Goal: Task Accomplishment & Management: Use online tool/utility

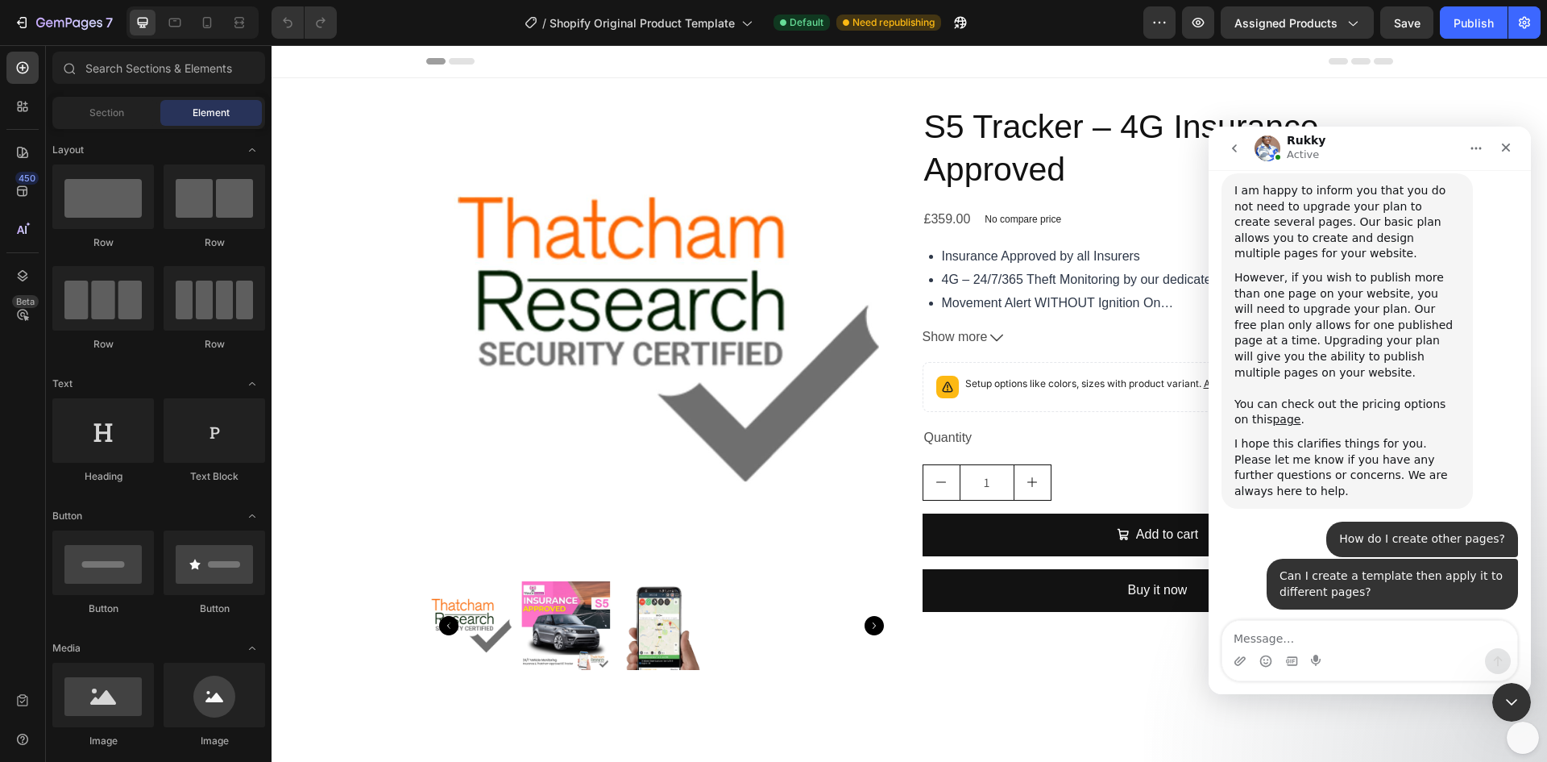
scroll to position [3950, 0]
click at [1504, 150] on icon "Close" at bounding box center [1506, 147] width 9 height 9
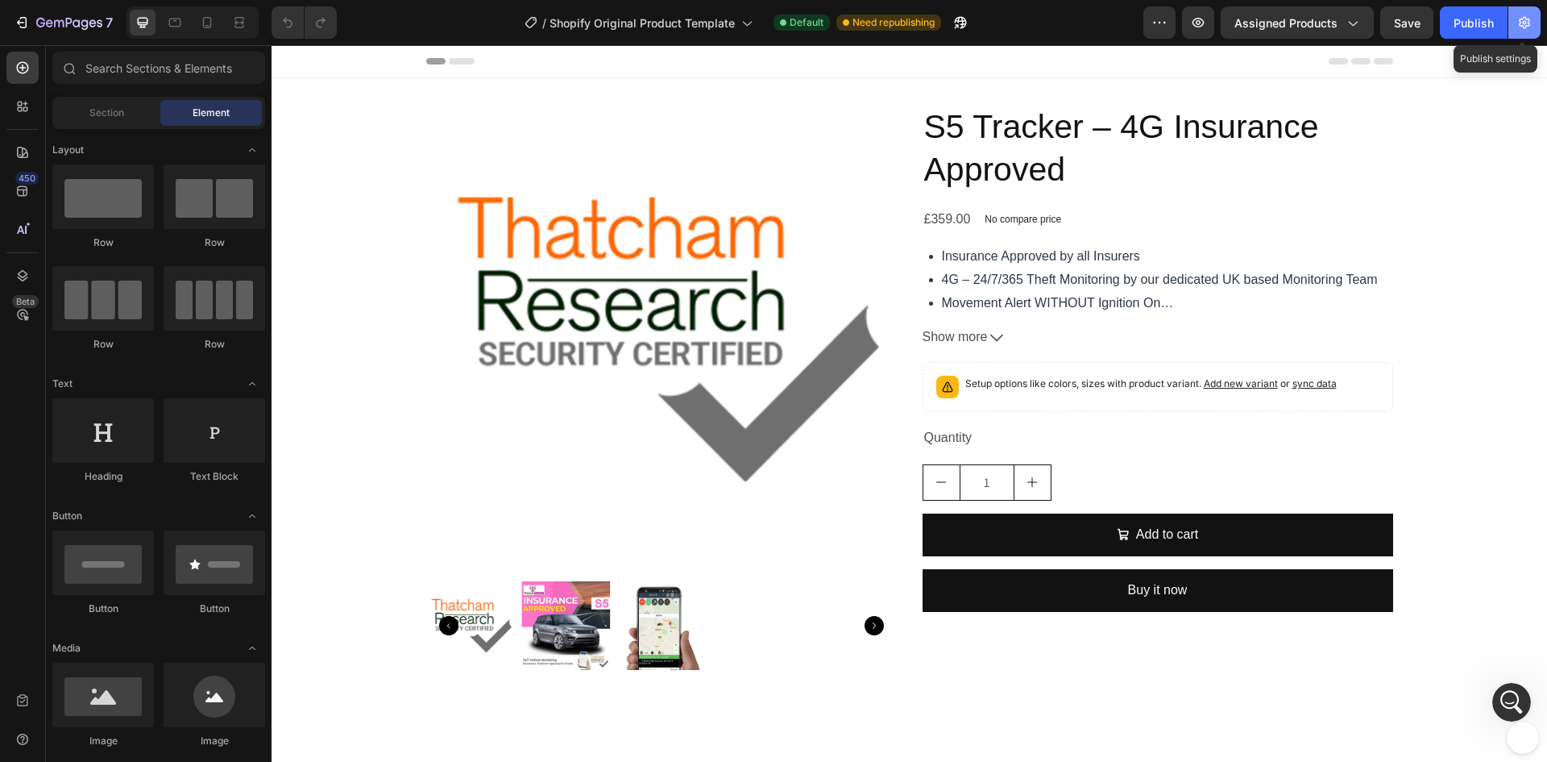
click at [1518, 25] on icon "button" at bounding box center [1525, 23] width 16 height 16
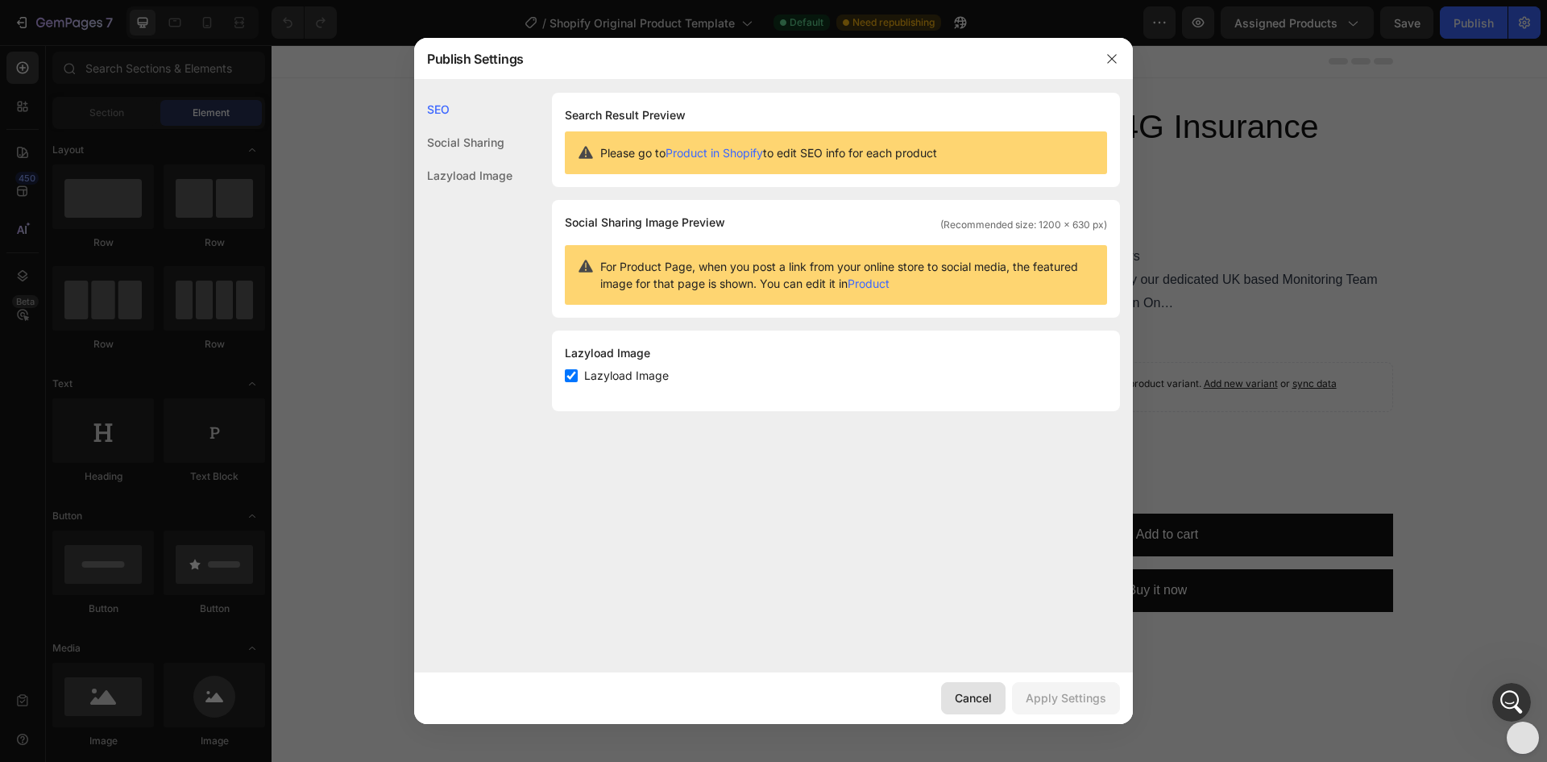
click at [975, 706] on div "Cancel" at bounding box center [973, 697] width 37 height 17
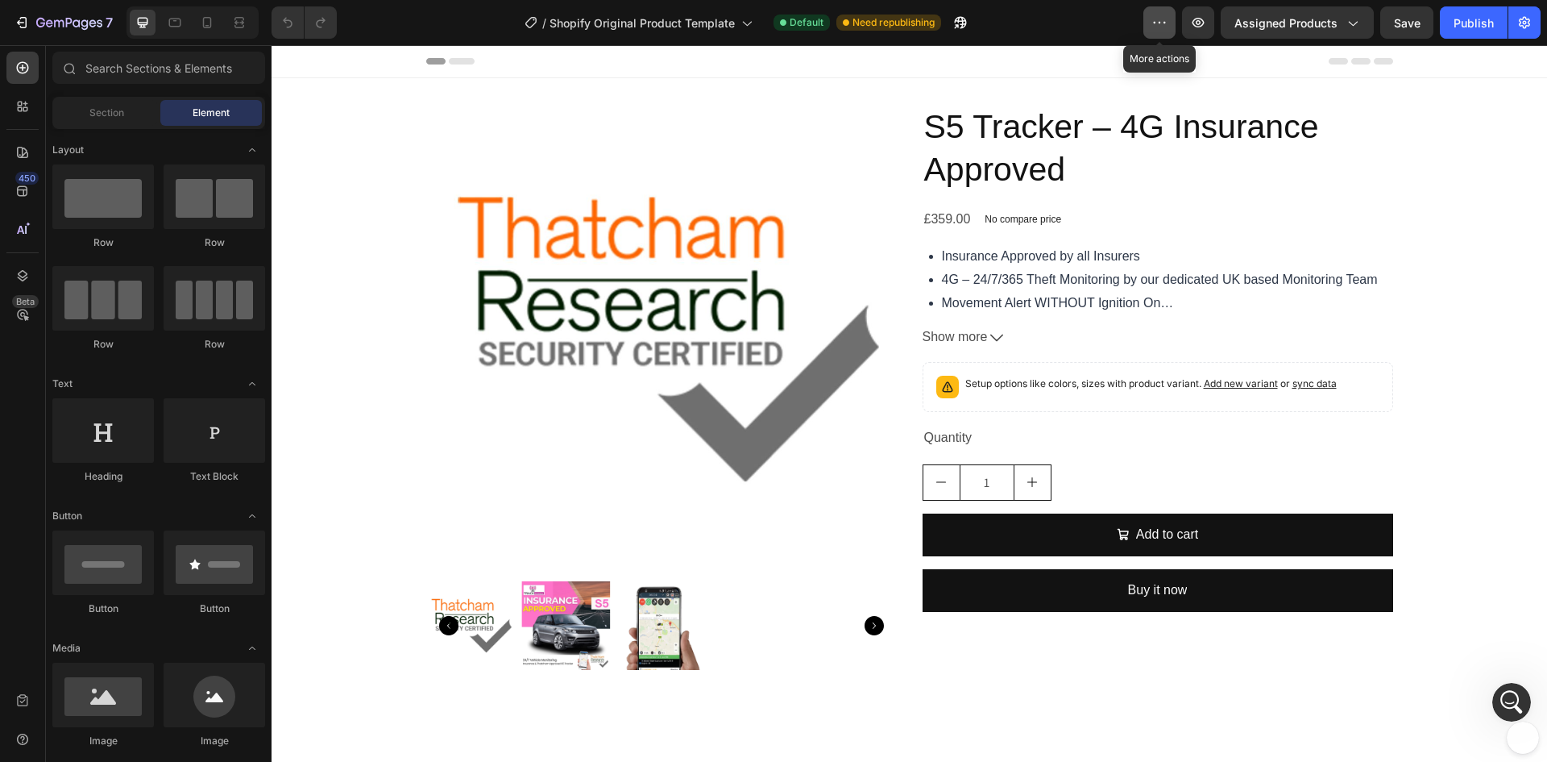
click at [1156, 29] on icon "button" at bounding box center [1160, 23] width 16 height 16
click at [1288, 23] on span "Assigned Products" at bounding box center [1286, 23] width 103 height 17
click at [31, 24] on div "7" at bounding box center [63, 22] width 99 height 19
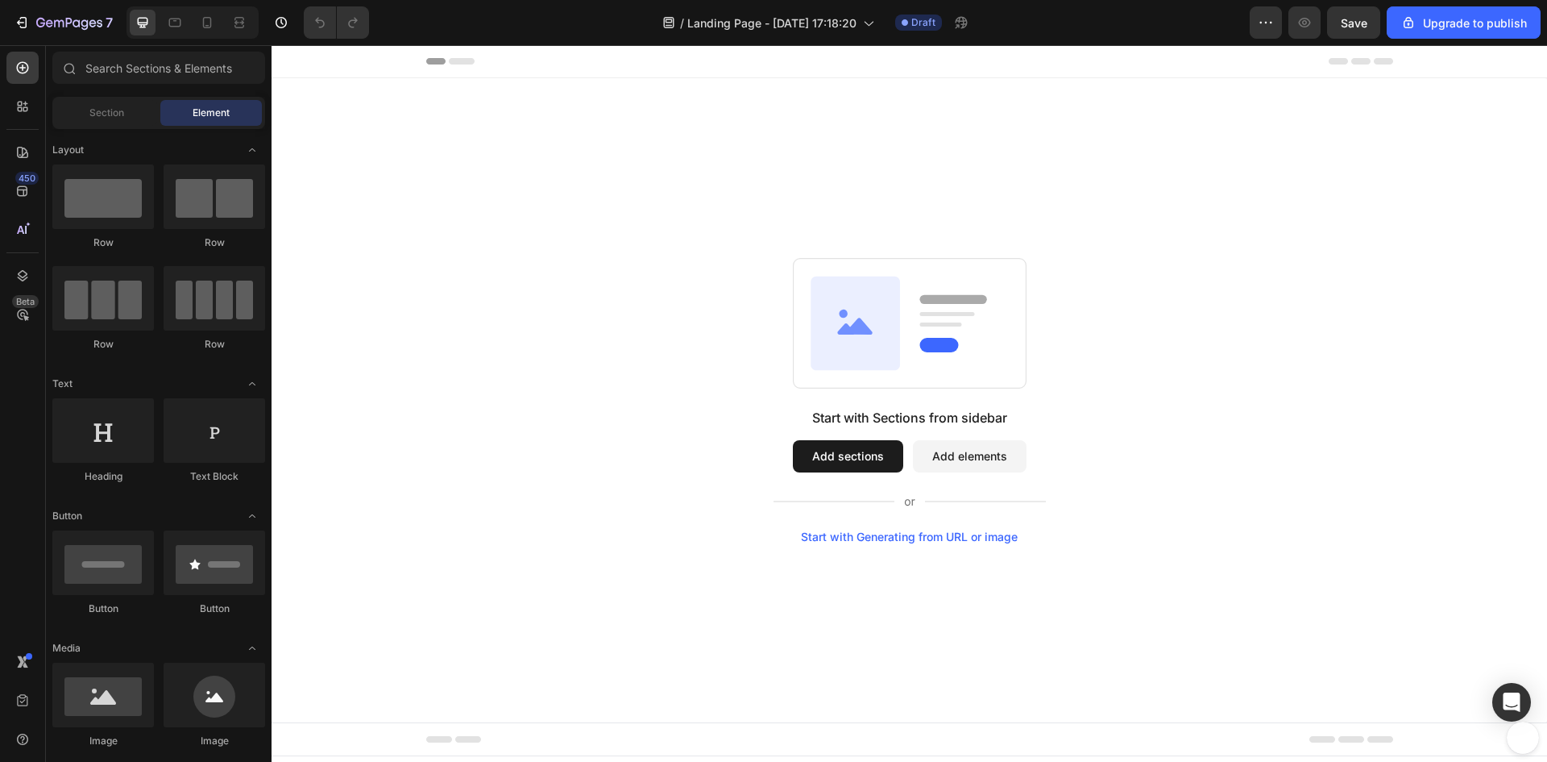
click at [880, 540] on div "Start with Generating from URL or image" at bounding box center [909, 536] width 217 height 13
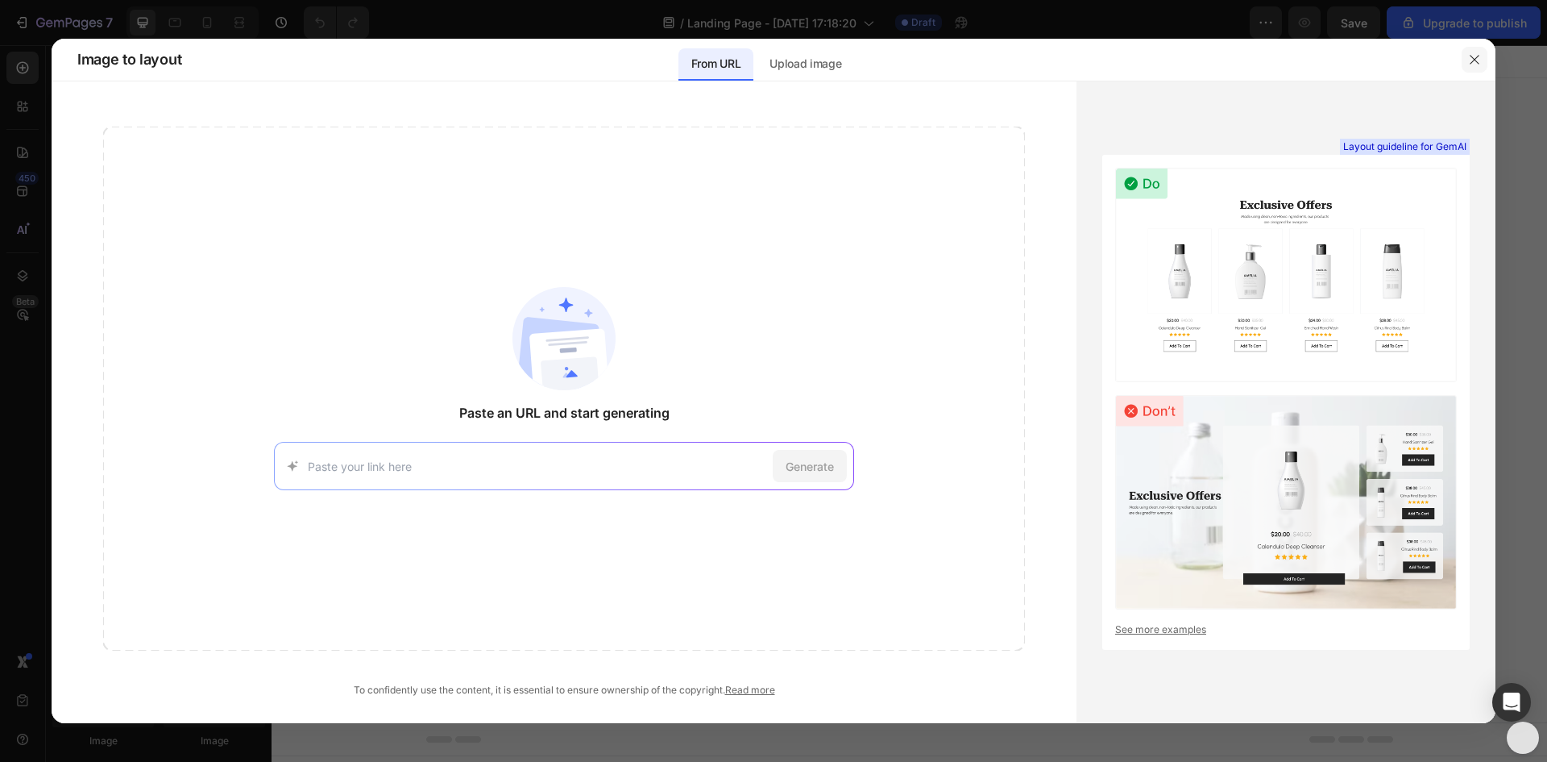
click at [1469, 57] on icon "button" at bounding box center [1474, 59] width 13 height 13
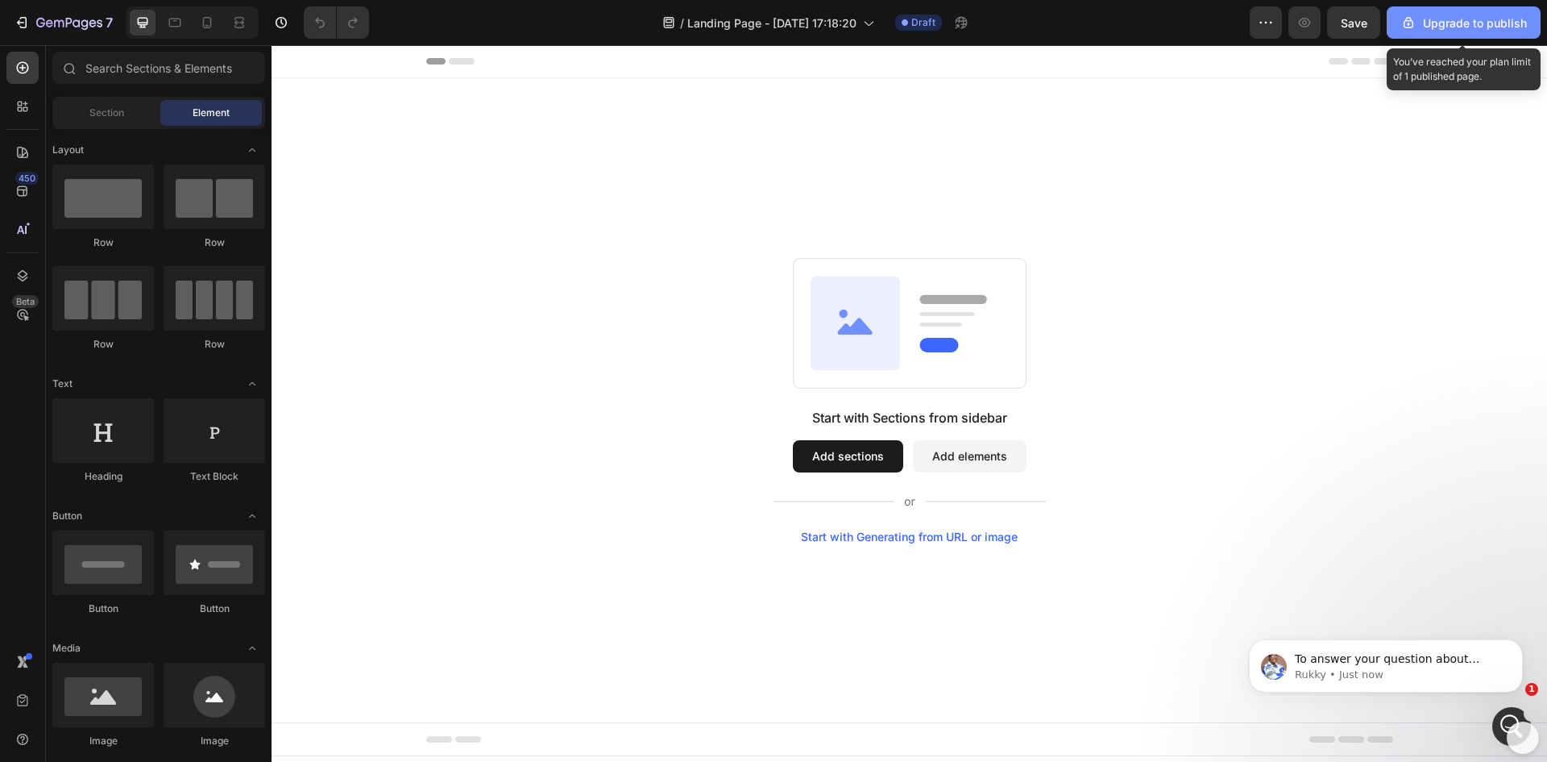
click at [1492, 23] on div "Upgrade to publish" at bounding box center [1464, 23] width 127 height 17
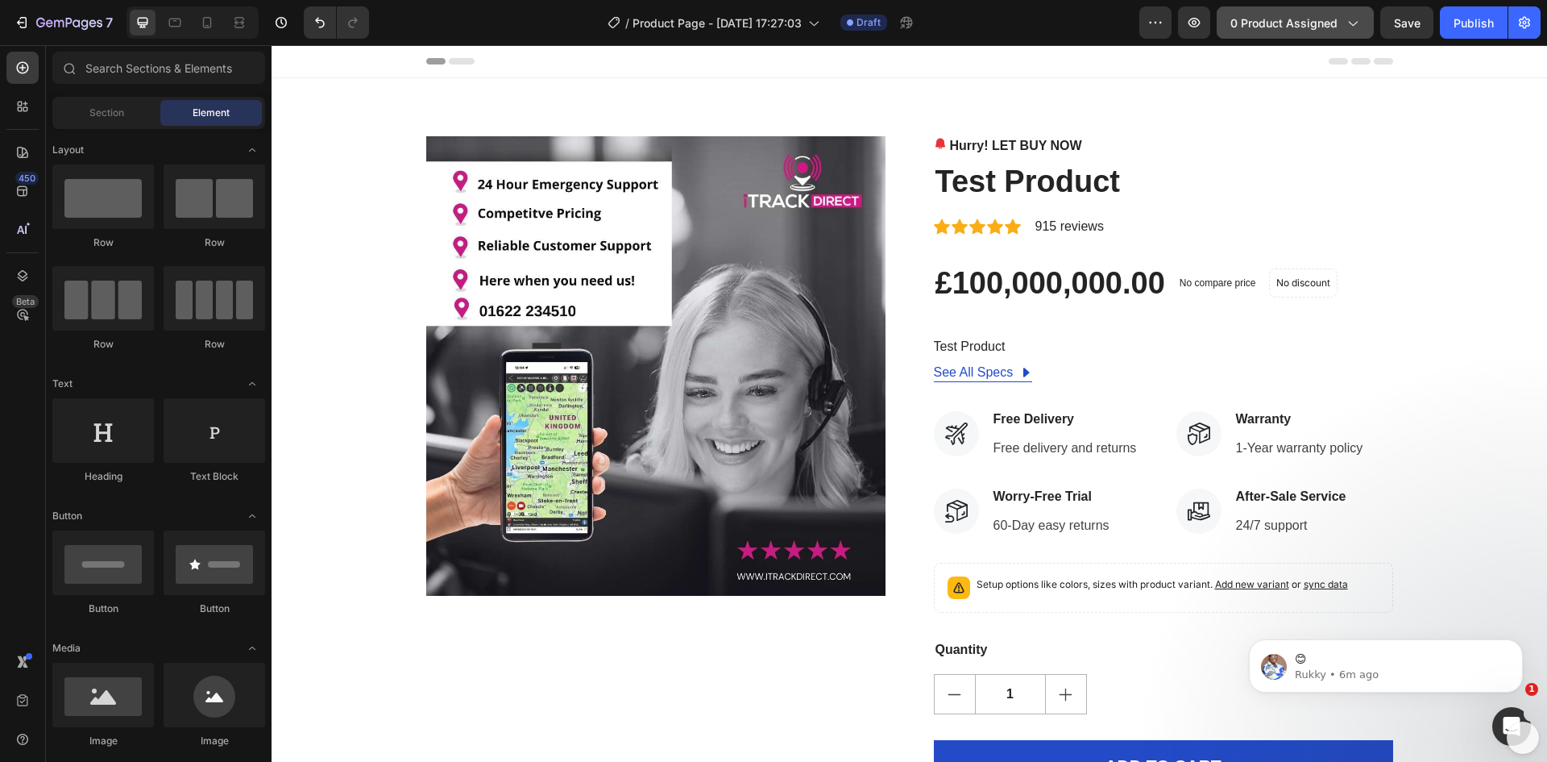
click at [1324, 27] on span "0 product assigned" at bounding box center [1284, 23] width 107 height 17
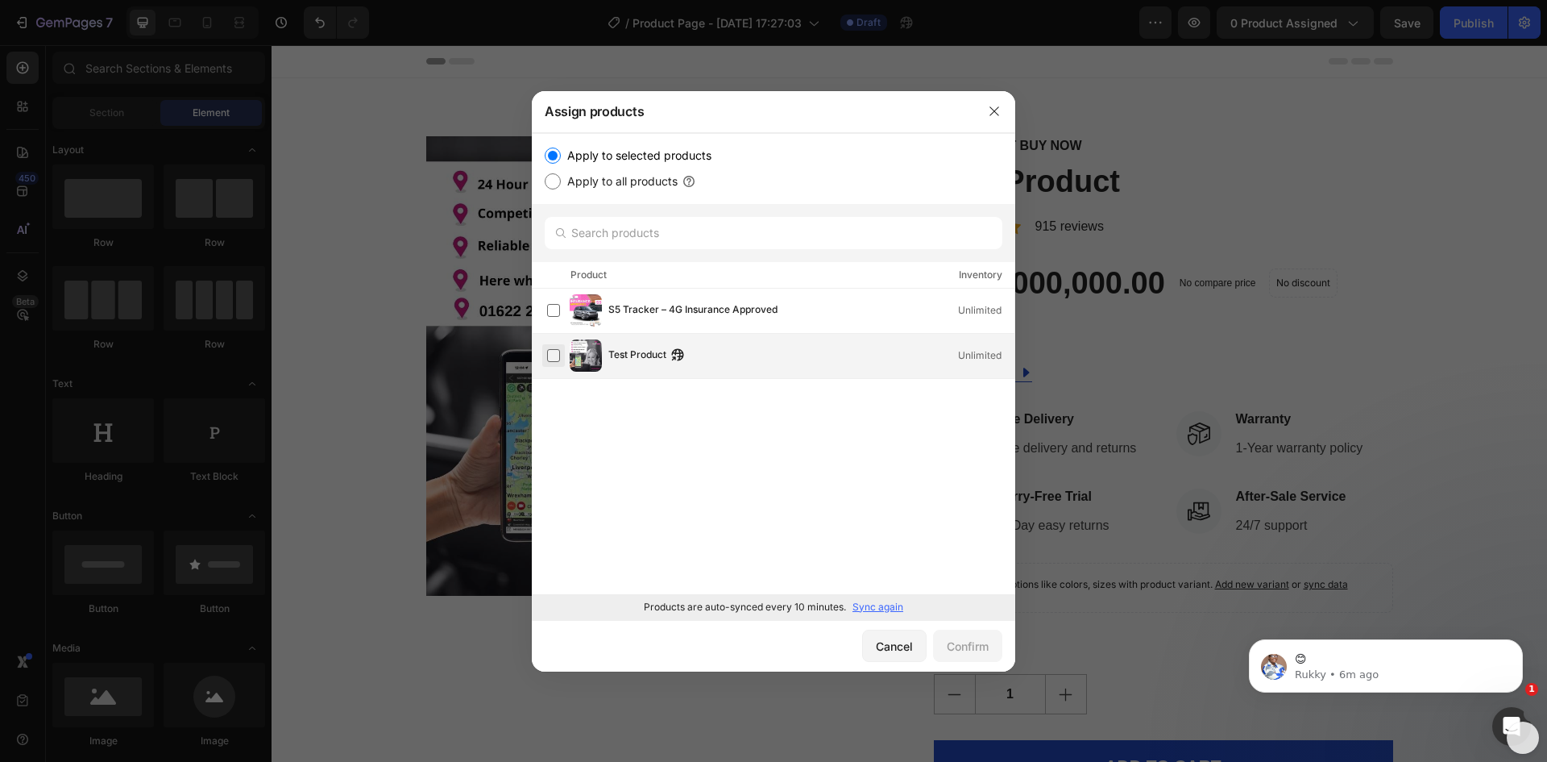
click at [557, 355] on label at bounding box center [553, 355] width 13 height 13
click at [962, 644] on div "Confirm" at bounding box center [968, 645] width 42 height 17
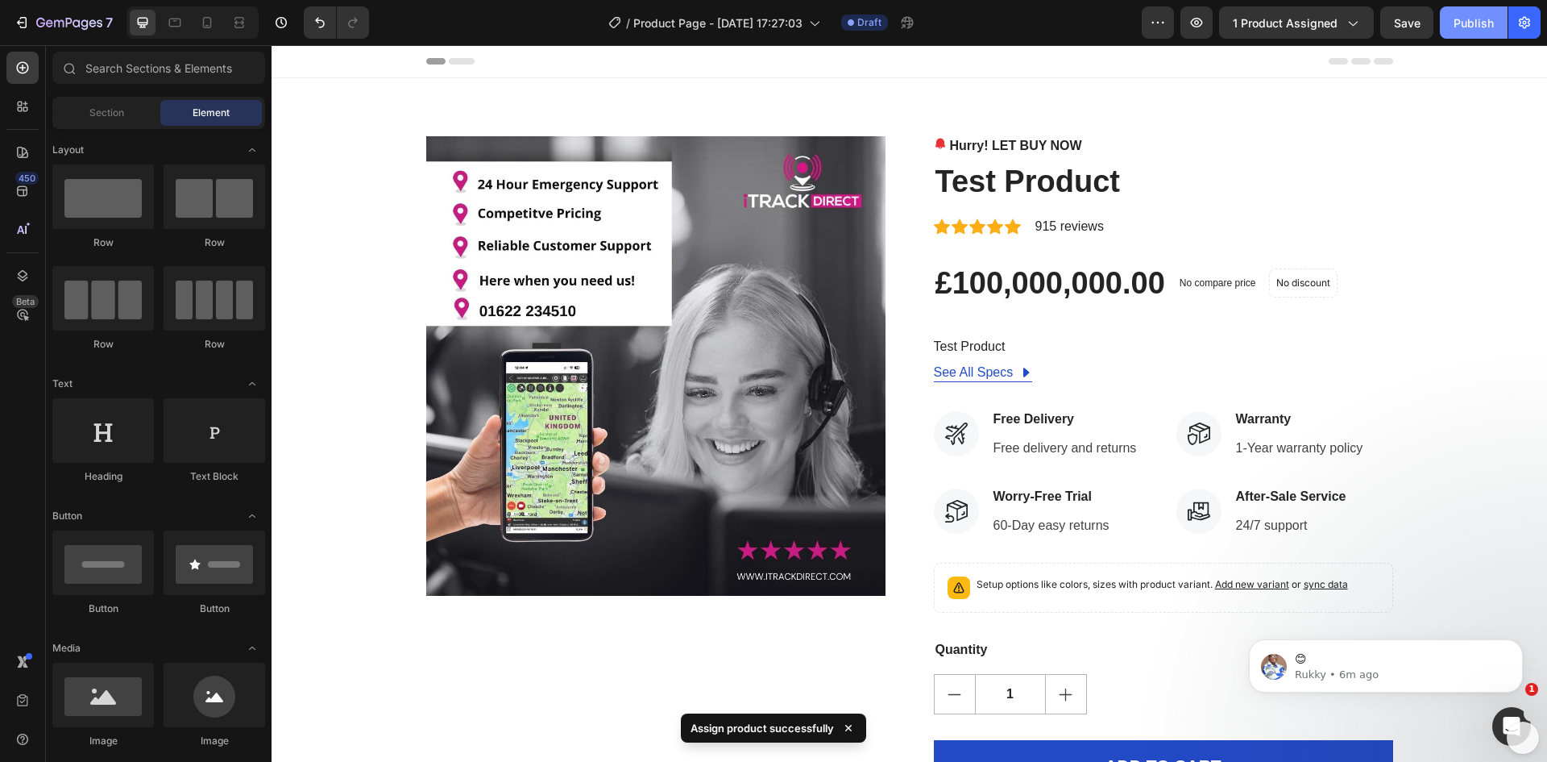
click at [1482, 18] on div "Publish" at bounding box center [1474, 23] width 40 height 17
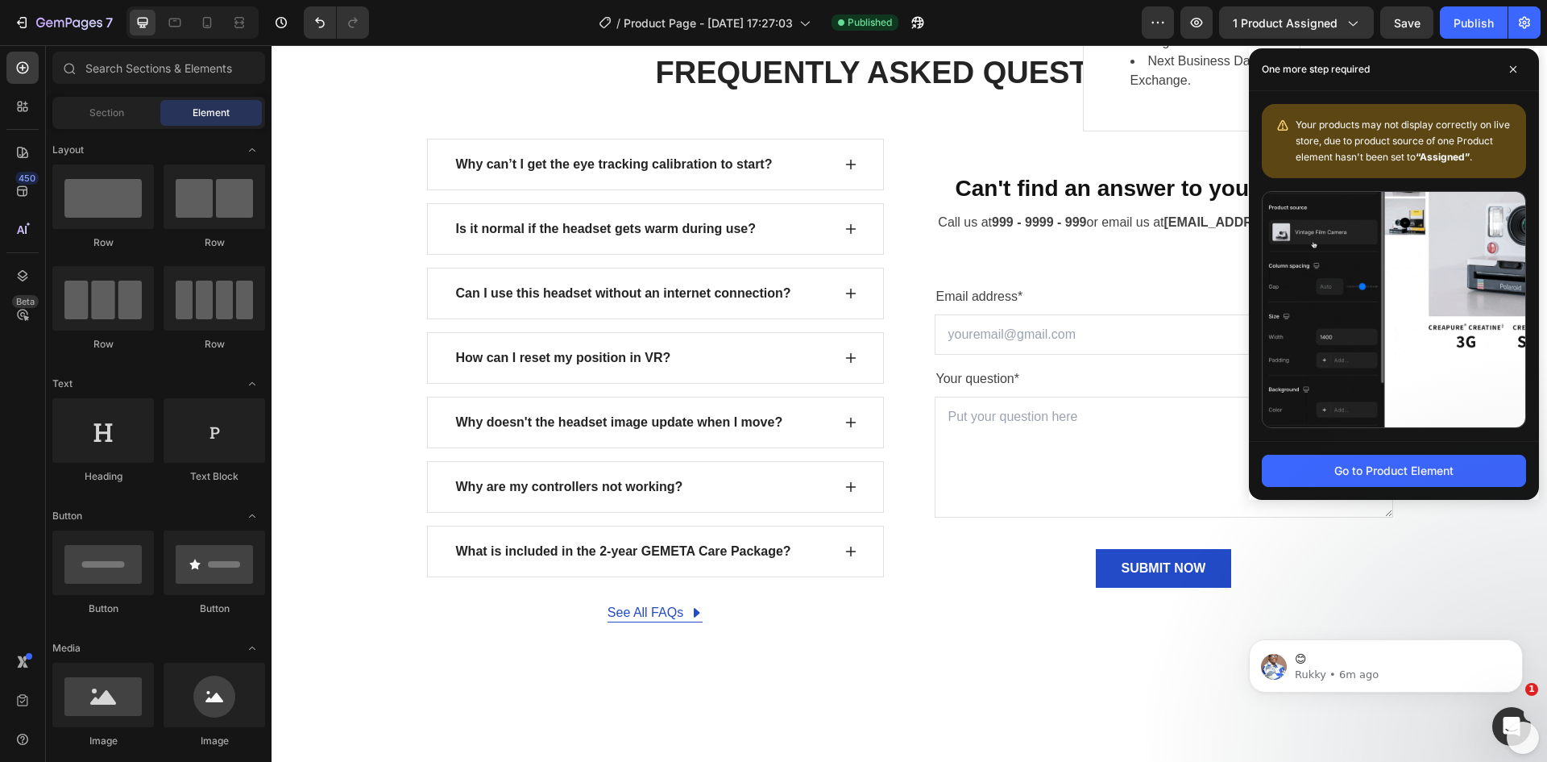
scroll to position [4674, 0]
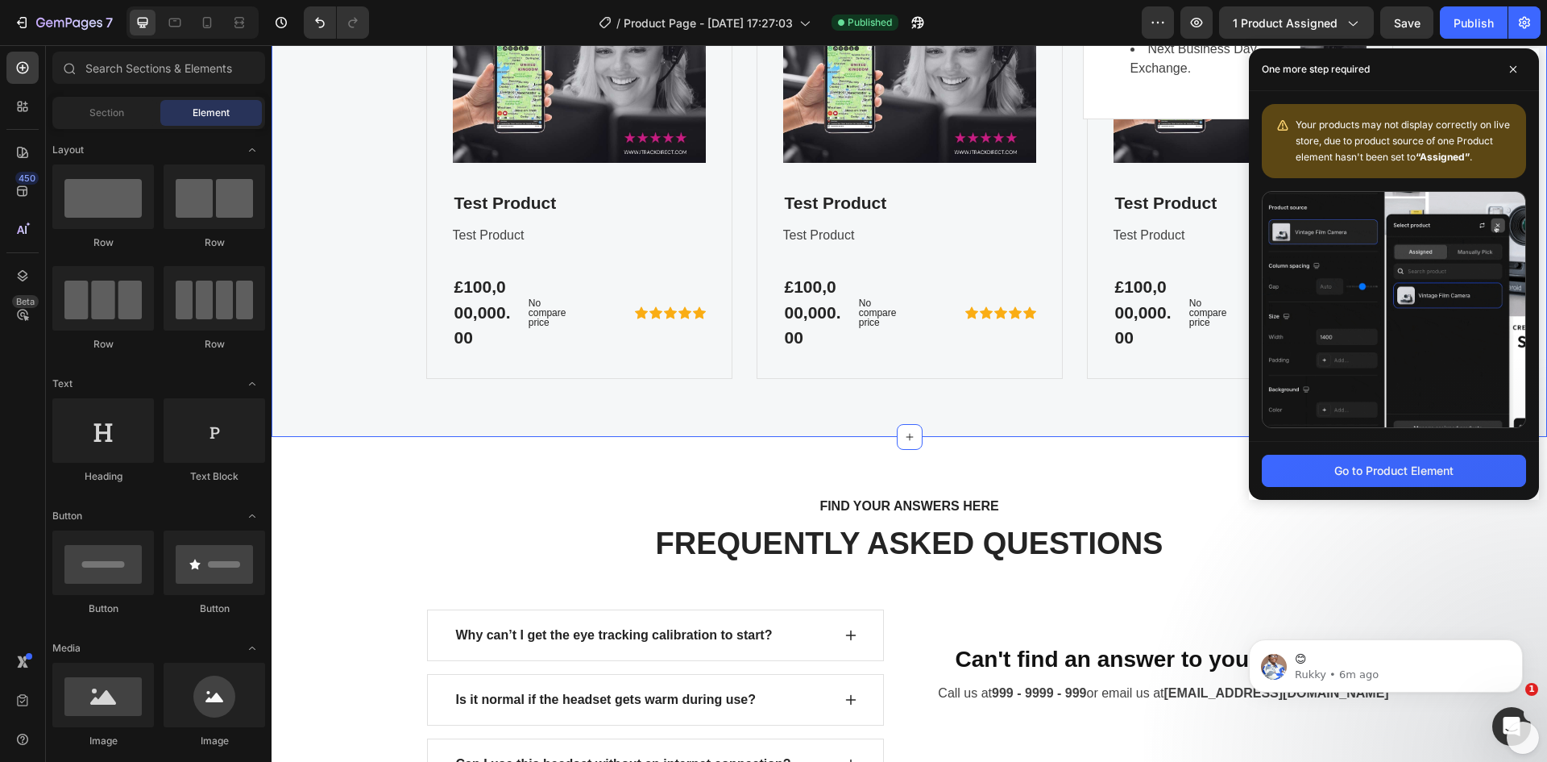
click at [394, 255] on div "FOR GEMETA 2.0 VR HEADSET Text block OUR FEATURED ACCESSORIES Heading Product I…" at bounding box center [910, 74] width 1252 height 609
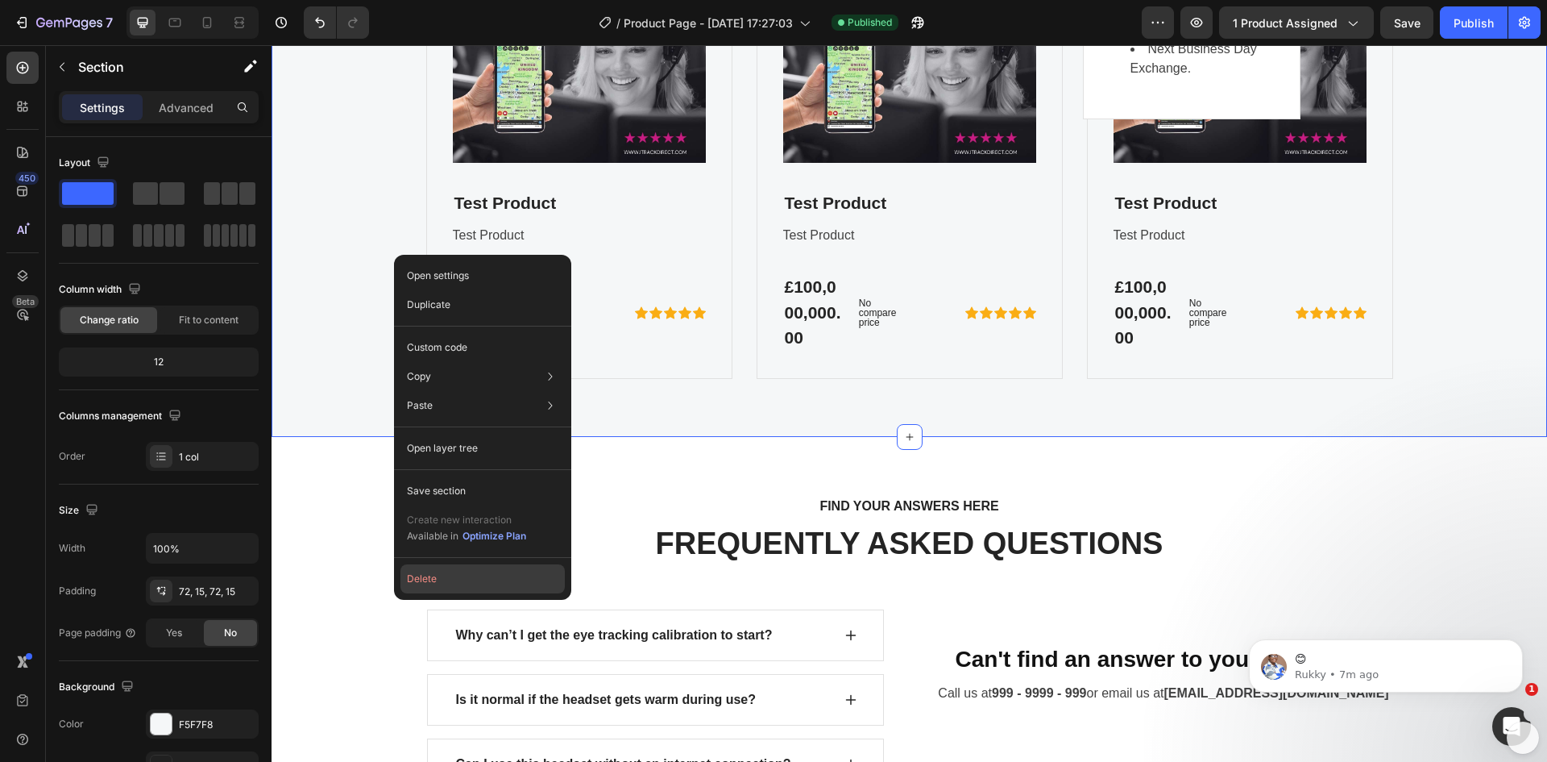
click at [417, 572] on button "Delete" at bounding box center [483, 578] width 164 height 29
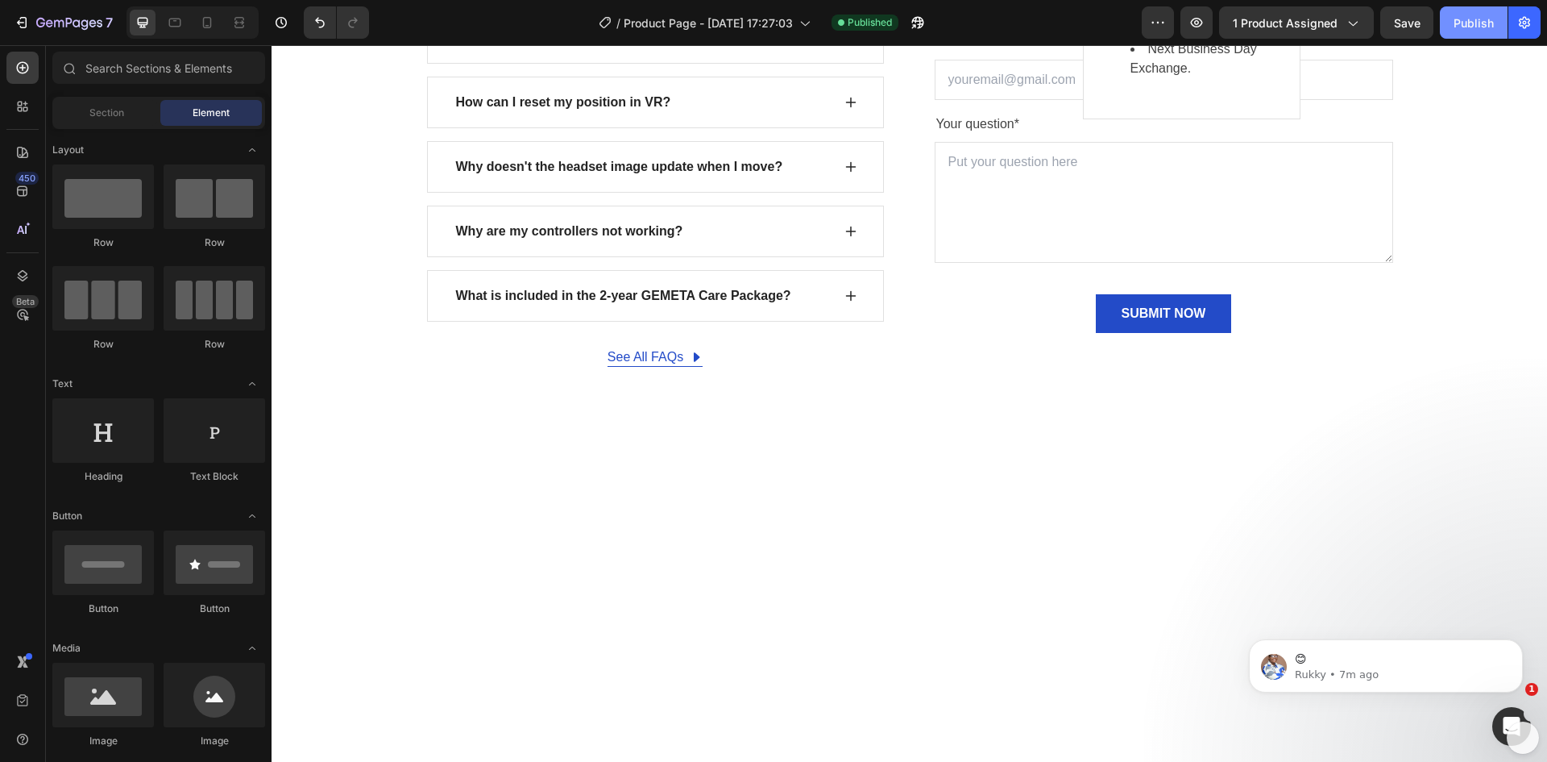
click at [1473, 19] on div "Publish" at bounding box center [1474, 23] width 40 height 17
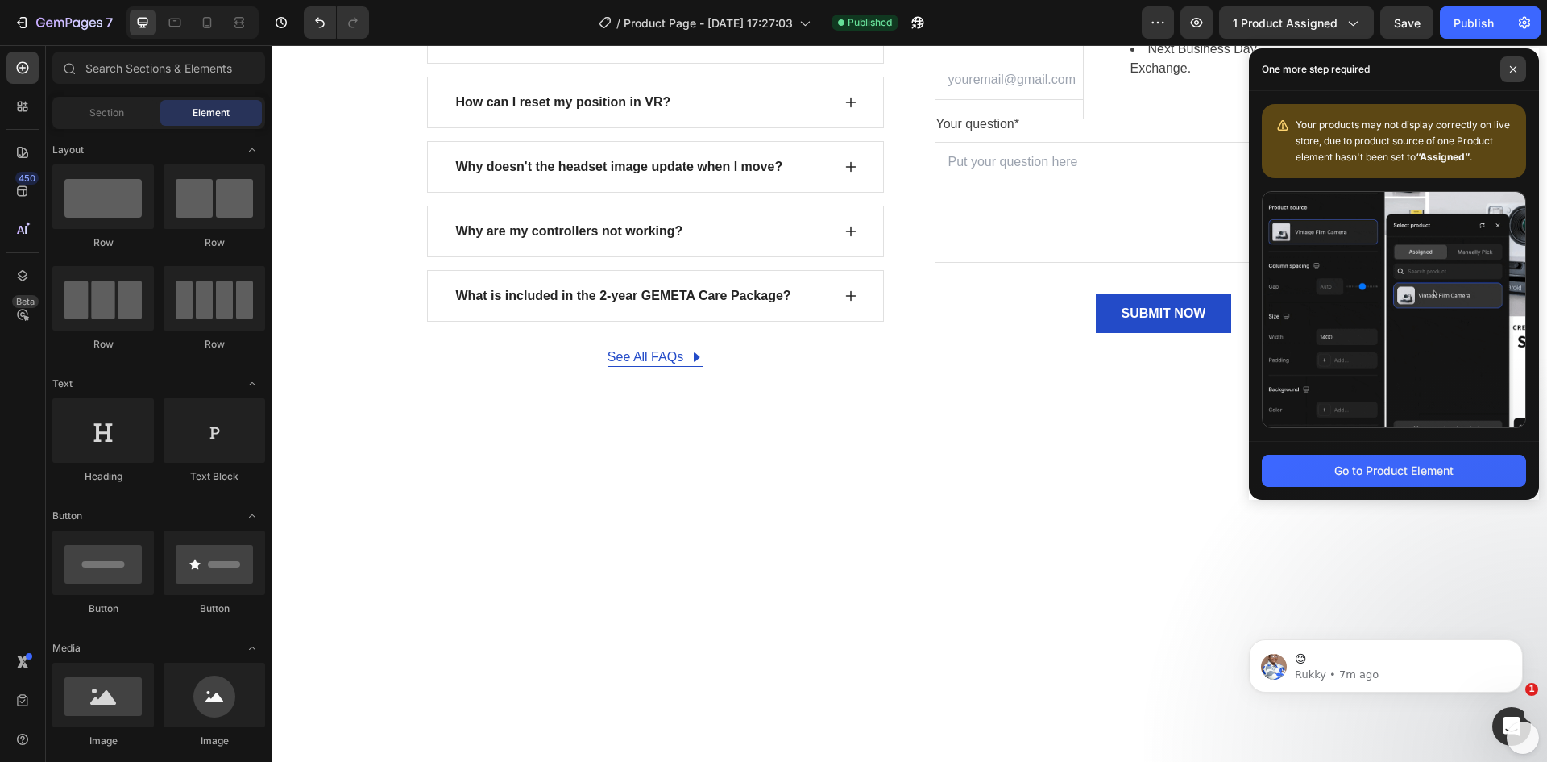
click at [1511, 70] on icon at bounding box center [1514, 69] width 8 height 8
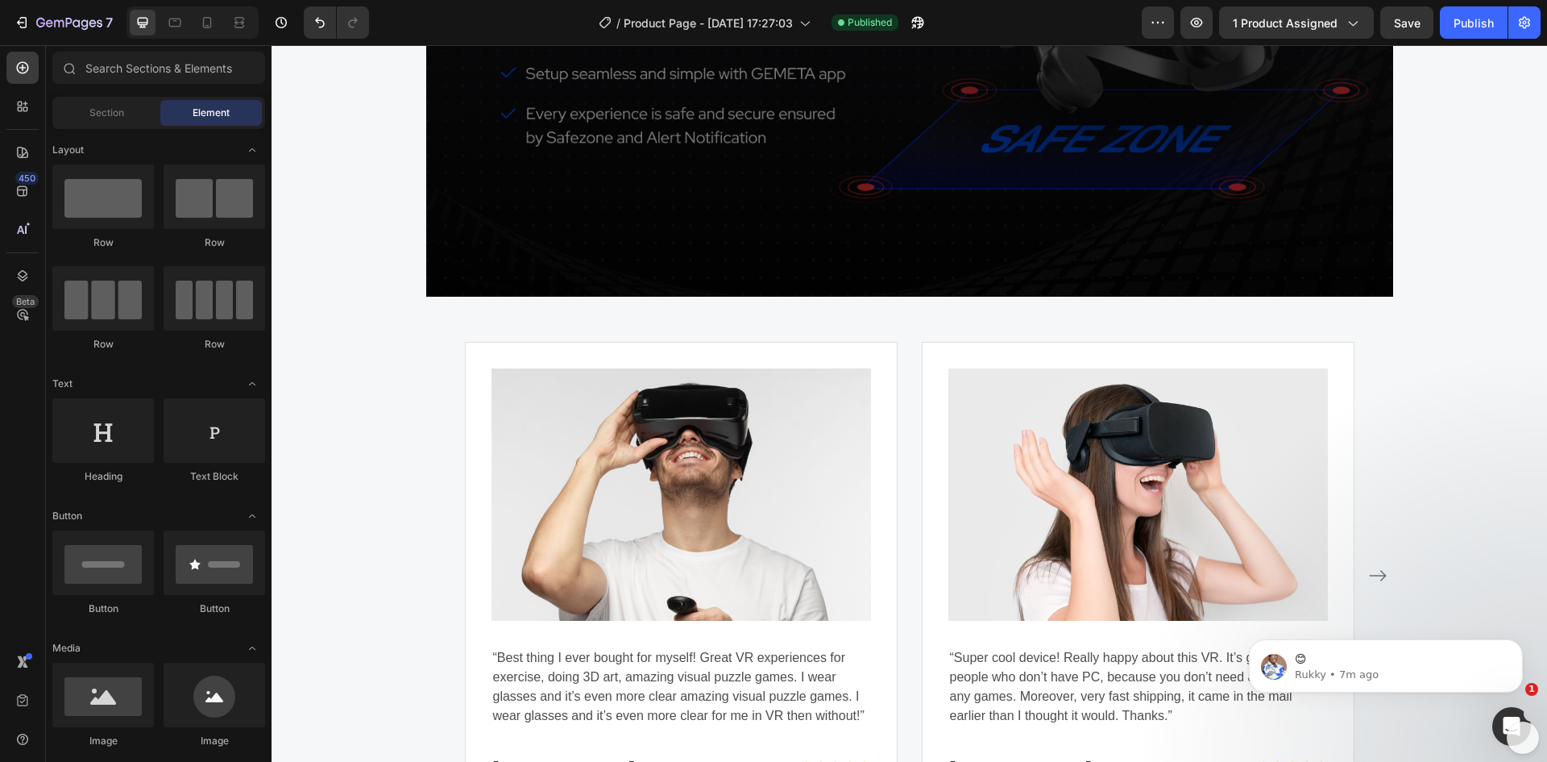
scroll to position [2740, 0]
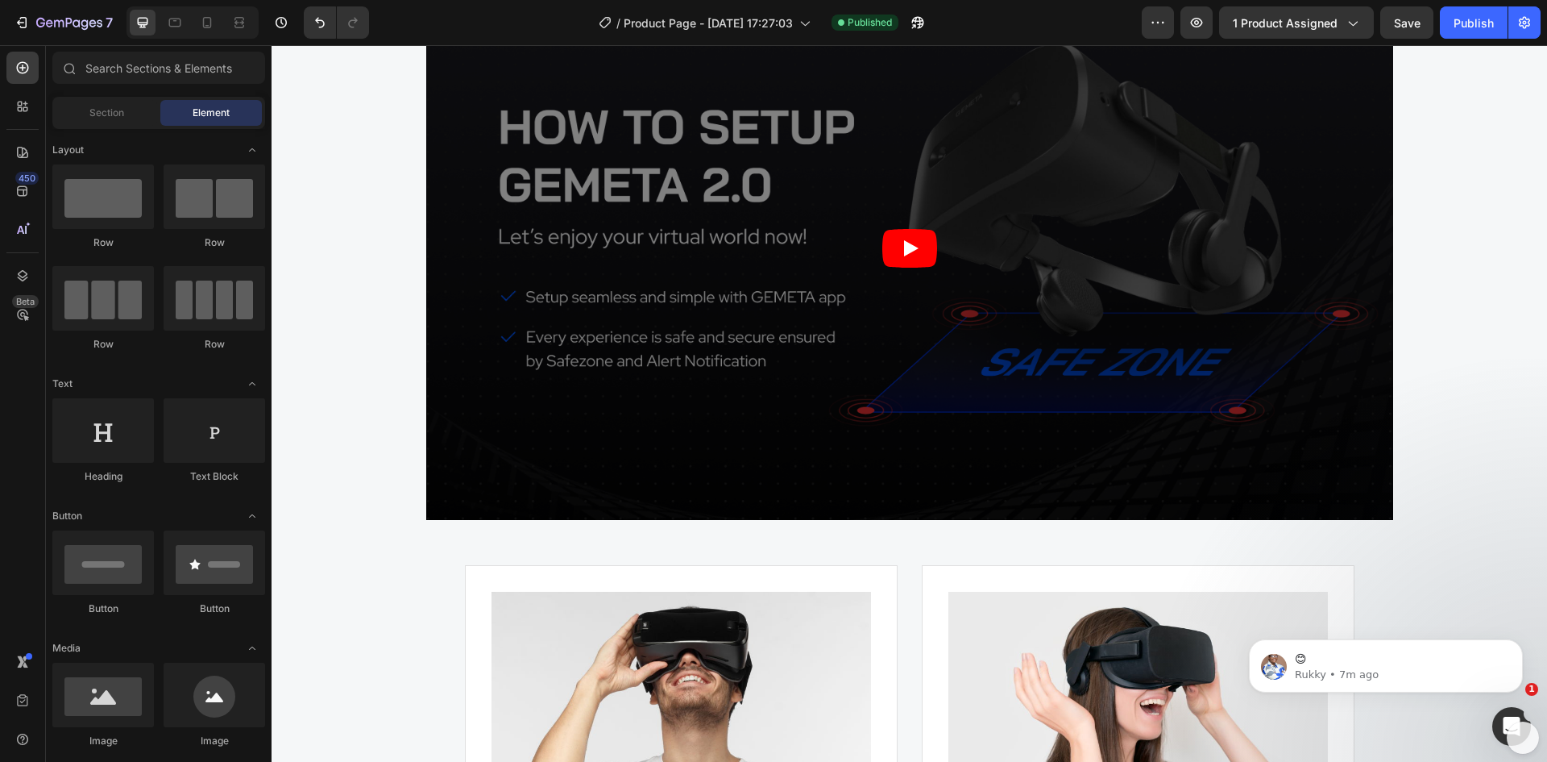
drag, startPoint x: 1539, startPoint y: 409, endPoint x: 1202, endPoint y: 260, distance: 367.7
click at [1547, 0] on html "7 Version history / Product Page - Sep 27, 17:27:03 Published Preview 1 product…" at bounding box center [773, 0] width 1547 height 0
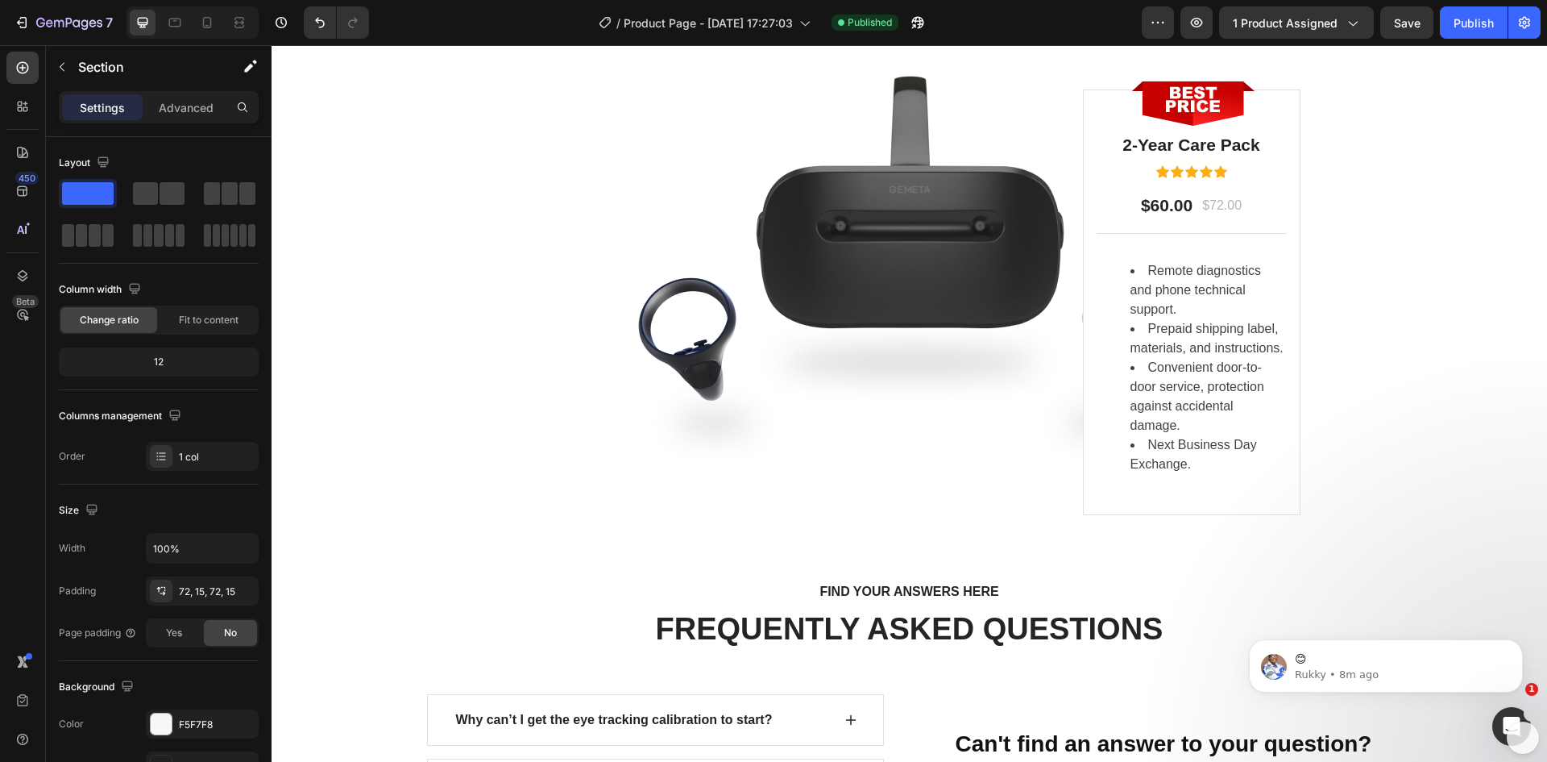
scroll to position [4137, 0]
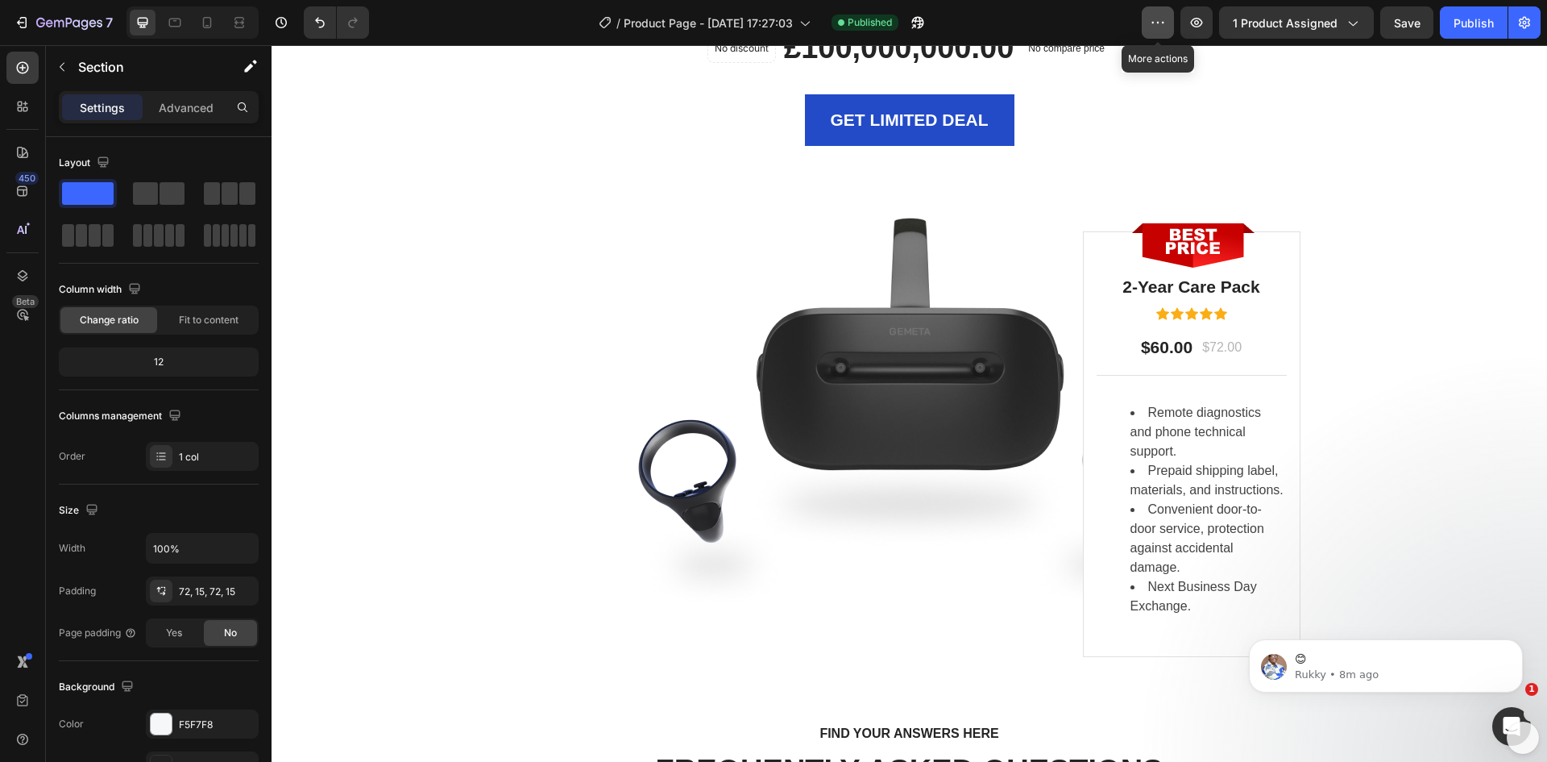
click at [1157, 15] on icon "button" at bounding box center [1158, 23] width 16 height 16
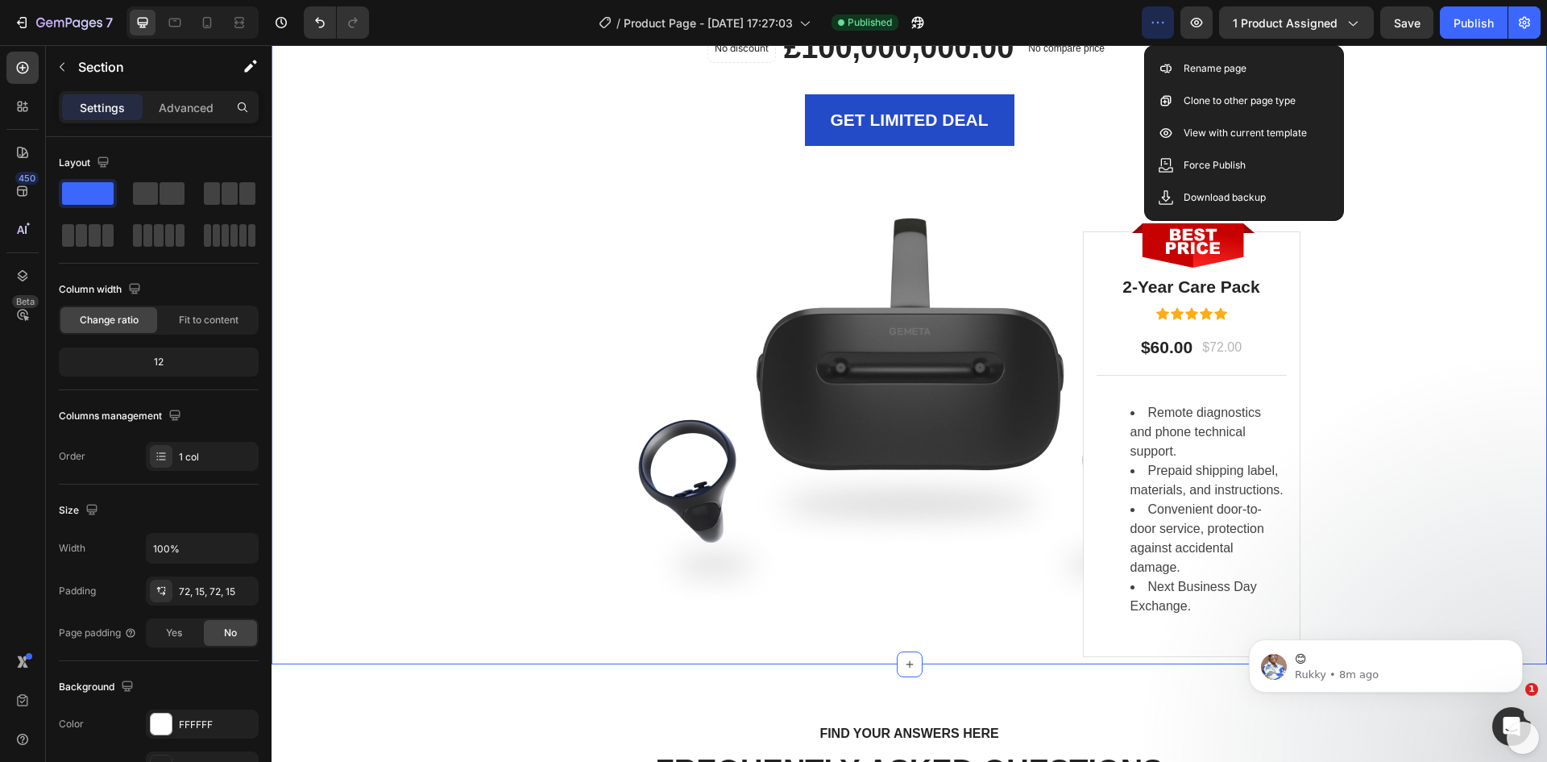
click at [440, 381] on div "LIMITED TIME DEAL Text block PLAY WORRY-FREE WITH OUR EXTENDED WARRANTY Heading…" at bounding box center [910, 178] width 1252 height 855
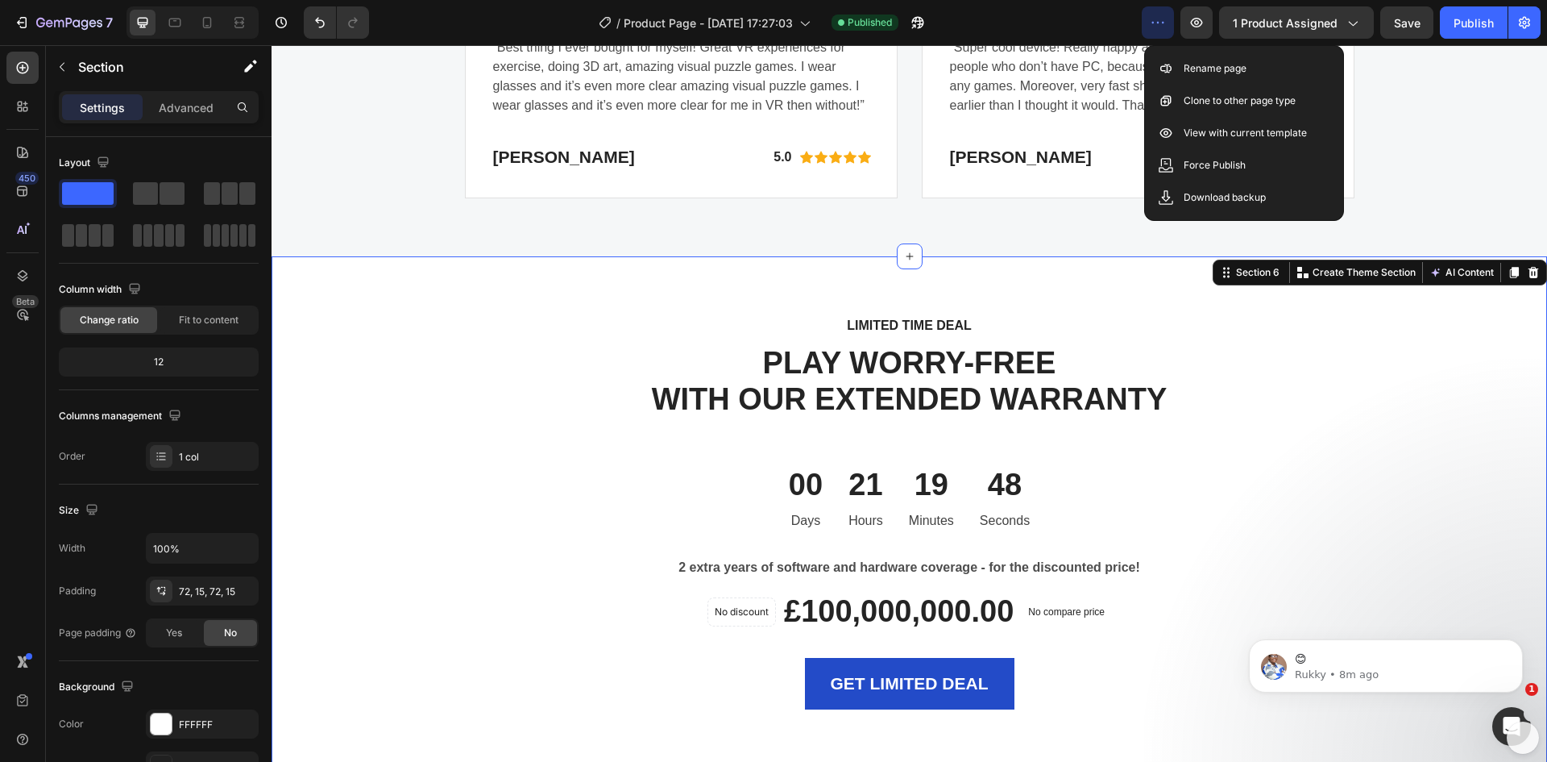
scroll to position [3573, 0]
click at [327, 385] on div "LIMITED TIME DEAL Text block PLAY WORRY-FREE WITH OUR EXTENDED WARRANTY Heading…" at bounding box center [910, 742] width 1252 height 855
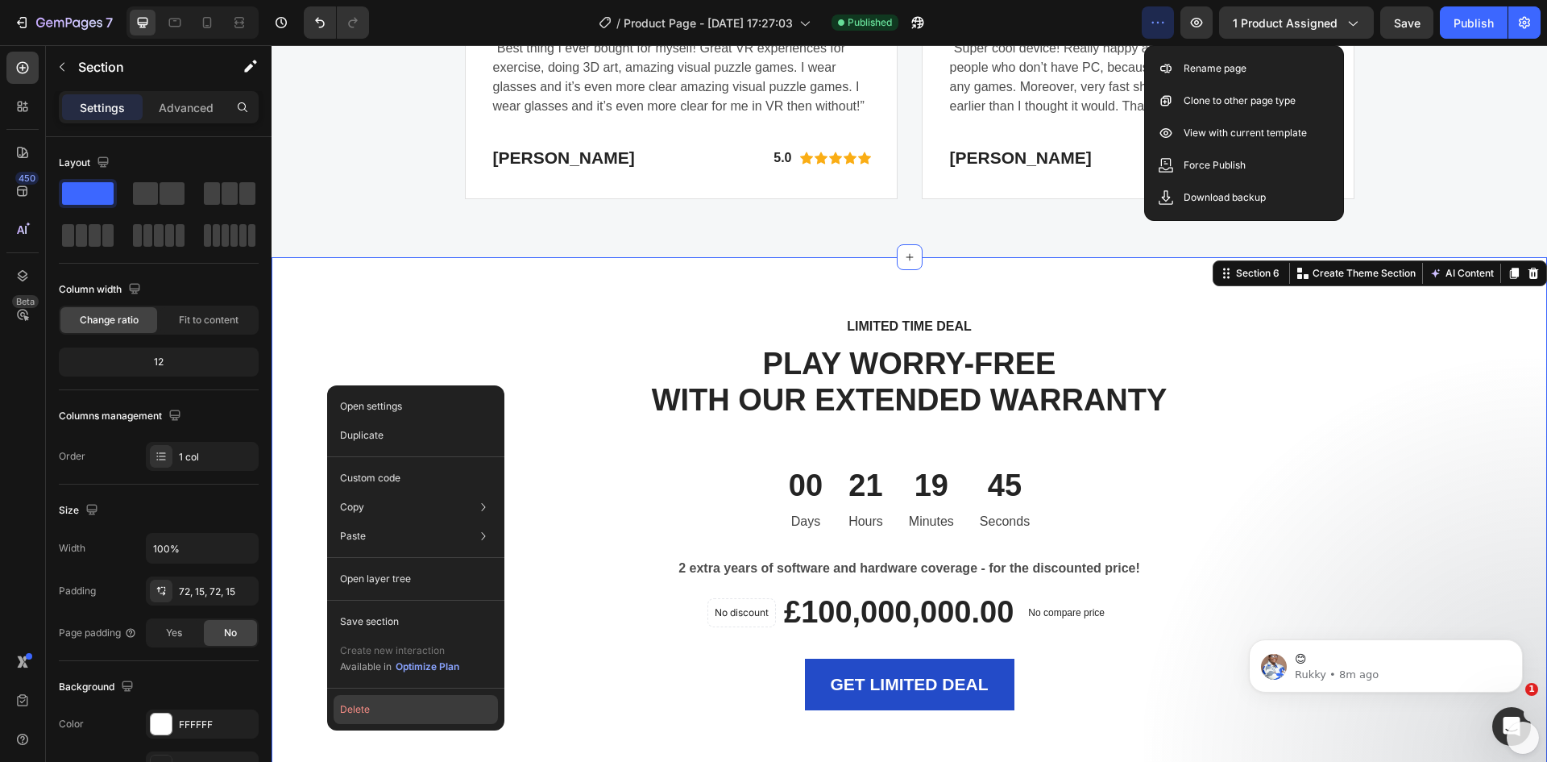
click at [383, 716] on button "Delete" at bounding box center [416, 709] width 164 height 29
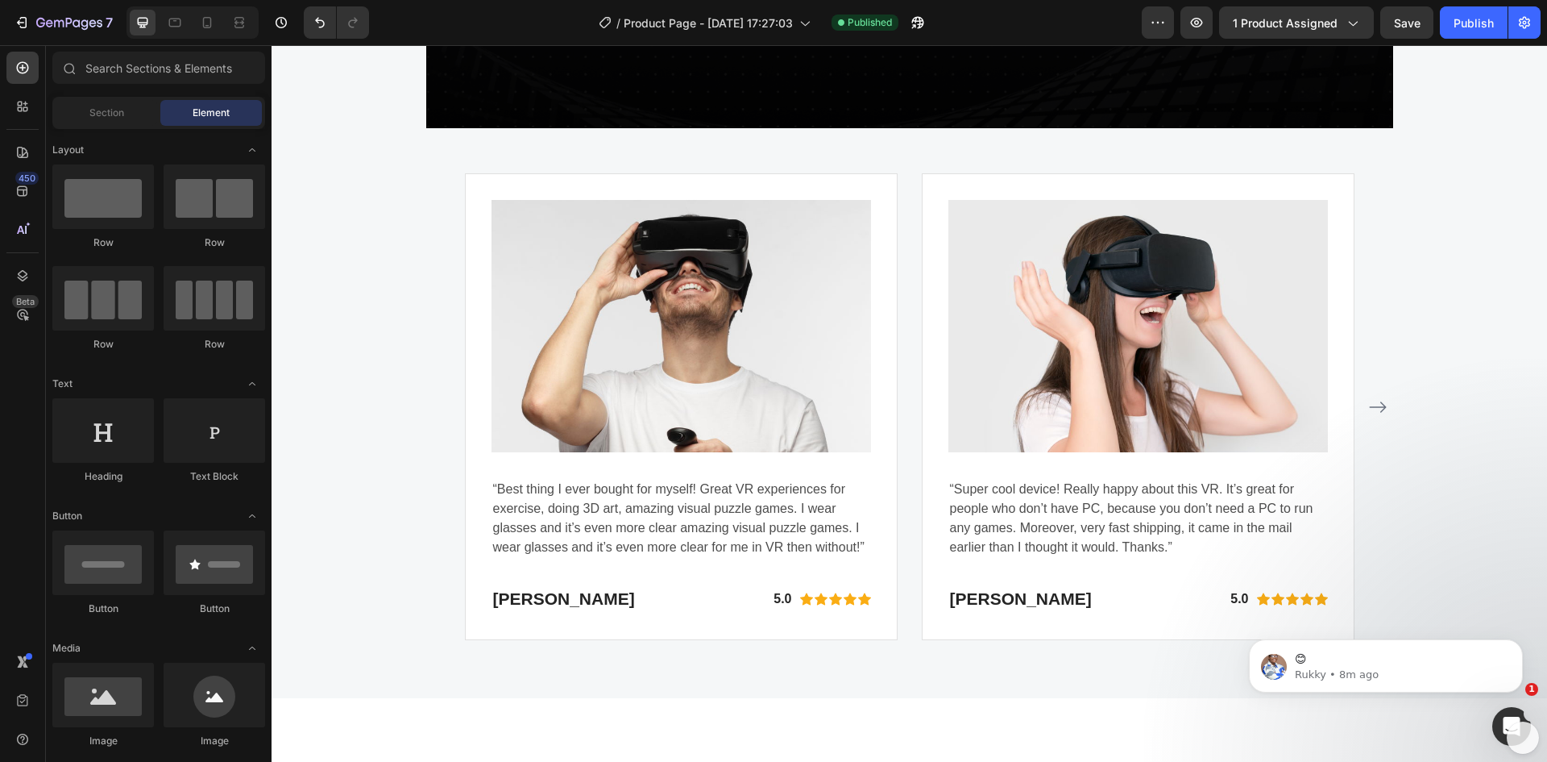
scroll to position [3089, 0]
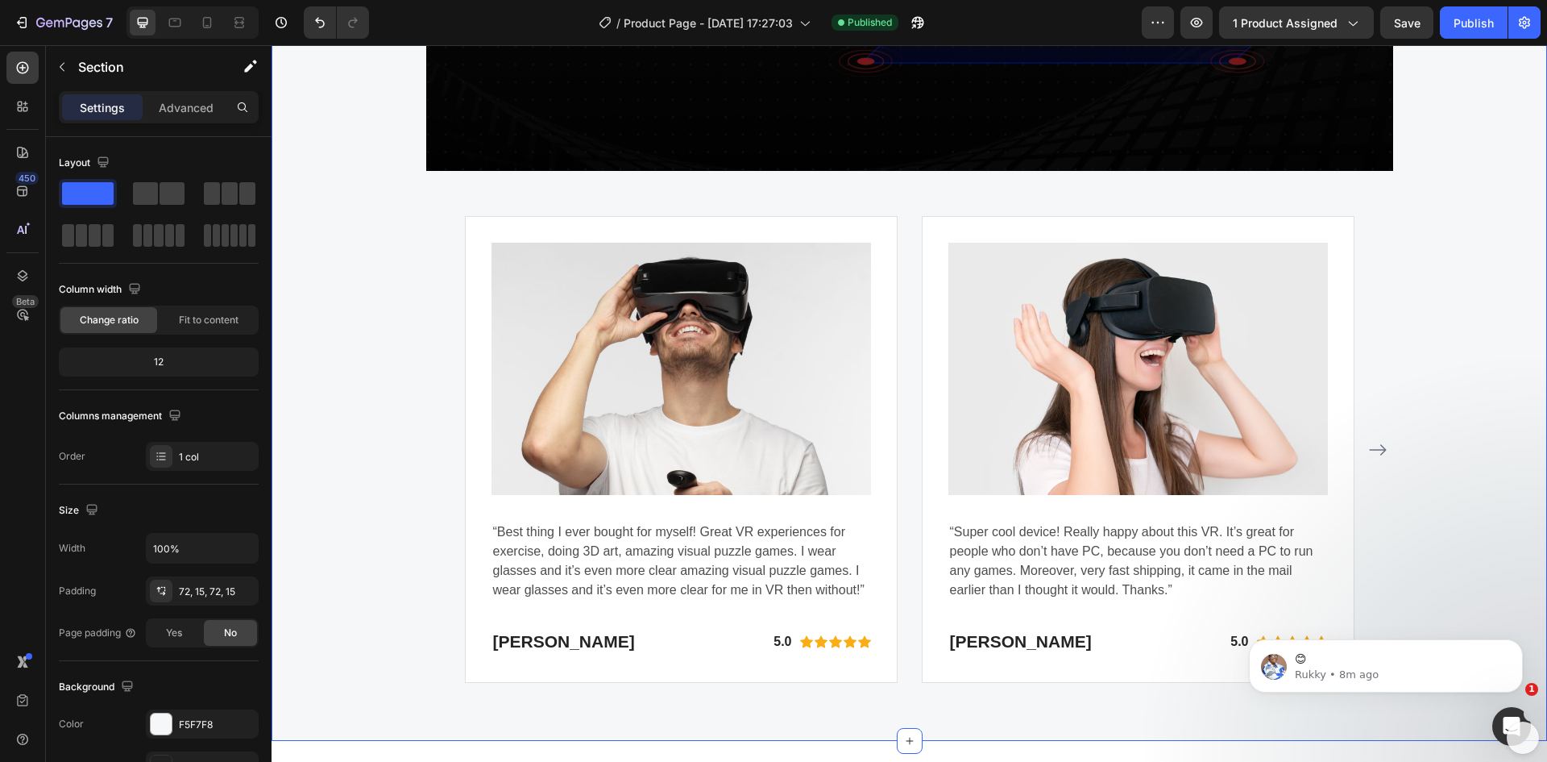
click at [350, 351] on div "WHY CHOOSE US Text block EASY TO USE, IMMERSIVE EXPERIENCES Heading Video Image…" at bounding box center [910, 97] width 1252 height 1169
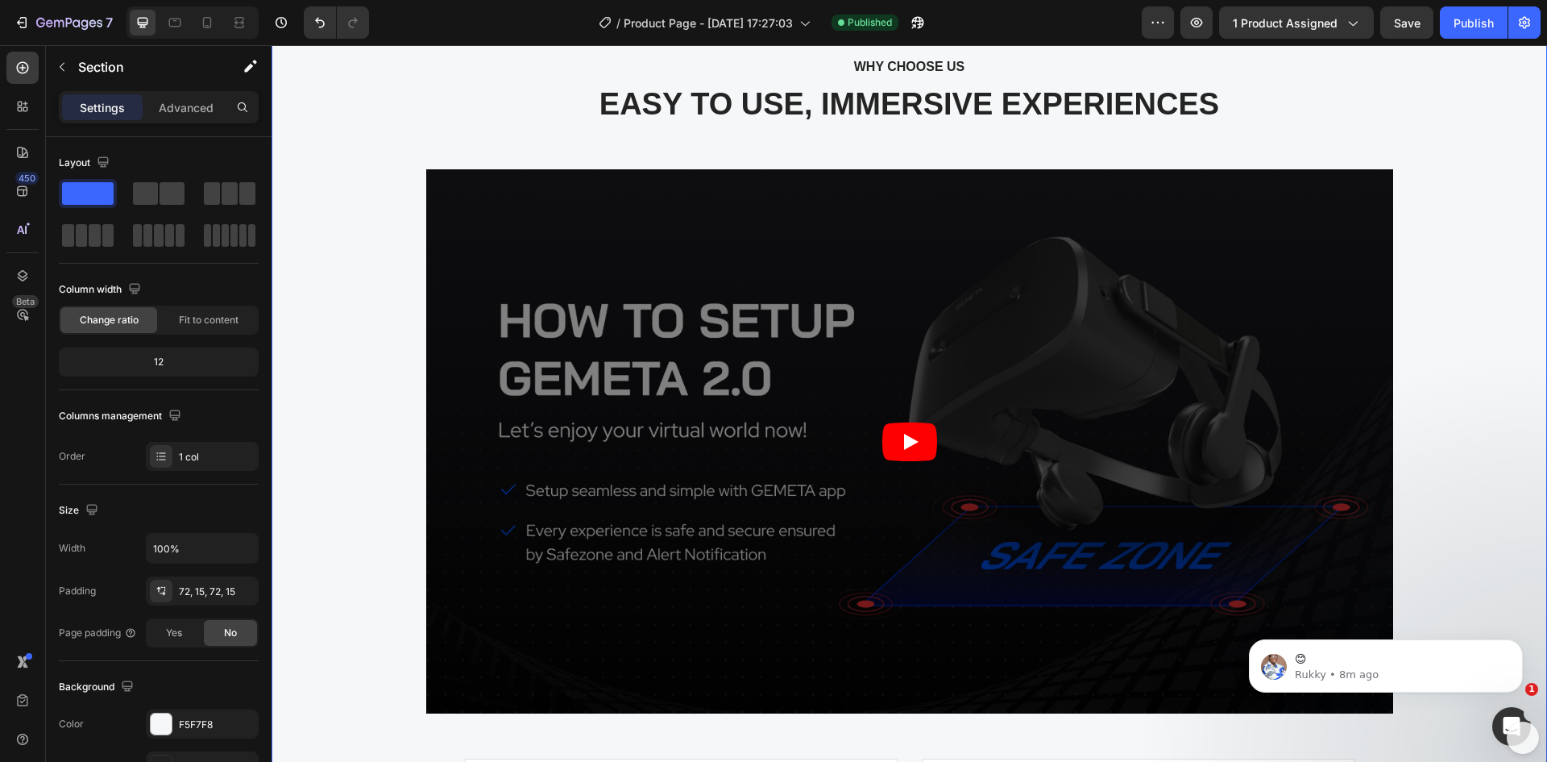
scroll to position [2524, 0]
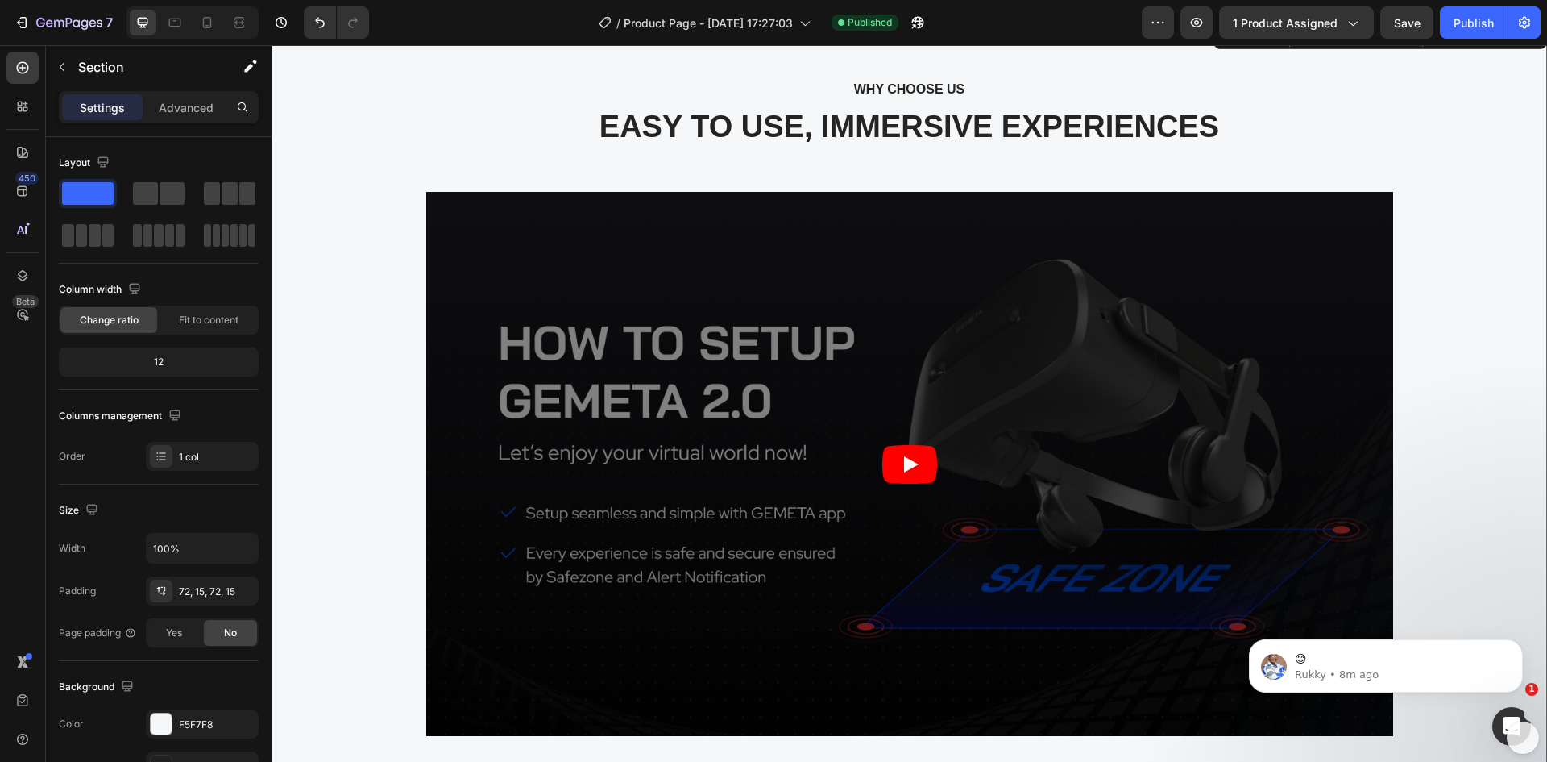
click at [350, 351] on div "WHY CHOOSE US Text block EASY TO USE, IMMERSIVE EXPERIENCES Heading Video Image…" at bounding box center [910, 662] width 1252 height 1169
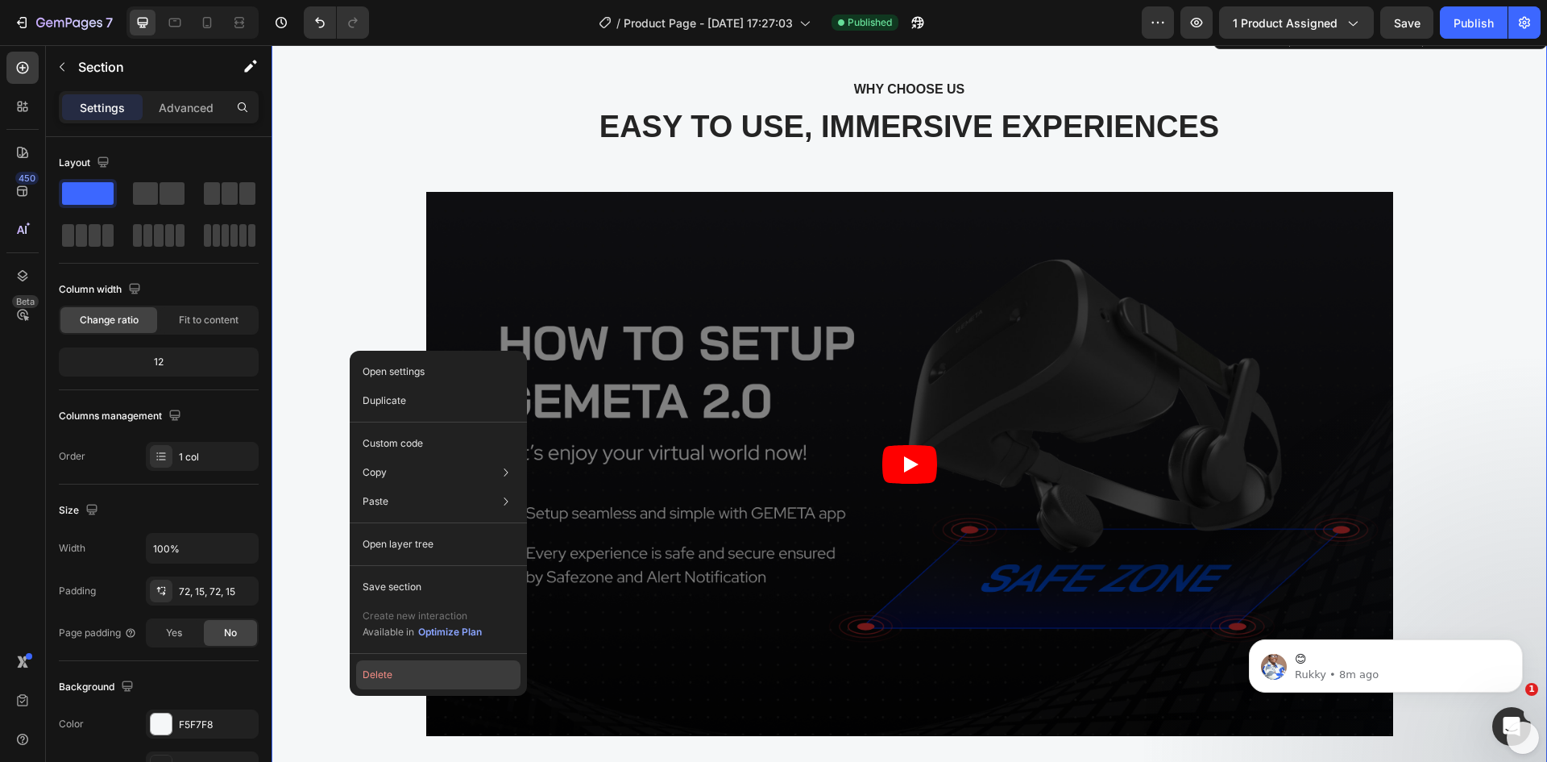
click at [415, 666] on button "Delete" at bounding box center [438, 674] width 164 height 29
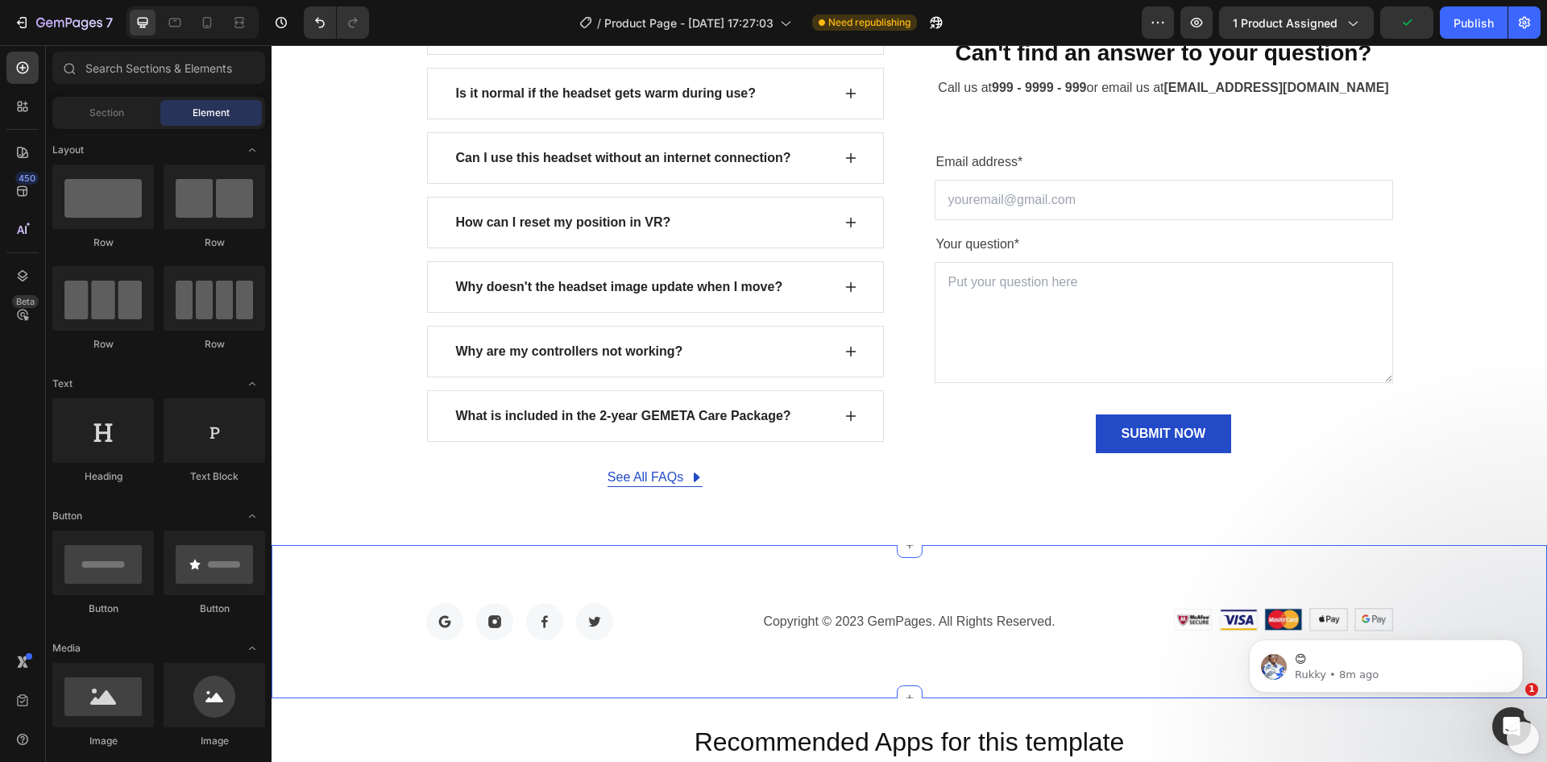
scroll to position [2758, 0]
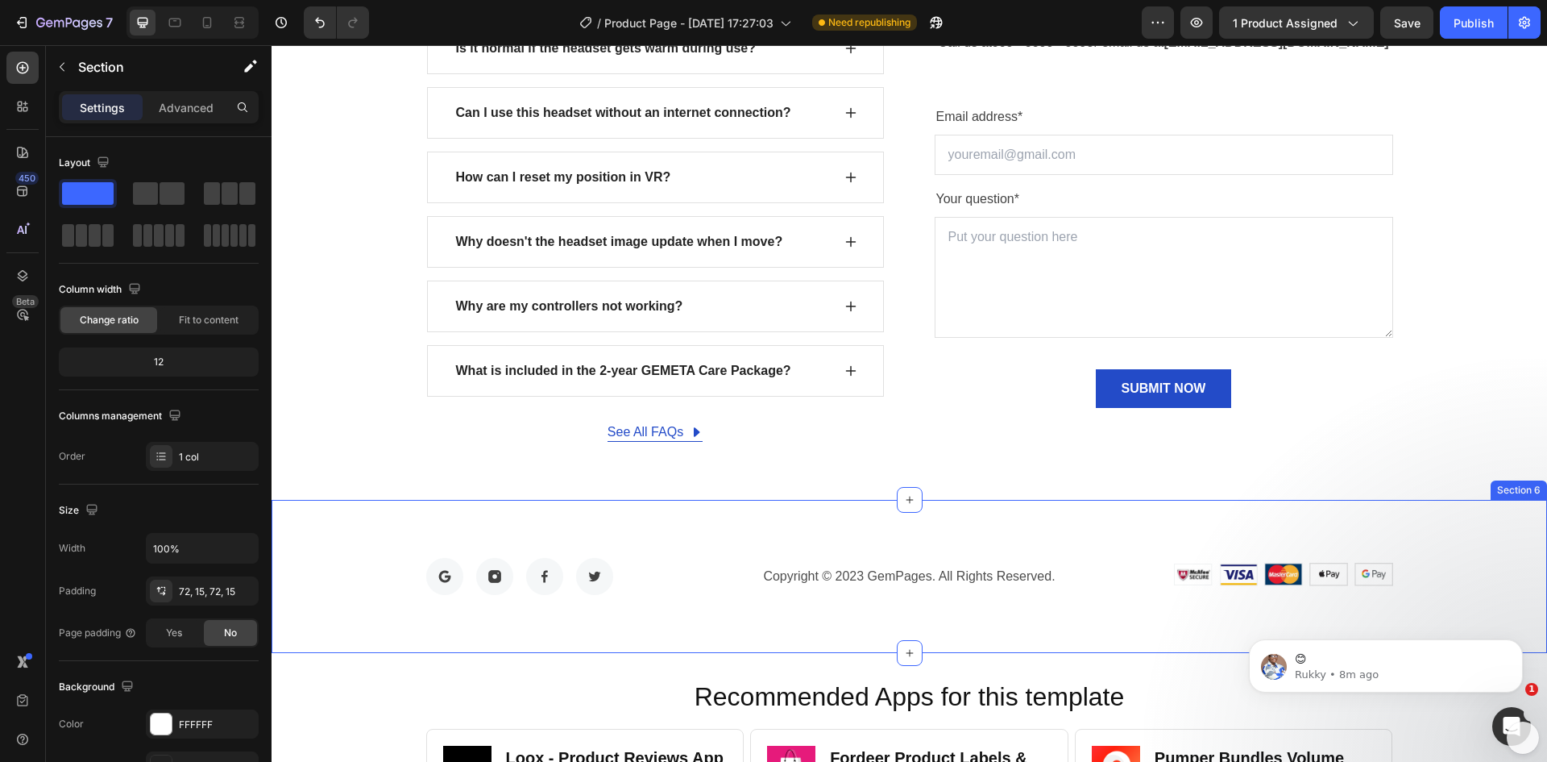
click at [357, 569] on div "Image Image Image Image Row Copyright © 2023 GemPages. All Rights Reserved. Tex…" at bounding box center [910, 576] width 1252 height 37
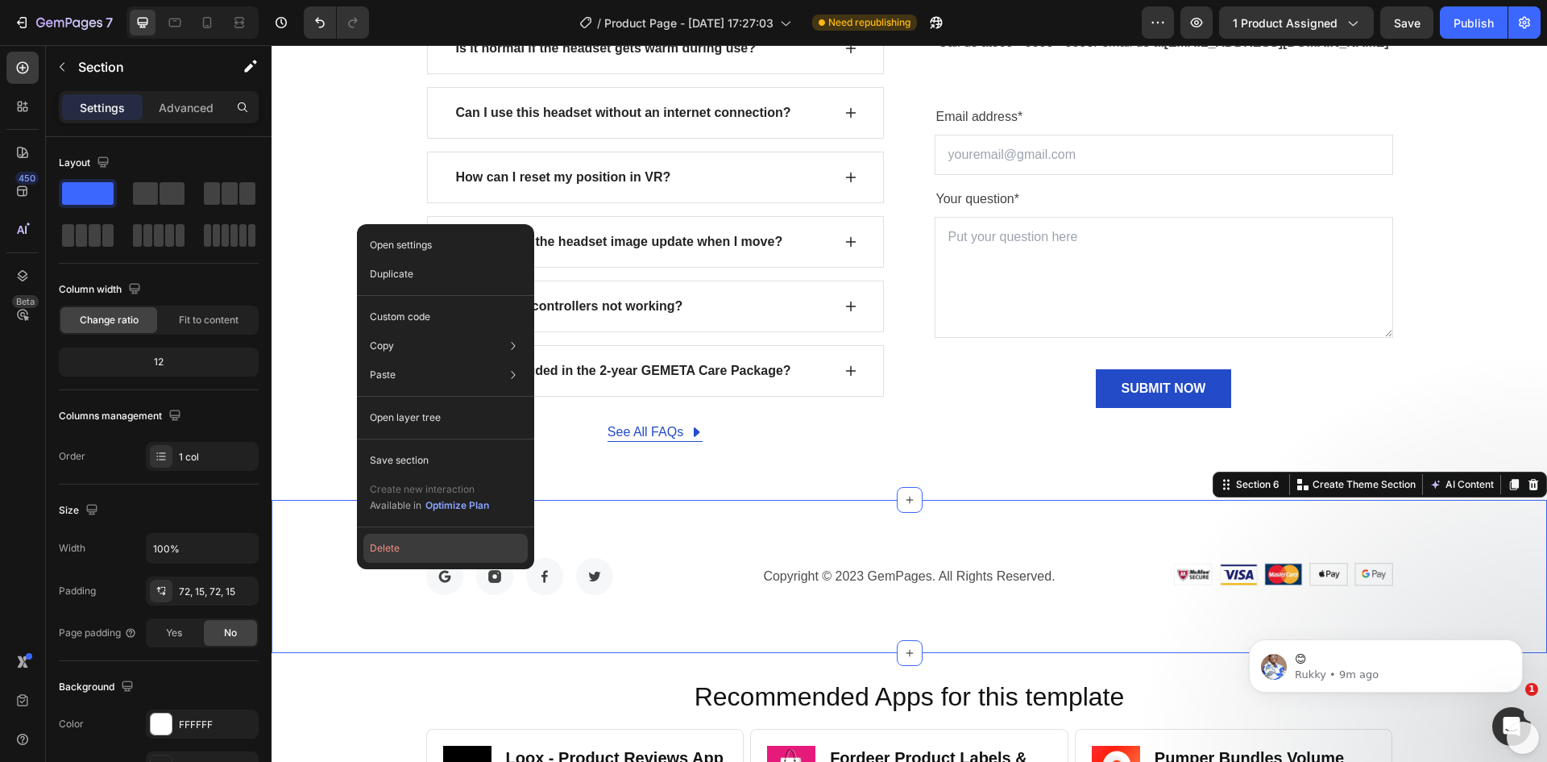
click at [392, 551] on button "Delete" at bounding box center [445, 548] width 164 height 29
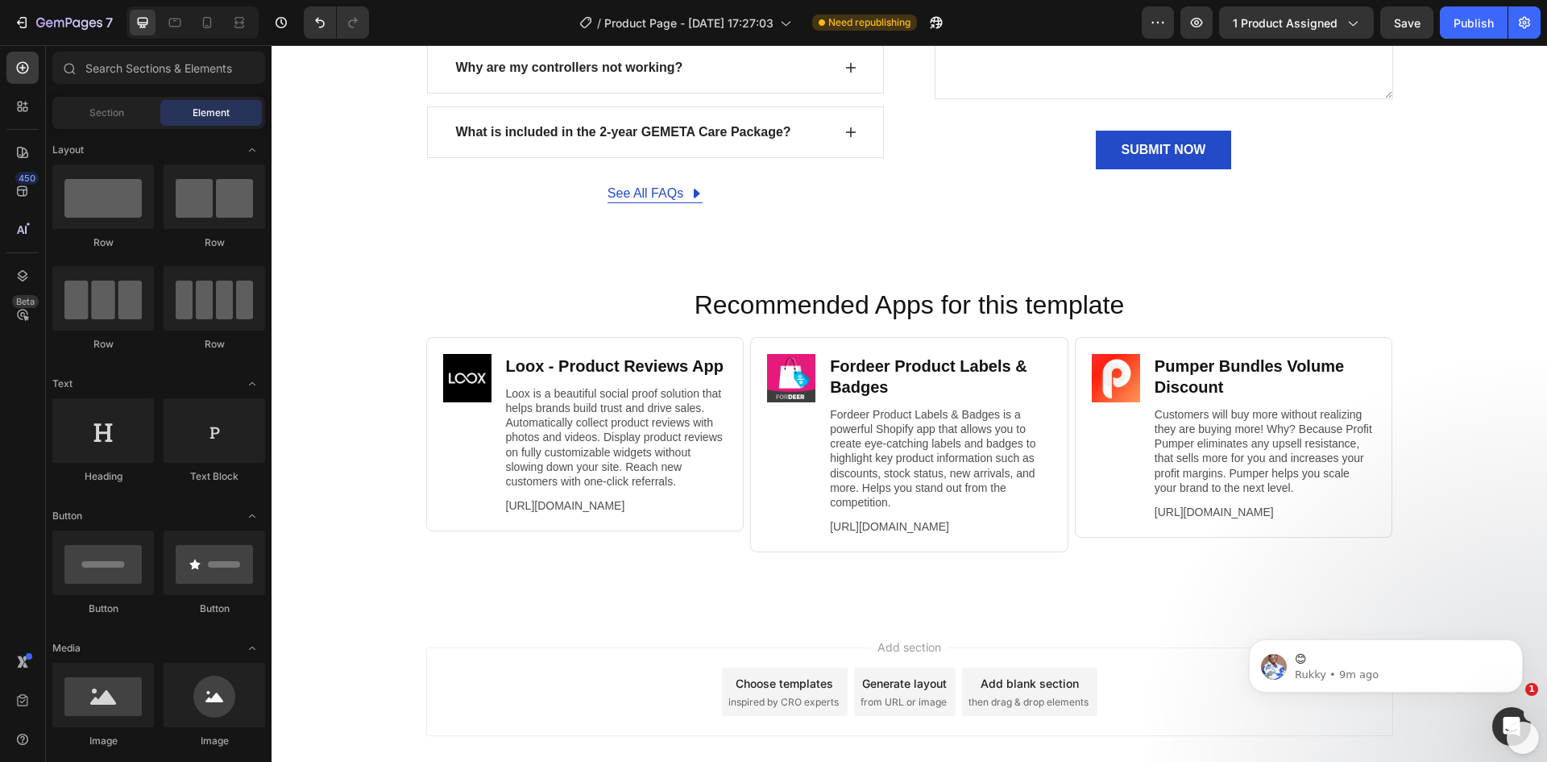
scroll to position [3080, 0]
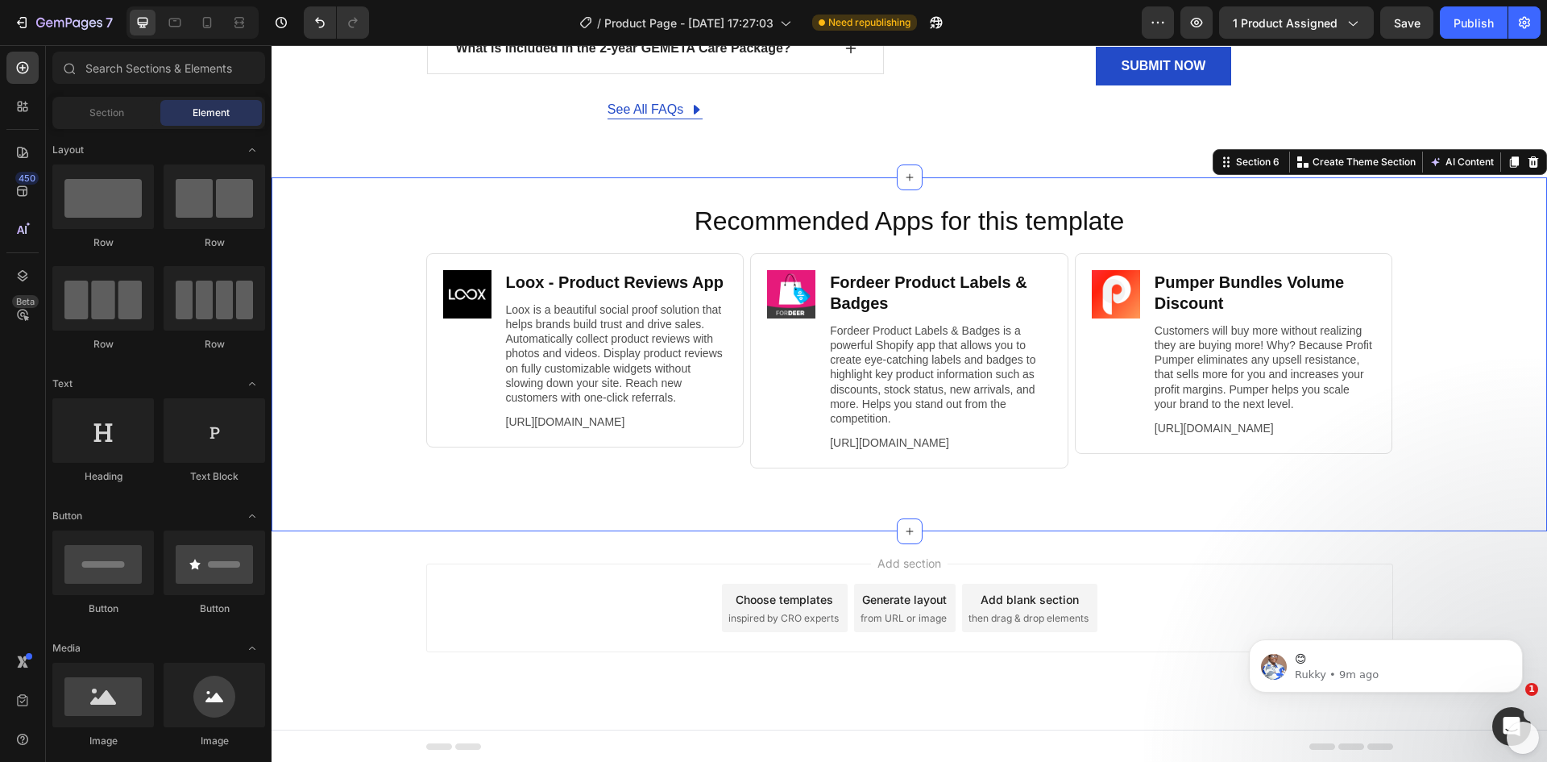
click at [343, 404] on div "Recommended Apps for this template Heading Image Loox ‑ Product Reviews App Hea…" at bounding box center [910, 354] width 1276 height 302
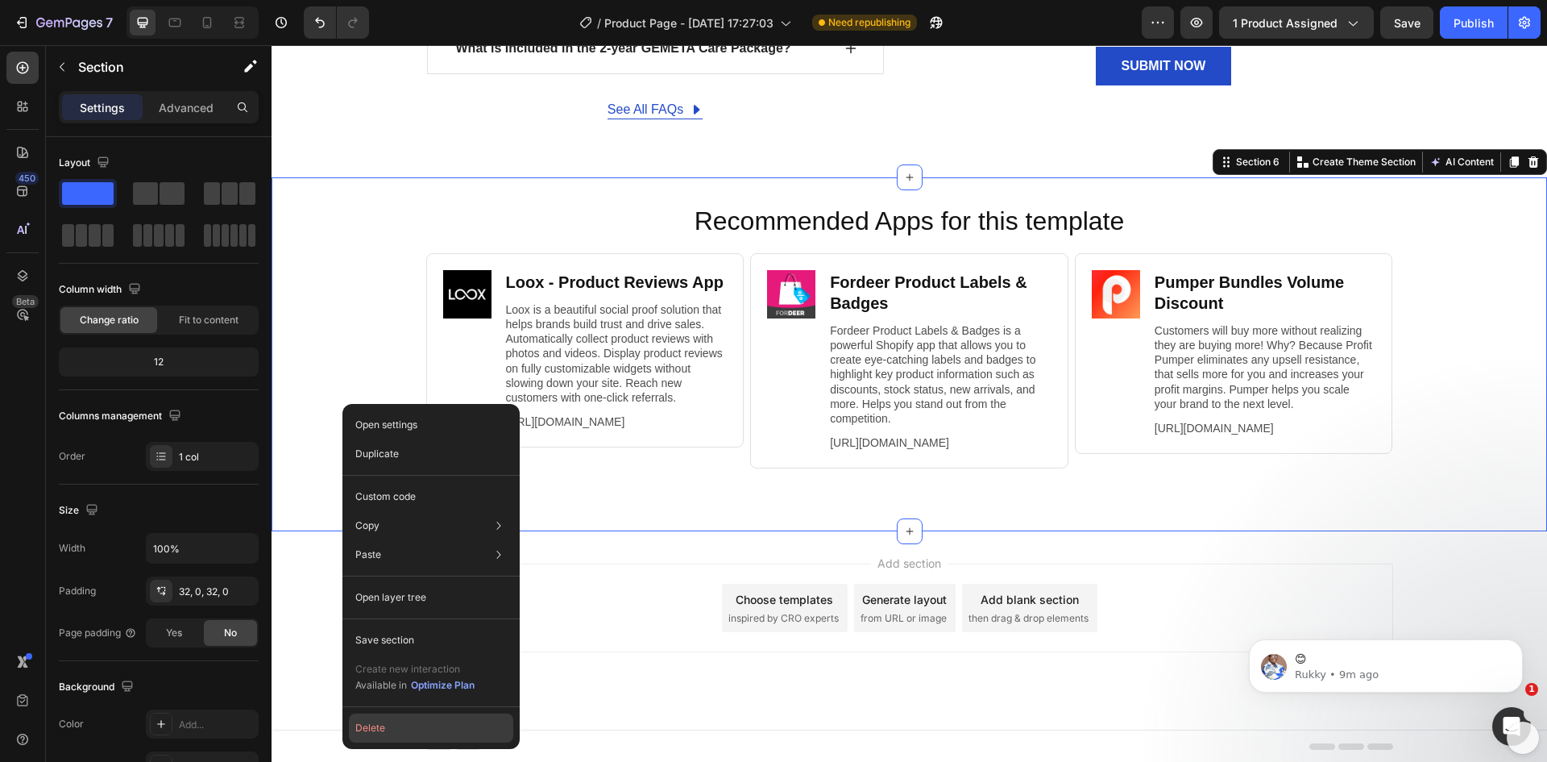
click at [386, 719] on button "Delete" at bounding box center [431, 727] width 164 height 29
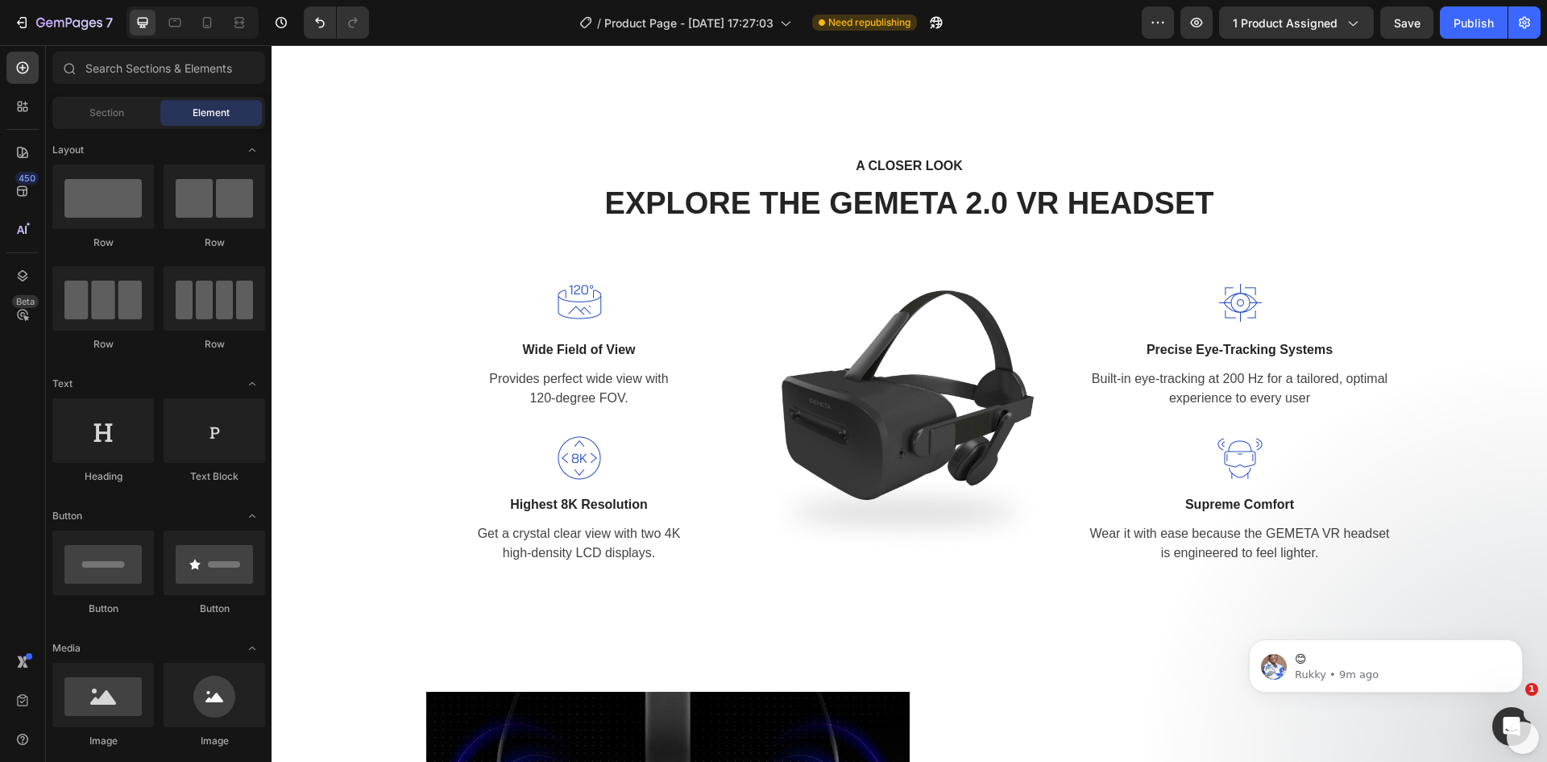
scroll to position [1544, 0]
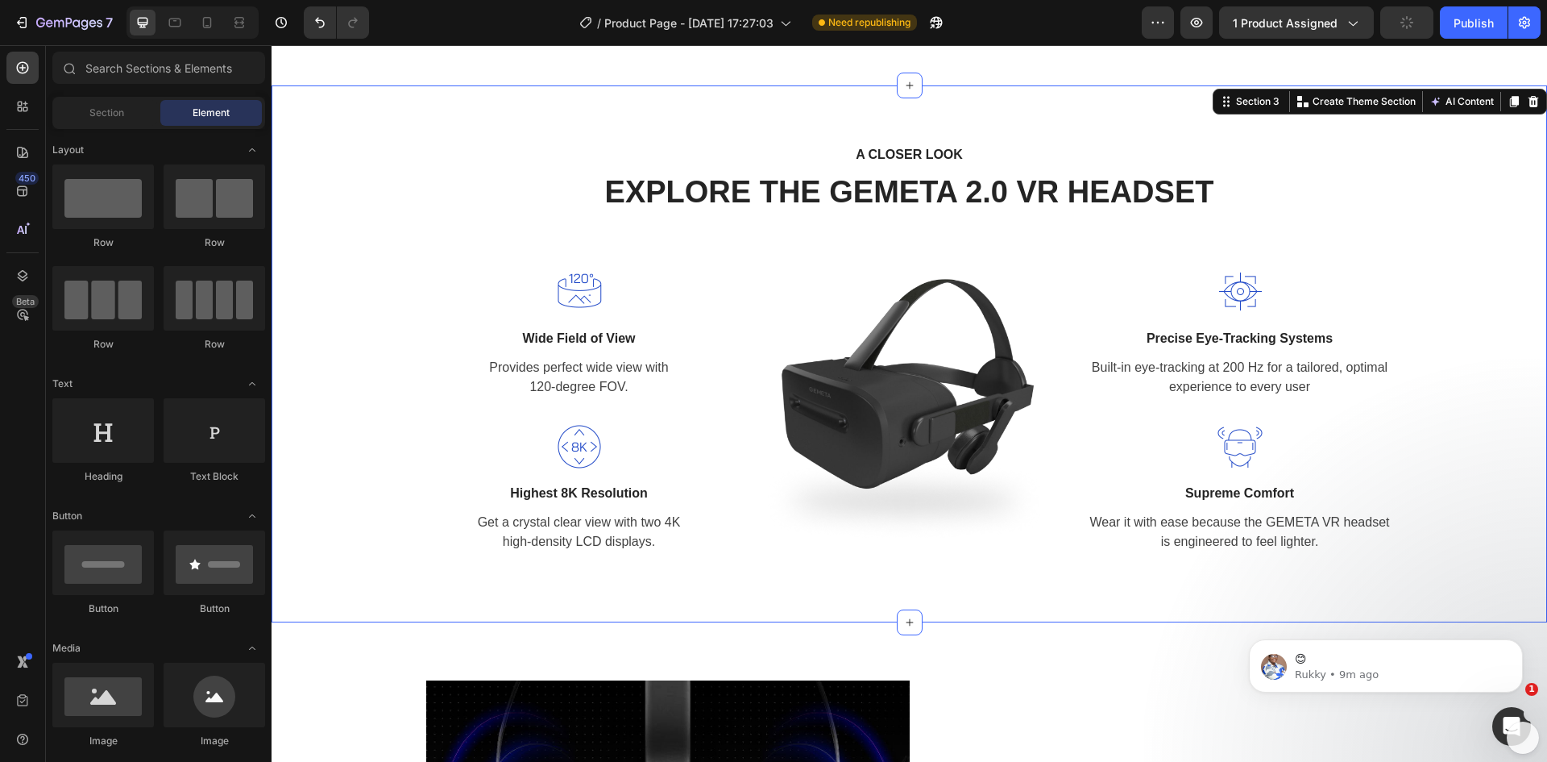
click at [389, 322] on div "A CLOSER LOOK Text block EXPLORE THE GEMETA 2.0 VR HEADSET Heading Row Image Wi…" at bounding box center [910, 353] width 1252 height 421
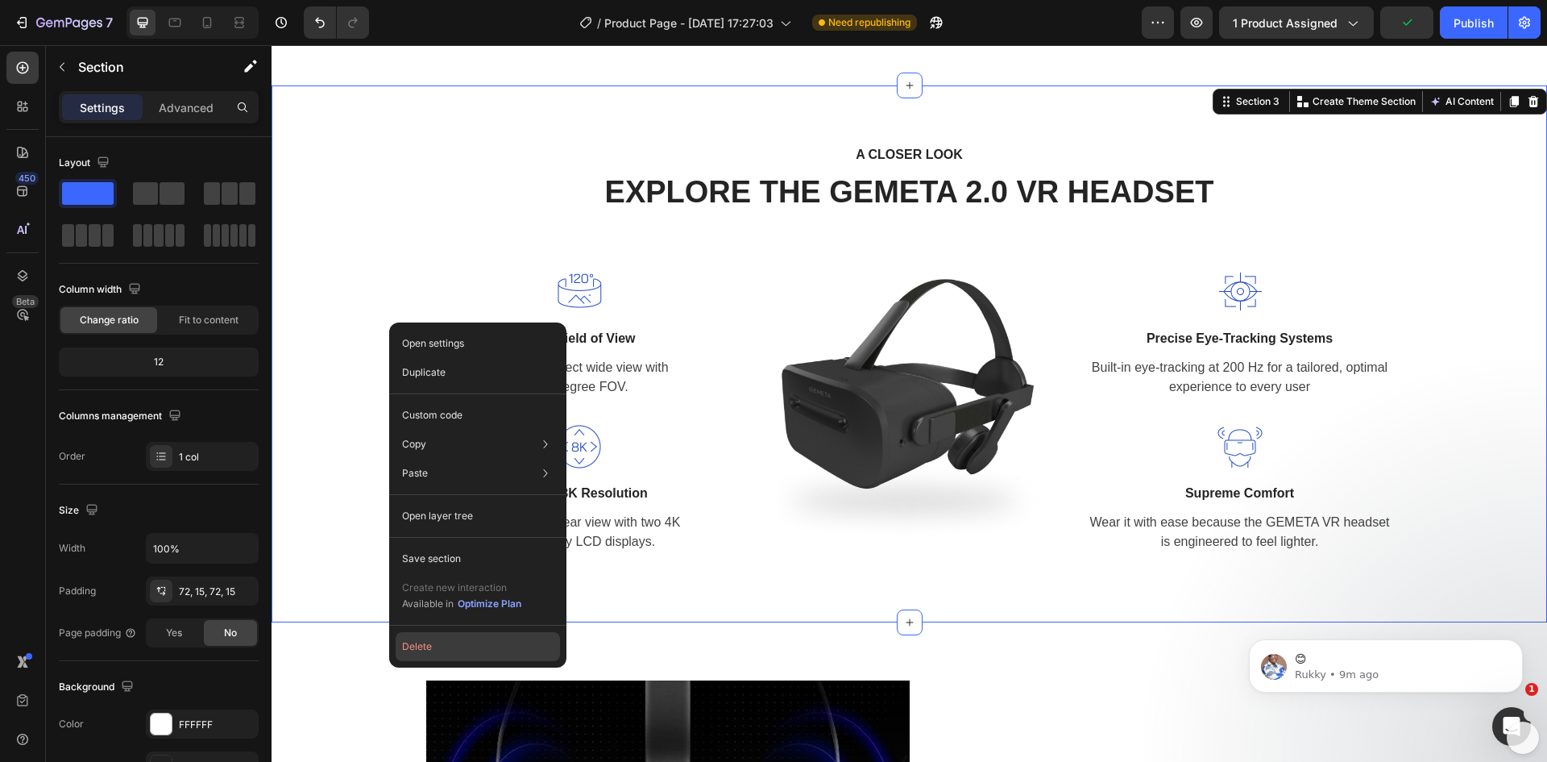
click at [440, 648] on button "Delete" at bounding box center [478, 646] width 164 height 29
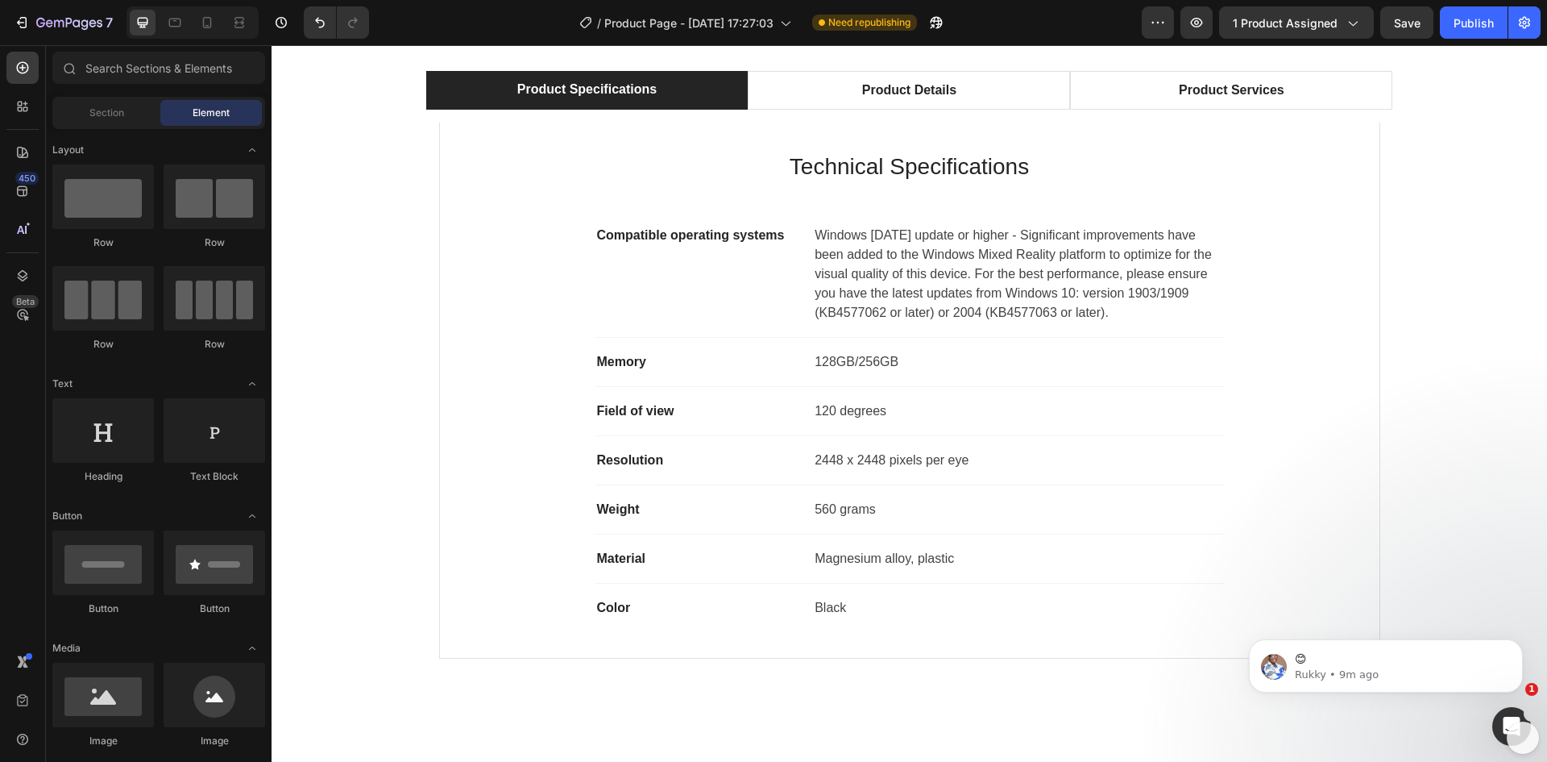
scroll to position [899, 0]
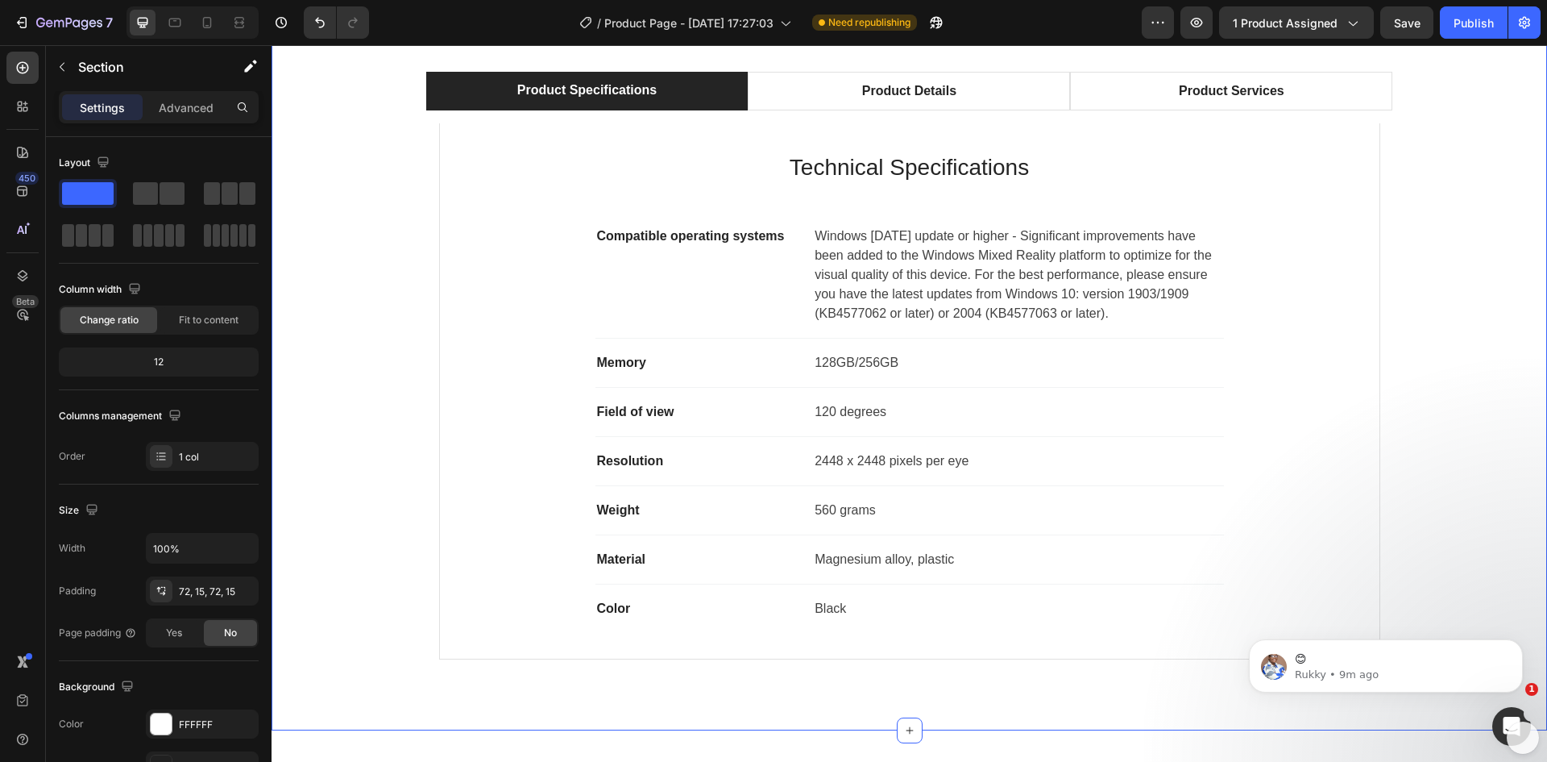
click at [387, 390] on div "Product Specifications Product Details Product Services Technical Specification…" at bounding box center [910, 372] width 1252 height 600
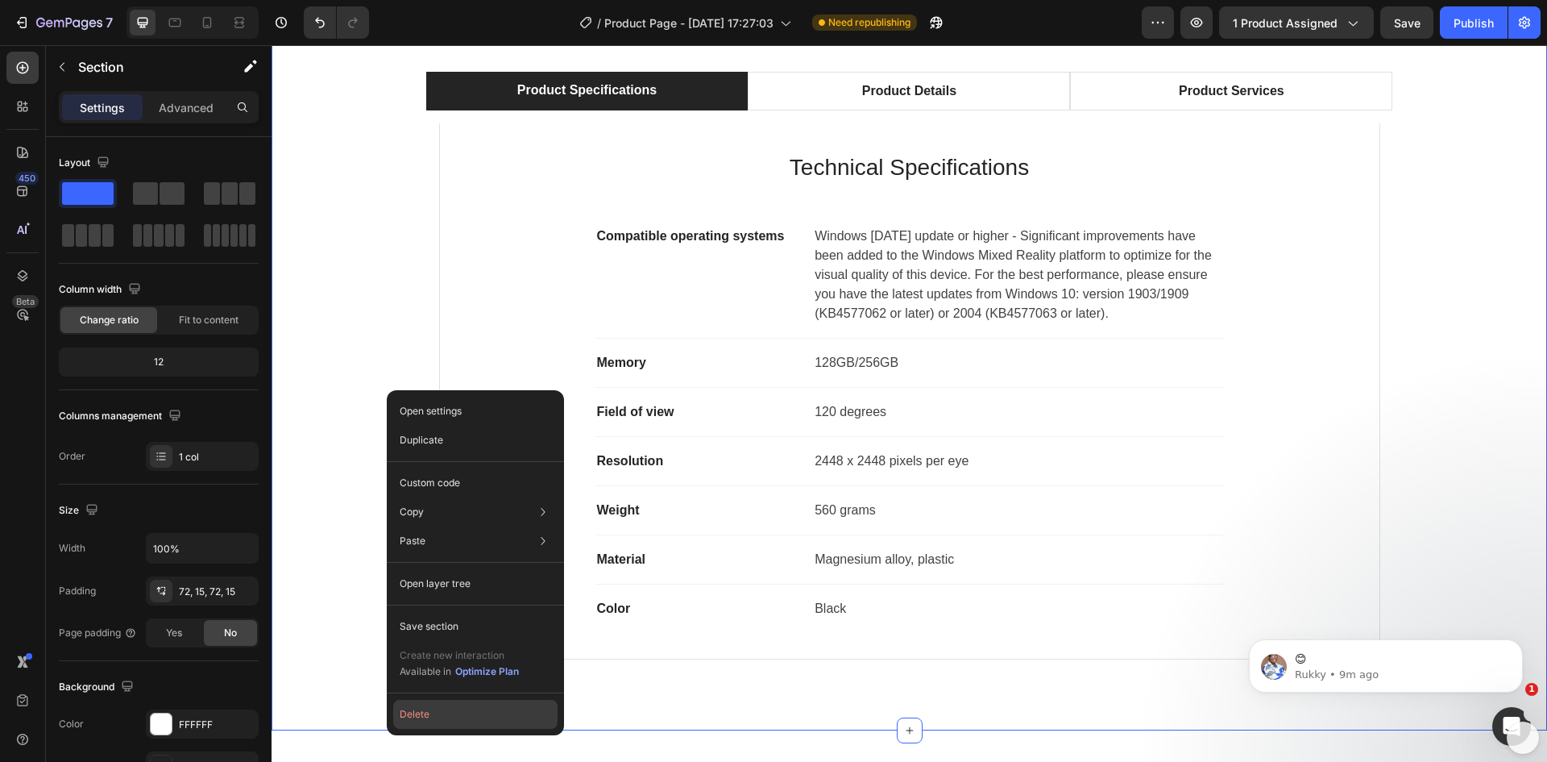
click at [446, 712] on button "Delete" at bounding box center [475, 714] width 164 height 29
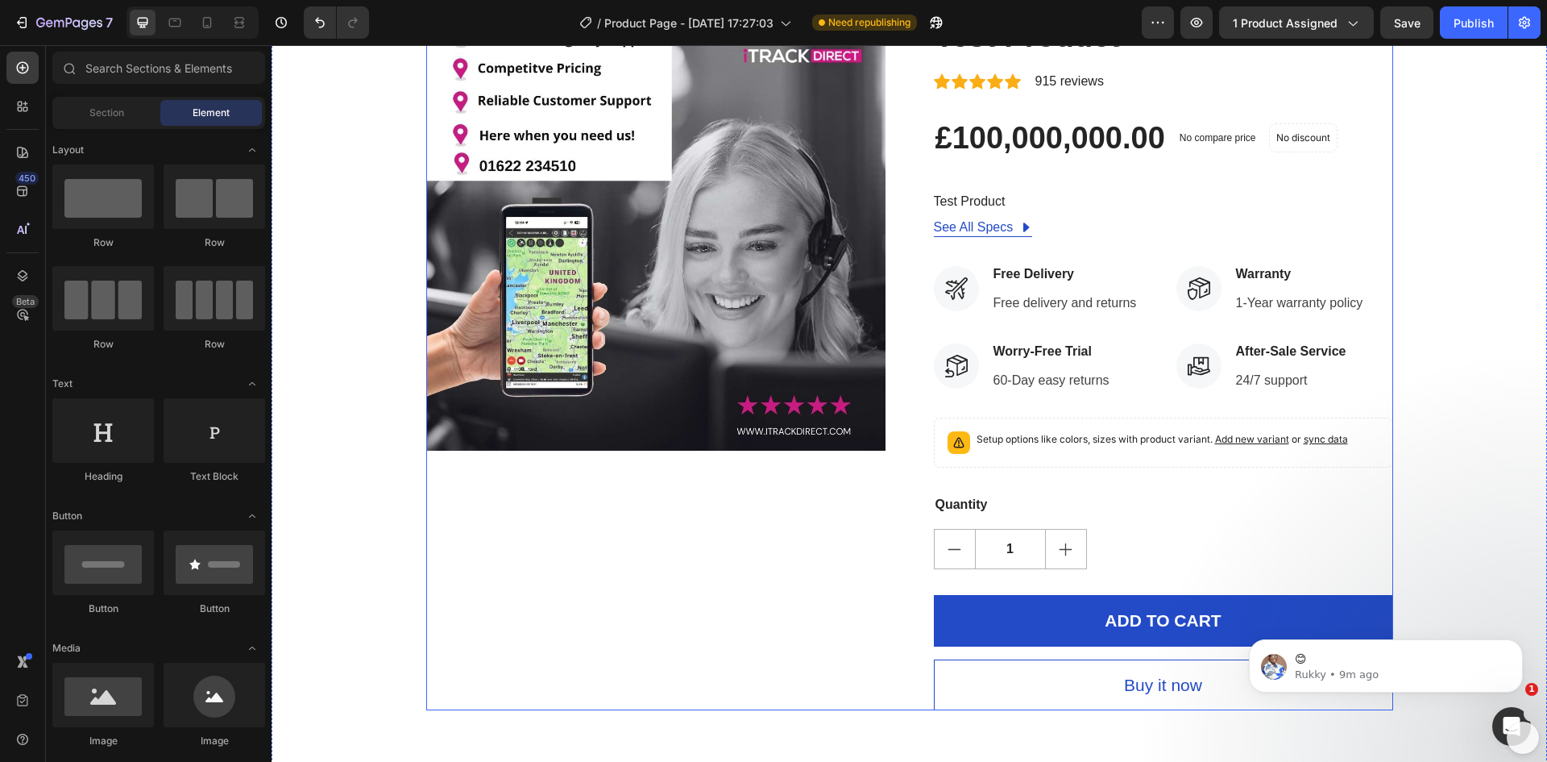
scroll to position [161, 0]
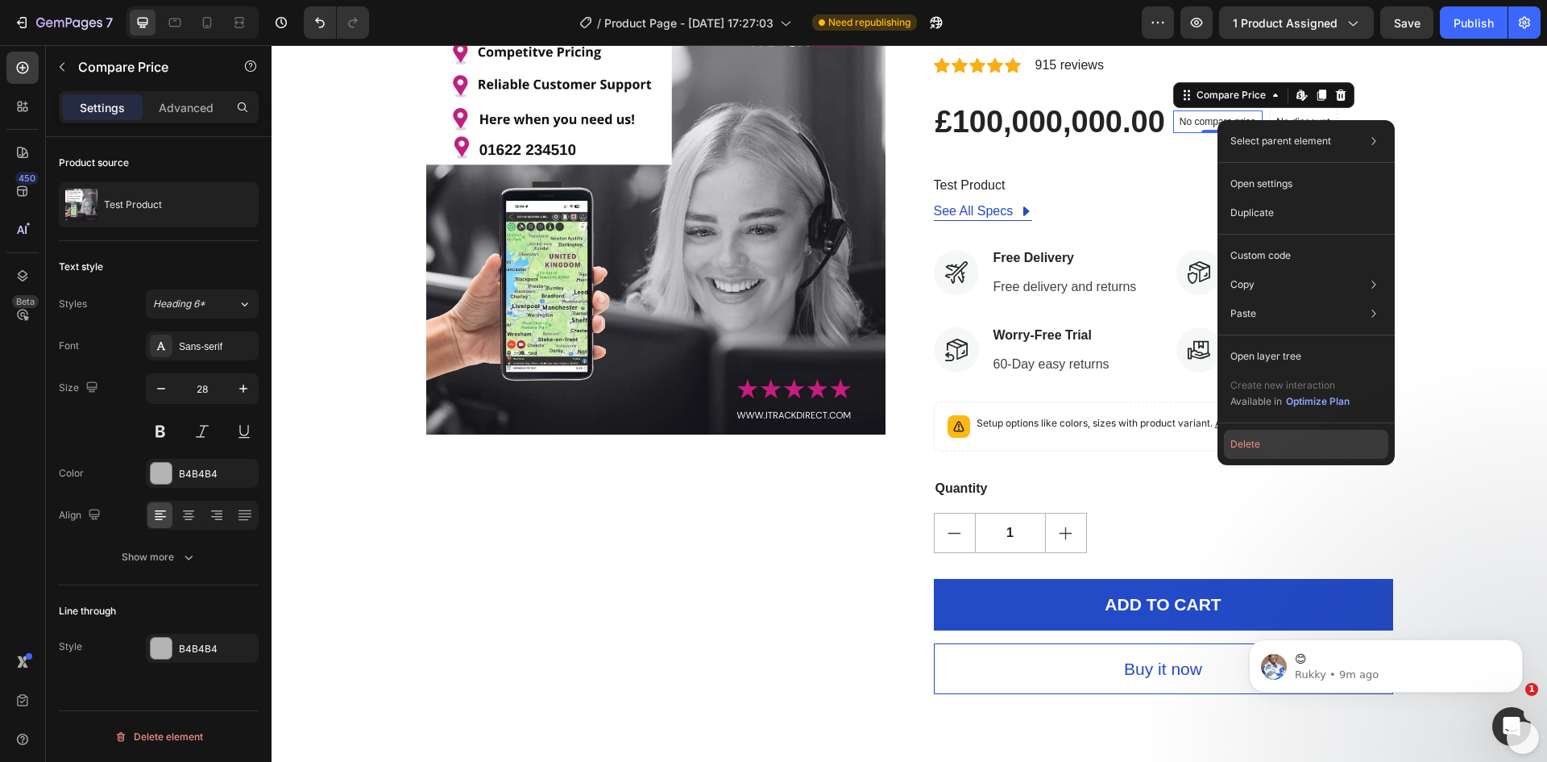
click at [1294, 442] on button "Delete" at bounding box center [1306, 444] width 164 height 29
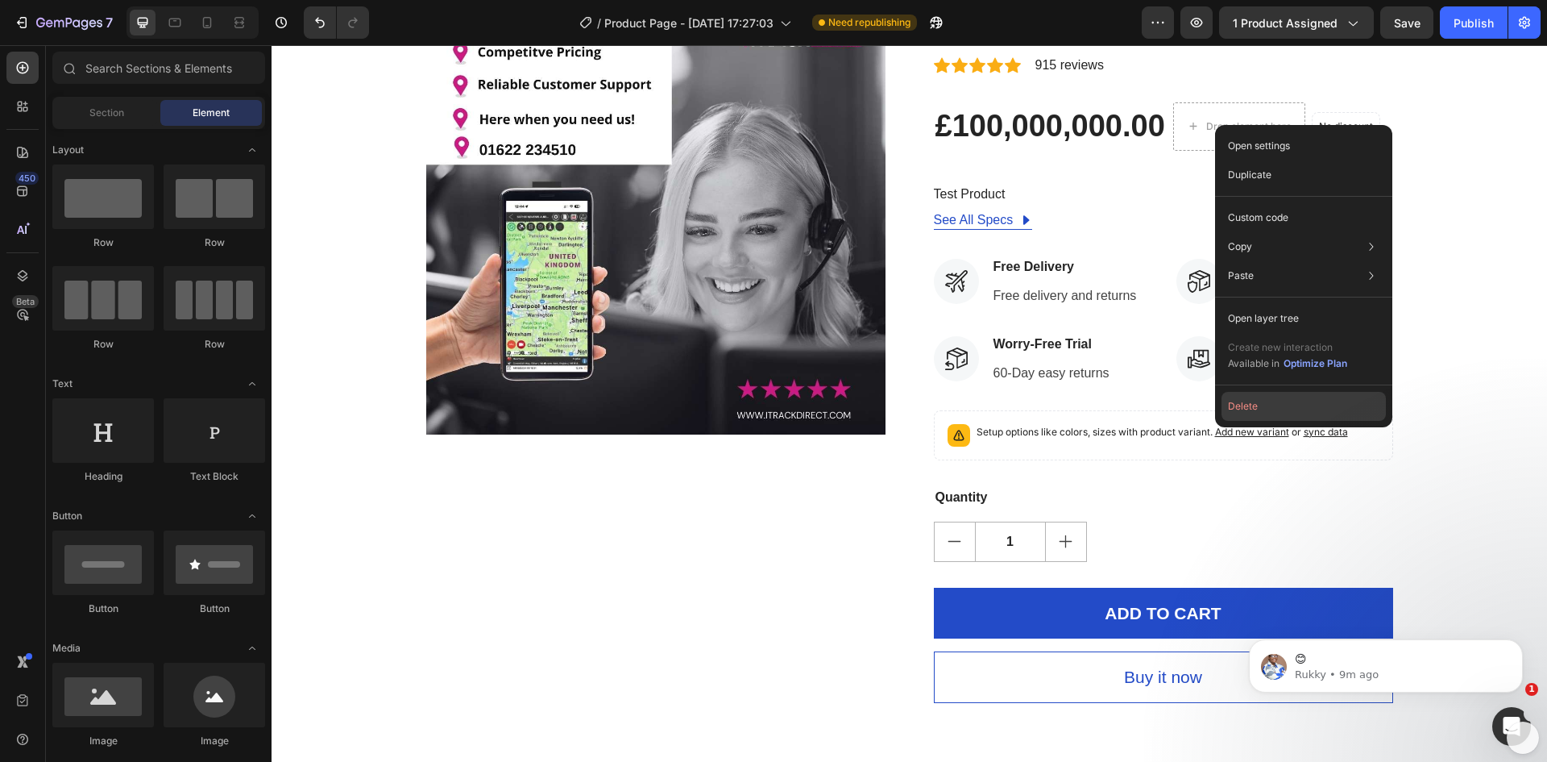
click at [1236, 401] on button "Delete" at bounding box center [1304, 406] width 164 height 29
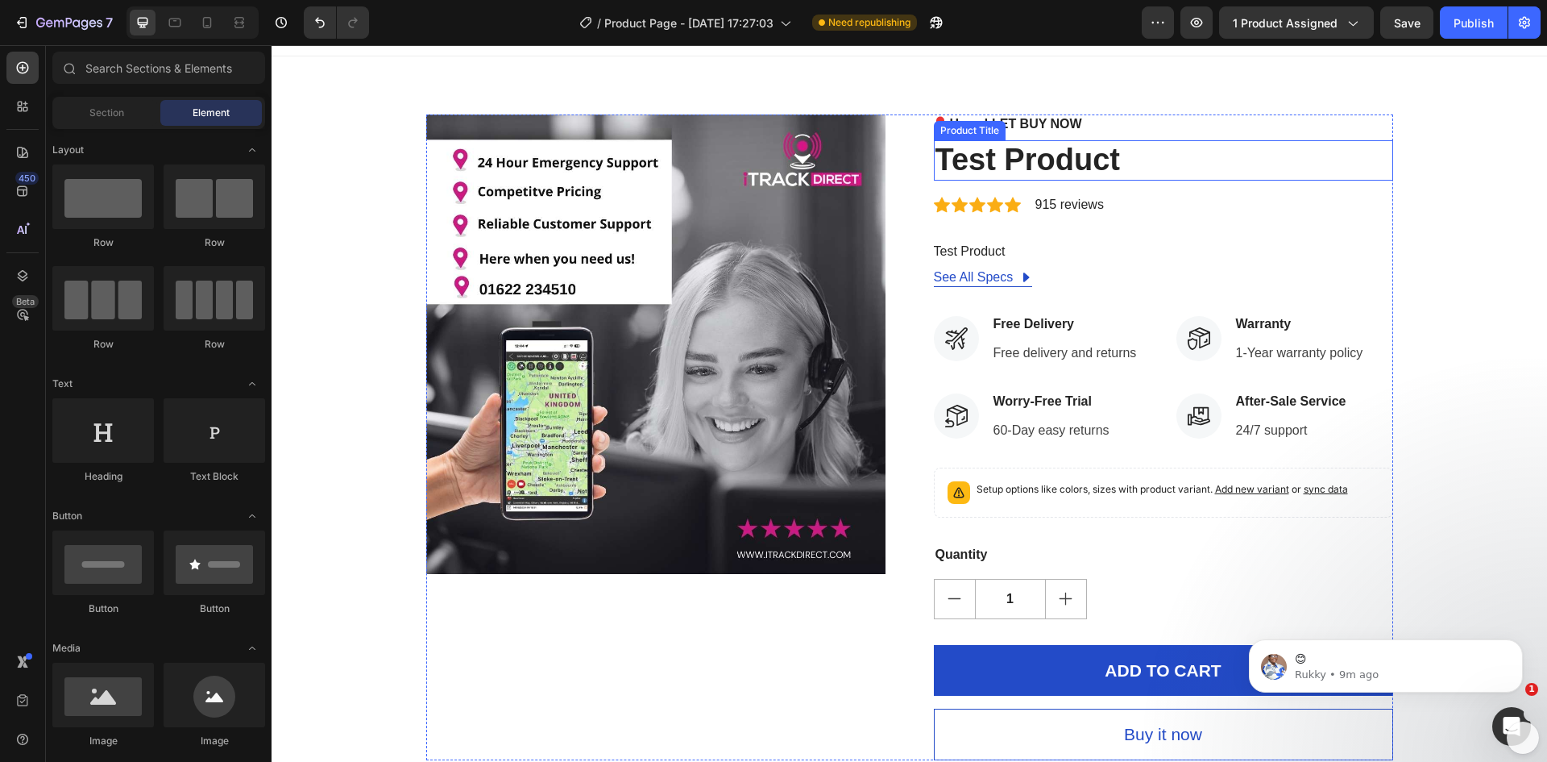
scroll to position [0, 0]
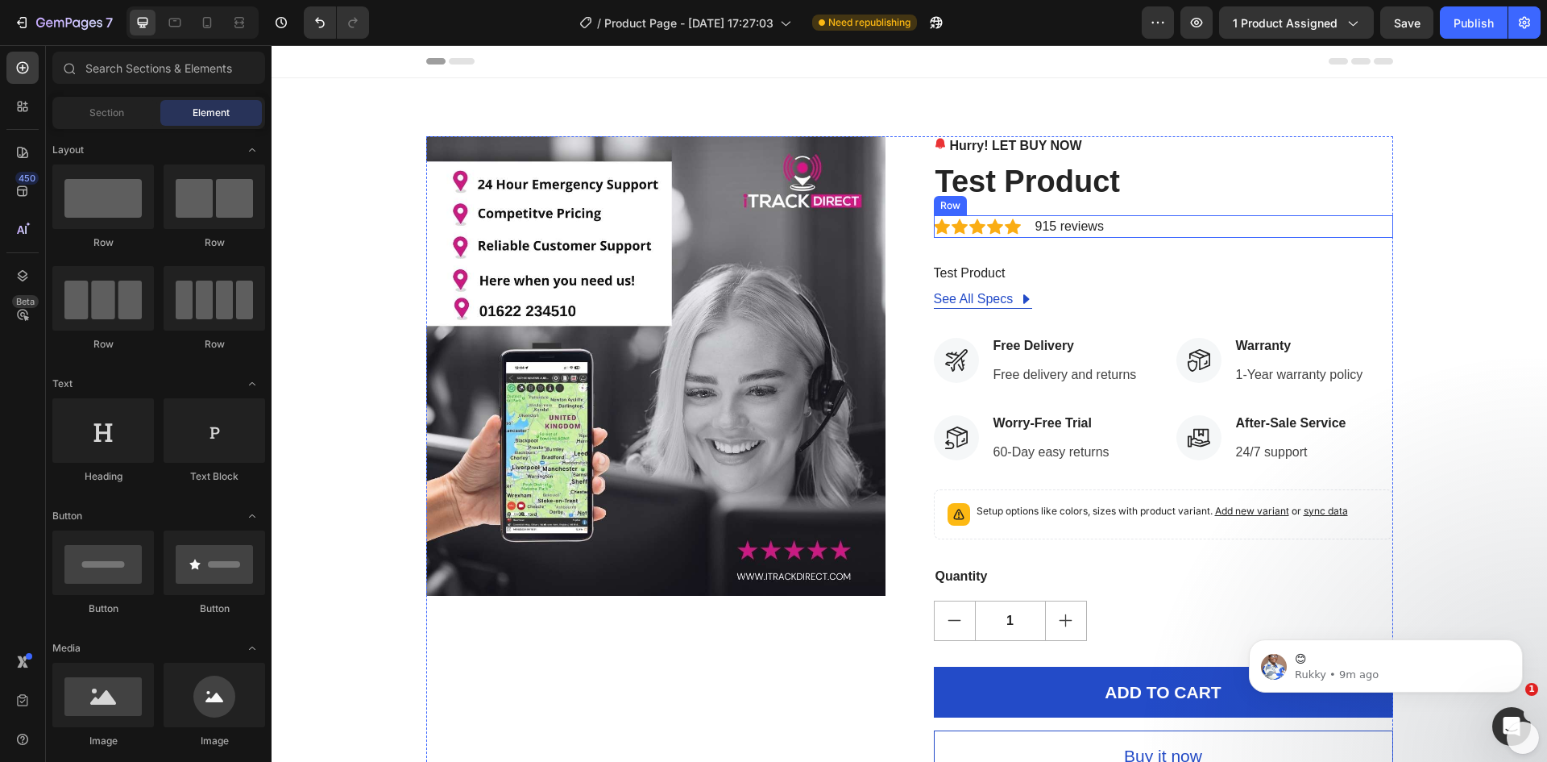
click at [1172, 232] on div "Icon Icon Icon Icon Icon Icon List Hoz 915 reviews Text block Row" at bounding box center [1163, 226] width 459 height 23
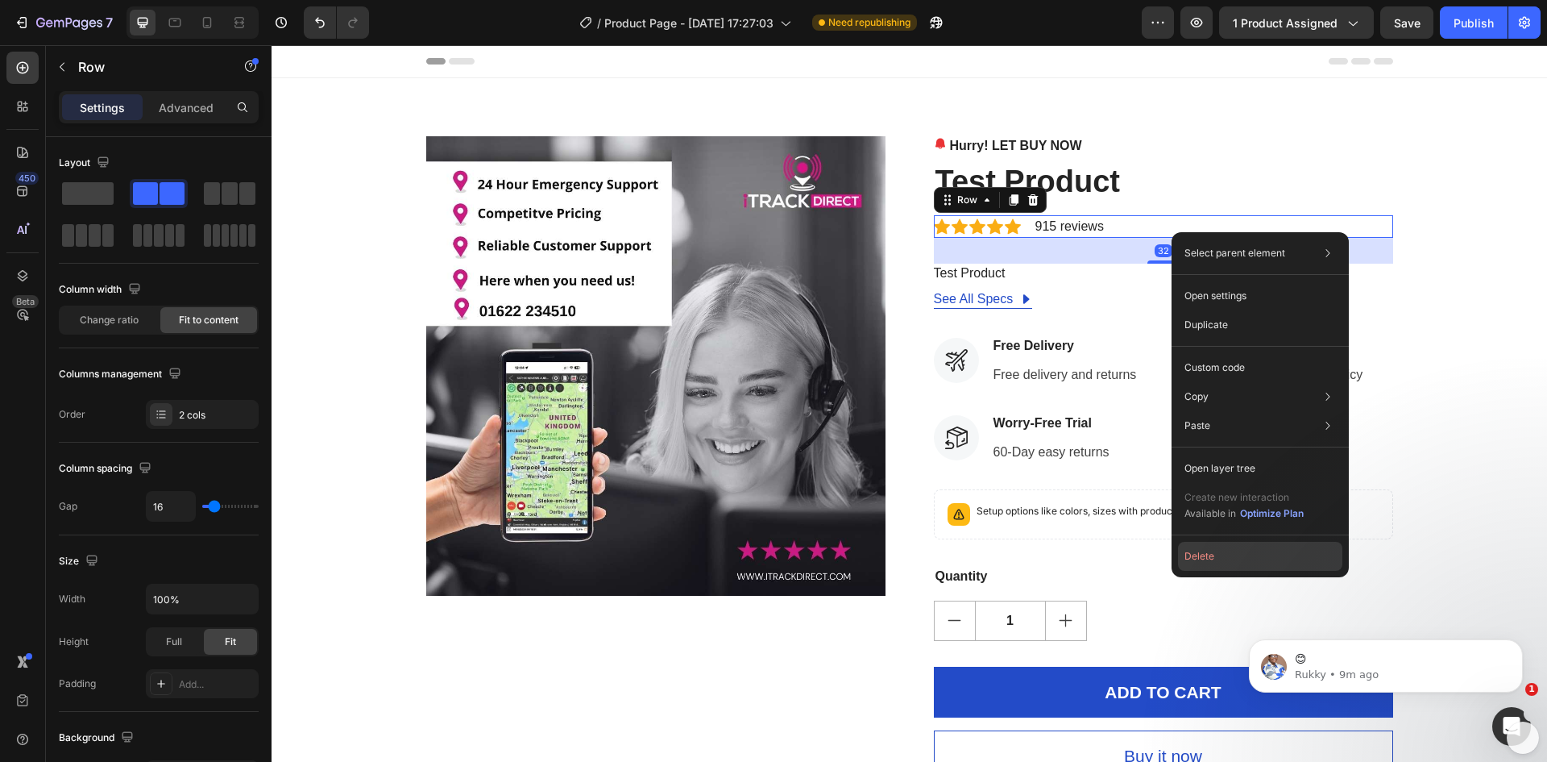
click at [1205, 558] on button "Delete" at bounding box center [1260, 556] width 164 height 29
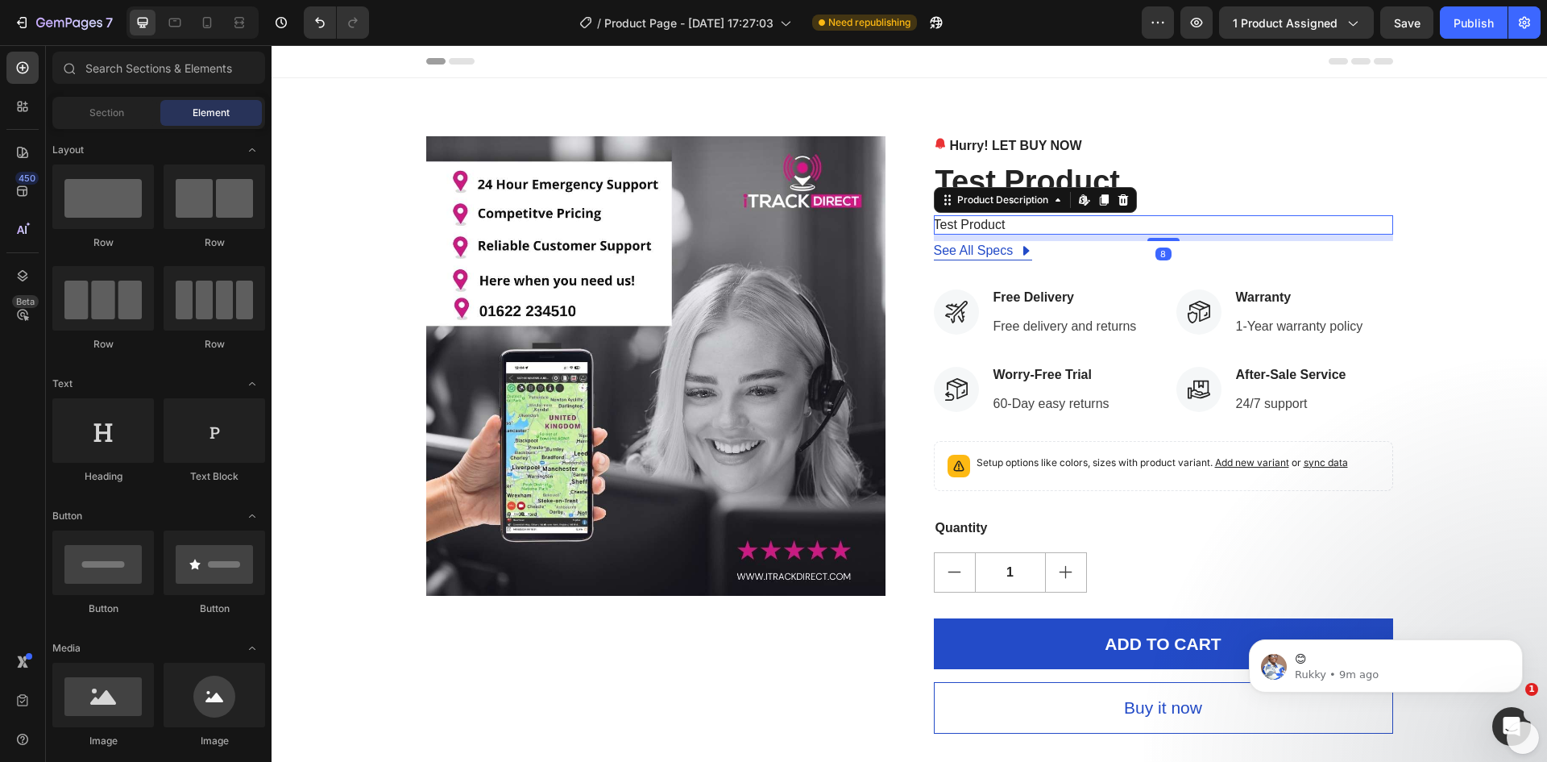
click at [1069, 228] on div "Test Product" at bounding box center [1163, 224] width 459 height 19
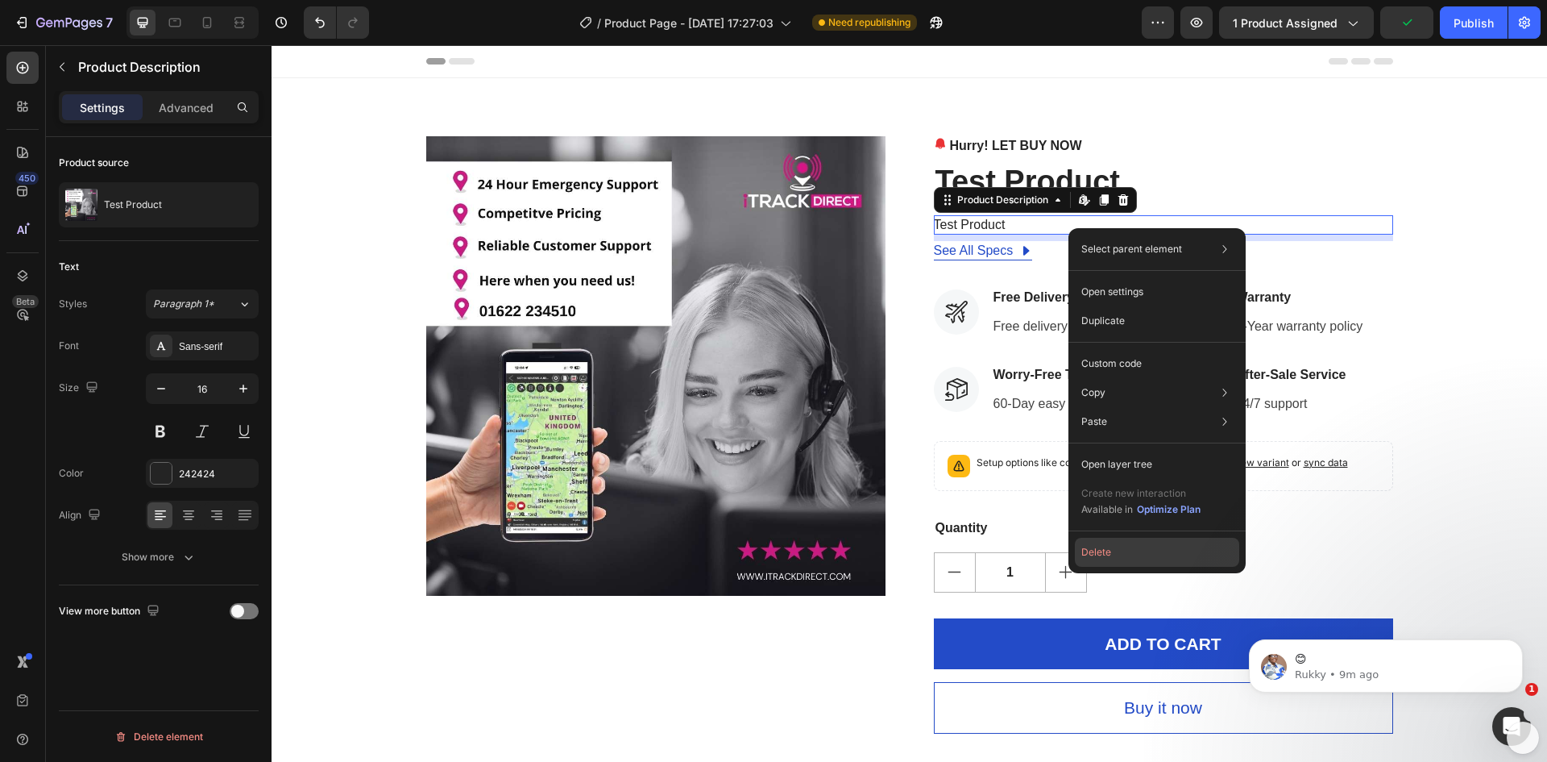
click at [1100, 553] on button "Delete" at bounding box center [1157, 552] width 164 height 29
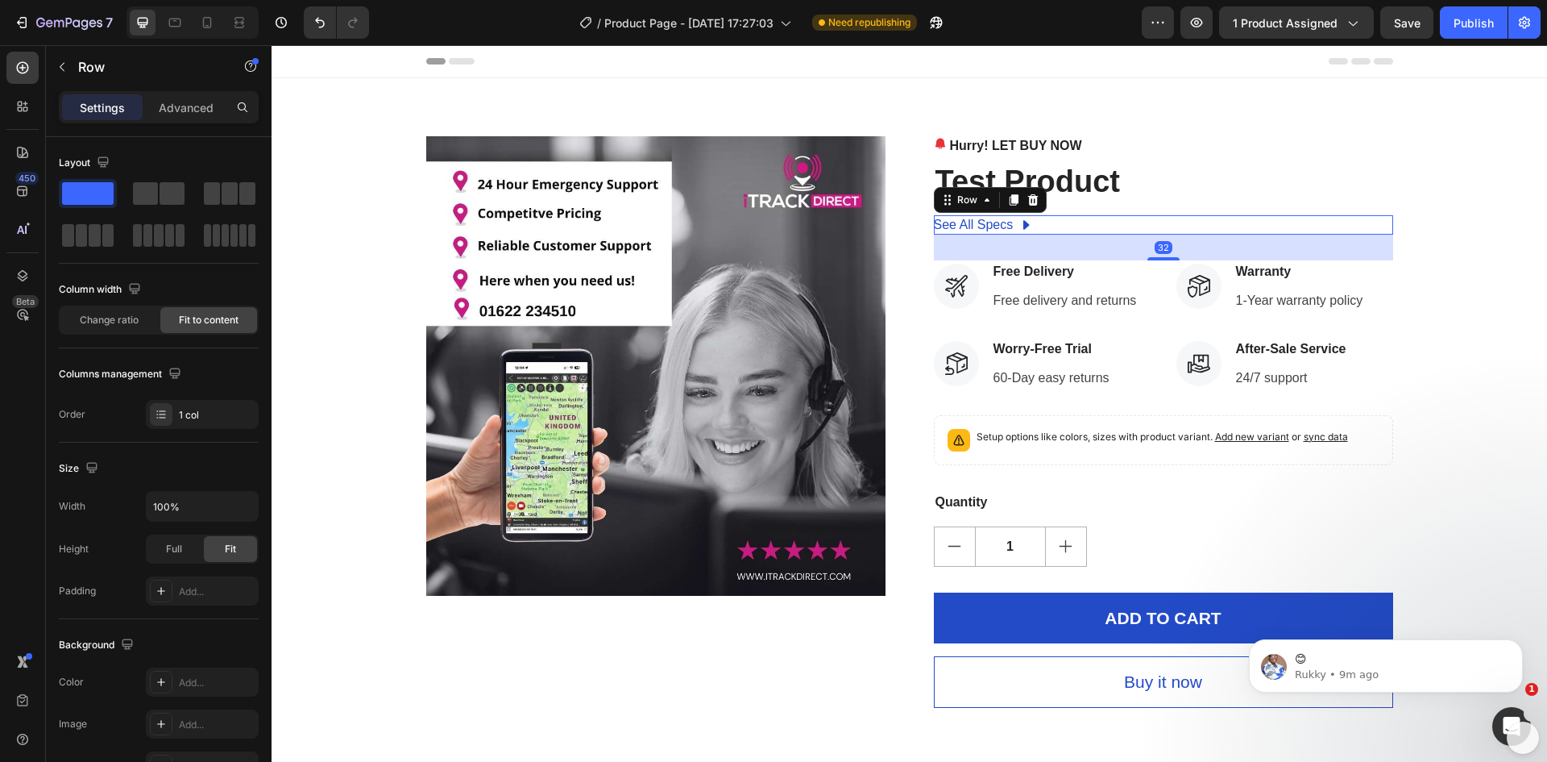
click at [1113, 224] on div "See All Specs Button Row 32" at bounding box center [1163, 224] width 459 height 19
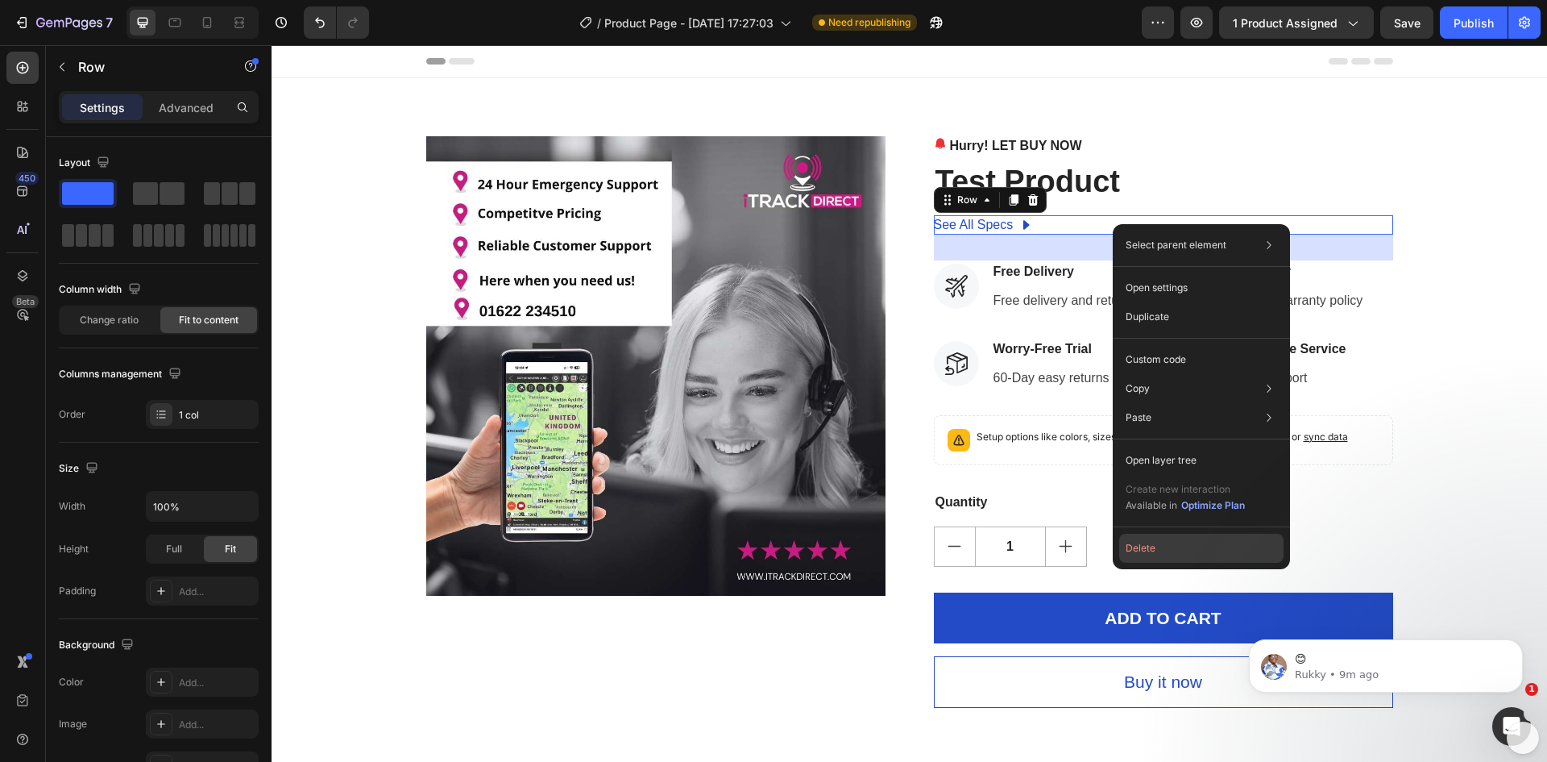
click at [1136, 551] on button "Delete" at bounding box center [1201, 548] width 164 height 29
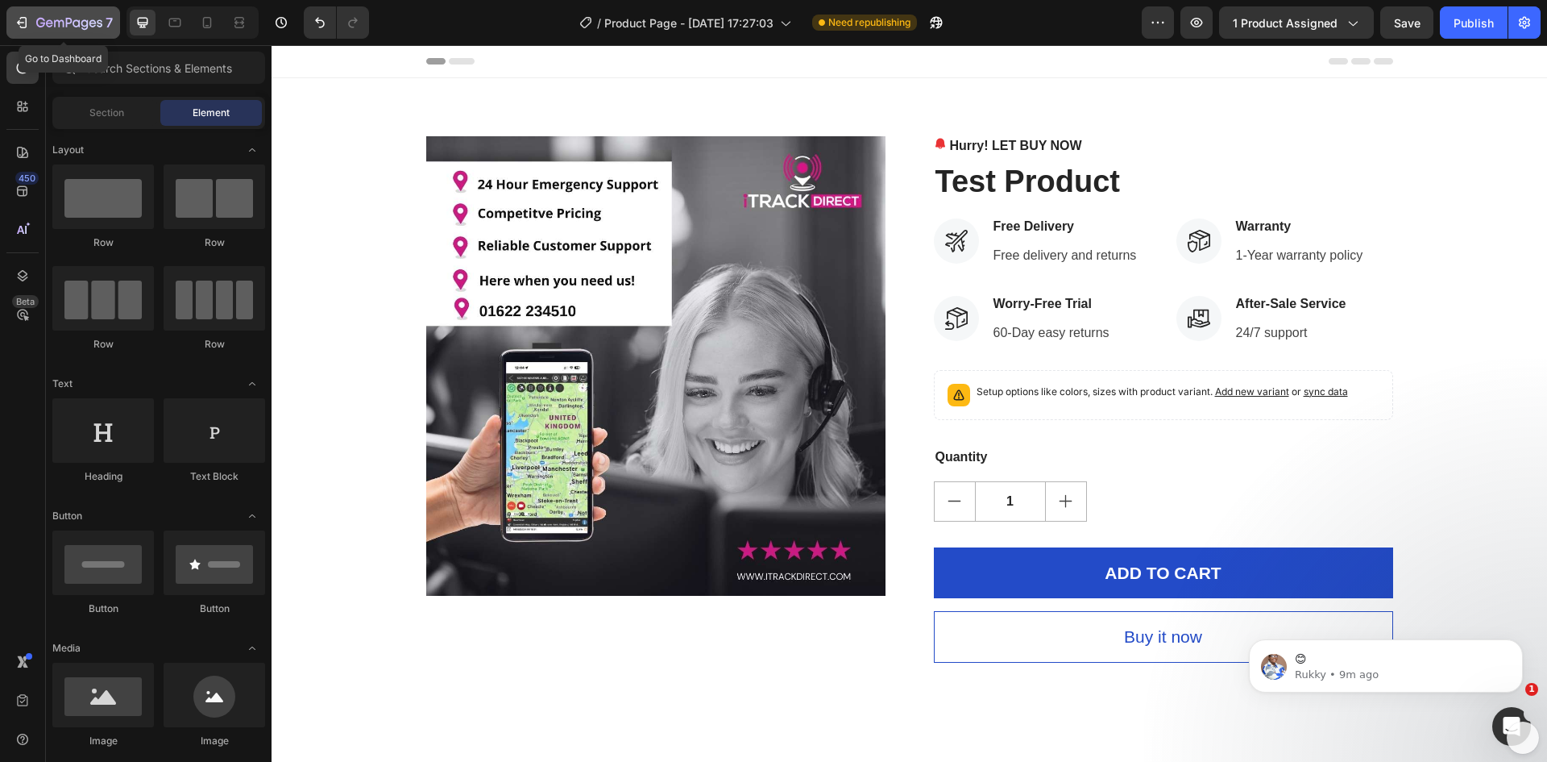
click at [64, 23] on icon "button" at bounding box center [59, 23] width 10 height 7
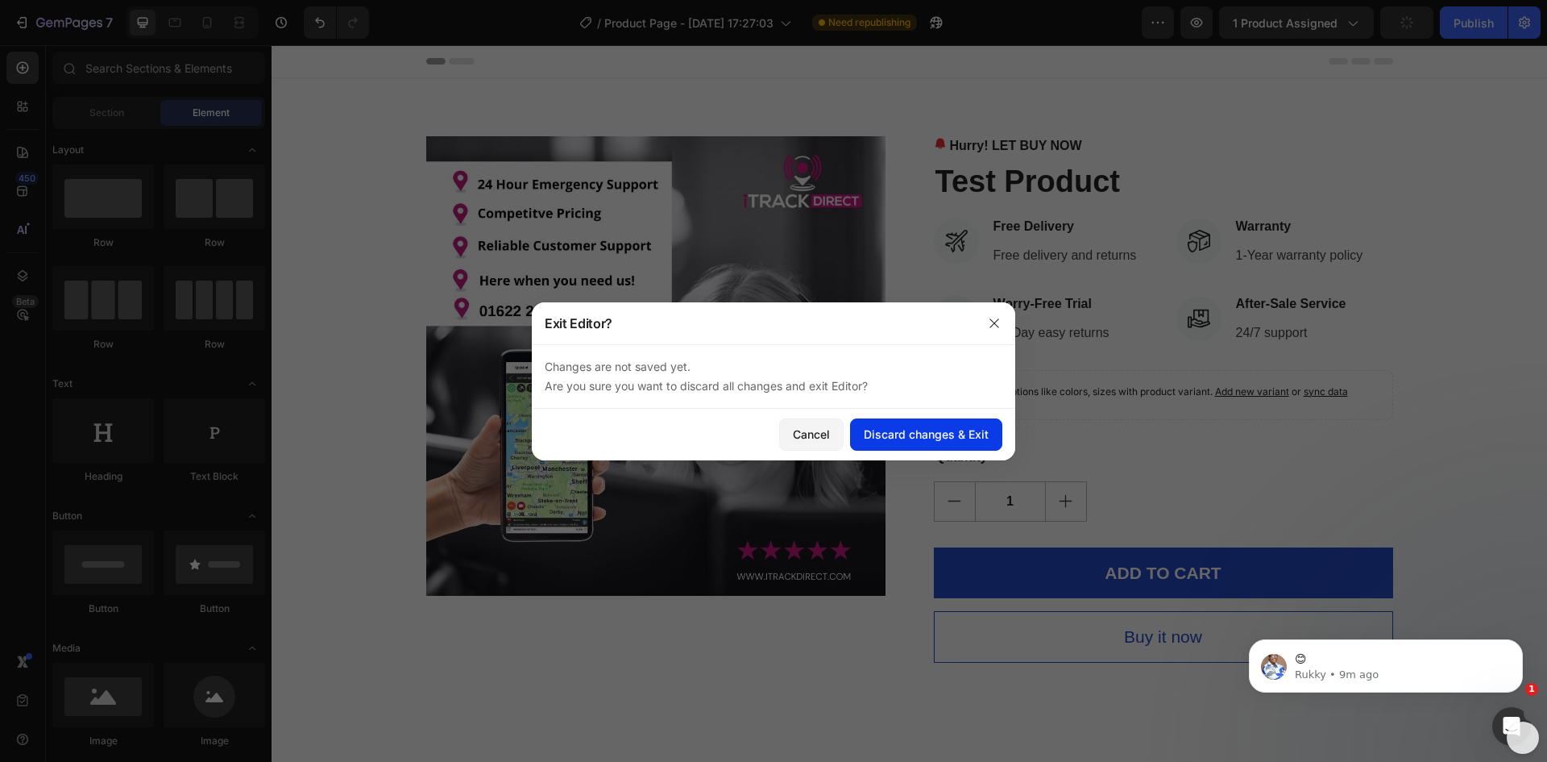
click at [913, 437] on div "Discard changes & Exit" at bounding box center [926, 434] width 125 height 17
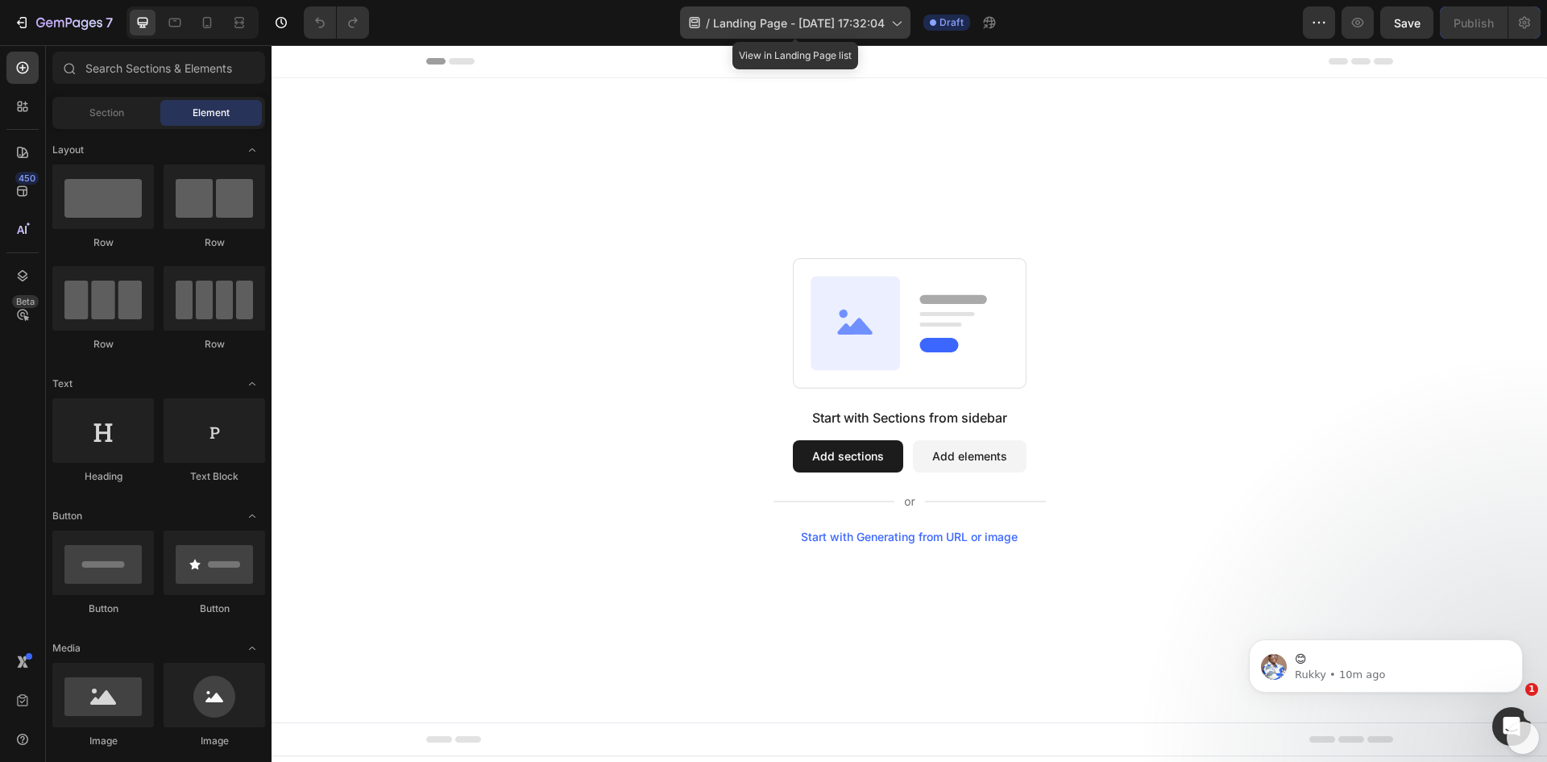
click at [824, 23] on span "Landing Page - Sep 27, 17:32:04" at bounding box center [799, 23] width 172 height 17
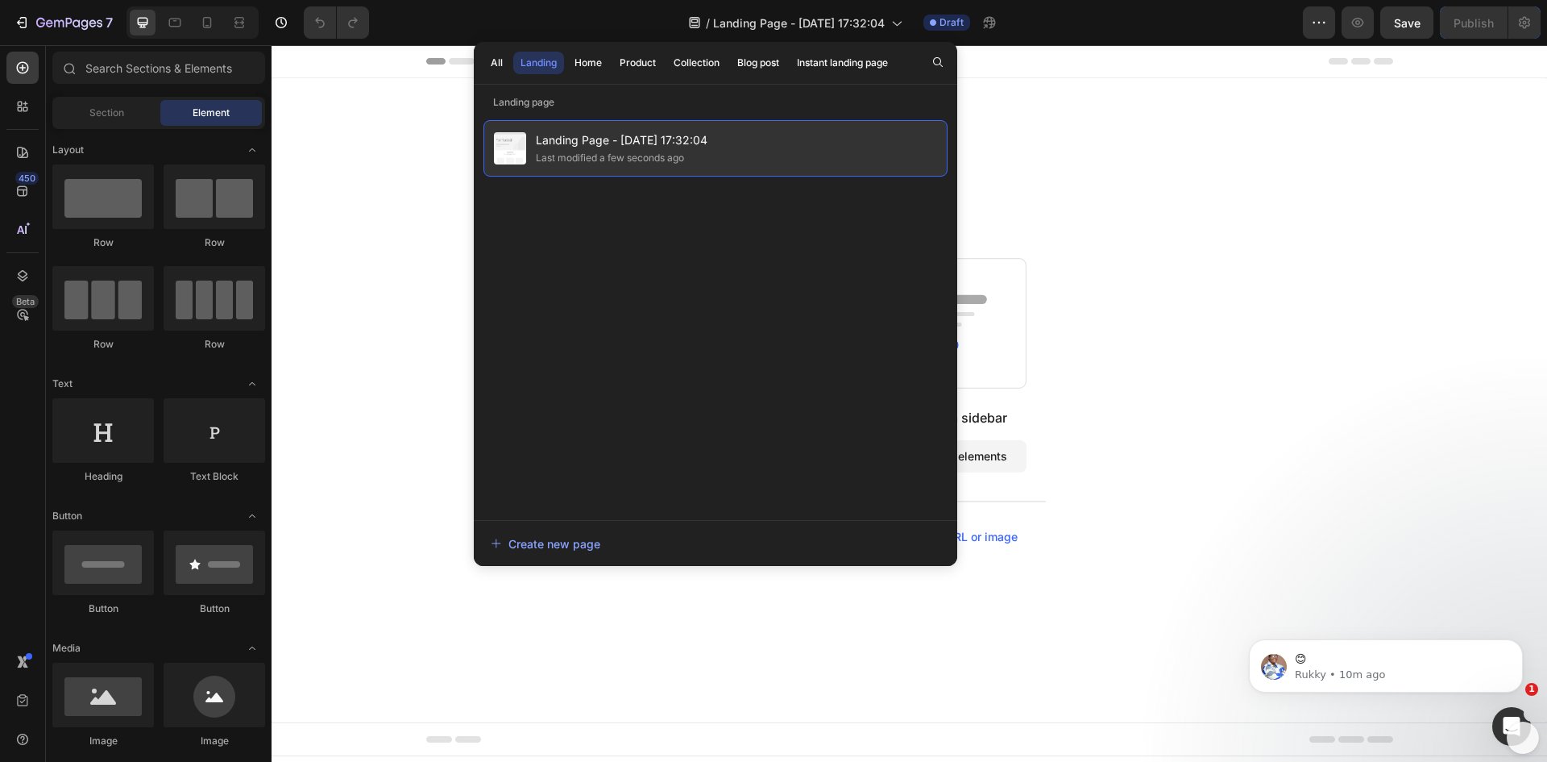
click at [730, 143] on div "Landing Page - Sep 27, 17:32:04 Last modified a few seconds ago" at bounding box center [716, 148] width 464 height 56
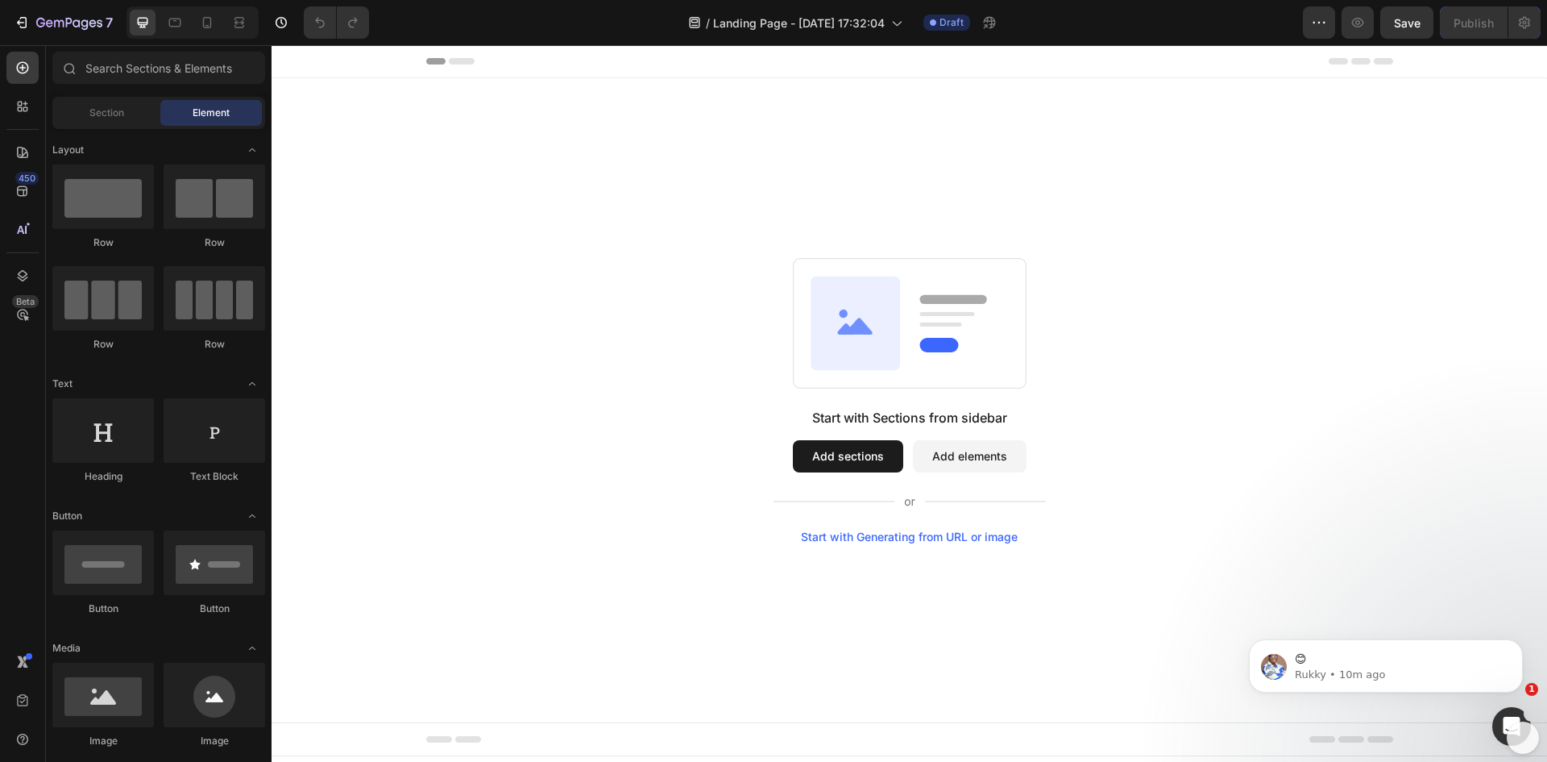
click at [881, 324] on icon at bounding box center [855, 322] width 89 height 93
click at [1309, 16] on button "button" at bounding box center [1319, 22] width 32 height 32
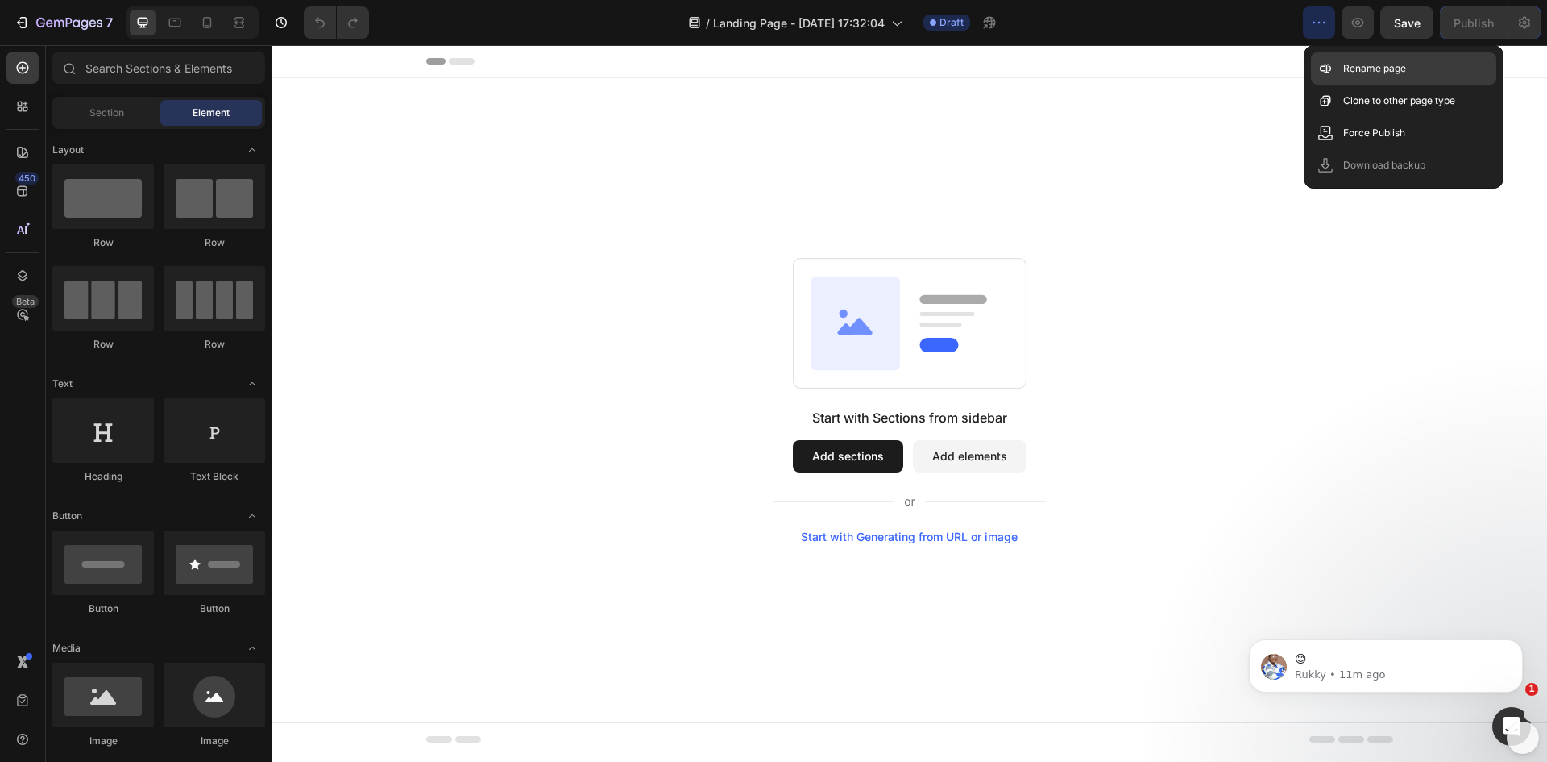
click at [1346, 64] on p "Rename page" at bounding box center [1374, 68] width 63 height 16
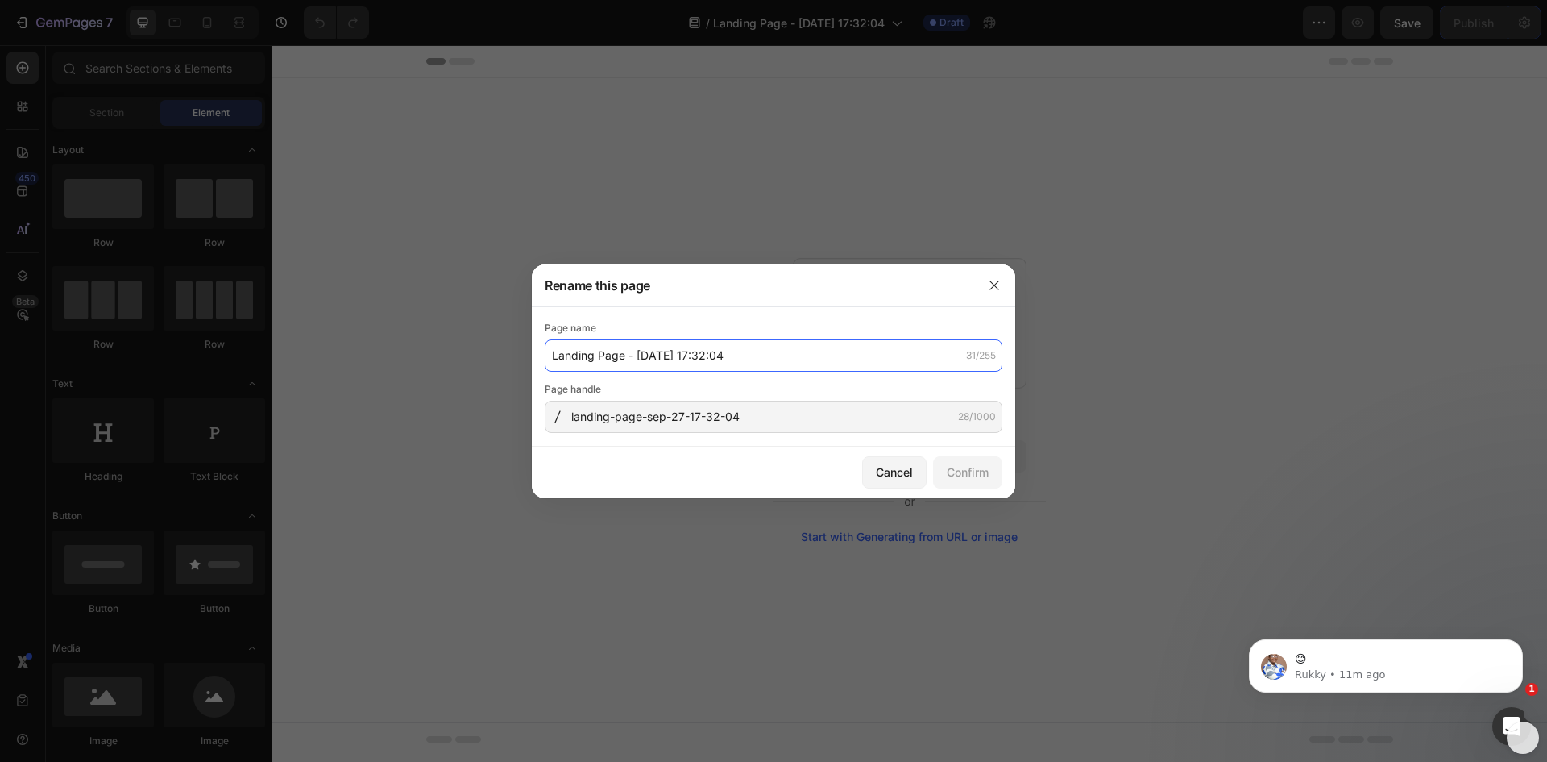
click at [758, 351] on input "Landing Page - Sep 27, 17:32:04" at bounding box center [774, 355] width 458 height 32
click at [670, 359] on input "Clean SIngle Product template" at bounding box center [774, 355] width 458 height 32
type input "Clean SIngle Product Template"
click at [971, 473] on div "Confirm" at bounding box center [968, 471] width 42 height 17
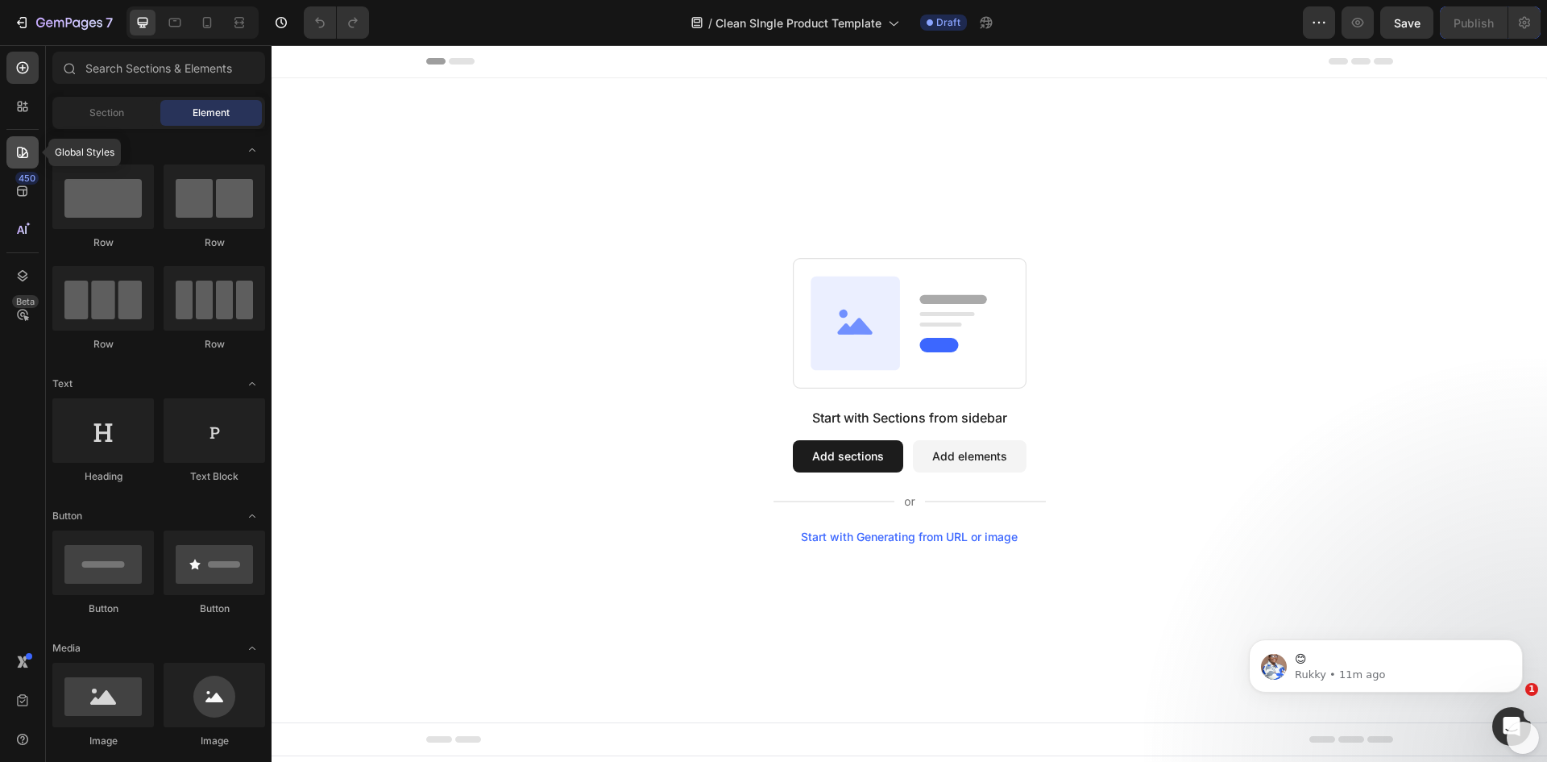
click at [23, 154] on icon at bounding box center [22, 152] width 11 height 11
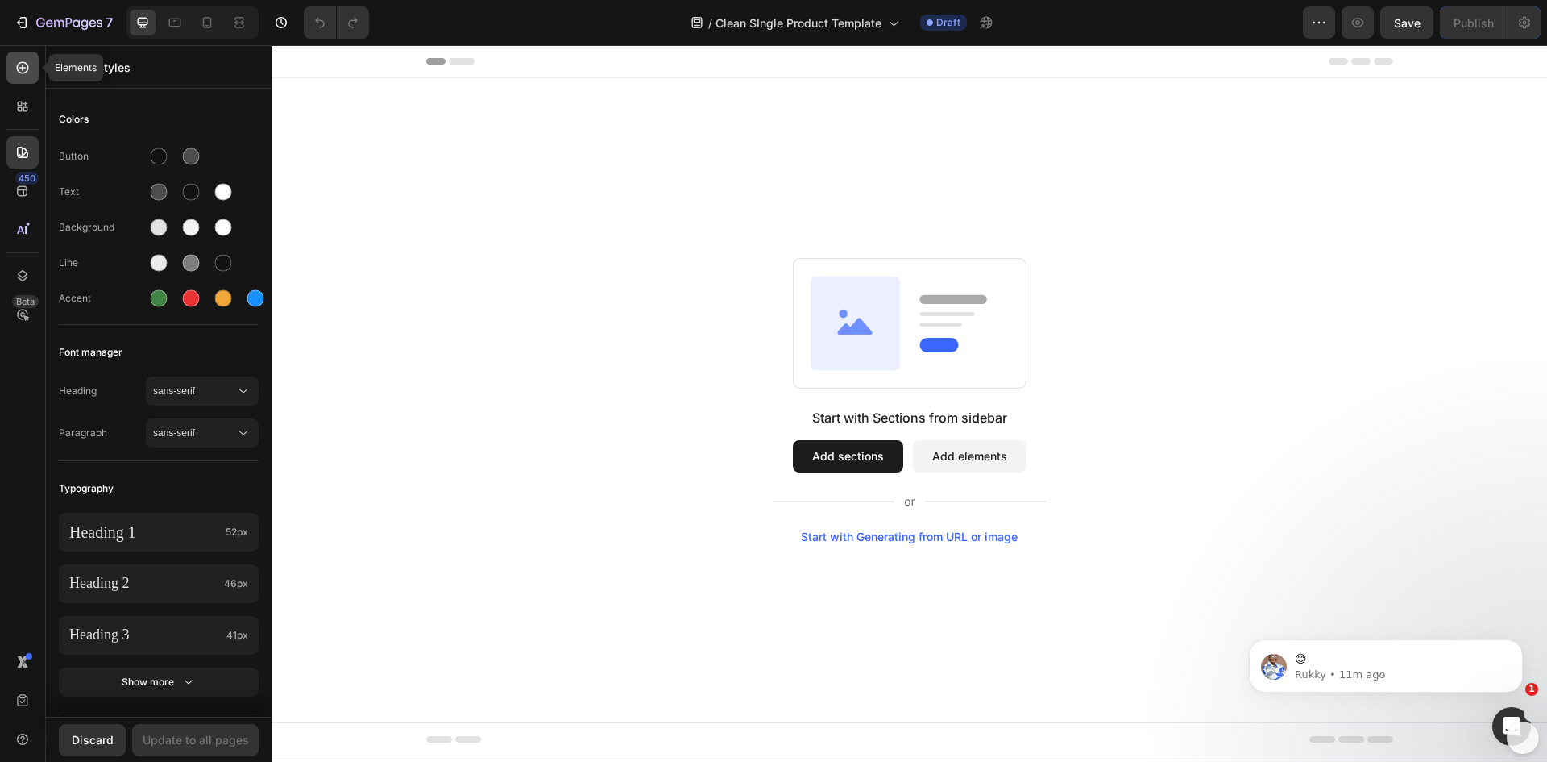
click at [26, 77] on div at bounding box center [22, 68] width 32 height 32
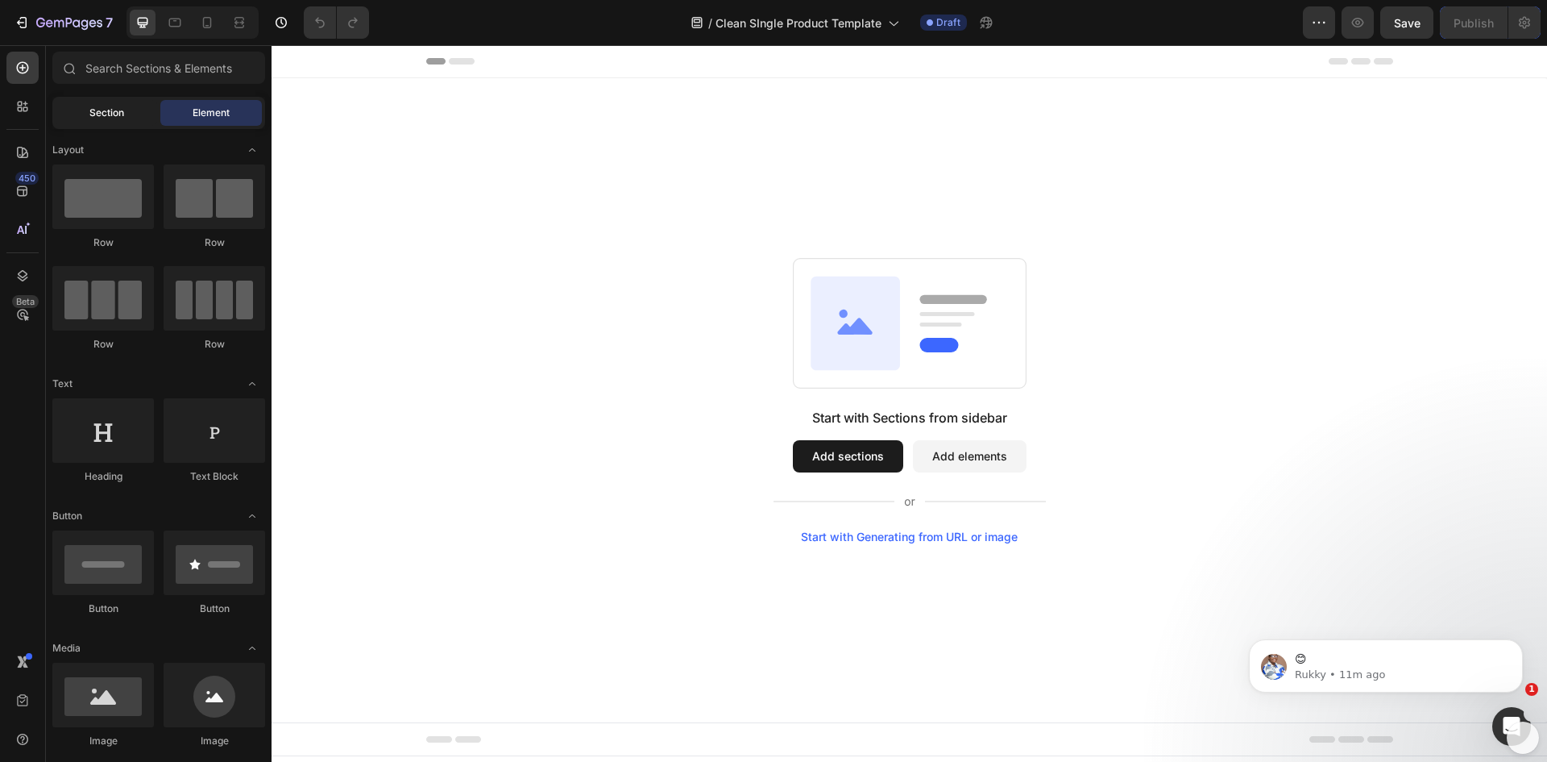
click at [90, 111] on span "Section" at bounding box center [106, 113] width 35 height 15
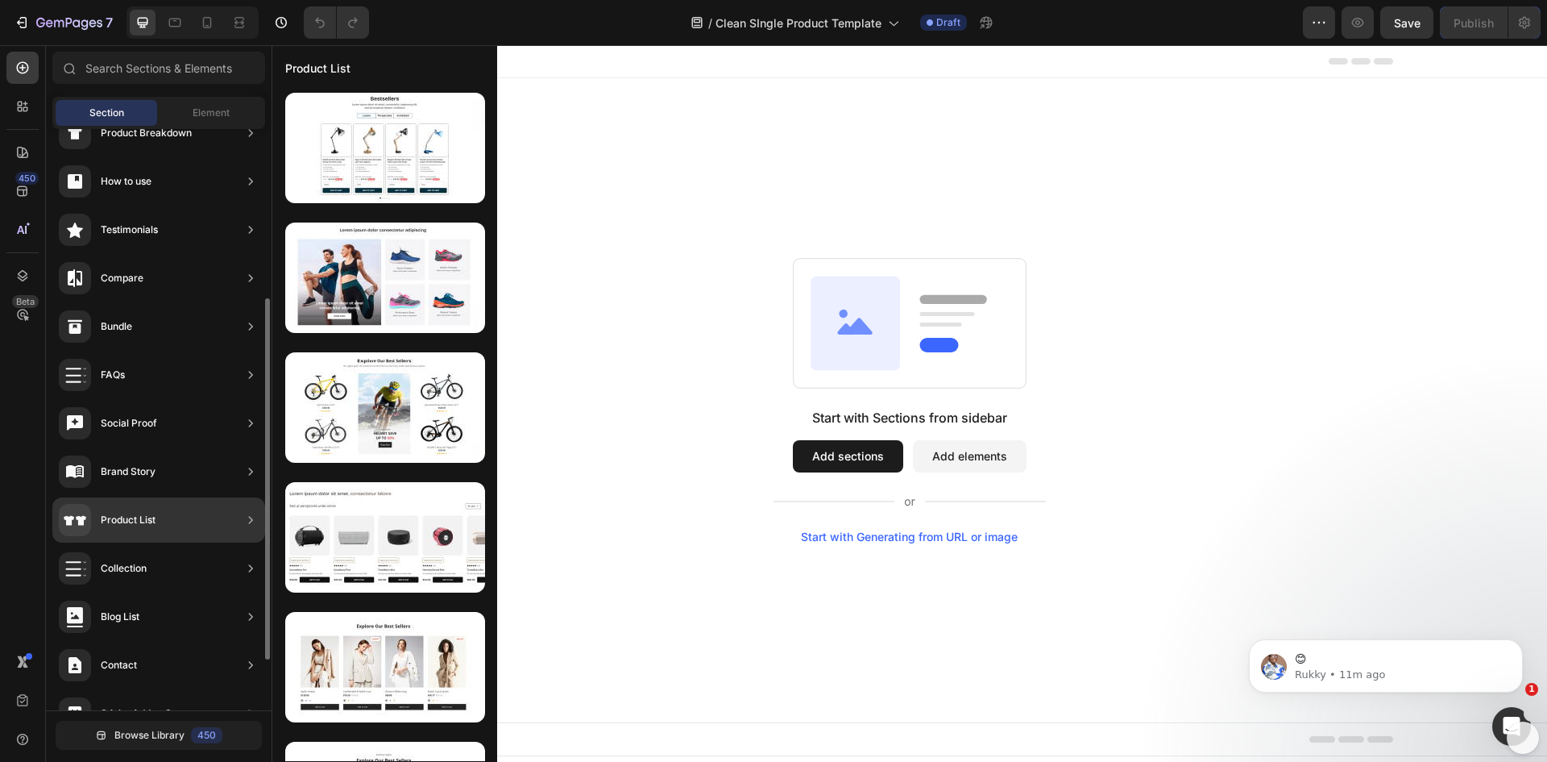
scroll to position [354, 0]
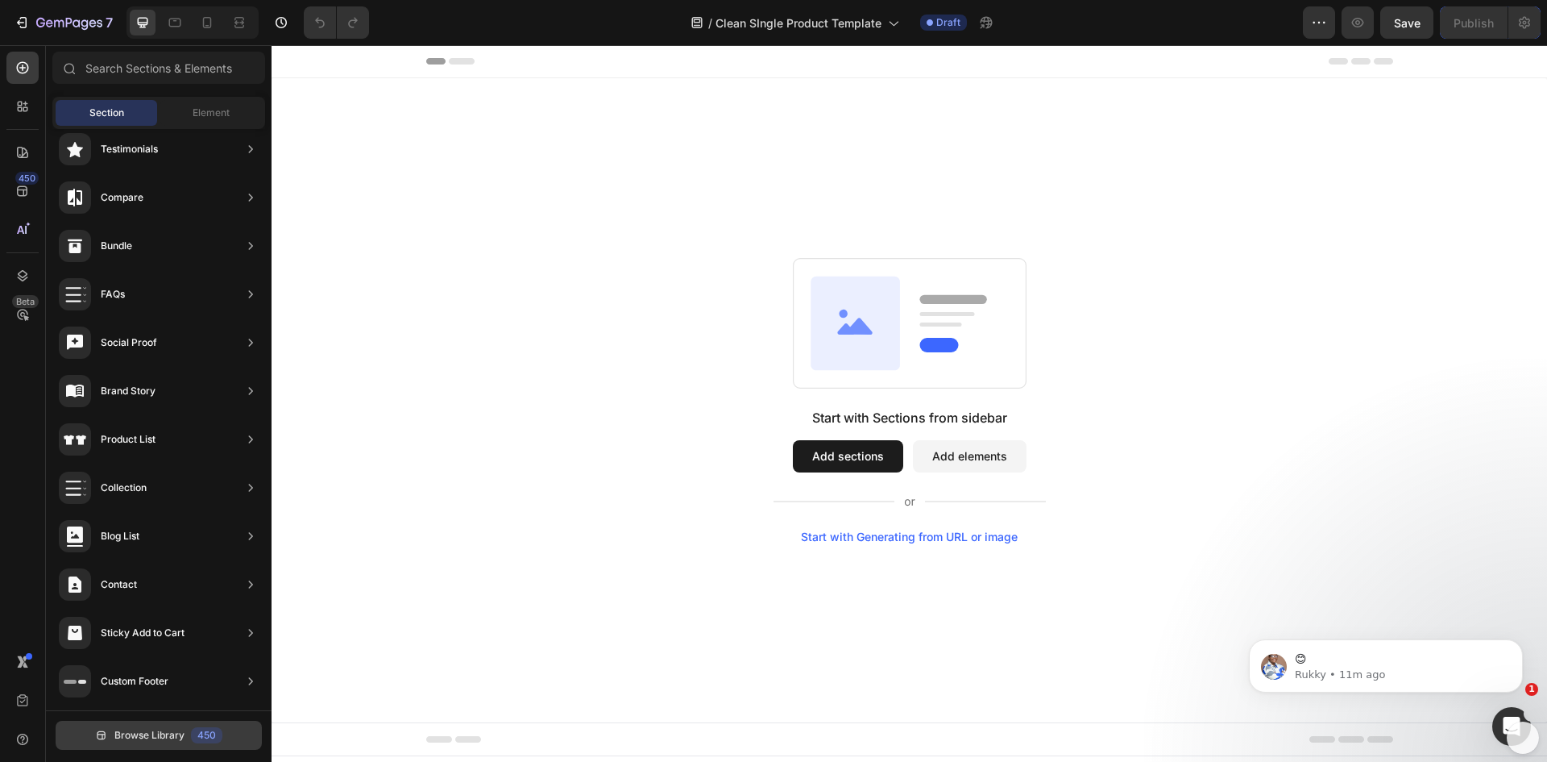
click at [184, 733] on span "Browse Library" at bounding box center [149, 735] width 70 height 15
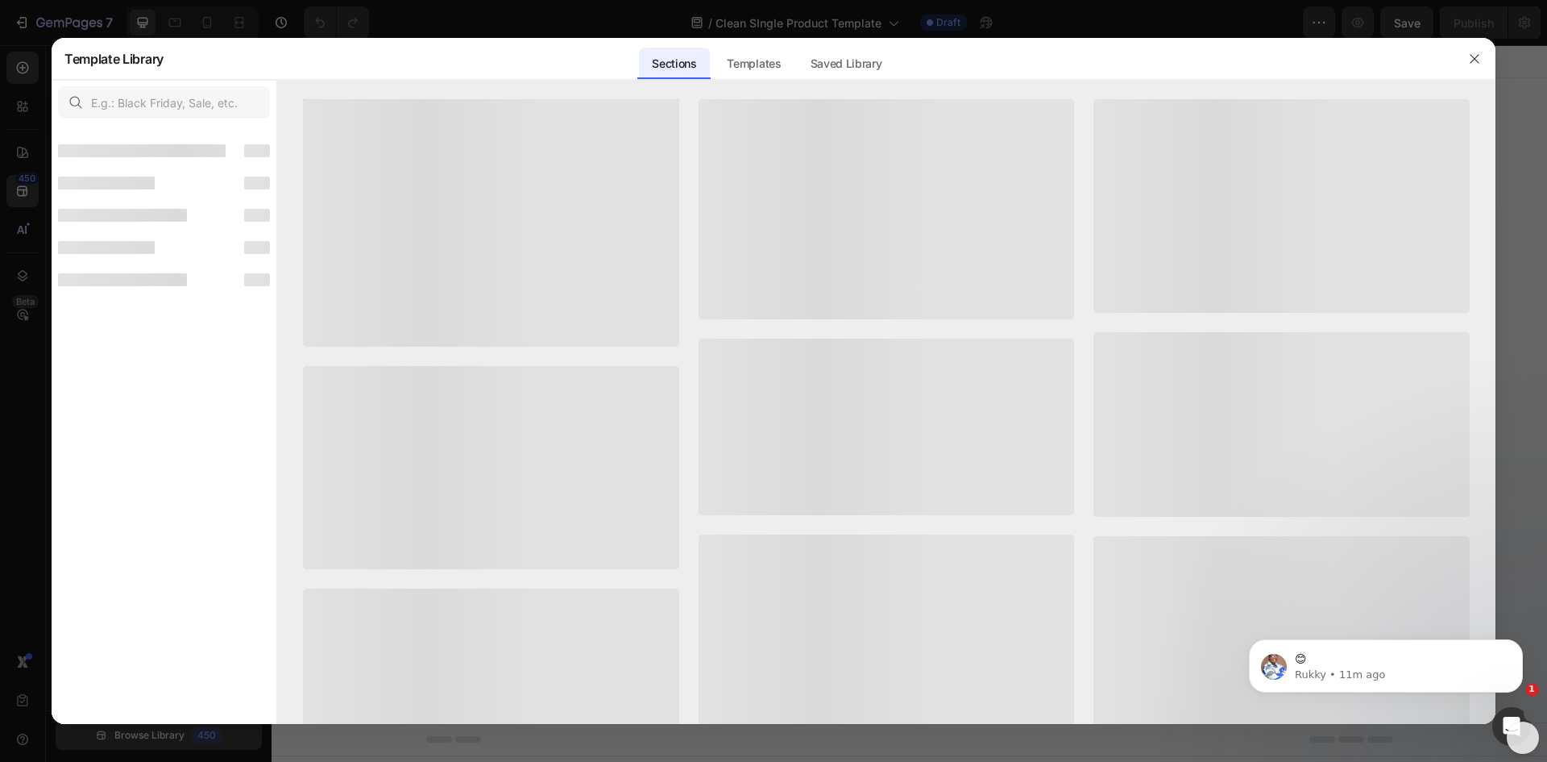
scroll to position [334, 0]
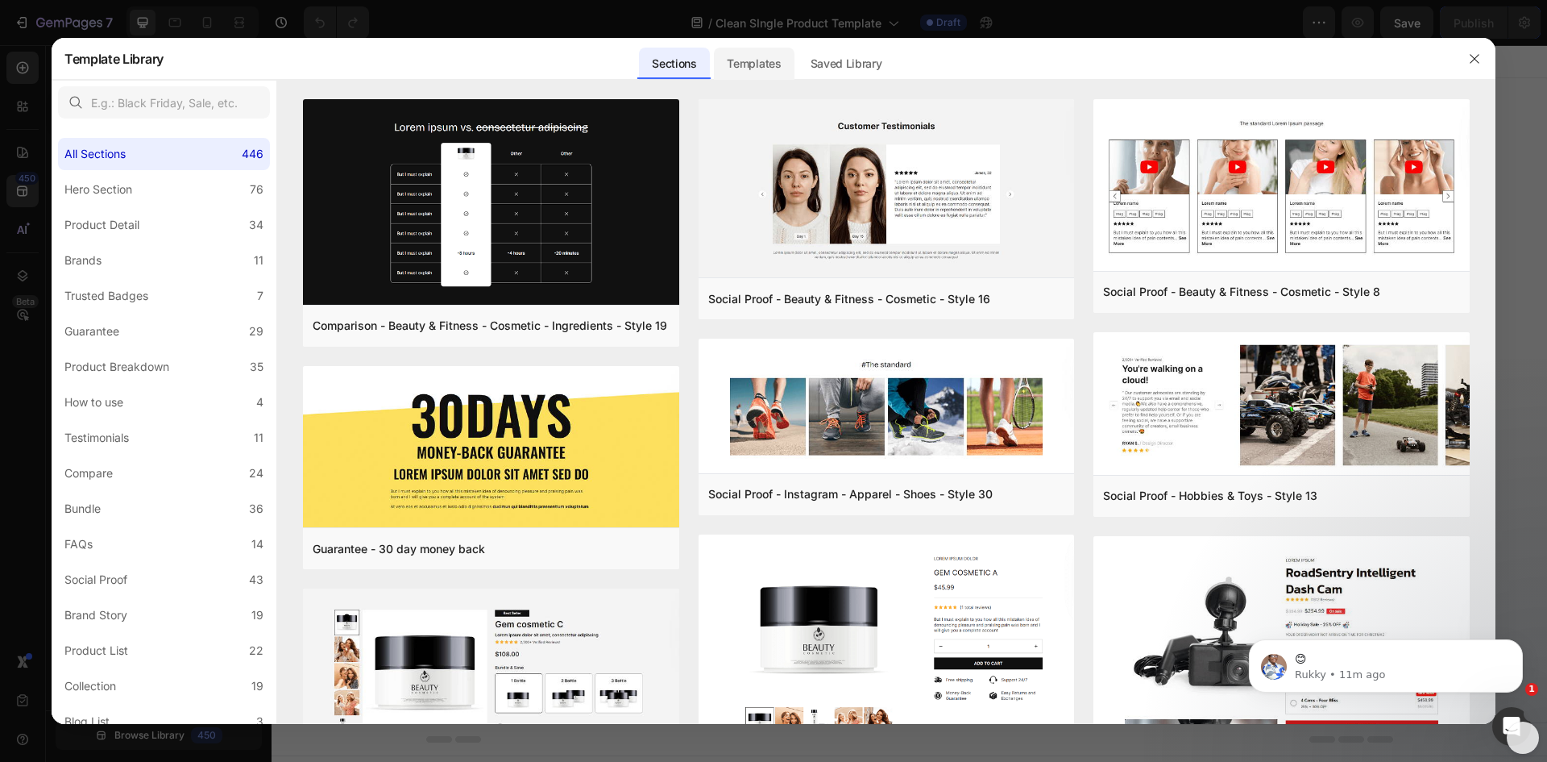
click at [741, 53] on div "Templates" at bounding box center [754, 64] width 80 height 32
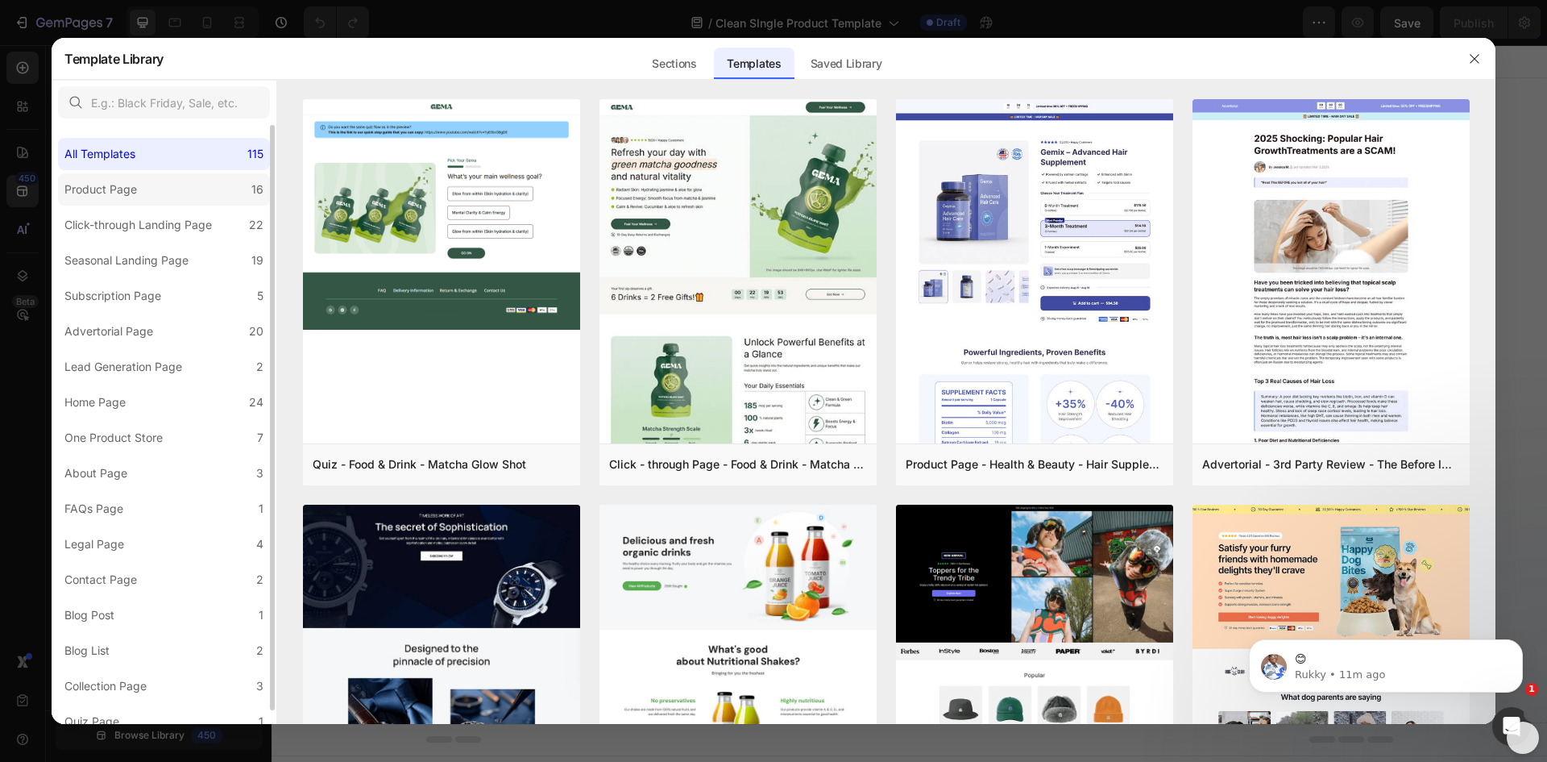
click at [82, 190] on div "Product Page" at bounding box center [100, 189] width 73 height 19
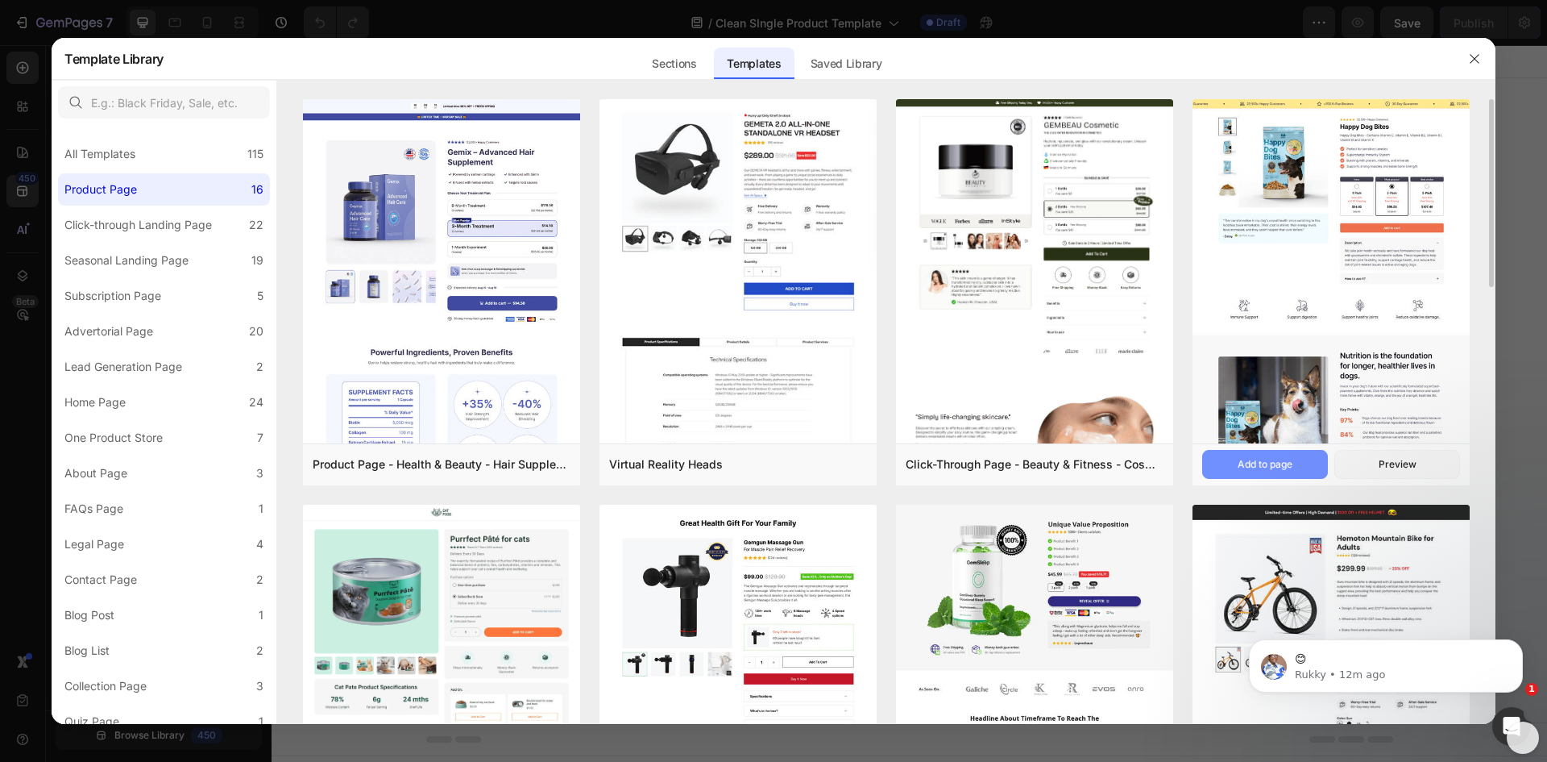
click at [1238, 462] on div "Add to page" at bounding box center [1265, 464] width 55 height 15
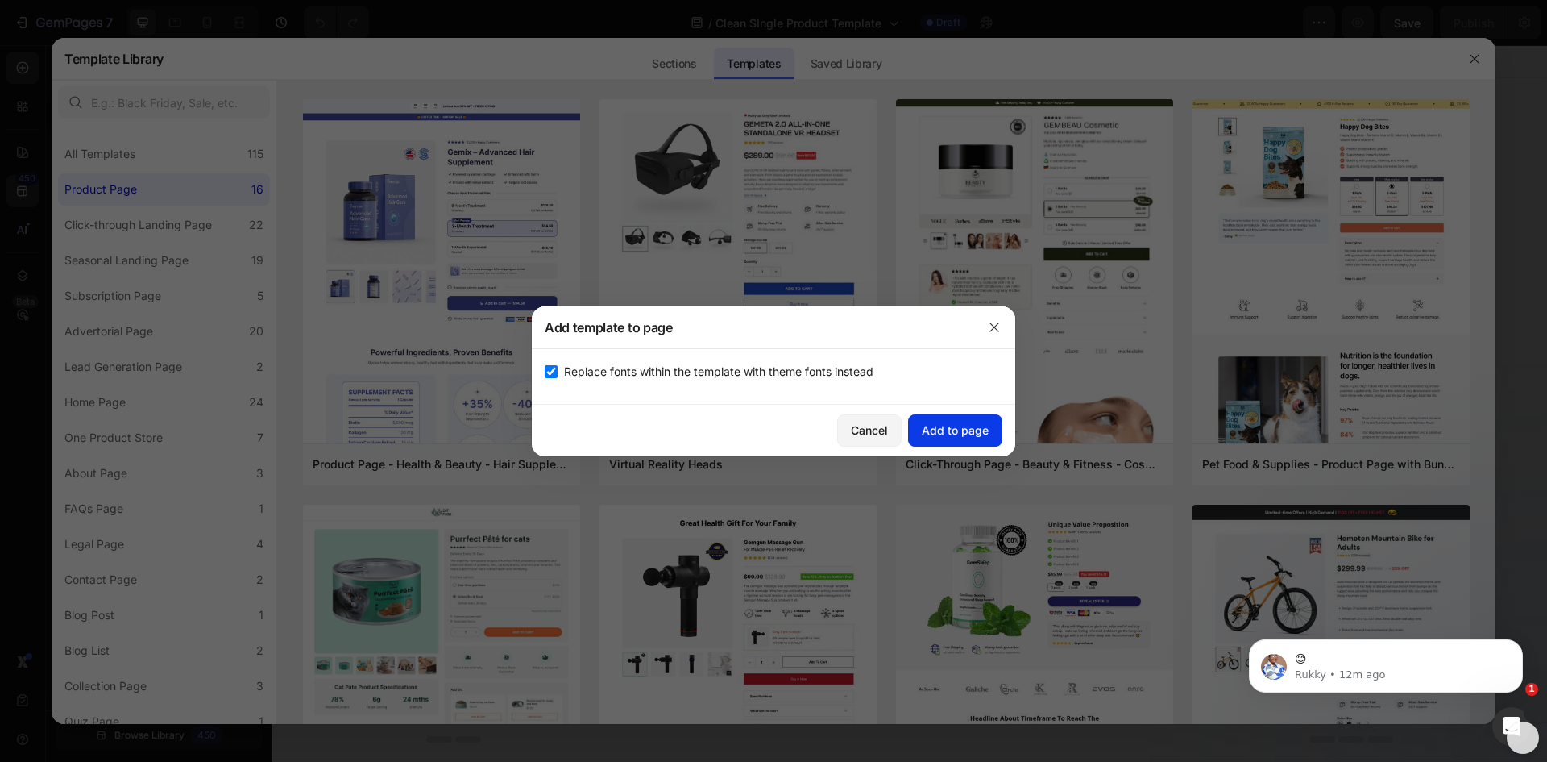
click at [950, 430] on div "Add to page" at bounding box center [955, 430] width 67 height 17
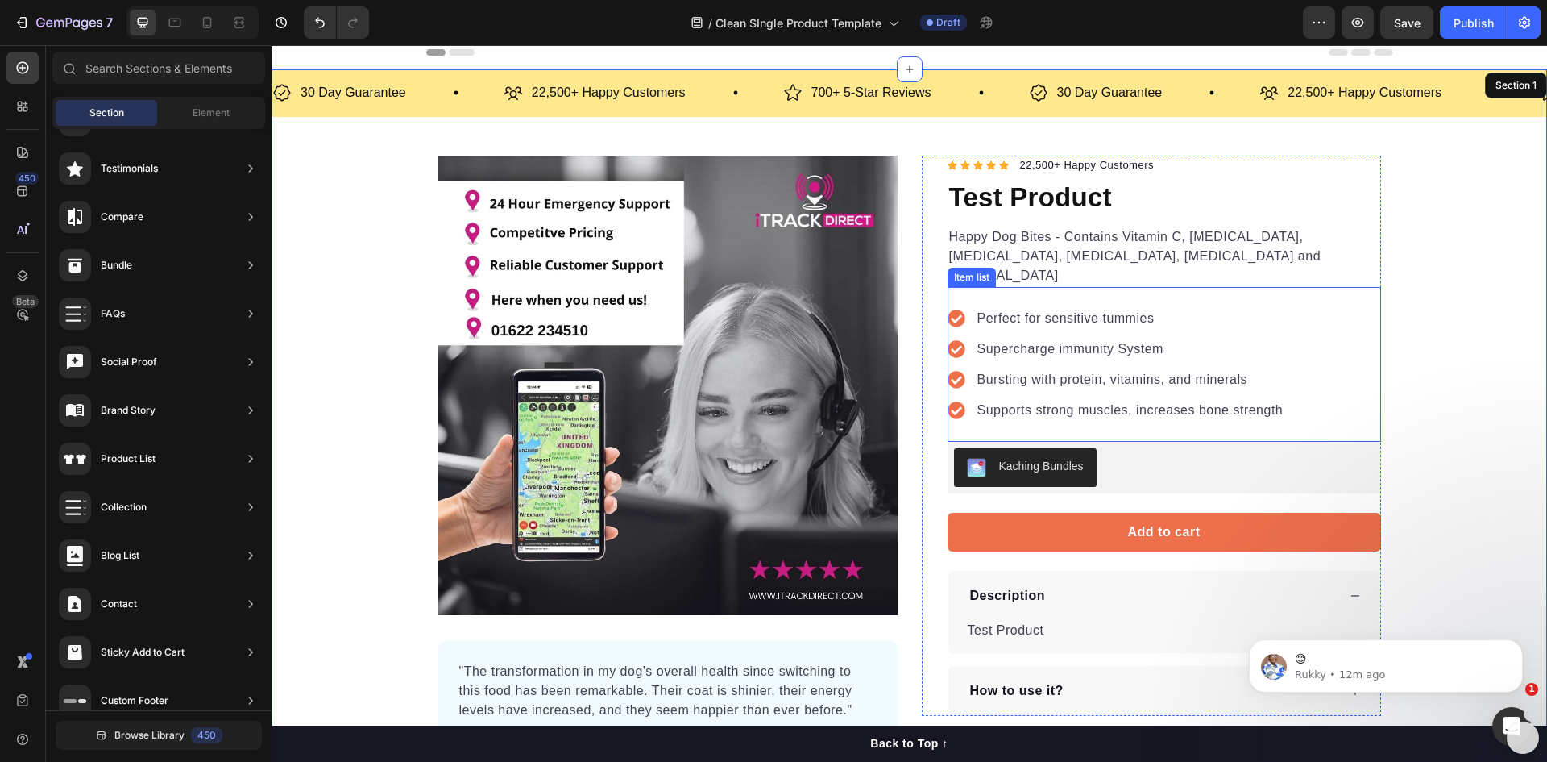
scroll to position [0, 0]
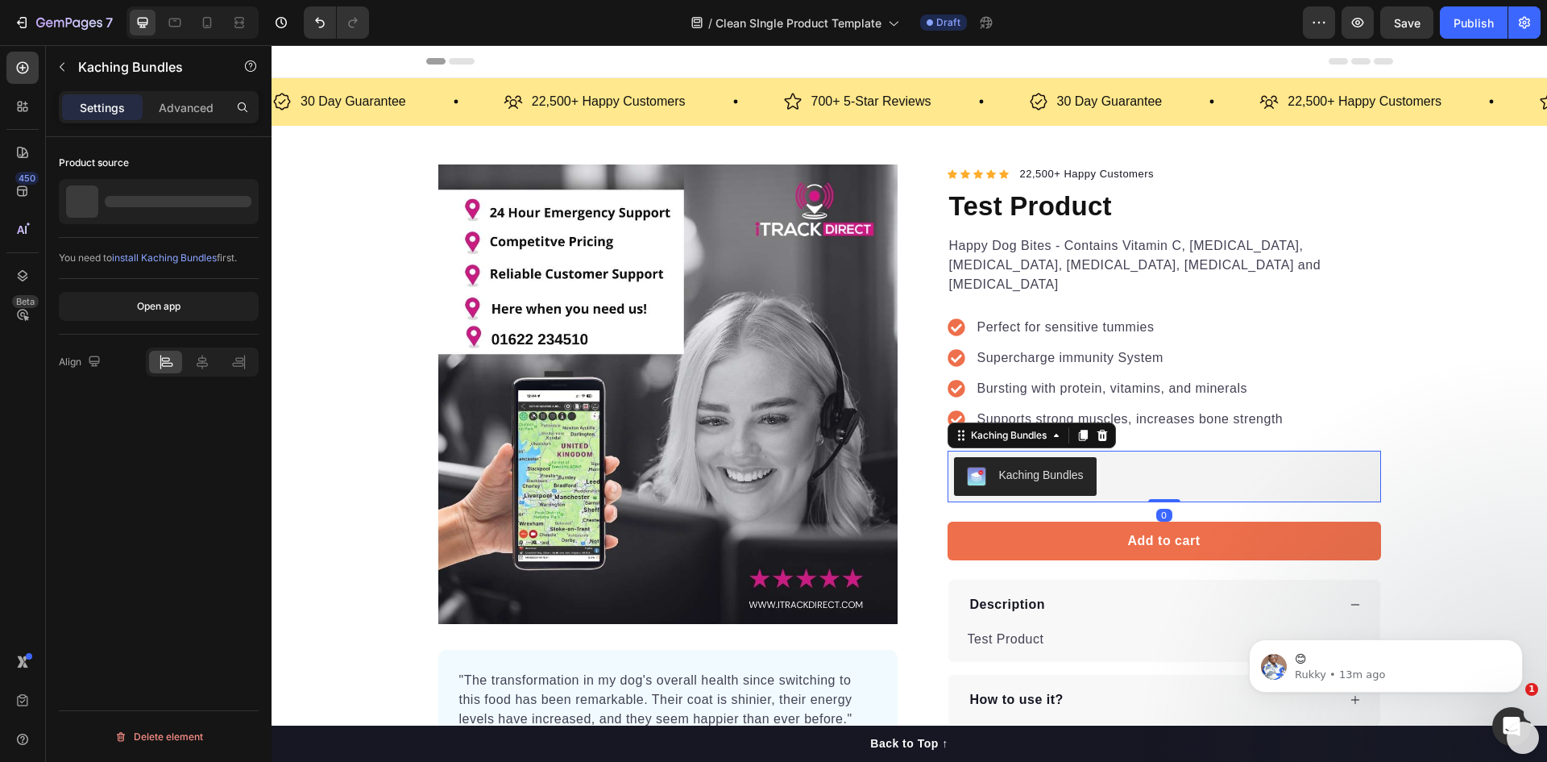
click at [1025, 467] on div "Kaching Bundles" at bounding box center [1041, 475] width 85 height 17
click at [1099, 429] on icon at bounding box center [1102, 435] width 13 height 13
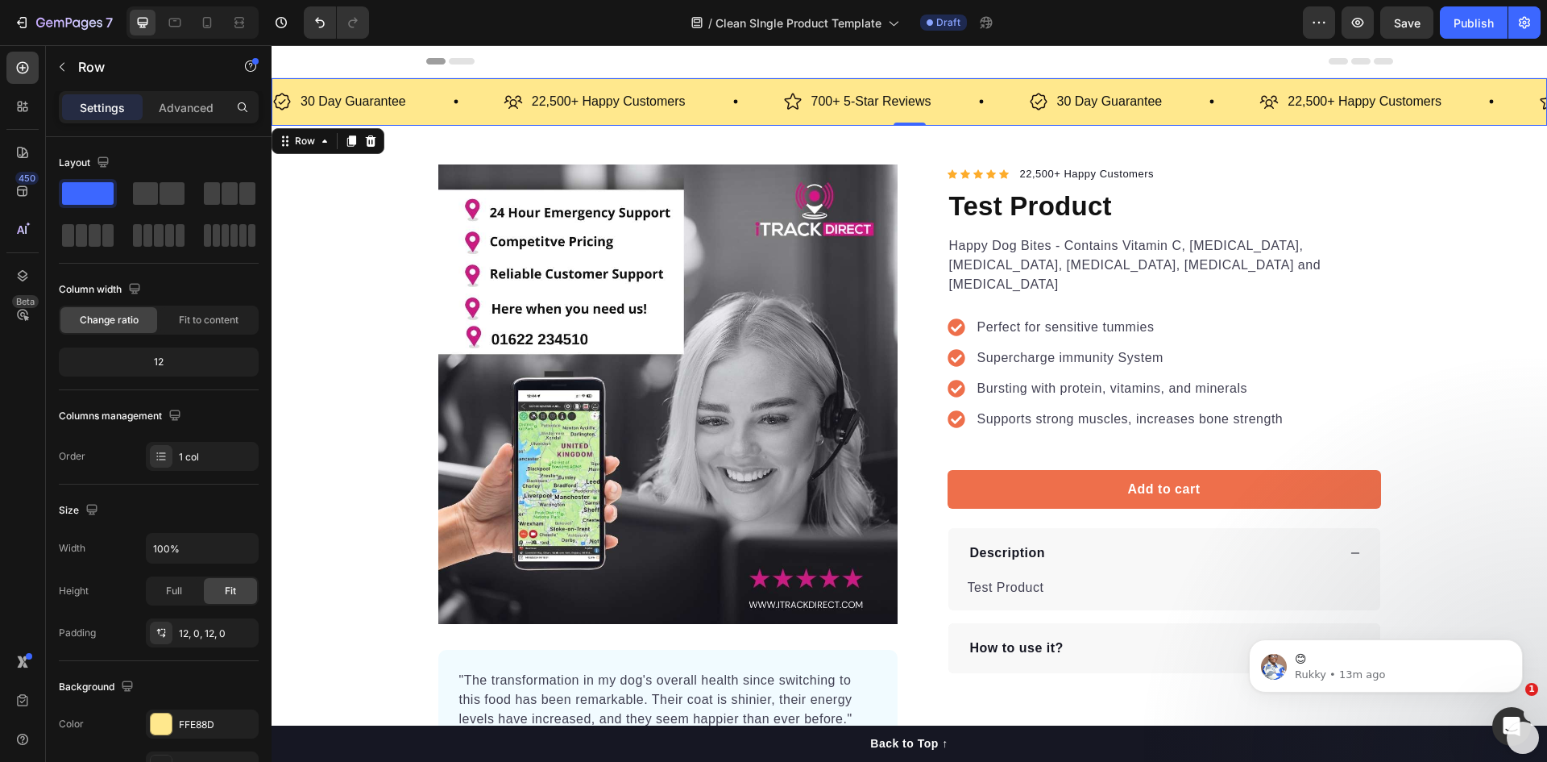
click at [408, 79] on div "30 Day Guarantee Item List 22,500+ Happy Customers Item List 700+ 5-Star Review…" at bounding box center [910, 102] width 1276 height 48
click at [161, 719] on div at bounding box center [161, 723] width 21 height 21
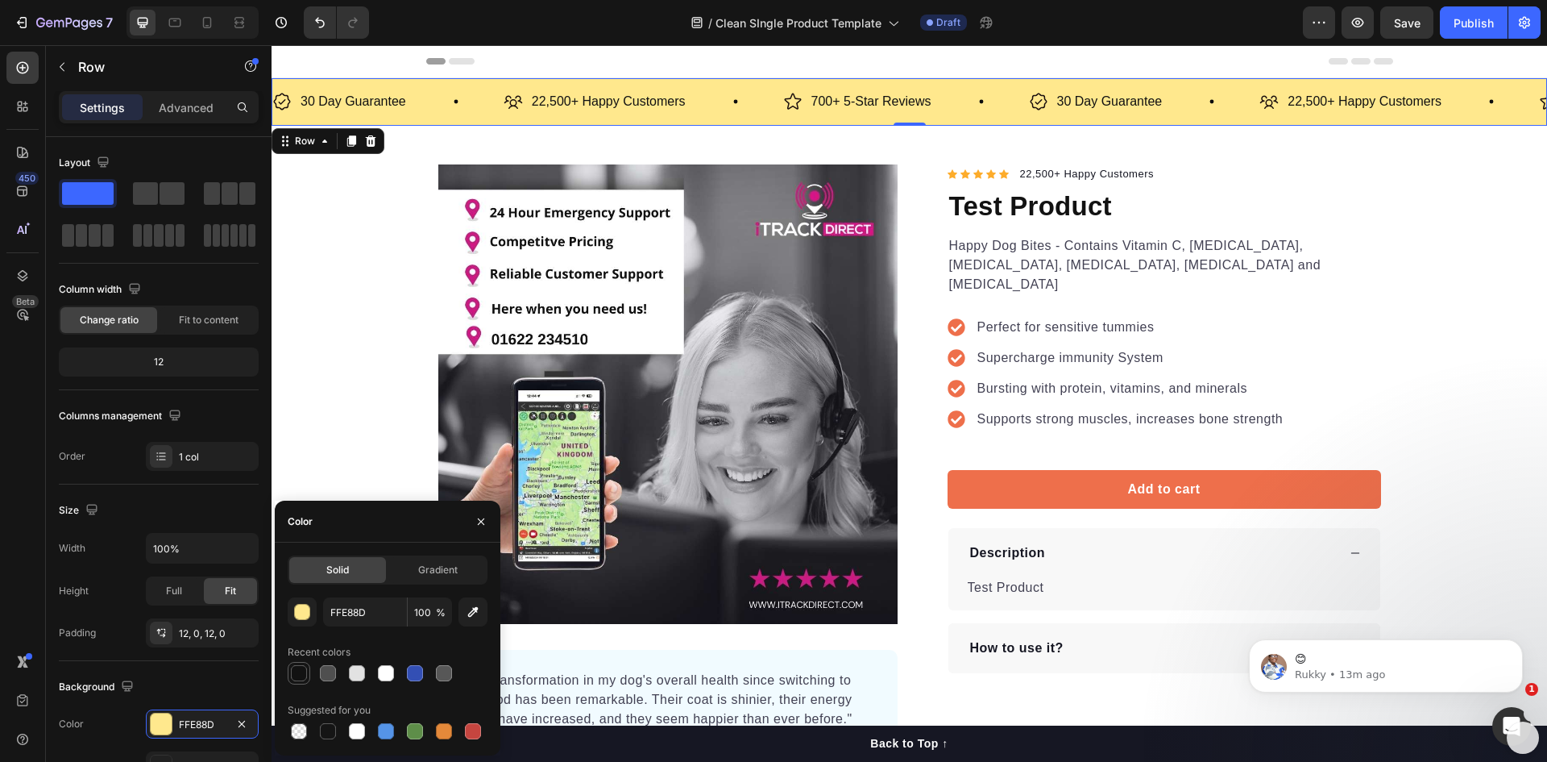
click at [301, 676] on div at bounding box center [299, 673] width 16 height 16
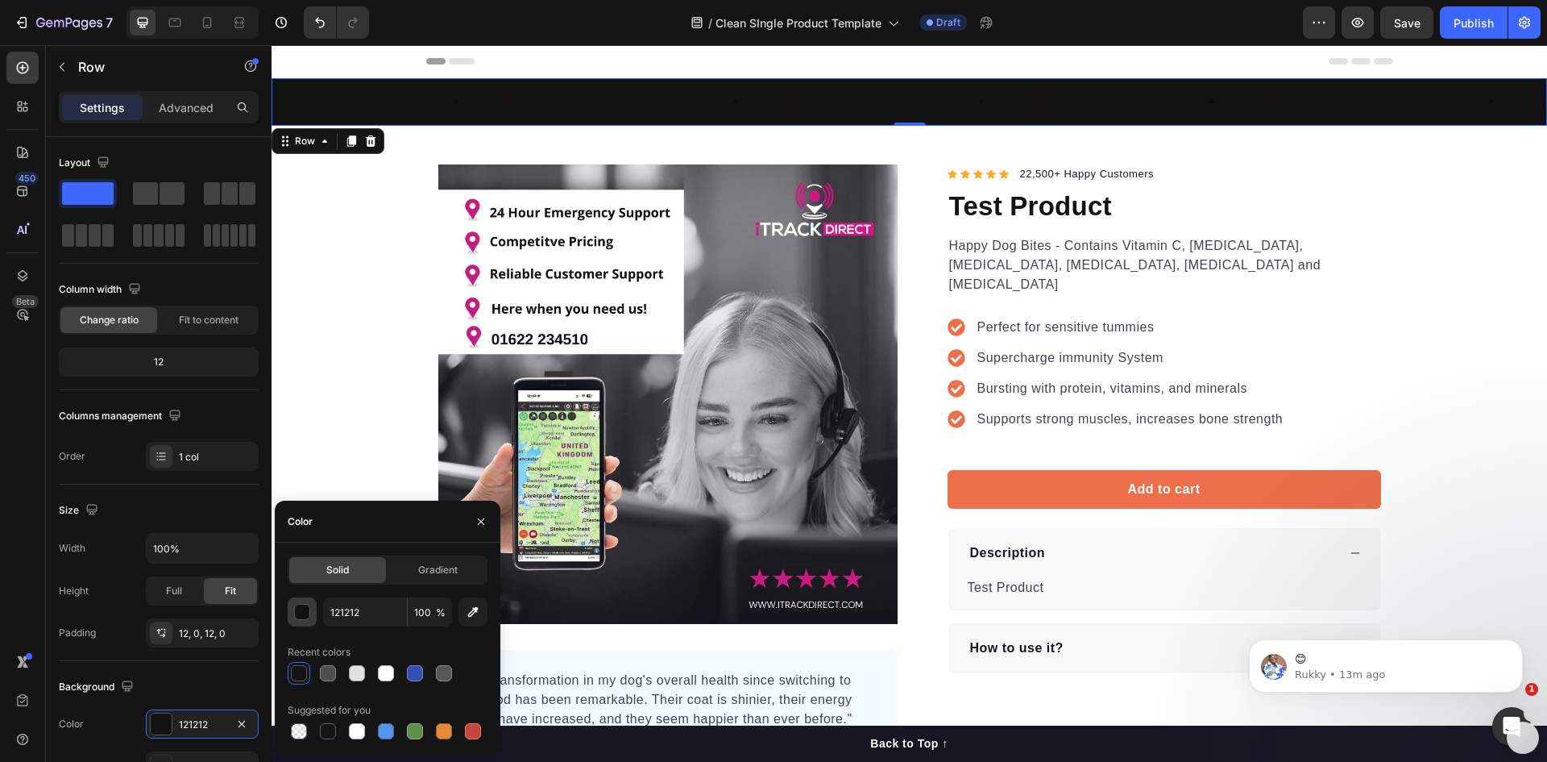
click at [305, 607] on div "button" at bounding box center [303, 612] width 16 height 16
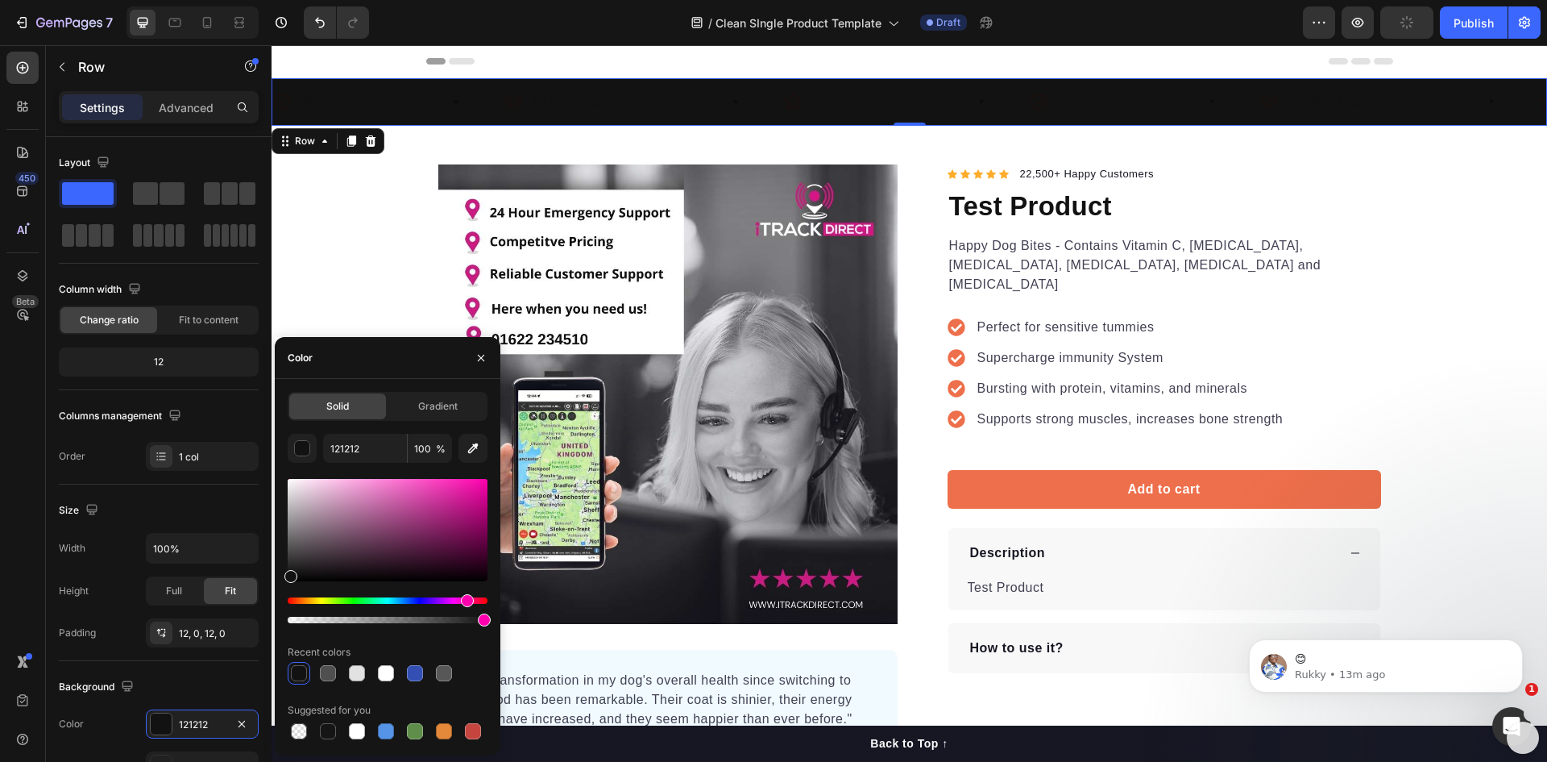
drag, startPoint x: 290, startPoint y: 600, endPoint x: 466, endPoint y: 601, distance: 175.7
click at [466, 601] on div "Hue" at bounding box center [467, 600] width 13 height 13
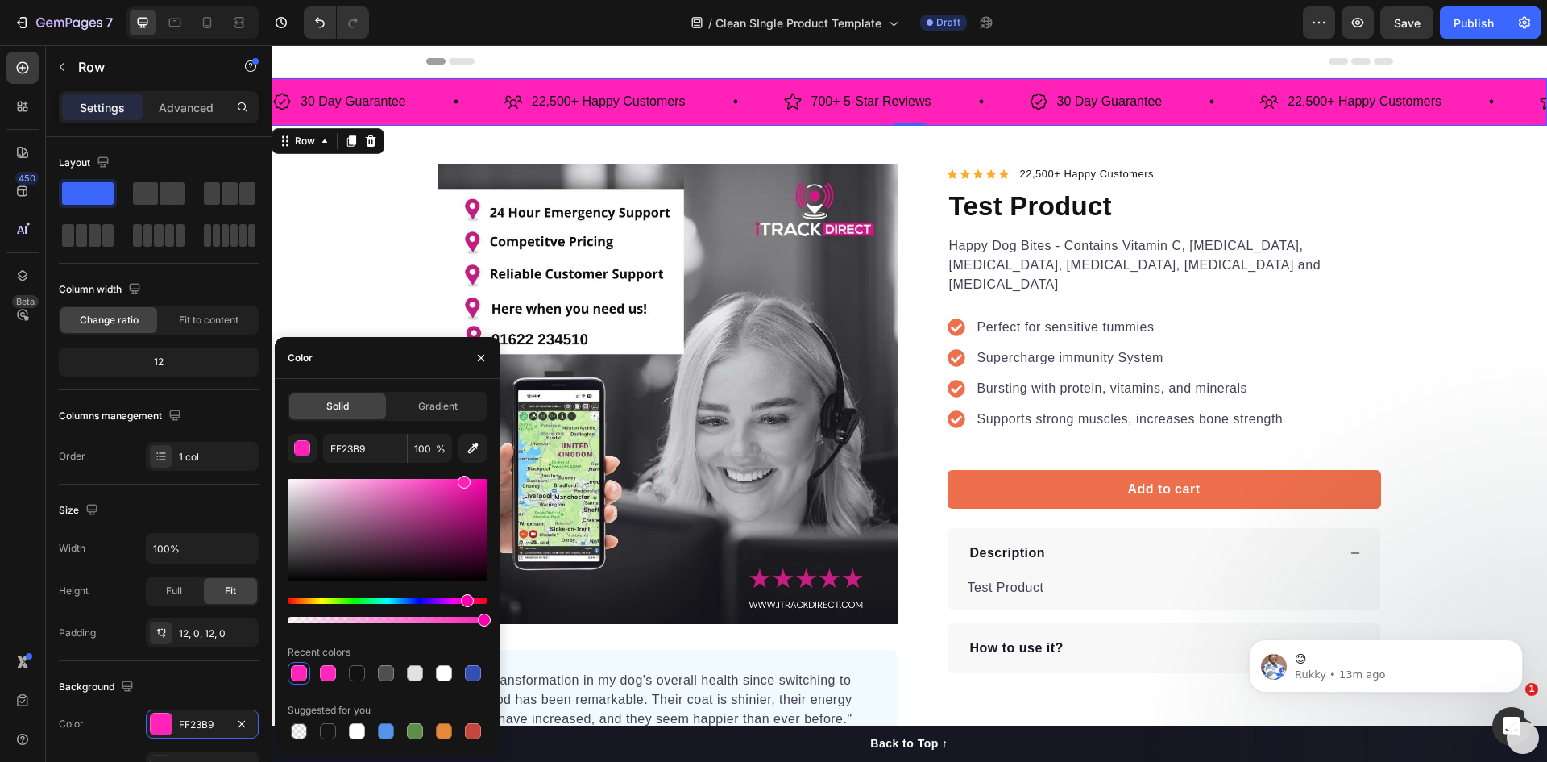
drag, startPoint x: 456, startPoint y: 529, endPoint x: 462, endPoint y: 467, distance: 63.1
click at [462, 467] on div "FF23B9 100 % Recent colors Suggested for you" at bounding box center [388, 588] width 200 height 309
type input "FF21B8"
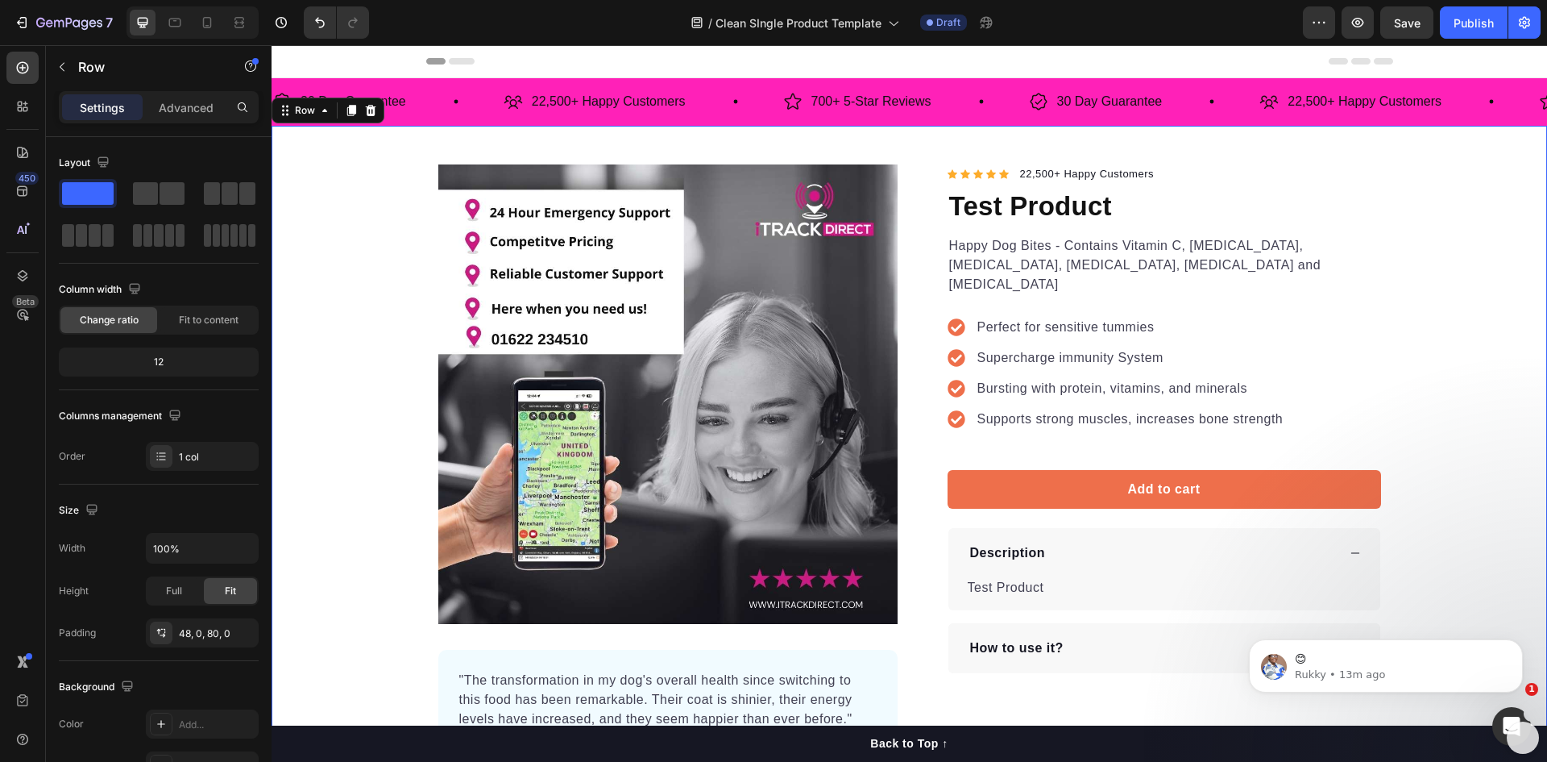
click at [348, 300] on div "Product Images "The transformation in my dog's overall health since switching t…" at bounding box center [910, 472] width 1276 height 616
click at [402, 101] on p "30 Day Guarantee" at bounding box center [354, 101] width 106 height 23
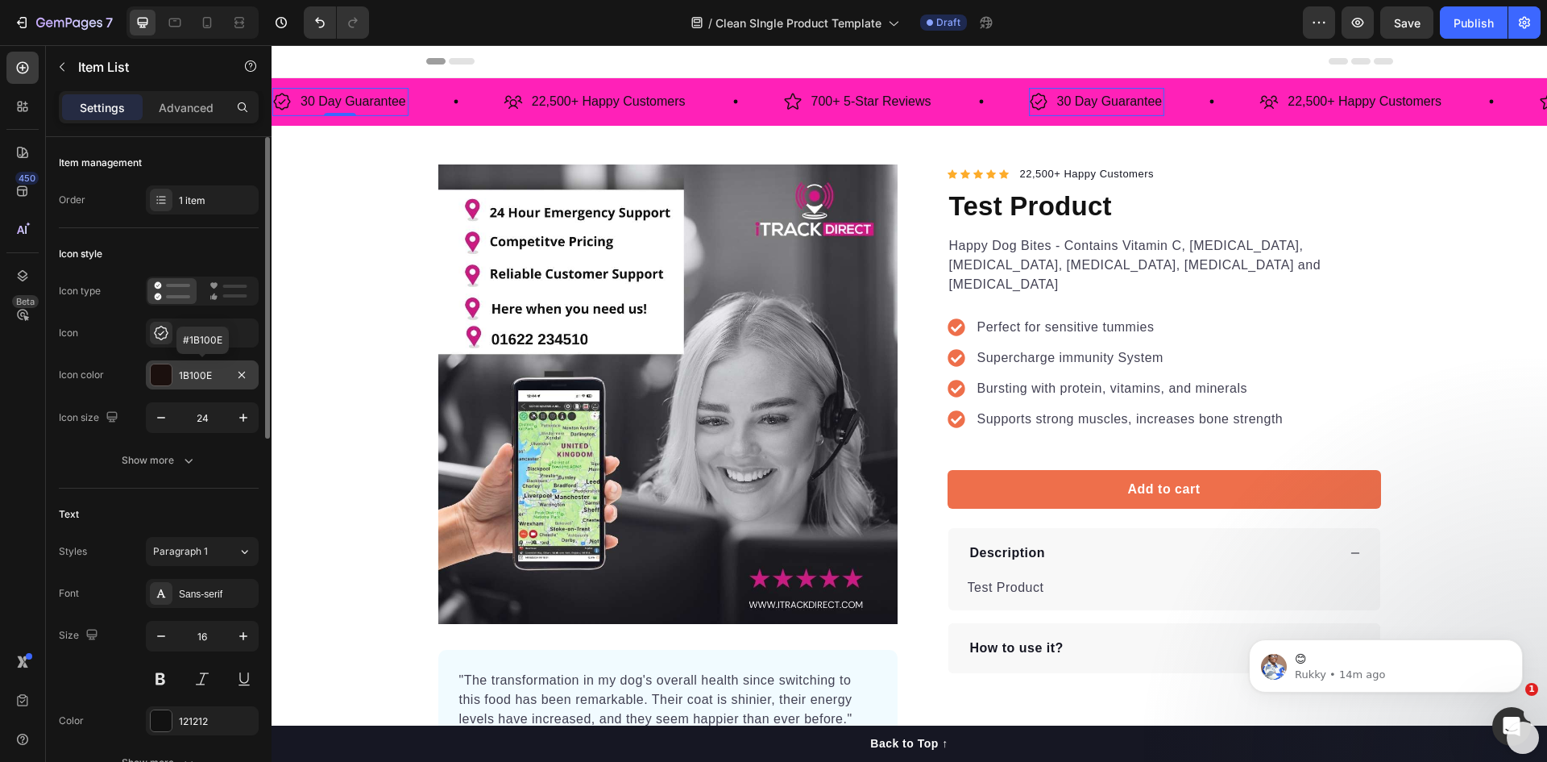
click at [162, 373] on div at bounding box center [161, 374] width 21 height 21
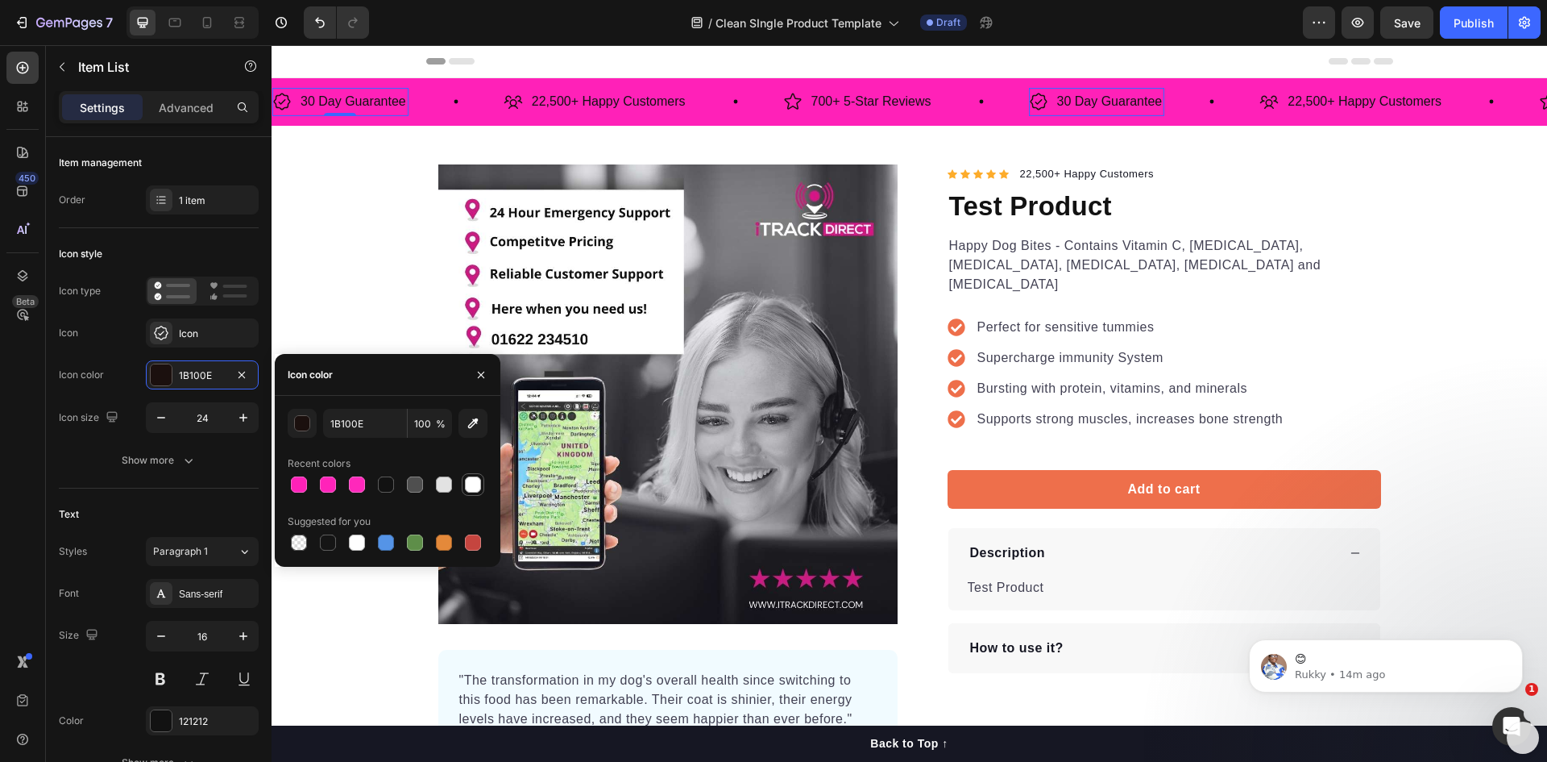
click at [476, 480] on div at bounding box center [473, 484] width 16 height 16
type input "FFFFFF"
click at [545, 106] on p "22,500+ Happy Customers" at bounding box center [609, 101] width 154 height 23
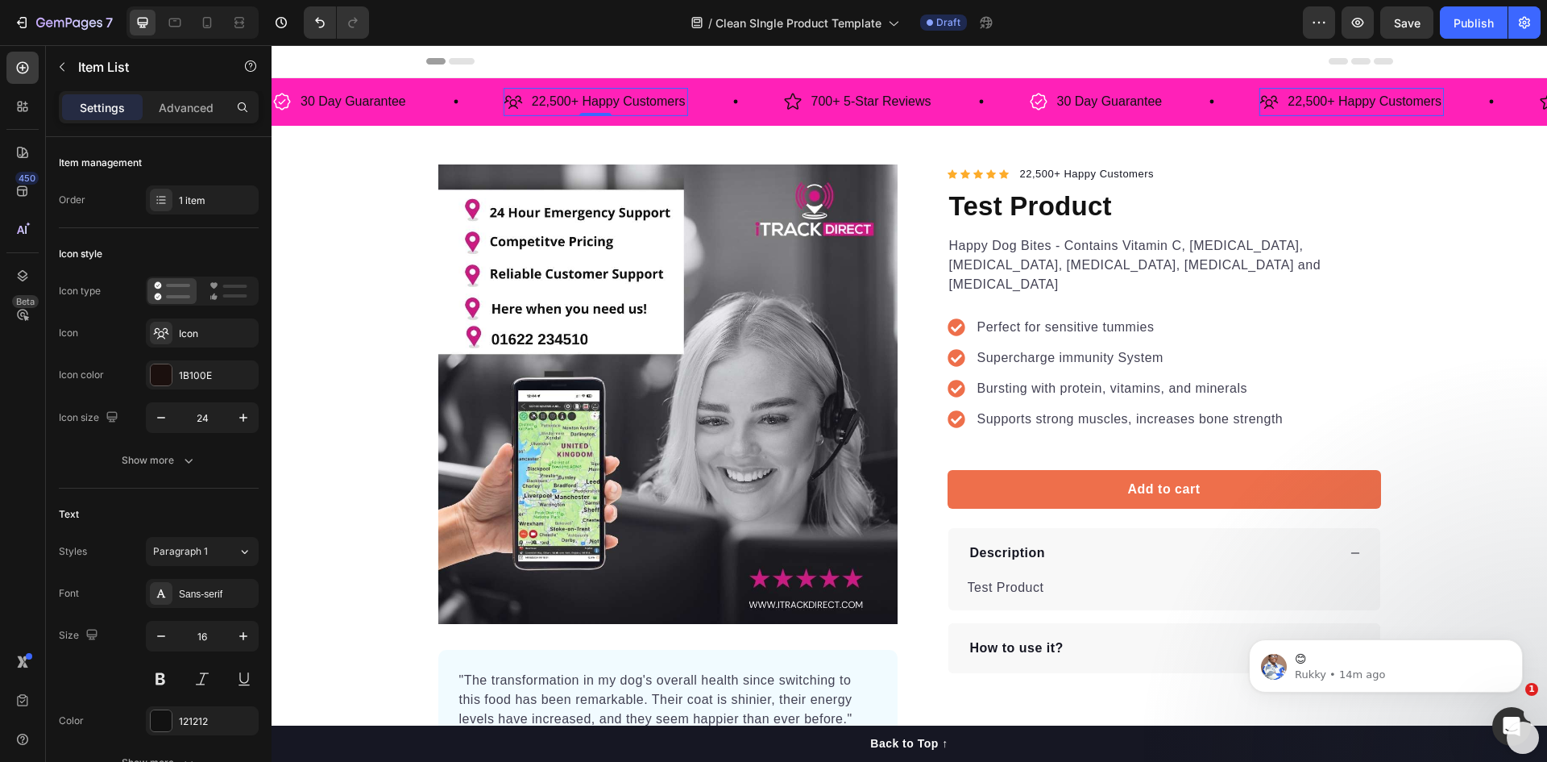
click at [520, 103] on icon at bounding box center [513, 101] width 19 height 19
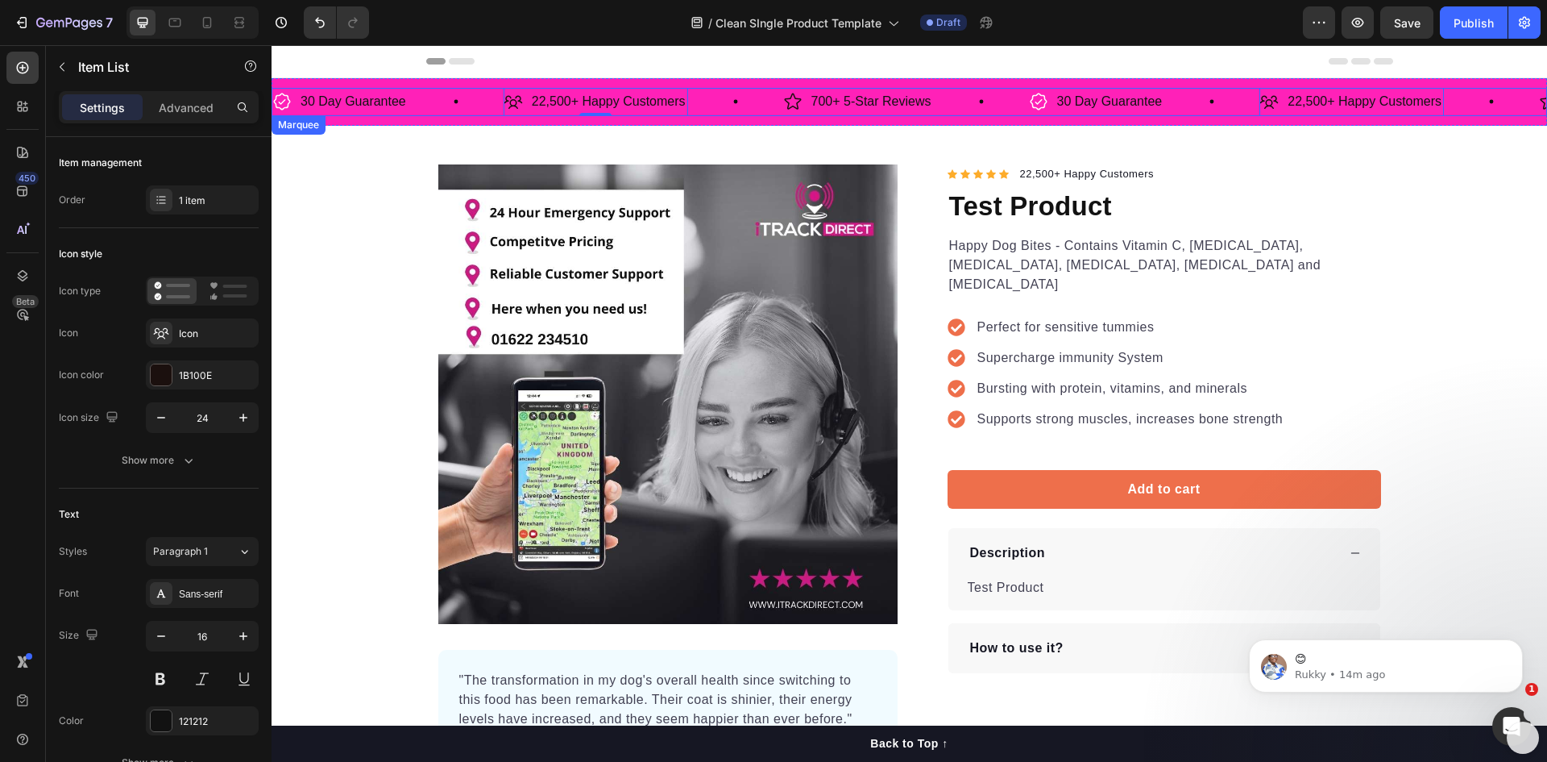
click at [700, 100] on div "22,500+ Happy Customers Item List 0" at bounding box center [644, 102] width 280 height 28
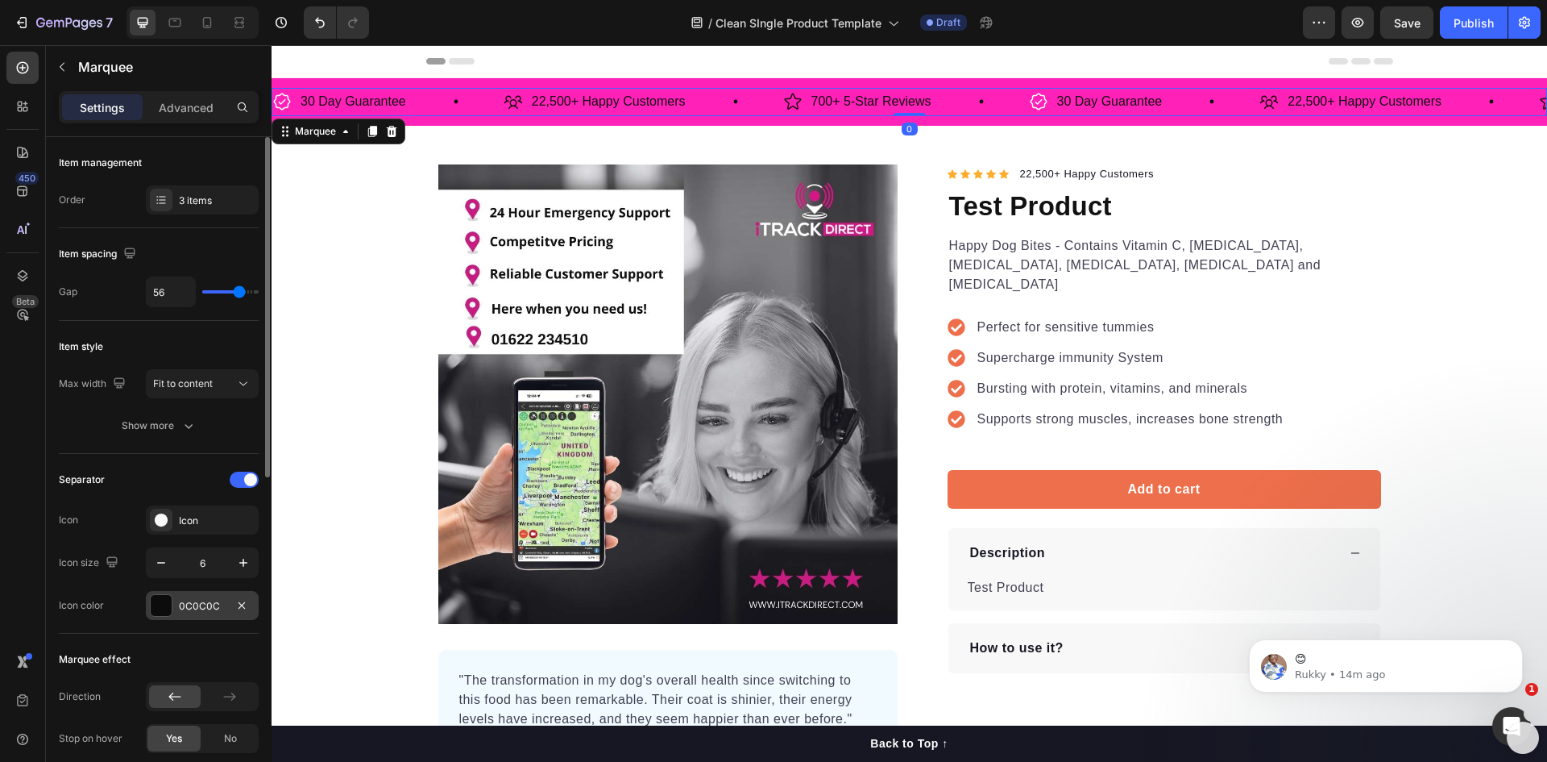
click at [159, 594] on div at bounding box center [161, 605] width 23 height 23
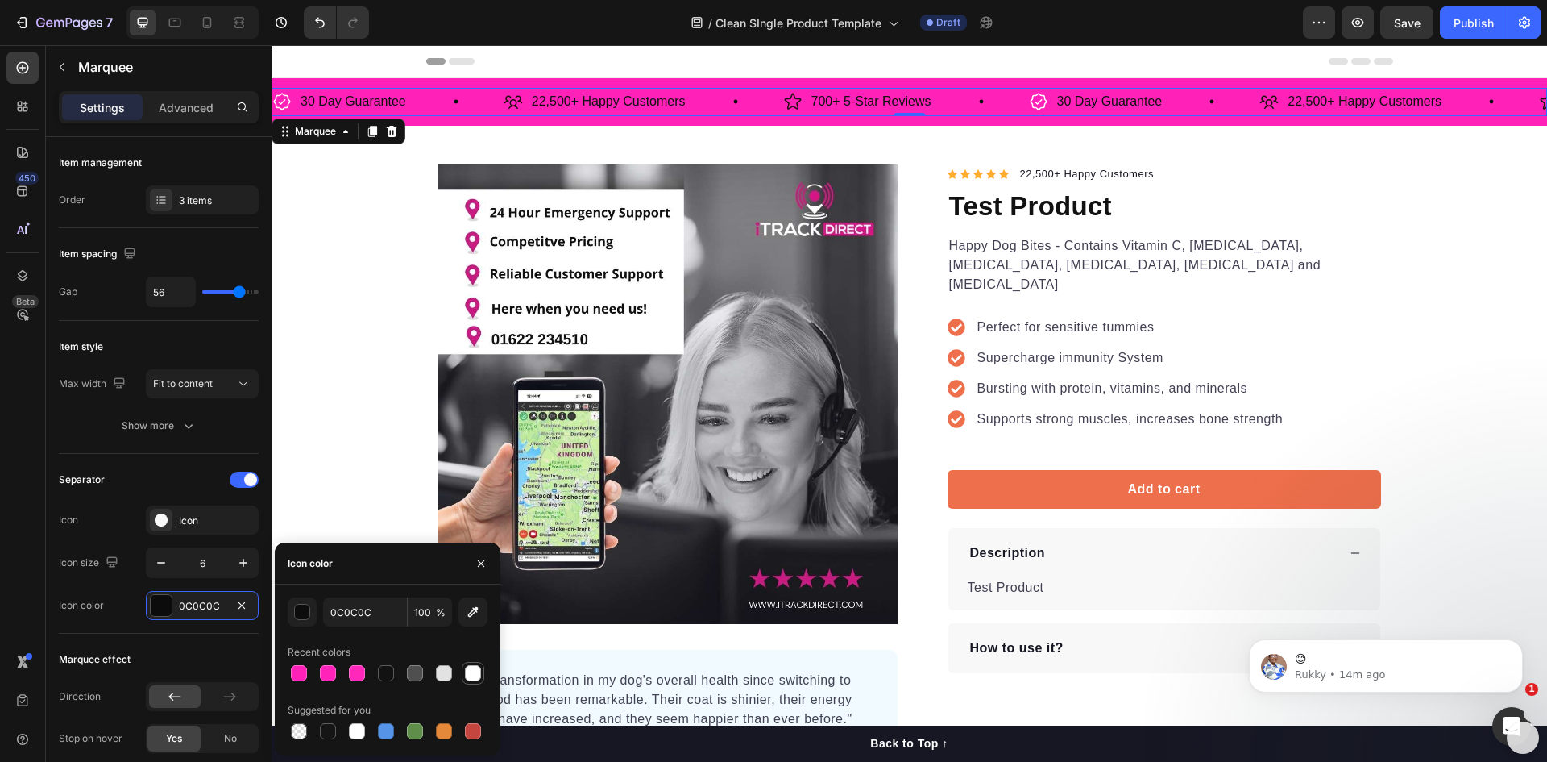
click at [467, 672] on div at bounding box center [473, 673] width 16 height 16
click at [360, 672] on div at bounding box center [357, 673] width 16 height 16
type input "FF28BB"
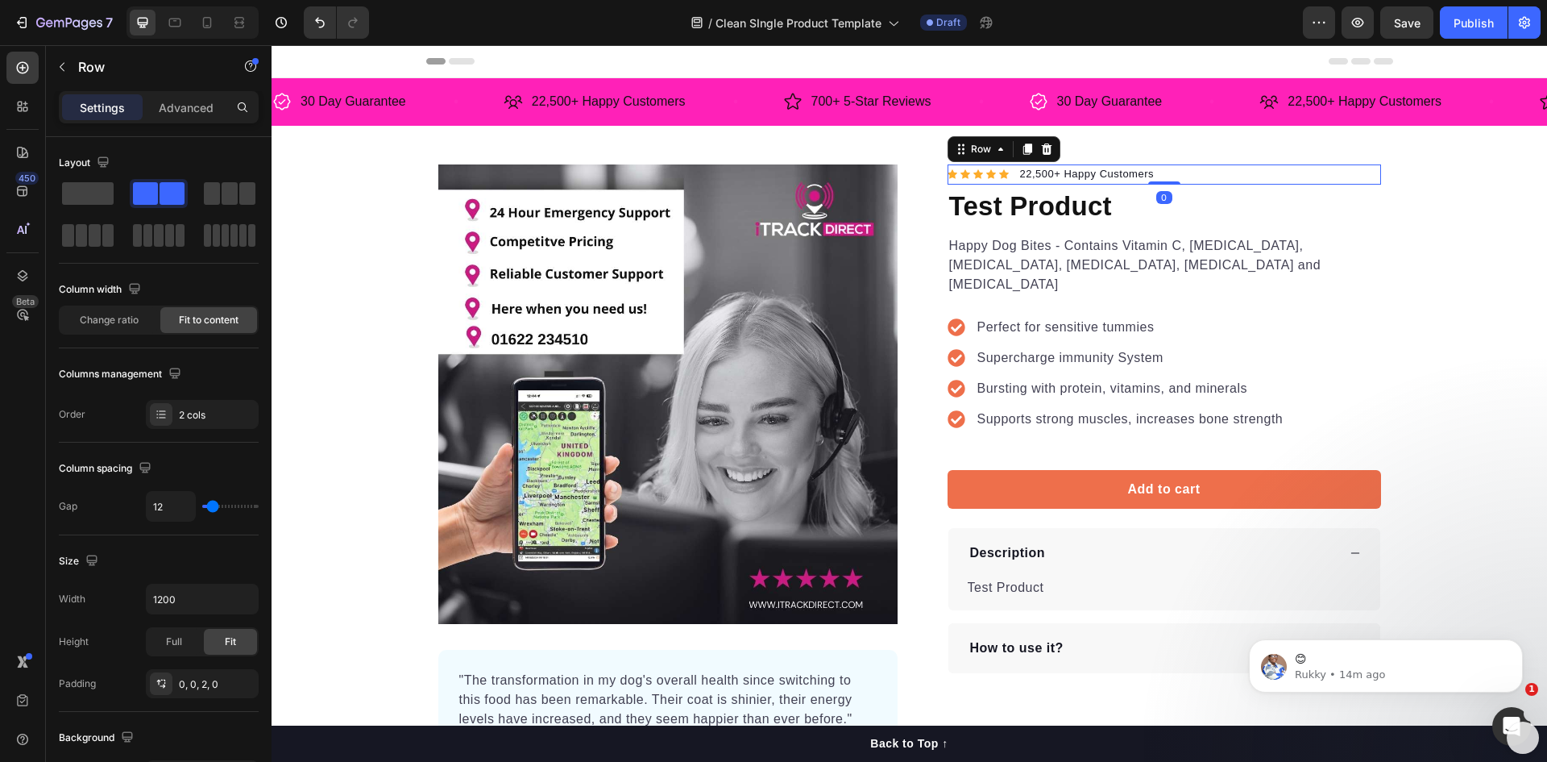
click at [1187, 172] on div "Icon Icon Icon Icon Icon Icon List Hoz 22,500+ Happy Customers Text block Row 0" at bounding box center [1165, 174] width 434 height 21
click at [1041, 150] on icon at bounding box center [1046, 148] width 10 height 11
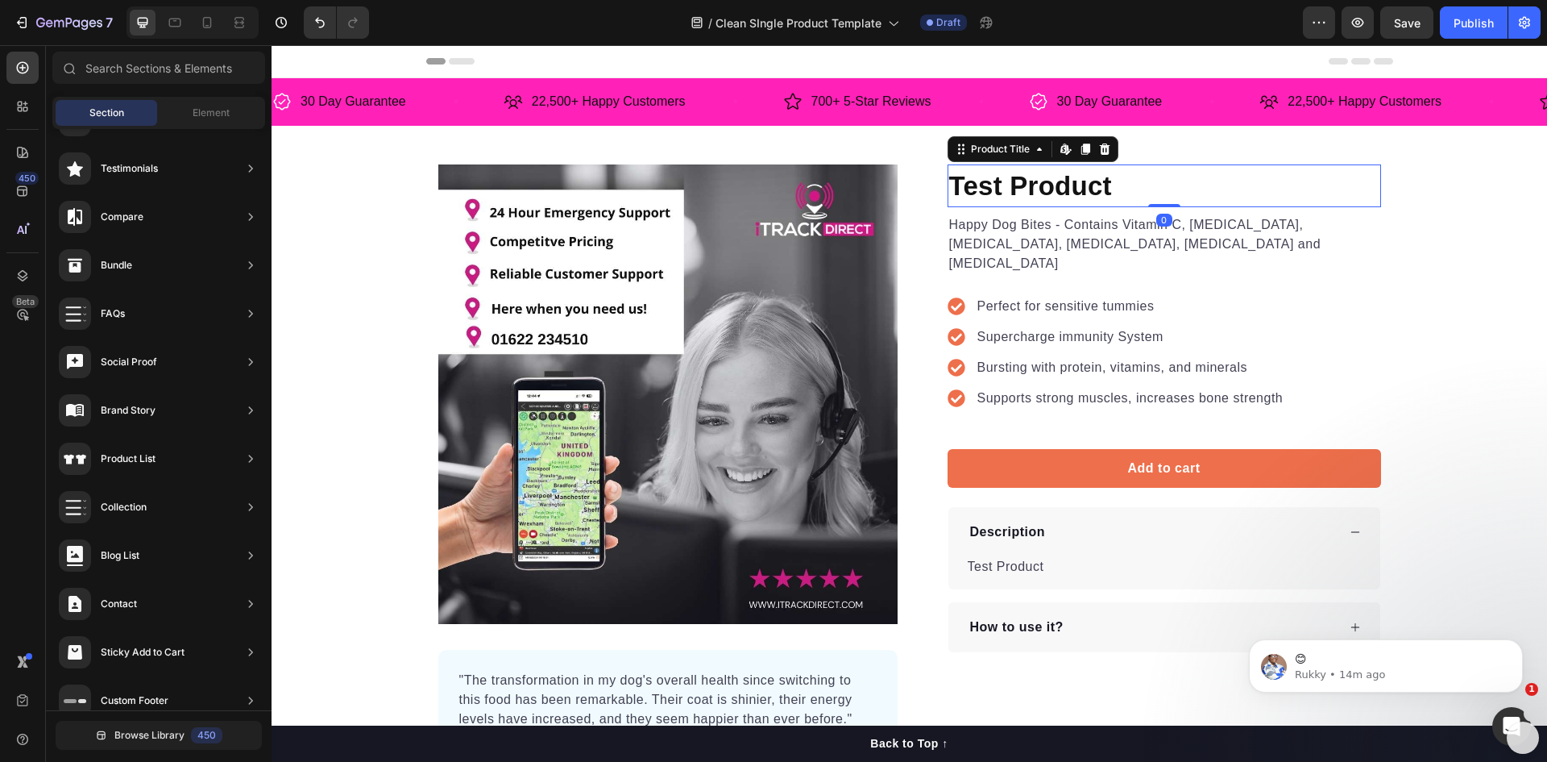
click at [1038, 182] on h1 "Test Product" at bounding box center [1165, 186] width 434 height 44
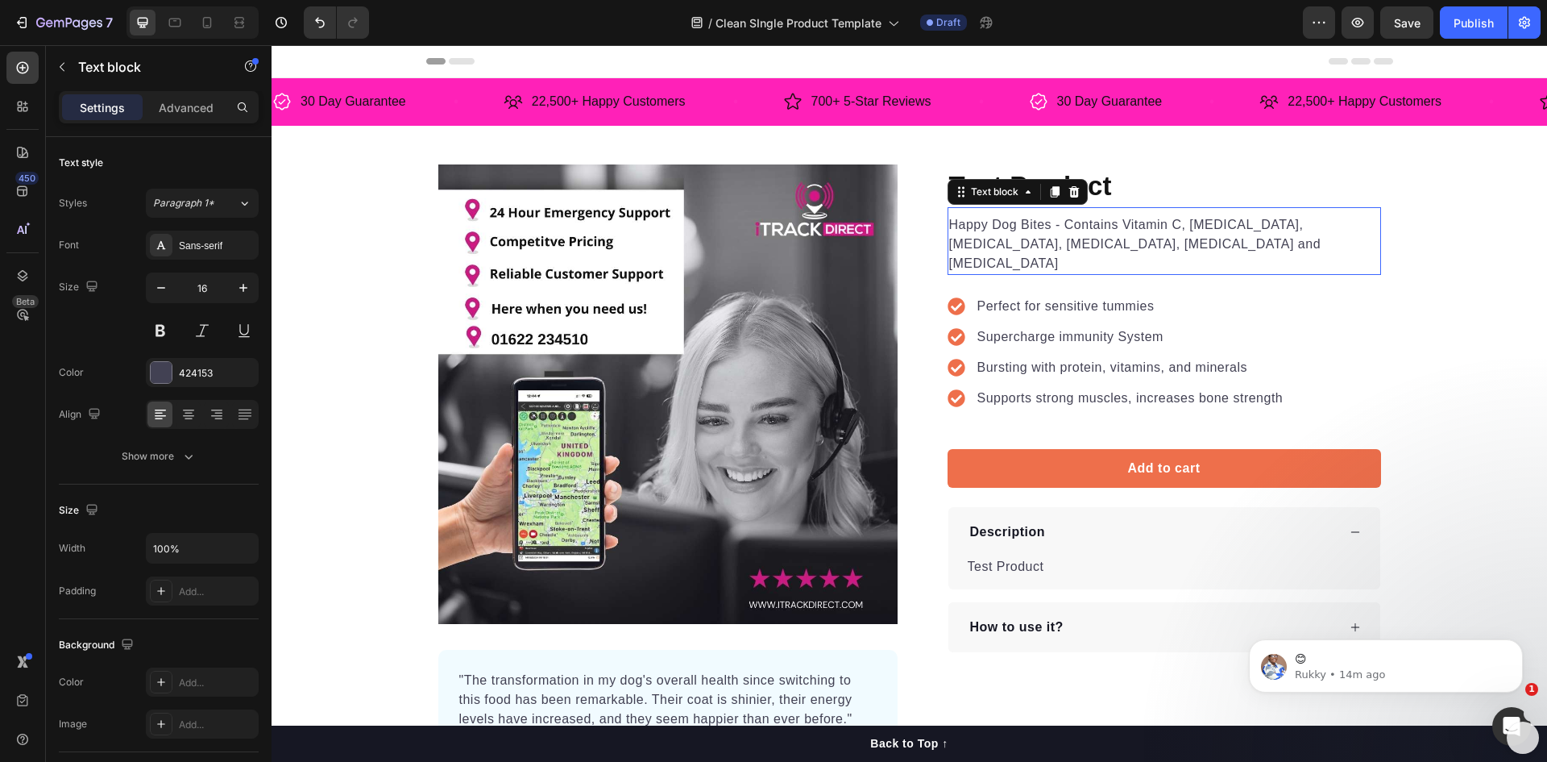
click at [1036, 235] on p "Happy Dog Bites - Contains Vitamin C, Vitamin E, Vitamin B2, Vitamin B1, Vitami…" at bounding box center [1164, 244] width 430 height 58
click at [1068, 194] on icon at bounding box center [1074, 191] width 13 height 13
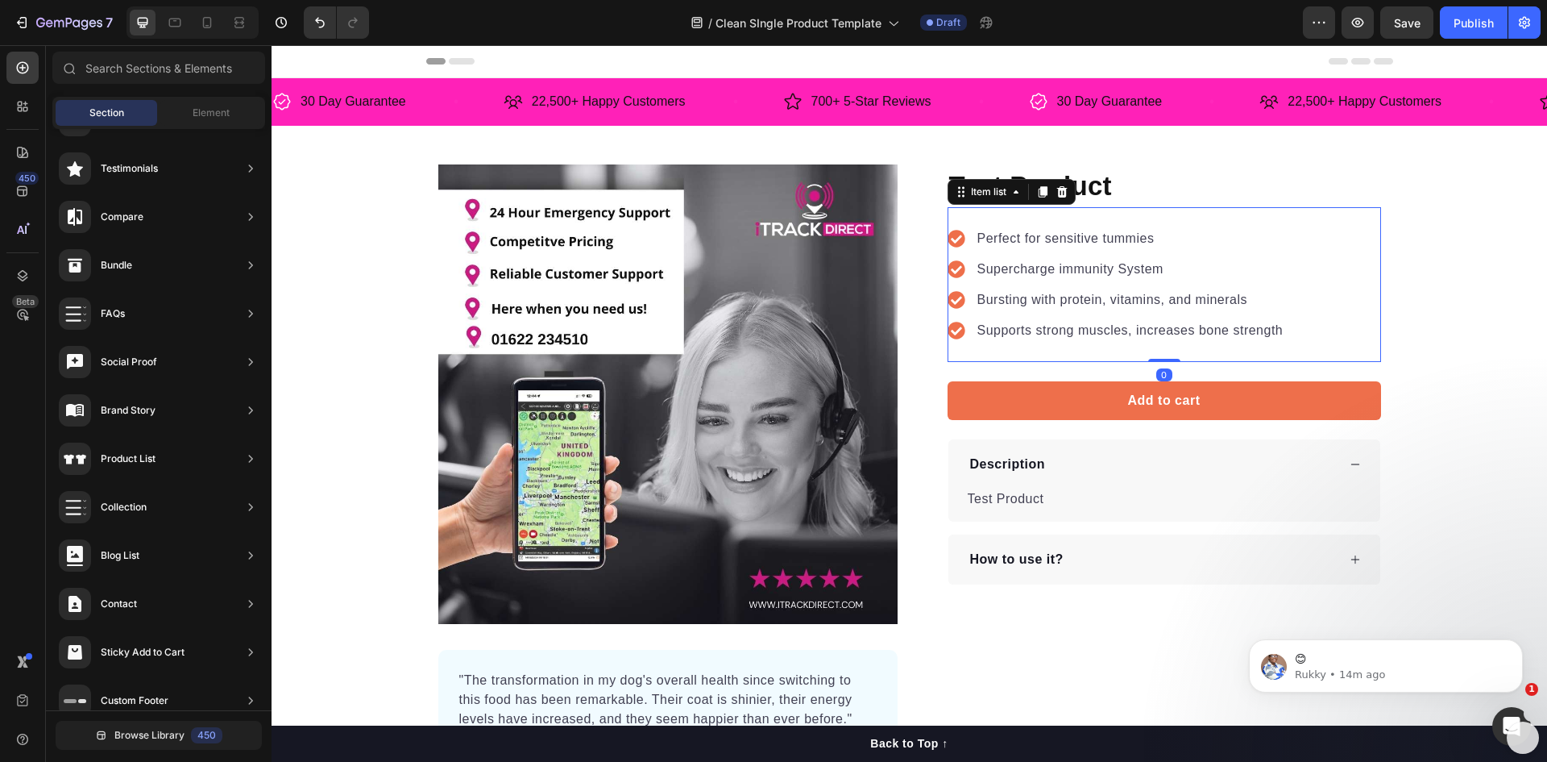
click at [1051, 220] on div "Perfect for sensitive tummies Supercharge immunity System Bursting with protein…" at bounding box center [1165, 284] width 434 height 155
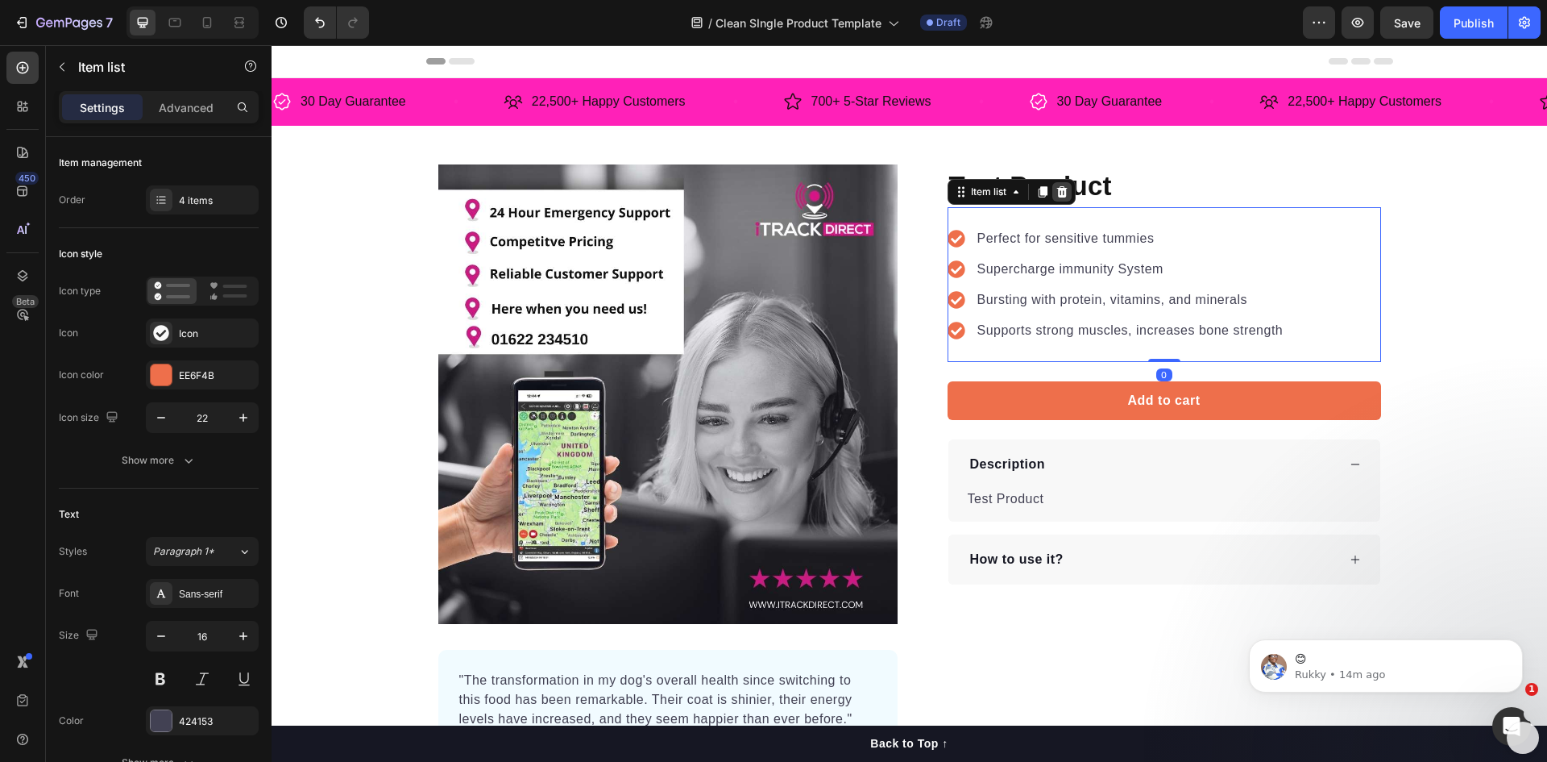
click at [1057, 197] on icon at bounding box center [1062, 191] width 10 height 11
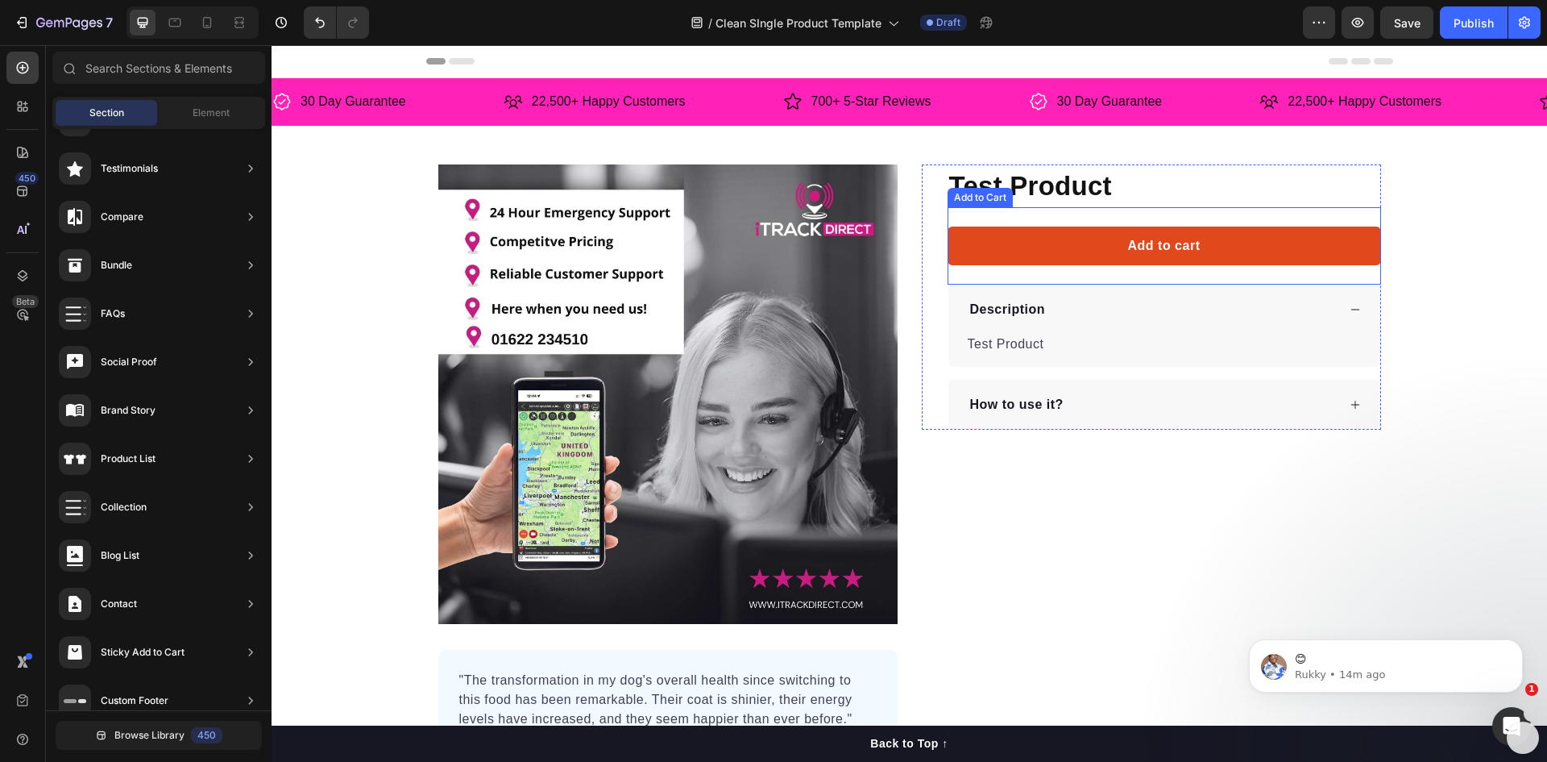
click at [1054, 247] on button "Add to cart" at bounding box center [1165, 245] width 434 height 39
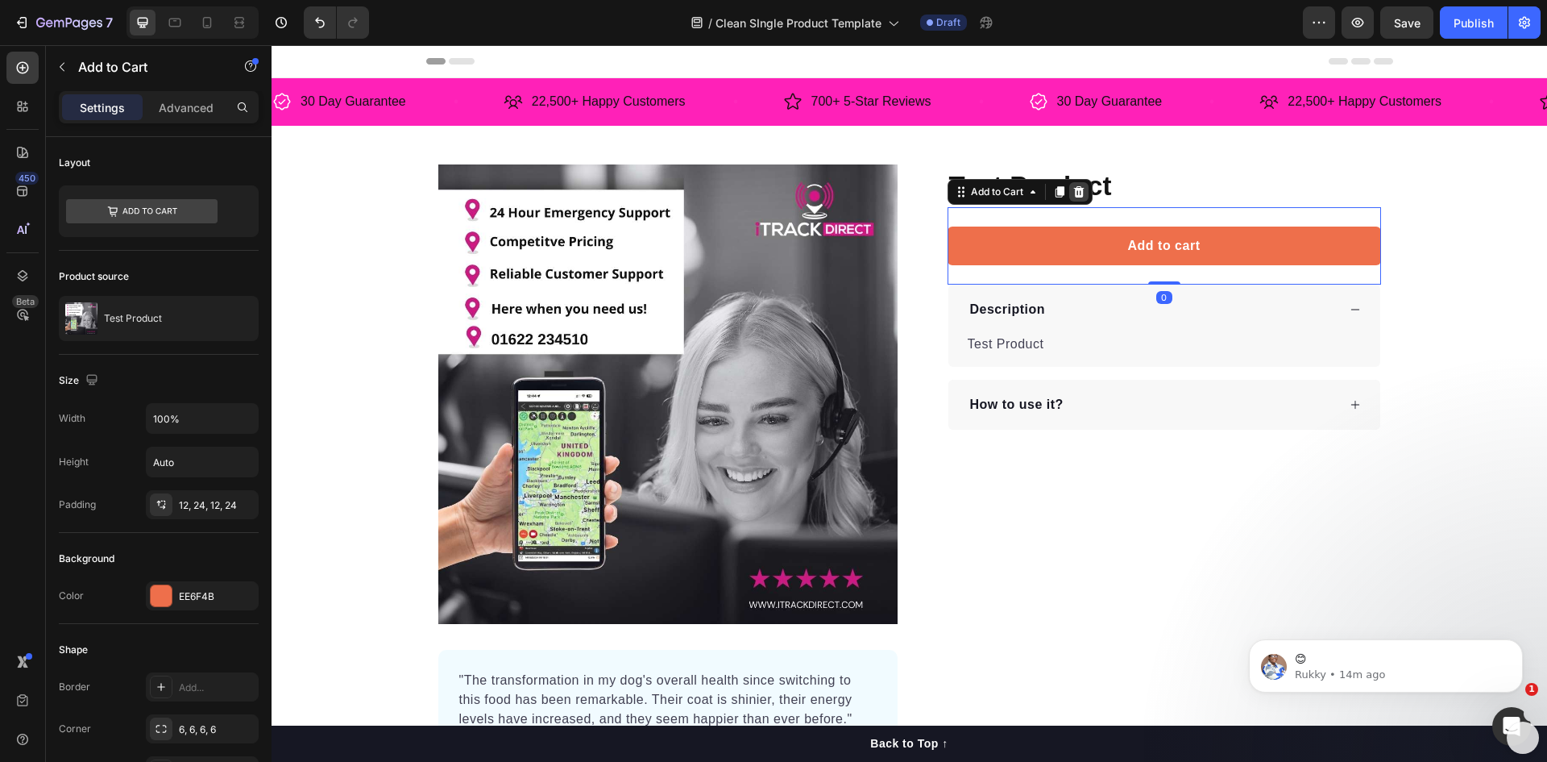
click at [1074, 195] on icon at bounding box center [1079, 191] width 10 height 11
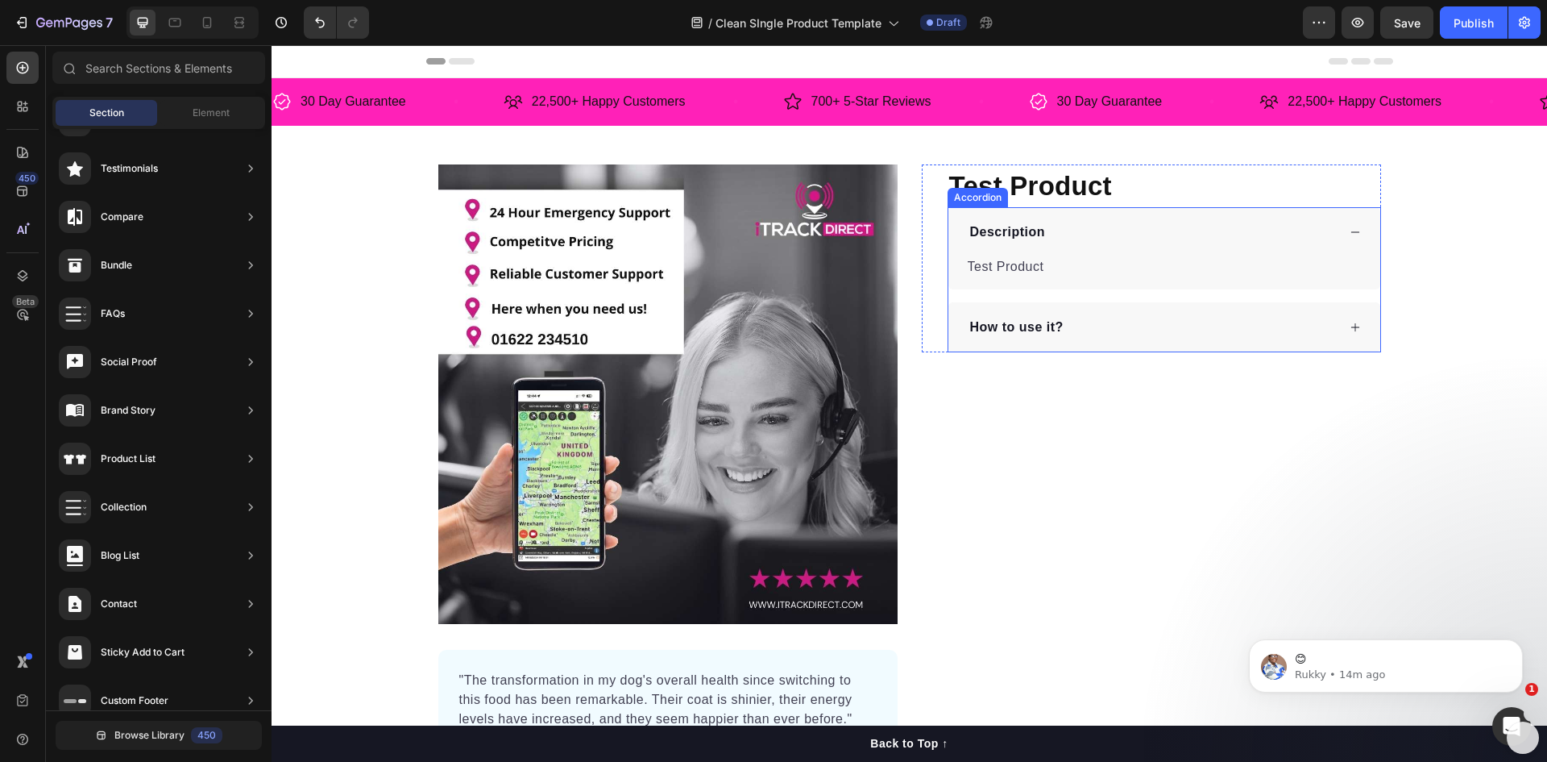
click at [1071, 233] on div "Description" at bounding box center [1152, 232] width 369 height 24
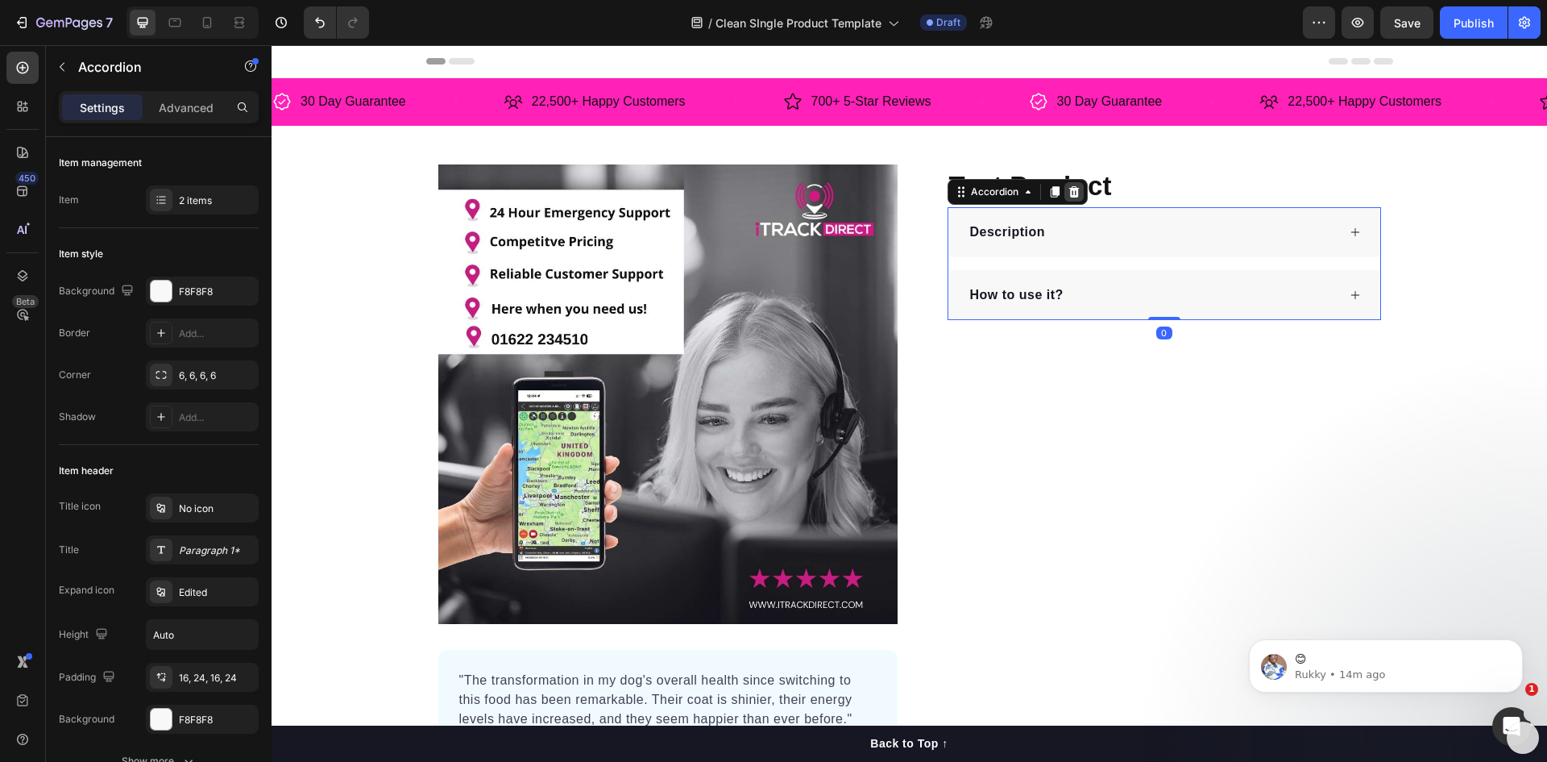
click at [1067, 199] on div at bounding box center [1074, 191] width 19 height 19
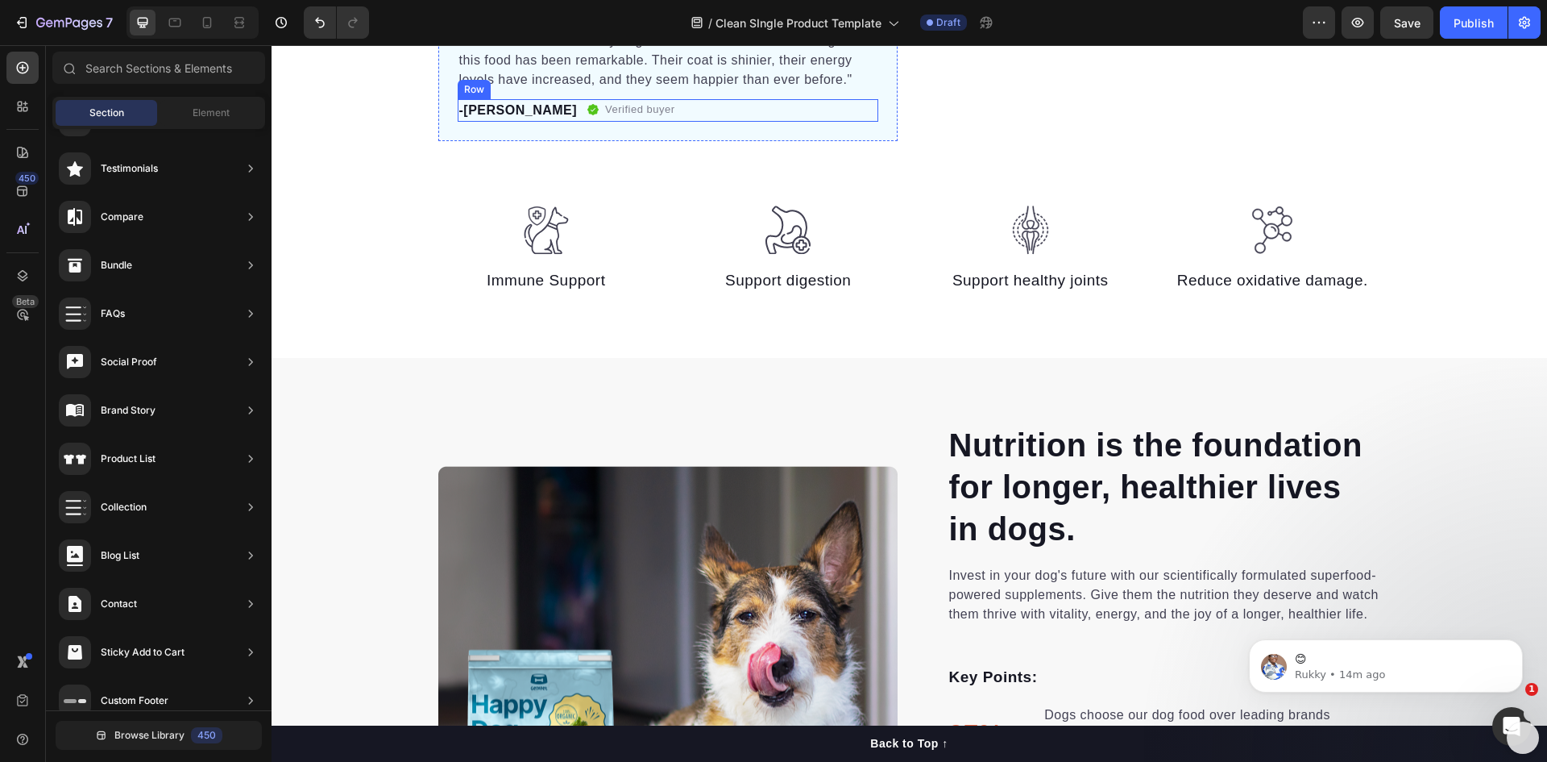
scroll to position [645, 0]
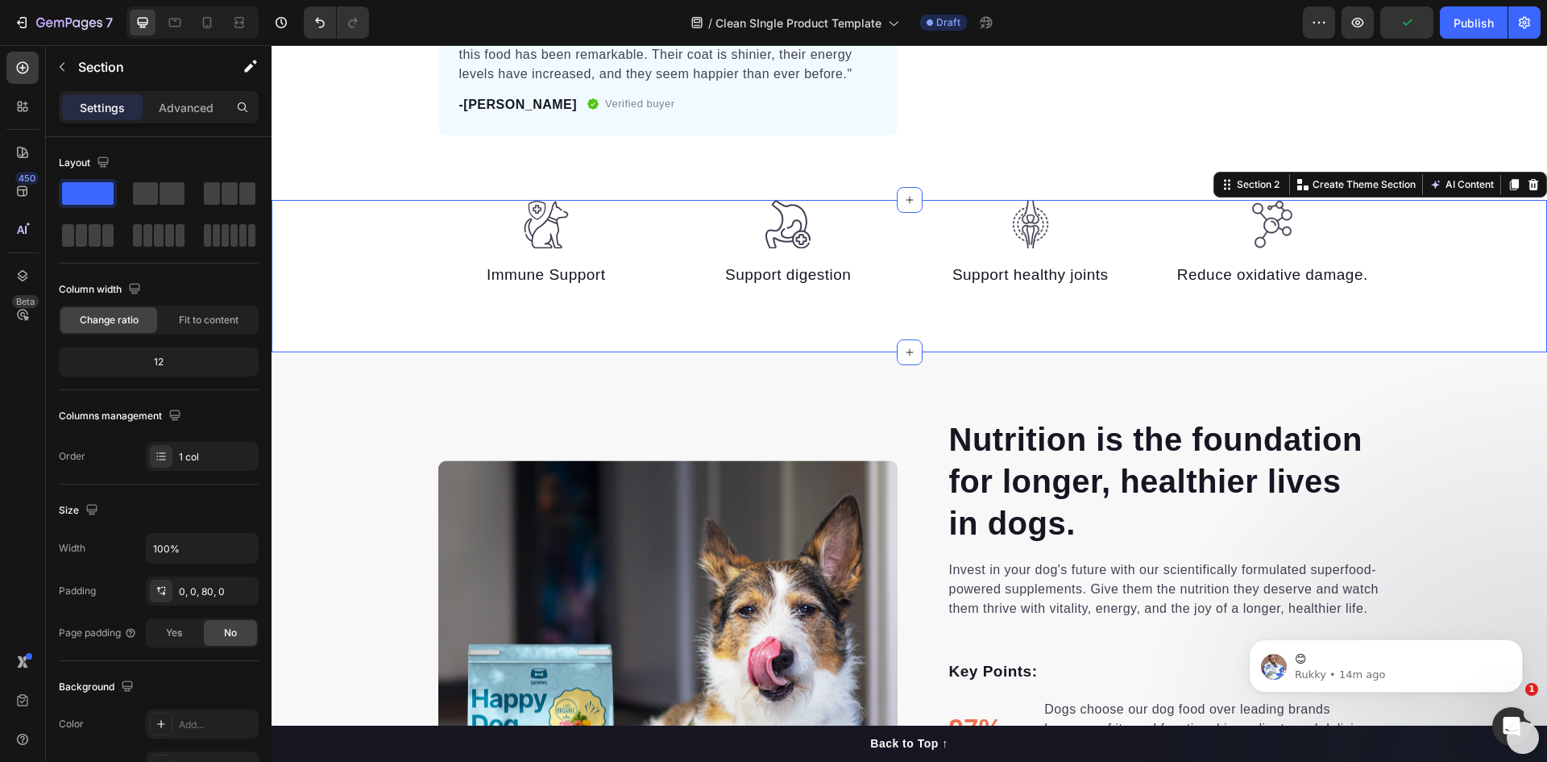
click at [381, 254] on div "Image Immune Support Text block Image Support digestion Text block Image Suppor…" at bounding box center [910, 244] width 1276 height 89
click at [1524, 183] on div at bounding box center [1533, 184] width 19 height 19
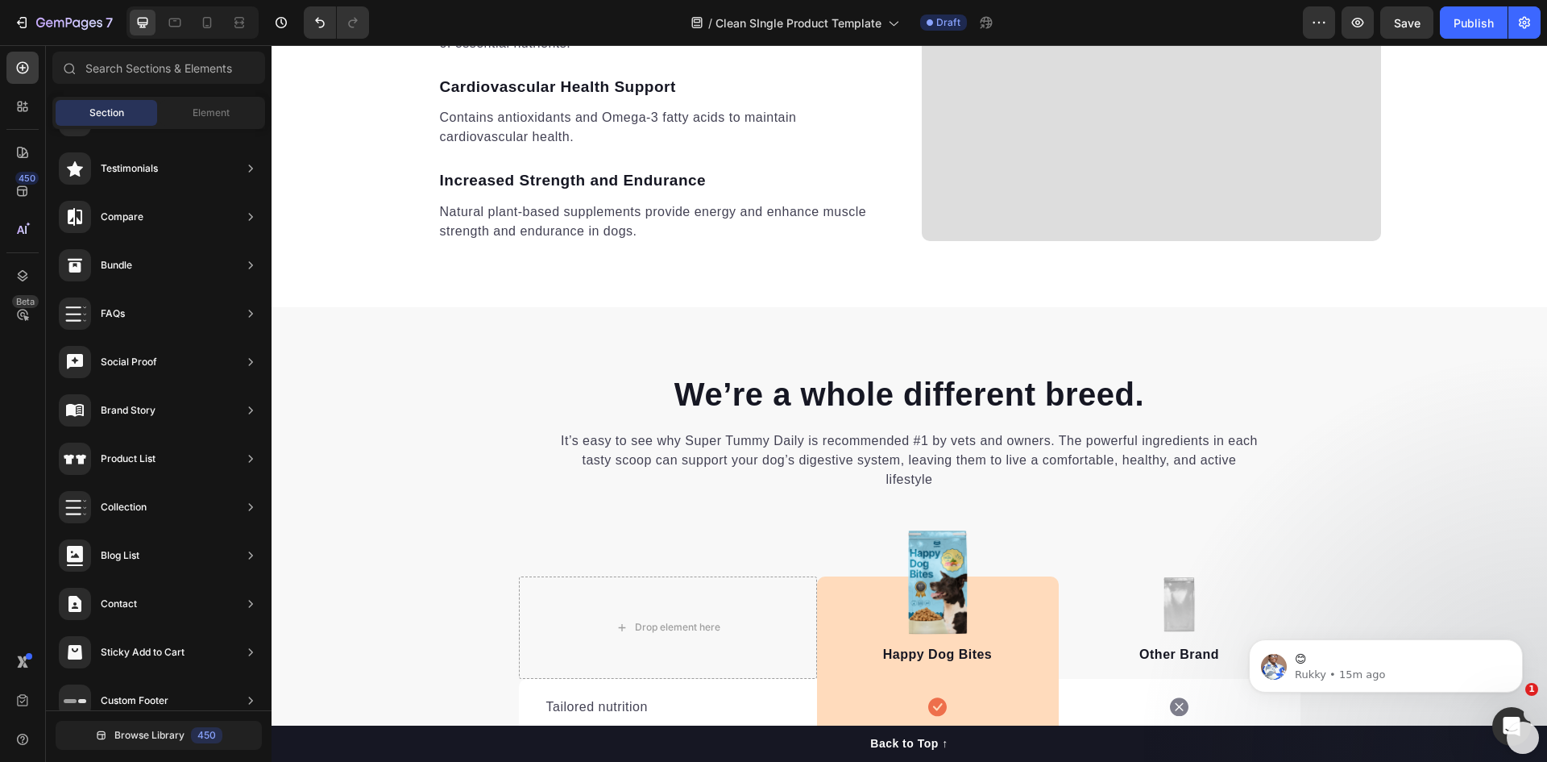
scroll to position [1854, 0]
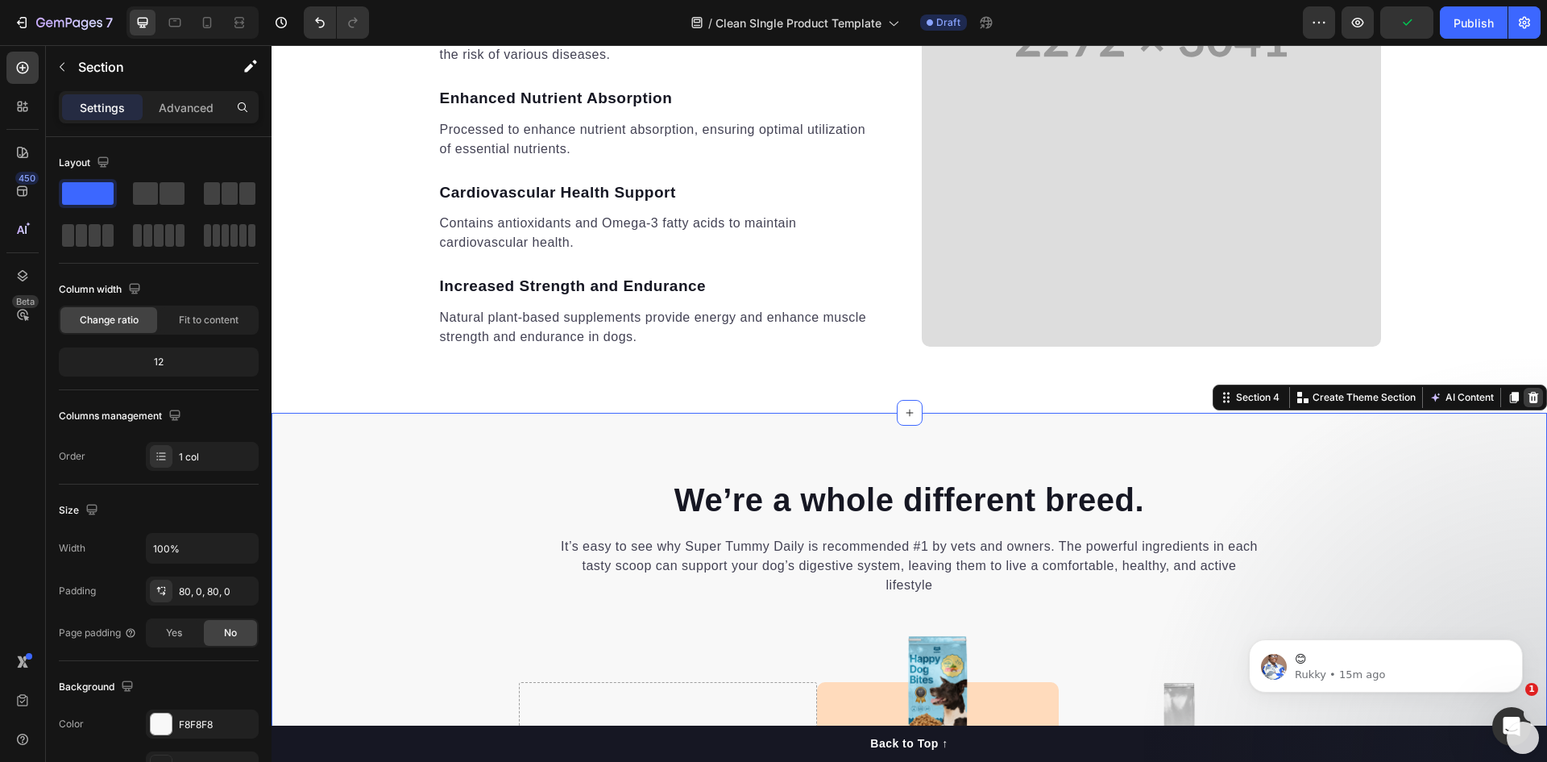
click at [1529, 401] on icon at bounding box center [1534, 397] width 10 height 11
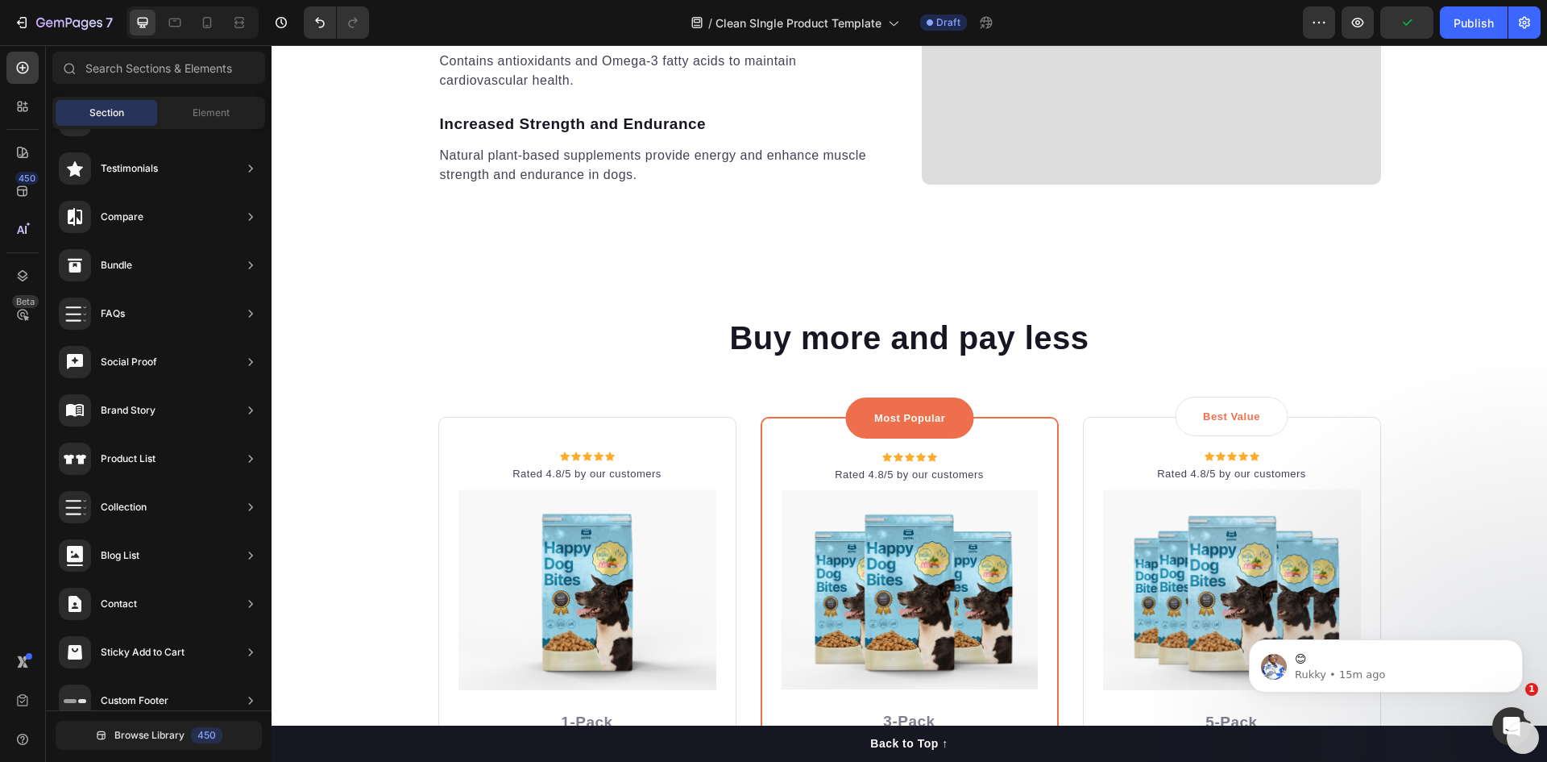
scroll to position [2015, 0]
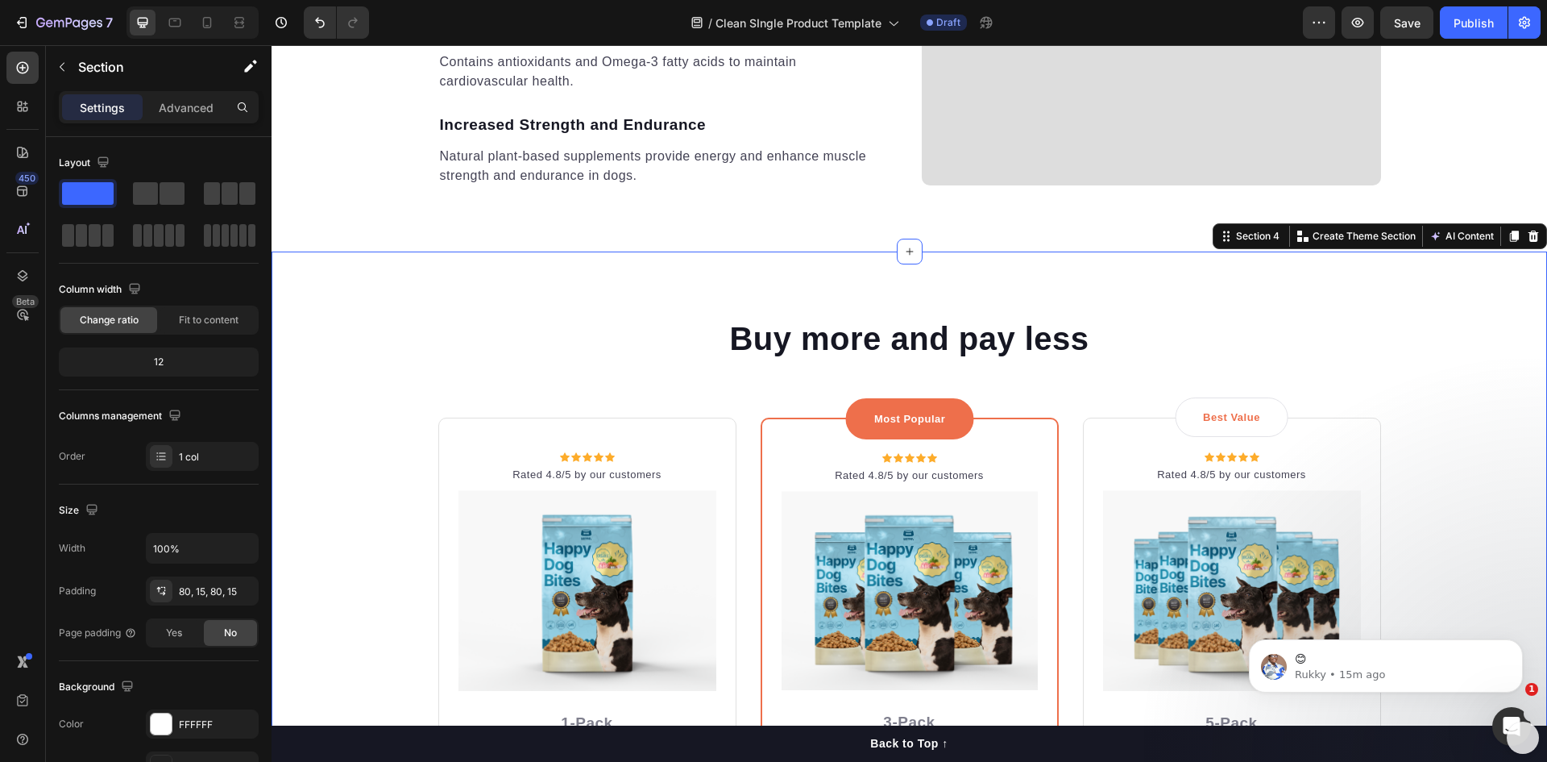
click at [327, 324] on div "Buy more and pay less Heading Row Icon Icon Icon Icon Icon Icon List Hoz Rated …" at bounding box center [910, 670] width 1252 height 709
click at [1529, 235] on icon at bounding box center [1534, 235] width 10 height 11
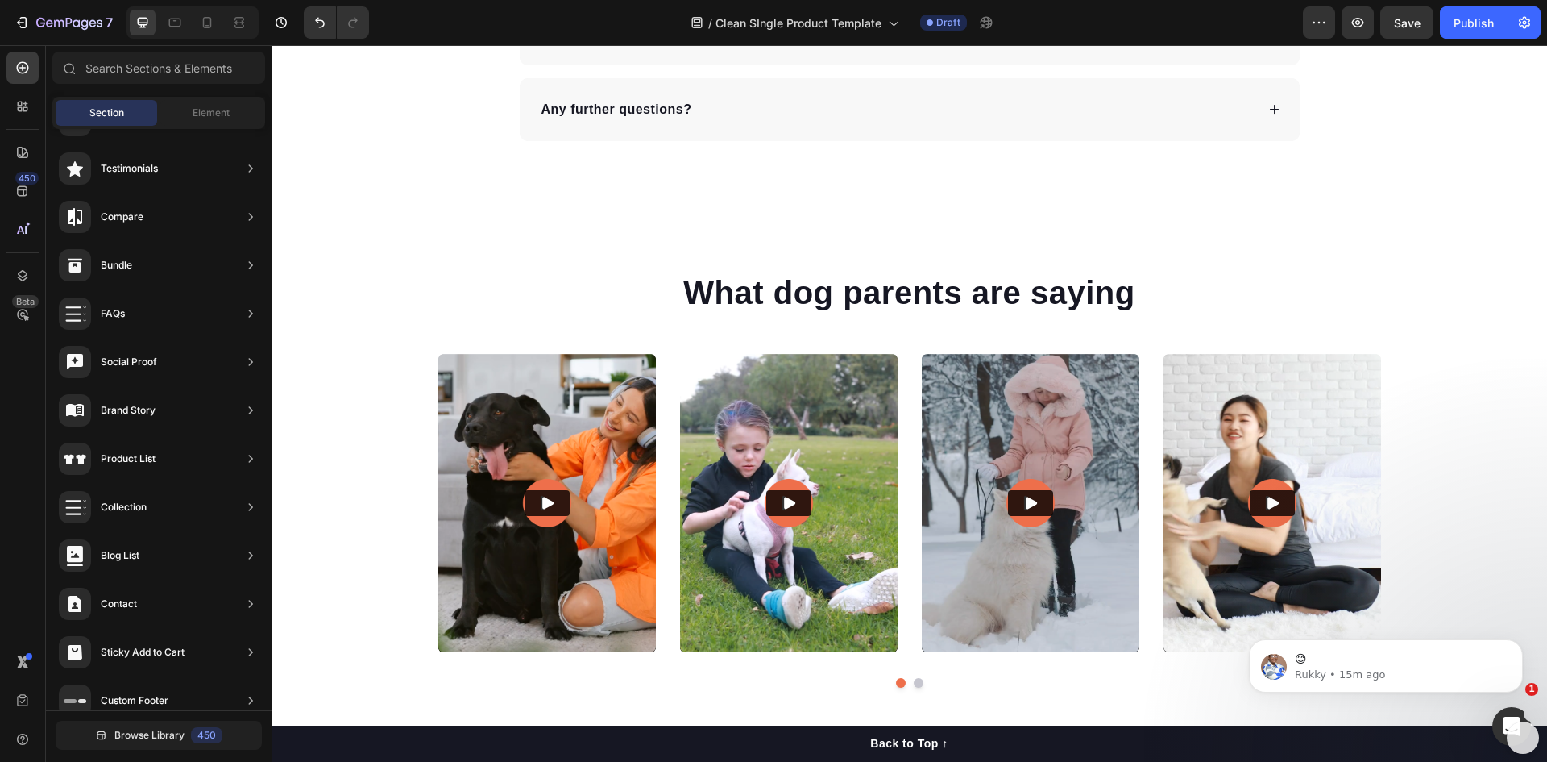
scroll to position [2821, 0]
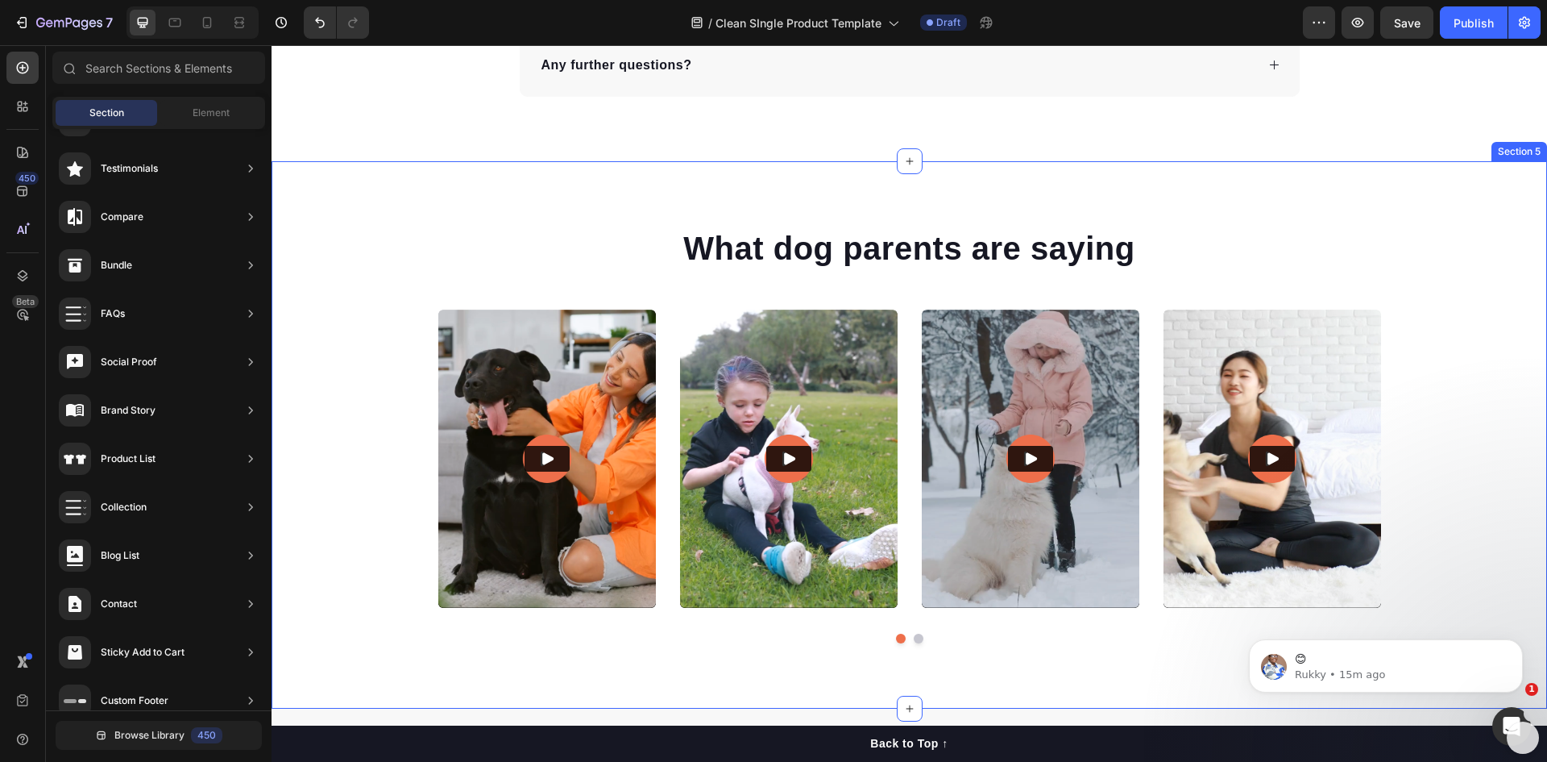
click at [356, 218] on div "What dog parents are saying Heading Video Video Video Video Video Carousel Row …" at bounding box center [910, 435] width 1276 height 548
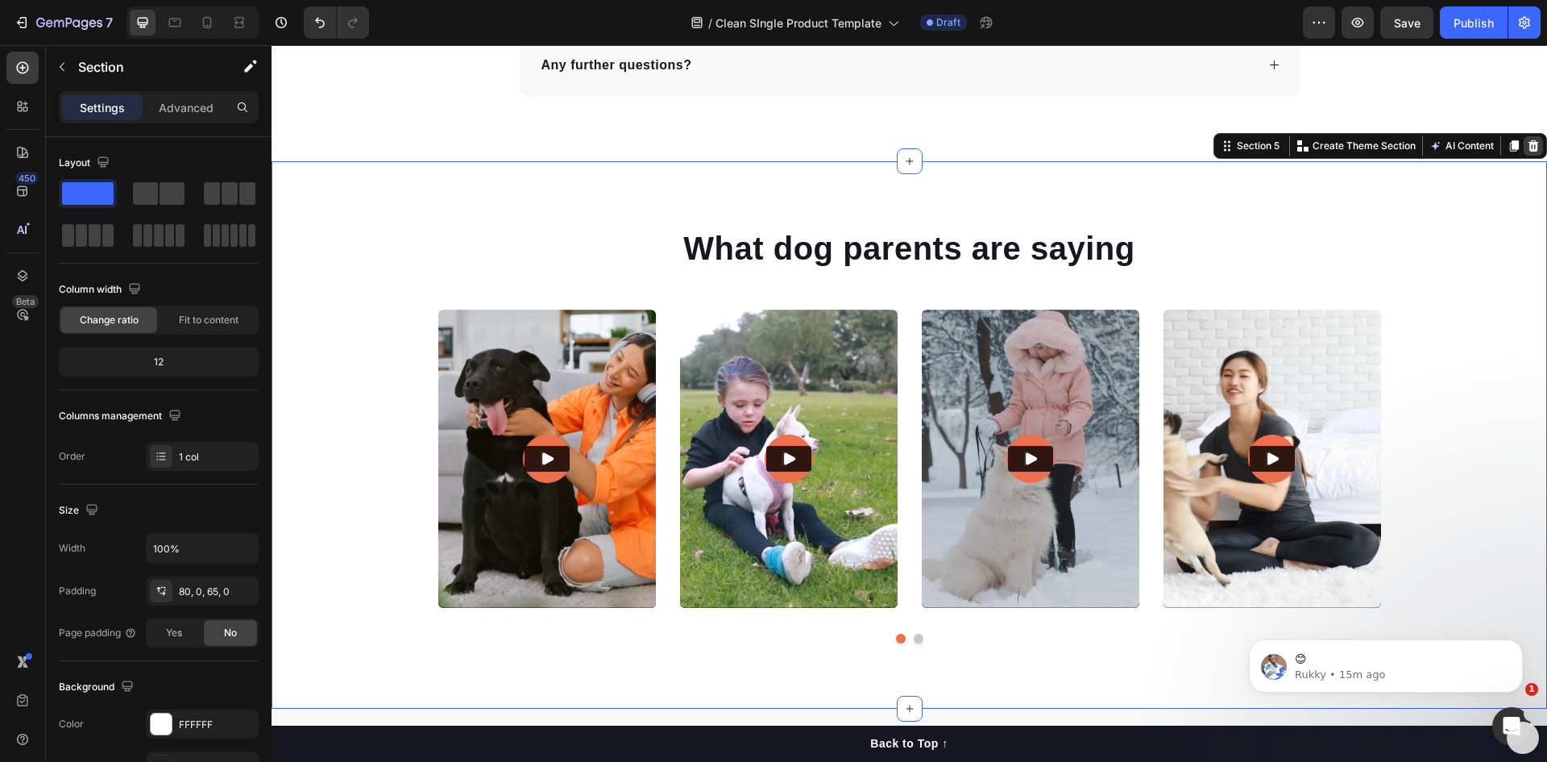
click at [1529, 147] on icon at bounding box center [1534, 145] width 10 height 11
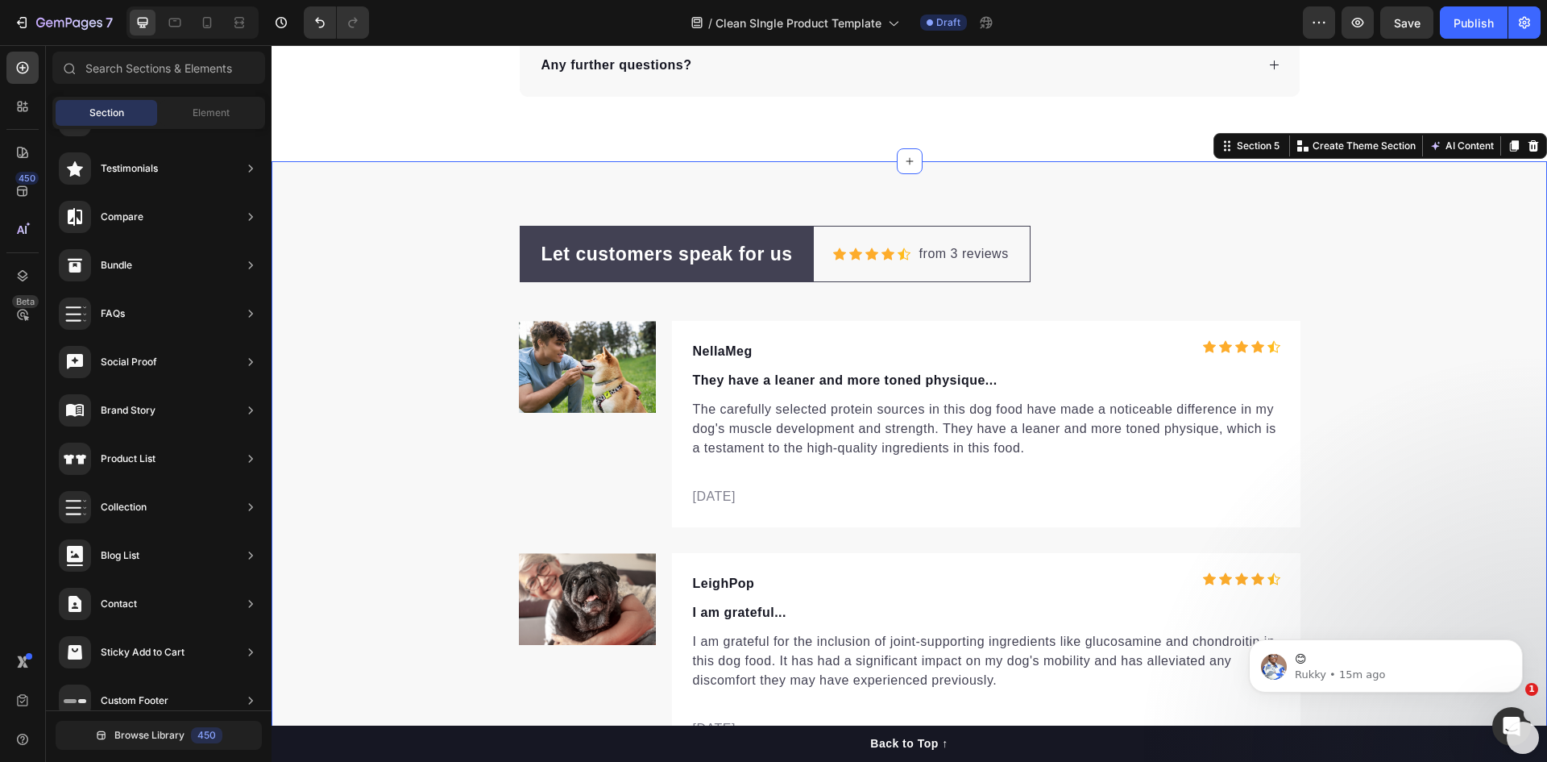
click at [340, 261] on div "Let customers speak for us Text block Row Icon Icon Icon Icon Icon Icon List Ho…" at bounding box center [910, 609] width 1276 height 766
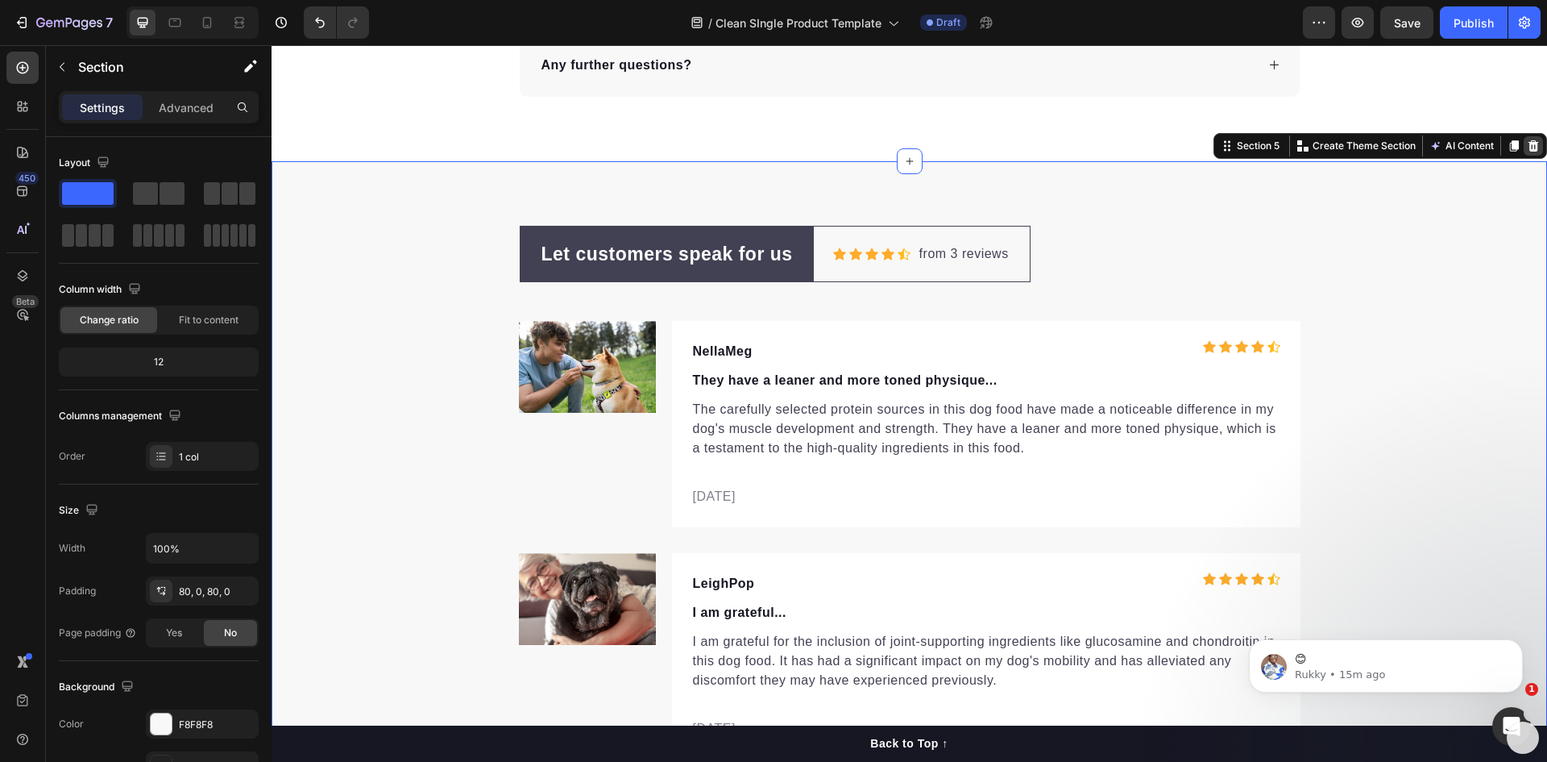
click at [1529, 143] on icon at bounding box center [1534, 145] width 10 height 11
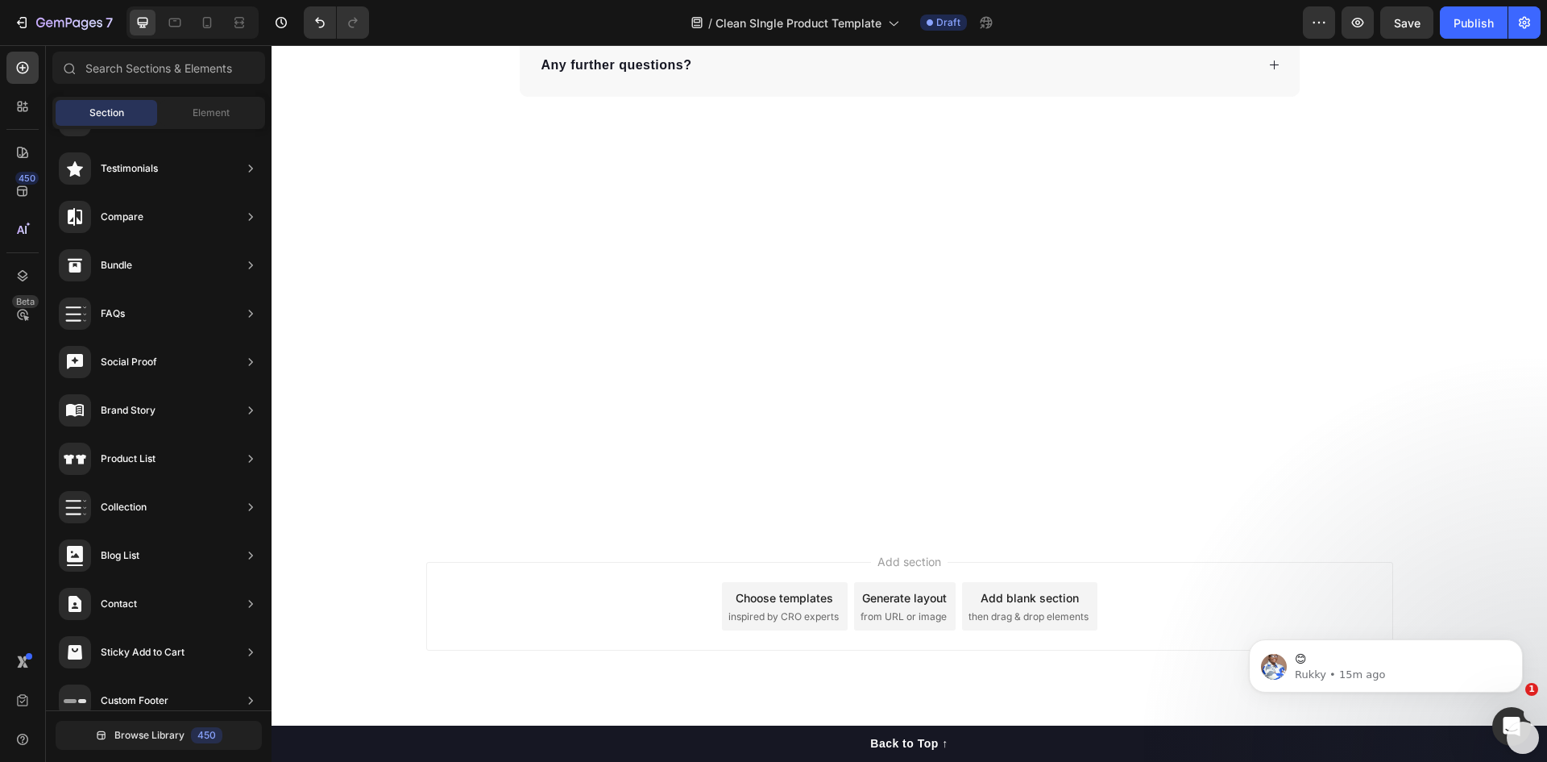
click at [526, 609] on div "Add section Choose templates inspired by CRO experts Generate layout from URL o…" at bounding box center [909, 606] width 967 height 89
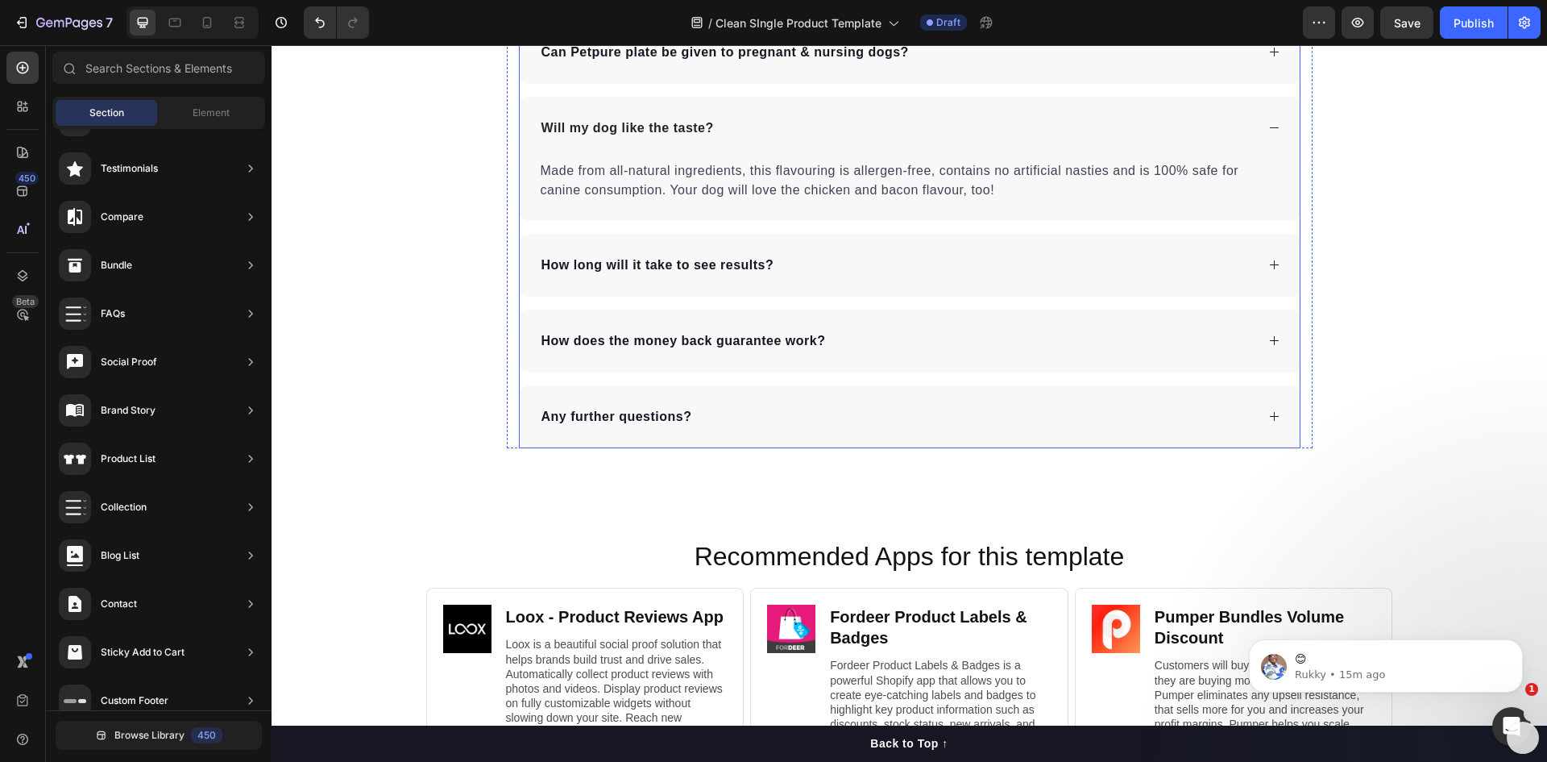
scroll to position [2498, 0]
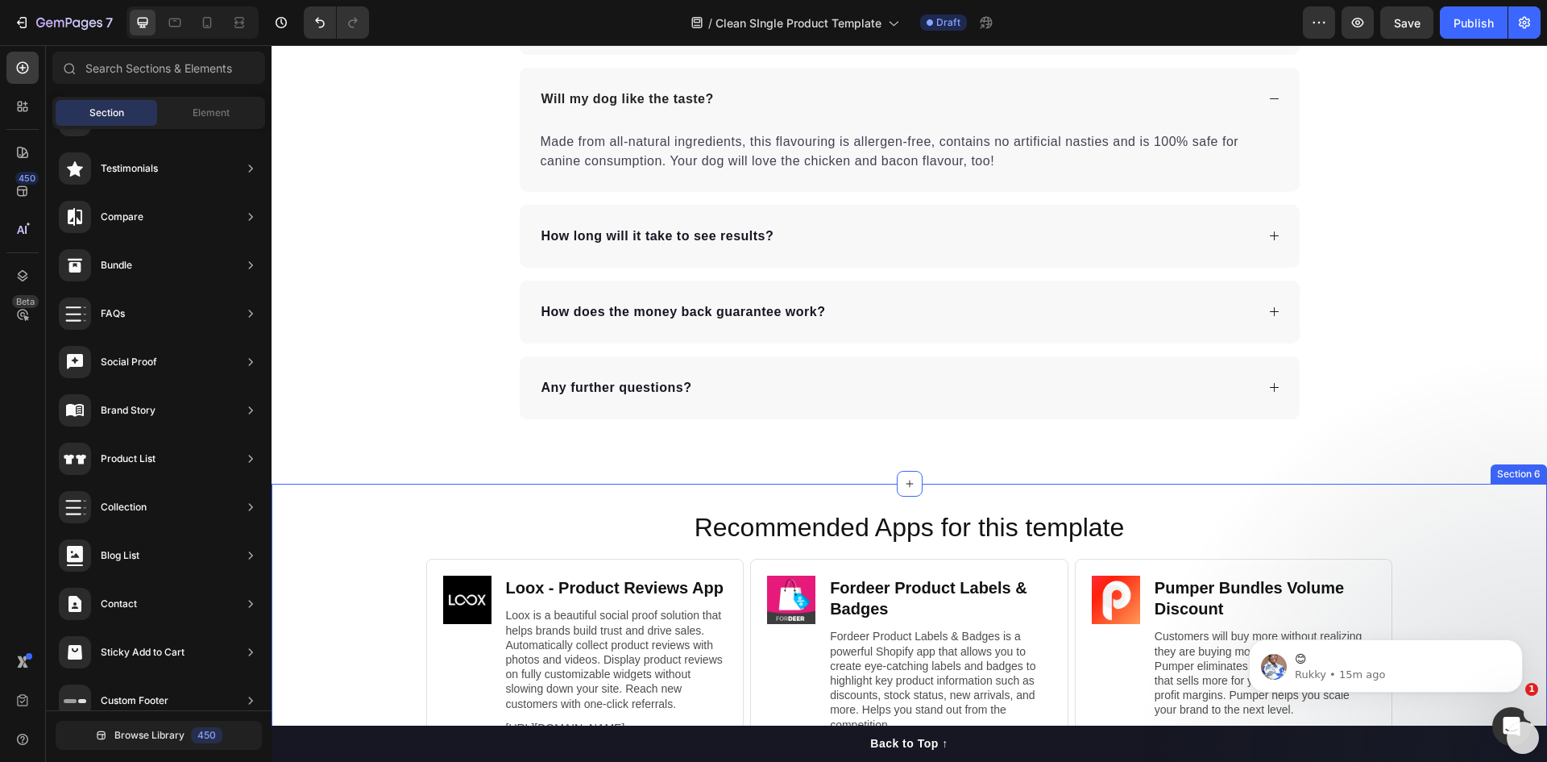
click at [359, 597] on div "Recommended Apps for this template Heading Image Loox ‑ Product Reviews App Hea…" at bounding box center [910, 660] width 1276 height 302
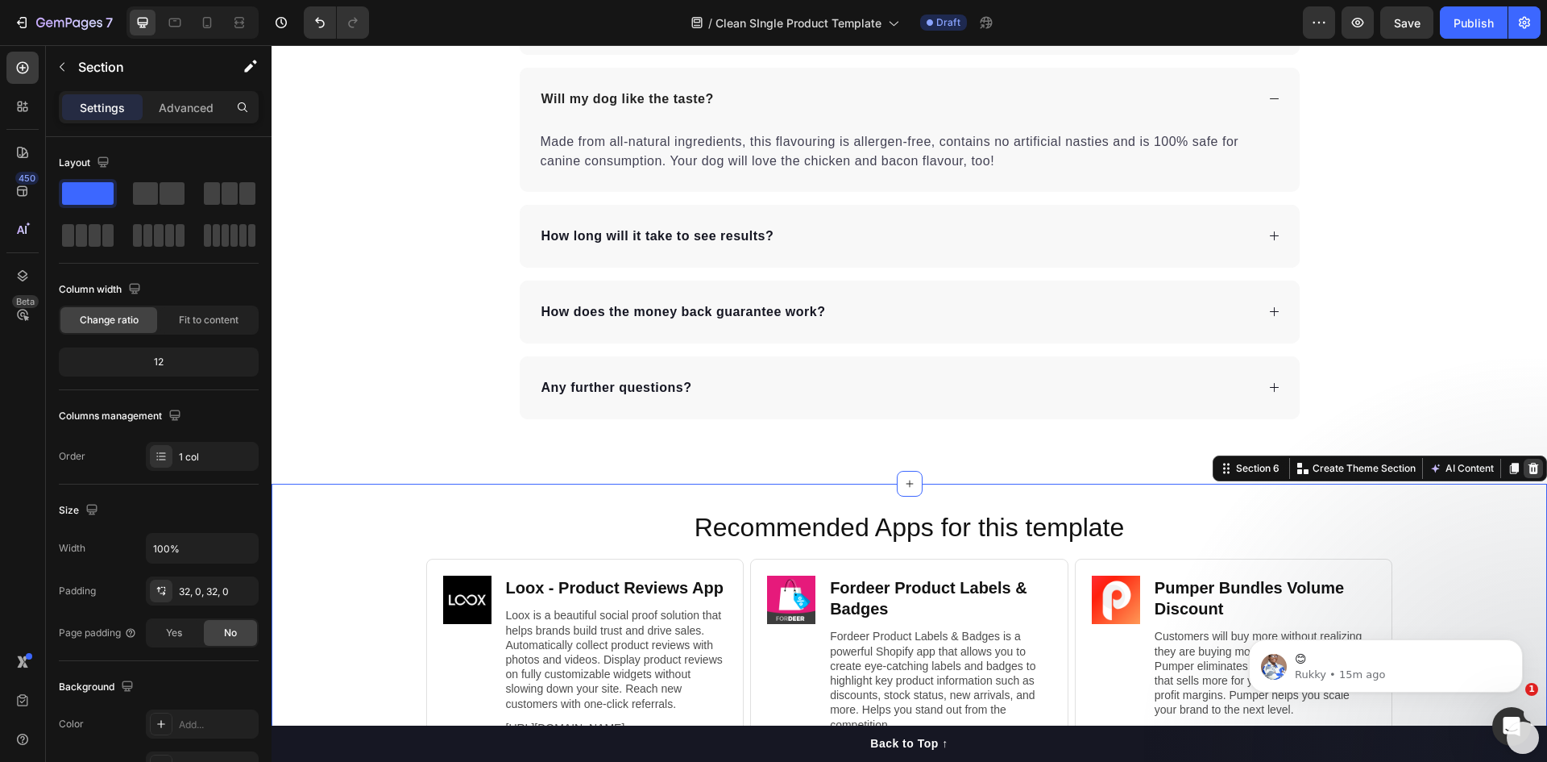
click at [1527, 471] on icon at bounding box center [1533, 468] width 13 height 13
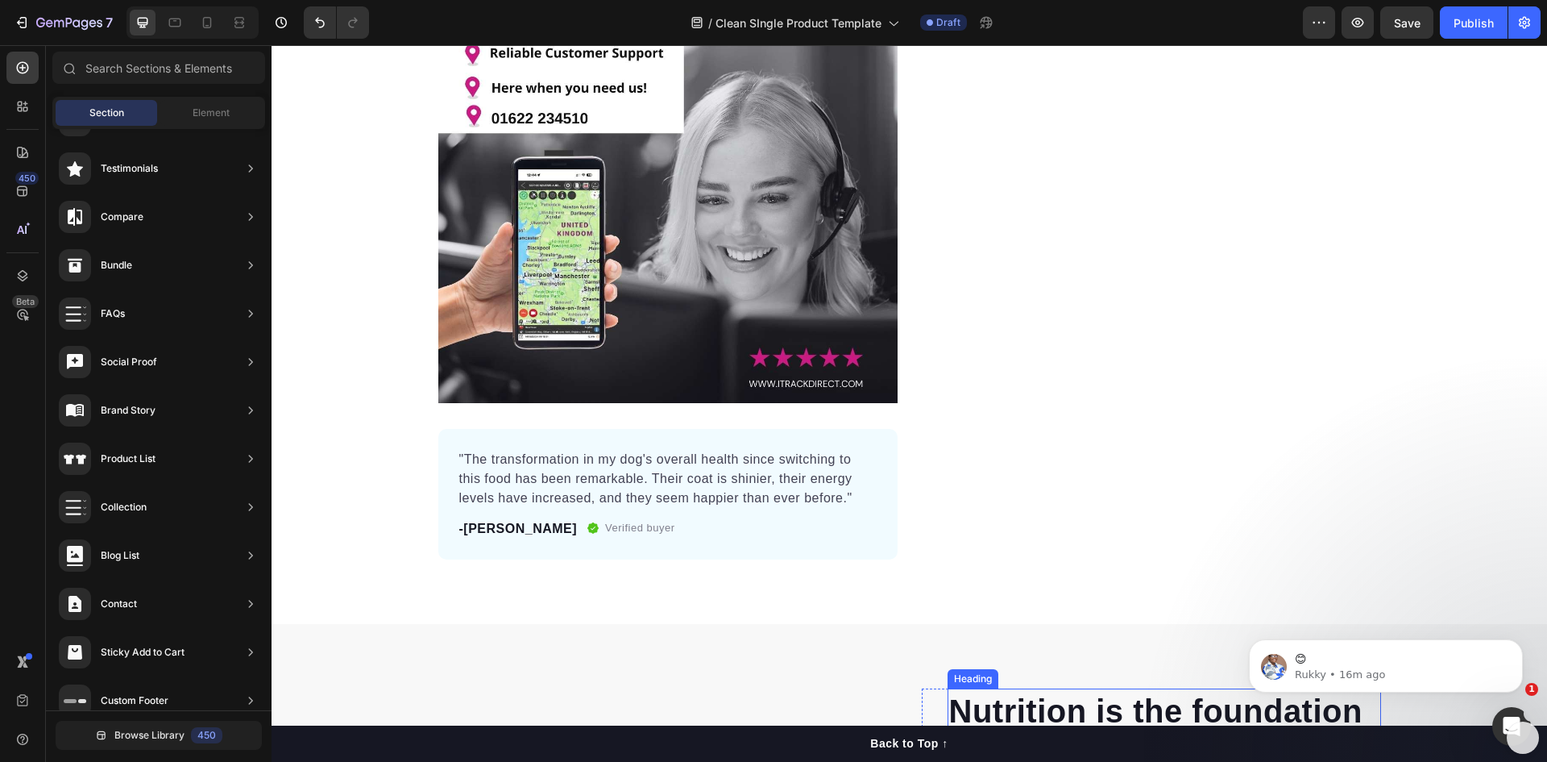
scroll to position [215, 0]
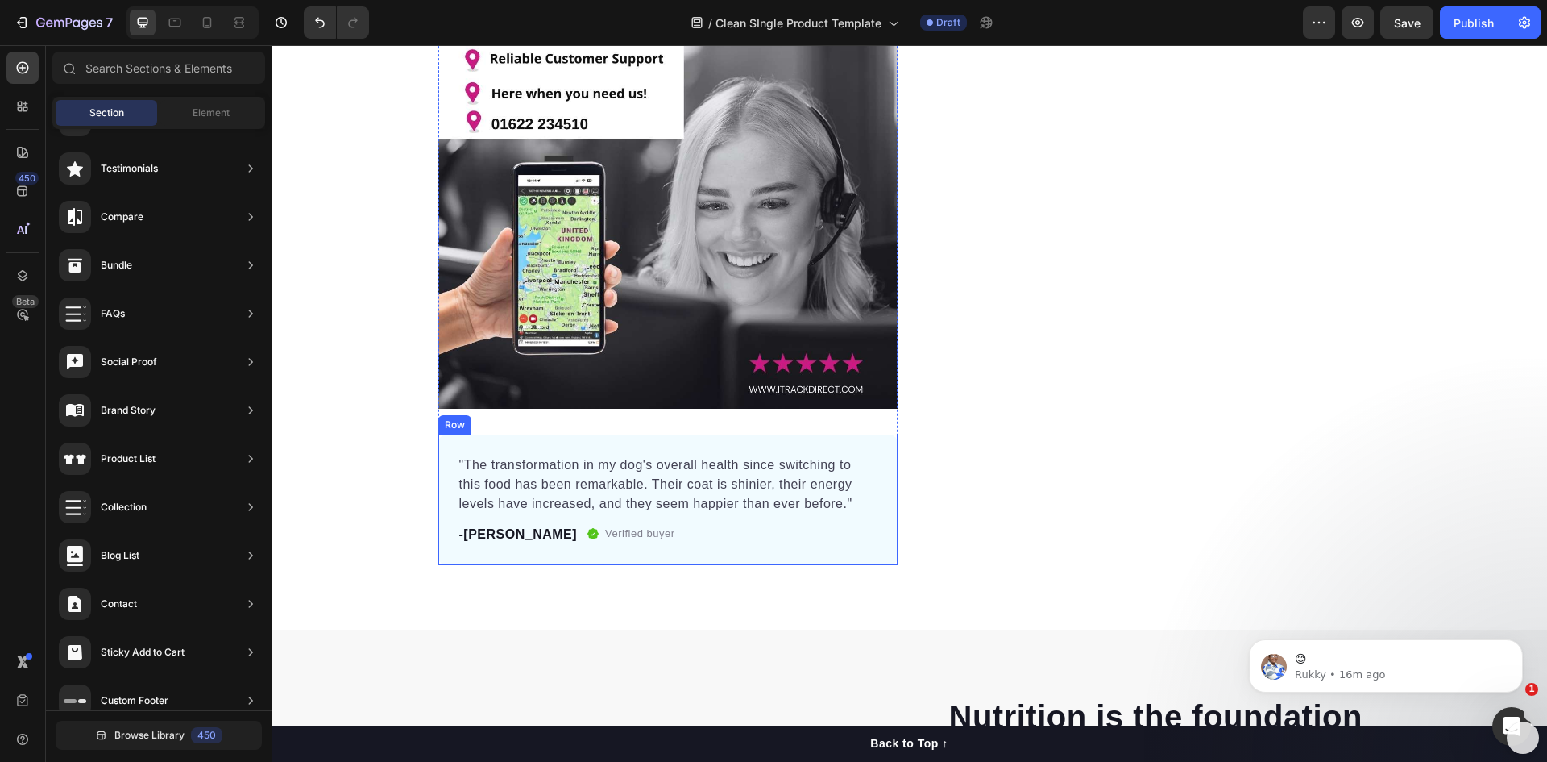
click at [855, 561] on div ""The transformation in my dog's overall health since switching to this food has…" at bounding box center [667, 499] width 459 height 131
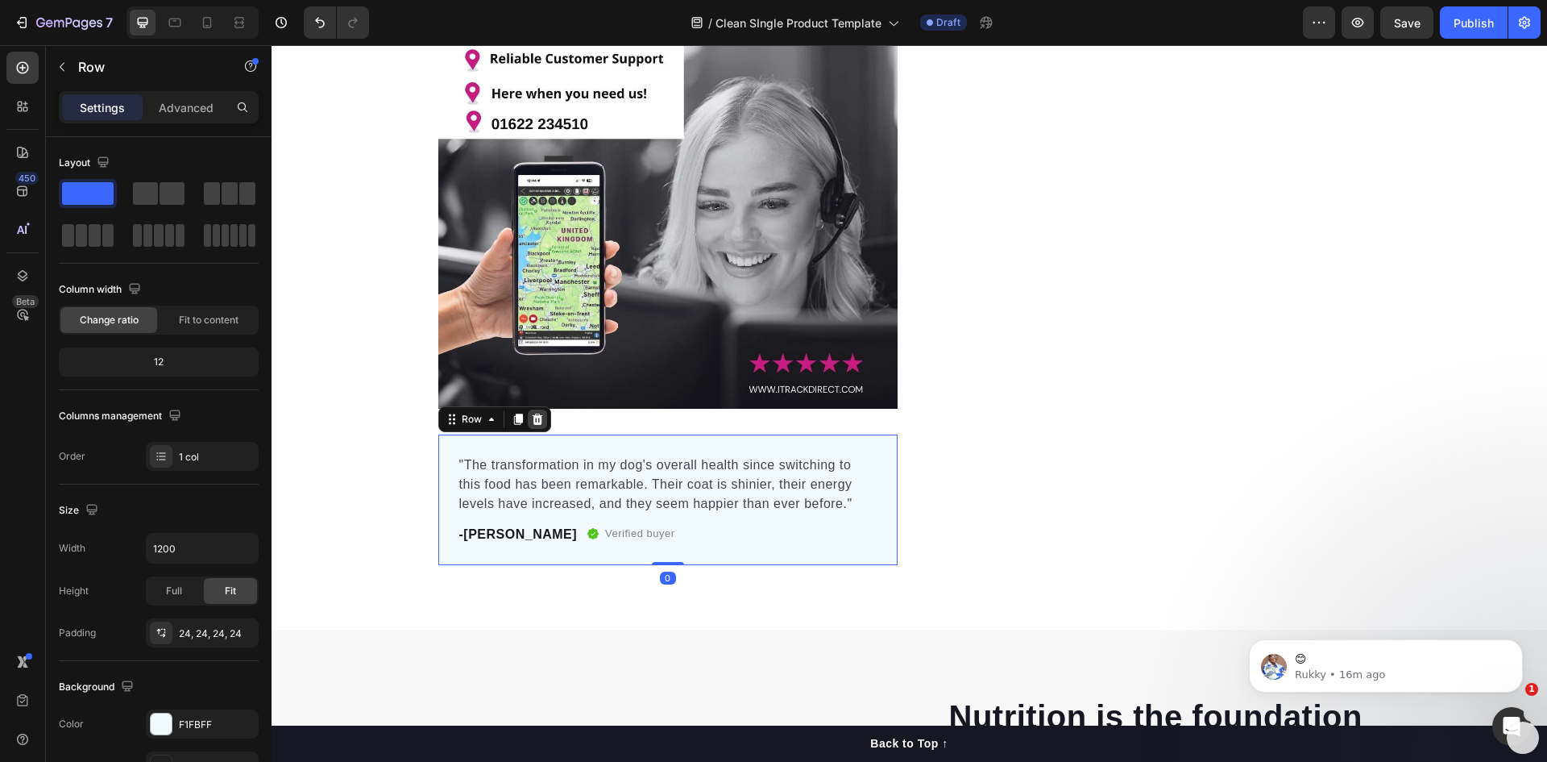
click at [532, 417] on icon at bounding box center [537, 418] width 10 height 11
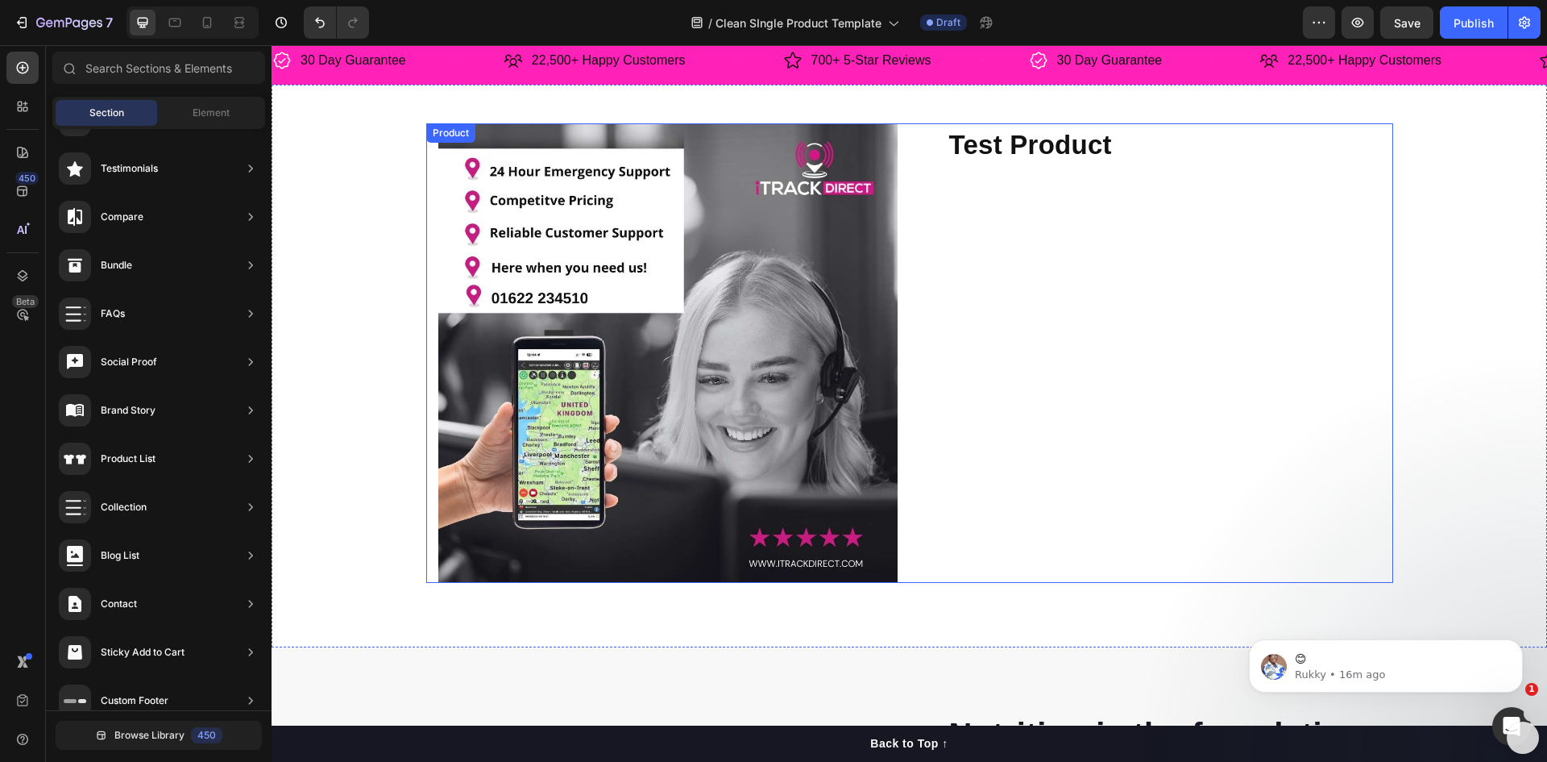
scroll to position [0, 0]
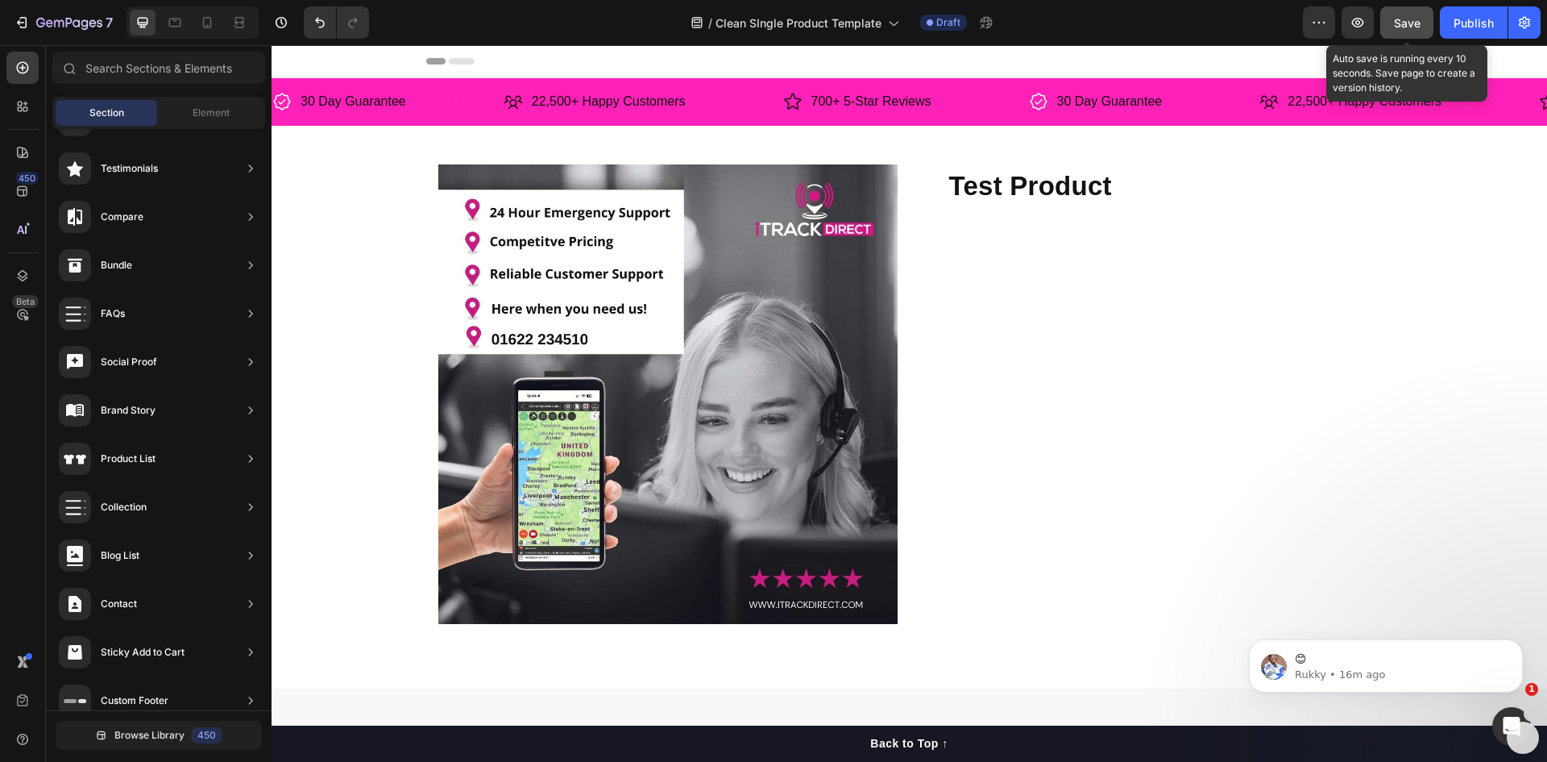
click at [1409, 25] on span "Save" at bounding box center [1407, 23] width 27 height 14
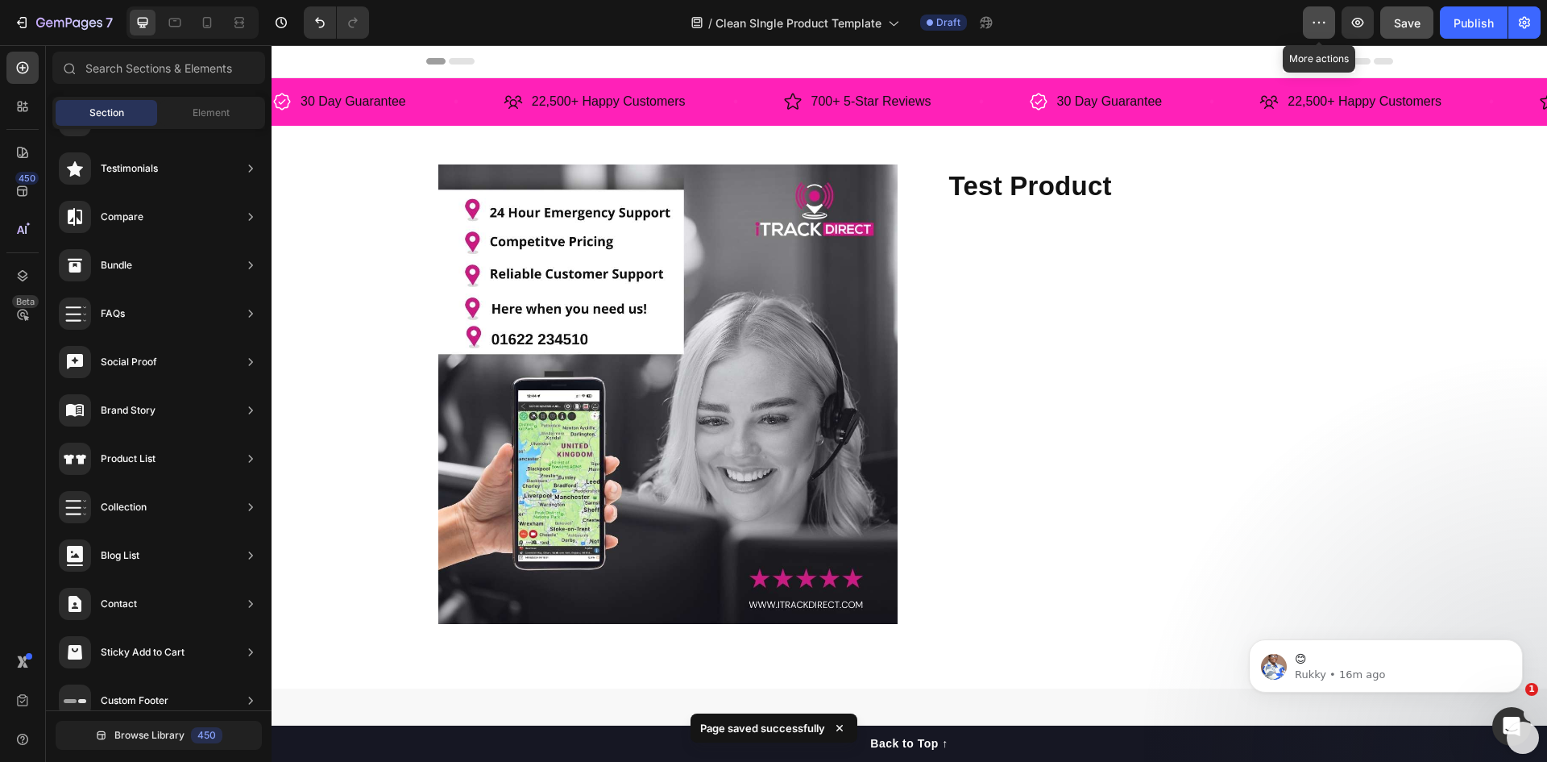
click at [1322, 27] on icon "button" at bounding box center [1319, 23] width 16 height 16
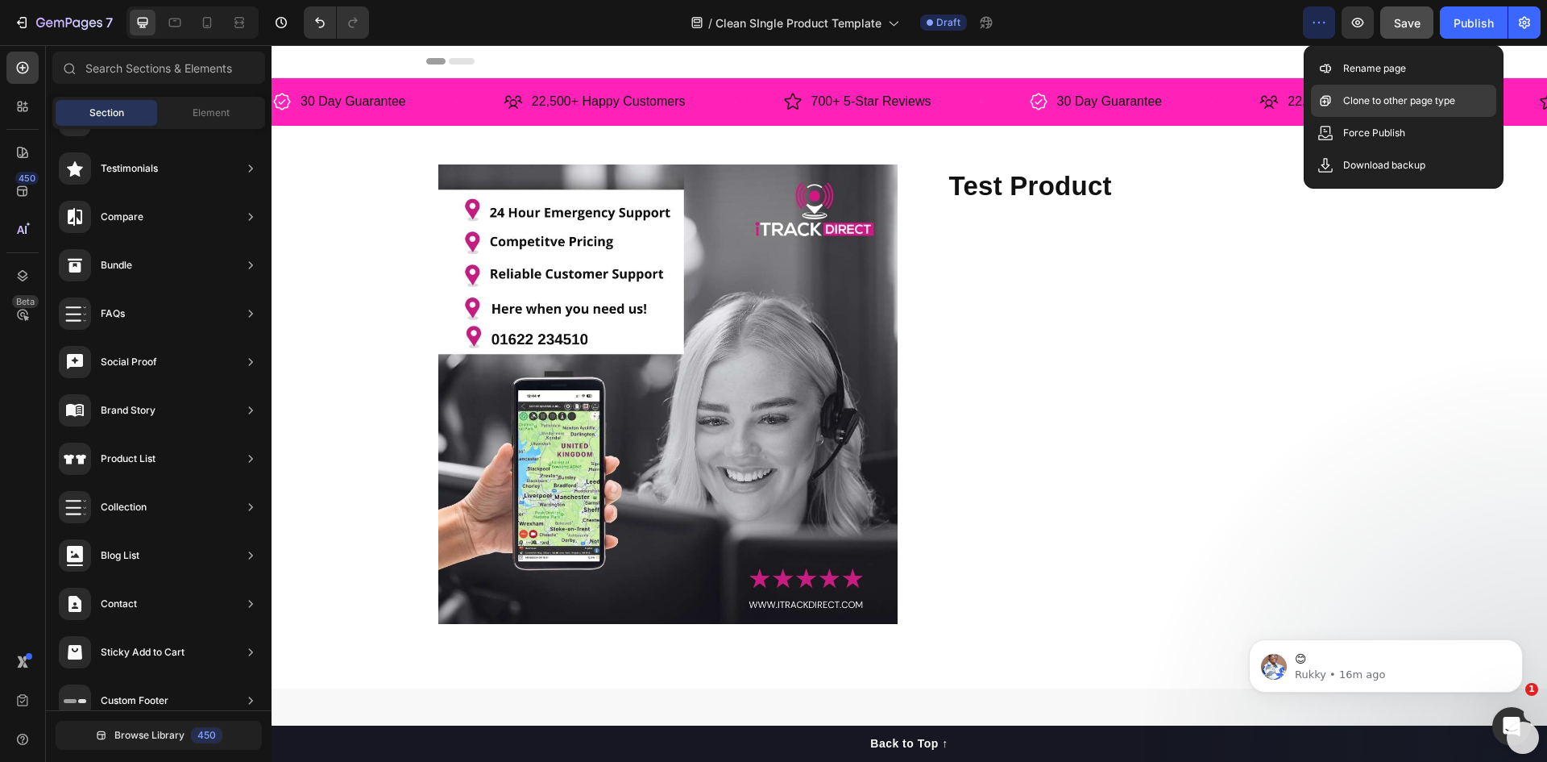
click at [1351, 90] on div "Clone to other page type" at bounding box center [1403, 101] width 185 height 32
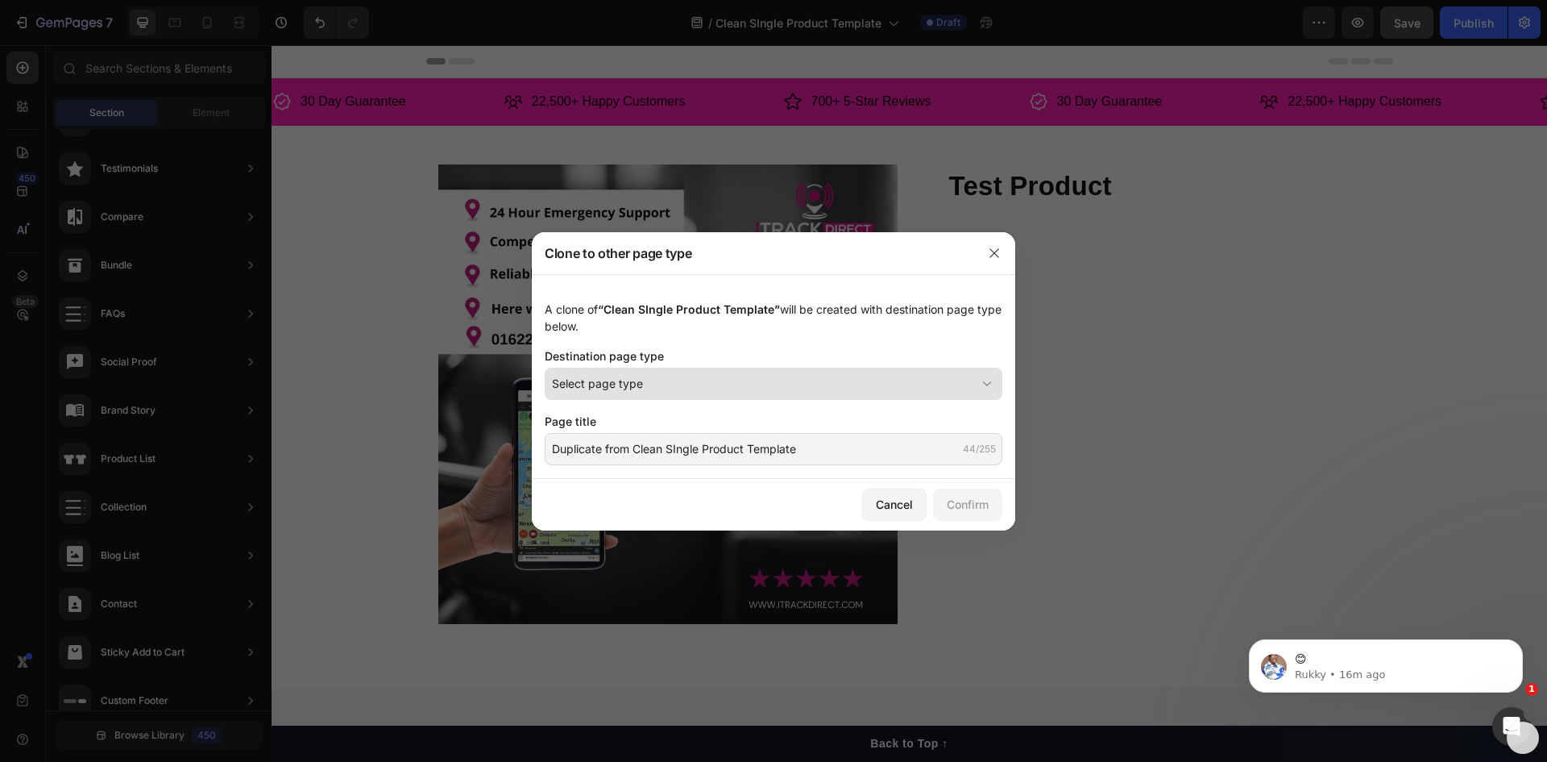
click at [787, 387] on div "Select page type" at bounding box center [764, 383] width 424 height 17
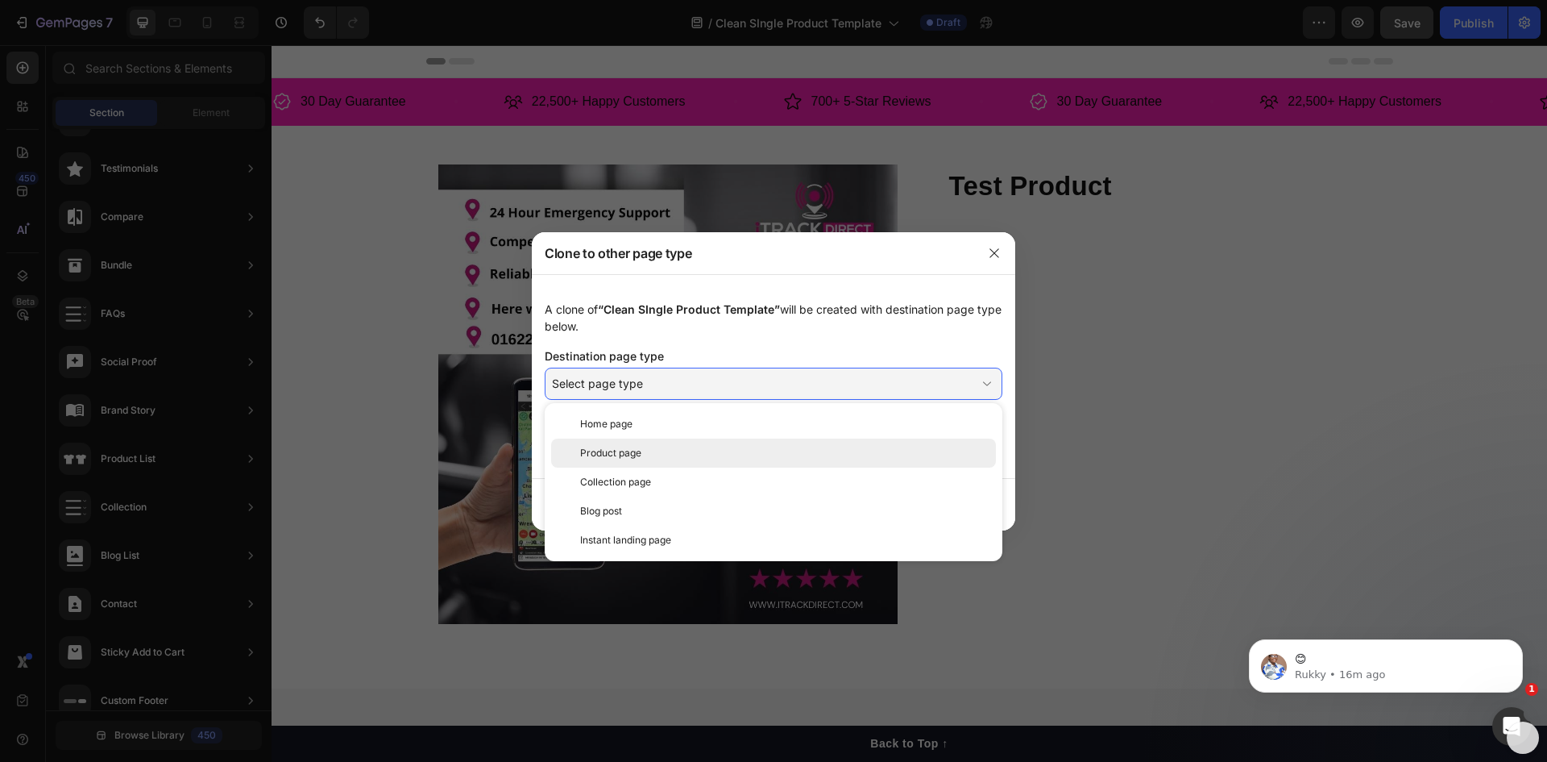
click at [696, 448] on div "Product page" at bounding box center [784, 453] width 409 height 15
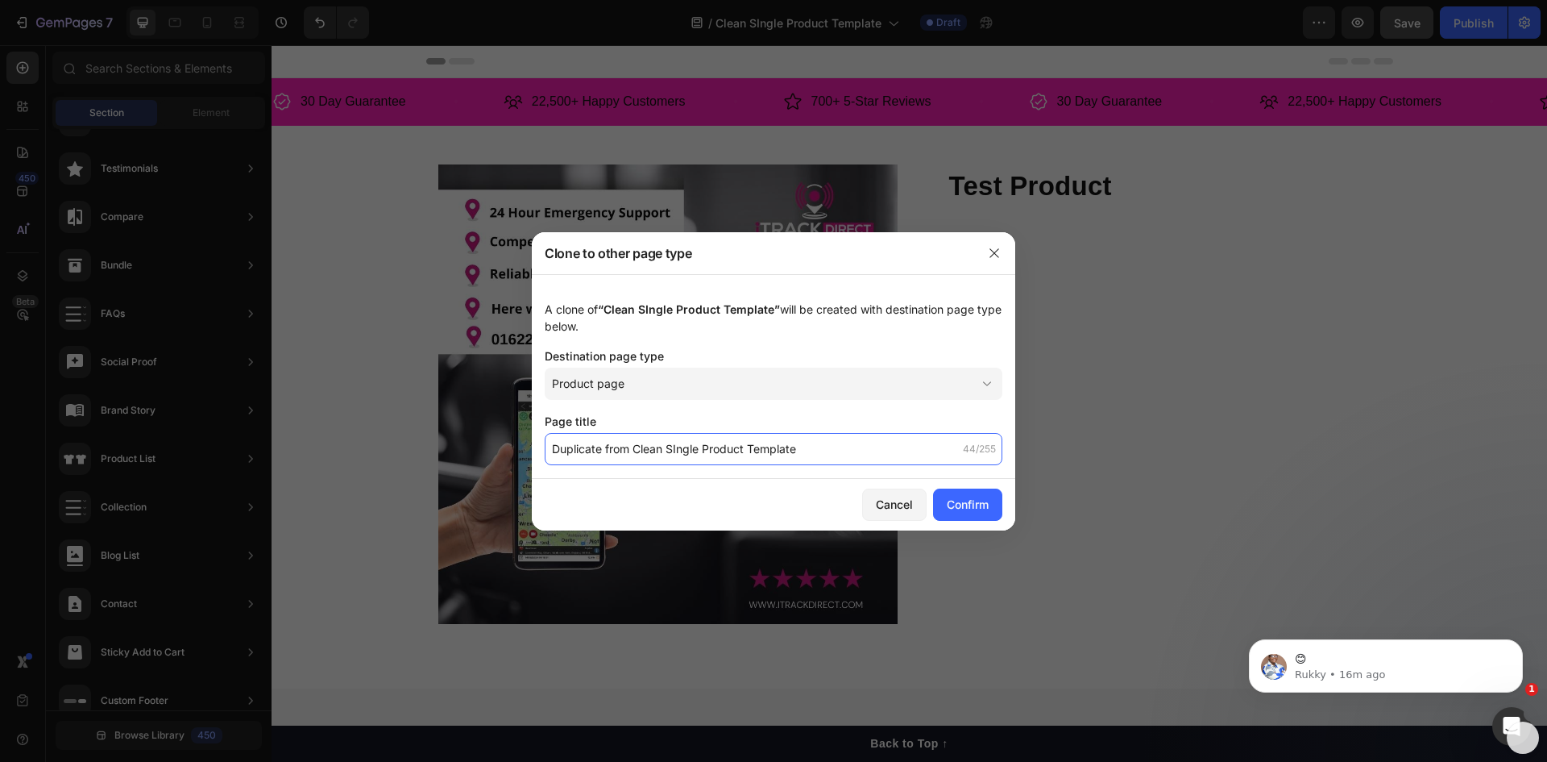
click at [700, 451] on input "Duplicate from Clean SIngle Product Template" at bounding box center [774, 449] width 458 height 32
click at [881, 507] on div "Cancel" at bounding box center [894, 504] width 37 height 17
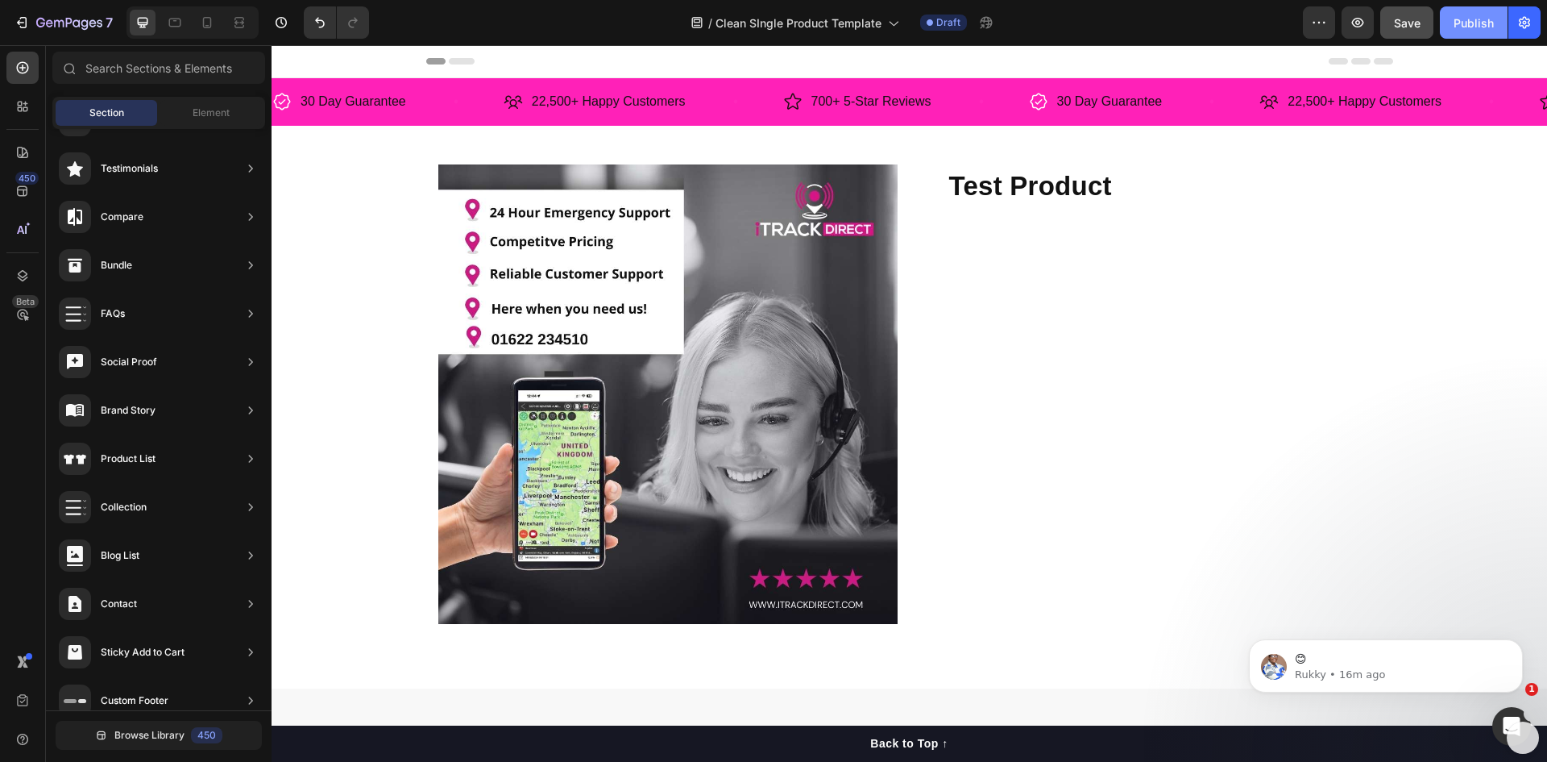
click at [1478, 19] on div "Publish" at bounding box center [1474, 23] width 40 height 17
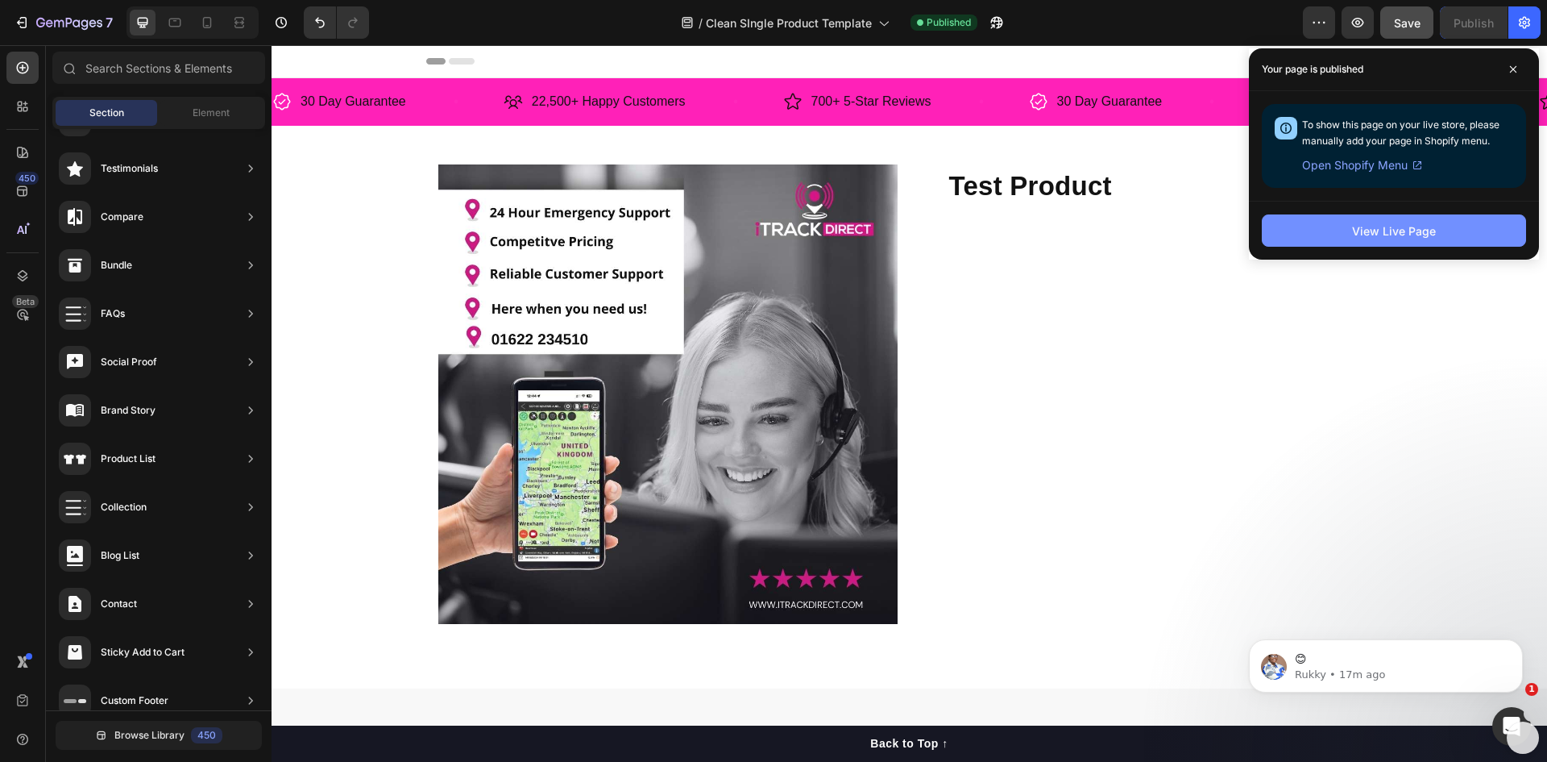
click at [1362, 240] on button "View Live Page" at bounding box center [1394, 230] width 264 height 32
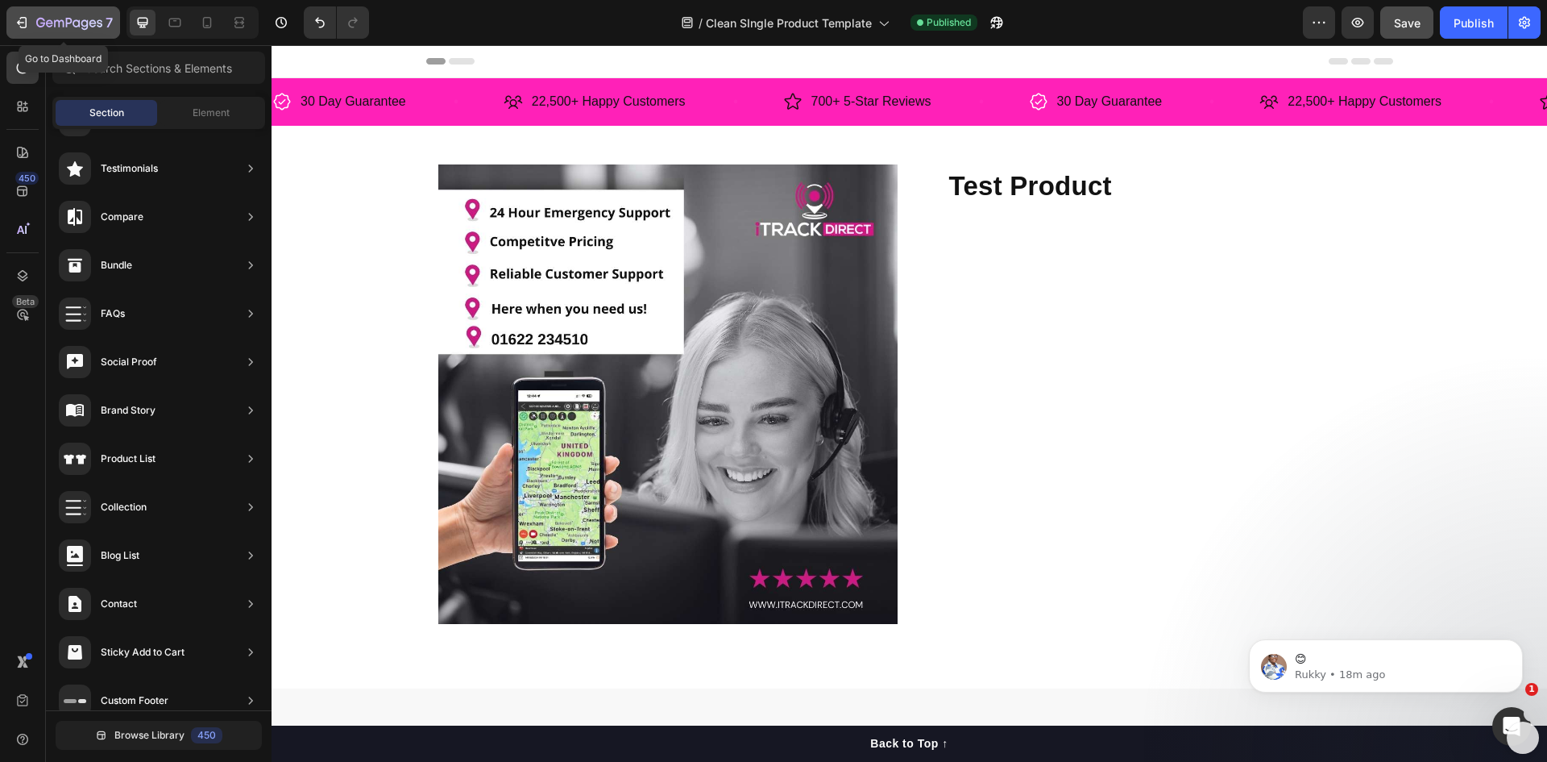
click at [41, 22] on icon "button" at bounding box center [69, 24] width 66 height 14
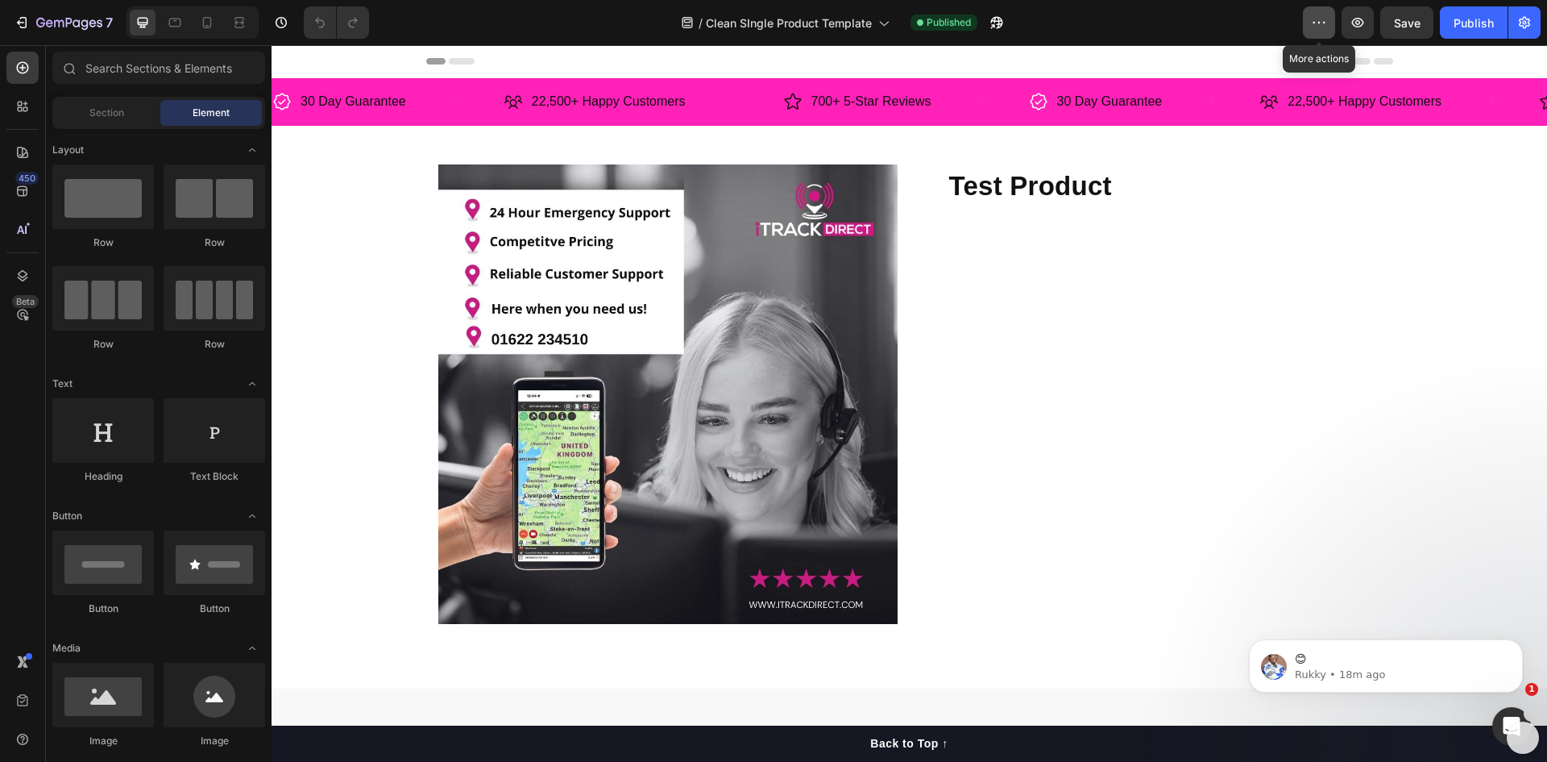
click at [1317, 23] on icon "button" at bounding box center [1319, 23] width 16 height 16
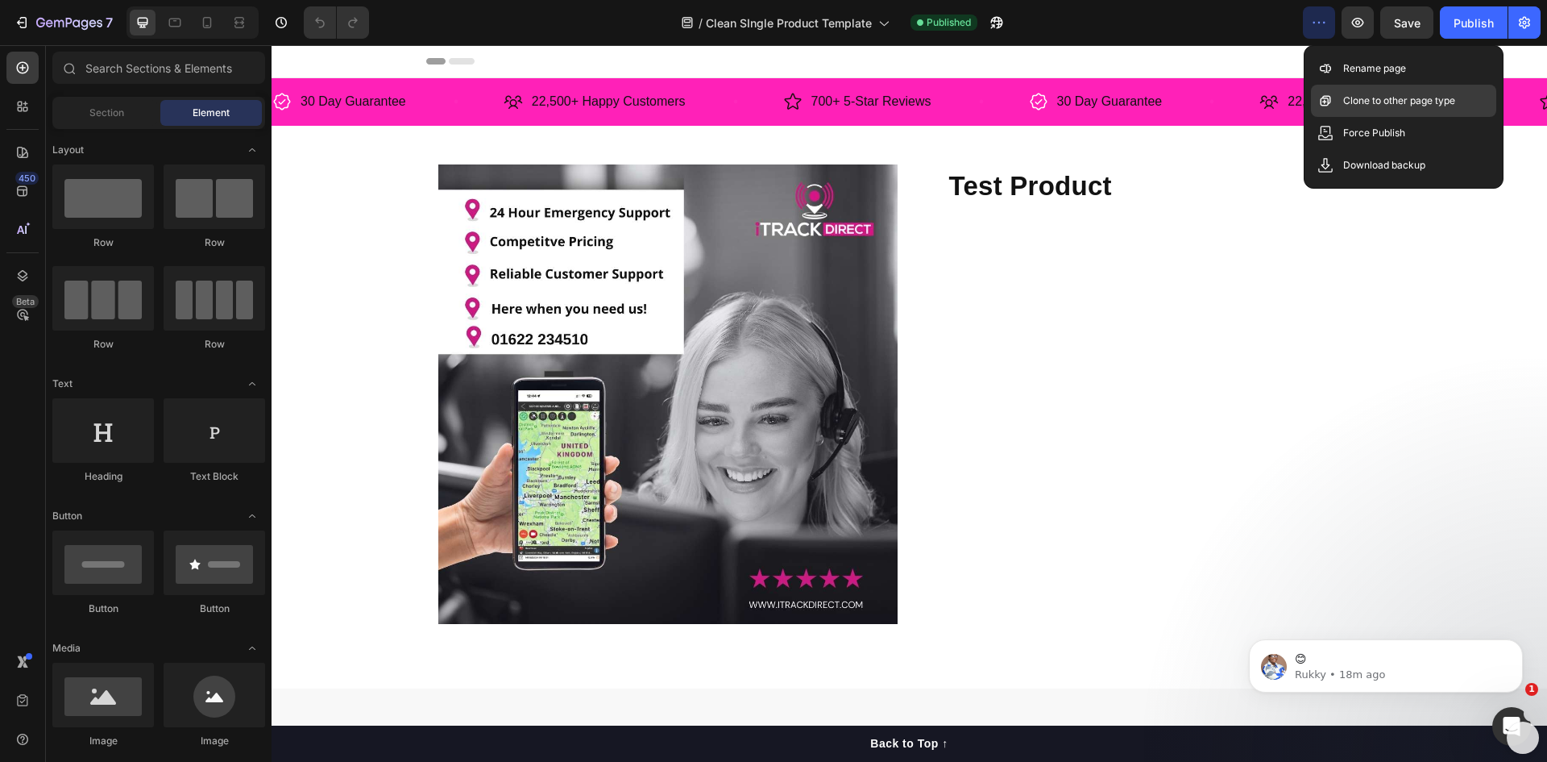
click at [1352, 98] on p "Clone to other page type" at bounding box center [1399, 101] width 112 height 16
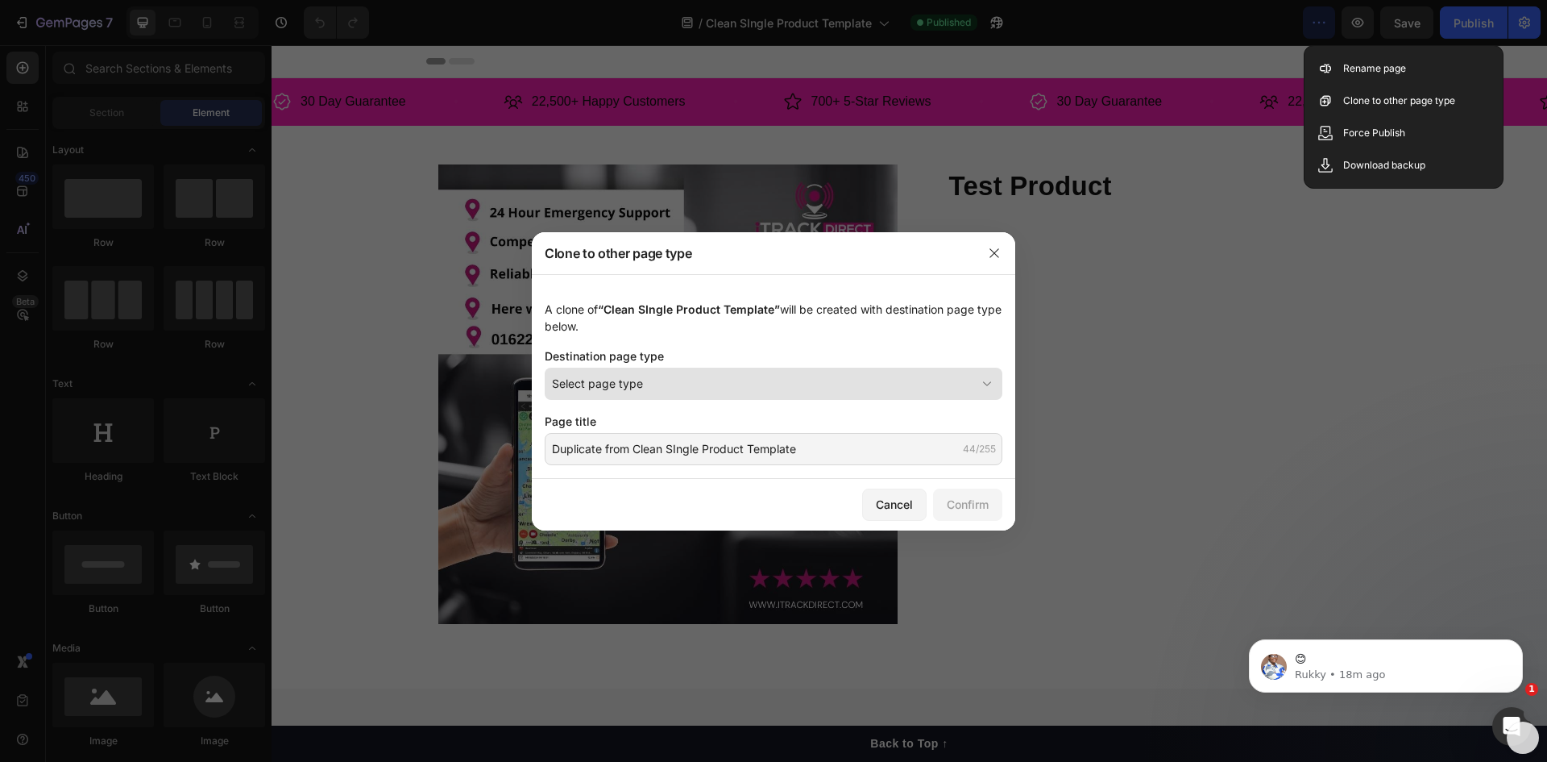
click at [707, 380] on div "Select page type" at bounding box center [764, 383] width 424 height 17
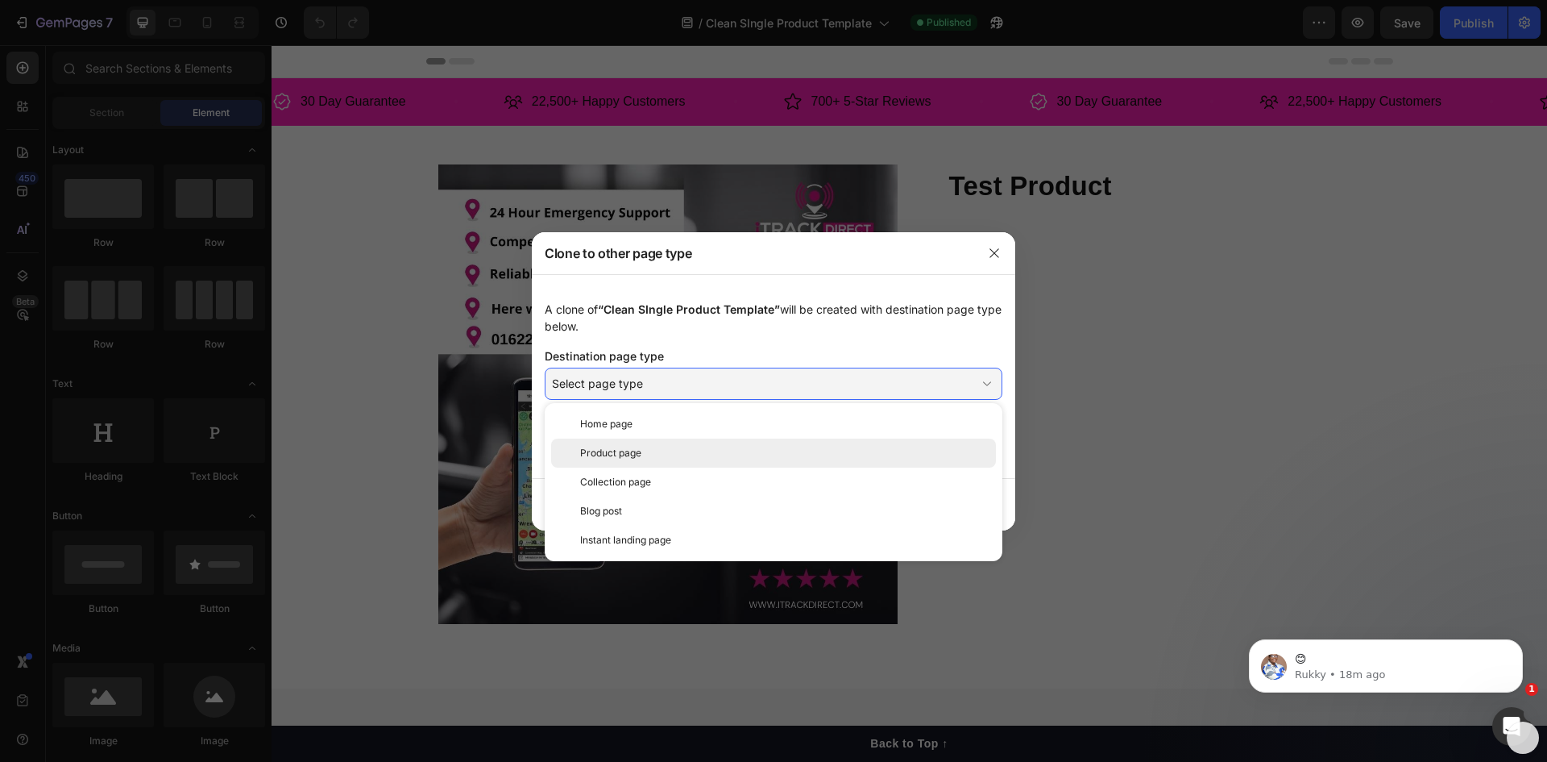
click at [660, 451] on div "Product page" at bounding box center [784, 453] width 409 height 15
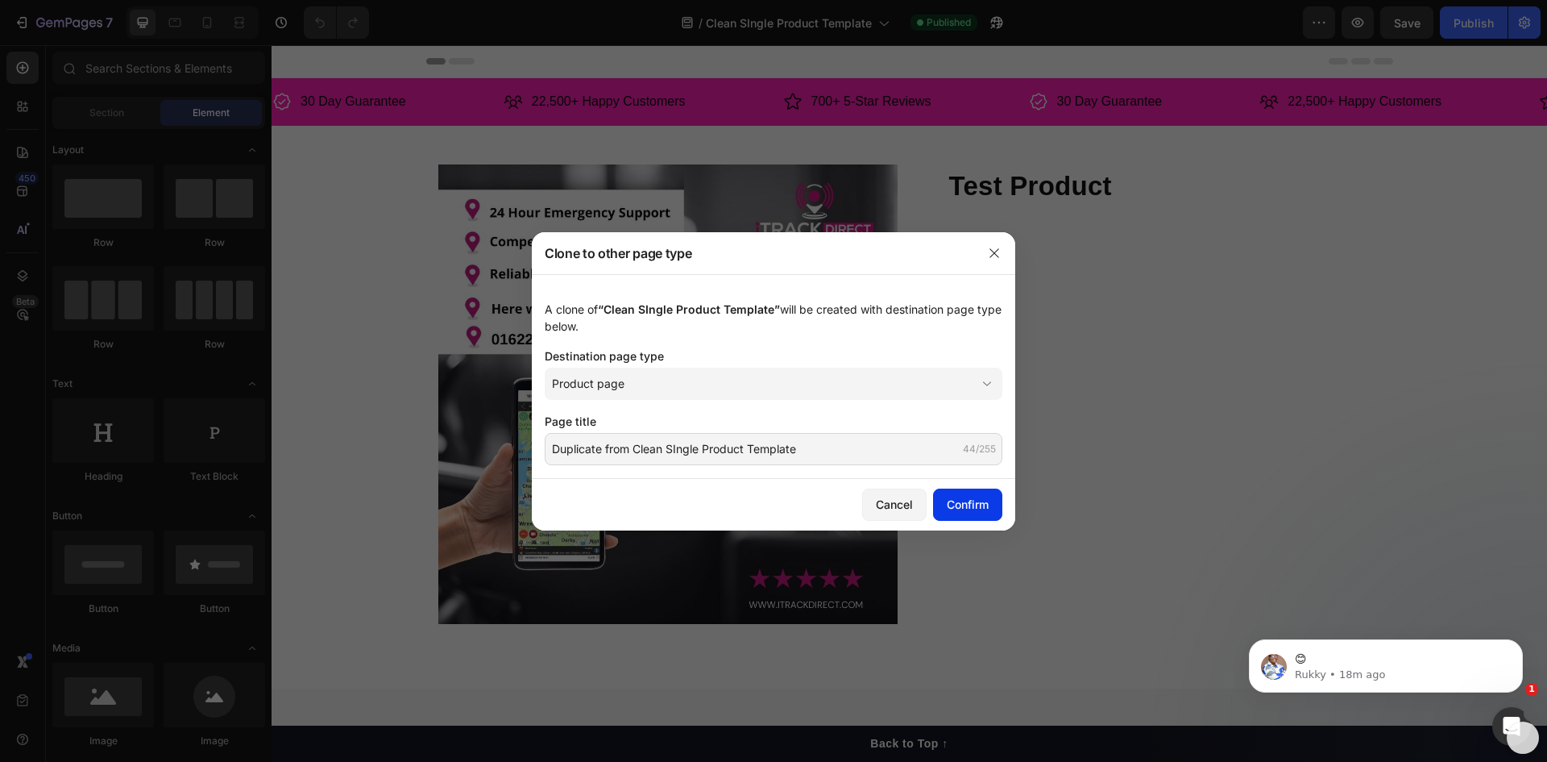
click at [961, 505] on div "Confirm" at bounding box center [968, 504] width 42 height 17
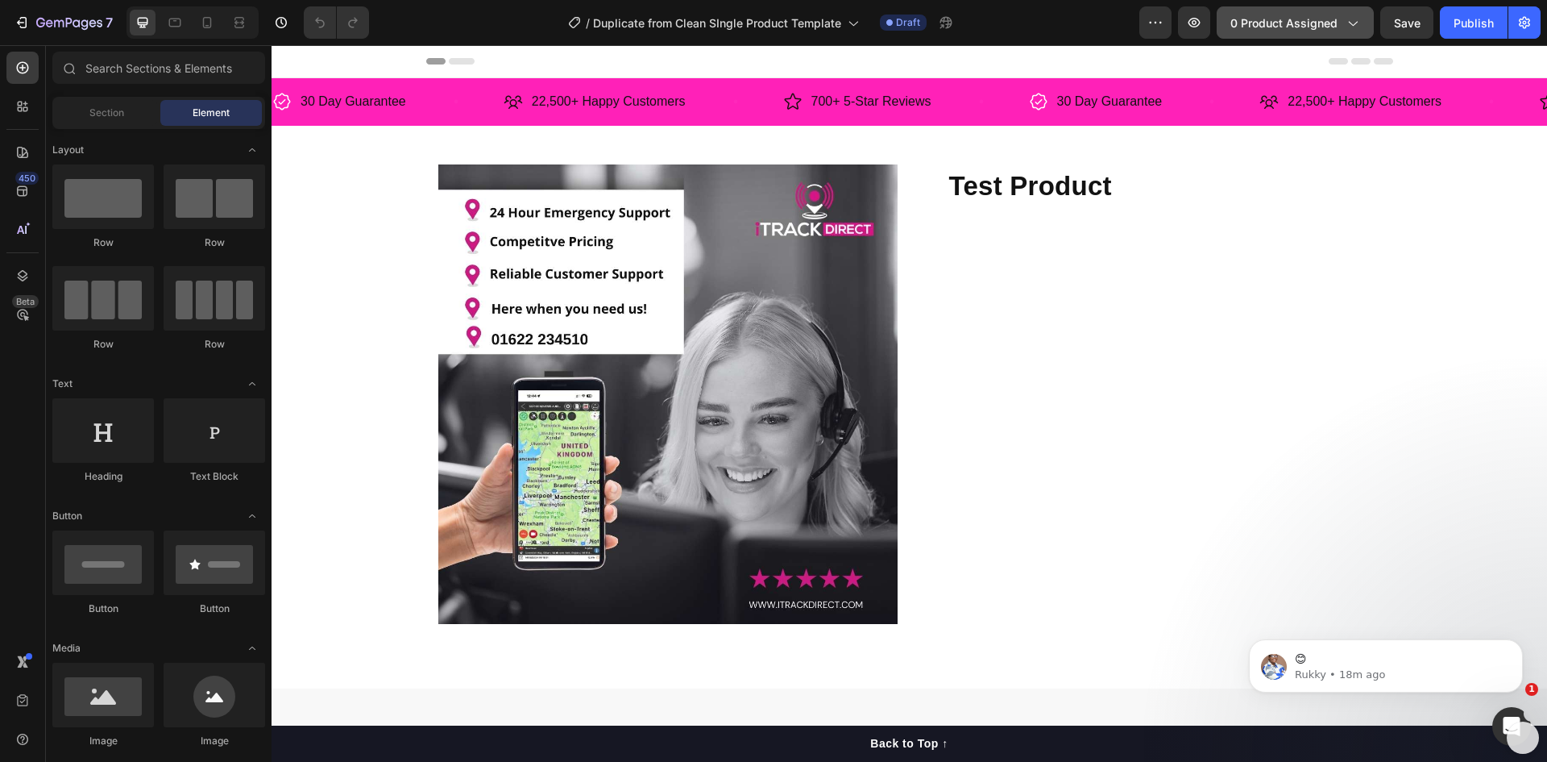
click at [1309, 19] on span "0 product assigned" at bounding box center [1284, 23] width 107 height 17
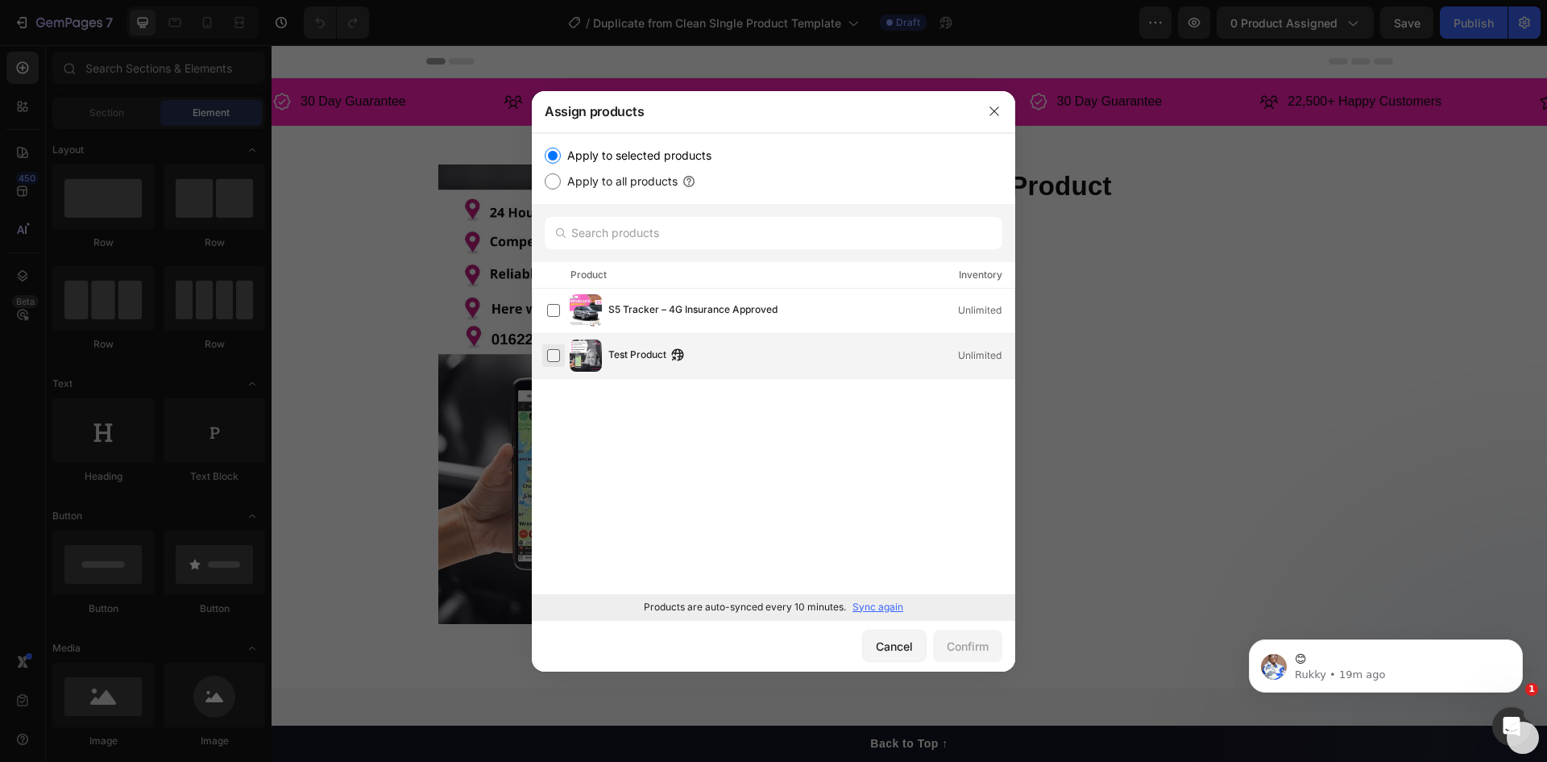
click at [554, 355] on label at bounding box center [553, 355] width 13 height 13
click at [957, 647] on div "Confirm" at bounding box center [968, 645] width 42 height 17
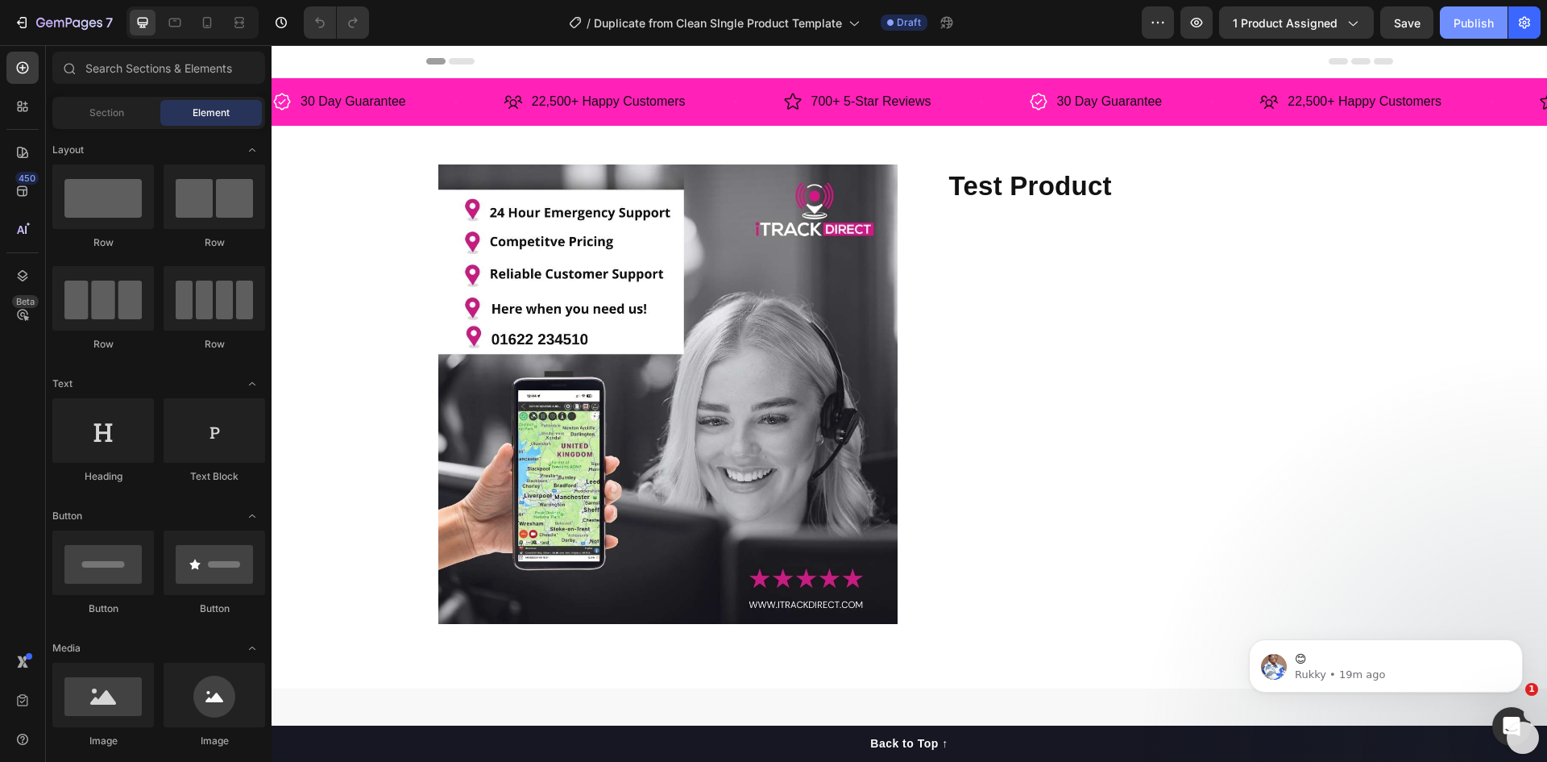
click at [1474, 19] on div "Publish" at bounding box center [1474, 23] width 40 height 17
click at [1163, 27] on icon "button" at bounding box center [1158, 23] width 16 height 16
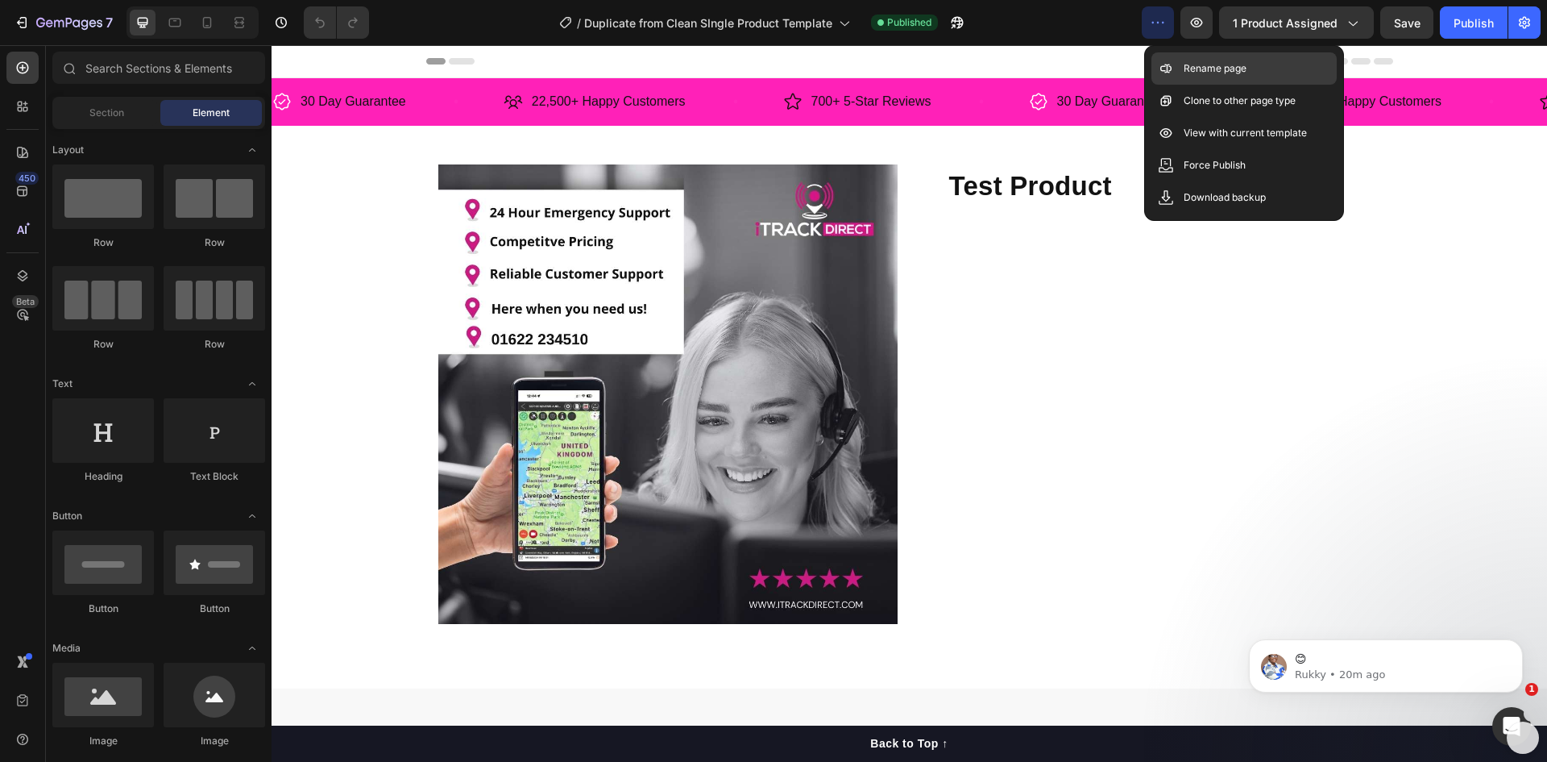
click at [1177, 69] on div "Rename page" at bounding box center [1244, 68] width 185 height 32
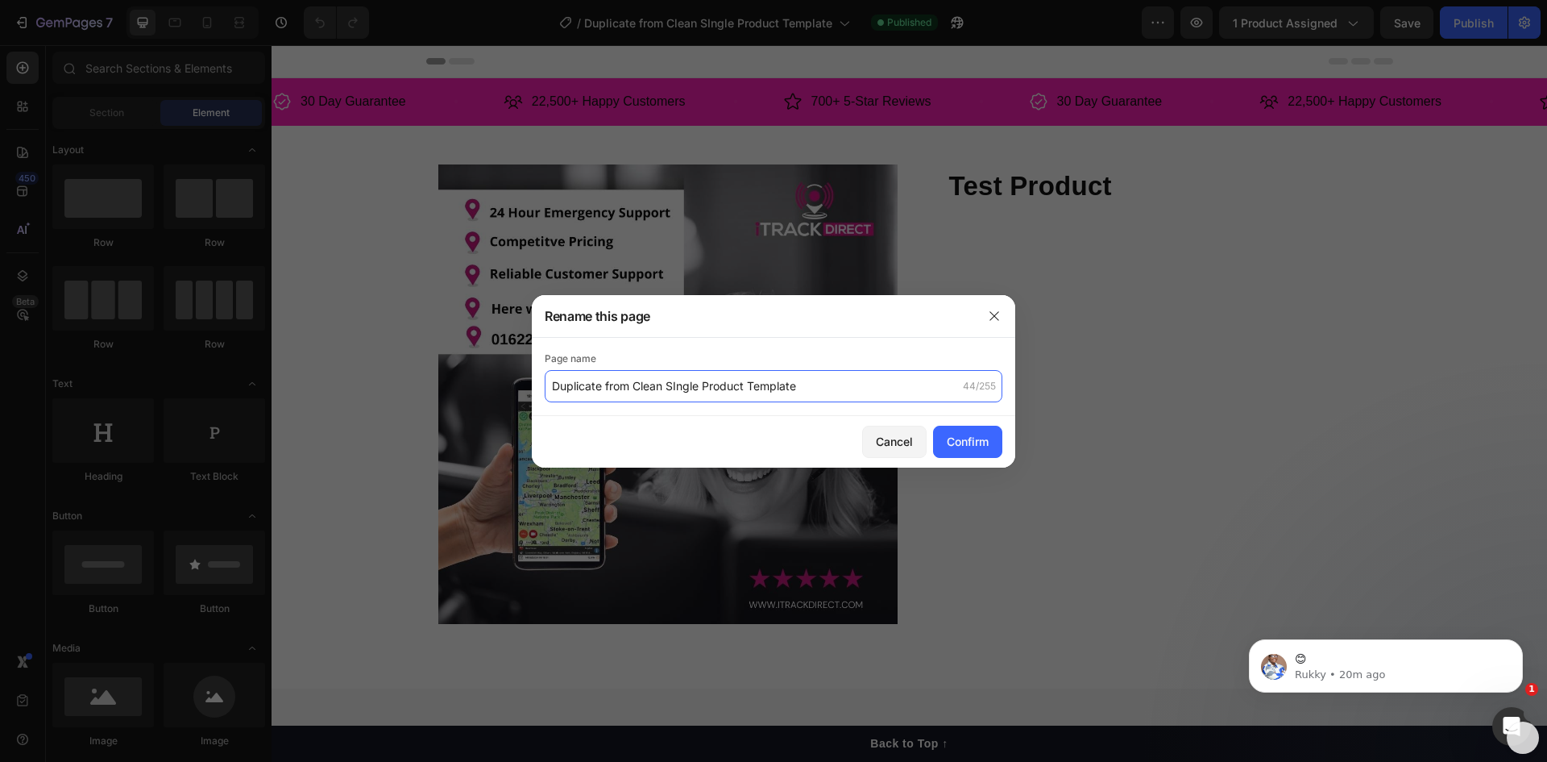
click at [796, 380] on input "Duplicate from Clean SIngle Product Template" at bounding box center [774, 386] width 458 height 32
click at [811, 384] on input "Duplicate from Clean SIngle Product Template" at bounding box center [774, 386] width 458 height 32
drag, startPoint x: 812, startPoint y: 384, endPoint x: 539, endPoint y: 402, distance: 273.0
click at [539, 402] on div "Page name Duplicate from Clean SIngle Product Template 44/255" at bounding box center [774, 377] width 484 height 78
type input "S7"
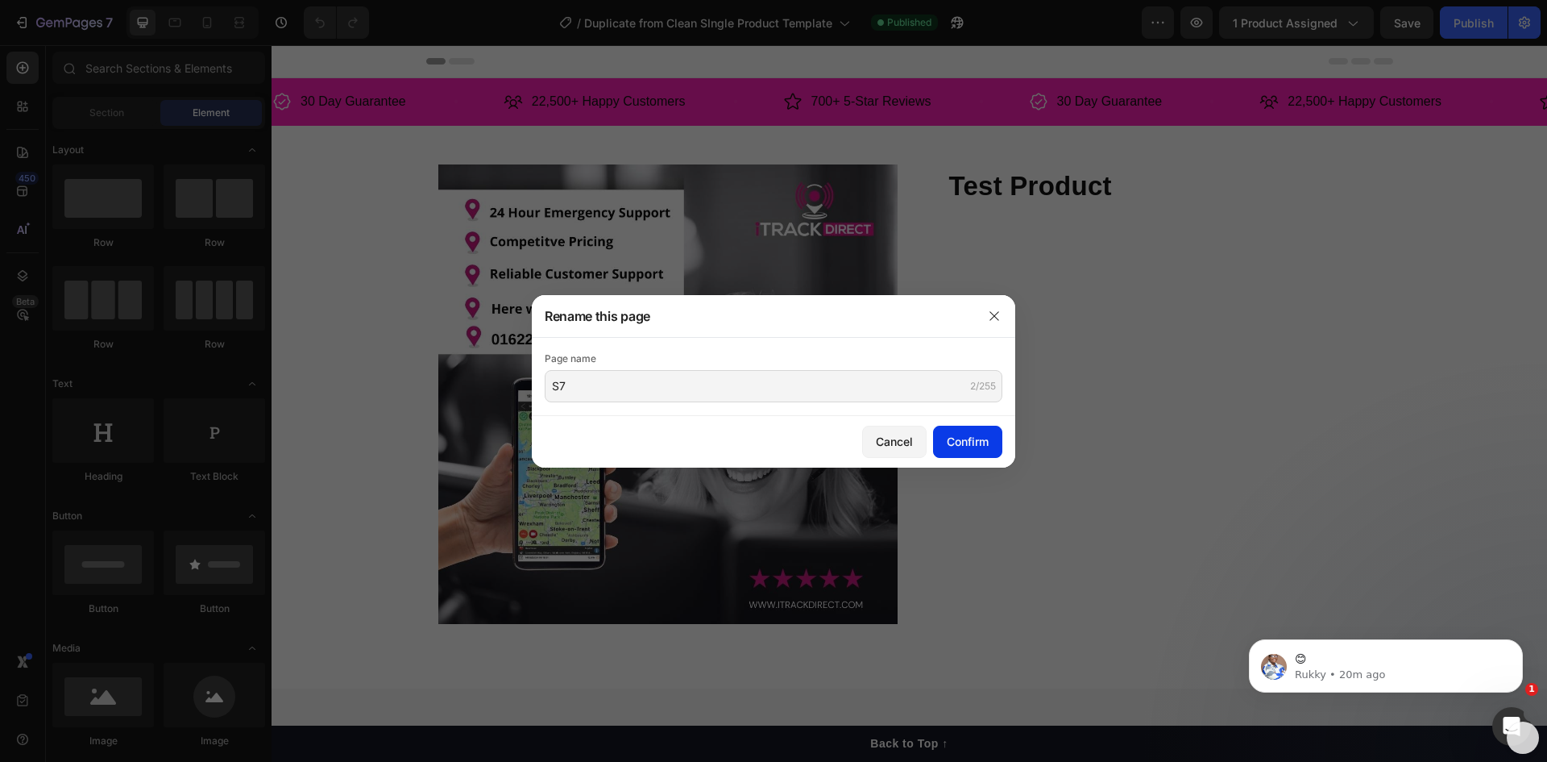
click at [970, 440] on div "Confirm" at bounding box center [968, 441] width 42 height 17
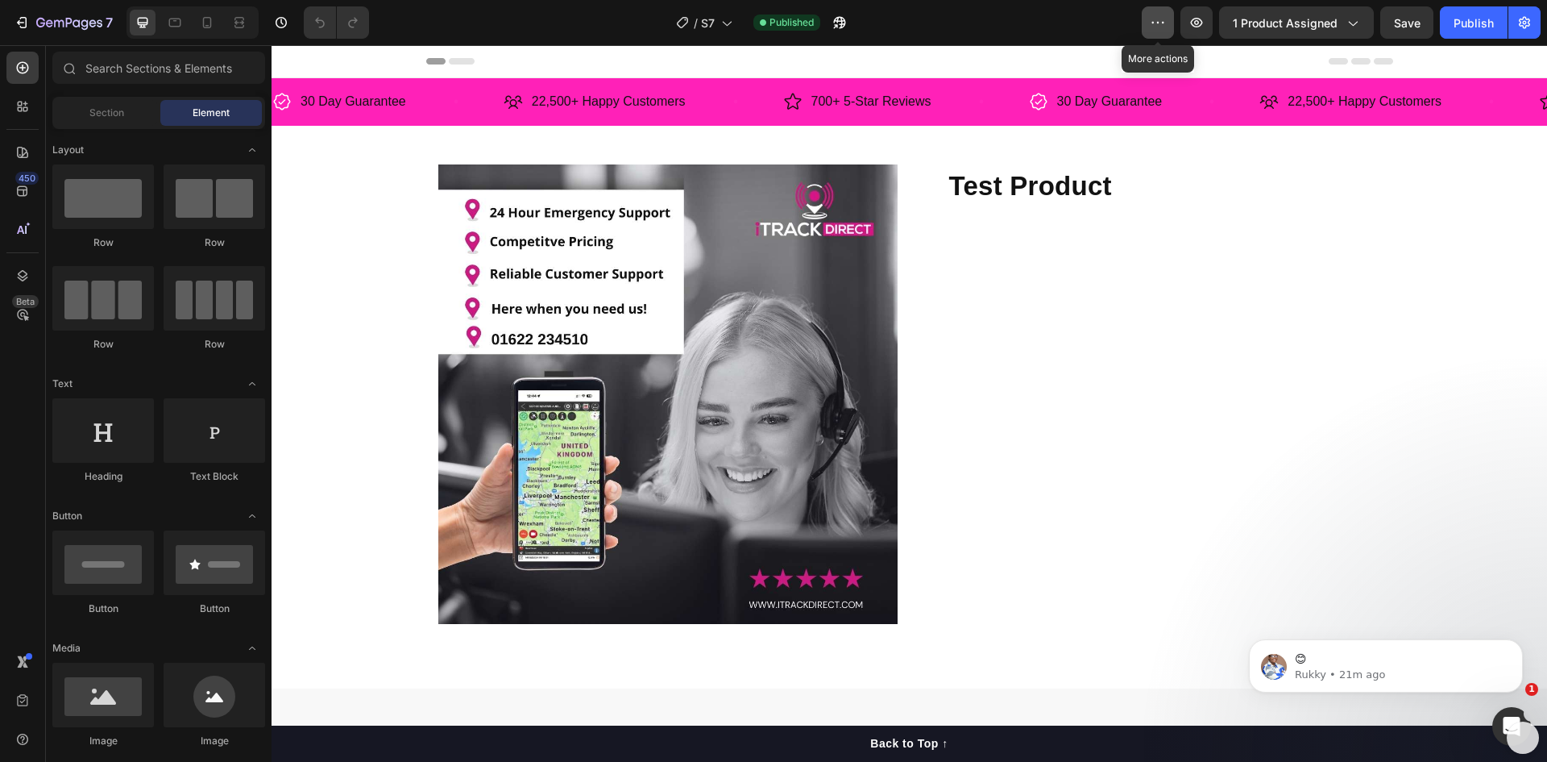
click at [1158, 19] on icon "button" at bounding box center [1158, 23] width 16 height 16
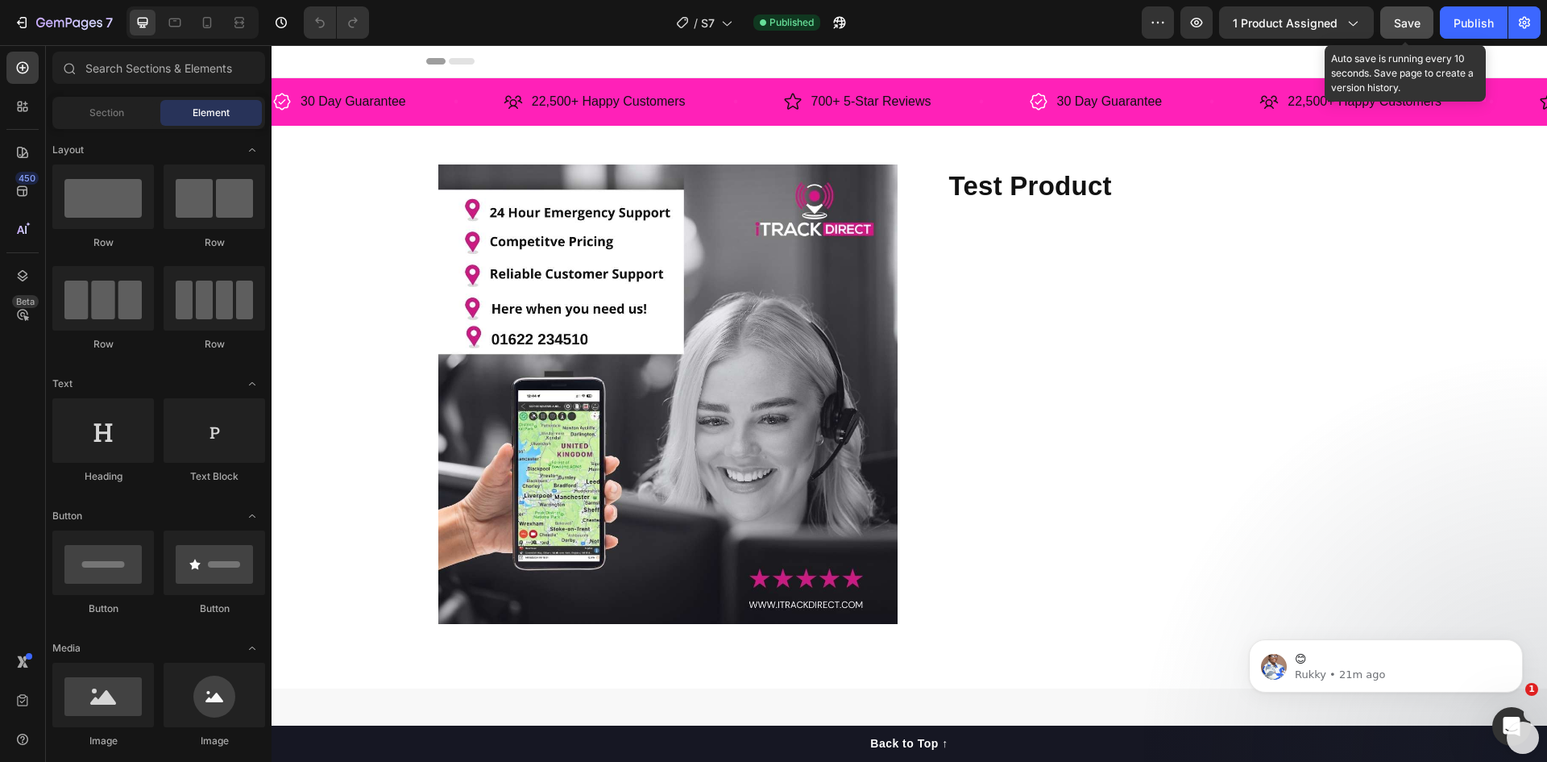
click at [1414, 24] on span "Save" at bounding box center [1407, 23] width 27 height 14
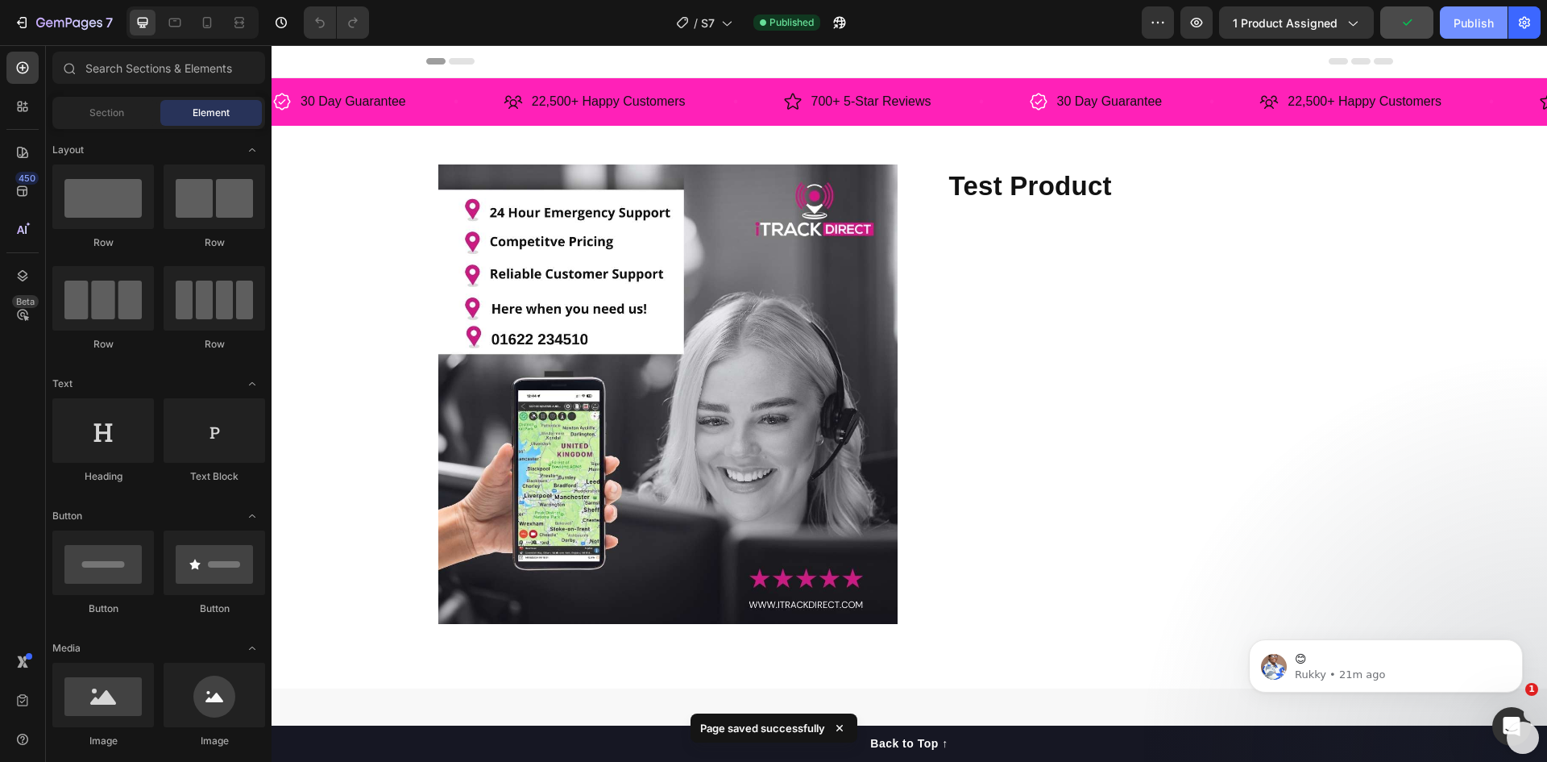
click at [1469, 28] on div "Publish" at bounding box center [1474, 23] width 40 height 17
click at [1476, 23] on div "Publish" at bounding box center [1474, 23] width 40 height 17
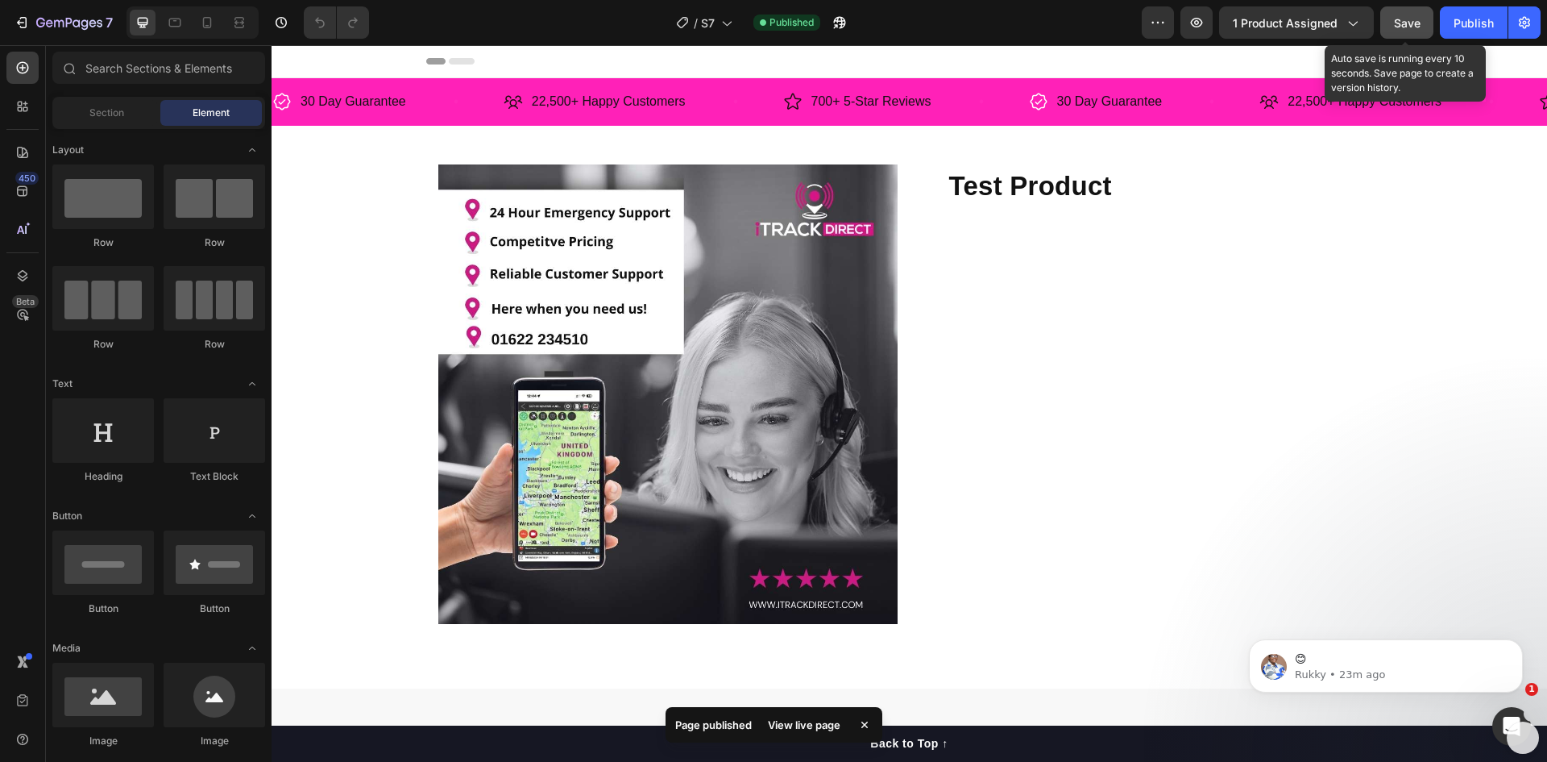
click at [1411, 24] on span "Save" at bounding box center [1407, 23] width 27 height 14
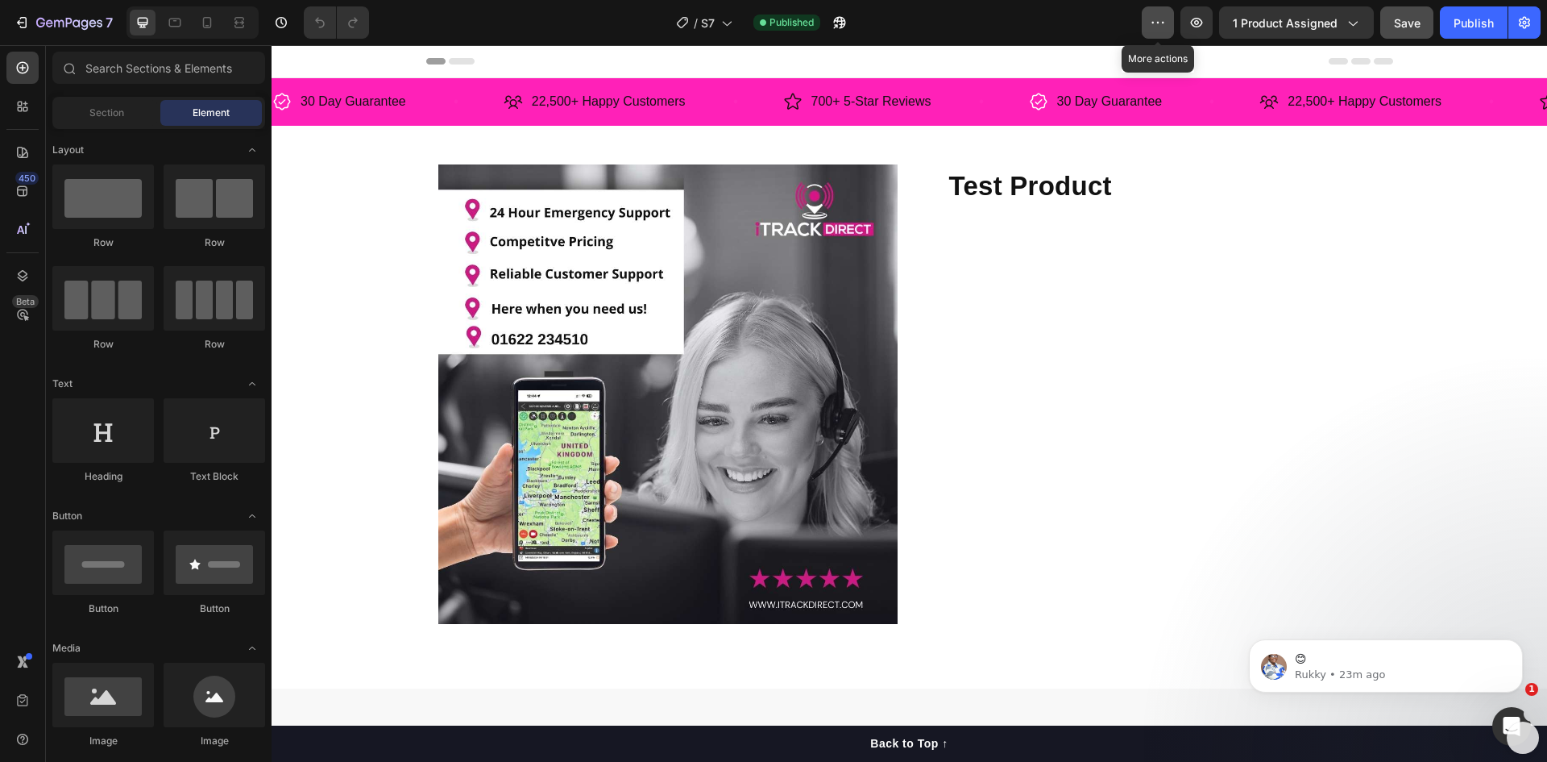
click at [1160, 25] on icon "button" at bounding box center [1158, 23] width 16 height 16
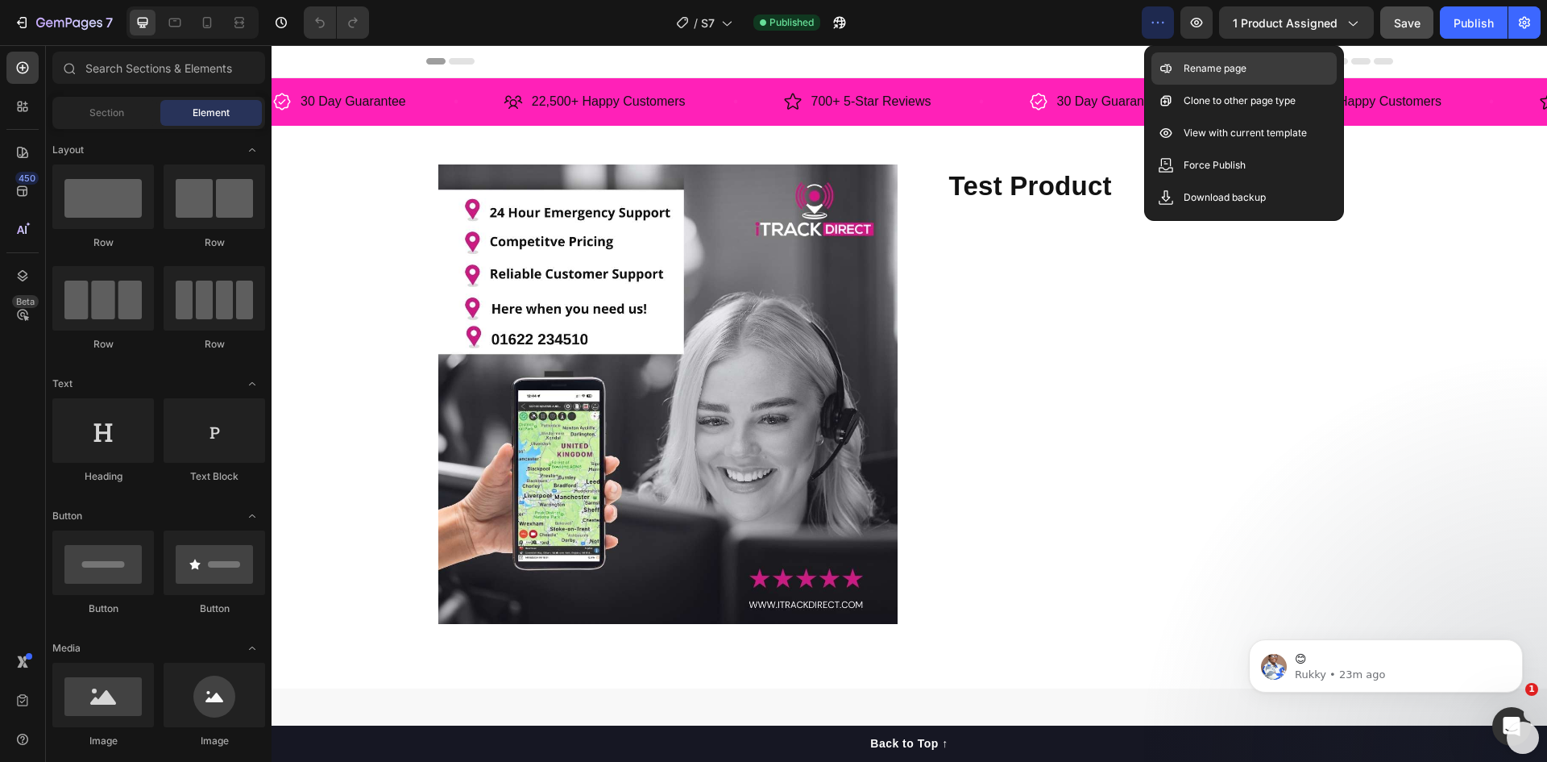
click at [1203, 73] on p "Rename page" at bounding box center [1215, 68] width 63 height 16
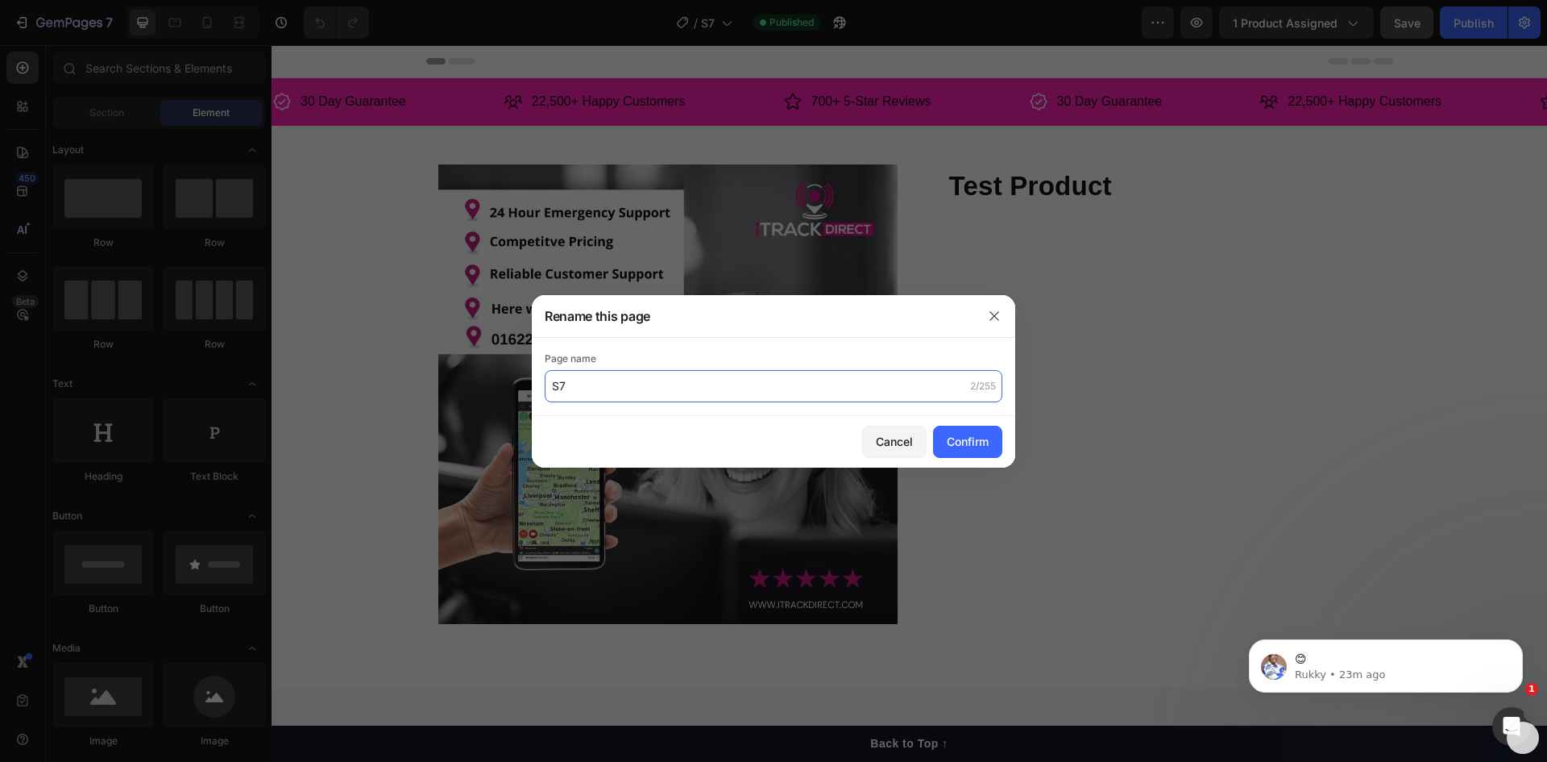
click at [612, 384] on input "S7" at bounding box center [774, 386] width 458 height 32
type input "S7 Template"
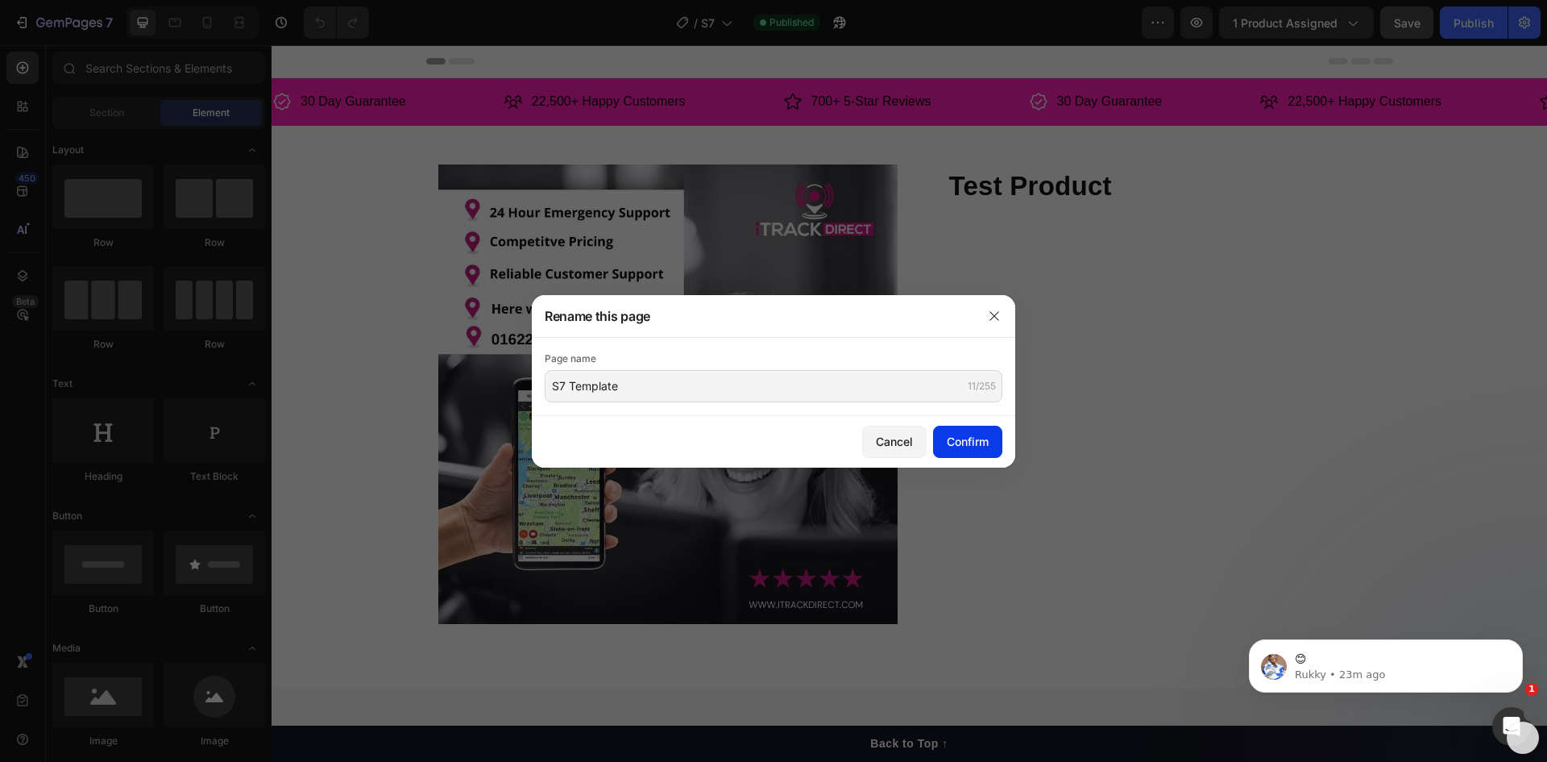
click at [965, 441] on div "Confirm" at bounding box center [968, 441] width 42 height 17
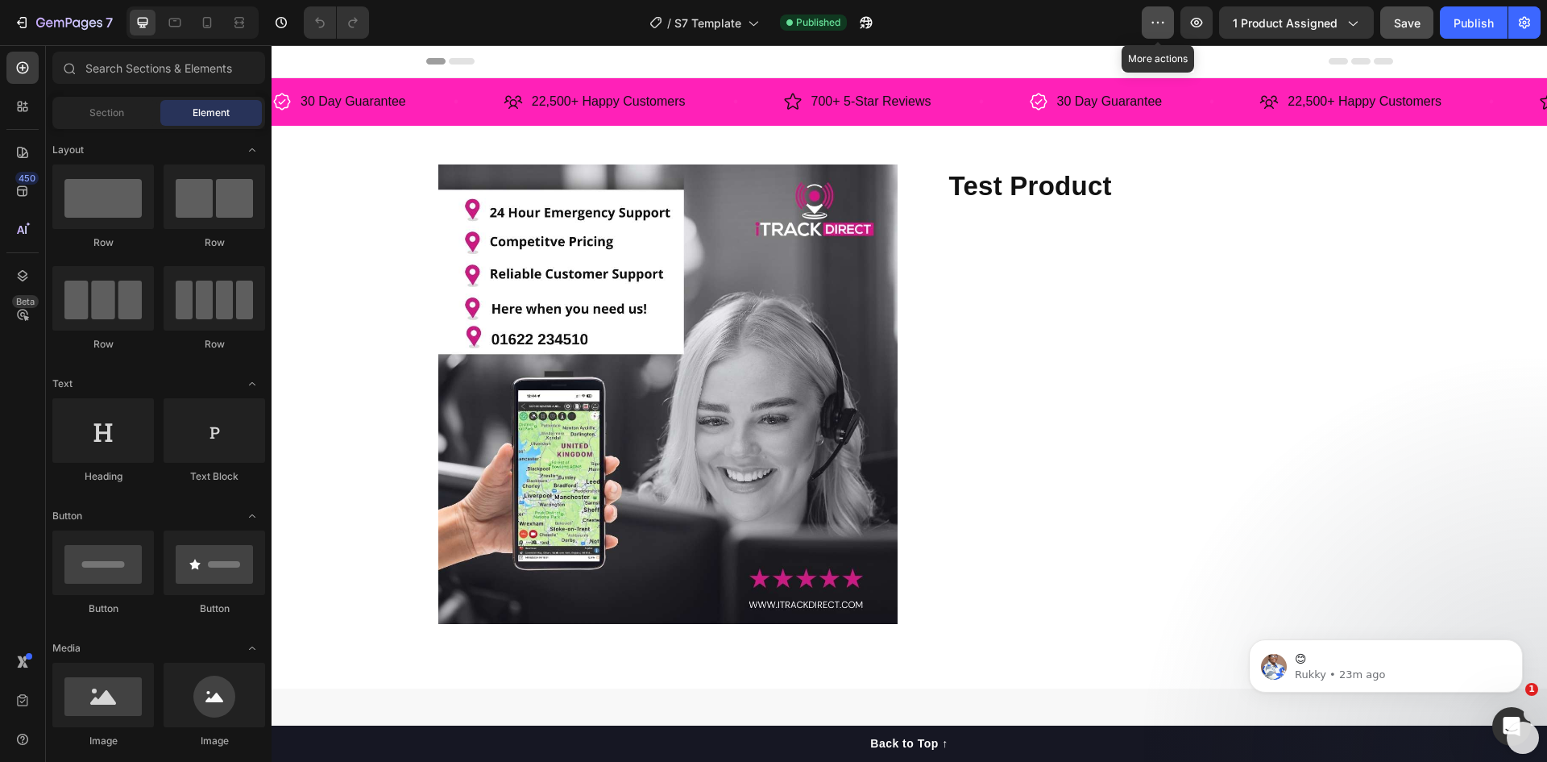
click at [1159, 23] on icon "button" at bounding box center [1158, 23] width 16 height 16
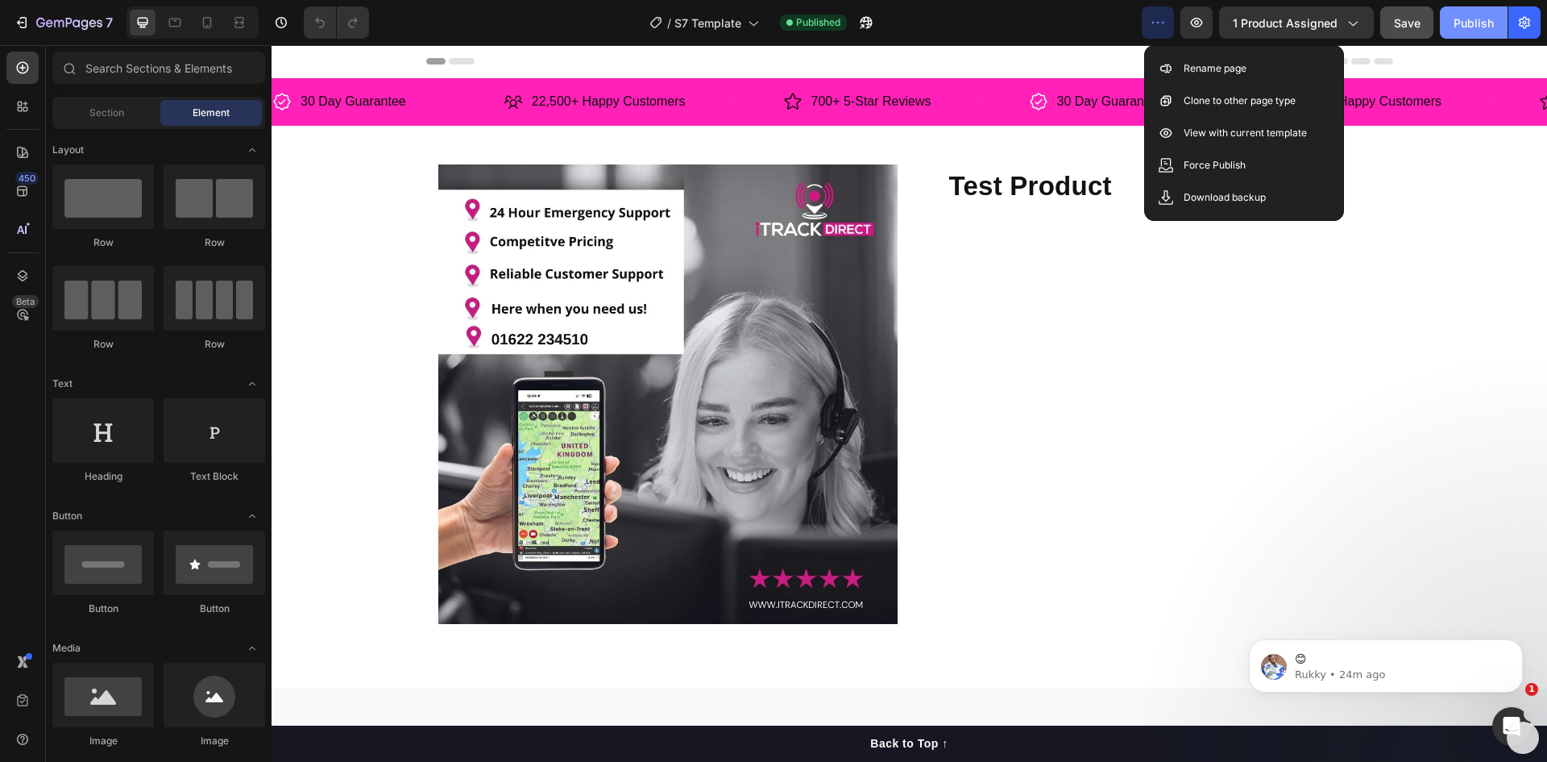
click at [1464, 31] on div "Publish" at bounding box center [1474, 23] width 40 height 17
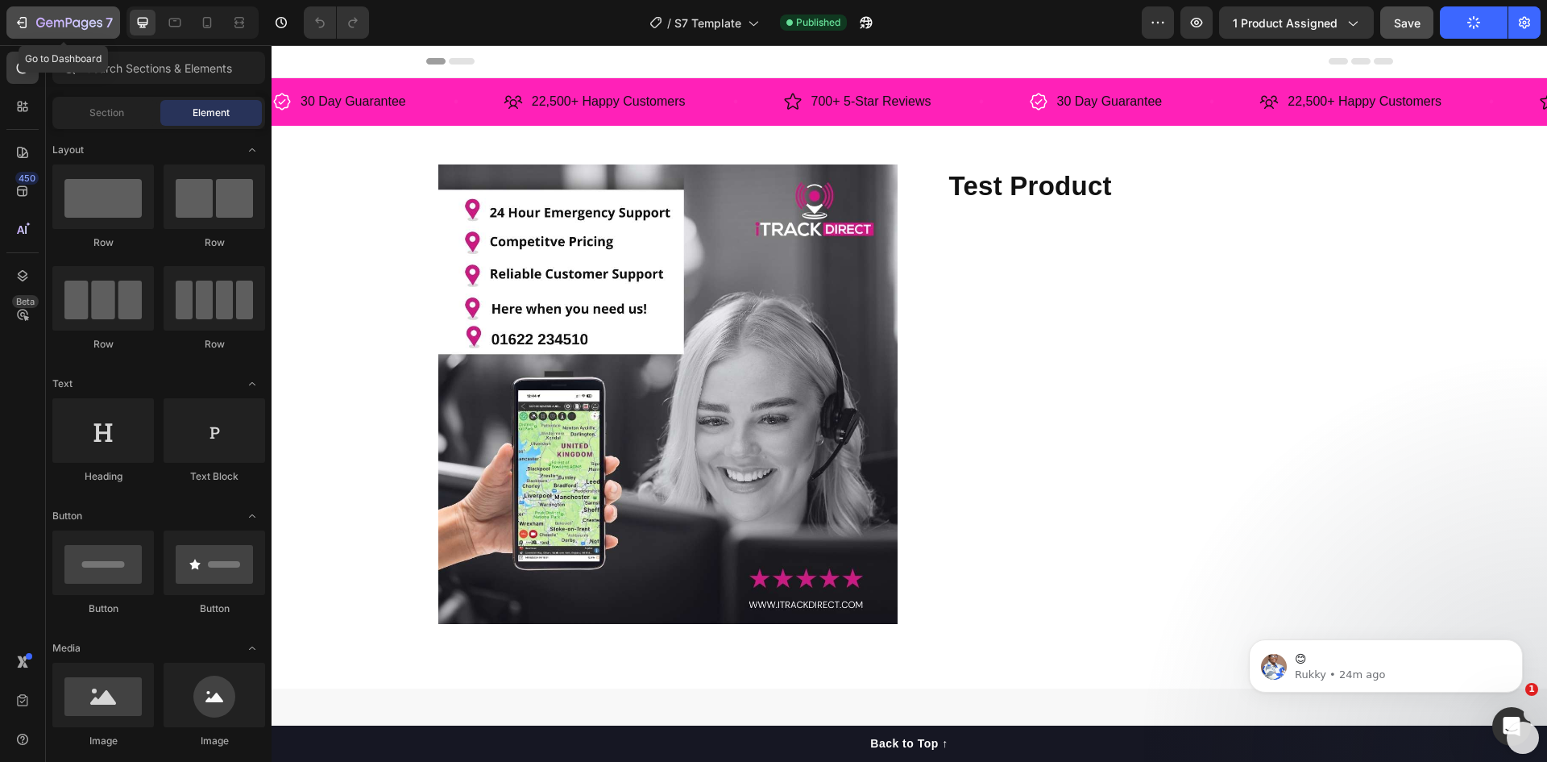
click at [21, 21] on icon "button" at bounding box center [22, 23] width 16 height 16
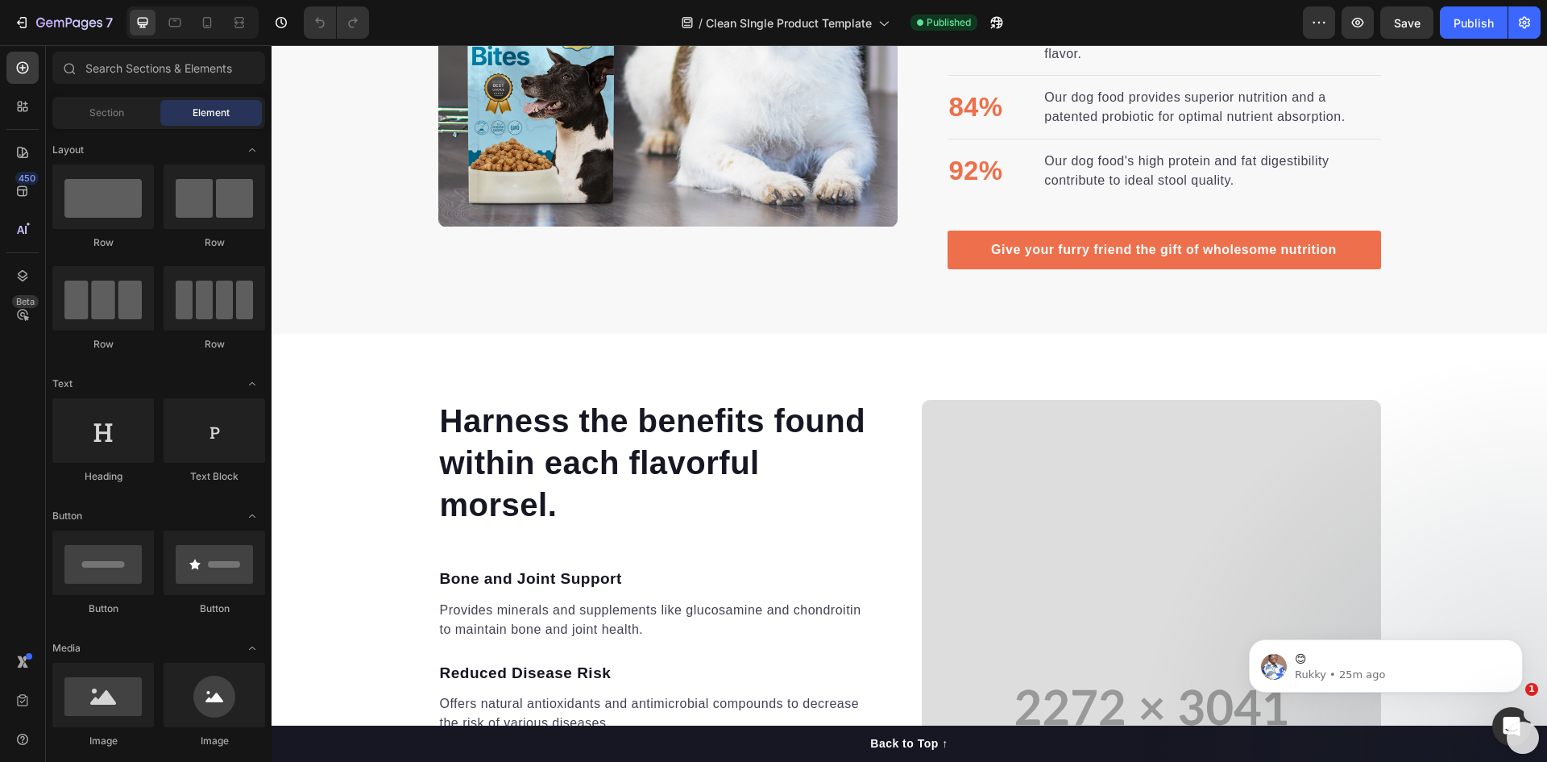
scroll to position [1048, 0]
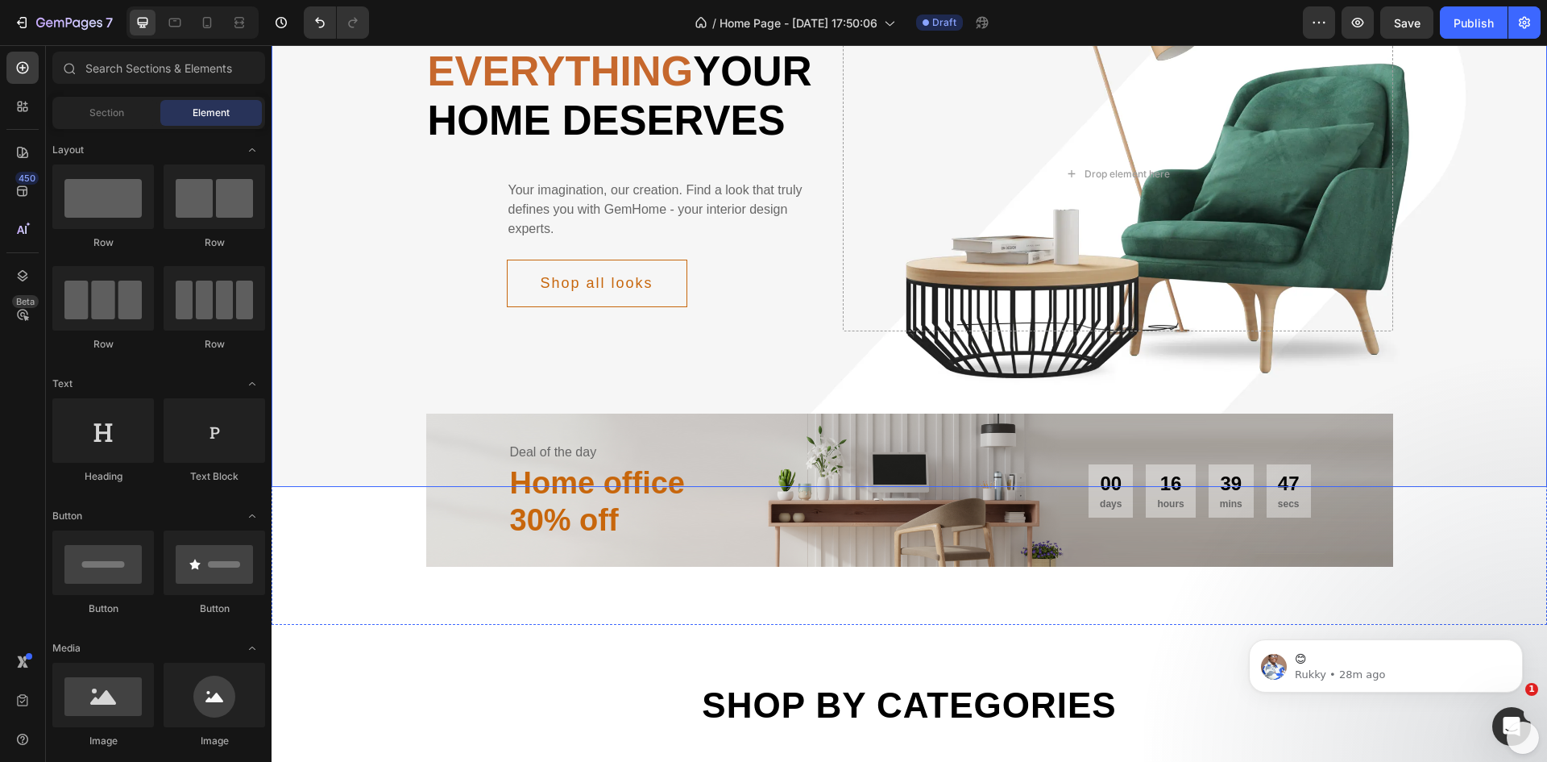
scroll to position [161, 0]
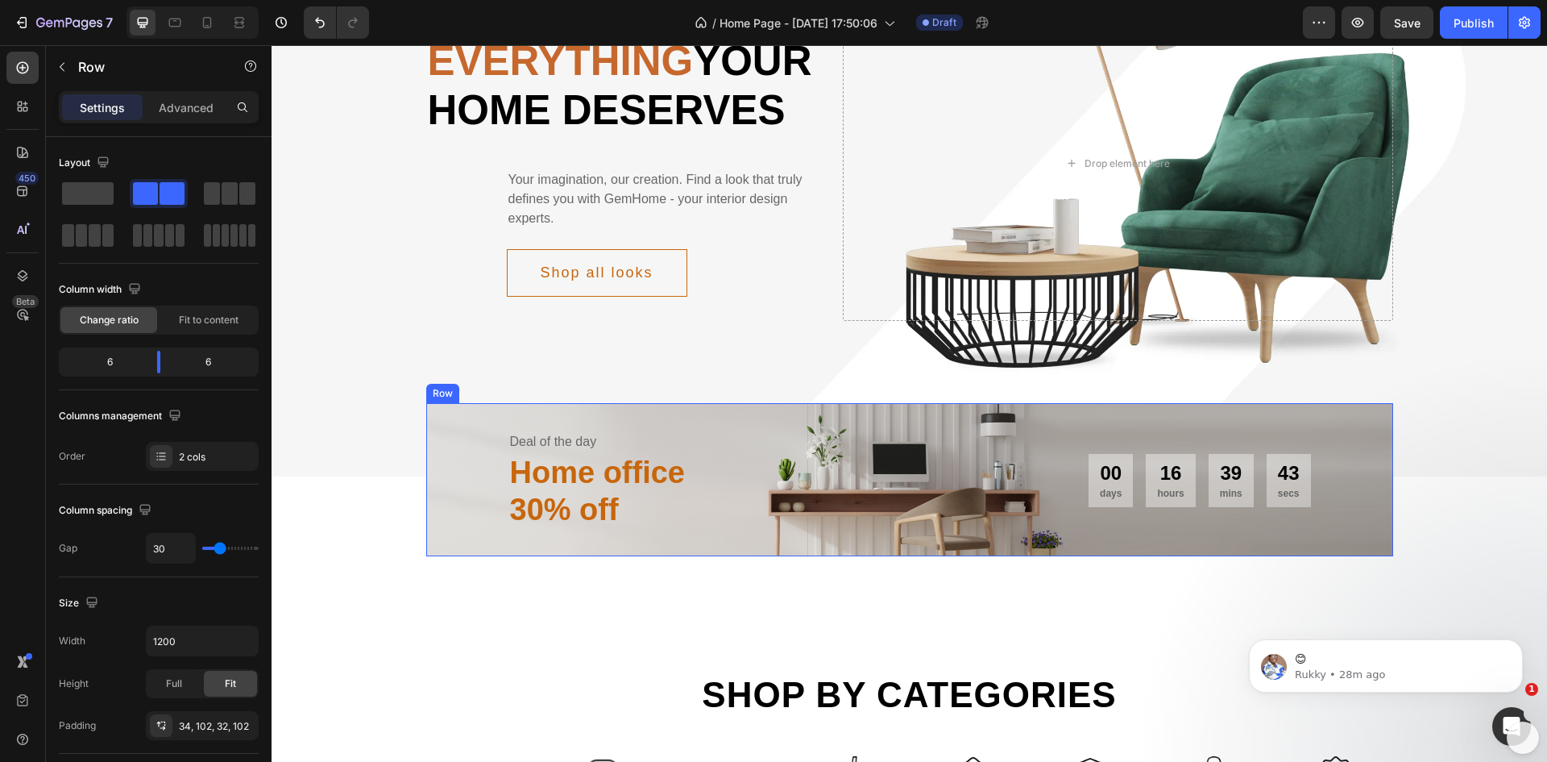
click at [462, 555] on div "Deal of the day Text Home office 30% off Heading 00 days 16 hours 39 mins 43 se…" at bounding box center [909, 479] width 967 height 152
click at [525, 394] on icon at bounding box center [525, 387] width 13 height 13
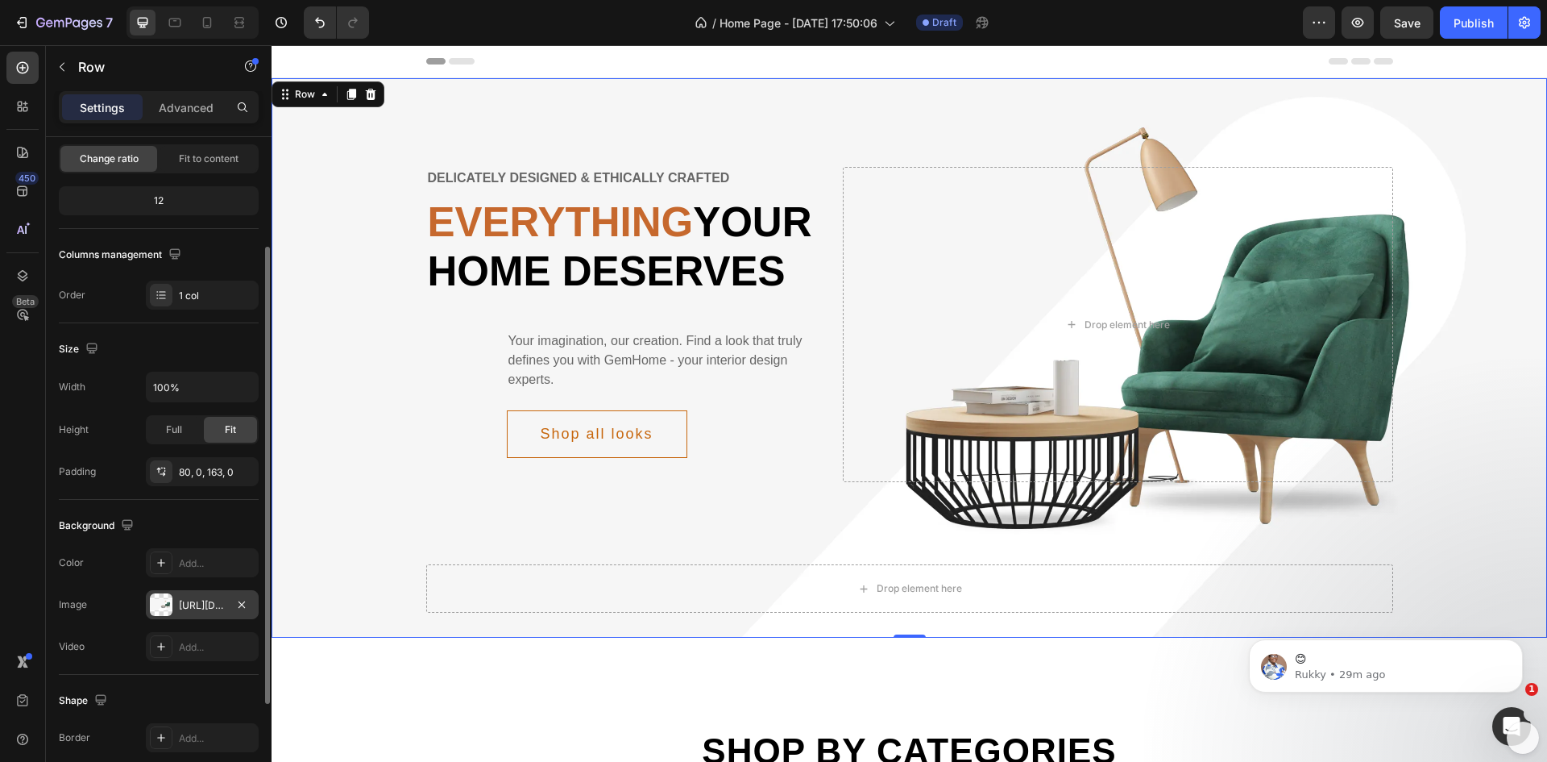
click at [174, 602] on div "[URL][DOMAIN_NAME]" at bounding box center [202, 604] width 113 height 29
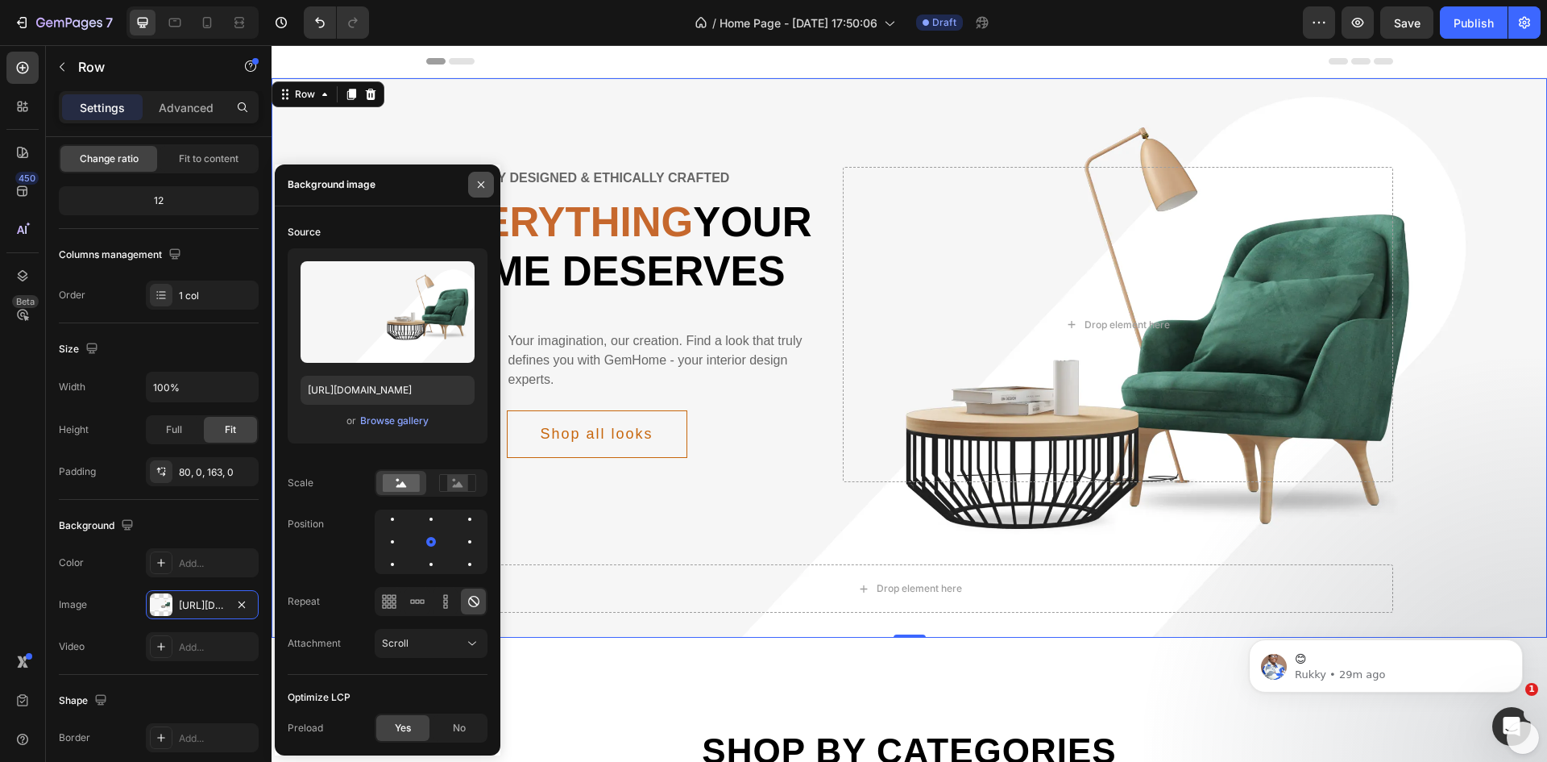
click at [482, 189] on icon "button" at bounding box center [481, 184] width 13 height 13
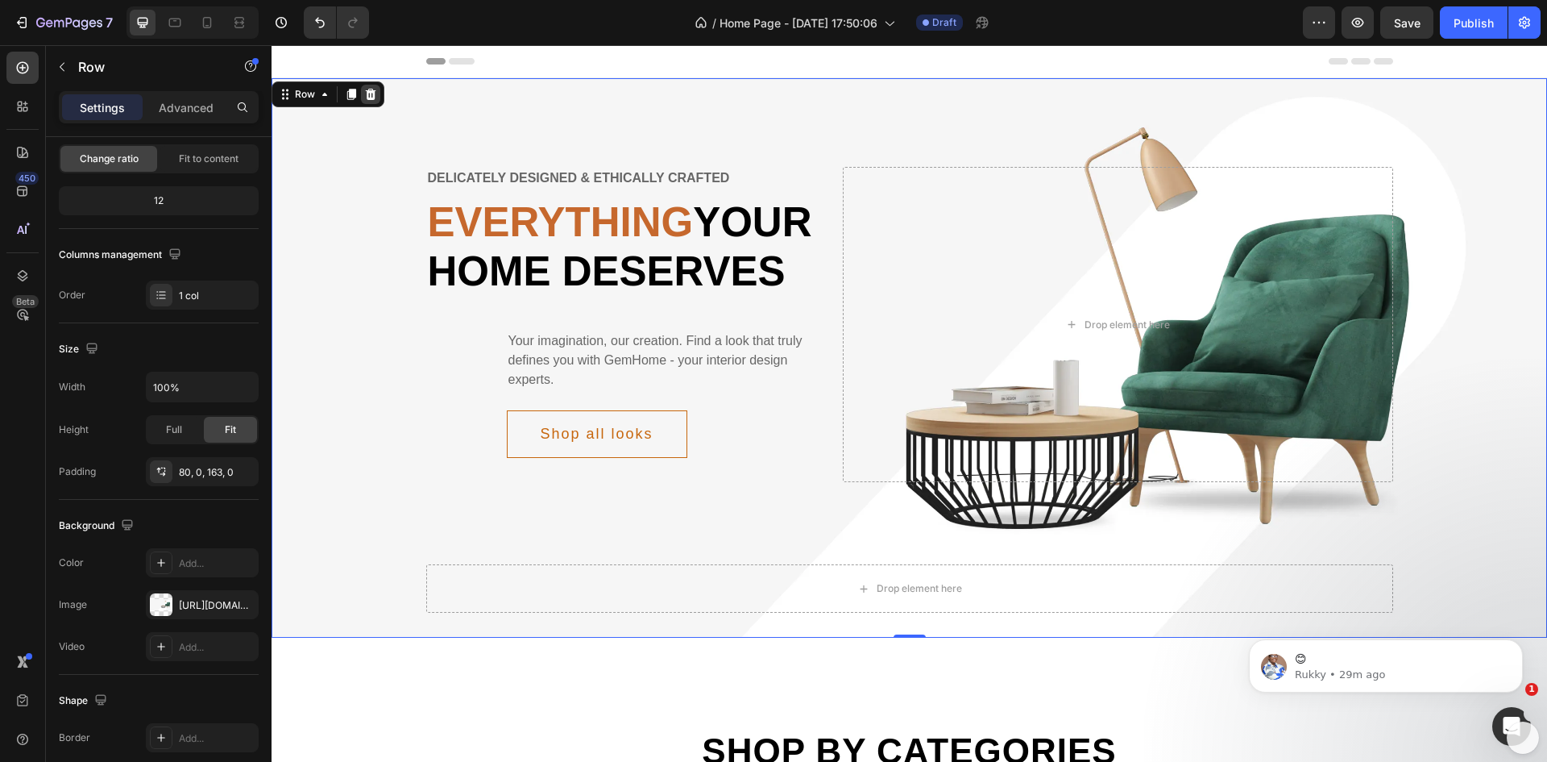
click at [373, 93] on icon at bounding box center [371, 94] width 10 height 11
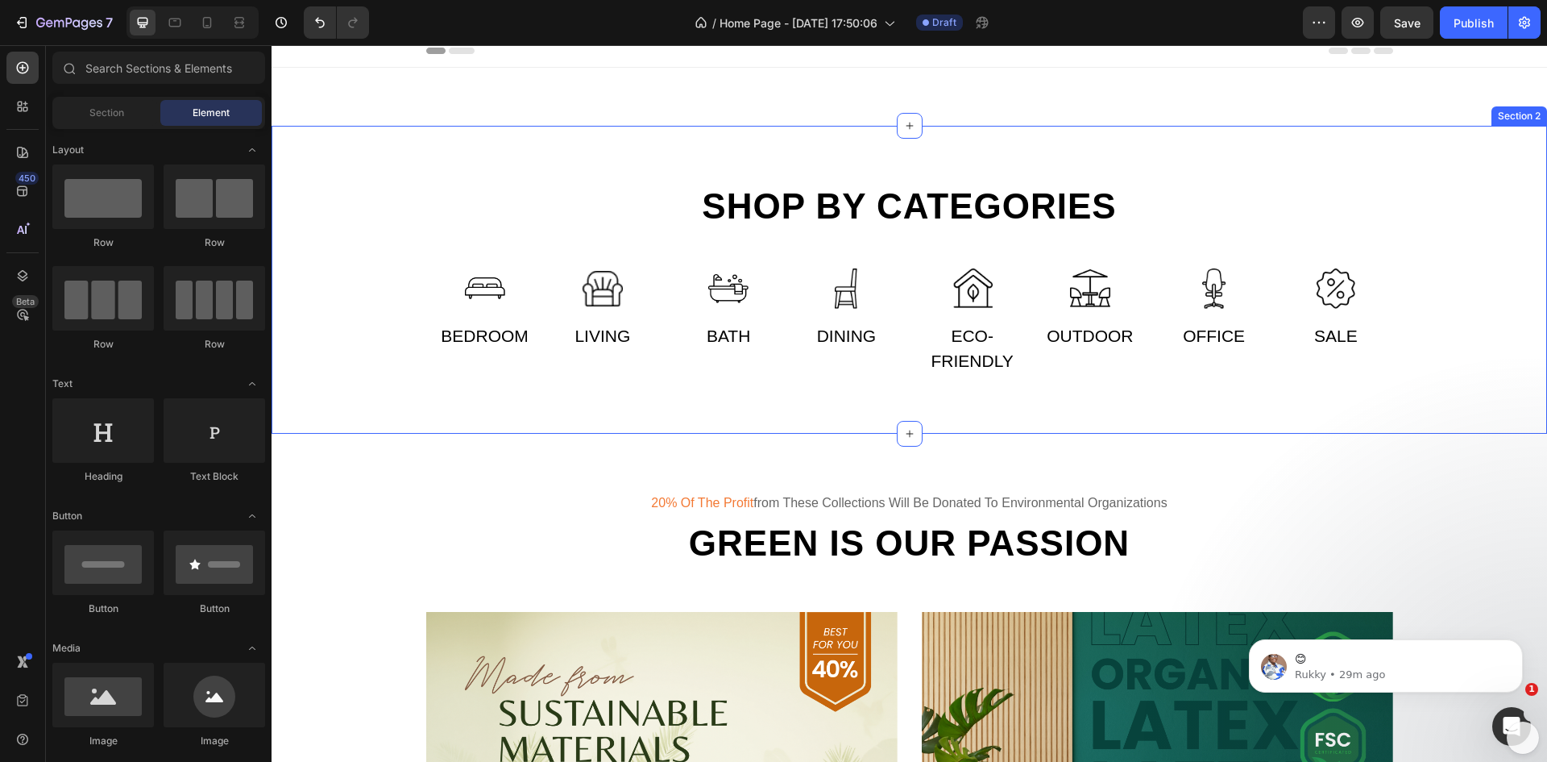
scroll to position [0, 0]
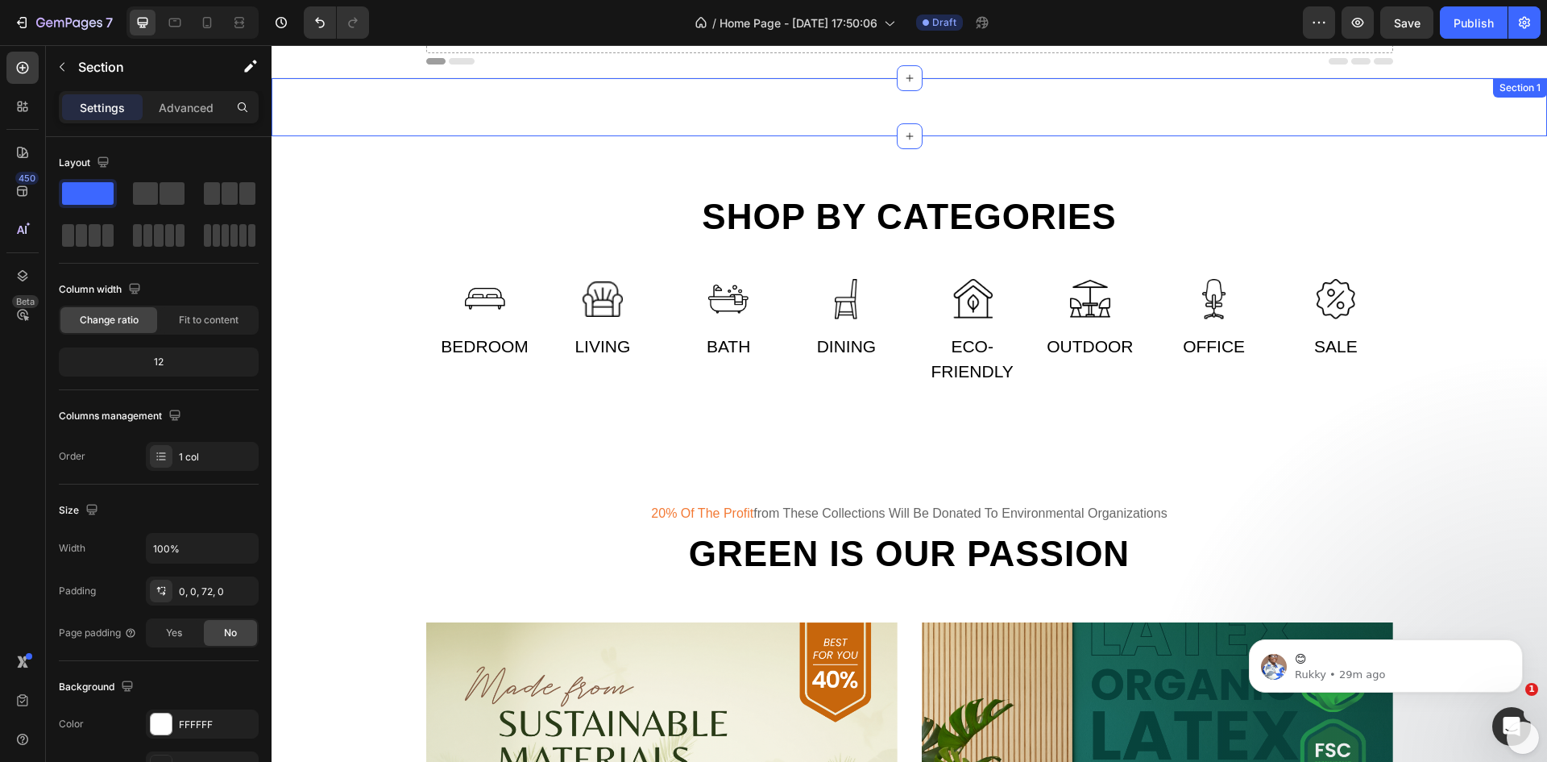
click at [897, 102] on div "Drop element here Row Section 1" at bounding box center [910, 107] width 1276 height 58
click at [906, 78] on icon at bounding box center [909, 78] width 7 height 7
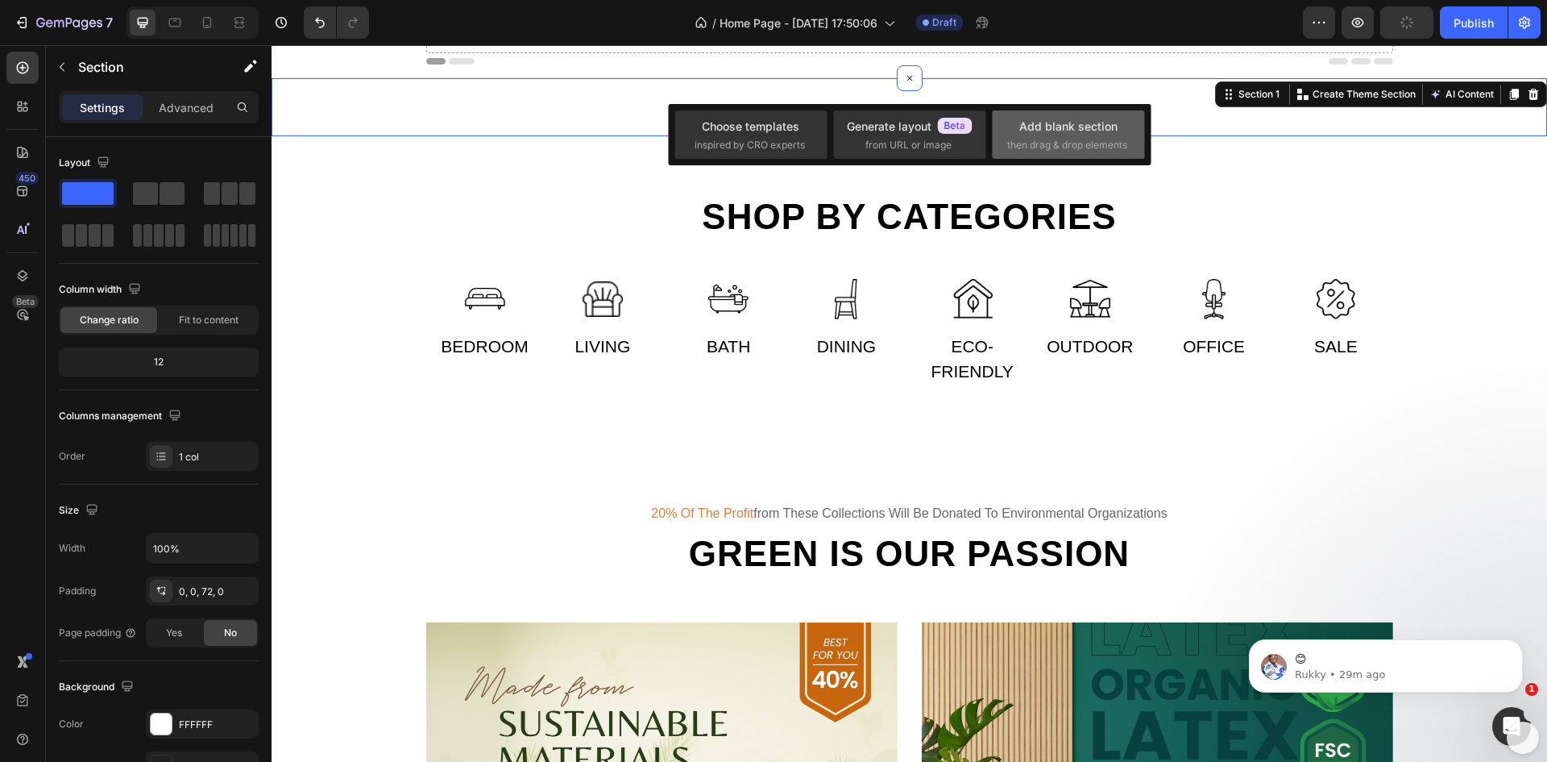
click at [1065, 127] on div "Add blank section" at bounding box center [1069, 126] width 98 height 17
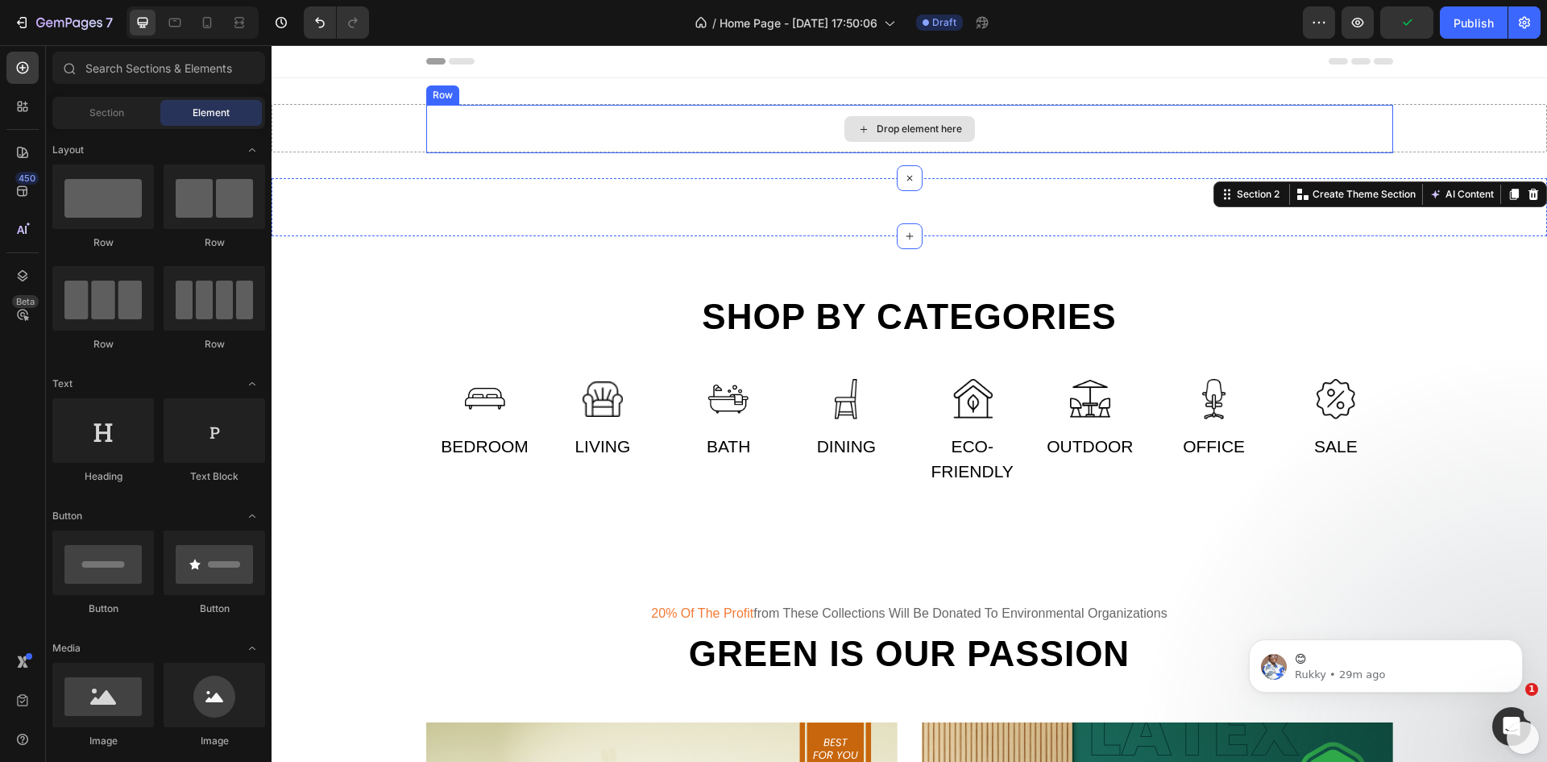
click at [913, 129] on div "Drop element here" at bounding box center [919, 129] width 85 height 13
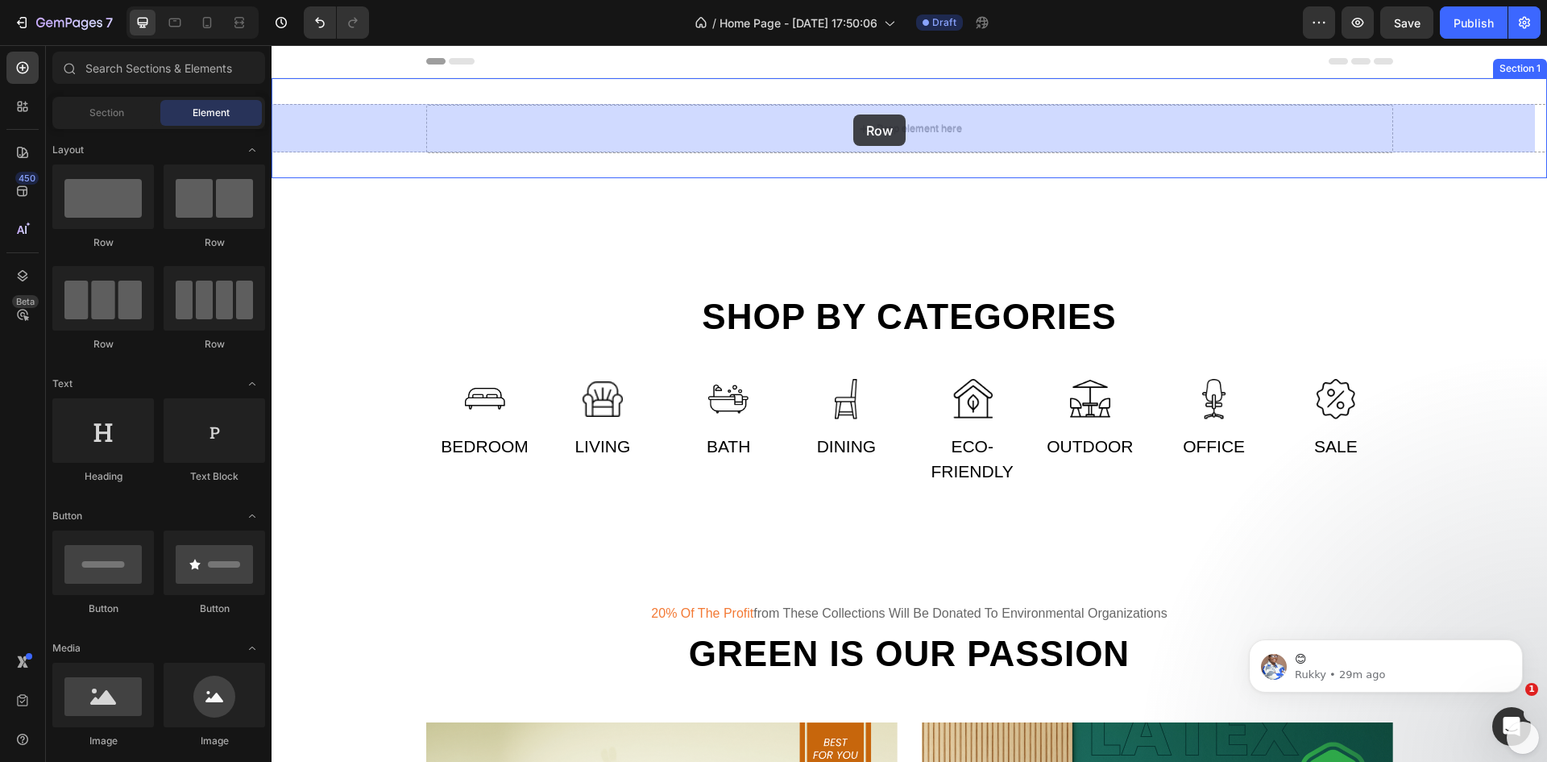
drag, startPoint x: 370, startPoint y: 250, endPoint x: 853, endPoint y: 114, distance: 502.2
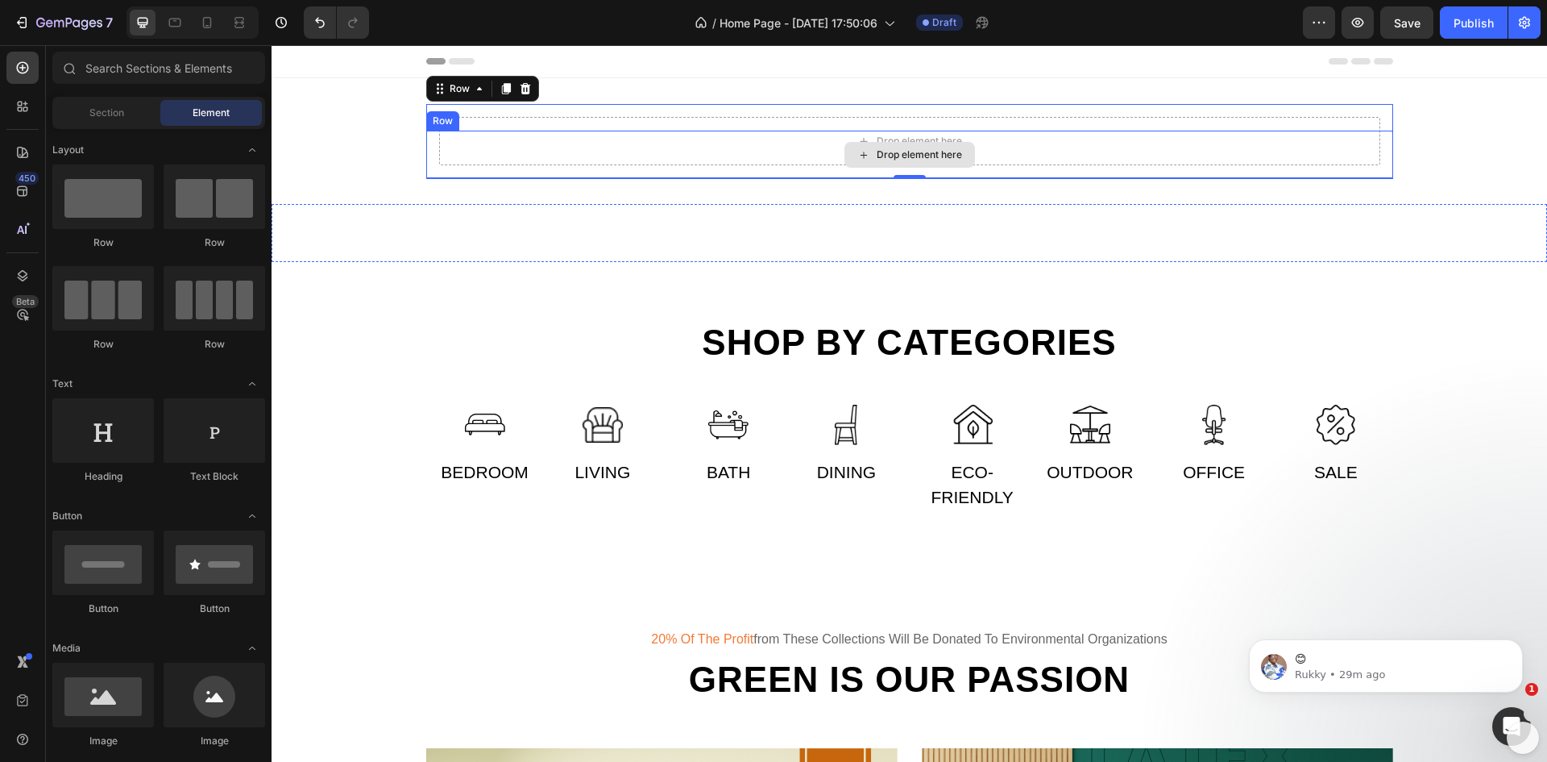
click at [858, 148] on icon at bounding box center [864, 155] width 13 height 14
click at [538, 118] on div "Drop element here" at bounding box center [909, 141] width 941 height 48
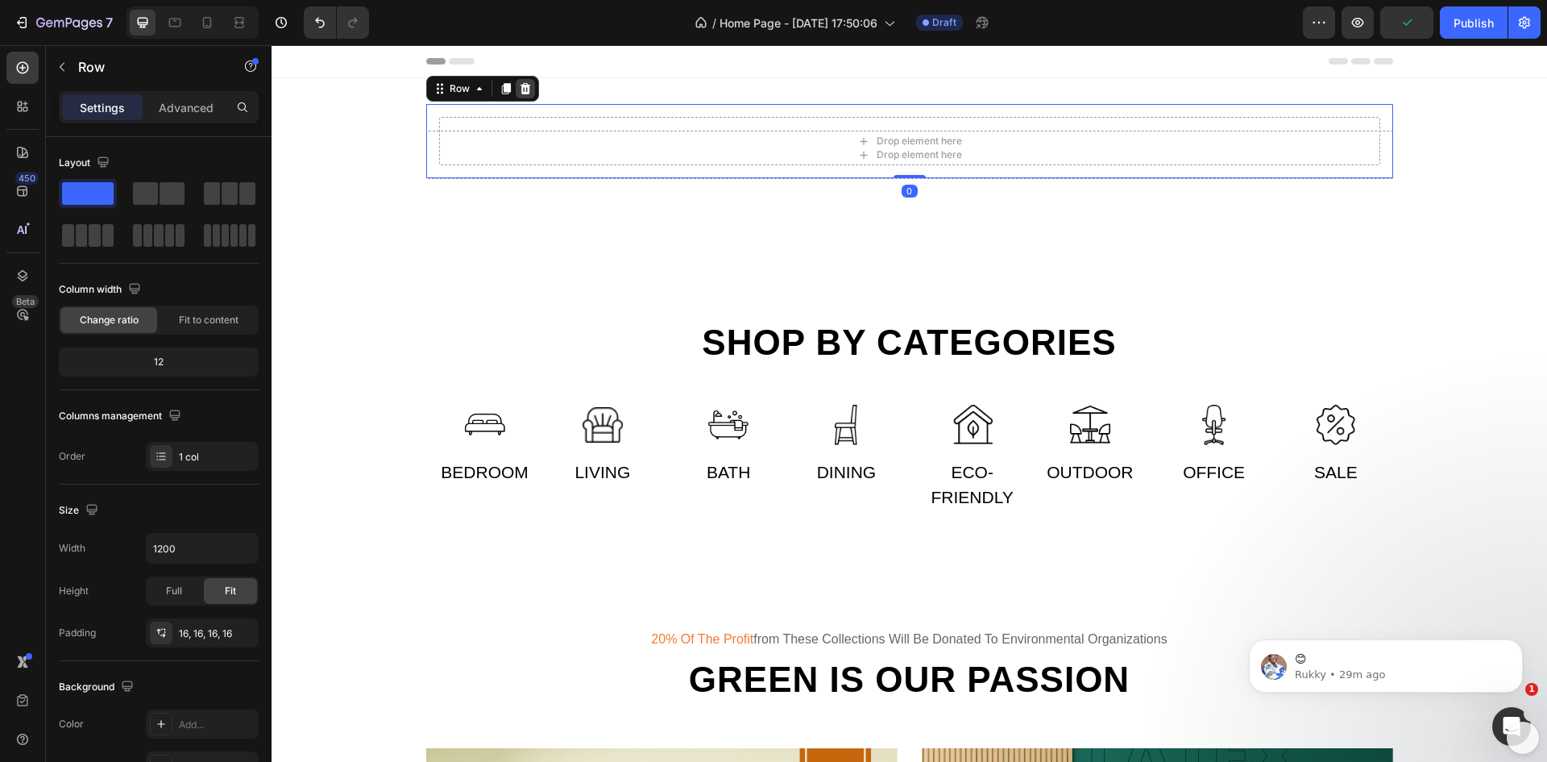
click at [520, 92] on icon at bounding box center [525, 88] width 13 height 13
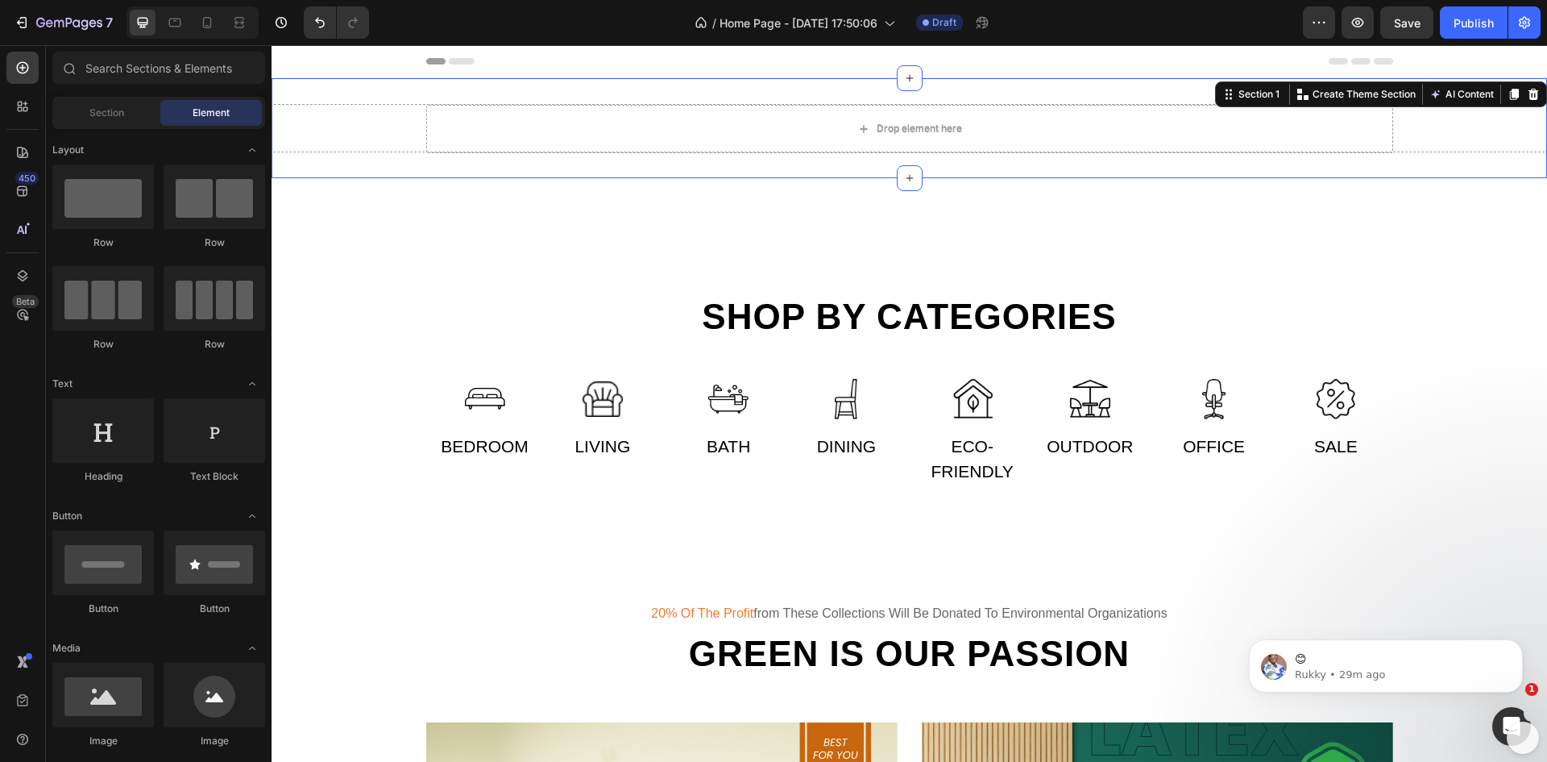
click at [338, 165] on div "Drop element here Section 1 You can create reusable sections Create Theme Secti…" at bounding box center [910, 128] width 1276 height 100
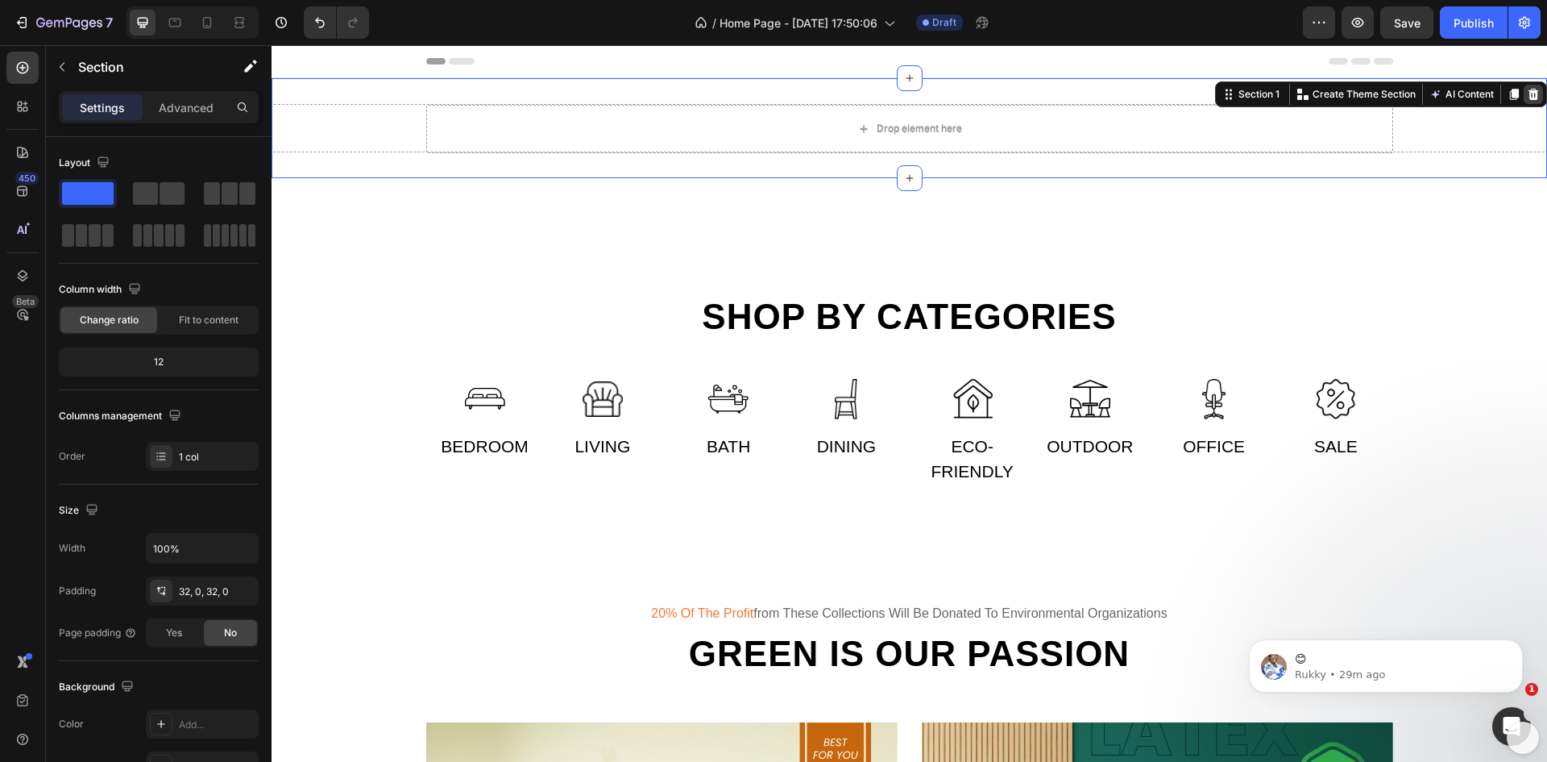
click at [1527, 91] on icon at bounding box center [1533, 94] width 13 height 13
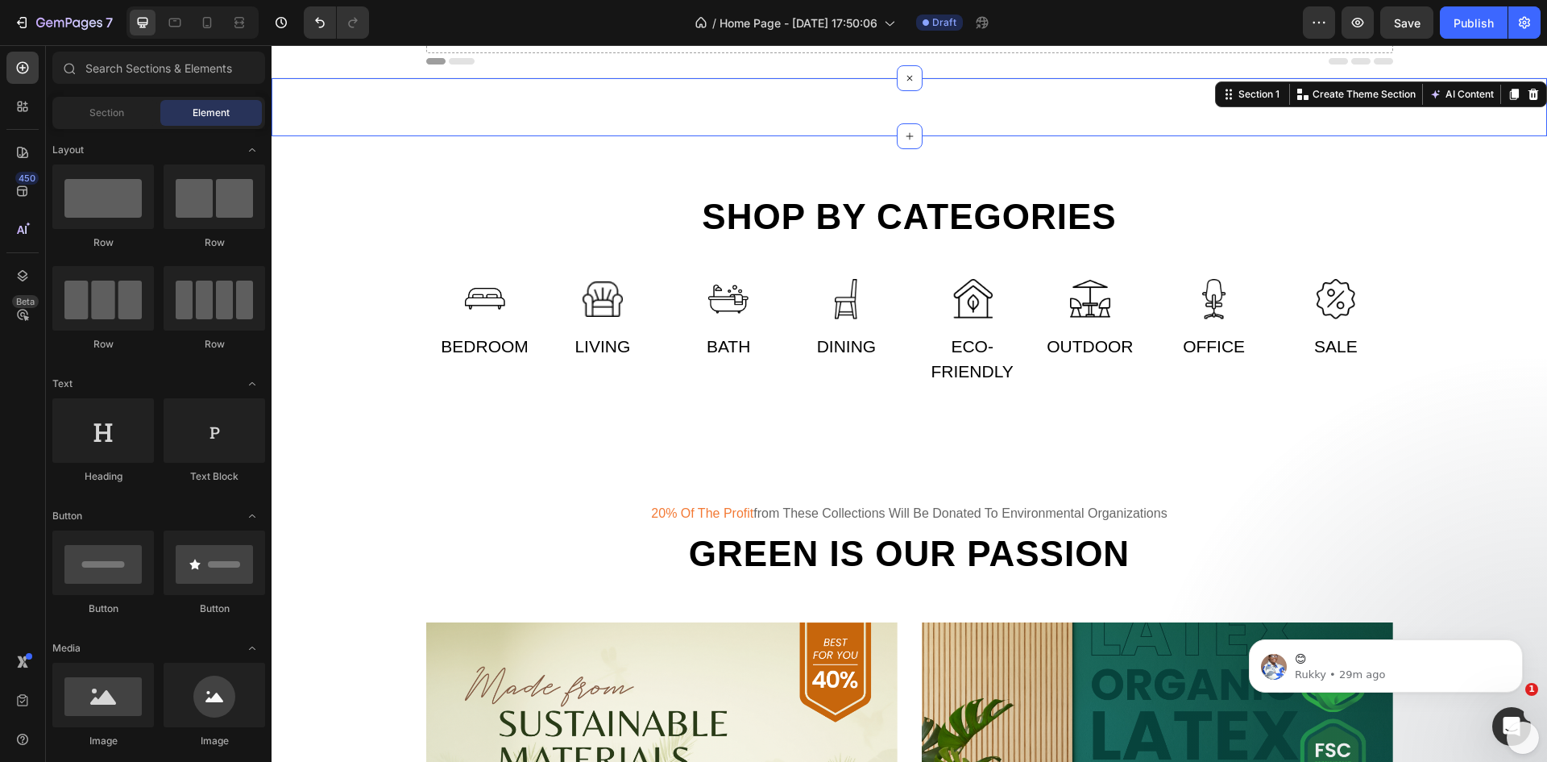
click at [863, 103] on div "Drop element here Row Section 1 You can create reusable sections Create Theme S…" at bounding box center [910, 107] width 1276 height 58
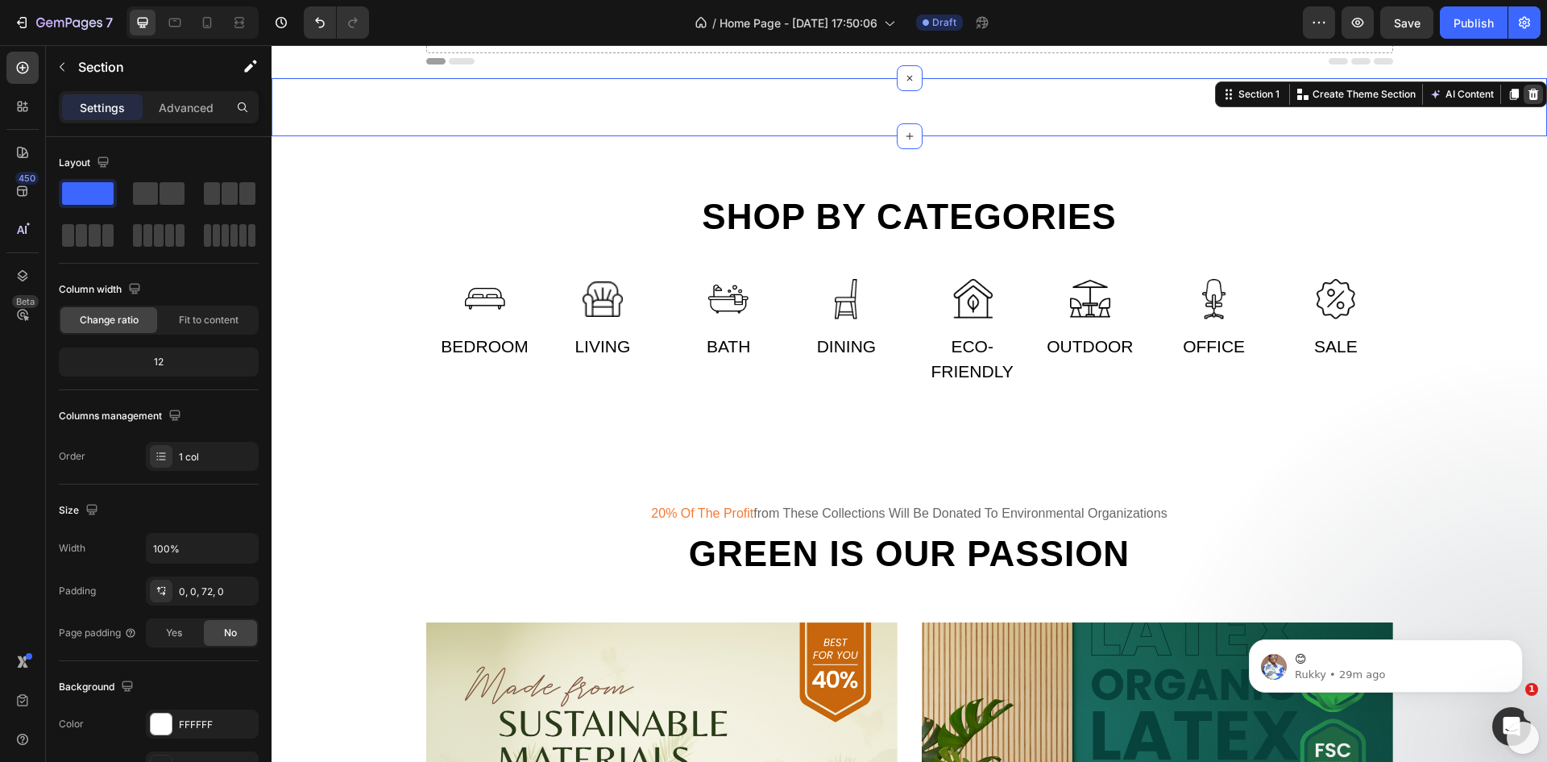
click at [1529, 93] on icon at bounding box center [1534, 94] width 10 height 11
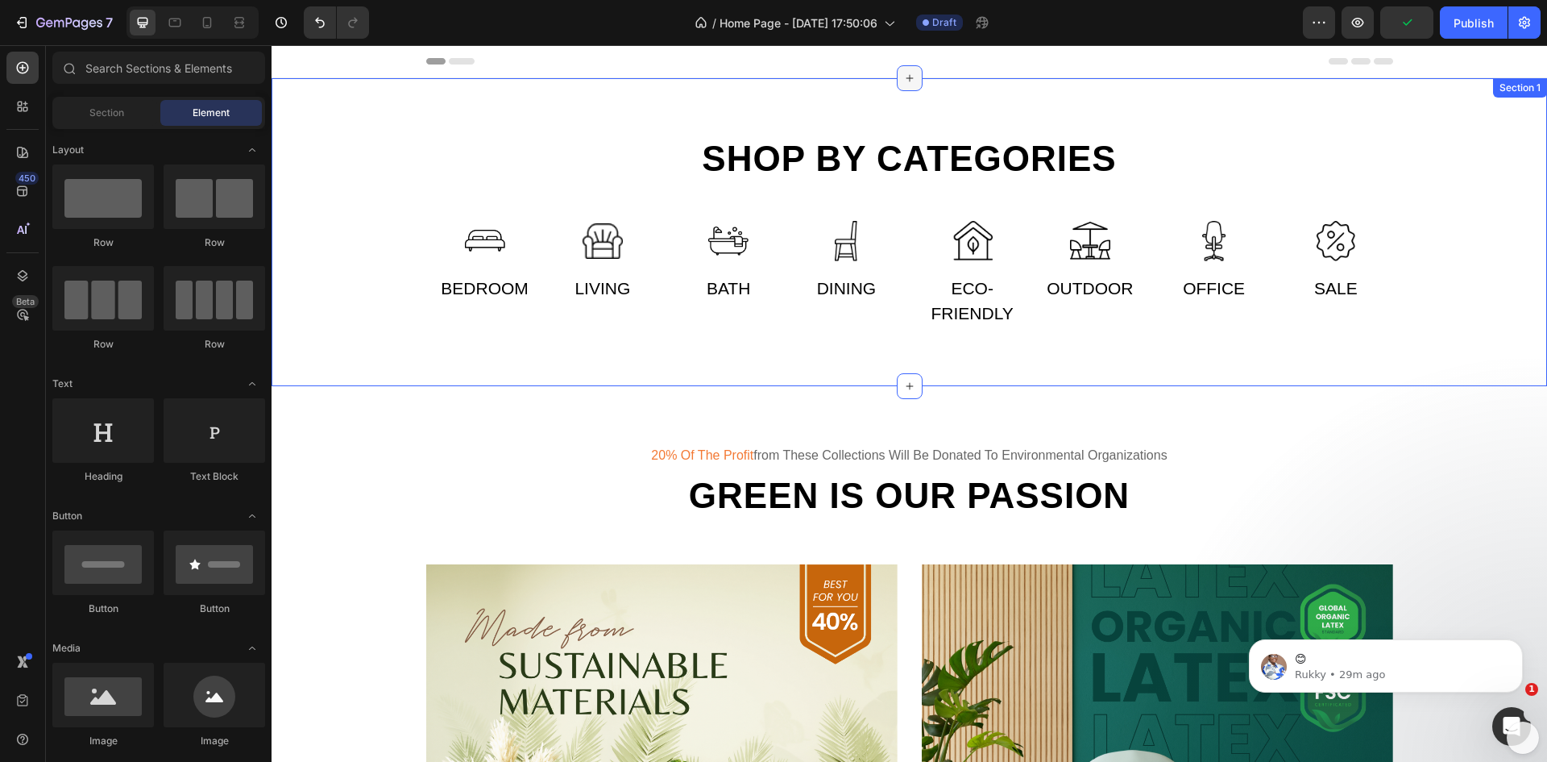
click at [903, 72] on icon at bounding box center [909, 78] width 13 height 13
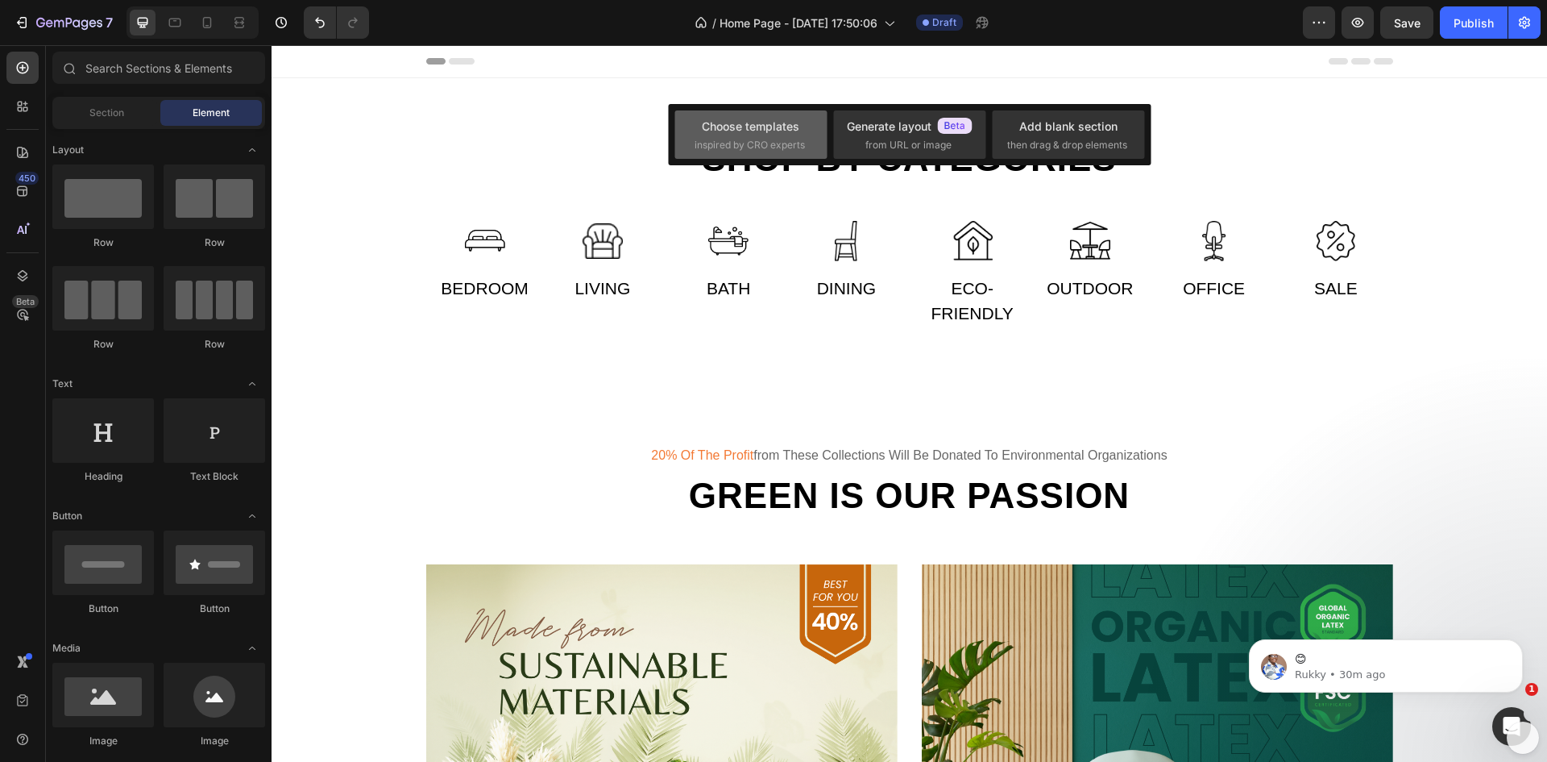
click at [739, 126] on div "Choose templates" at bounding box center [751, 126] width 98 height 17
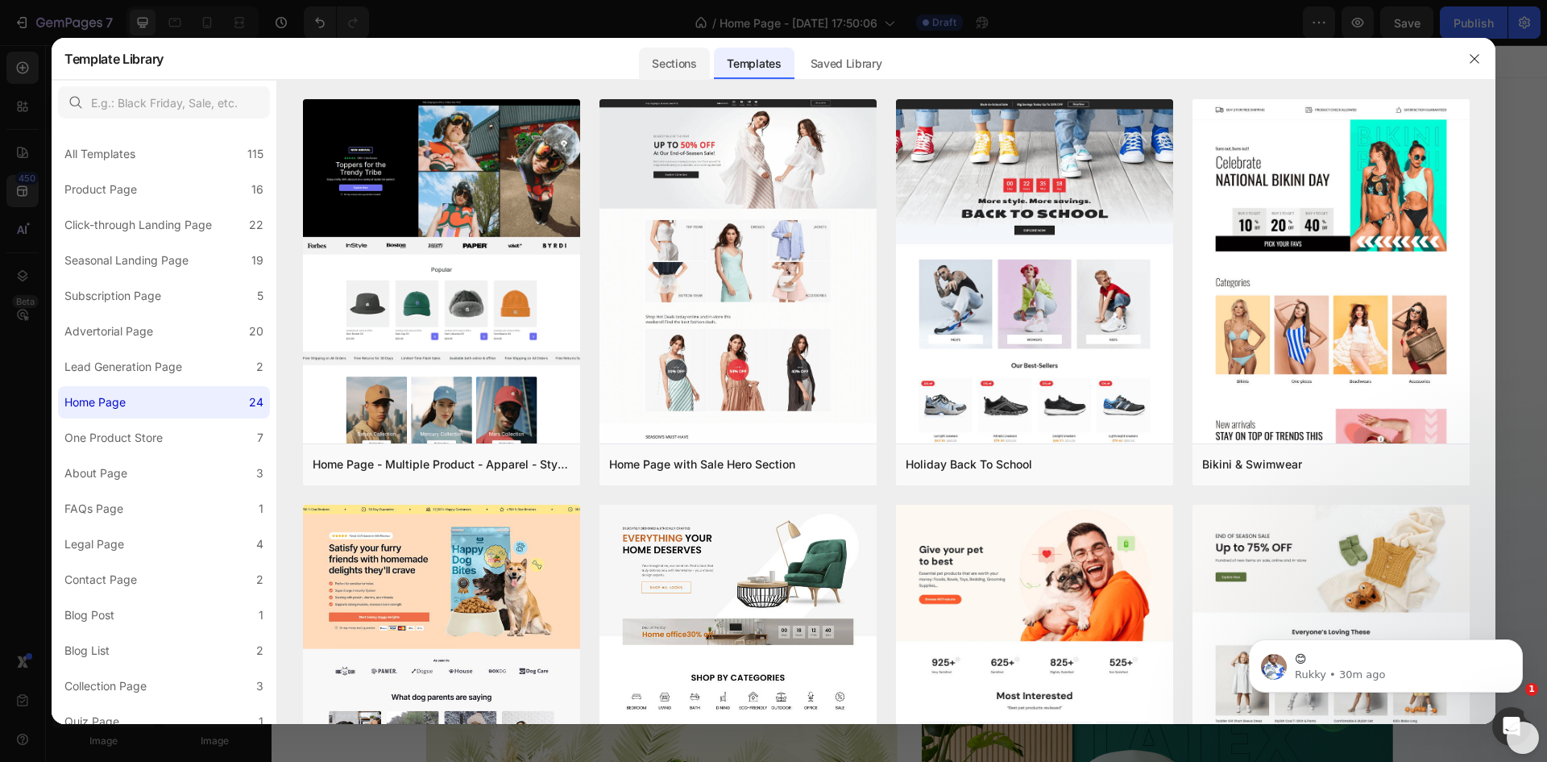
click at [685, 48] on div "Sections" at bounding box center [674, 64] width 70 height 32
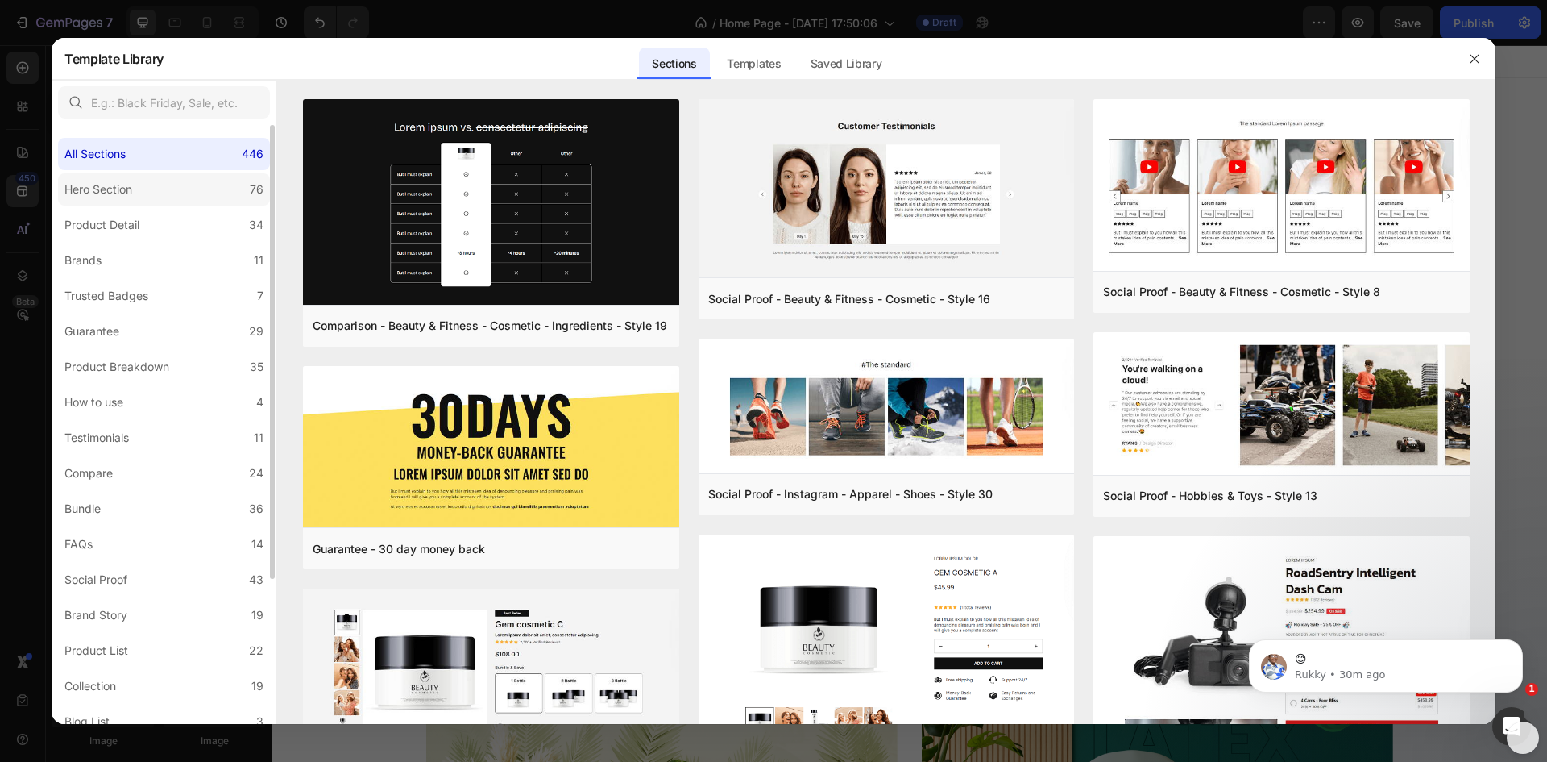
click at [138, 188] on div "Hero Section" at bounding box center [101, 189] width 74 height 19
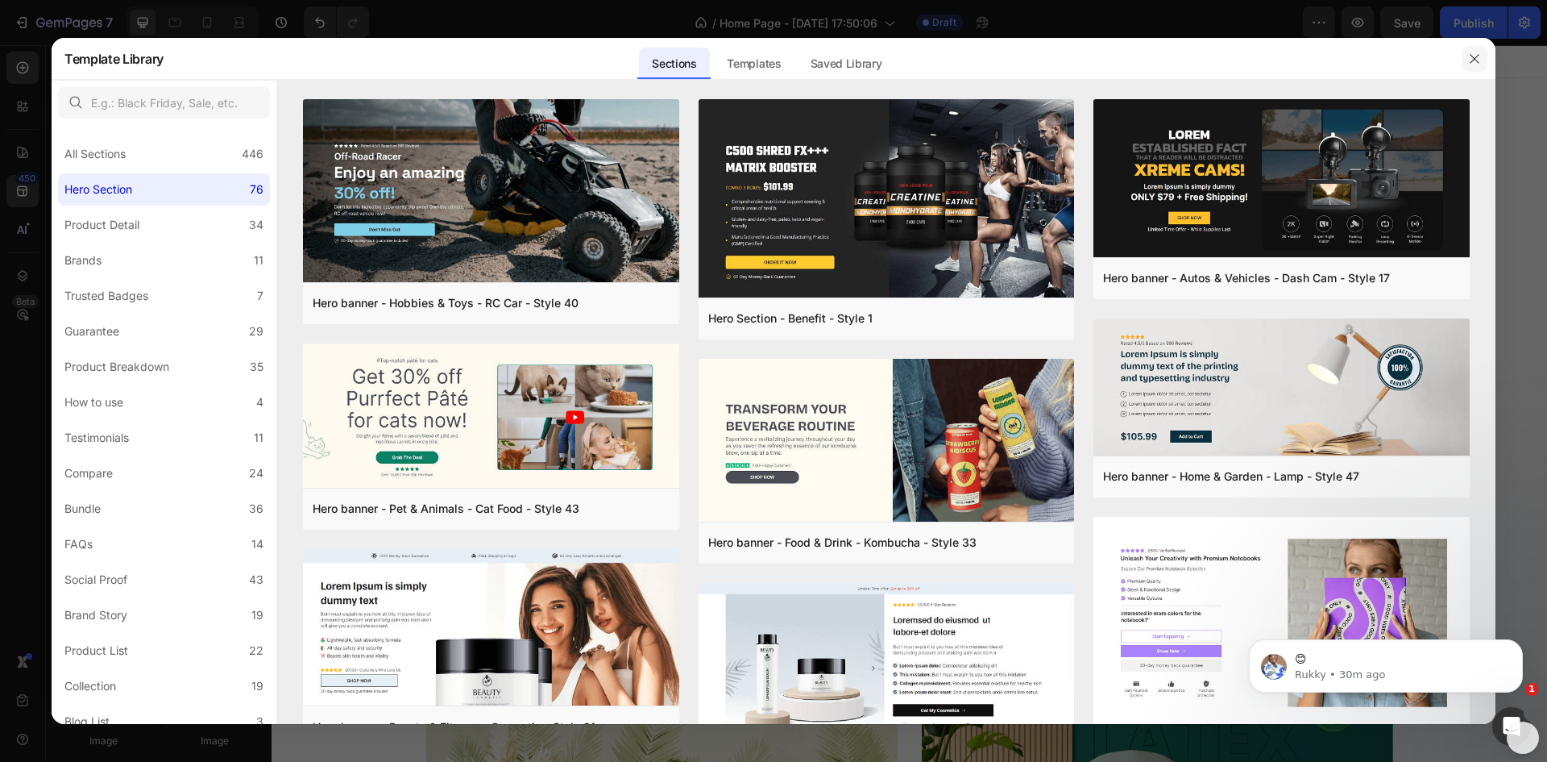
click at [1476, 57] on icon "button" at bounding box center [1474, 58] width 13 height 13
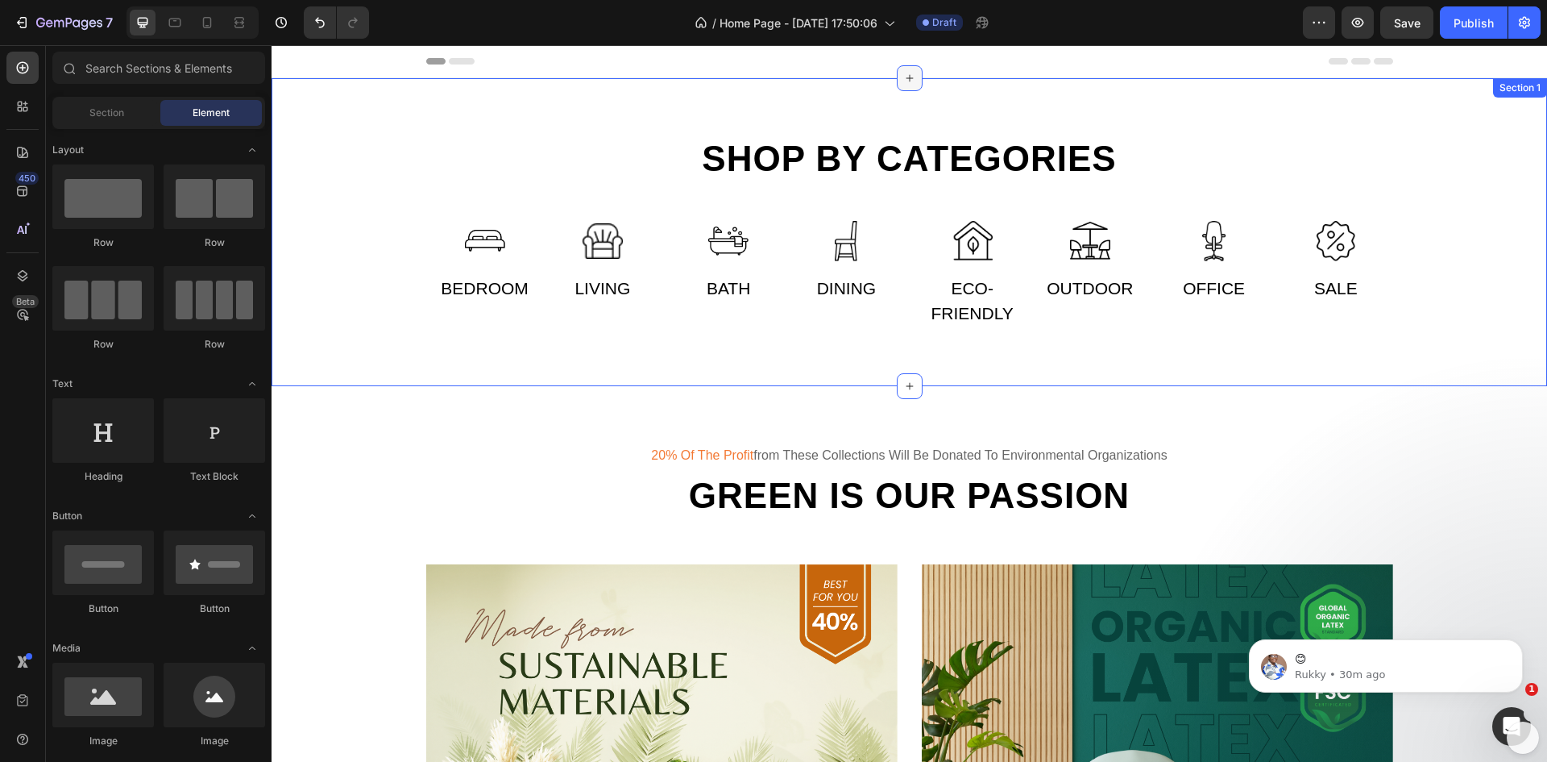
click at [903, 77] on icon at bounding box center [909, 78] width 13 height 13
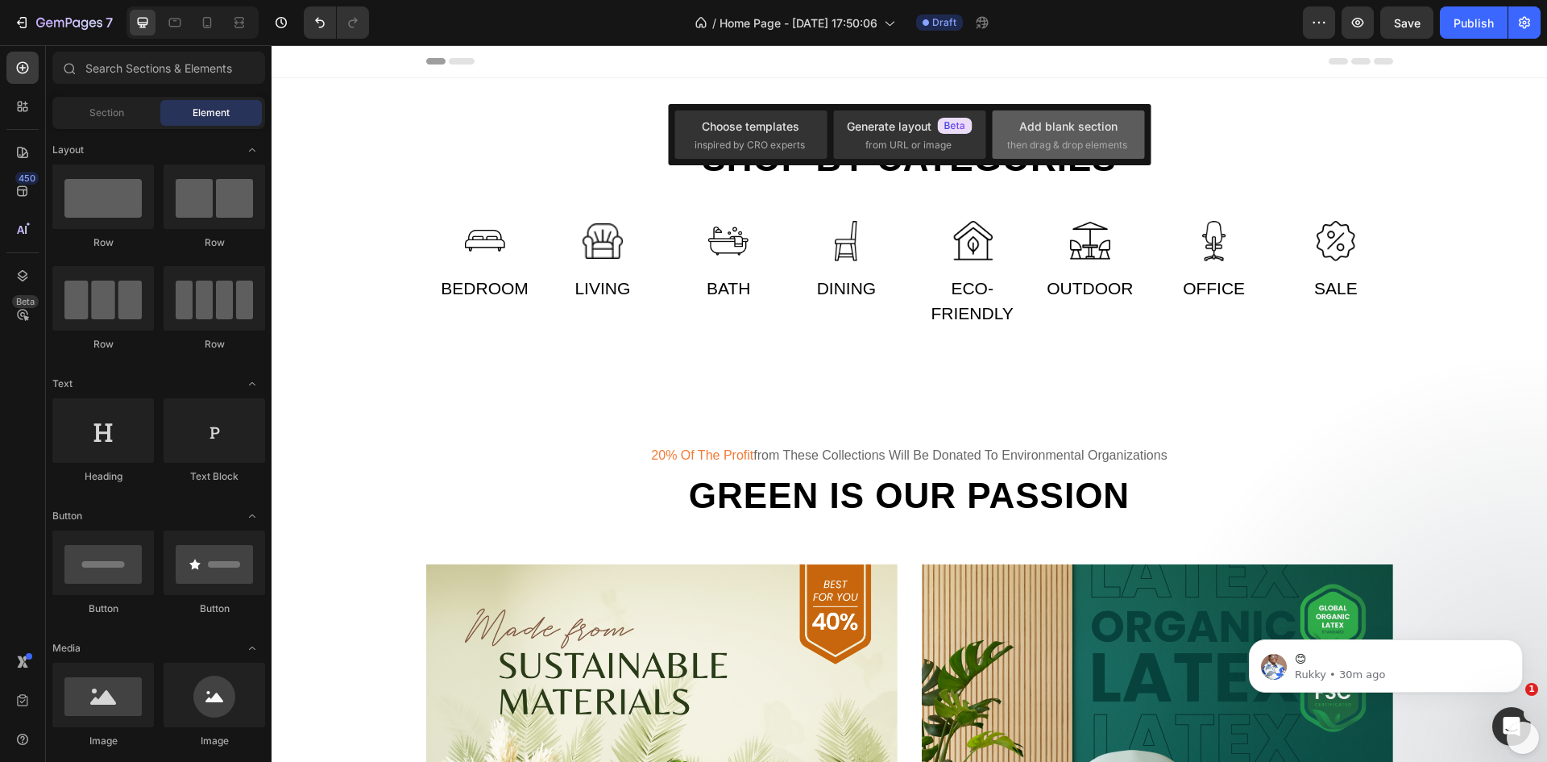
click at [1075, 125] on div "Add blank section" at bounding box center [1069, 126] width 98 height 17
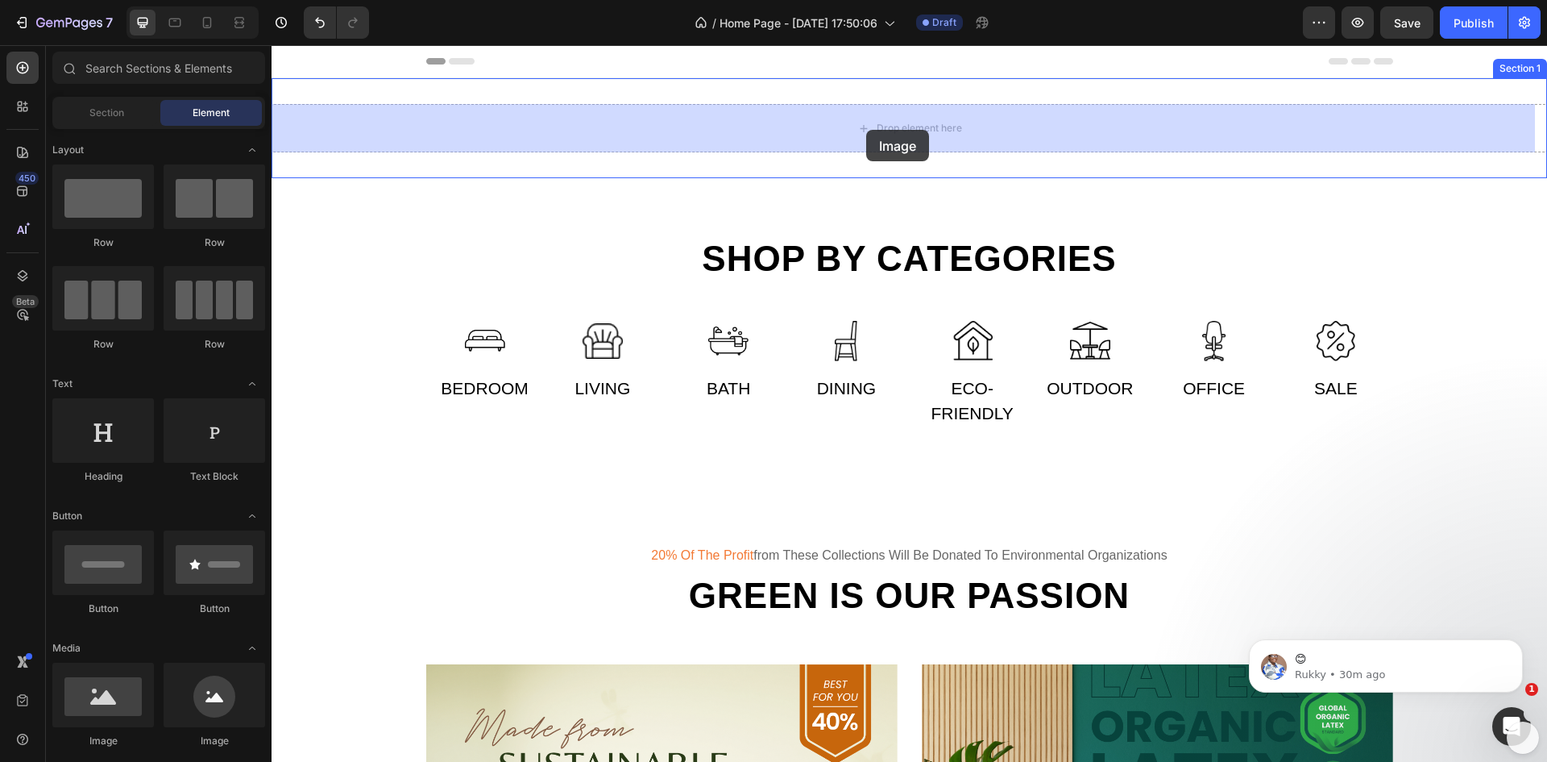
drag, startPoint x: 370, startPoint y: 742, endPoint x: 866, endPoint y: 130, distance: 788.4
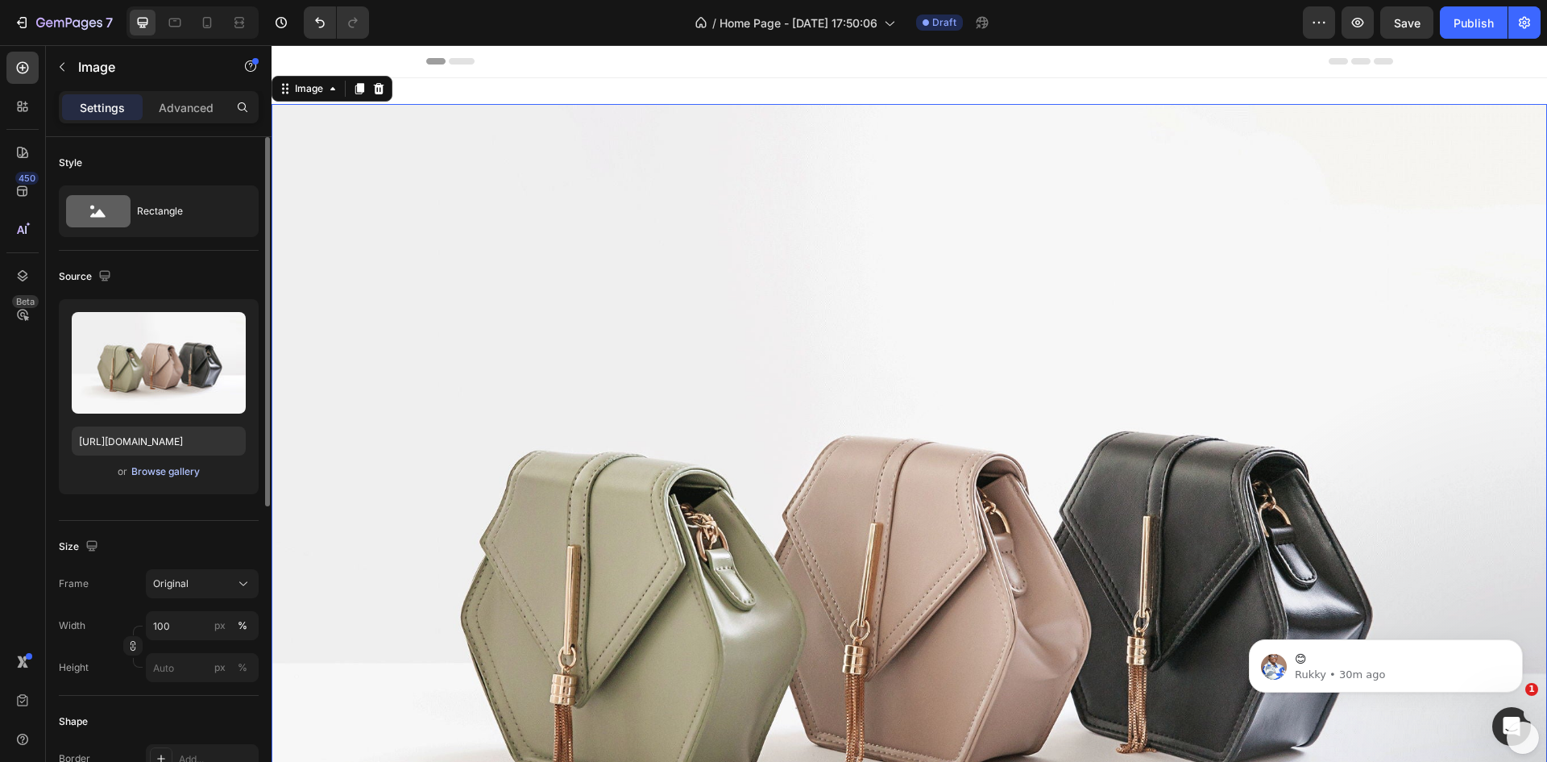
click at [168, 468] on div "Browse gallery" at bounding box center [165, 471] width 69 height 15
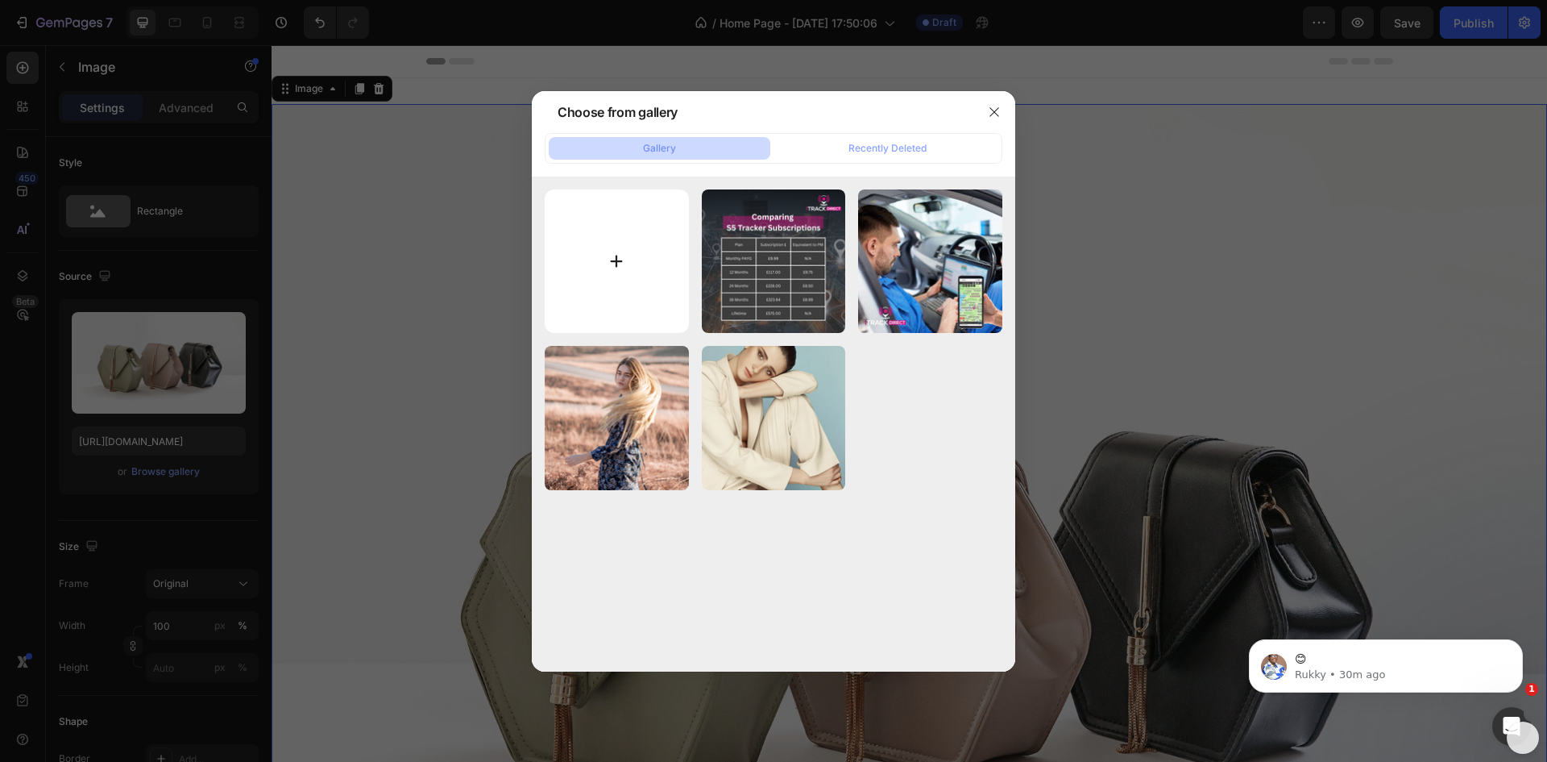
click at [616, 256] on input "file" at bounding box center [617, 261] width 144 height 144
type input "C:\fakepath\Thatcham Insurance Approved Banner 2025.png"
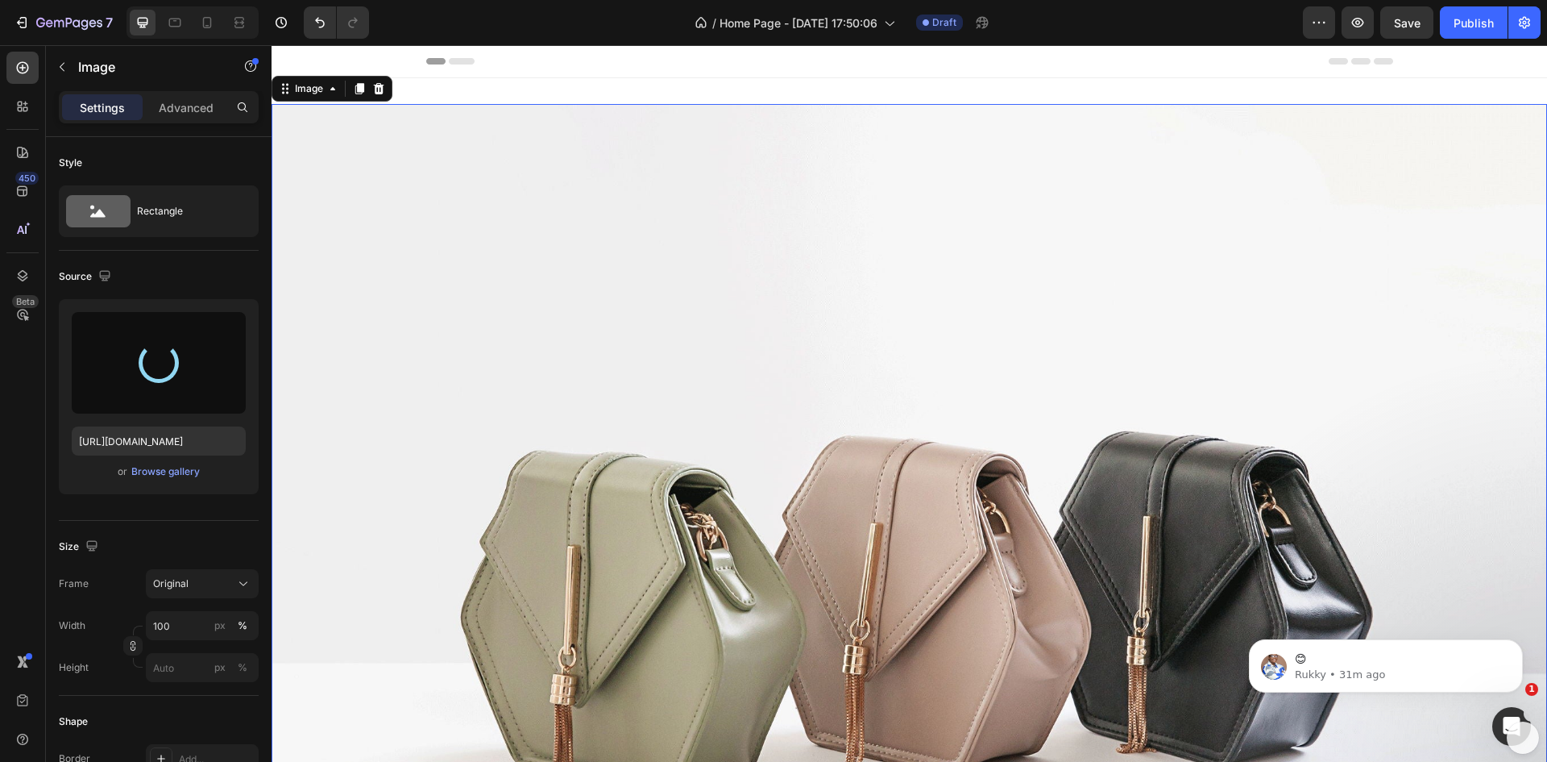
type input "[URL][DOMAIN_NAME]"
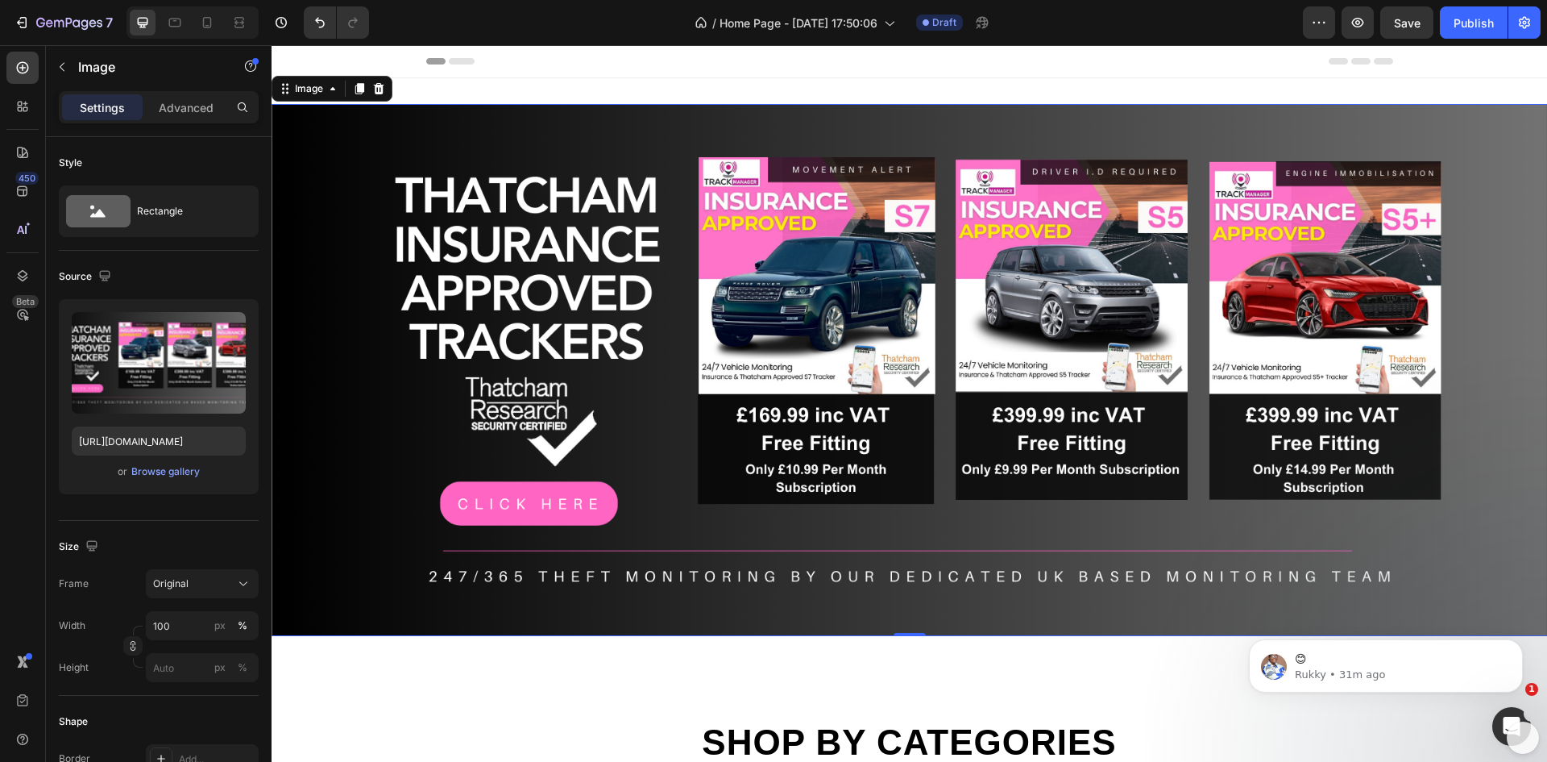
click at [645, 331] on img at bounding box center [910, 370] width 1276 height 532
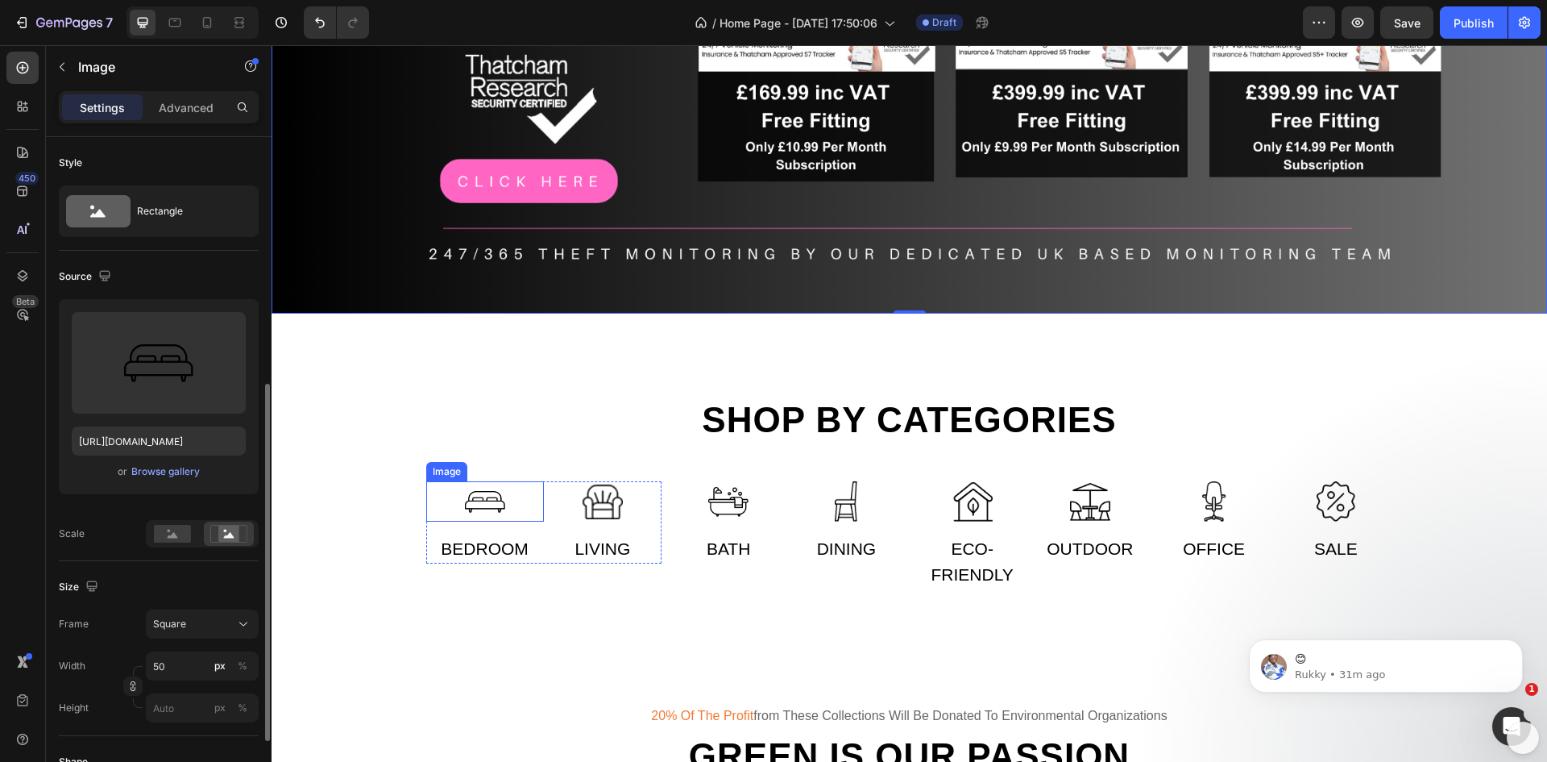
scroll to position [161, 0]
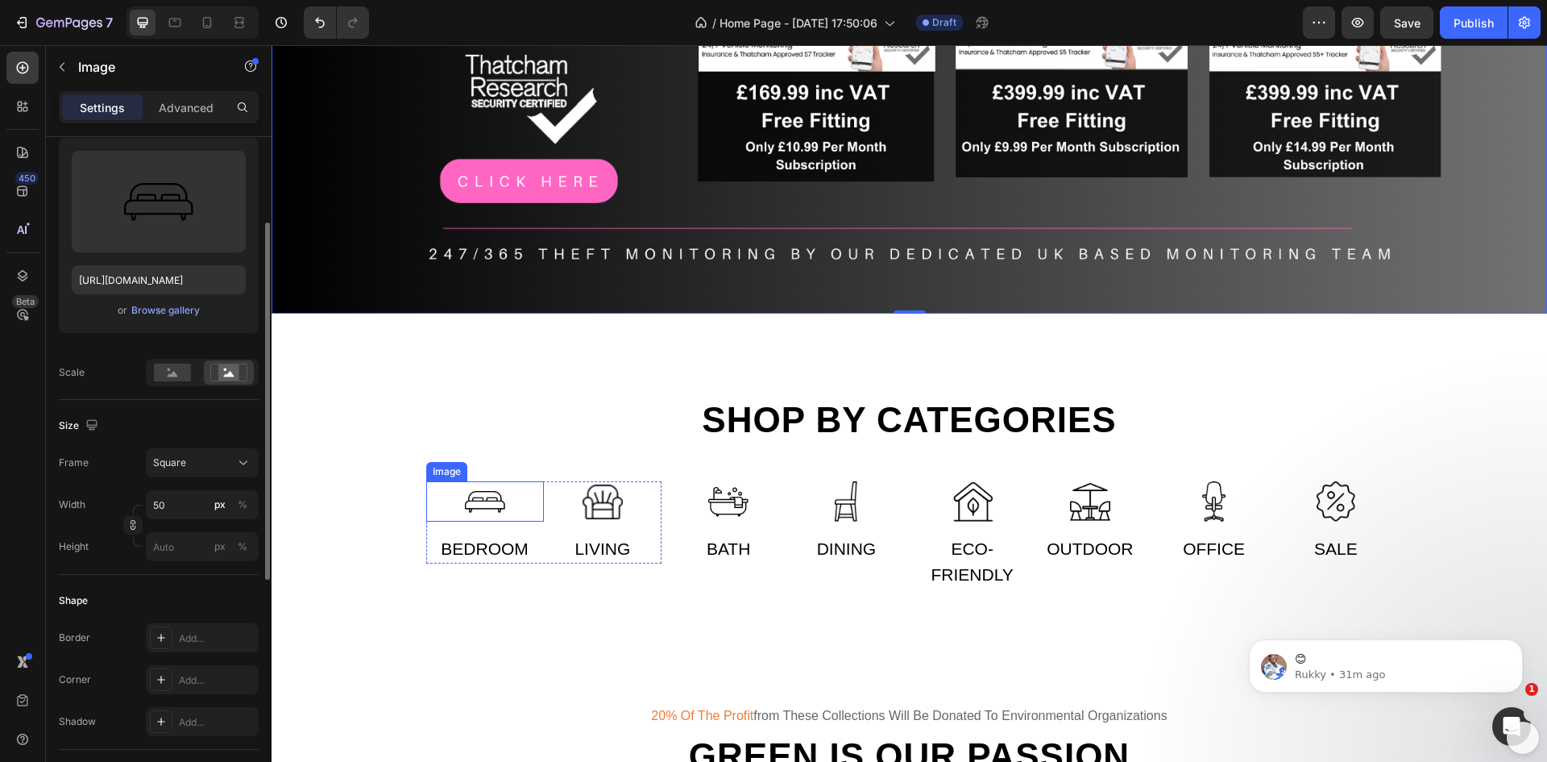
click at [483, 496] on img at bounding box center [485, 501] width 40 height 40
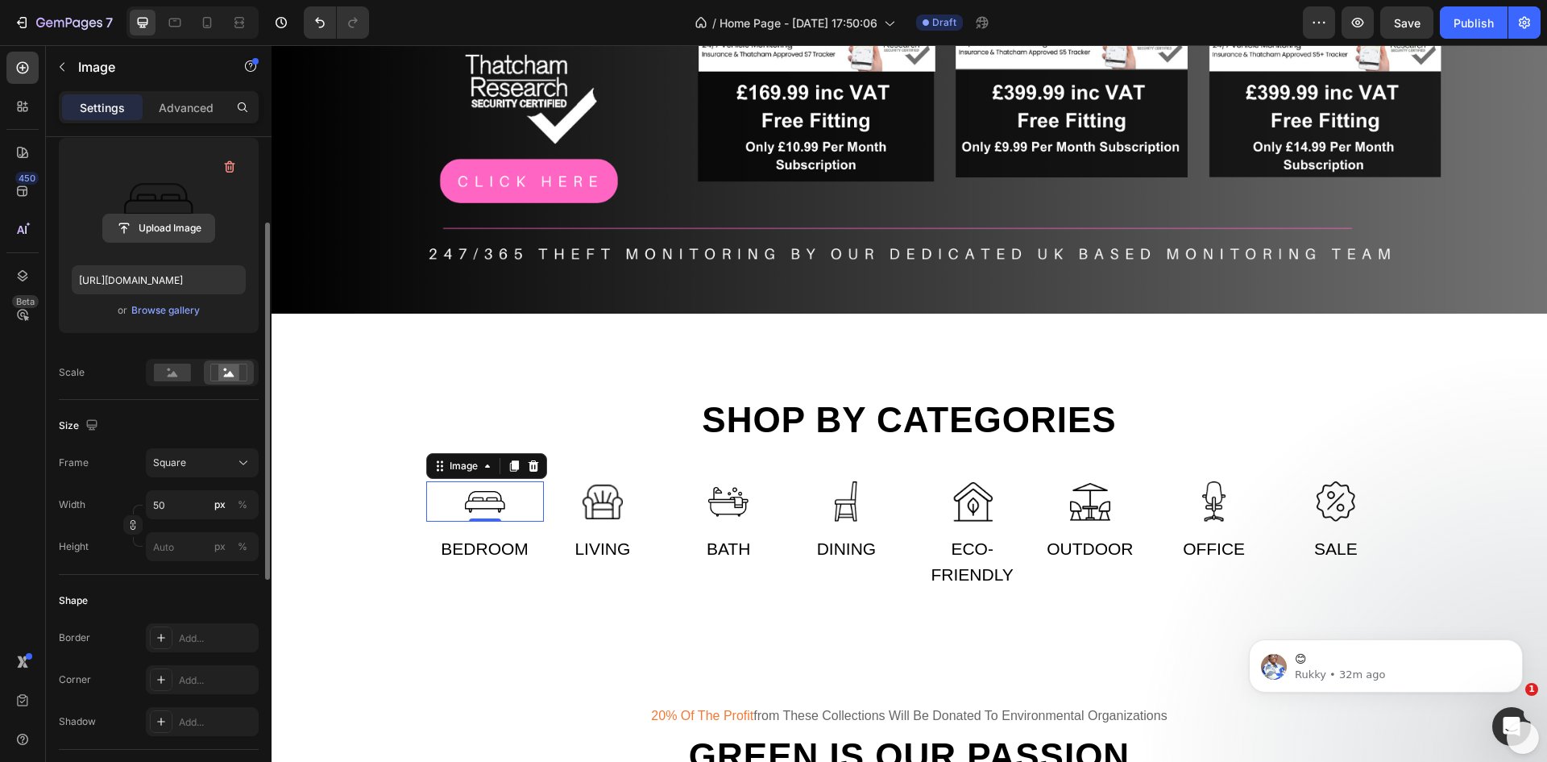
click at [157, 226] on input "file" at bounding box center [158, 227] width 111 height 27
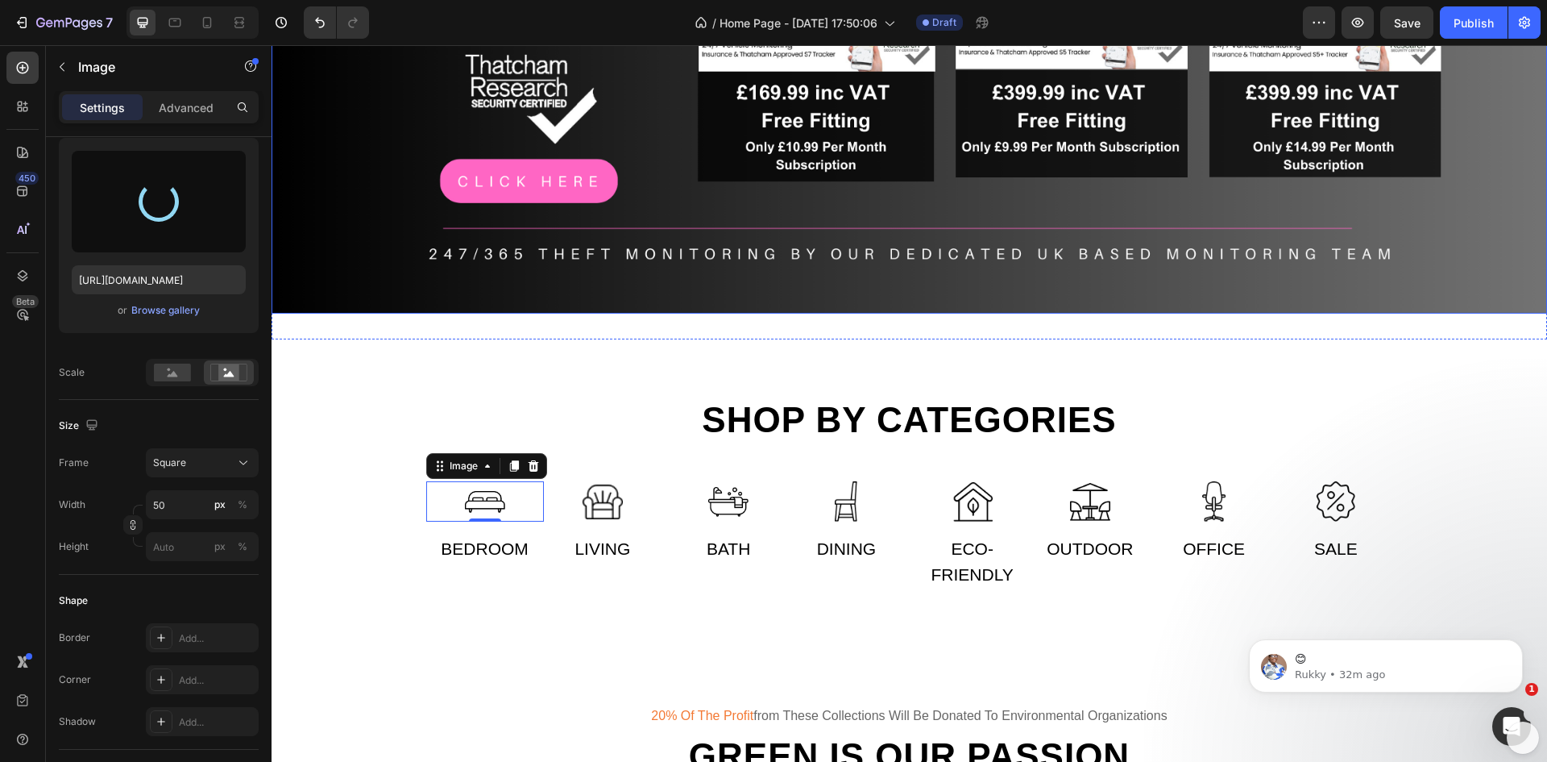
type input "https://cdn.shopify.com/s/files/1/0948/8406/9719/files/gempages_586273786760790…"
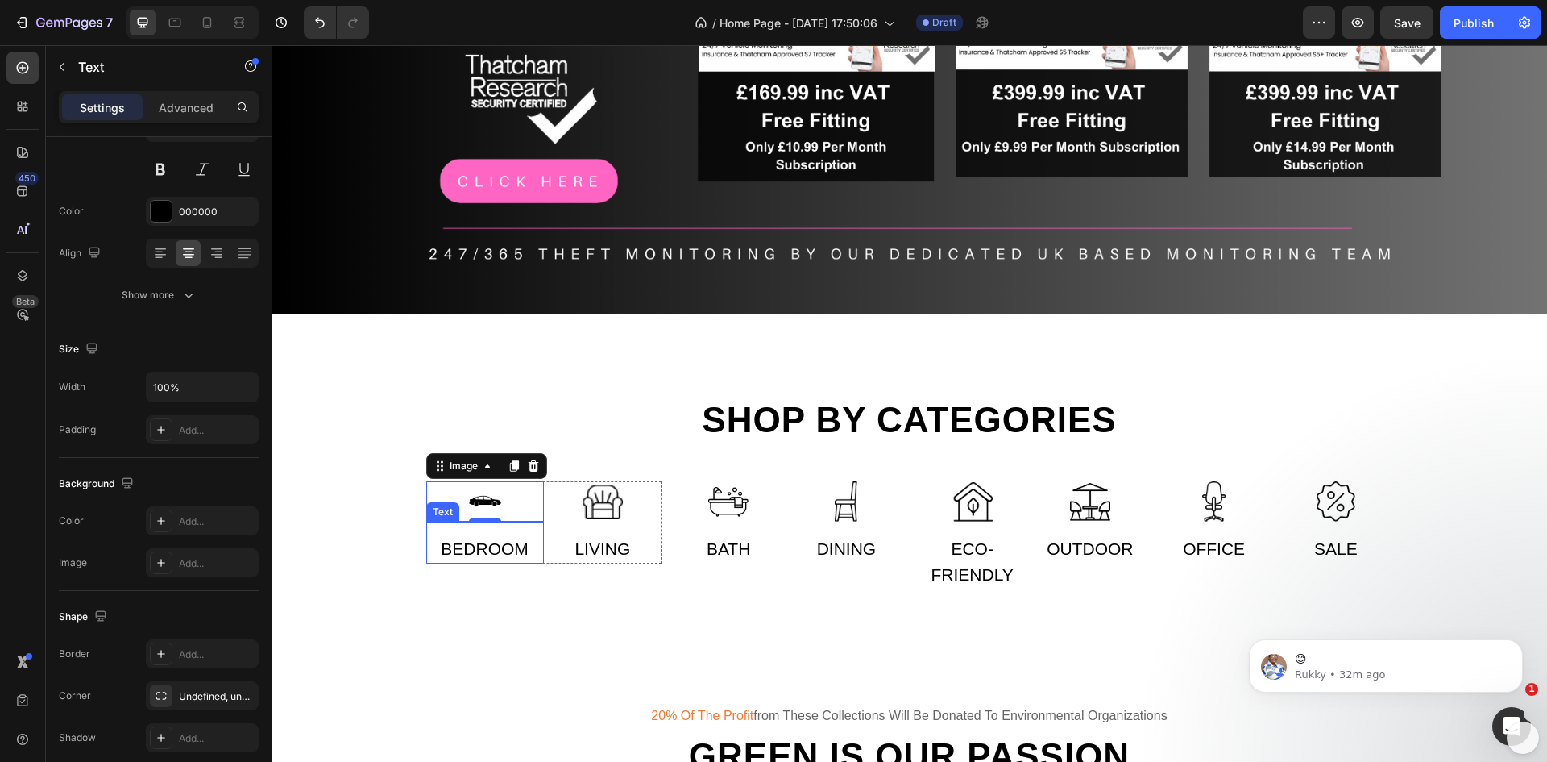
click at [467, 545] on div "Bedroom" at bounding box center [485, 548] width 118 height 29
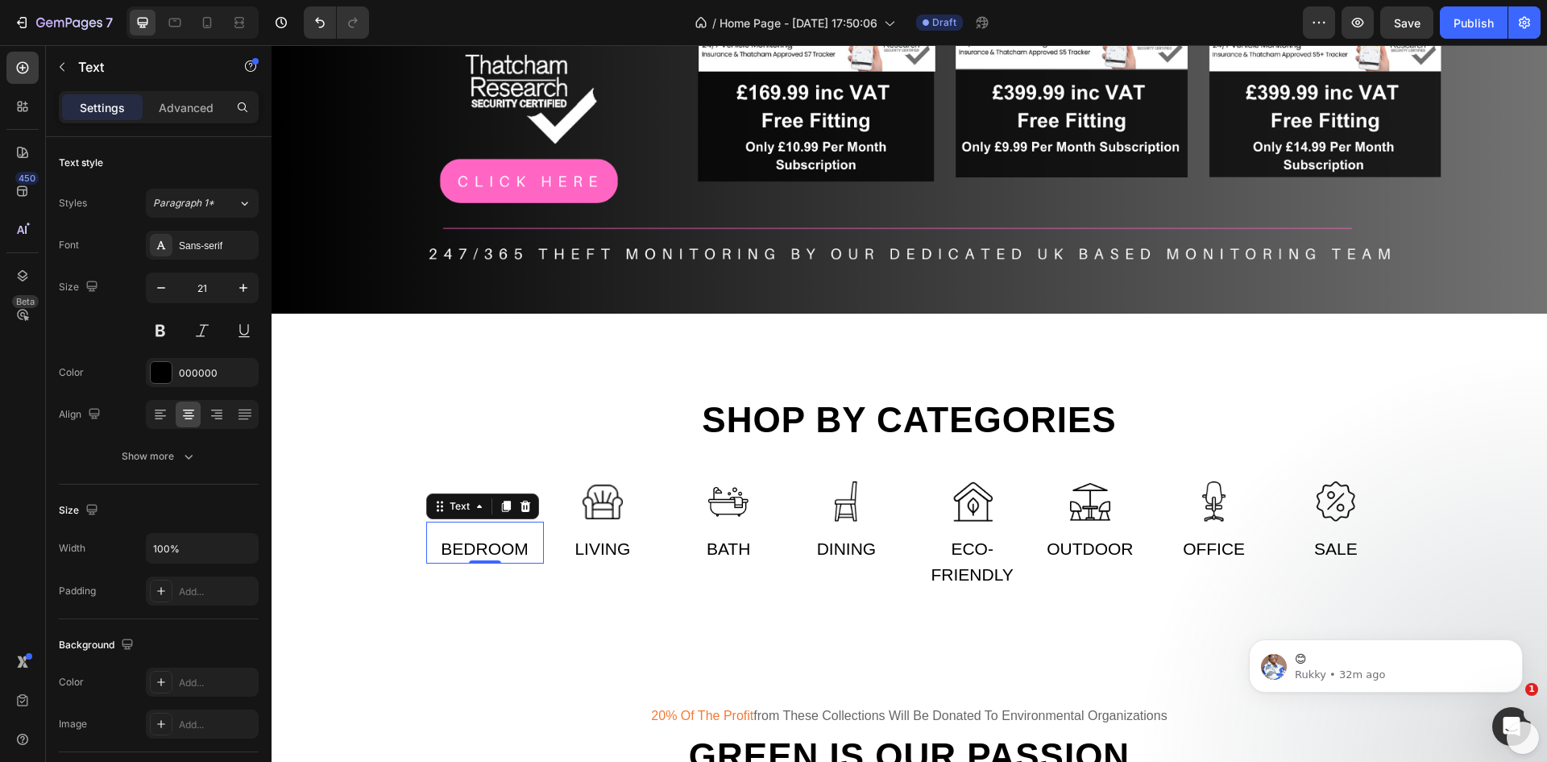
click at [467, 545] on div "Bedroom" at bounding box center [485, 548] width 118 height 29
click at [519, 544] on p "Bedroom" at bounding box center [485, 549] width 114 height 26
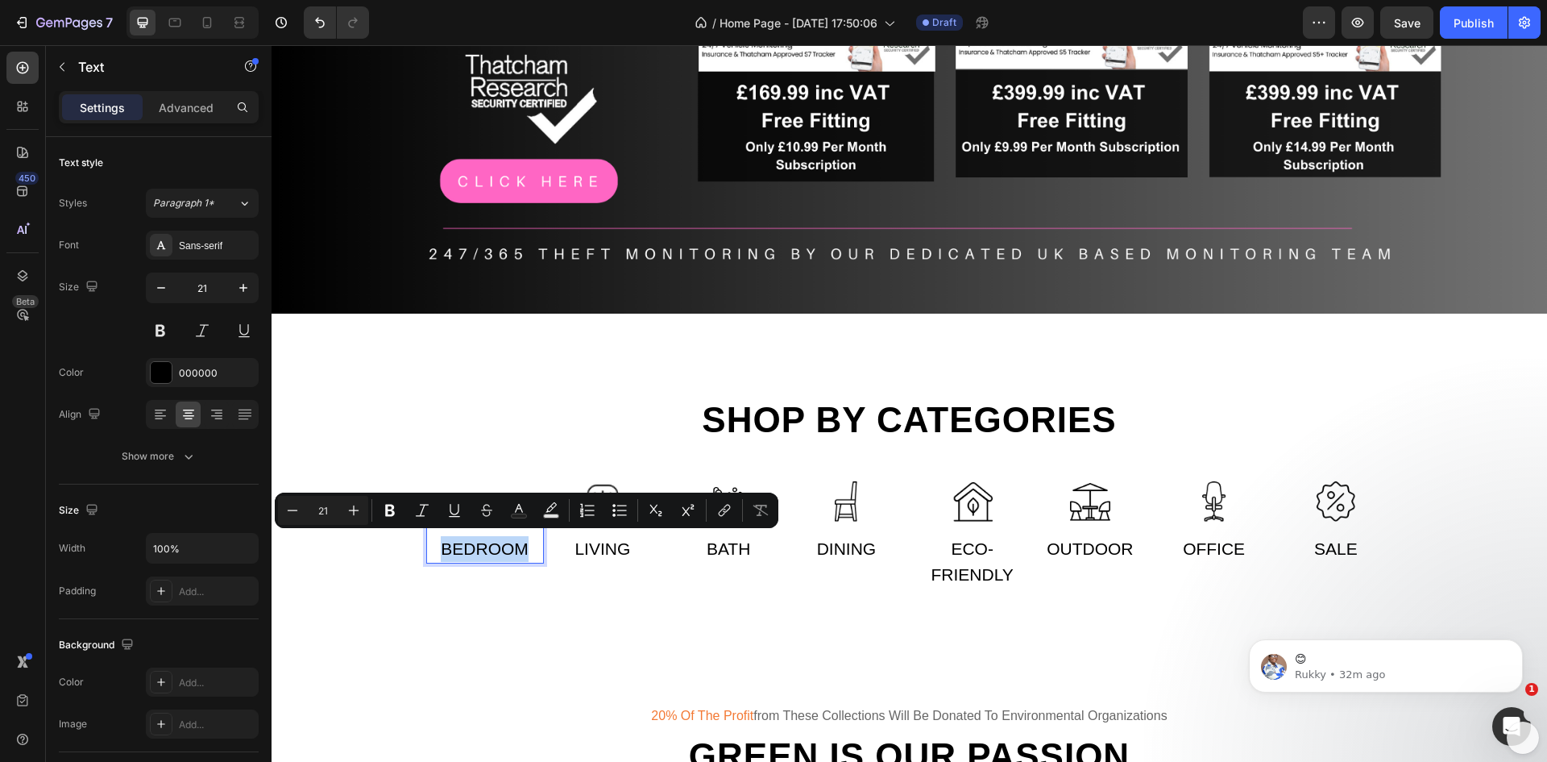
drag, startPoint x: 522, startPoint y: 544, endPoint x: 438, endPoint y: 549, distance: 84.8
click at [438, 549] on p "Bedroom" at bounding box center [485, 549] width 114 height 26
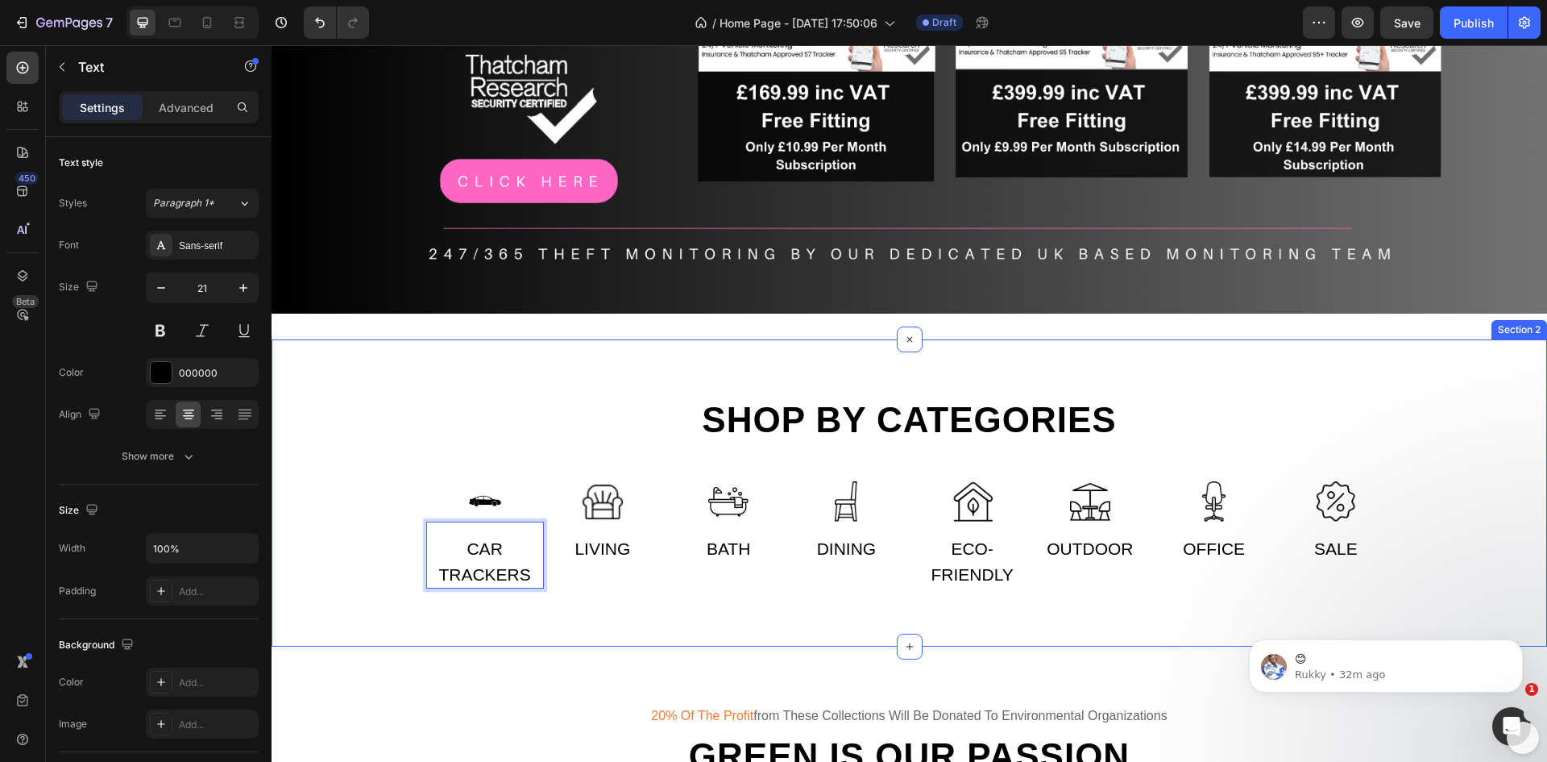
click at [363, 528] on div "Shop by categories Heading Row Image Car Trackers Text 0 Image Living Text Row …" at bounding box center [910, 493] width 1252 height 192
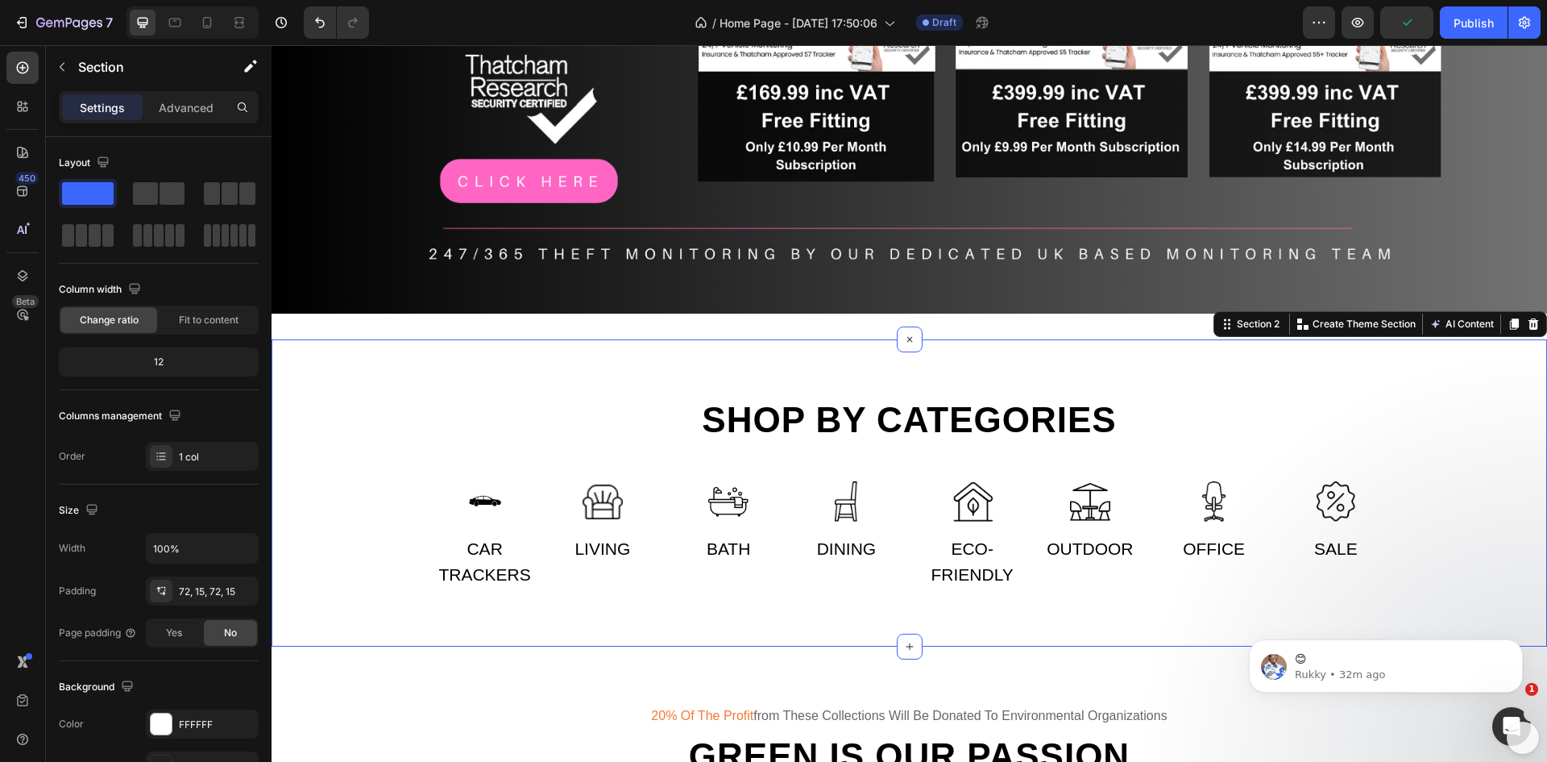
click at [645, 366] on div "Shop by categories Heading Row Image Car Trackers Text Image Living Text Row Im…" at bounding box center [910, 493] width 1276 height 308
click at [219, 317] on span "Fit to content" at bounding box center [209, 320] width 60 height 15
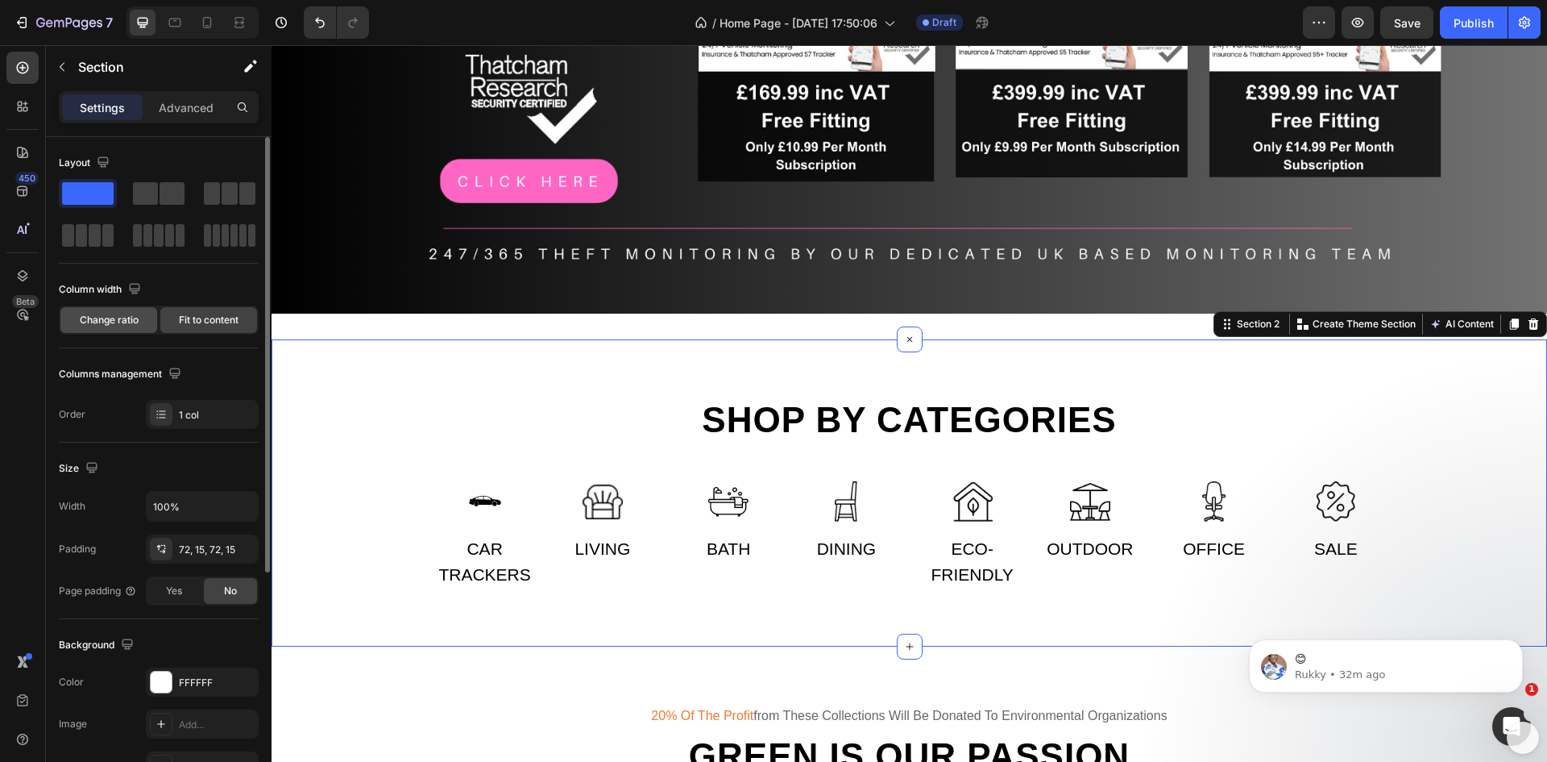
click at [128, 319] on span "Change ratio" at bounding box center [109, 320] width 59 height 15
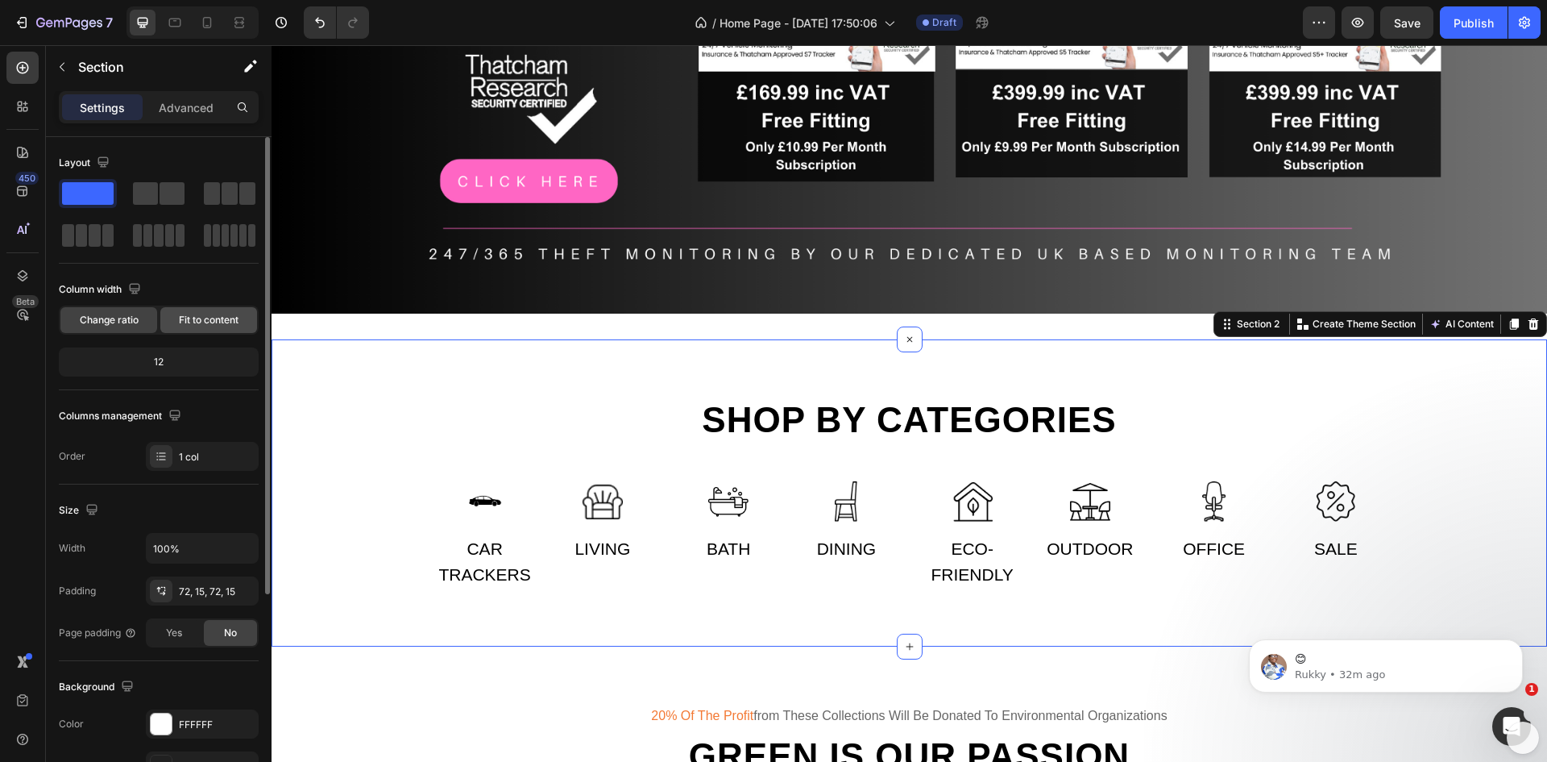
click at [199, 318] on span "Fit to content" at bounding box center [209, 320] width 60 height 15
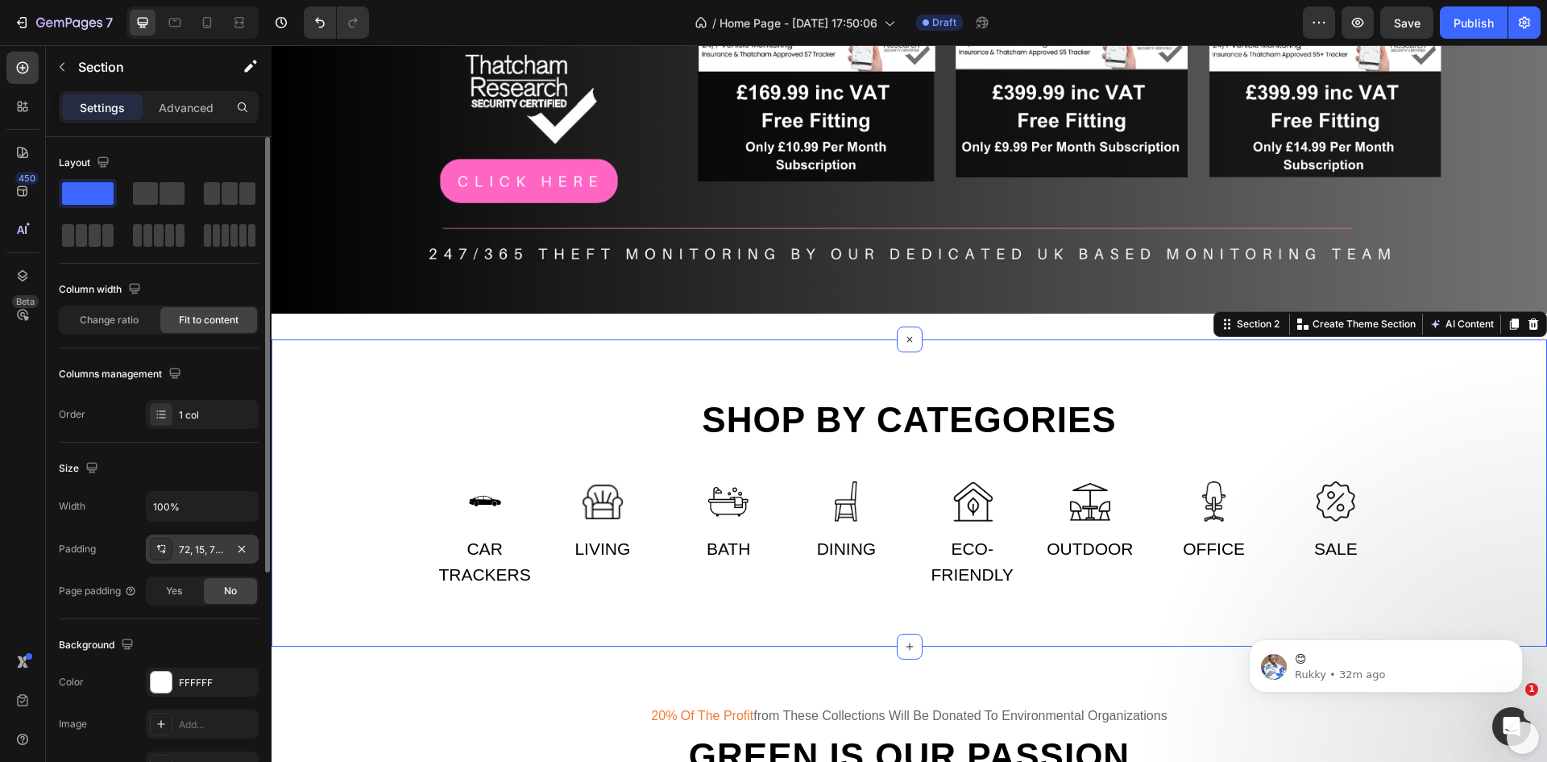
click at [179, 547] on div "72, 15, 72, 15" at bounding box center [202, 549] width 47 height 15
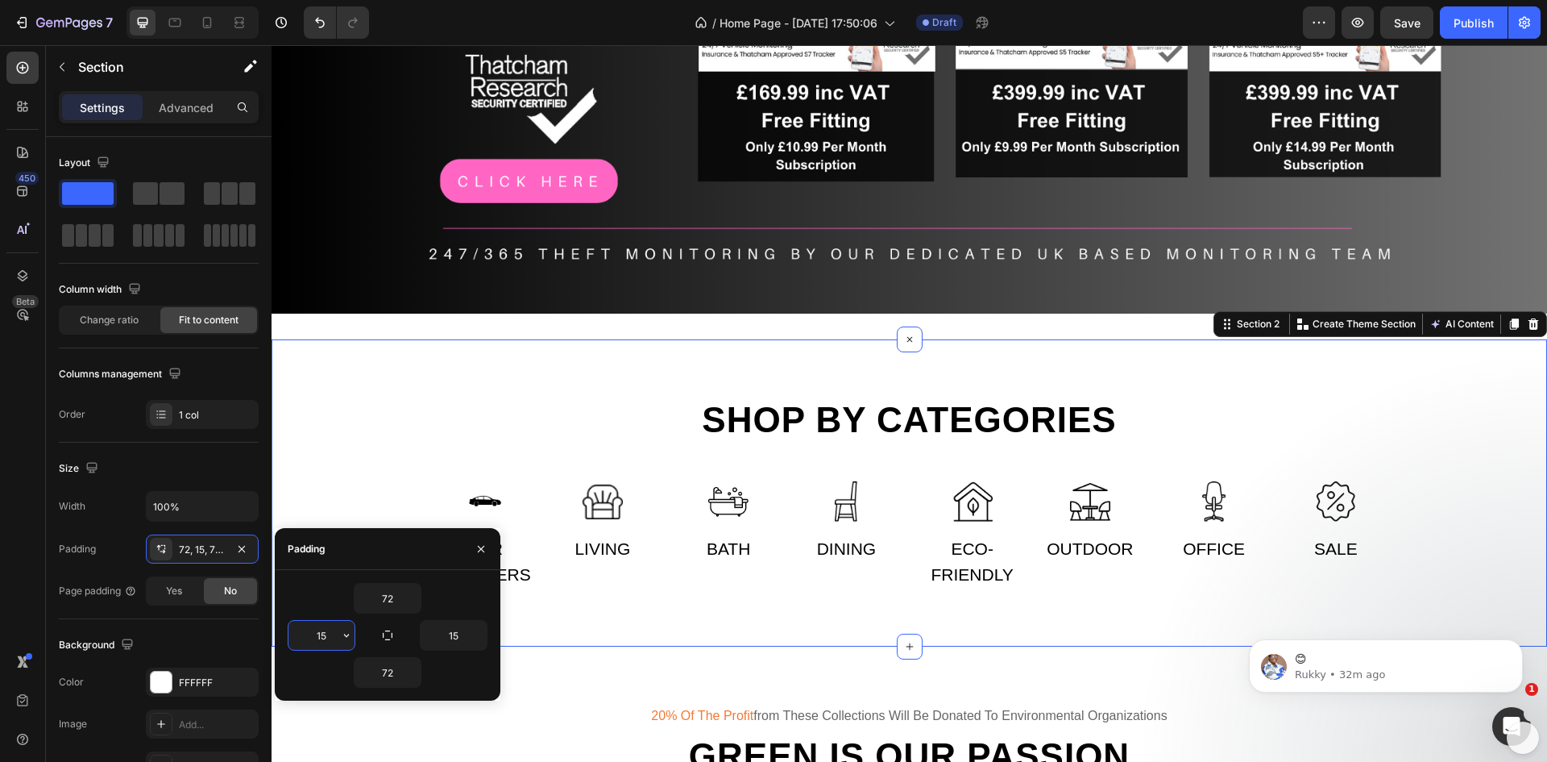
click at [331, 642] on input "15" at bounding box center [322, 635] width 66 height 29
click at [347, 635] on icon "button" at bounding box center [346, 635] width 13 height 13
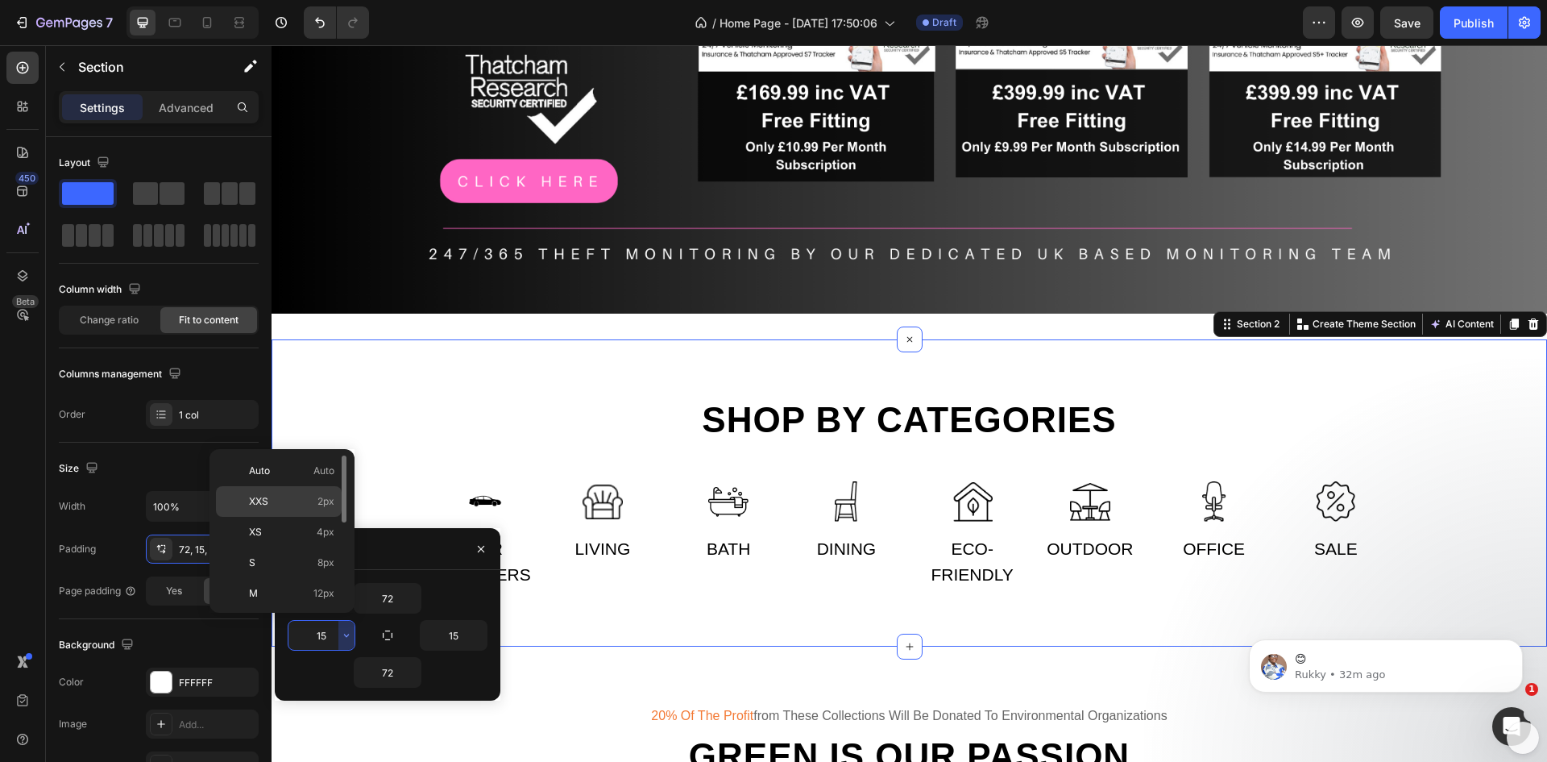
click at [268, 494] on p "XXS 2px" at bounding box center [291, 501] width 85 height 15
type input "2"
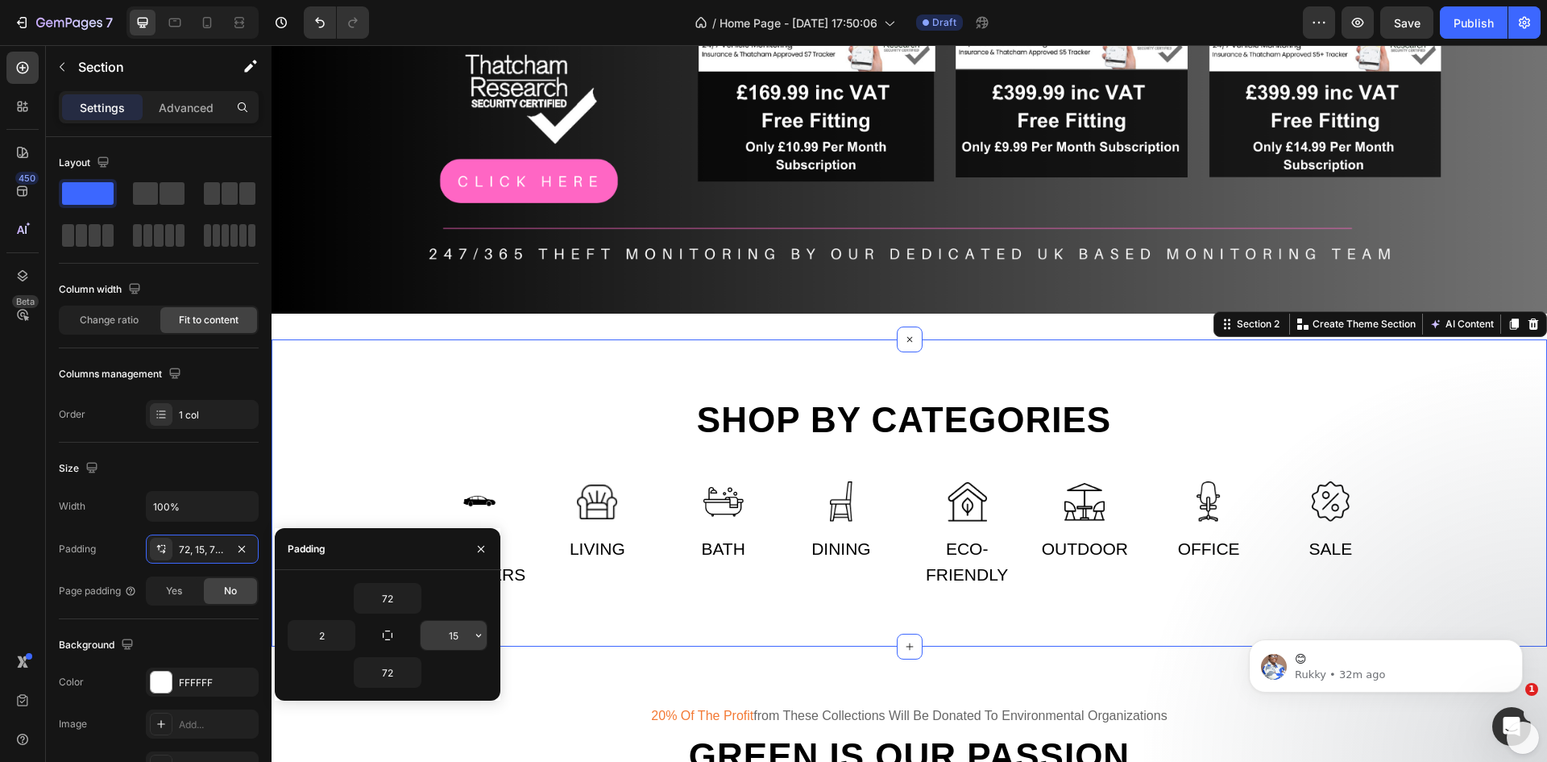
click at [456, 637] on input "15" at bounding box center [454, 635] width 66 height 29
click at [473, 638] on icon "button" at bounding box center [478, 635] width 13 height 13
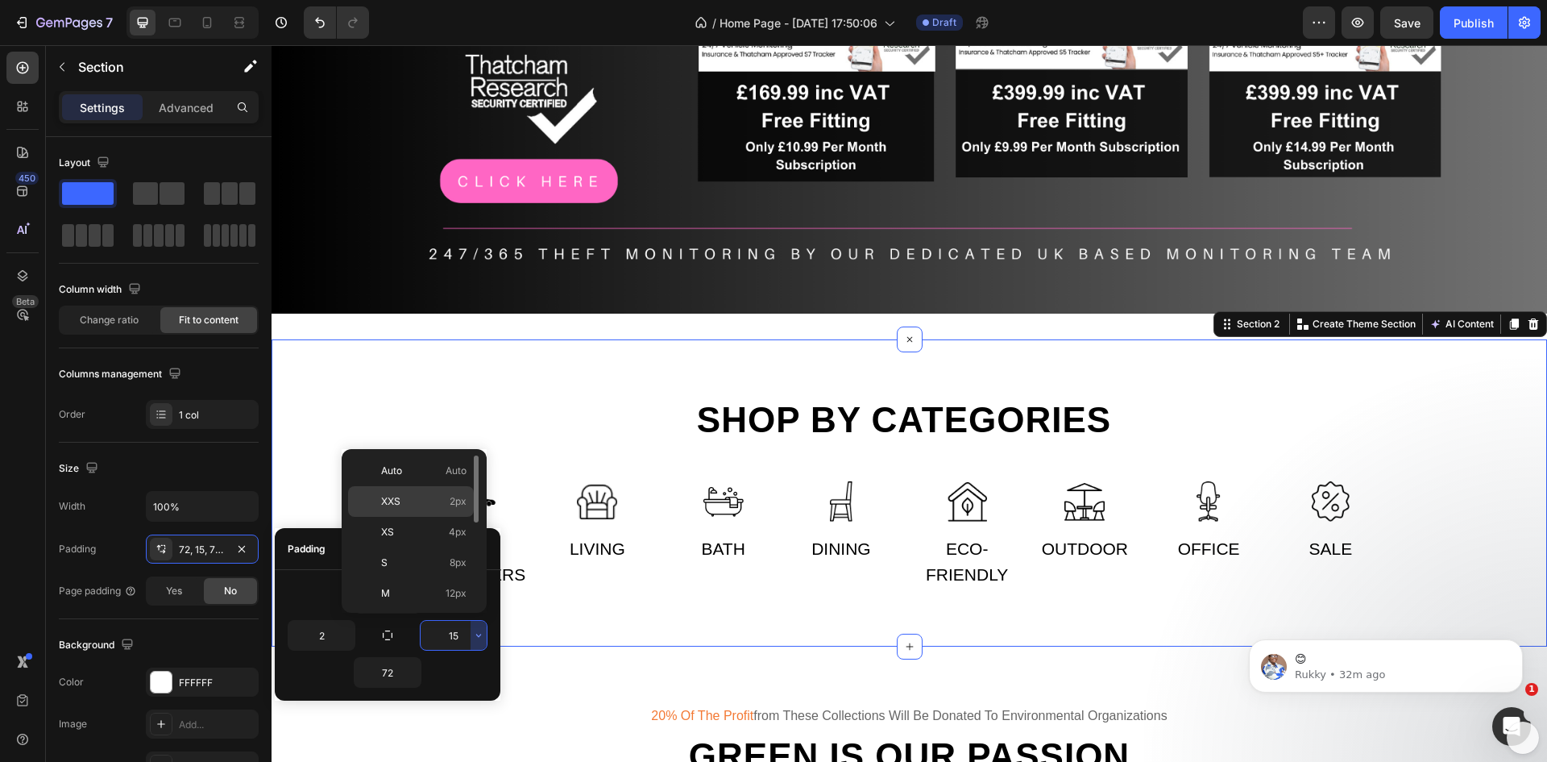
click at [433, 501] on p "XXS 2px" at bounding box center [423, 501] width 85 height 15
type input "2"
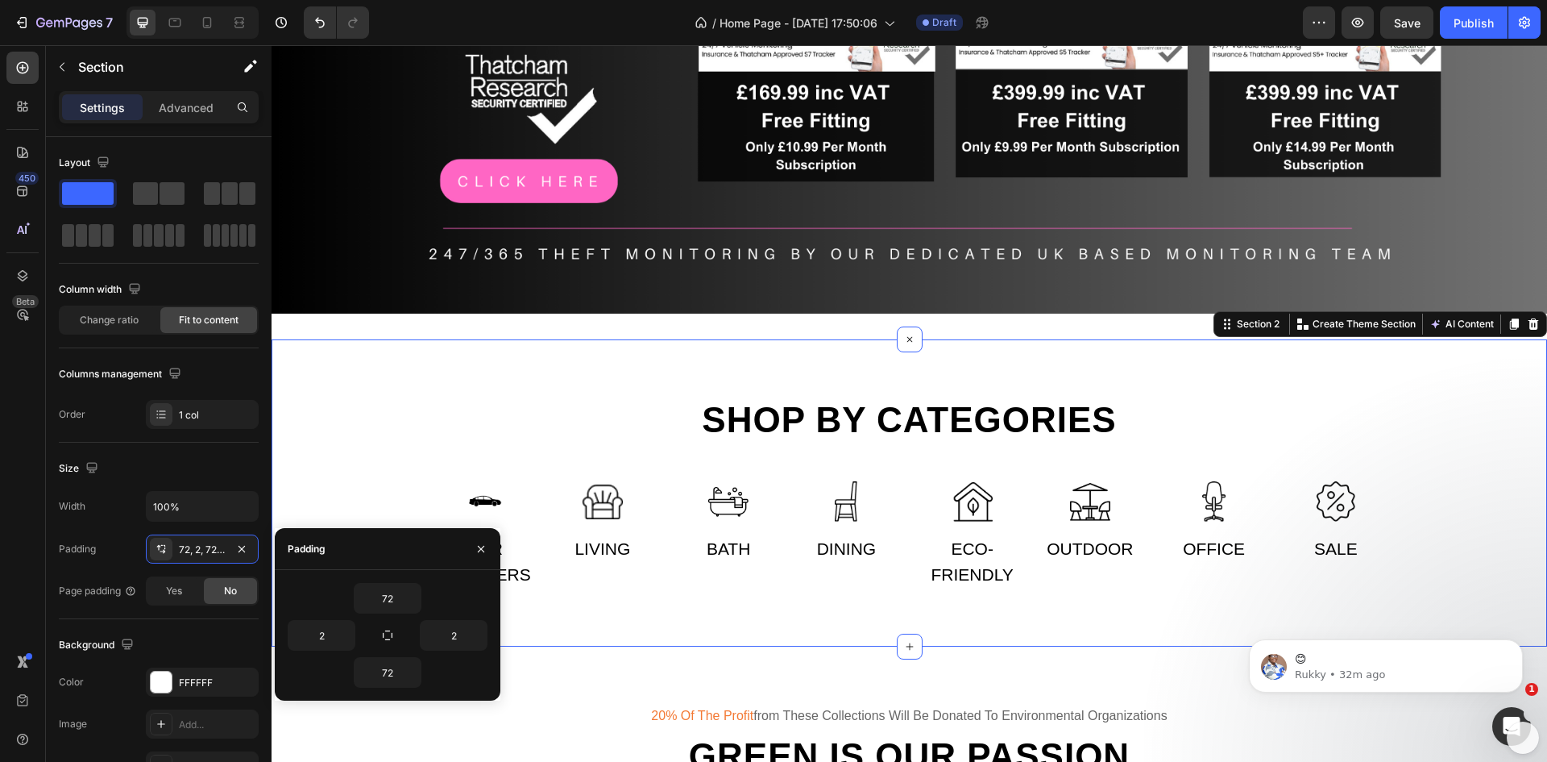
click at [444, 455] on div "Shop by categories Heading Row Image Car Trackers Text Image Living Text Row Im…" at bounding box center [909, 493] width 1273 height 192
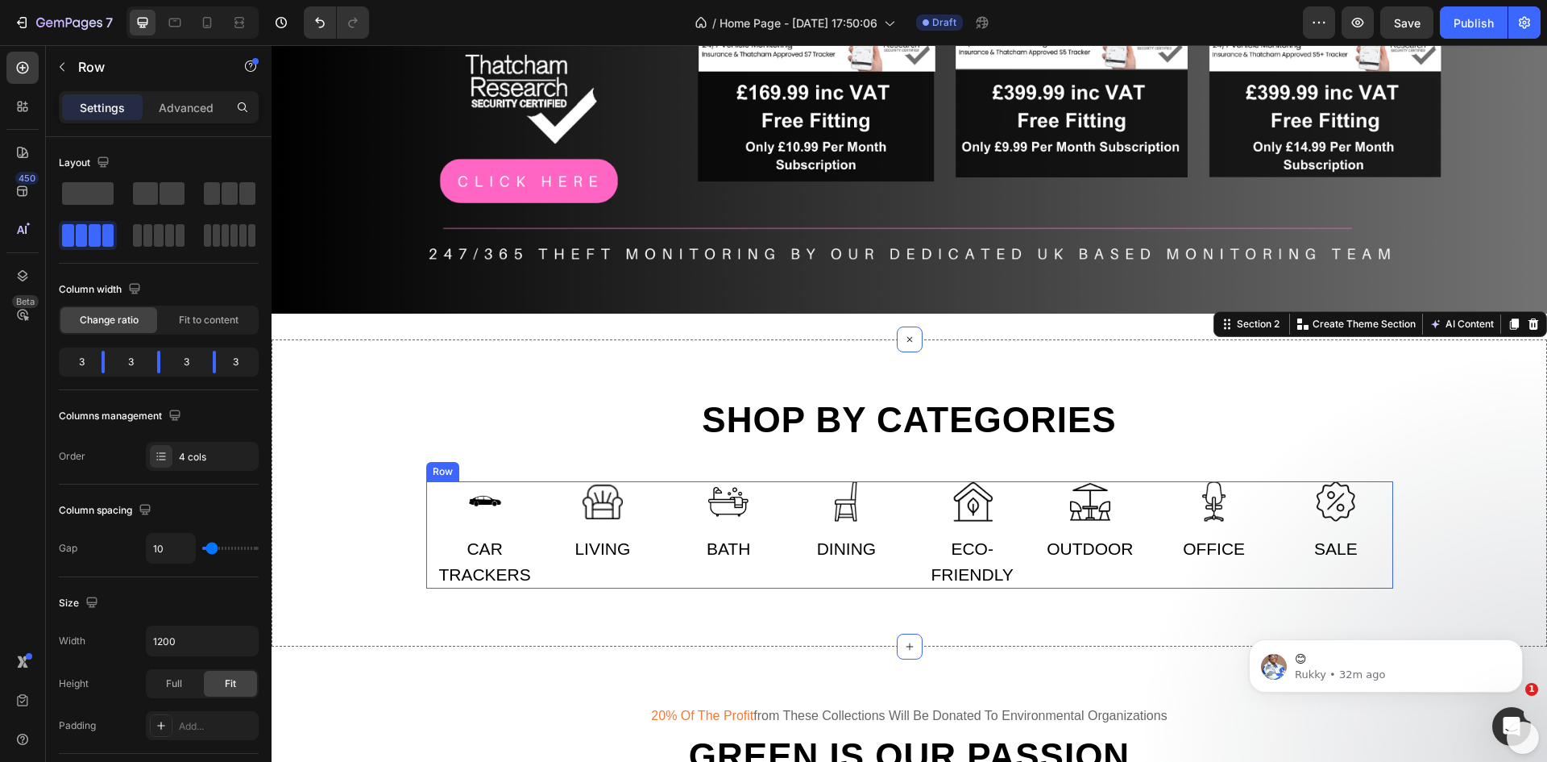
click at [678, 559] on div "Image Bath Text Image Dining Text Row" at bounding box center [788, 534] width 236 height 107
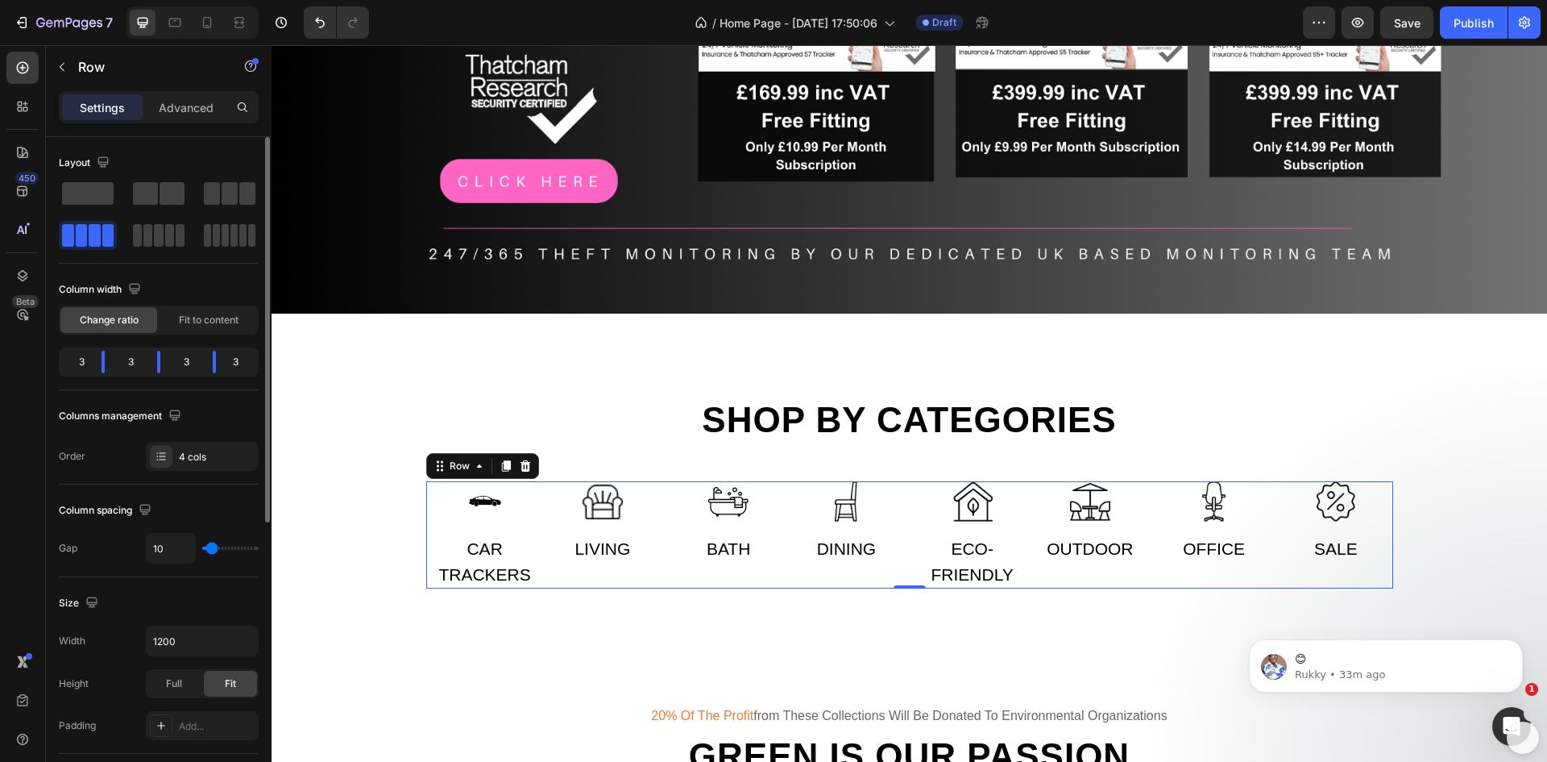
type input "22"
type input "24"
type input "29"
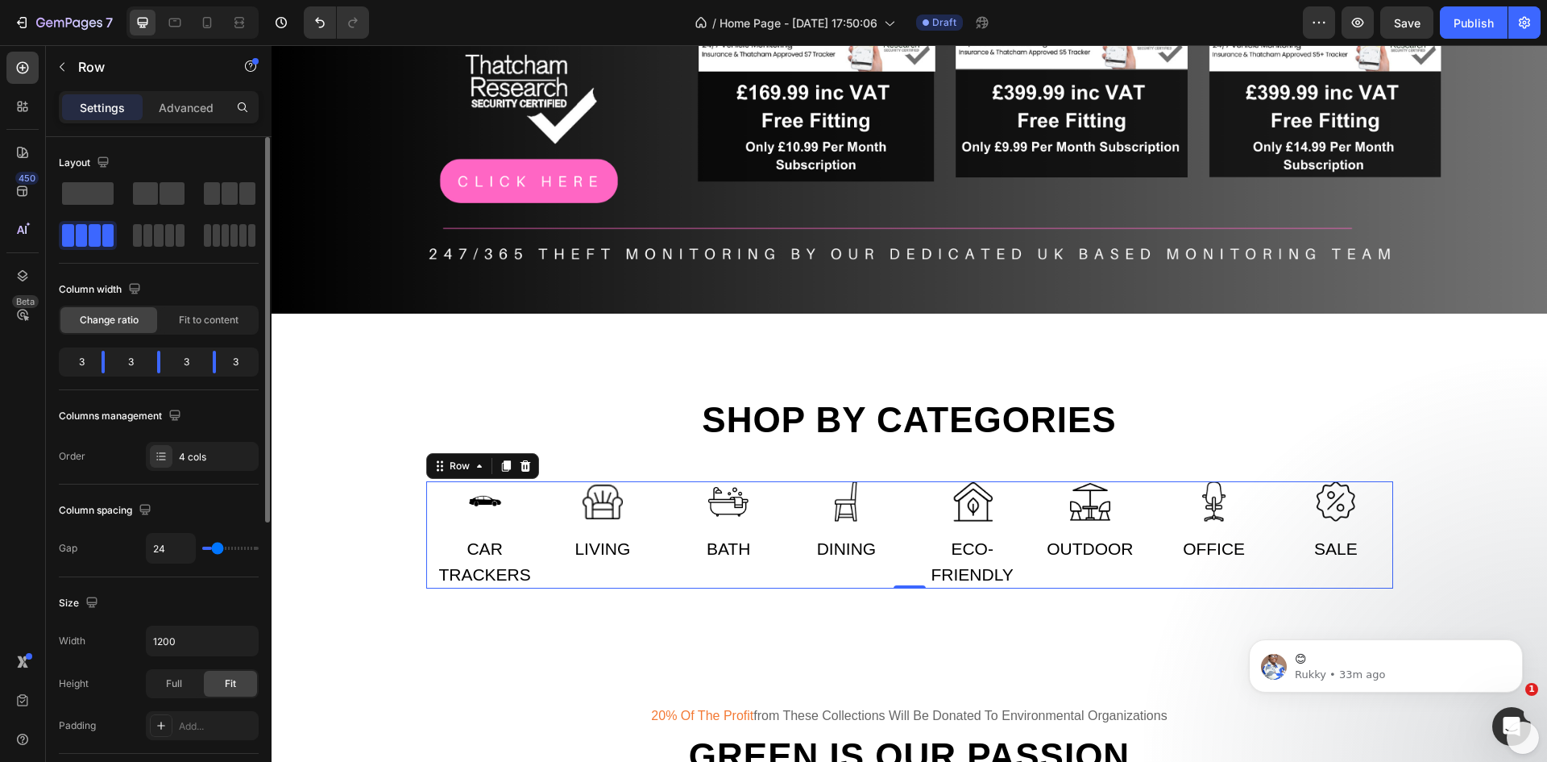
type input "29"
type input "31"
type input "33"
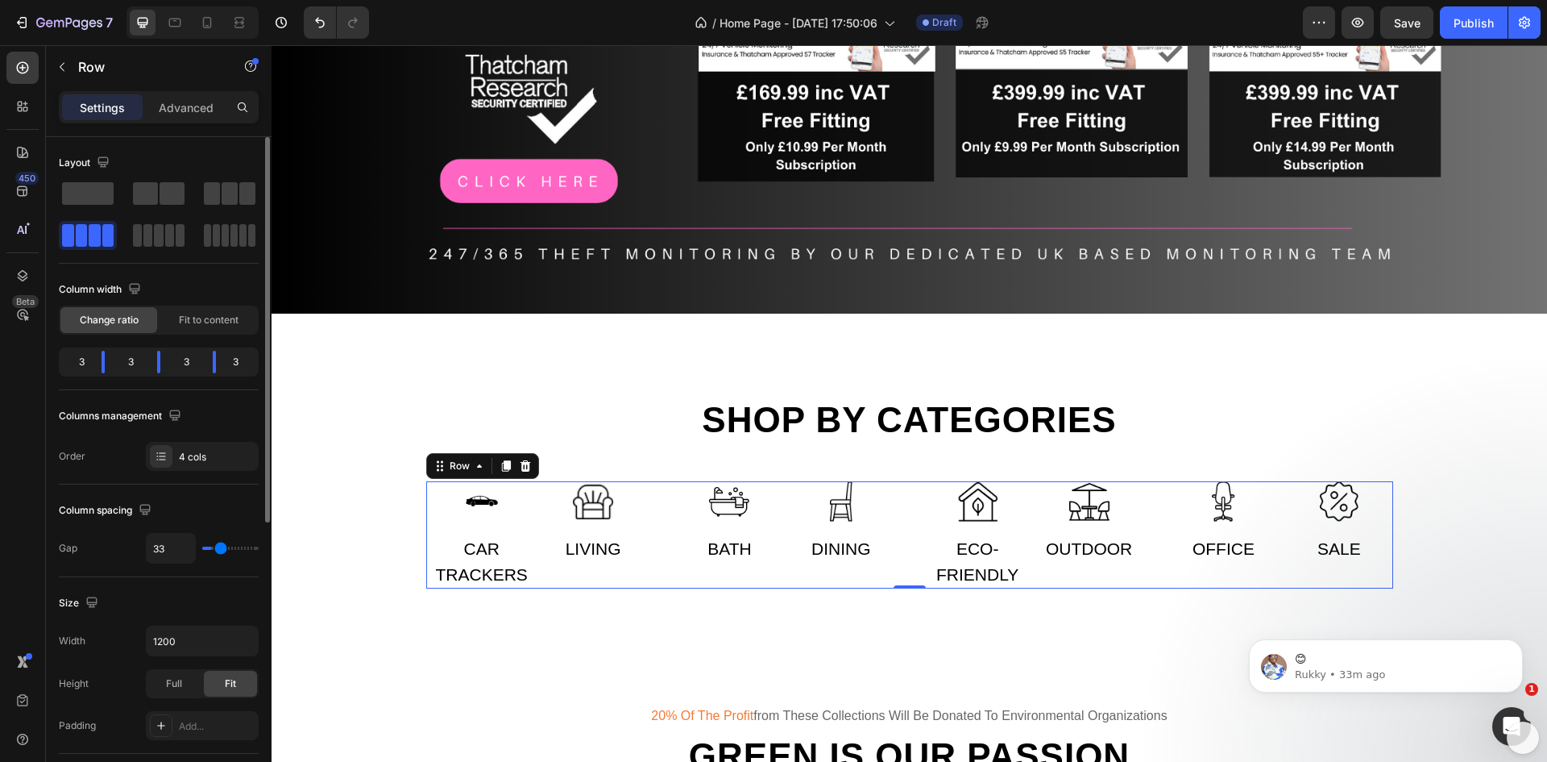
type input "38"
type input "40"
type input "49"
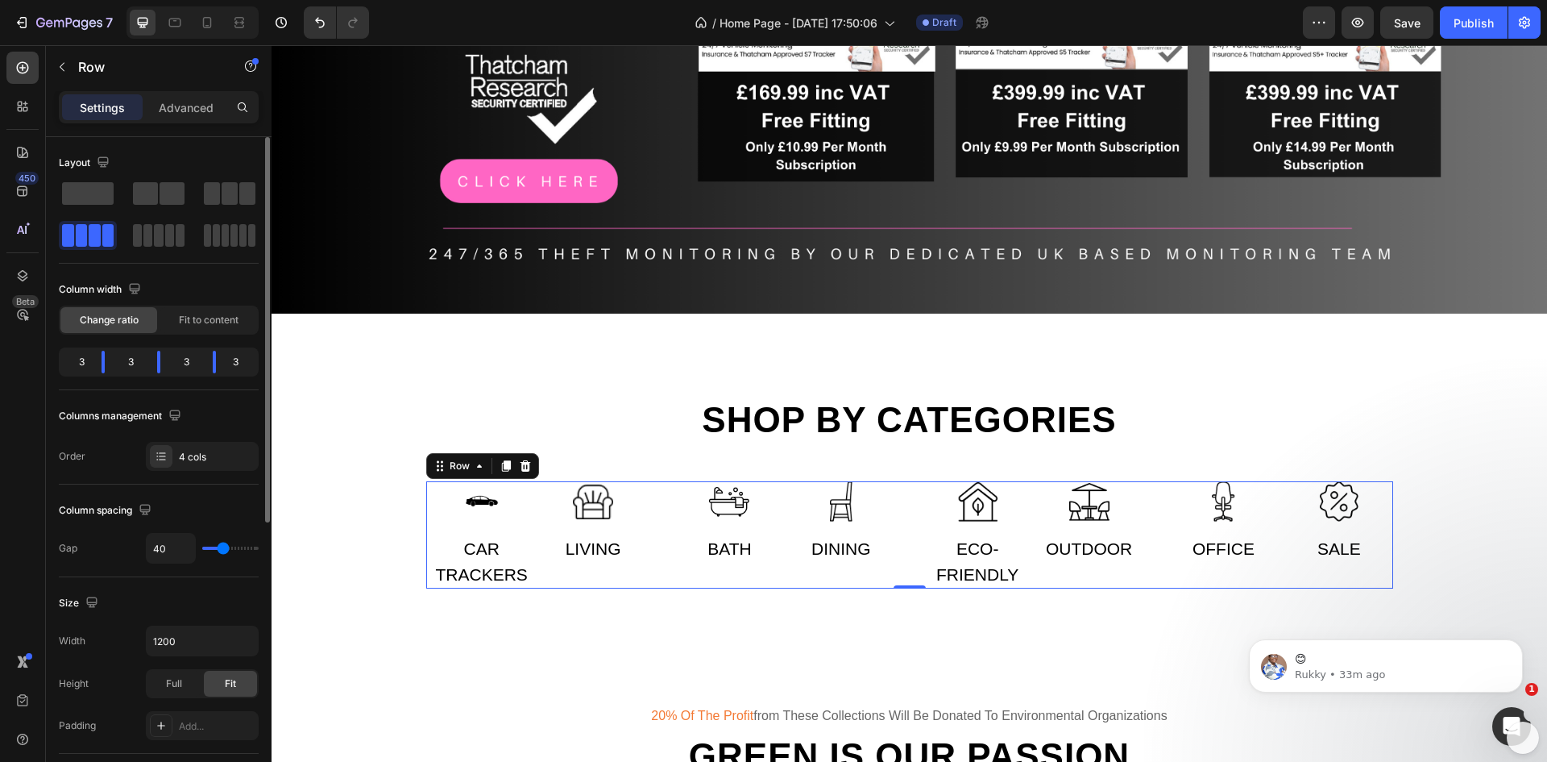
type input "49"
type input "51"
type input "53"
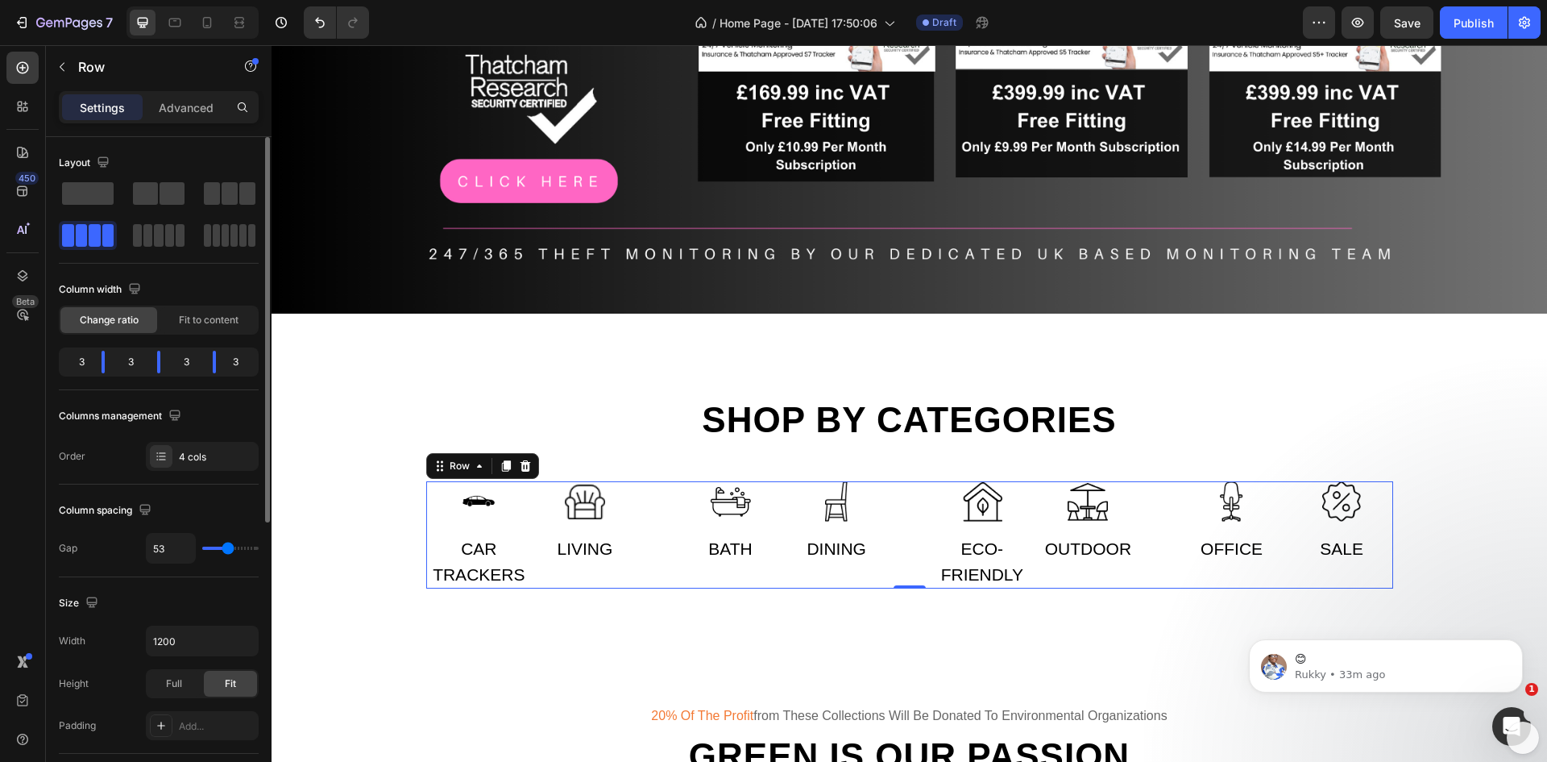
type input "56"
type input "58"
type input "53"
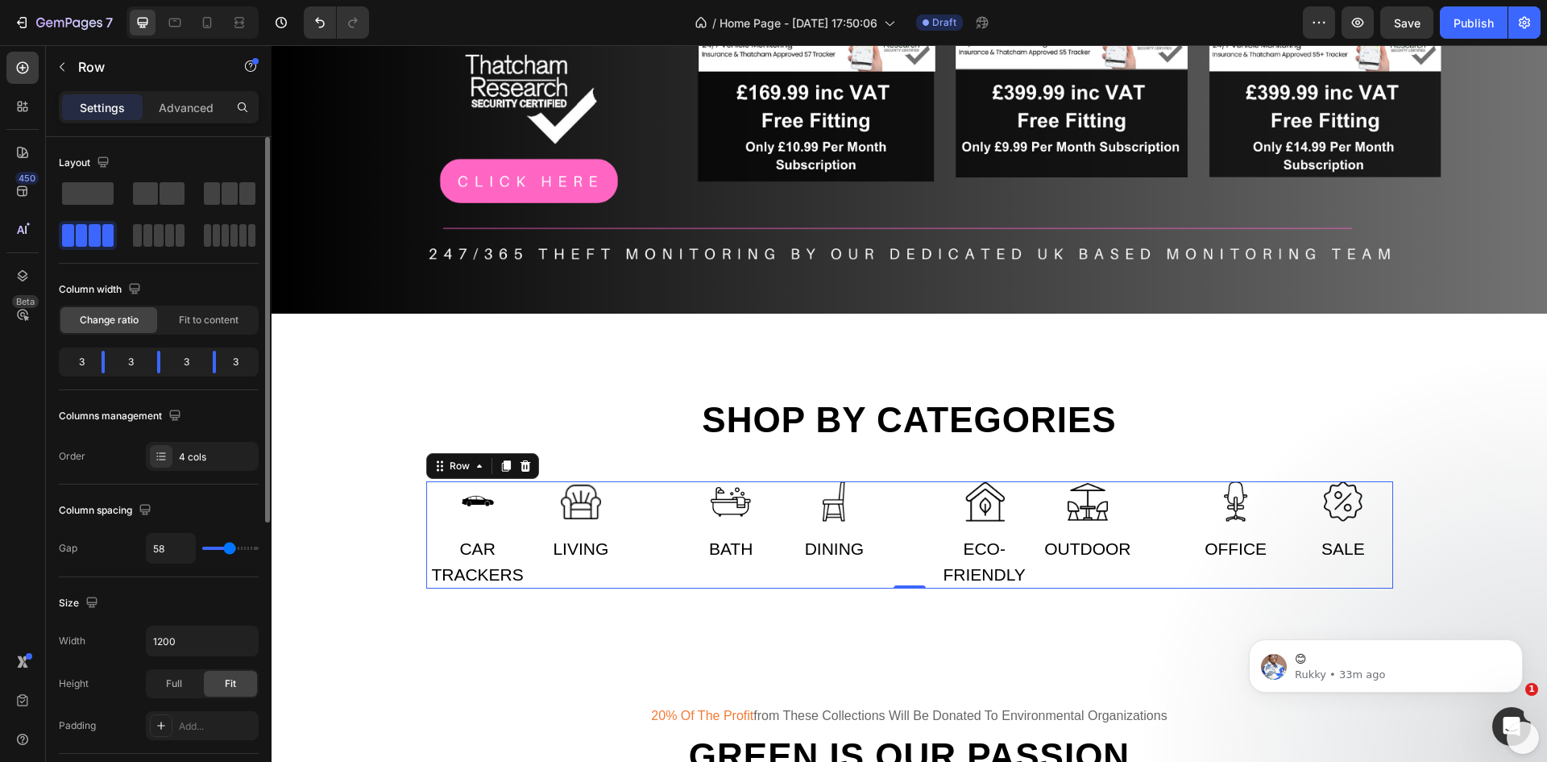
type input "53"
type input "51"
type input "49"
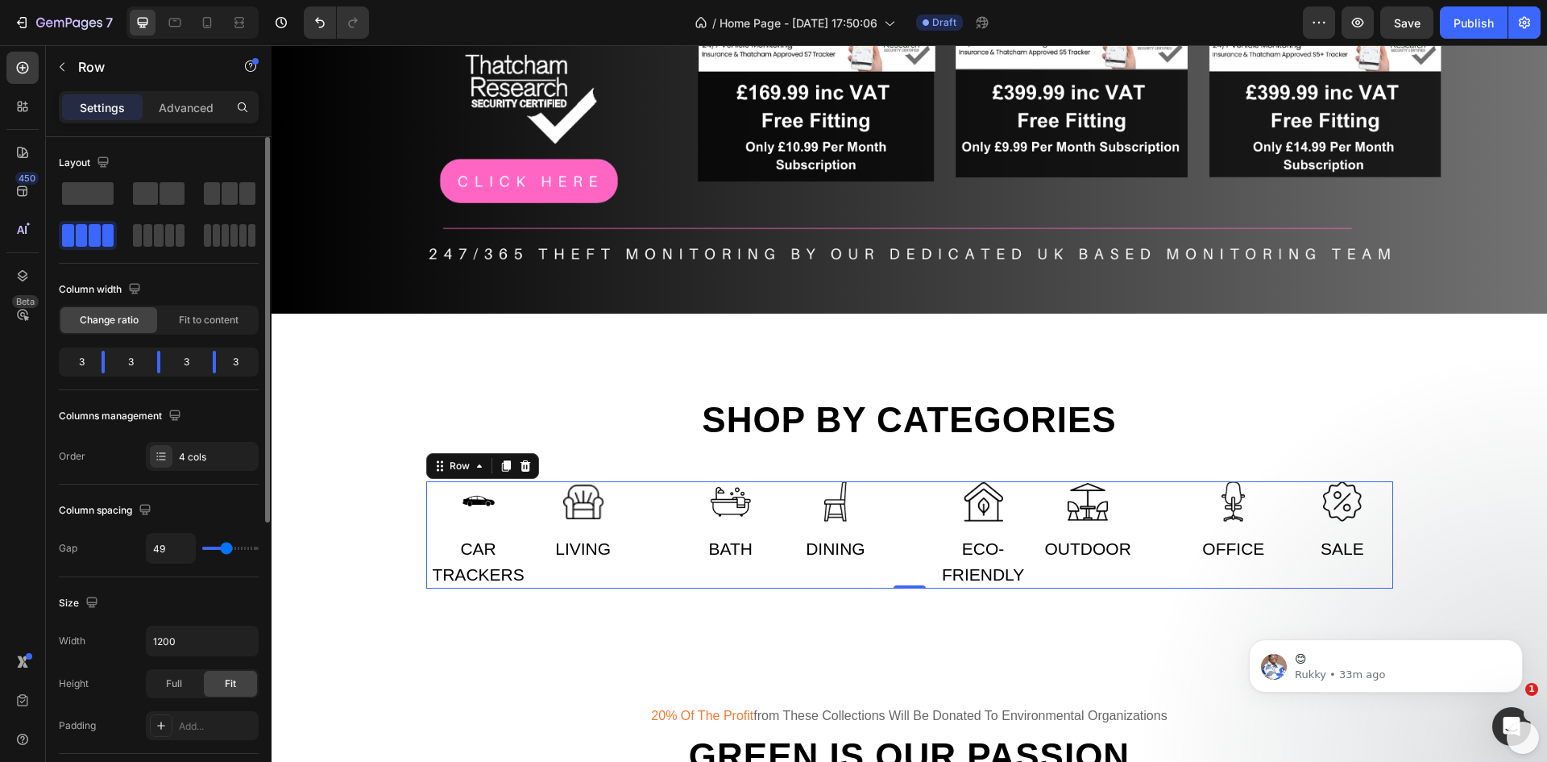
type input "44"
type input "42"
type input "38"
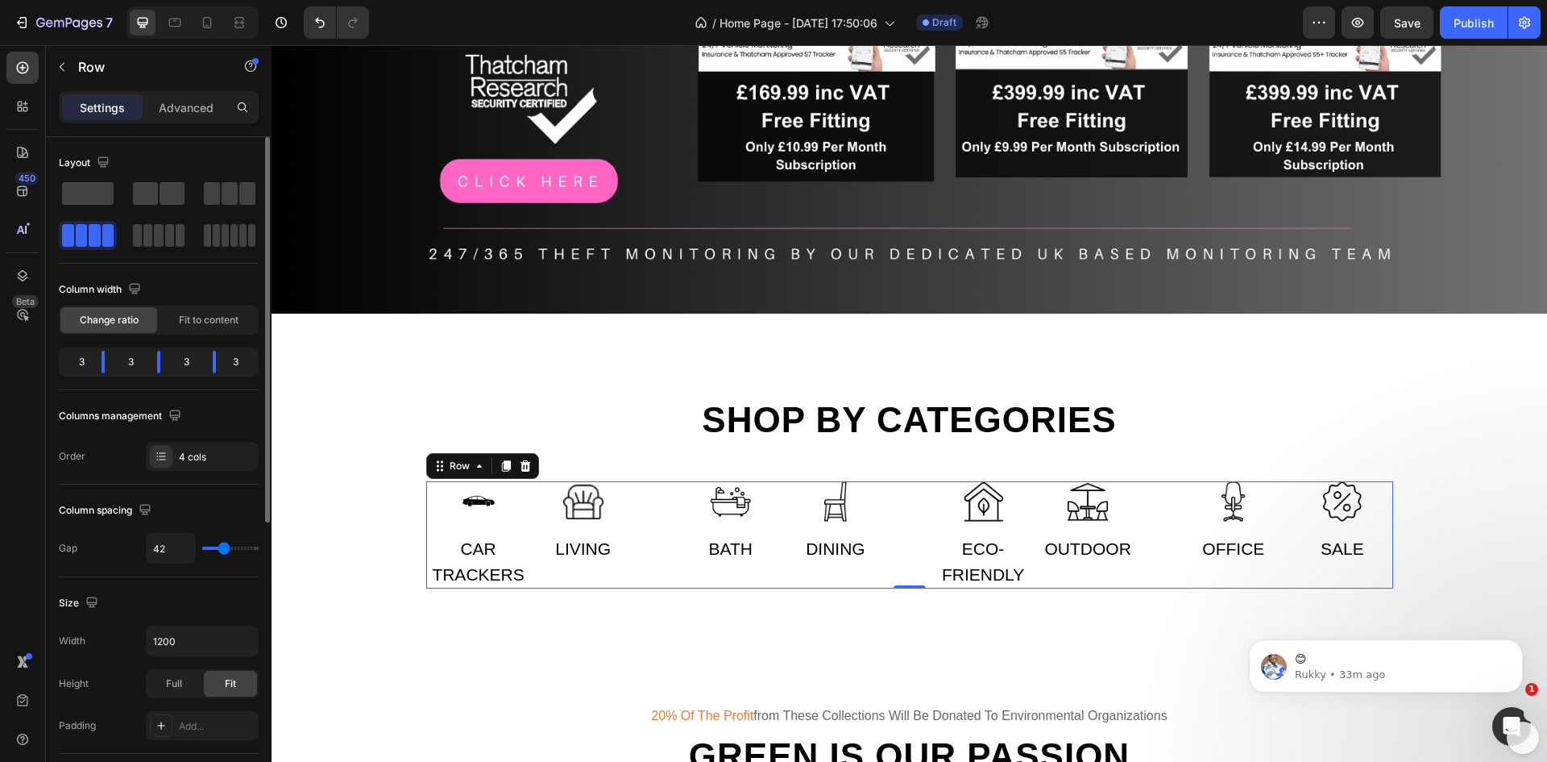
type input "38"
type input "24"
type input "22"
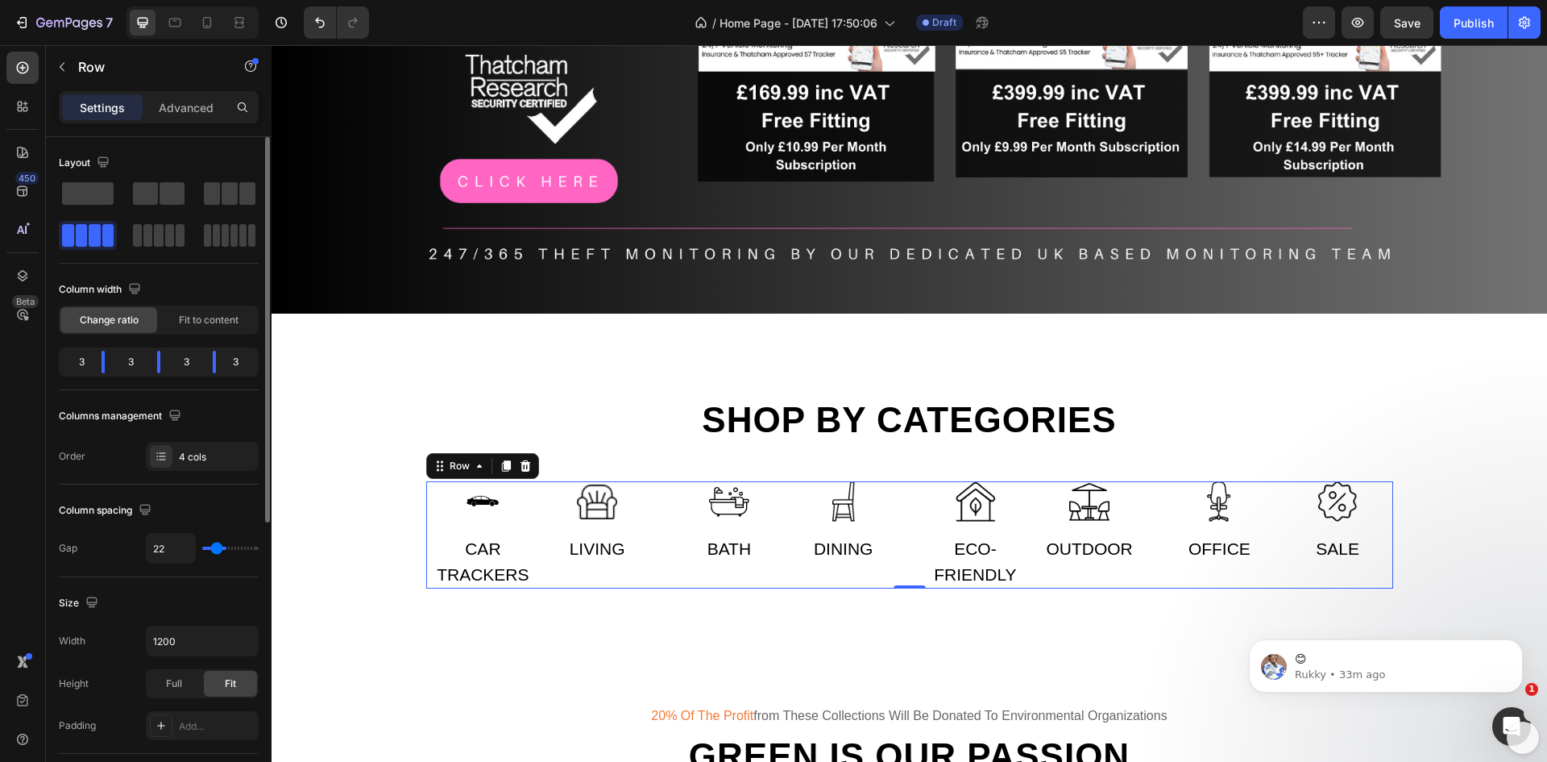
type input "20"
type input "4"
type input "2"
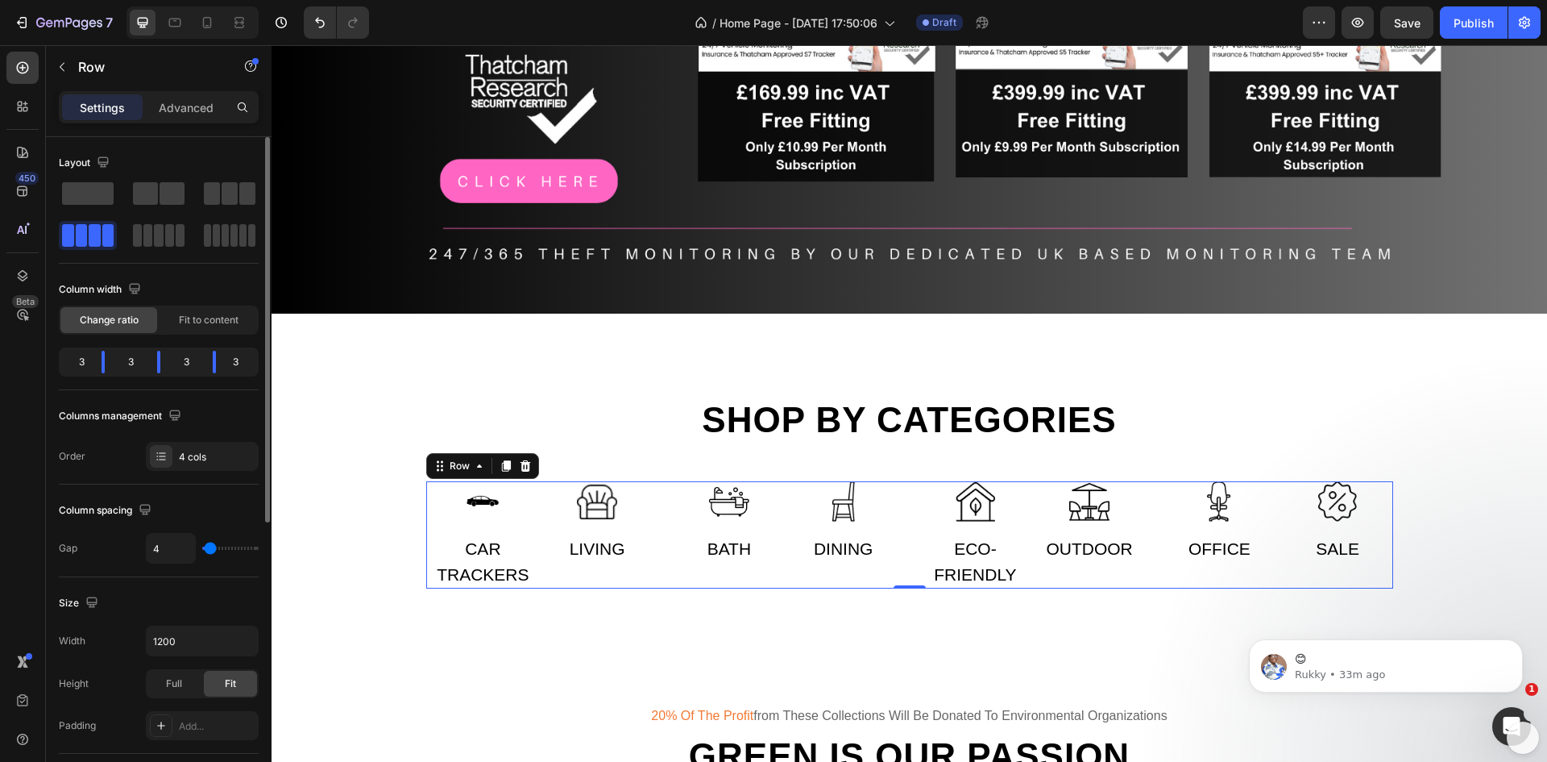
type input "2"
type input "0"
drag, startPoint x: 216, startPoint y: 550, endPoint x: 201, endPoint y: 551, distance: 15.4
type input "0"
click at [202, 550] on input "range" at bounding box center [230, 547] width 56 height 3
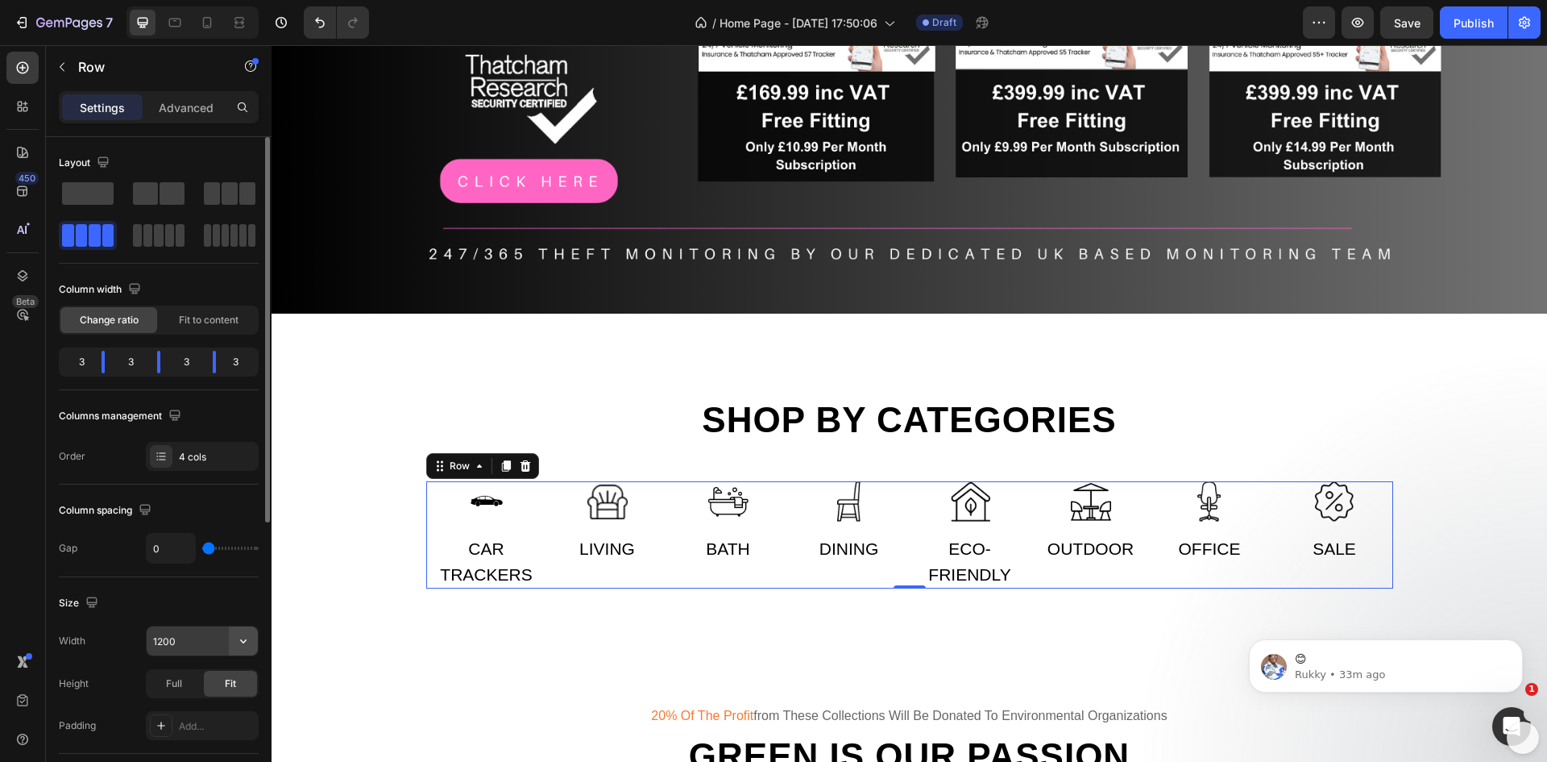
click at [240, 640] on icon "button" at bounding box center [243, 641] width 16 height 16
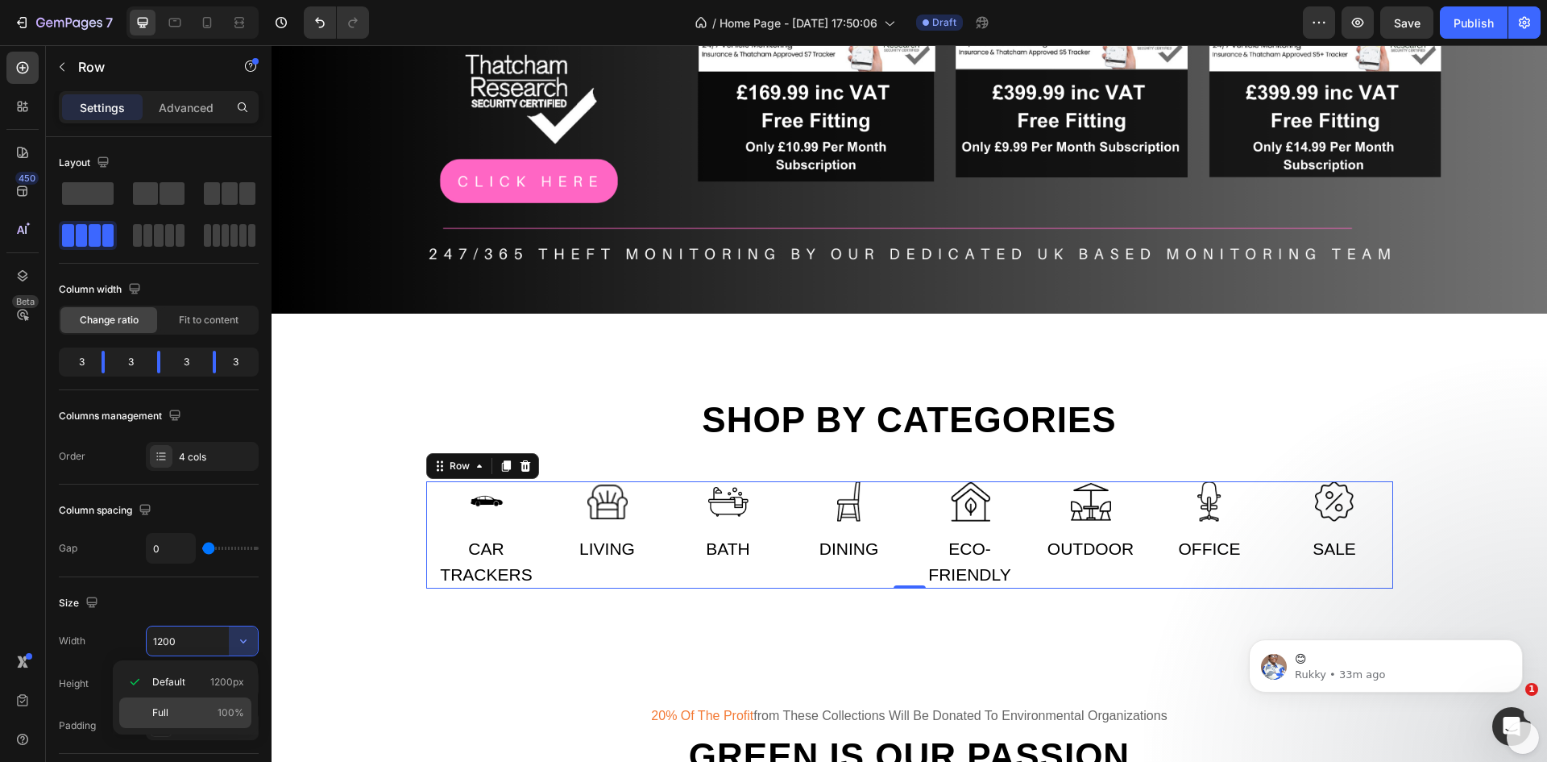
click at [182, 702] on div "Full 100%" at bounding box center [185, 712] width 132 height 31
type input "100%"
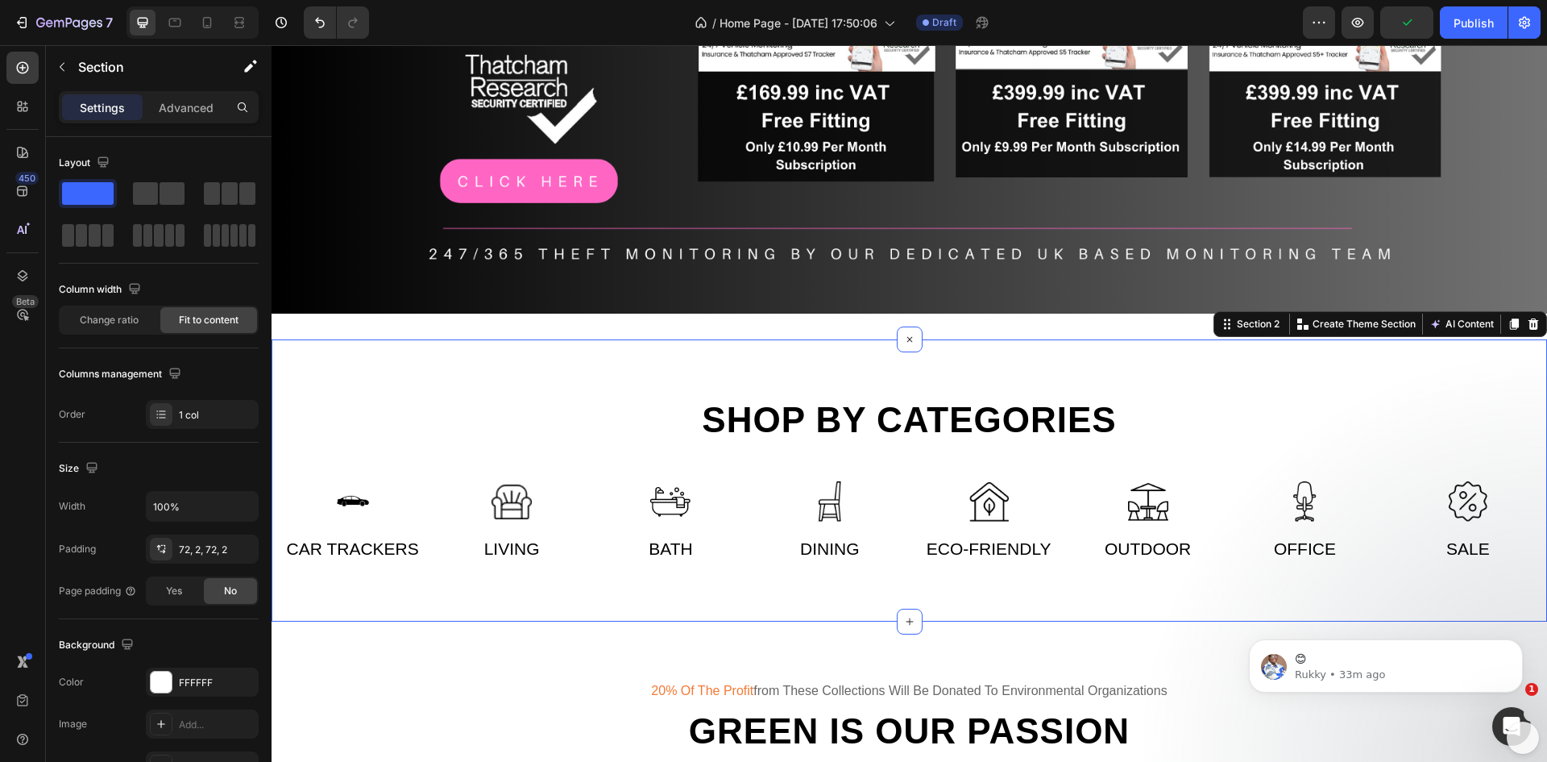
click at [874, 355] on div "Shop by categories Heading Row Image Car Trackers Text Image Living Text Row Im…" at bounding box center [910, 480] width 1276 height 282
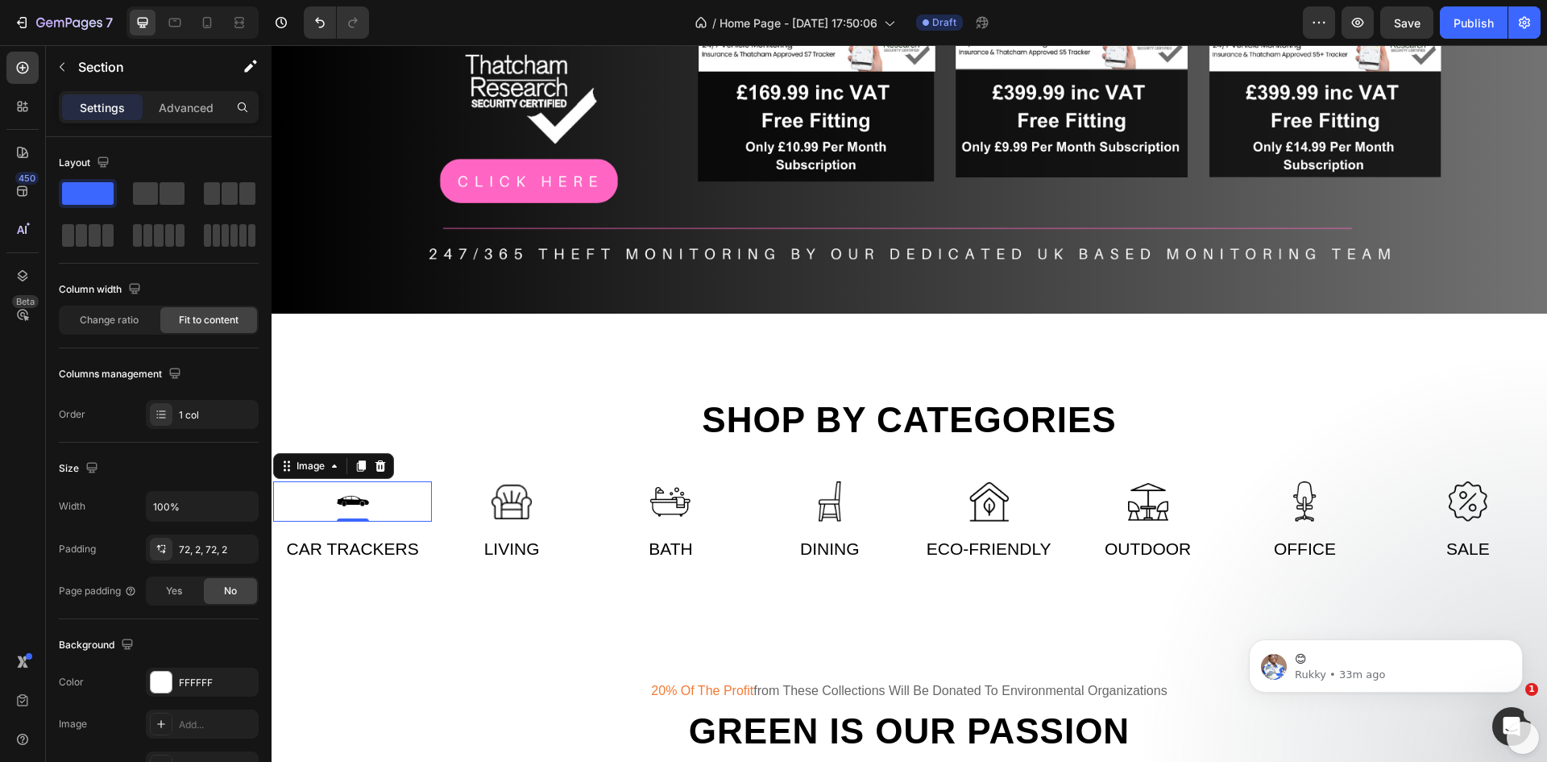
click at [355, 502] on img at bounding box center [353, 501] width 40 height 40
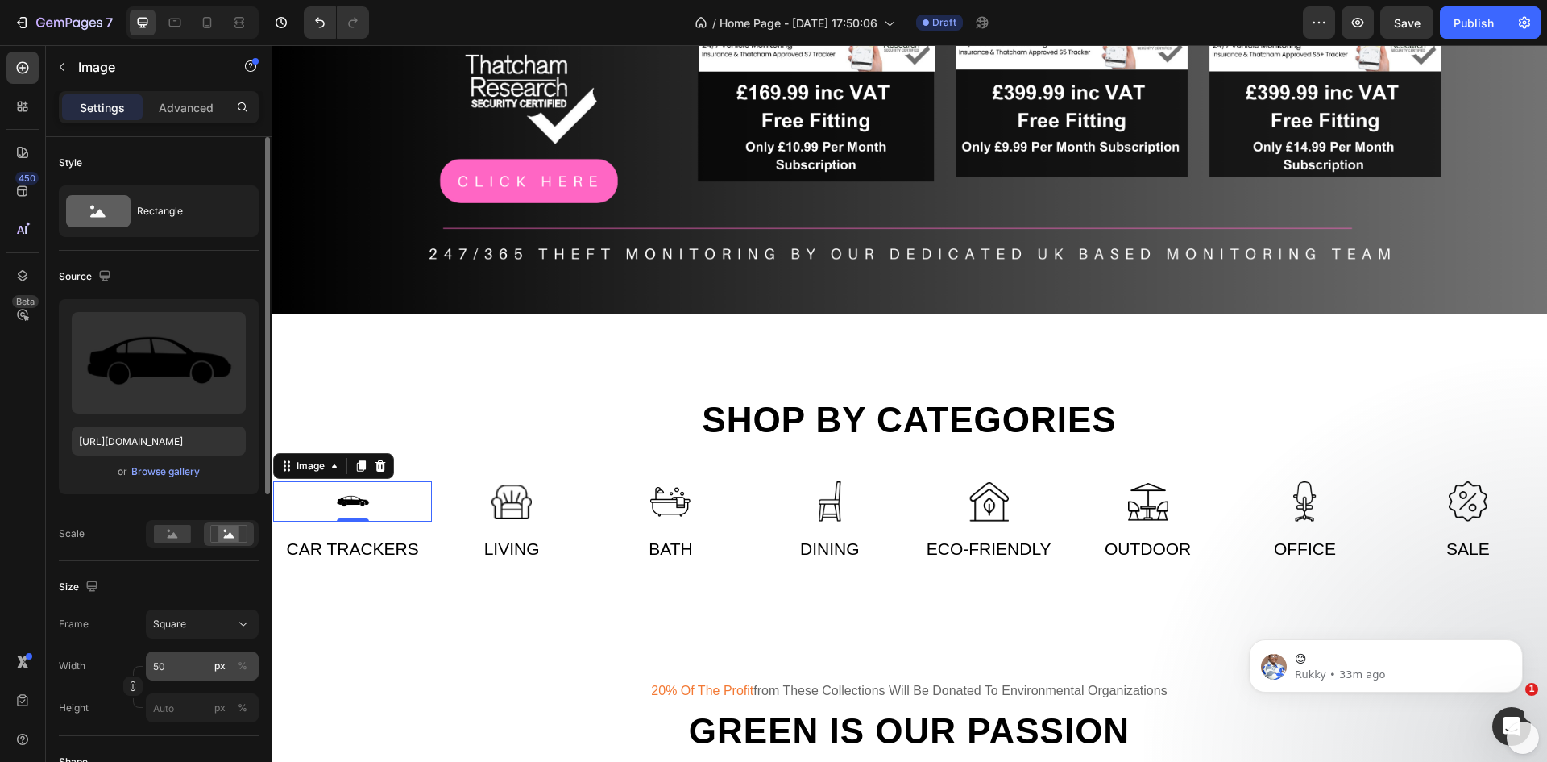
scroll to position [161, 0]
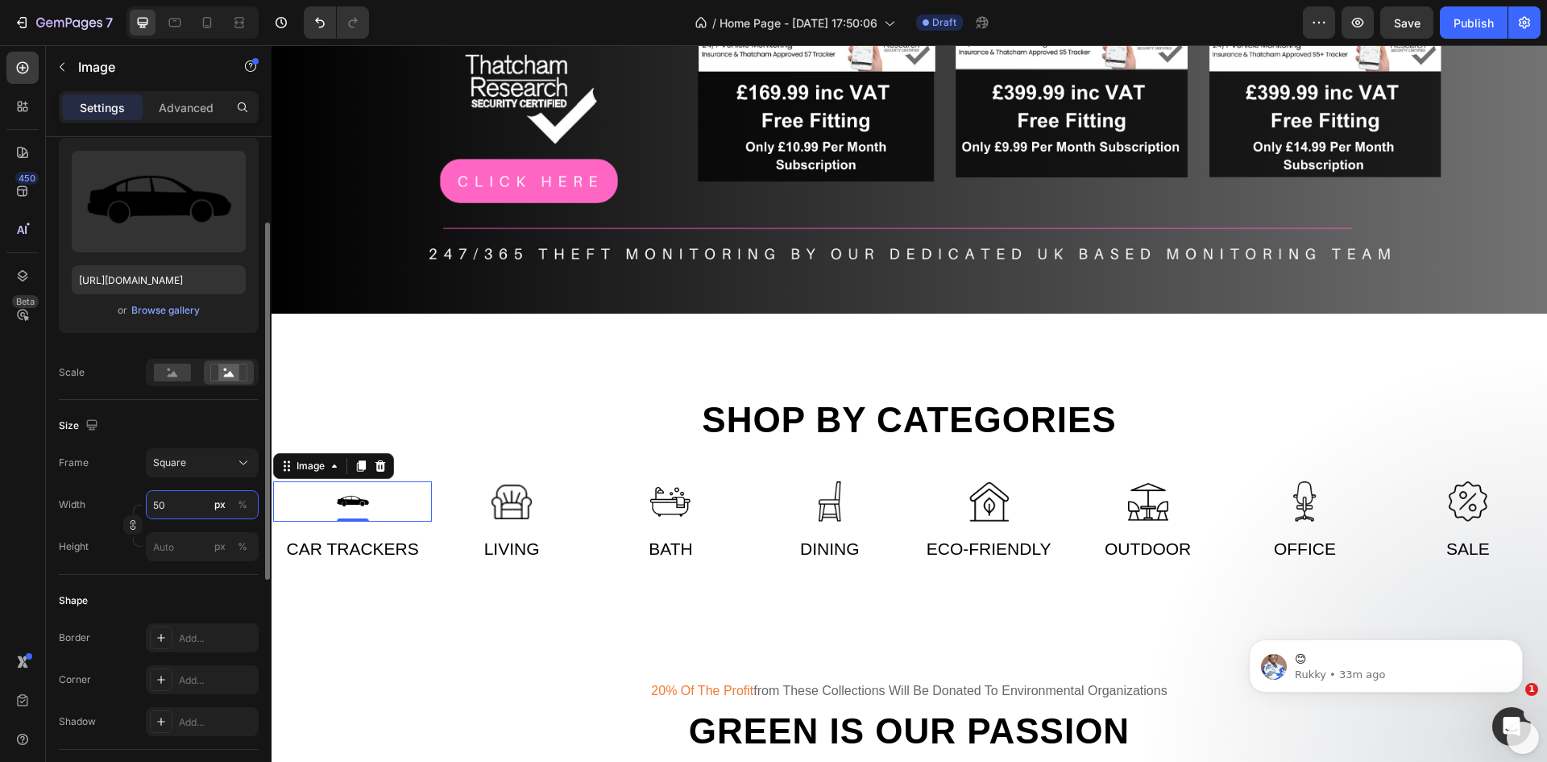
click at [185, 505] on input "50" at bounding box center [202, 504] width 113 height 29
click at [163, 542] on span "Full" at bounding box center [160, 543] width 16 height 15
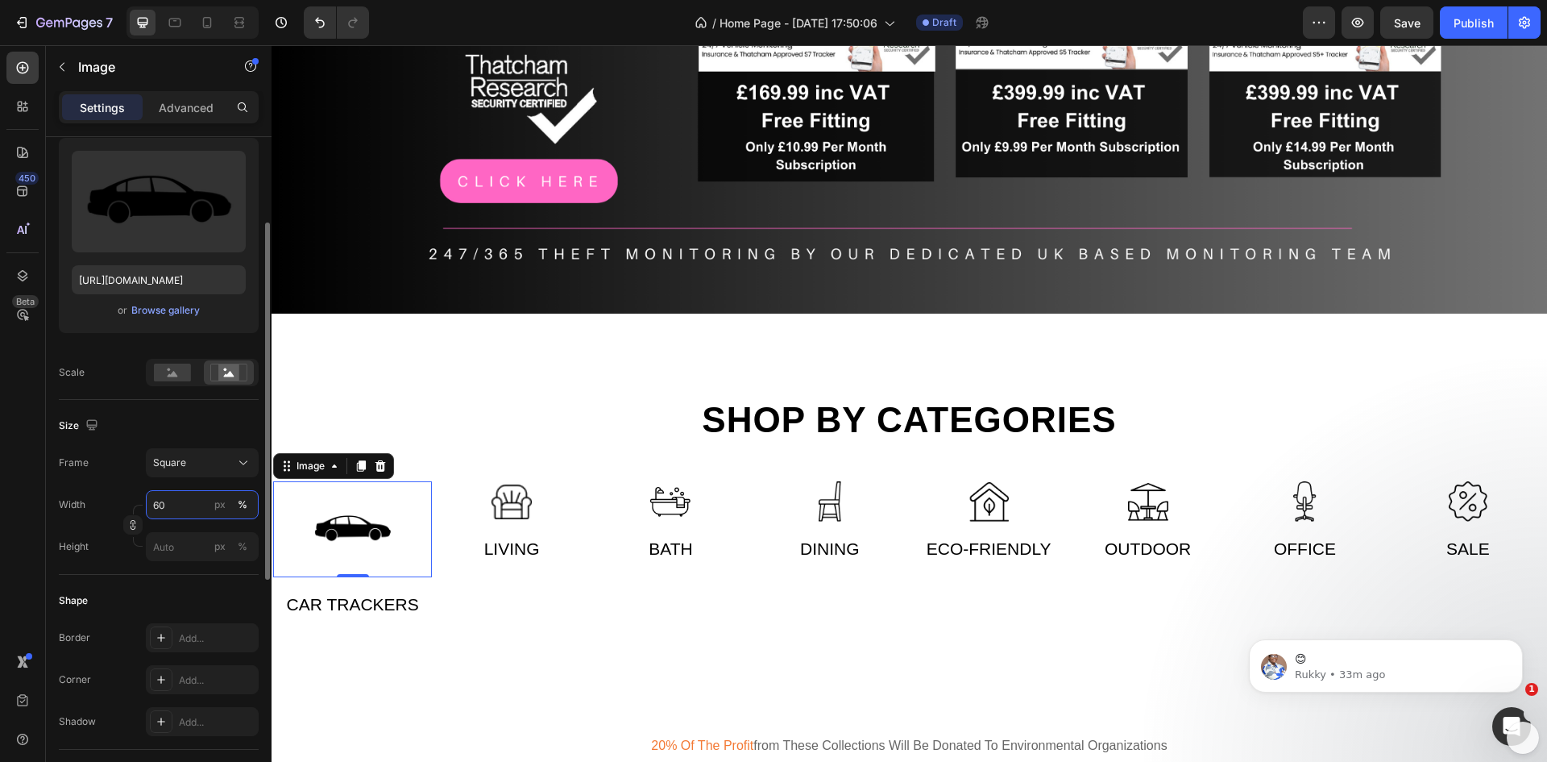
type input "60"
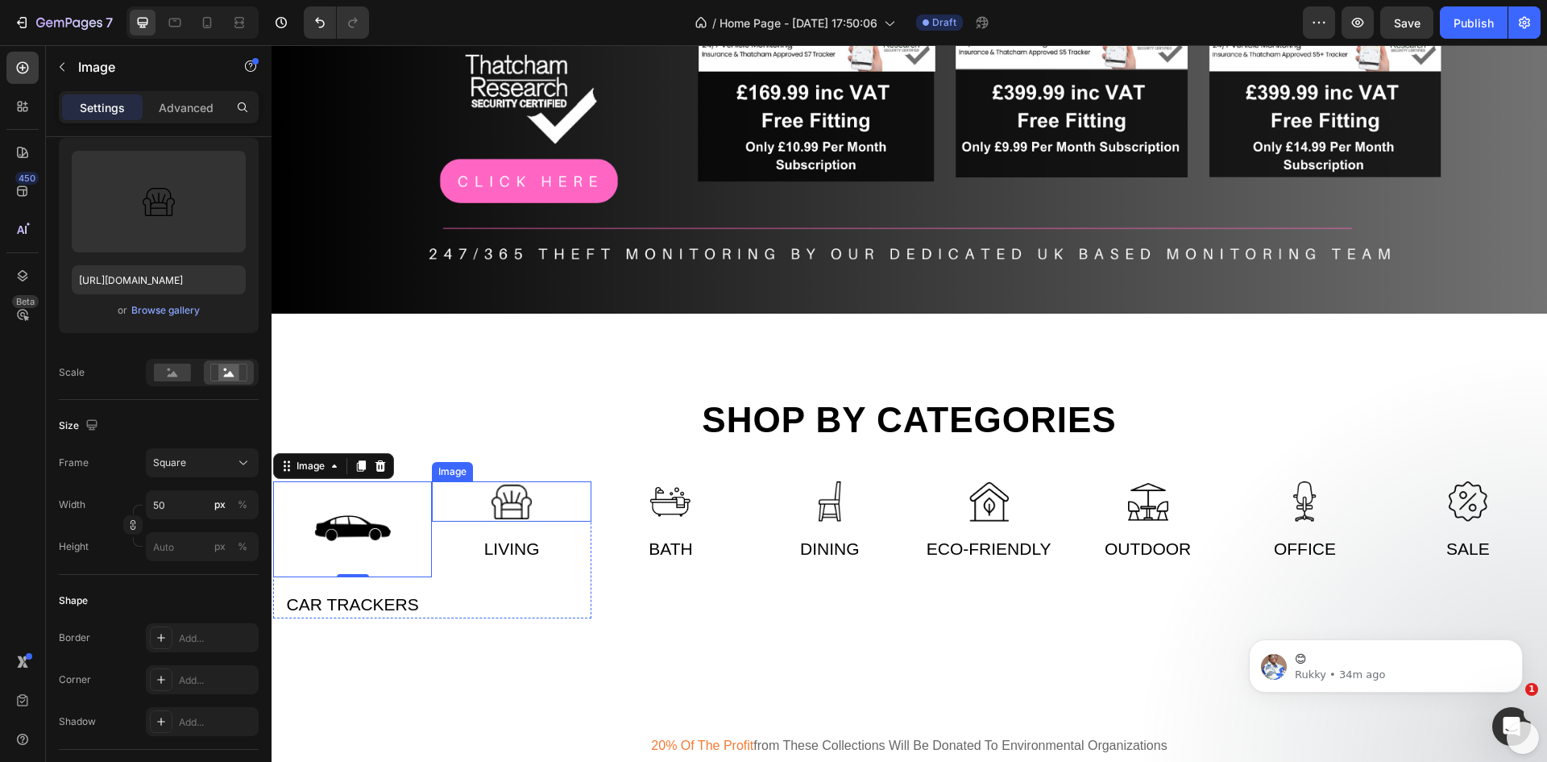
click at [517, 492] on img at bounding box center [512, 501] width 40 height 40
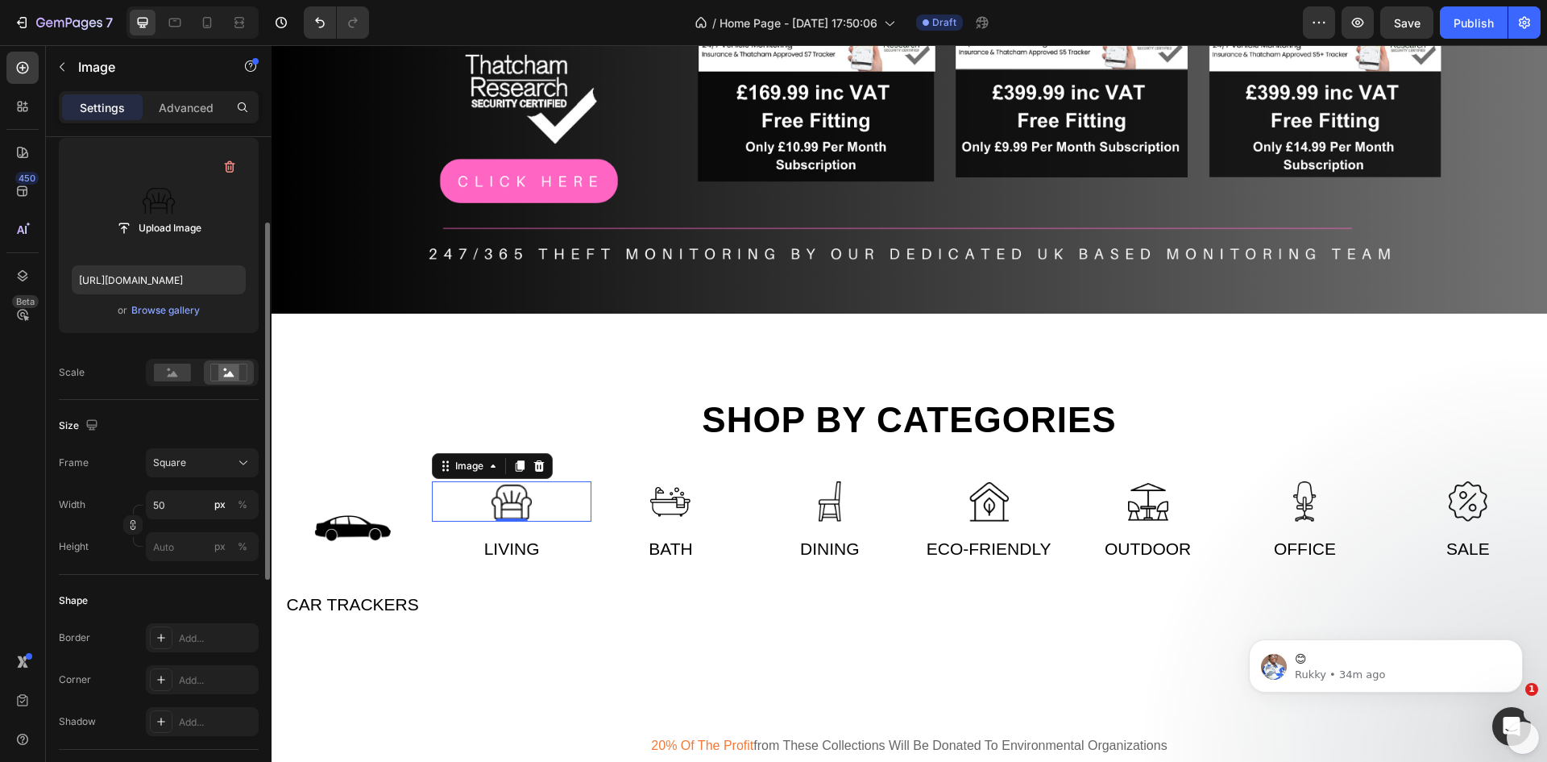
click at [149, 196] on label at bounding box center [159, 202] width 174 height 102
click at [149, 214] on input "file" at bounding box center [158, 227] width 111 height 27
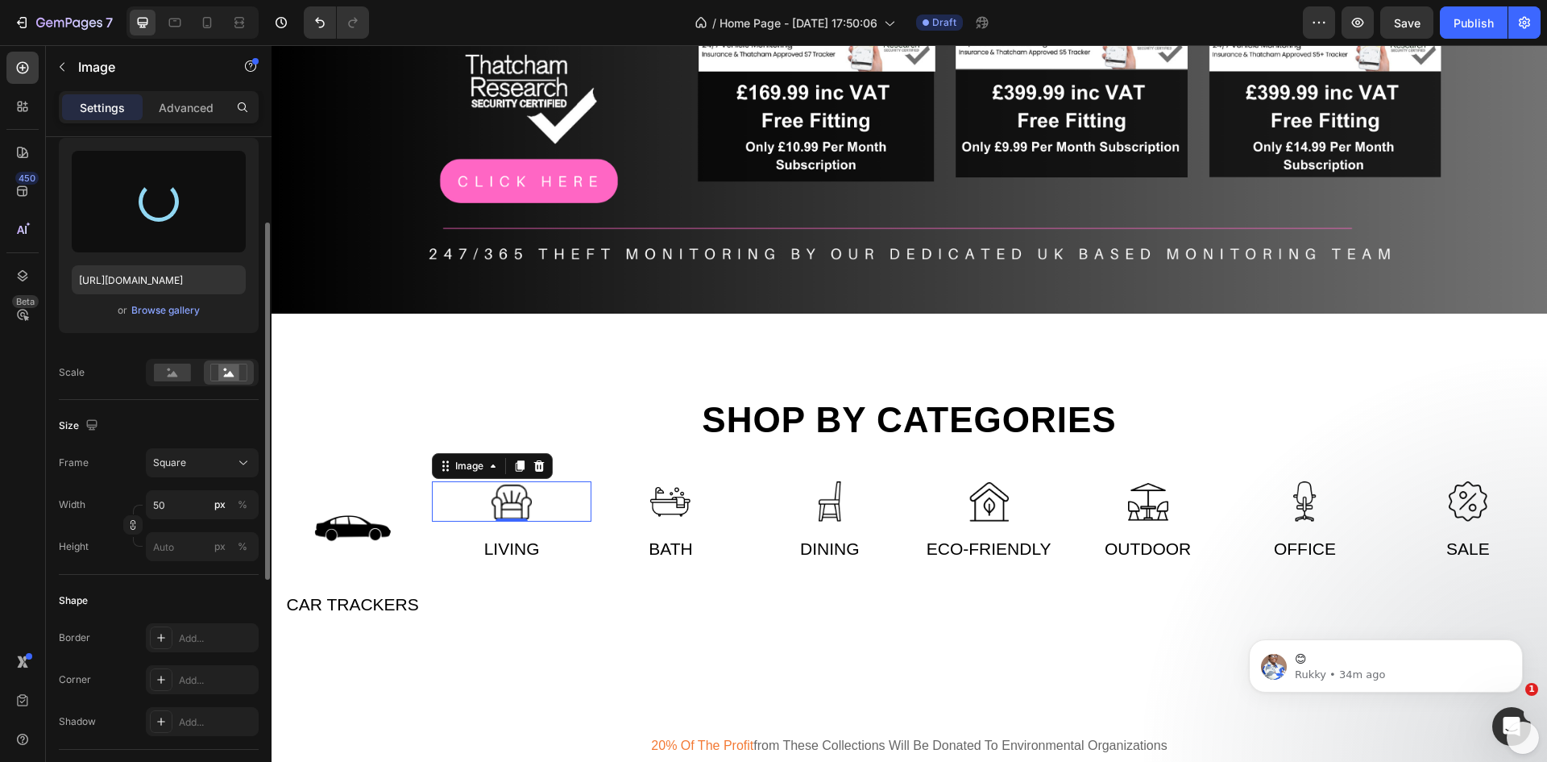
type input "https://cdn.shopify.com/s/files/1/0948/8406/9719/files/gempages_586273786760790…"
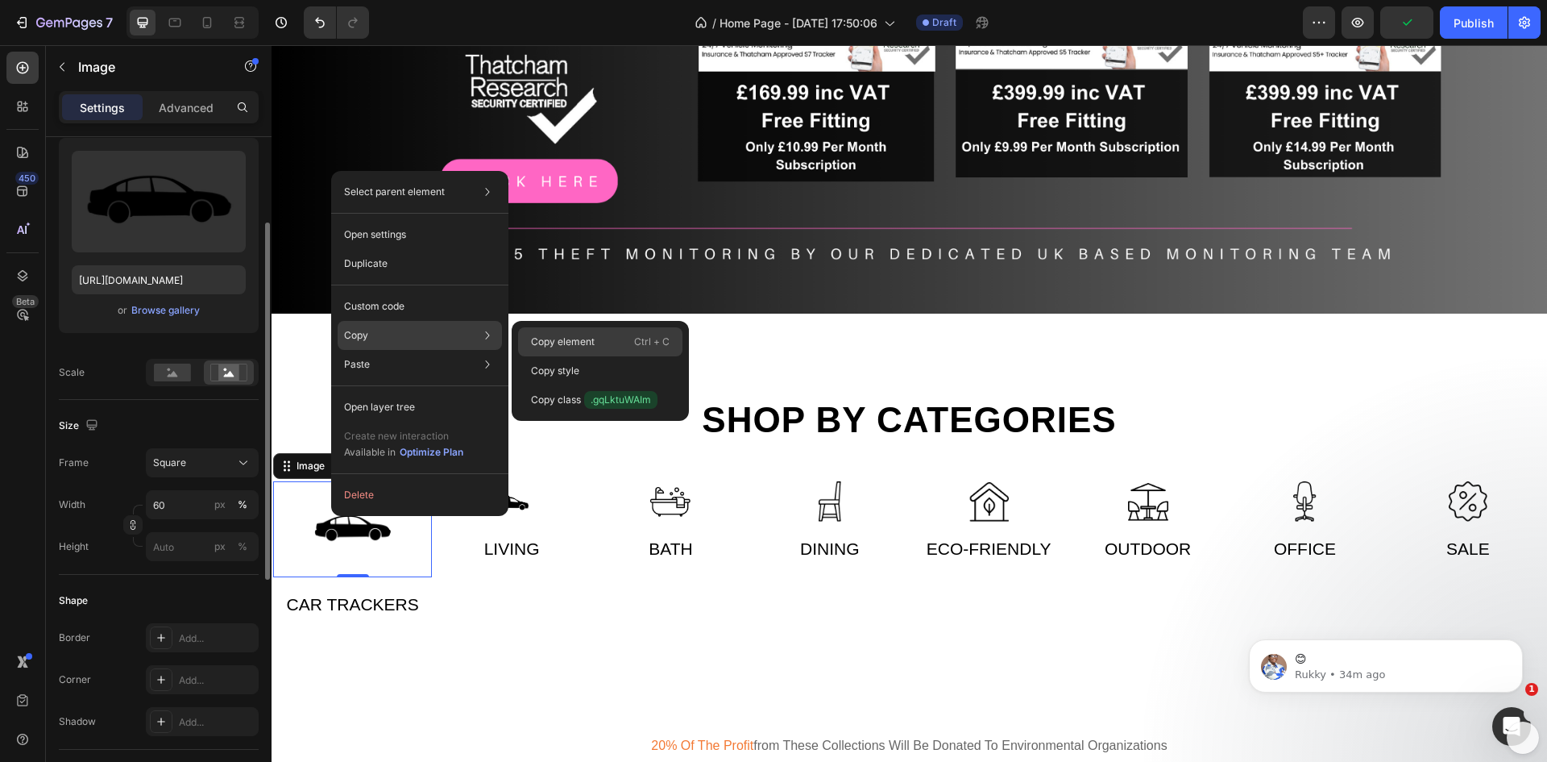
click at [546, 336] on p "Copy element" at bounding box center [563, 341] width 64 height 15
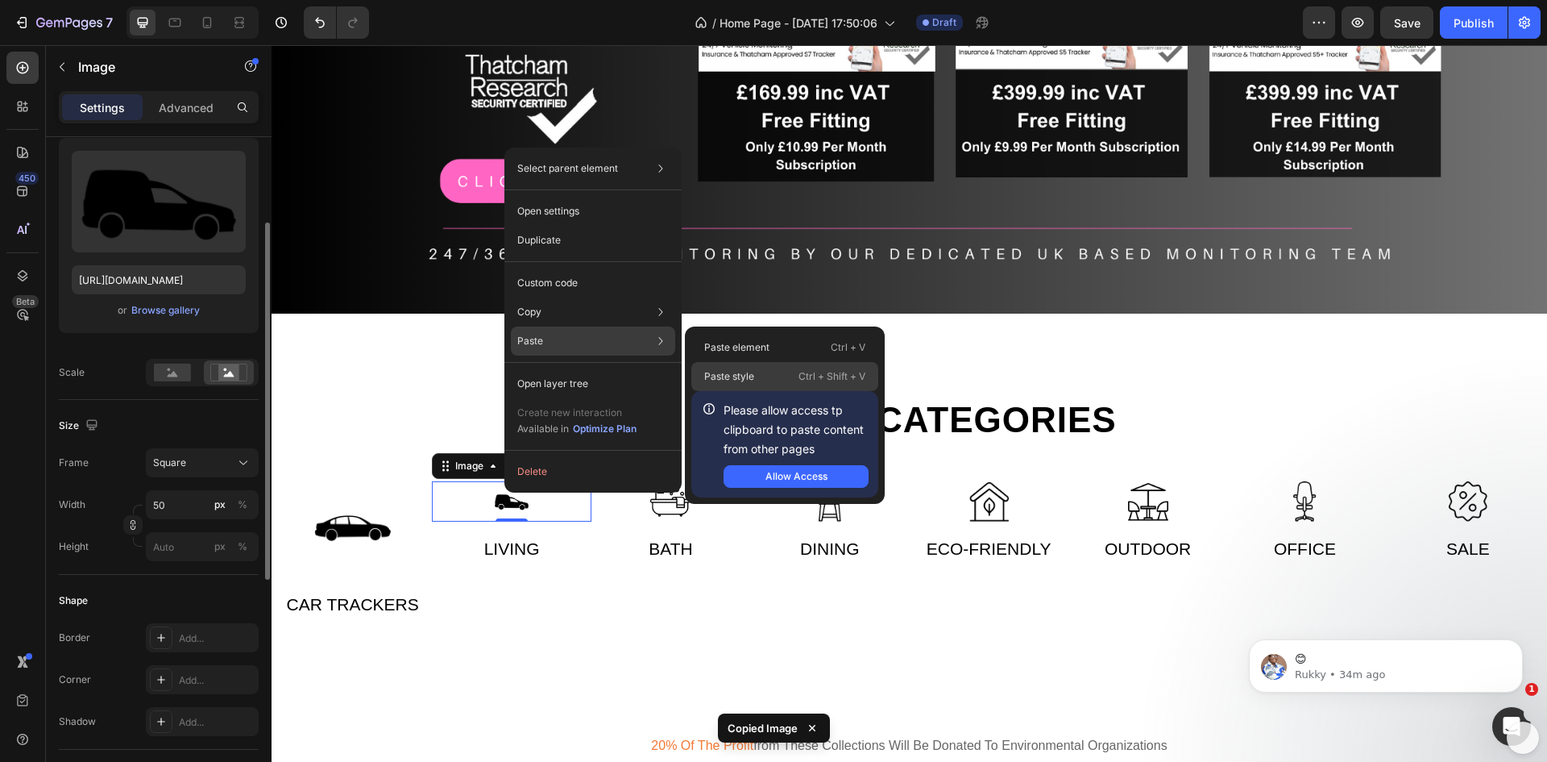
click at [729, 373] on p "Paste style" at bounding box center [729, 376] width 50 height 15
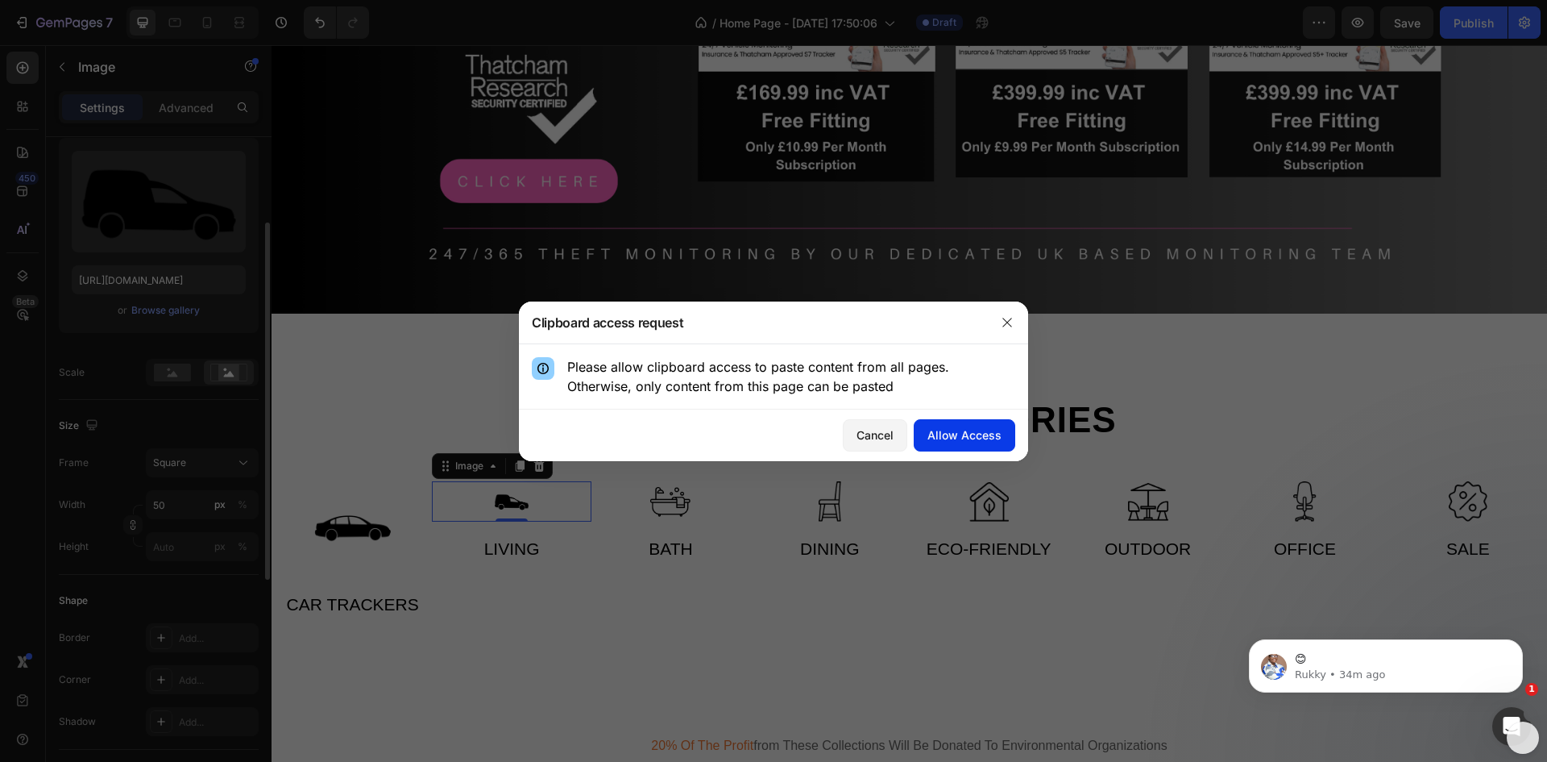
click at [957, 431] on div "Allow Access" at bounding box center [965, 434] width 74 height 17
type input "60"
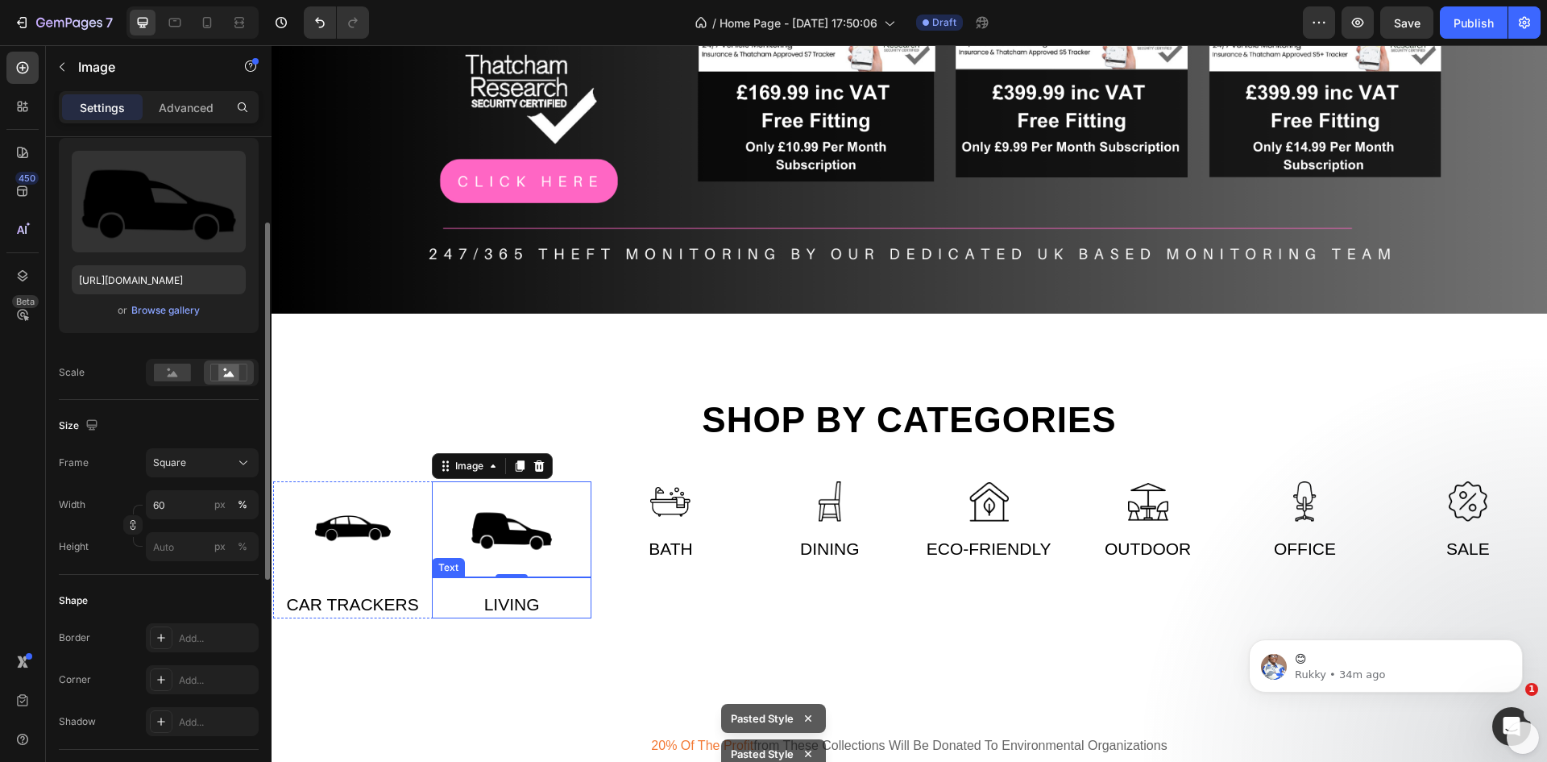
click at [541, 605] on div "Living" at bounding box center [511, 604] width 159 height 29
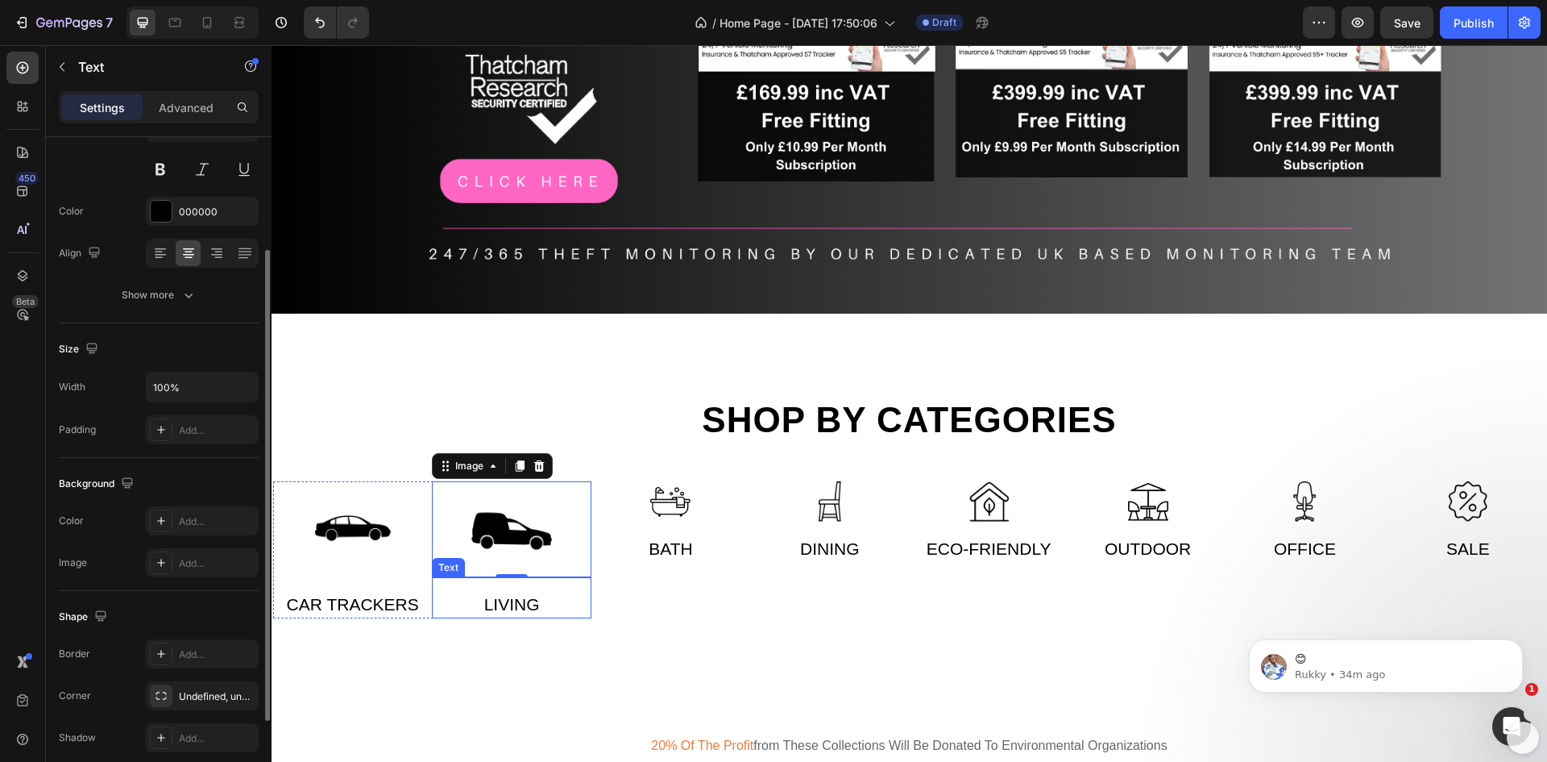
scroll to position [0, 0]
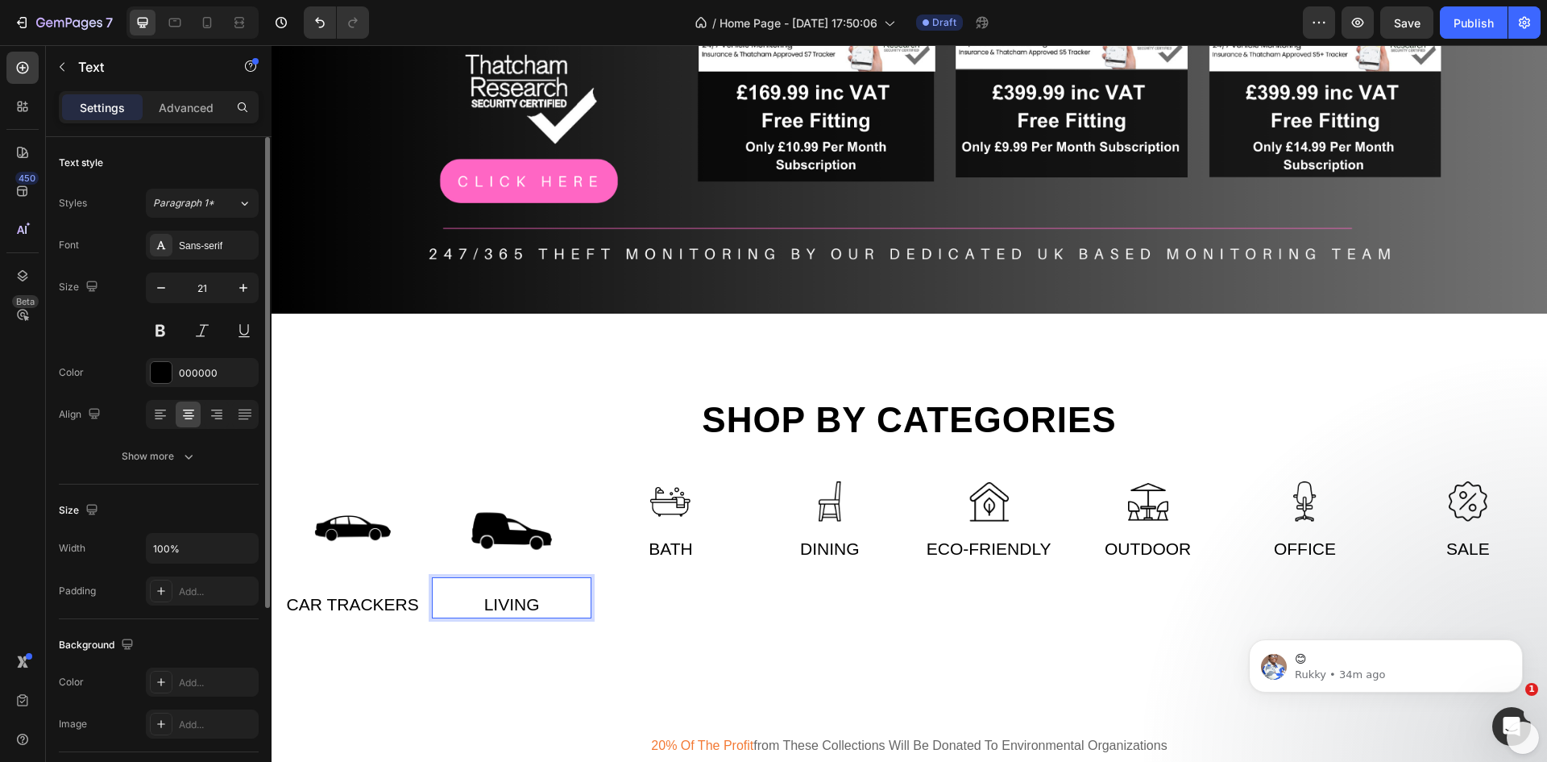
click at [539, 600] on div "Living" at bounding box center [511, 604] width 159 height 29
click at [541, 601] on p "Living" at bounding box center [512, 605] width 156 height 26
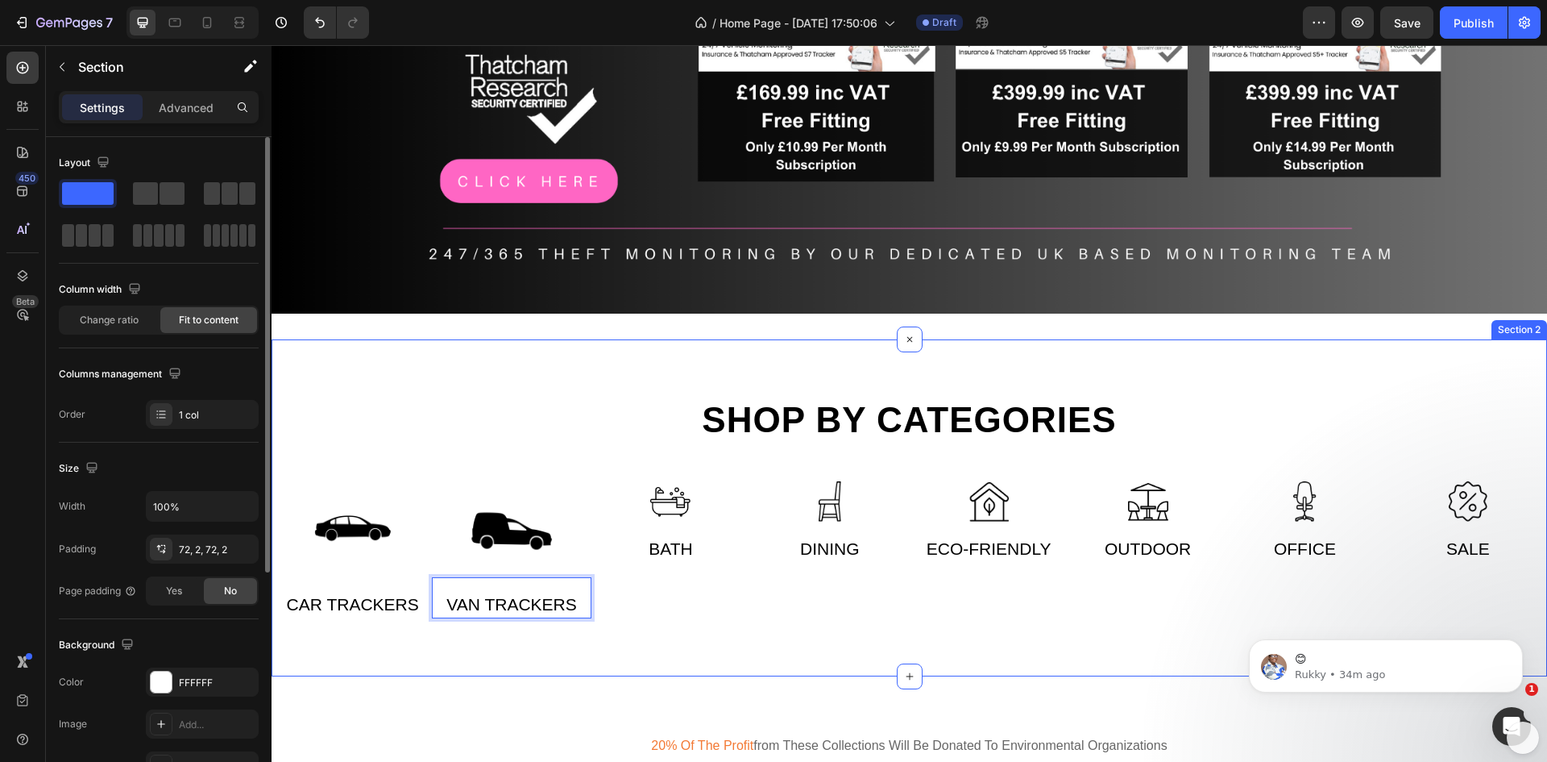
click at [818, 613] on div "Shop by categories Heading Row Image Car Trackers Text Image Van Trackers Text …" at bounding box center [910, 508] width 1276 height 338
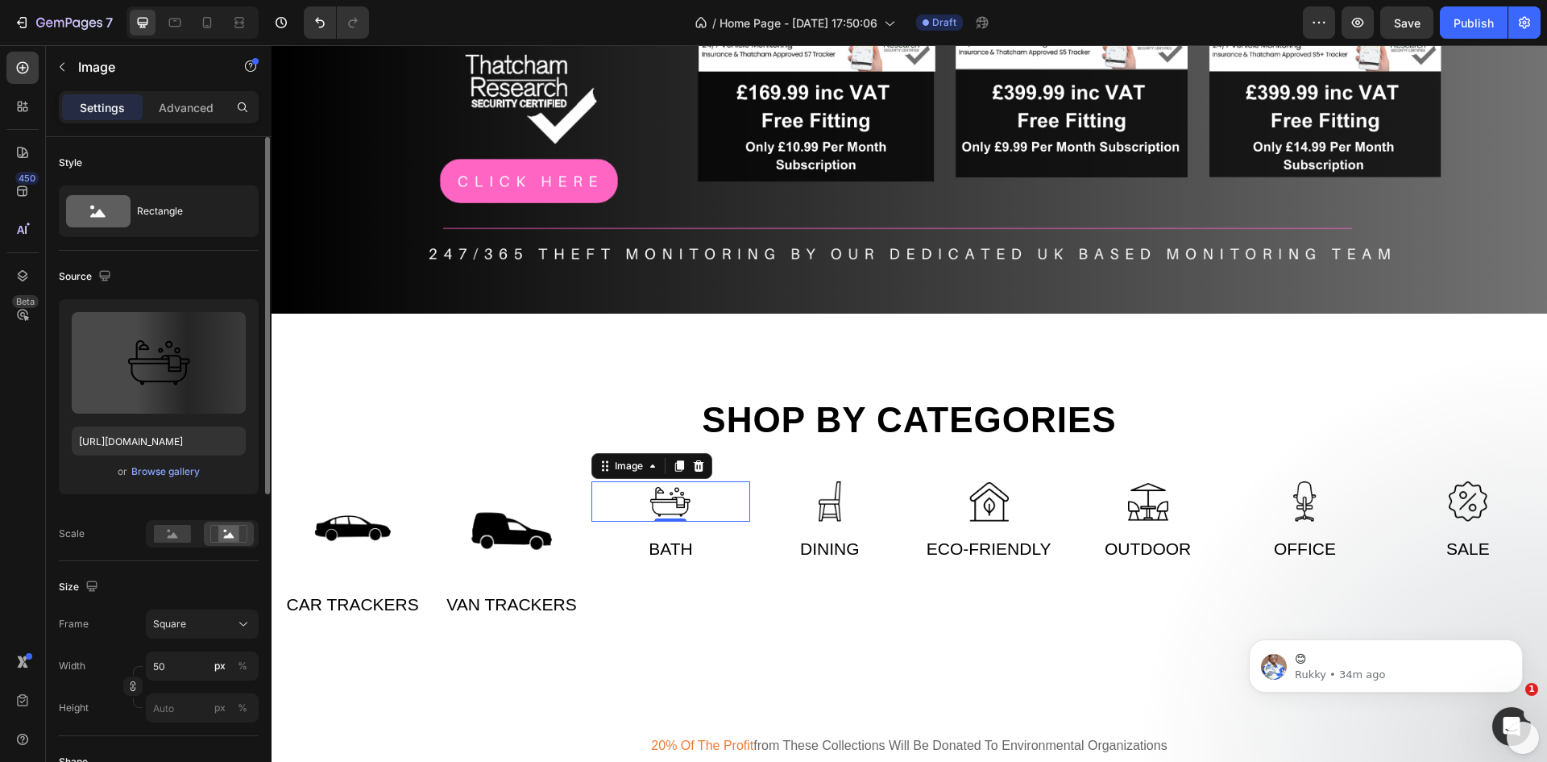
click at [672, 492] on img at bounding box center [670, 501] width 40 height 40
click at [144, 360] on label at bounding box center [159, 363] width 174 height 102
click at [144, 376] on input "file" at bounding box center [158, 389] width 111 height 27
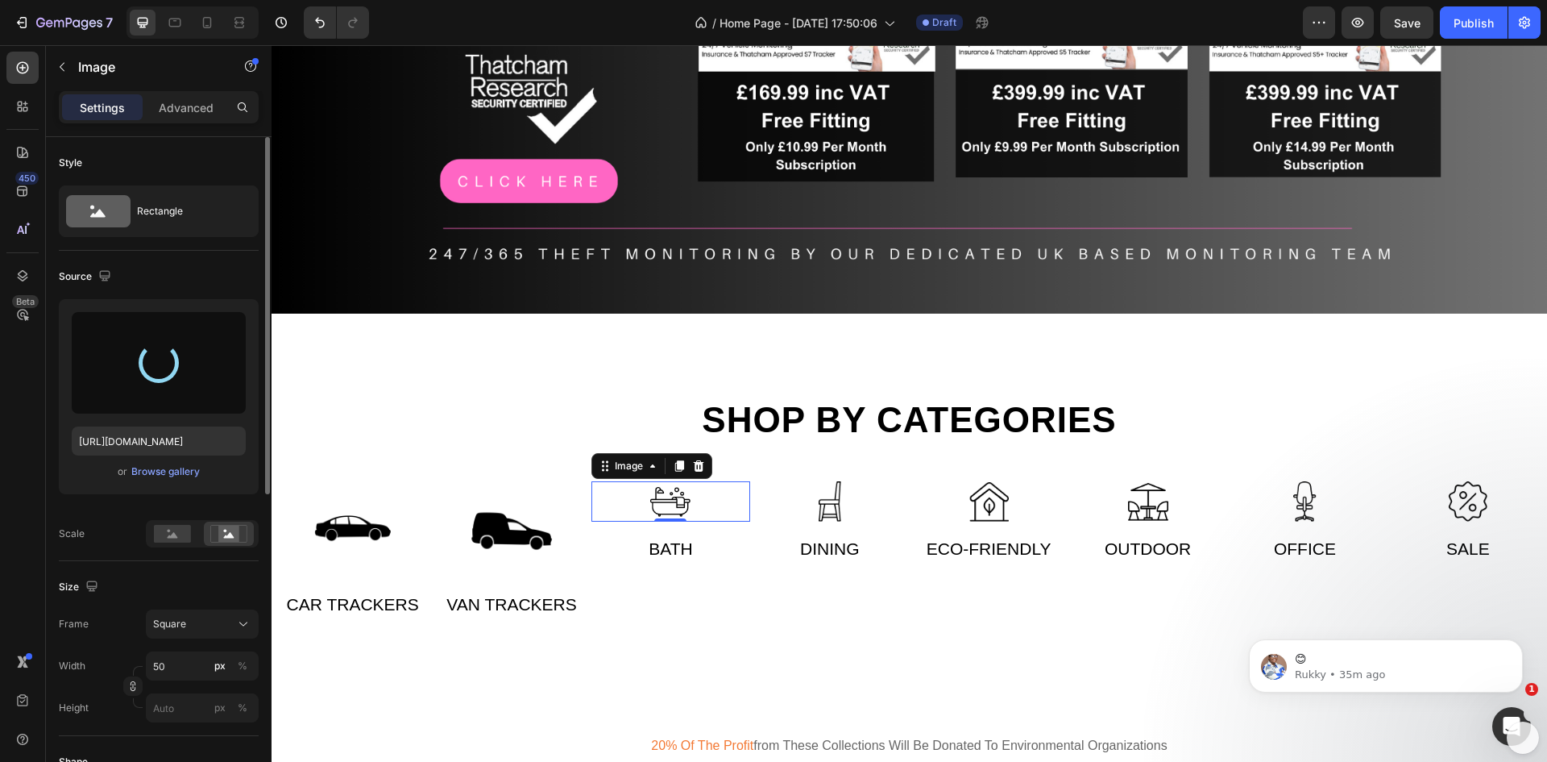
type input "https://cdn.shopify.com/s/files/1/0948/8406/9719/files/gempages_586273786760790…"
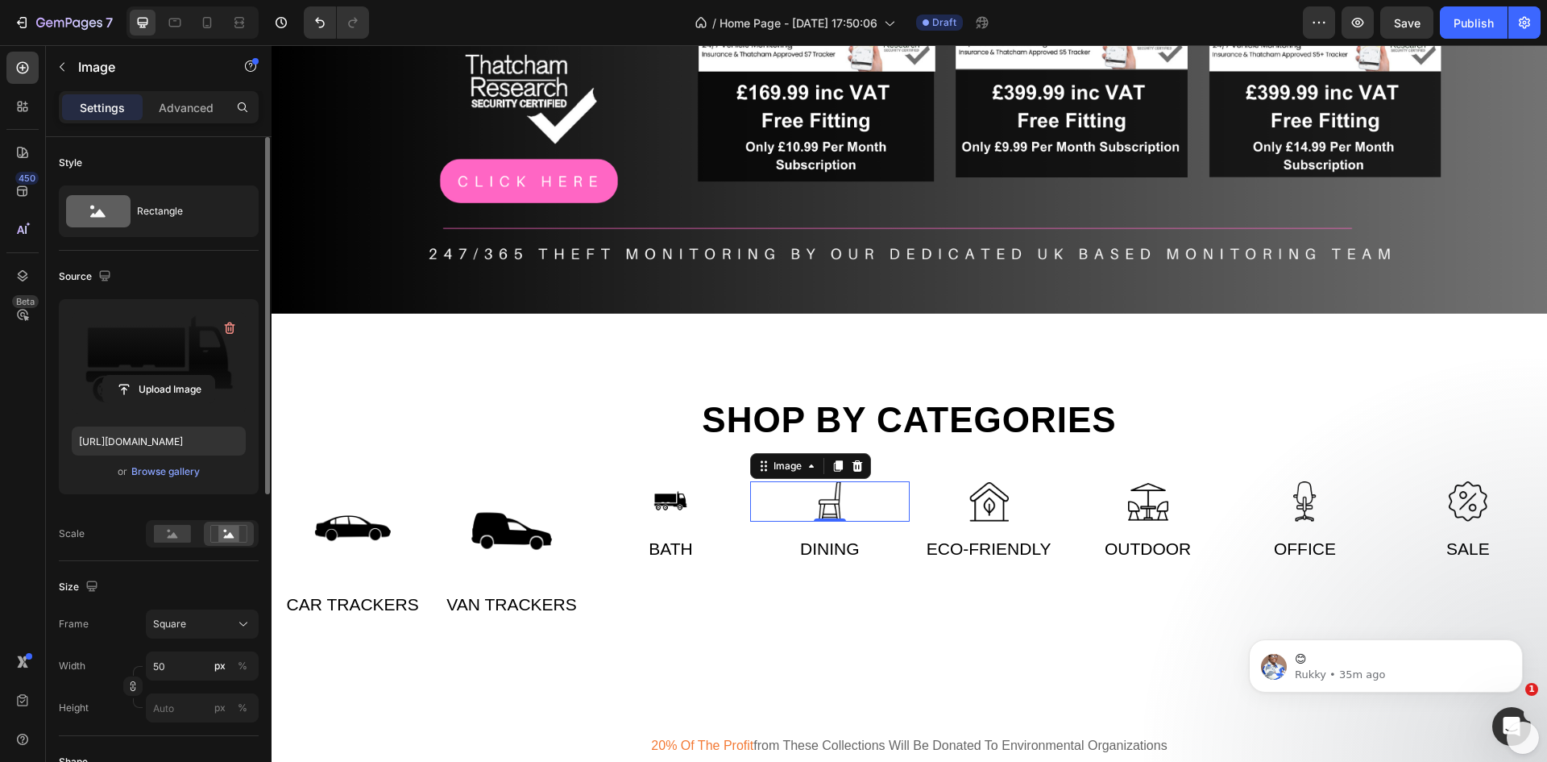
click at [832, 500] on img at bounding box center [830, 501] width 40 height 40
click at [178, 376] on input "file" at bounding box center [158, 389] width 111 height 27
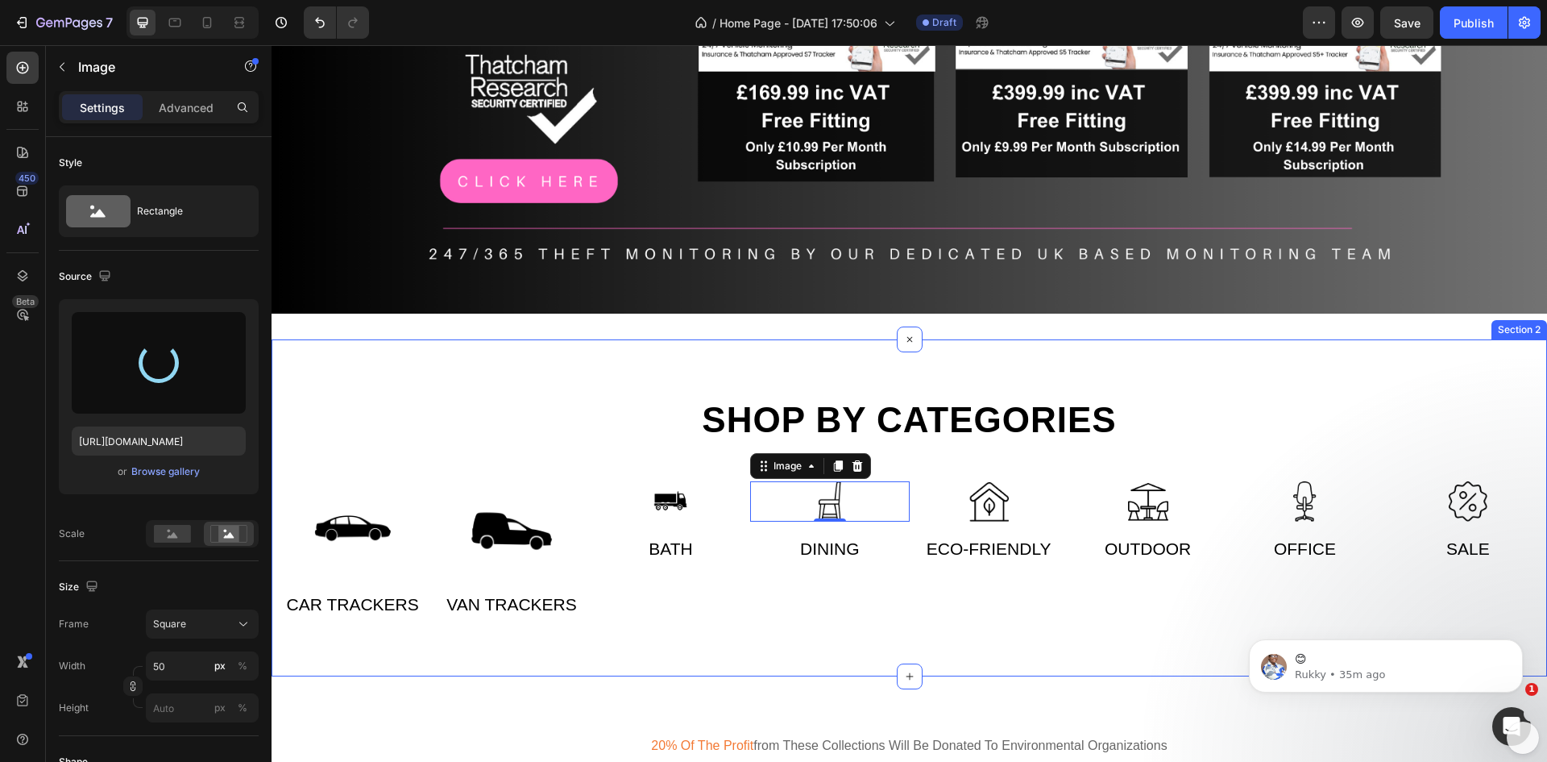
type input "https://cdn.shopify.com/s/files/1/0948/8406/9719/files/gempages_586273786760790…"
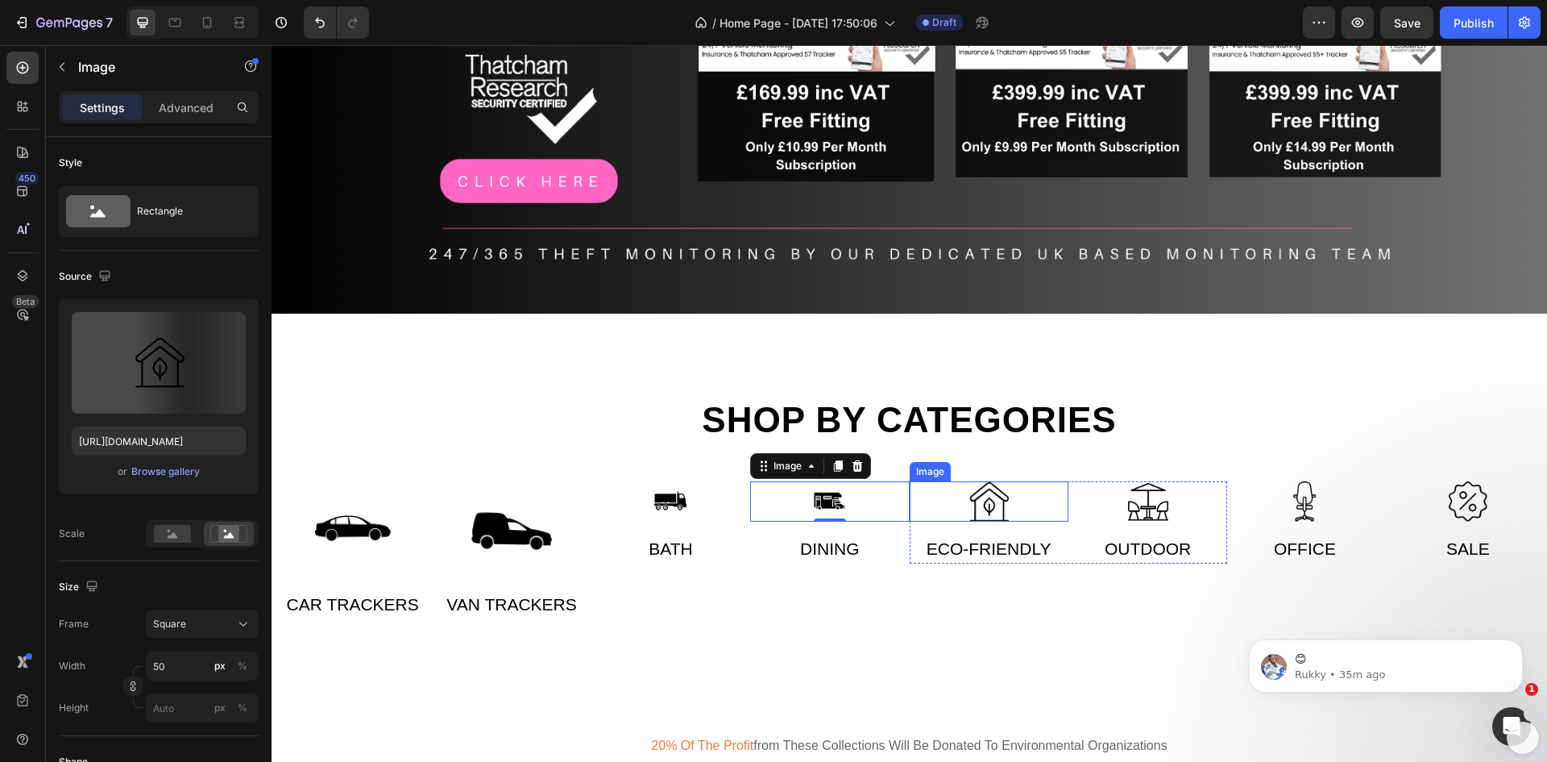
click at [985, 503] on img at bounding box center [989, 501] width 40 height 40
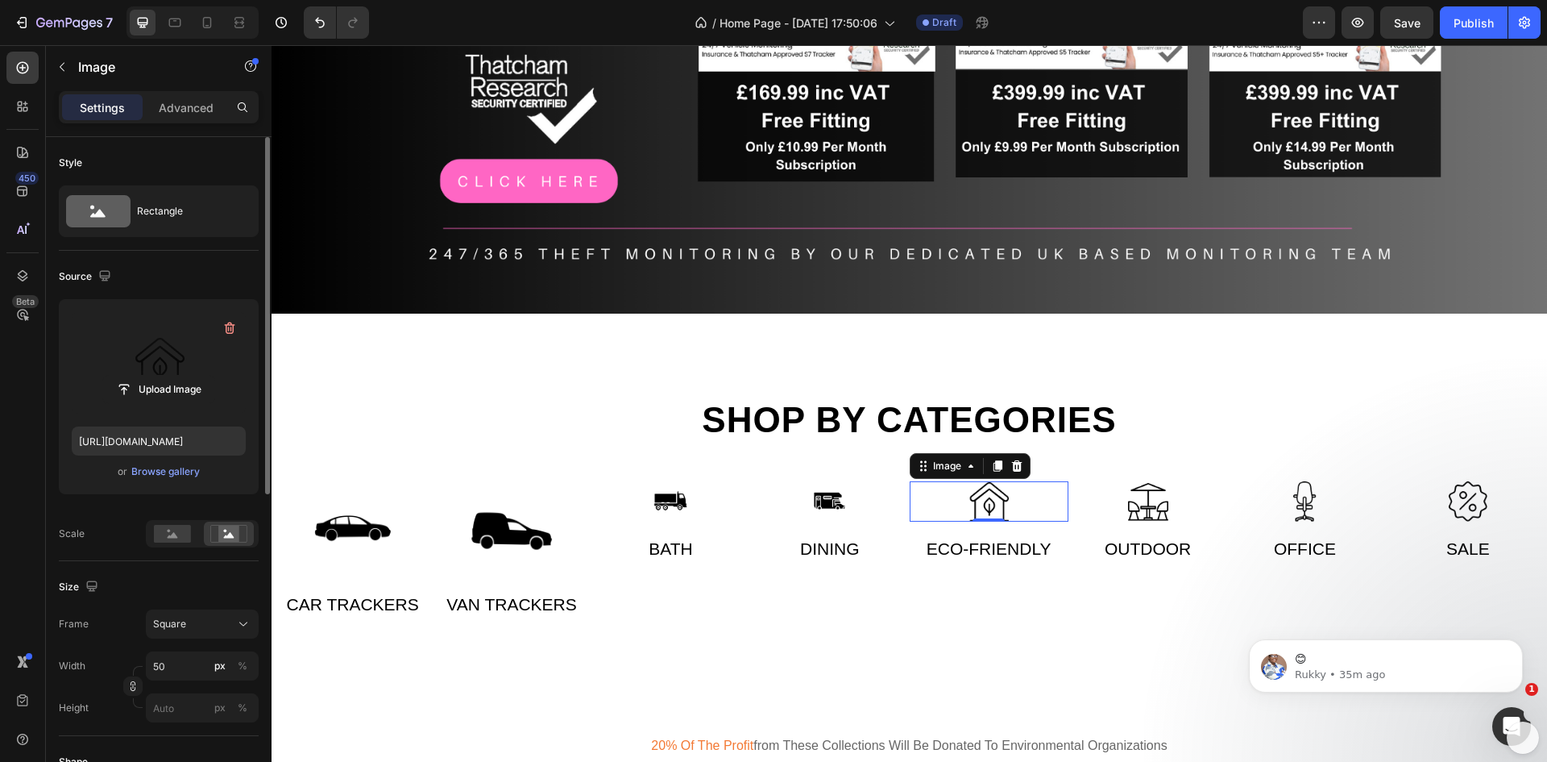
click at [153, 355] on label at bounding box center [159, 363] width 174 height 102
click at [153, 376] on input "file" at bounding box center [158, 389] width 111 height 27
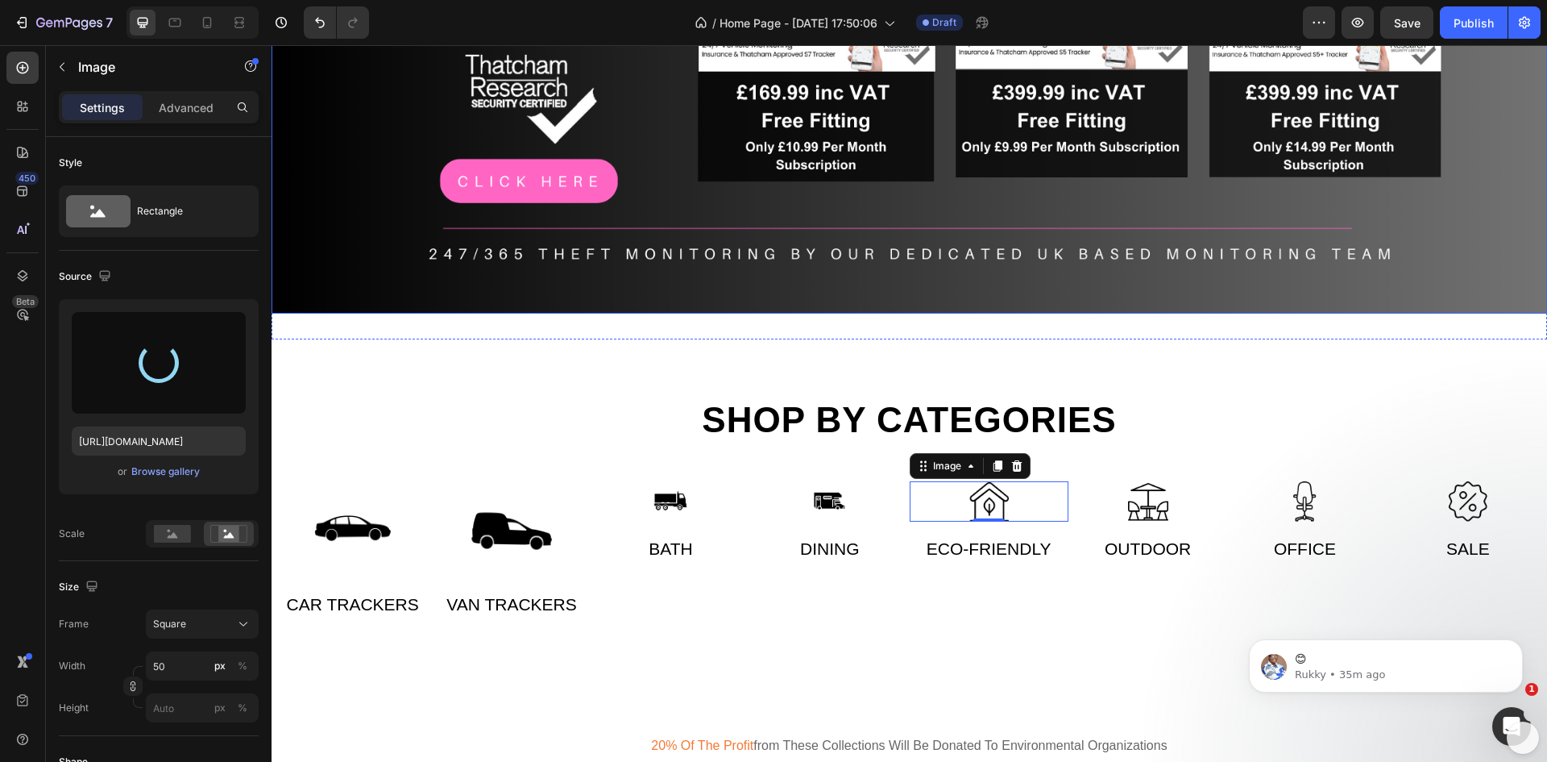
type input "https://cdn.shopify.com/s/files/1/0948/8406/9719/files/gempages_586273786760790…"
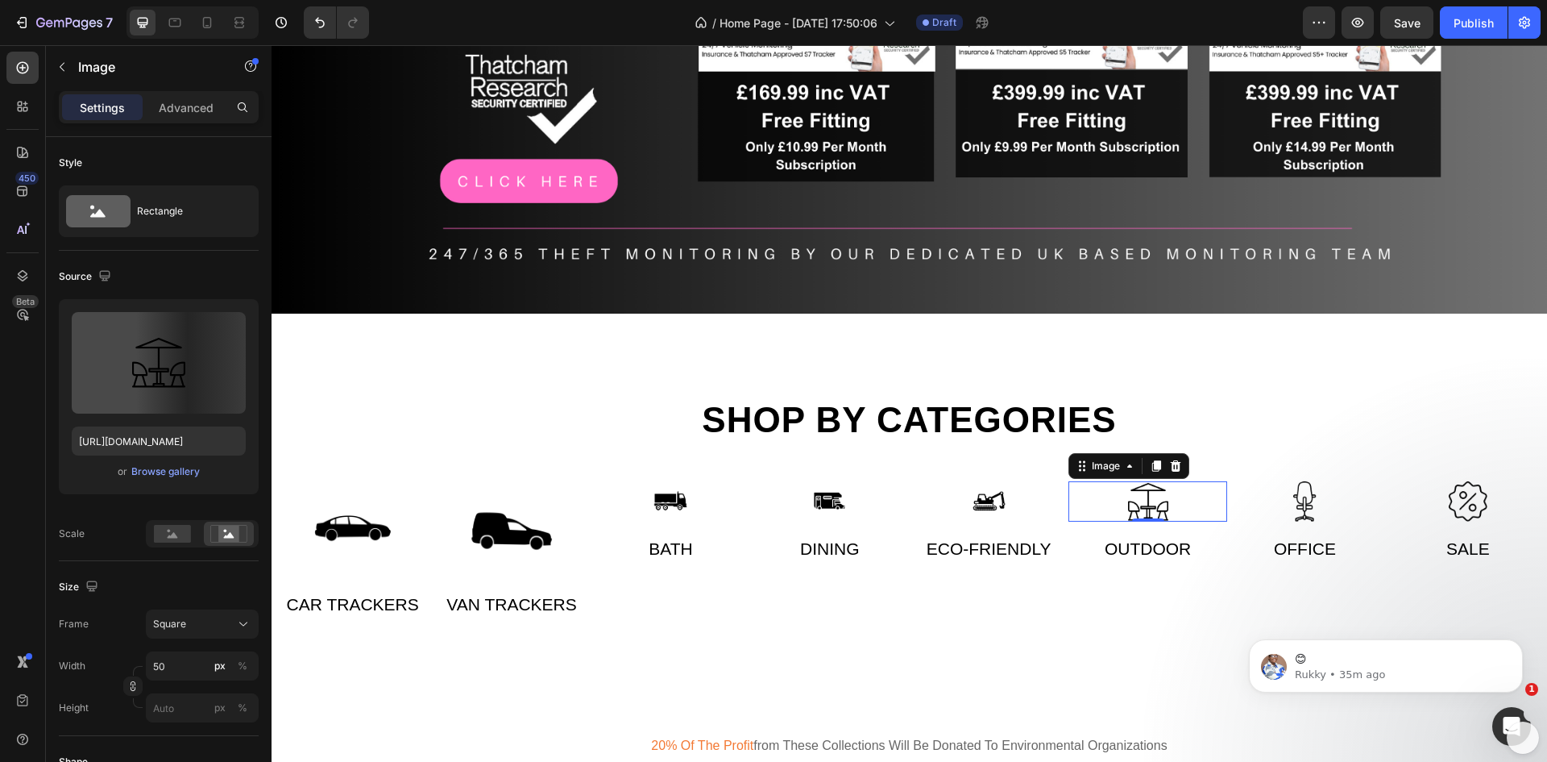
click at [1135, 502] on img at bounding box center [1148, 501] width 40 height 40
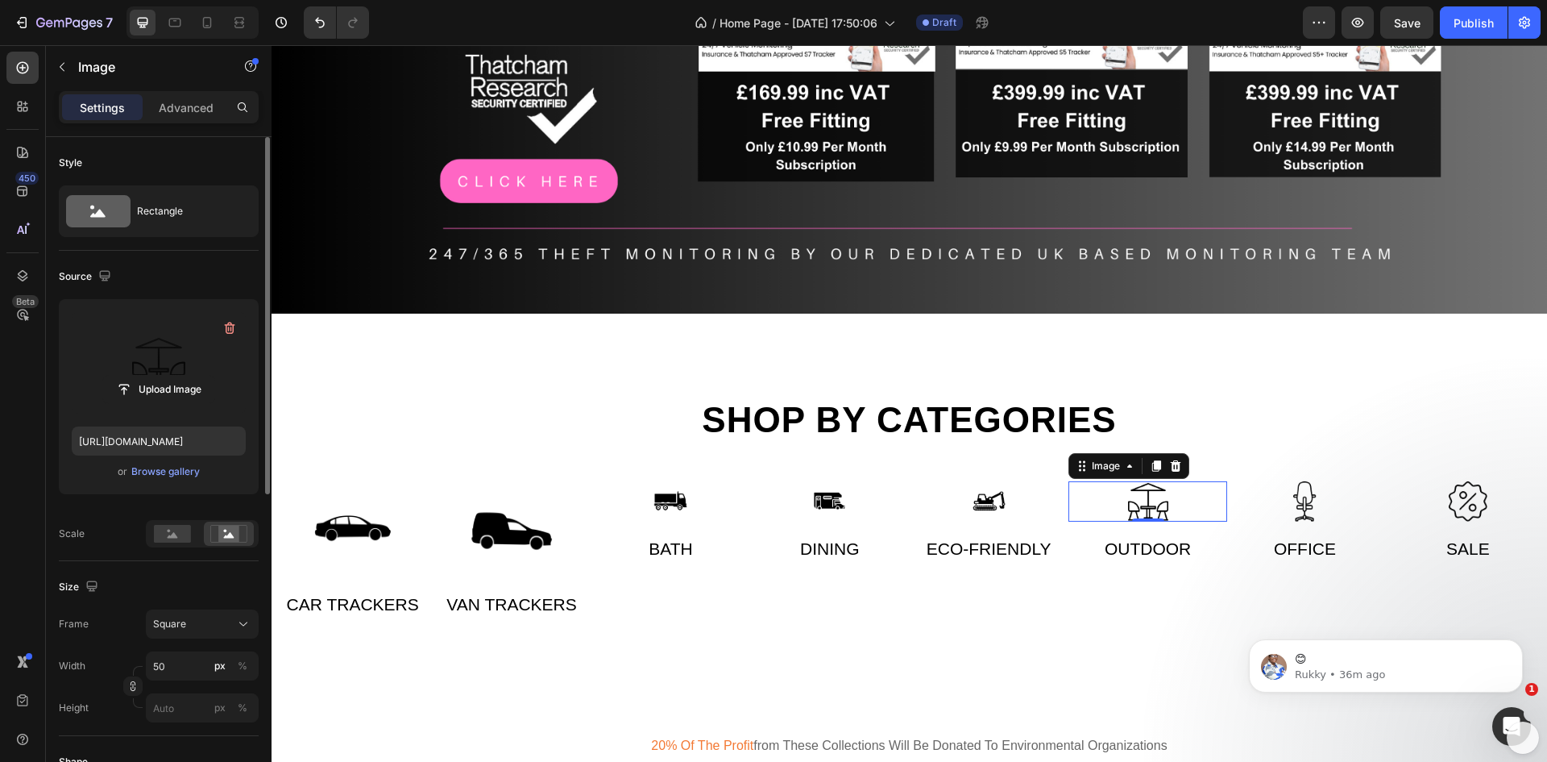
click at [152, 363] on label at bounding box center [159, 363] width 174 height 102
click at [152, 376] on input "file" at bounding box center [158, 389] width 111 height 27
type input "https://cdn.shopify.com/s/files/1/0948/8406/9719/files/gempages_586273786760790…"
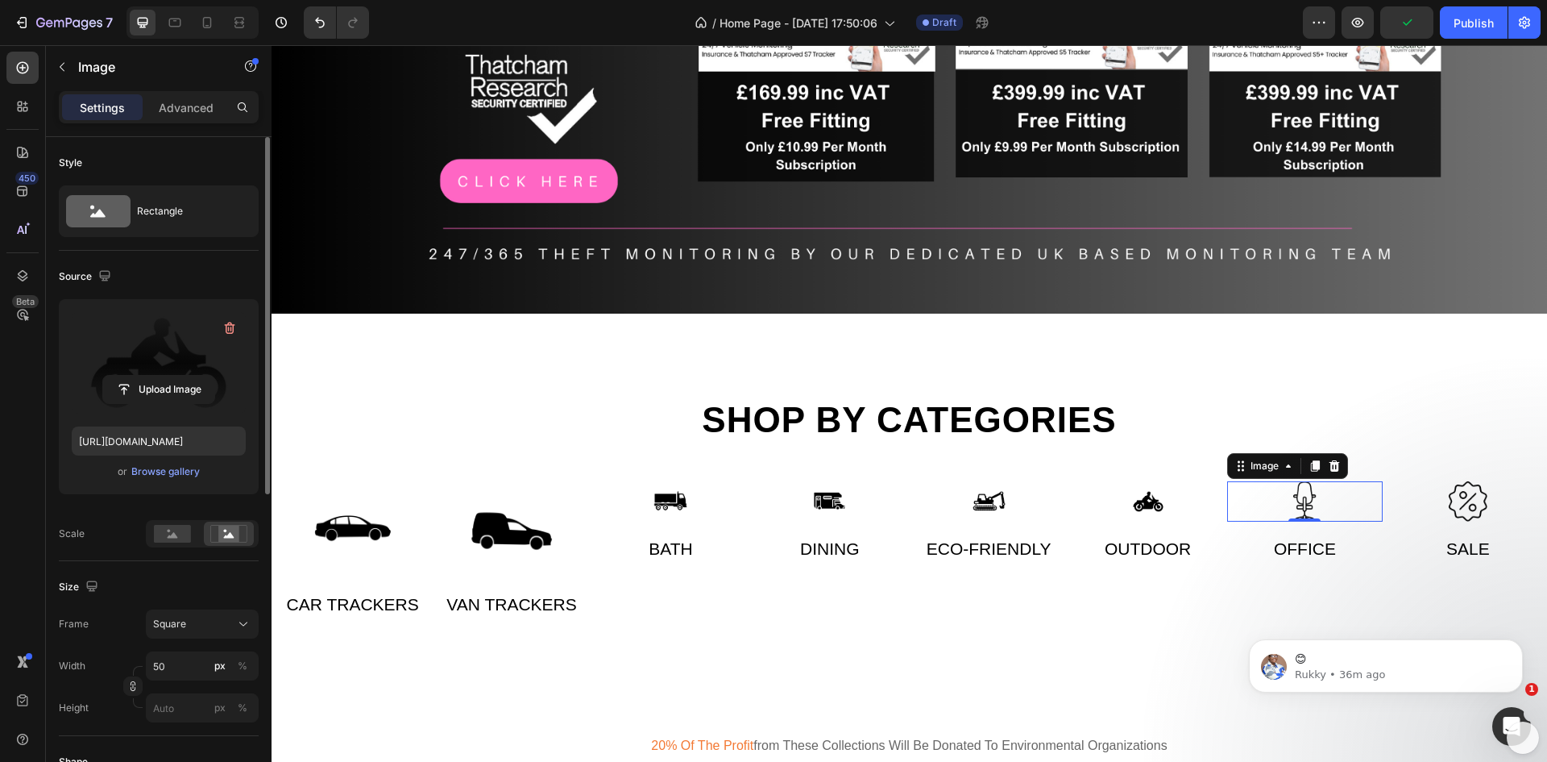
click at [1295, 500] on img at bounding box center [1305, 501] width 40 height 40
click at [180, 364] on label at bounding box center [159, 363] width 174 height 102
click at [180, 376] on input "file" at bounding box center [158, 389] width 111 height 27
type input "https://cdn.shopify.com/s/files/1/0948/8406/9719/files/gempages_586273786760790…"
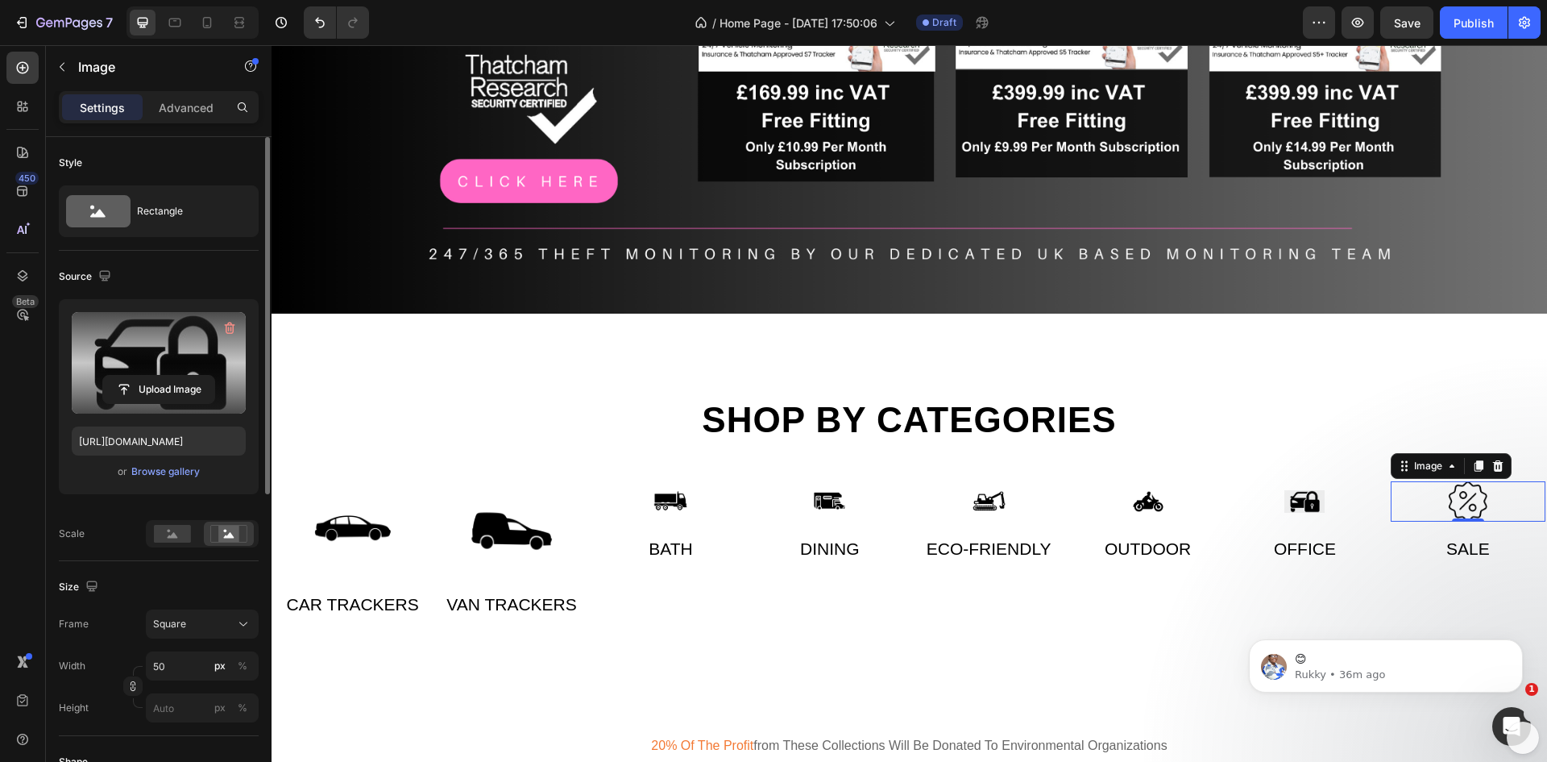
click at [1457, 500] on img at bounding box center [1468, 501] width 40 height 40
click at [171, 365] on label at bounding box center [159, 363] width 174 height 102
click at [171, 376] on input "file" at bounding box center [158, 389] width 111 height 27
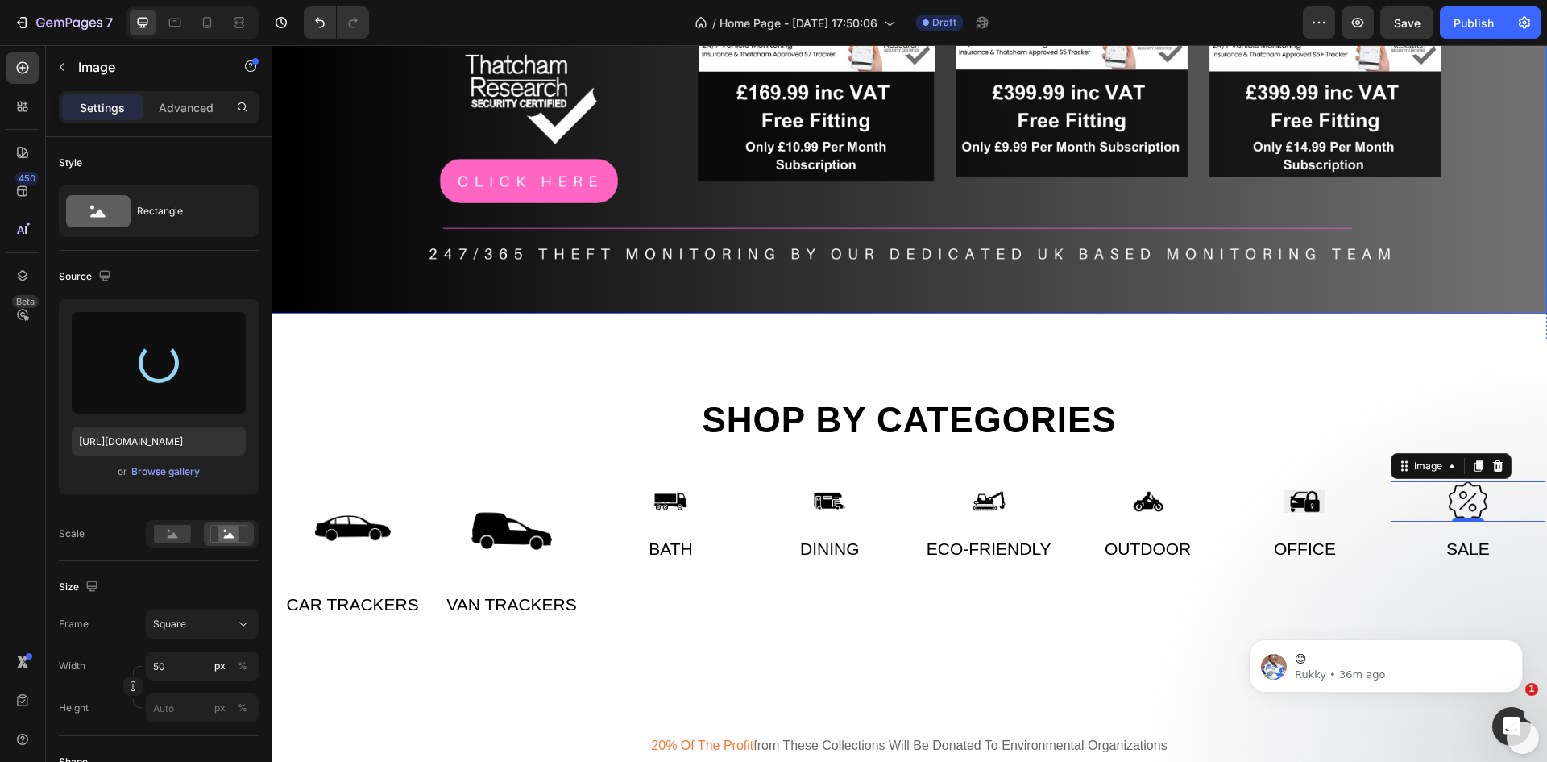
type input "https://cdn.shopify.com/s/files/1/0948/8406/9719/files/gempages_586273786760790…"
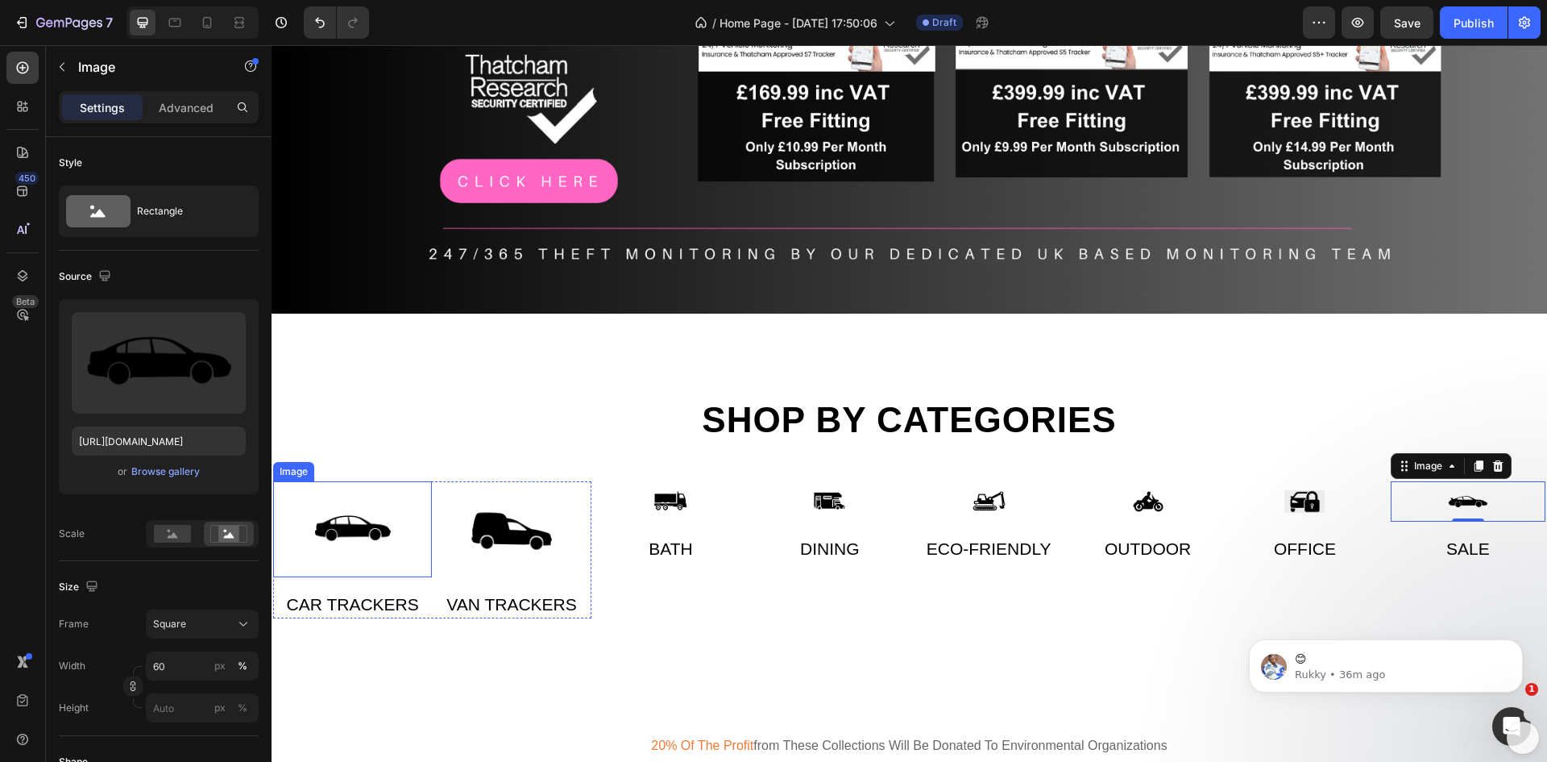
click at [367, 516] on img at bounding box center [352, 528] width 95 height 95
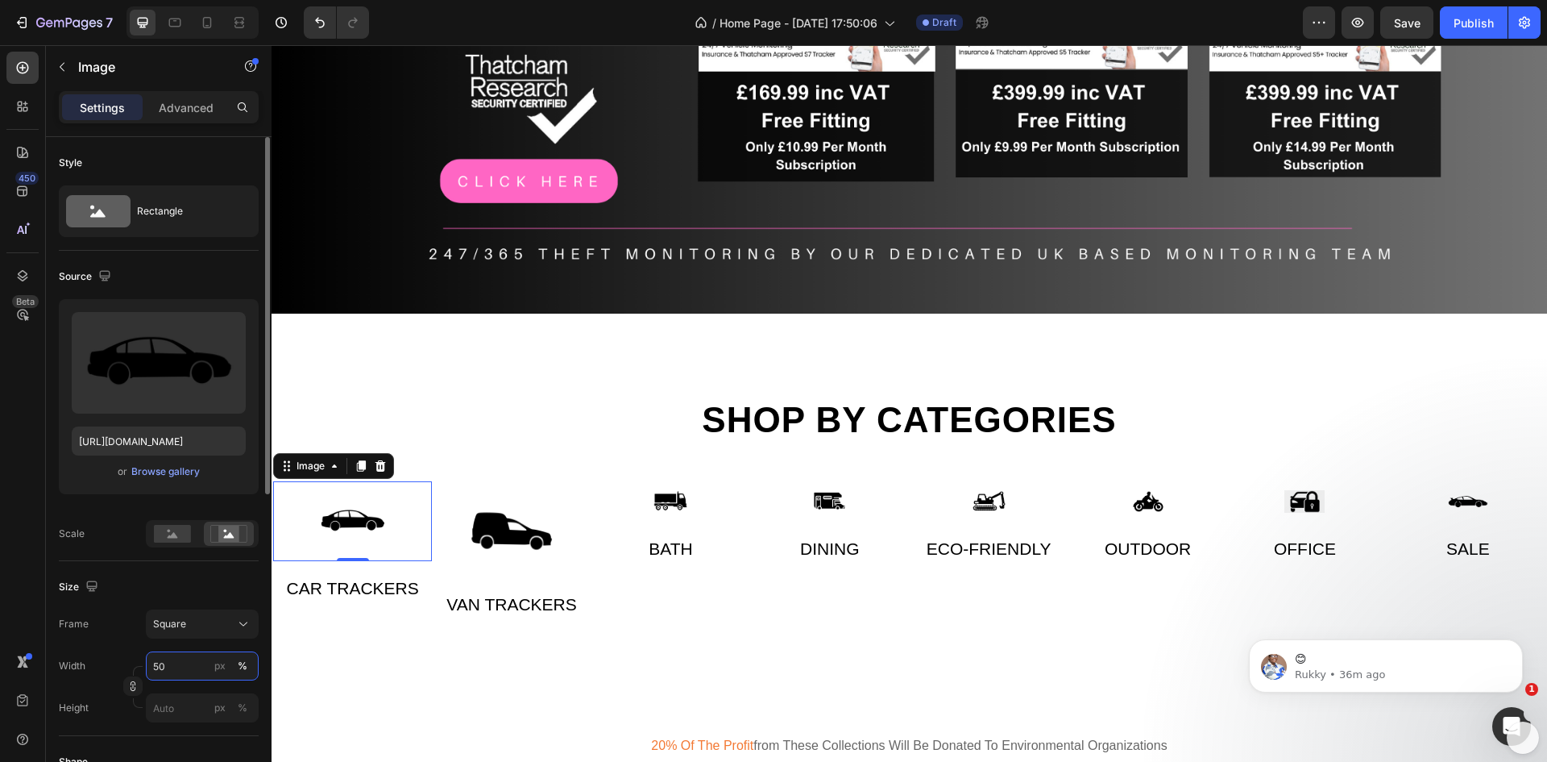
type input "50"
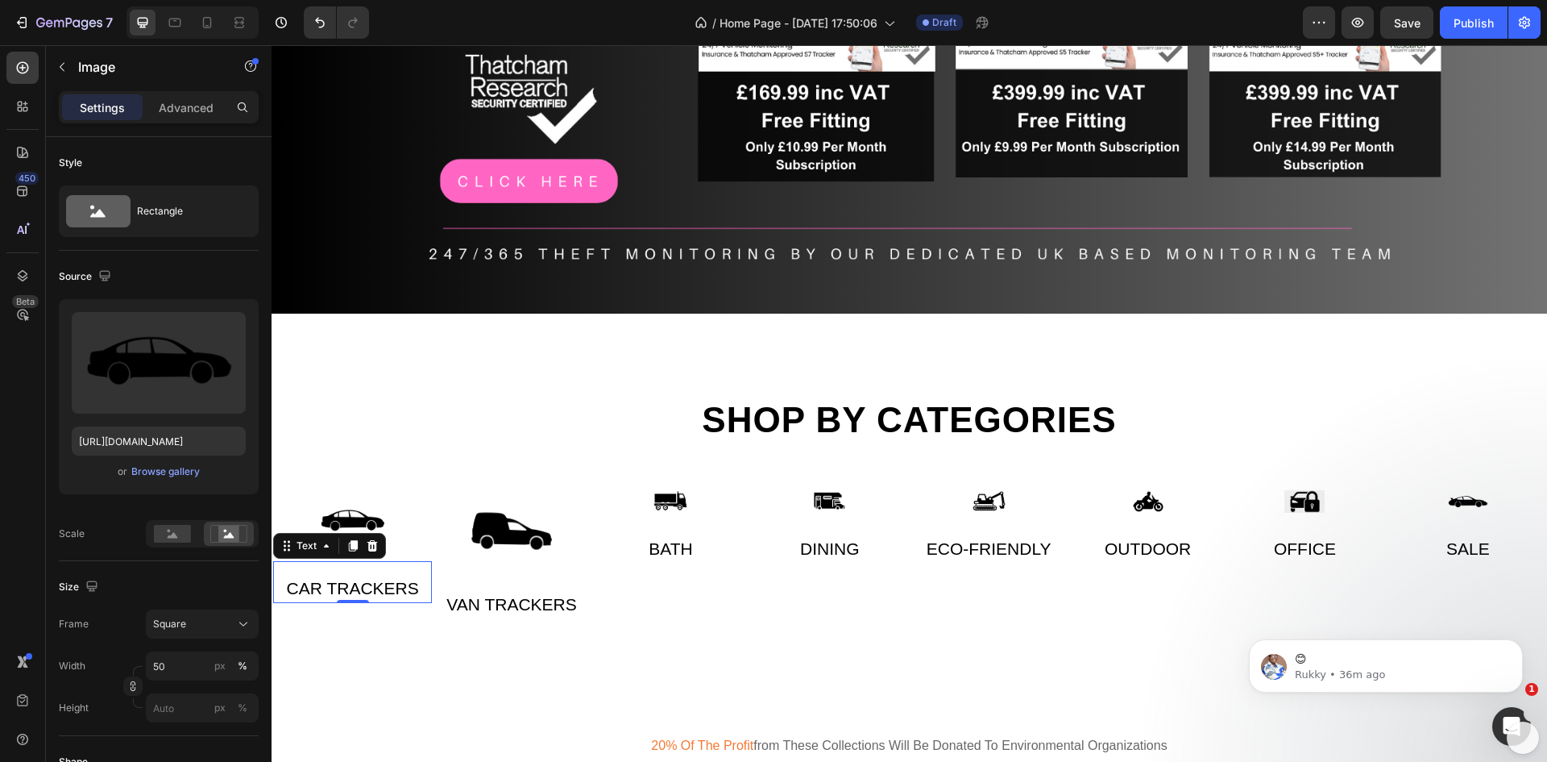
click at [357, 589] on p "Car Trackers" at bounding box center [353, 588] width 156 height 26
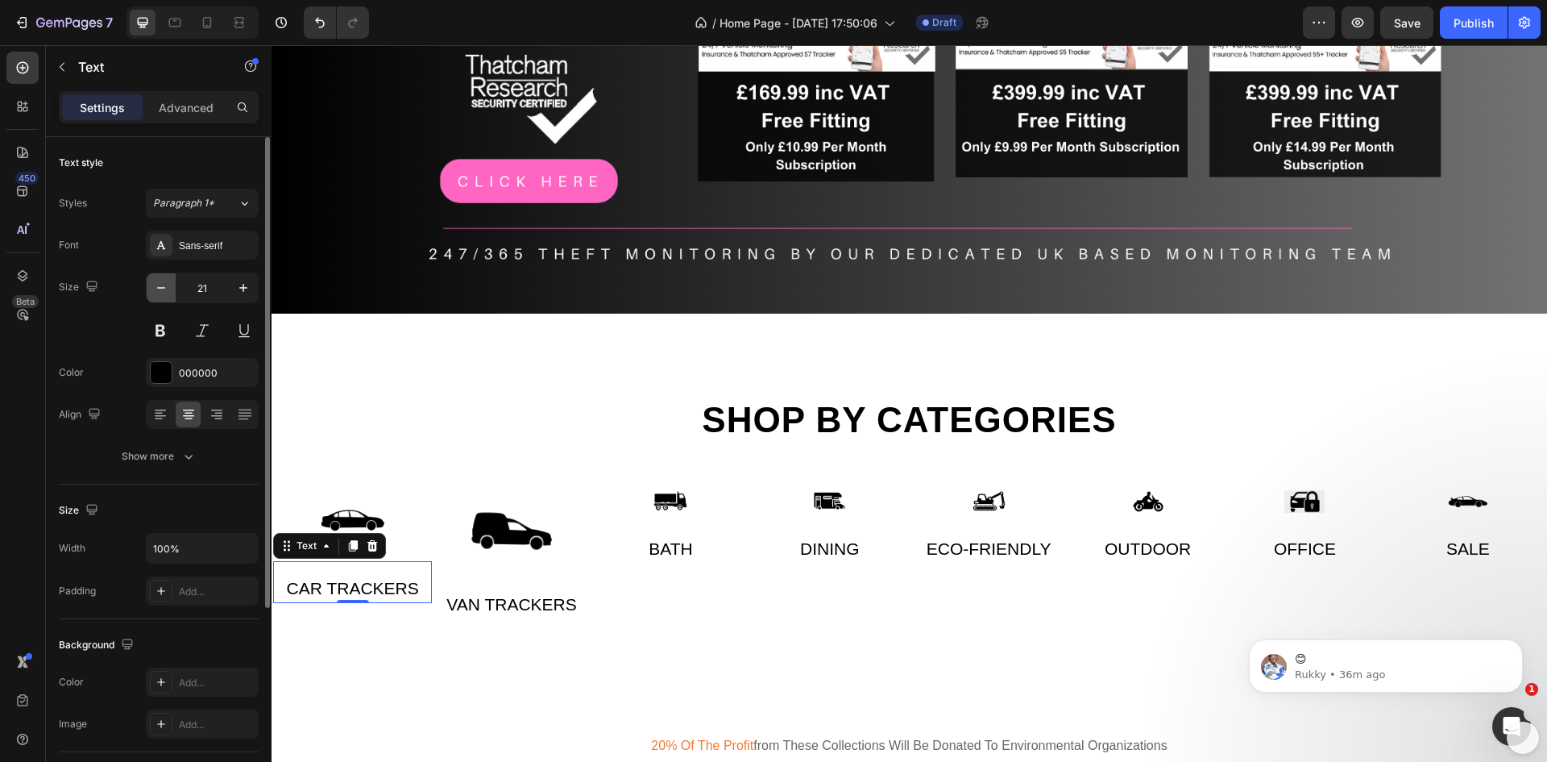
click at [164, 288] on icon "button" at bounding box center [161, 288] width 8 height 2
click at [222, 203] on div "Paragraph 1*" at bounding box center [195, 203] width 85 height 15
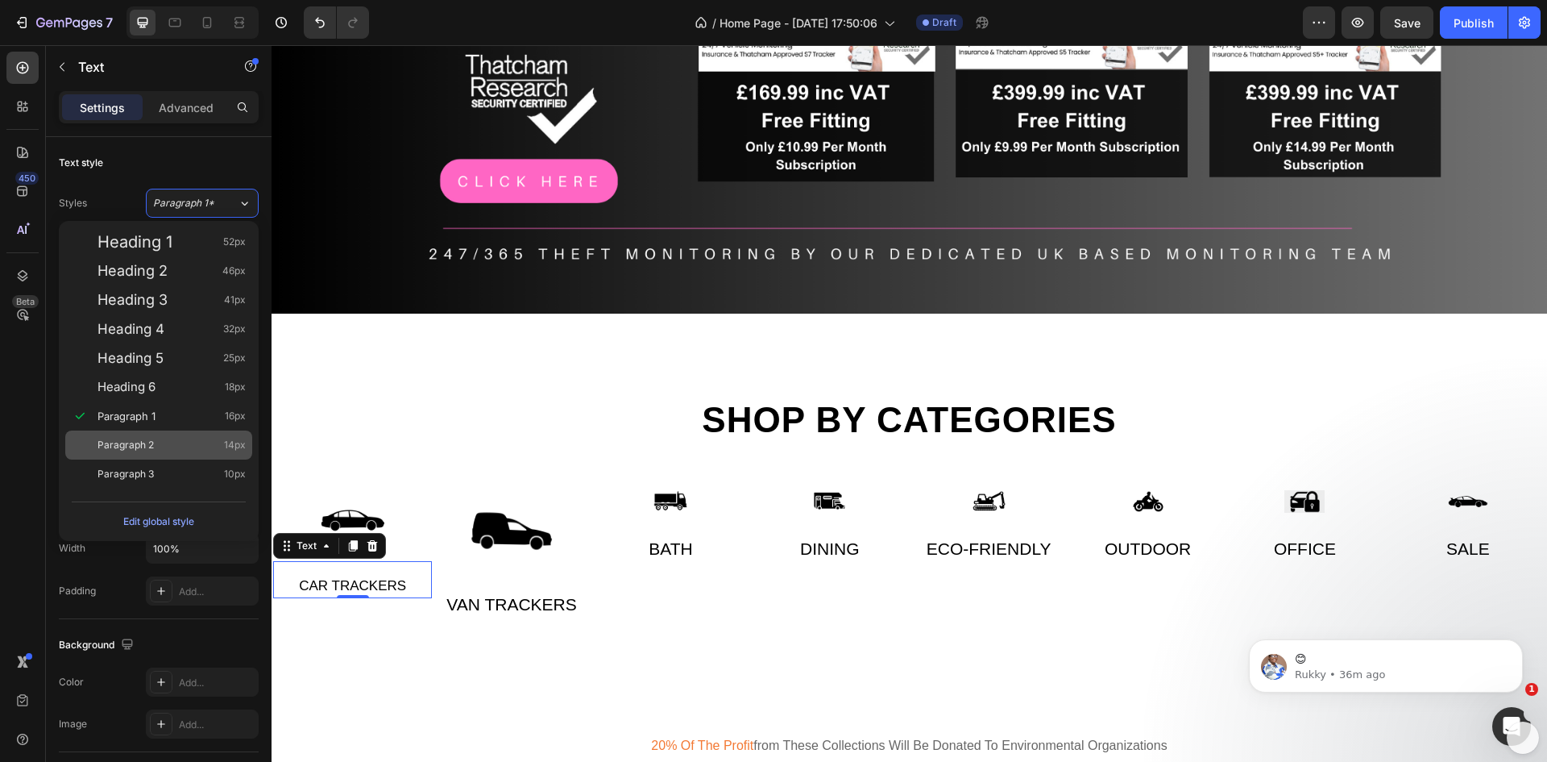
click at [136, 452] on span "Paragraph 2" at bounding box center [126, 445] width 56 height 16
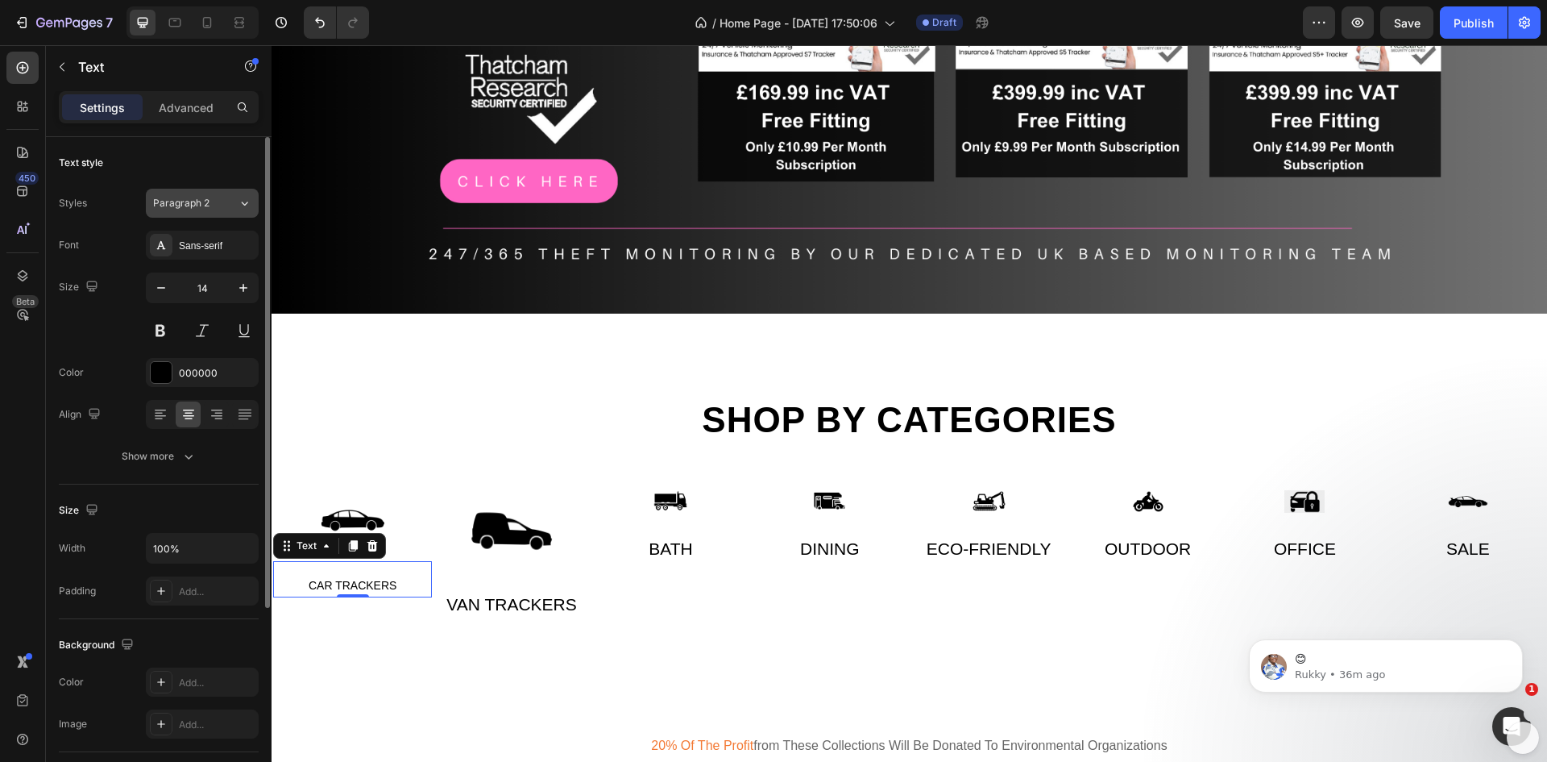
click at [206, 208] on span "Paragraph 2" at bounding box center [181, 203] width 56 height 15
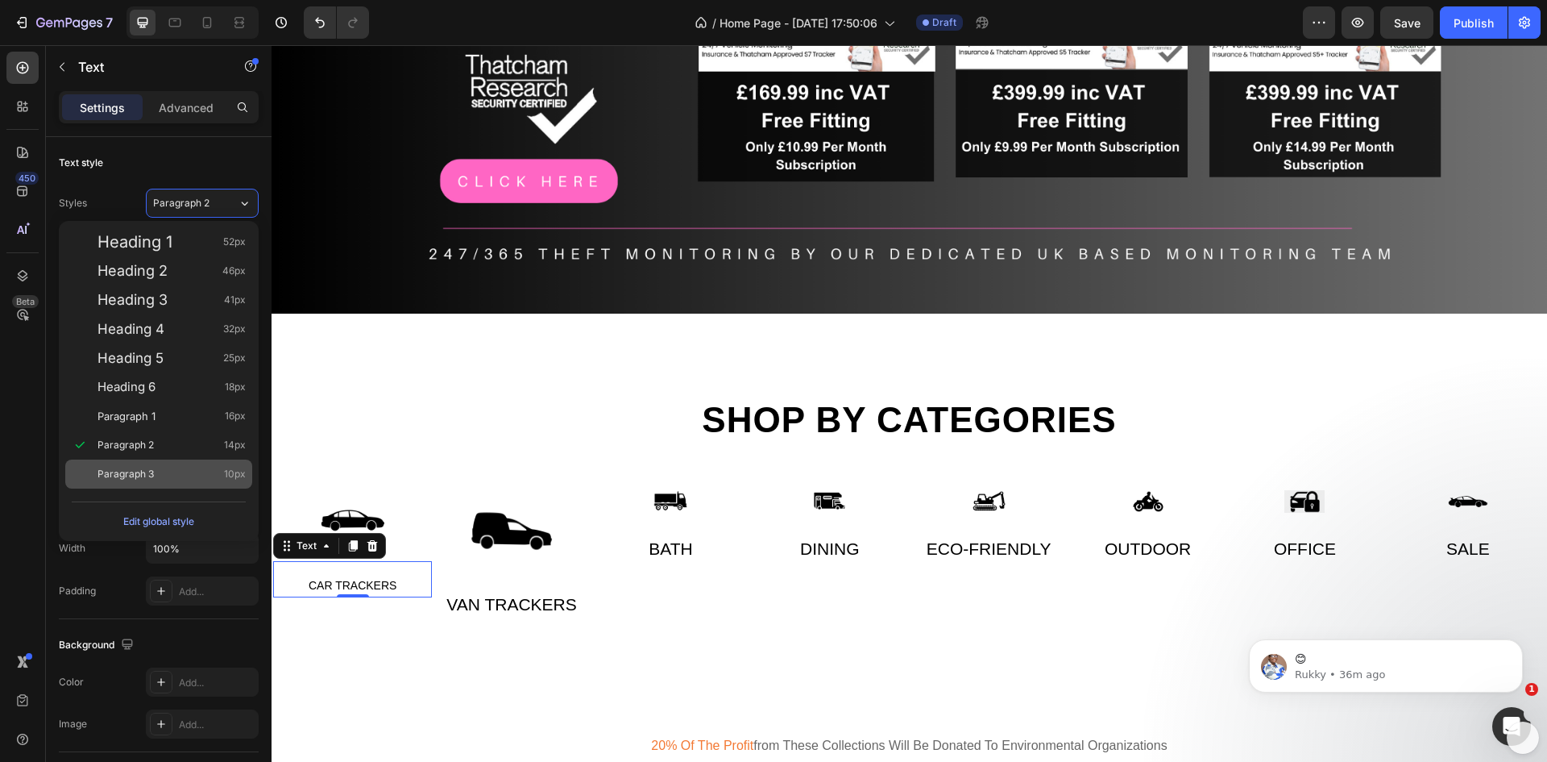
click at [138, 467] on span "Paragraph 3" at bounding box center [126, 474] width 56 height 16
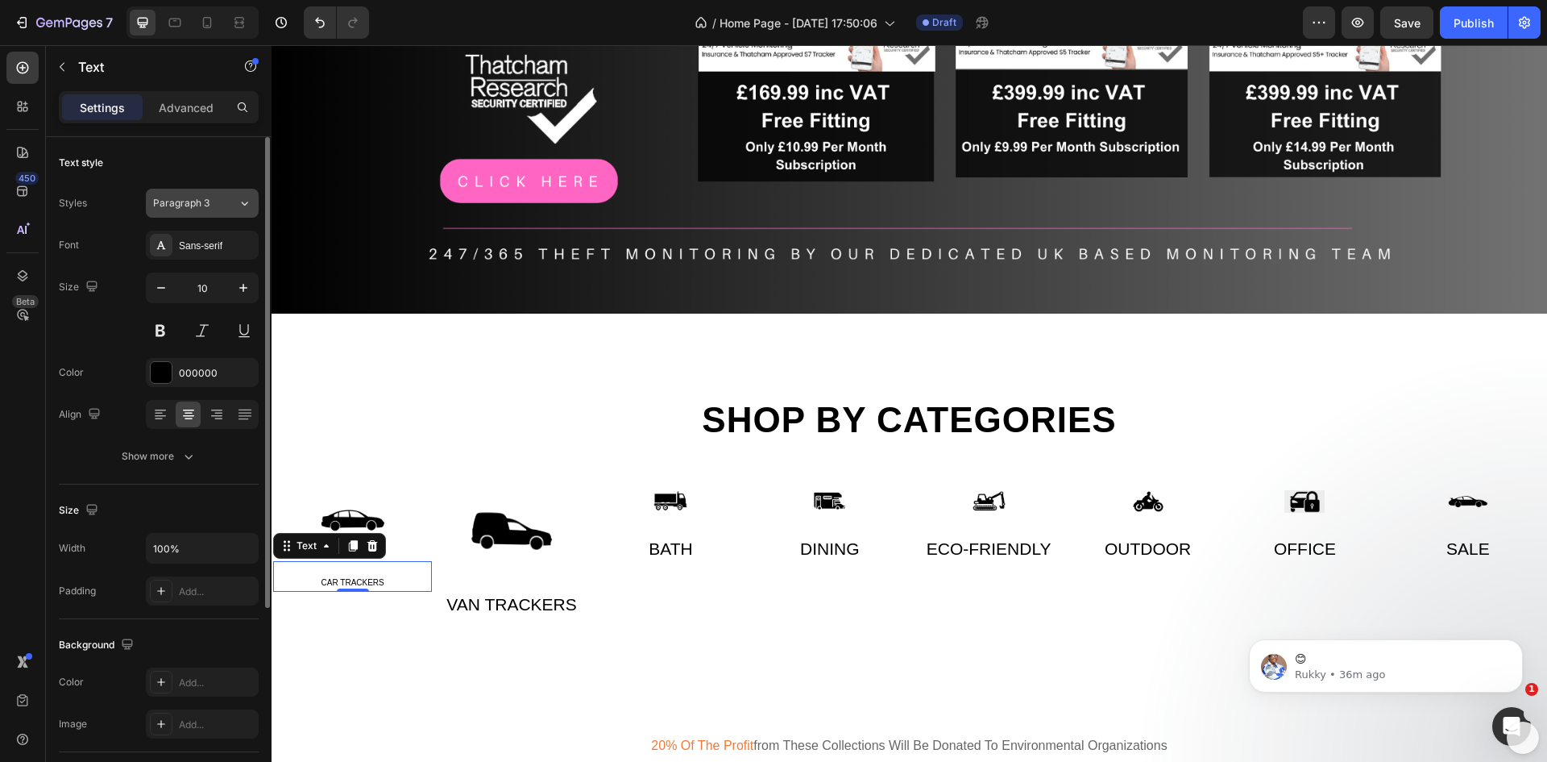
click at [183, 198] on span "Paragraph 3" at bounding box center [181, 203] width 56 height 15
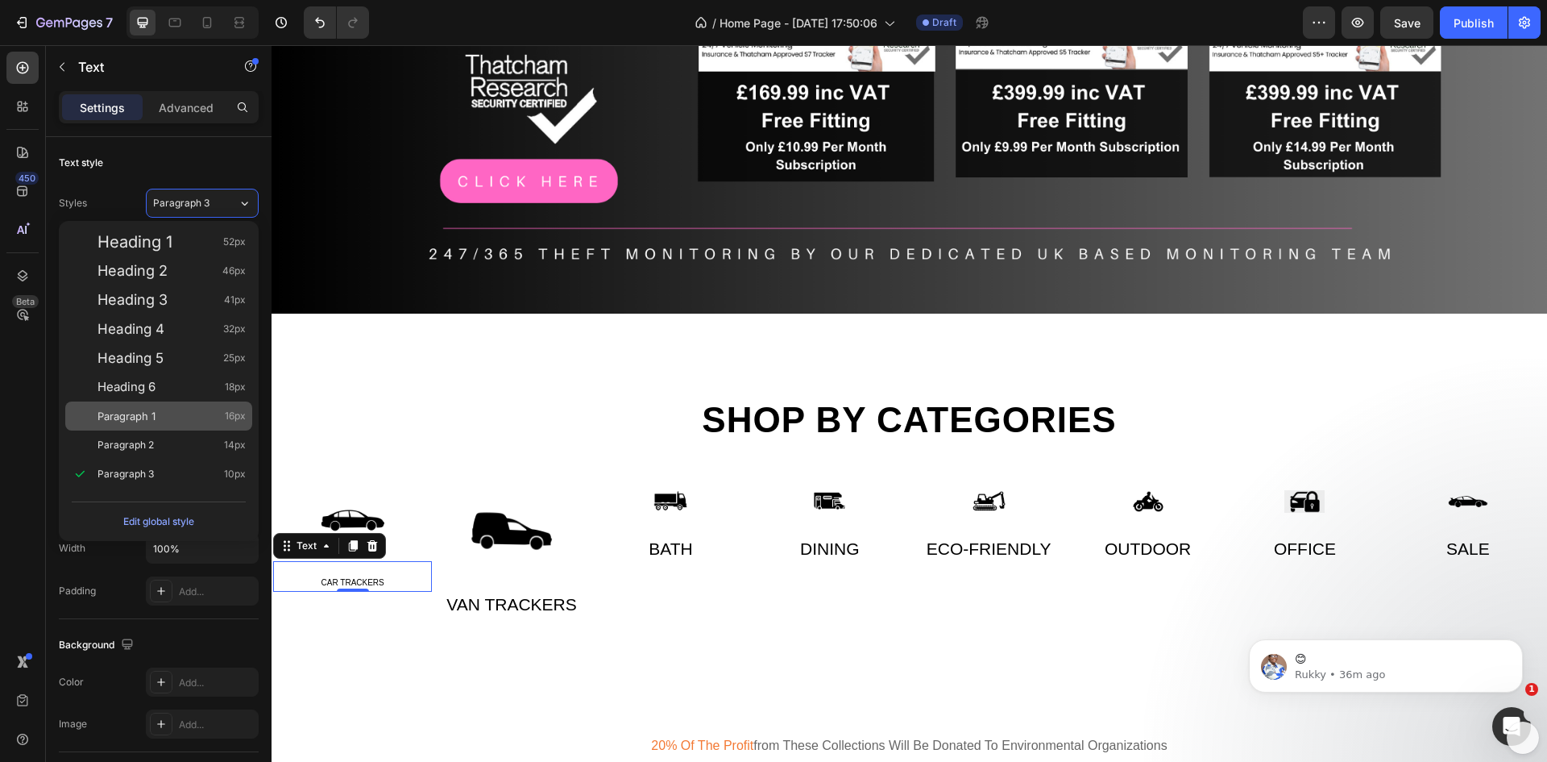
click at [138, 423] on span "Paragraph 1" at bounding box center [127, 416] width 58 height 16
type input "16"
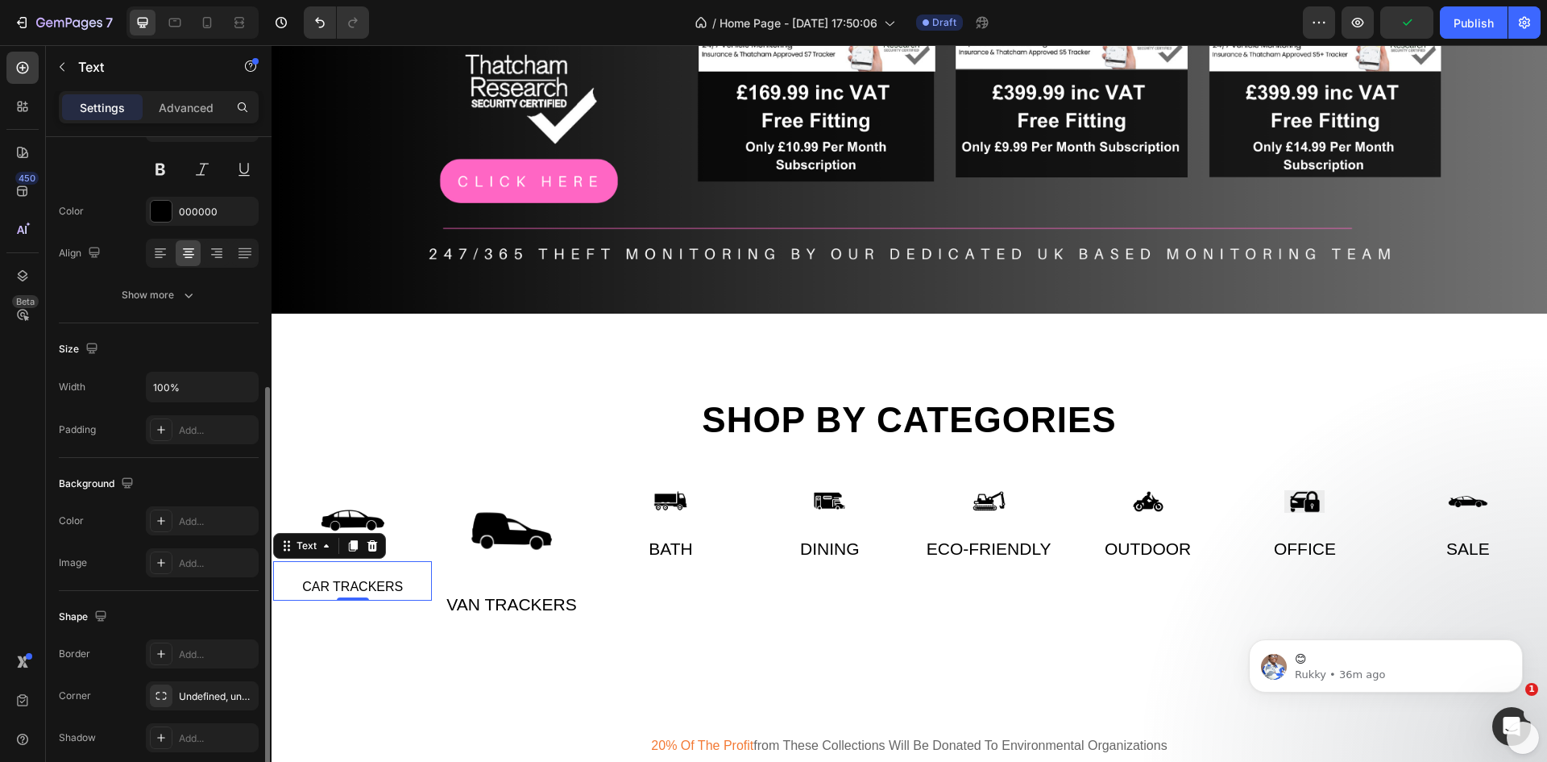
scroll to position [242, 0]
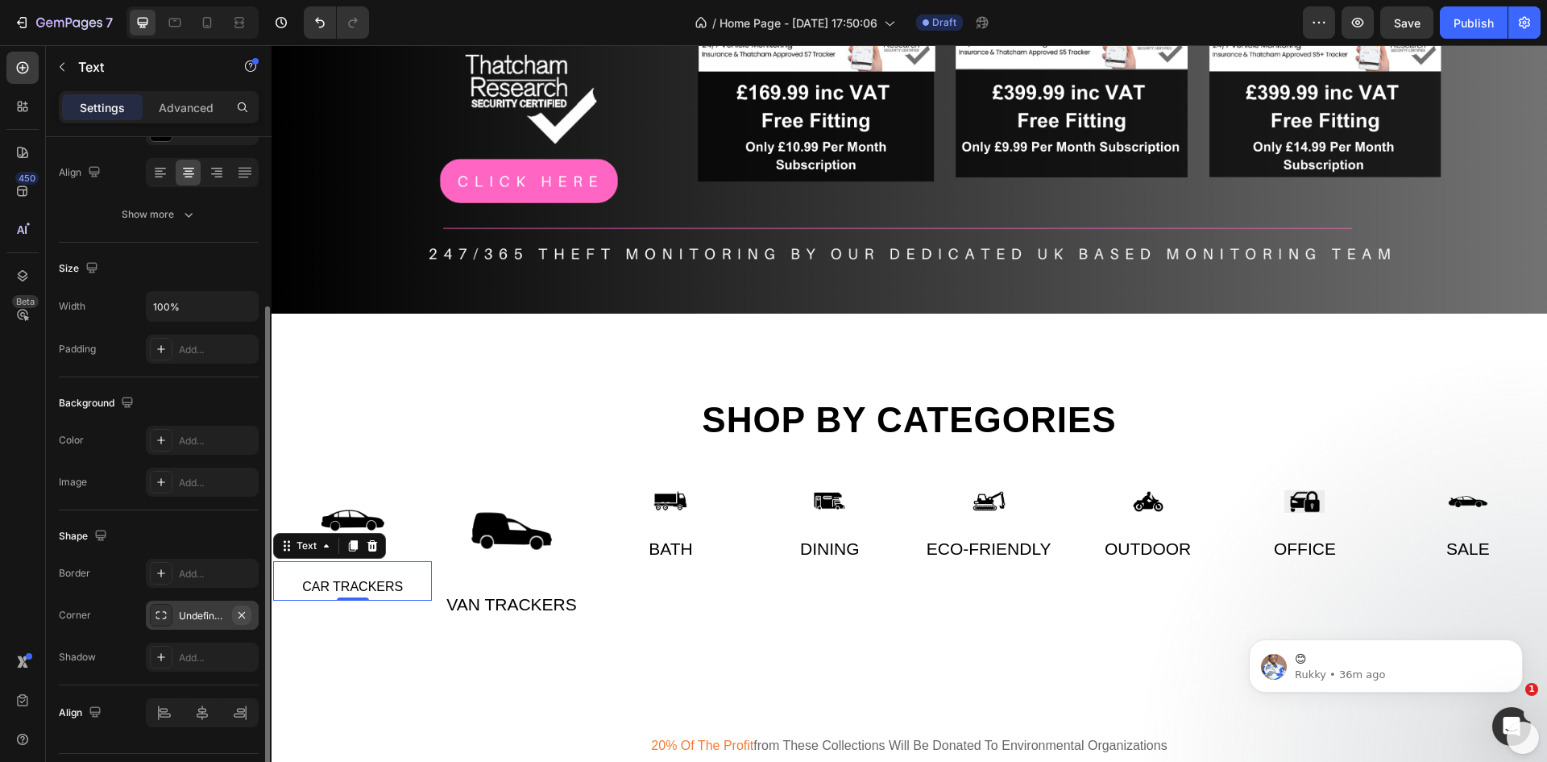
click at [240, 613] on icon "button" at bounding box center [242, 614] width 6 height 6
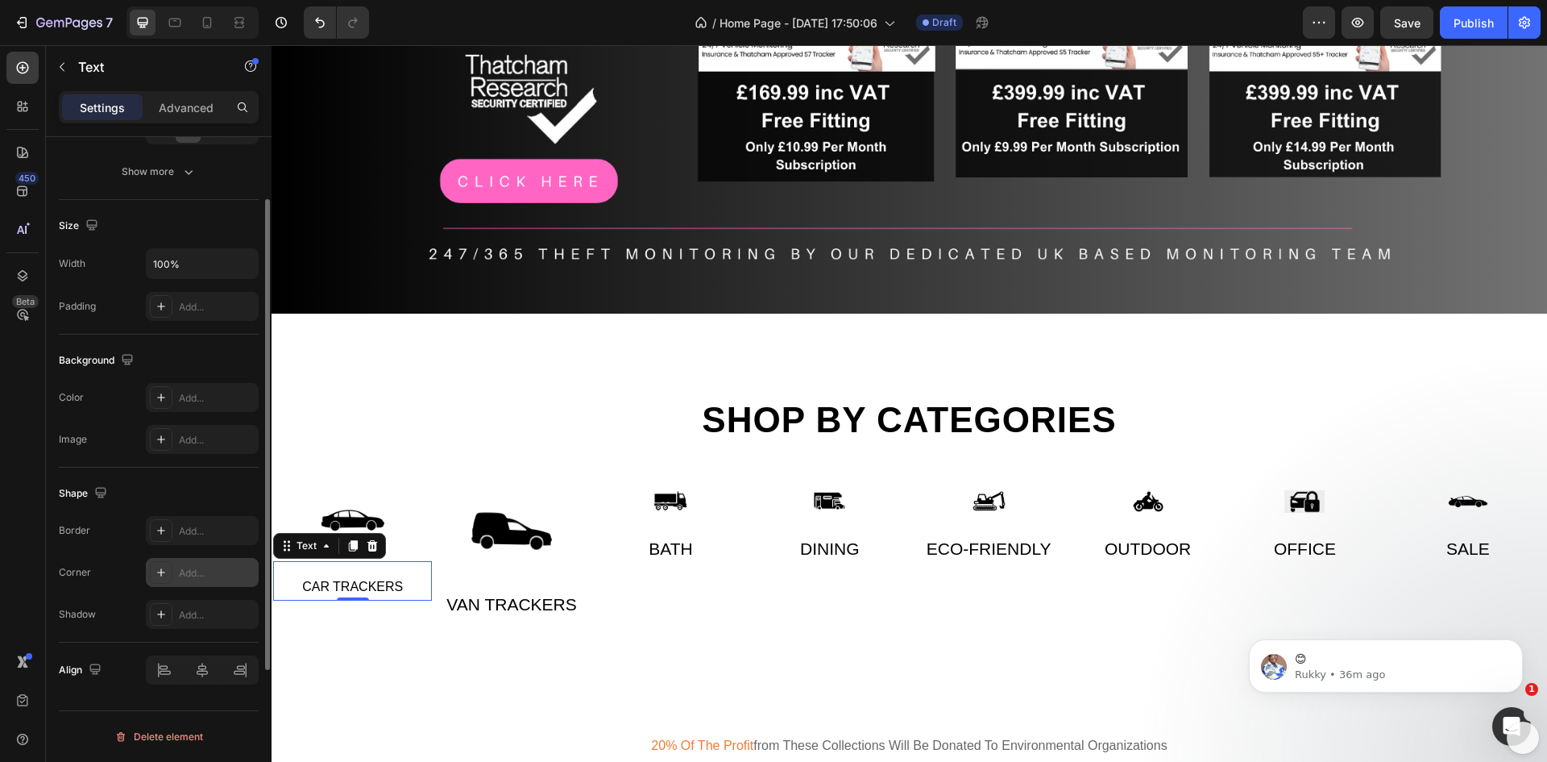
scroll to position [123, 0]
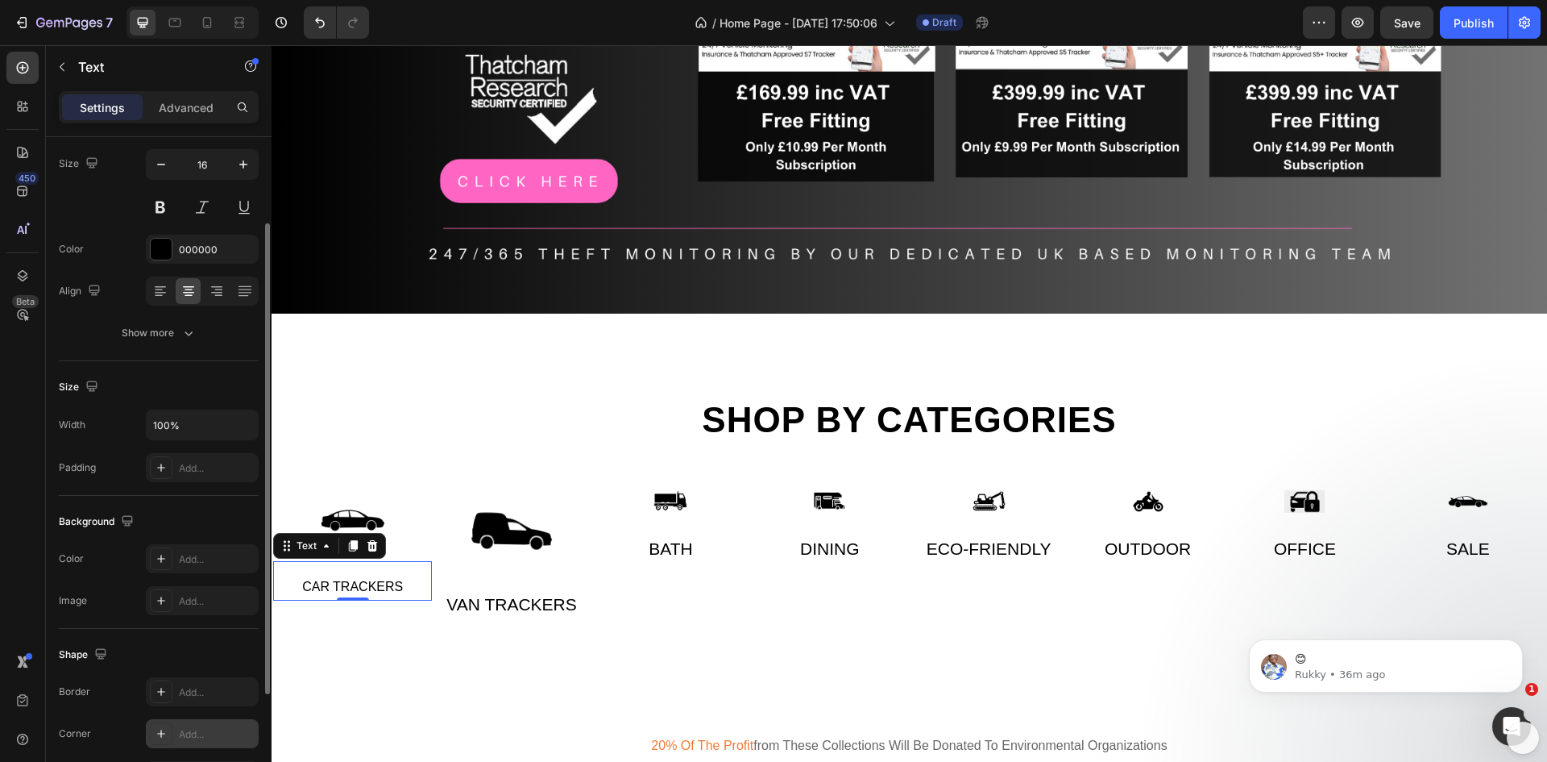
click at [354, 594] on div "0" at bounding box center [353, 600] width 16 height 13
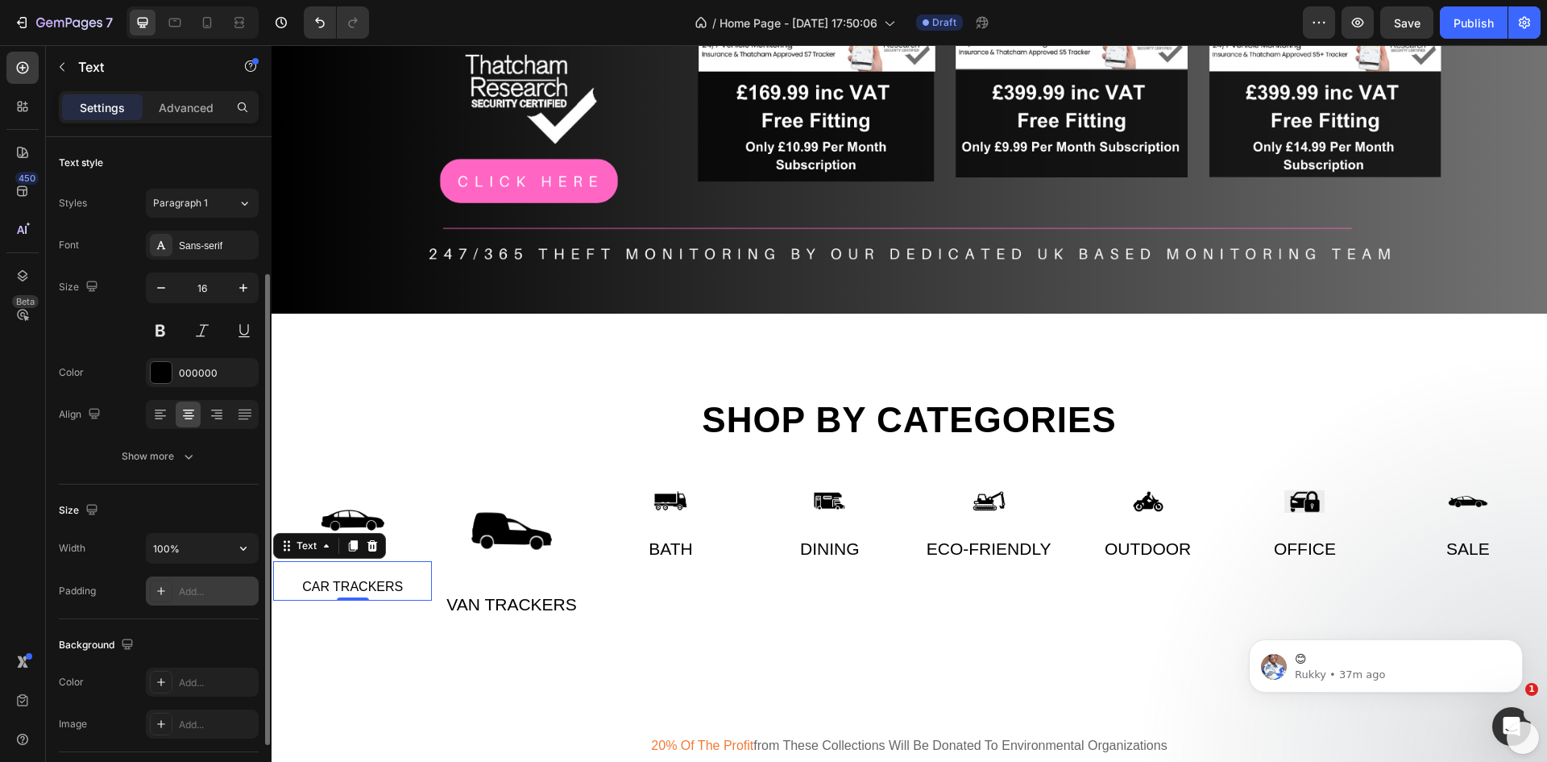
scroll to position [0, 0]
click at [181, 109] on p "Advanced" at bounding box center [186, 107] width 55 height 17
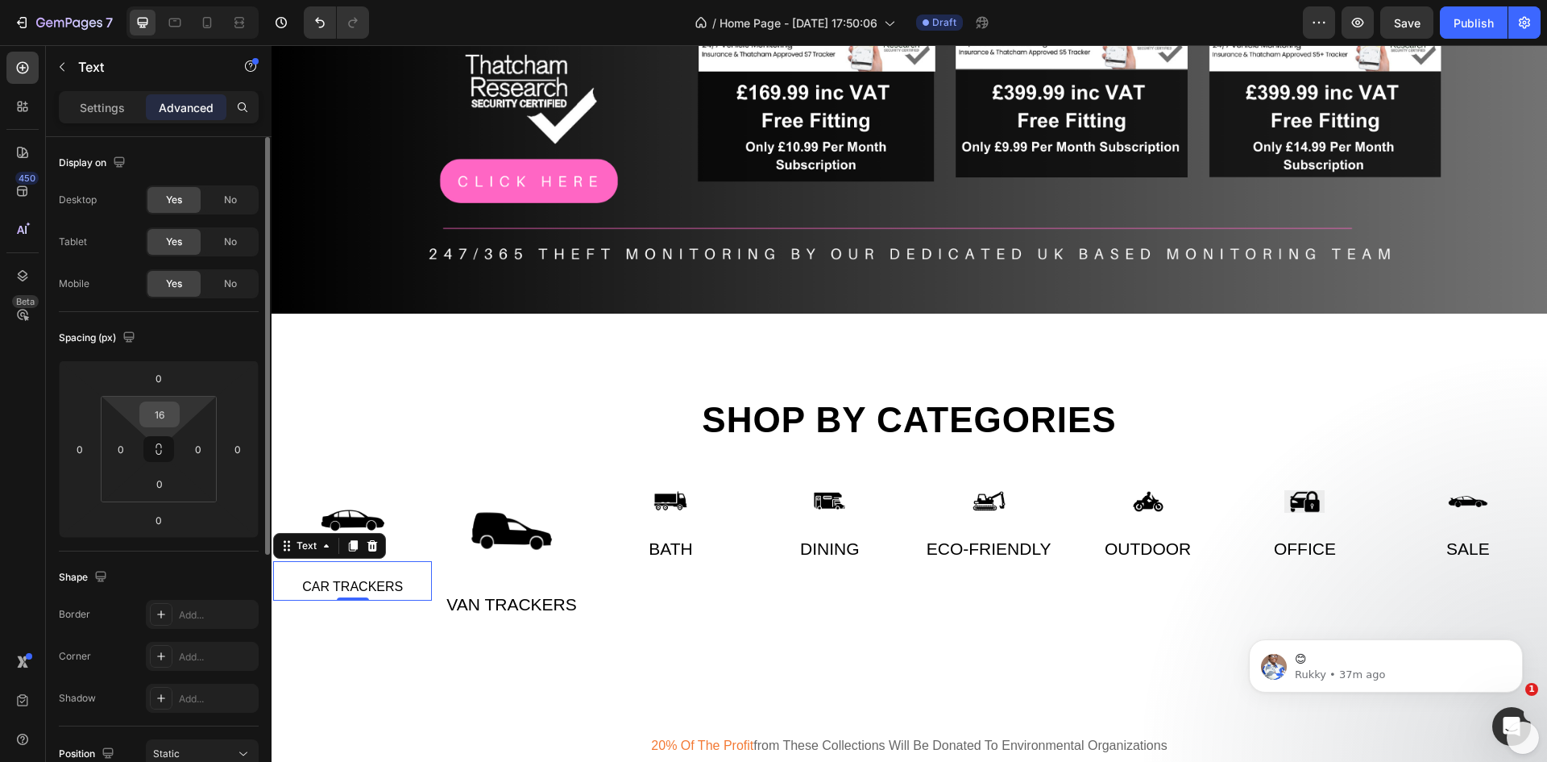
click at [163, 415] on input "16" at bounding box center [159, 414] width 32 height 24
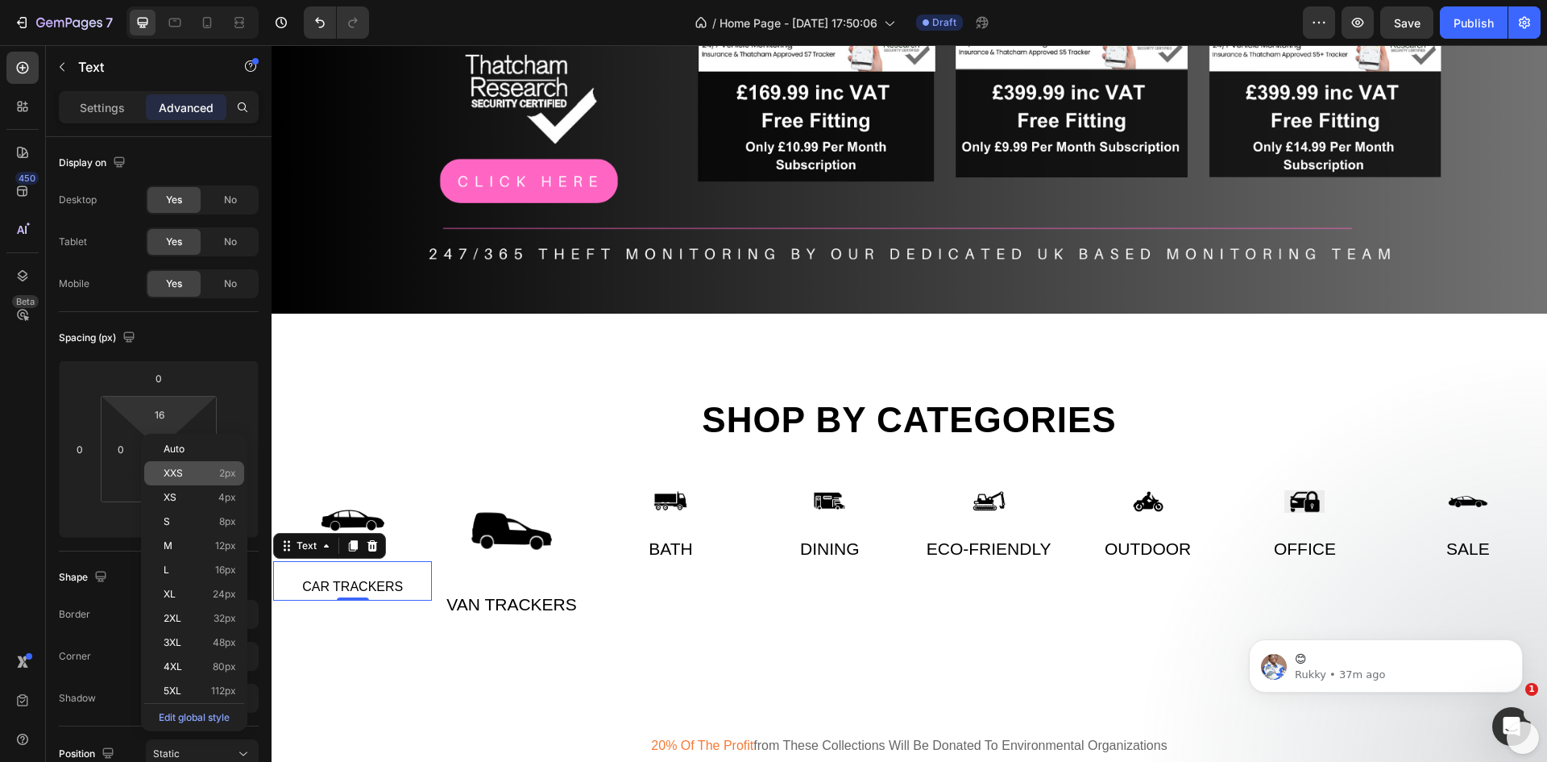
click at [172, 469] on span "XXS" at bounding box center [173, 472] width 19 height 11
type input "2"
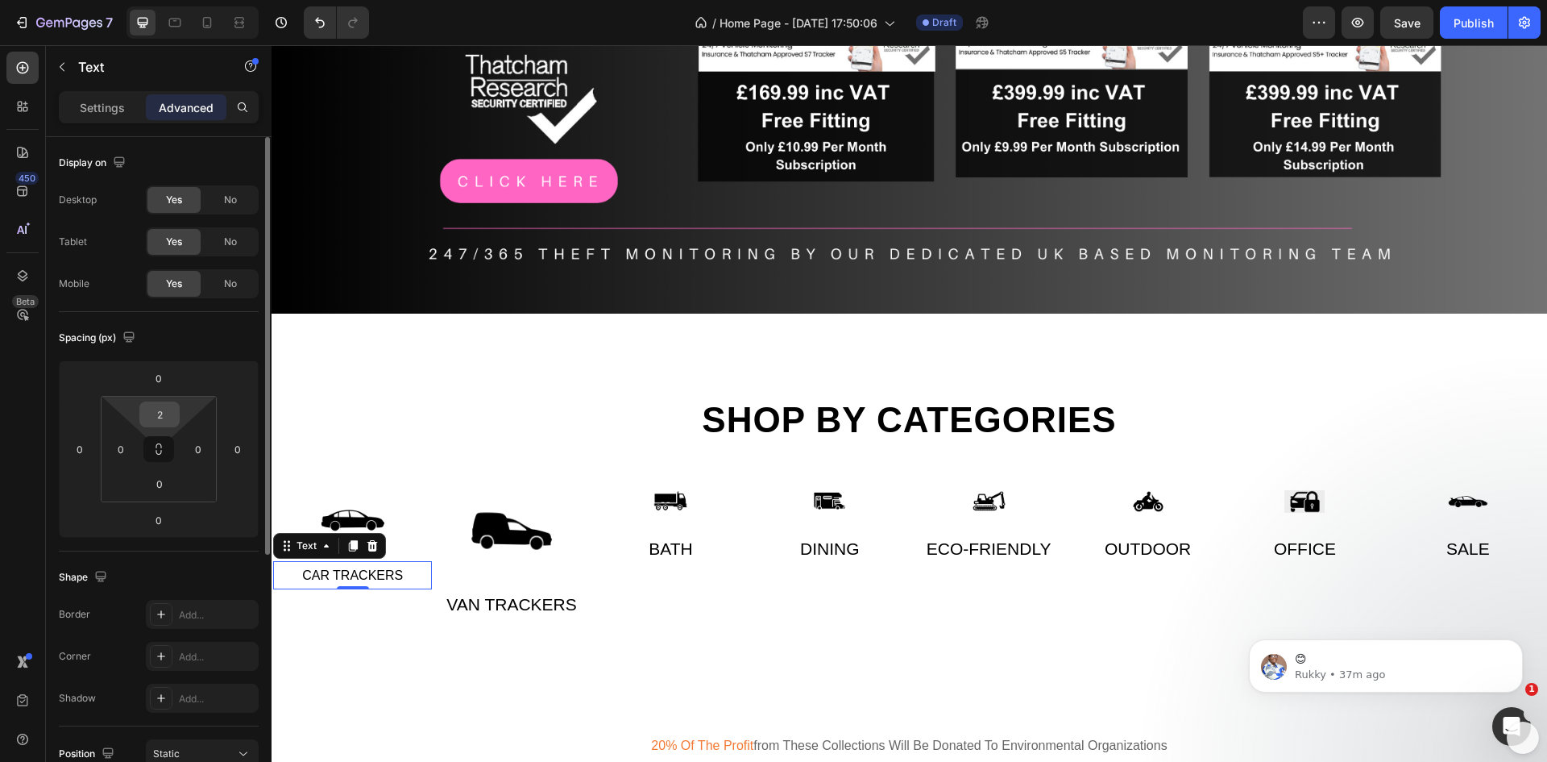
click at [160, 412] on input "2" at bounding box center [159, 414] width 32 height 24
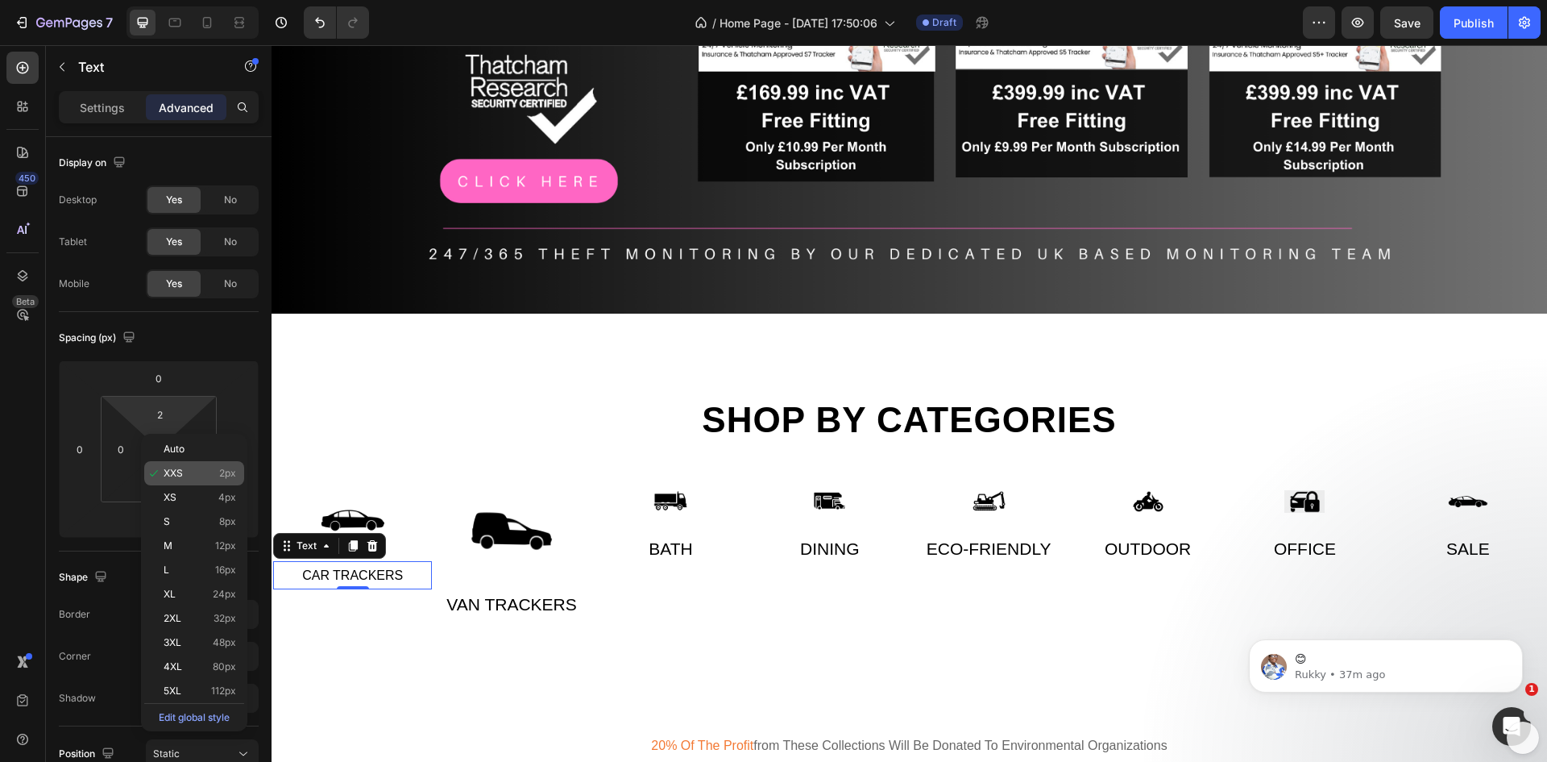
click at [181, 473] on span "XXS" at bounding box center [173, 472] width 19 height 11
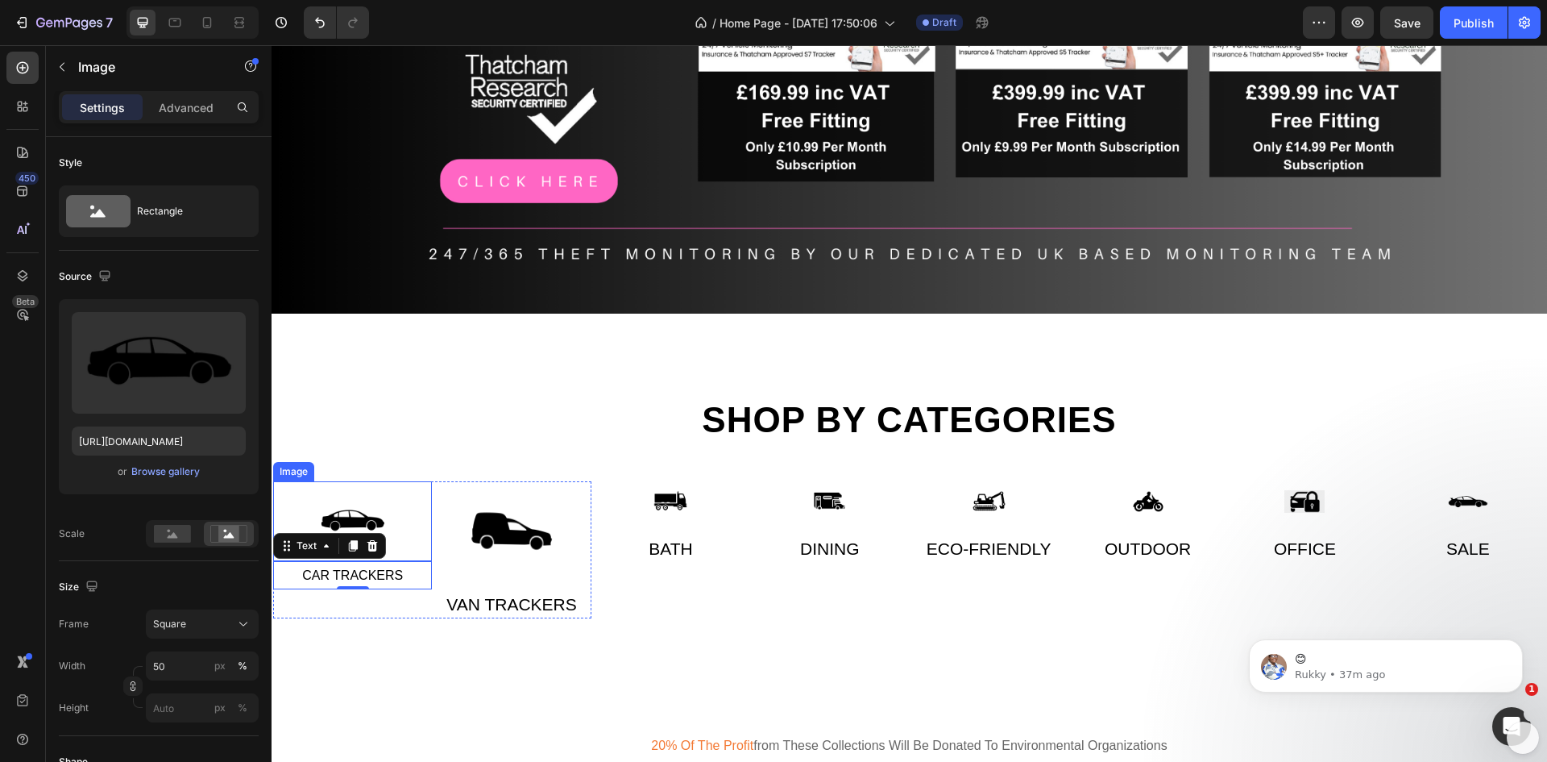
click at [354, 519] on img at bounding box center [353, 521] width 80 height 80
click at [338, 580] on div "Car Trackers Text" at bounding box center [352, 575] width 159 height 28
click at [347, 513] on img at bounding box center [353, 521] width 80 height 80
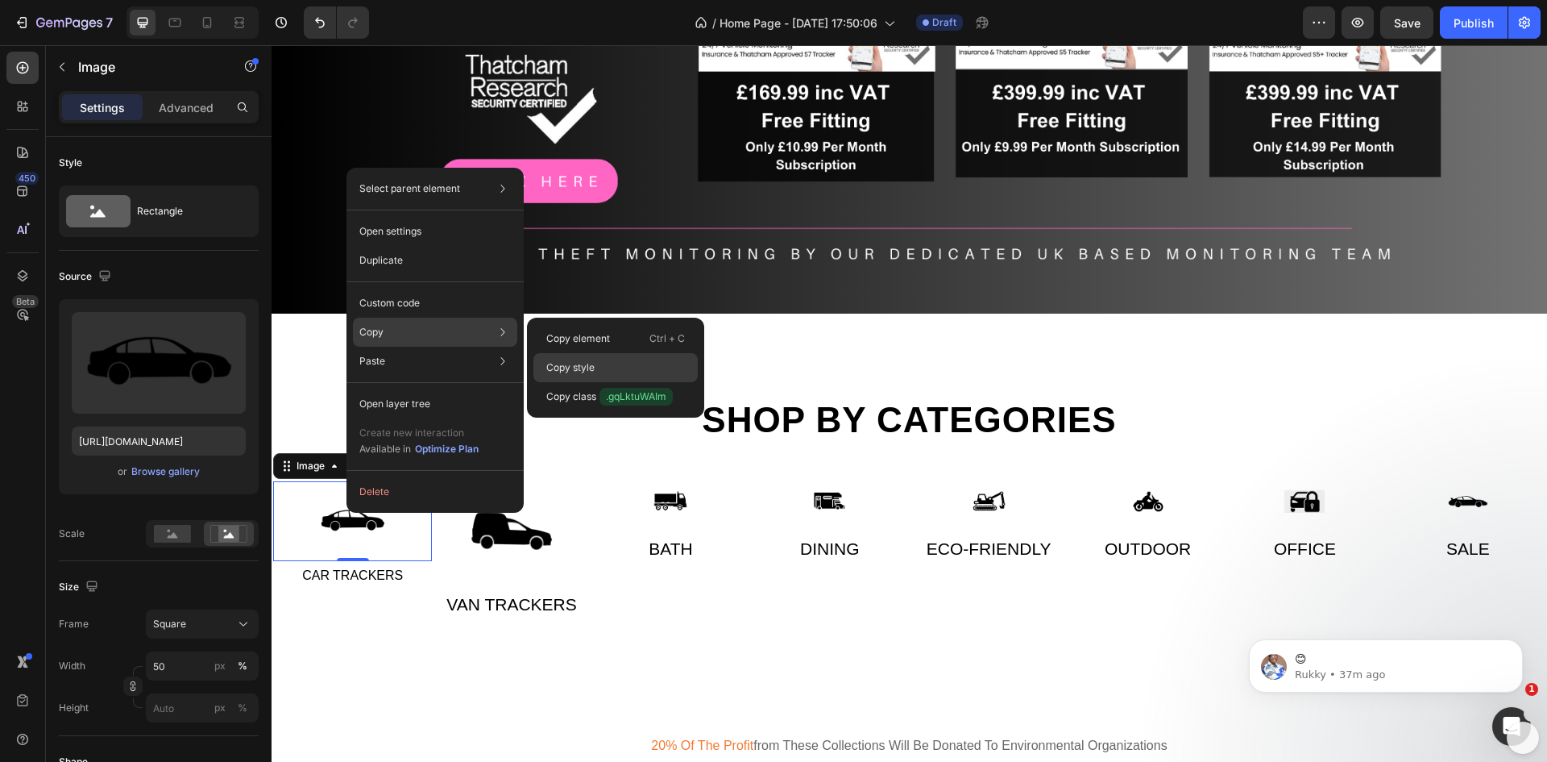
click at [586, 355] on div "Copy style" at bounding box center [616, 367] width 164 height 29
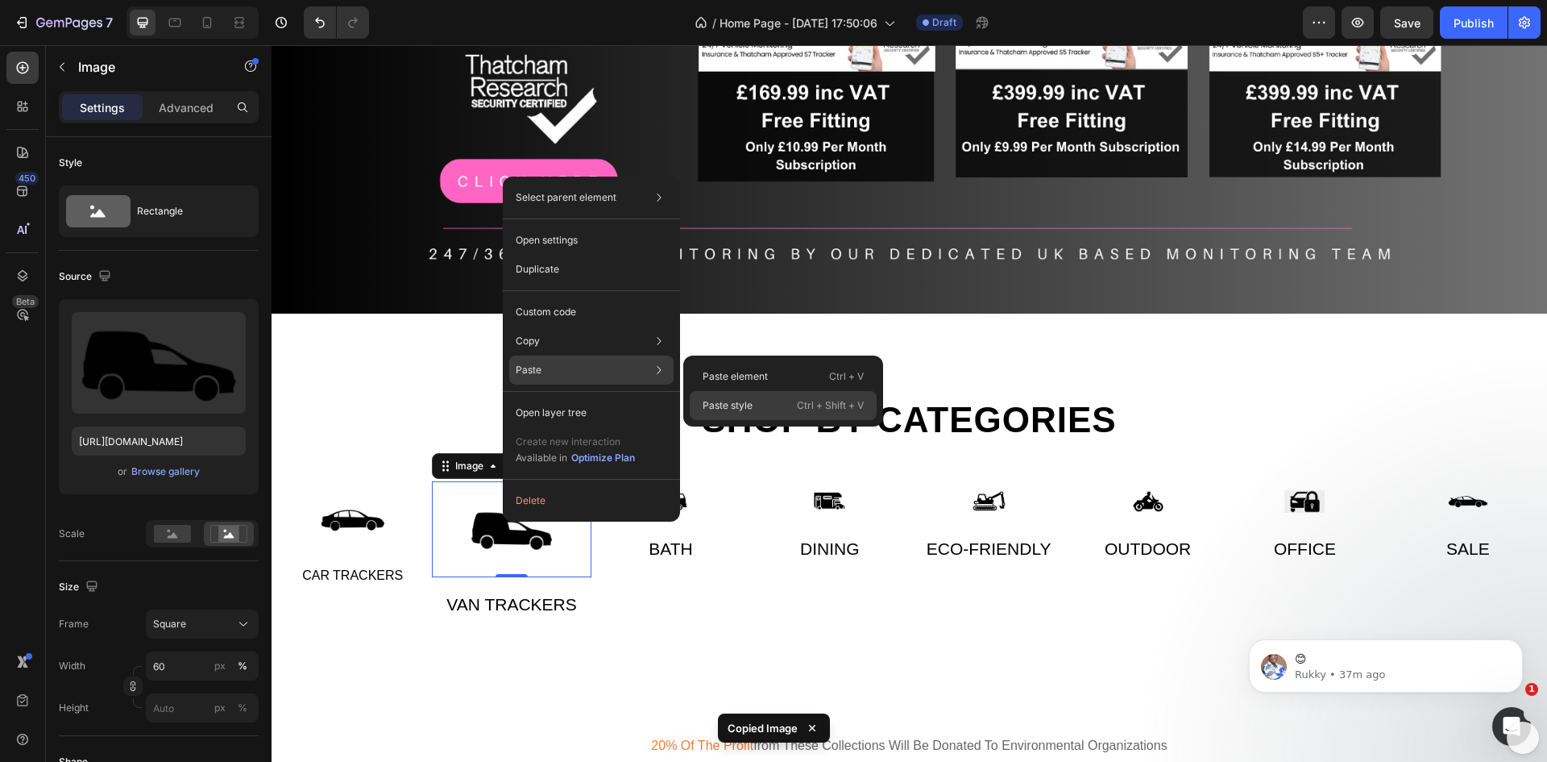
click at [717, 403] on p "Paste style" at bounding box center [728, 405] width 50 height 15
type input "50"
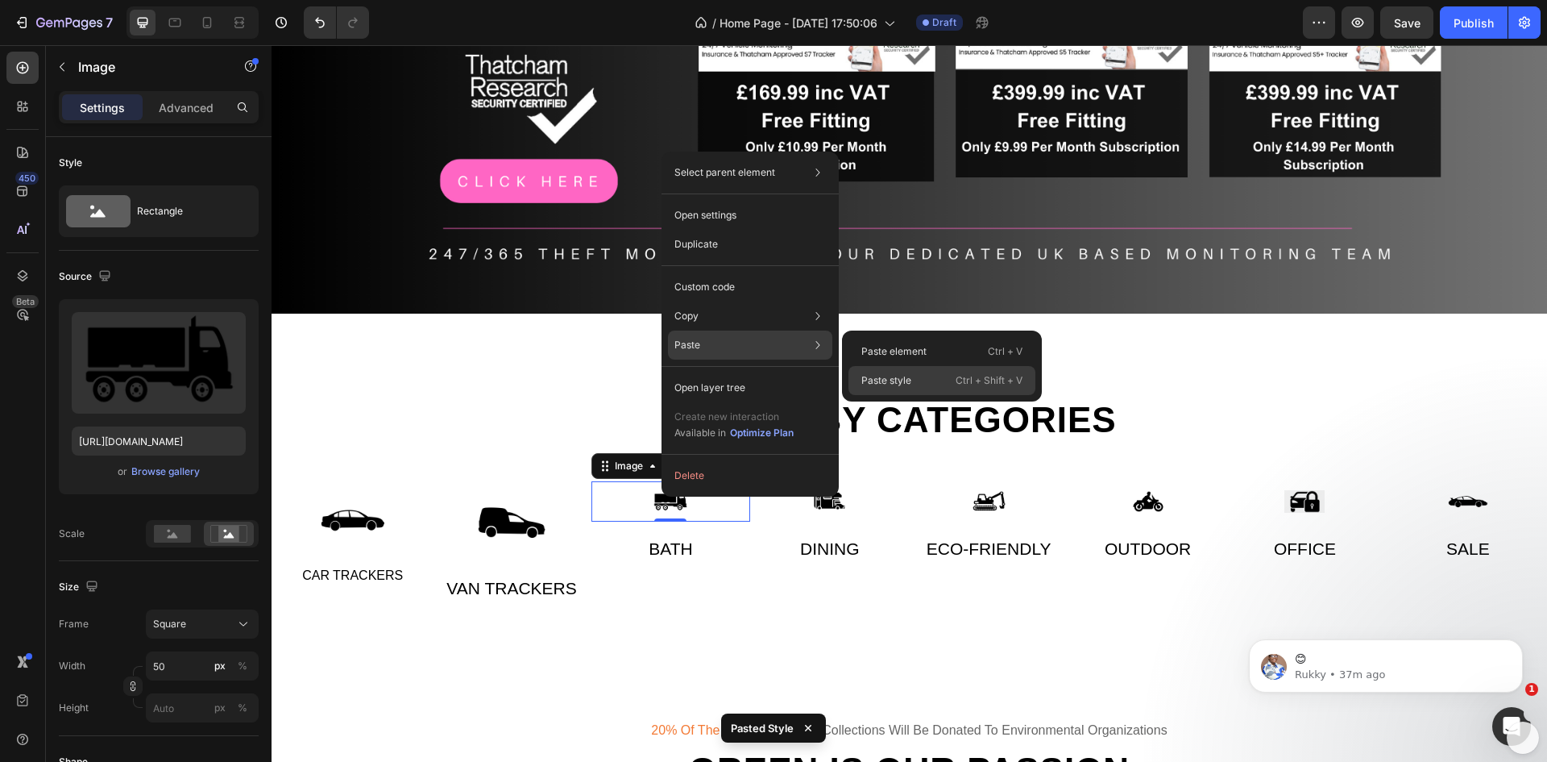
click at [873, 377] on p "Paste style" at bounding box center [887, 380] width 50 height 15
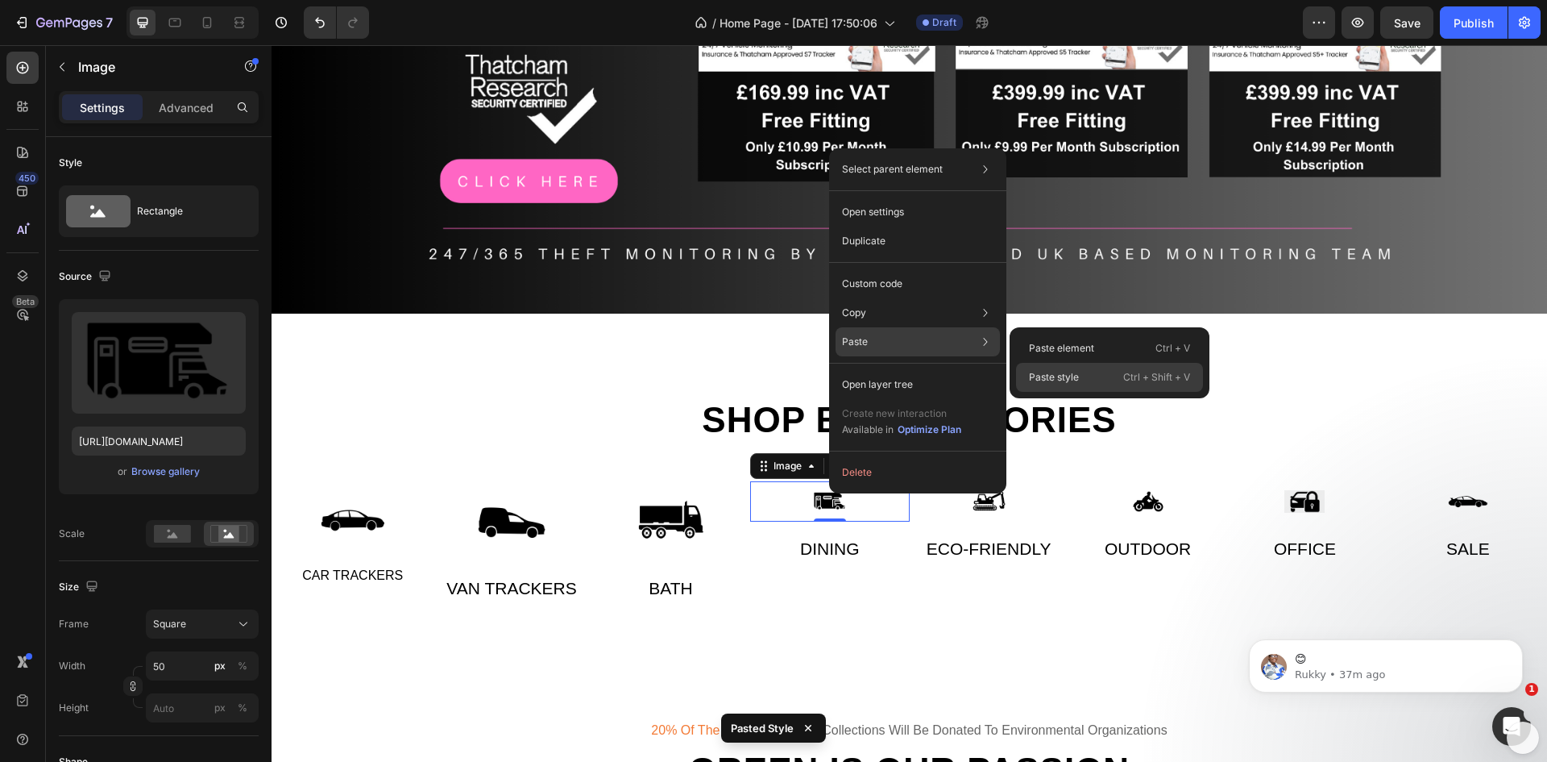
click at [1042, 372] on p "Paste style" at bounding box center [1054, 377] width 50 height 15
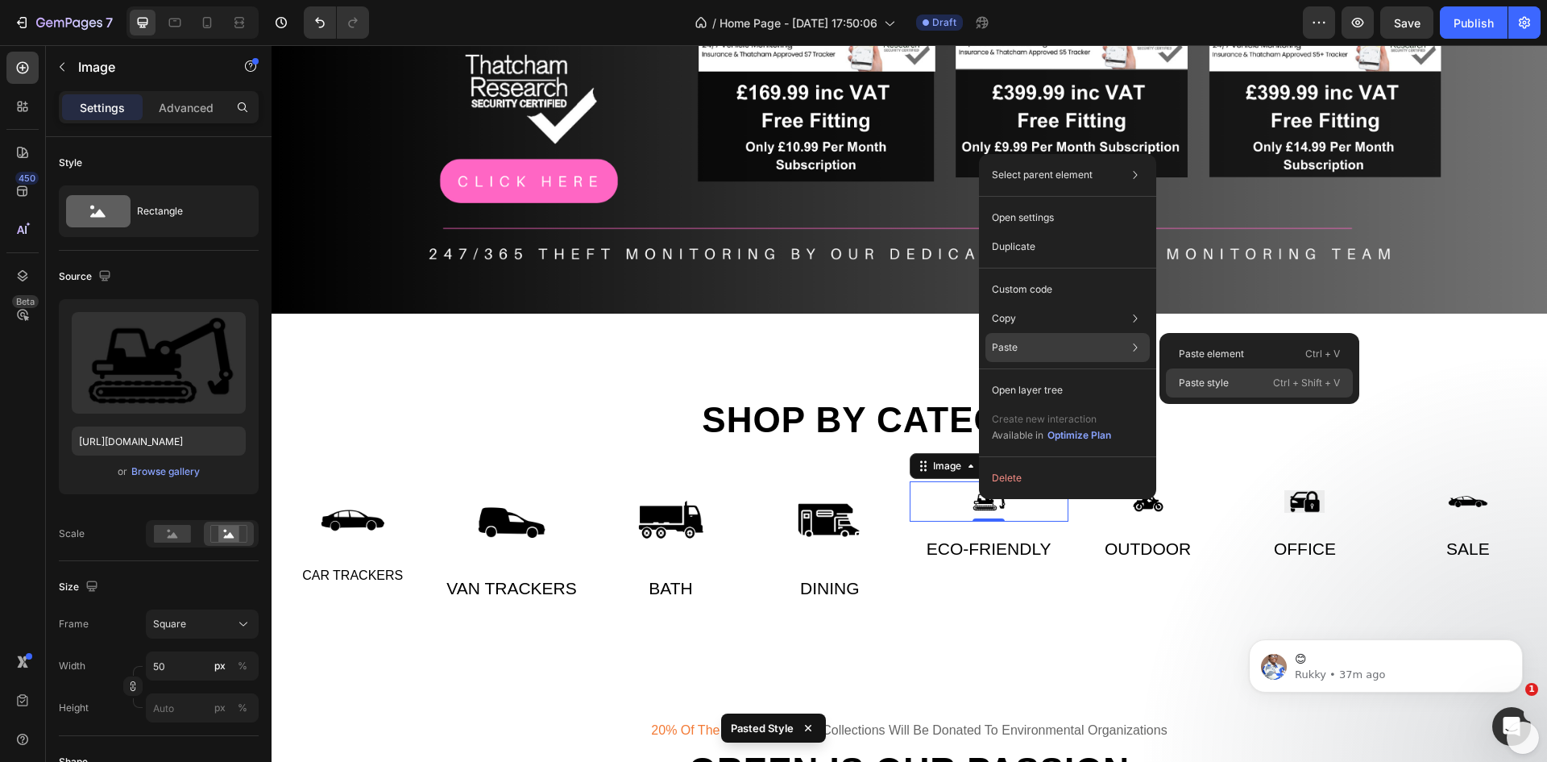
click at [1192, 384] on p "Paste style" at bounding box center [1204, 383] width 50 height 15
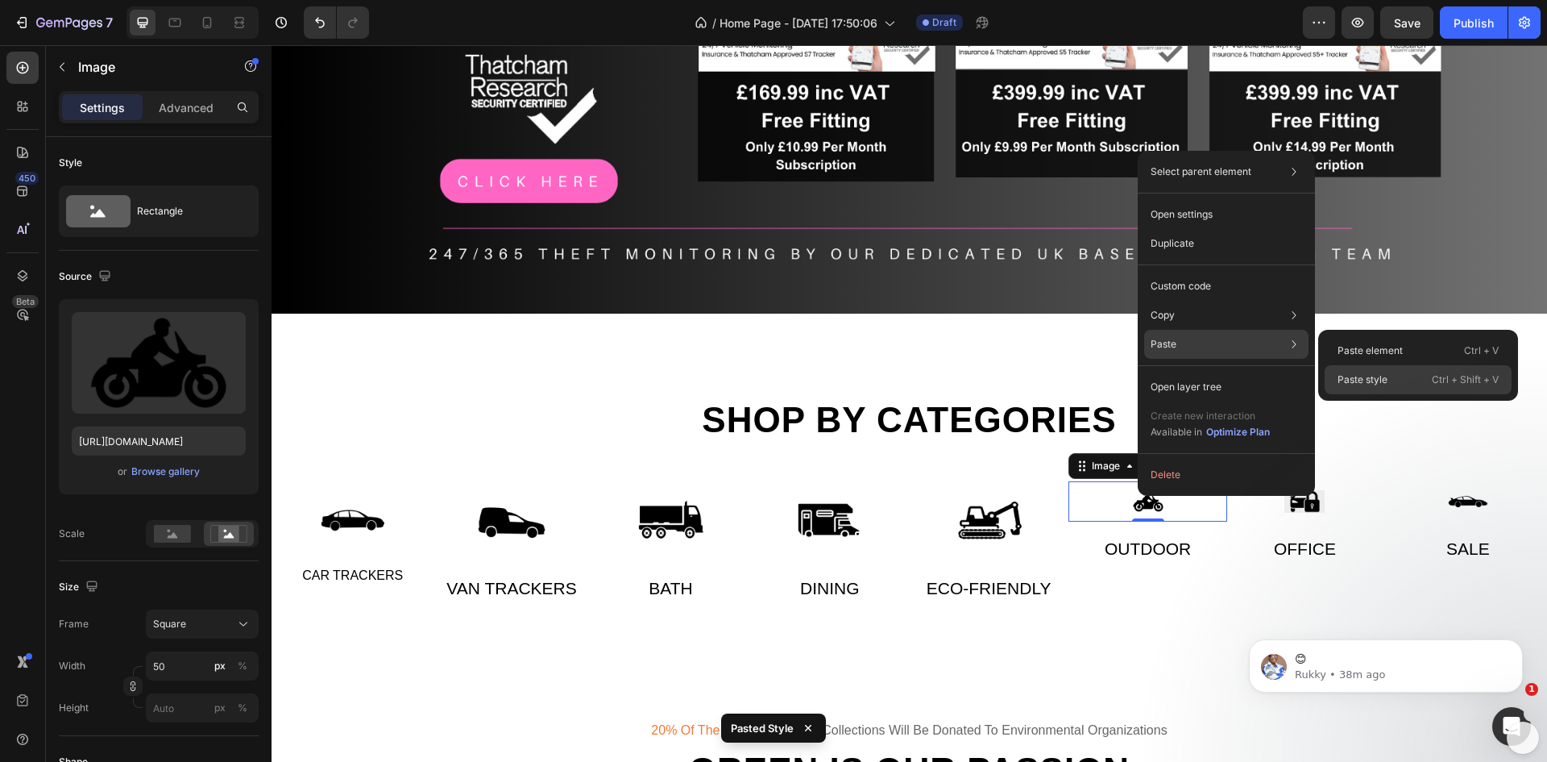
click at [1339, 383] on p "Paste style" at bounding box center [1363, 379] width 50 height 15
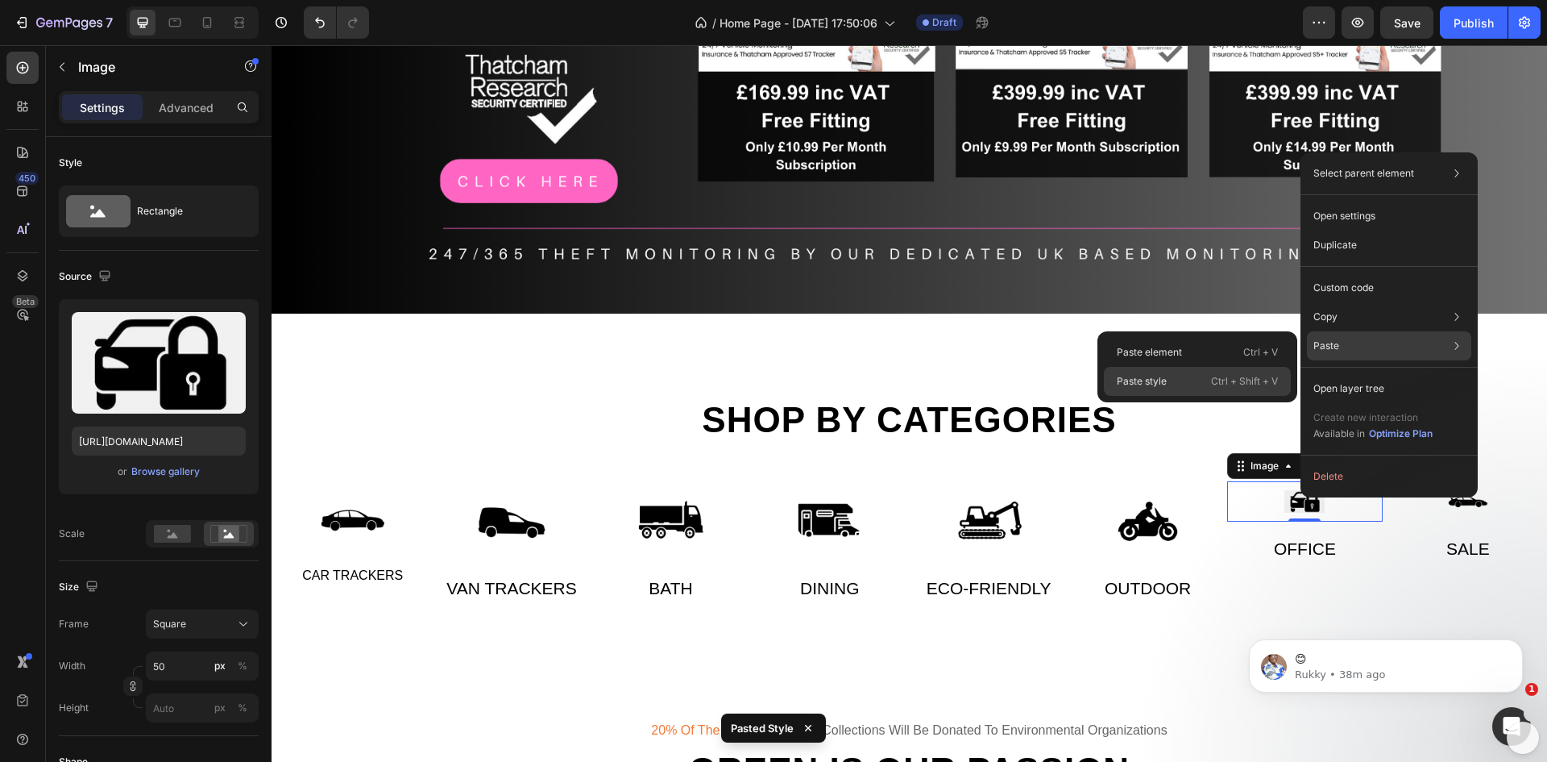
click at [1200, 380] on div "Paste style Ctrl + Shift + V" at bounding box center [1197, 381] width 187 height 29
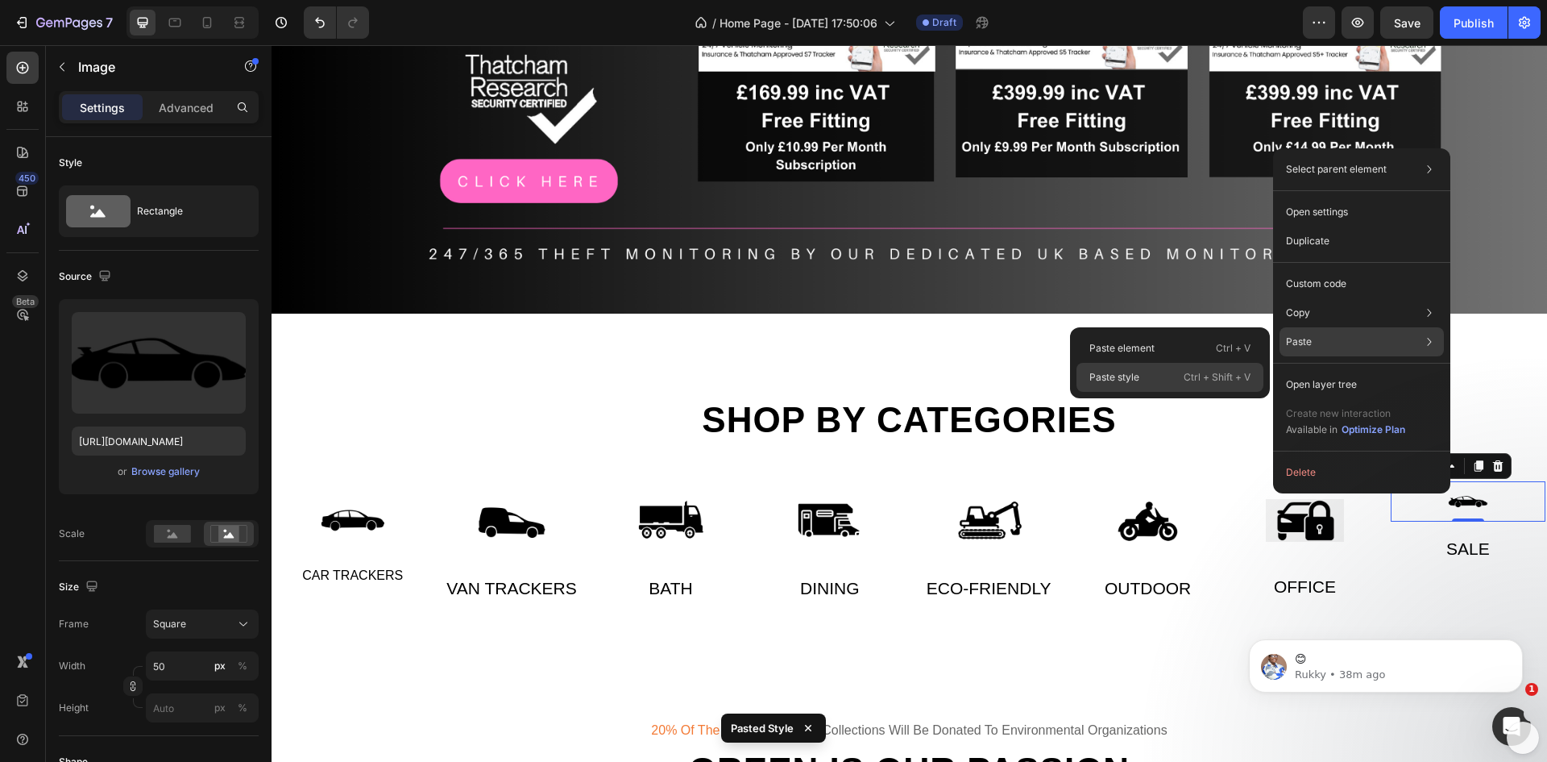
click at [1181, 377] on div "Paste style Ctrl + Shift + V" at bounding box center [1170, 377] width 187 height 29
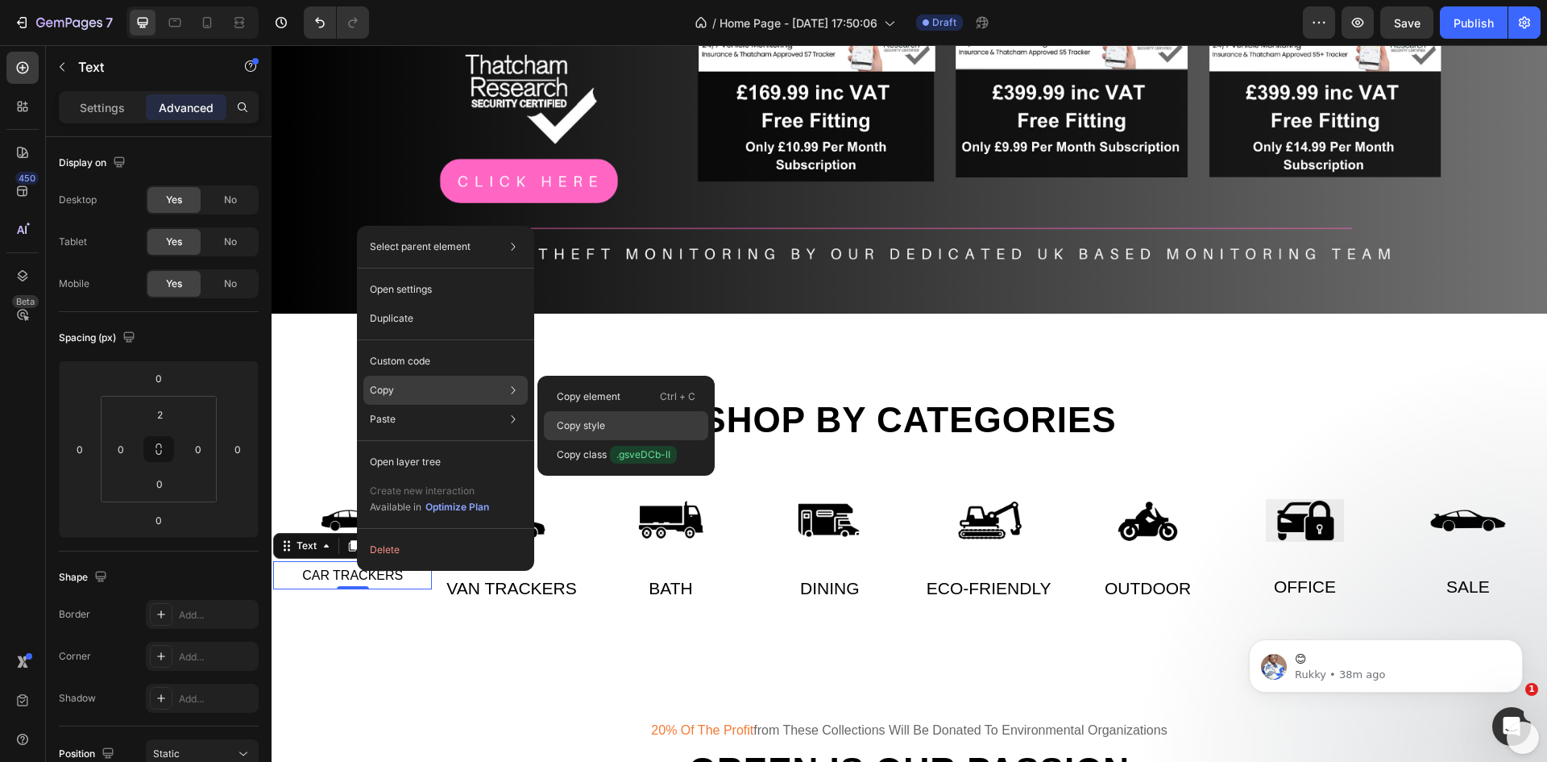
click at [559, 422] on p "Copy style" at bounding box center [581, 425] width 48 height 15
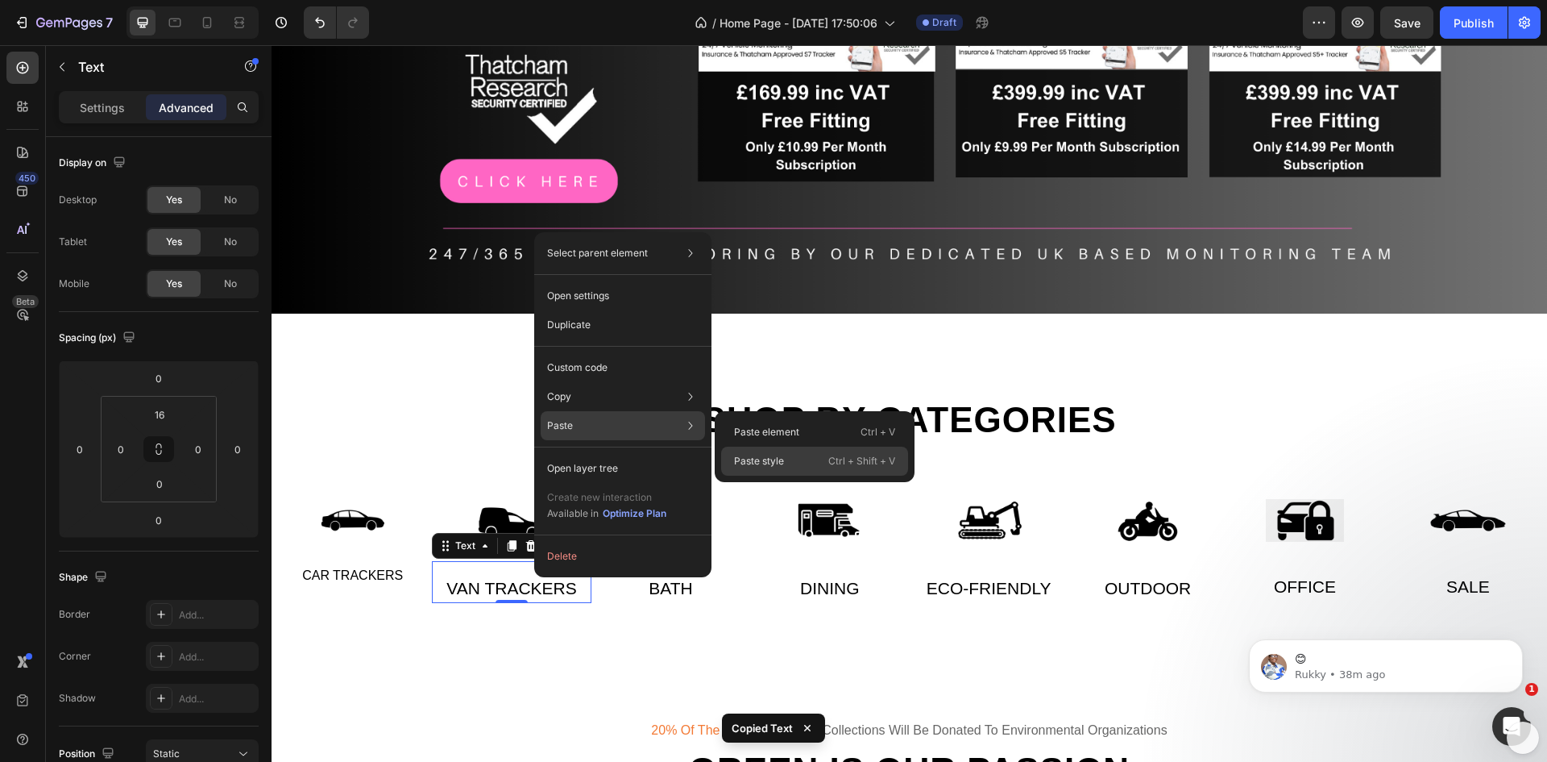
click at [758, 461] on p "Paste style" at bounding box center [759, 461] width 50 height 15
type input "2"
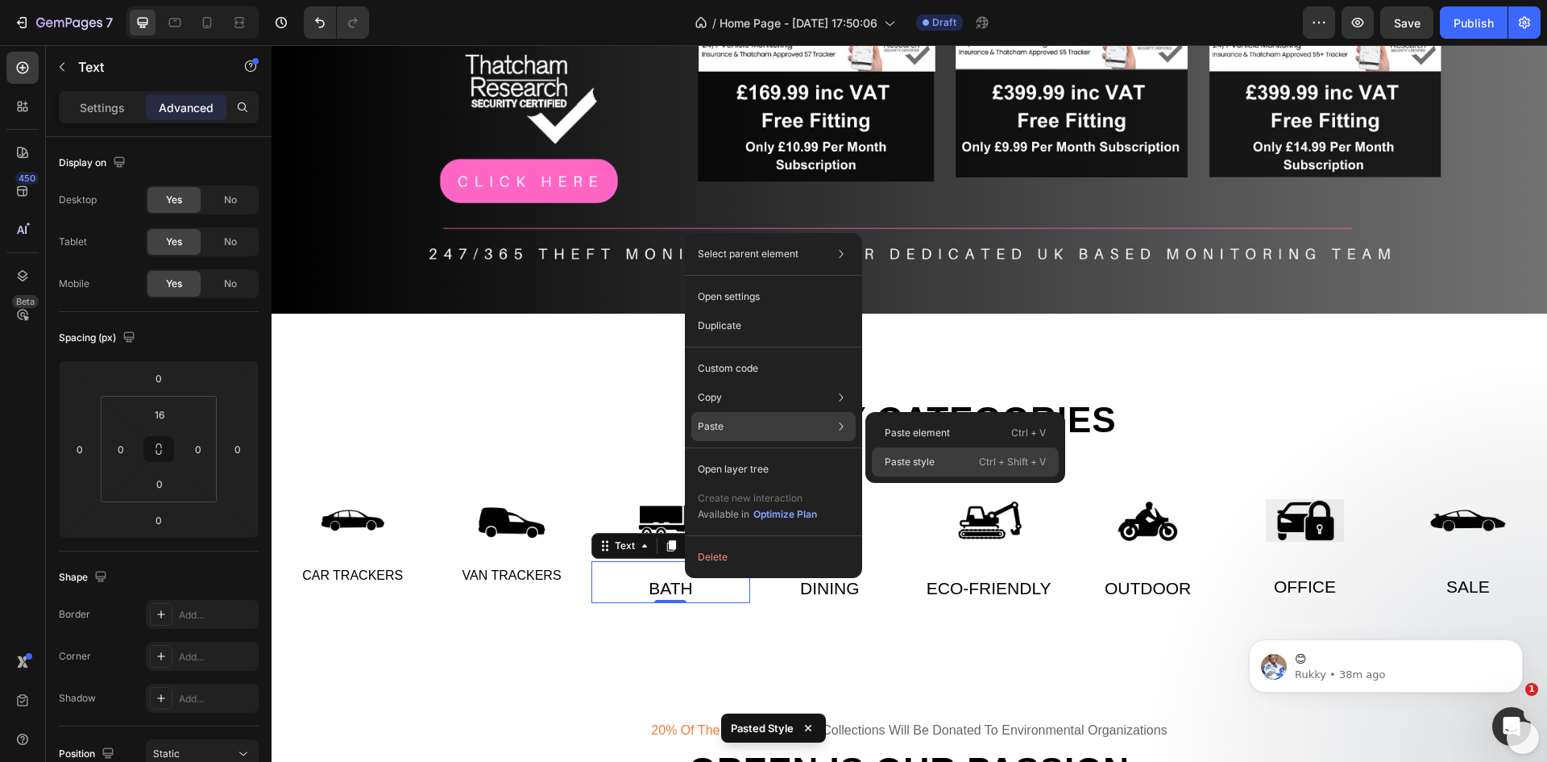
click at [928, 459] on p "Paste style" at bounding box center [910, 462] width 50 height 15
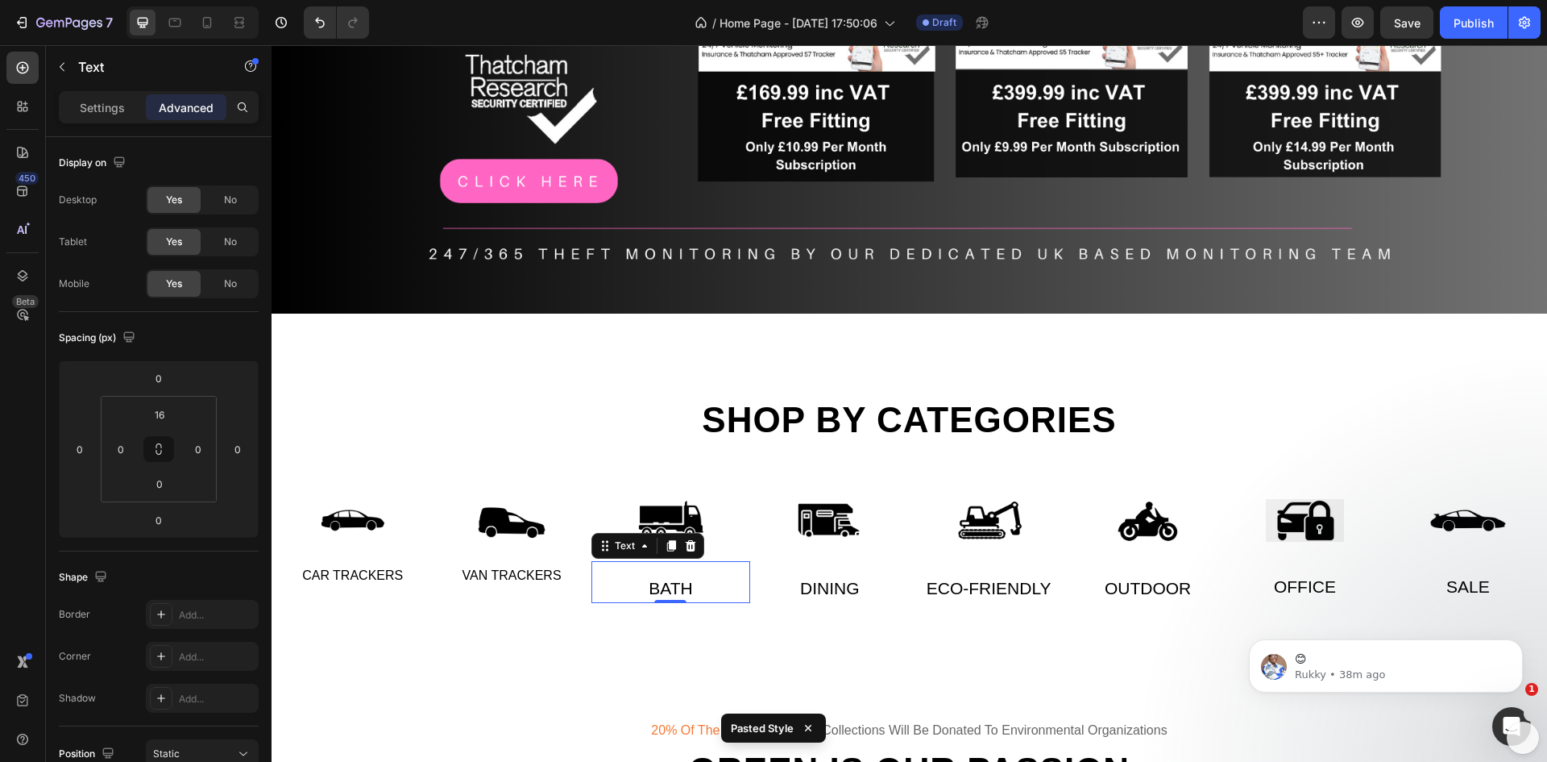
type input "2"
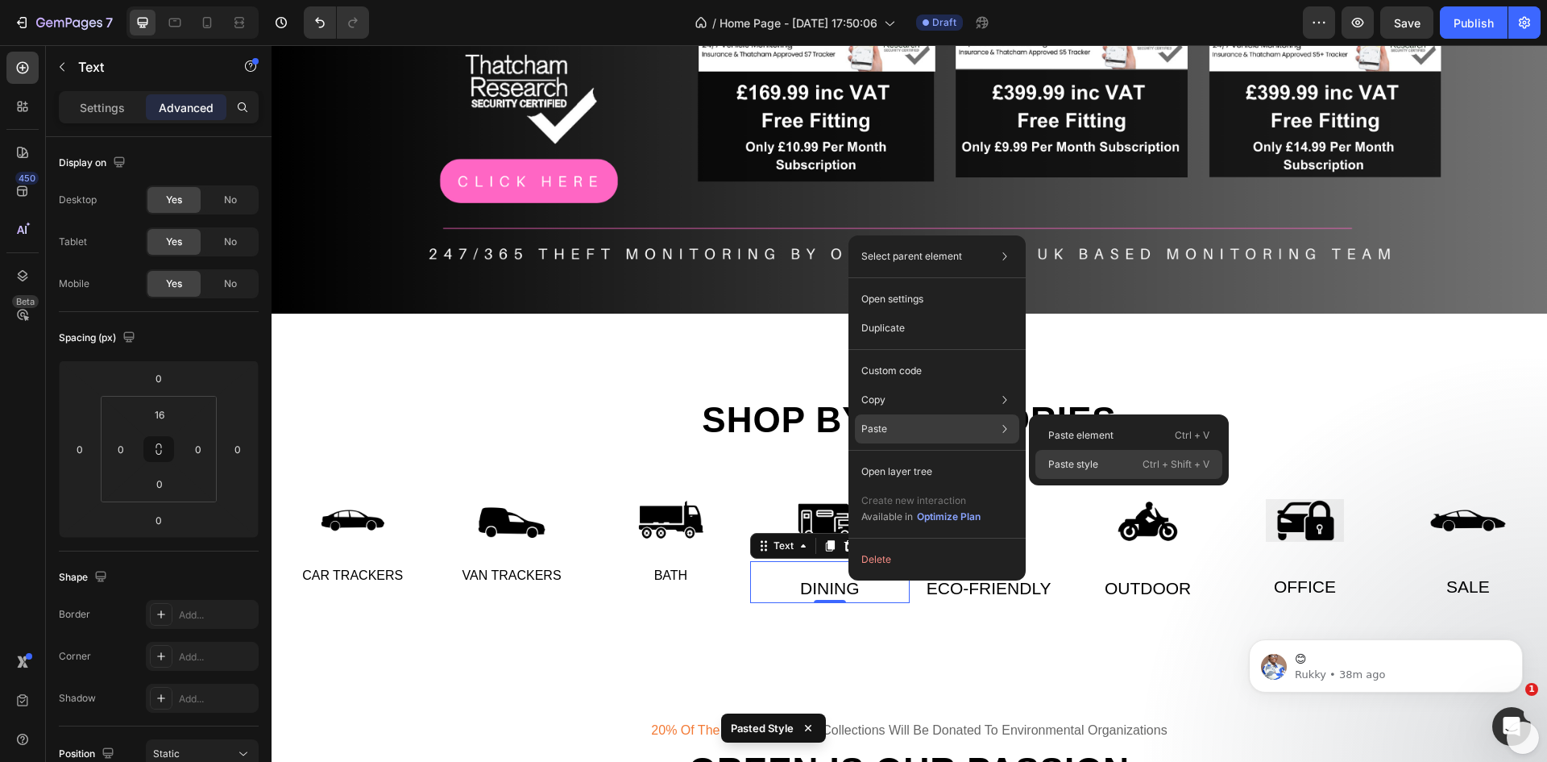
click at [1064, 464] on p "Paste style" at bounding box center [1074, 464] width 50 height 15
type input "2"
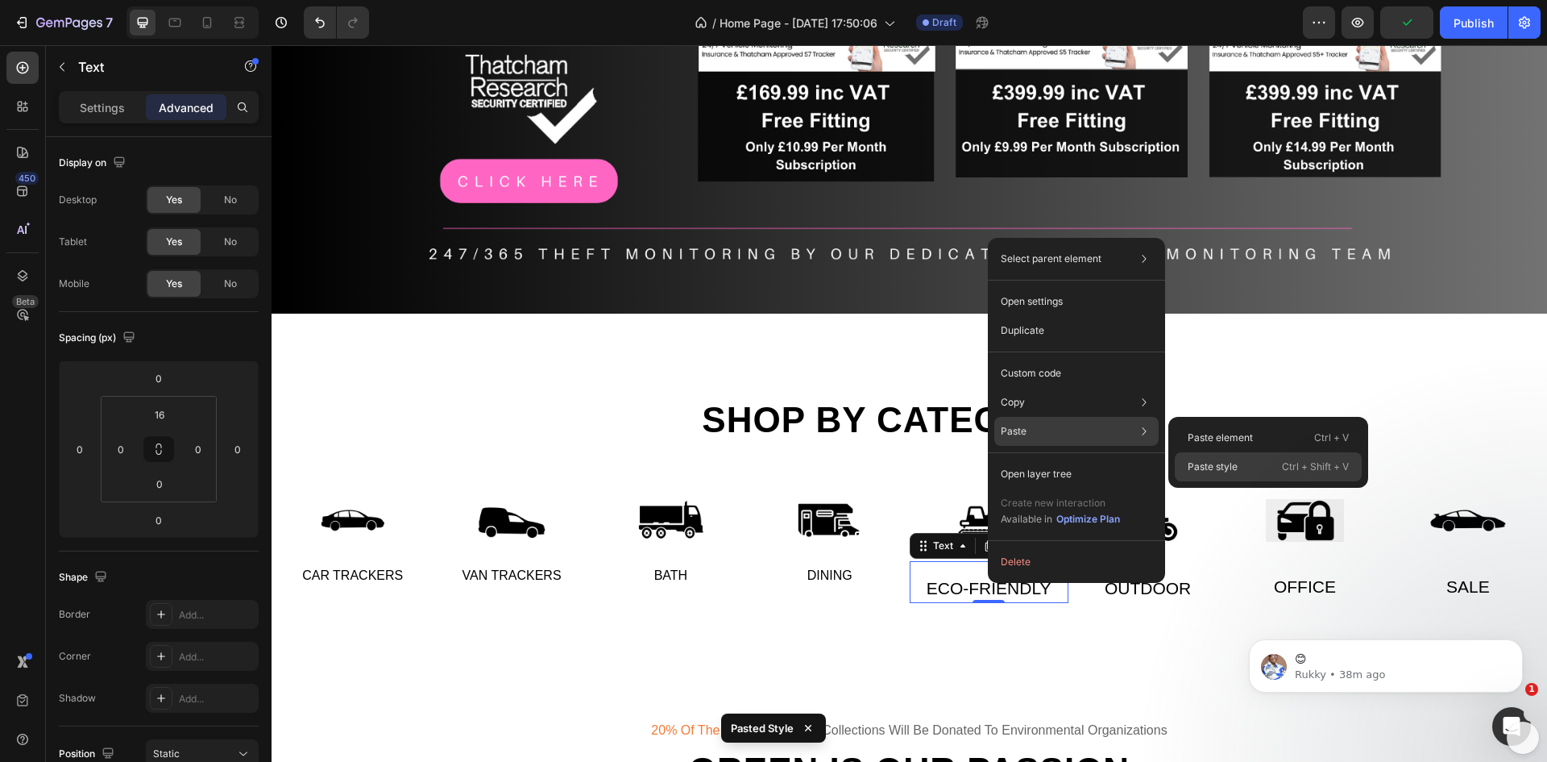
click at [1192, 460] on p "Paste style" at bounding box center [1213, 466] width 50 height 15
type input "2"
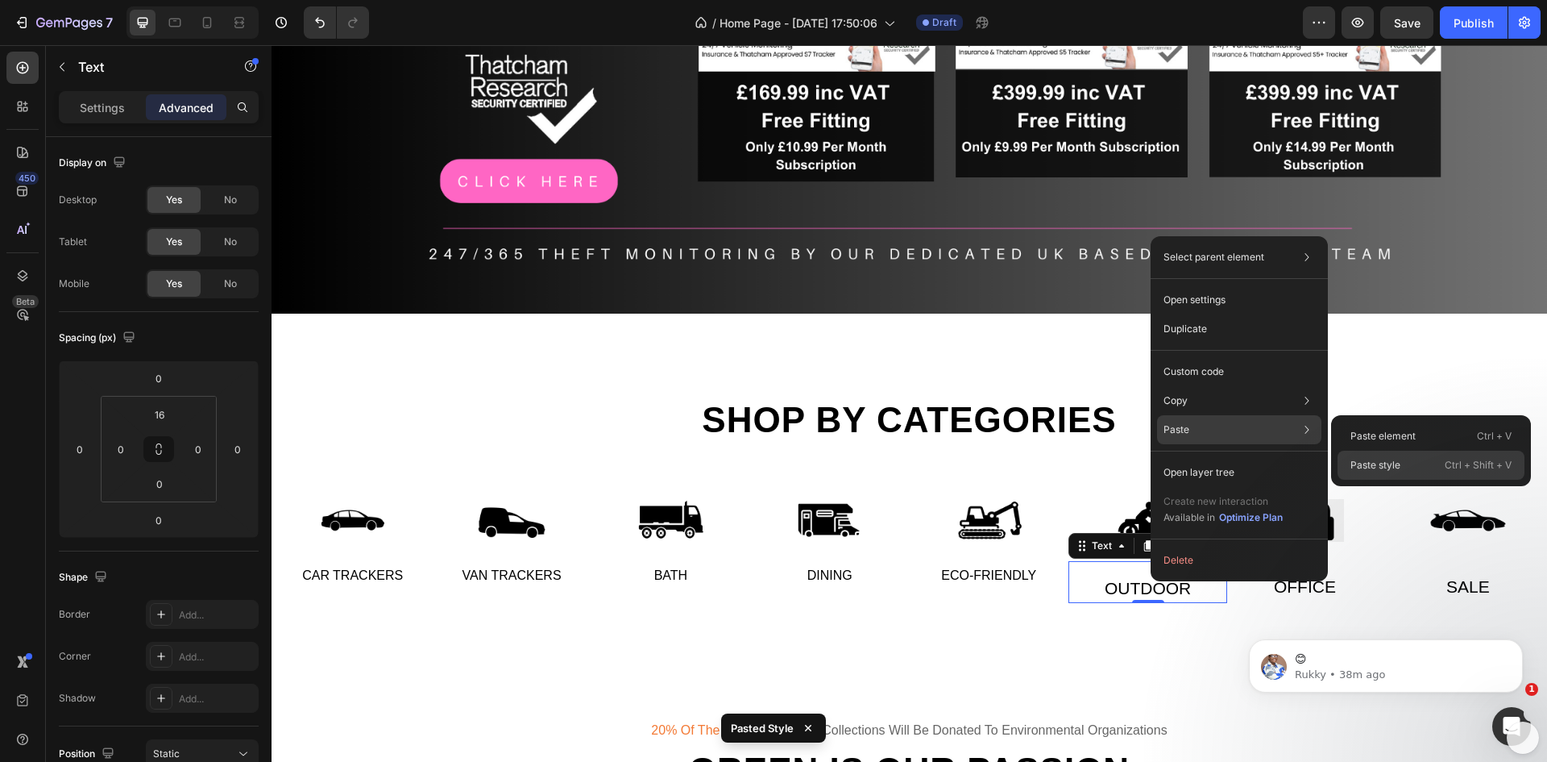
click at [1381, 463] on p "Paste style" at bounding box center [1376, 465] width 50 height 15
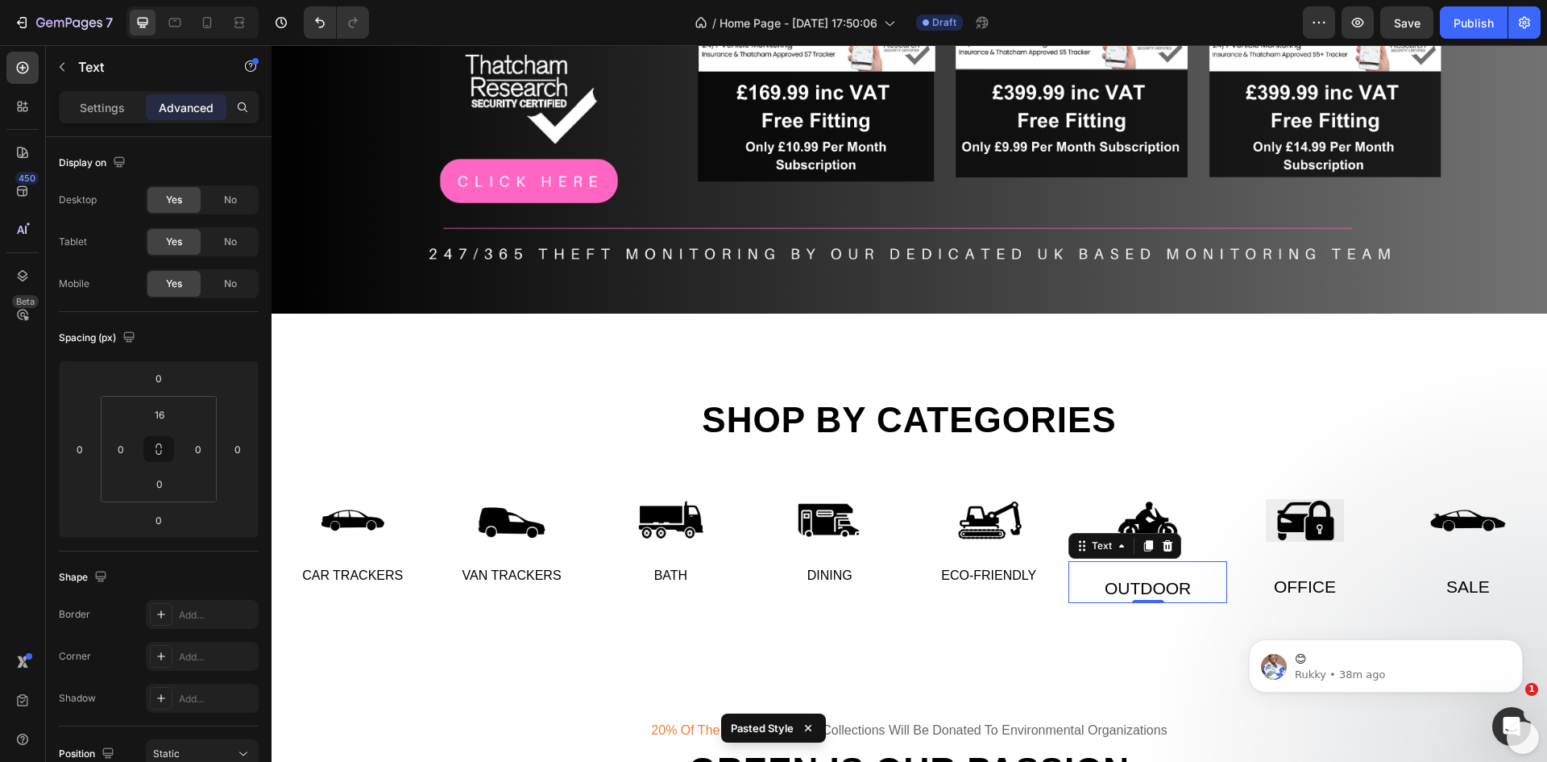
type input "2"
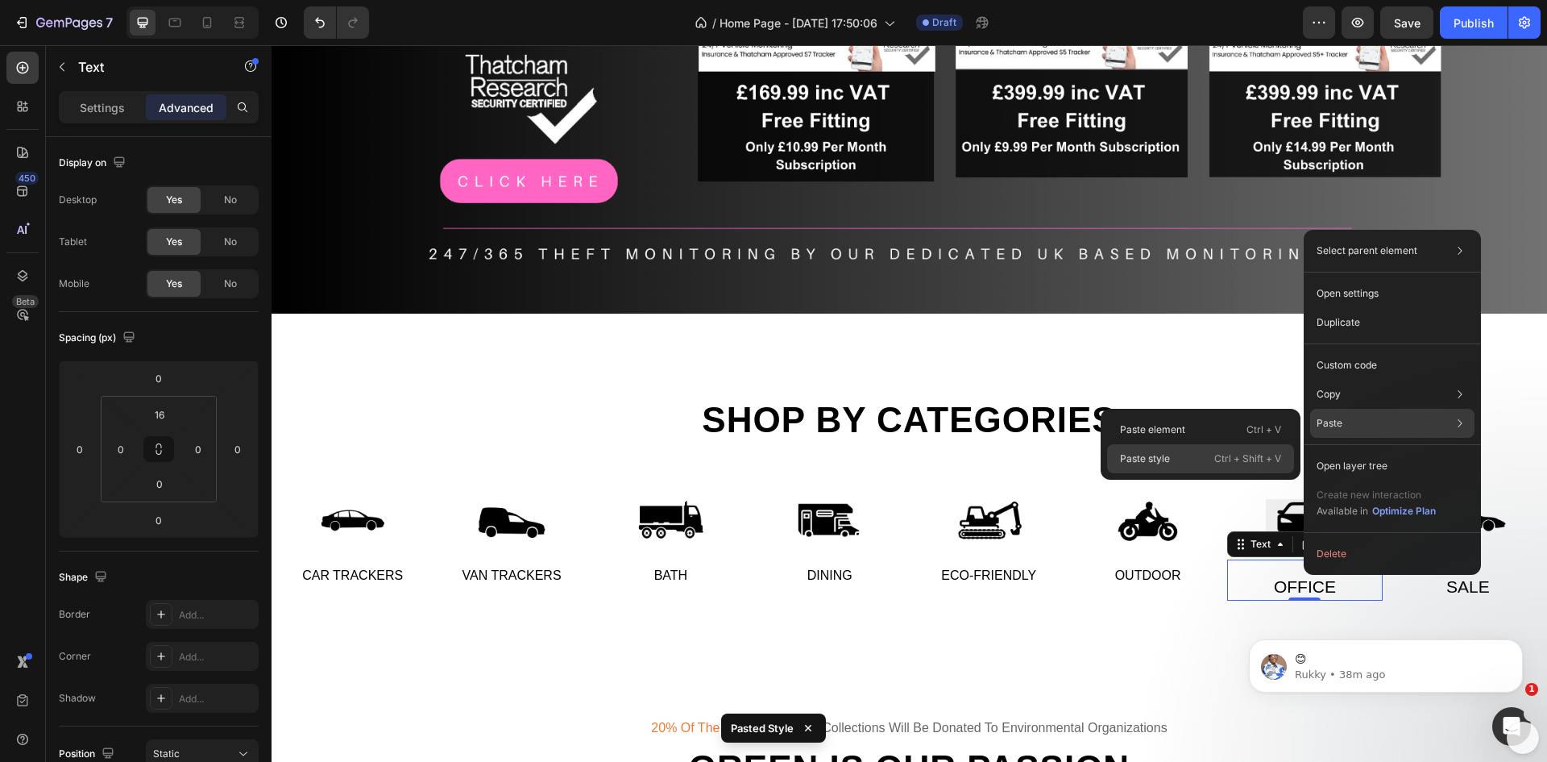
click at [1191, 462] on div "Paste style Ctrl + Shift + V" at bounding box center [1200, 458] width 187 height 29
type input "2"
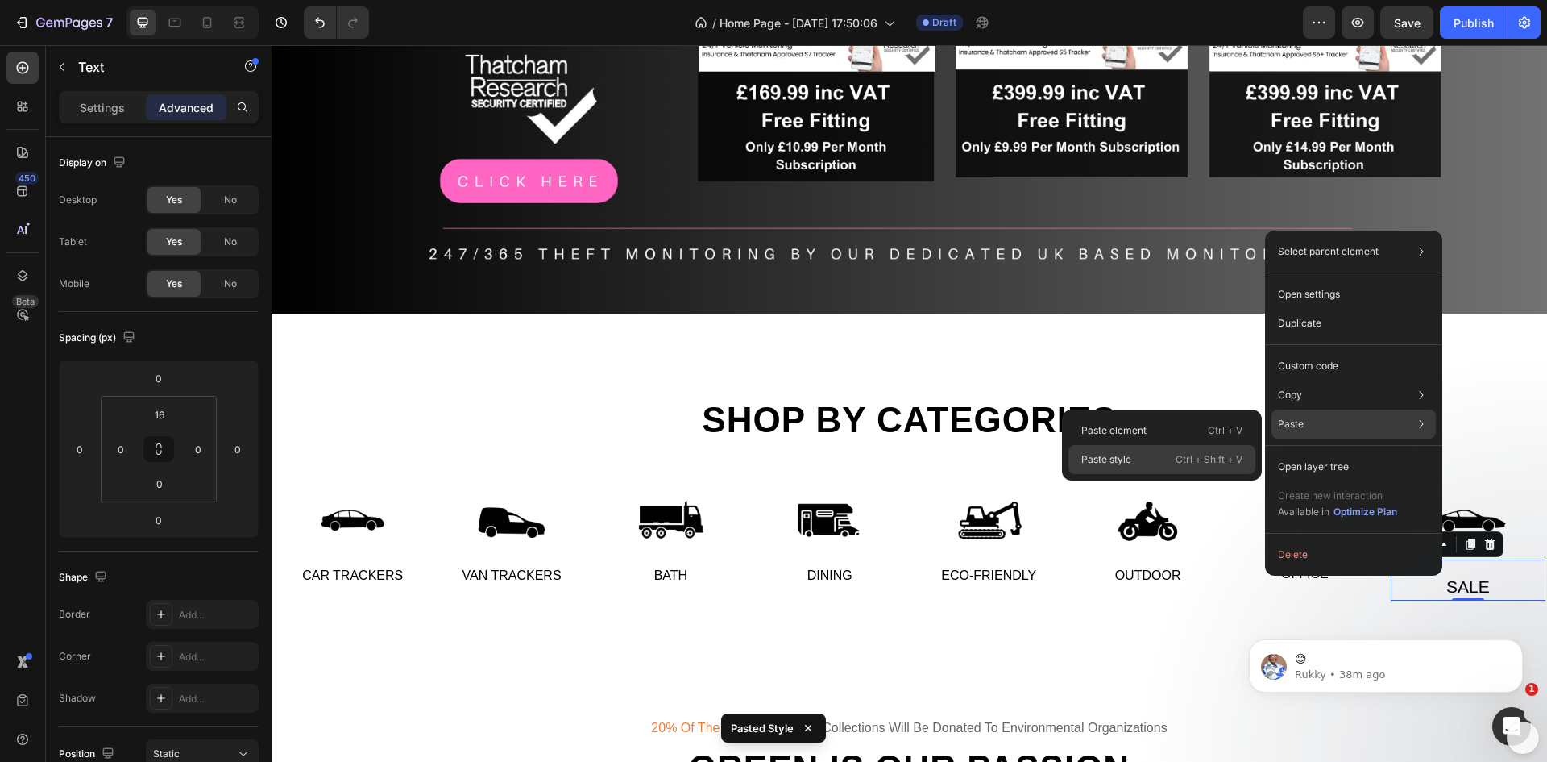
click at [1153, 459] on div "Paste style Ctrl + Shift + V" at bounding box center [1162, 459] width 187 height 29
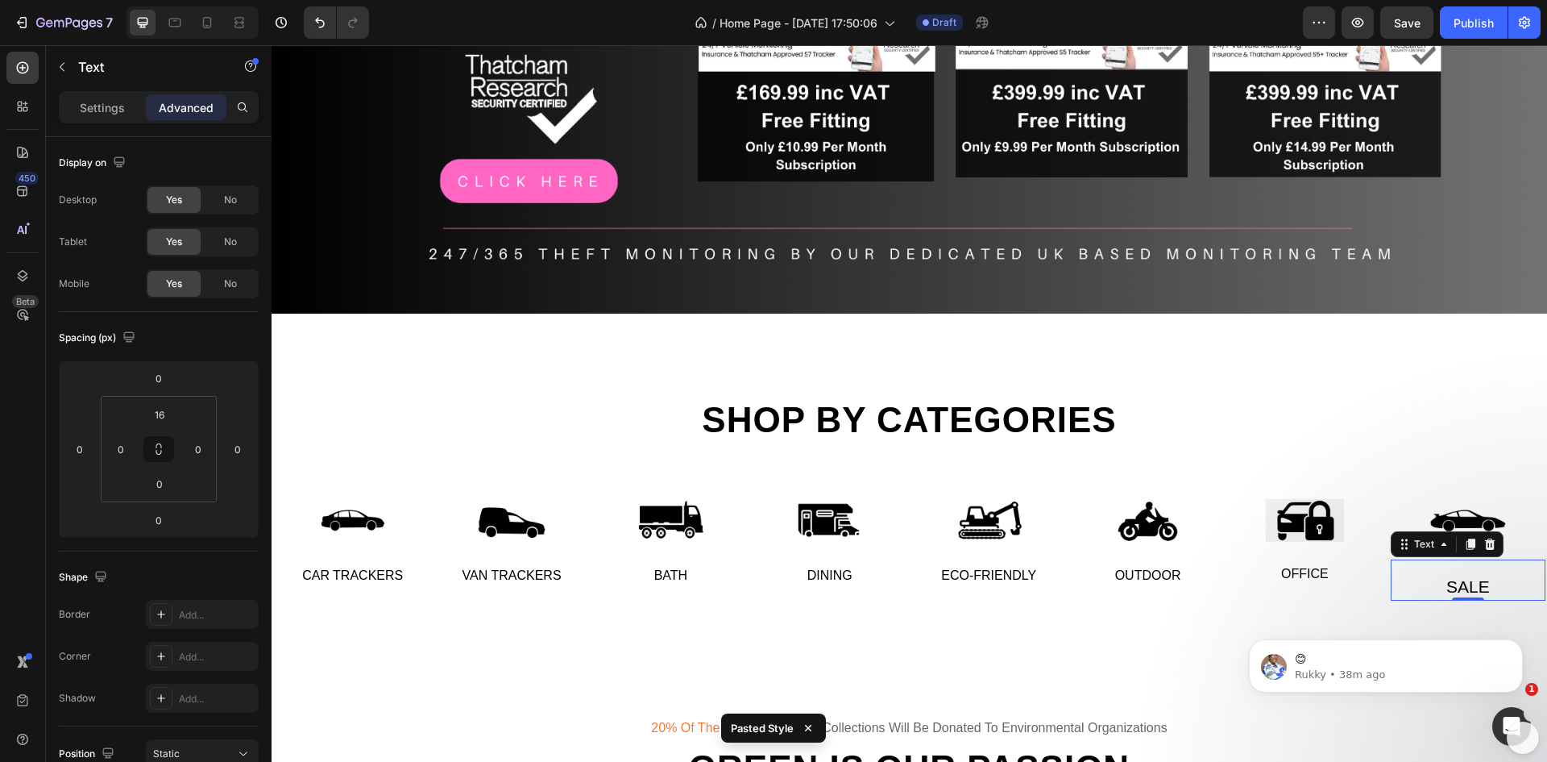
type input "2"
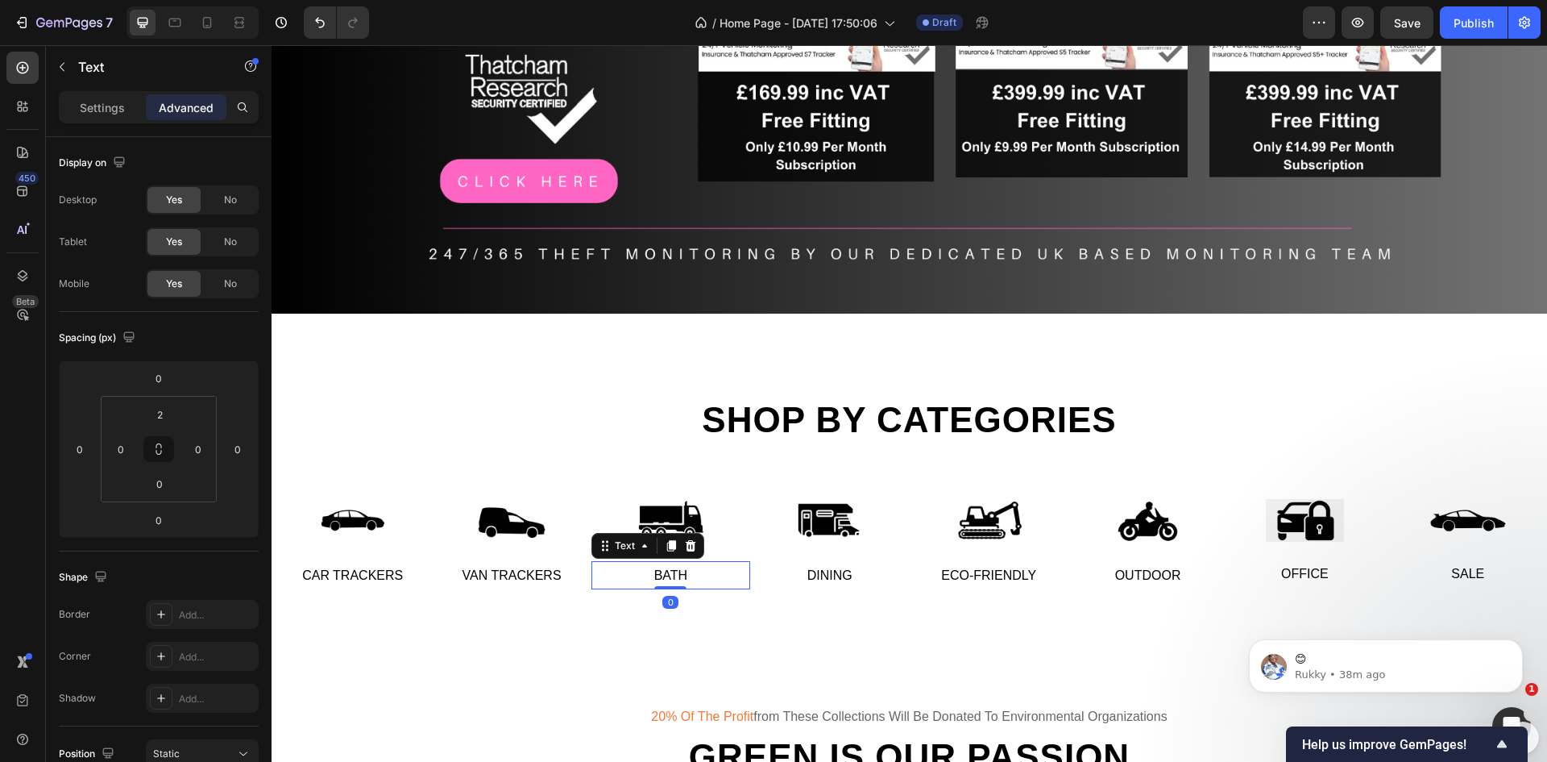
click at [671, 571] on div "Bath" at bounding box center [671, 576] width 159 height 27
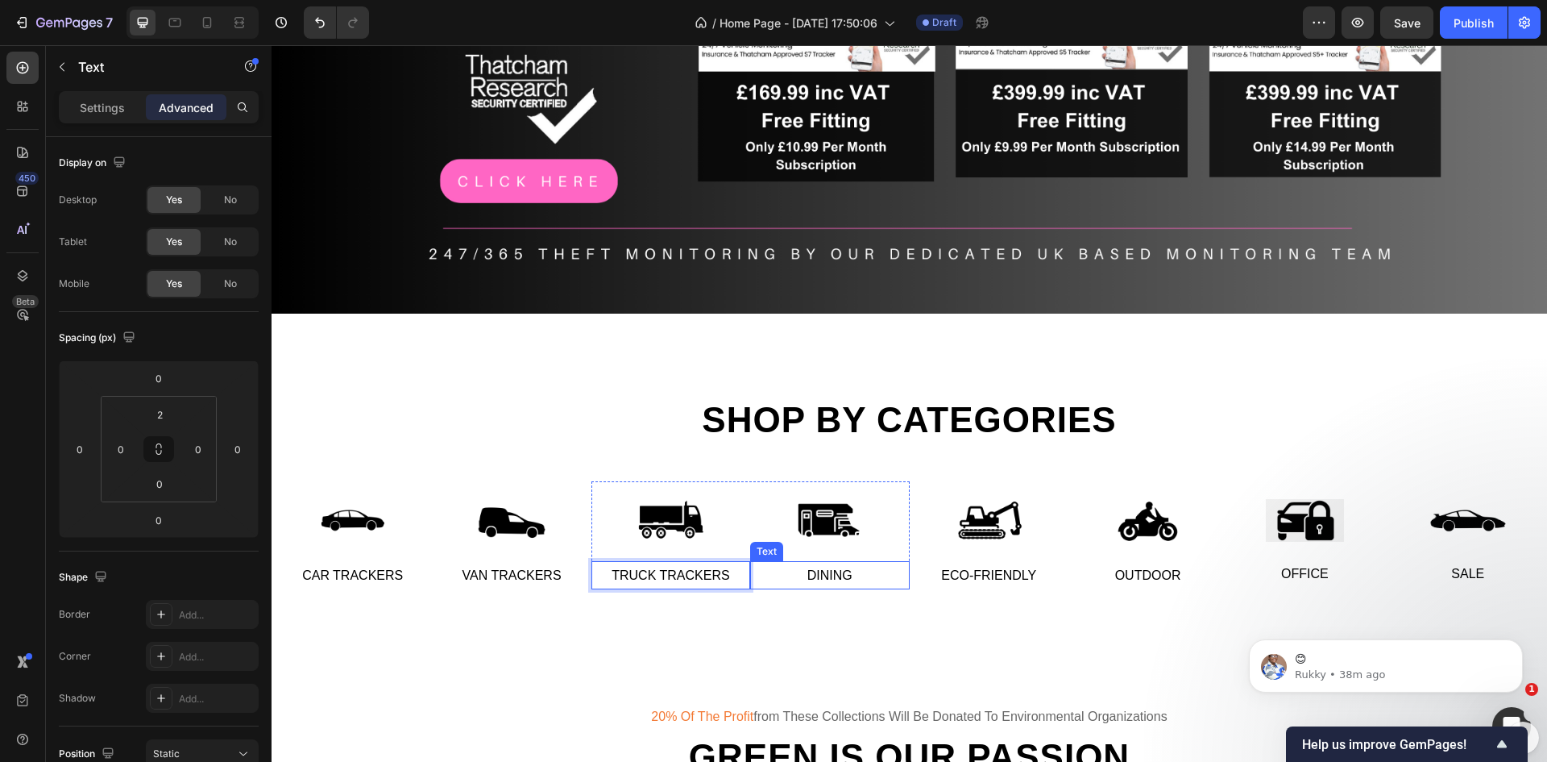
click at [828, 565] on div "Dining" at bounding box center [829, 576] width 159 height 27
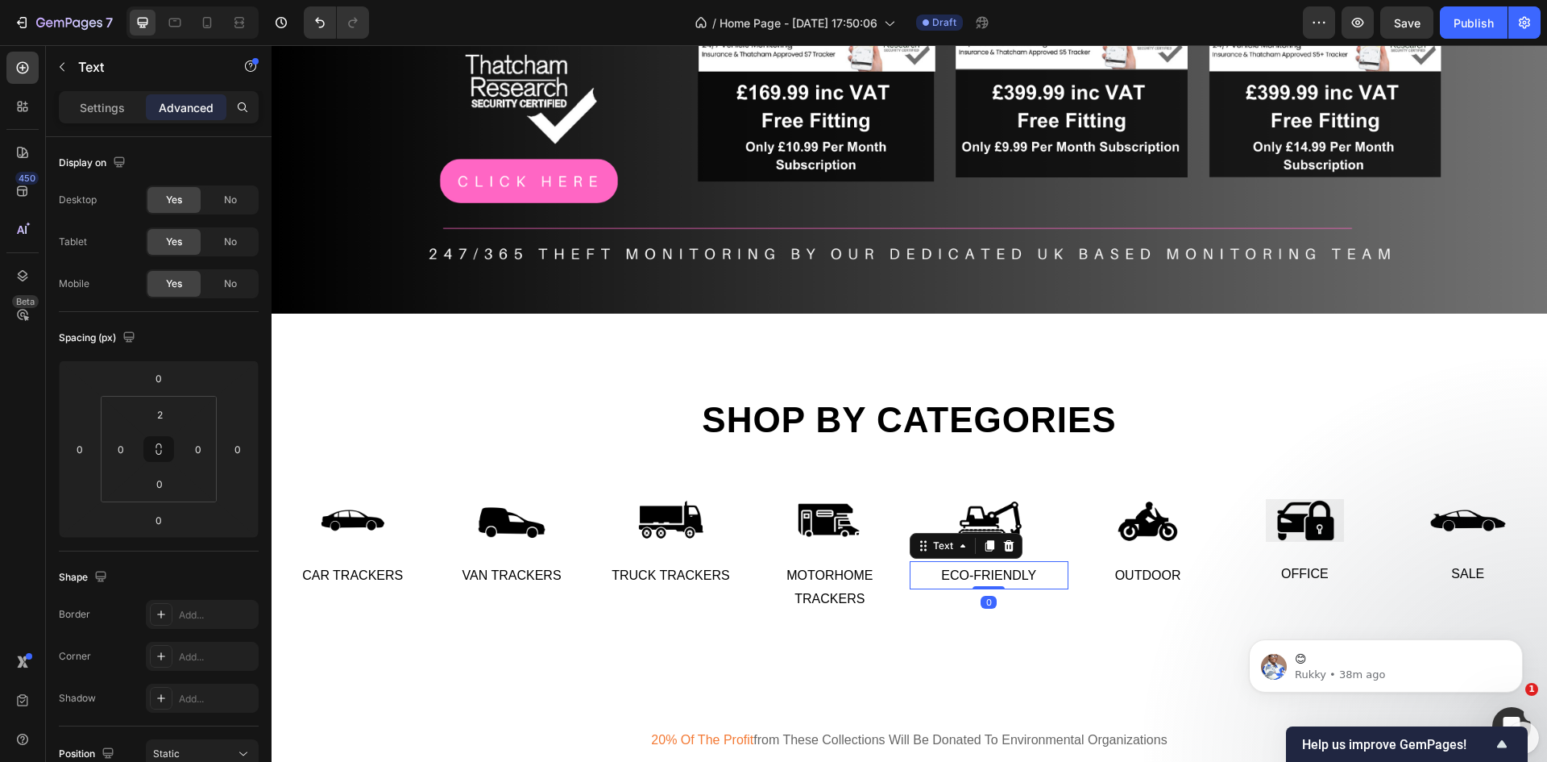
click at [961, 571] on div "Eco-friendly" at bounding box center [989, 576] width 159 height 27
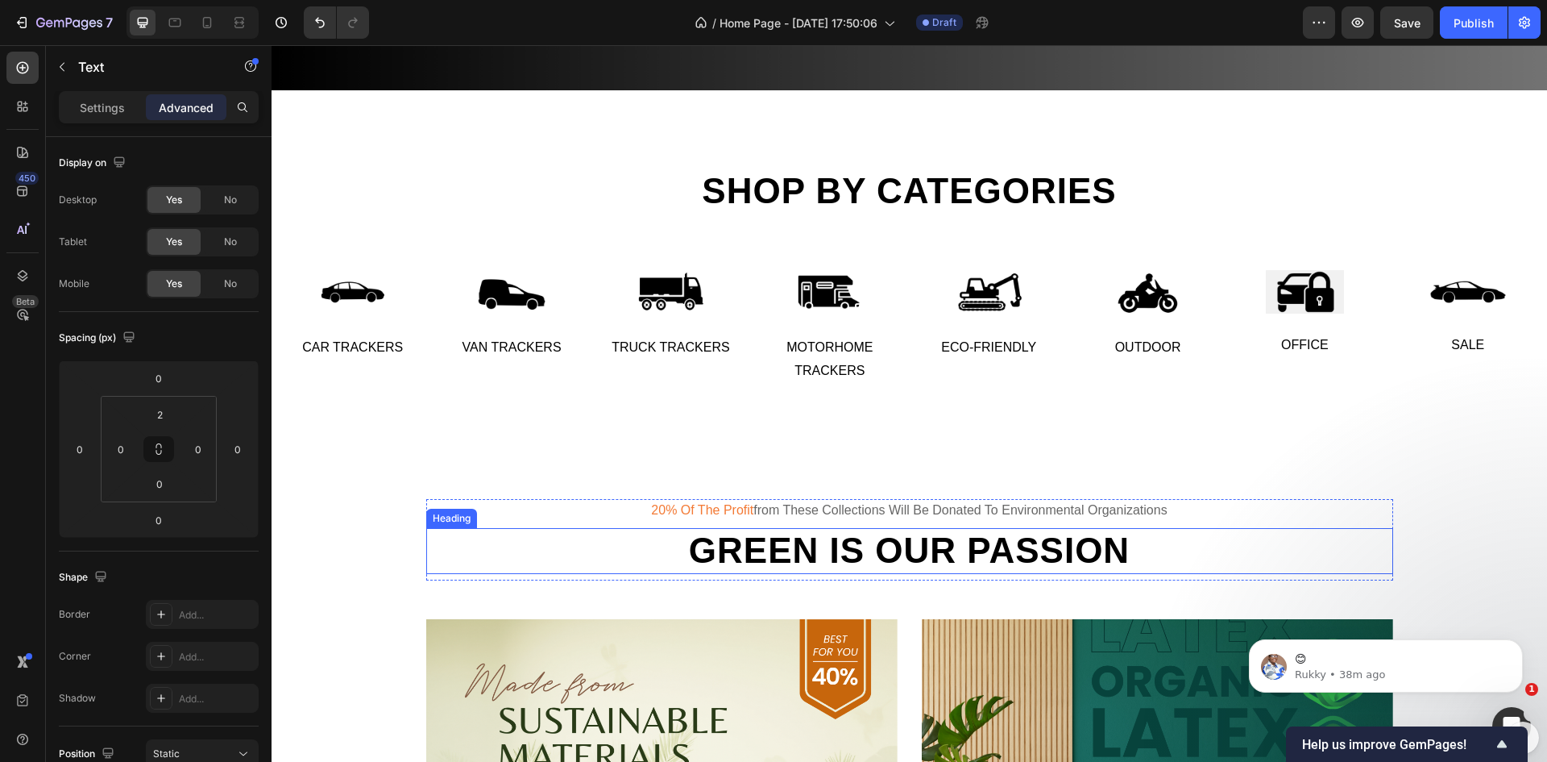
scroll to position [465, 0]
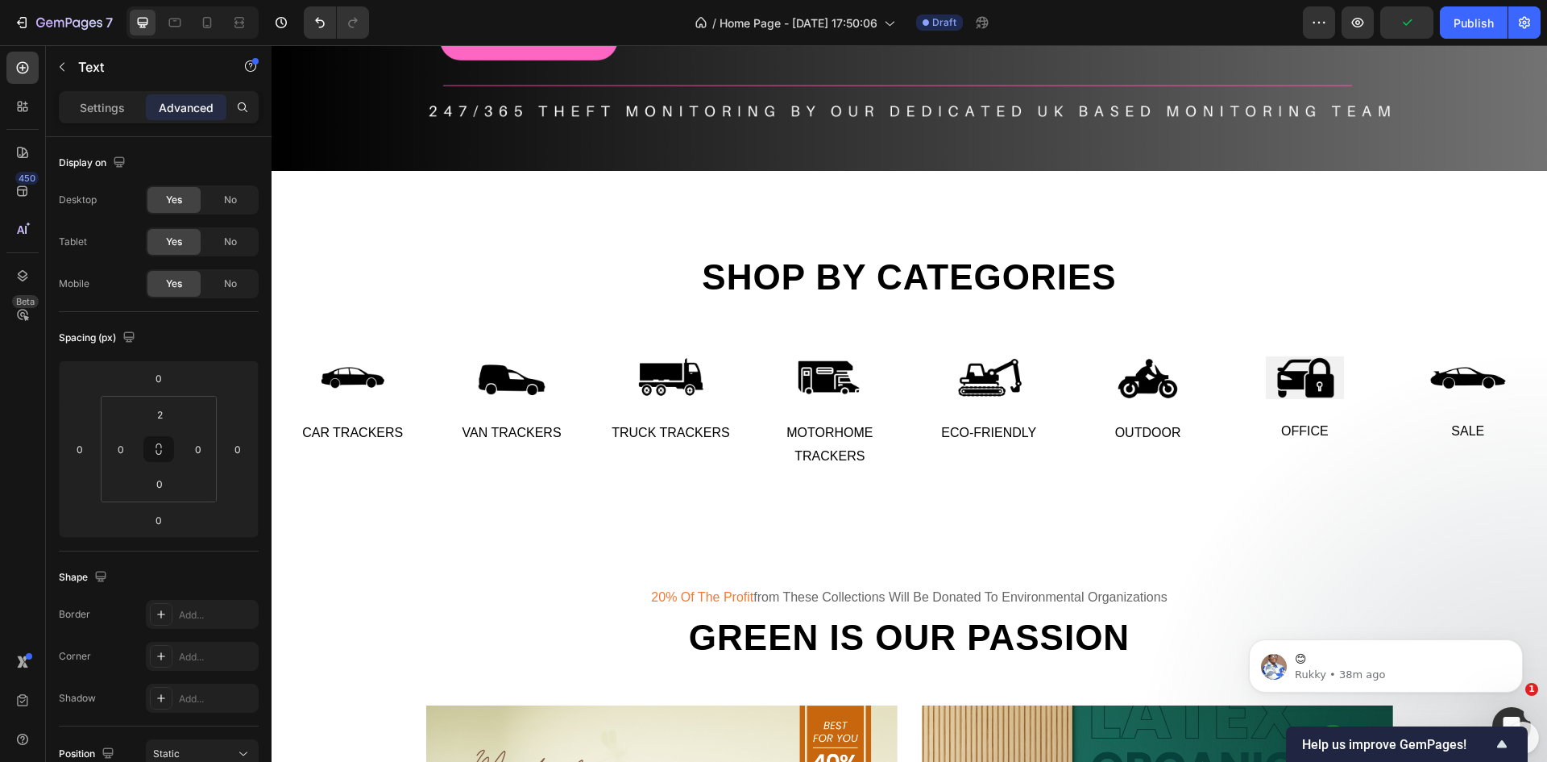
click at [981, 425] on div "Eco-friendly" at bounding box center [989, 433] width 159 height 27
click at [1006, 430] on p "Eco-friendly" at bounding box center [990, 433] width 156 height 23
drag, startPoint x: 1029, startPoint y: 426, endPoint x: 923, endPoint y: 430, distance: 106.4
click at [923, 430] on p "Eco-friendly" at bounding box center [990, 433] width 156 height 23
click at [1153, 423] on div "Outdoor" at bounding box center [1148, 433] width 159 height 27
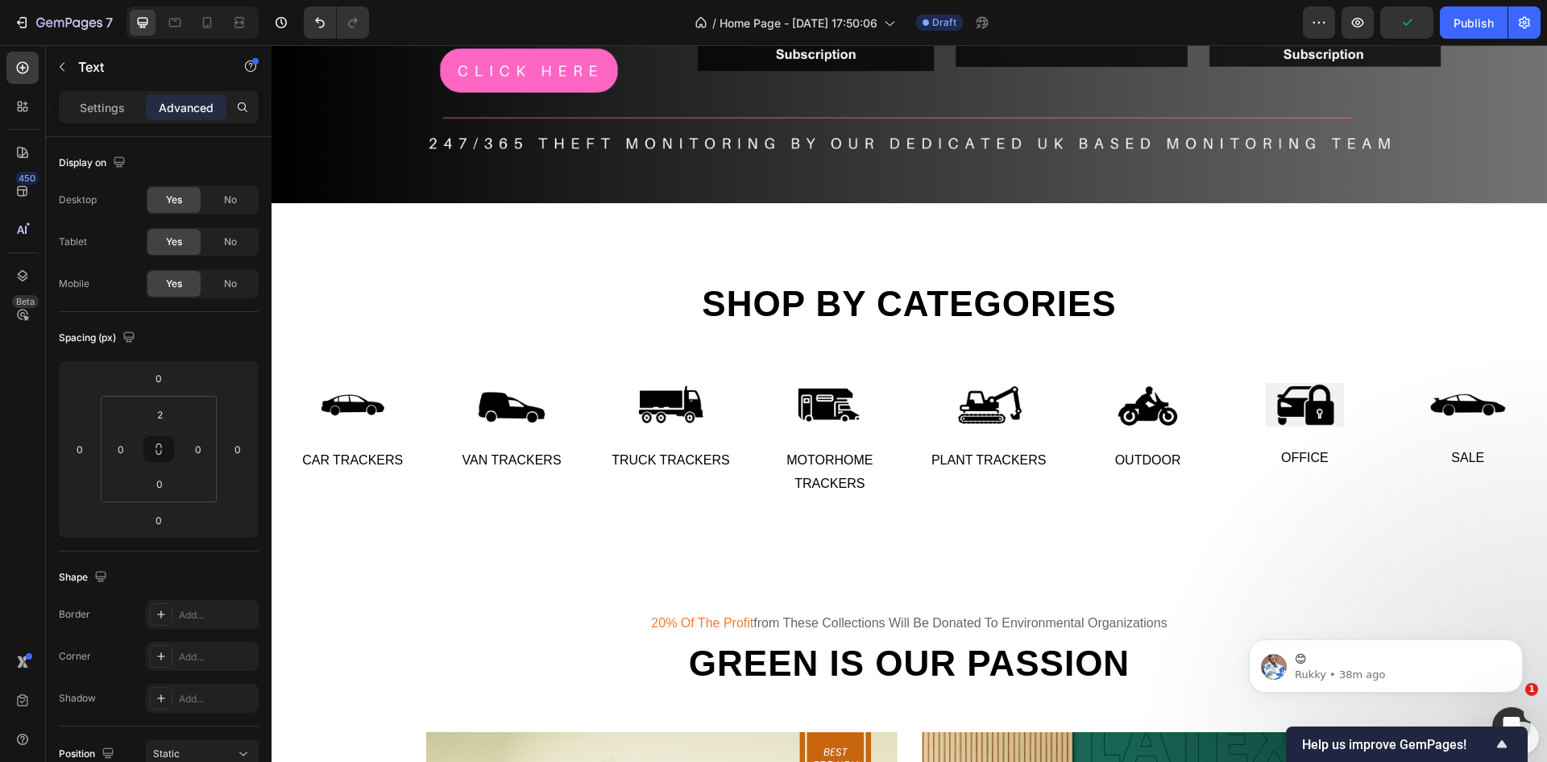
scroll to position [285, 0]
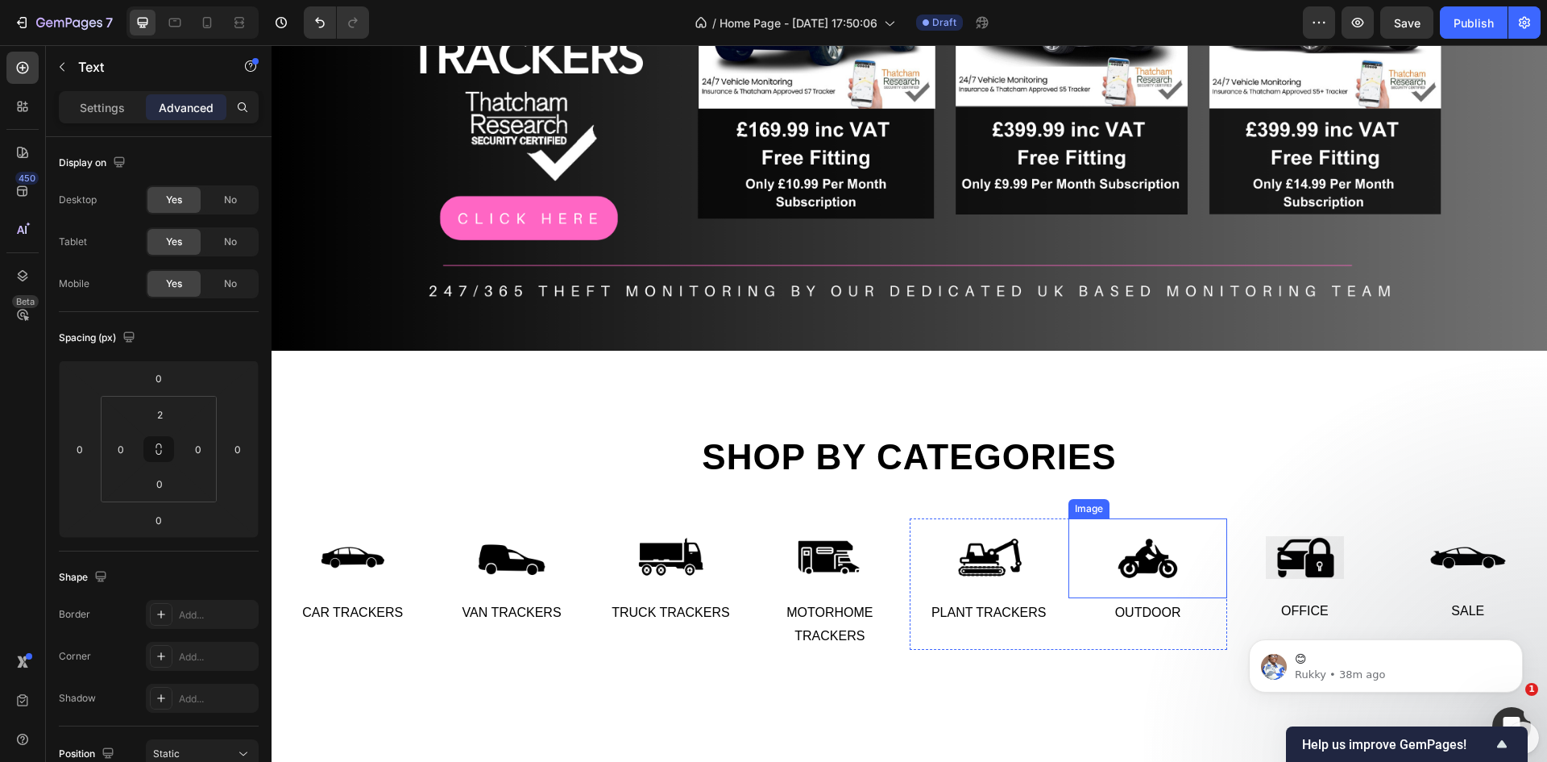
click at [1149, 578] on img at bounding box center [1148, 558] width 80 height 80
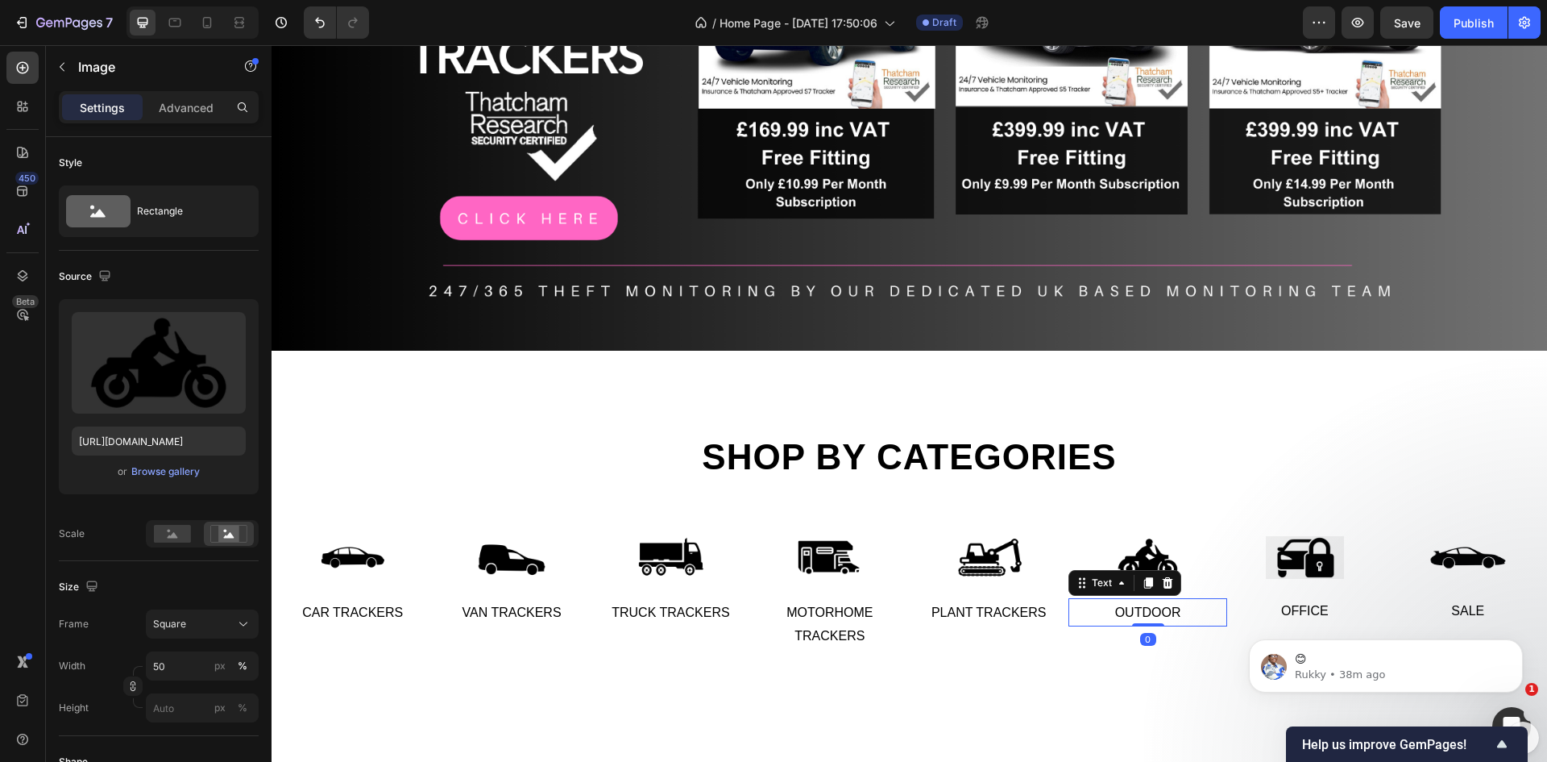
click at [1148, 604] on div "Outdoor" at bounding box center [1148, 613] width 159 height 27
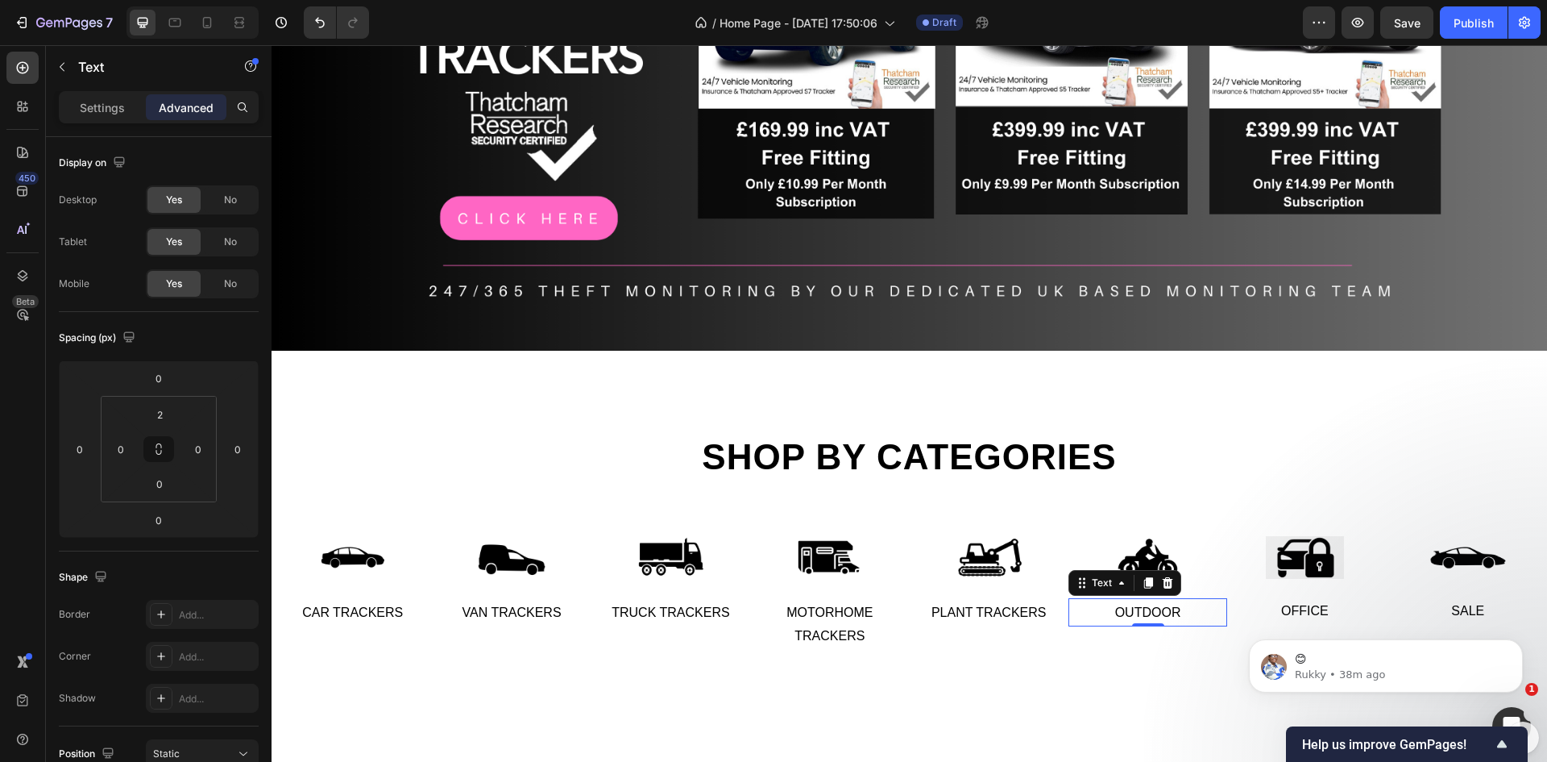
click at [1148, 604] on div "Outdoor" at bounding box center [1148, 613] width 159 height 27
click at [1148, 604] on p "Outdoor" at bounding box center [1148, 612] width 156 height 23
click at [1296, 604] on div "Office" at bounding box center [1304, 611] width 155 height 27
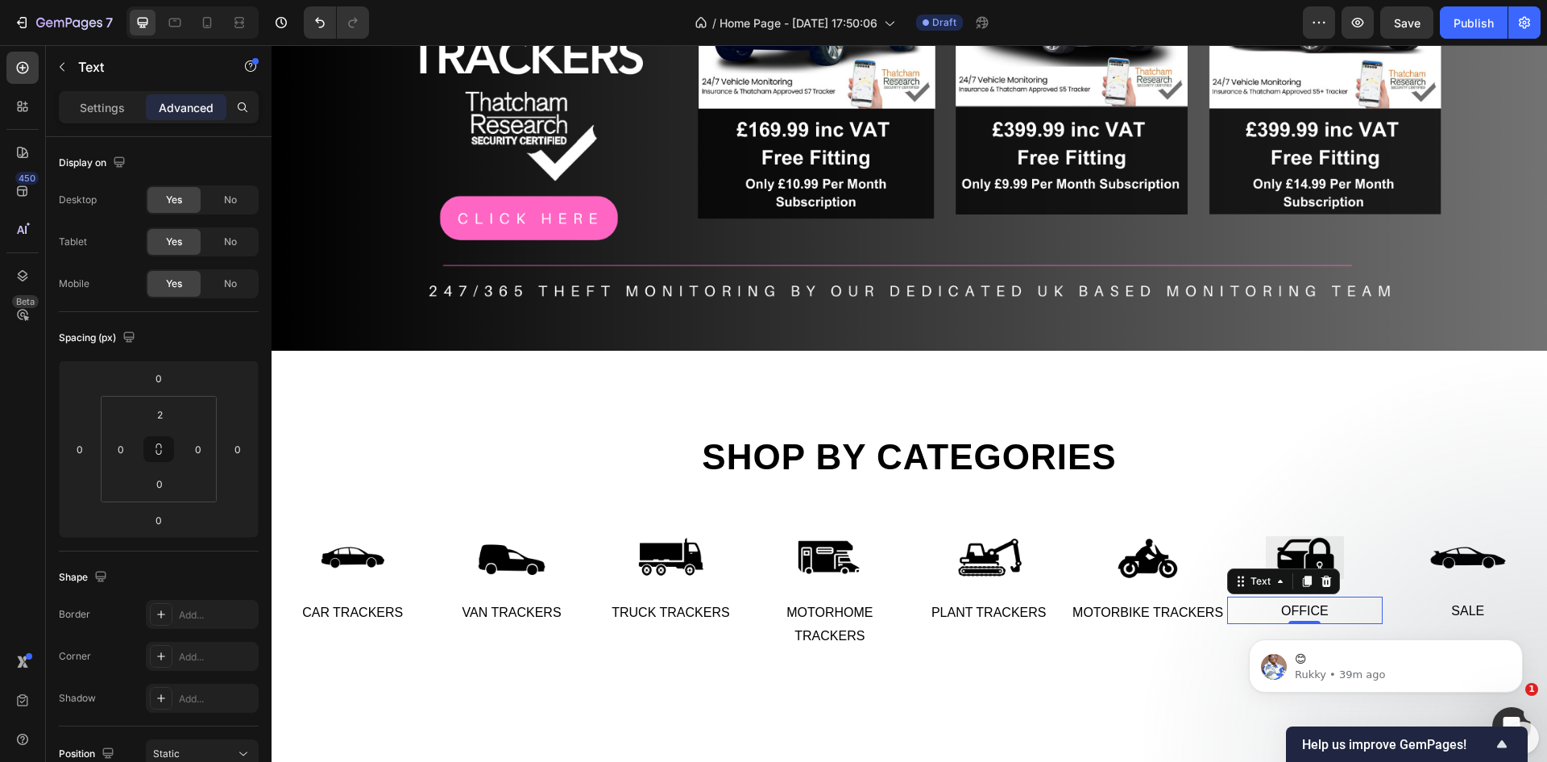
click at [1296, 604] on div "Office" at bounding box center [1304, 611] width 155 height 27
click at [1296, 604] on p "Office" at bounding box center [1305, 611] width 152 height 23
click at [1427, 608] on html "😊 Rukky • 39m ago" at bounding box center [1386, 661] width 322 height 113
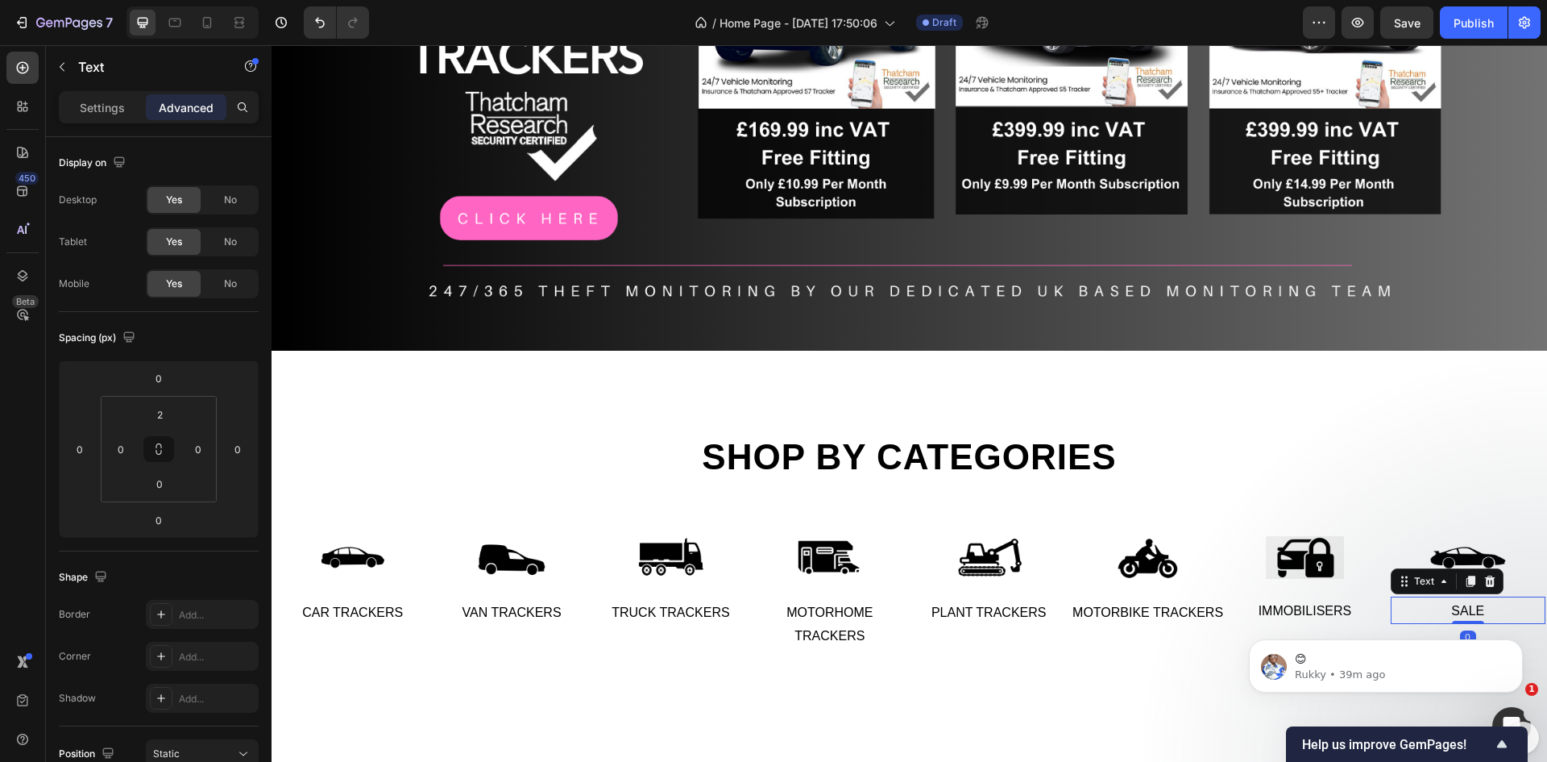
click at [1460, 604] on div "Sale" at bounding box center [1468, 611] width 155 height 27
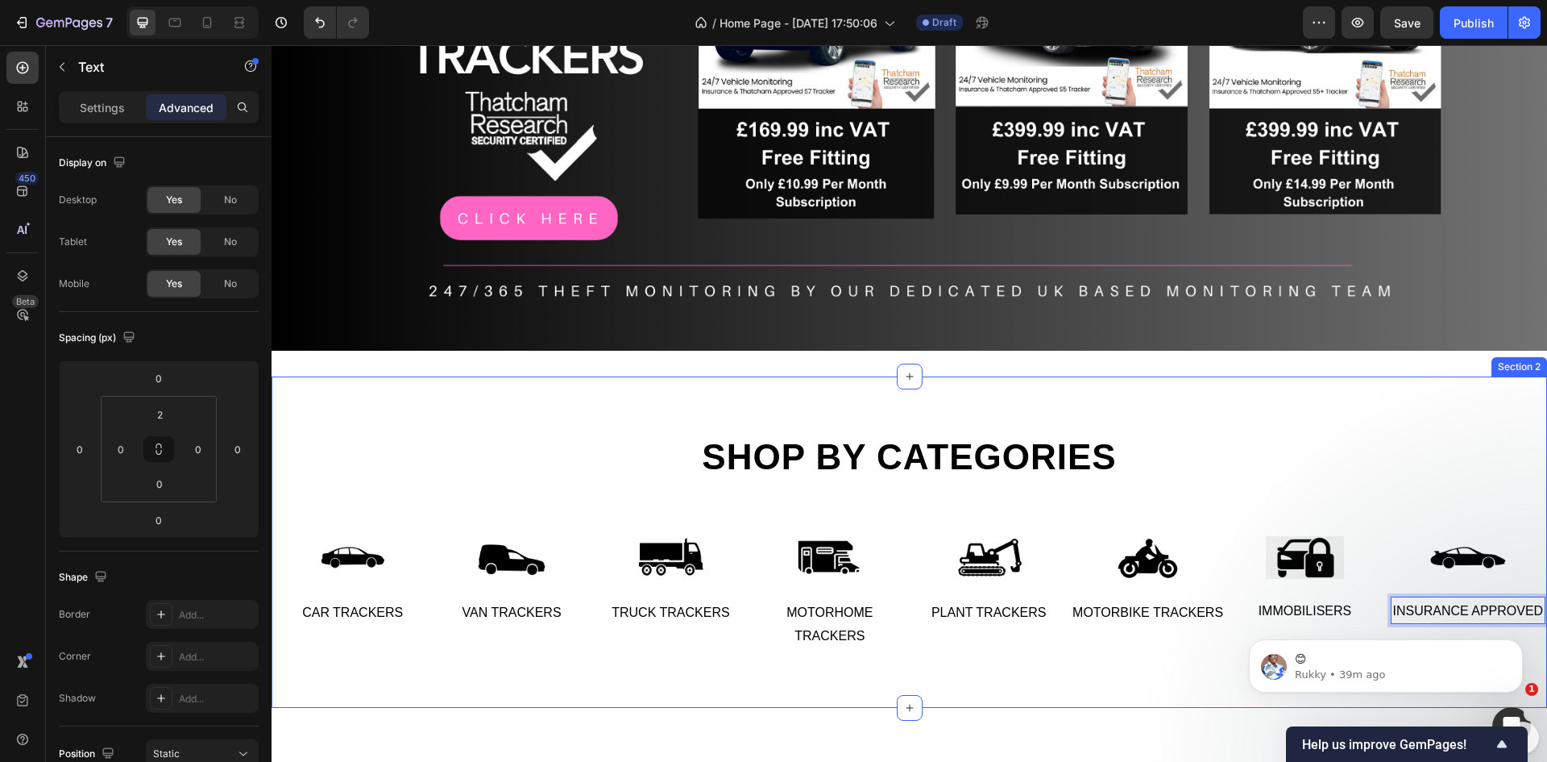
click at [1069, 653] on div "Shop by categories Heading Row Image Car Trackers Text Image Van Trackers Text …" at bounding box center [910, 541] width 1276 height 331
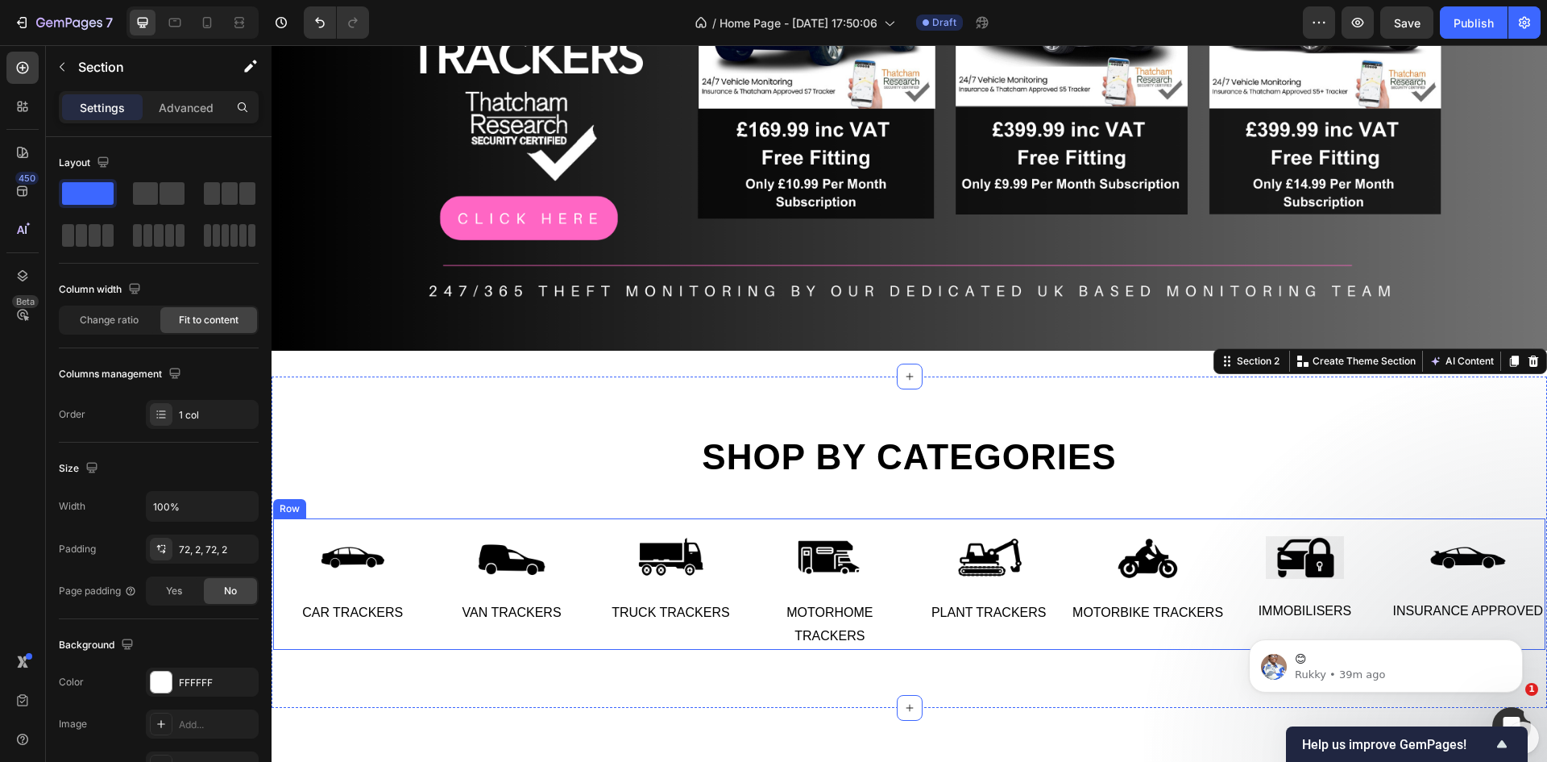
click at [343, 633] on div "Image Car Trackers Text Image Van Trackers Text Row" at bounding box center [432, 583] width 318 height 131
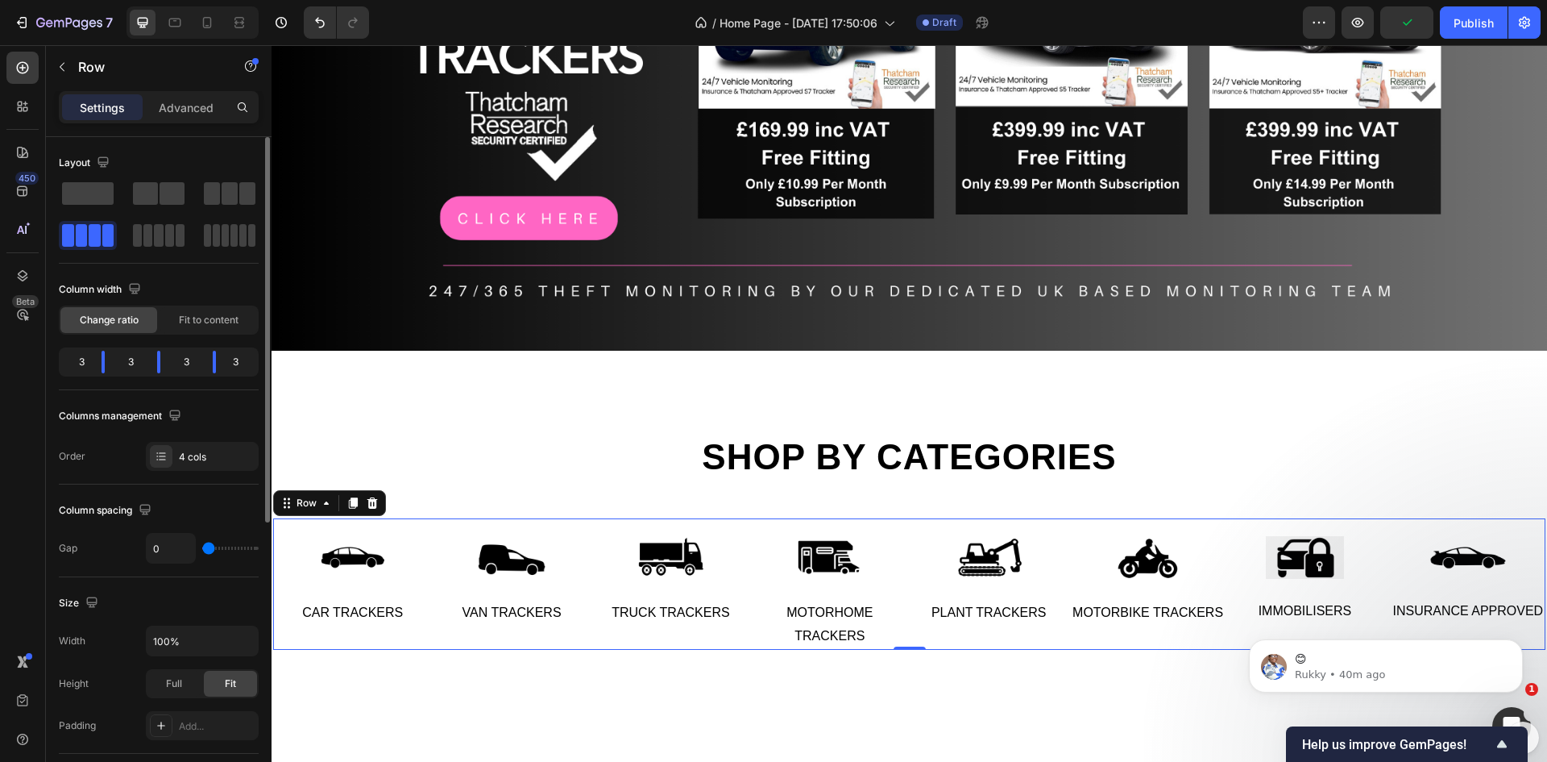
type input "4"
type input "18"
type input "22"
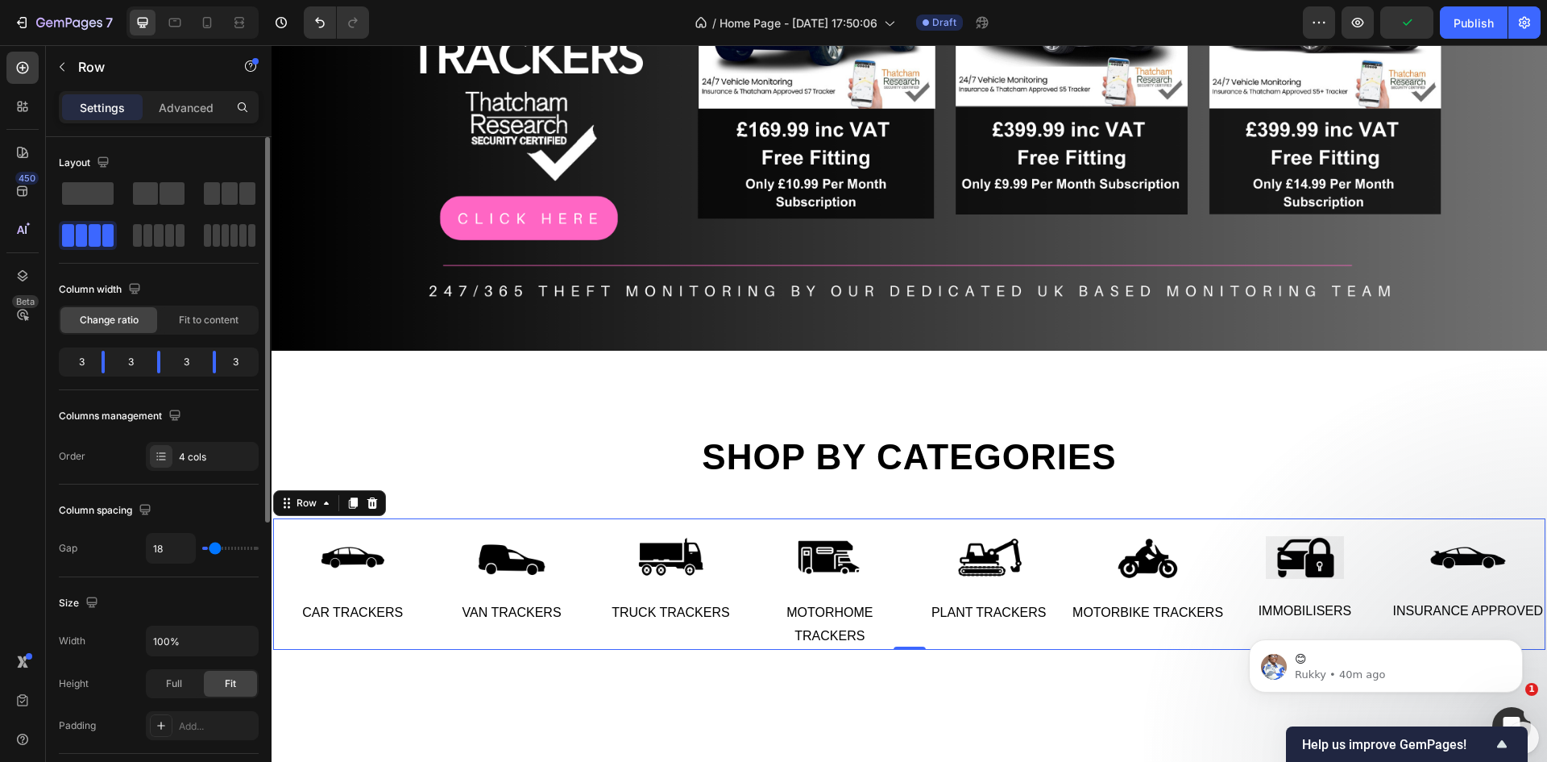
type input "22"
type input "24"
type input "38"
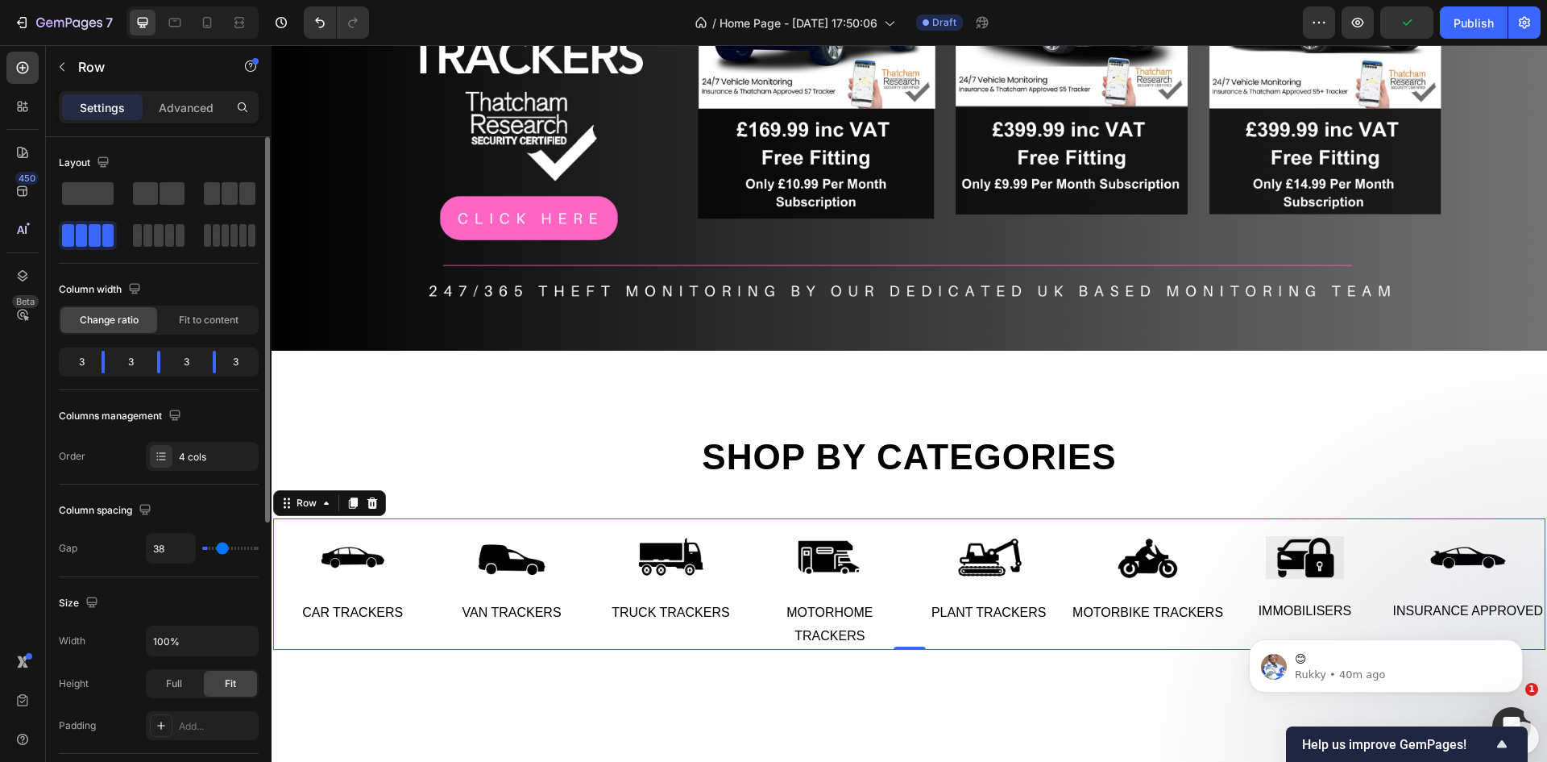
type input "40"
type input "42"
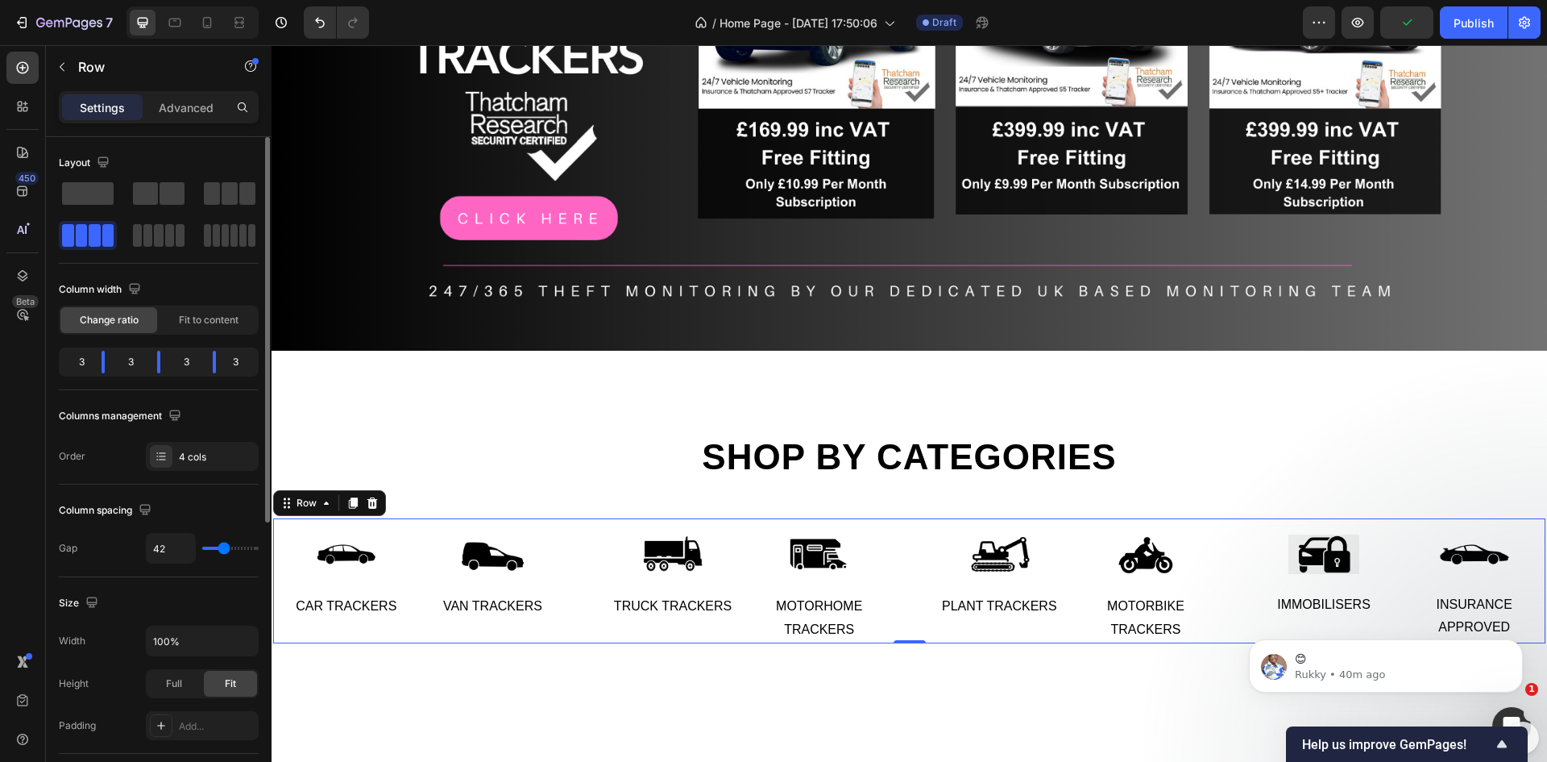
type input "44"
type input "47"
type input "49"
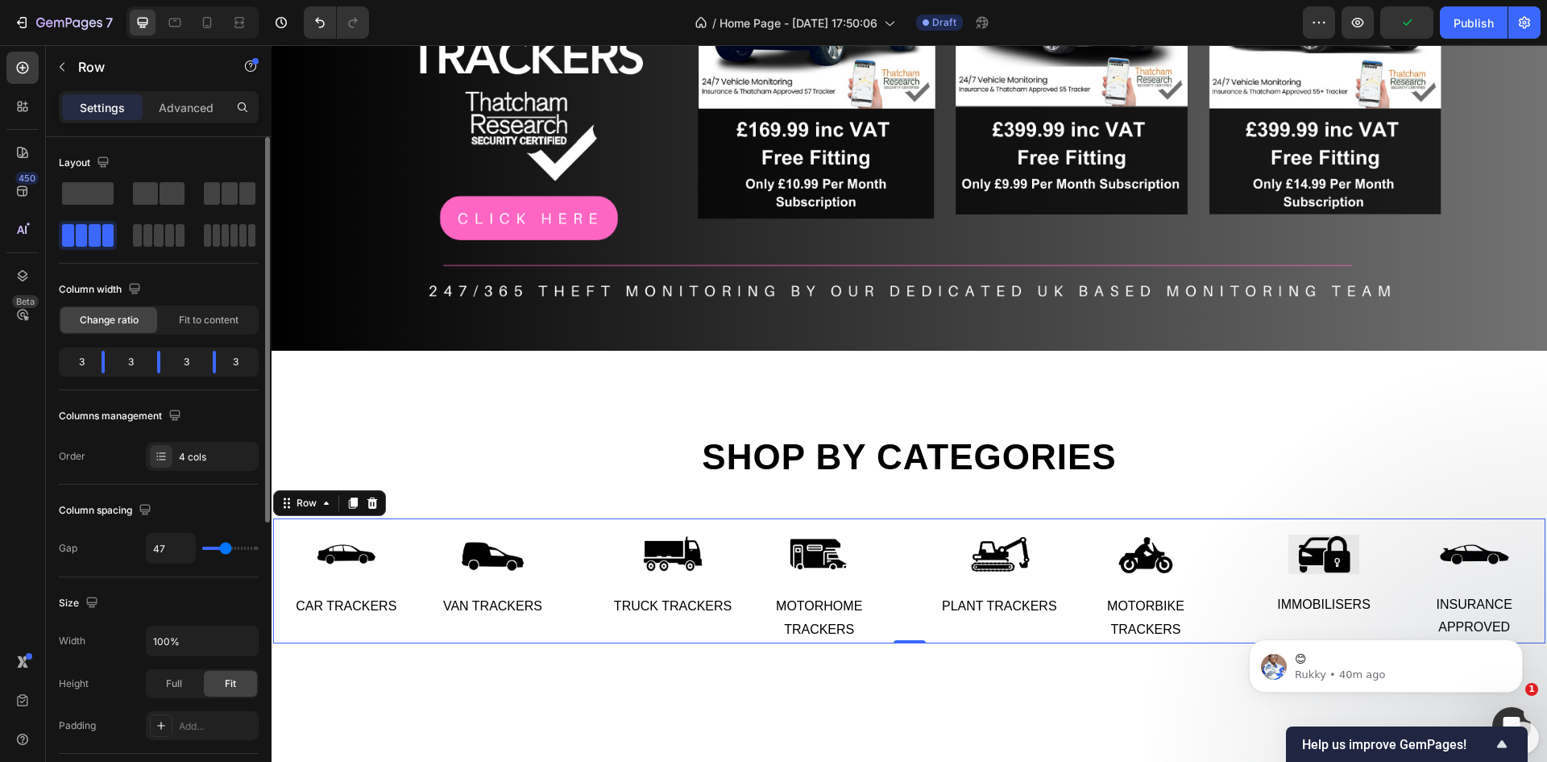
type input "49"
type input "78"
type input "93"
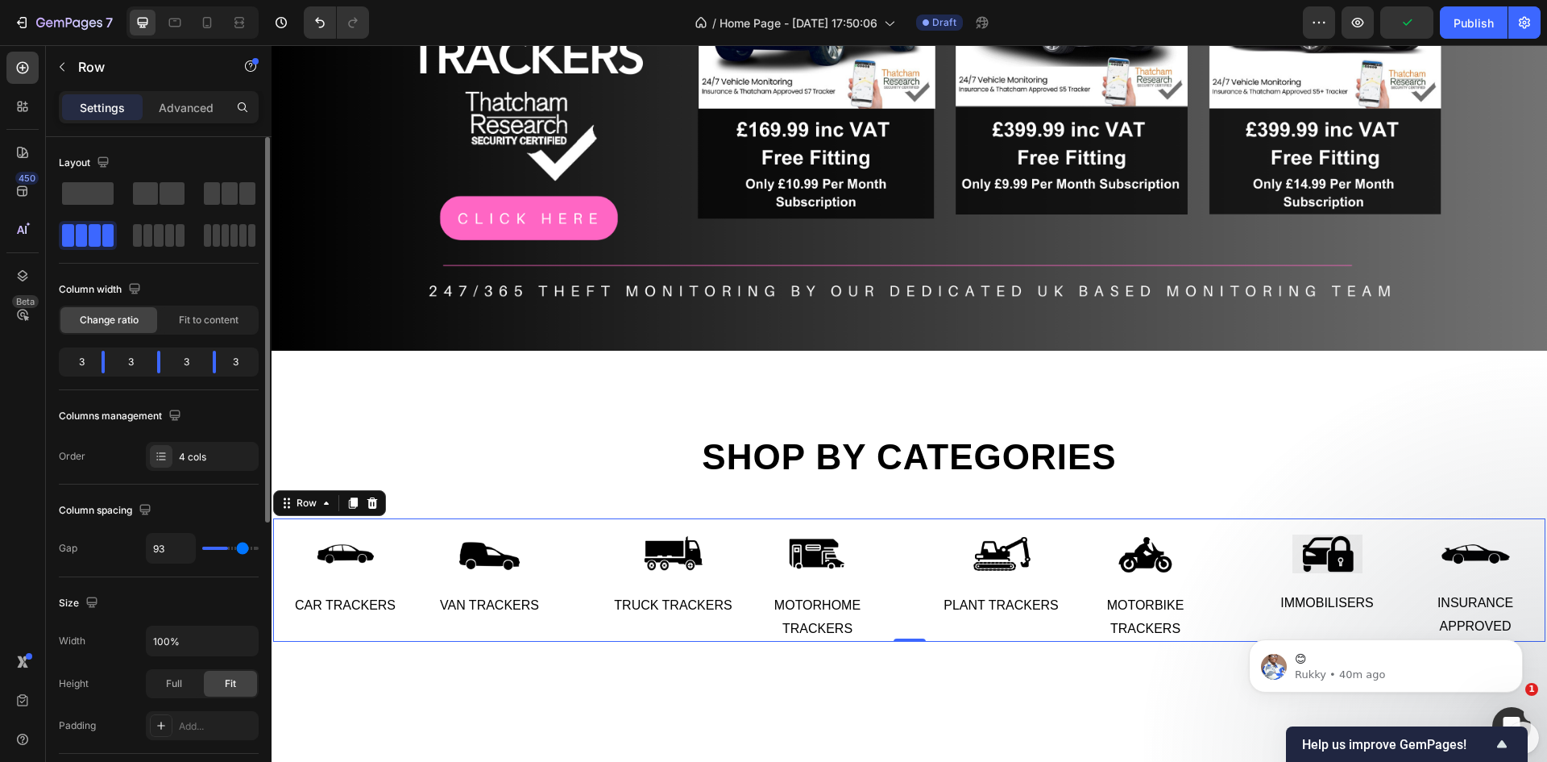
type input "107"
type input "118"
type input "120"
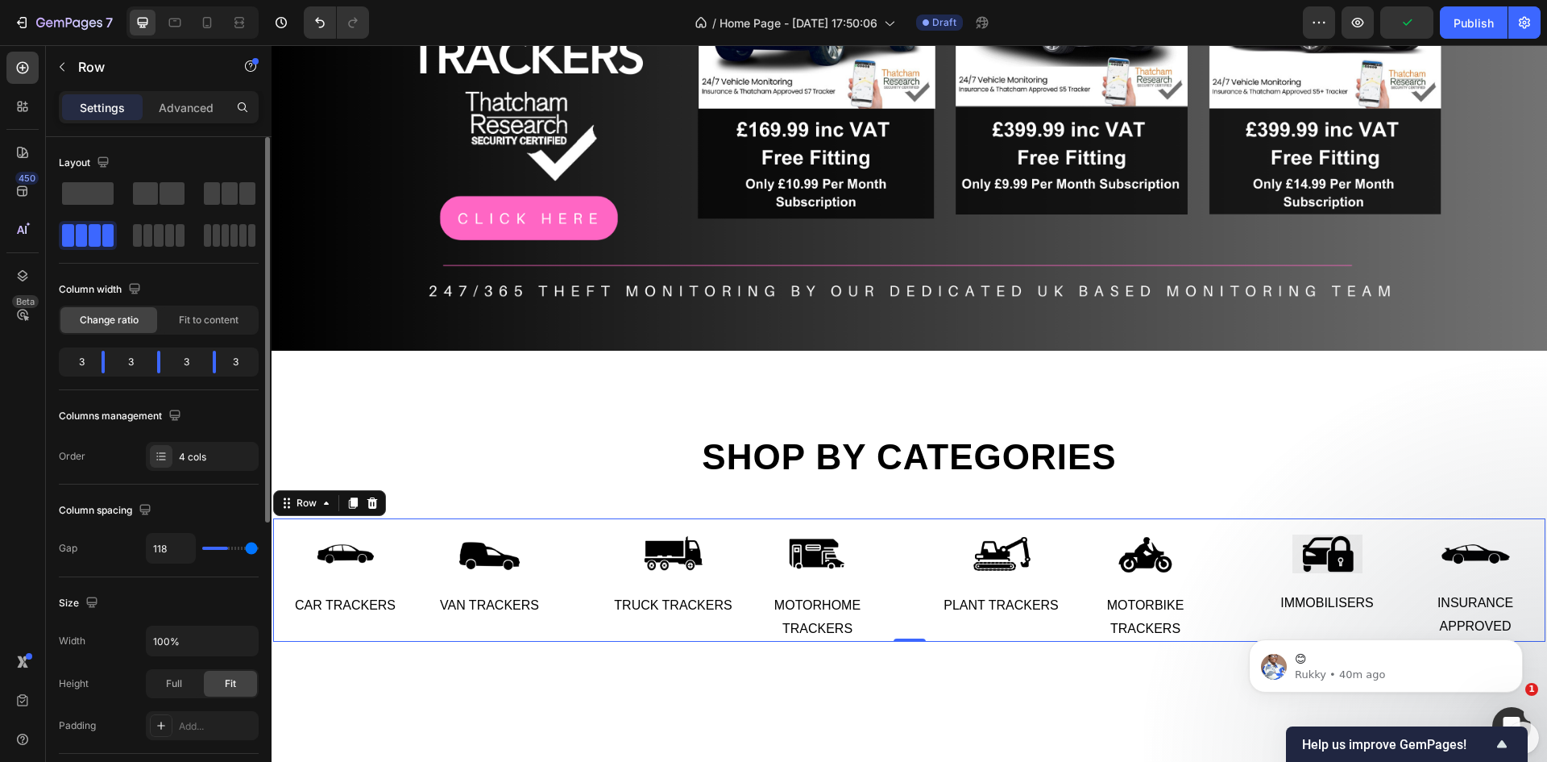
type input "120"
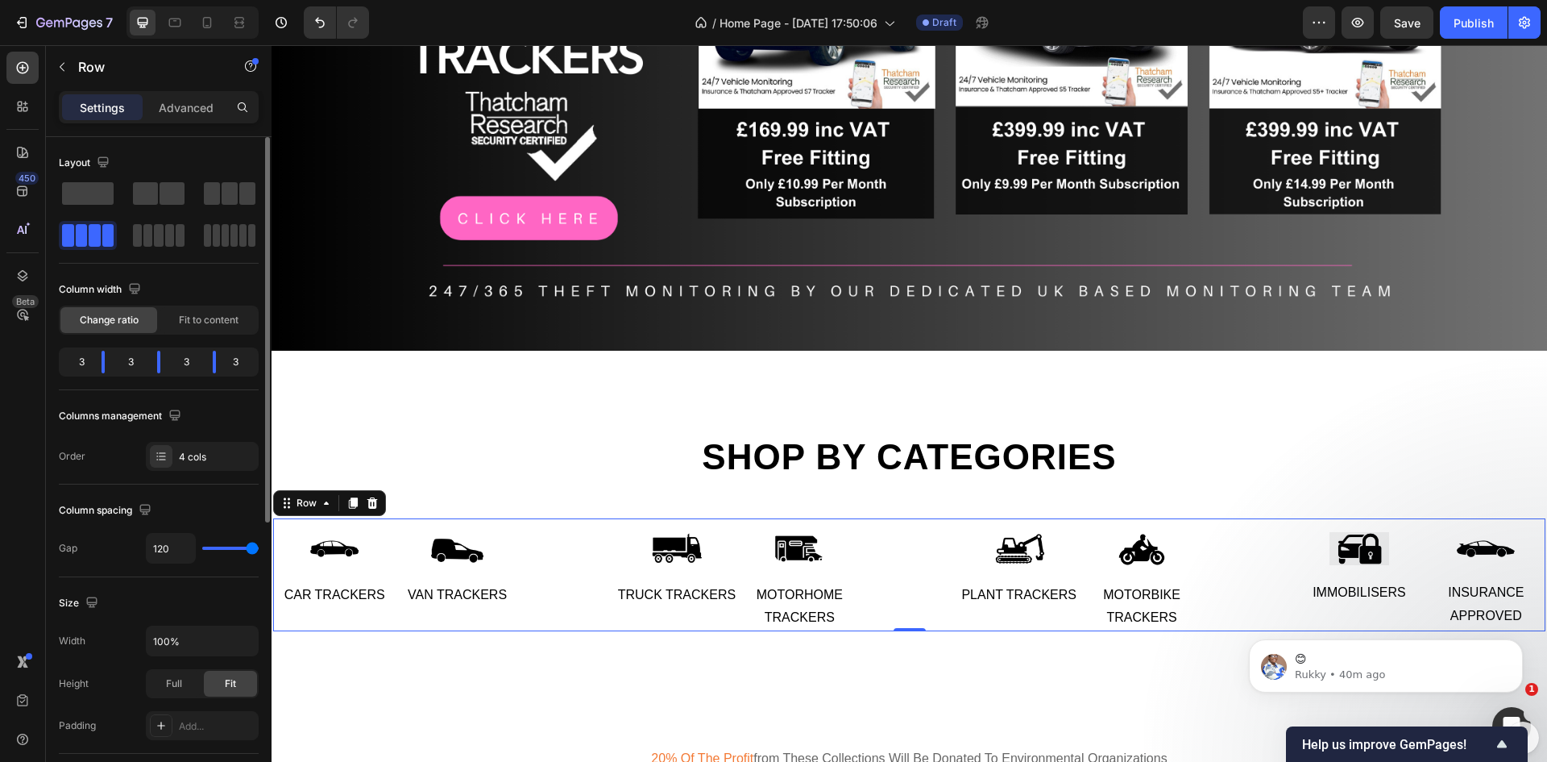
type input "109"
type input "84"
type input "58"
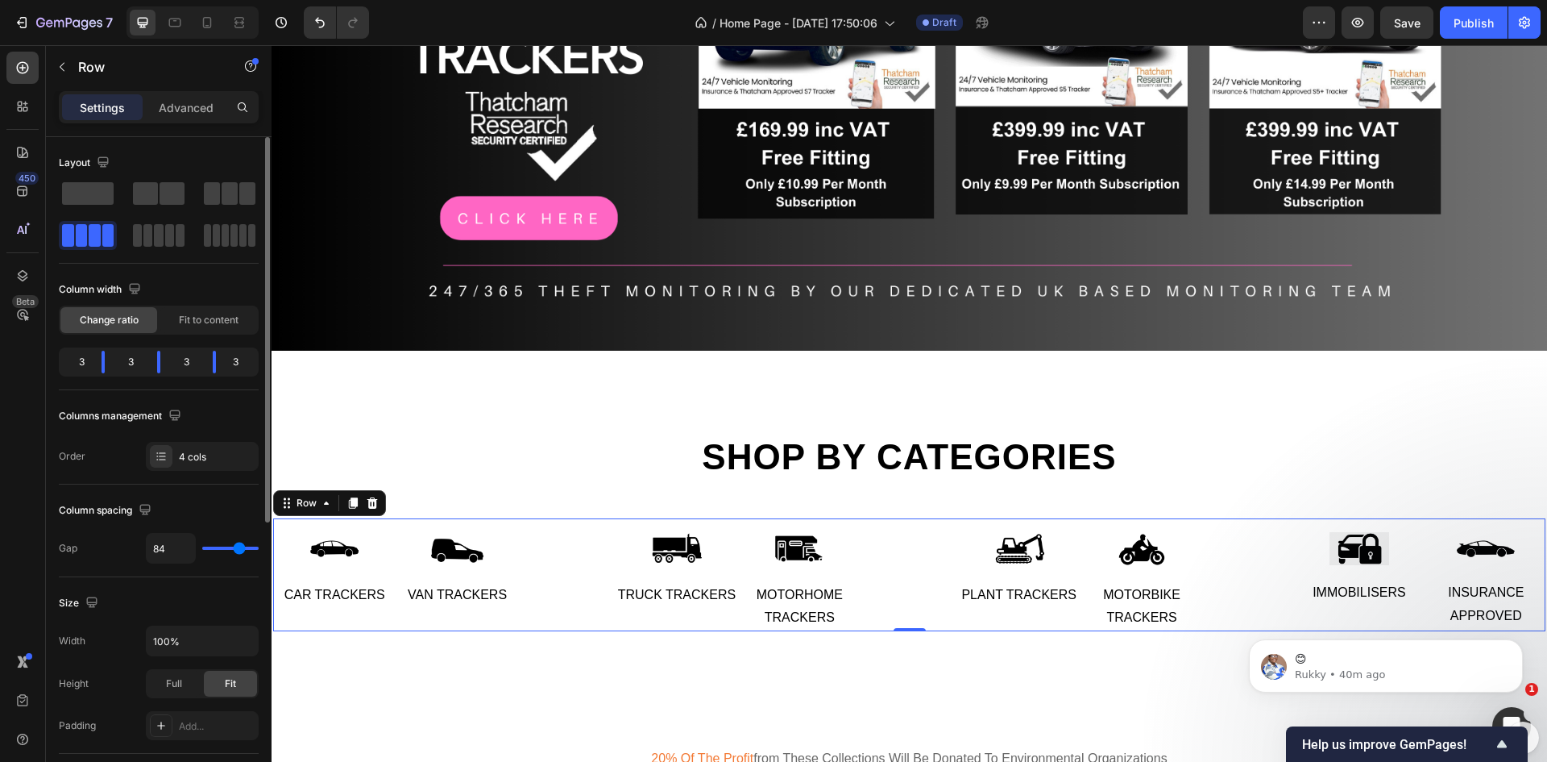
type input "58"
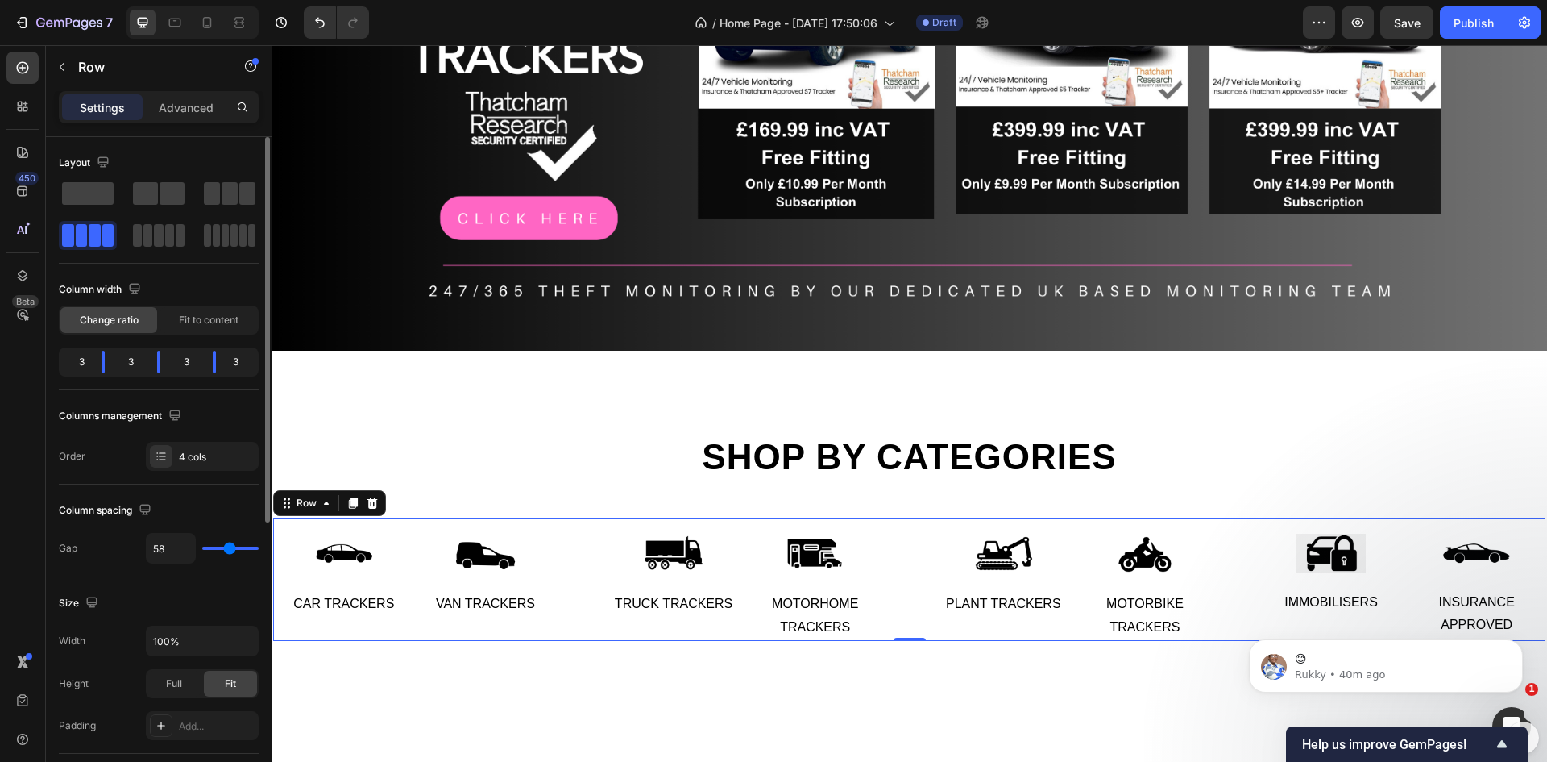
type input "18"
type input "4"
type input "0"
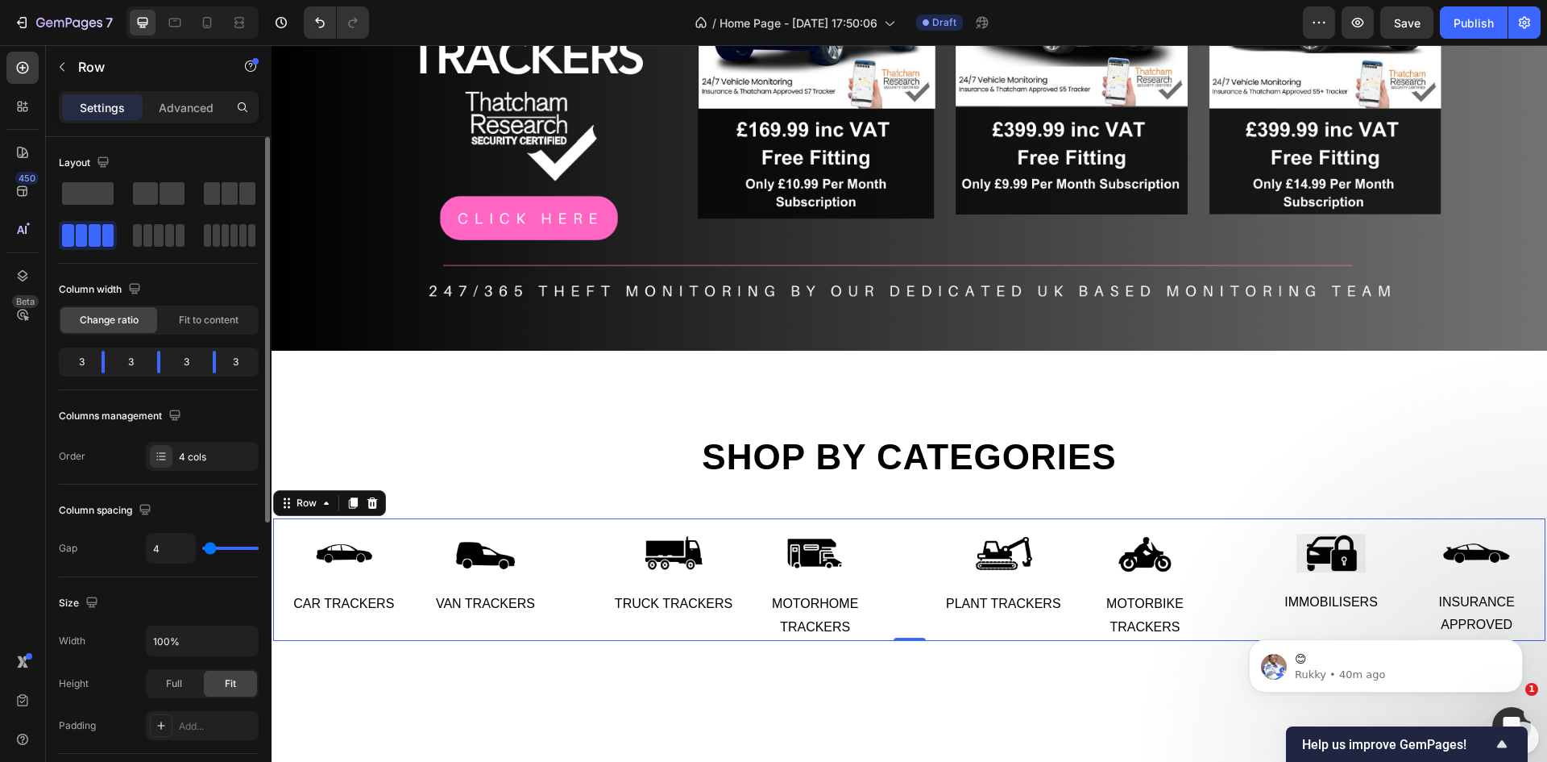
type input "0"
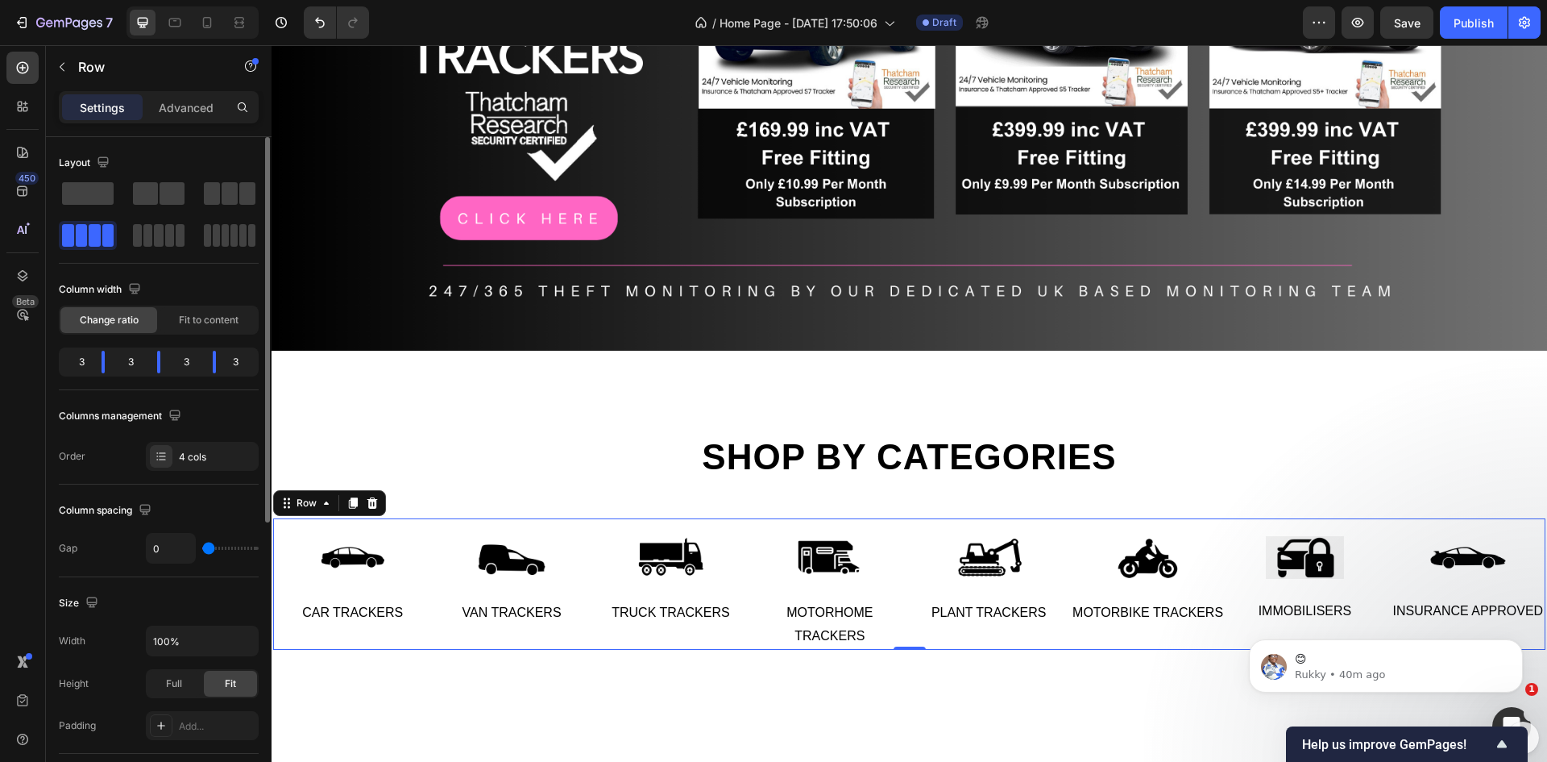
drag, startPoint x: 207, startPoint y: 546, endPoint x: 149, endPoint y: 538, distance: 58.6
click at [202, 546] on input "range" at bounding box center [230, 547] width 56 height 3
click at [245, 640] on icon "button" at bounding box center [243, 641] width 6 height 4
click at [193, 676] on p "Default 1200px" at bounding box center [198, 682] width 92 height 15
type input "1200"
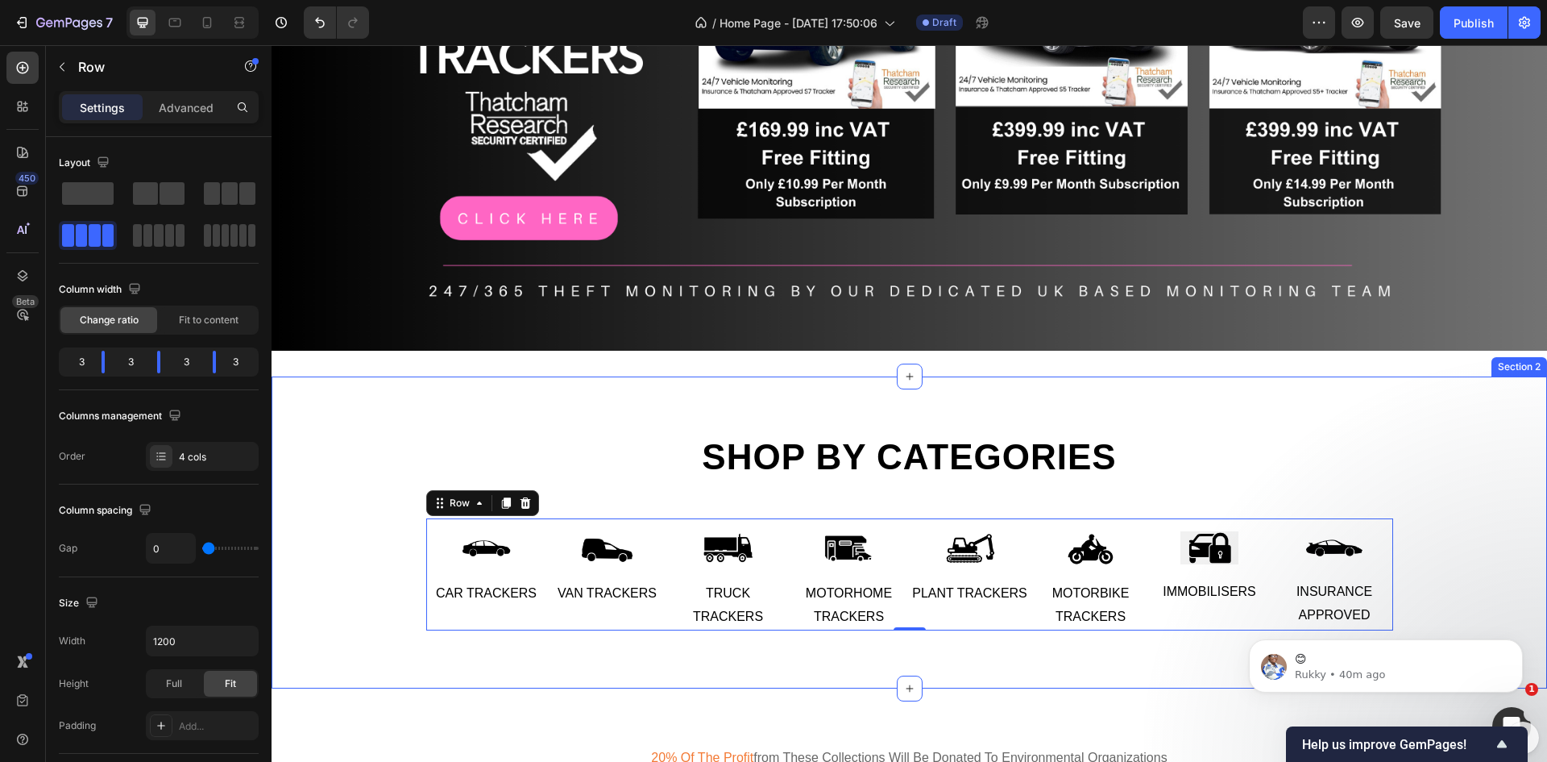
click at [299, 609] on div "Shop by categories Heading Row Image Car Trackers Text Image Van Trackers Text …" at bounding box center [909, 532] width 1273 height 196
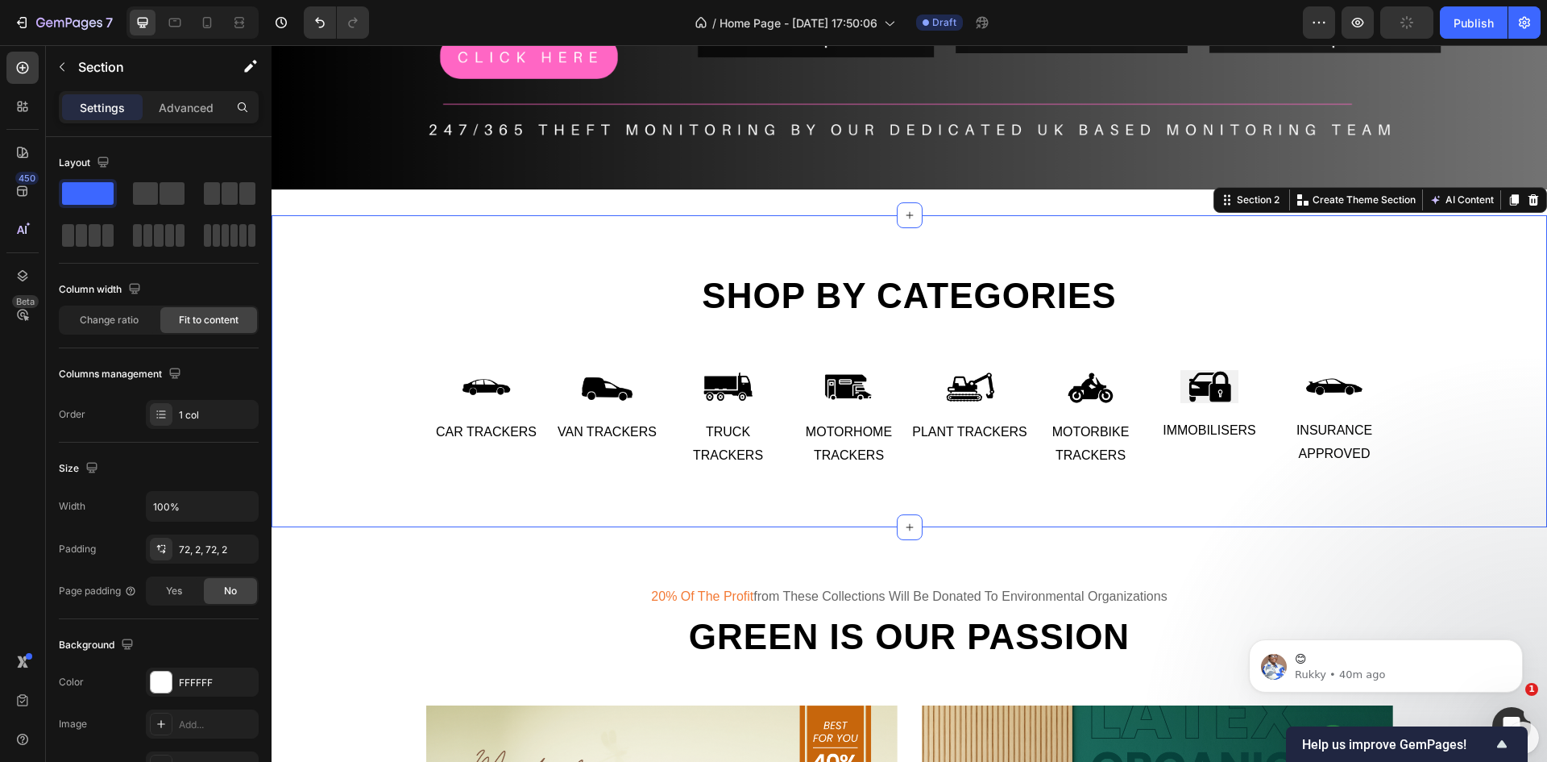
scroll to position [366, 0]
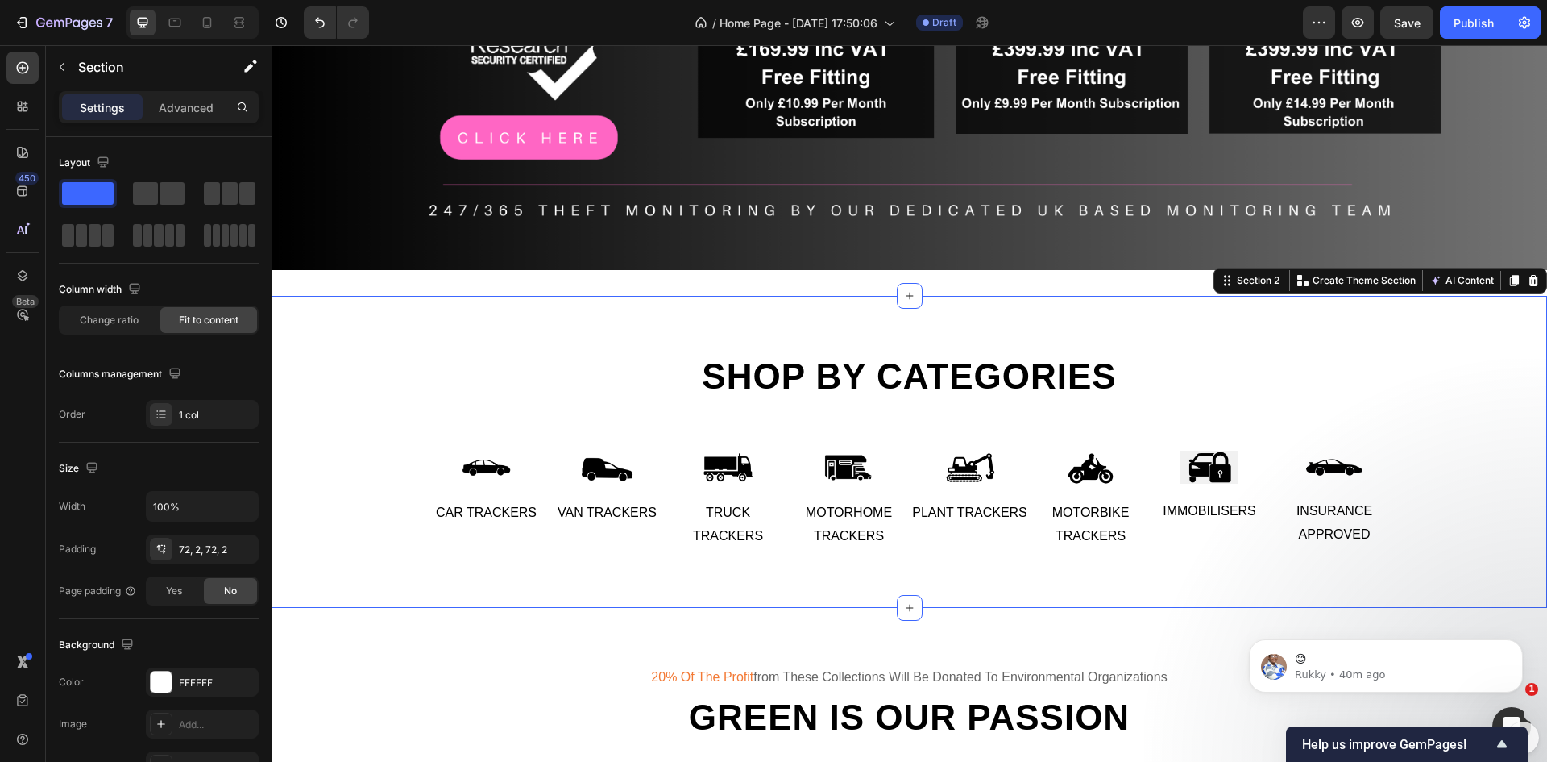
click at [343, 513] on div "Shop by categories Heading Row Image Car Trackers Text Image Van Trackers Text …" at bounding box center [909, 452] width 1273 height 196
click at [361, 425] on div "Shop by categories Heading Row Image Car Trackers Text Image Van Trackers Text …" at bounding box center [909, 452] width 1273 height 196
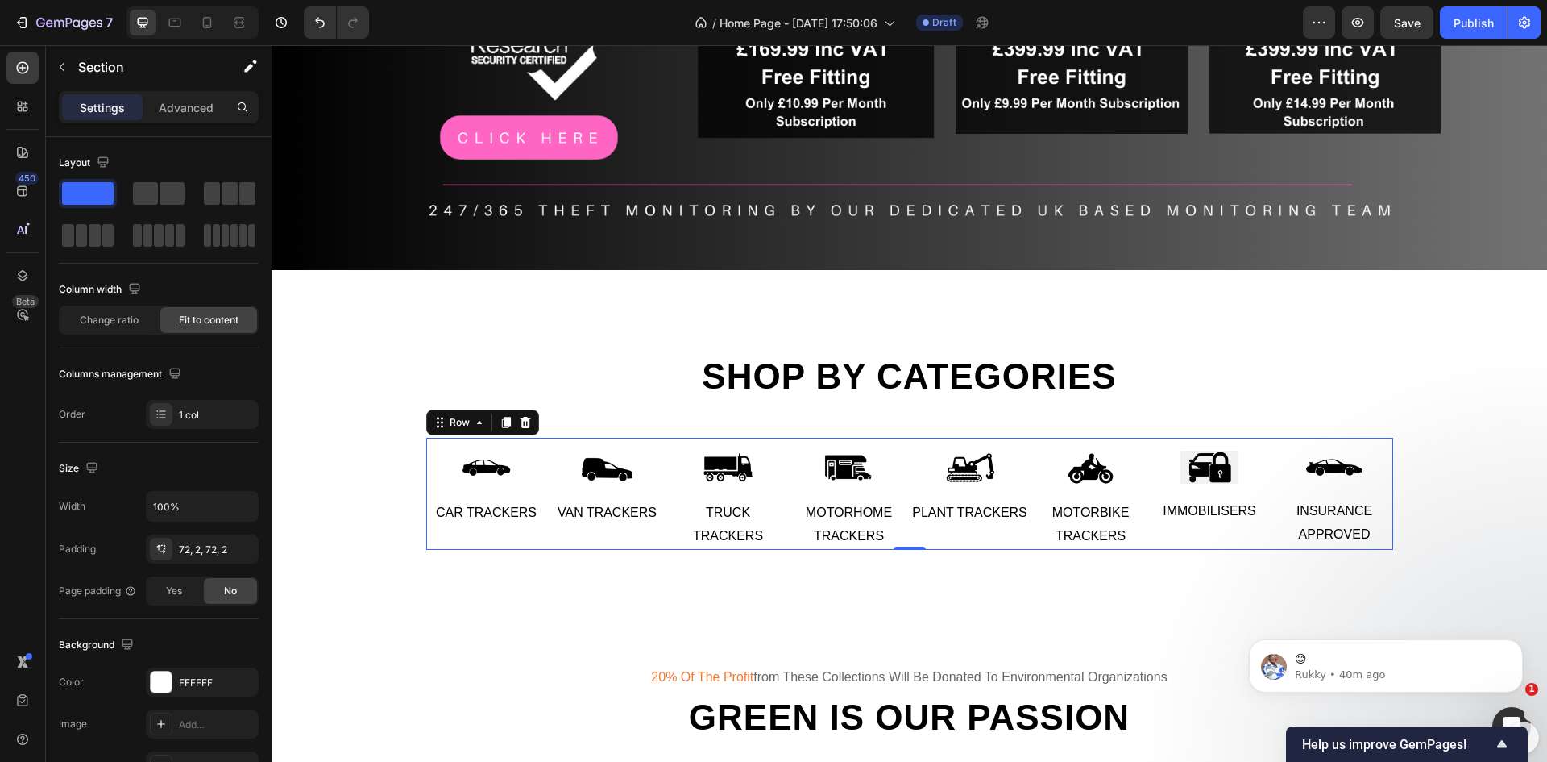
click at [518, 535] on div "Image Car Trackers Text Image Van Trackers Text Row" at bounding box center [547, 494] width 242 height 112
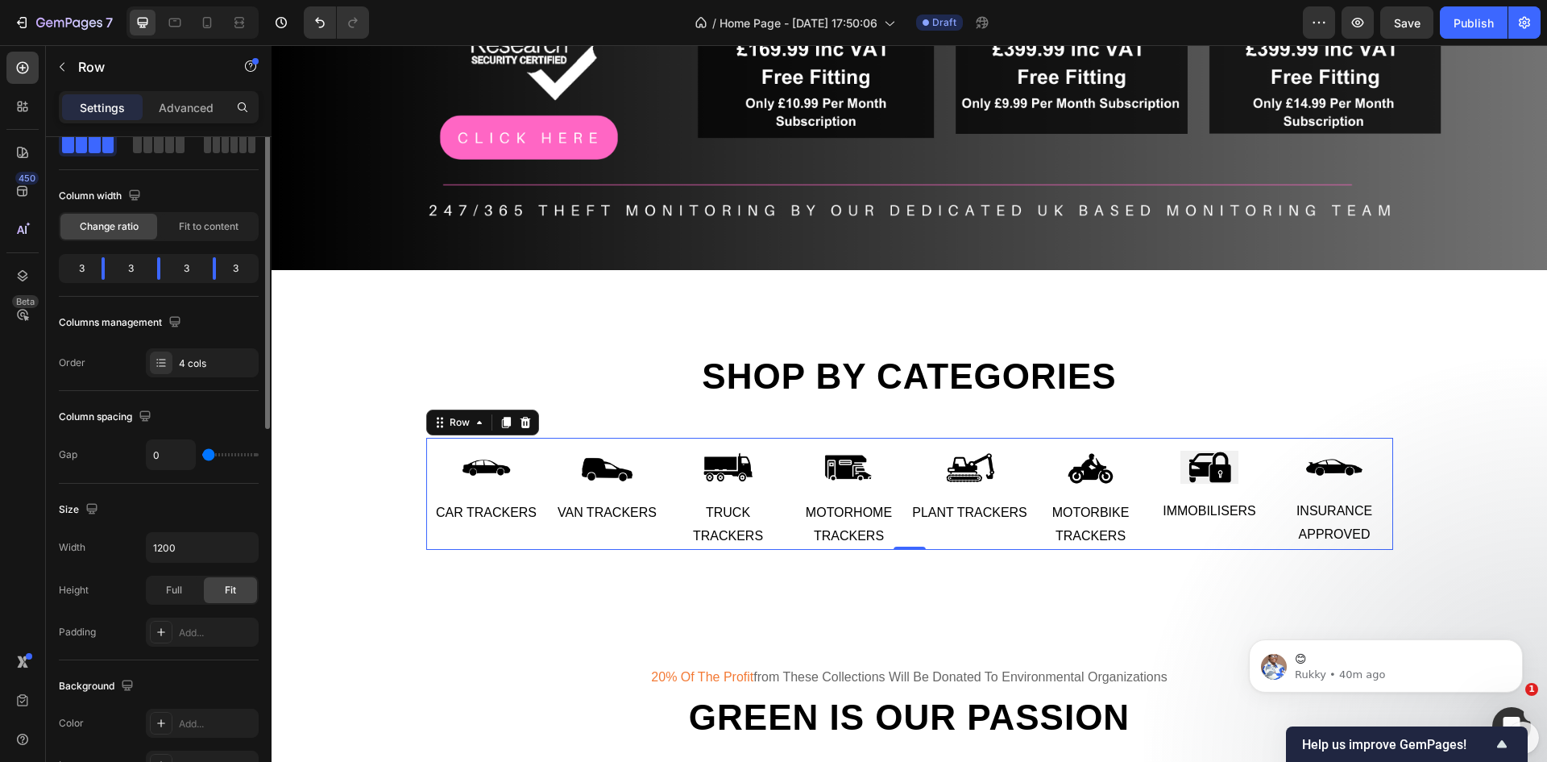
scroll to position [81, 0]
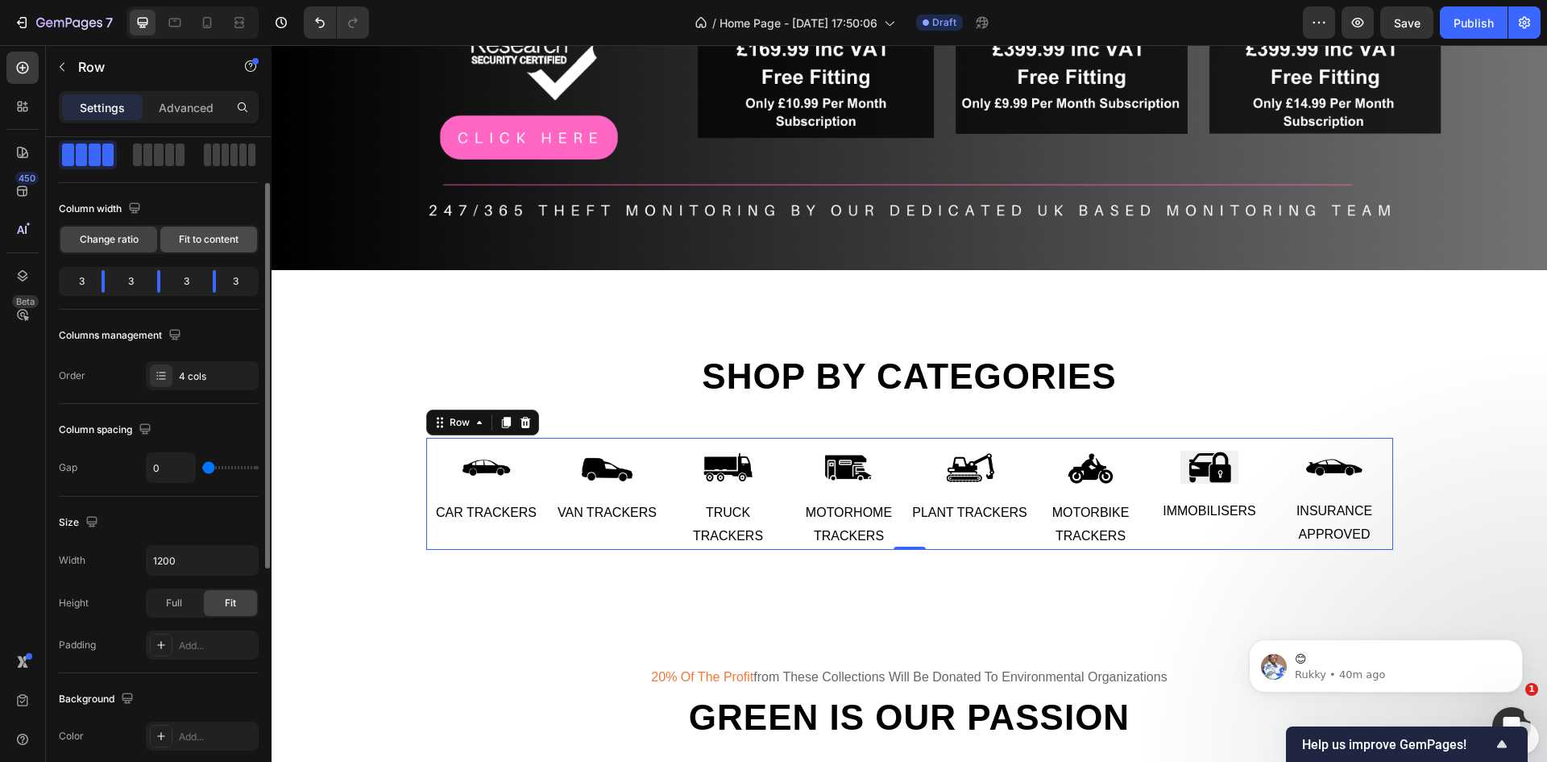
click at [226, 247] on div "Fit to content" at bounding box center [208, 239] width 97 height 26
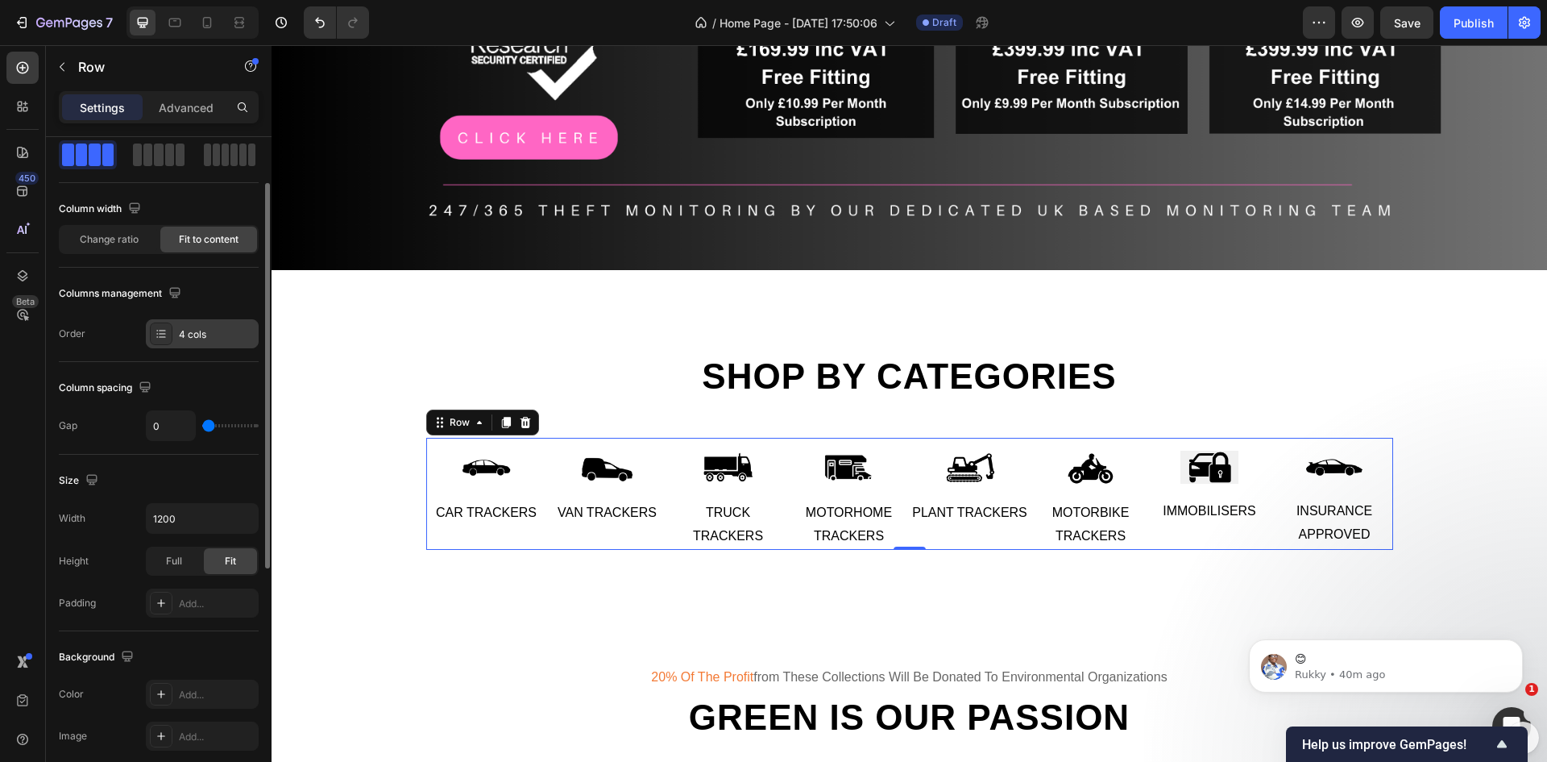
click at [219, 327] on div "4 cols" at bounding box center [217, 334] width 76 height 15
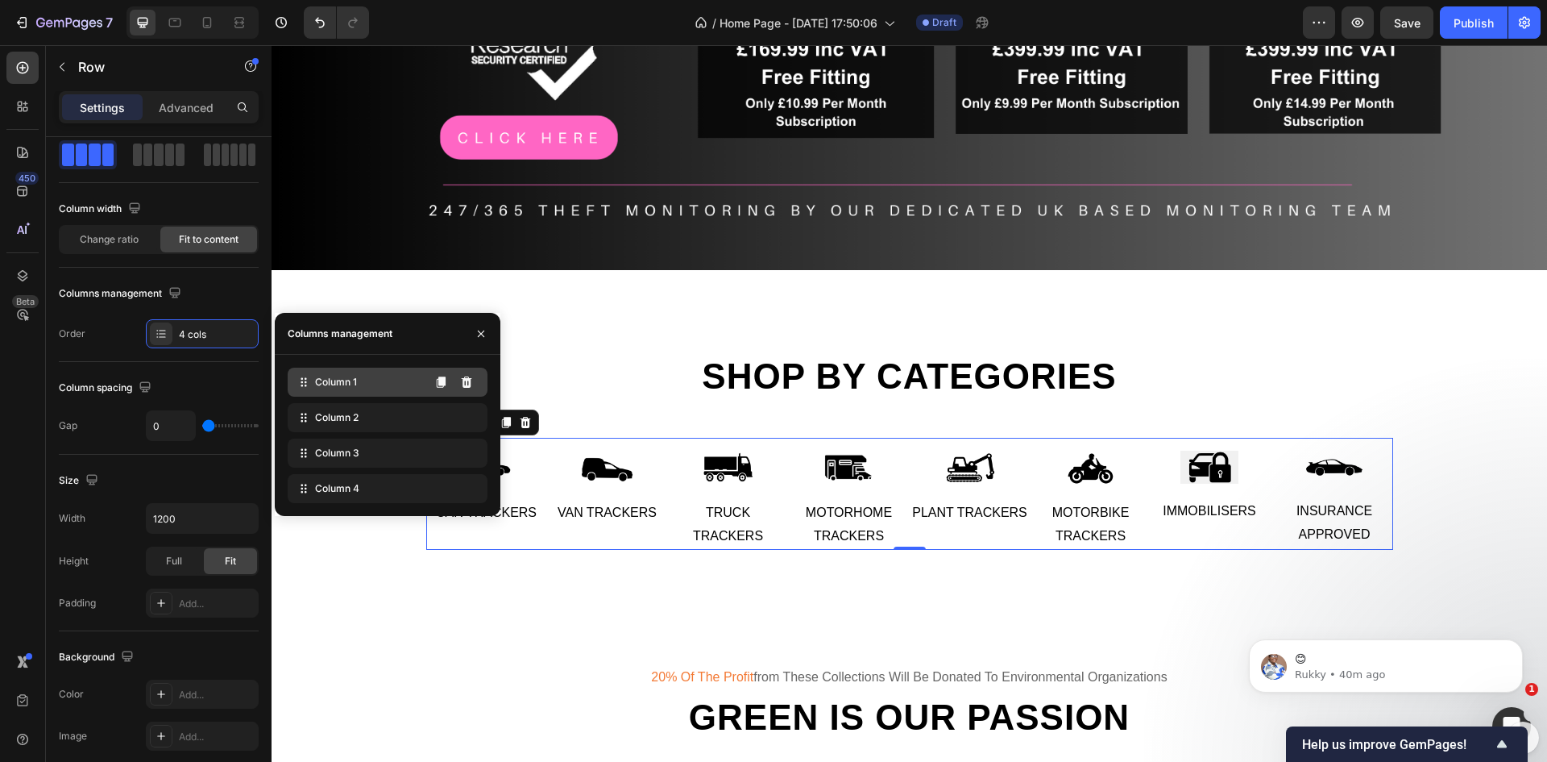
click at [328, 382] on span "Column 1" at bounding box center [336, 382] width 42 height 15
click at [300, 385] on icon at bounding box center [304, 382] width 16 height 16
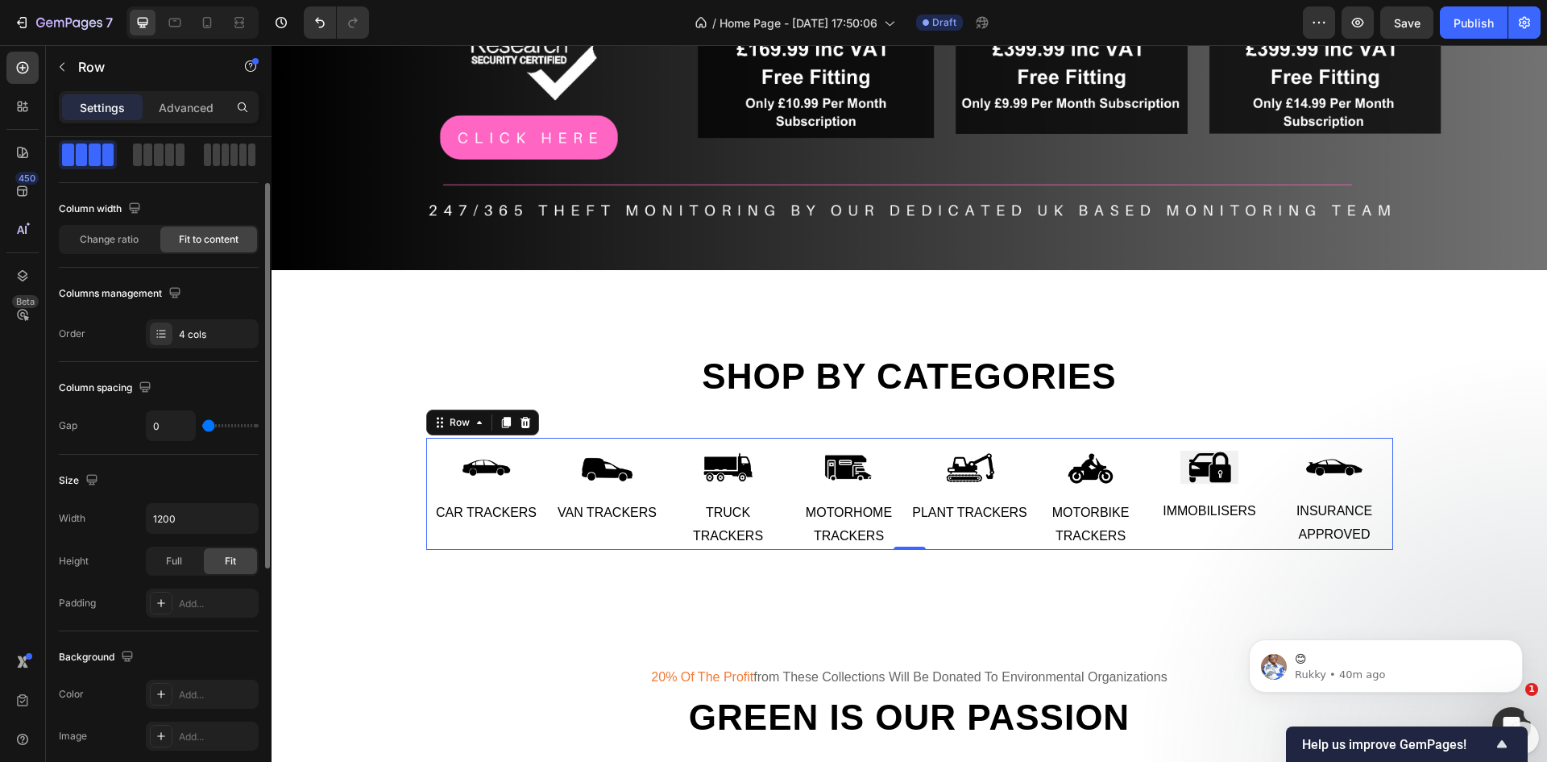
click at [214, 297] on div "Columns management" at bounding box center [159, 293] width 200 height 26
click at [105, 241] on span "Change ratio" at bounding box center [109, 239] width 59 height 15
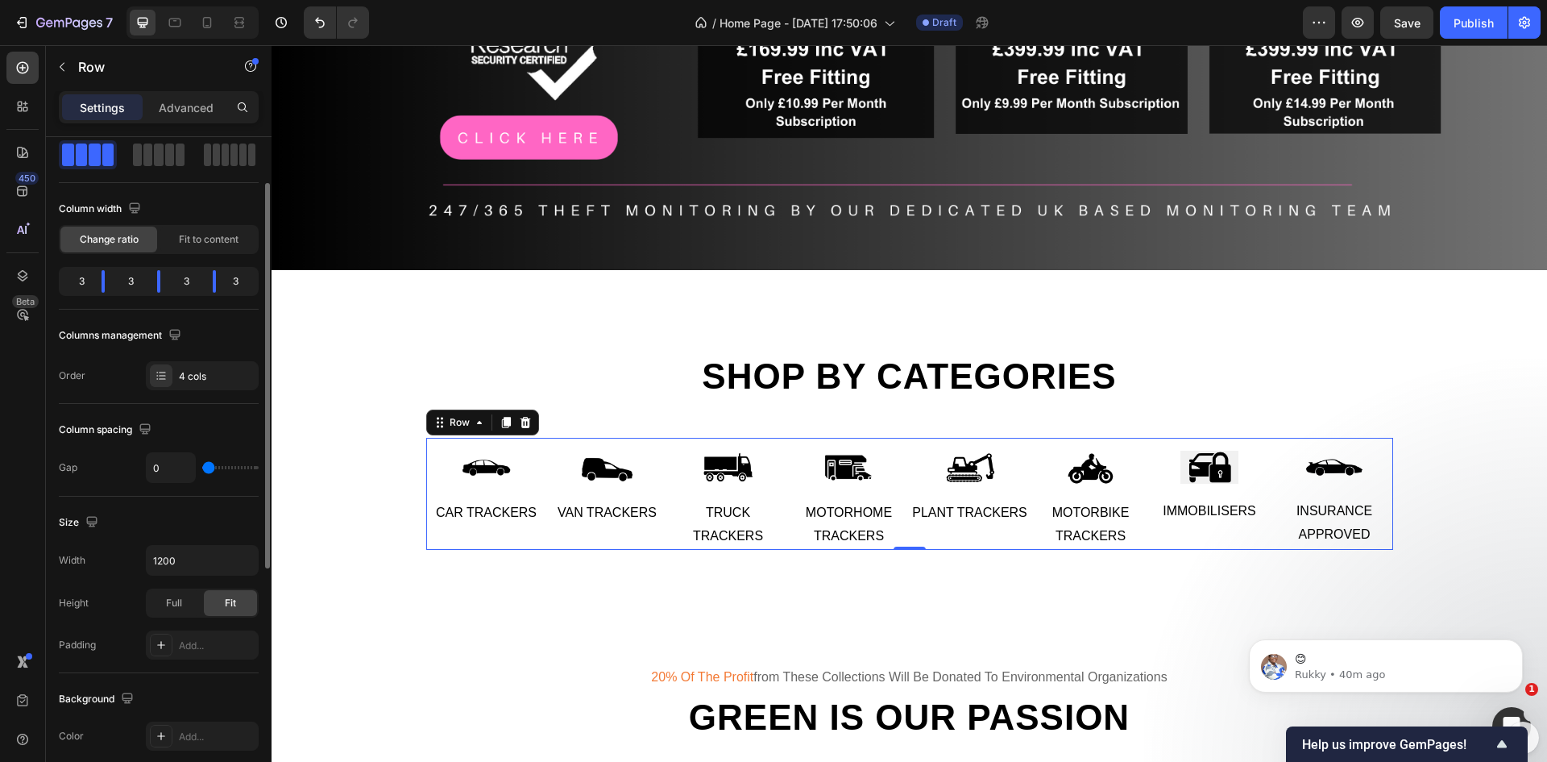
type input "9"
type input "13"
type input "18"
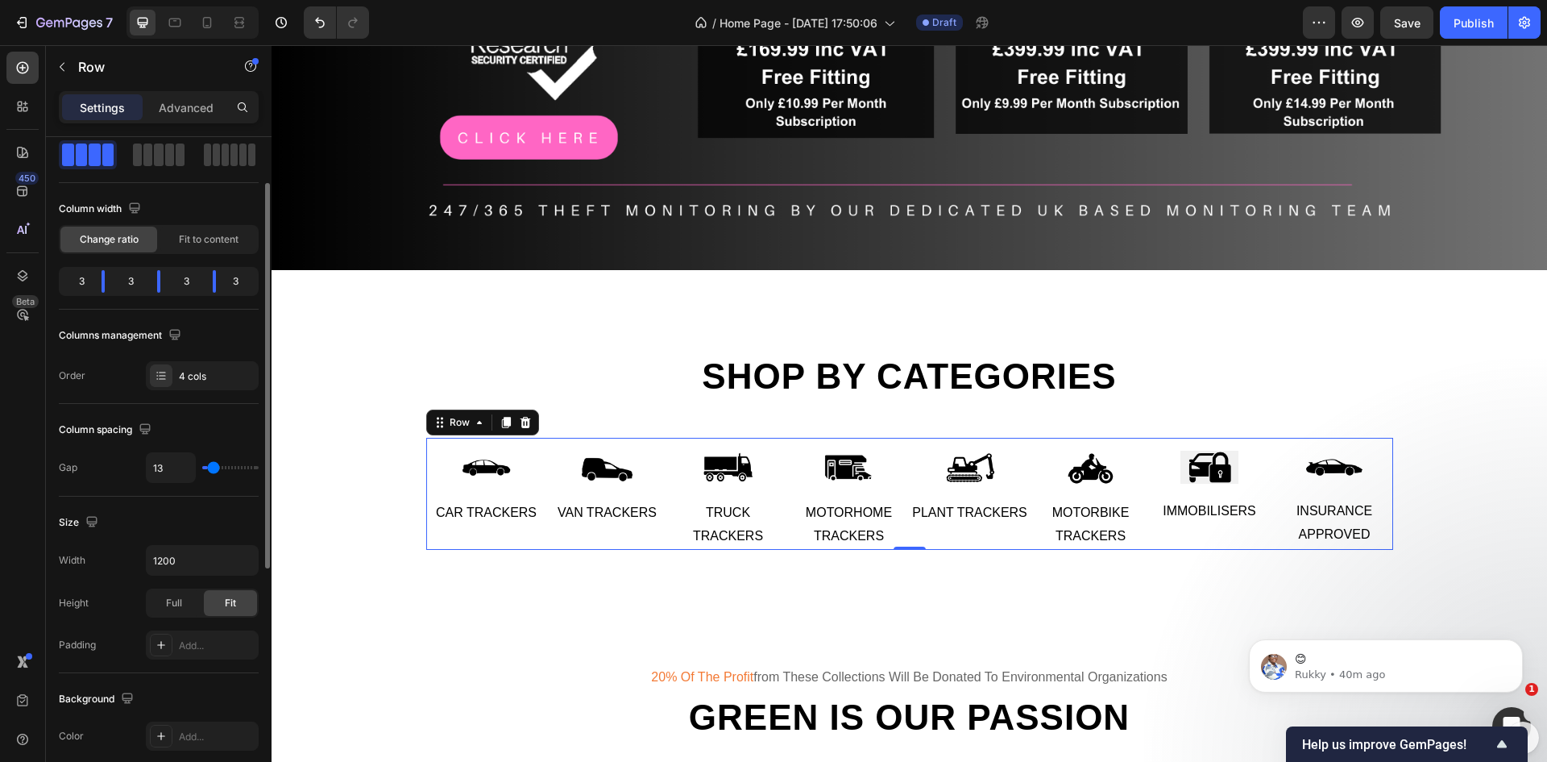
type input "18"
type input "22"
type input "24"
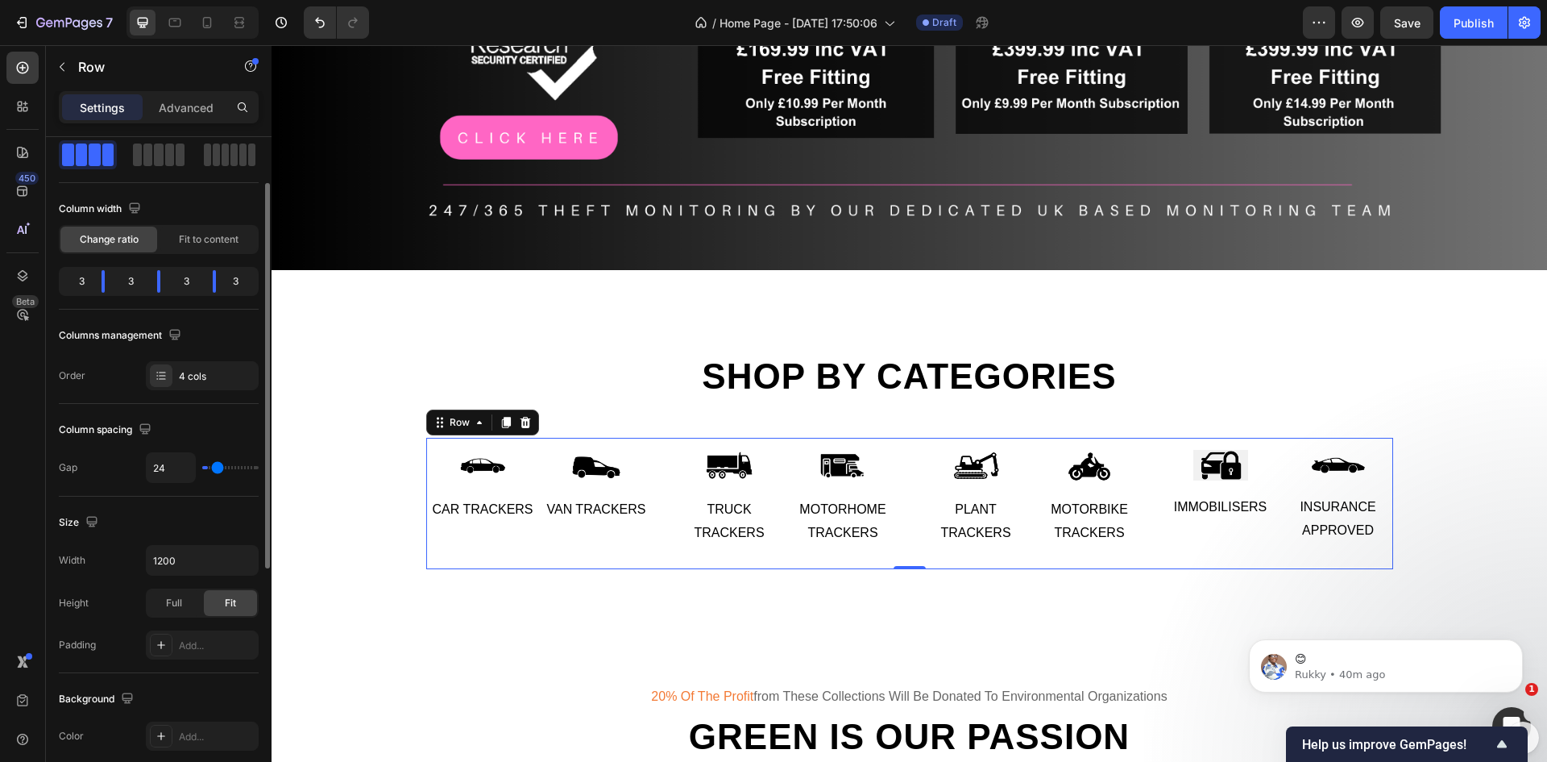
type input "27"
type input "31"
type input "38"
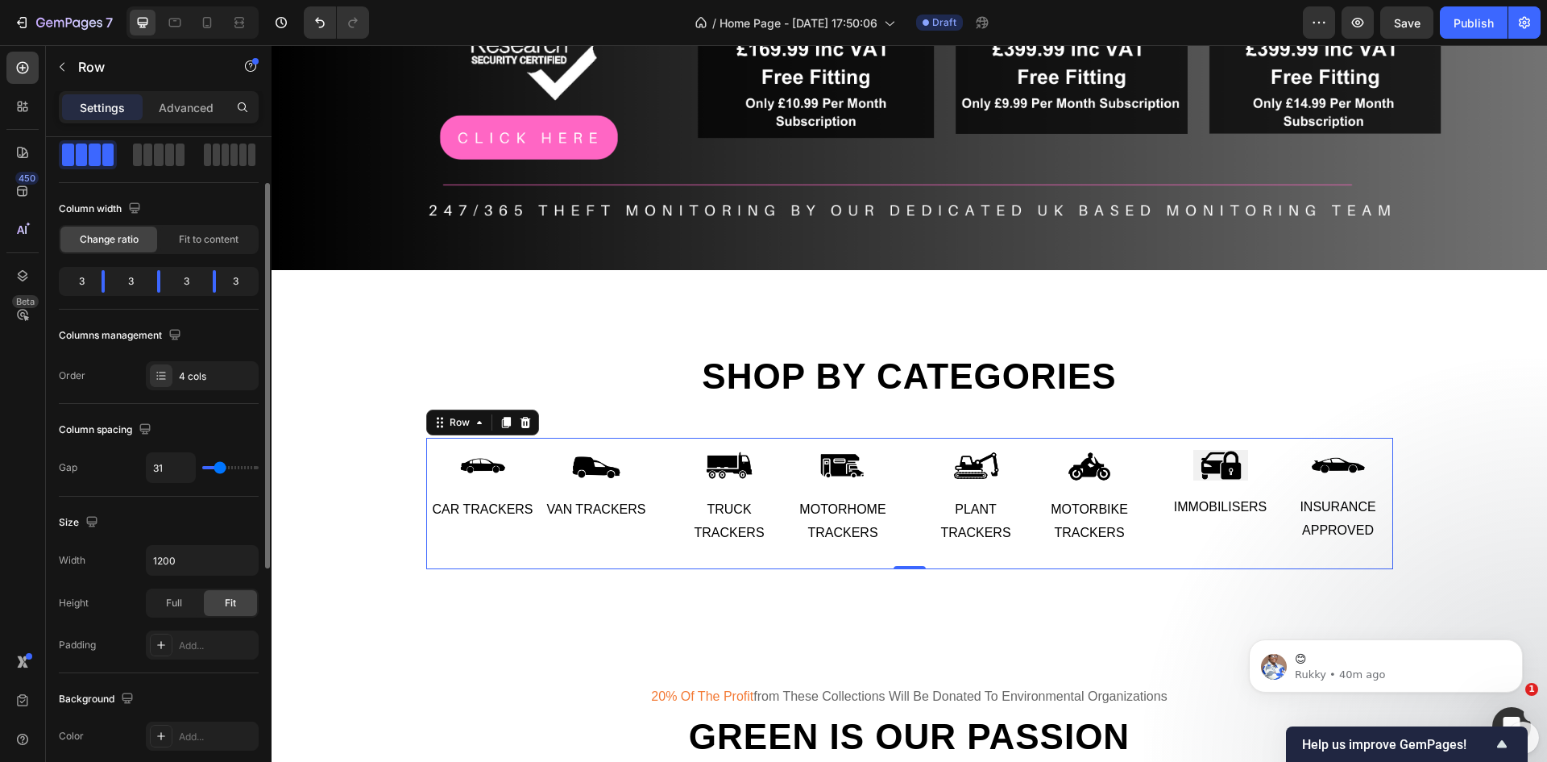
type input "38"
type input "42"
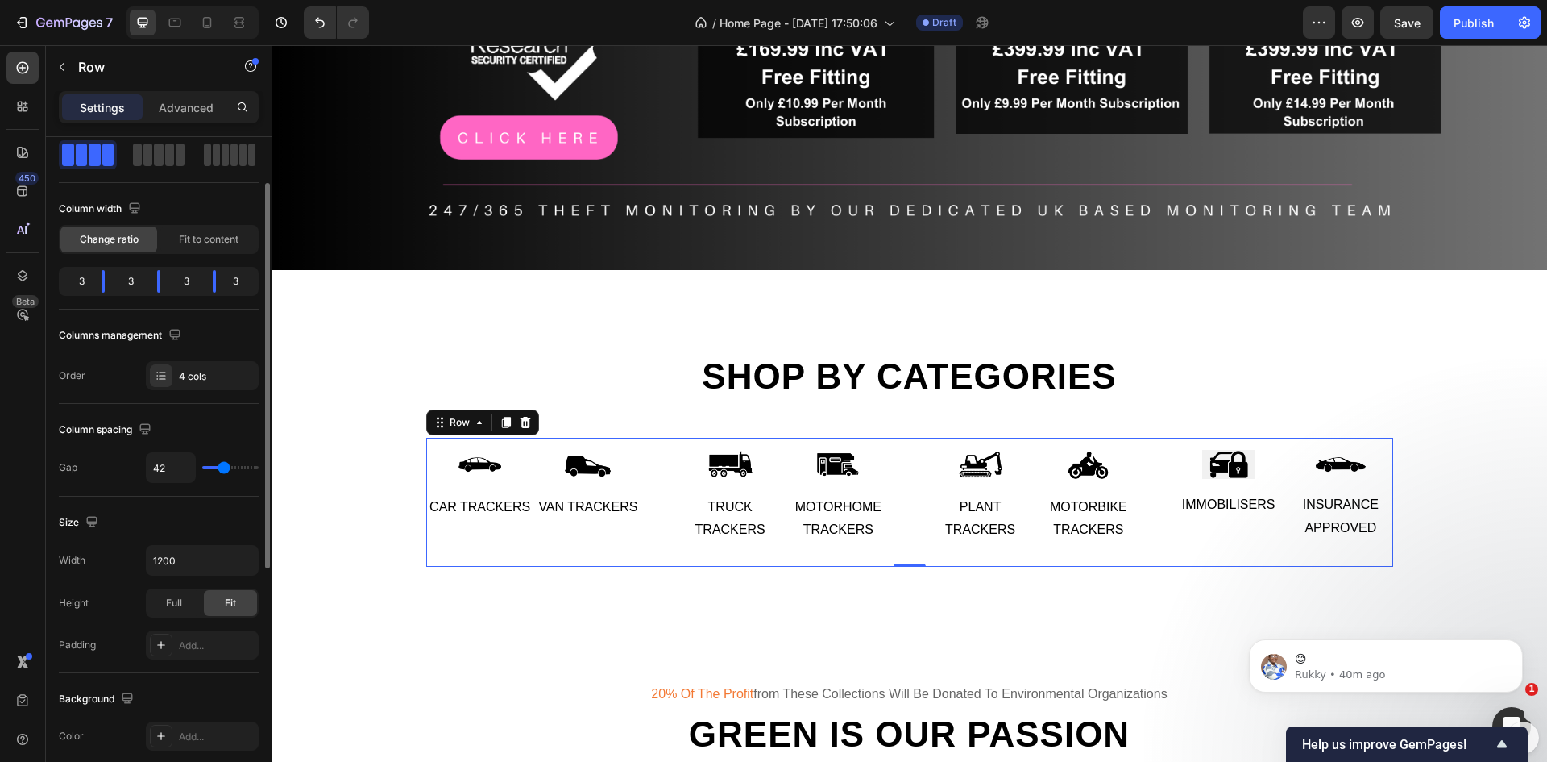
type input "58"
type input "64"
type input "69"
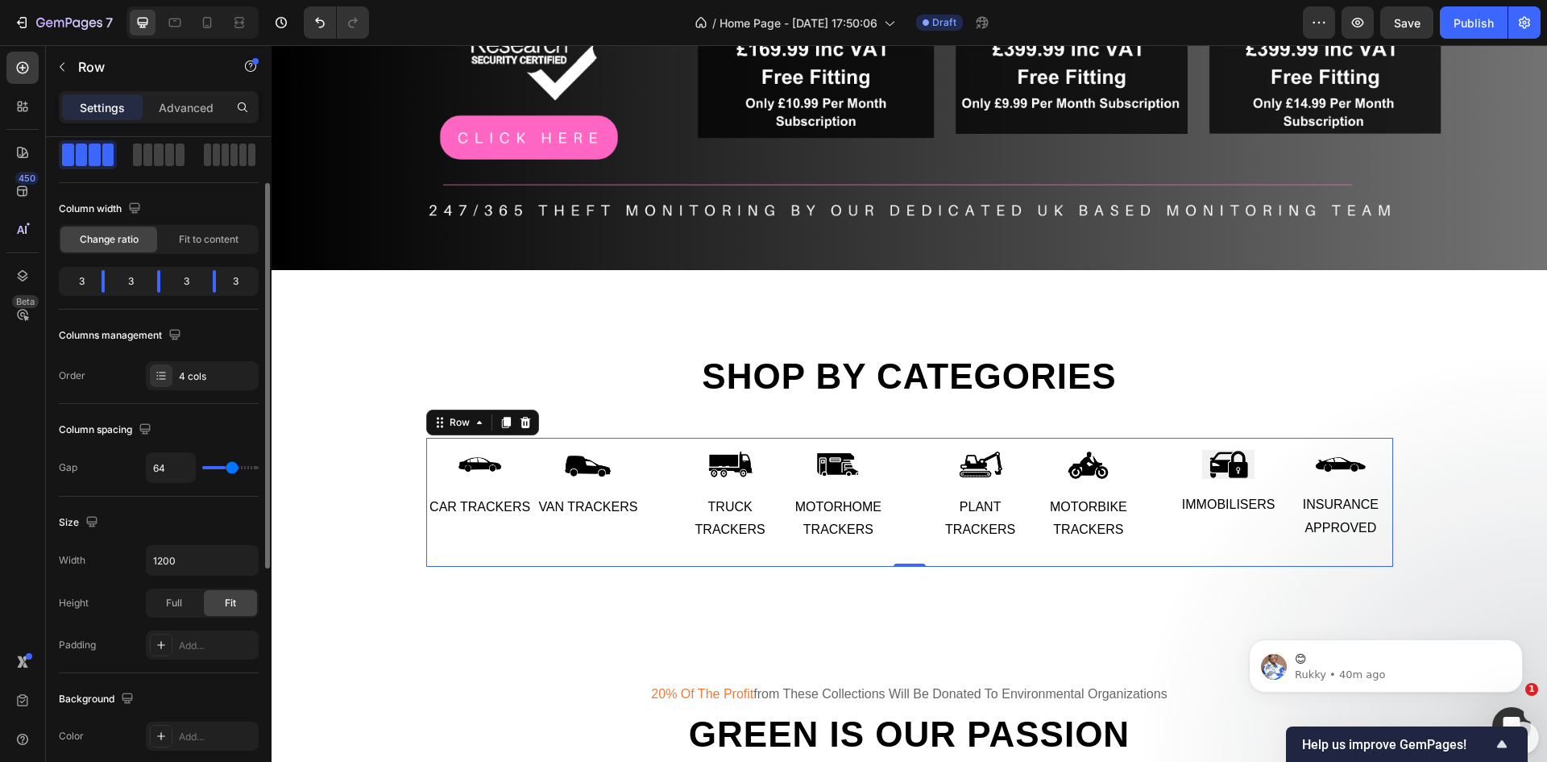
type input "69"
type input "76"
type input "78"
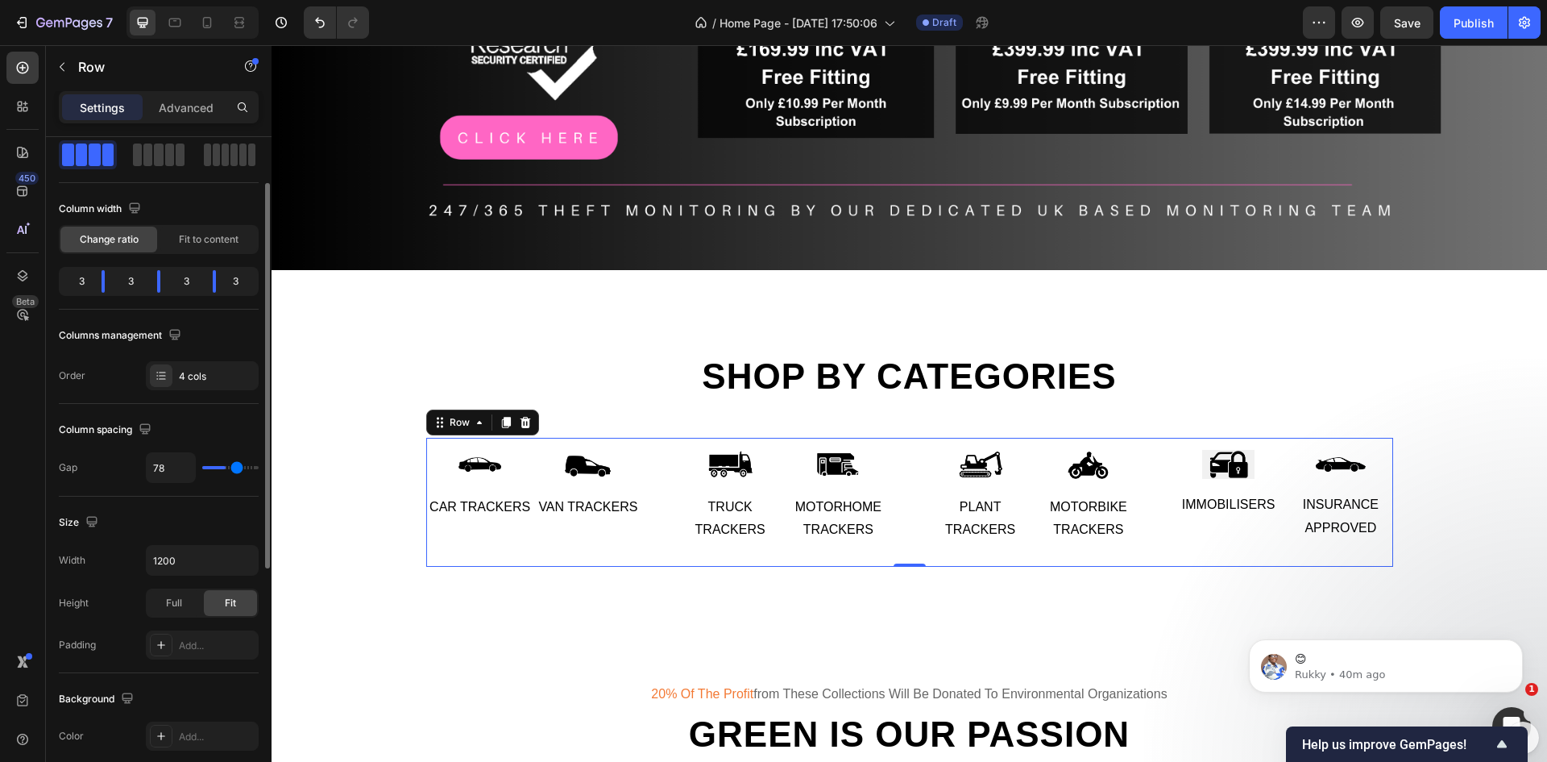
type input "80"
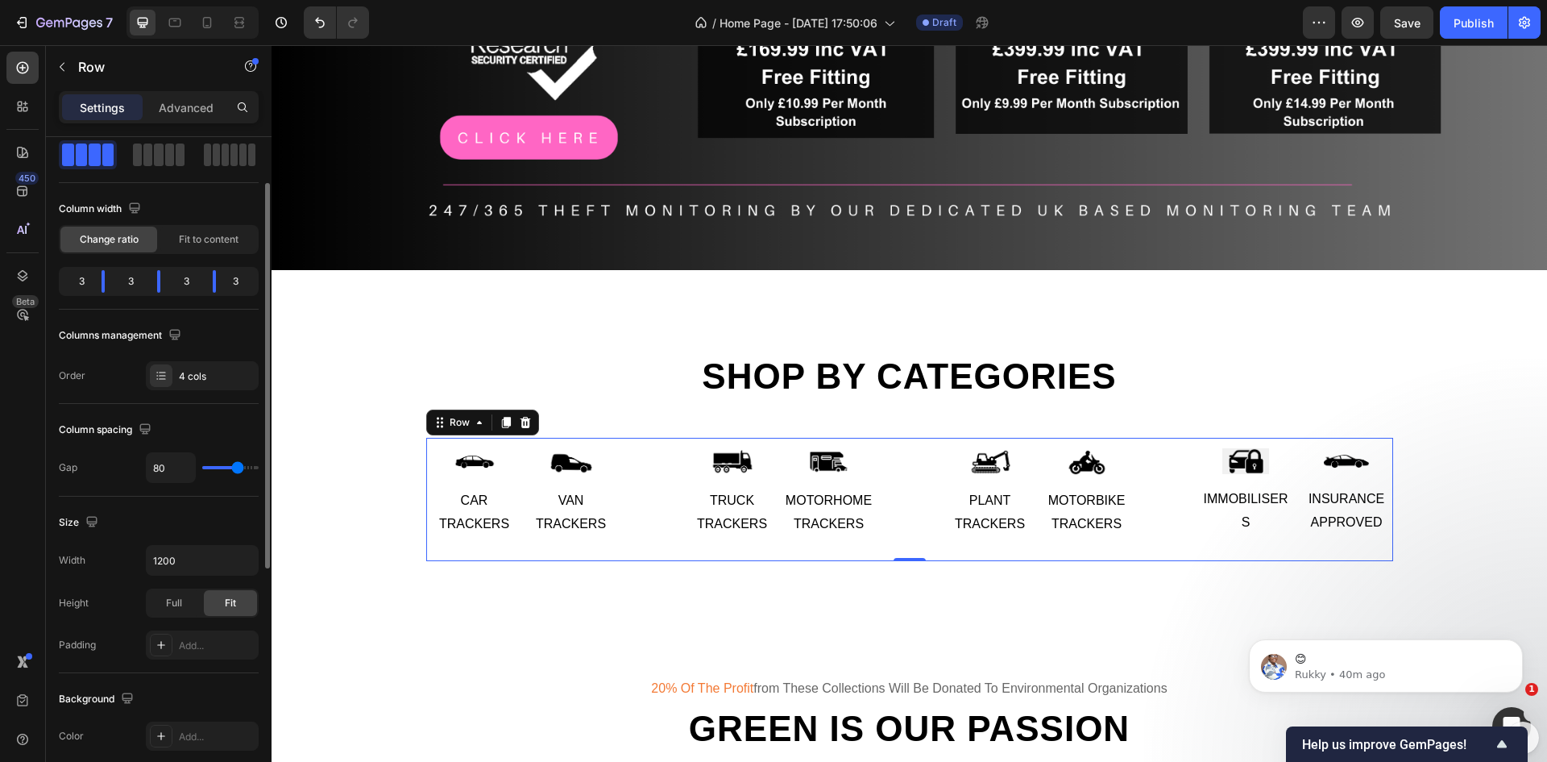
type input "78"
type input "62"
type input "49"
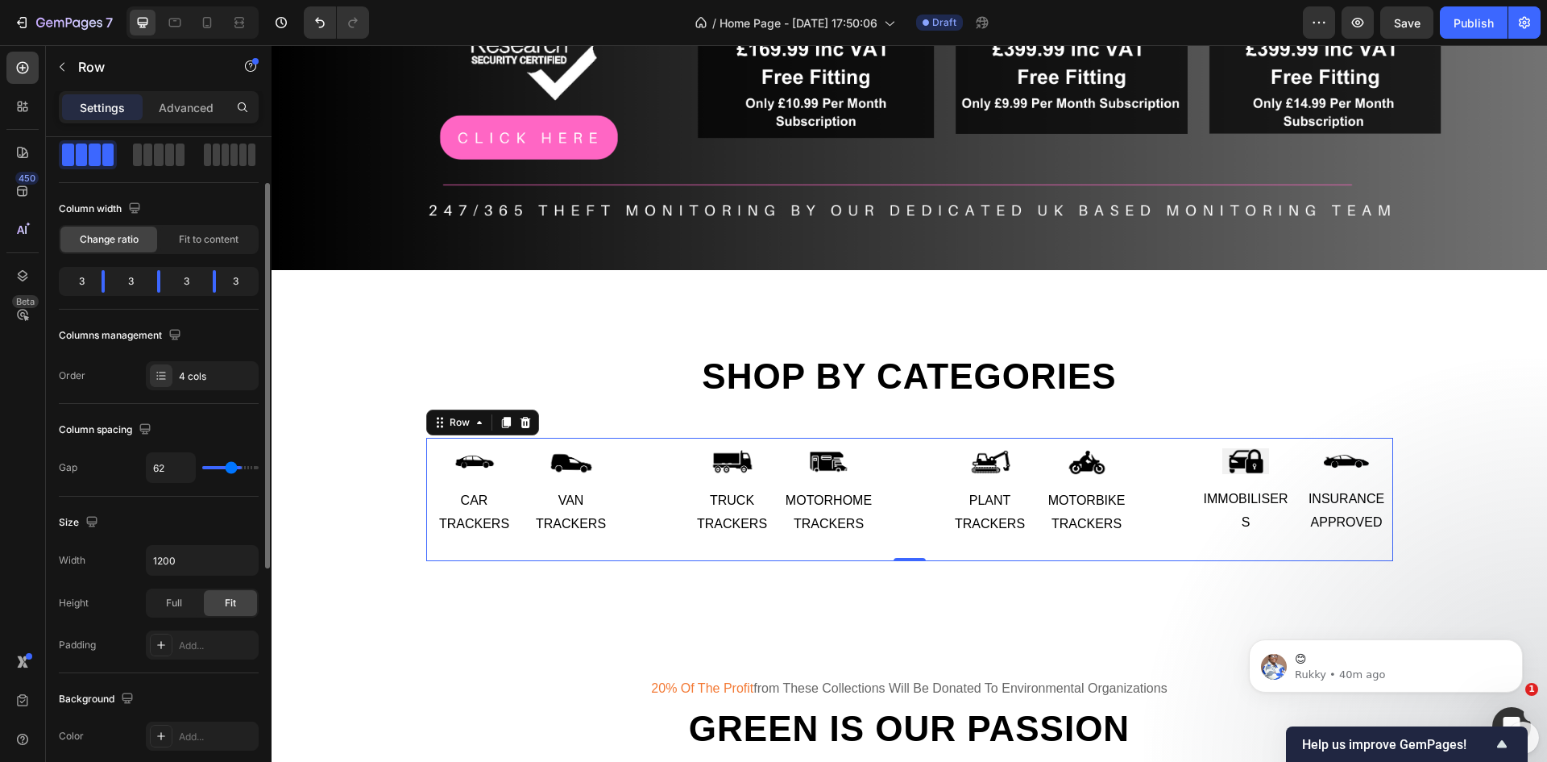
type input "49"
type input "36"
type input "20"
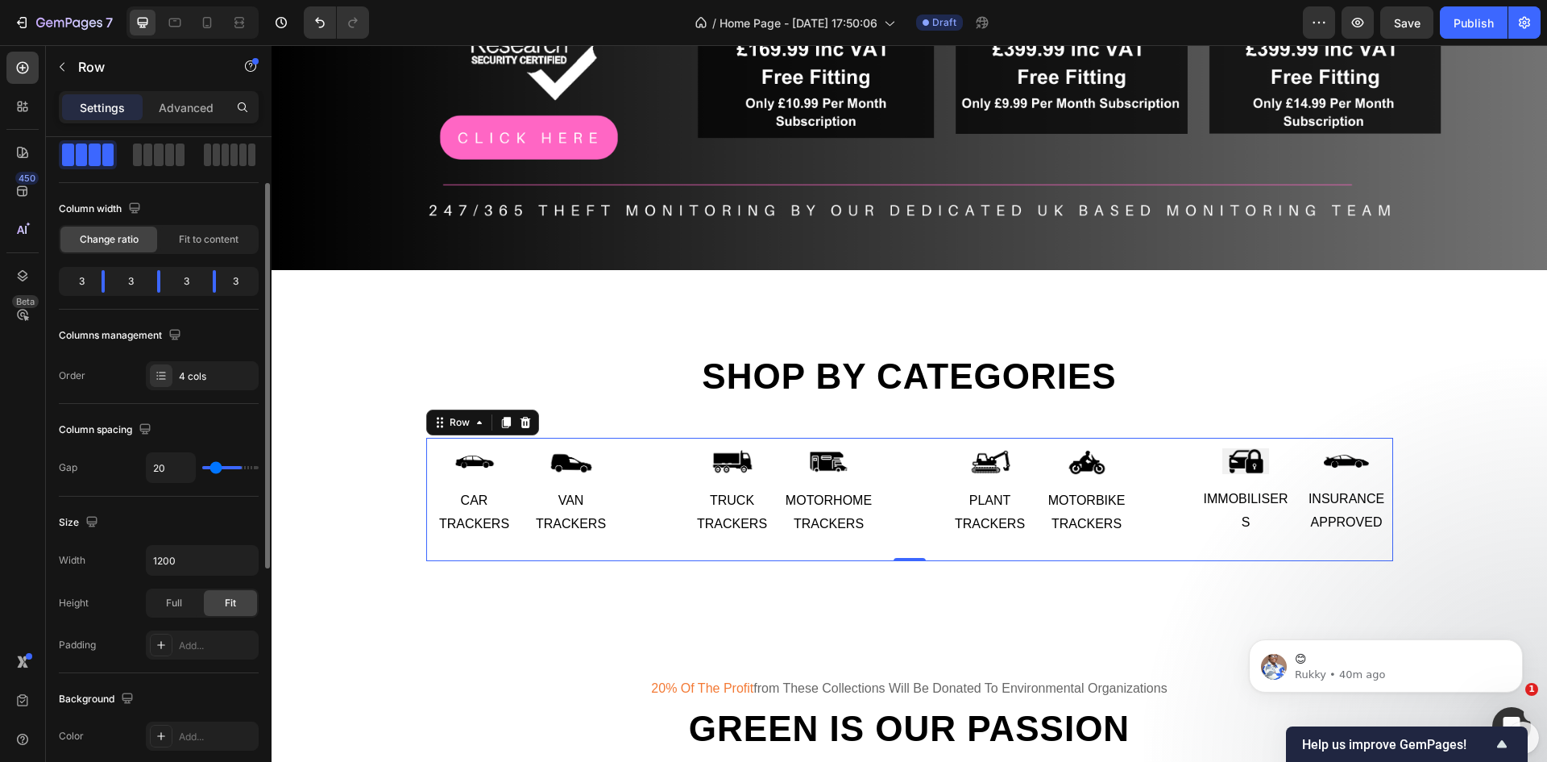
type input "7"
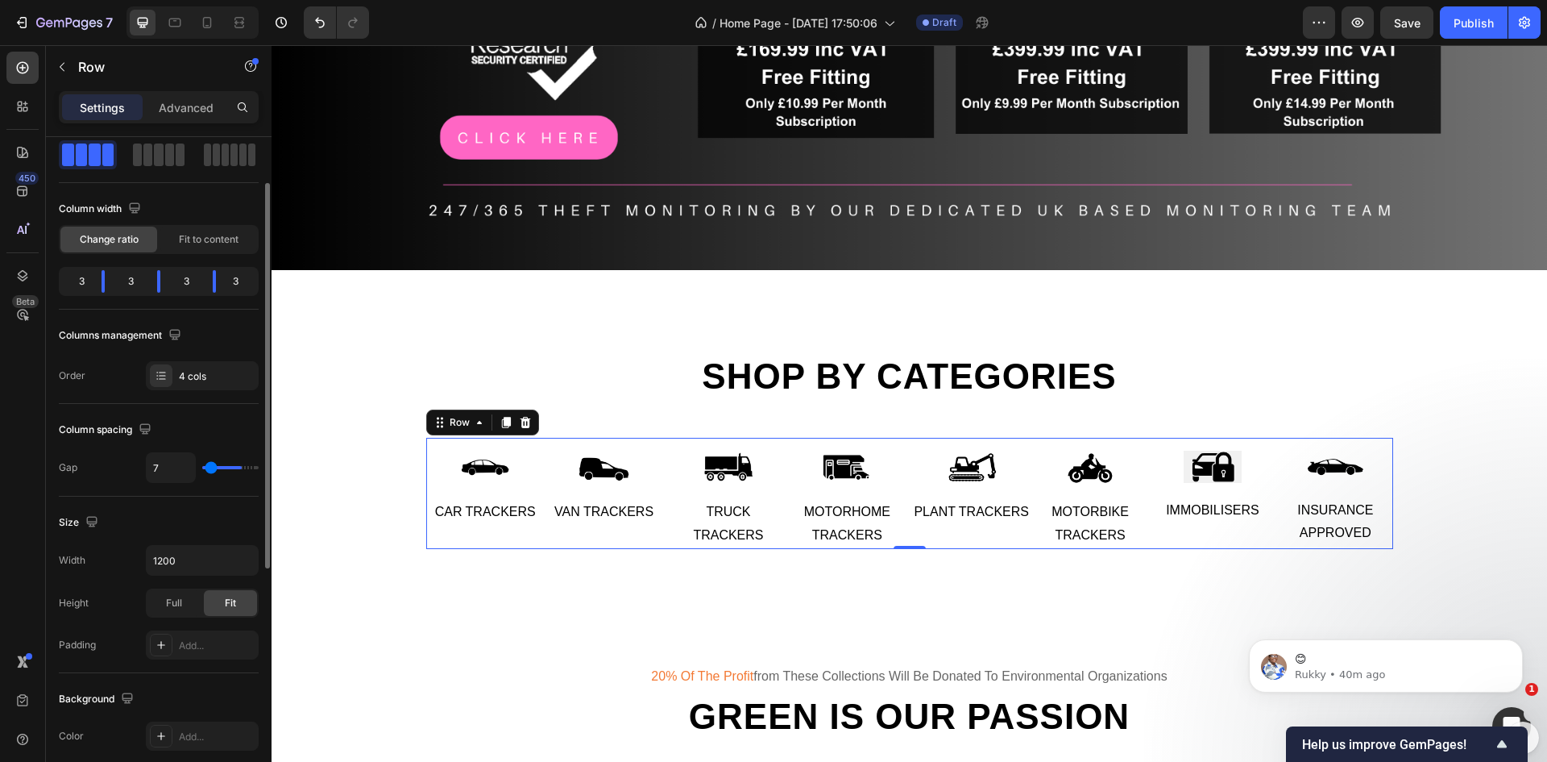
type input "0"
drag, startPoint x: 206, startPoint y: 469, endPoint x: 157, endPoint y: 463, distance: 48.7
click at [202, 466] on input "range" at bounding box center [230, 467] width 56 height 3
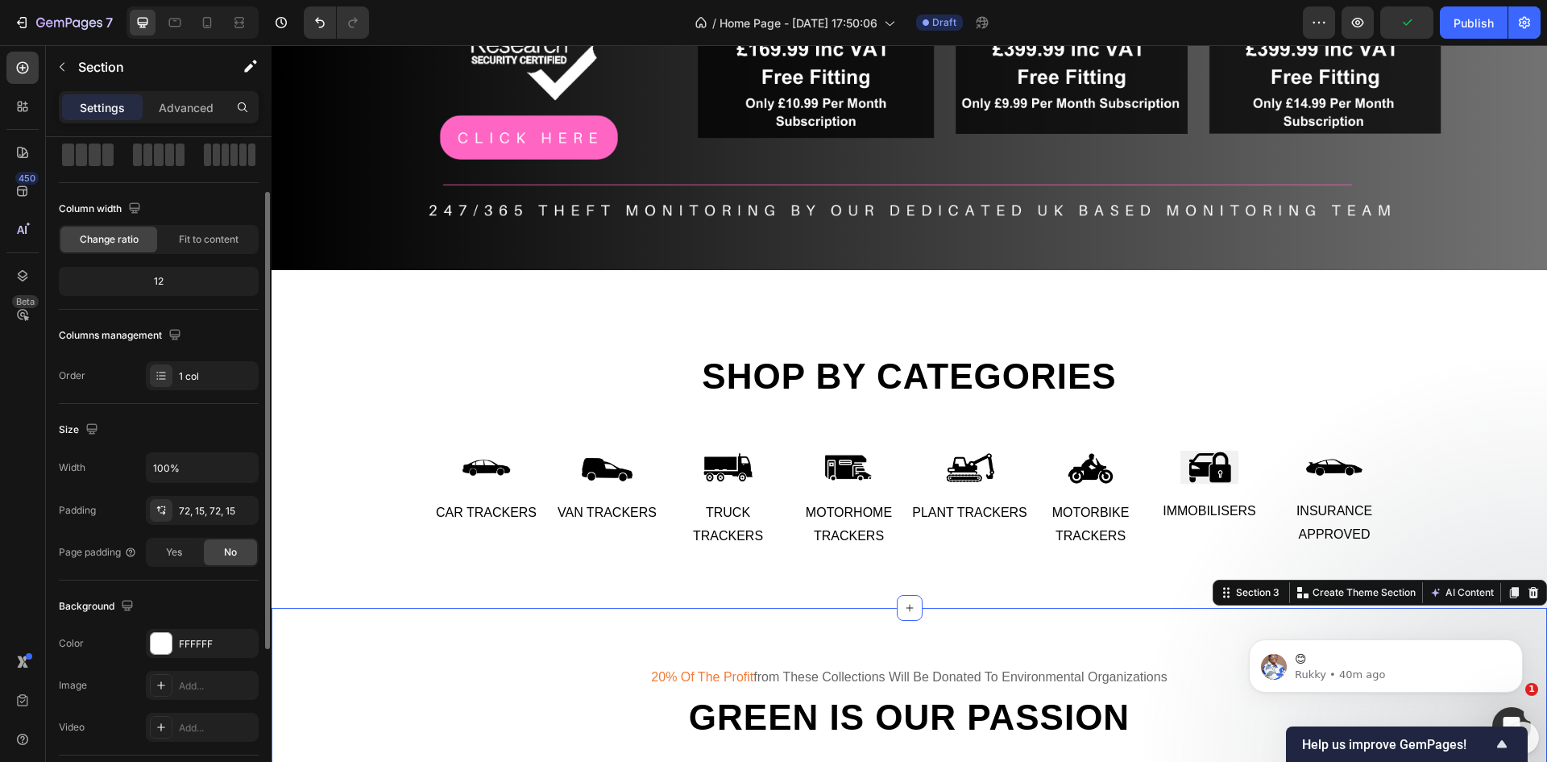
scroll to position [0, 0]
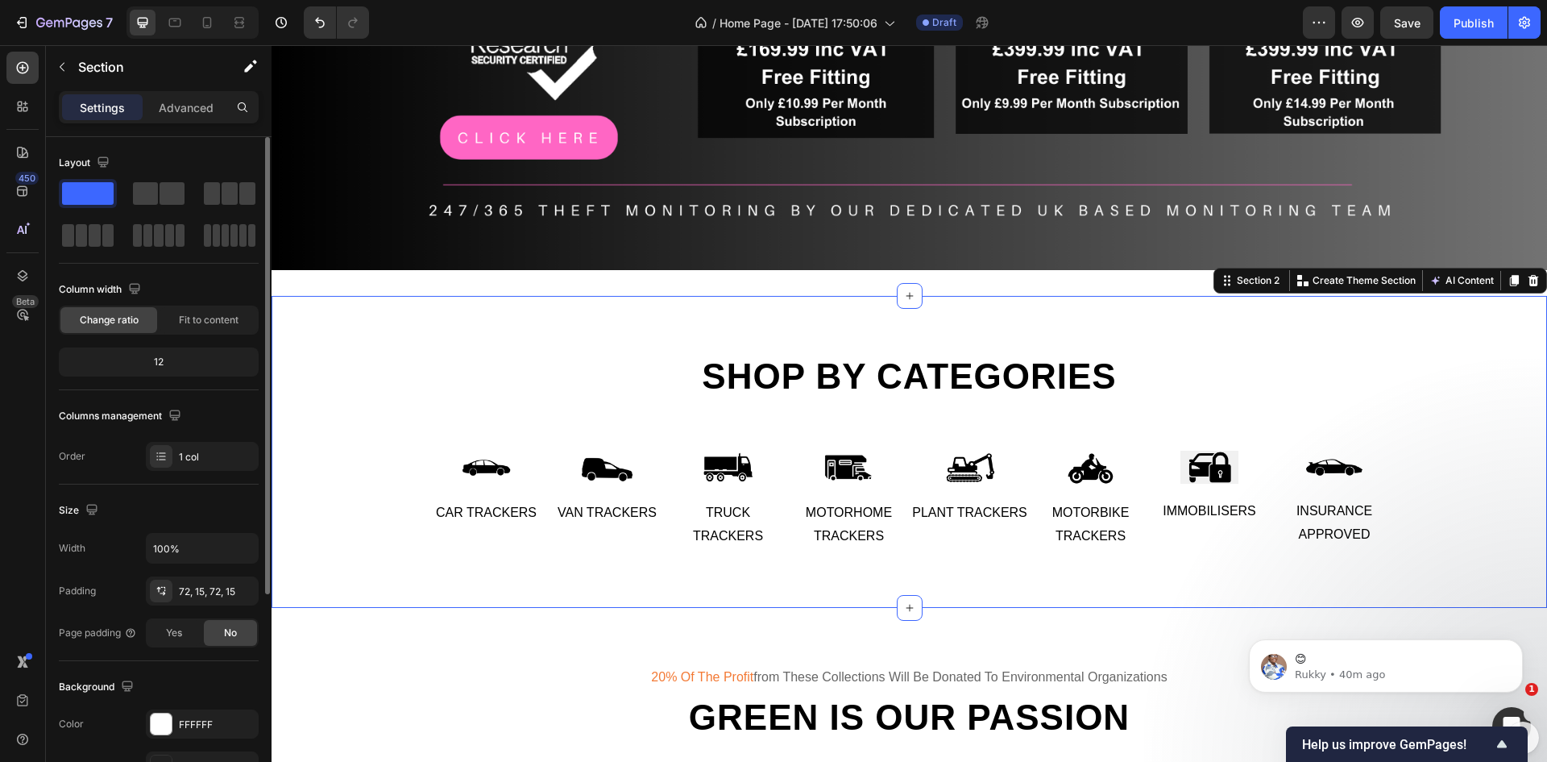
click at [744, 318] on div "Shop by categories Heading Row Image Car Trackers Text Image Van Trackers Text …" at bounding box center [910, 452] width 1276 height 312
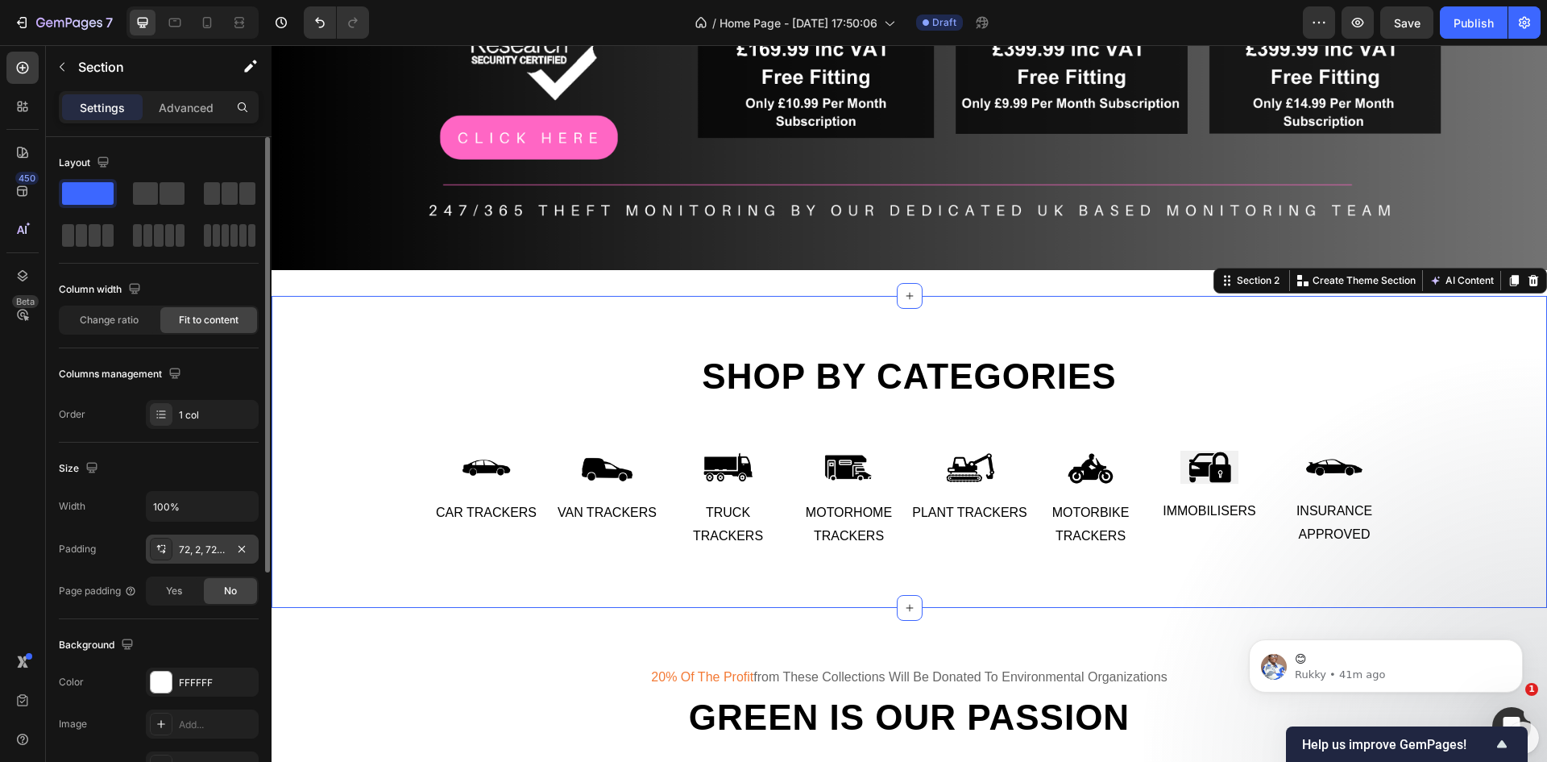
click at [188, 554] on div "72, 2, 72, 2" at bounding box center [202, 549] width 47 height 15
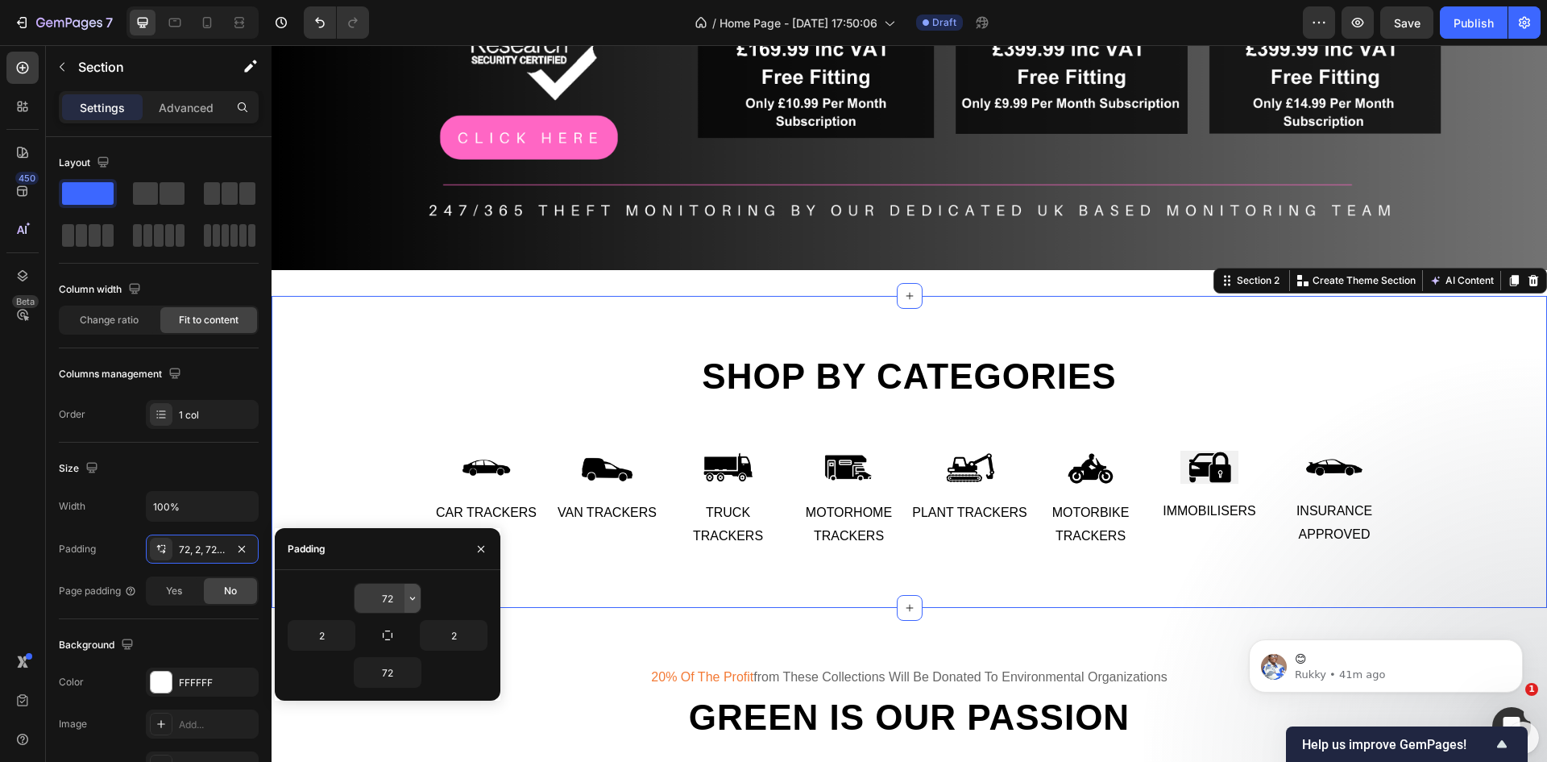
click at [409, 599] on icon "button" at bounding box center [412, 598] width 13 height 13
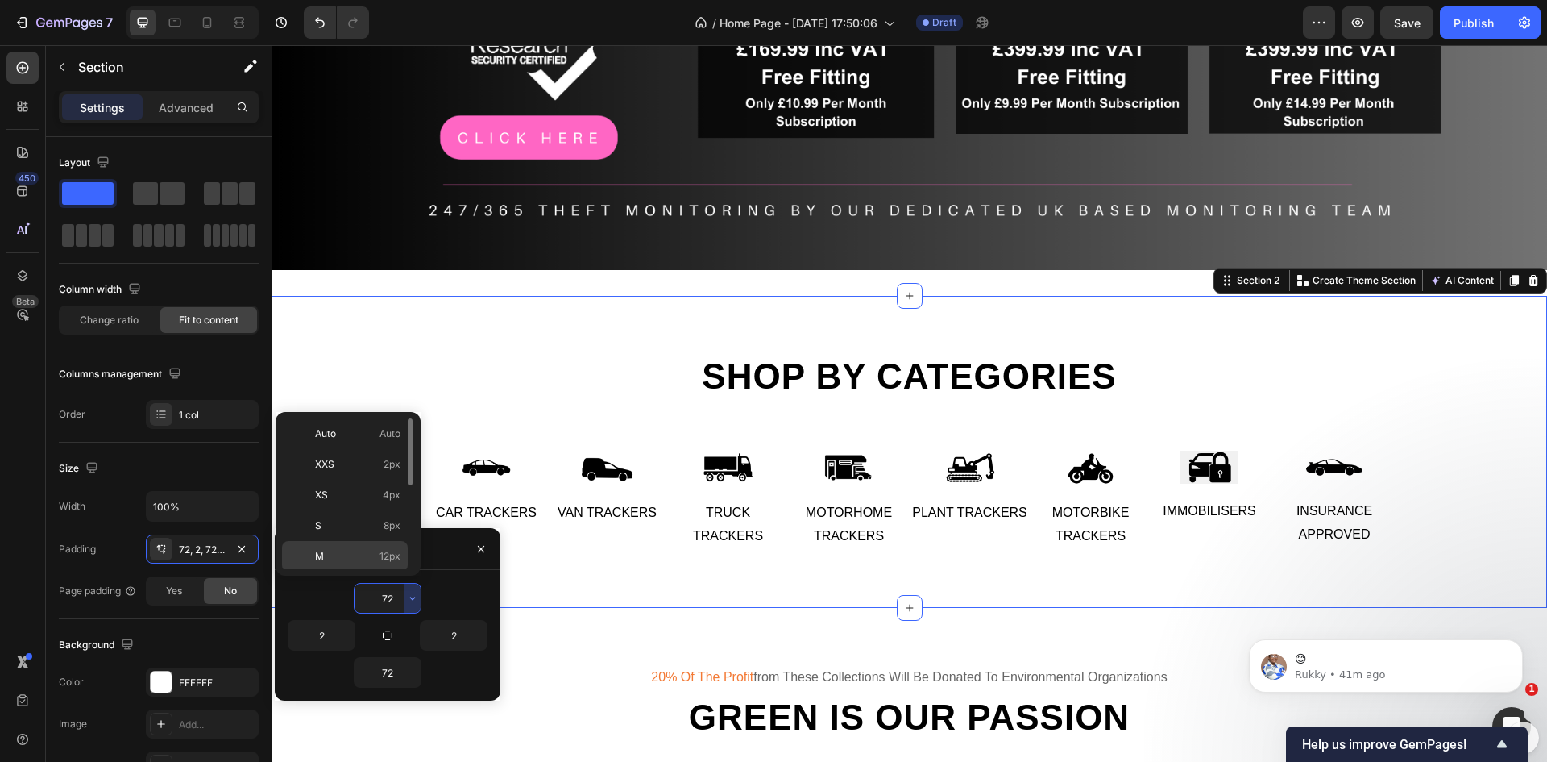
click at [330, 551] on p "M 12px" at bounding box center [357, 556] width 85 height 15
type input "12"
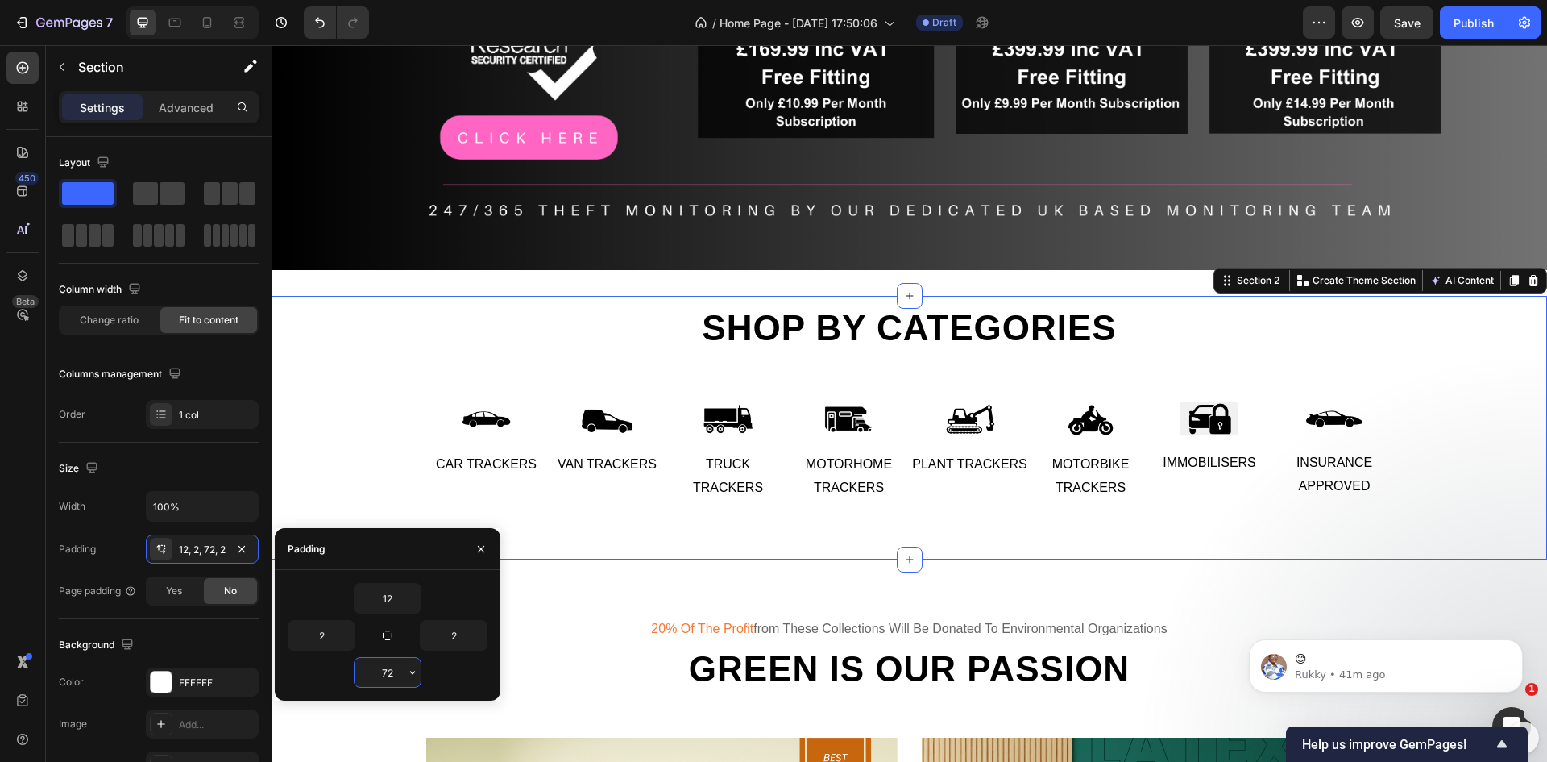
click at [395, 670] on input "72" at bounding box center [388, 672] width 66 height 29
click at [410, 675] on icon "button" at bounding box center [412, 672] width 13 height 13
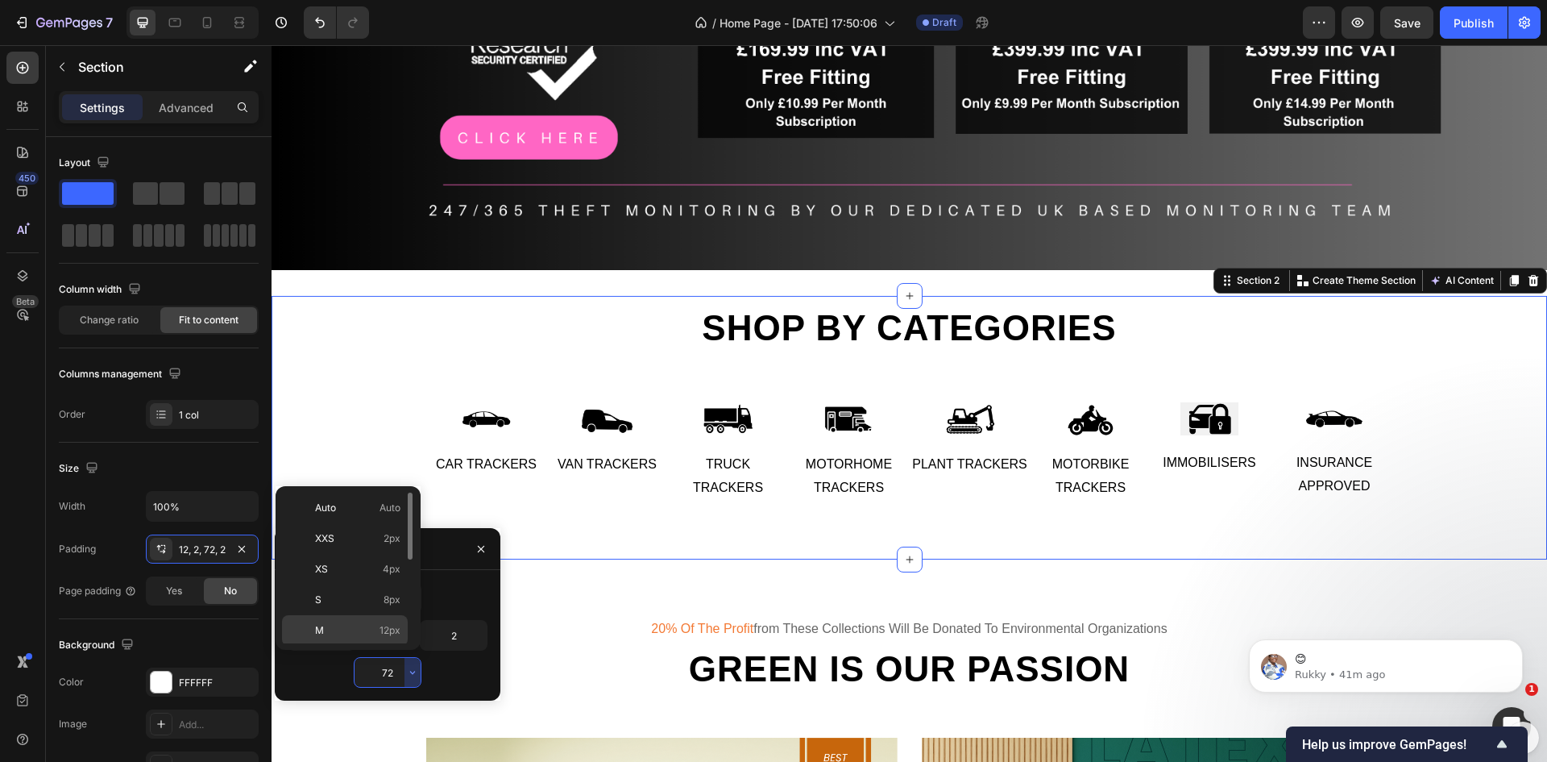
click at [330, 625] on p "M 12px" at bounding box center [357, 630] width 85 height 15
type input "12"
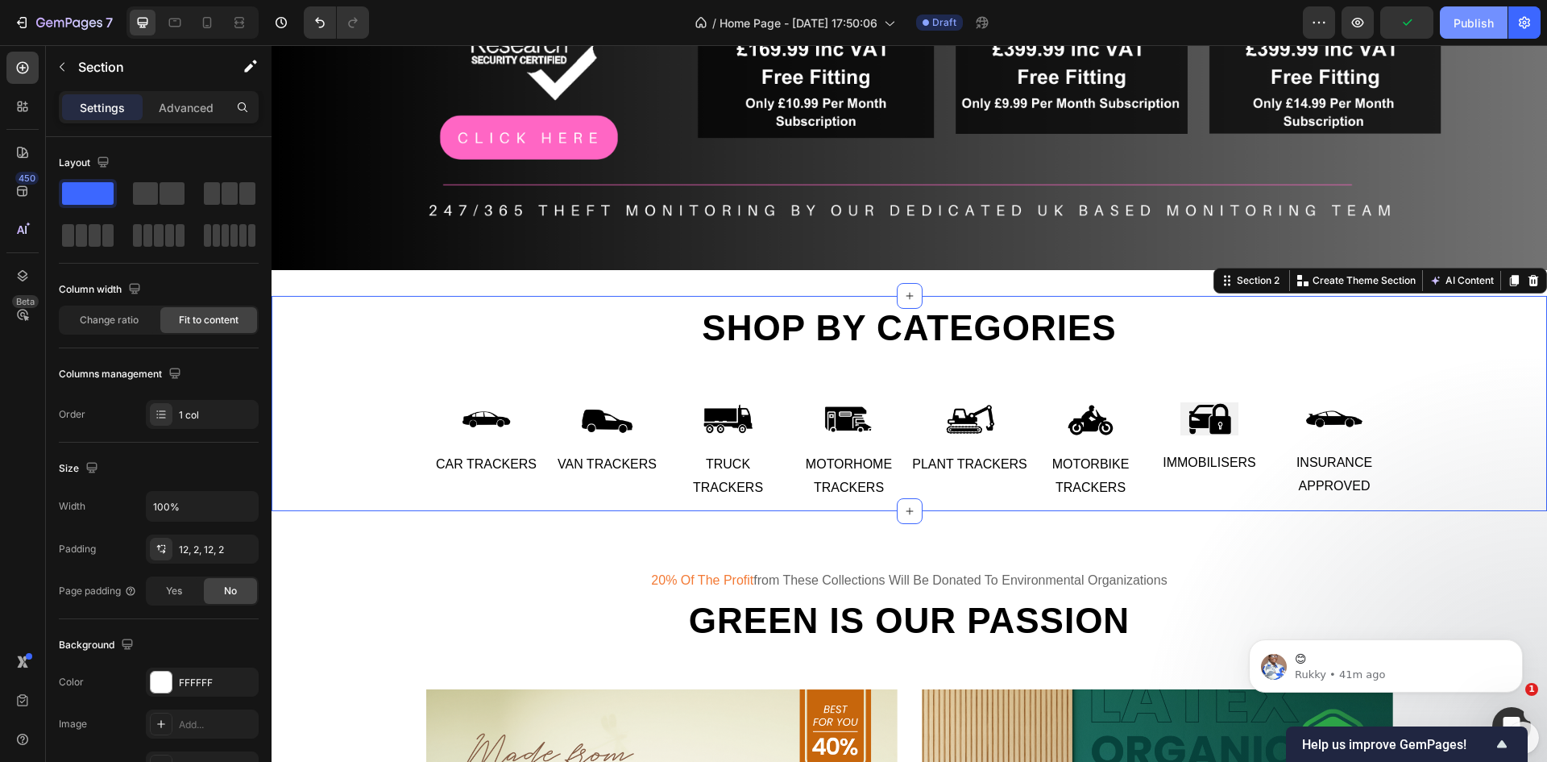
click at [1474, 22] on div "Publish" at bounding box center [1474, 23] width 40 height 17
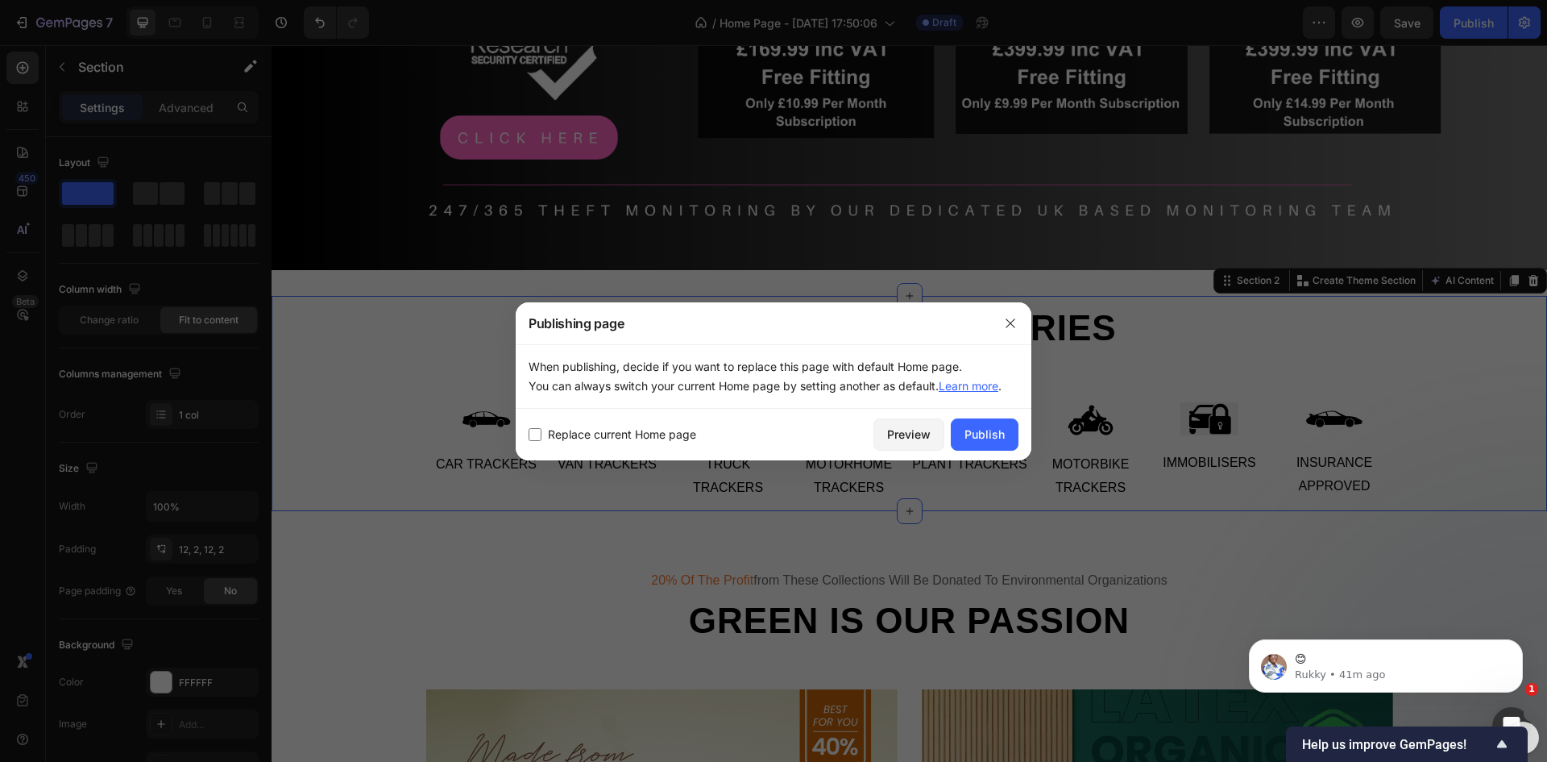
click at [531, 434] on input "checkbox" at bounding box center [535, 434] width 13 height 13
checkbox input "true"
click at [984, 430] on div "Publish" at bounding box center [985, 434] width 40 height 17
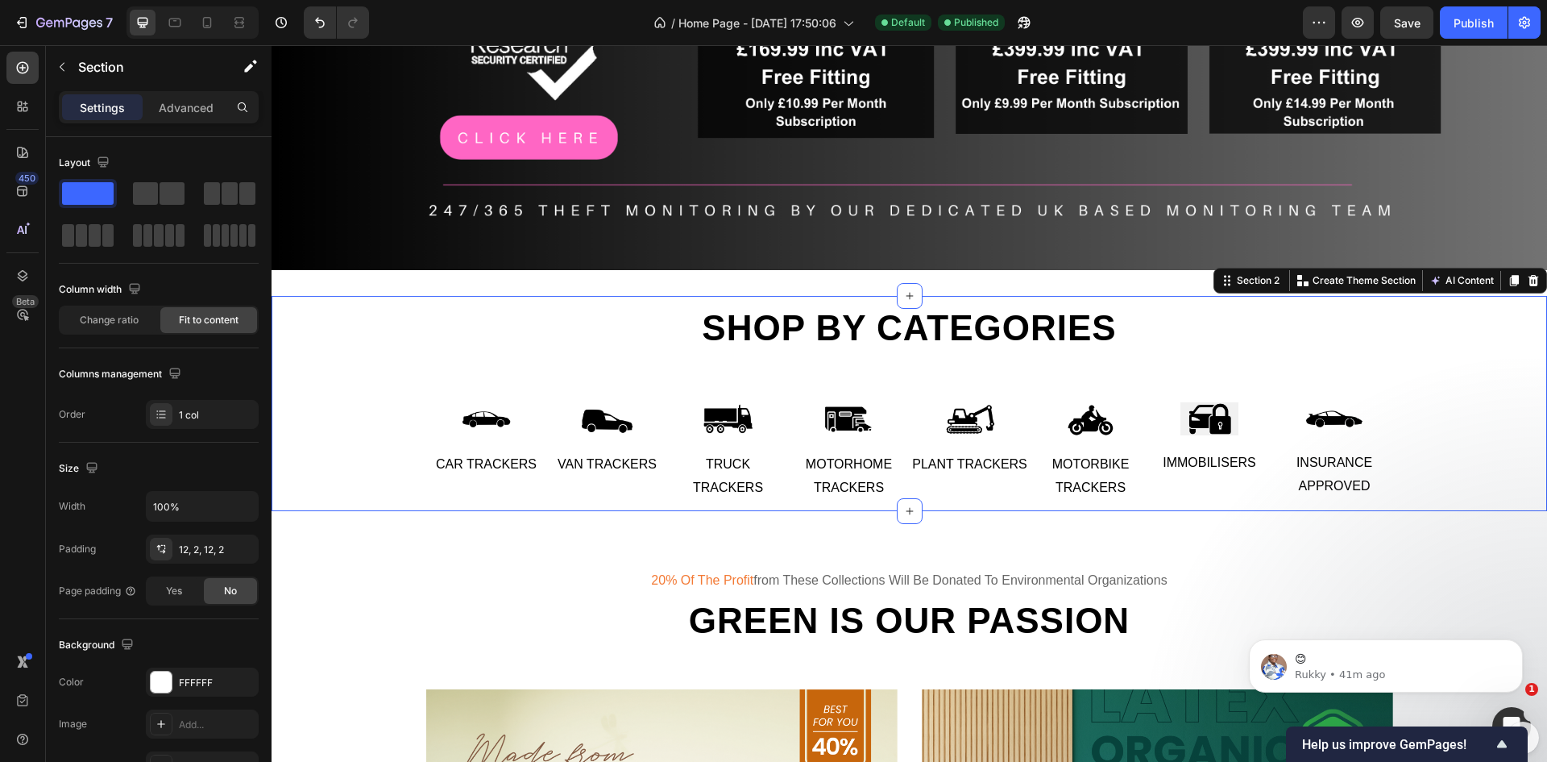
click at [354, 468] on div "Shop by categories Heading Row Image Car Trackers Text Image Van Trackers Text …" at bounding box center [909, 403] width 1273 height 196
click at [391, 326] on div "Shop by categories Heading Row Image Car Trackers Text Image Van Trackers Text …" at bounding box center [909, 403] width 1273 height 196
click at [179, 592] on span "Yes" at bounding box center [174, 590] width 16 height 15
click at [231, 584] on span "No" at bounding box center [230, 590] width 13 height 15
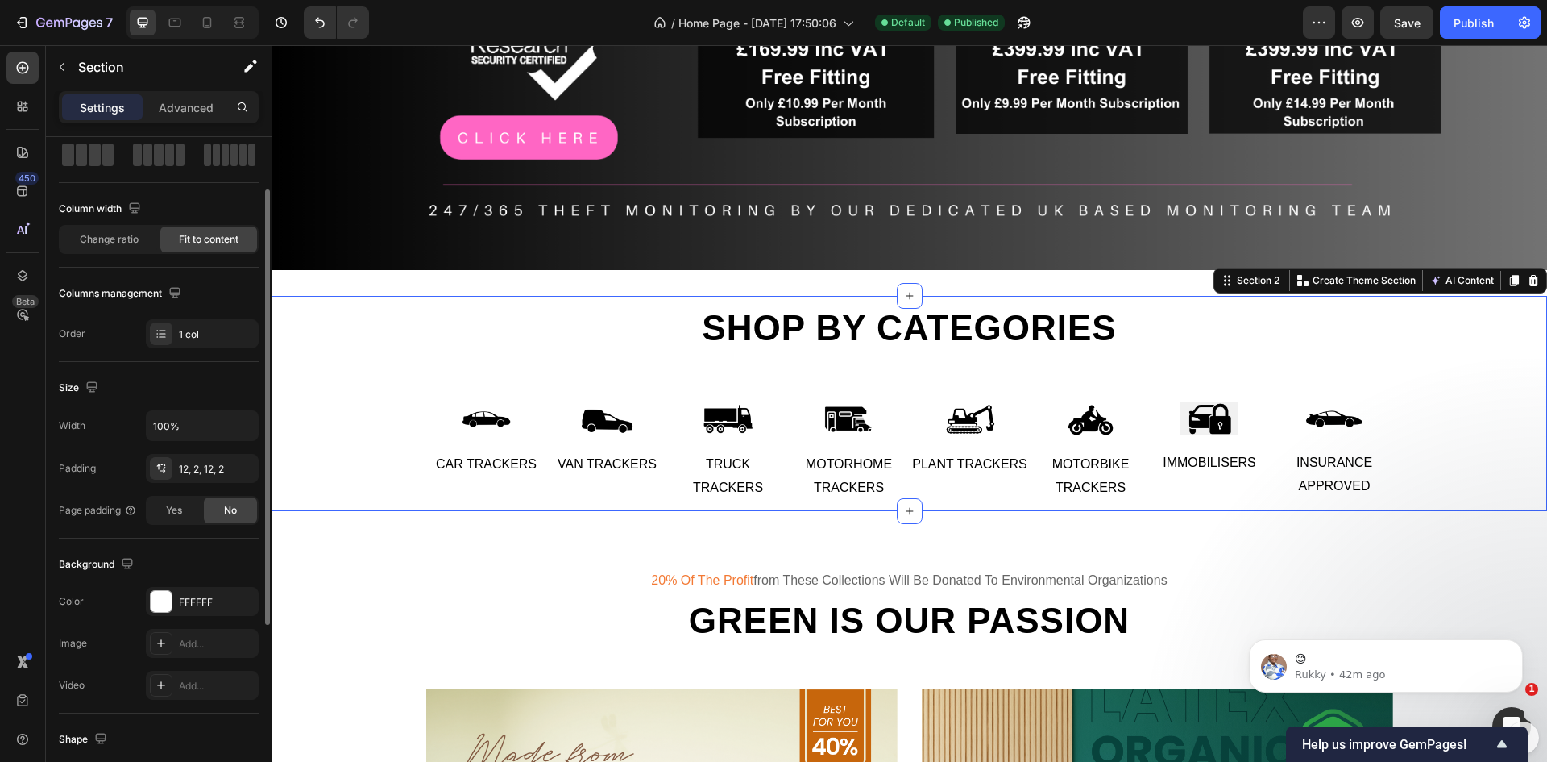
click at [406, 437] on div "Shop by categories Heading Row Image Car Trackers Text Image Van Trackers Text …" at bounding box center [909, 403] width 1273 height 196
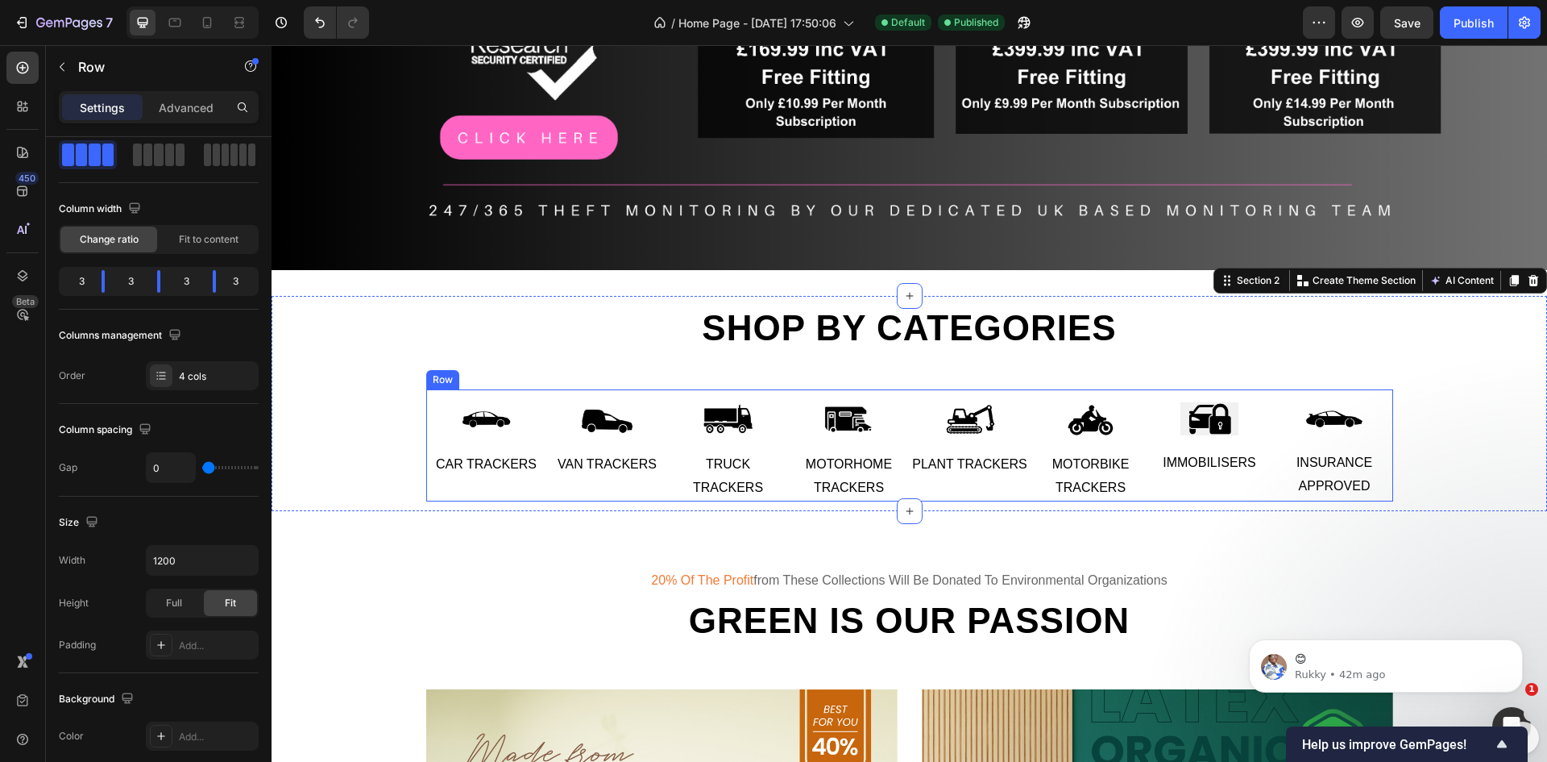
click at [505, 473] on div "Image Car Trackers Text Image Van Trackers Text Row" at bounding box center [547, 445] width 242 height 112
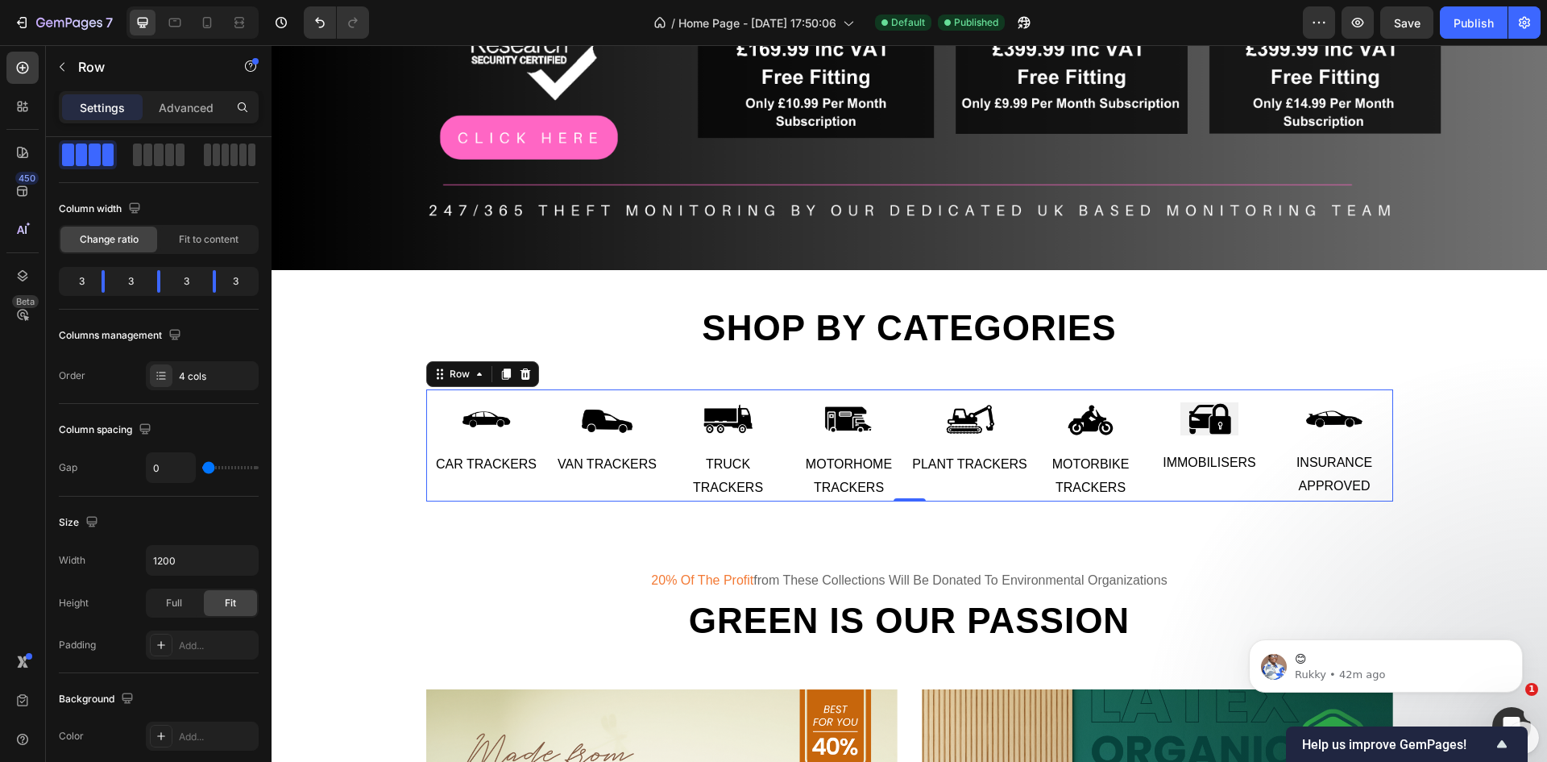
scroll to position [0, 0]
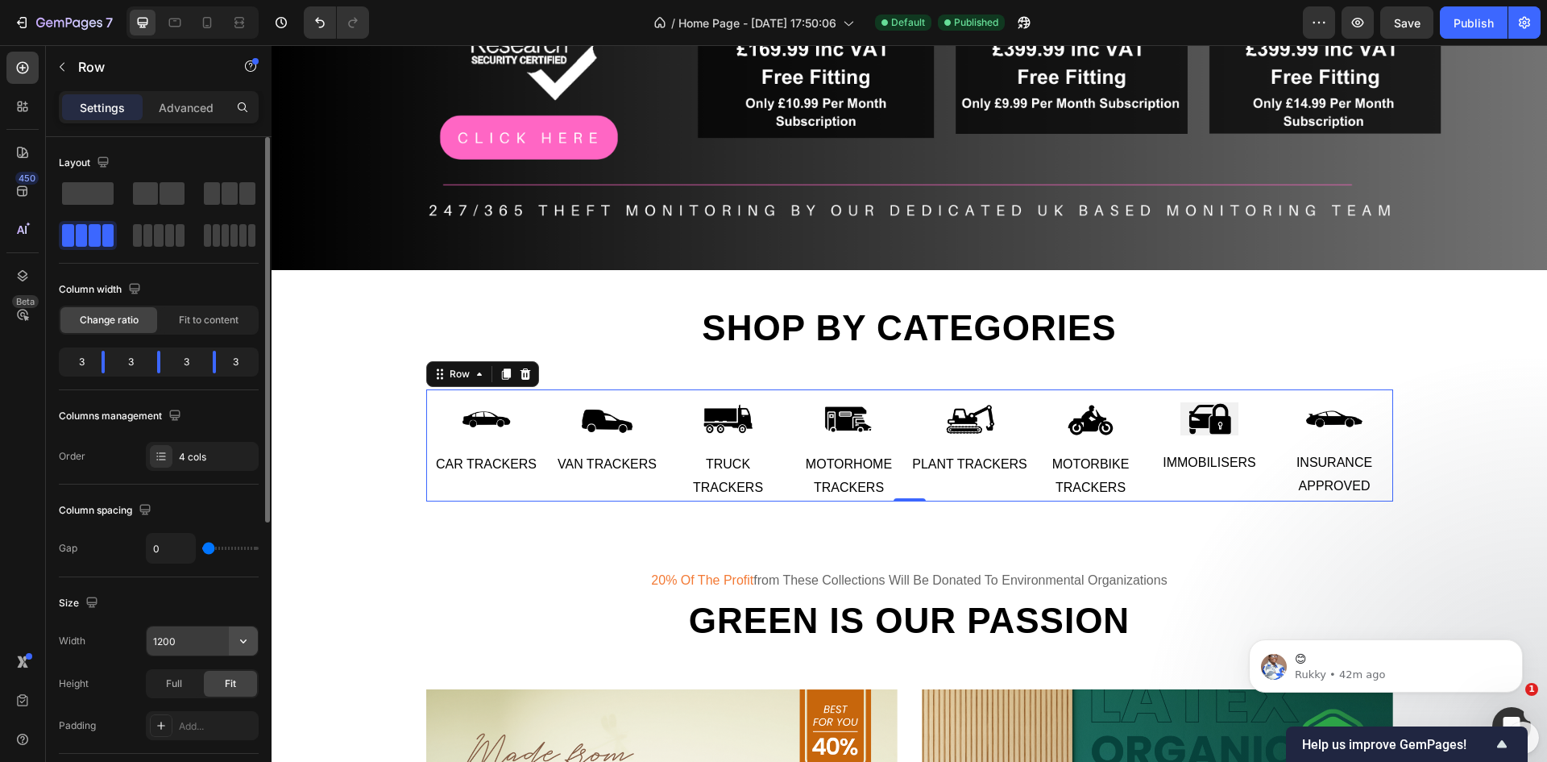
click at [243, 637] on icon "button" at bounding box center [243, 641] width 16 height 16
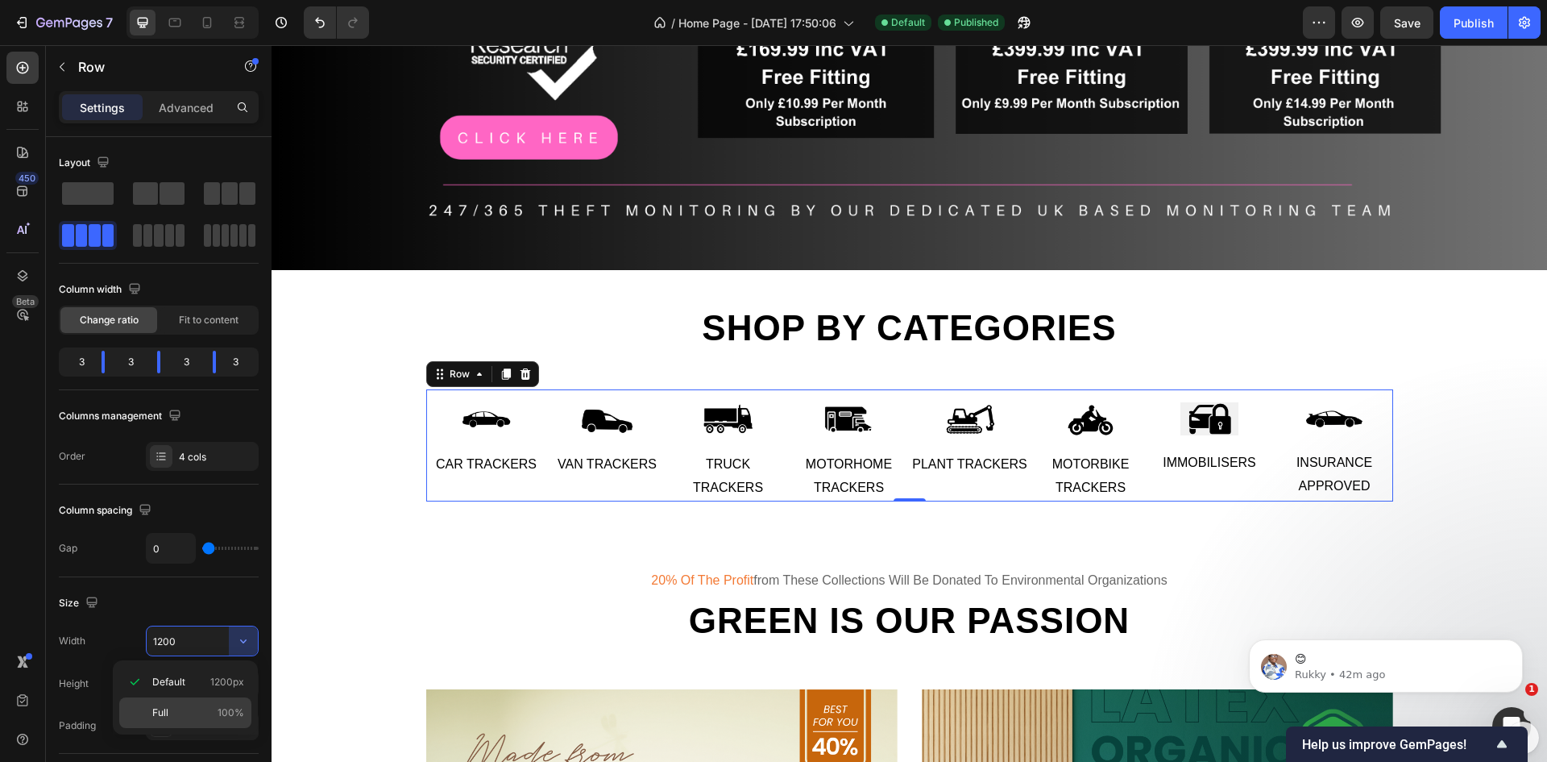
click at [154, 715] on span "Full" at bounding box center [160, 712] width 16 height 15
type input "100%"
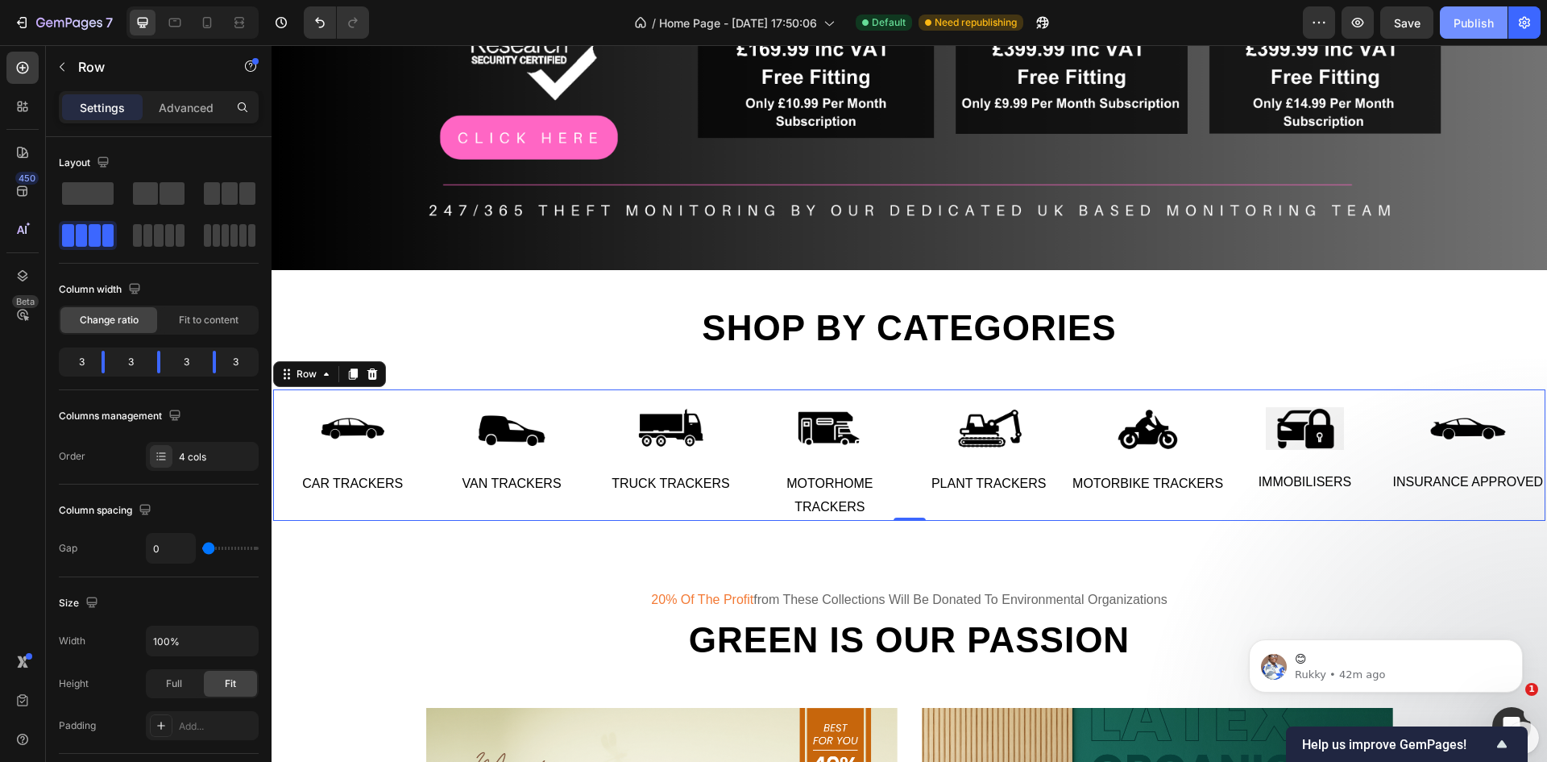
click at [1460, 29] on div "Publish" at bounding box center [1474, 23] width 40 height 17
click at [340, 421] on img at bounding box center [353, 429] width 80 height 80
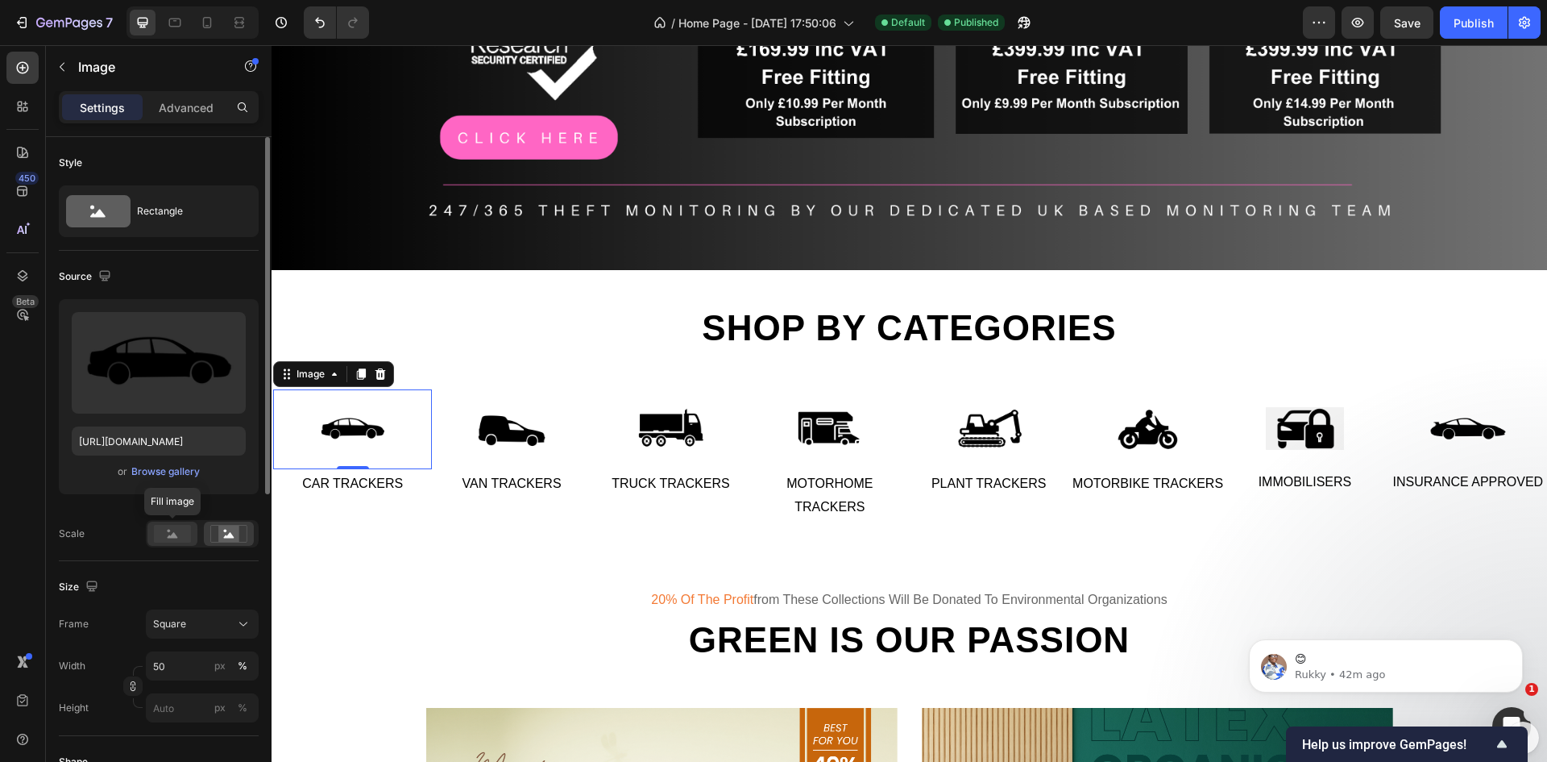
click at [175, 527] on rect at bounding box center [172, 534] width 37 height 18
click at [221, 528] on rect at bounding box center [228, 533] width 21 height 16
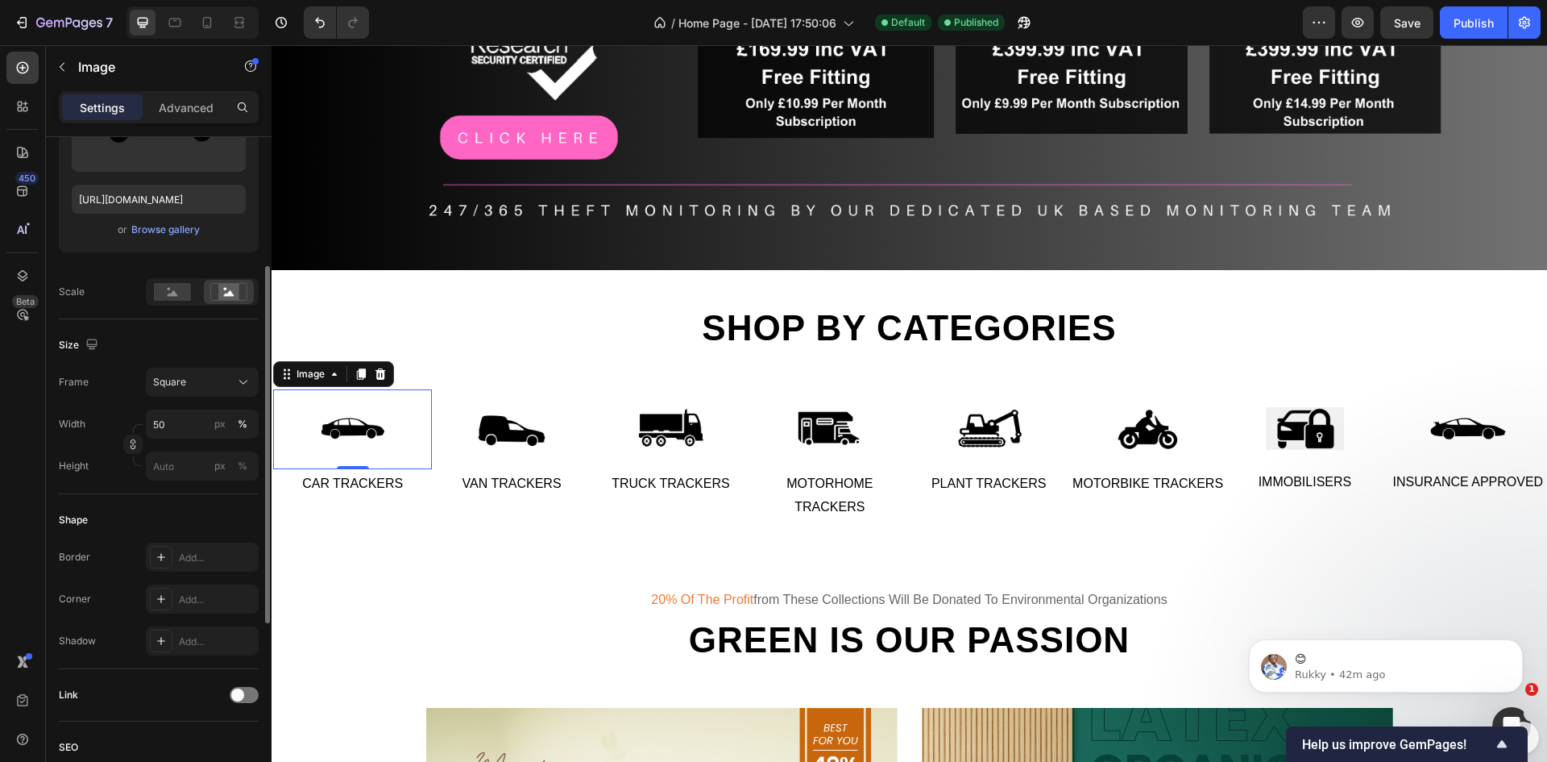
scroll to position [322, 0]
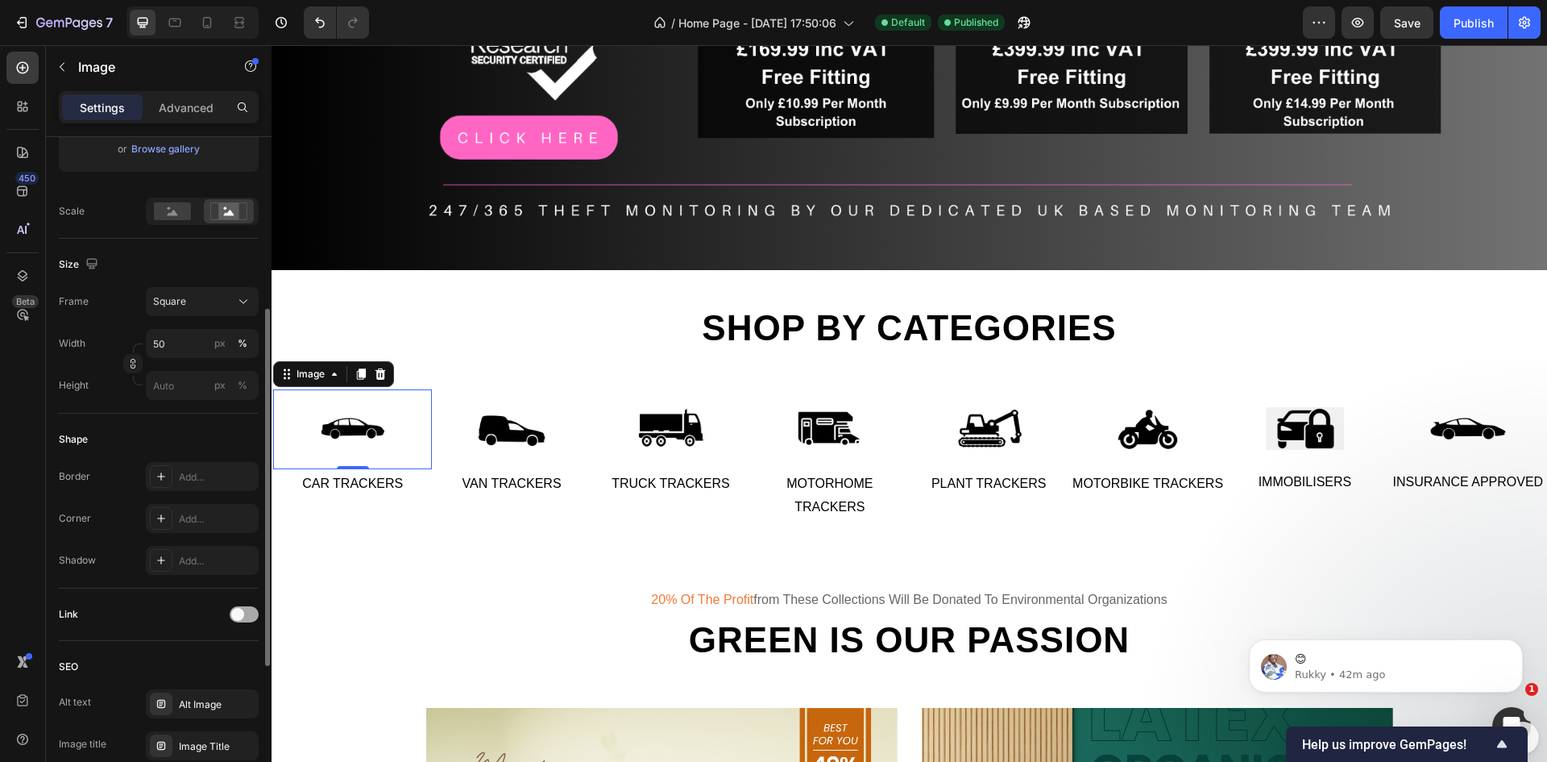
click at [238, 614] on span at bounding box center [237, 614] width 13 height 13
click at [238, 614] on div at bounding box center [244, 614] width 29 height 16
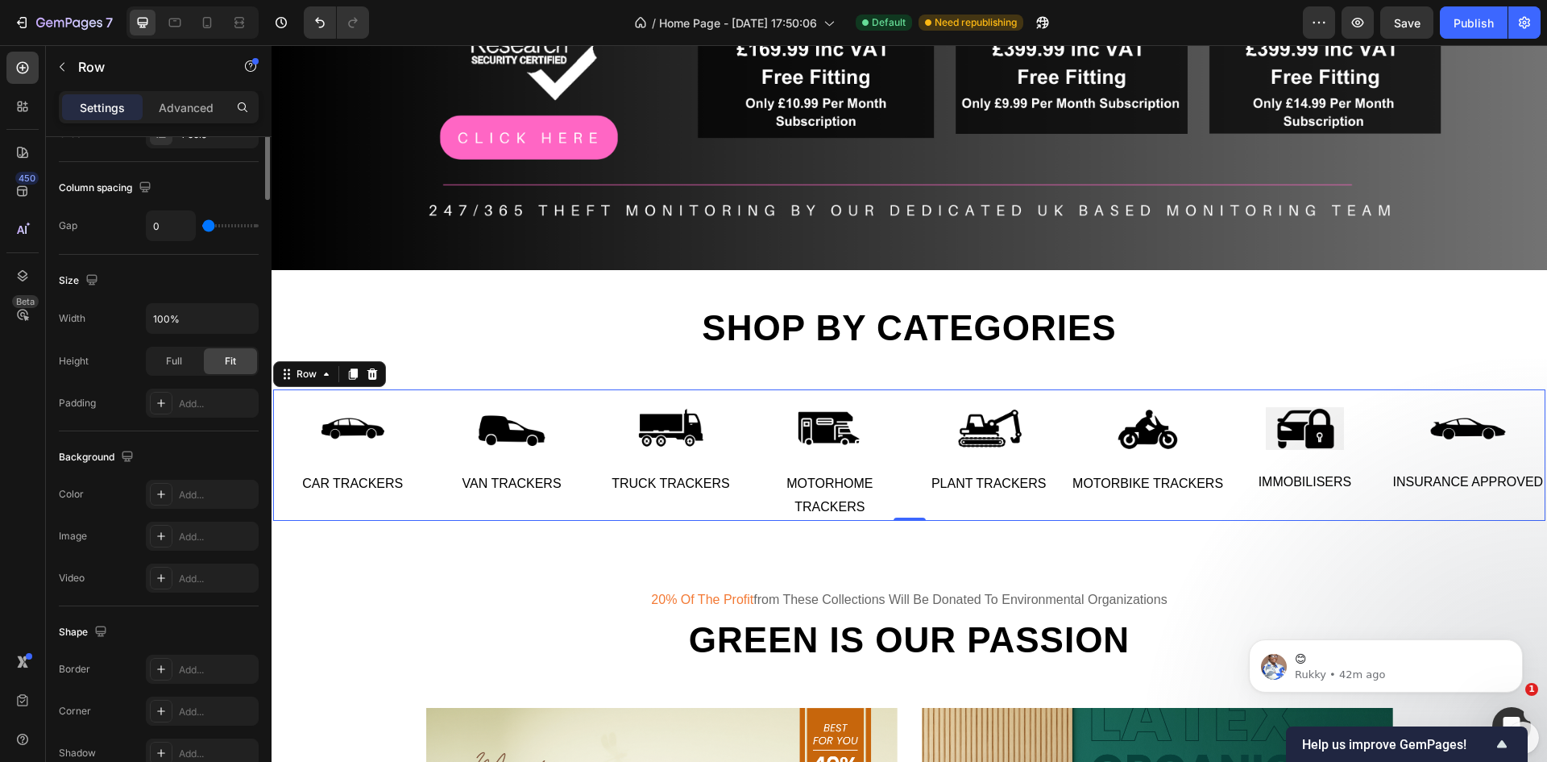
click at [284, 513] on div "Image Car Trackers Text Image Van Trackers Text Row" at bounding box center [432, 454] width 318 height 131
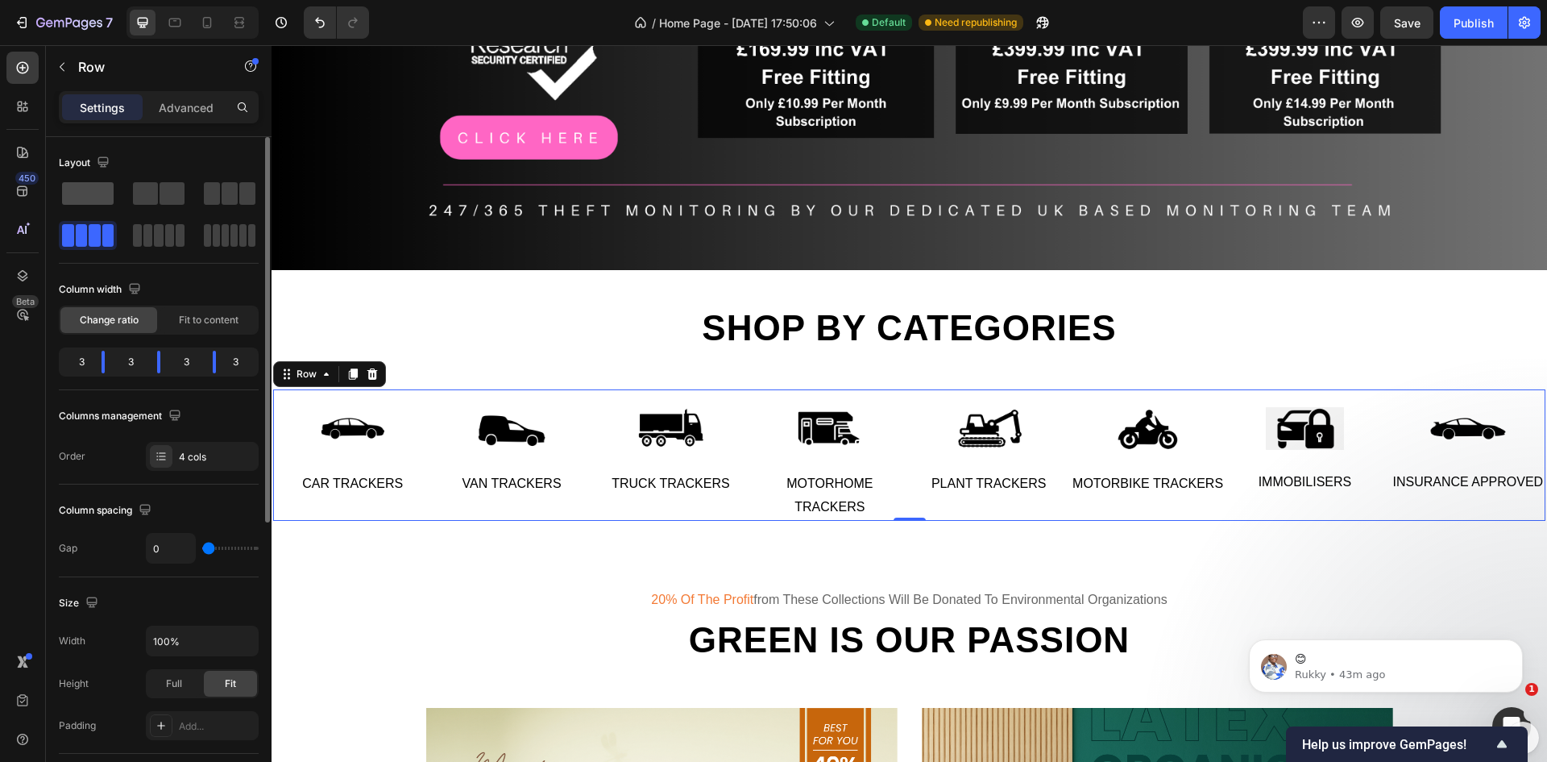
click at [97, 189] on span at bounding box center [88, 193] width 52 height 23
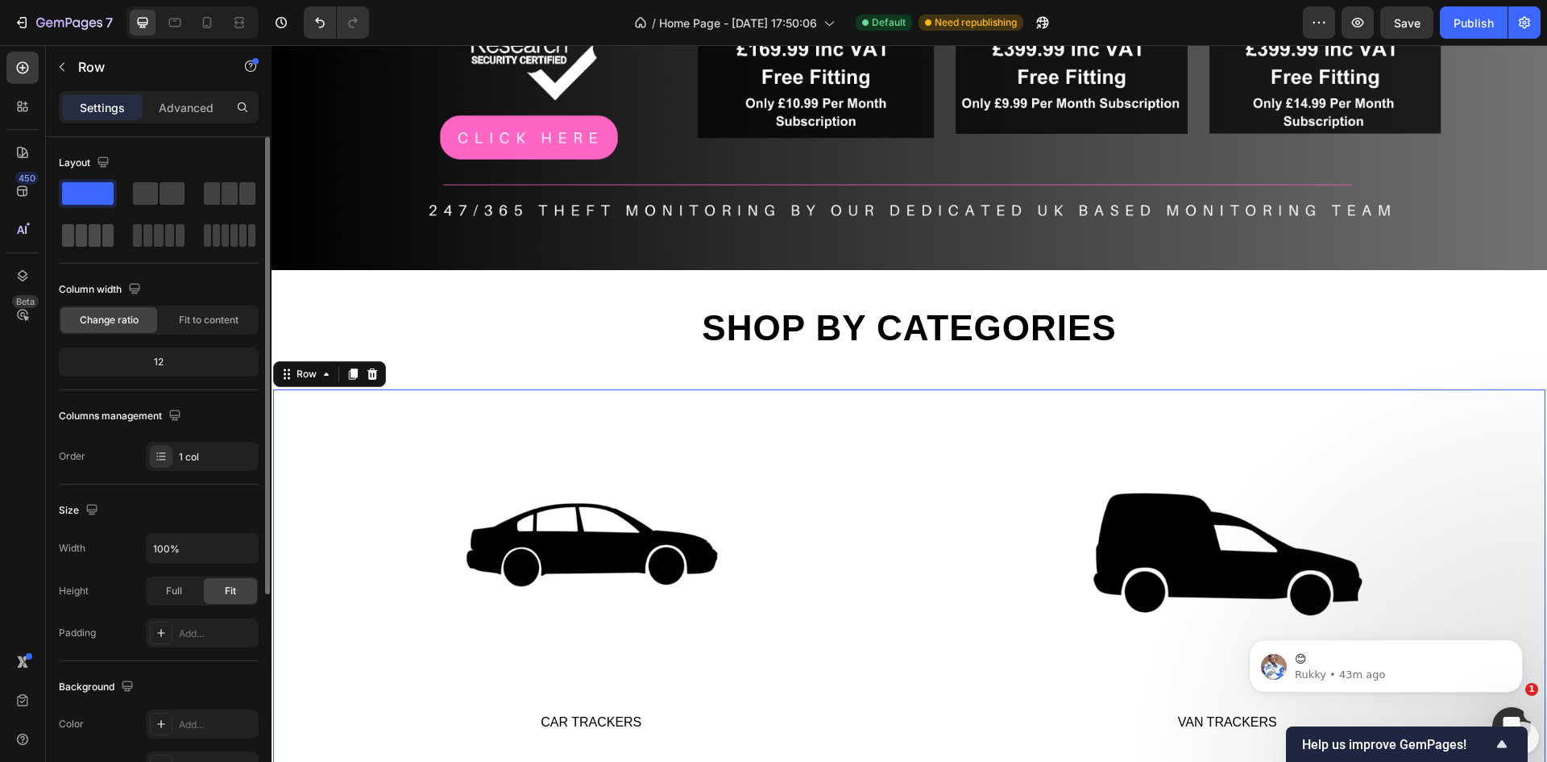
click at [94, 222] on div at bounding box center [88, 235] width 58 height 29
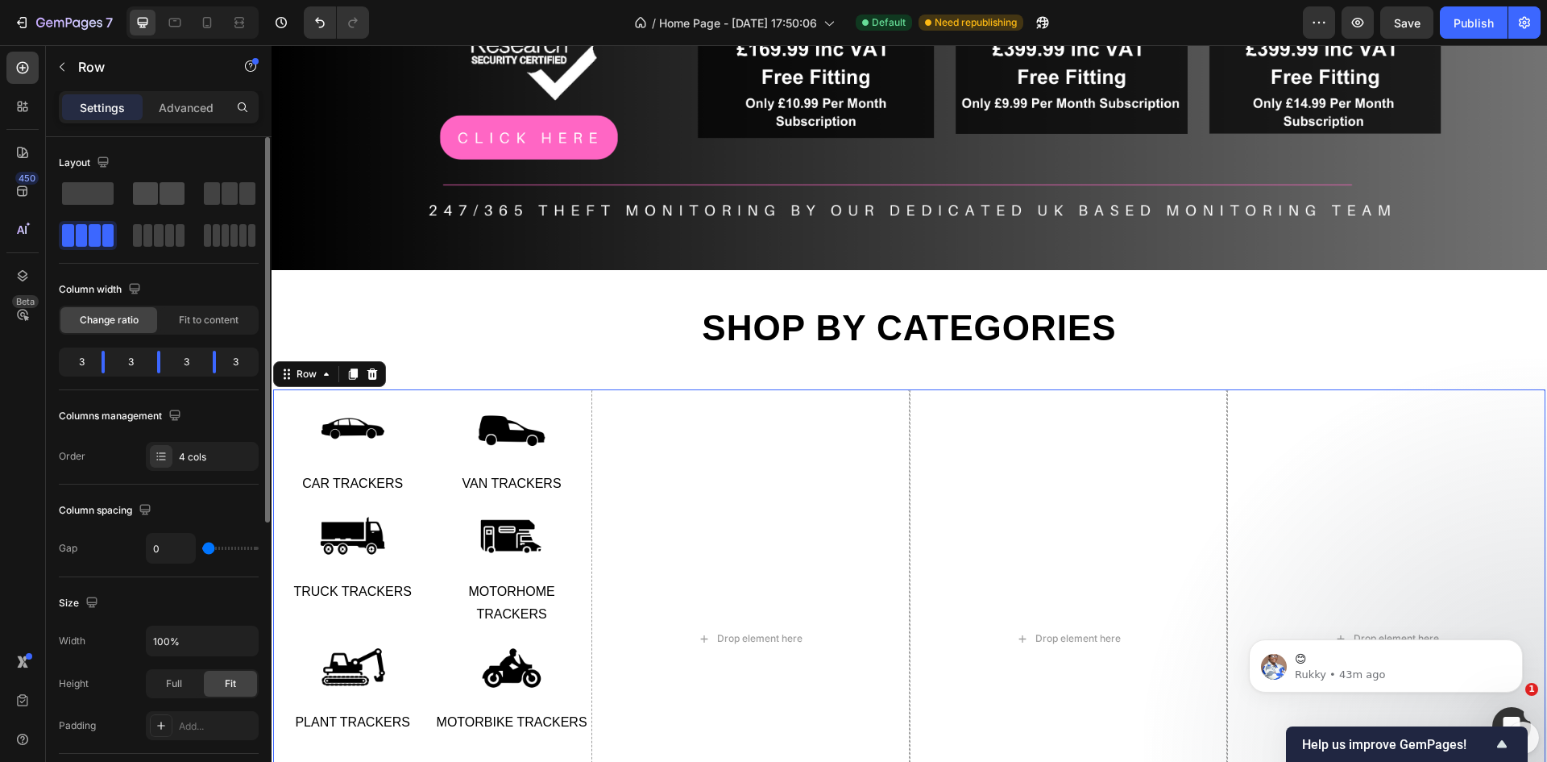
click at [173, 199] on span at bounding box center [172, 193] width 25 height 23
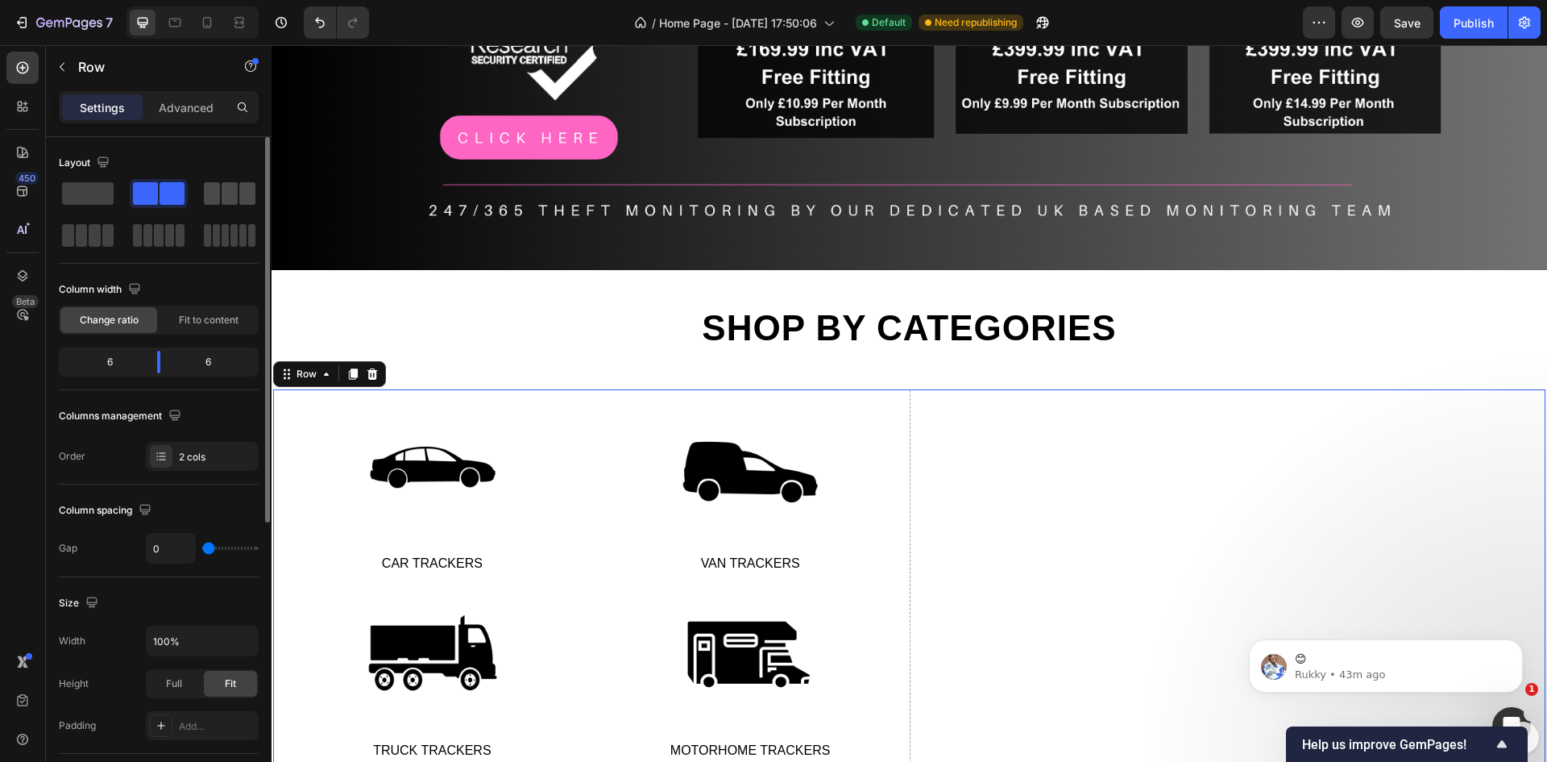
click at [223, 189] on span at bounding box center [230, 193] width 16 height 23
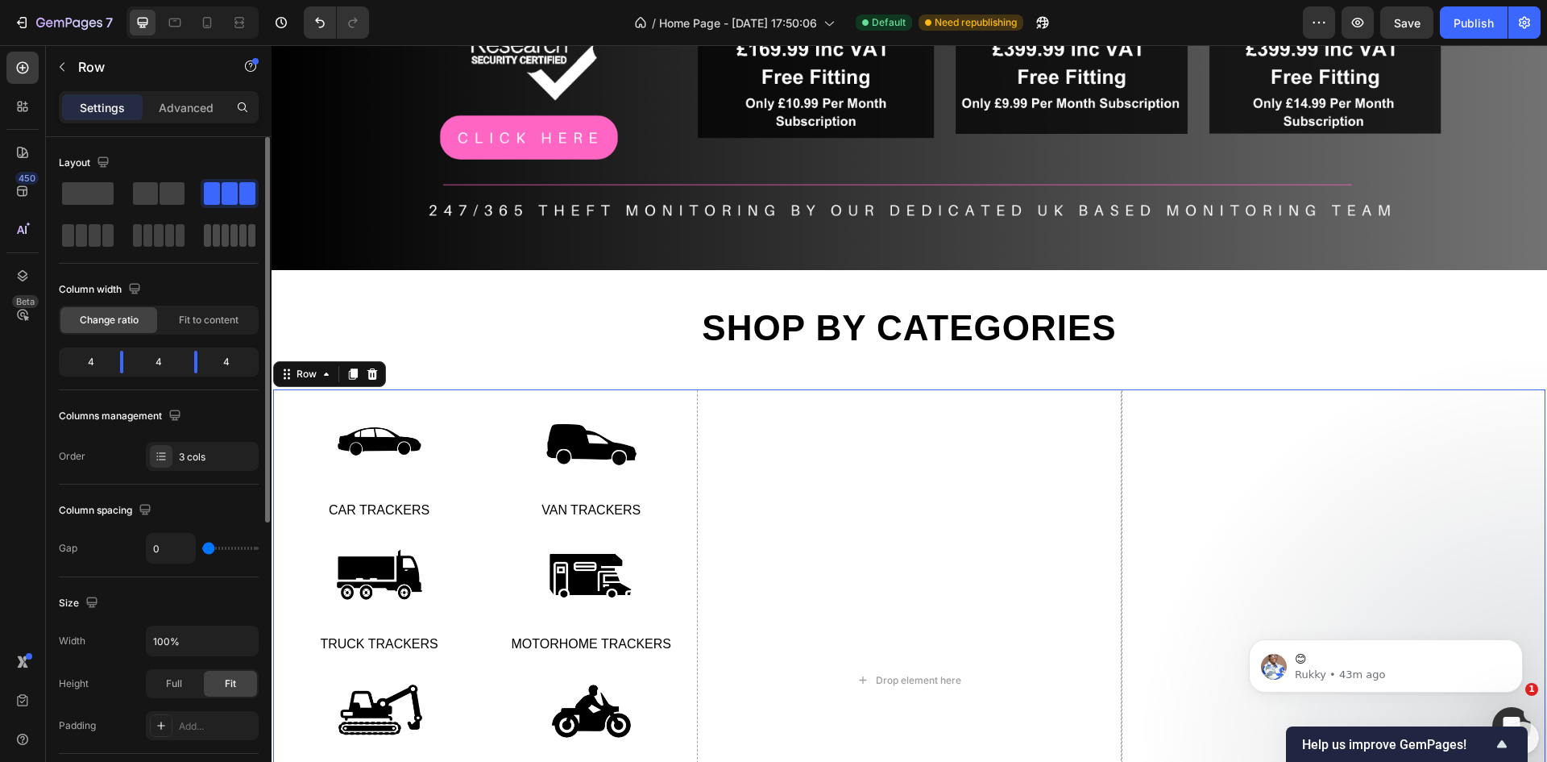
click at [226, 230] on span at bounding box center [225, 235] width 7 height 23
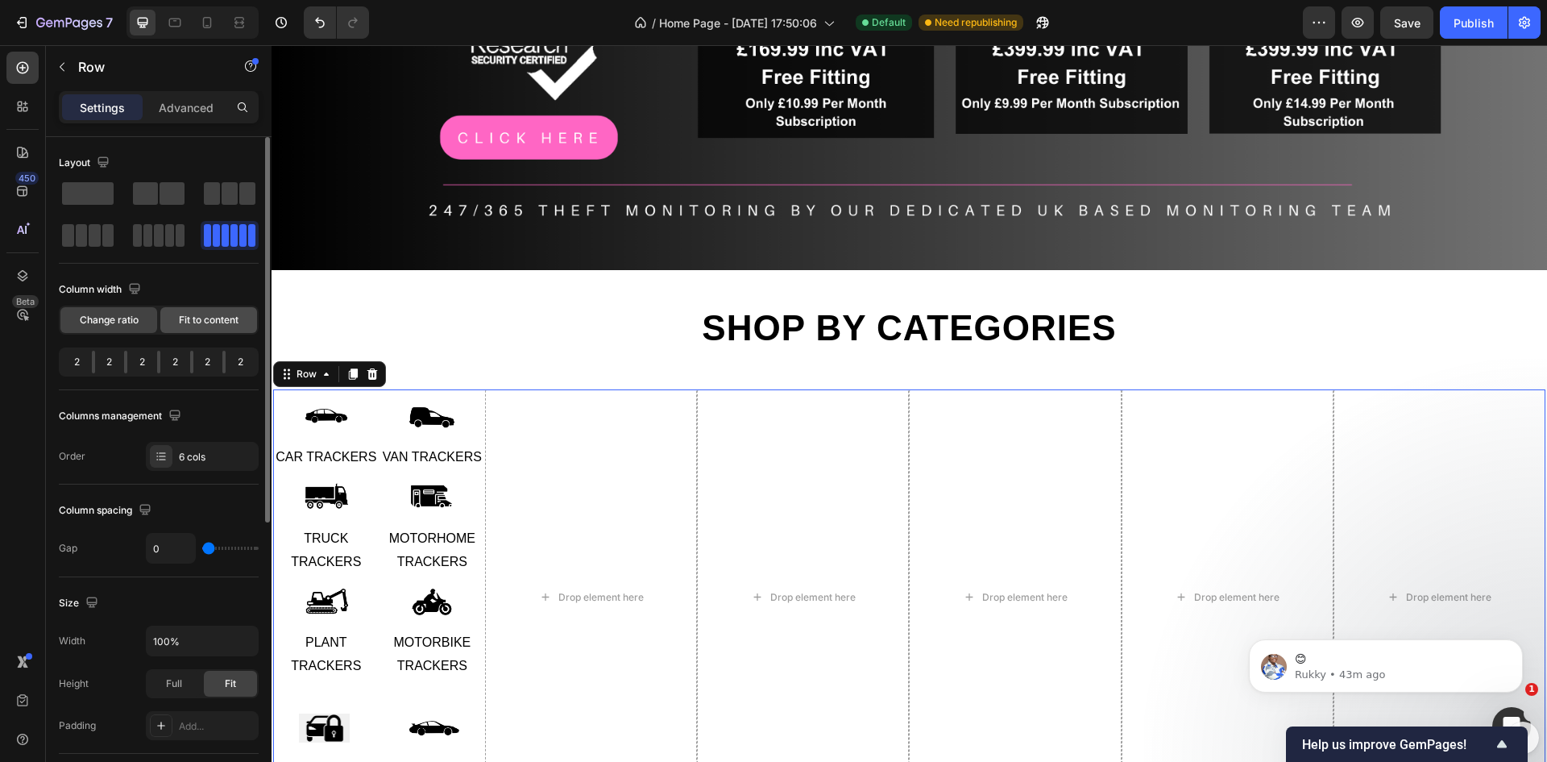
click at [207, 314] on span "Fit to content" at bounding box center [209, 320] width 60 height 15
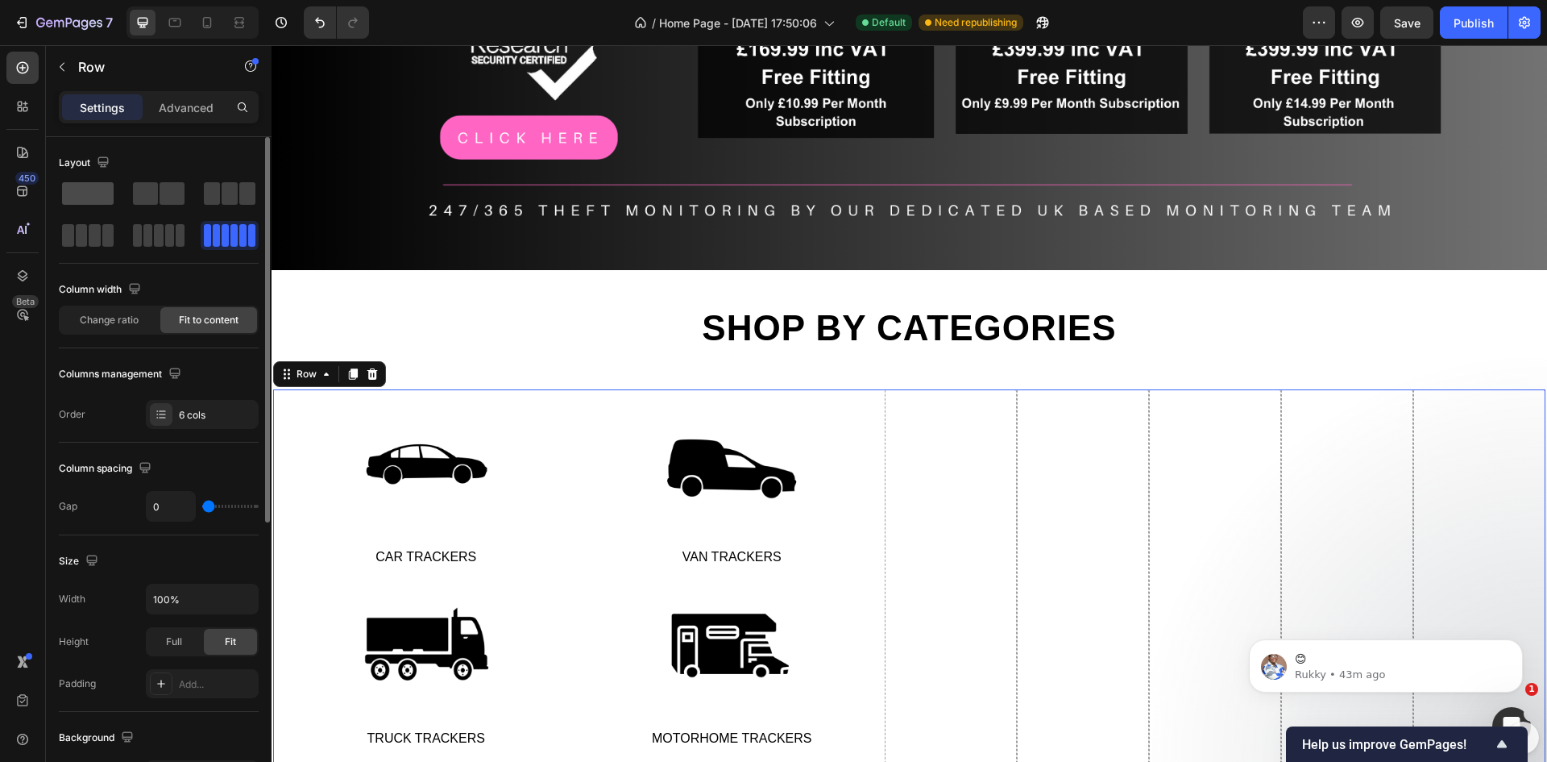
click at [108, 192] on span at bounding box center [88, 193] width 52 height 23
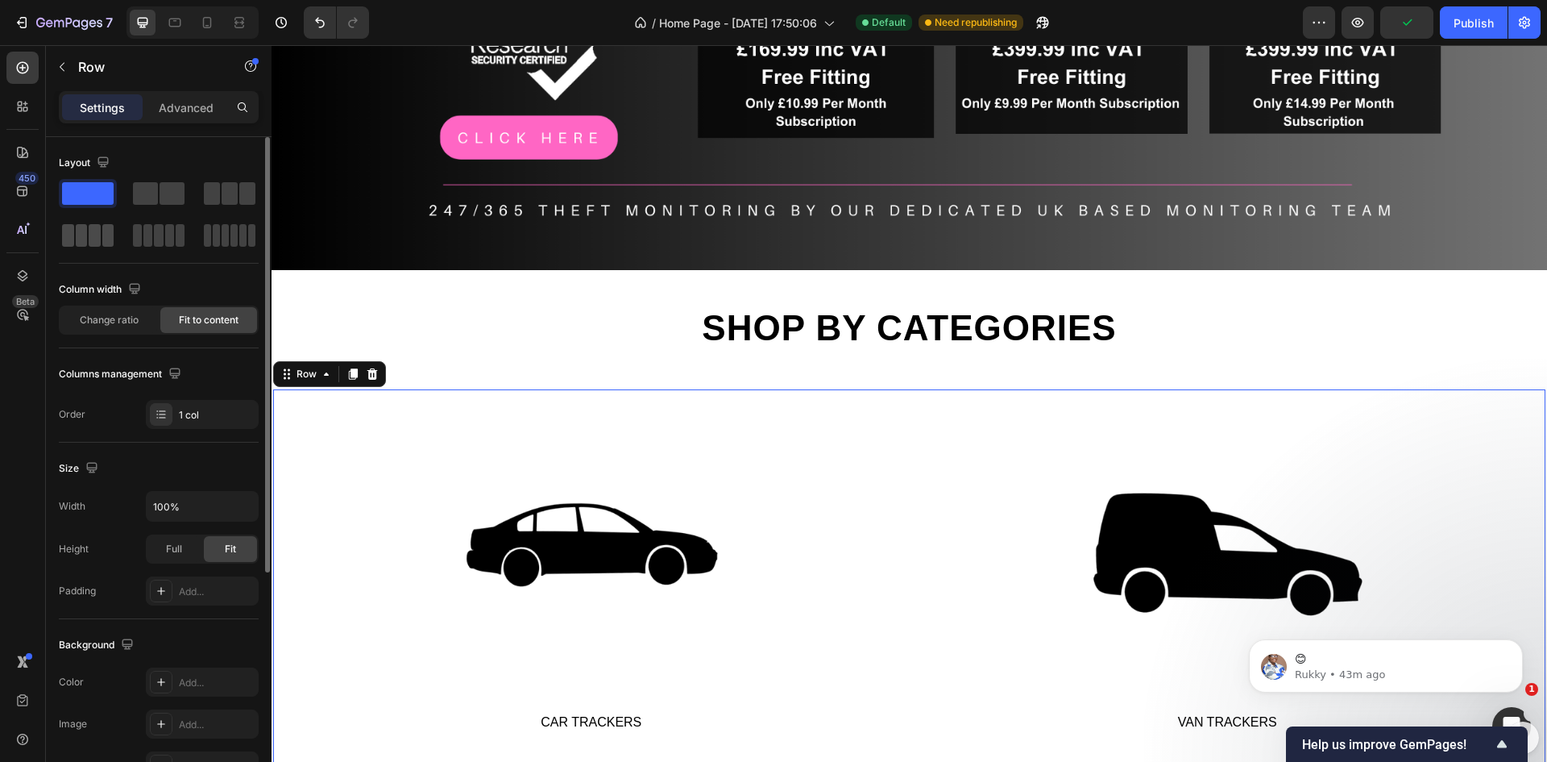
click at [99, 232] on span at bounding box center [95, 235] width 12 height 23
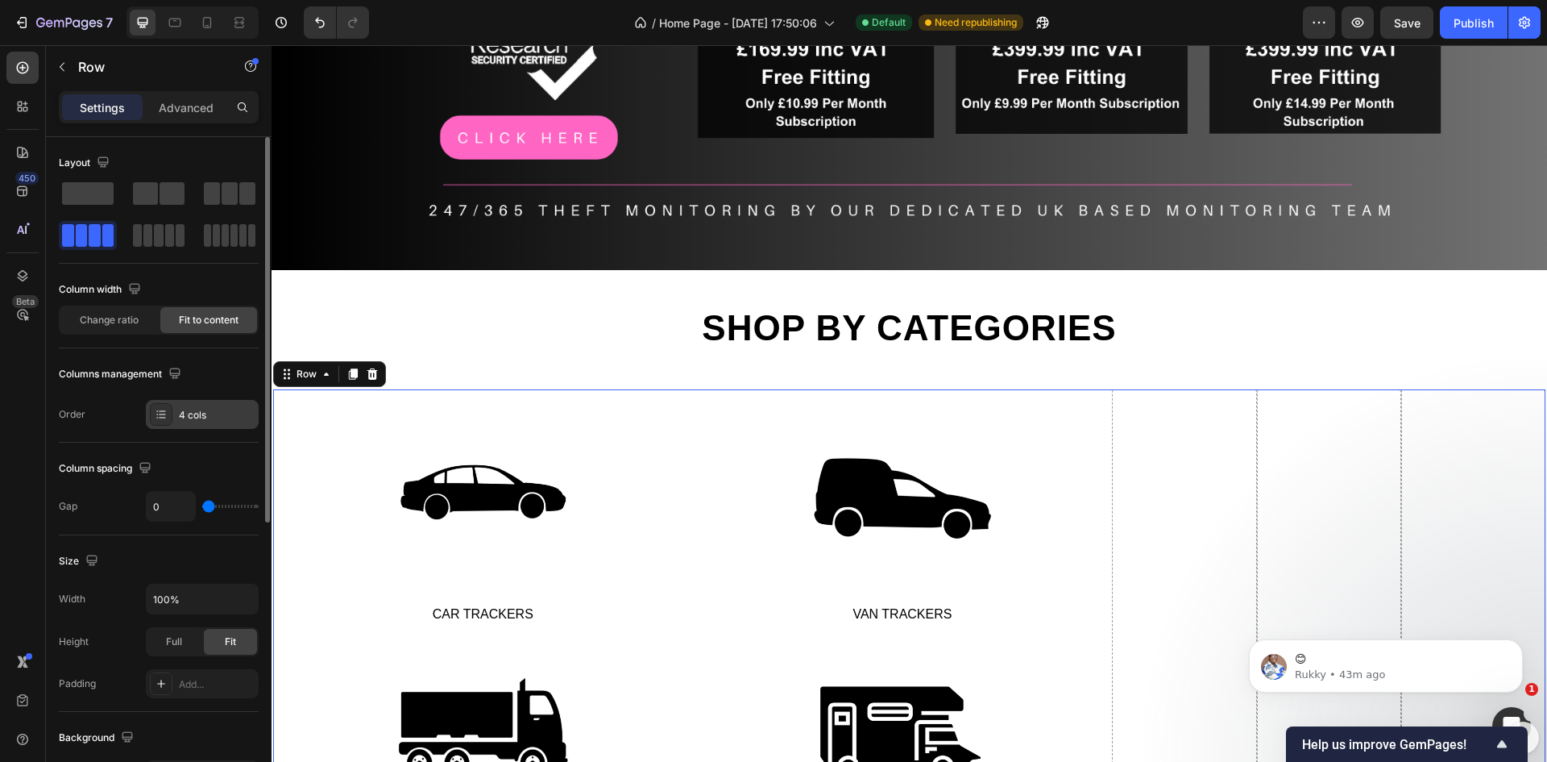
click at [168, 410] on div at bounding box center [161, 414] width 23 height 23
click at [122, 312] on div "Change ratio" at bounding box center [108, 320] width 97 height 26
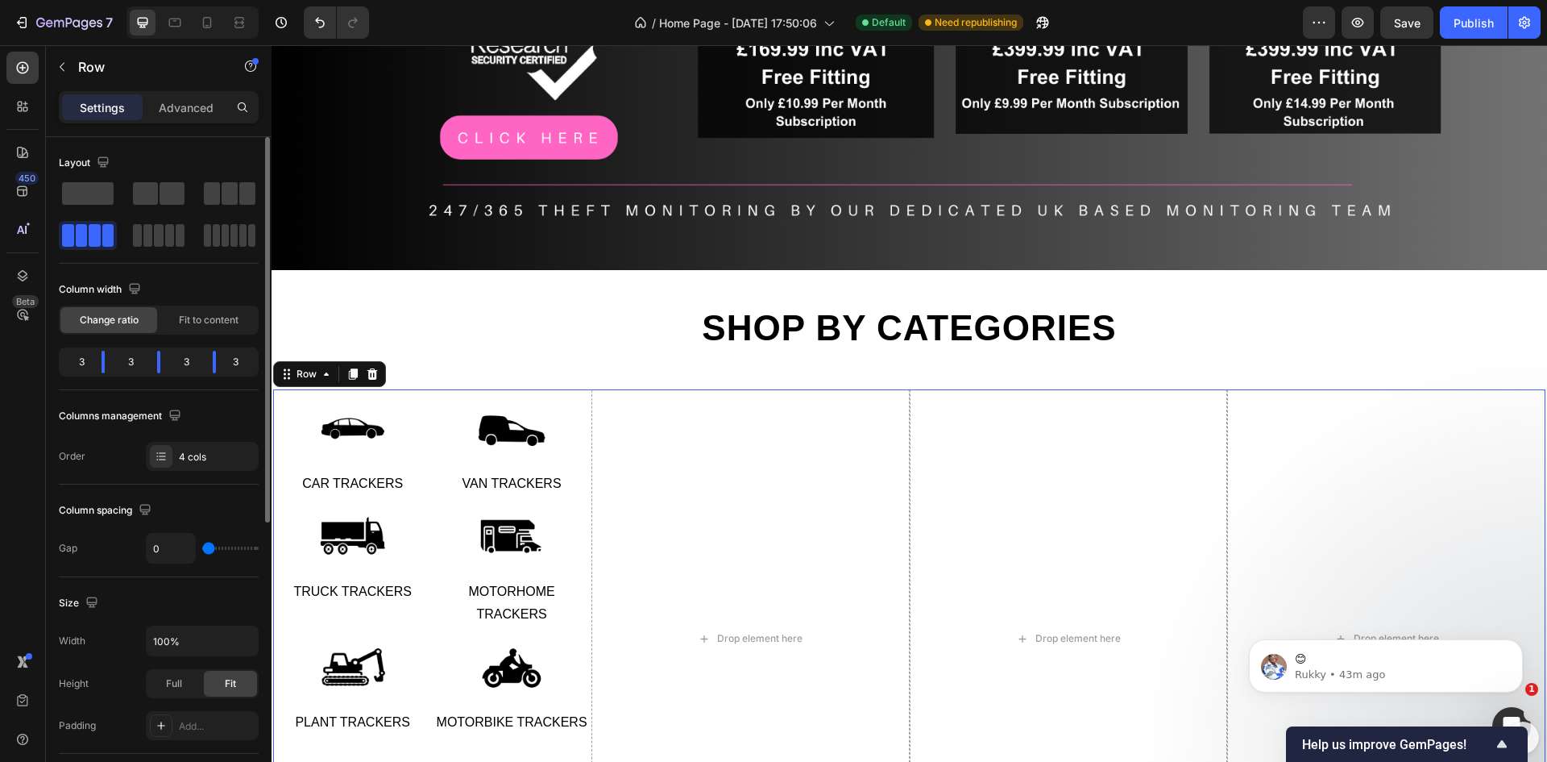
click at [122, 312] on div "Change ratio" at bounding box center [108, 320] width 97 height 26
click at [178, 367] on div "3" at bounding box center [186, 362] width 27 height 23
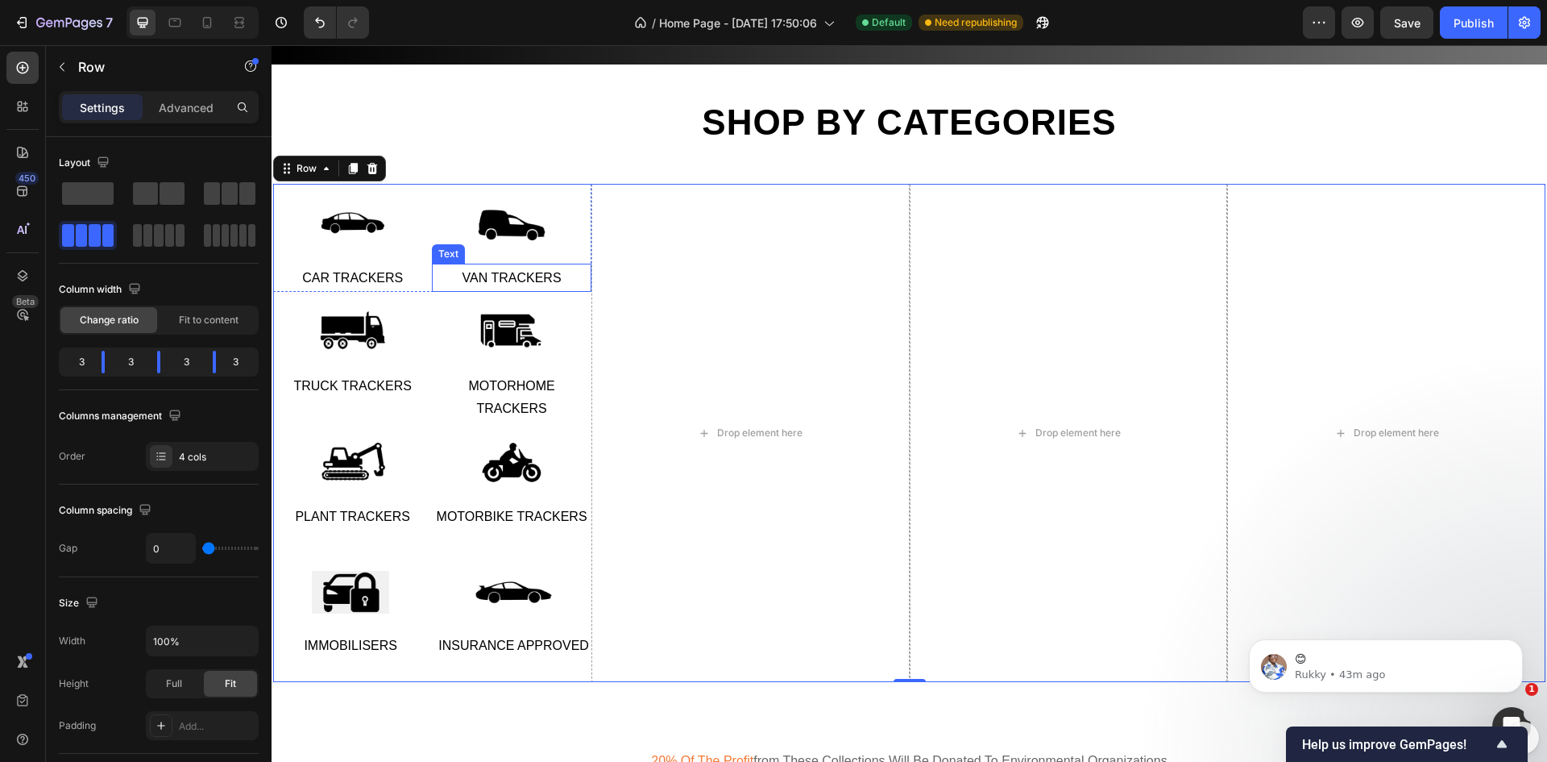
scroll to position [608, 0]
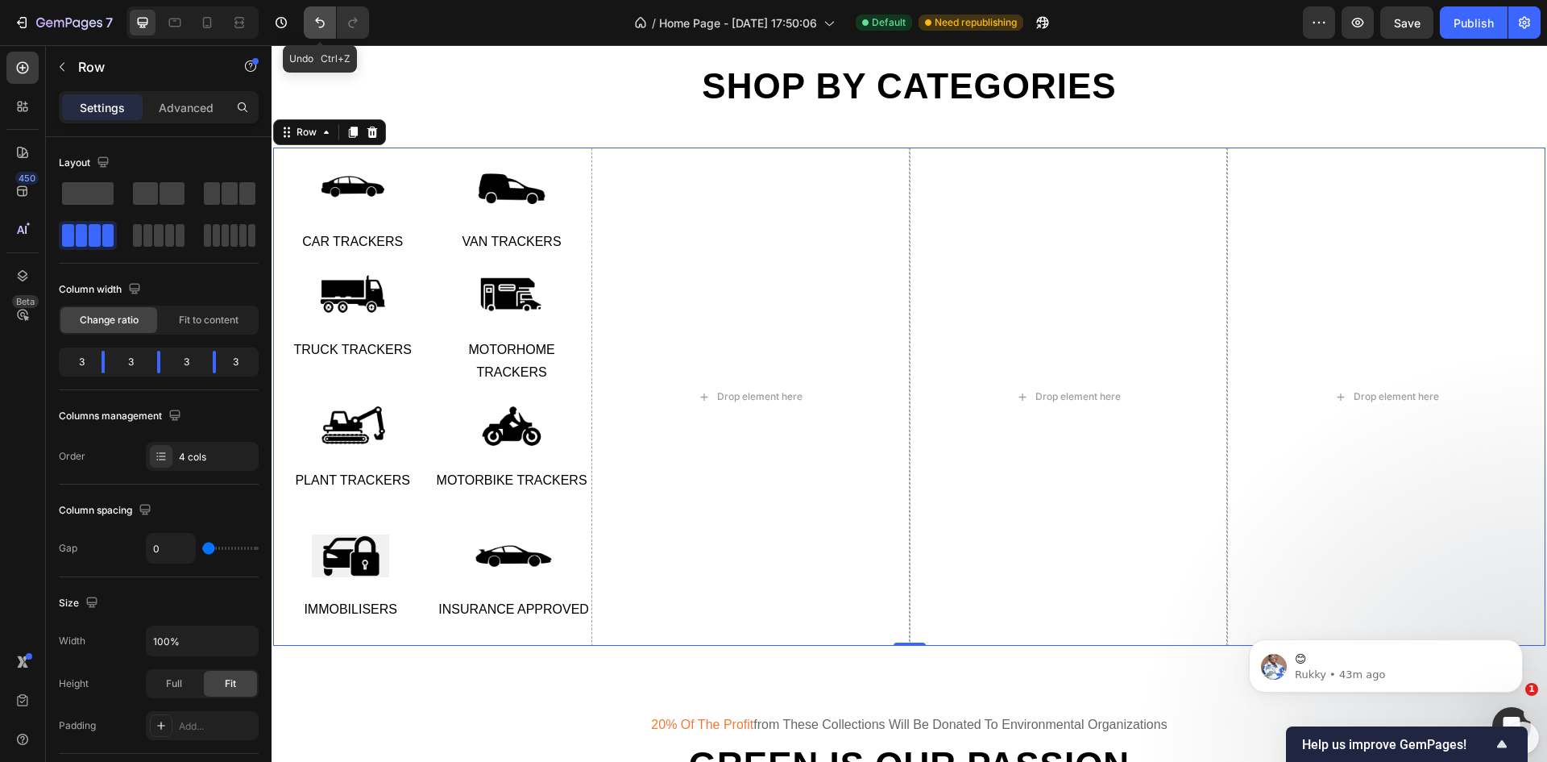
click at [323, 26] on icon "Undo/Redo" at bounding box center [320, 23] width 10 height 10
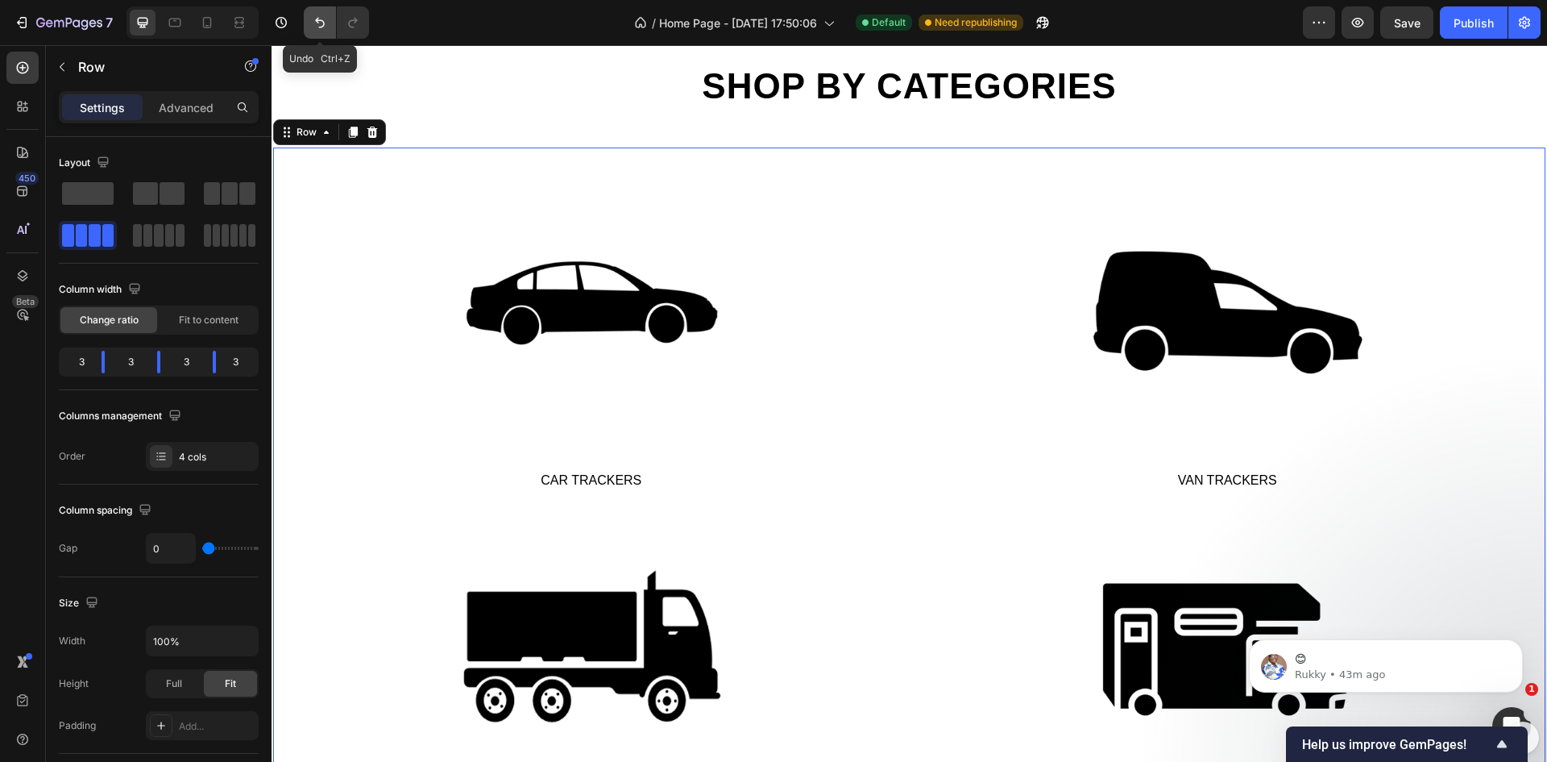
click at [323, 26] on icon "Undo/Redo" at bounding box center [320, 23] width 10 height 10
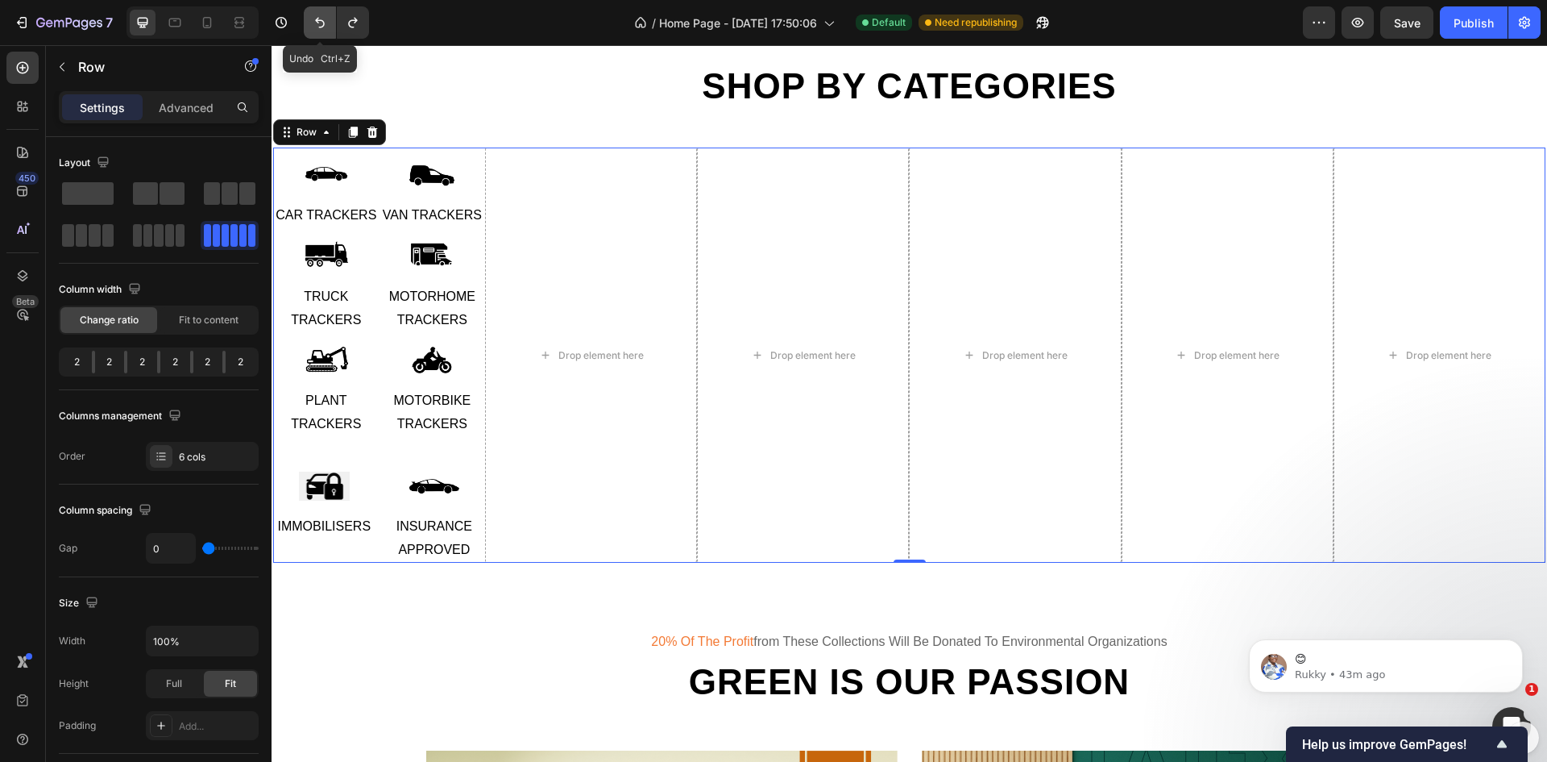
click at [323, 26] on icon "Undo/Redo" at bounding box center [320, 23] width 10 height 10
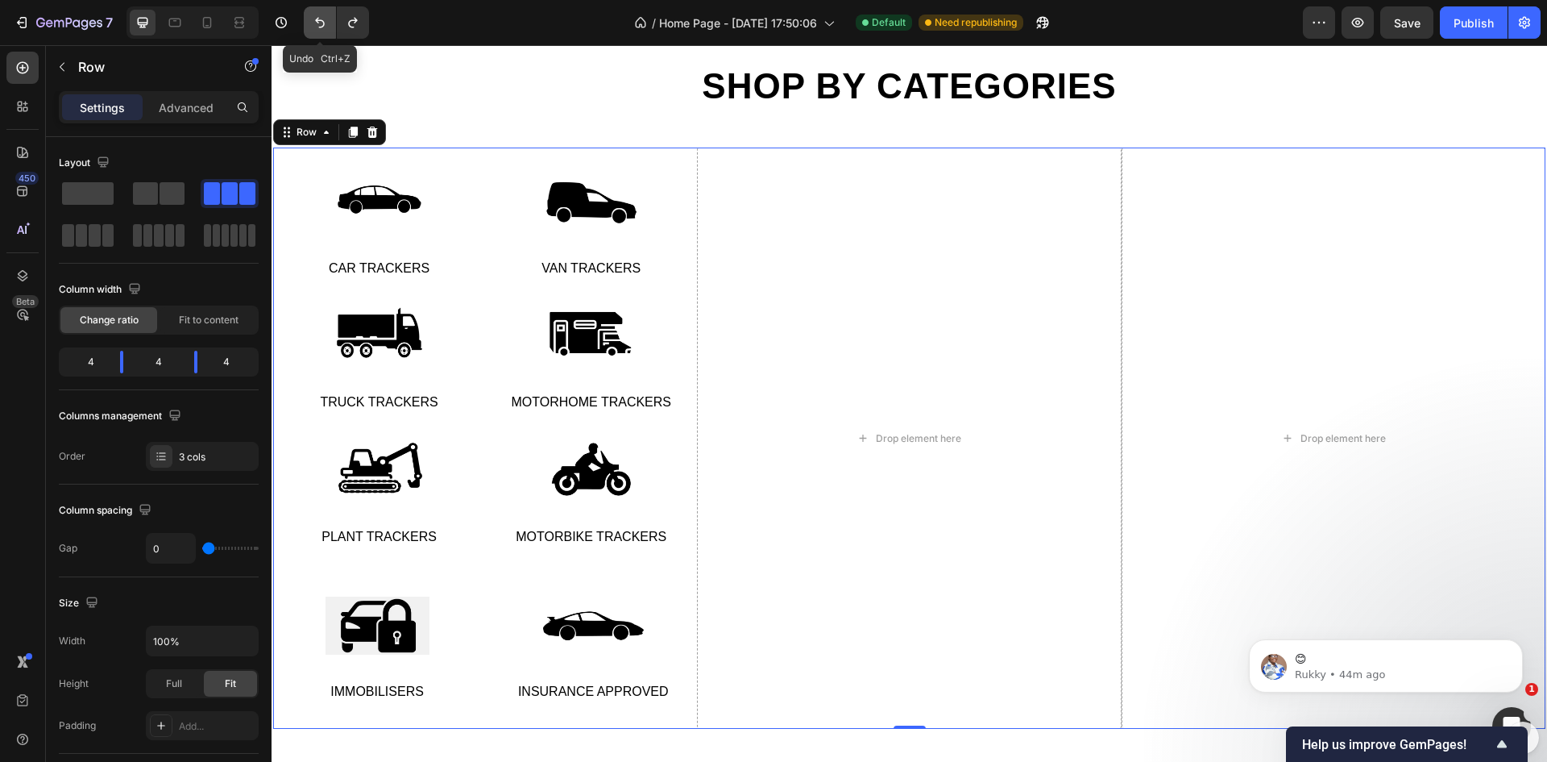
click at [323, 26] on icon "Undo/Redo" at bounding box center [320, 23] width 10 height 10
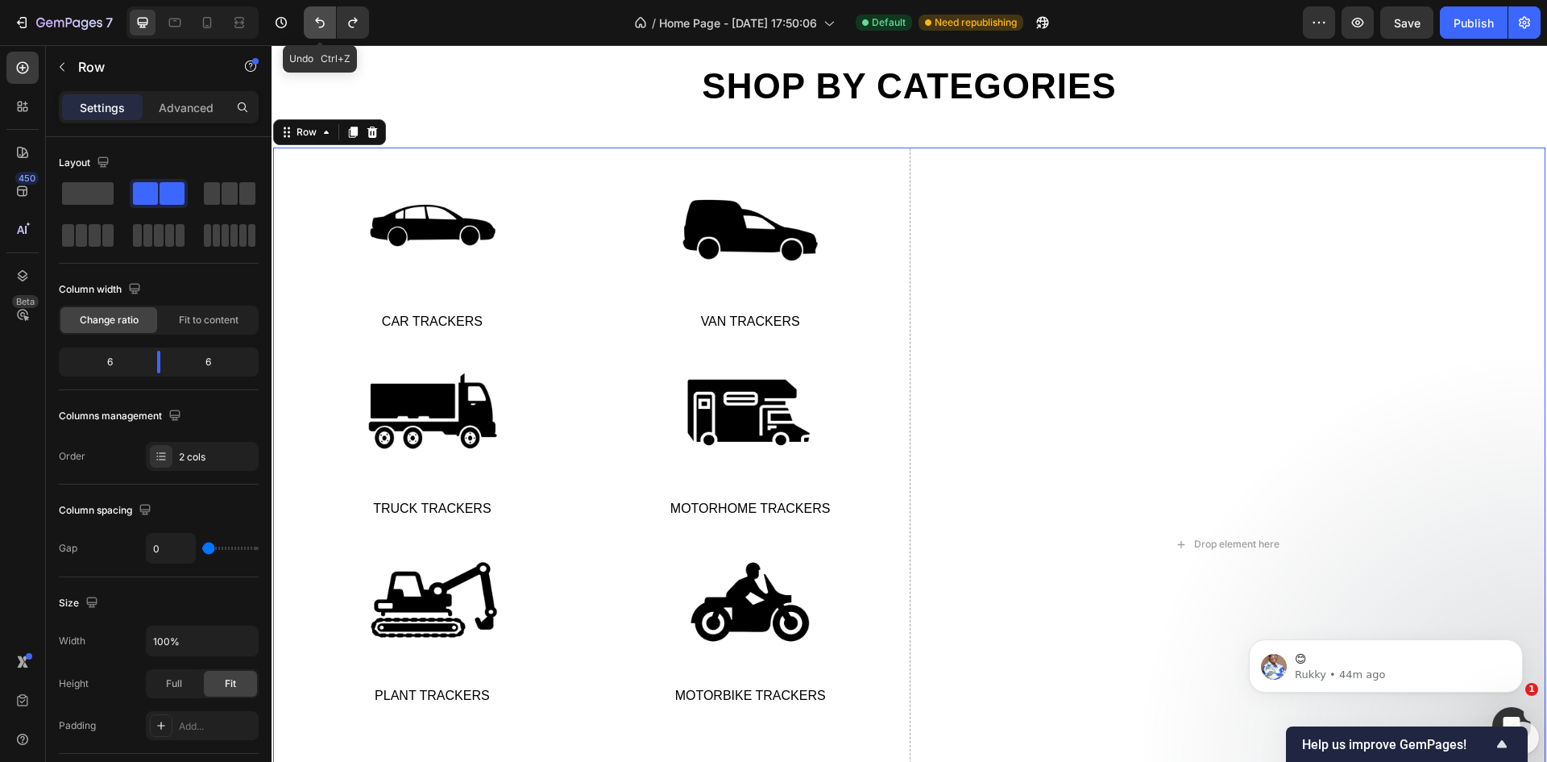
click at [323, 26] on icon "Undo/Redo" at bounding box center [320, 23] width 10 height 10
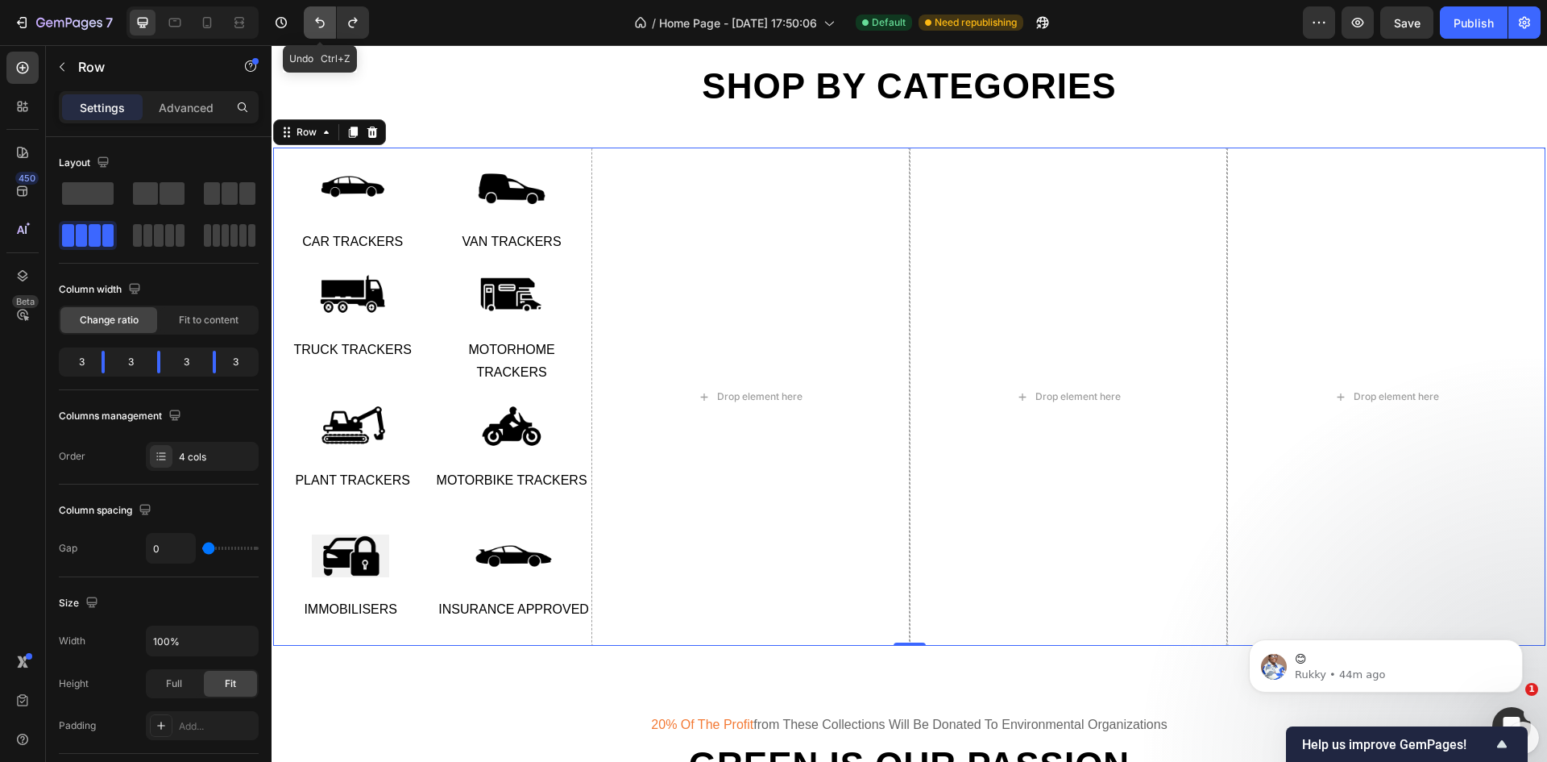
click at [323, 26] on icon "Undo/Redo" at bounding box center [320, 23] width 10 height 10
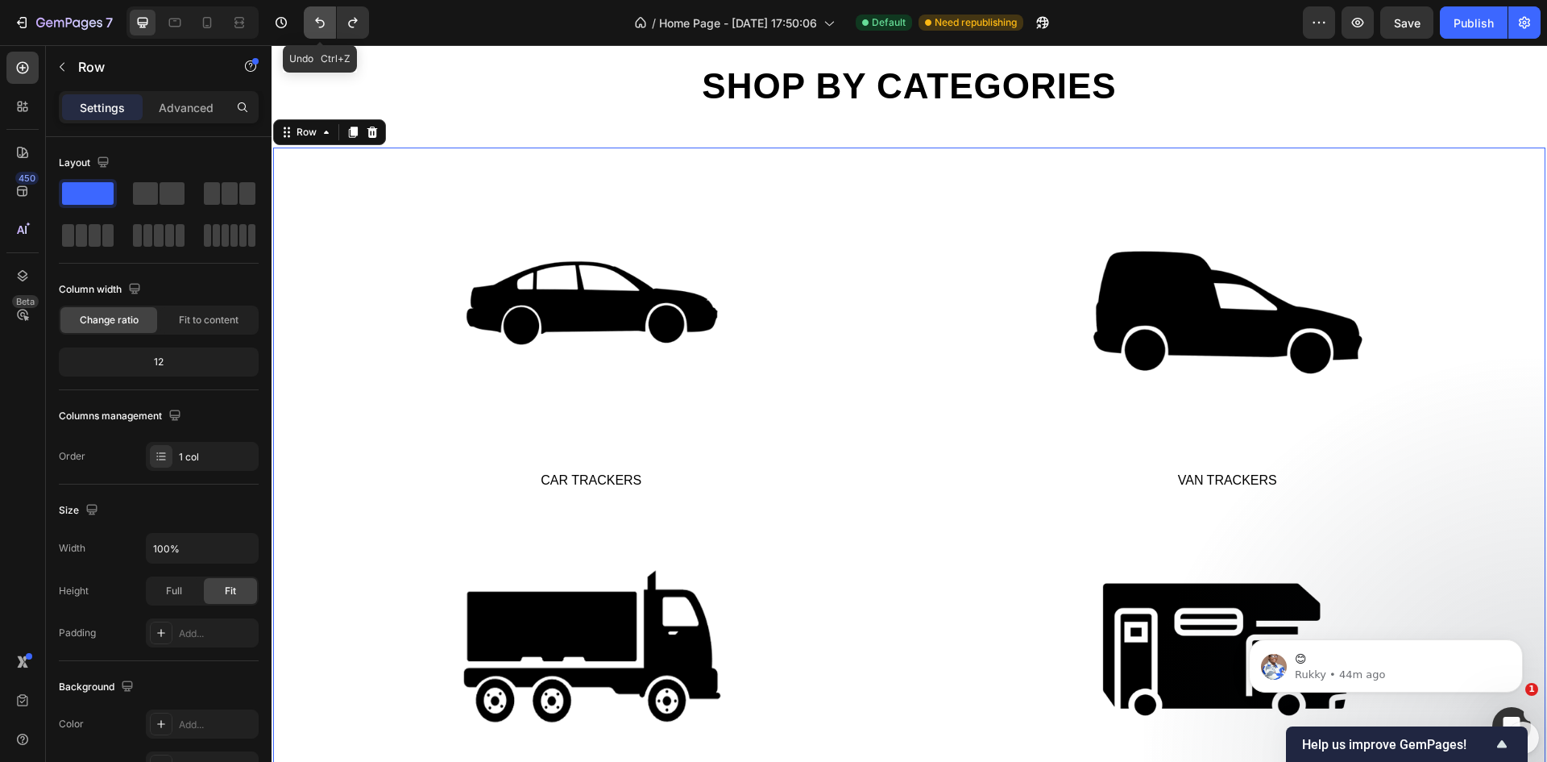
click at [323, 26] on icon "Undo/Redo" at bounding box center [320, 23] width 10 height 10
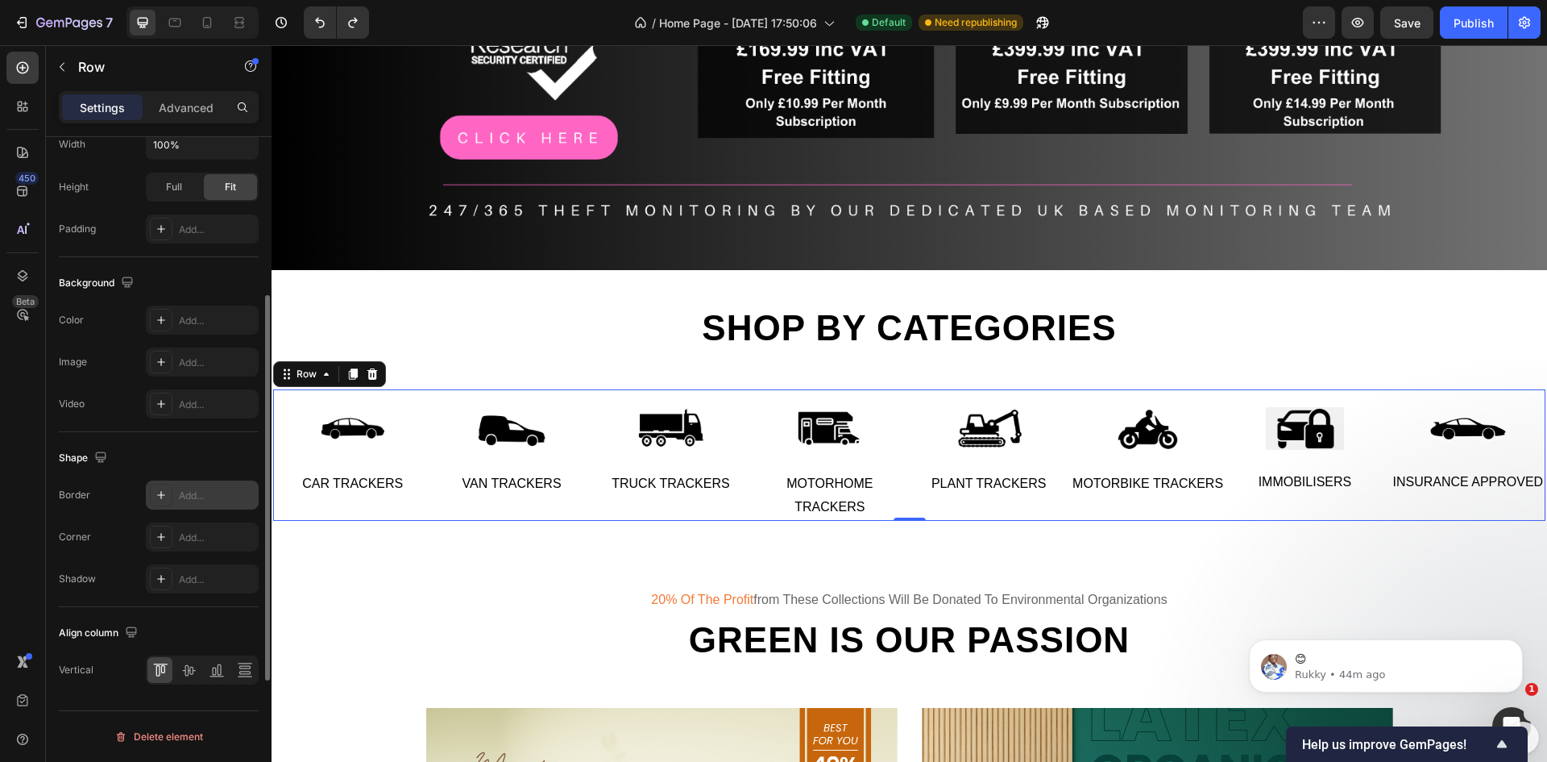
scroll to position [416, 0]
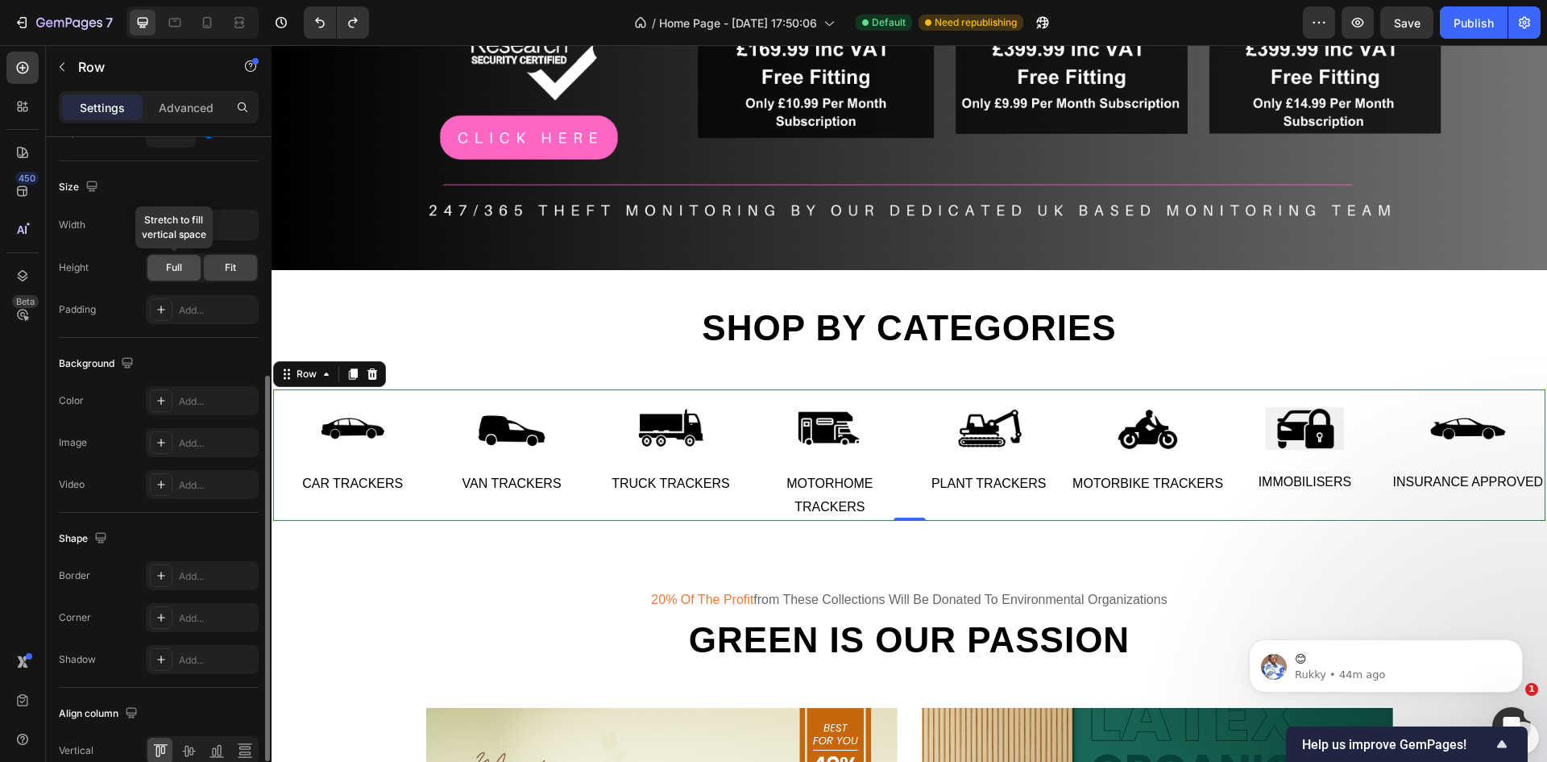
click at [181, 263] on span "Full" at bounding box center [174, 267] width 16 height 15
click at [241, 265] on div "Fit" at bounding box center [230, 268] width 53 height 26
click at [215, 308] on div "Add..." at bounding box center [217, 310] width 76 height 15
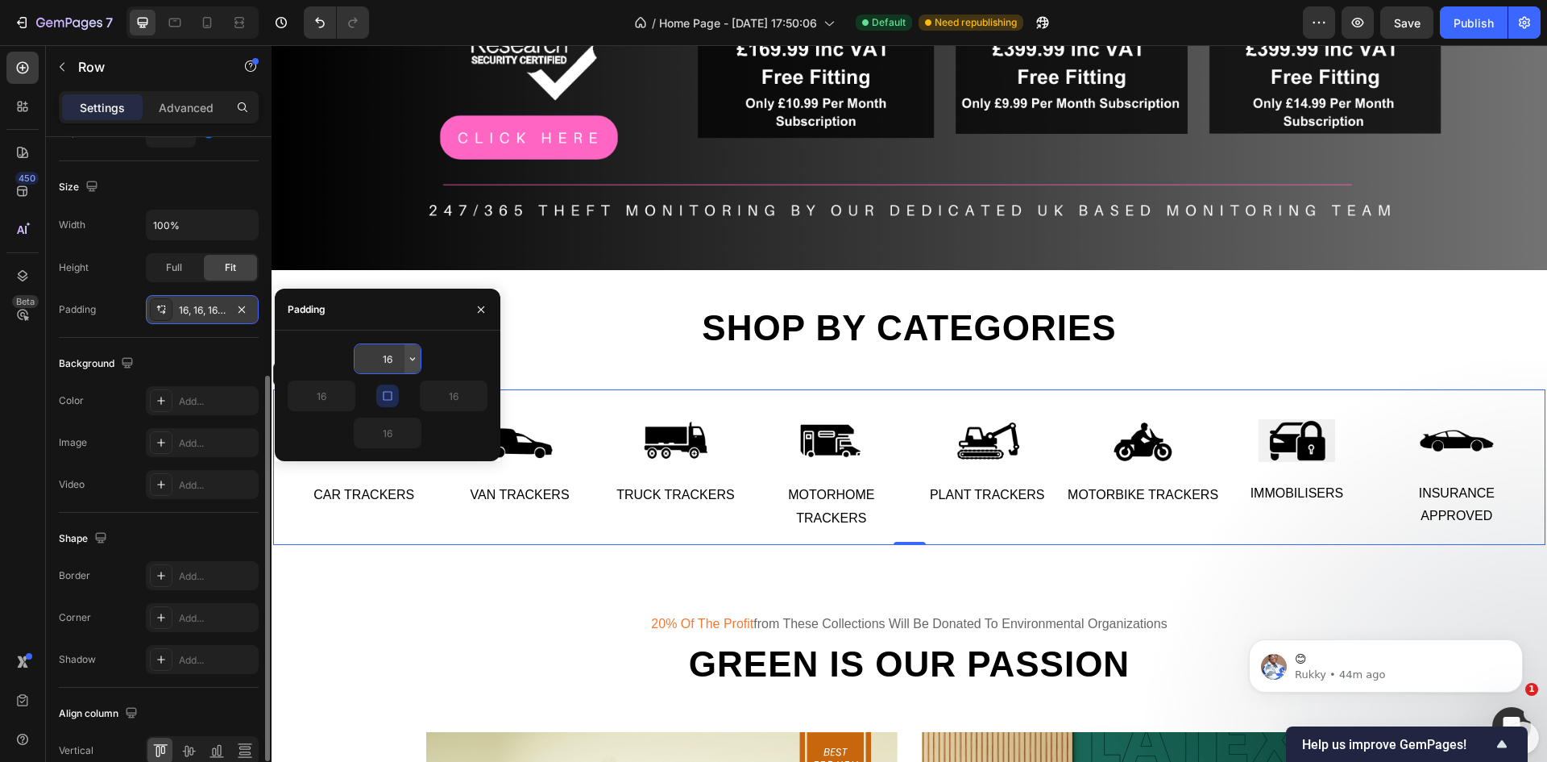
click at [409, 359] on icon "button" at bounding box center [412, 358] width 13 height 13
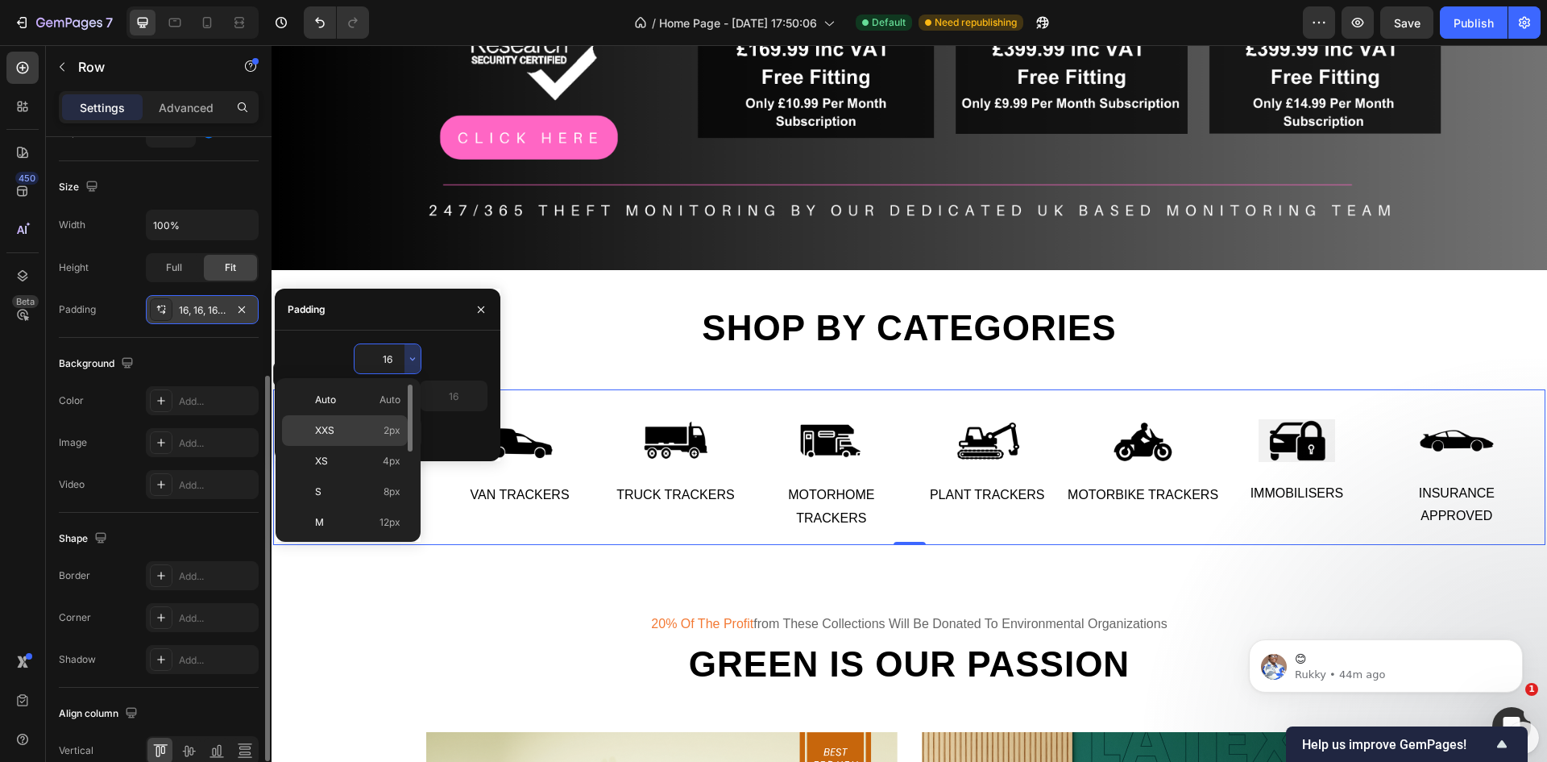
click at [334, 425] on p "XXS 2px" at bounding box center [357, 430] width 85 height 15
type input "2"
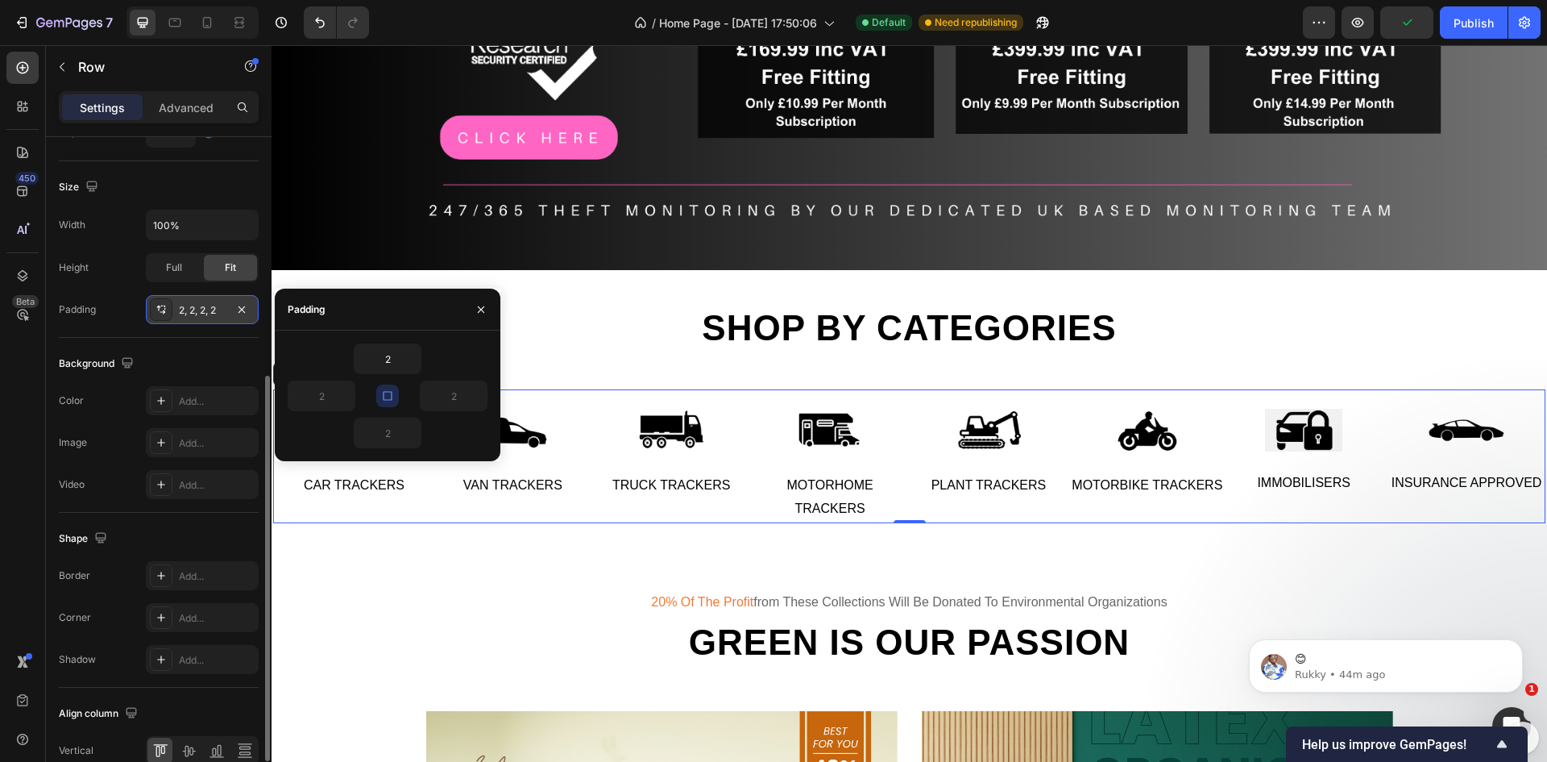
click at [384, 394] on icon "button" at bounding box center [387, 395] width 9 height 9
click at [345, 396] on icon "button" at bounding box center [346, 395] width 5 height 3
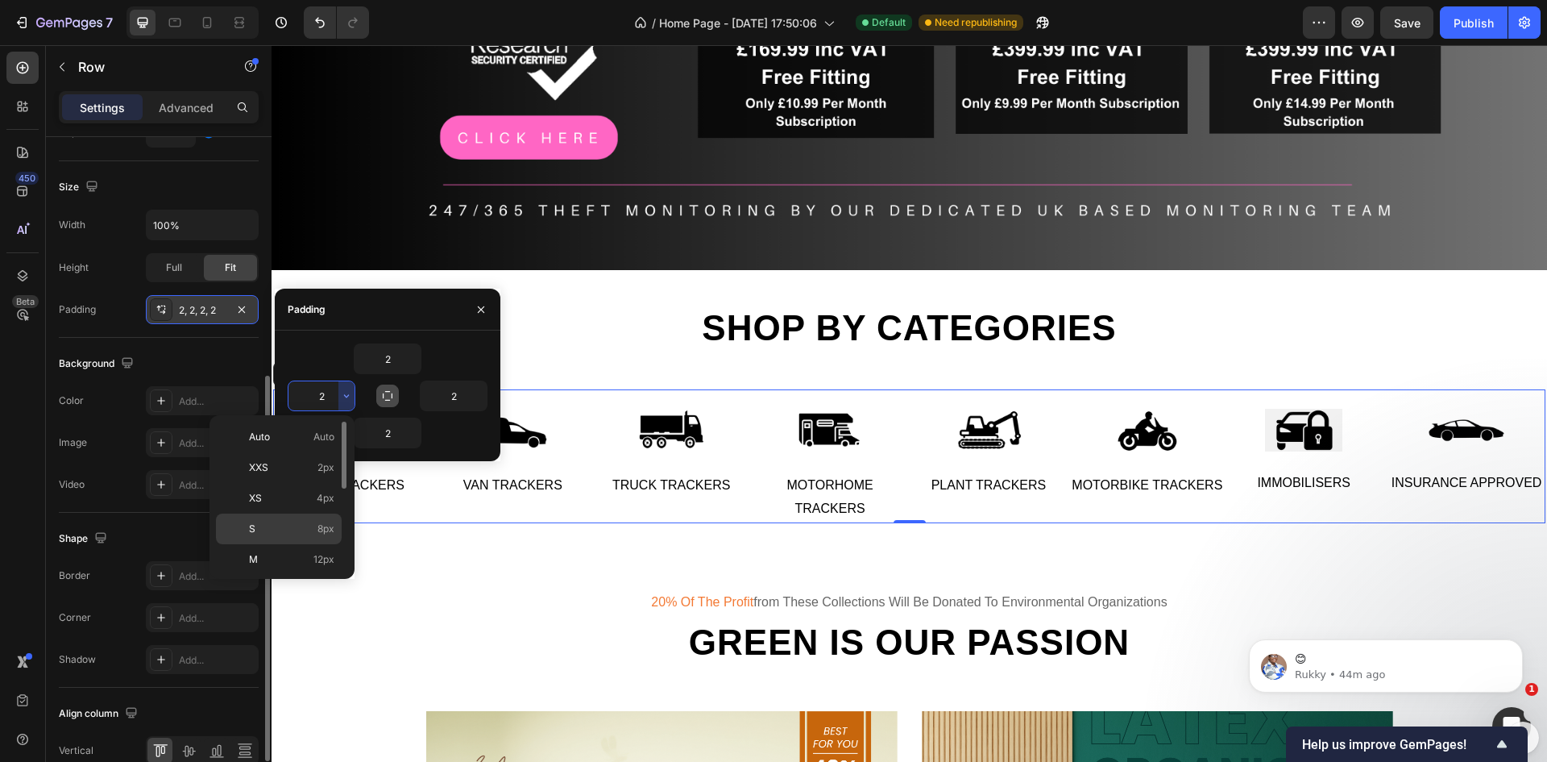
click at [276, 525] on p "S 8px" at bounding box center [291, 528] width 85 height 15
type input "8"
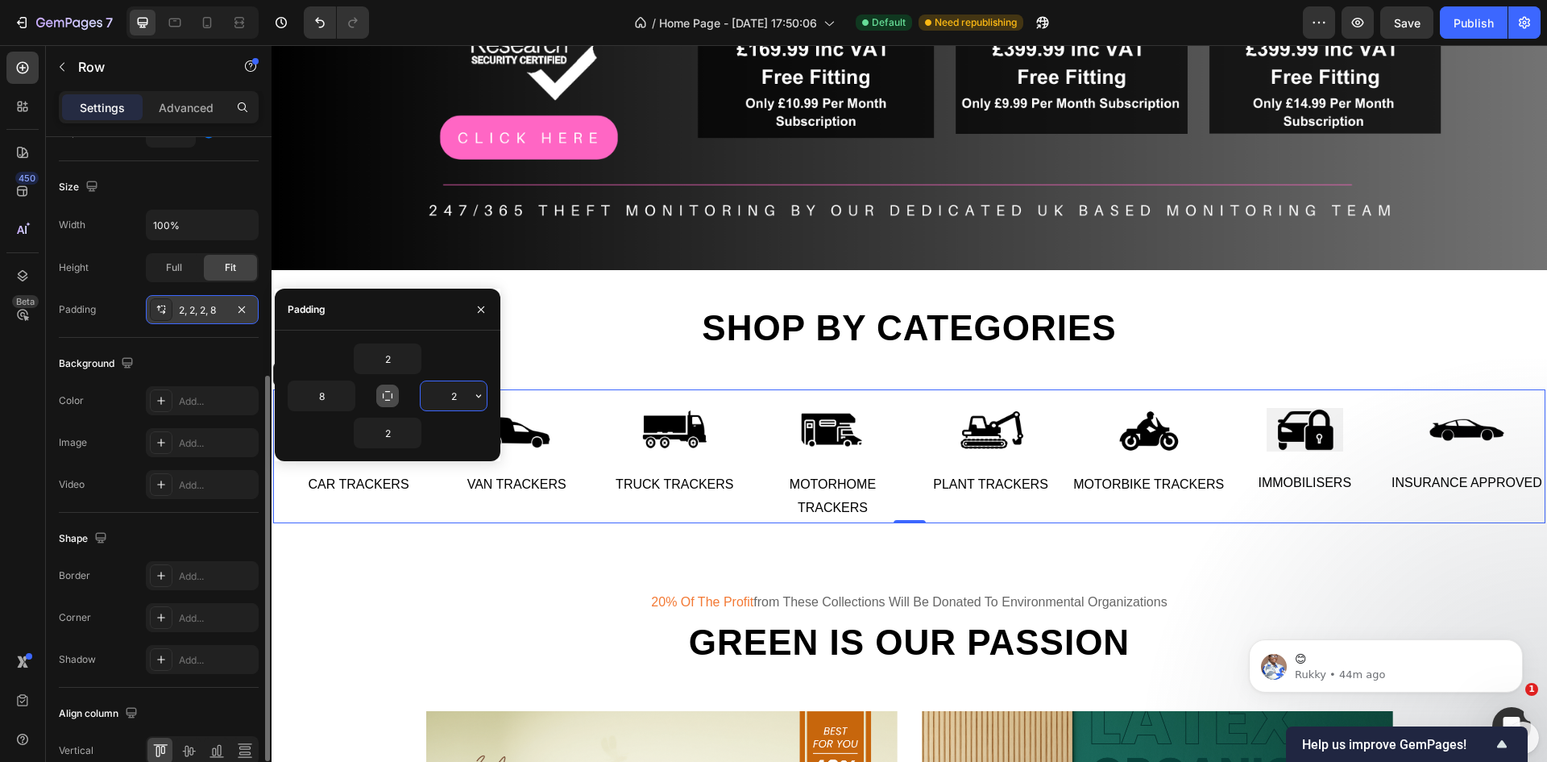
click at [470, 400] on input "2" at bounding box center [454, 395] width 66 height 29
click at [479, 397] on icon "button" at bounding box center [478, 395] width 5 height 3
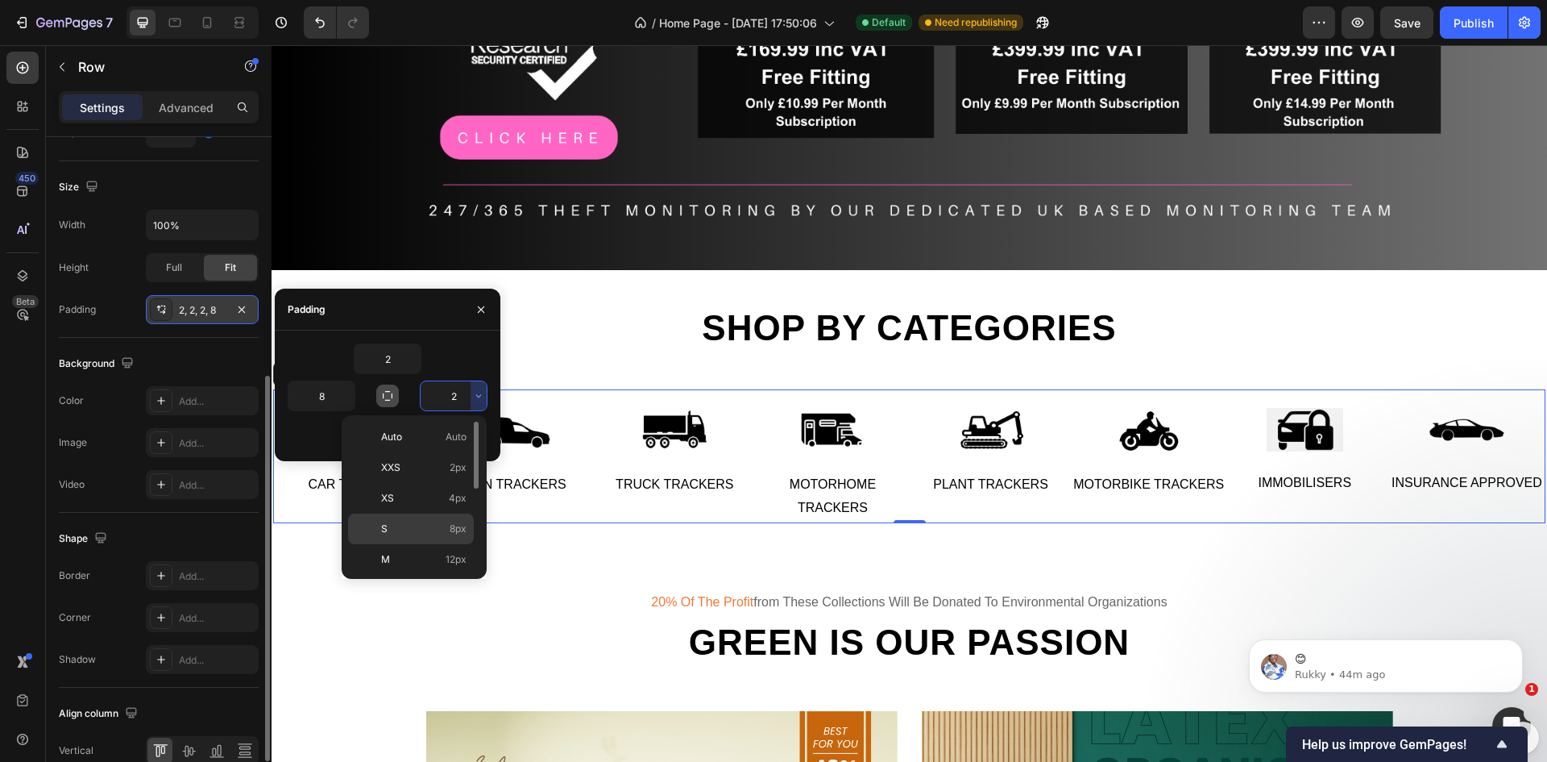
click at [385, 520] on div "S 8px" at bounding box center [411, 528] width 126 height 31
type input "8"
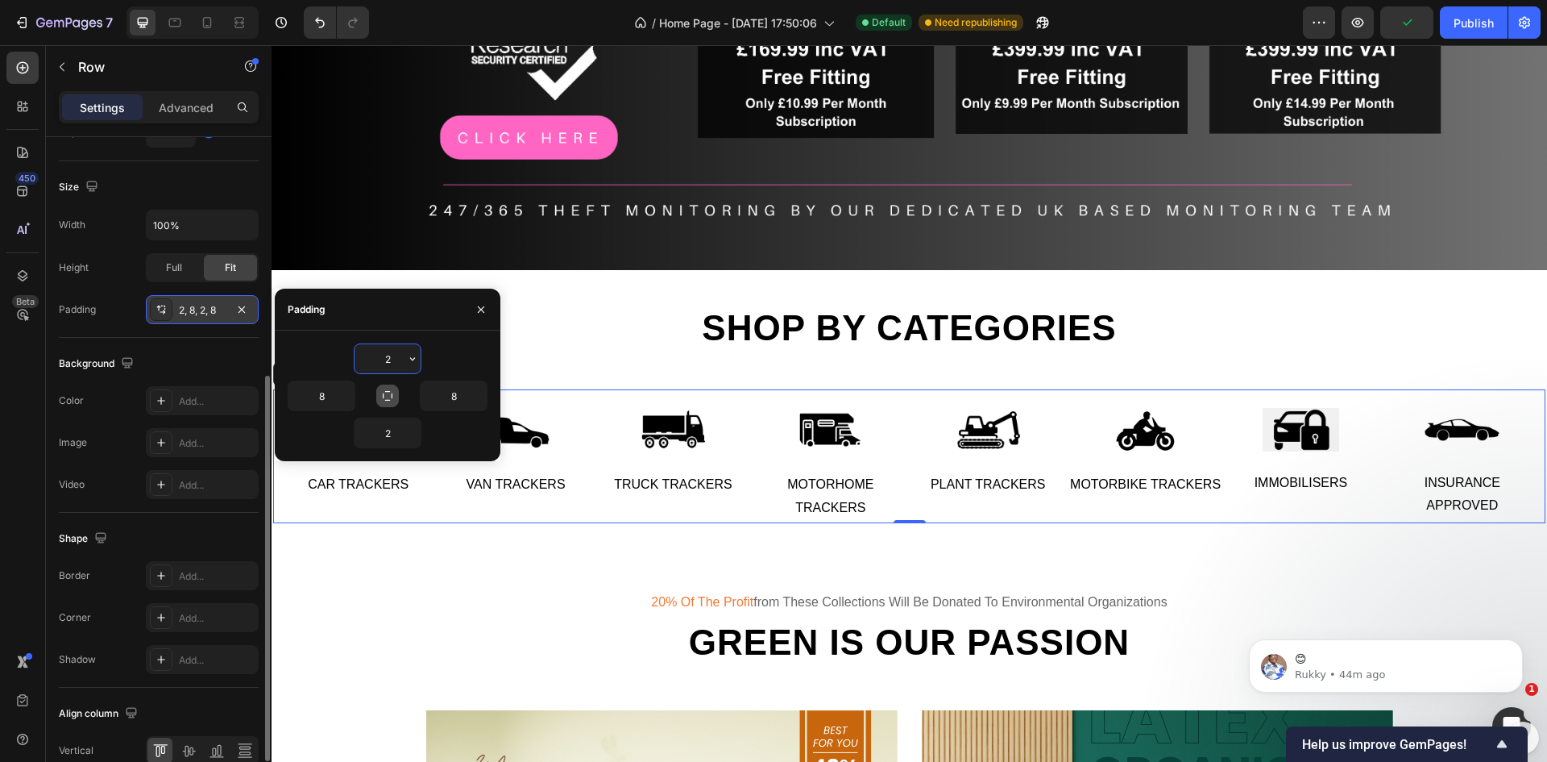
click at [397, 358] on input "2" at bounding box center [388, 358] width 66 height 29
type input "0"
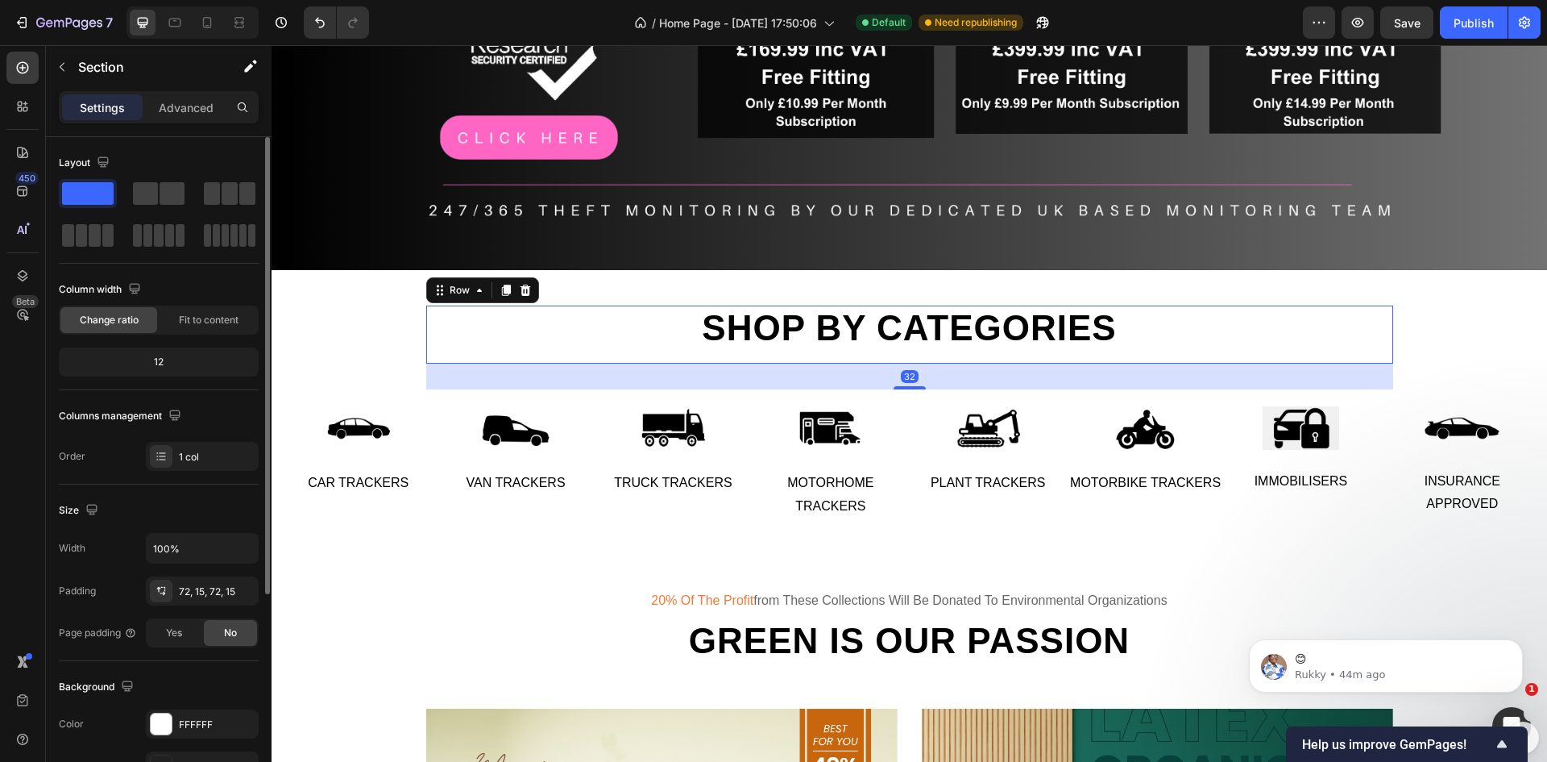
click at [617, 355] on div "Shop by categories Heading" at bounding box center [909, 334] width 967 height 59
click at [673, 378] on div "32" at bounding box center [909, 376] width 967 height 26
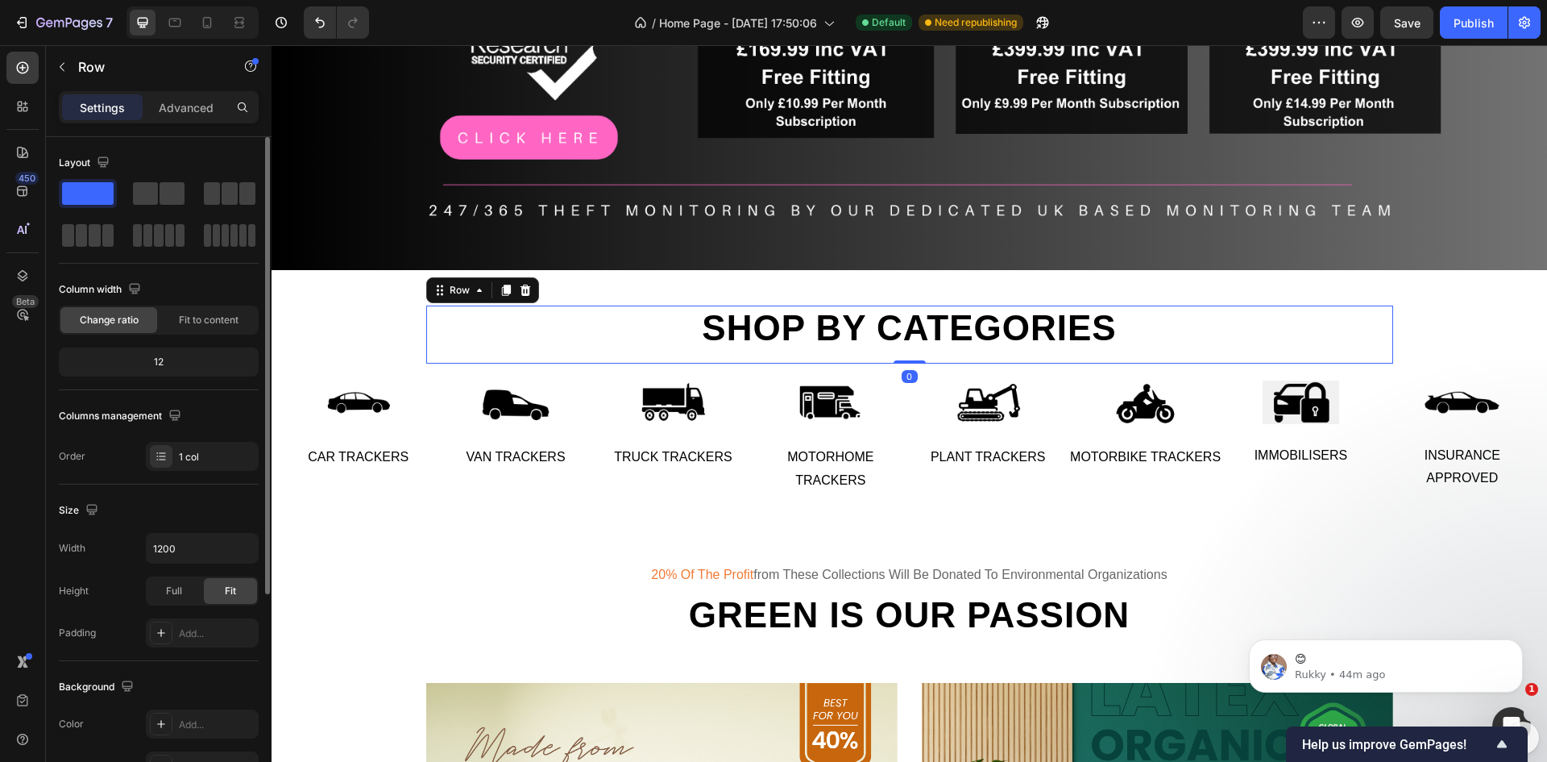
drag, startPoint x: 899, startPoint y: 384, endPoint x: 907, endPoint y: 346, distance: 38.7
click at [907, 346] on div "Shop by categories Heading Row 0" at bounding box center [909, 334] width 967 height 59
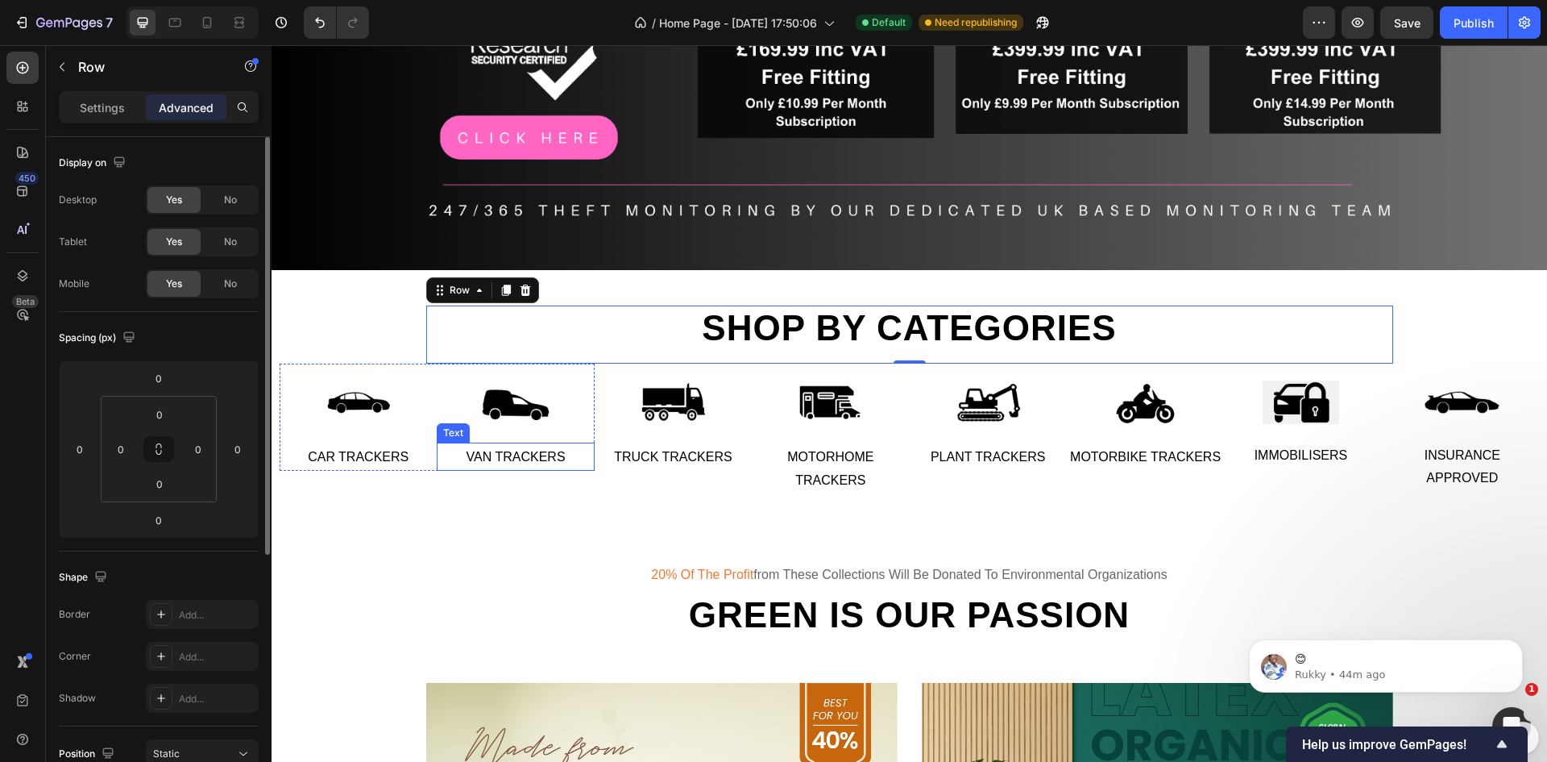
click at [517, 446] on p "Van Trackers" at bounding box center [515, 457] width 154 height 23
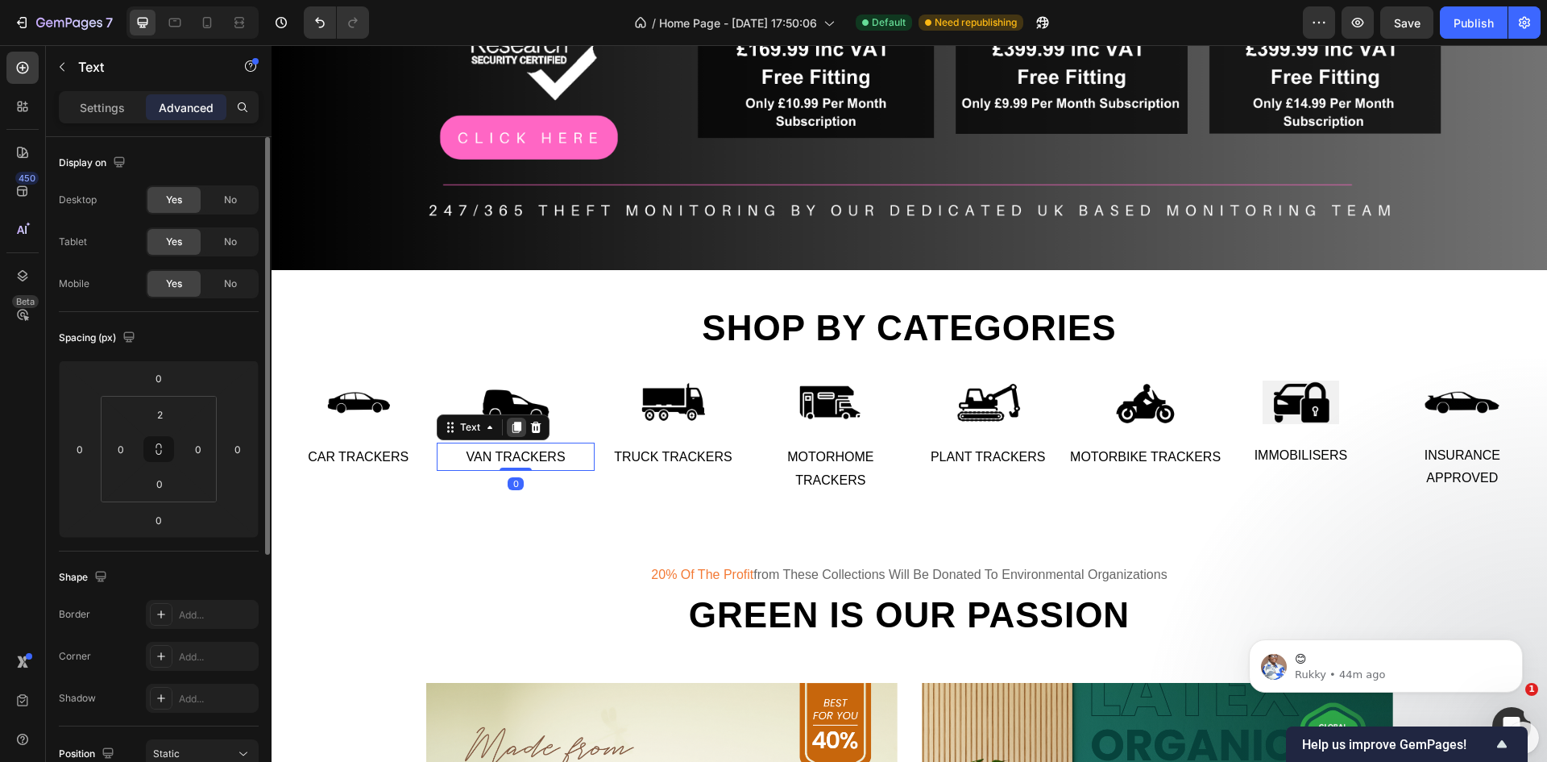
click at [521, 417] on div at bounding box center [516, 426] width 19 height 19
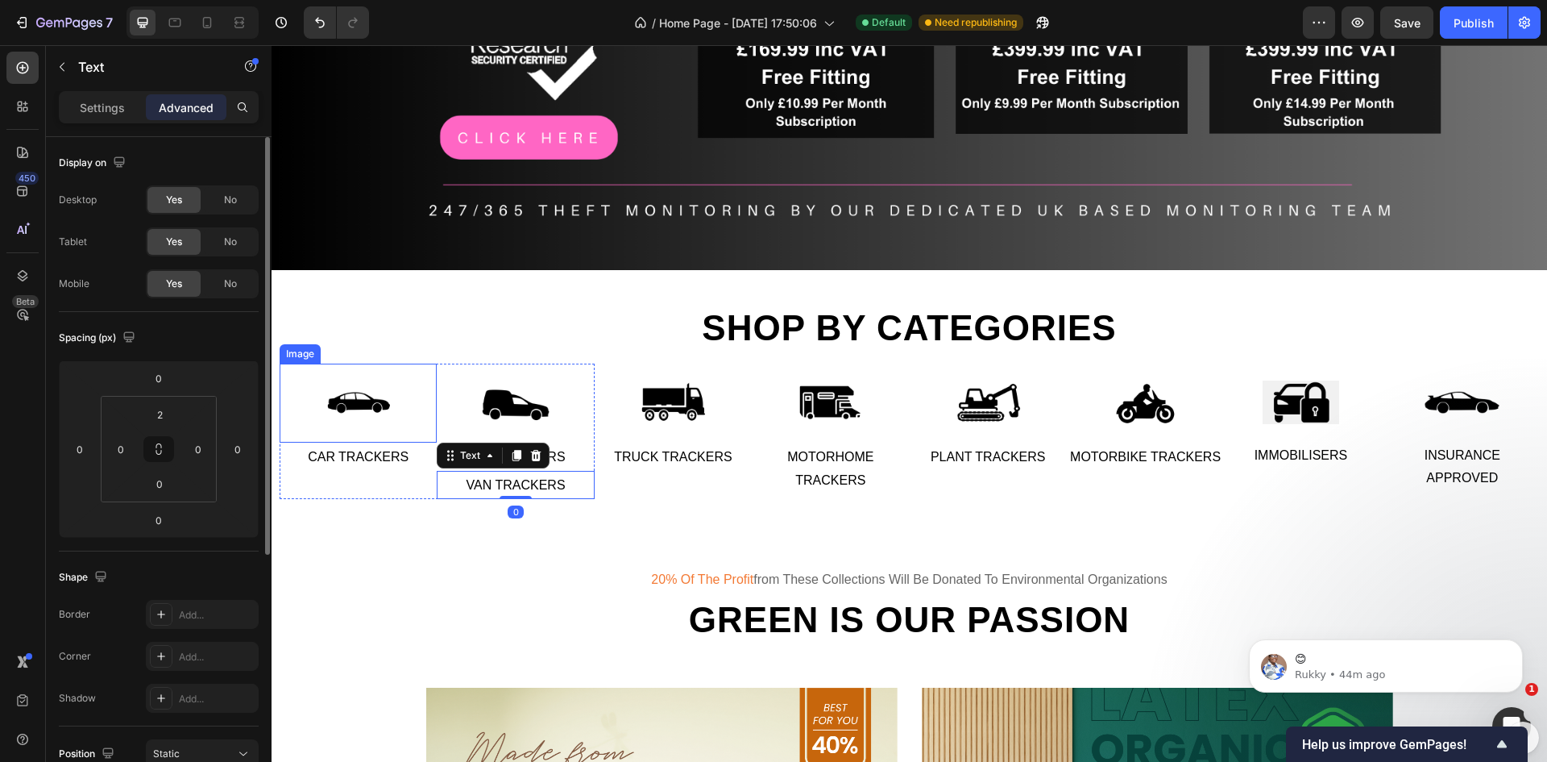
click at [352, 397] on img at bounding box center [358, 402] width 79 height 79
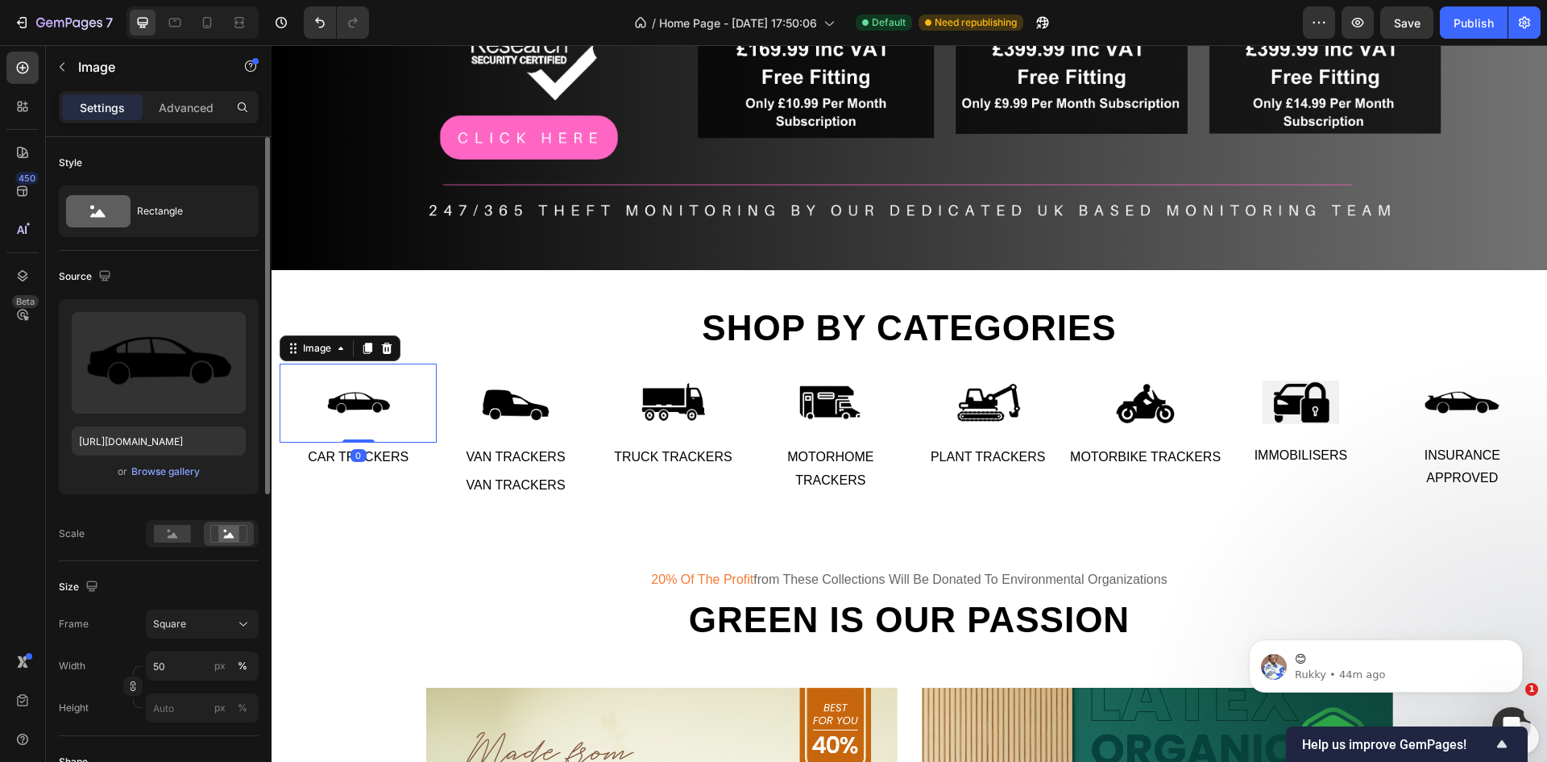
drag, startPoint x: 363, startPoint y: 434, endPoint x: 366, endPoint y: 417, distance: 16.4
click at [366, 417] on div "Image 0" at bounding box center [358, 402] width 157 height 79
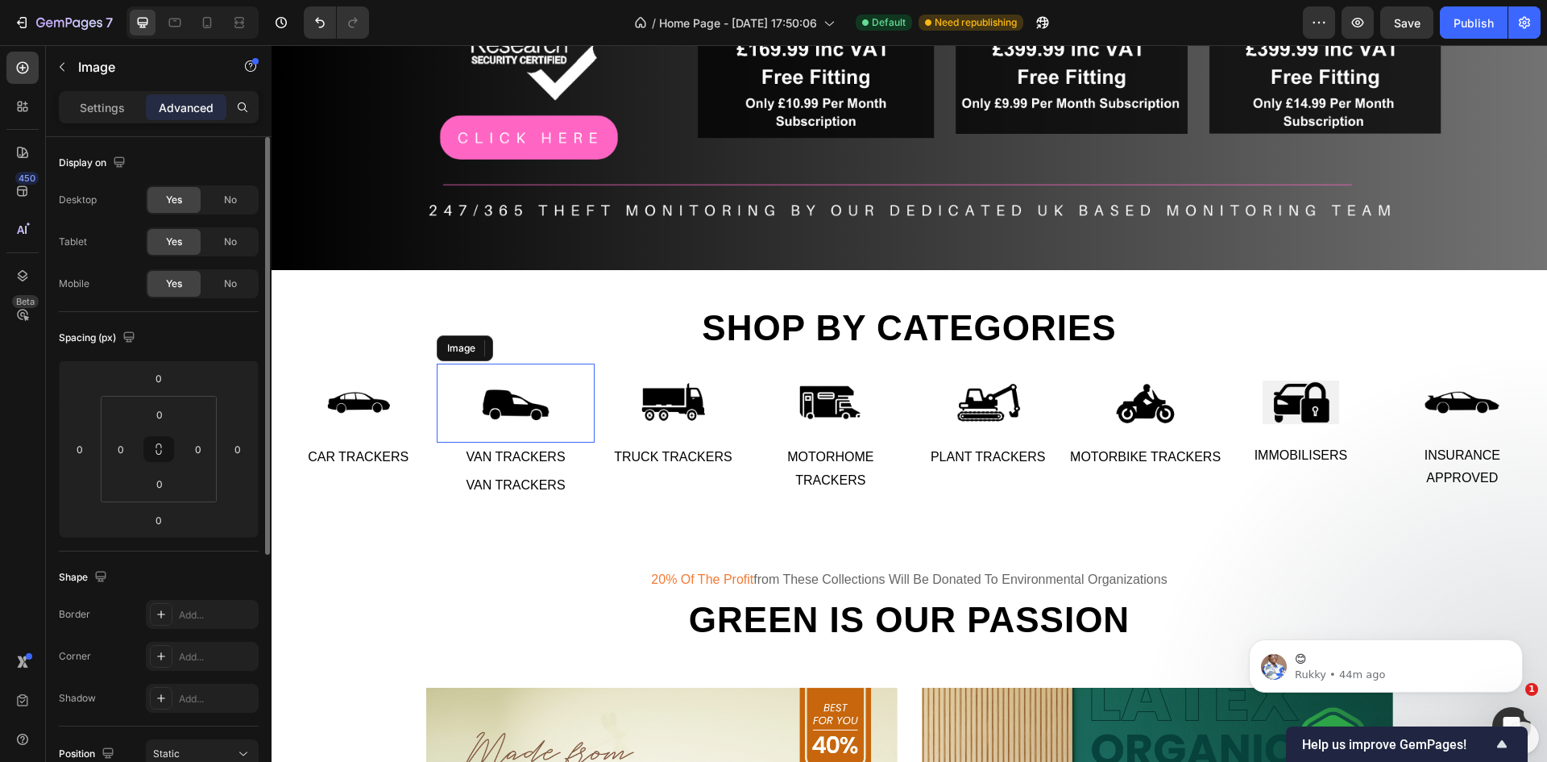
click at [505, 391] on img at bounding box center [515, 402] width 79 height 79
click at [513, 430] on div "Image 0" at bounding box center [515, 402] width 157 height 79
click at [526, 484] on p "Van Trackers" at bounding box center [515, 485] width 154 height 23
click at [534, 451] on icon at bounding box center [535, 455] width 13 height 13
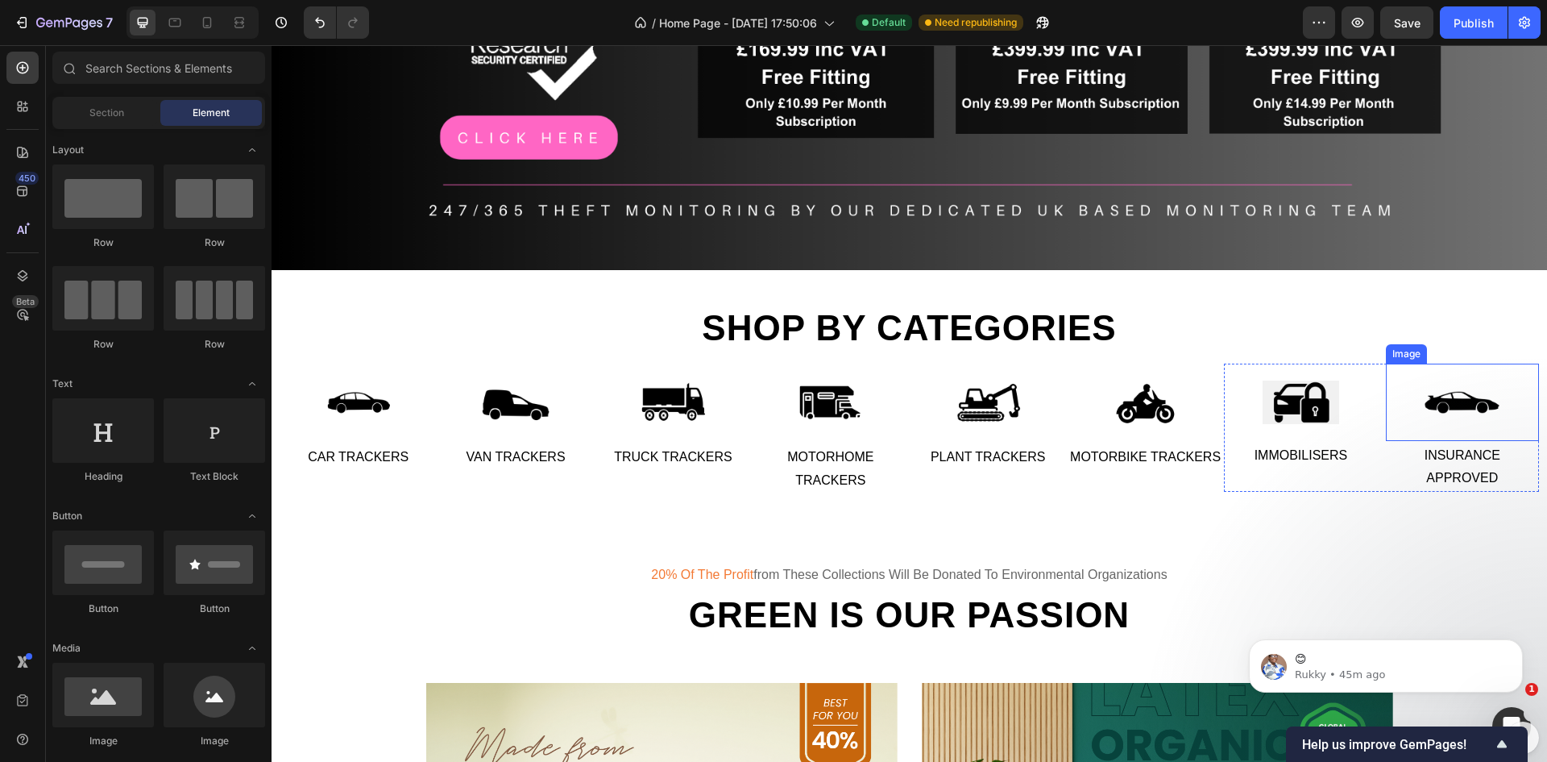
click at [1497, 413] on div at bounding box center [1462, 401] width 153 height 77
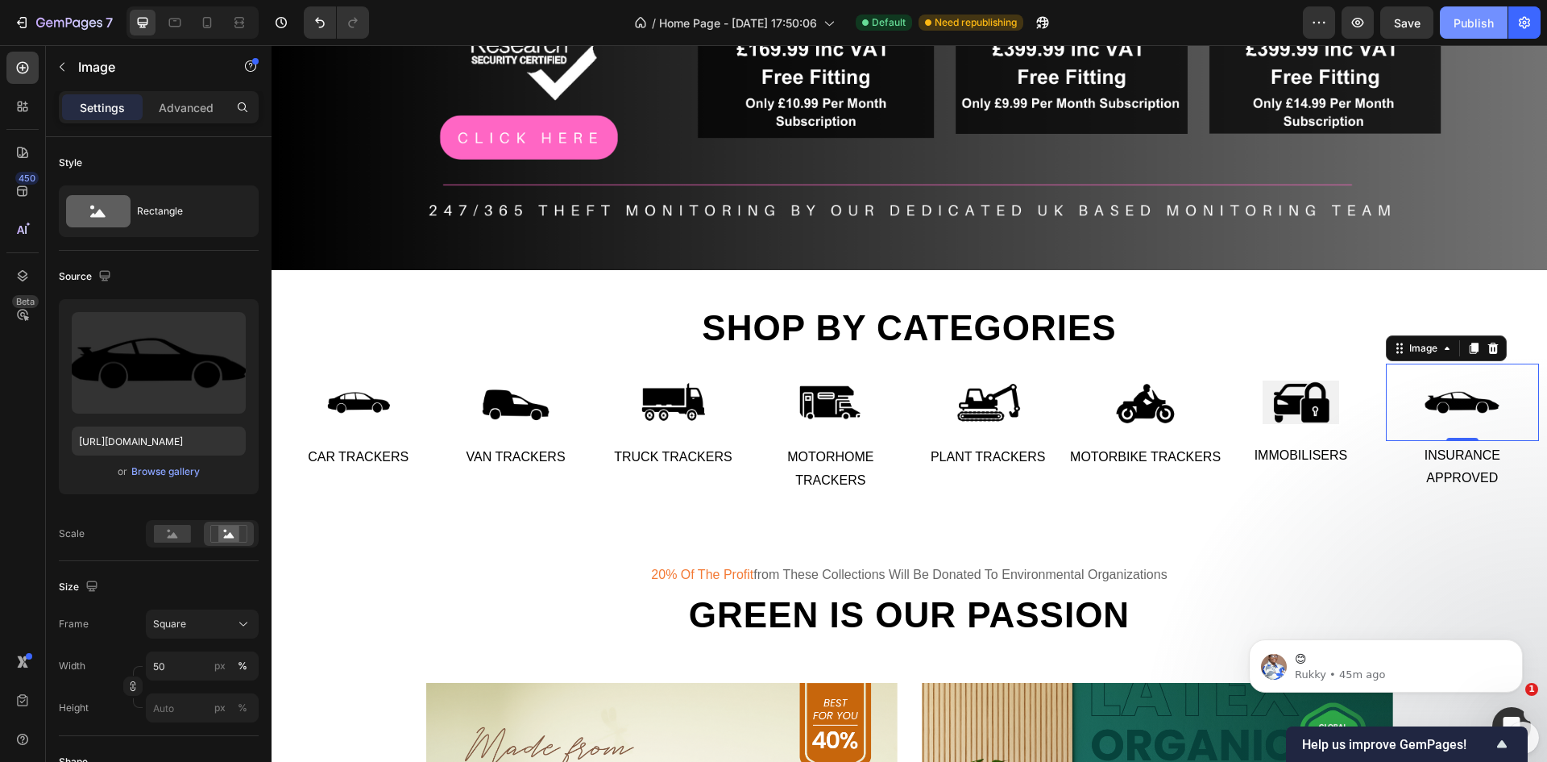
click at [1485, 23] on div "Publish" at bounding box center [1474, 23] width 40 height 17
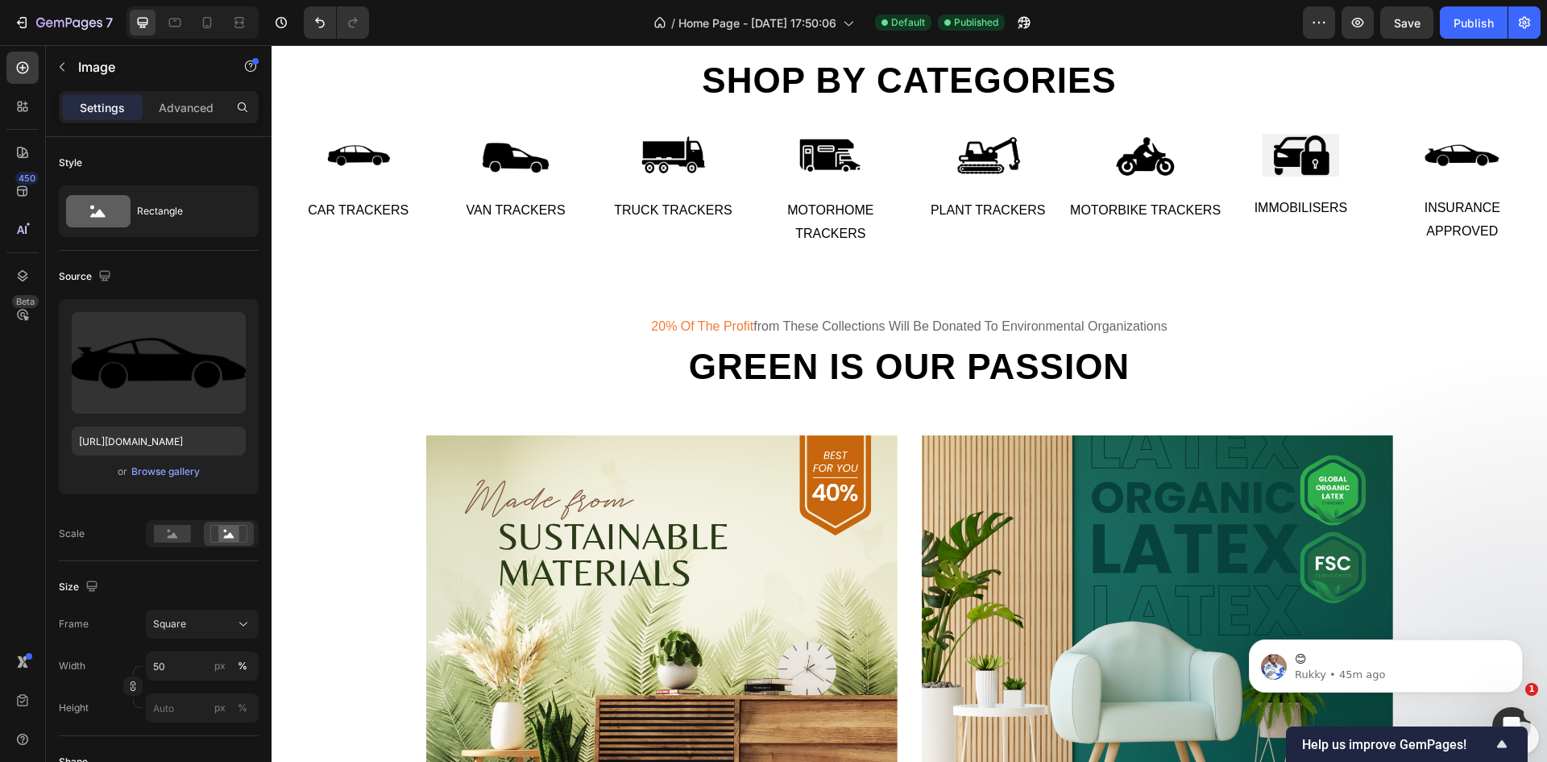
scroll to position [688, 0]
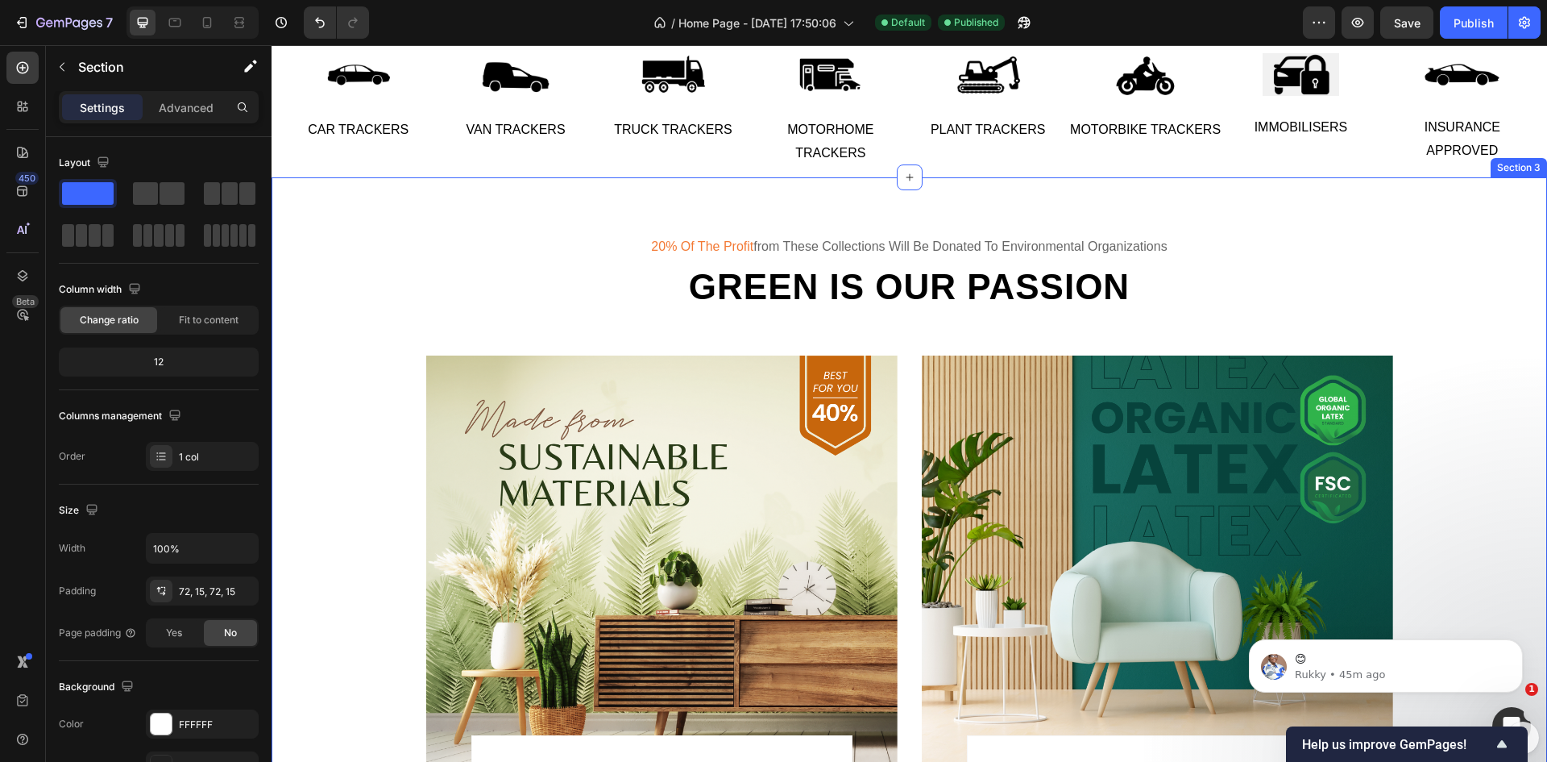
click at [912, 213] on div "20% of the profit from these collections will be donated to environmental organ…" at bounding box center [910, 537] width 1276 height 720
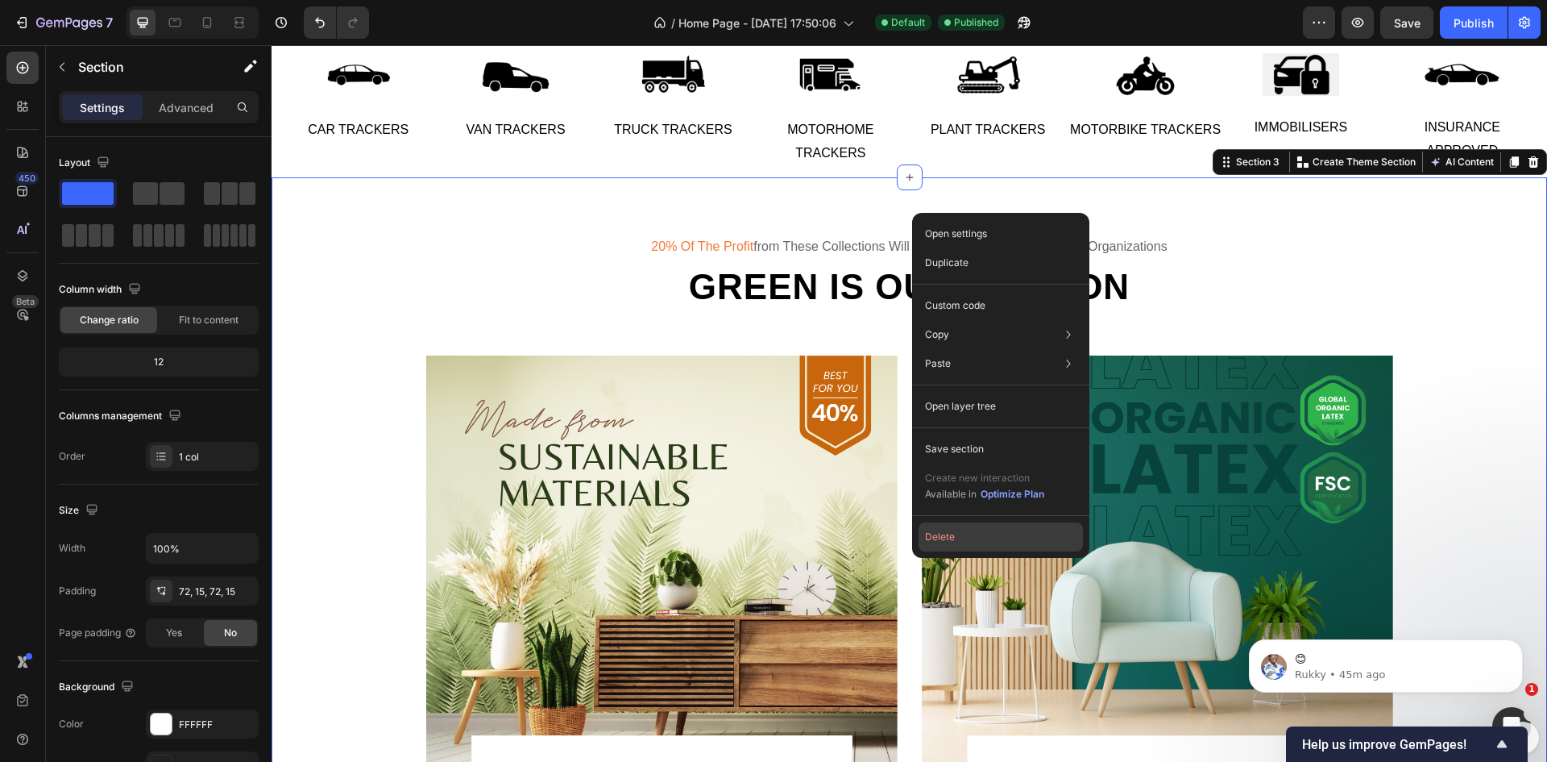
click at [992, 529] on button "Delete" at bounding box center [1001, 536] width 164 height 29
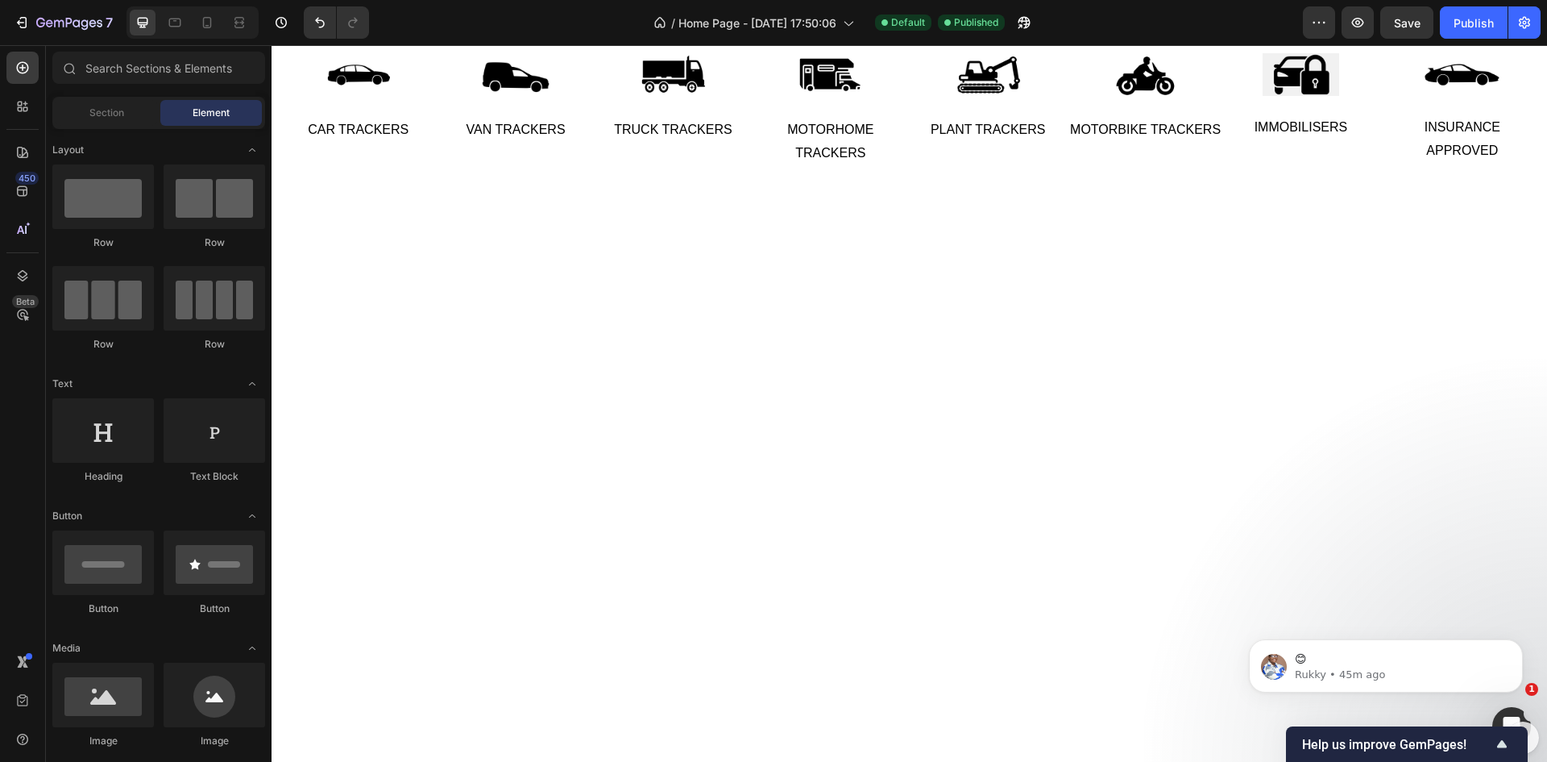
click at [941, 345] on div at bounding box center [910, 535] width 1276 height 716
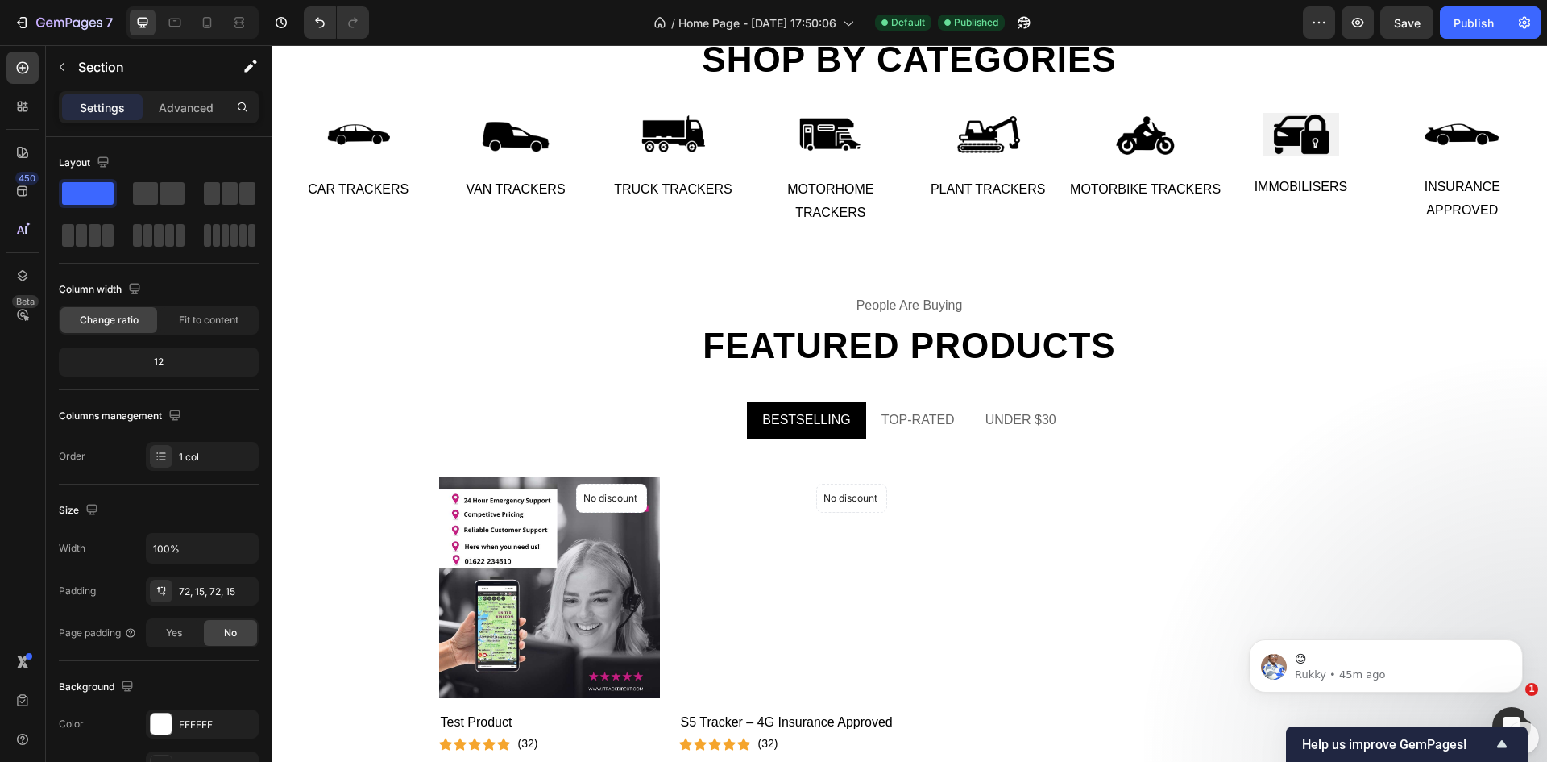
scroll to position [608, 0]
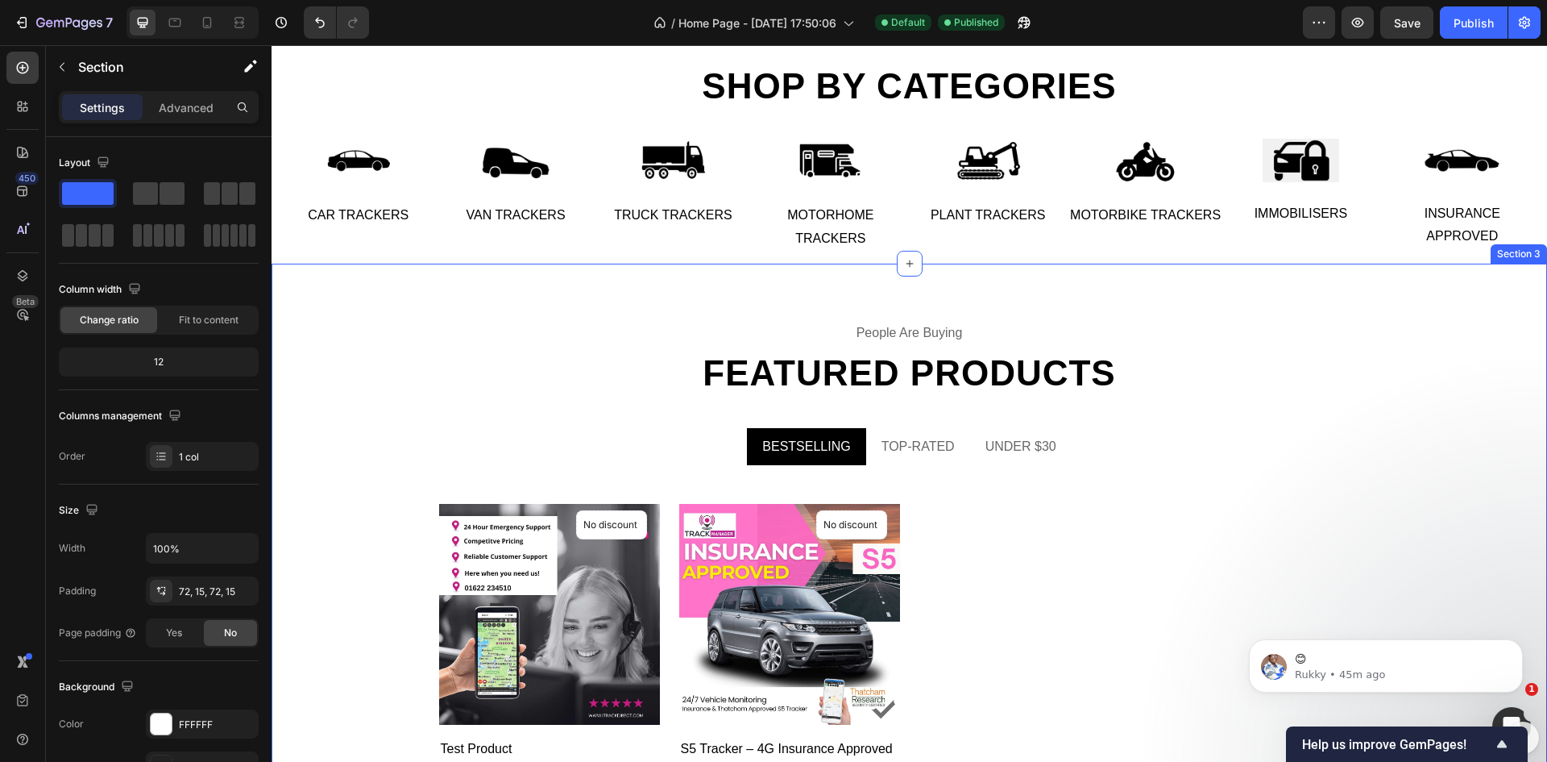
click at [917, 305] on div "people are buying Text Featured products Heading BESTSELLING TOP-RATED UNDER $3…" at bounding box center [910, 622] width 1276 height 716
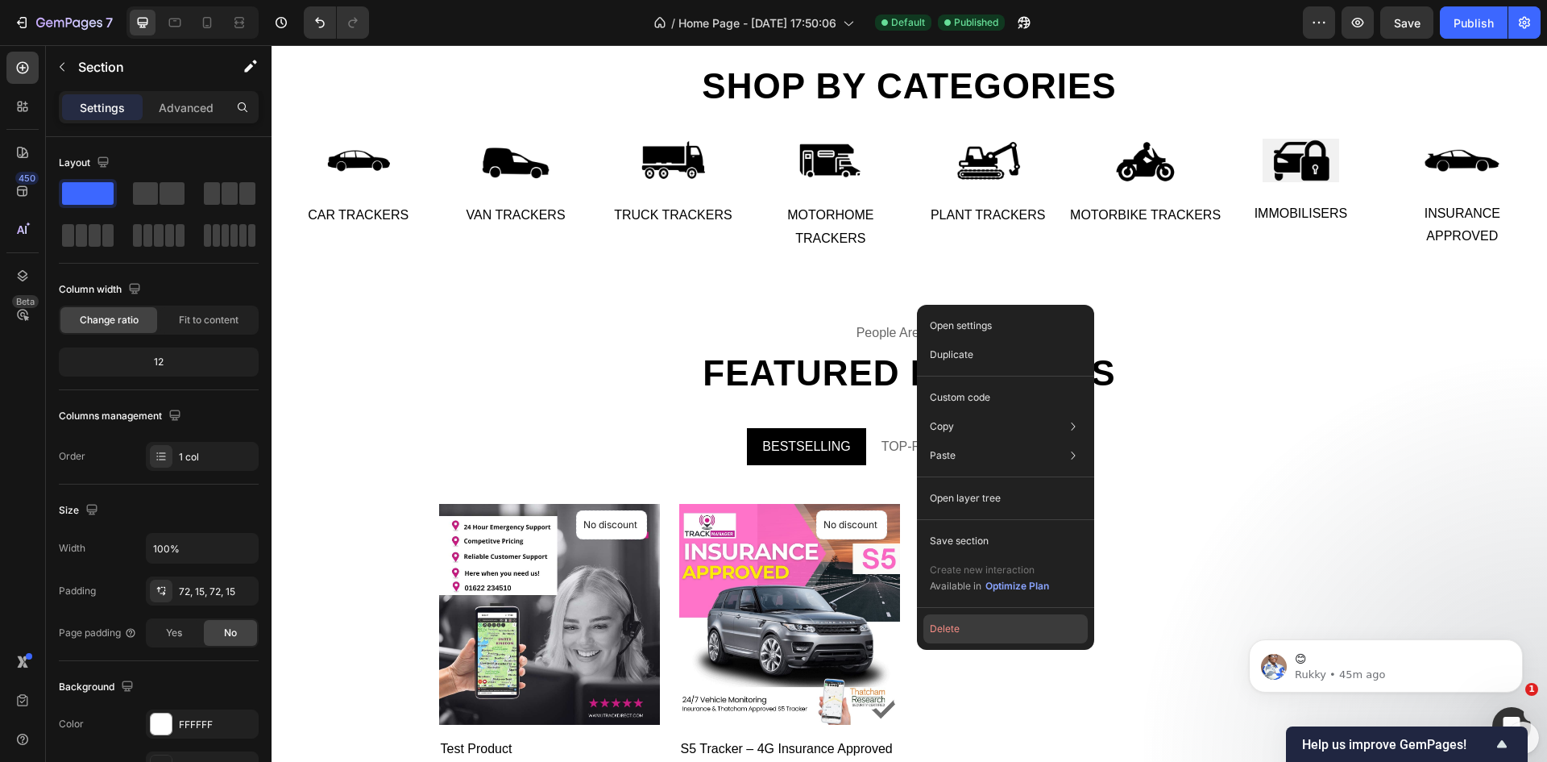
click at [999, 626] on button "Delete" at bounding box center [1006, 628] width 164 height 29
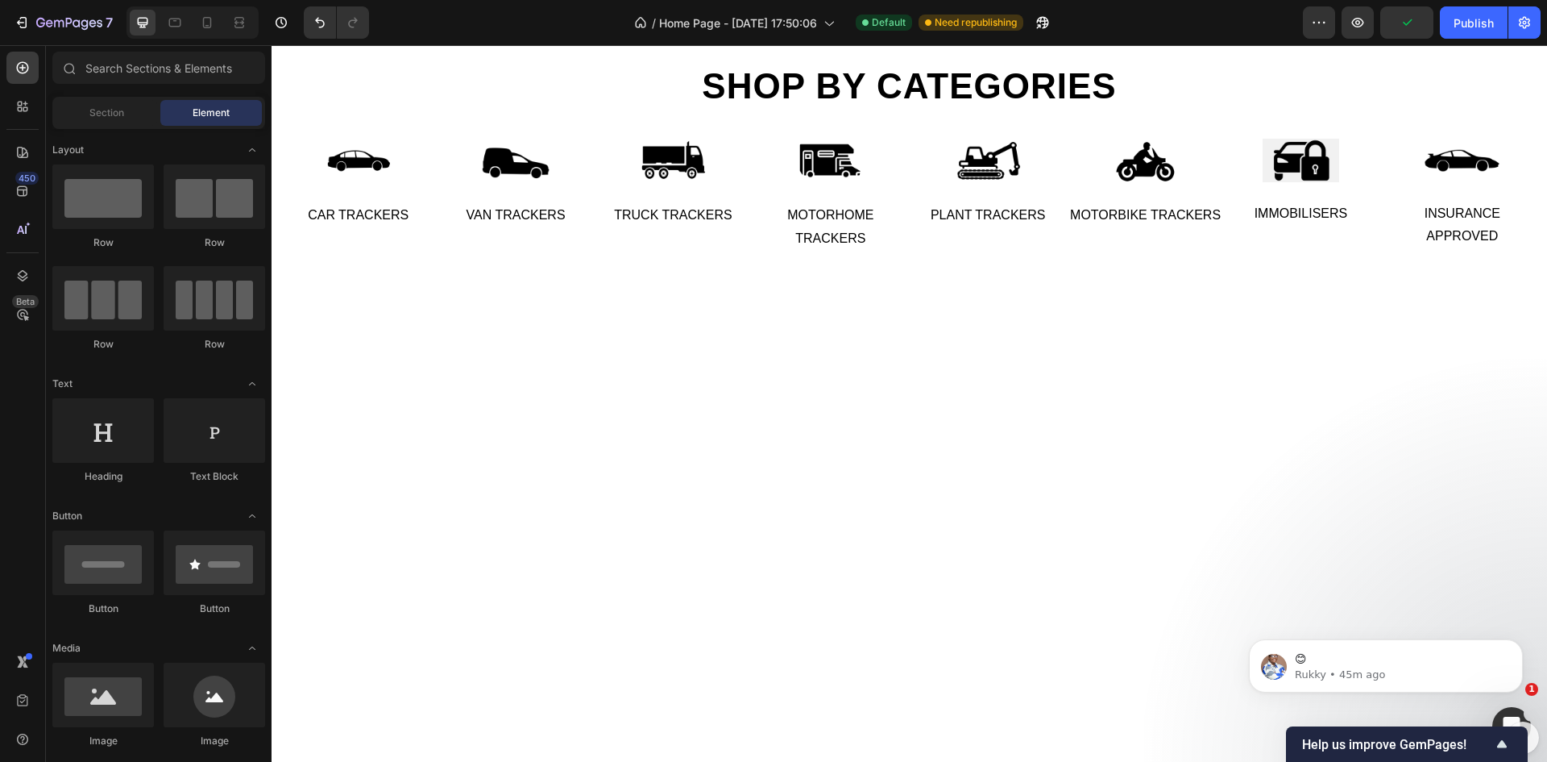
click at [958, 439] on div at bounding box center [910, 468] width 1276 height 408
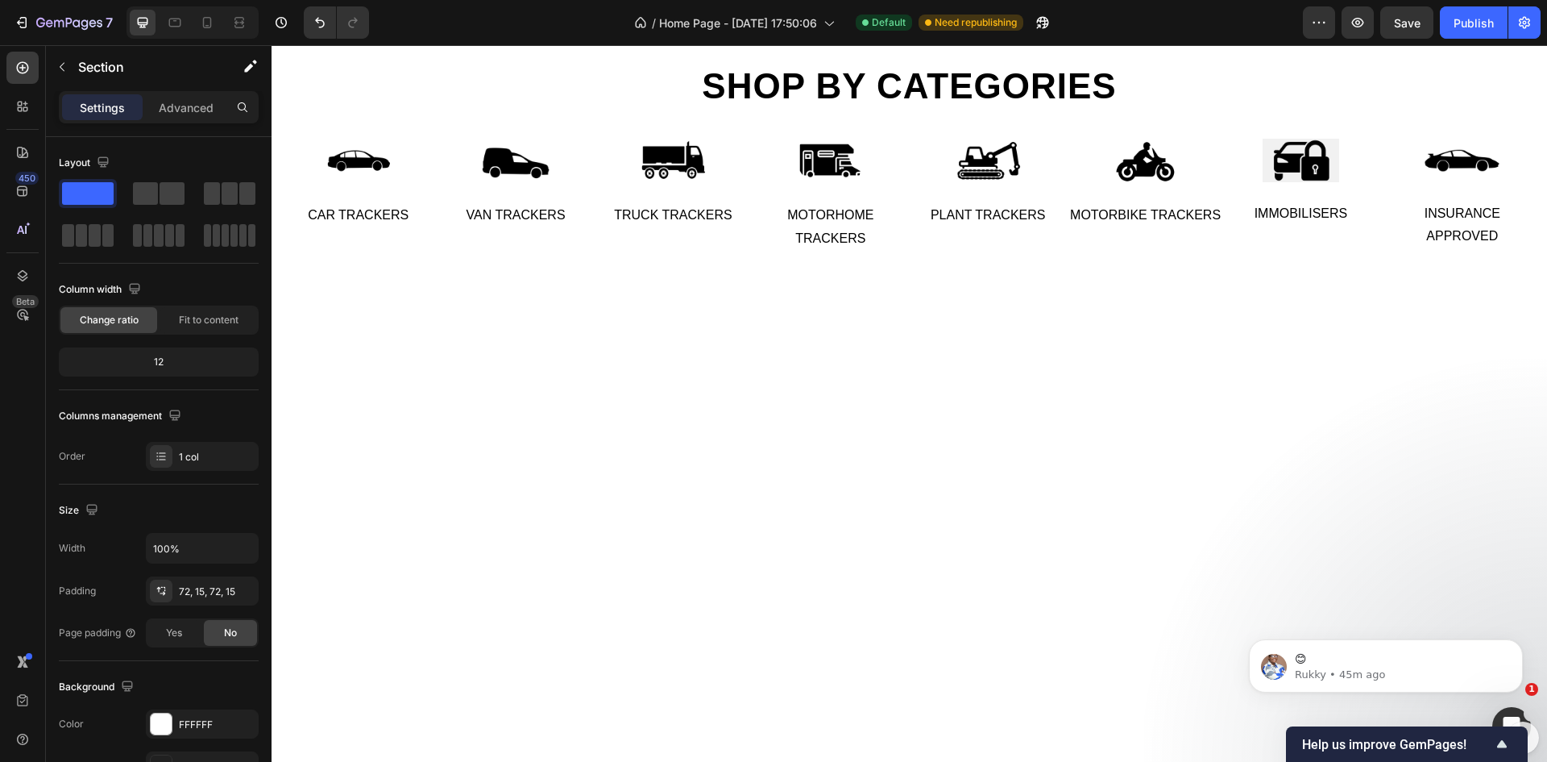
click at [878, 402] on div at bounding box center [910, 468] width 1276 height 408
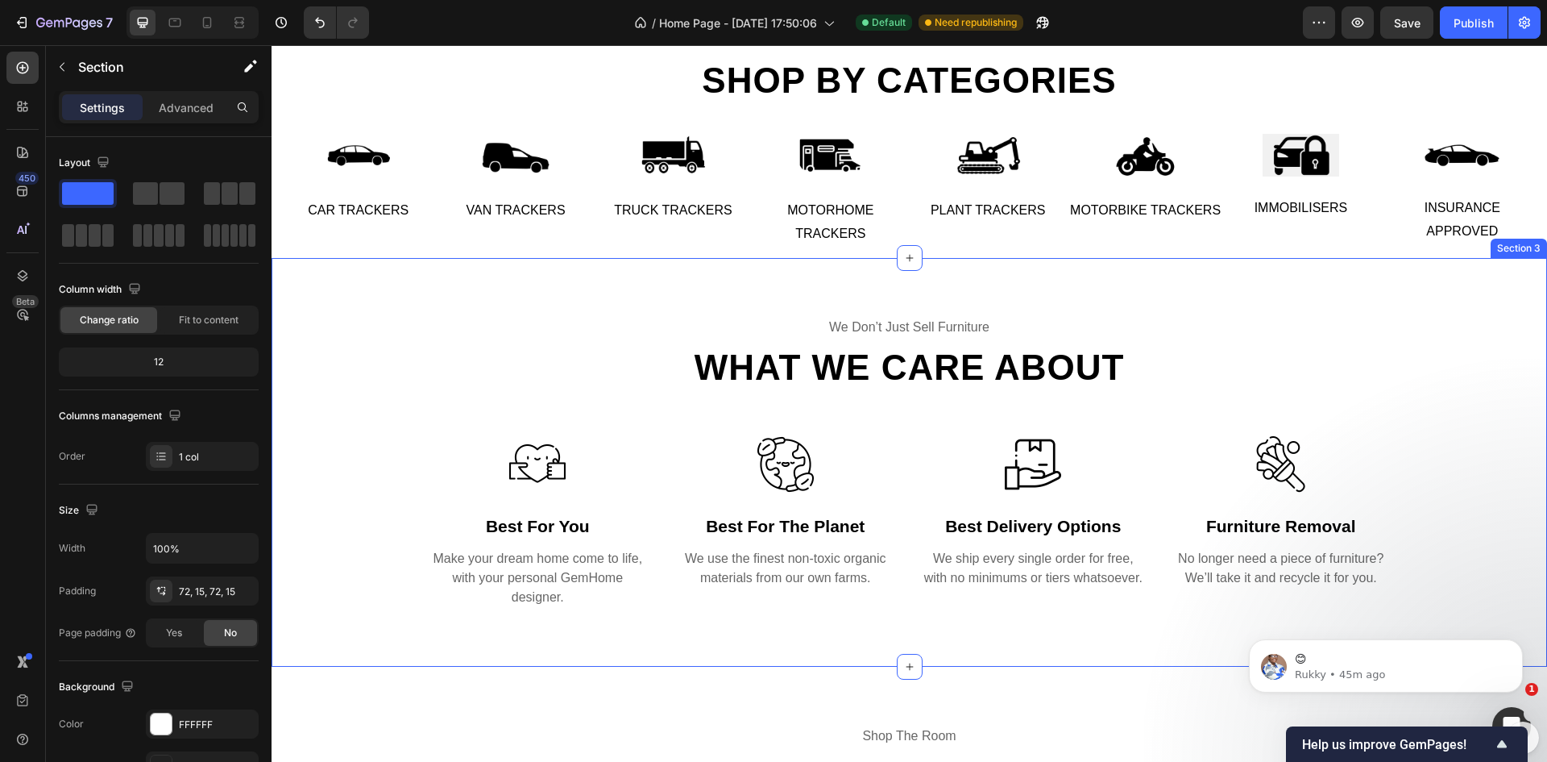
click at [885, 287] on div "we don’t just sell furniture Text What we care about Heading Row Image best for…" at bounding box center [910, 462] width 1276 height 408
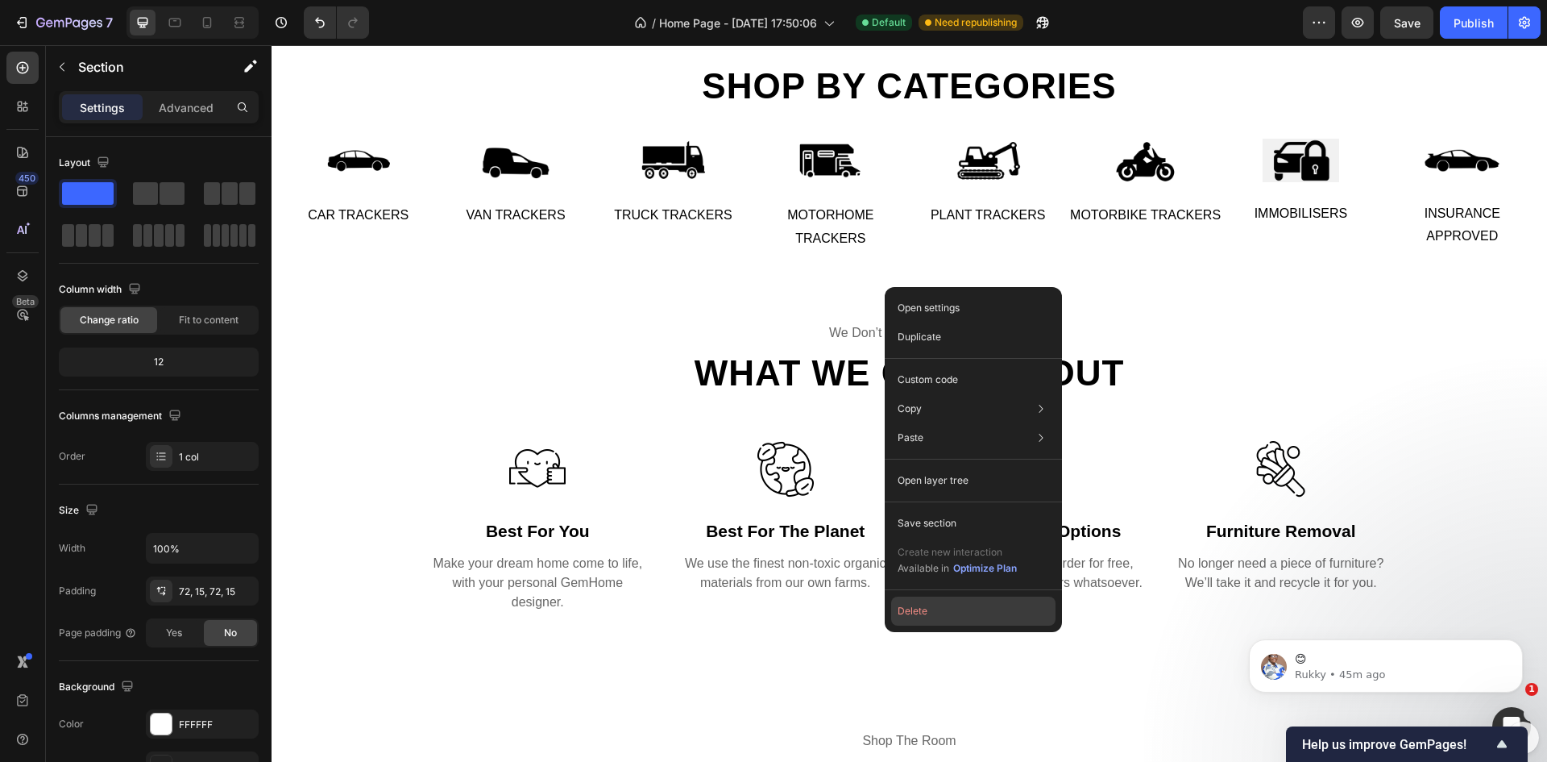
click at [961, 613] on button "Delete" at bounding box center [973, 610] width 164 height 29
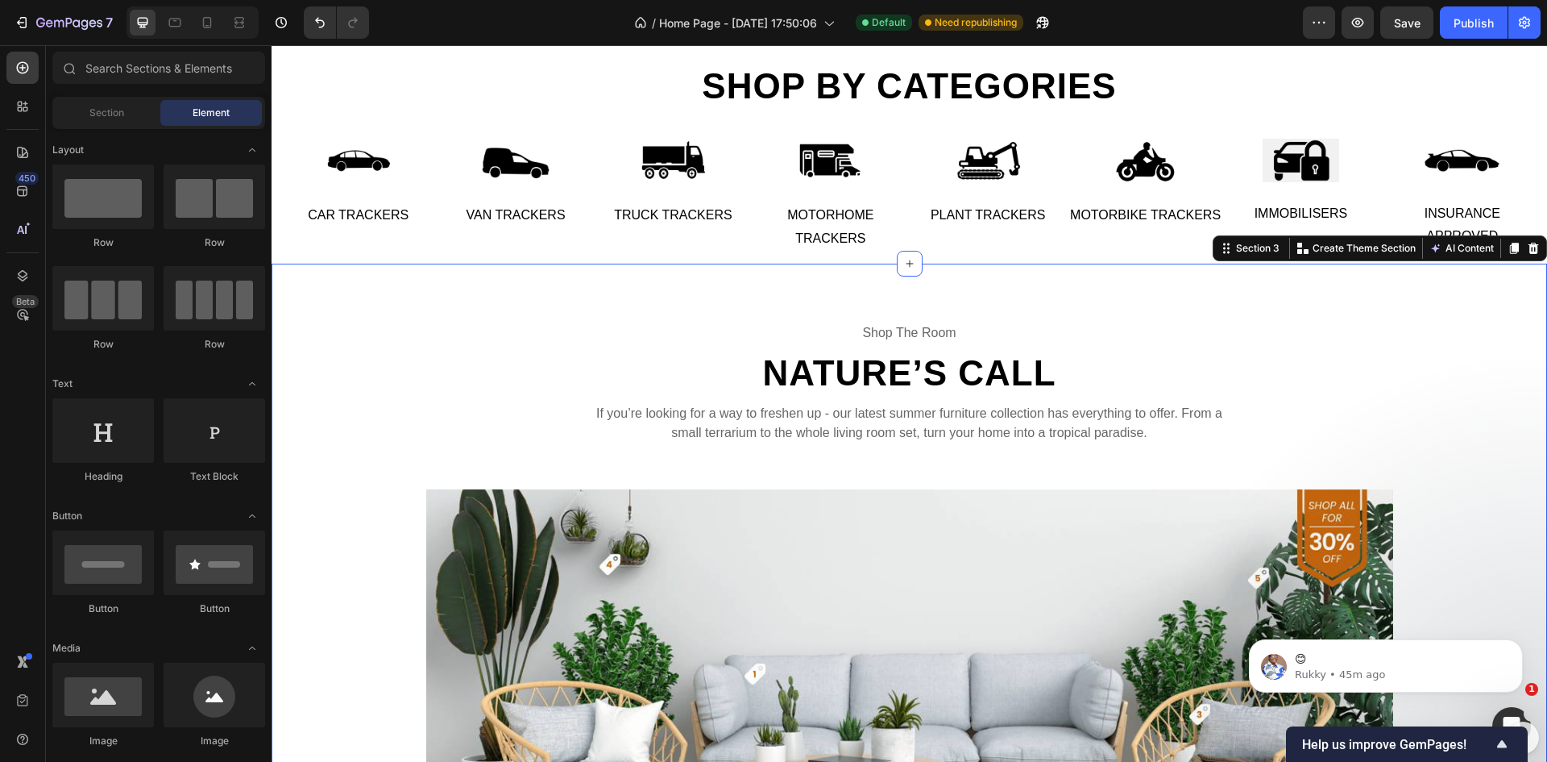
click at [906, 289] on div "shop the room Text Nature’s Call Heading If you’re looking for a way to freshen…" at bounding box center [910, 745] width 1276 height 962
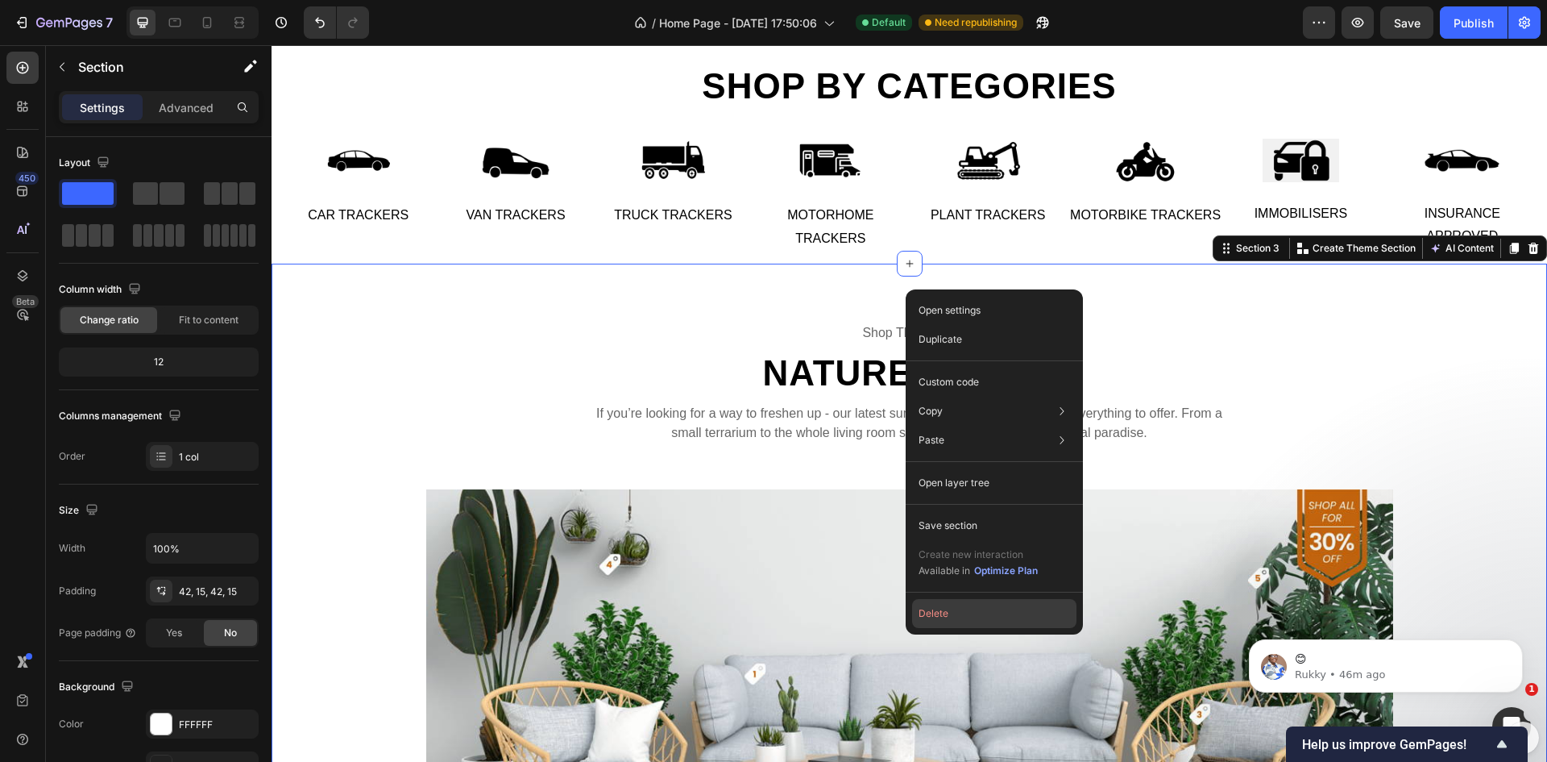
click at [986, 606] on button "Delete" at bounding box center [994, 613] width 164 height 29
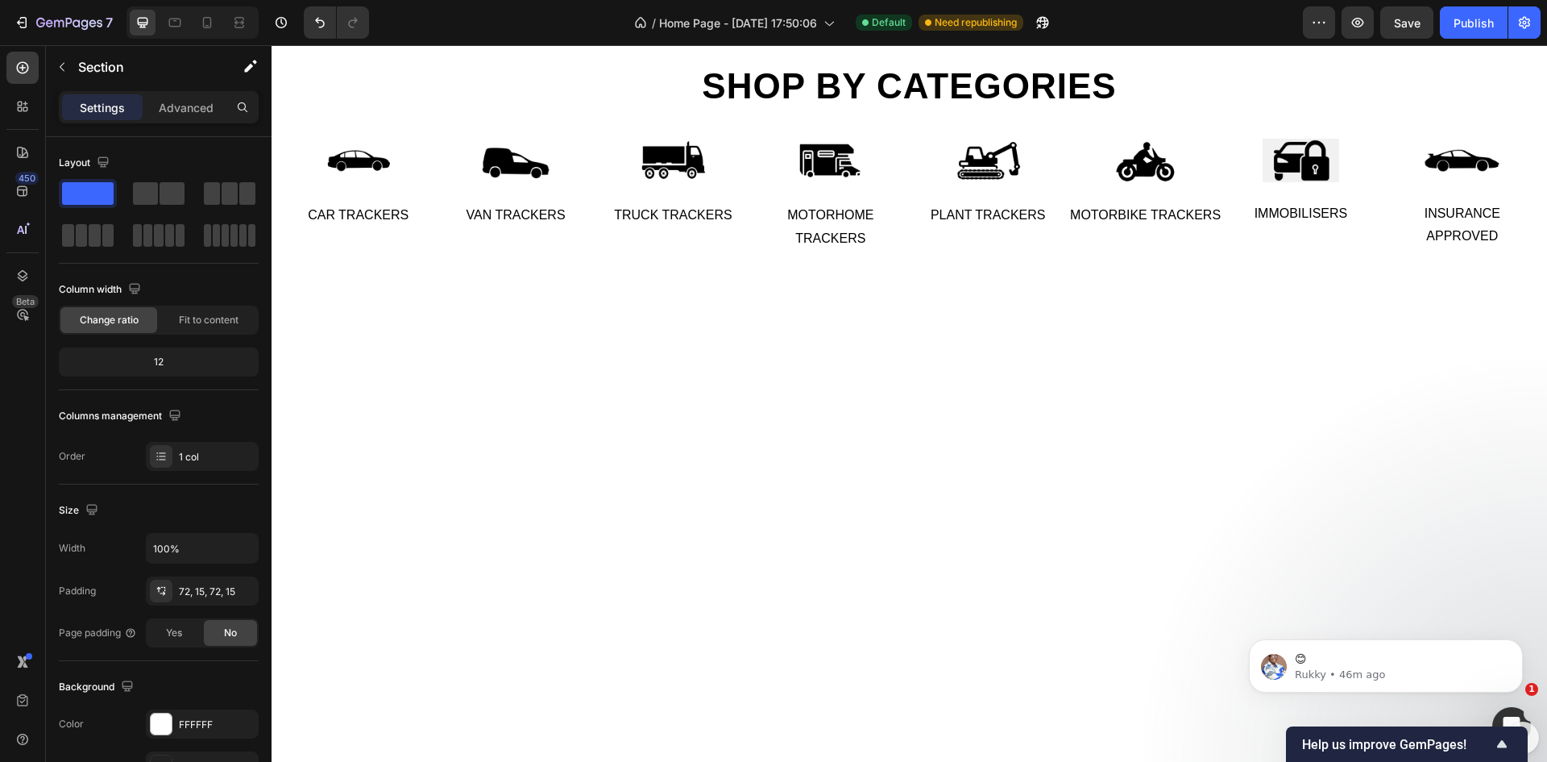
click at [889, 283] on div at bounding box center [910, 530] width 1276 height 532
click at [882, 302] on div at bounding box center [910, 530] width 1276 height 532
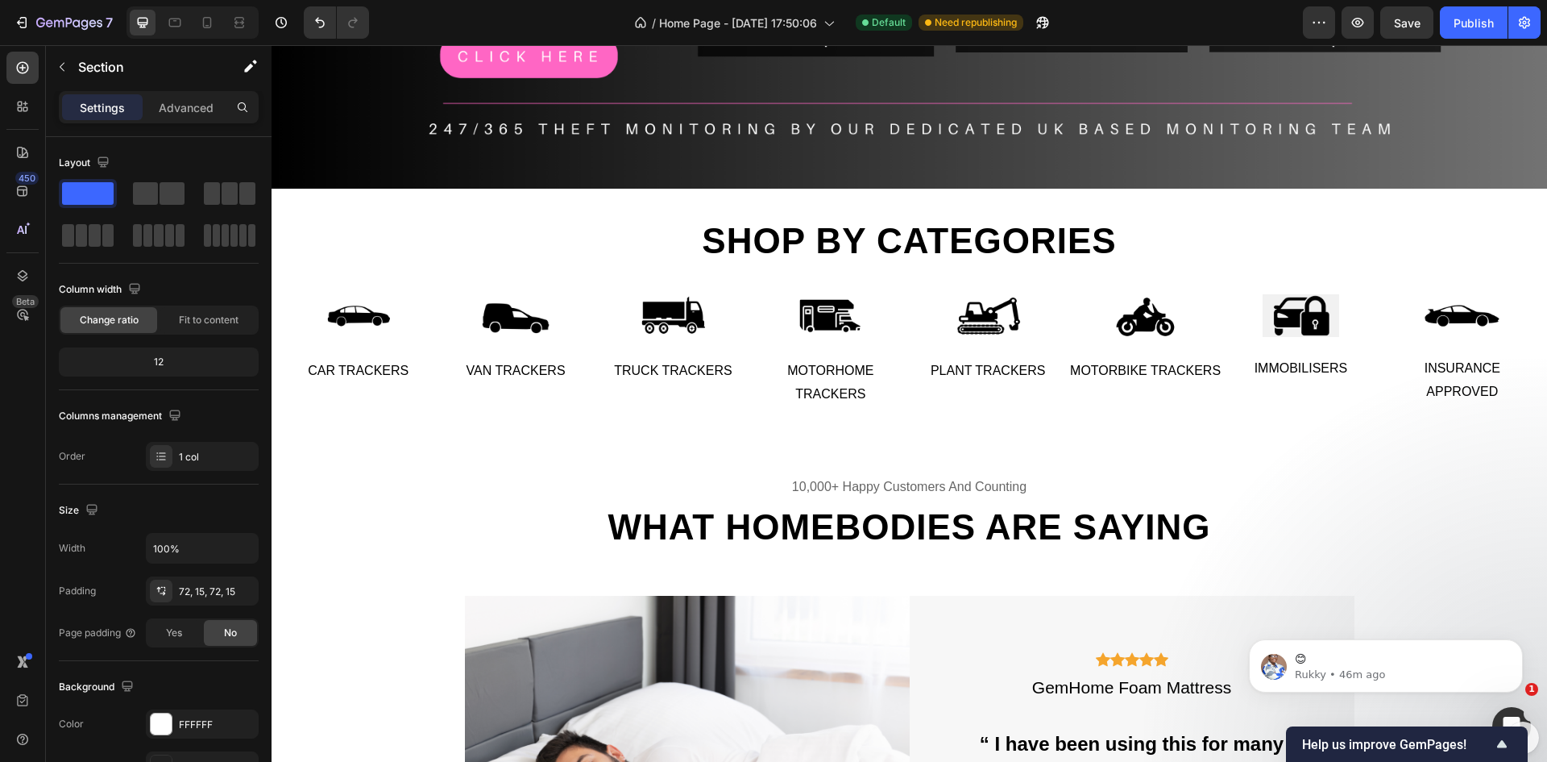
scroll to position [446, 0]
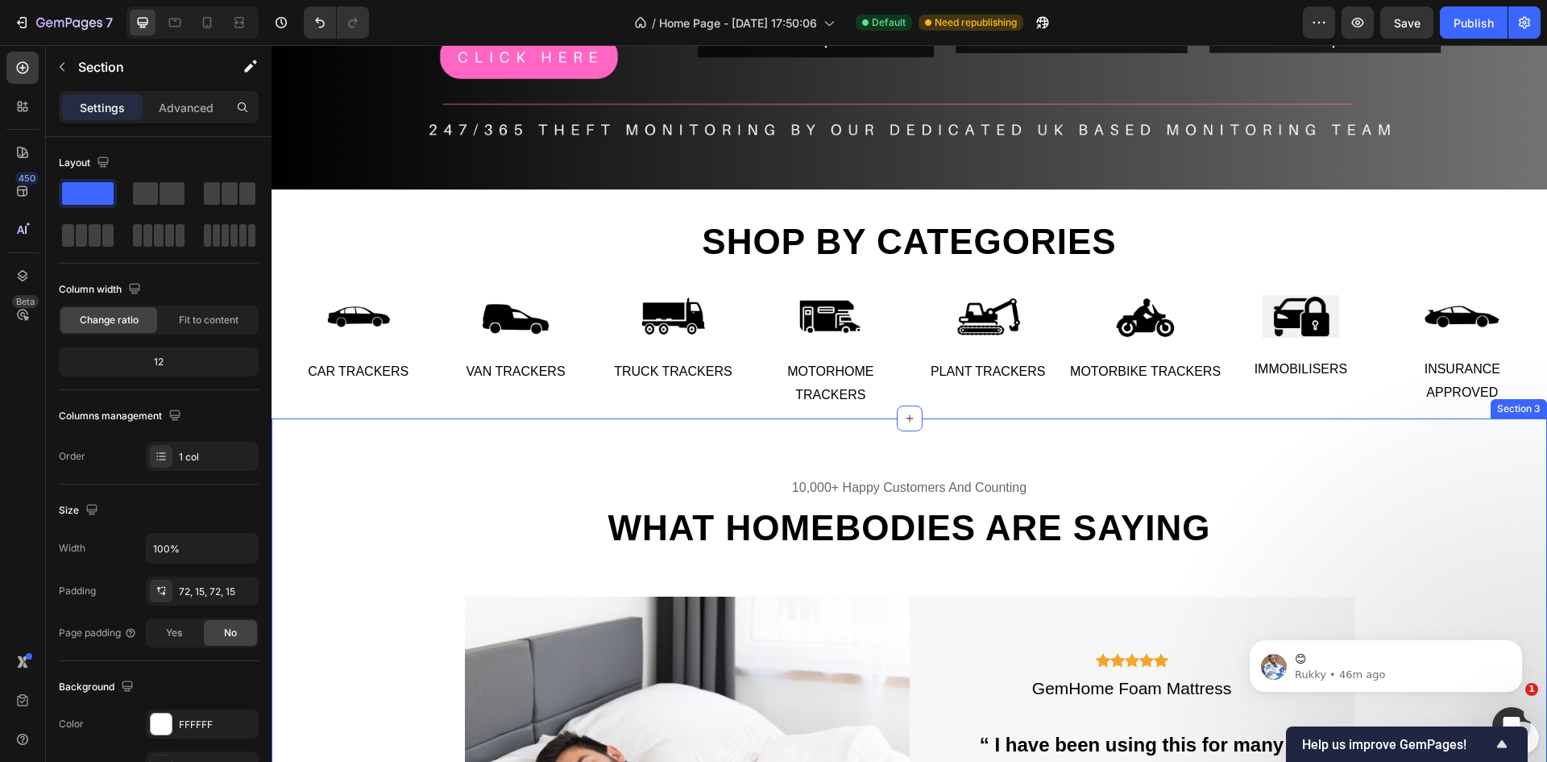
click at [864, 451] on div "10,000+ happy customers and counting Text What homebodies are saying Heading Im…" at bounding box center [910, 727] width 1276 height 619
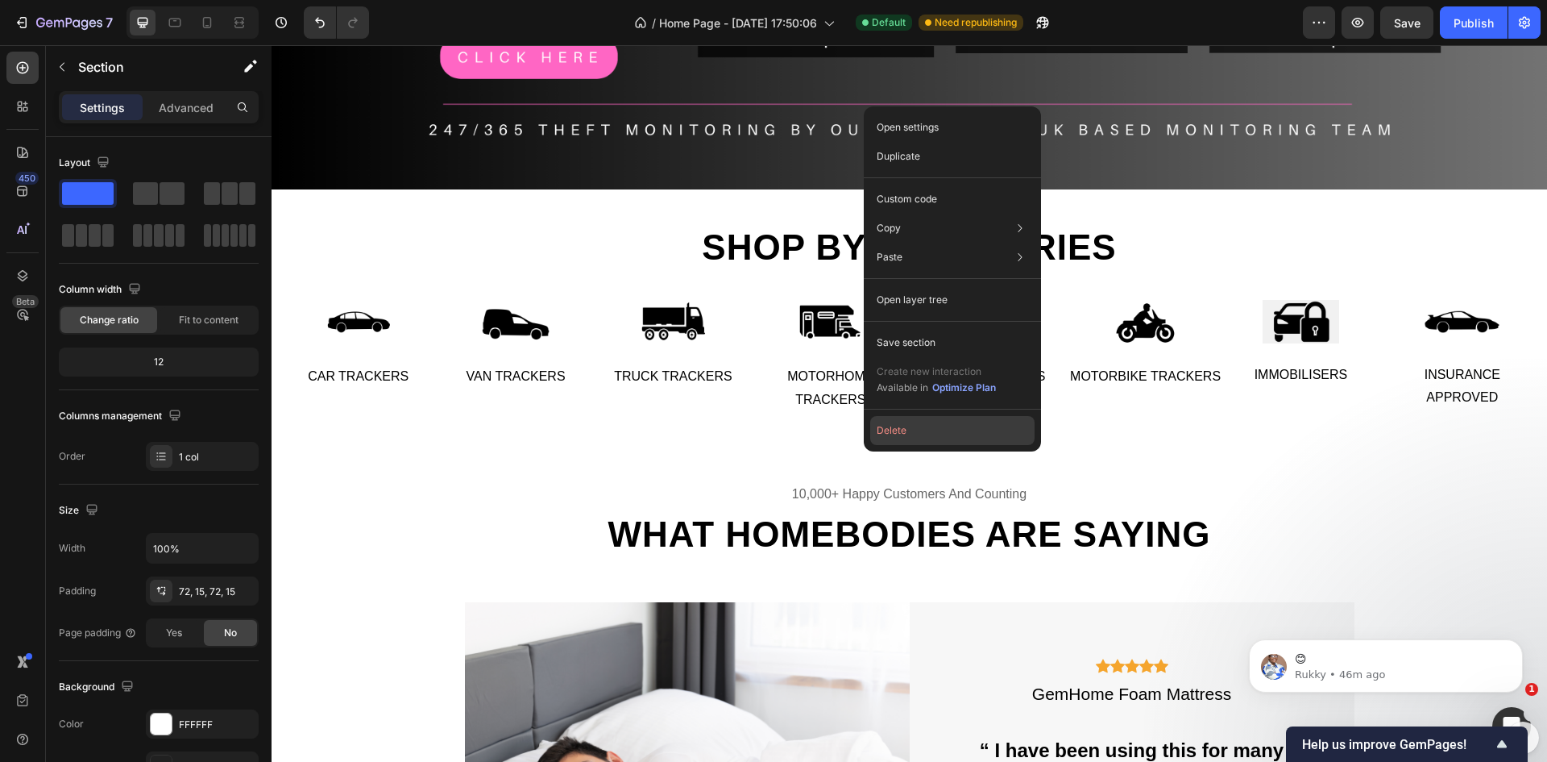
click at [909, 442] on button "Delete" at bounding box center [952, 430] width 164 height 29
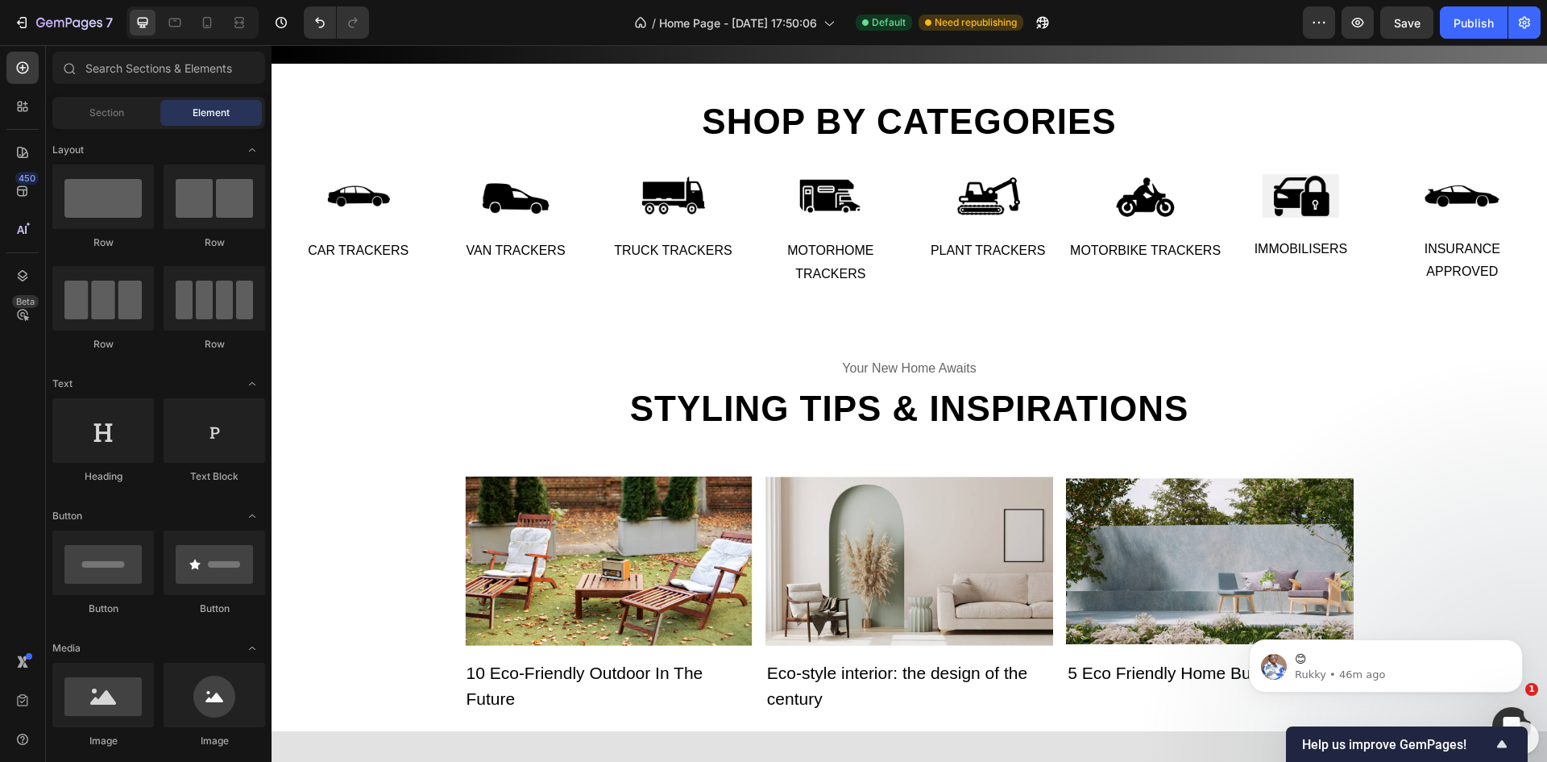
scroll to position [527, 0]
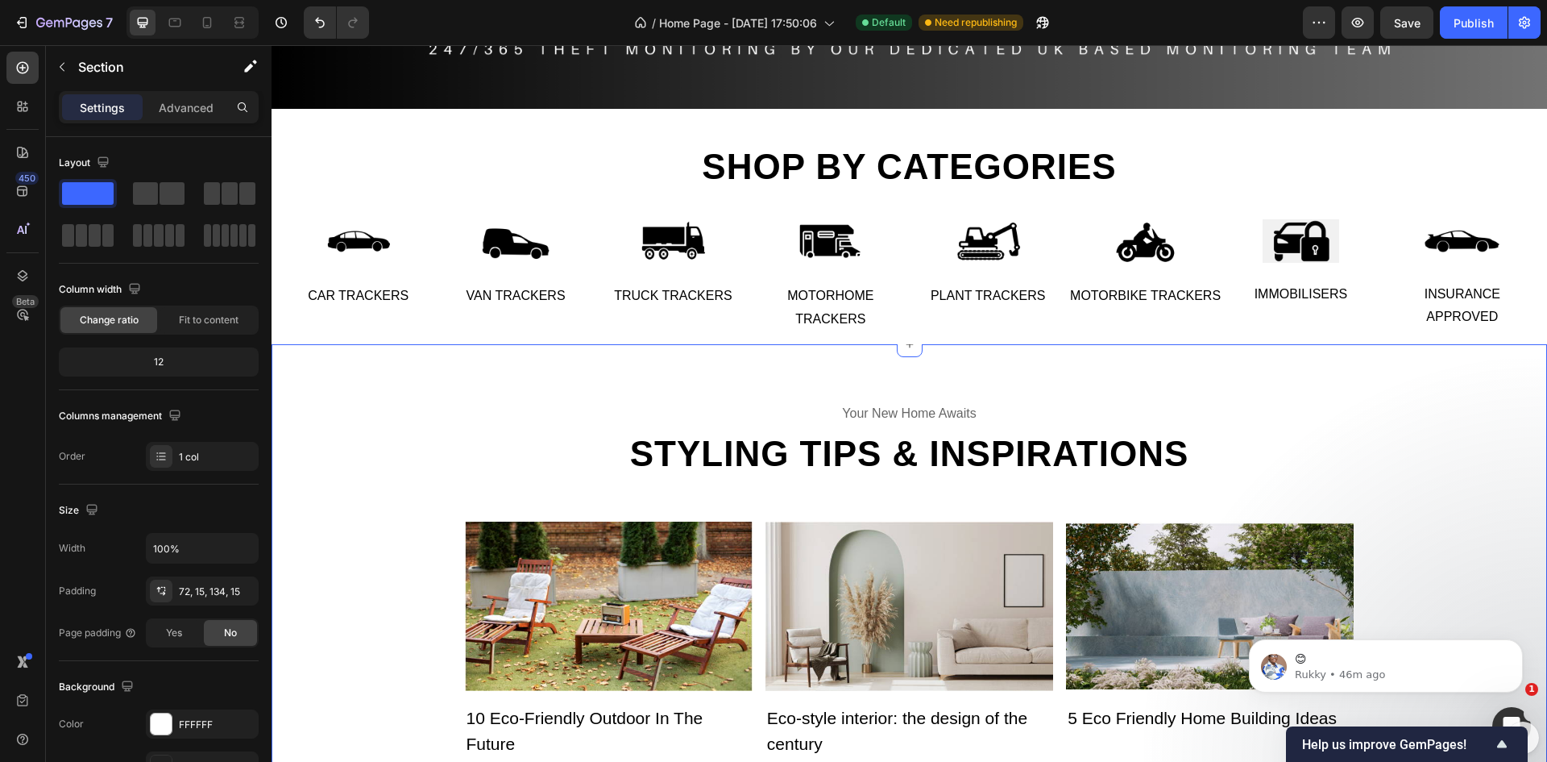
click at [923, 371] on div "your new home awaits Text Styling tips & inspirations Heading Image 10 Eco-Frie…" at bounding box center [910, 560] width 1276 height 433
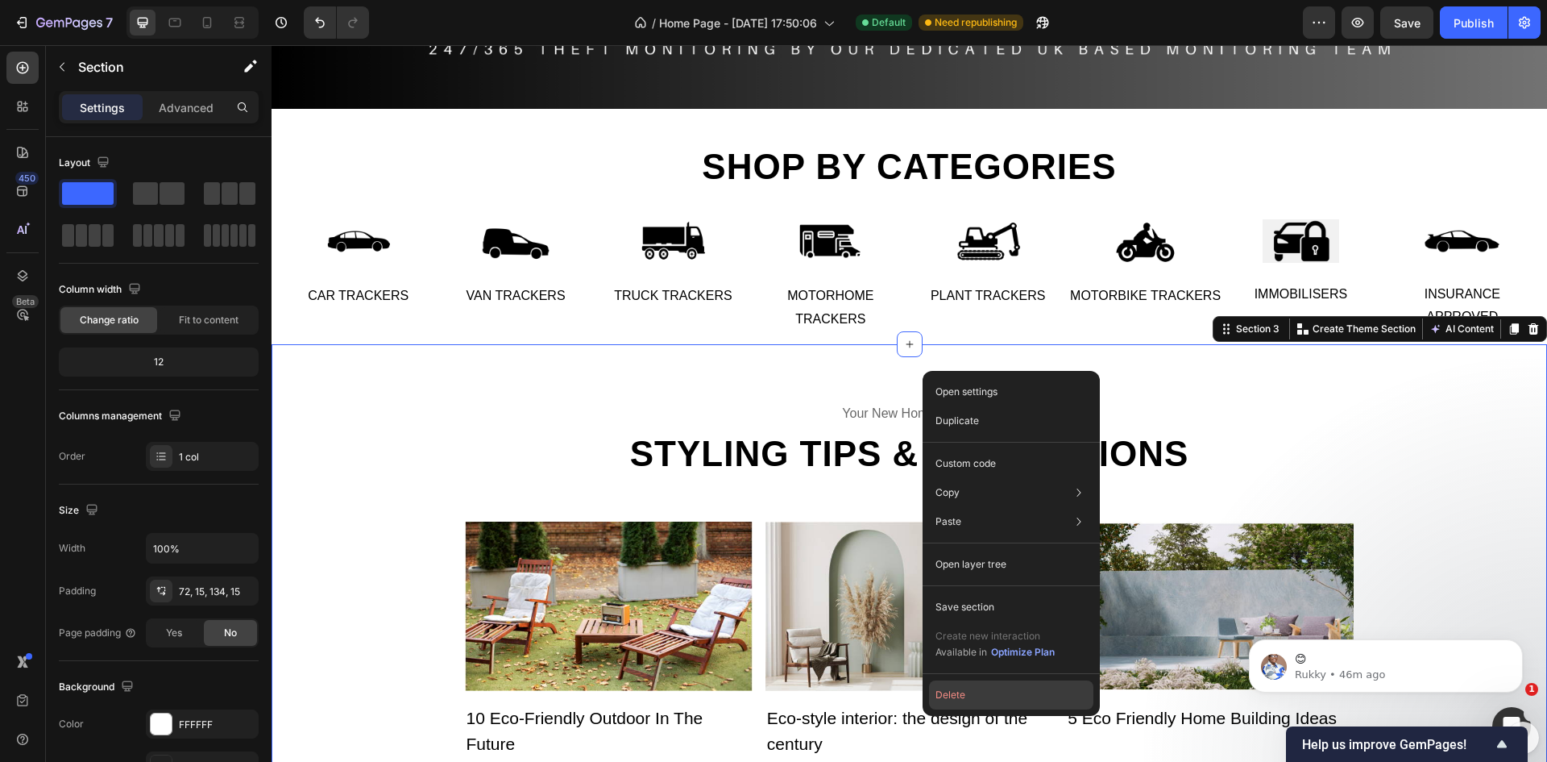
click at [997, 691] on button "Delete" at bounding box center [1011, 694] width 164 height 29
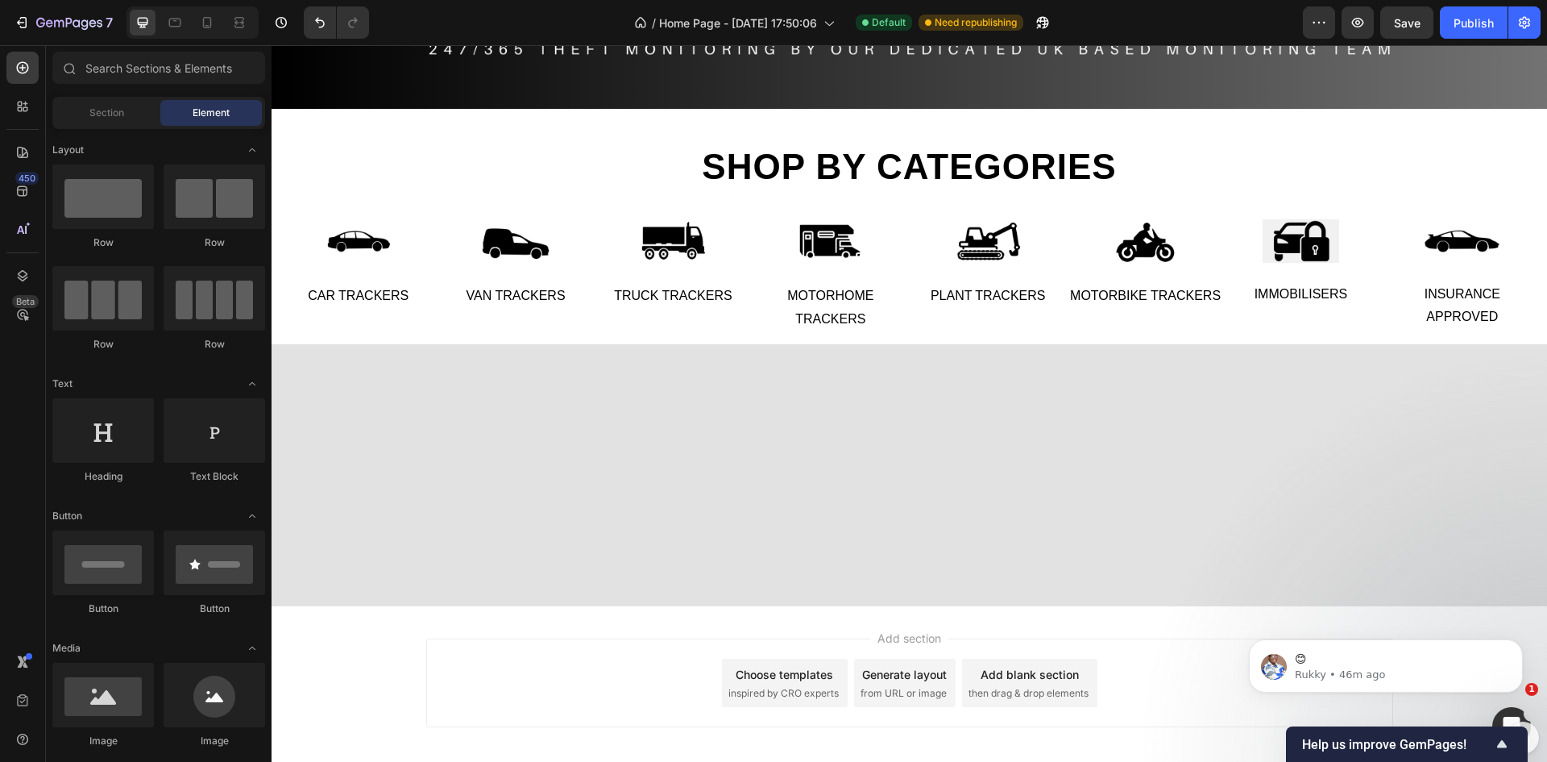
click at [927, 440] on div at bounding box center [910, 475] width 1276 height 263
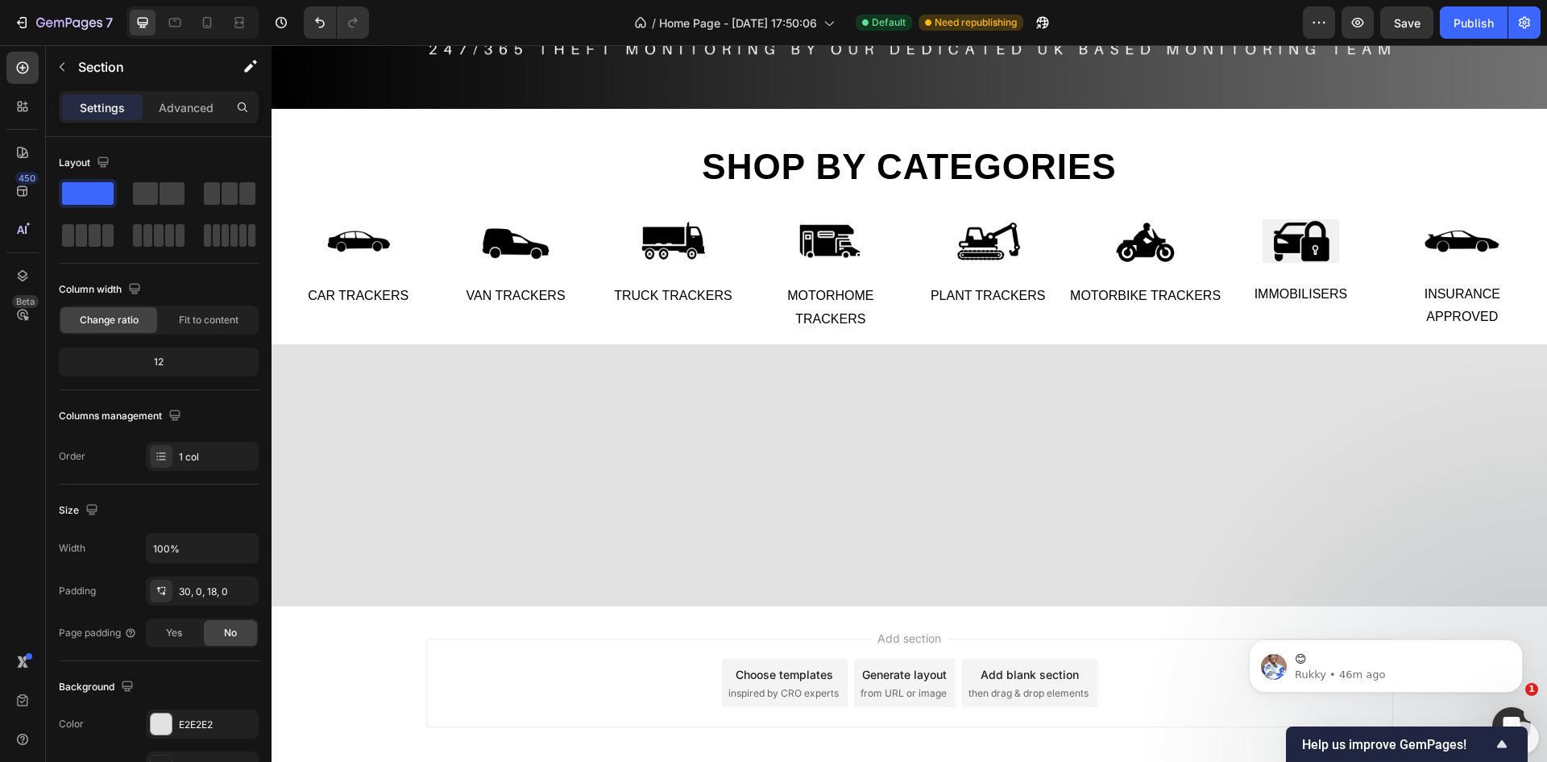
click at [364, 645] on div "Add section Choose templates inspired by CRO experts Generate layout from URL o…" at bounding box center [910, 705] width 1276 height 198
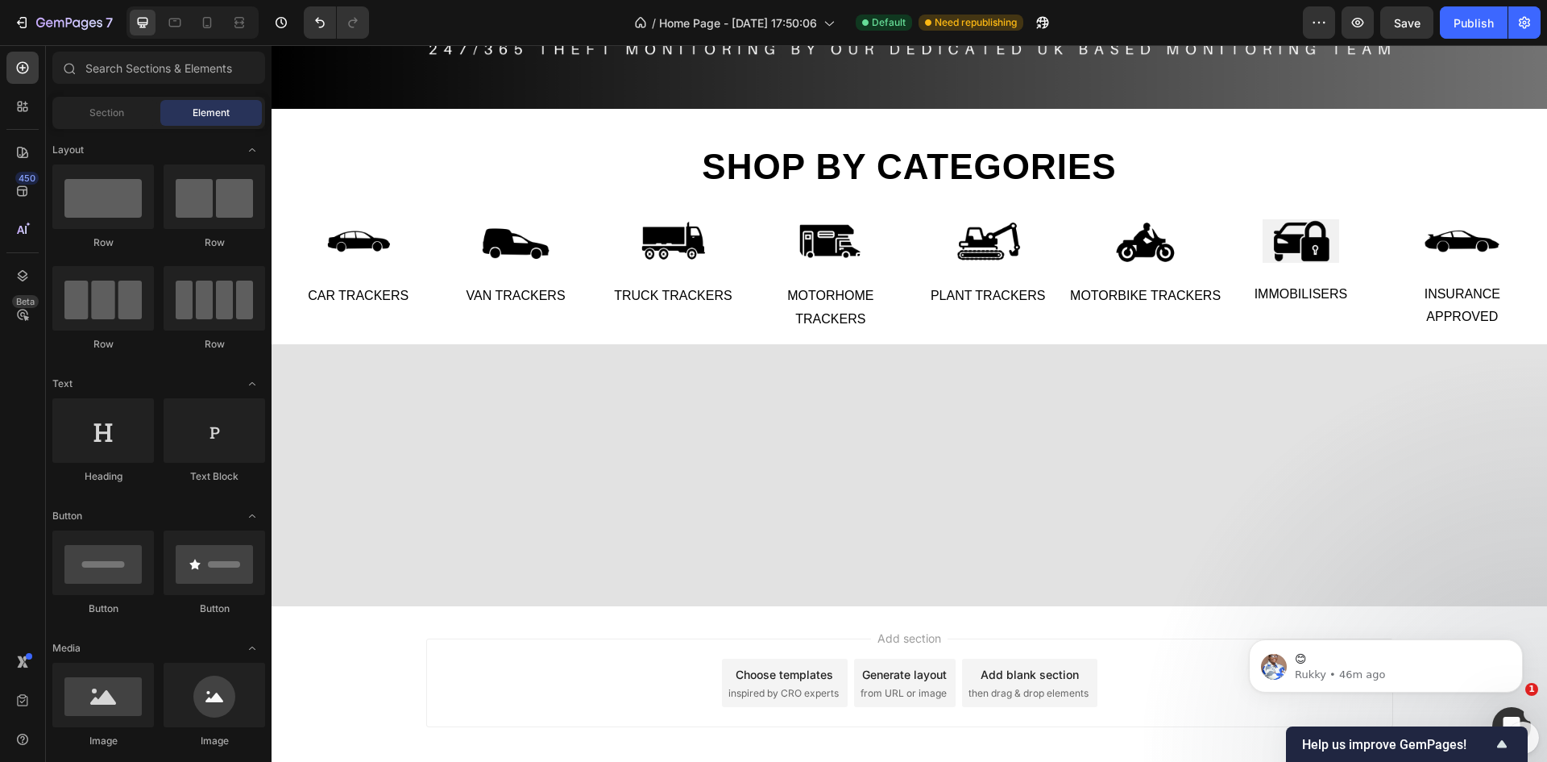
click at [546, 678] on div "Add section Choose templates inspired by CRO experts Generate layout from URL o…" at bounding box center [909, 682] width 967 height 89
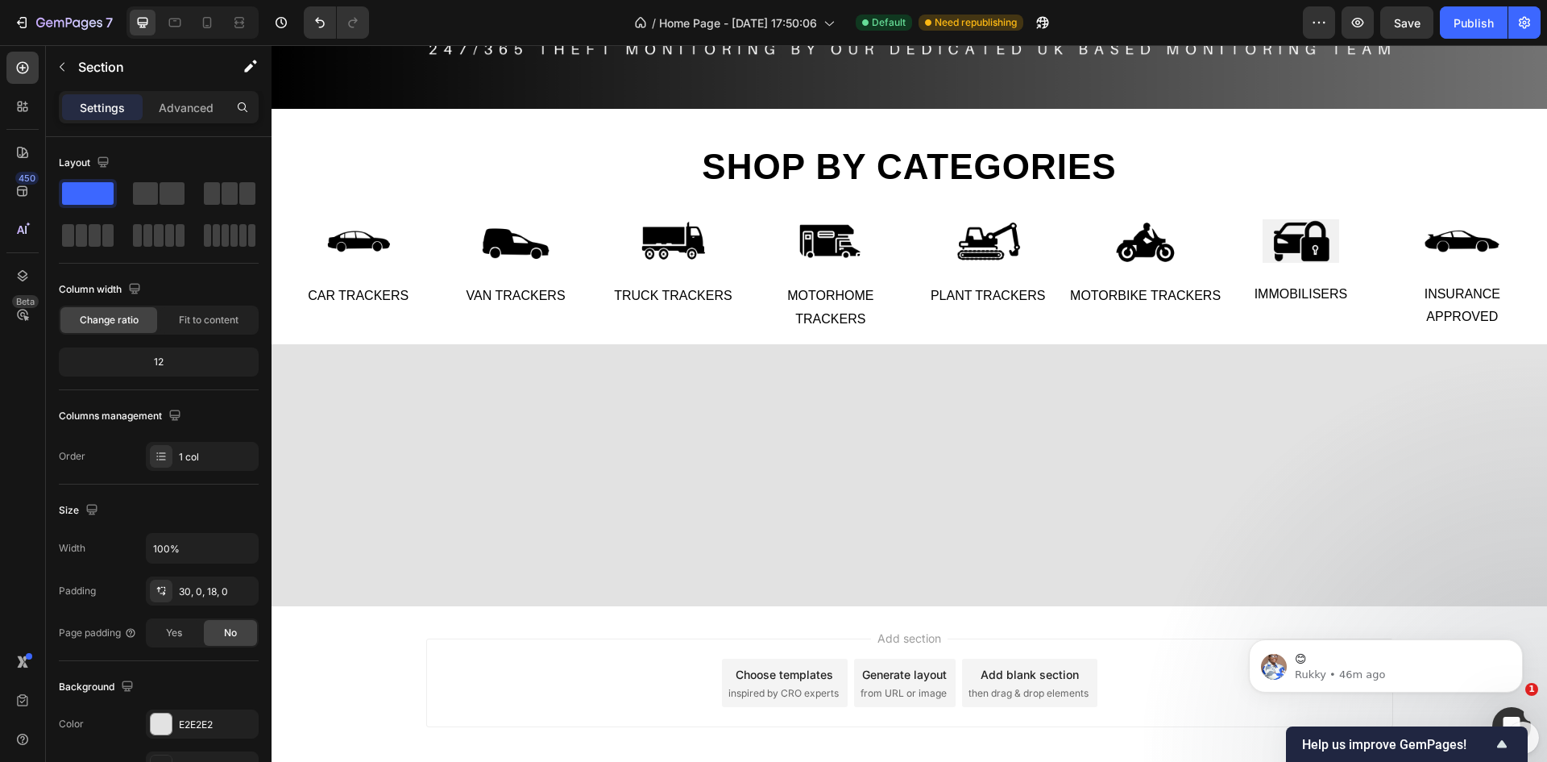
click at [707, 391] on div at bounding box center [910, 475] width 1276 height 263
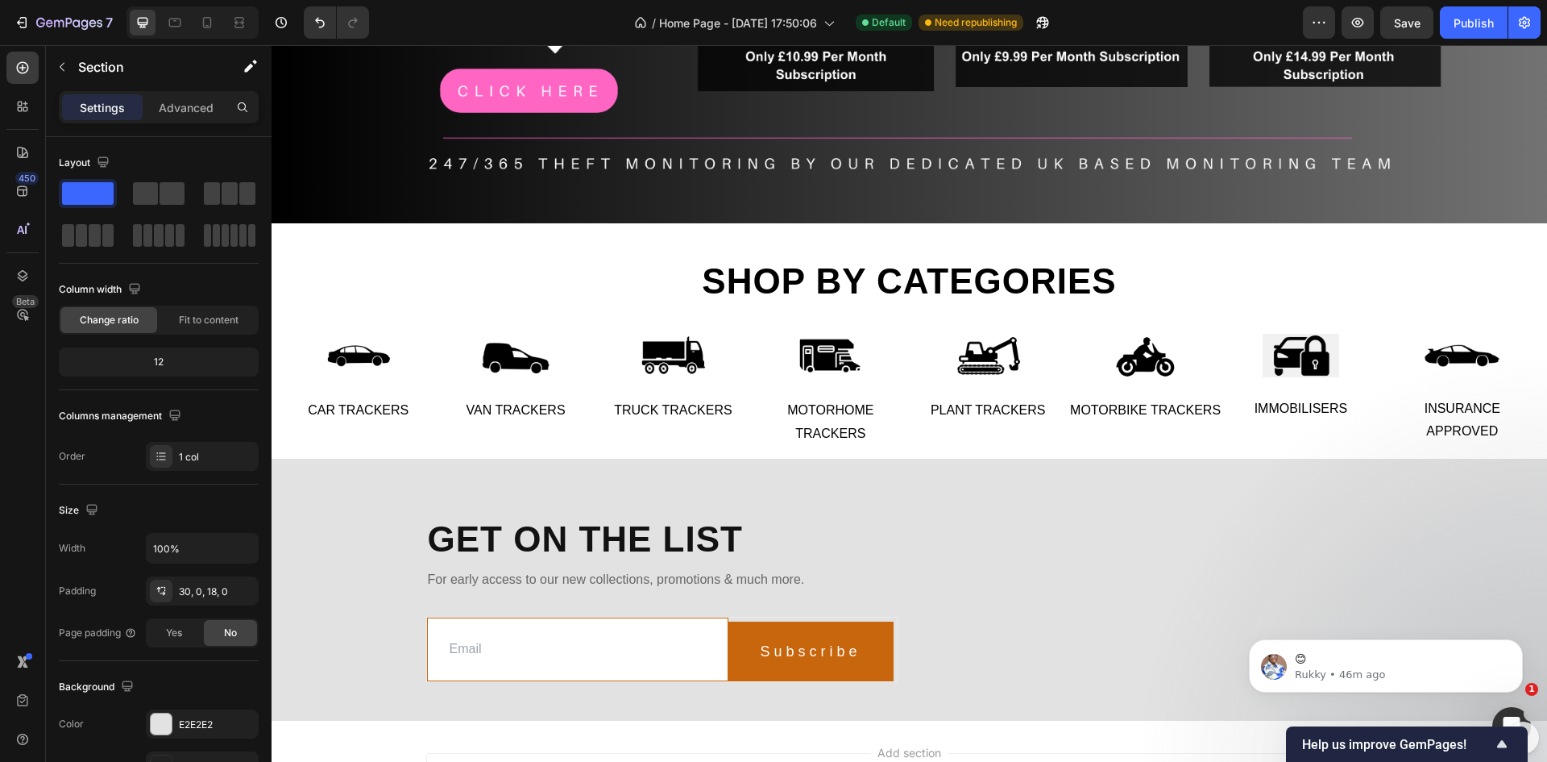
scroll to position [356, 0]
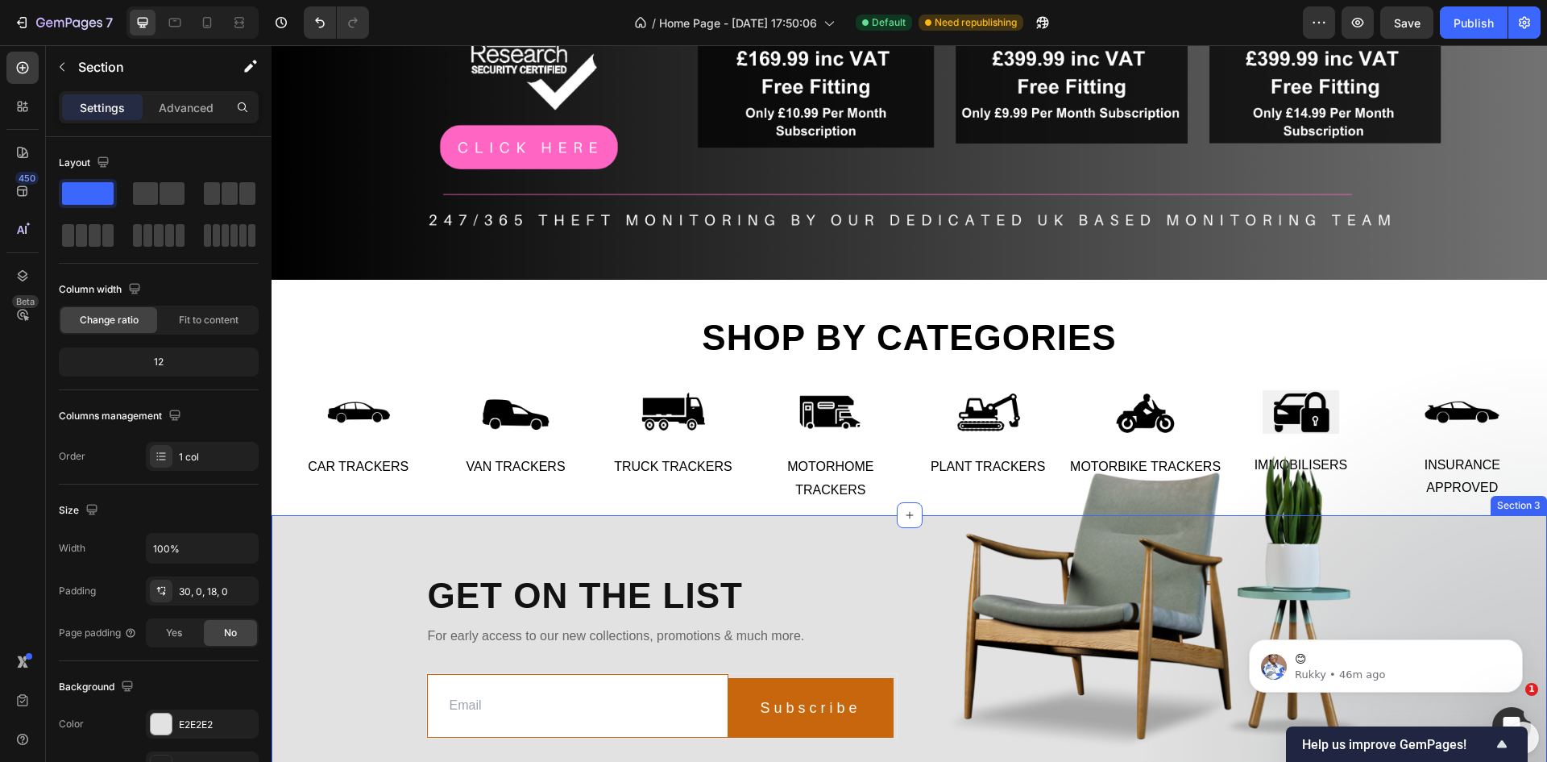
click at [791, 526] on div "Get on the list Heading For early access to our new collections, promotions & m…" at bounding box center [910, 655] width 1276 height 280
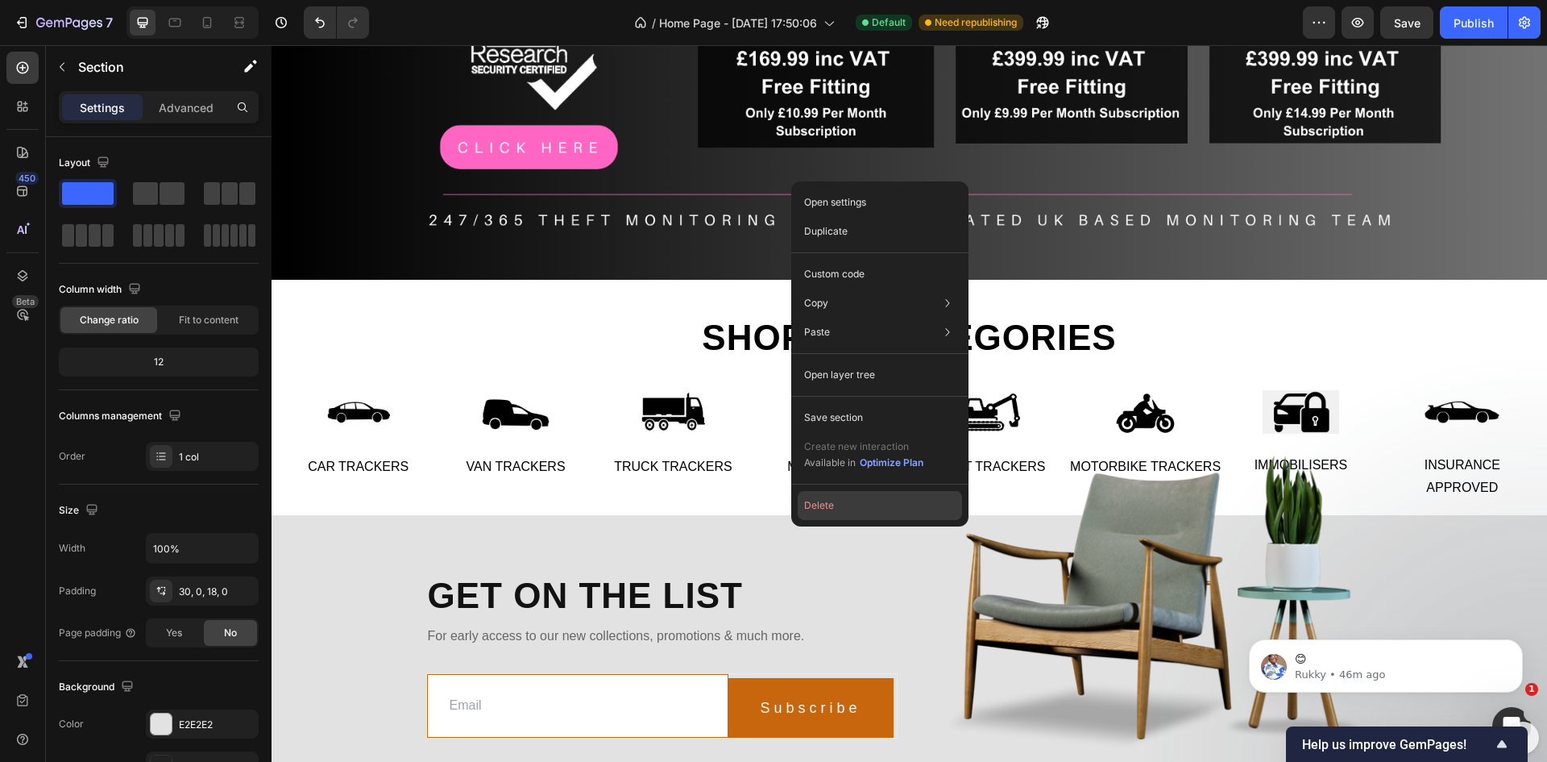
click at [824, 505] on button "Delete" at bounding box center [880, 505] width 164 height 29
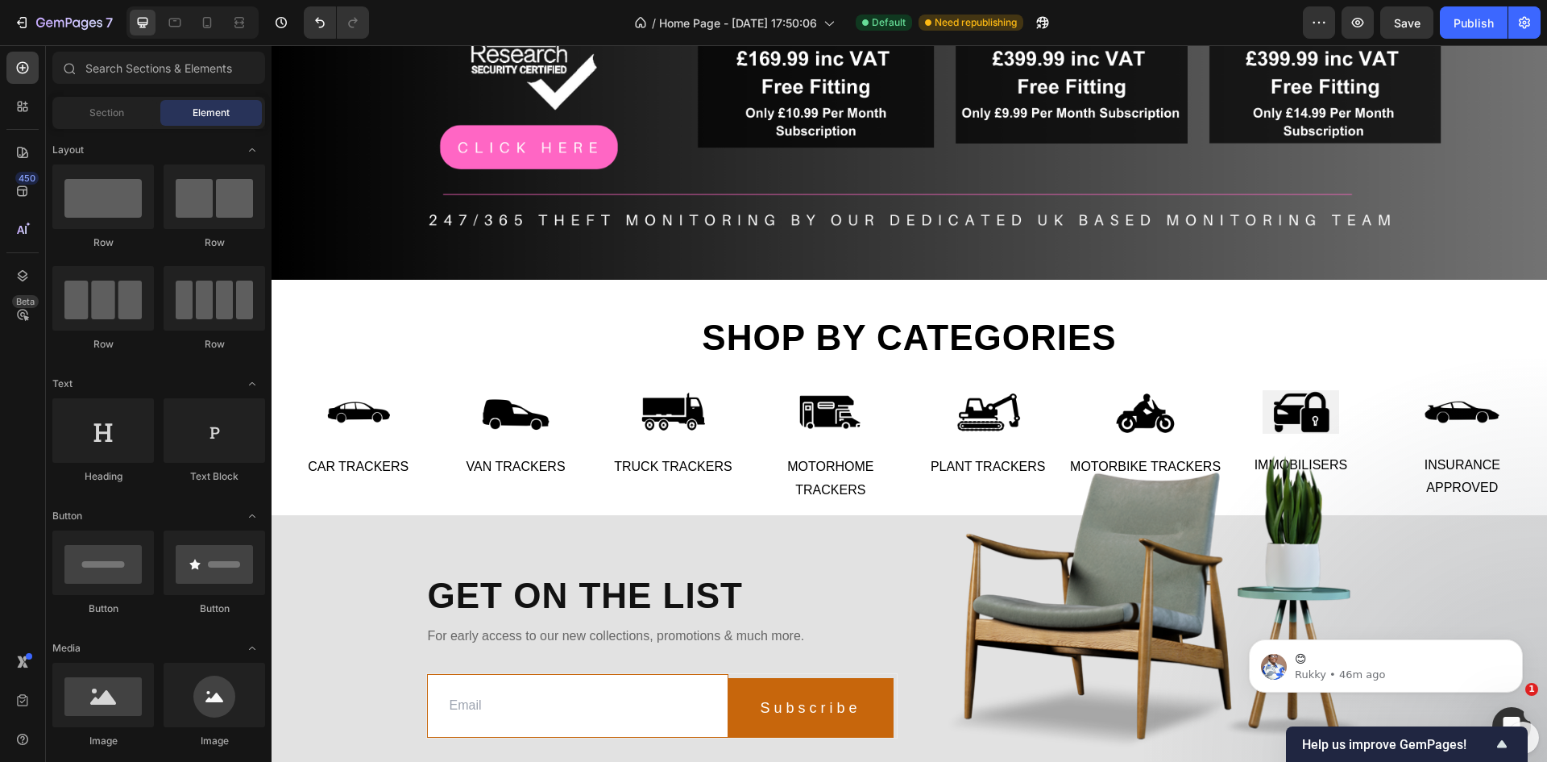
scroll to position [335, 0]
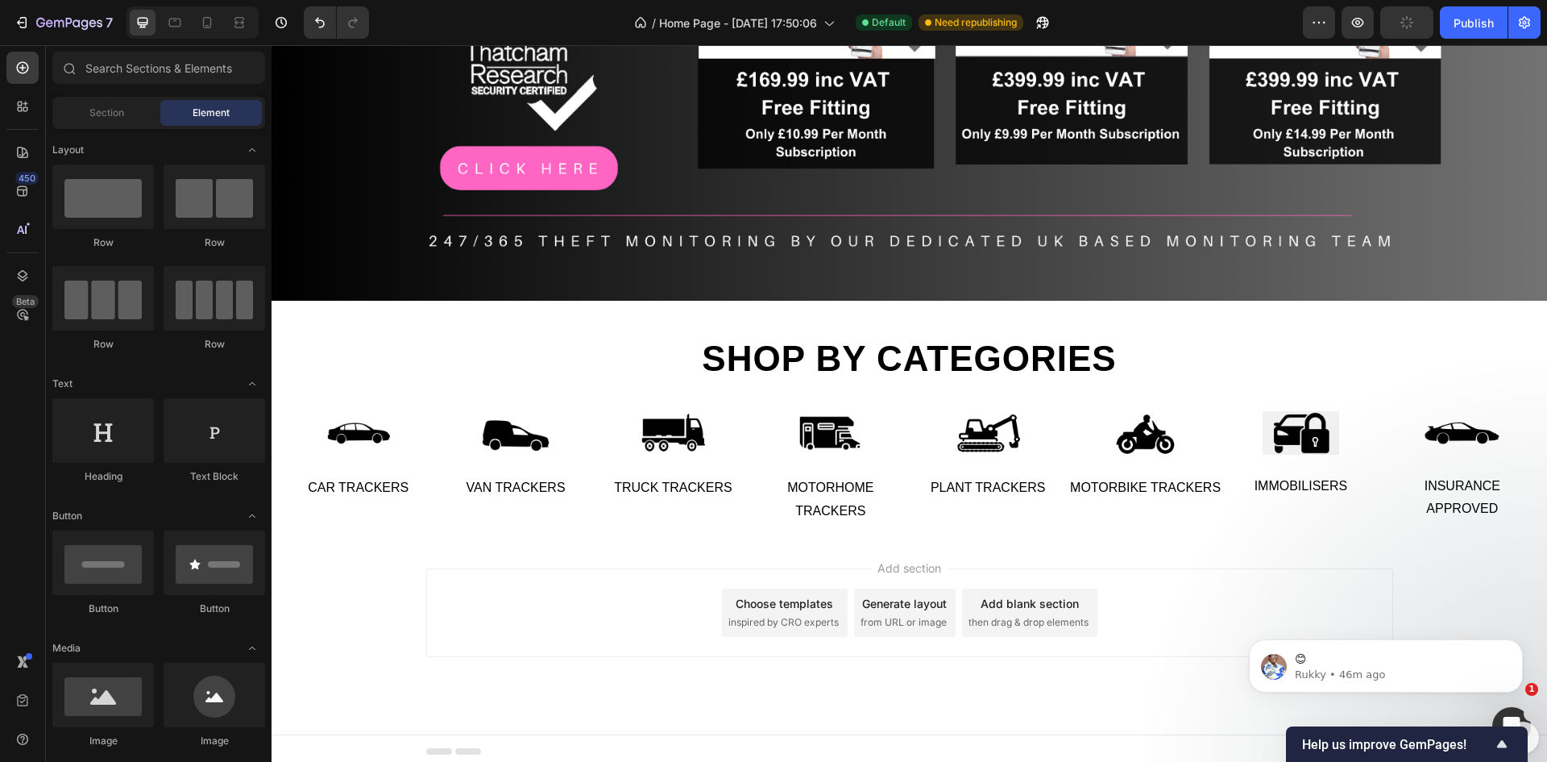
click at [696, 536] on div "Add section Choose templates inspired by CRO experts Generate layout from URL o…" at bounding box center [910, 635] width 1276 height 198
click at [1488, 23] on div "Publish" at bounding box center [1474, 23] width 40 height 17
click at [1488, 23] on button "Publish" at bounding box center [1474, 22] width 68 height 32
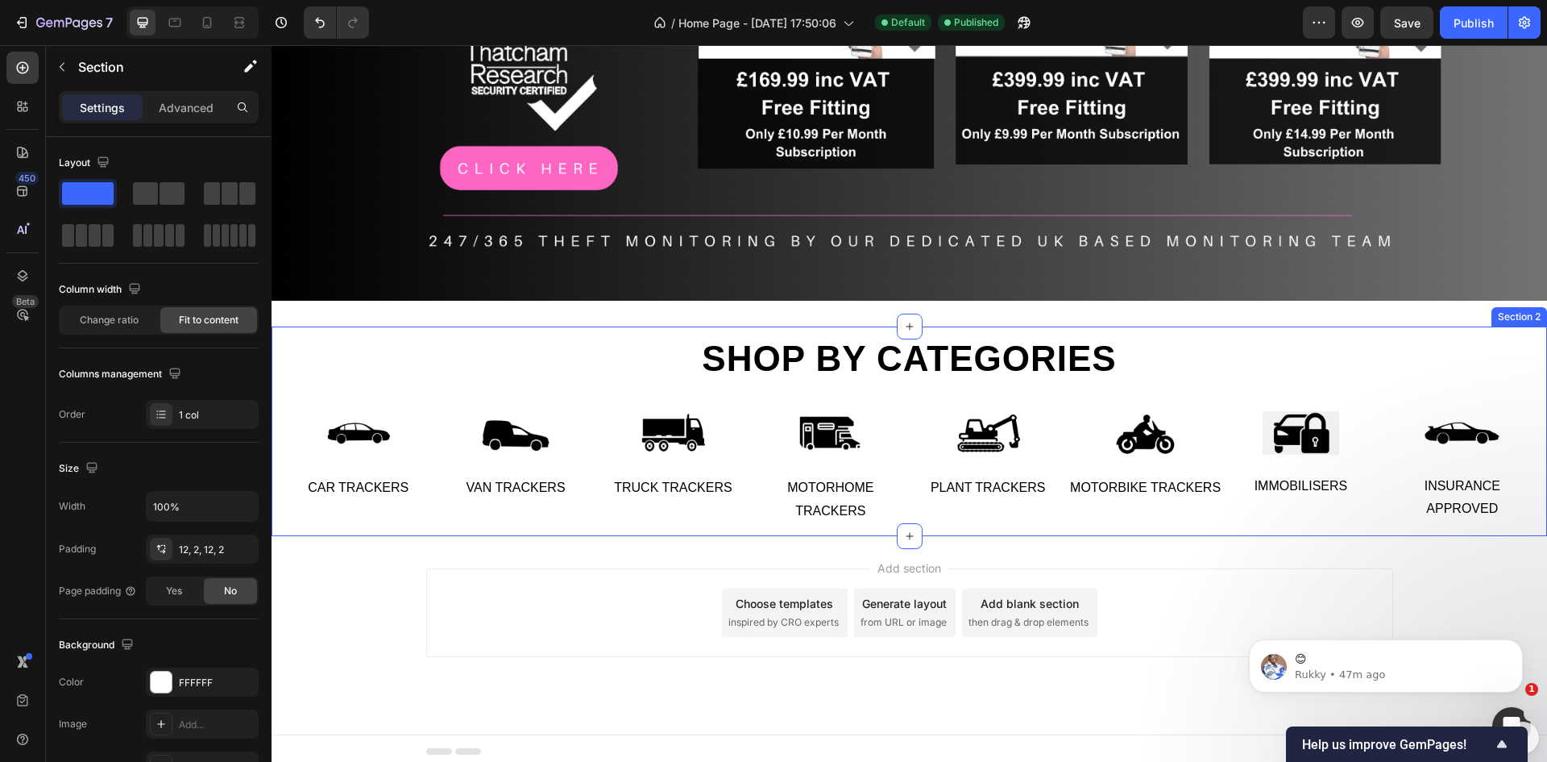
click at [372, 344] on div "Shop by categories Heading Row Image Car Trackers Text Image Van Trackers Text …" at bounding box center [909, 431] width 1273 height 190
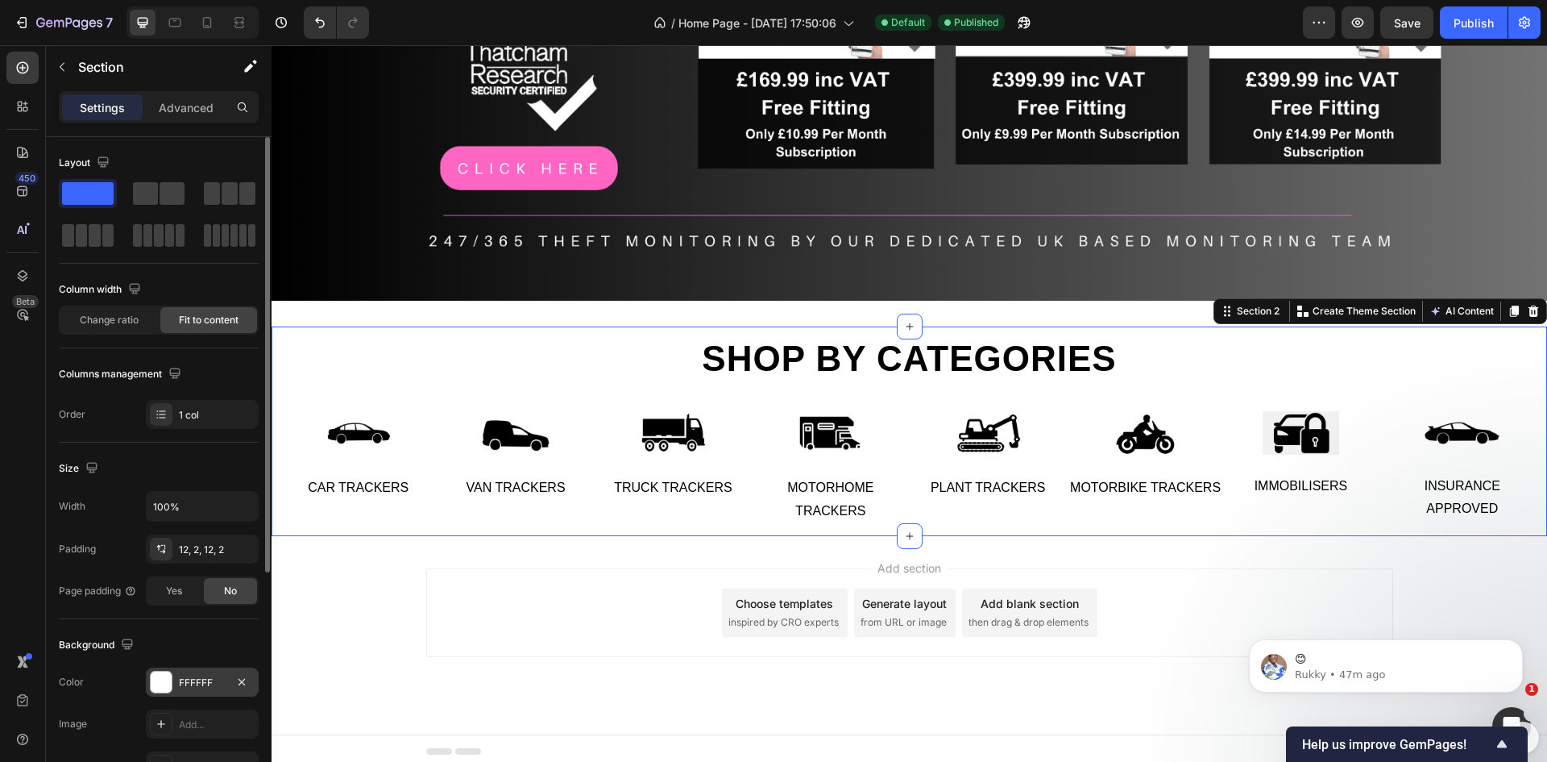
click at [159, 682] on div at bounding box center [161, 681] width 21 height 21
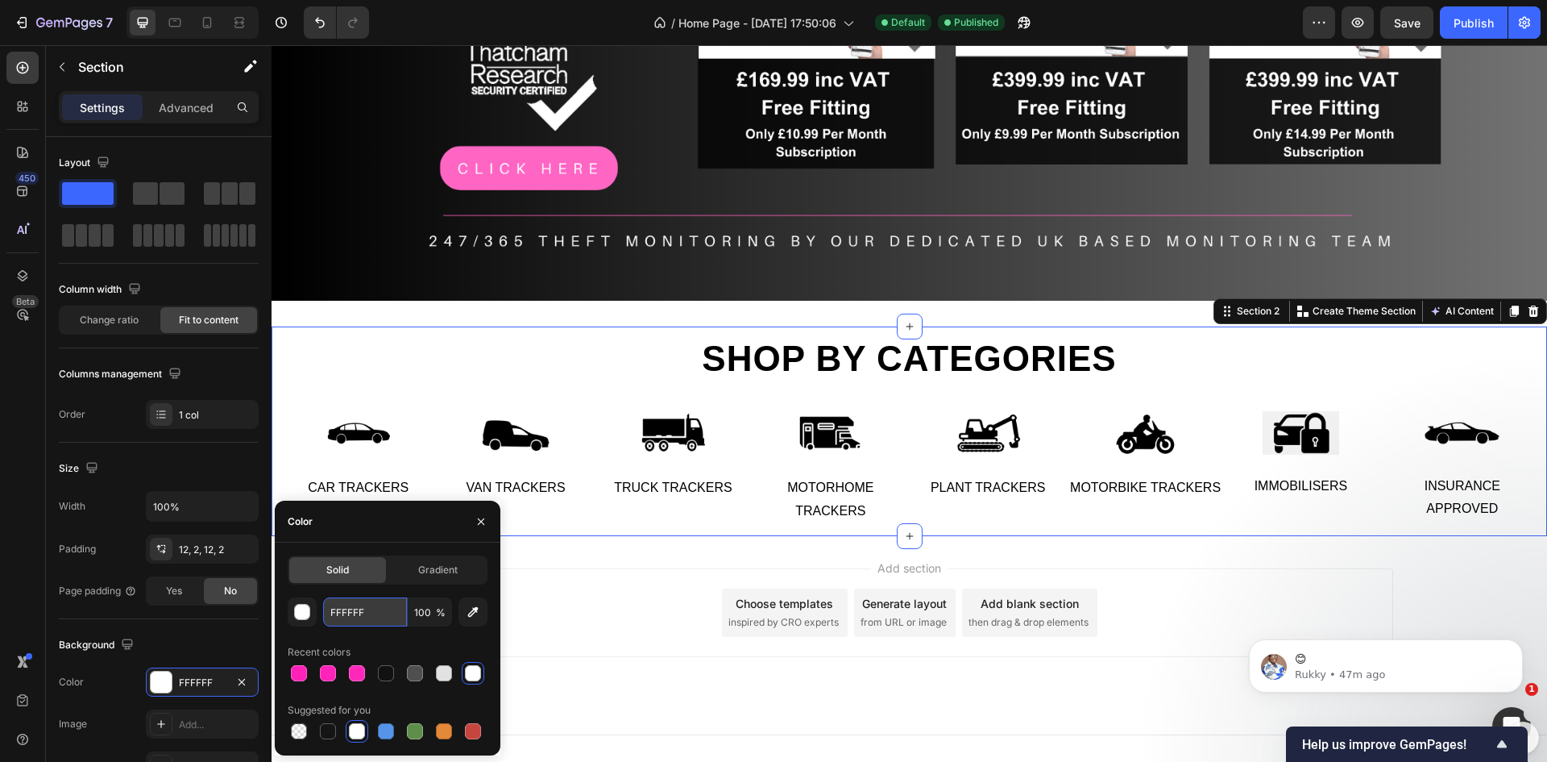
paste input "#f1f1f1"
type input "#f1f1f1"
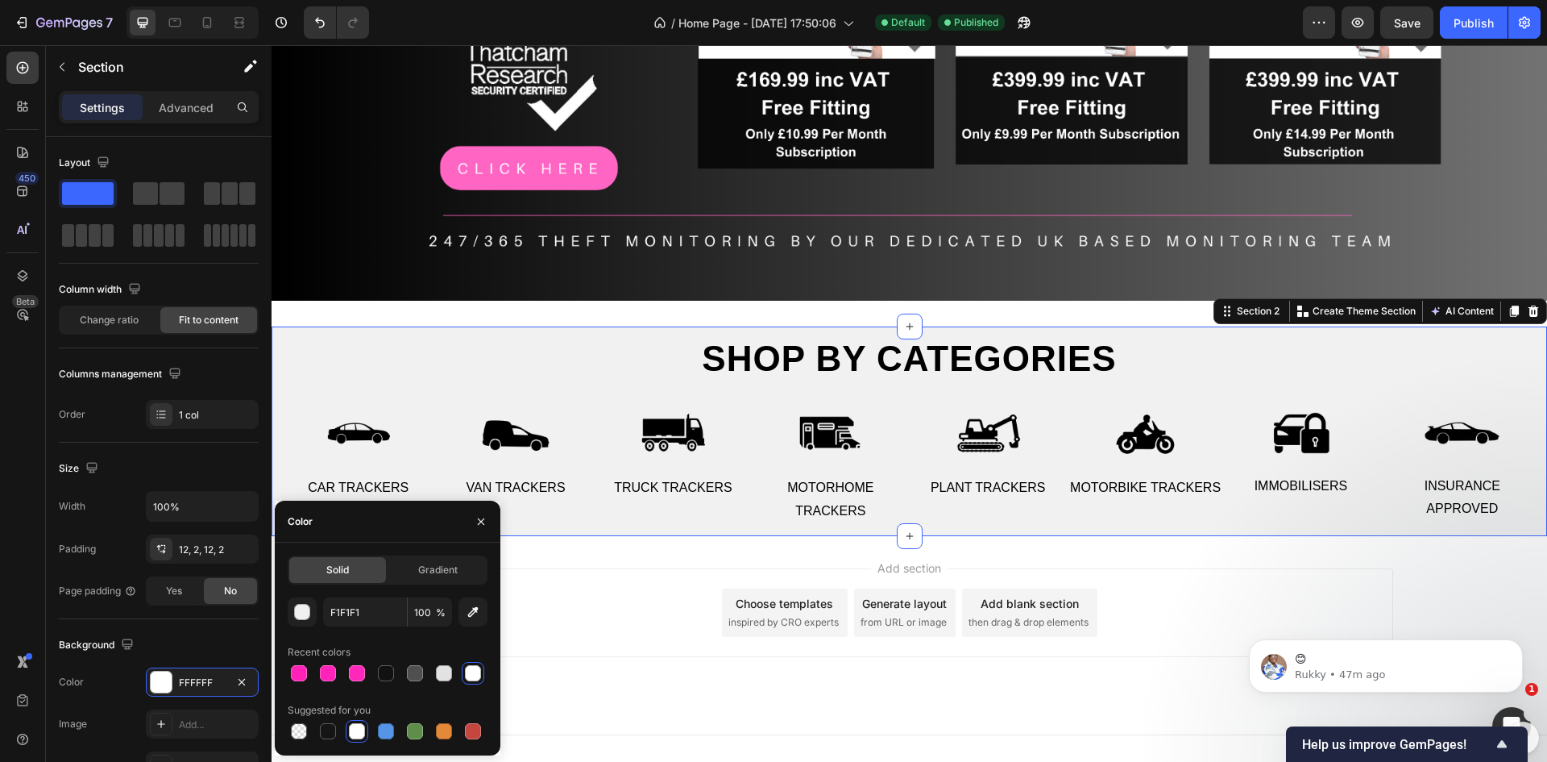
click at [604, 677] on div "Add section Choose templates inspired by CRO experts Generate layout from URL o…" at bounding box center [910, 635] width 1276 height 198
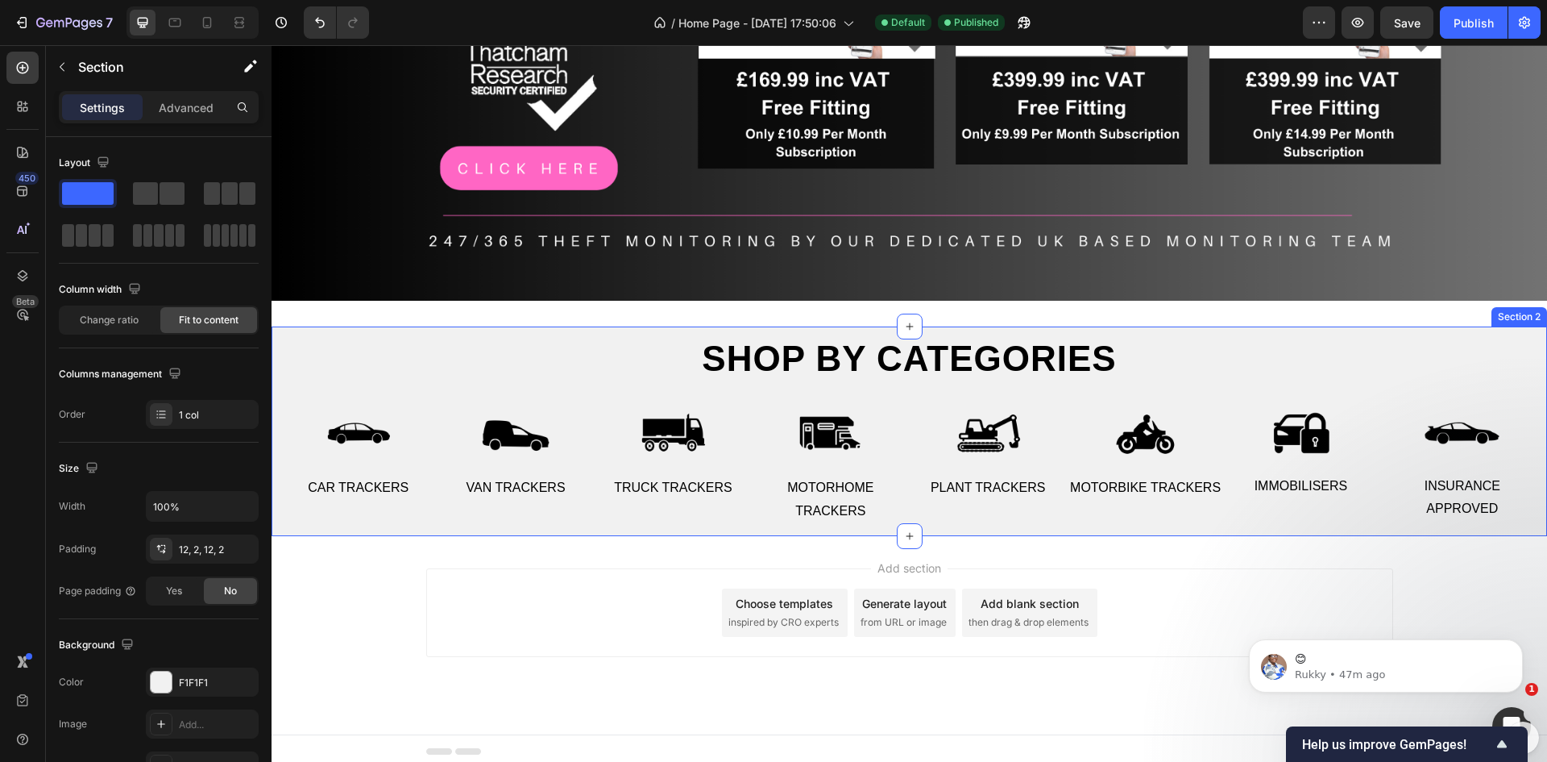
click at [349, 349] on div "Shop by categories Heading Row Image Car Trackers Text Image Van Trackers Text …" at bounding box center [909, 431] width 1273 height 190
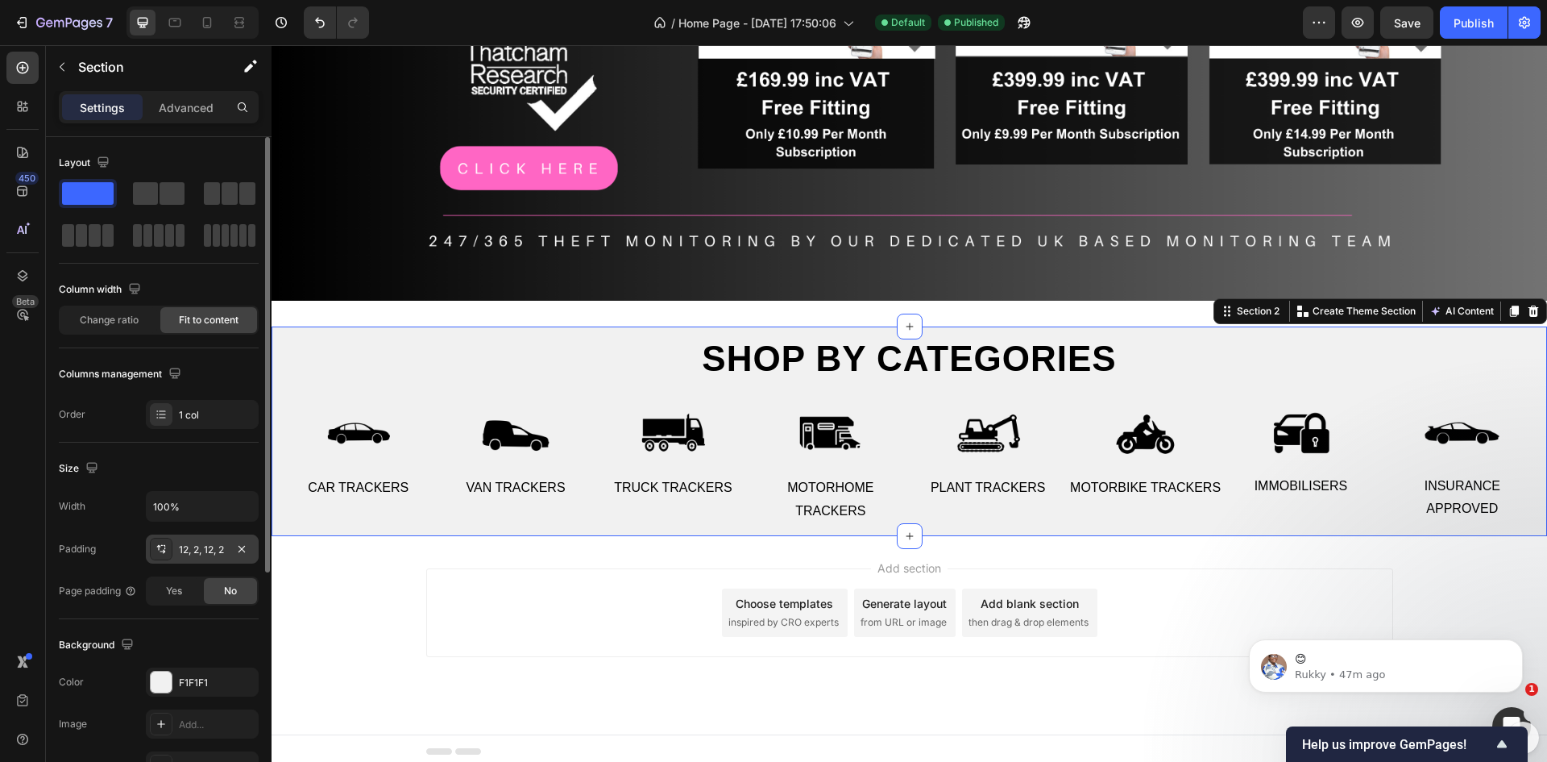
click at [184, 545] on div "12, 2, 12, 2" at bounding box center [202, 549] width 47 height 15
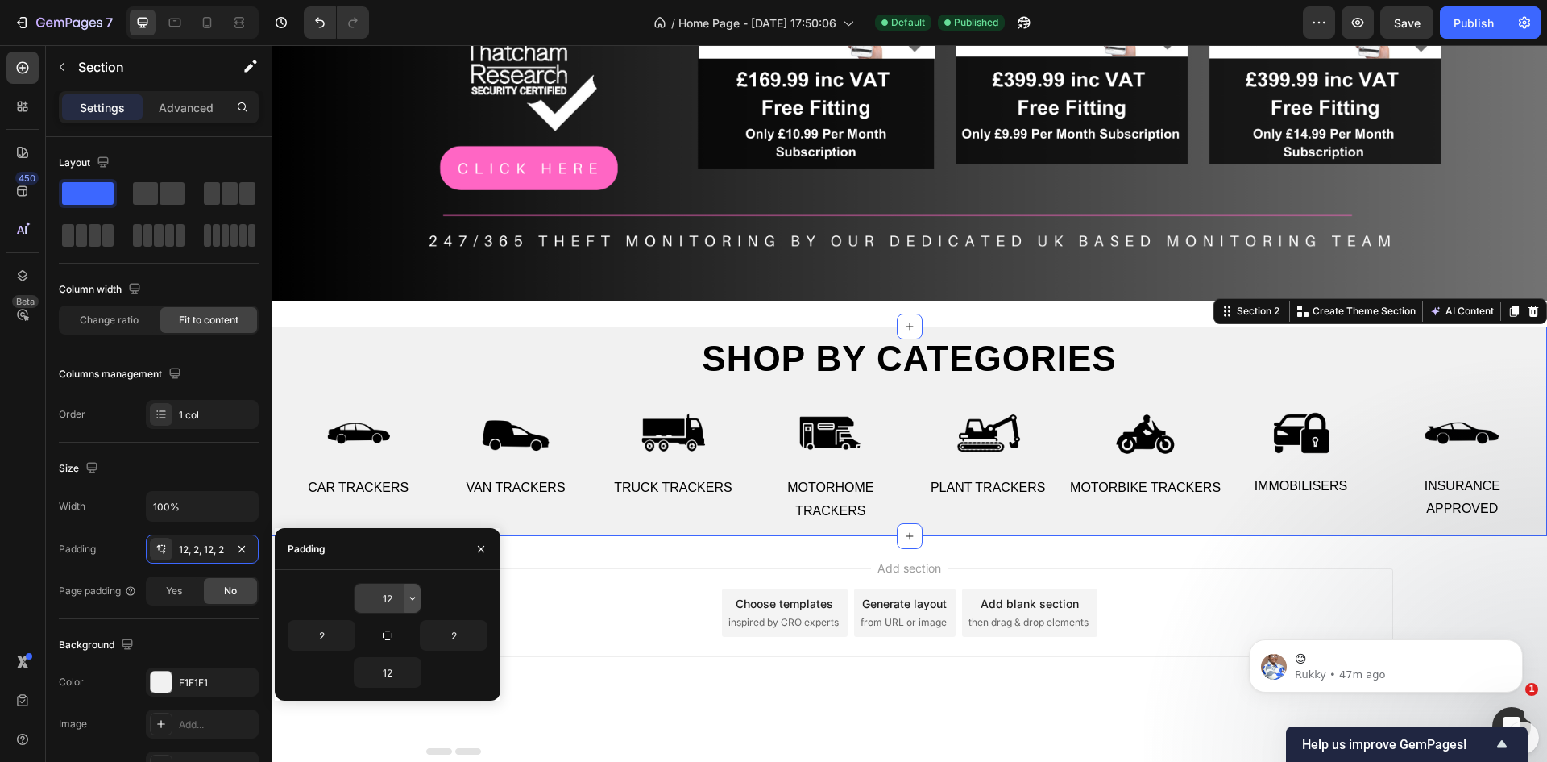
click at [412, 600] on icon "button" at bounding box center [412, 598] width 13 height 13
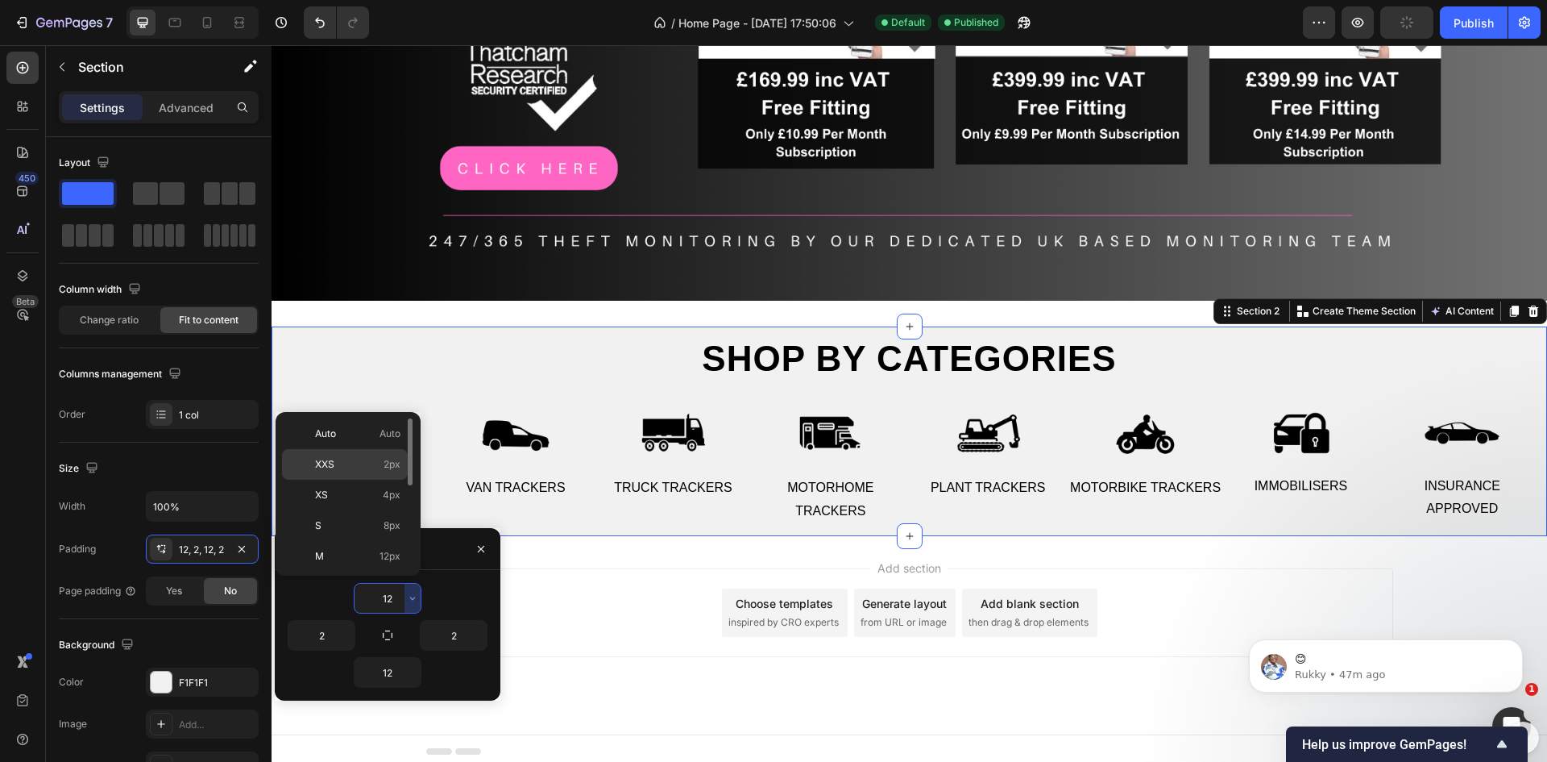
click at [359, 455] on div "XXS 2px" at bounding box center [345, 464] width 126 height 31
type input "2"
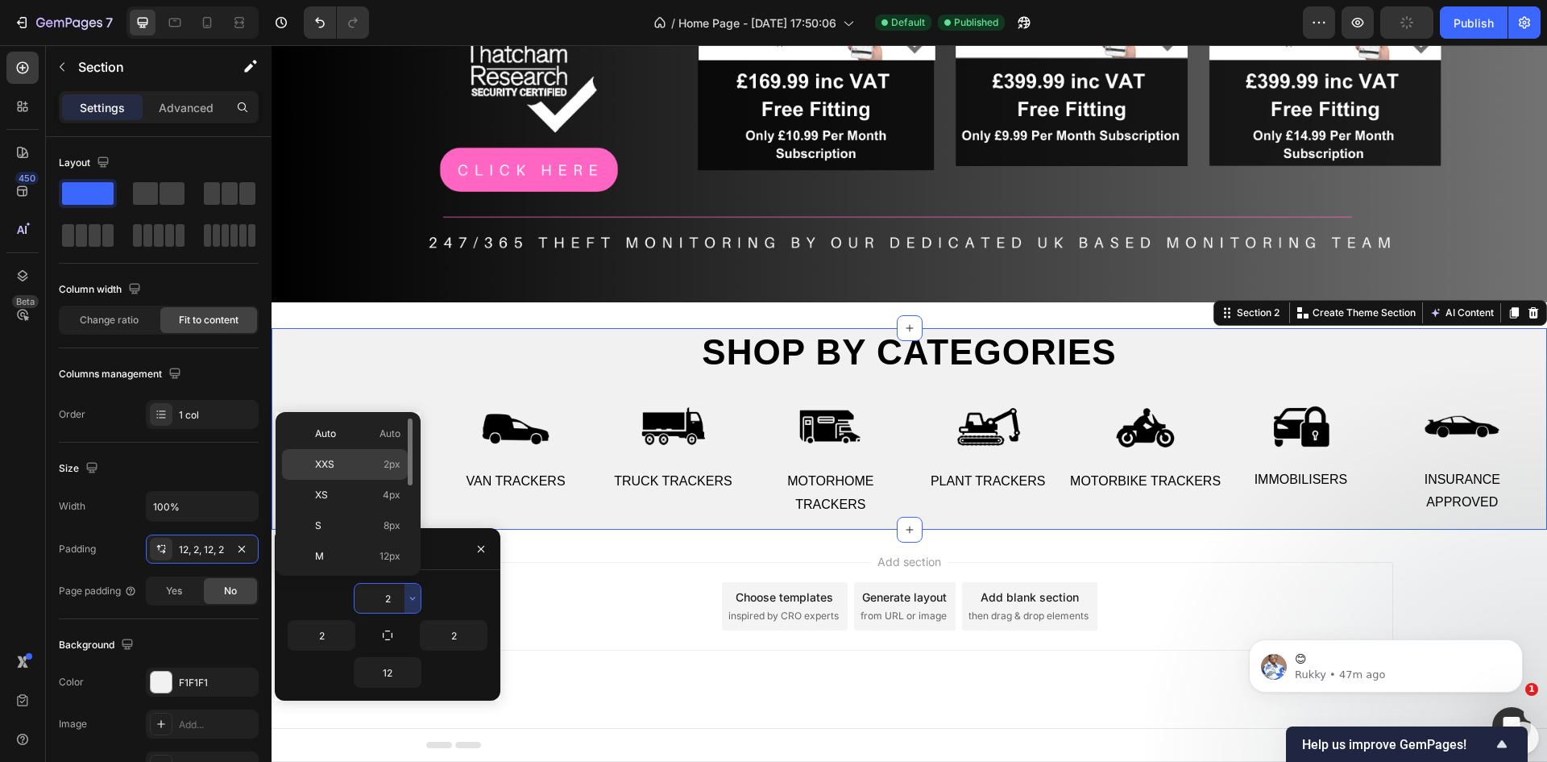
scroll to position [327, 0]
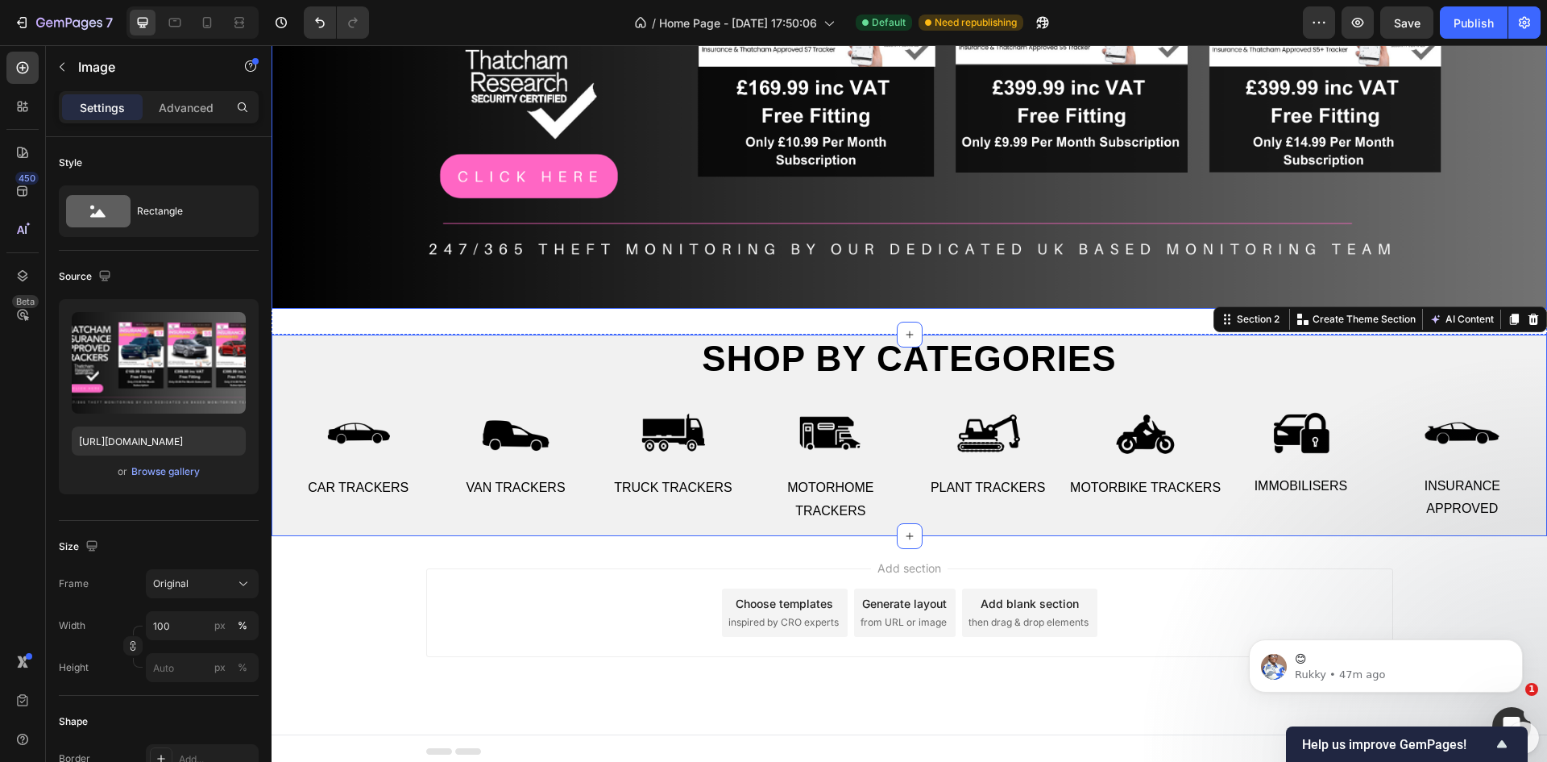
click at [706, 303] on img at bounding box center [910, 43] width 1276 height 532
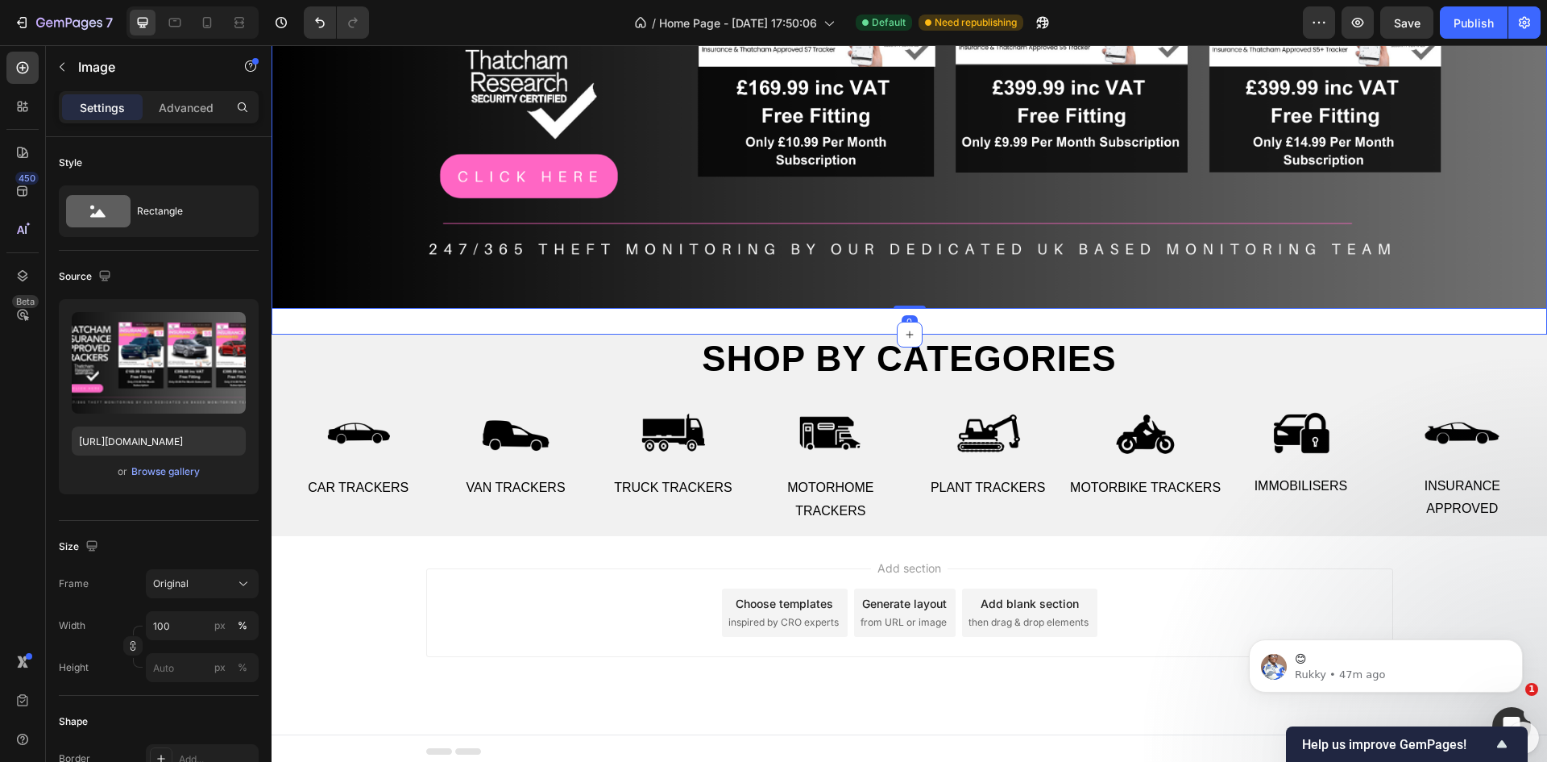
click at [698, 322] on div "Image 0 Section 1" at bounding box center [910, 42] width 1276 height 583
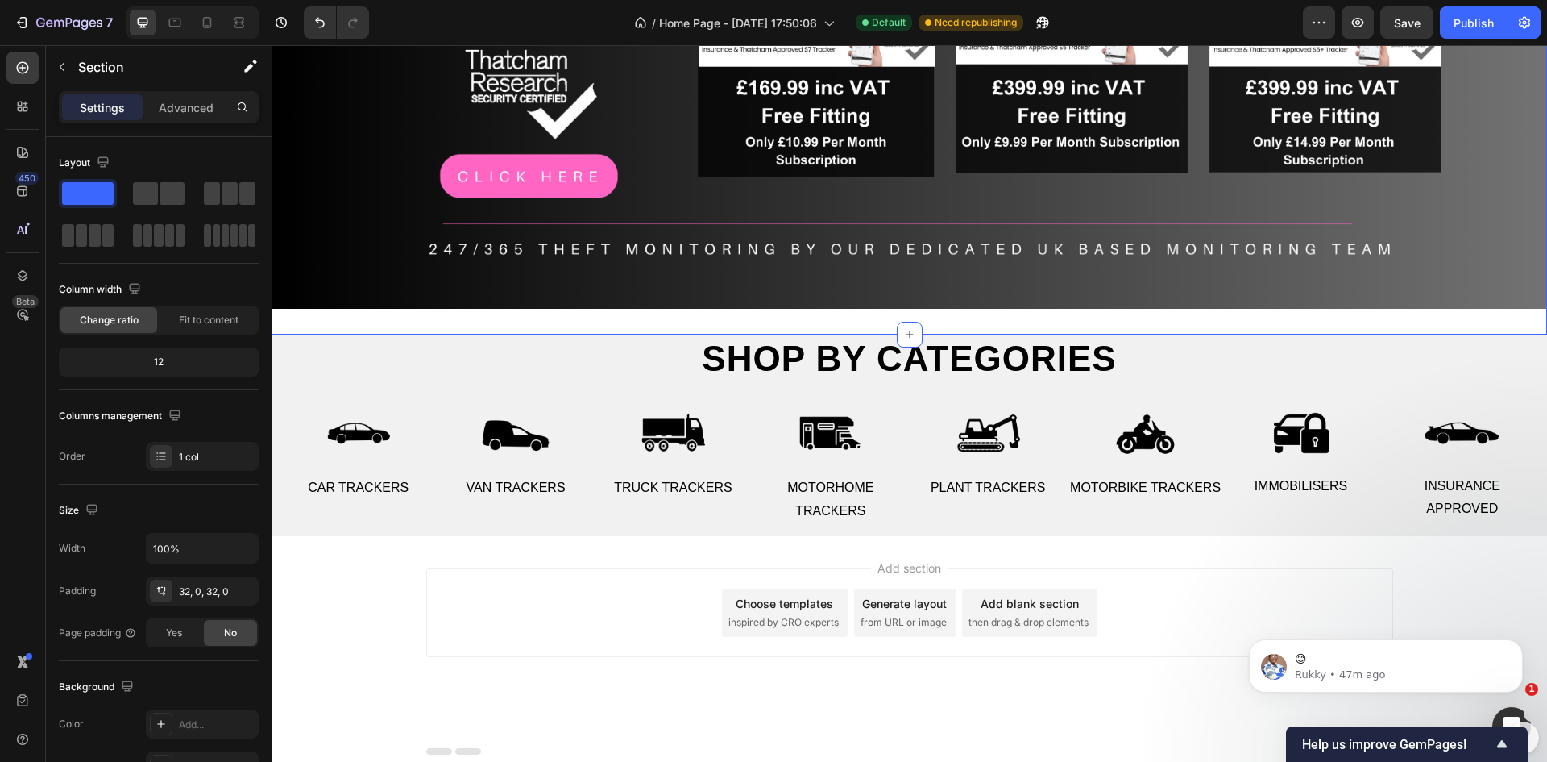
click at [933, 312] on div "Image Section 1 You can create reusable sections Create Theme Section AI Conten…" at bounding box center [910, 42] width 1276 height 583
click at [838, 307] on div "Image Section 1 You can create reusable sections Create Theme Section AI Conten…" at bounding box center [910, 42] width 1276 height 583
click at [218, 589] on div "32, 0, 32, 0" at bounding box center [202, 591] width 47 height 15
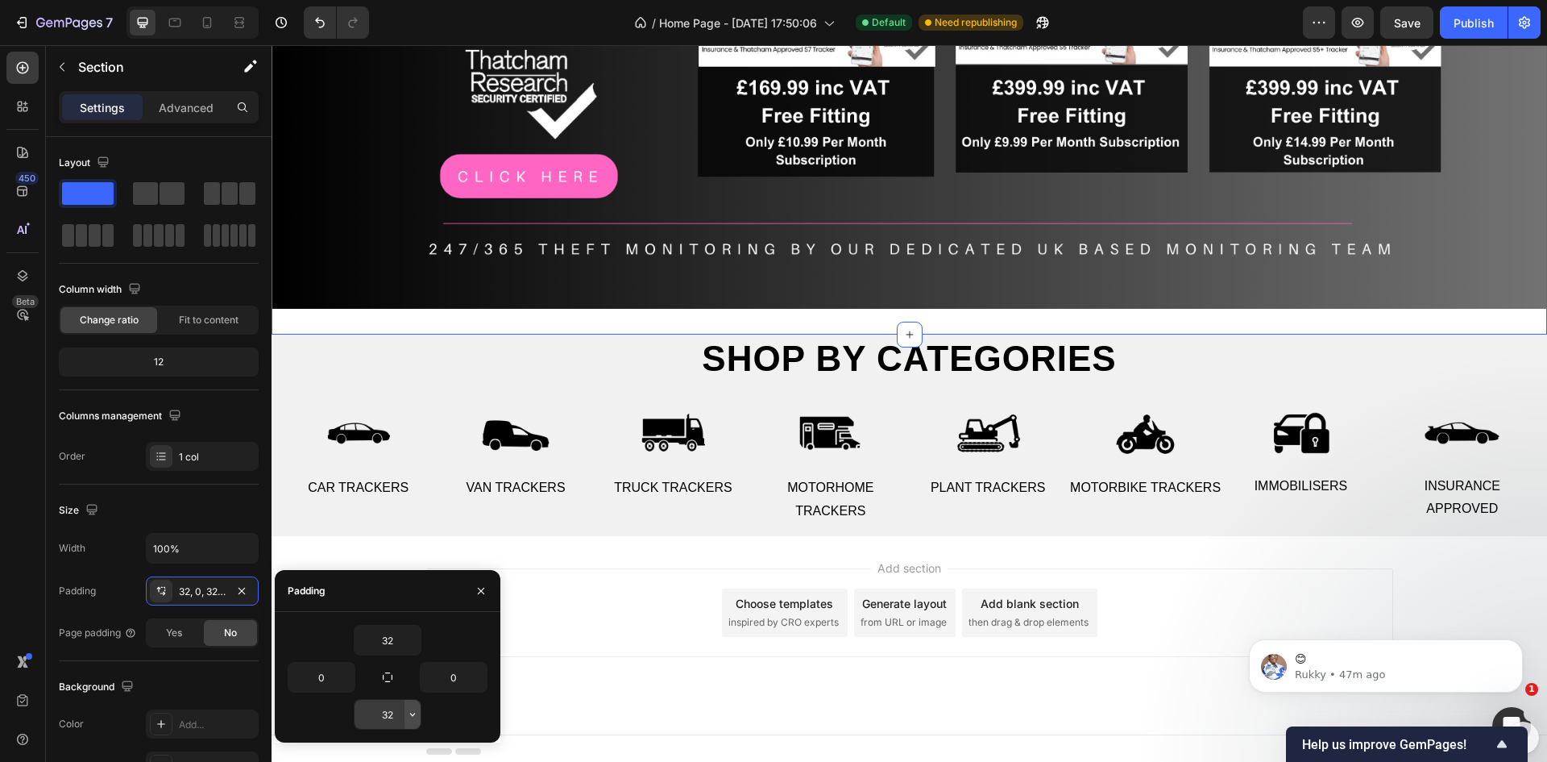
click at [416, 718] on icon "button" at bounding box center [412, 714] width 13 height 13
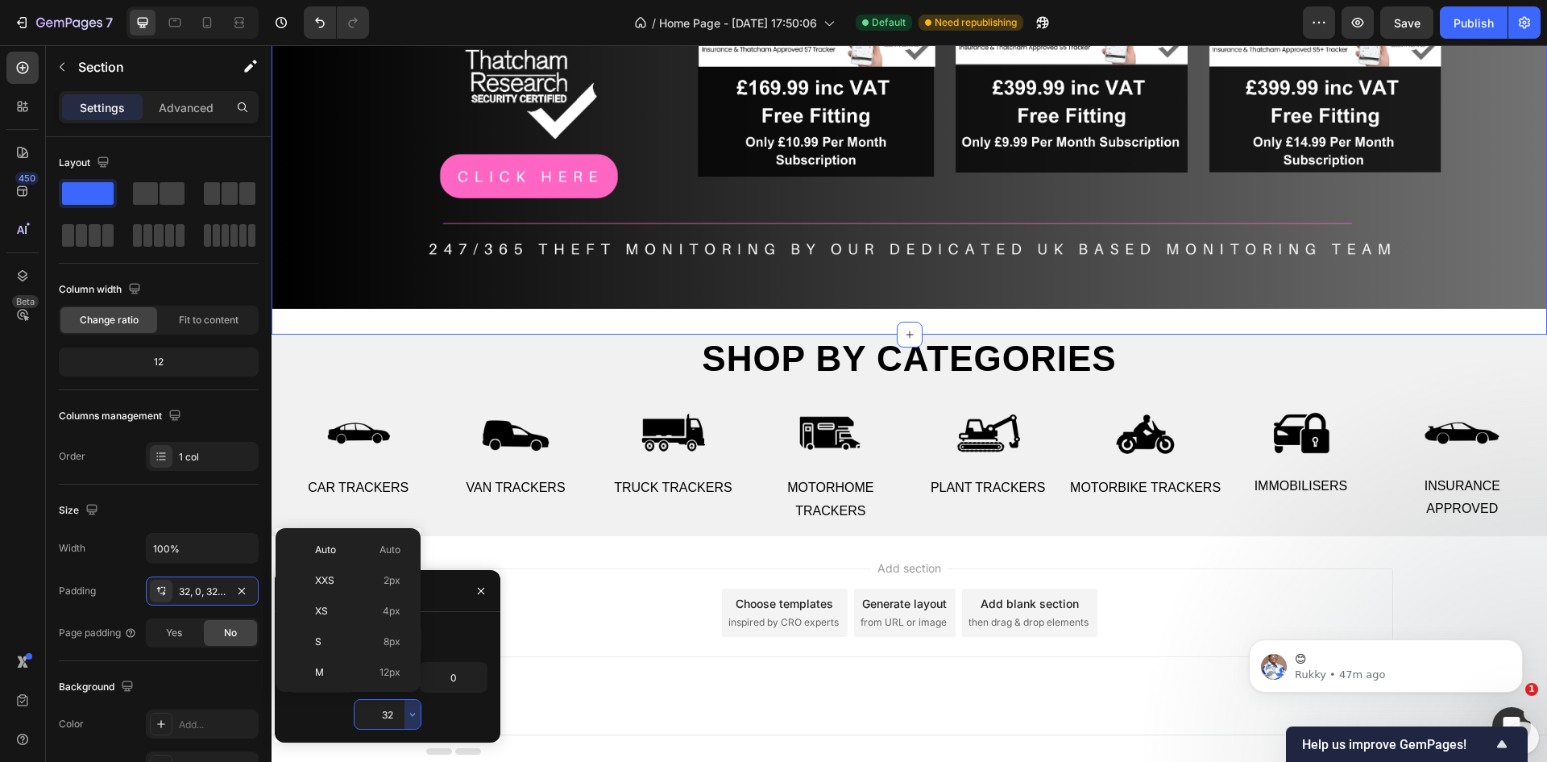
scroll to position [116, 0]
click at [371, 560] on p "M 12px" at bounding box center [357, 556] width 85 height 15
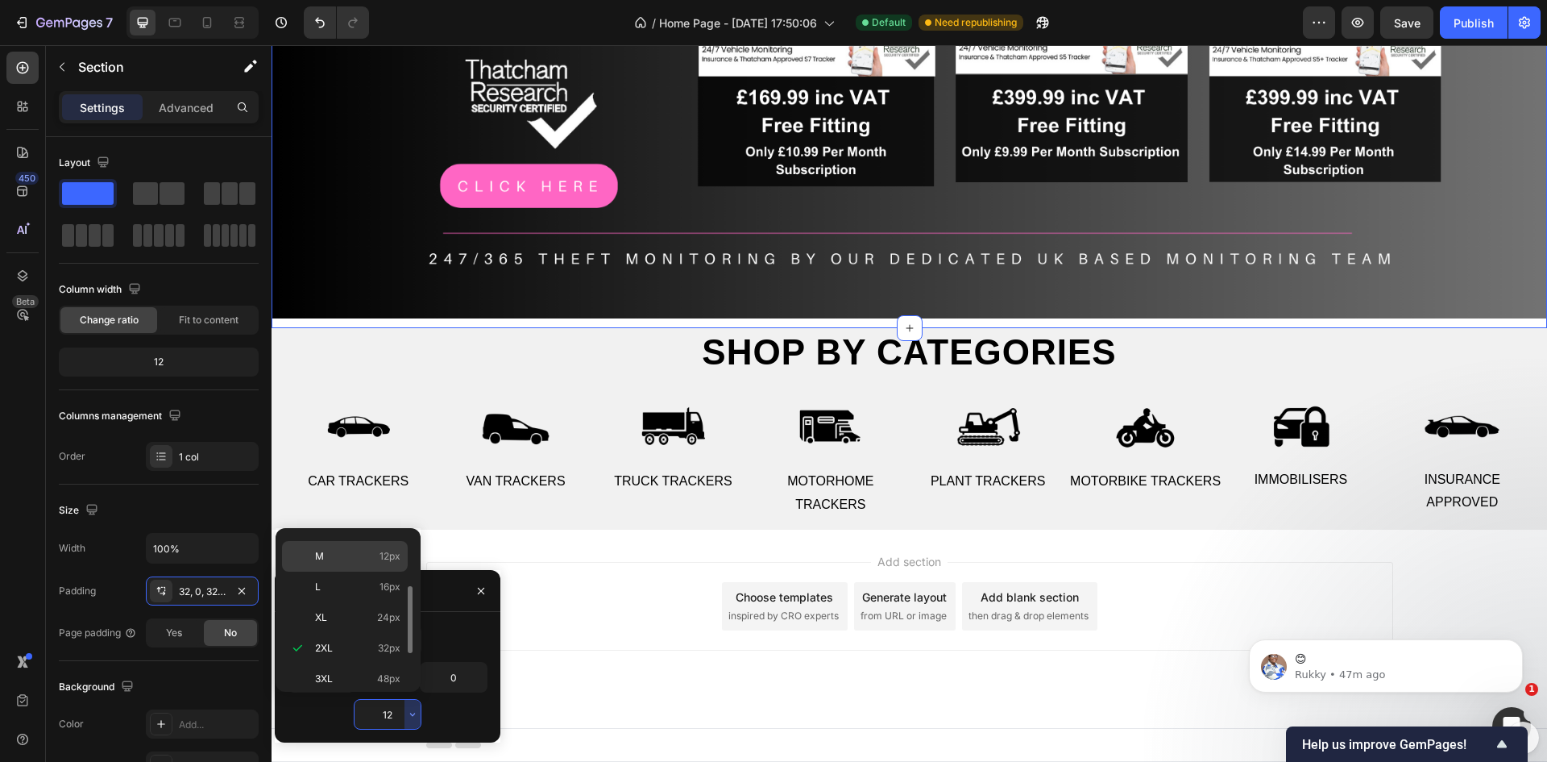
scroll to position [311, 0]
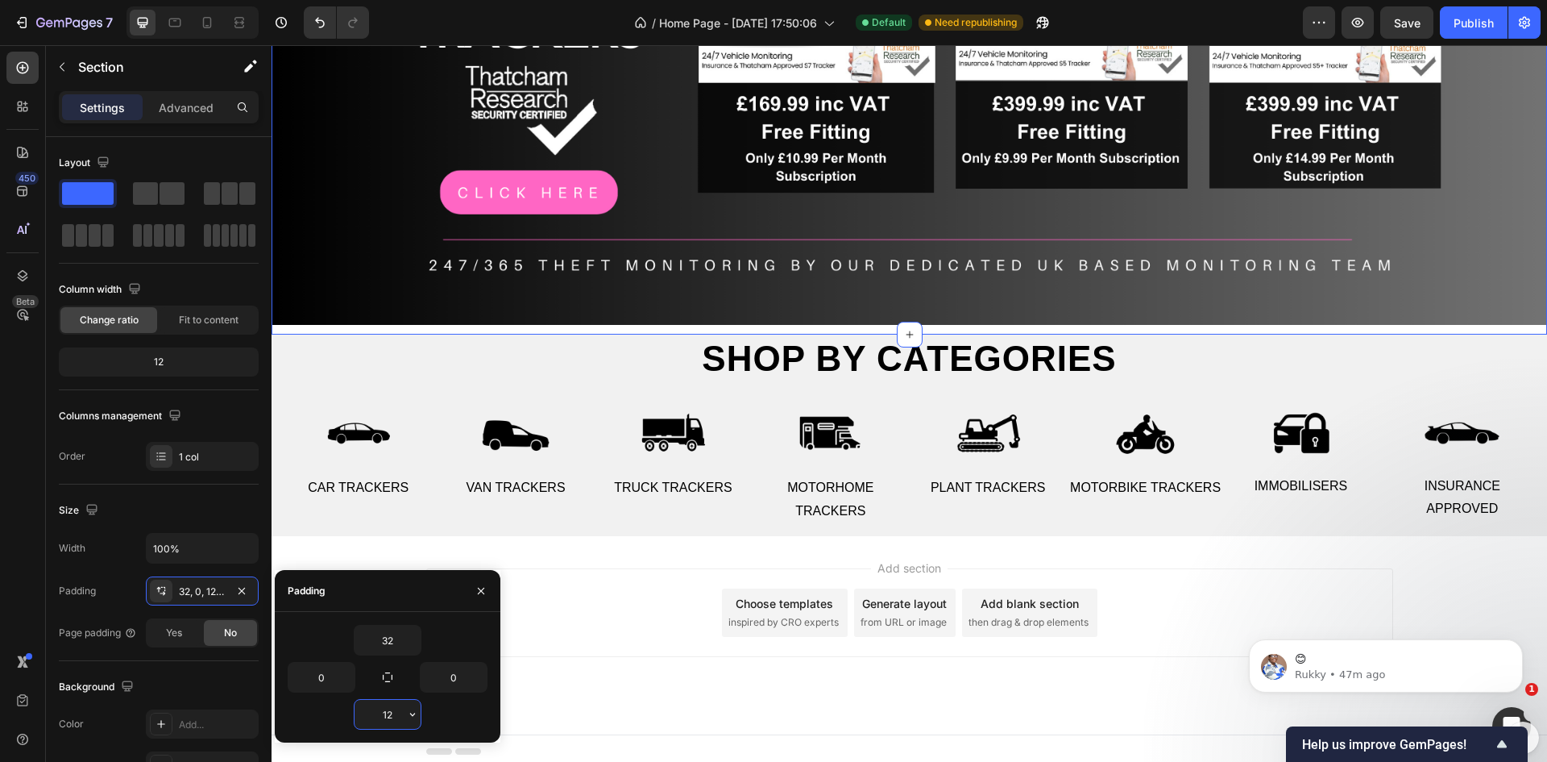
type input "0"
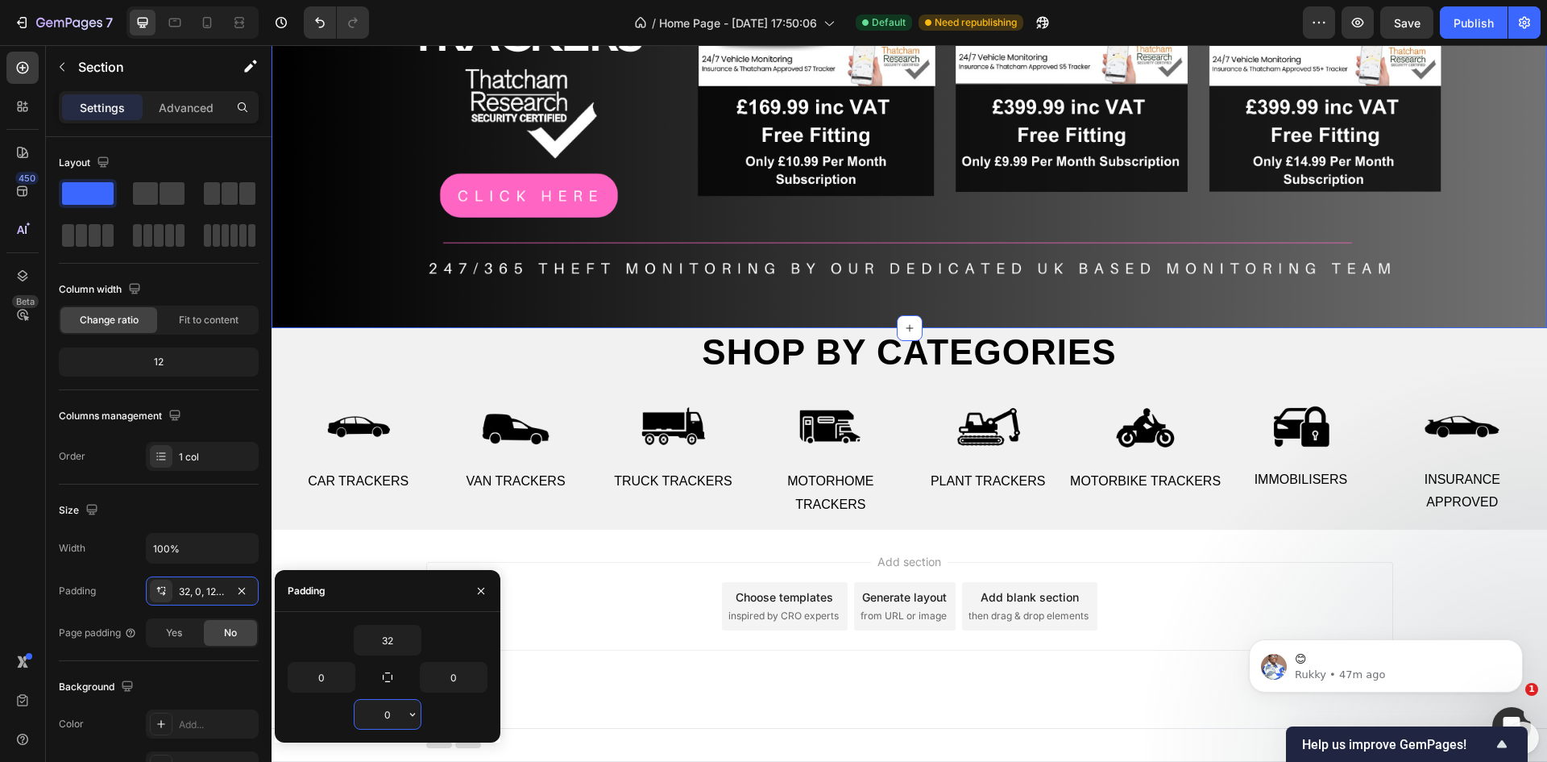
scroll to position [301, 0]
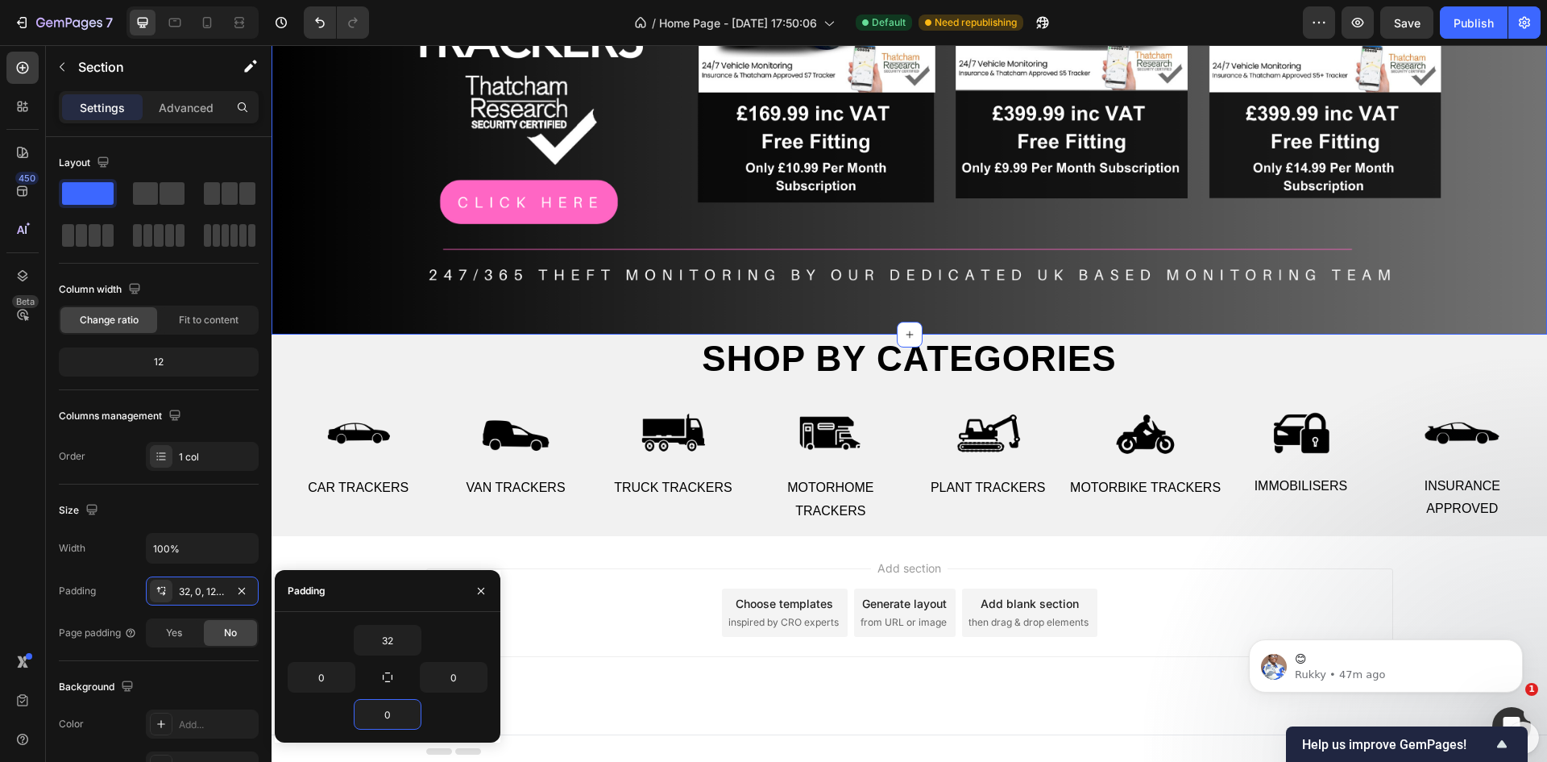
click at [617, 599] on div "Add section Choose templates inspired by CRO experts Generate layout from URL o…" at bounding box center [909, 612] width 967 height 89
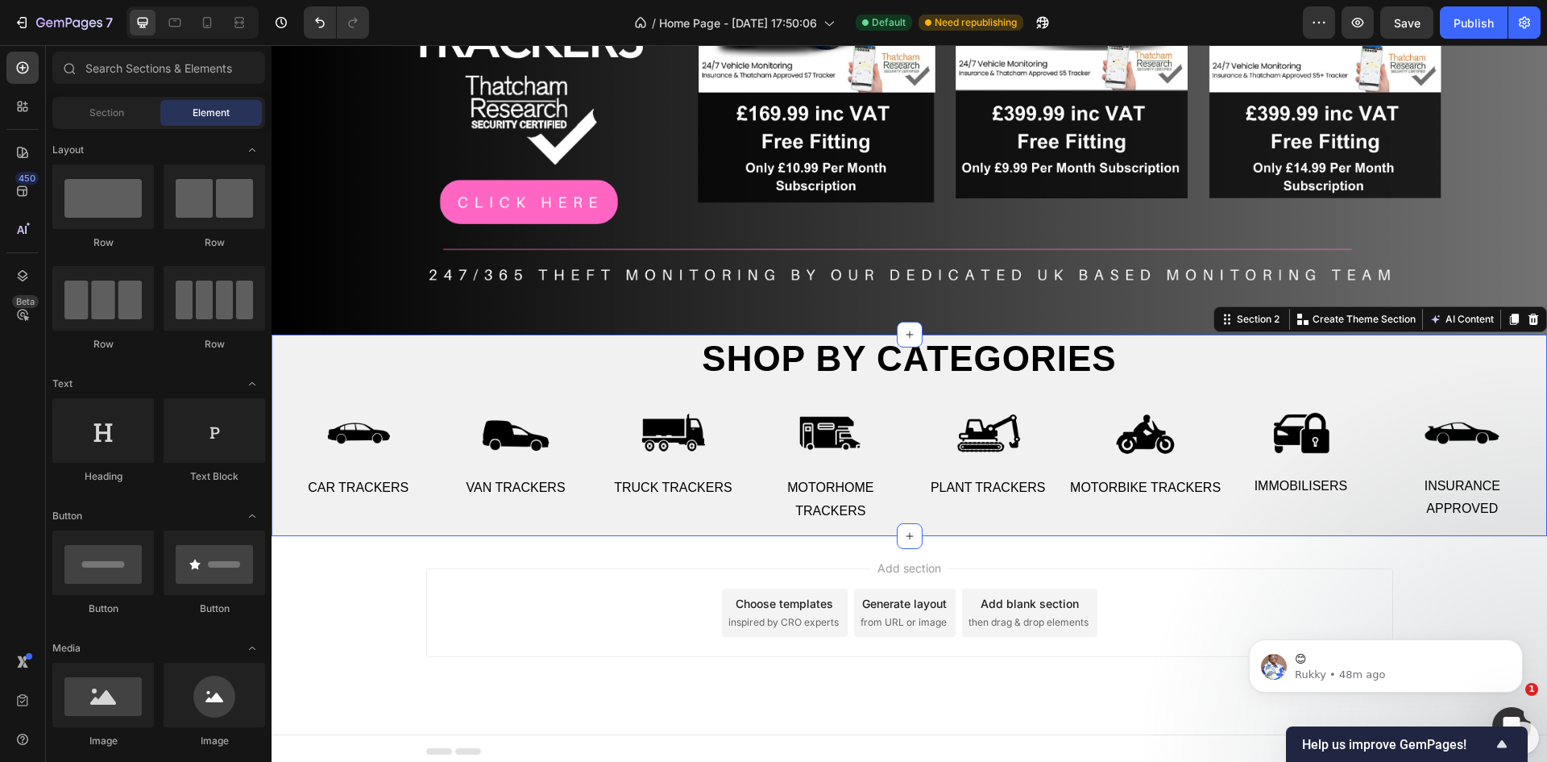
click at [384, 347] on div "Shop by categories Heading Row Image Car Trackers Text Image Van Trackers Text …" at bounding box center [909, 431] width 1273 height 190
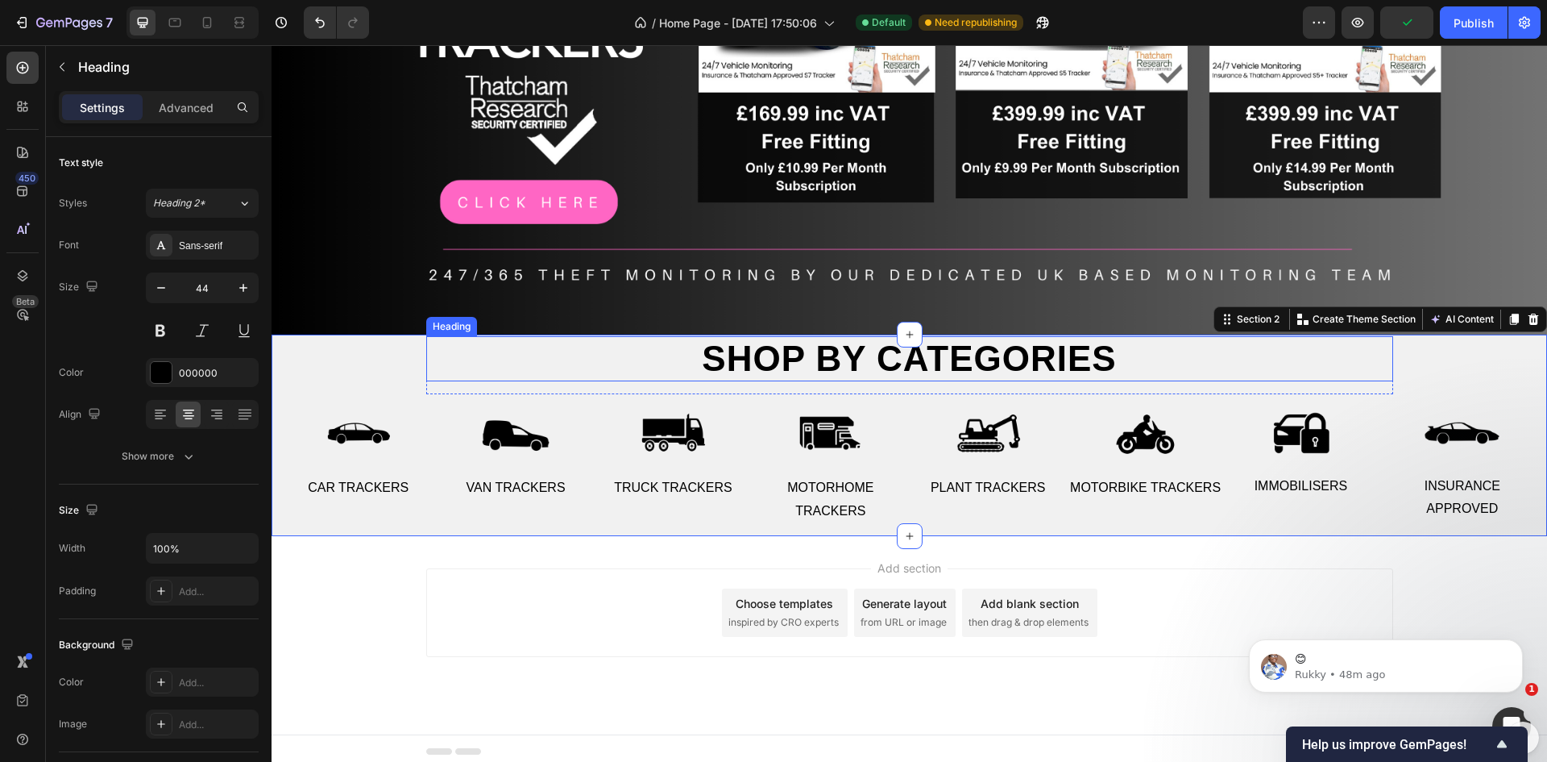
click at [750, 357] on h2 "Shop by categories" at bounding box center [909, 359] width 967 height 46
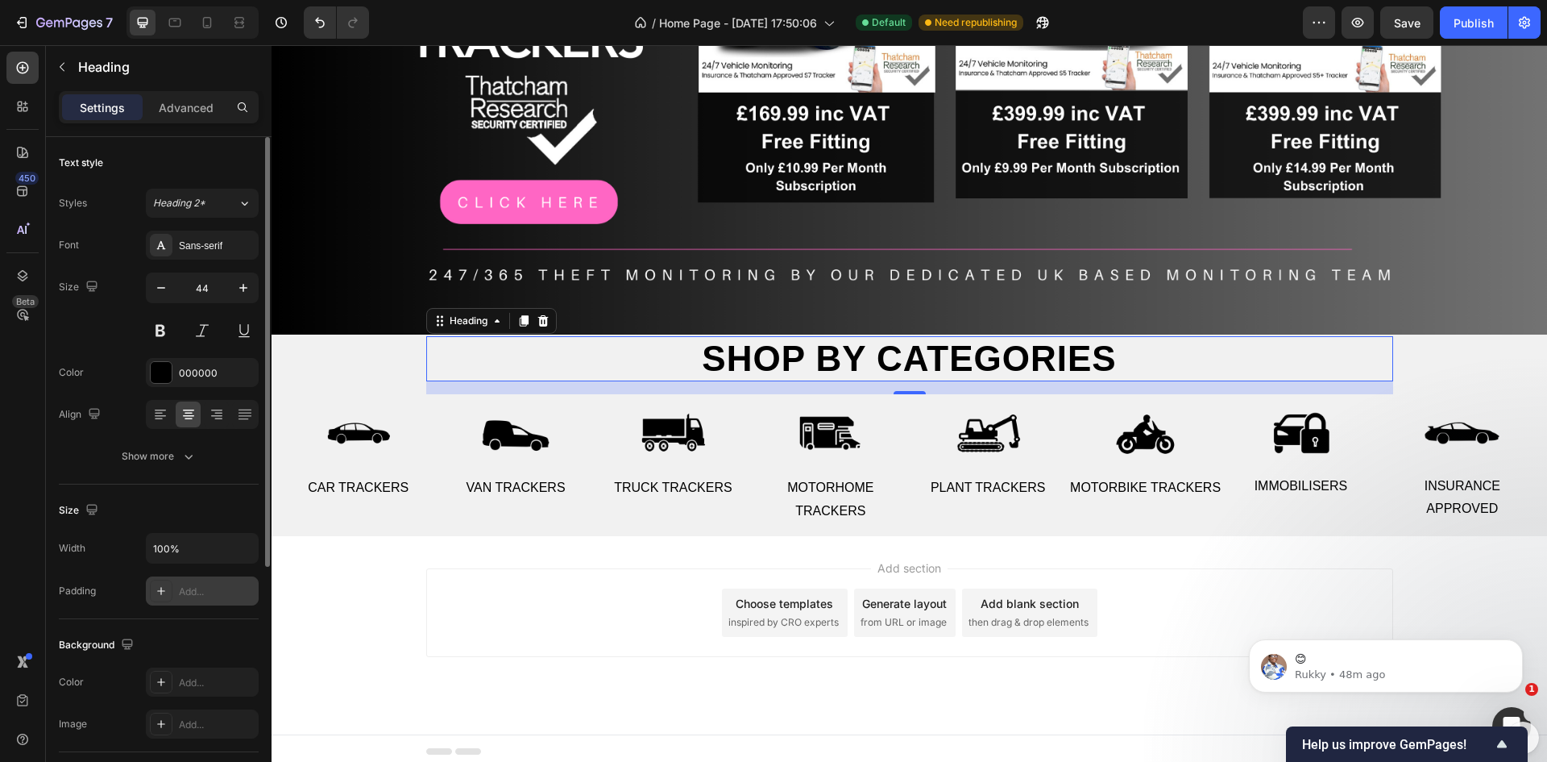
click at [222, 595] on div "Add..." at bounding box center [217, 591] width 76 height 15
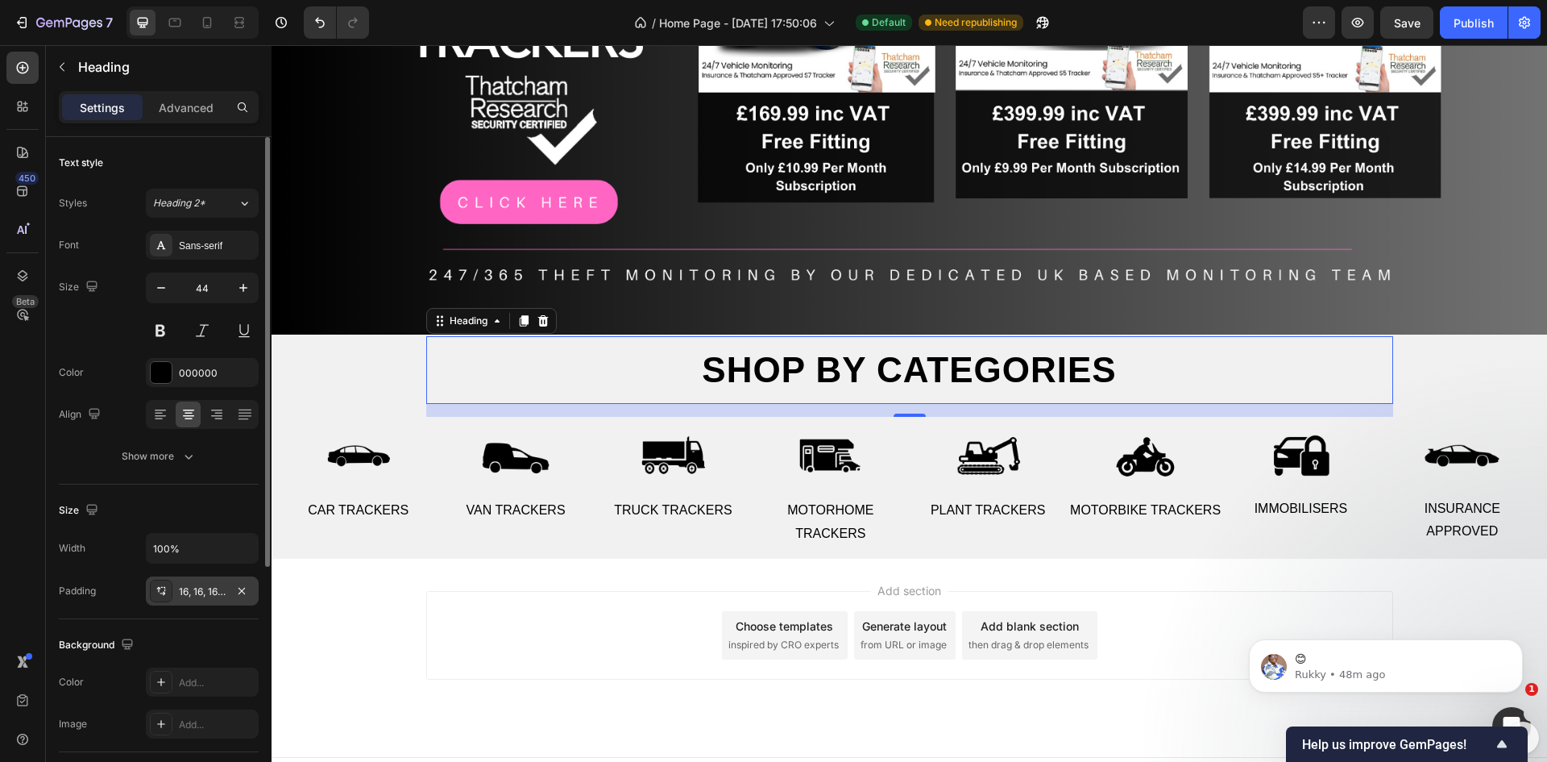
click at [884, 338] on h2 "Shop by categories" at bounding box center [909, 370] width 967 height 69
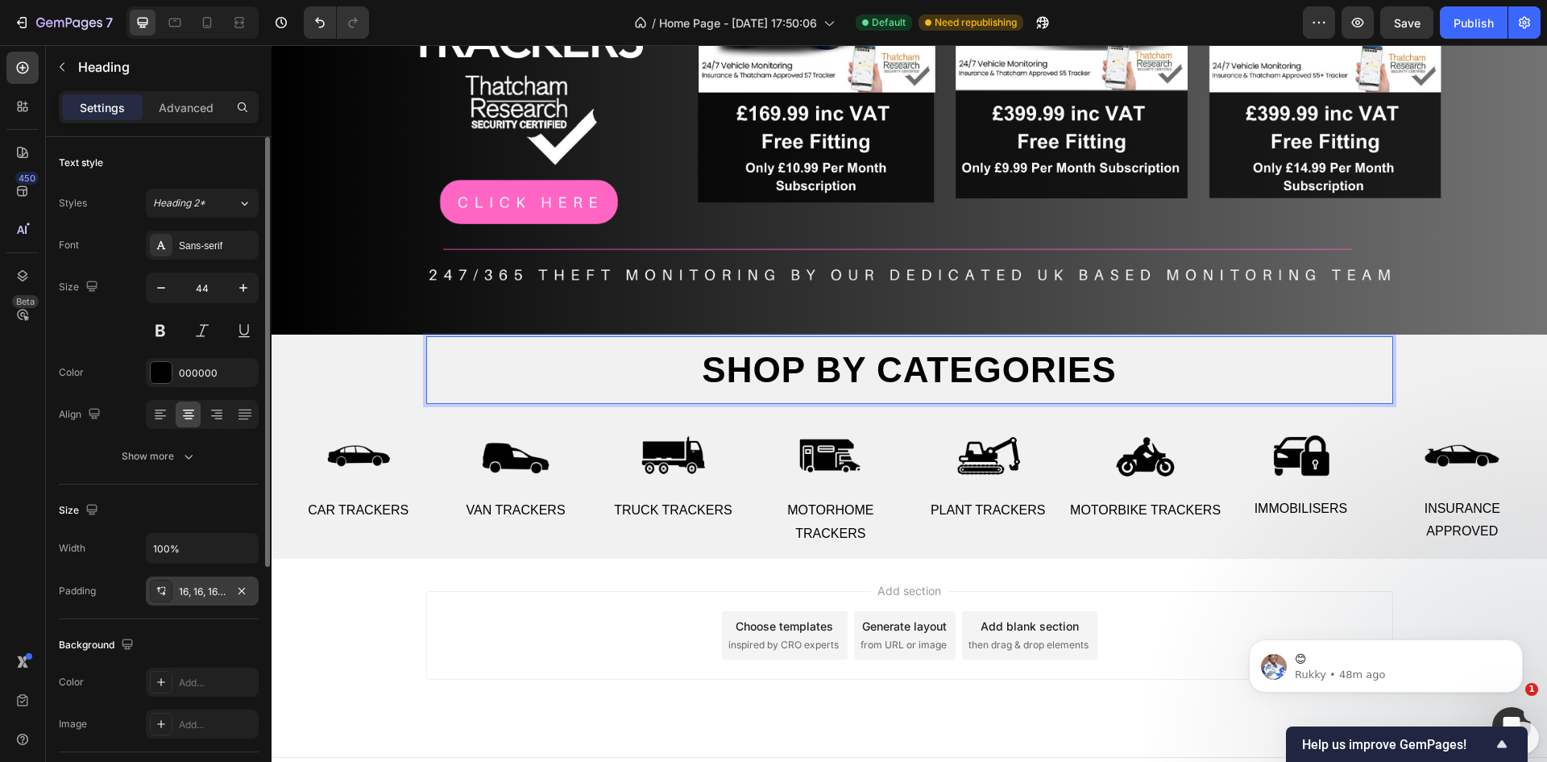
click at [202, 592] on div "16, 16, 16, 16" at bounding box center [202, 591] width 47 height 15
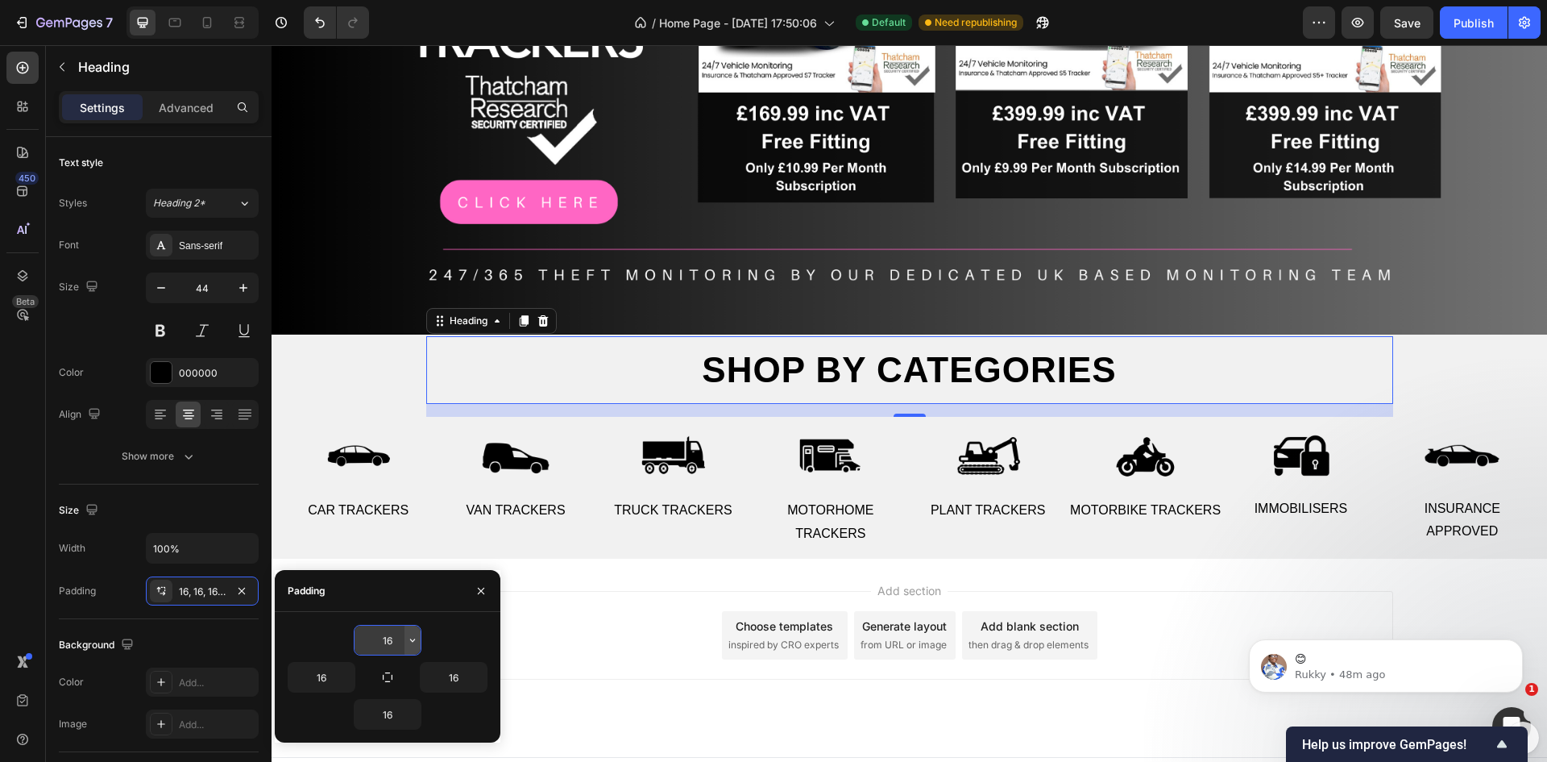
click at [408, 634] on icon "button" at bounding box center [412, 639] width 13 height 13
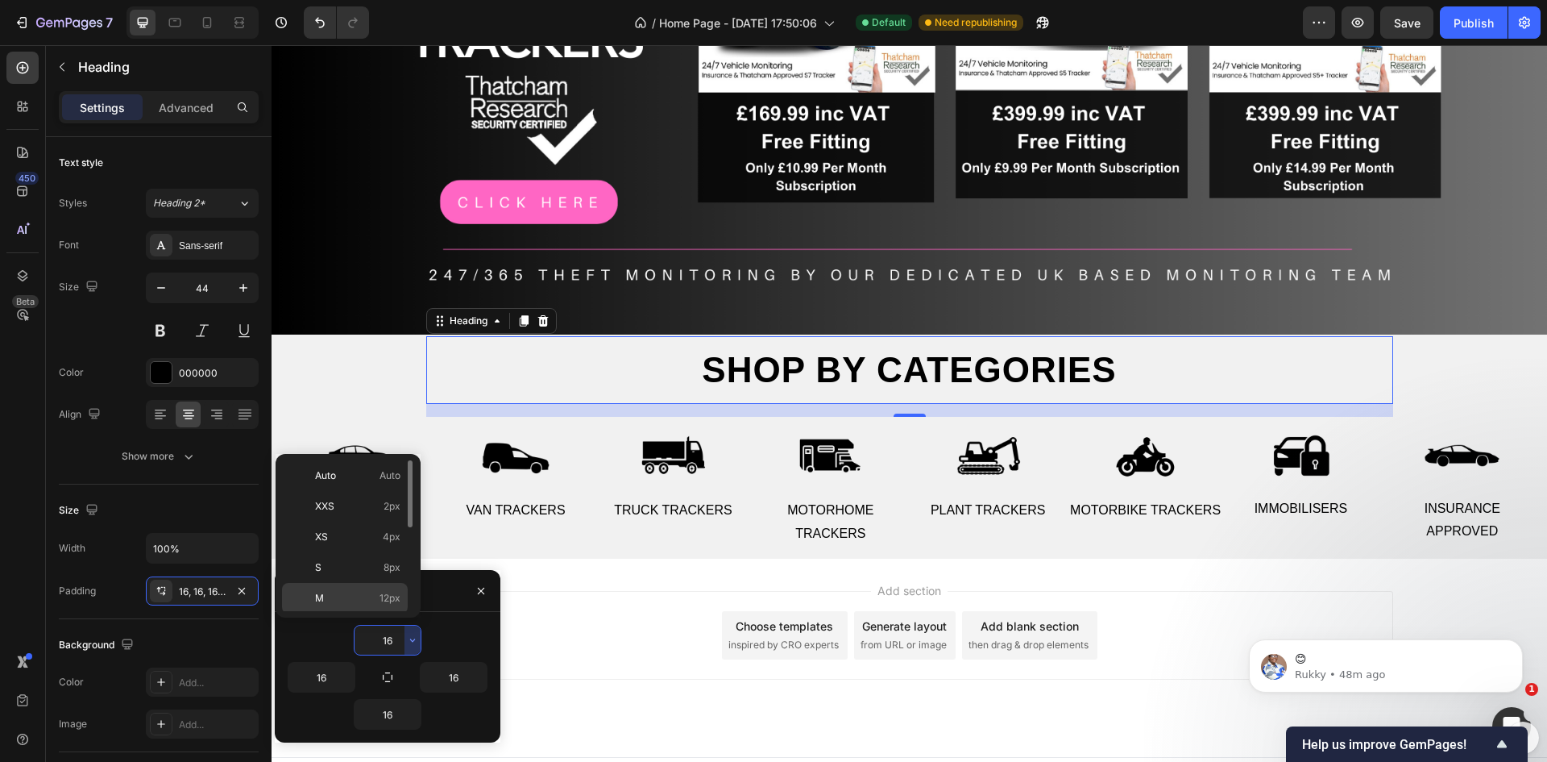
scroll to position [81, 0]
click at [359, 597] on div "2XL 32px" at bounding box center [345, 609] width 126 height 31
type input "32"
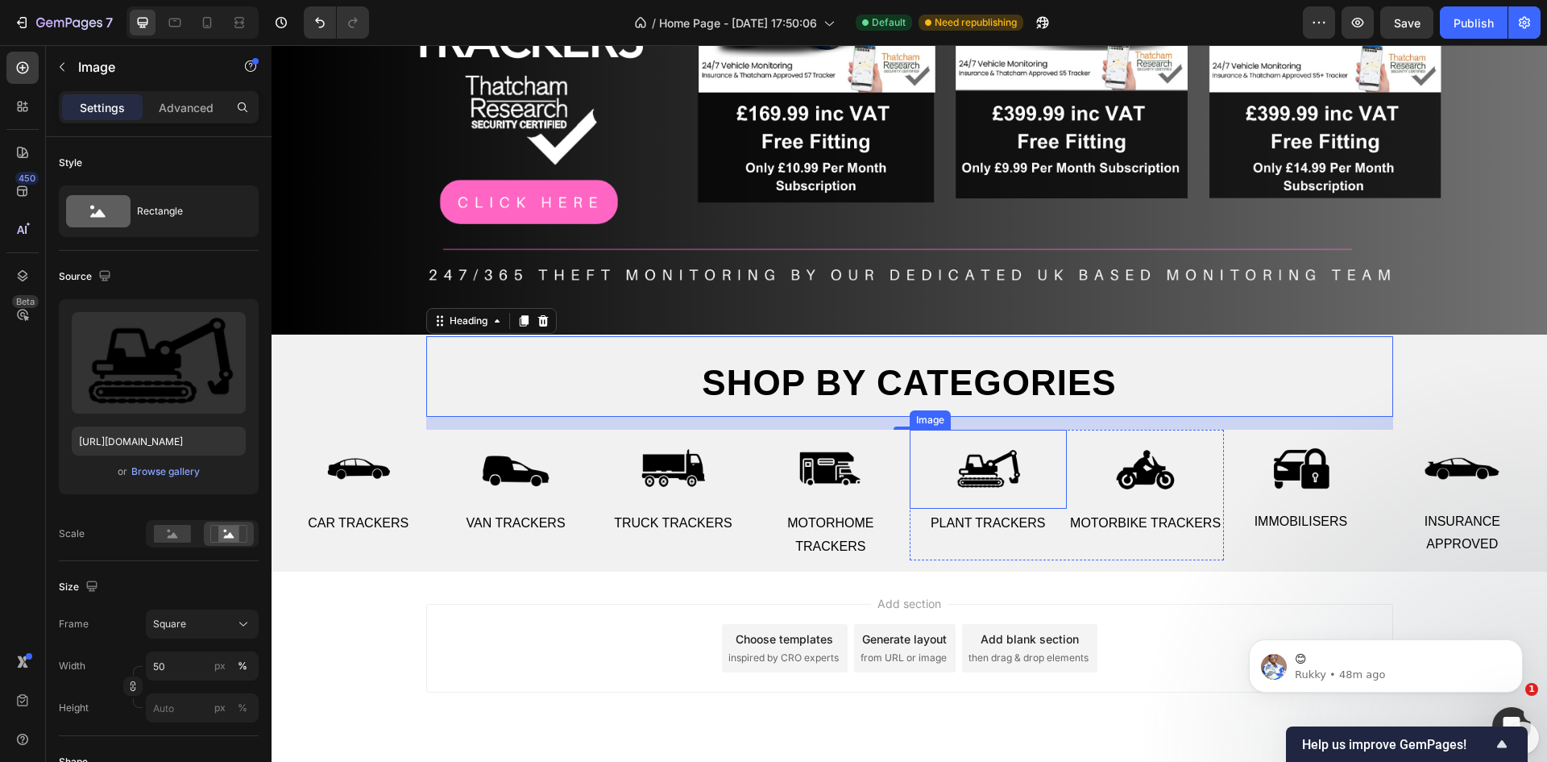
click at [903, 419] on div "Shop by categories Heading 16 Row Image Car Trackers Text Image Van Trackers Te…" at bounding box center [909, 449] width 1273 height 226
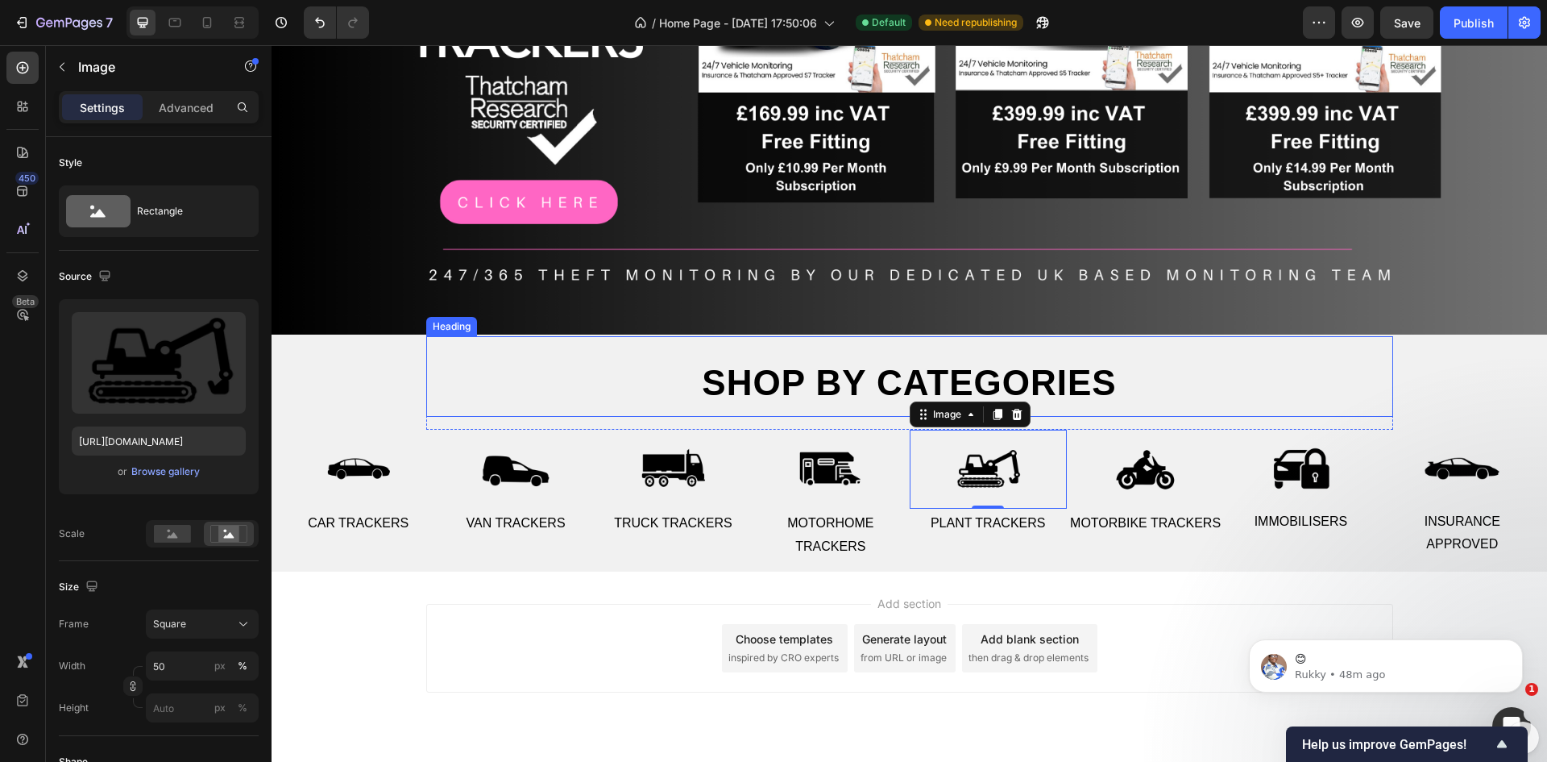
click at [868, 406] on h2 "Shop by categories" at bounding box center [909, 376] width 967 height 81
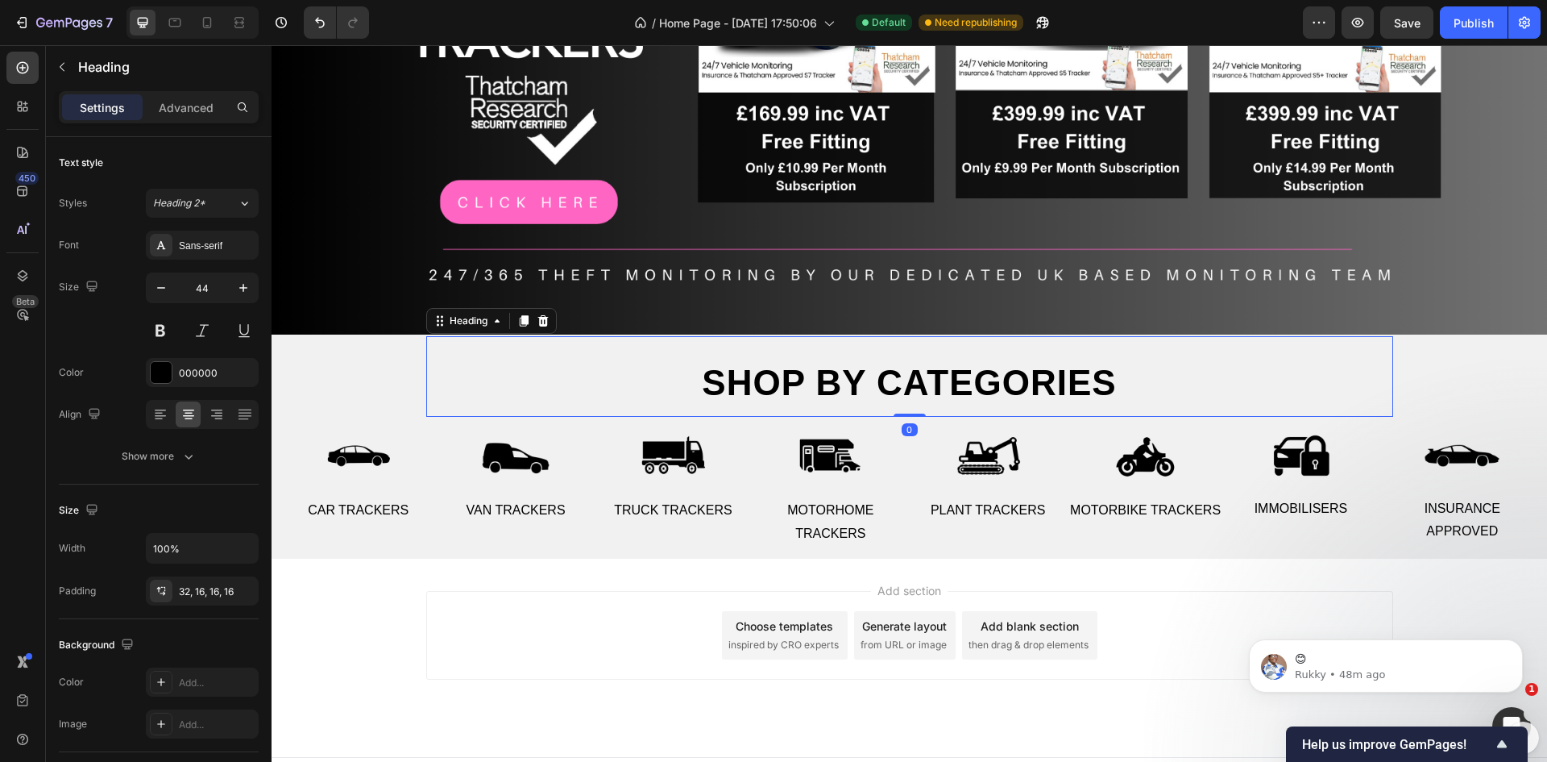
drag, startPoint x: 893, startPoint y: 424, endPoint x: 900, endPoint y: 403, distance: 22.2
click at [900, 403] on div "Shop by categories Heading 0" at bounding box center [909, 376] width 967 height 81
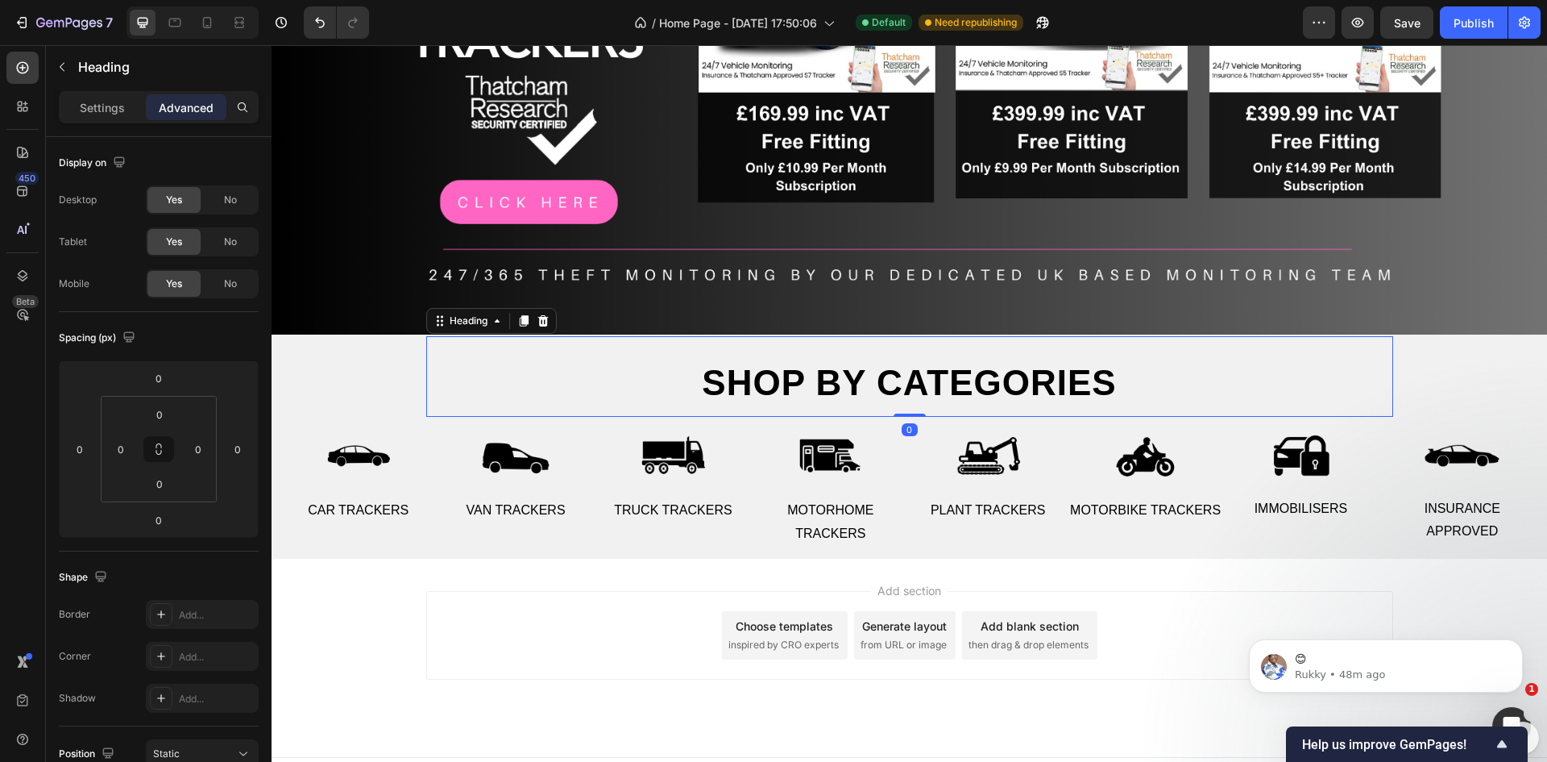
click at [459, 613] on div "Add section Choose templates inspired by CRO experts Generate layout from URL o…" at bounding box center [909, 635] width 967 height 89
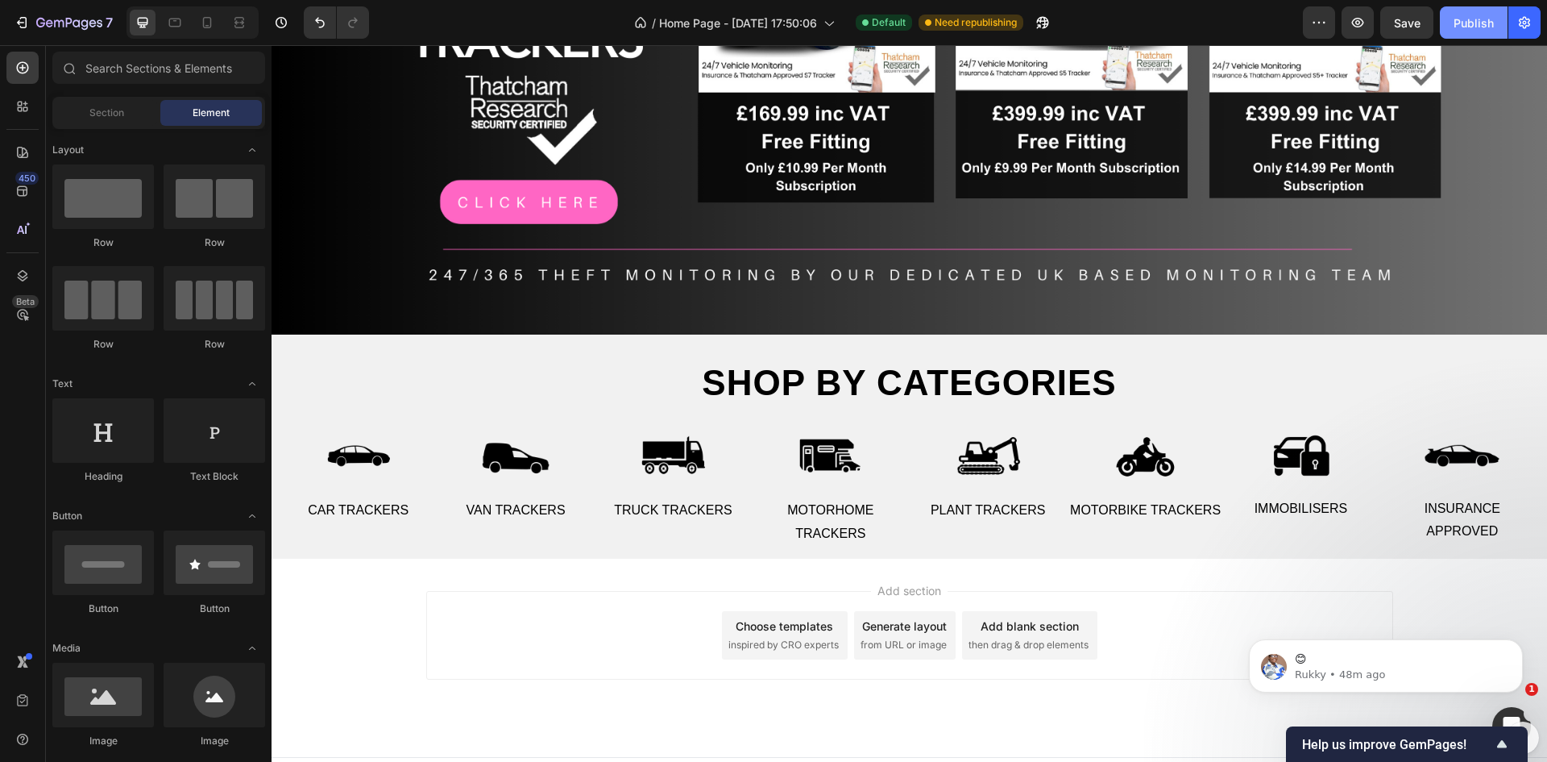
click at [1477, 19] on div "Publish" at bounding box center [1474, 23] width 40 height 17
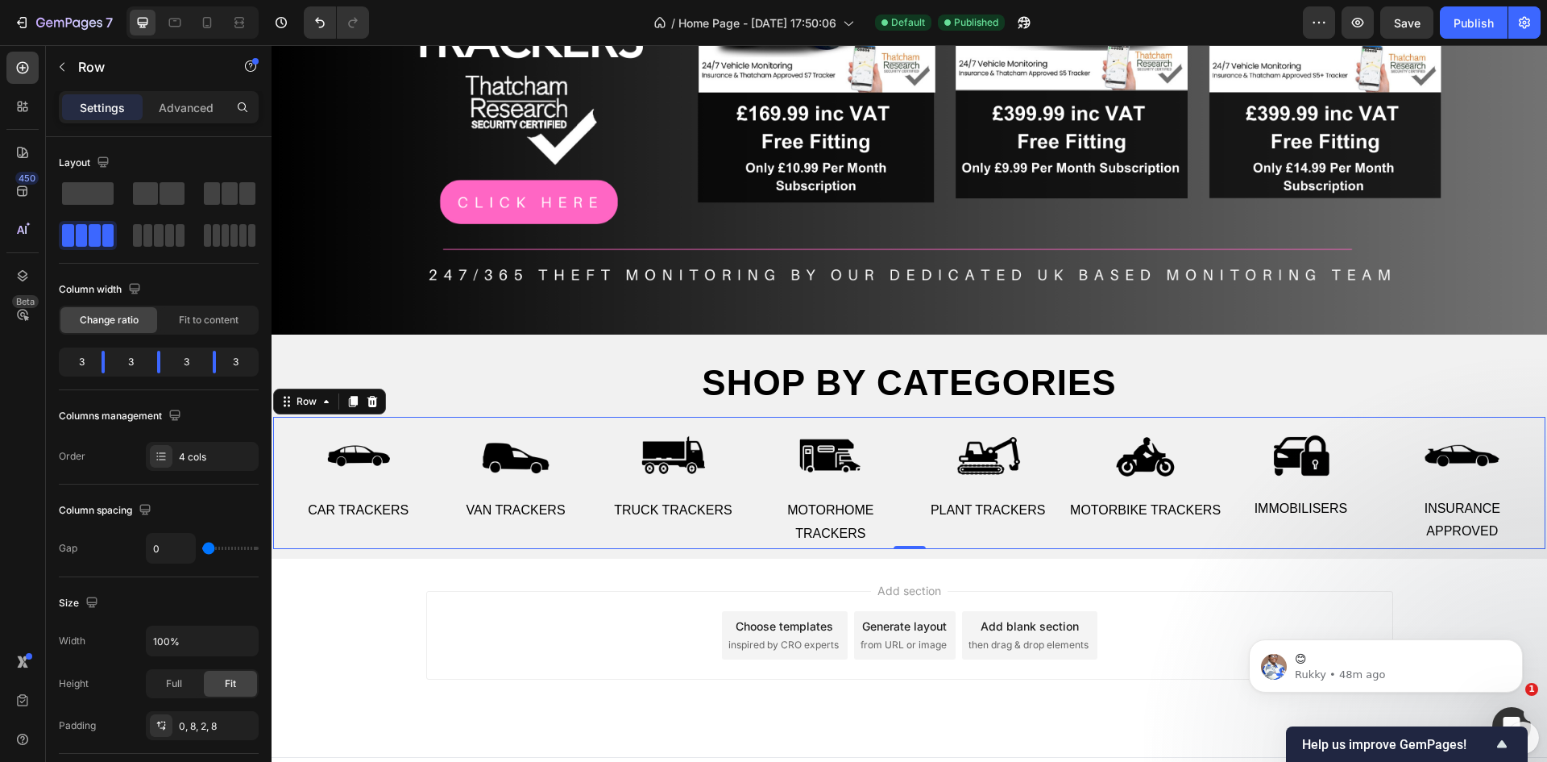
click at [319, 524] on div "Image Car Trackers Text Image Van Trackers Text Row" at bounding box center [437, 482] width 315 height 130
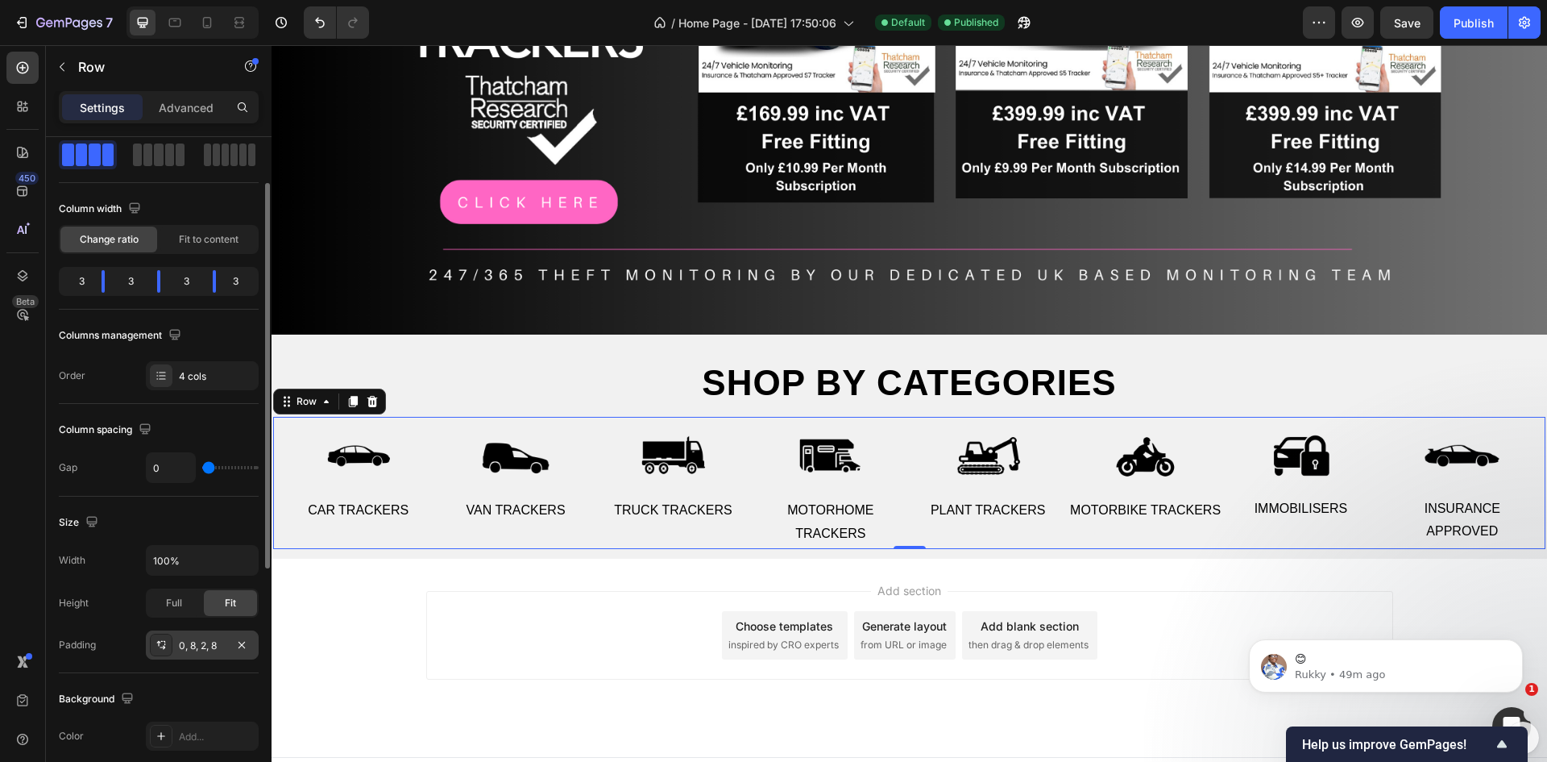
click at [187, 637] on div "0, 8, 2, 8" at bounding box center [202, 644] width 113 height 29
click at [226, 525] on div "Size" at bounding box center [159, 522] width 200 height 26
click at [354, 463] on img at bounding box center [358, 456] width 79 height 79
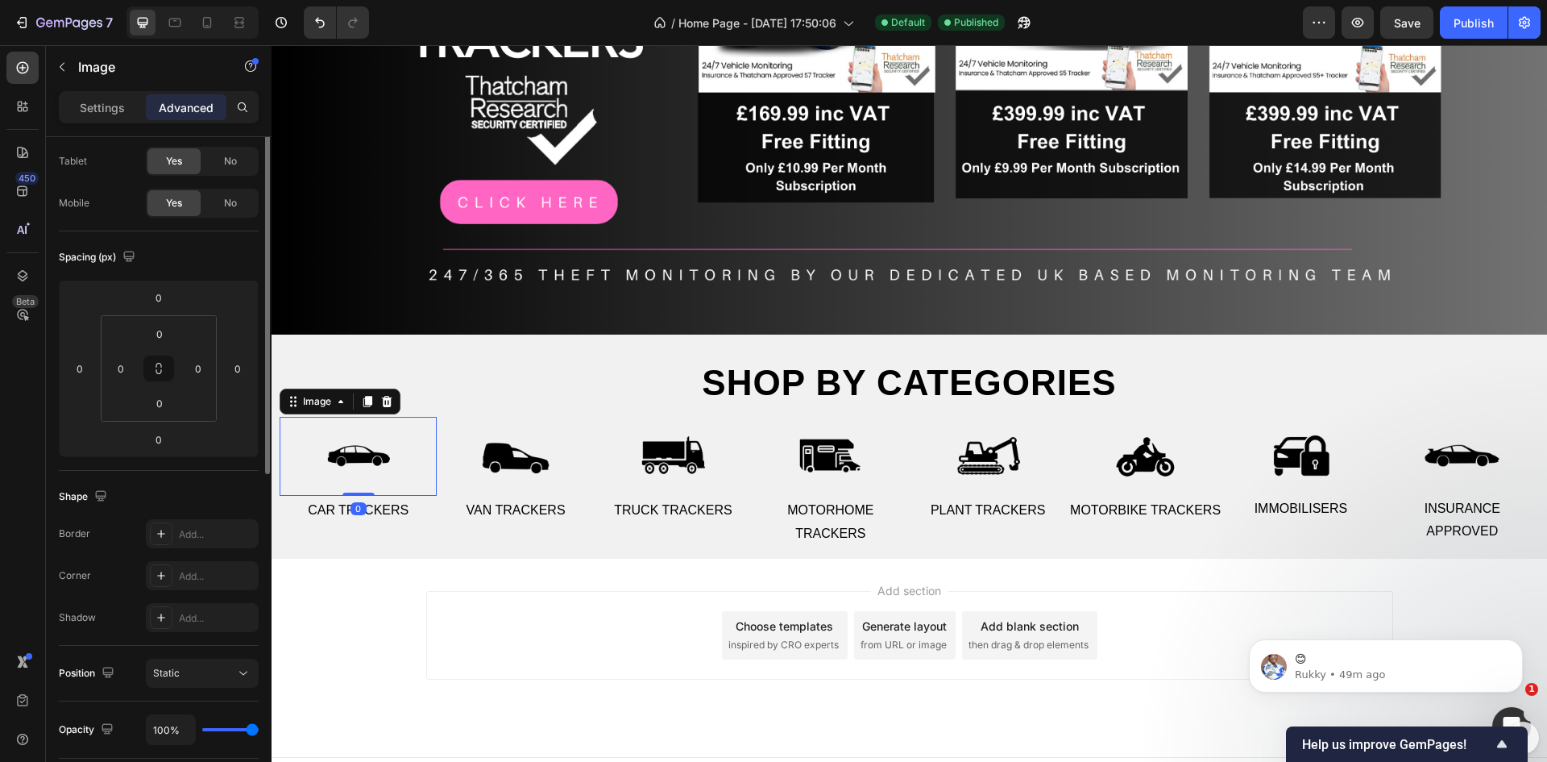
scroll to position [0, 0]
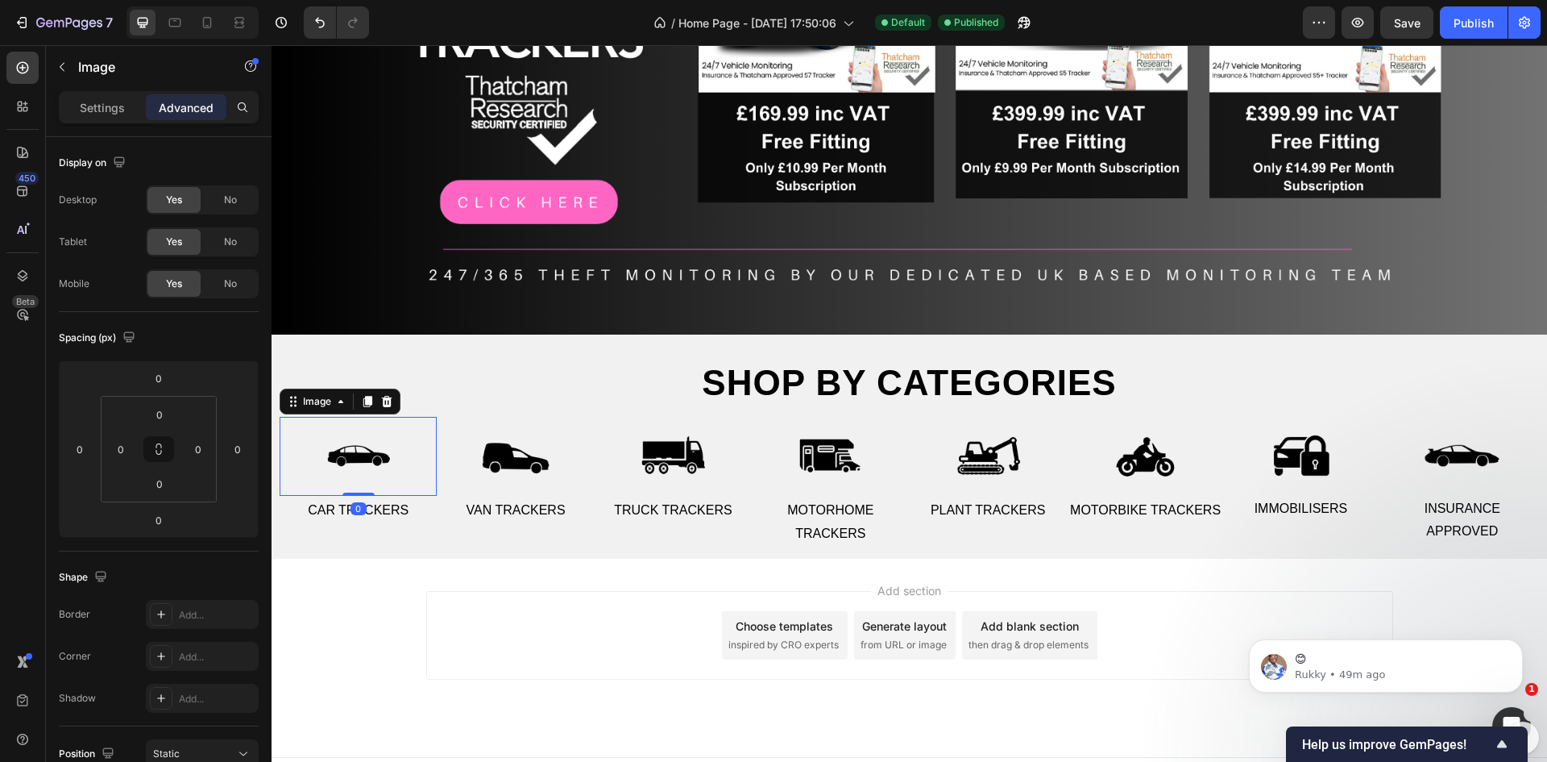
drag, startPoint x: 355, startPoint y: 488, endPoint x: 358, endPoint y: 479, distance: 10.0
click at [358, 479] on div "Image 0" at bounding box center [358, 456] width 157 height 79
click at [360, 449] on img at bounding box center [358, 456] width 79 height 79
click at [355, 502] on div "0" at bounding box center [359, 508] width 16 height 13
click at [336, 560] on div "Add section Choose templates inspired by CRO experts Generate layout from URL o…" at bounding box center [910, 658] width 1276 height 198
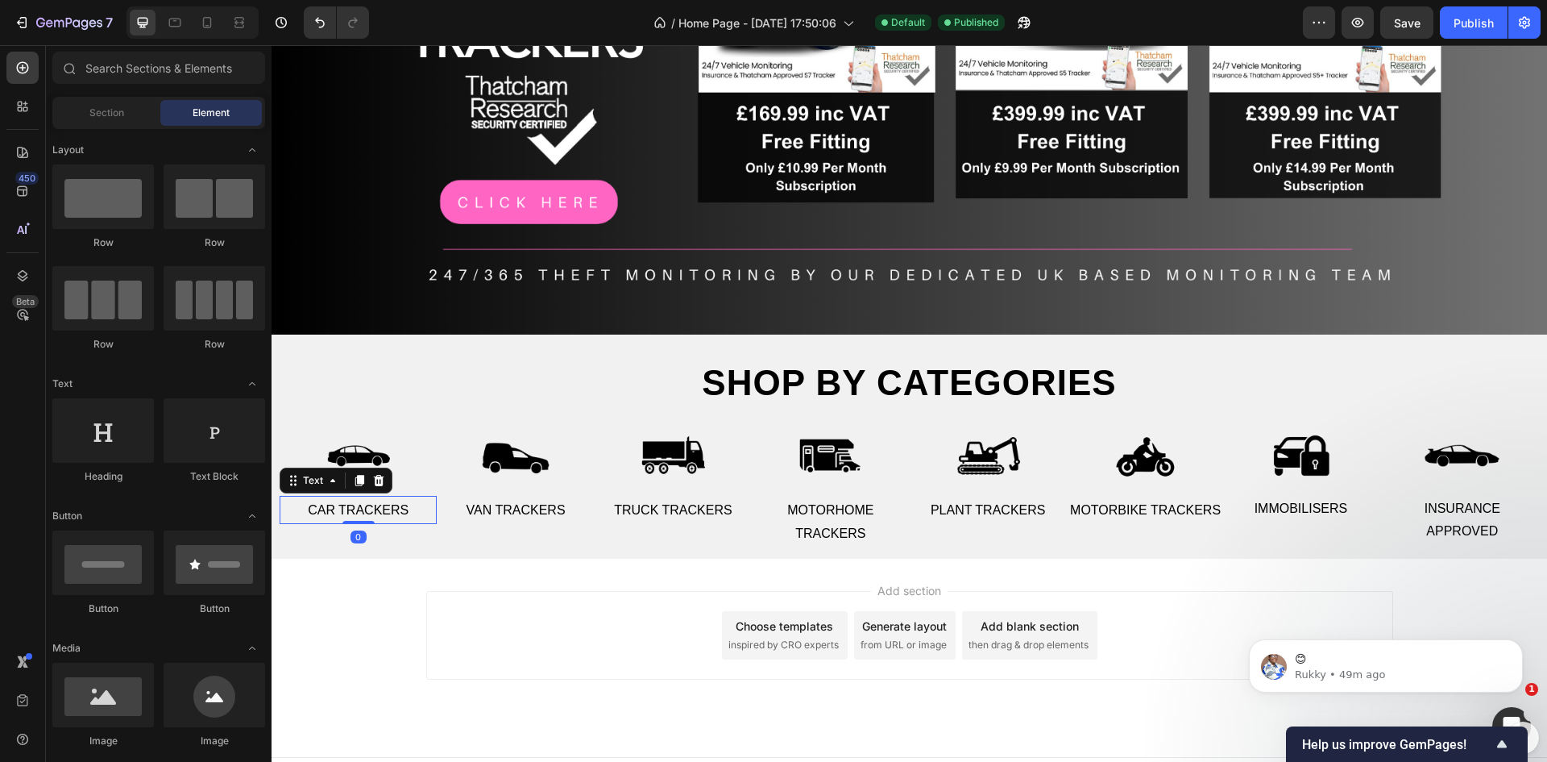
click at [355, 500] on p "Car Trackers" at bounding box center [358, 510] width 154 height 23
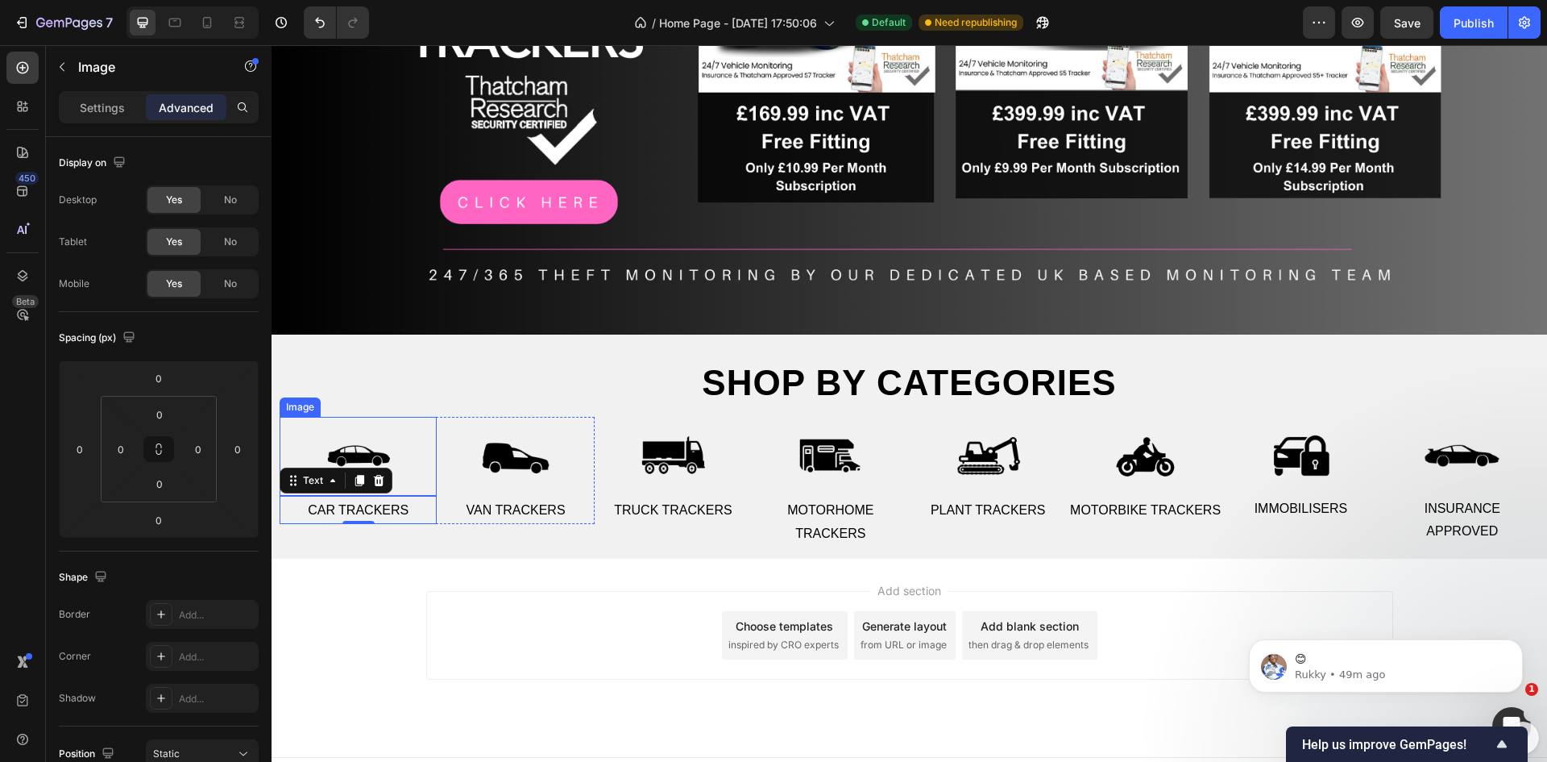
click at [432, 455] on div at bounding box center [358, 456] width 157 height 79
click at [430, 513] on p "Car Trackers" at bounding box center [358, 510] width 154 height 23
click at [329, 587] on div "Add section Choose templates inspired by CRO experts Generate layout from URL o…" at bounding box center [910, 658] width 1276 height 198
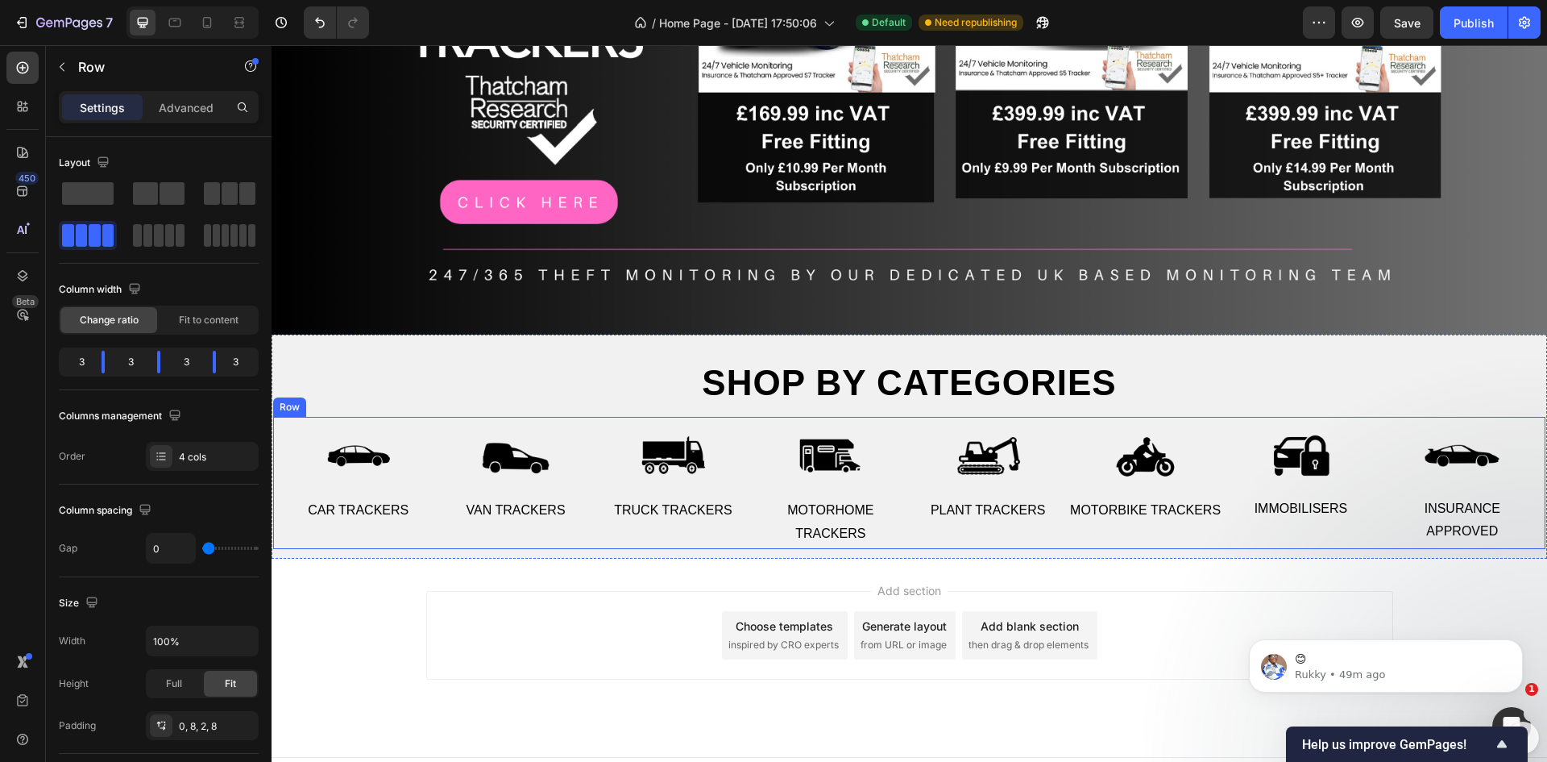
click at [276, 484] on div "Image Car Trackers Text Image Van Trackers Text Row Image Truck trackers Text I…" at bounding box center [909, 482] width 1273 height 131
type input "2"
type input "11"
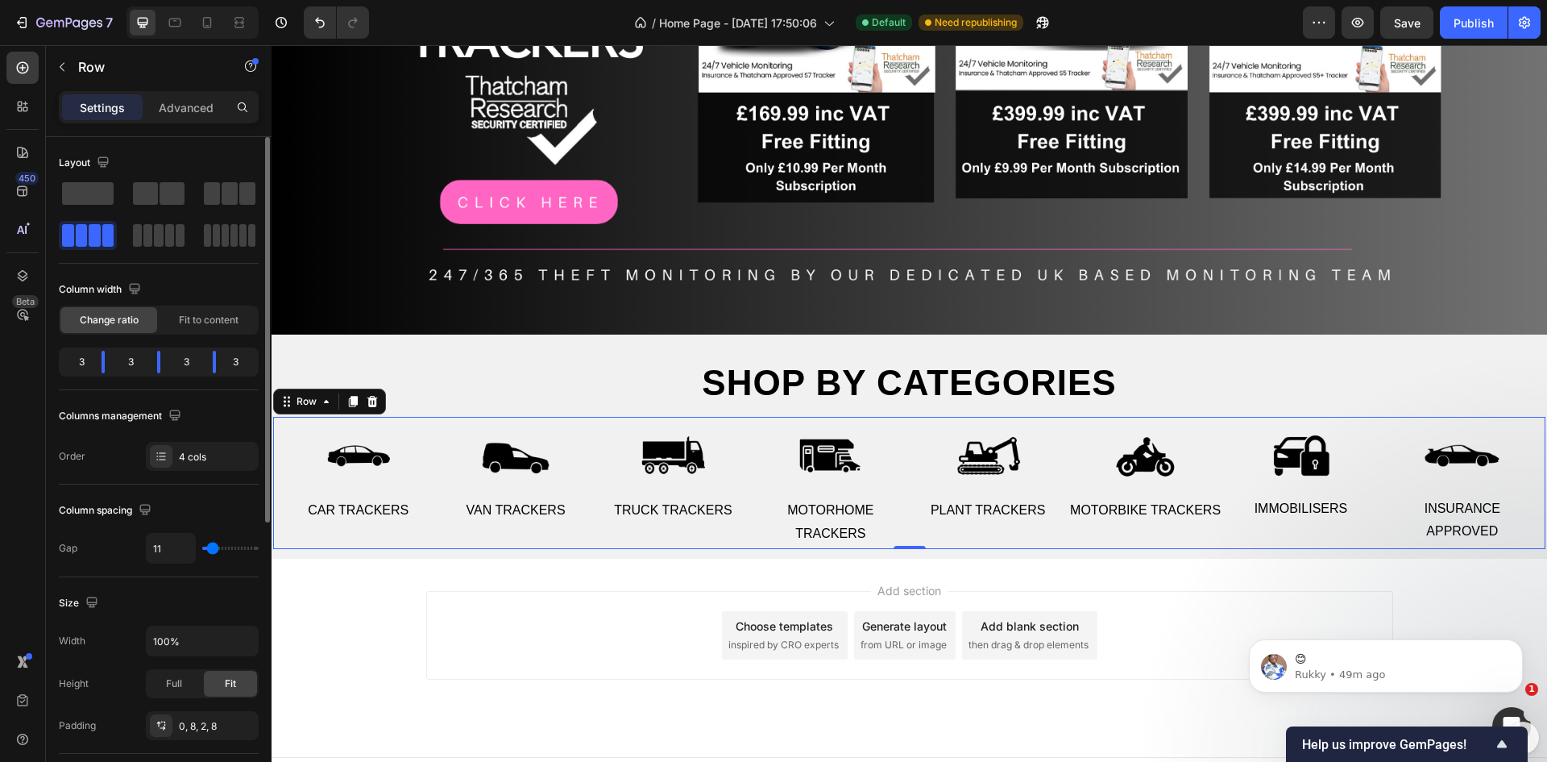
type input "18"
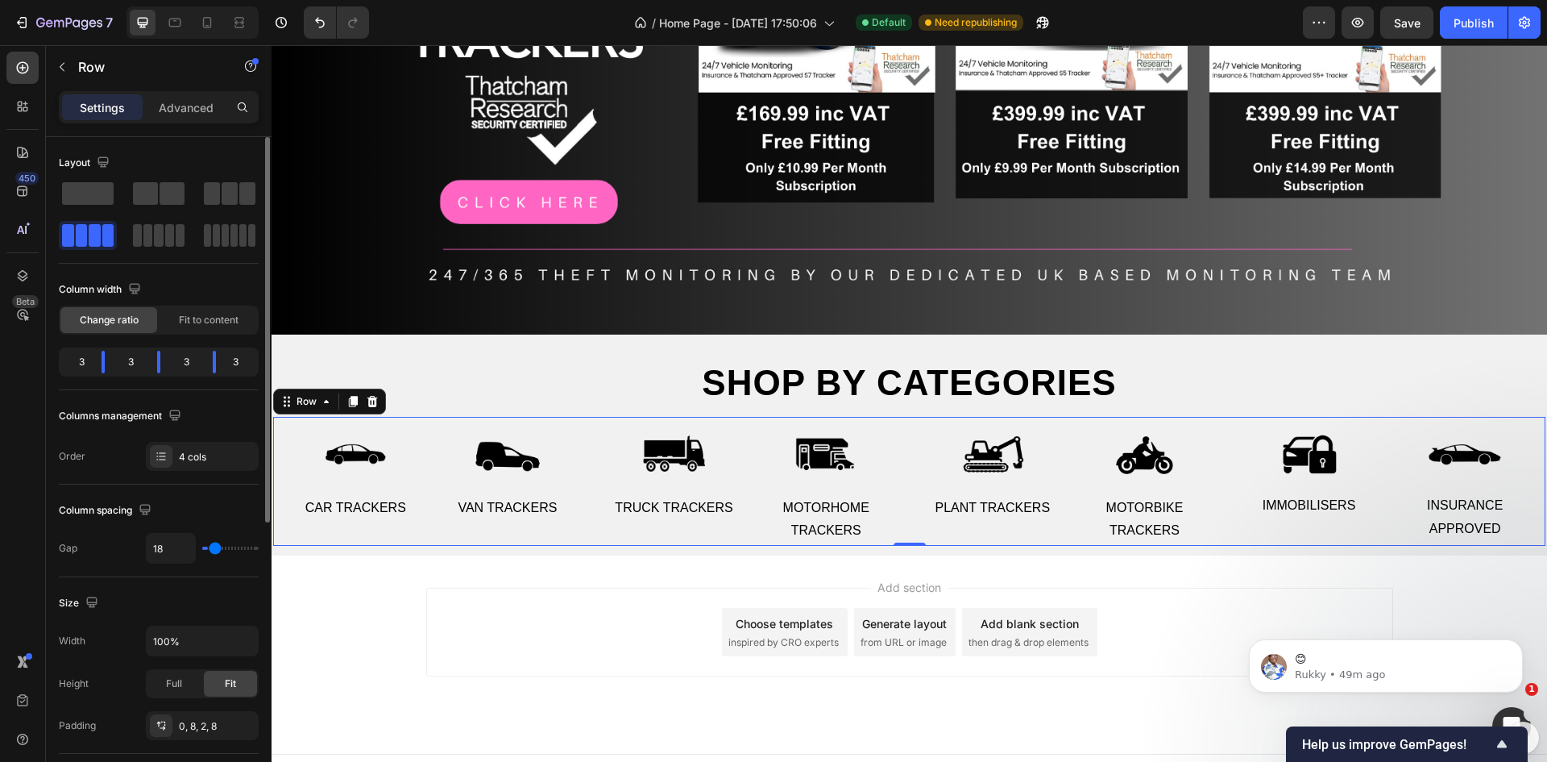
type input "22"
type input "24"
type input "27"
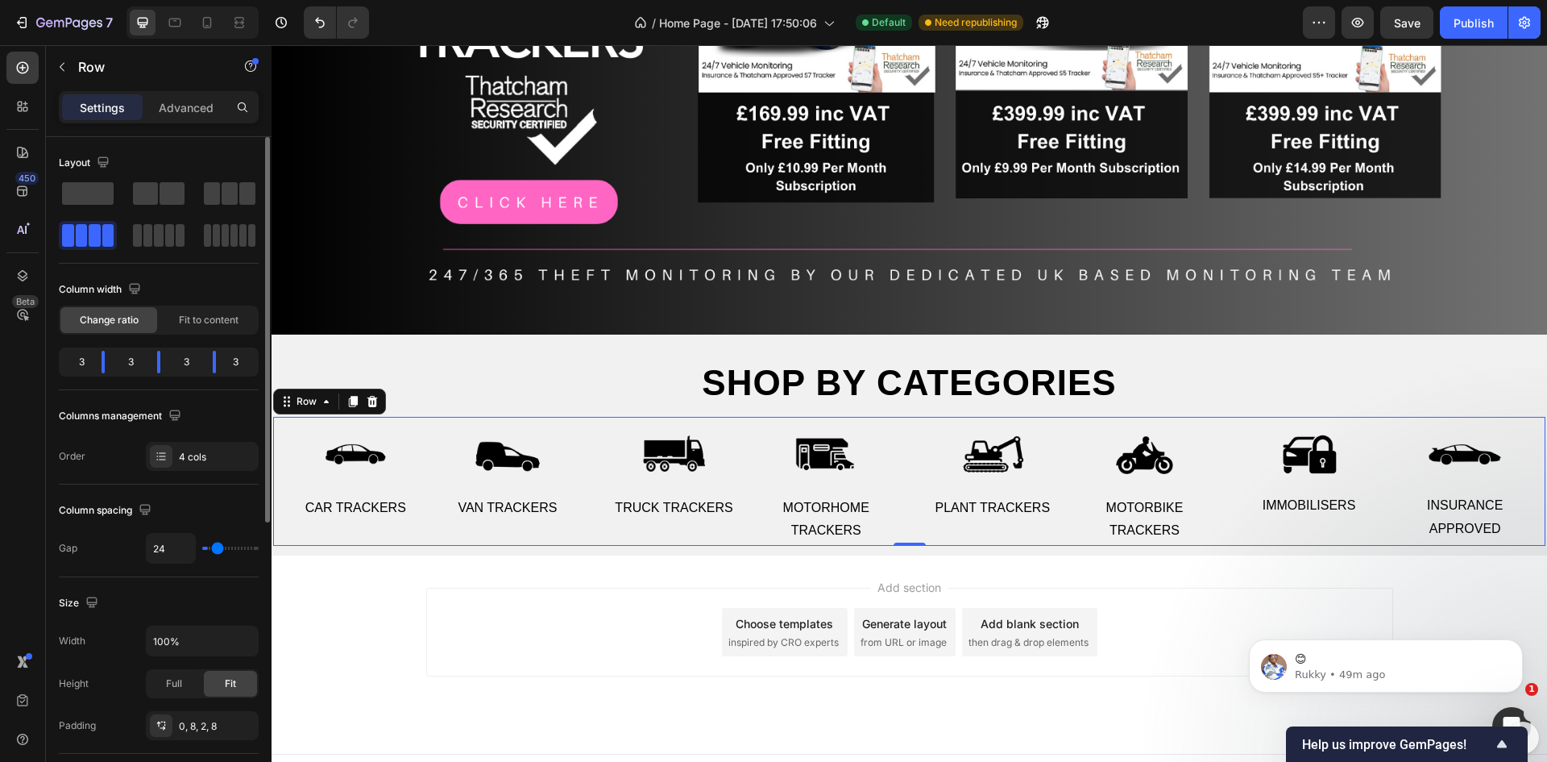
type input "27"
type input "36"
type input "40"
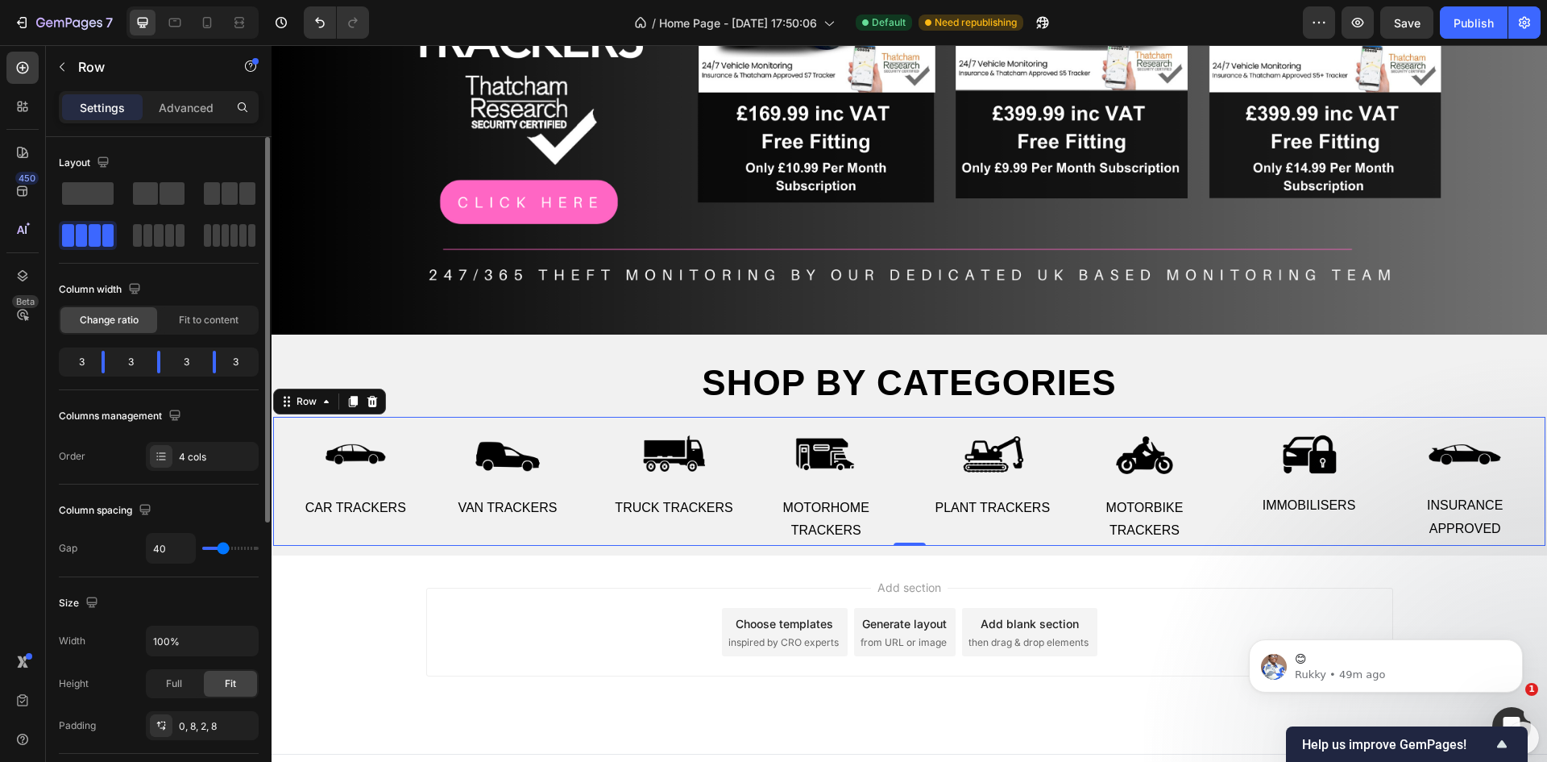
type input "42"
type input "47"
type input "53"
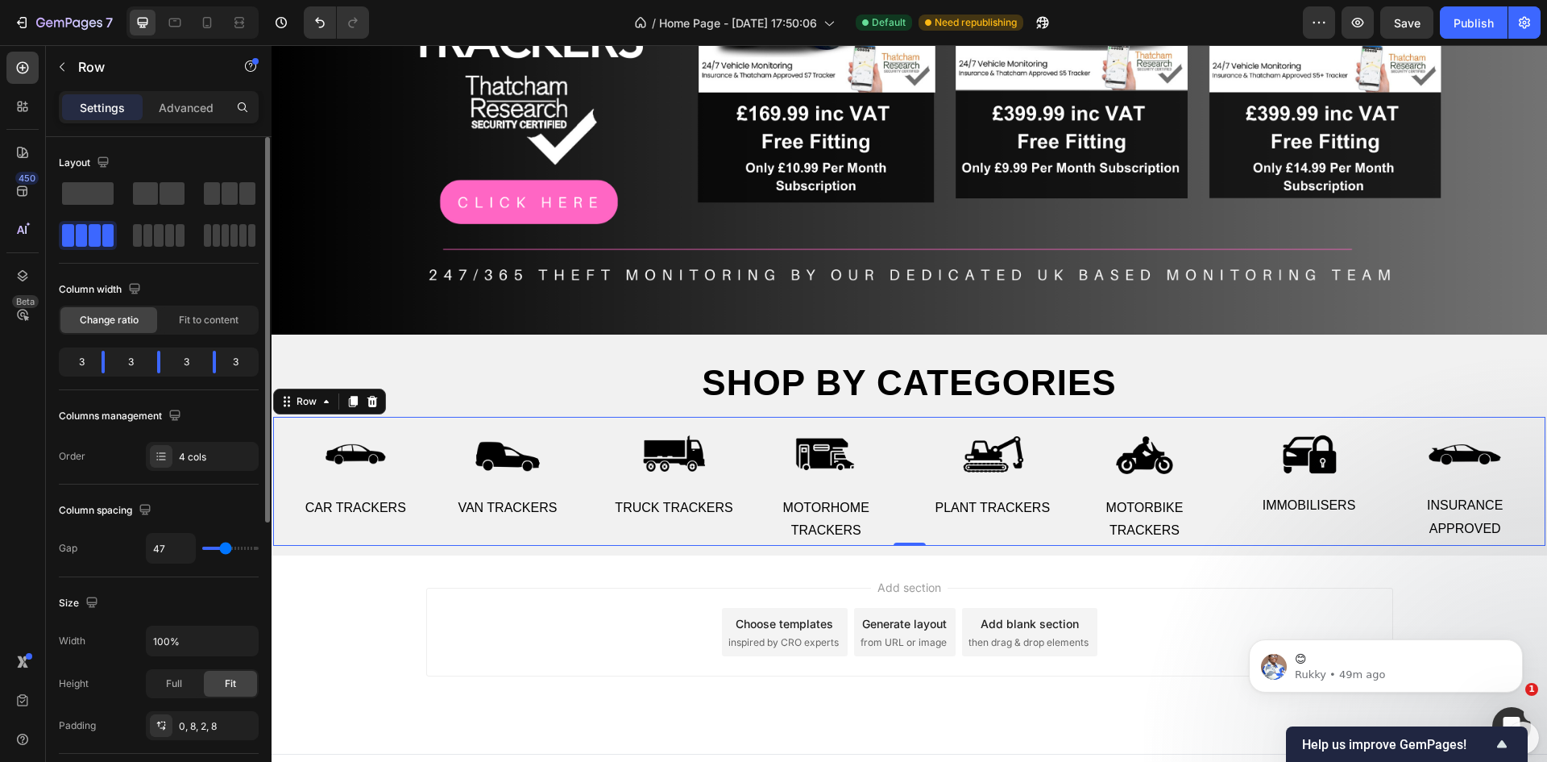
type input "53"
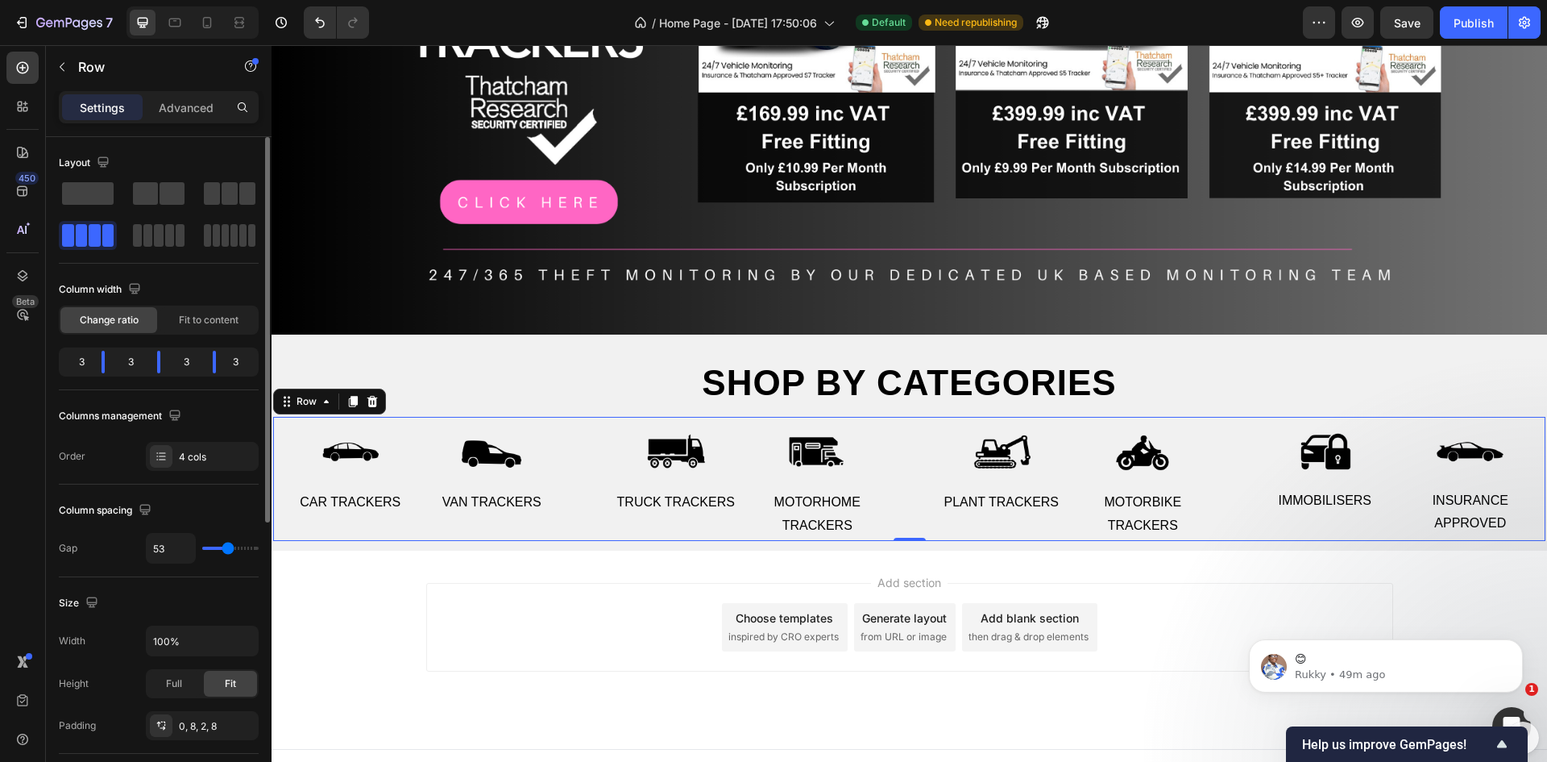
type input "56"
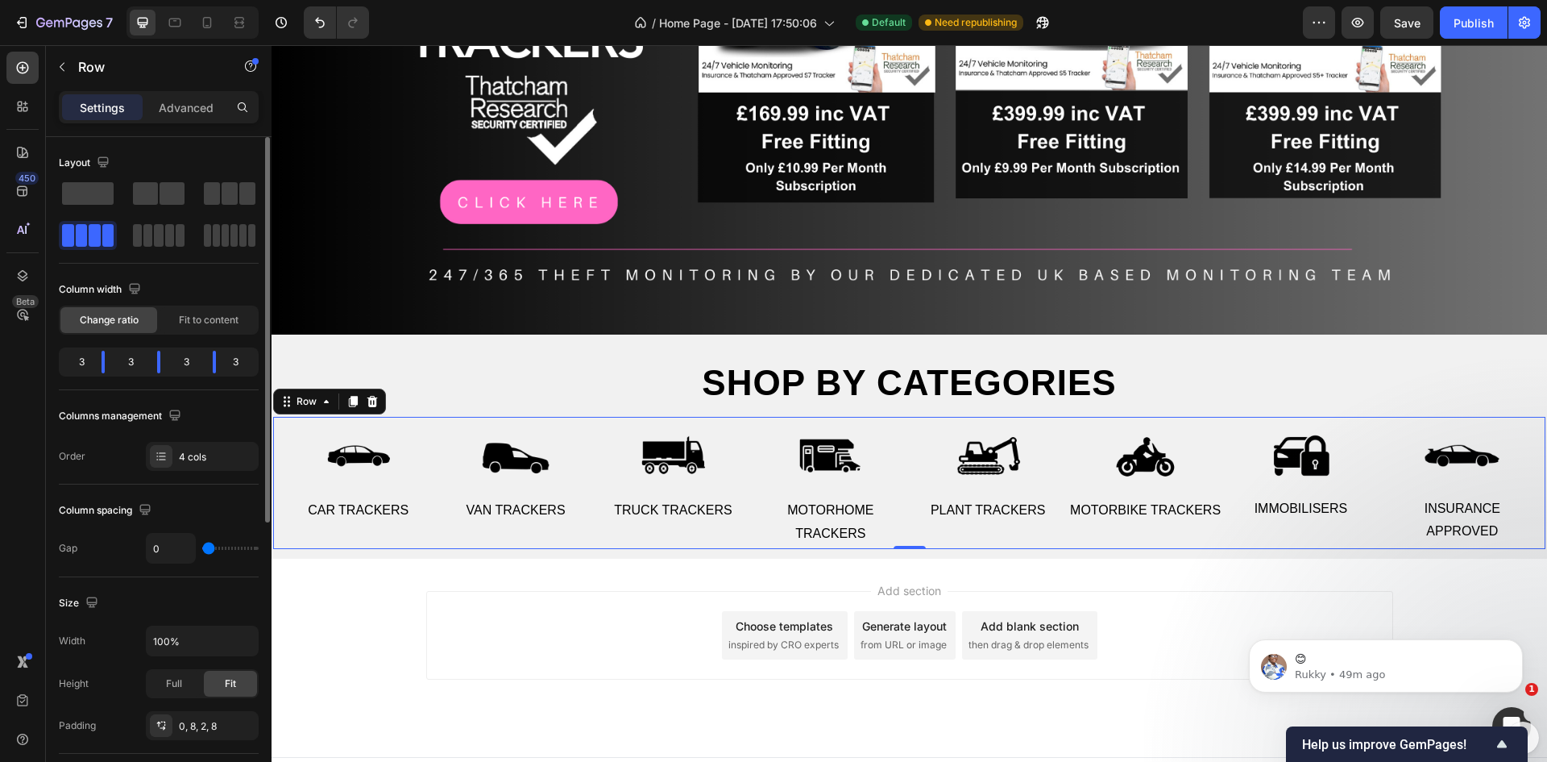
drag, startPoint x: 207, startPoint y: 547, endPoint x: 170, endPoint y: 549, distance: 37.1
click at [202, 549] on input "range" at bounding box center [230, 547] width 56 height 3
click at [194, 638] on input "100%" at bounding box center [202, 640] width 111 height 29
click at [238, 640] on icon "button" at bounding box center [243, 641] width 16 height 16
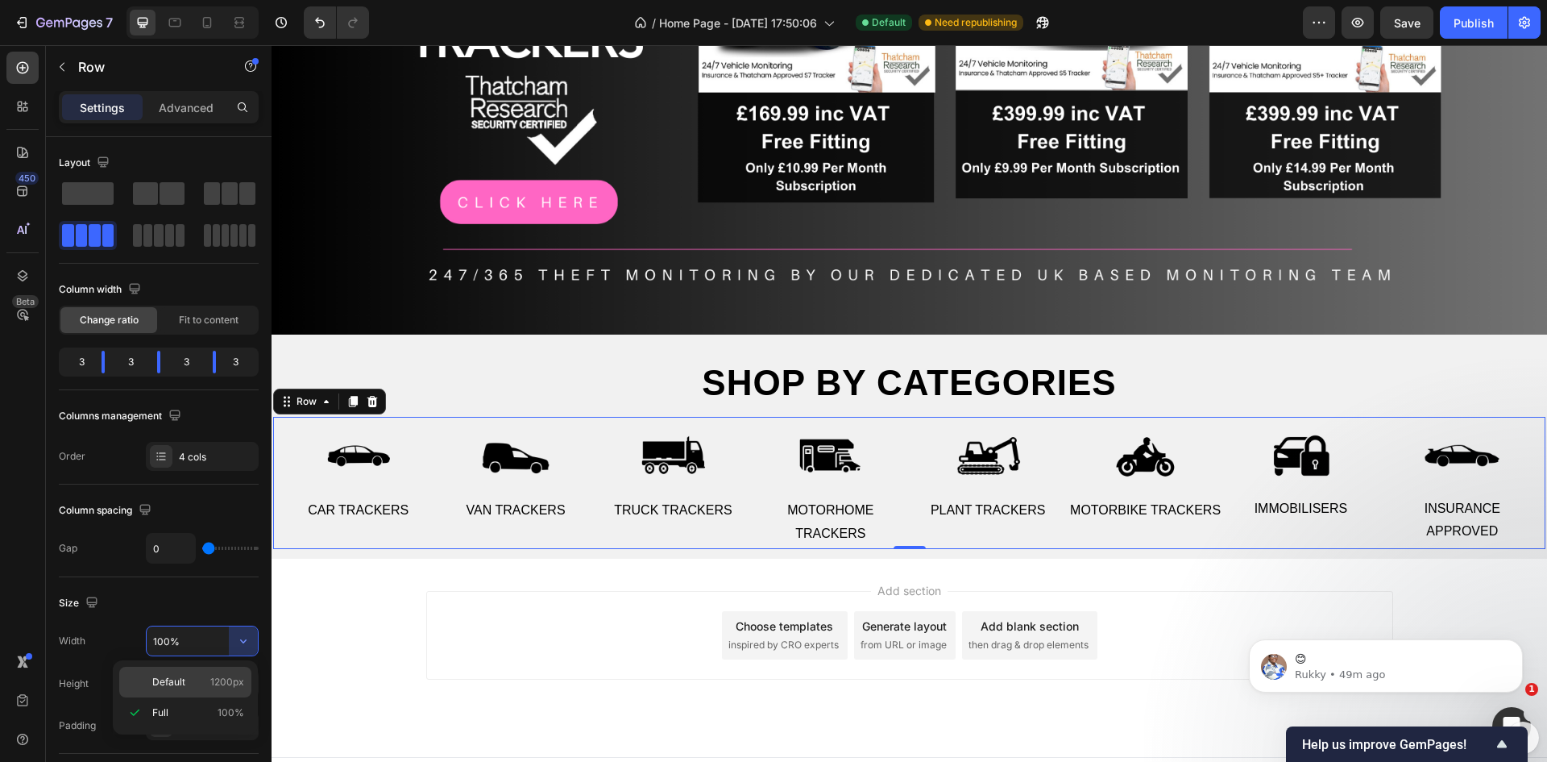
click at [175, 680] on span "Default" at bounding box center [168, 682] width 33 height 15
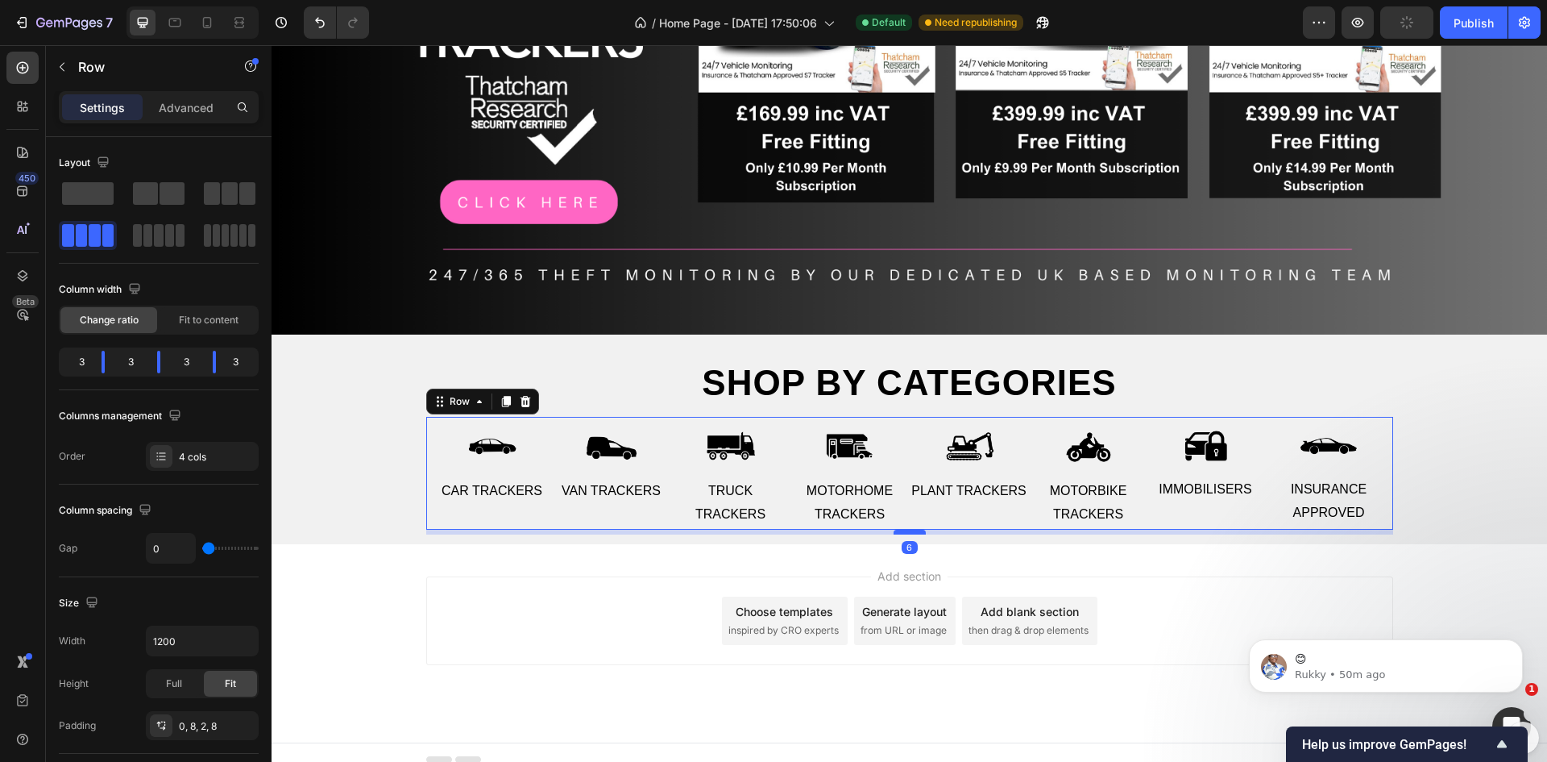
click at [903, 529] on div at bounding box center [910, 531] width 32 height 5
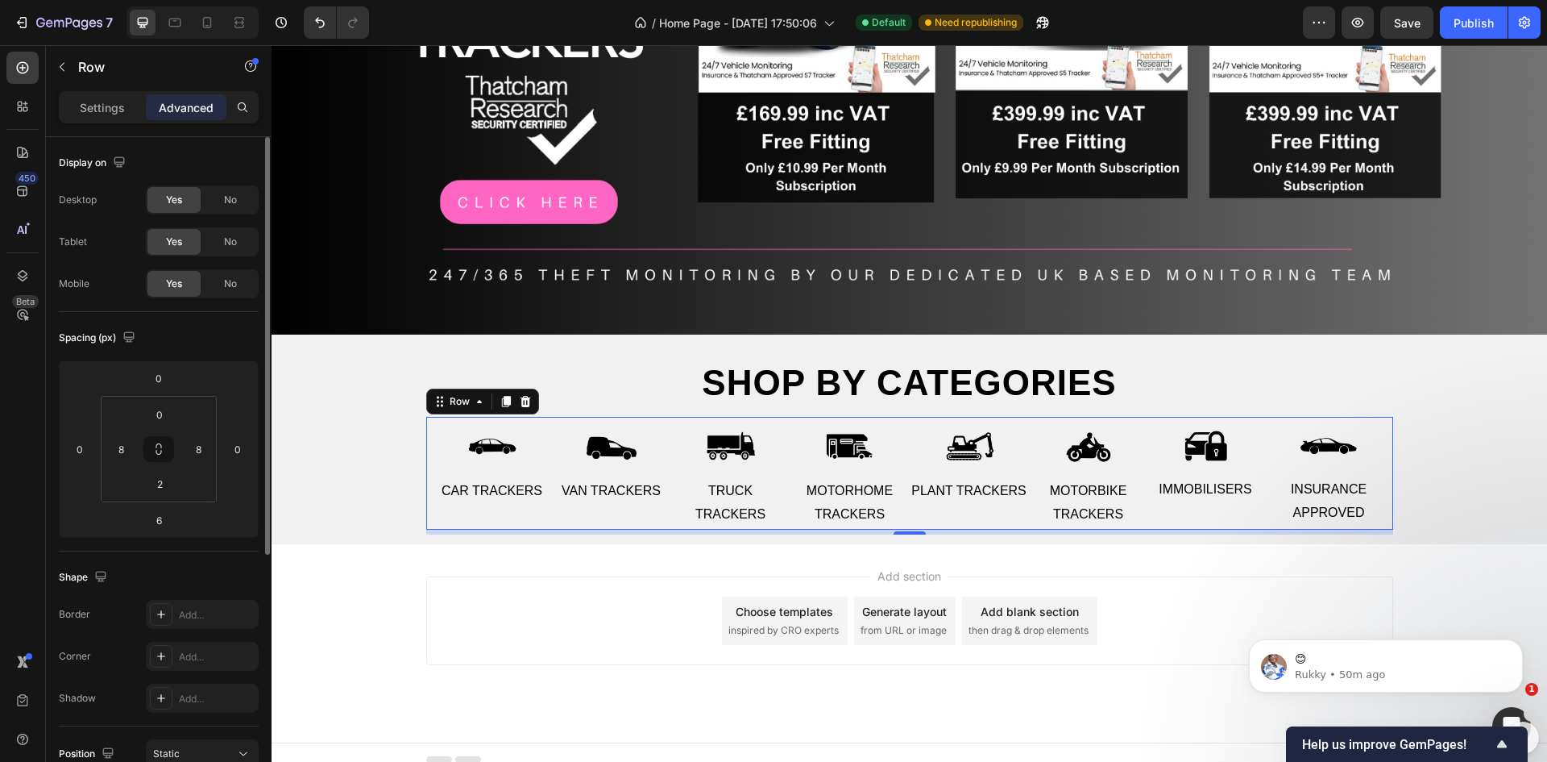
click at [227, 554] on div "Shape Border Add... Corner Add... Shadow Add..." at bounding box center [159, 638] width 200 height 175
click at [1474, 15] on div "Publish" at bounding box center [1474, 23] width 40 height 17
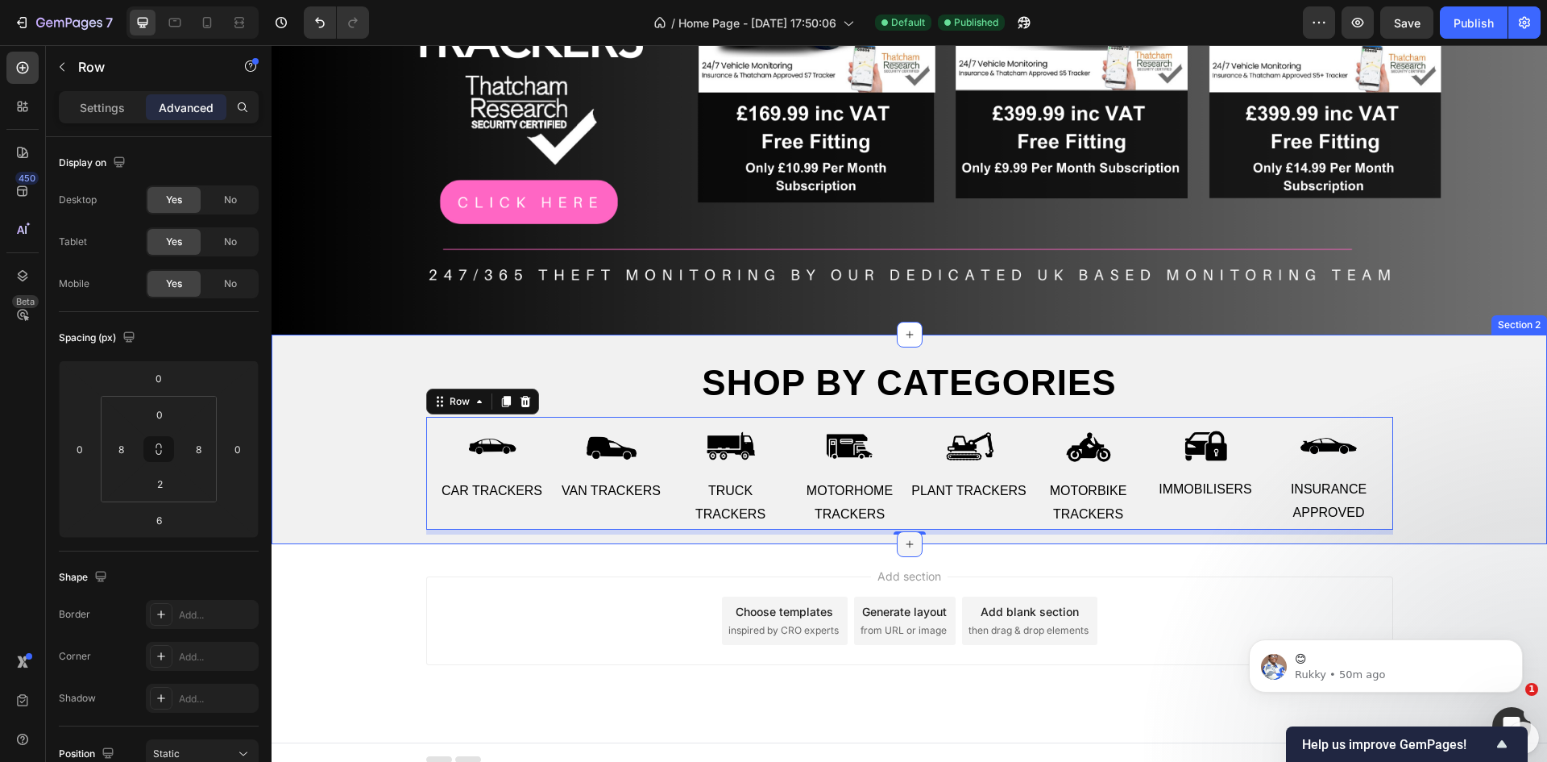
click at [909, 543] on icon at bounding box center [909, 544] width 13 height 13
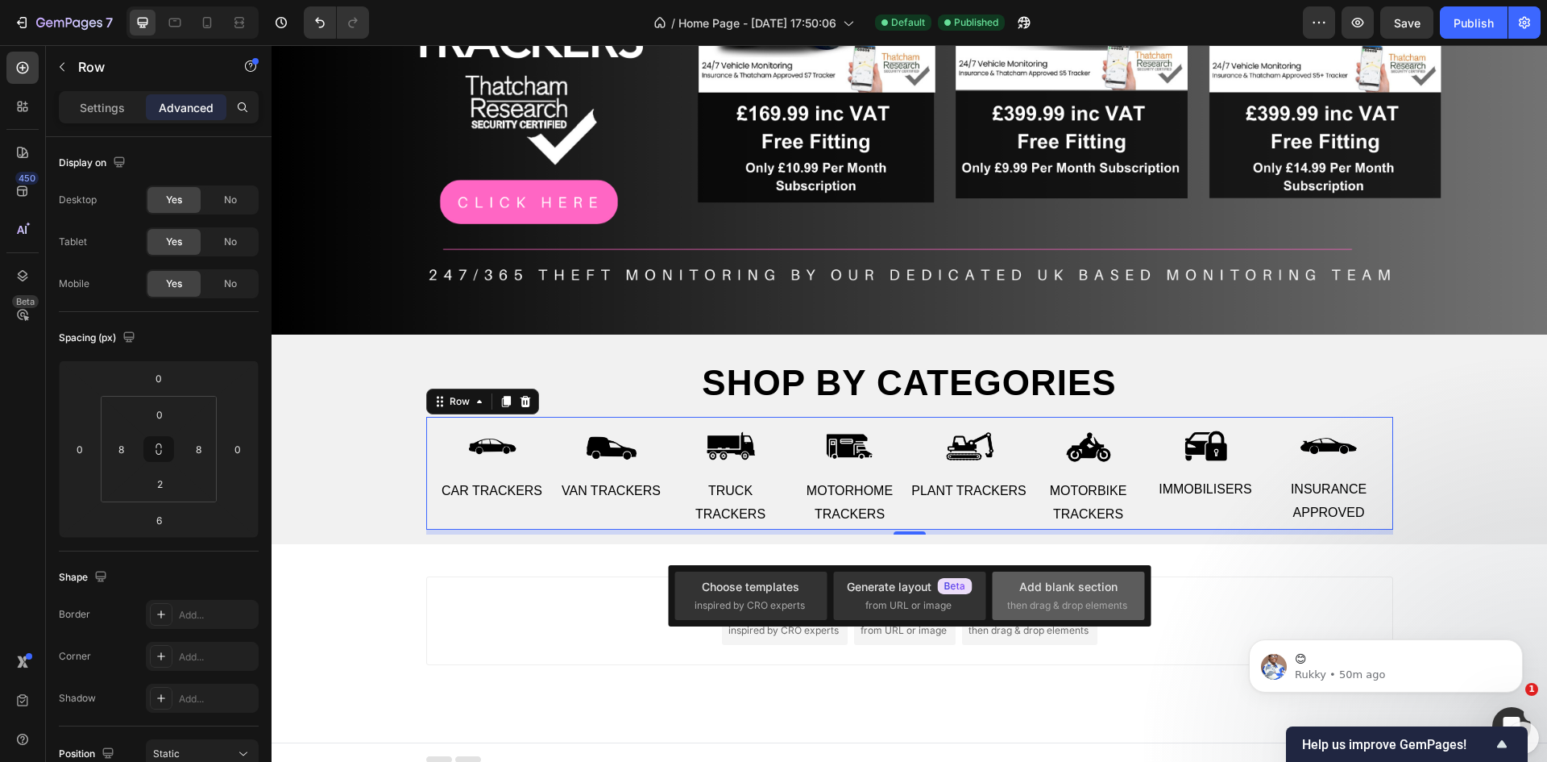
click at [1044, 595] on div "Add blank section" at bounding box center [1069, 586] width 98 height 17
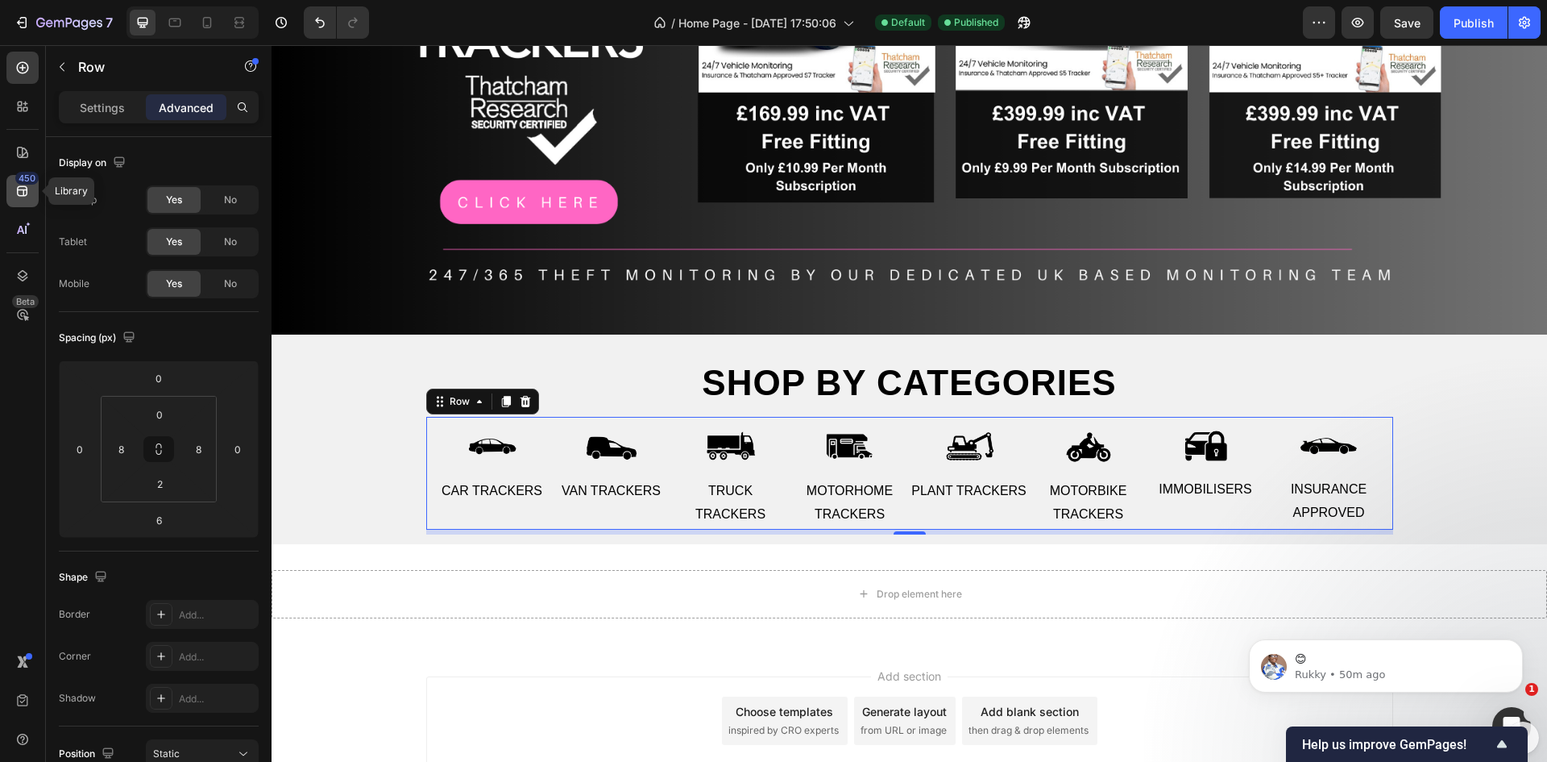
click at [17, 173] on div "450" at bounding box center [26, 178] width 23 height 13
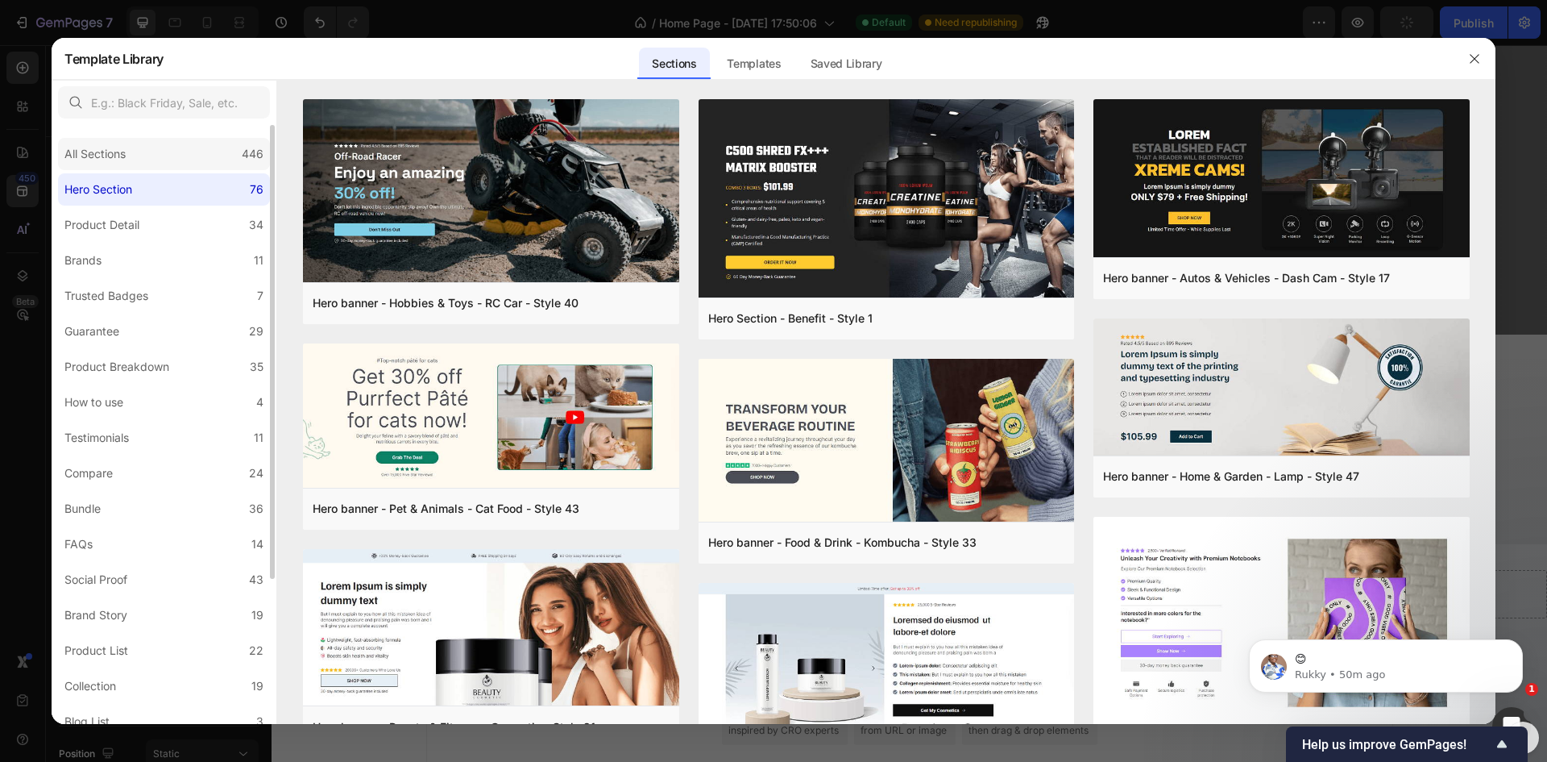
click at [92, 157] on div "All Sections" at bounding box center [94, 153] width 61 height 19
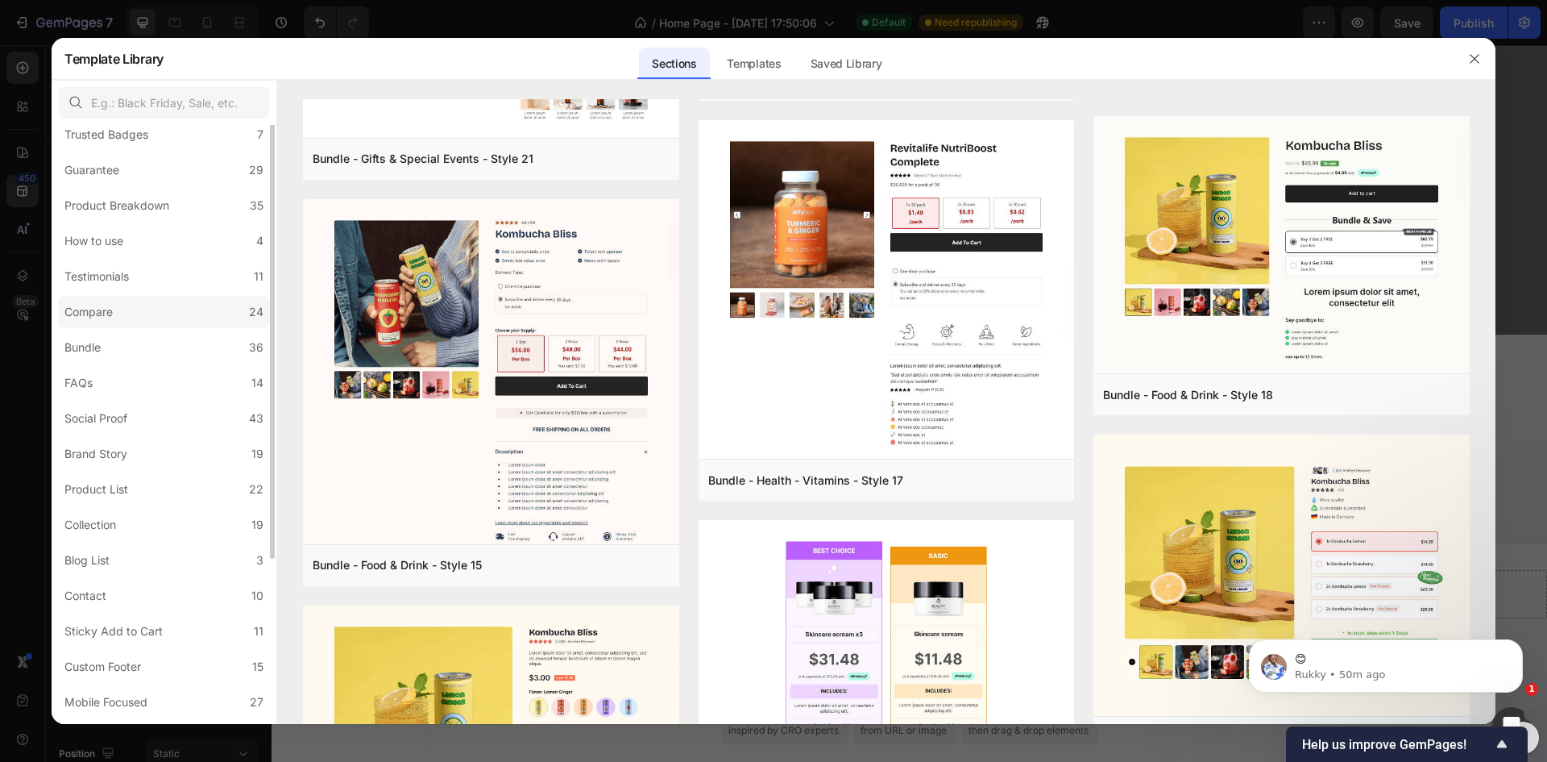
scroll to position [191, 0]
click at [172, 436] on label "Brand Story 19" at bounding box center [164, 424] width 212 height 32
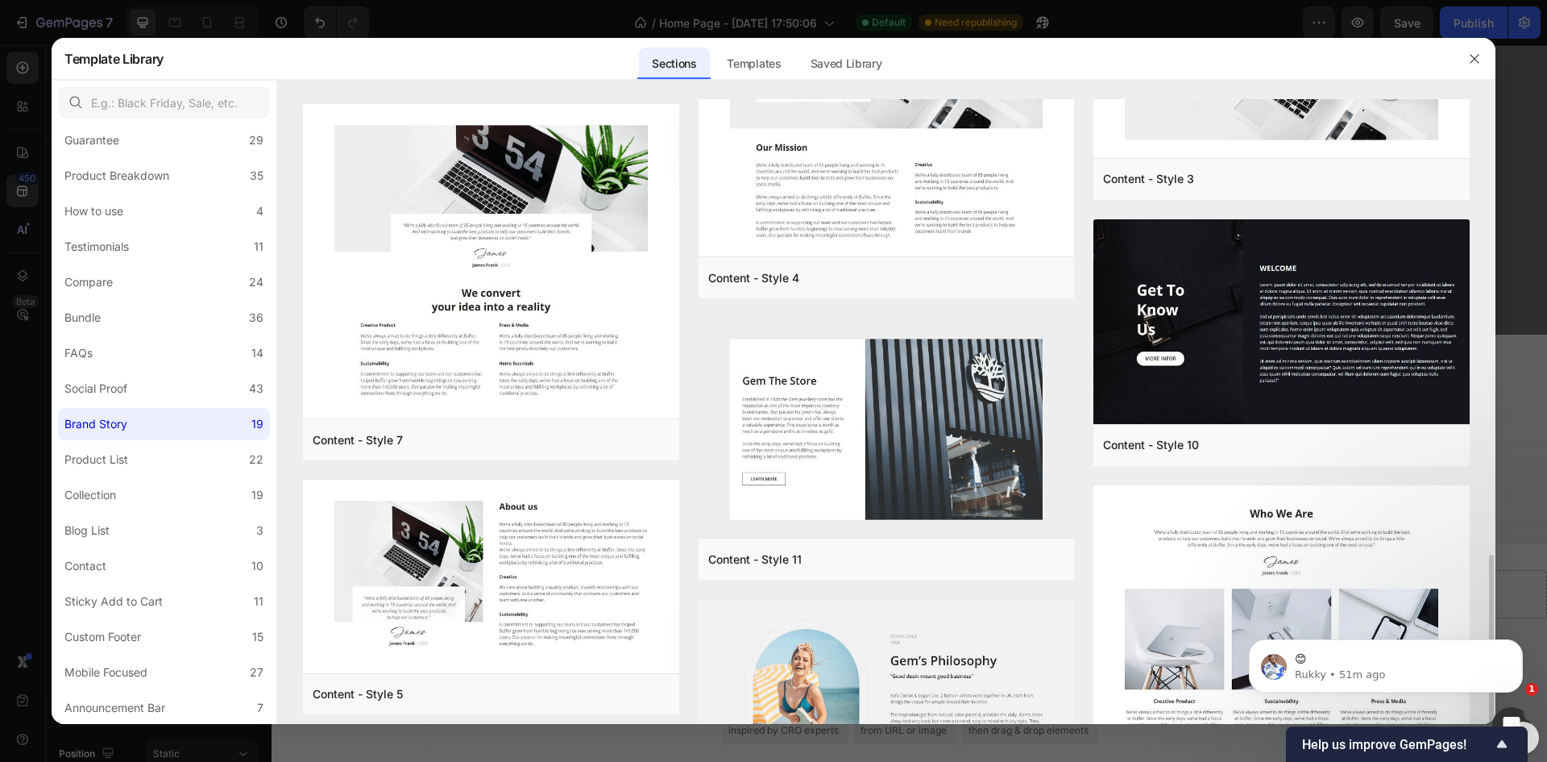
scroll to position [1122, 0]
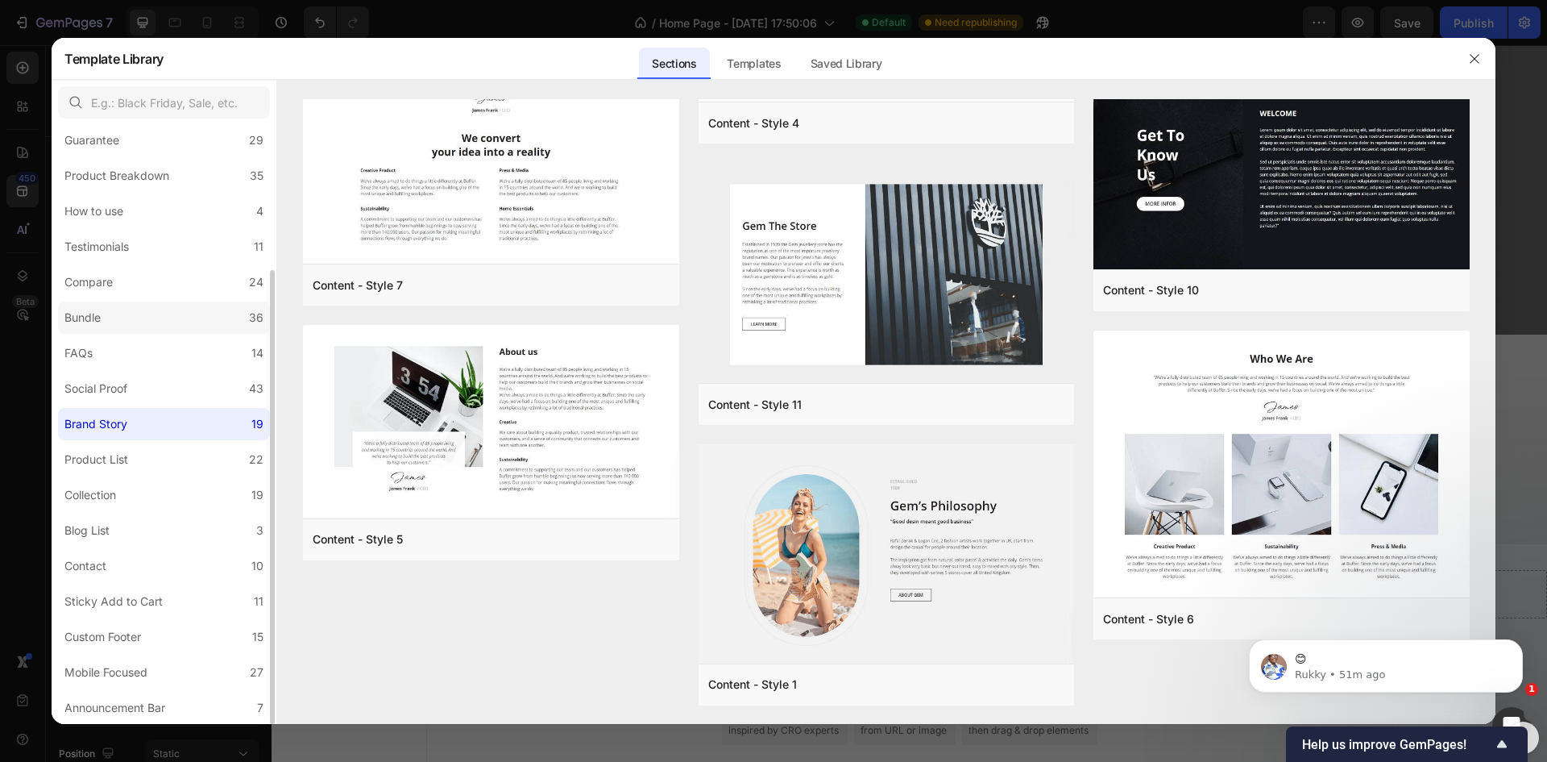
click at [143, 326] on label "Bundle 36" at bounding box center [164, 317] width 212 height 32
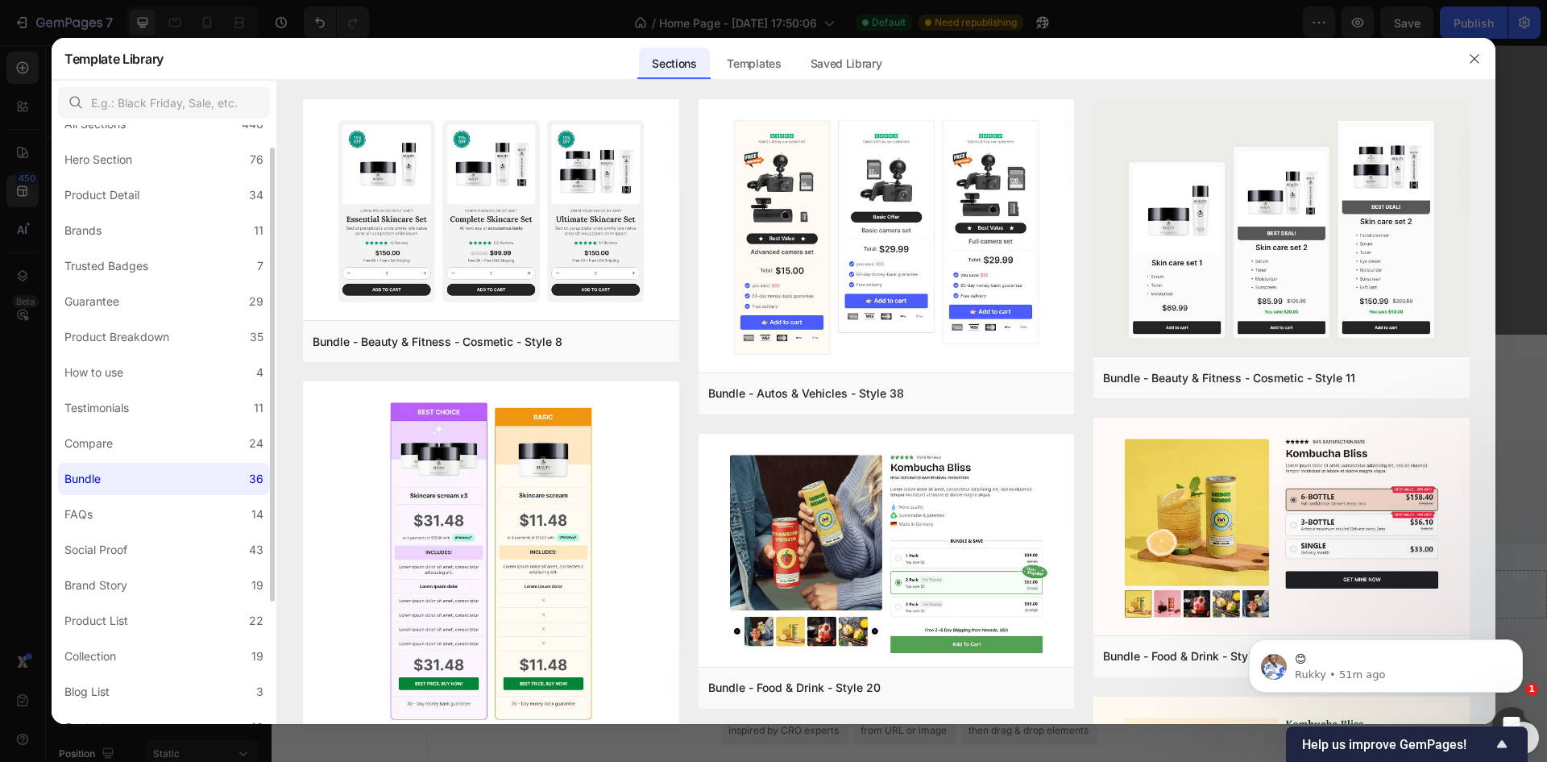
scroll to position [0, 0]
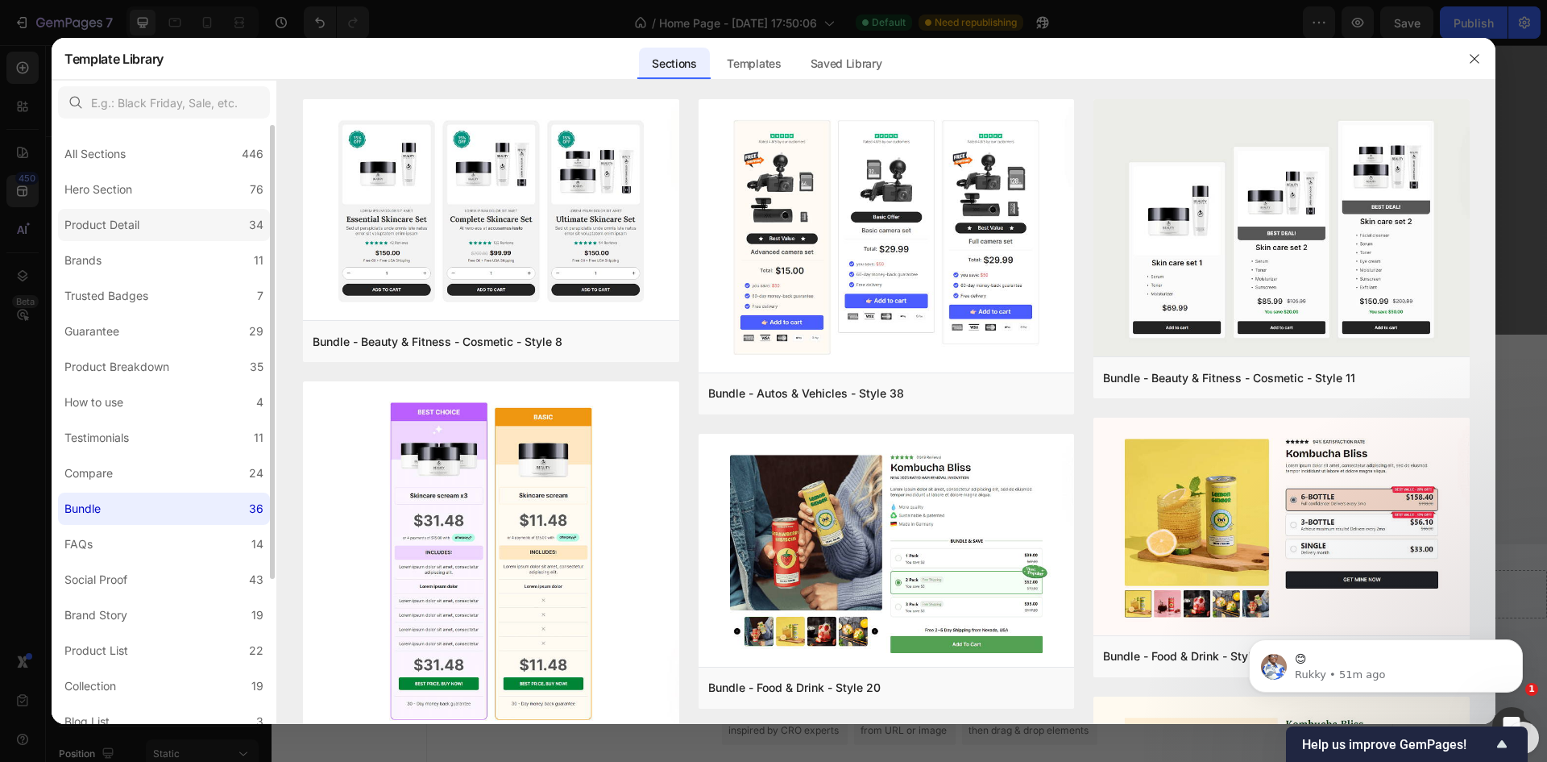
click at [139, 230] on div "Product Detail" at bounding box center [101, 224] width 75 height 19
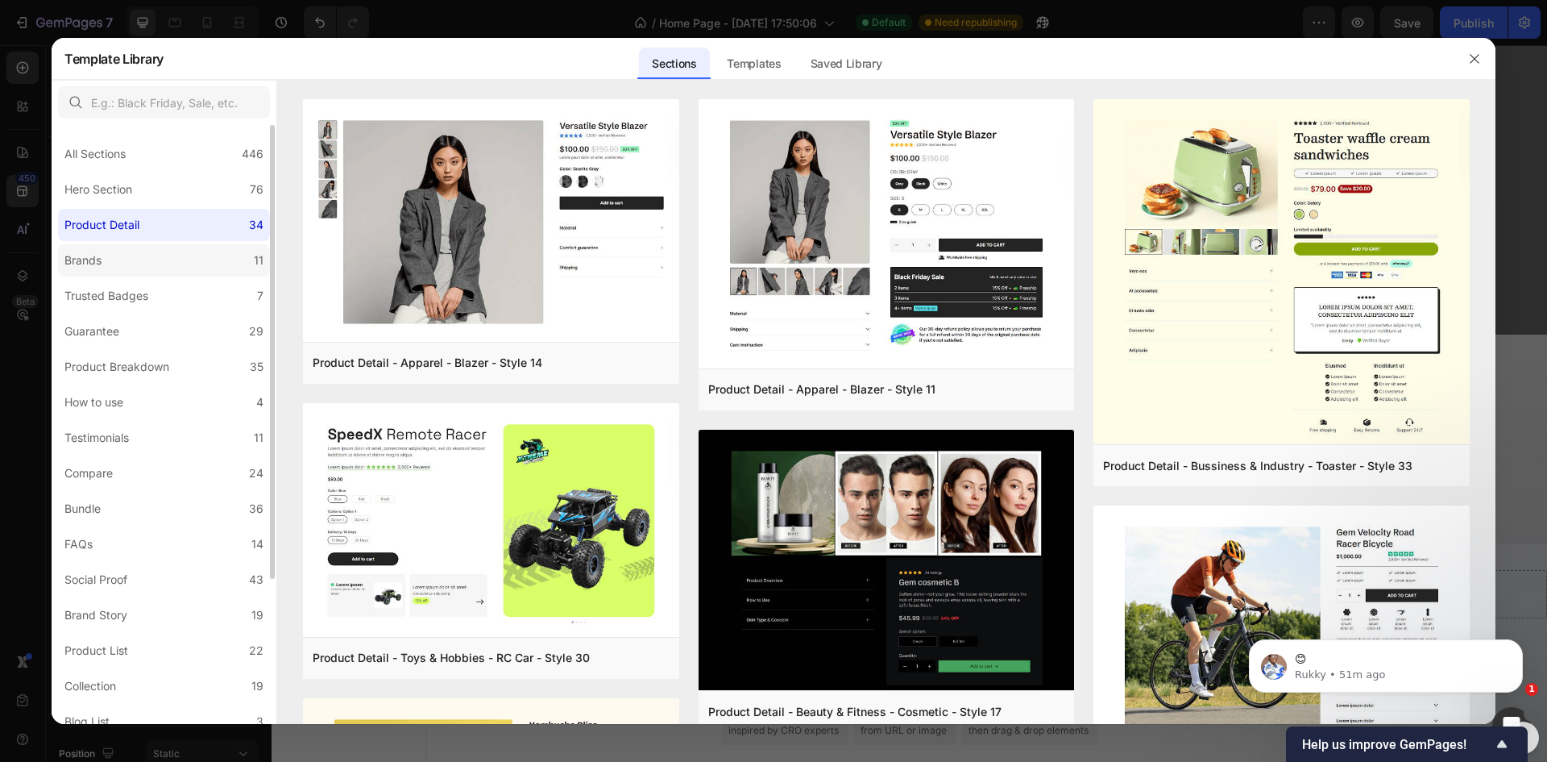
click at [135, 262] on label "Brands 11" at bounding box center [164, 260] width 212 height 32
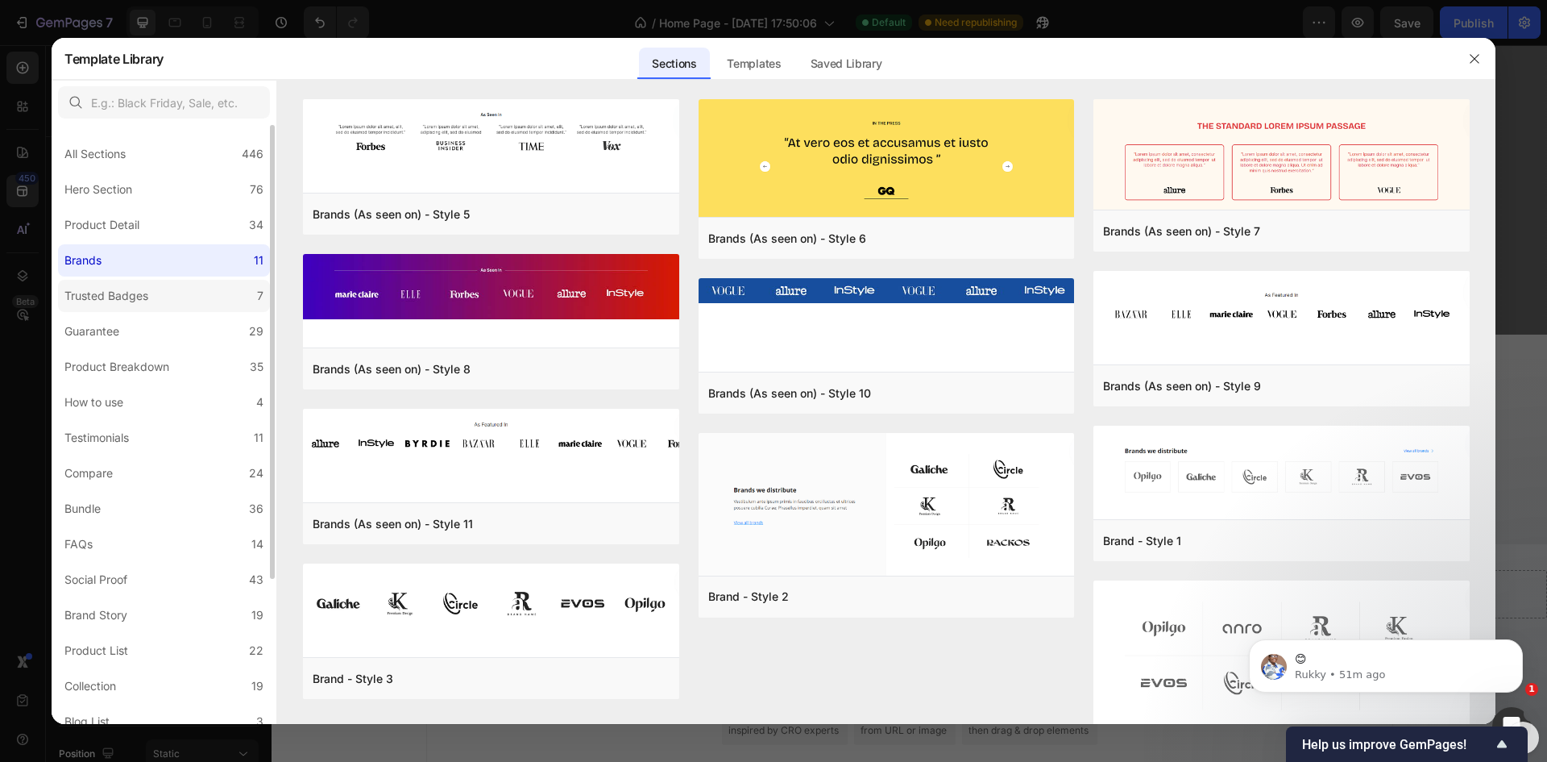
click at [136, 297] on div "Trusted Badges" at bounding box center [106, 295] width 84 height 19
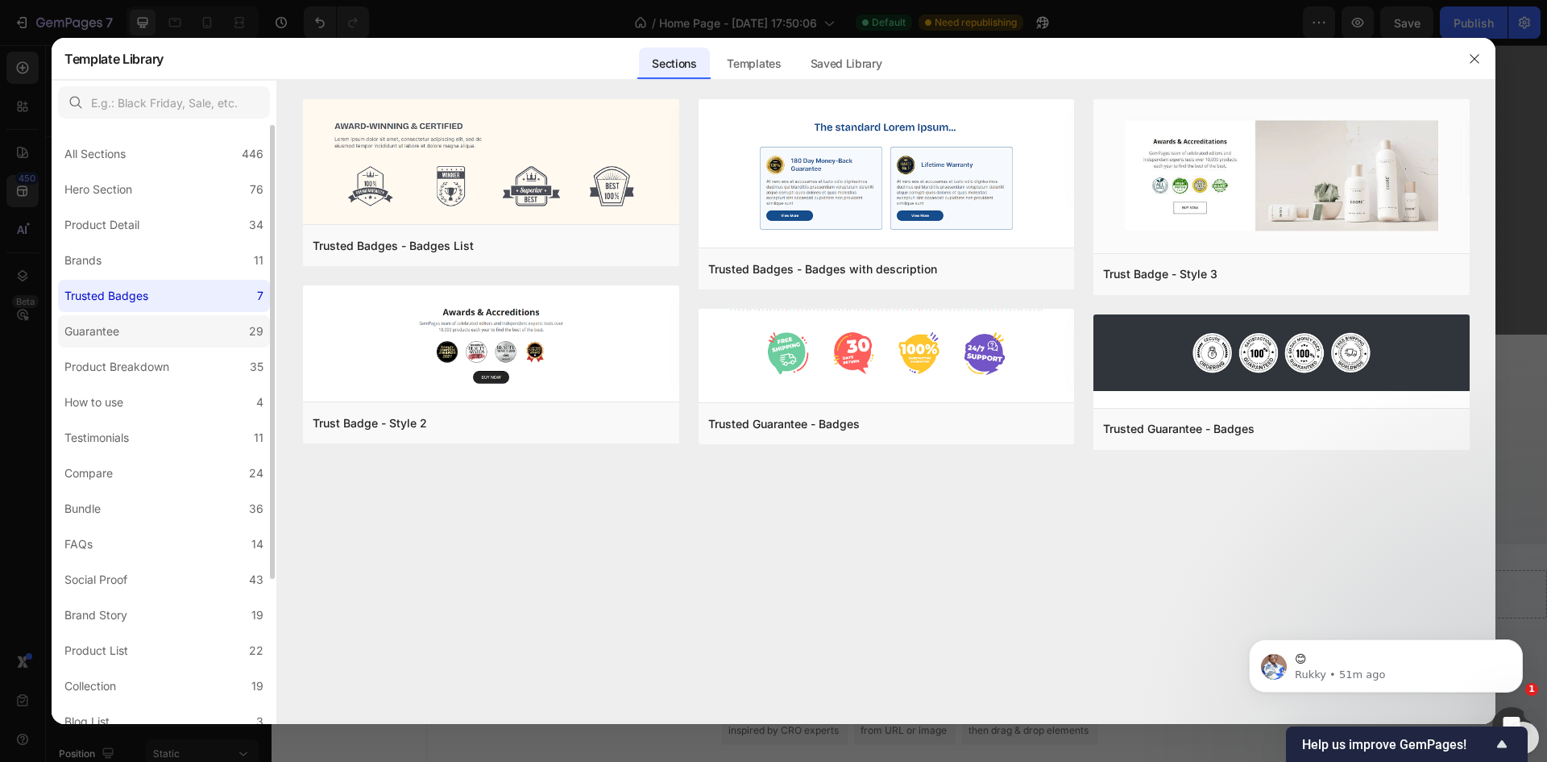
click at [137, 326] on label "Guarantee 29" at bounding box center [164, 331] width 212 height 32
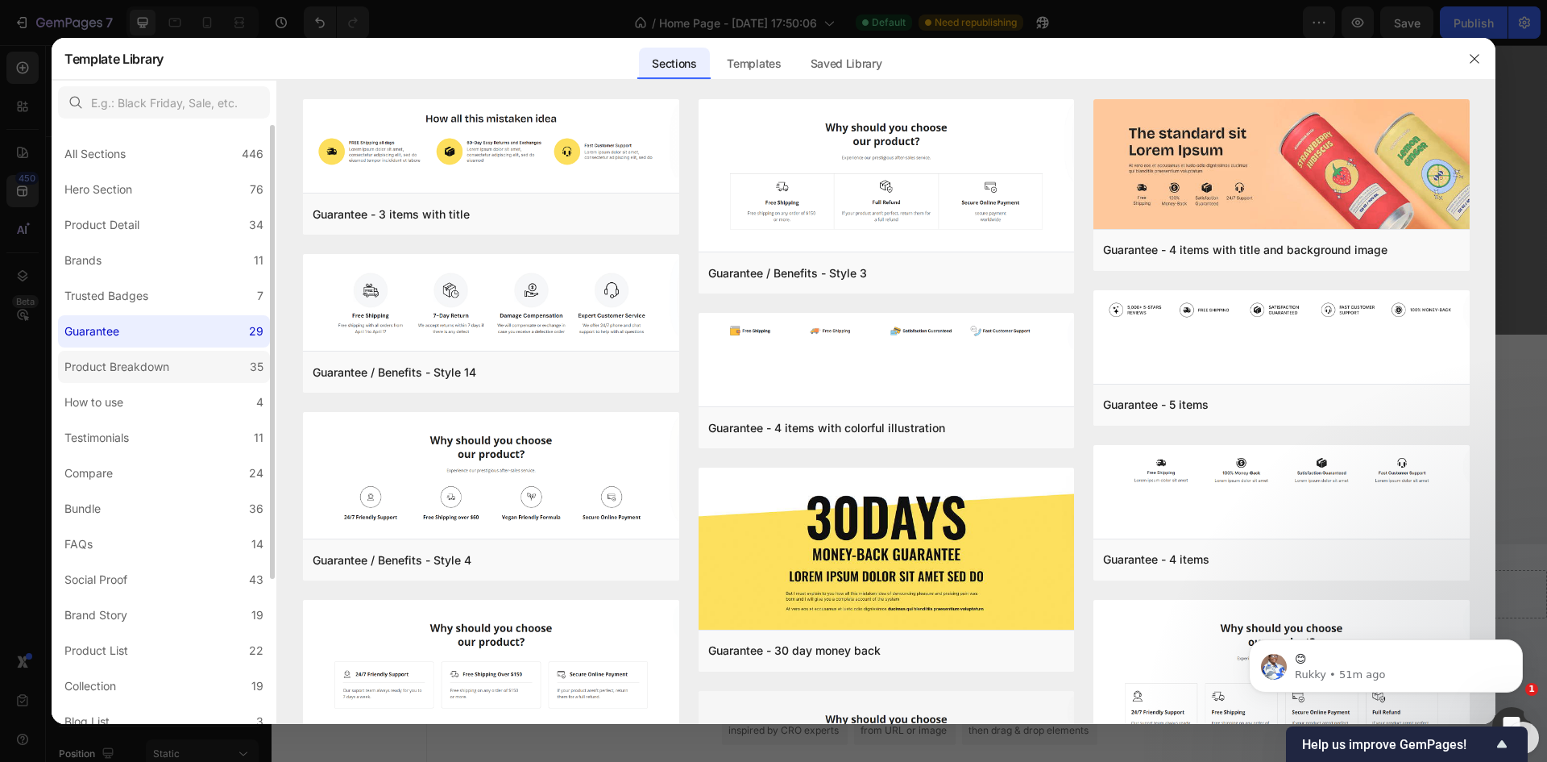
click at [134, 372] on div "Product Breakdown" at bounding box center [116, 366] width 105 height 19
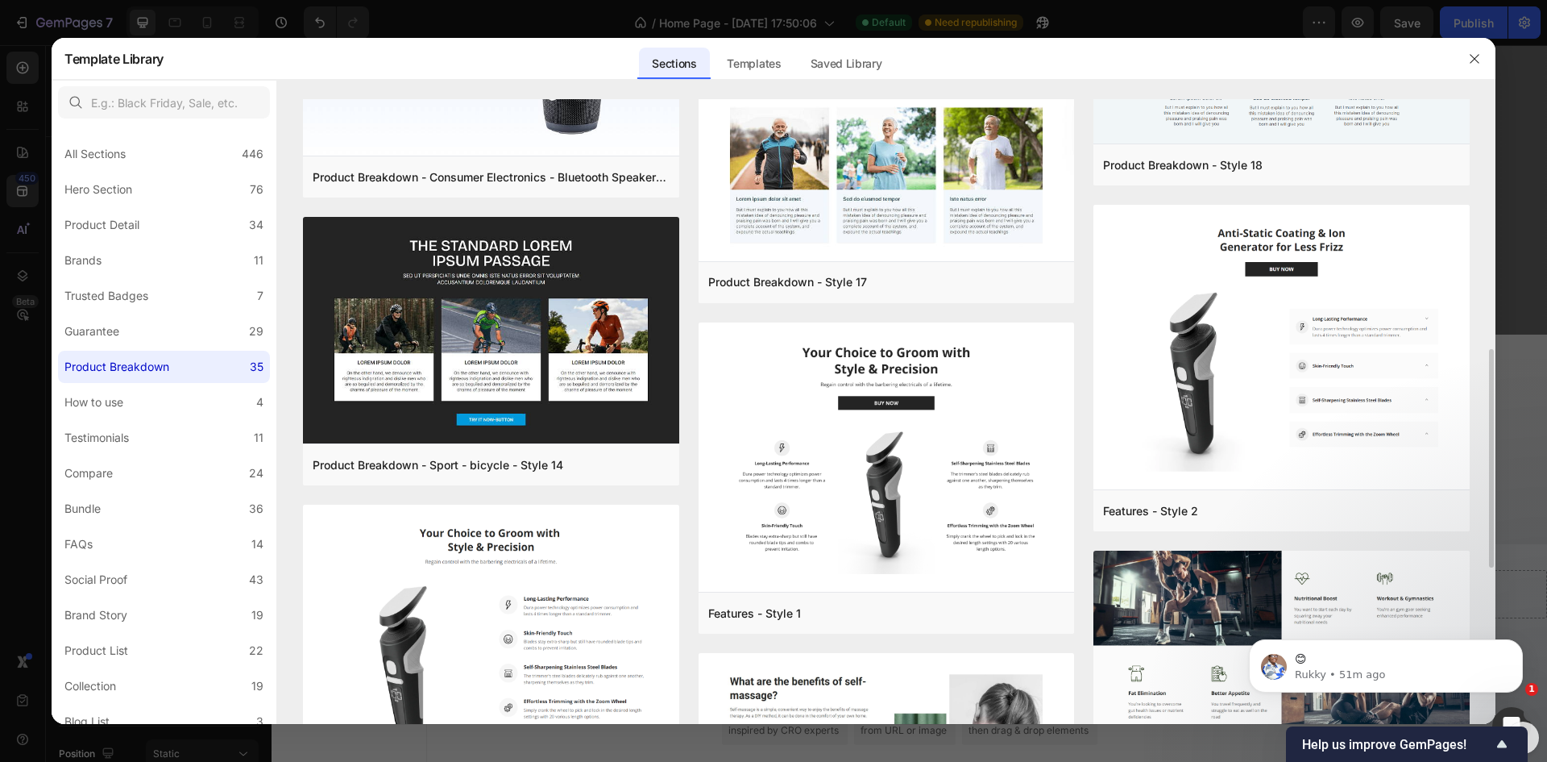
scroll to position [564, 0]
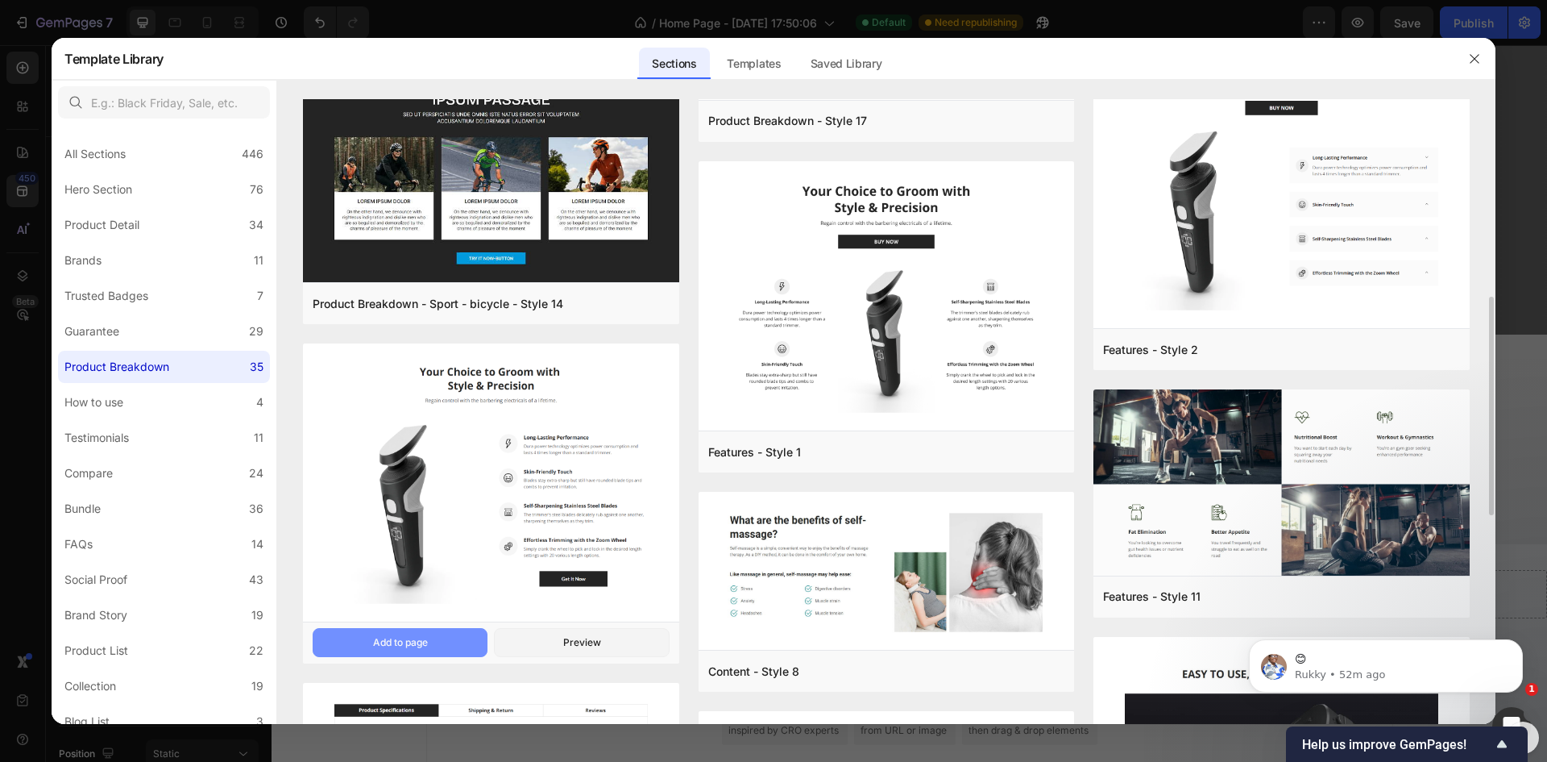
click at [402, 641] on div "Add to page" at bounding box center [400, 642] width 55 height 15
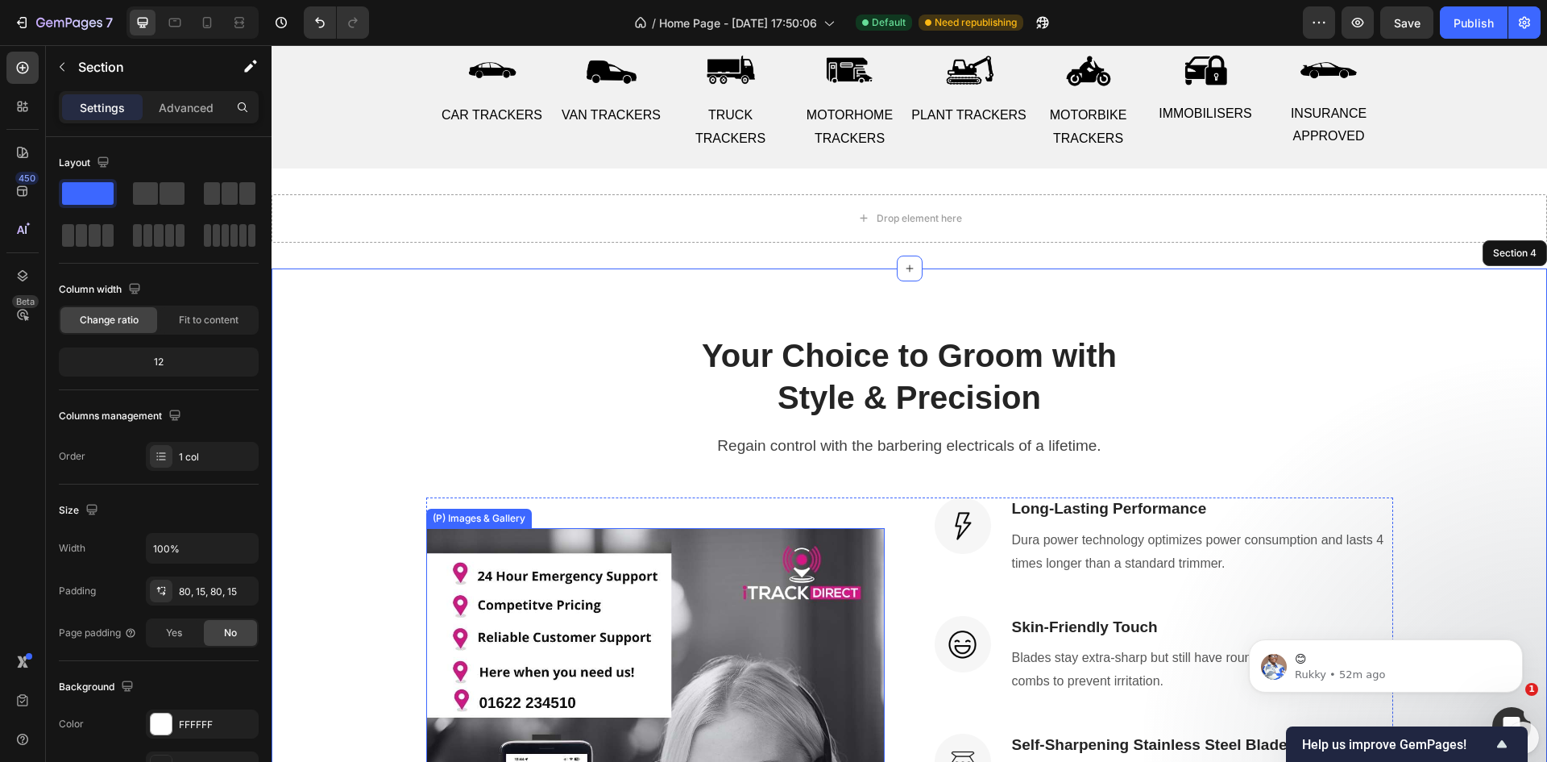
scroll to position [654, 0]
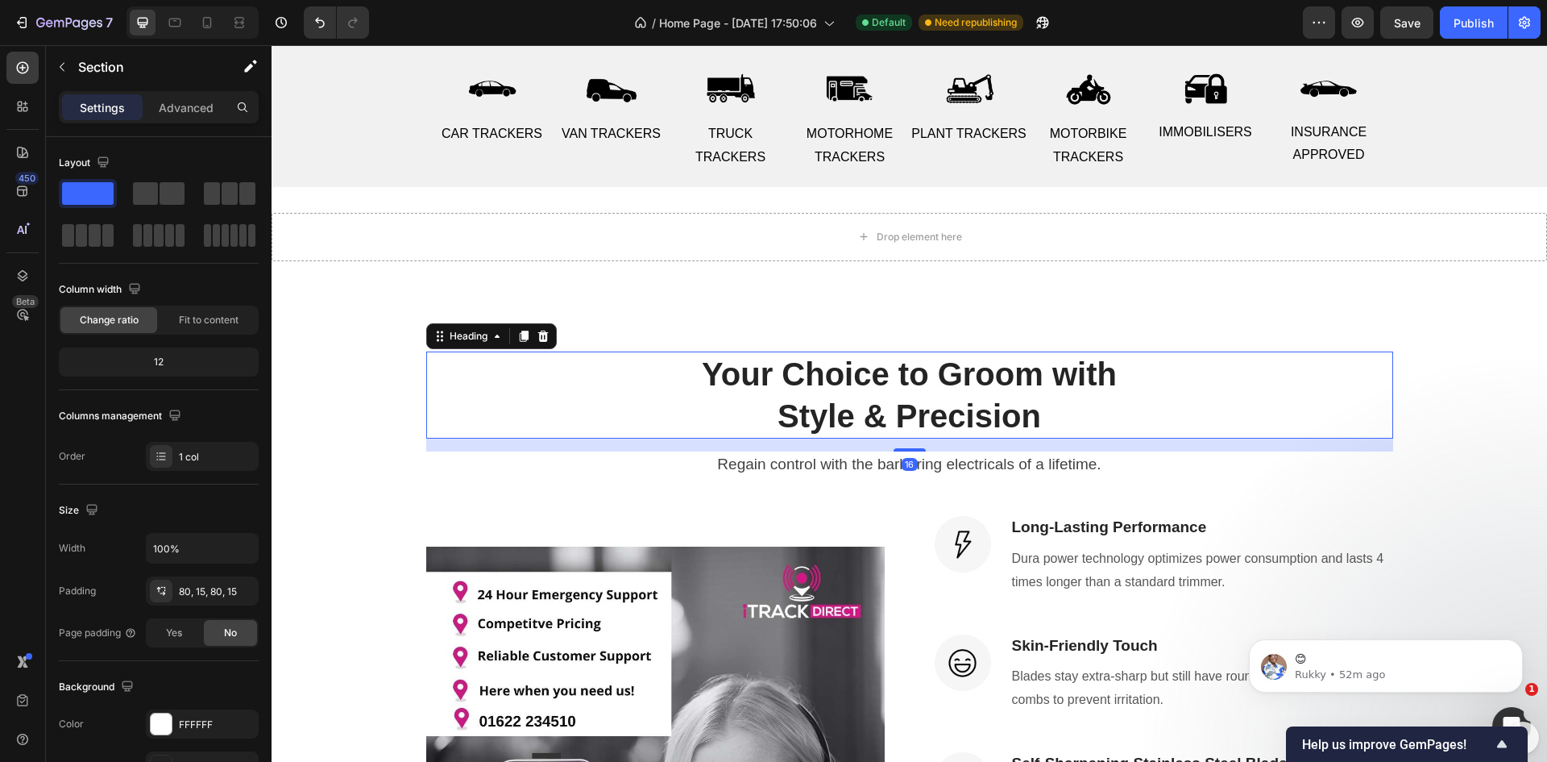
click at [971, 386] on p "Your Choice to Groom with" at bounding box center [910, 374] width 964 height 42
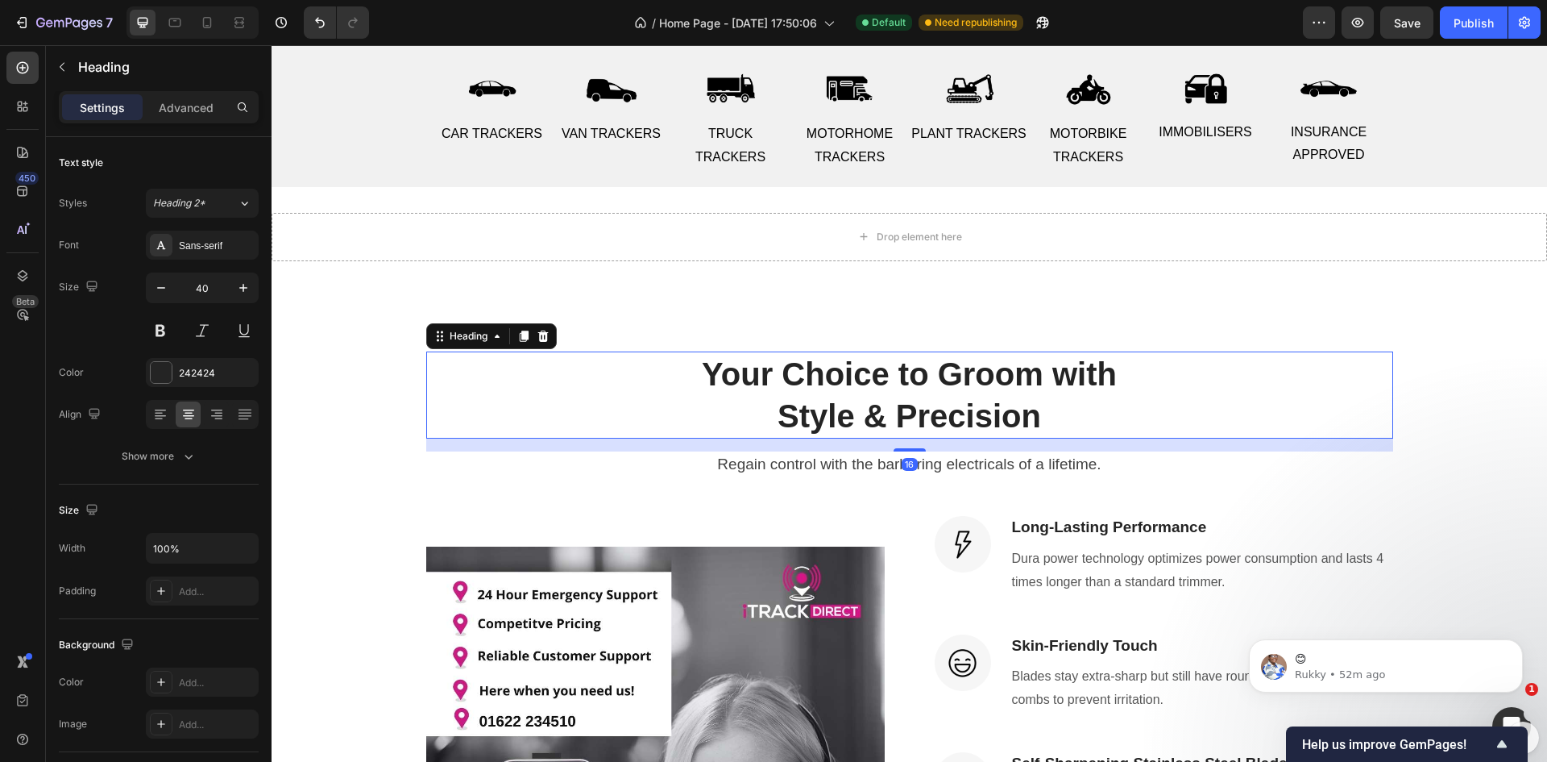
click at [971, 386] on p "Your Choice to Groom with" at bounding box center [910, 374] width 964 height 42
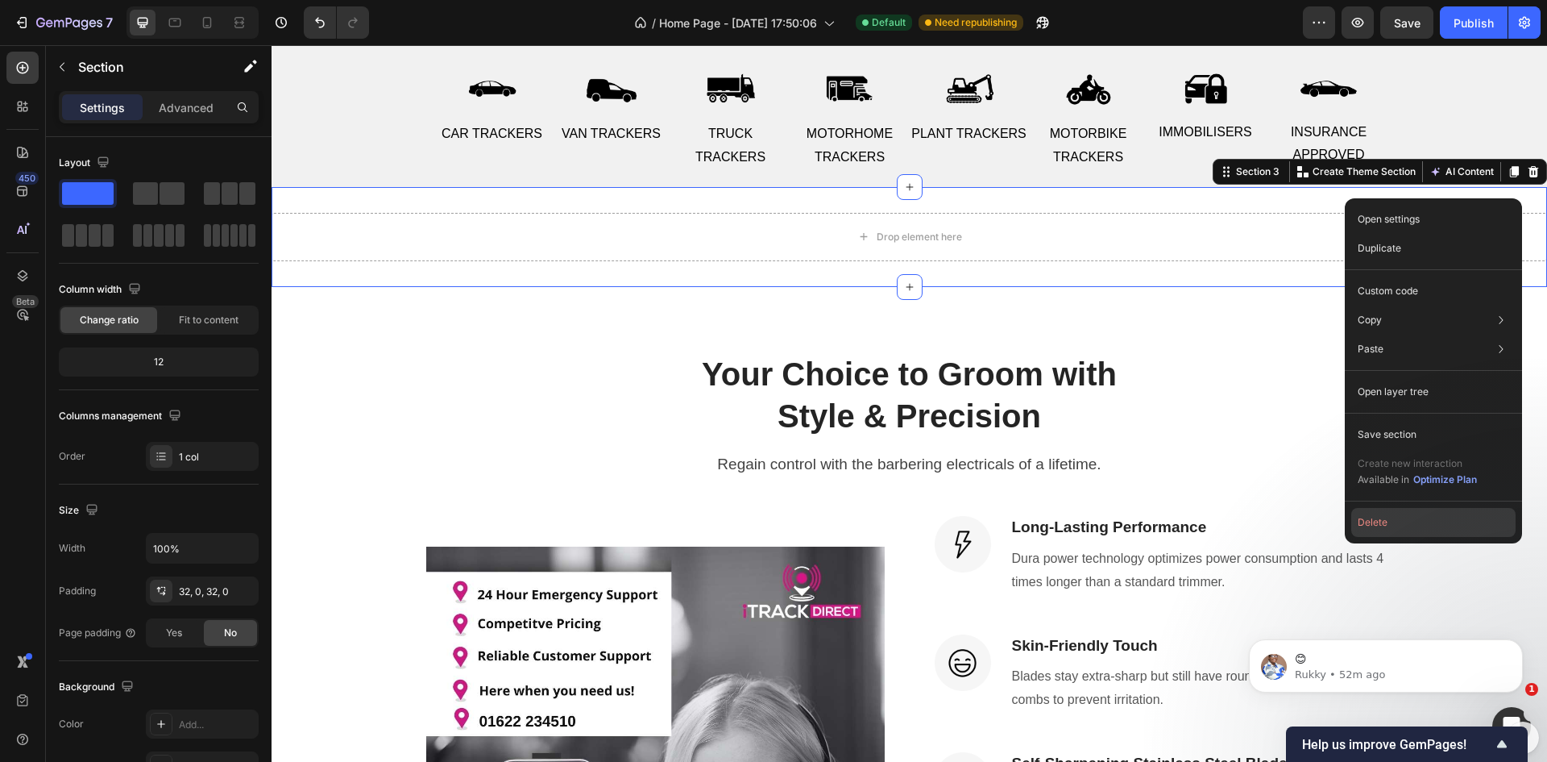
click at [1400, 518] on button "Delete" at bounding box center [1434, 522] width 164 height 29
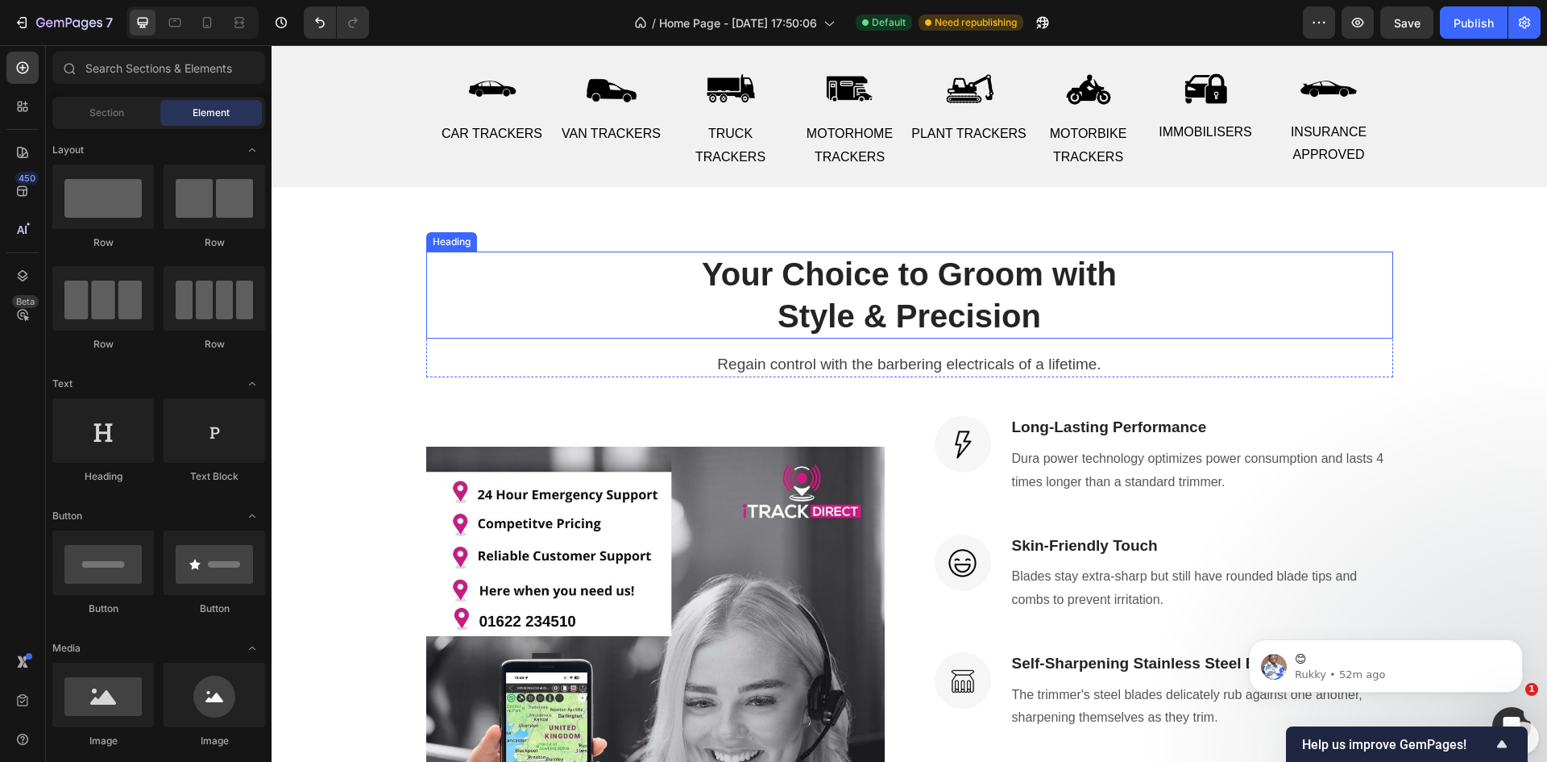
click at [828, 276] on p "Your Choice to Groom with Style & Precision" at bounding box center [910, 295] width 964 height 84
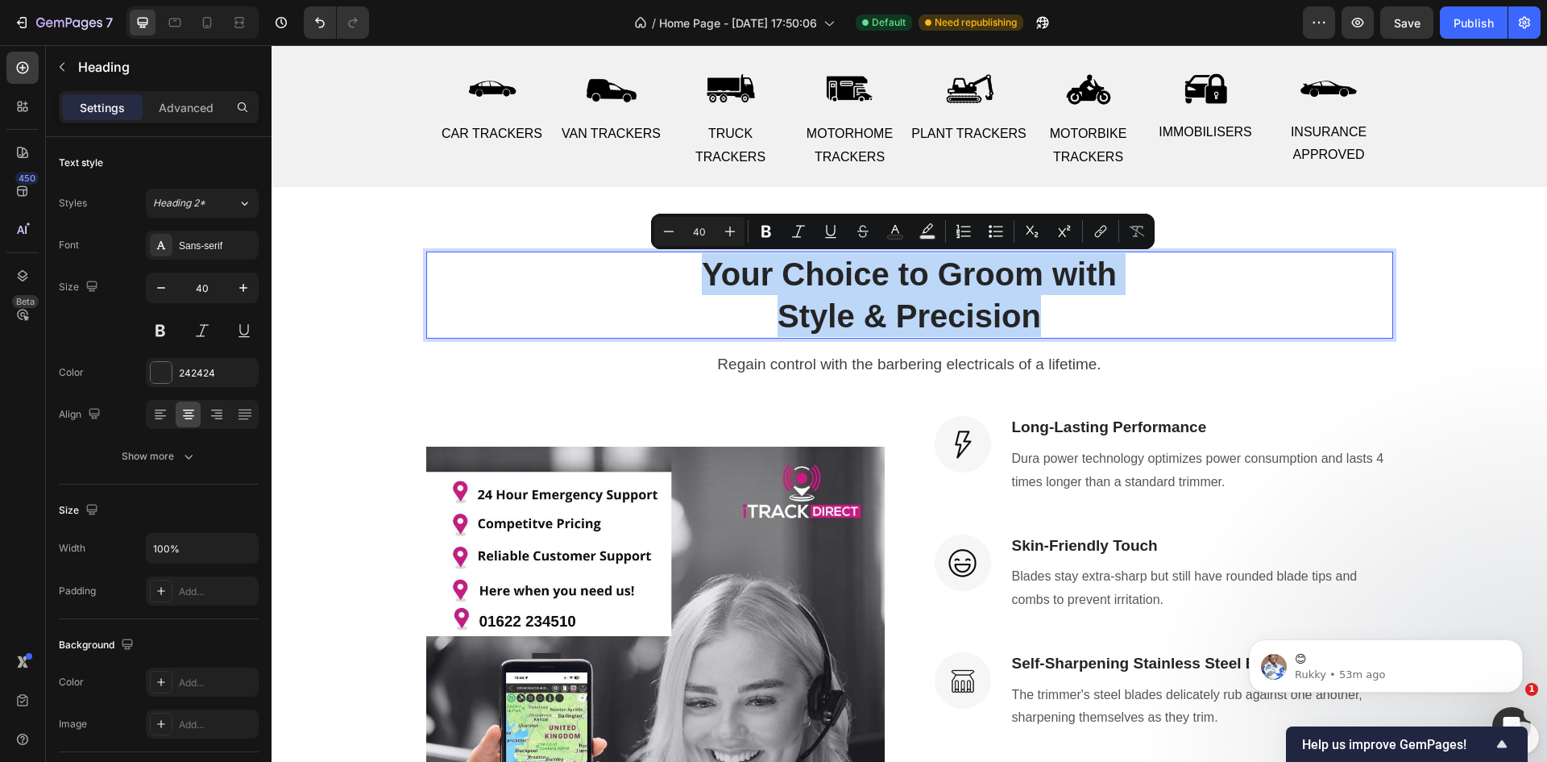
drag, startPoint x: 700, startPoint y: 269, endPoint x: 1053, endPoint y: 310, distance: 354.6
click at [1053, 310] on p "Your Choice to Groom with Style & Precision" at bounding box center [910, 295] width 964 height 84
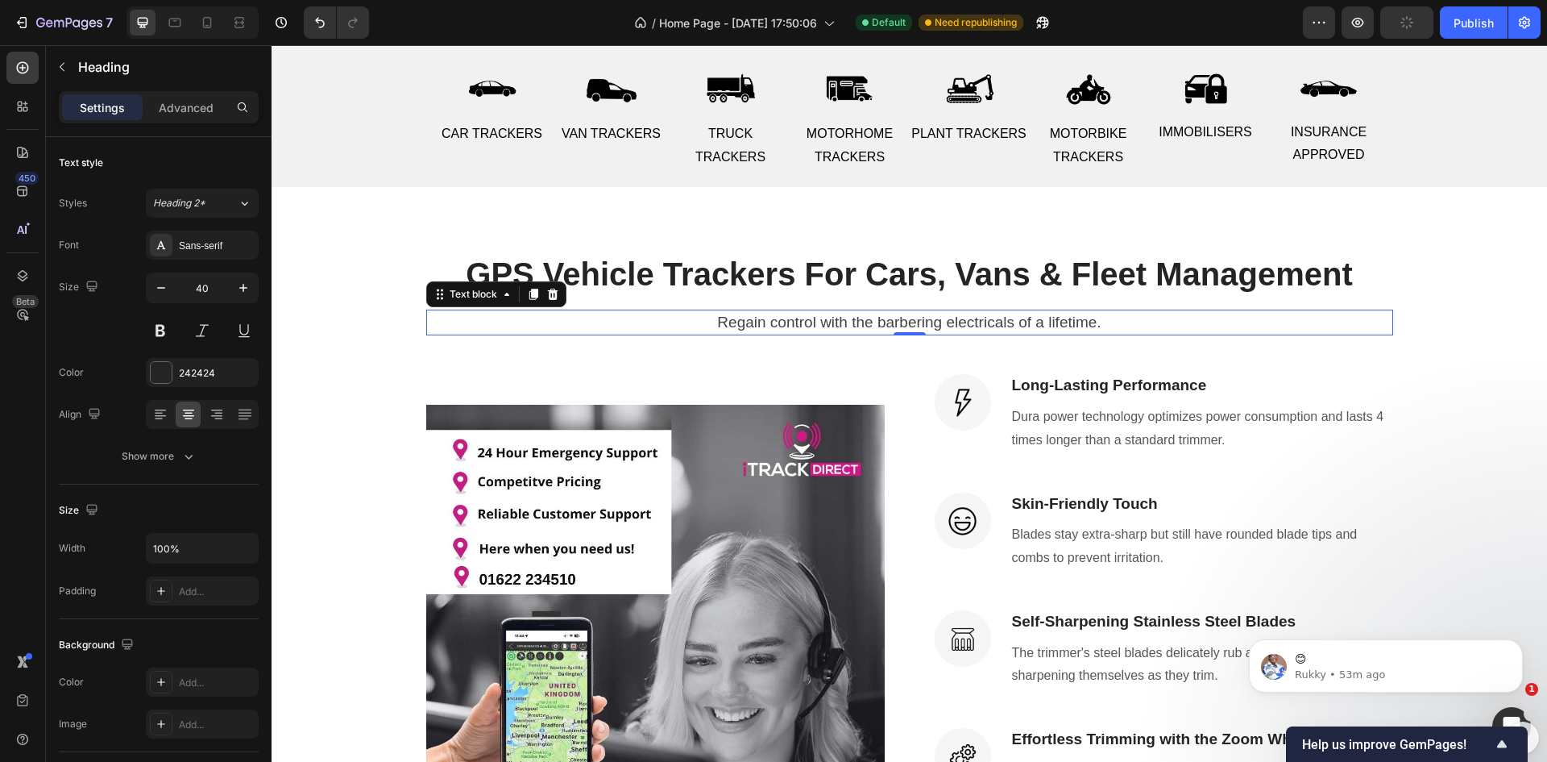
click at [1107, 330] on p "Regain control with the barbering electricals of a lifetime." at bounding box center [910, 322] width 964 height 23
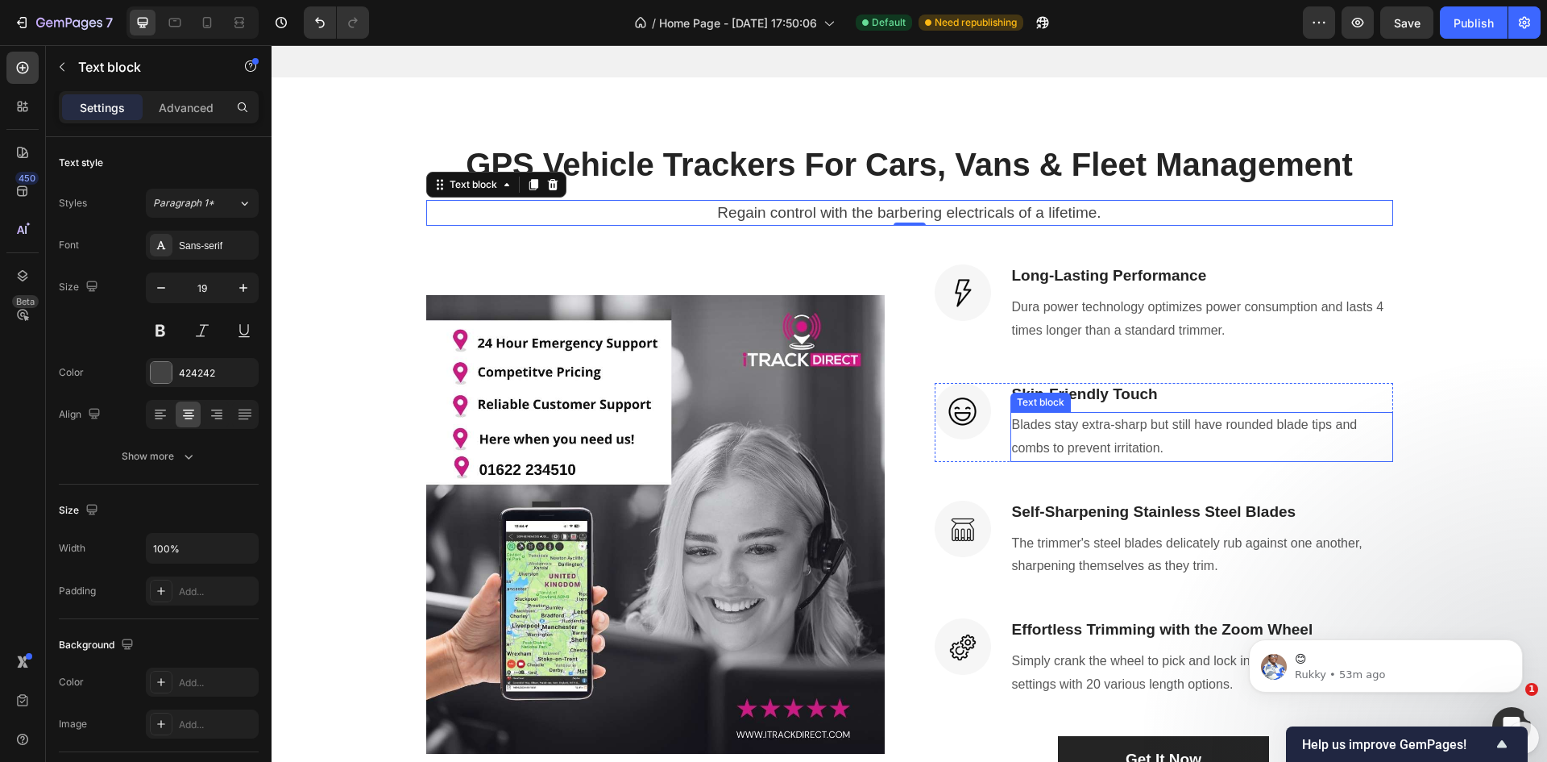
scroll to position [734, 0]
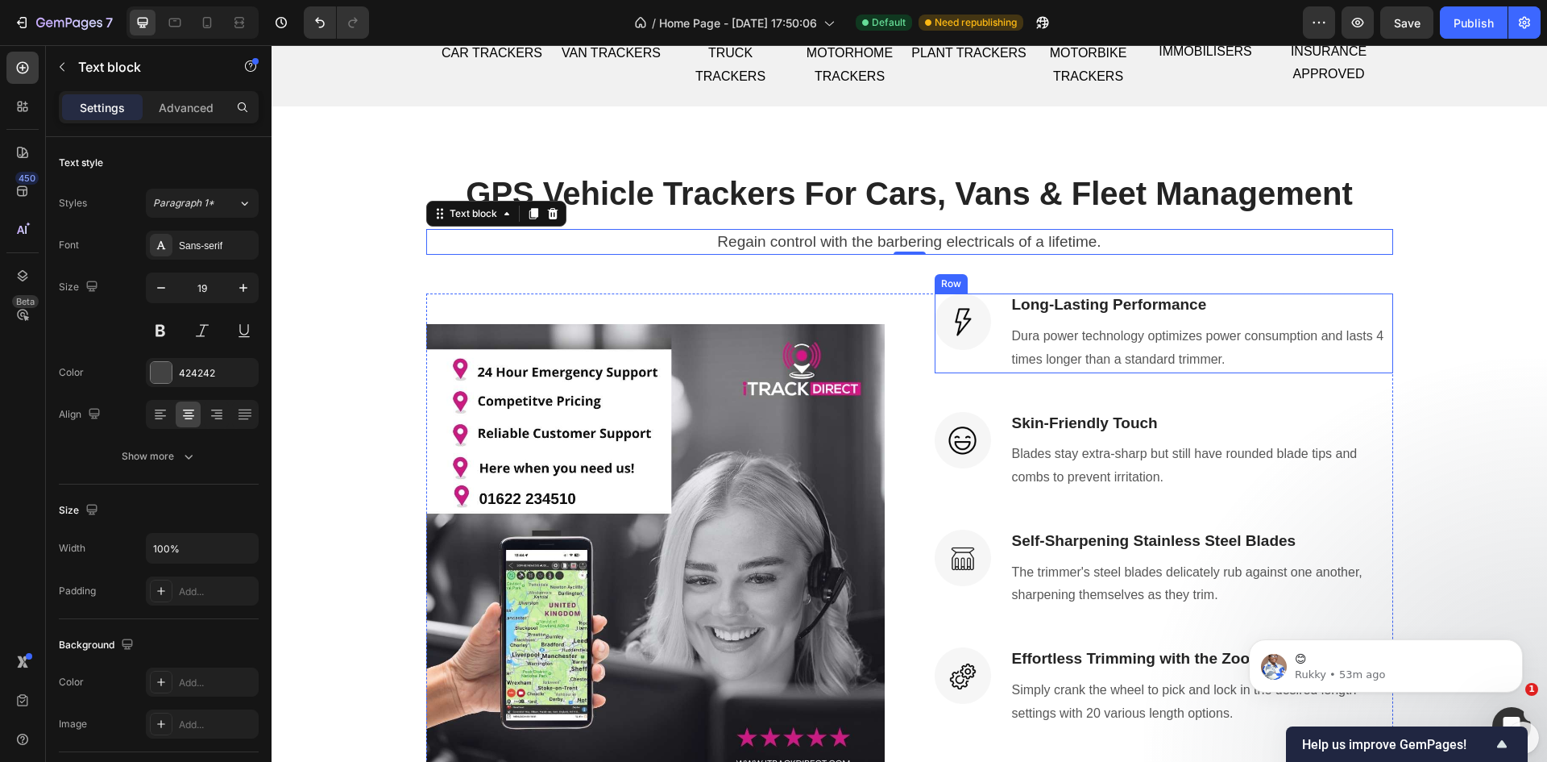
click at [976, 359] on div "Image" at bounding box center [963, 332] width 56 height 79
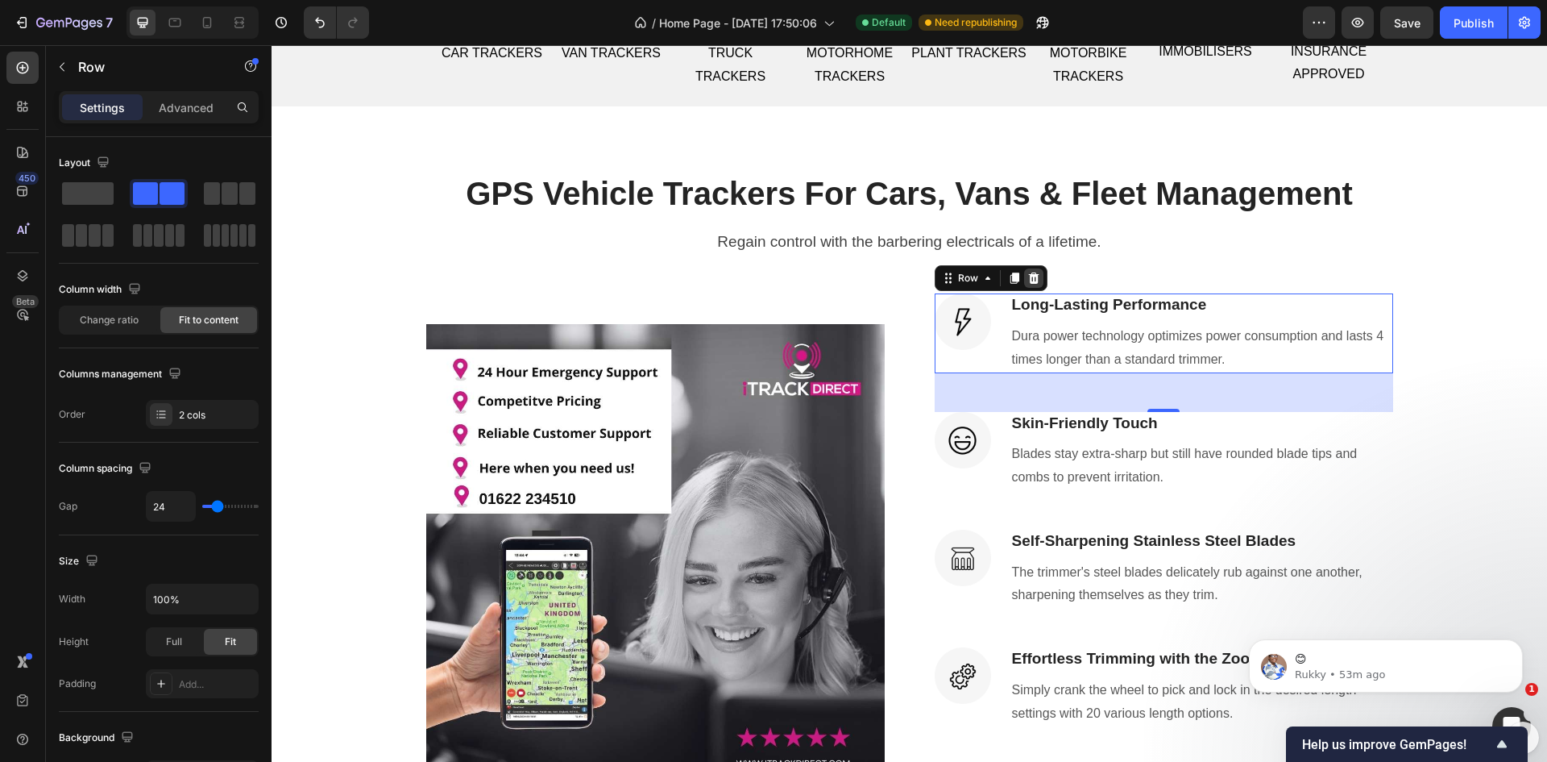
click at [1032, 277] on icon at bounding box center [1034, 278] width 13 height 13
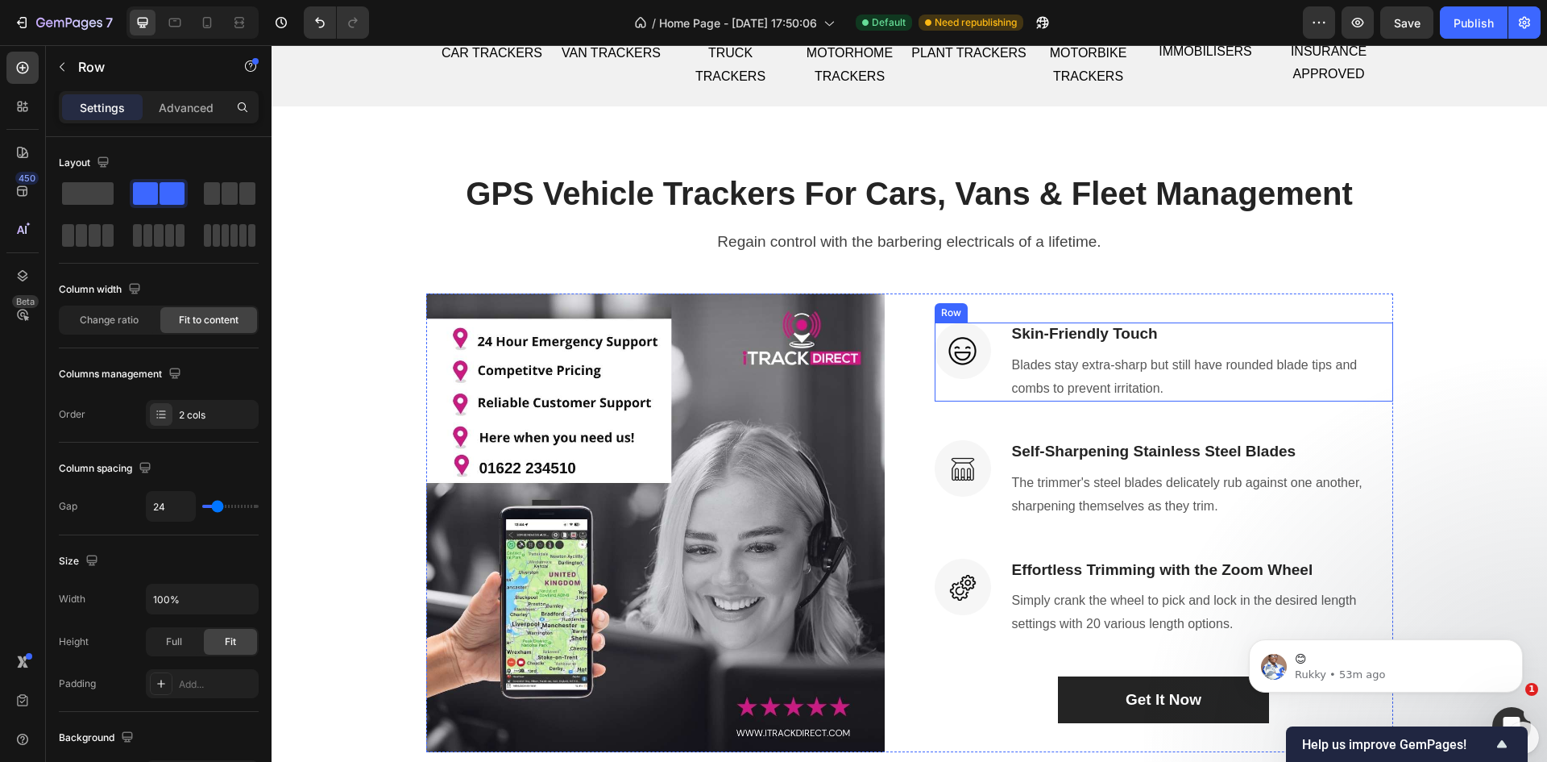
click at [980, 387] on div "Image" at bounding box center [963, 361] width 56 height 79
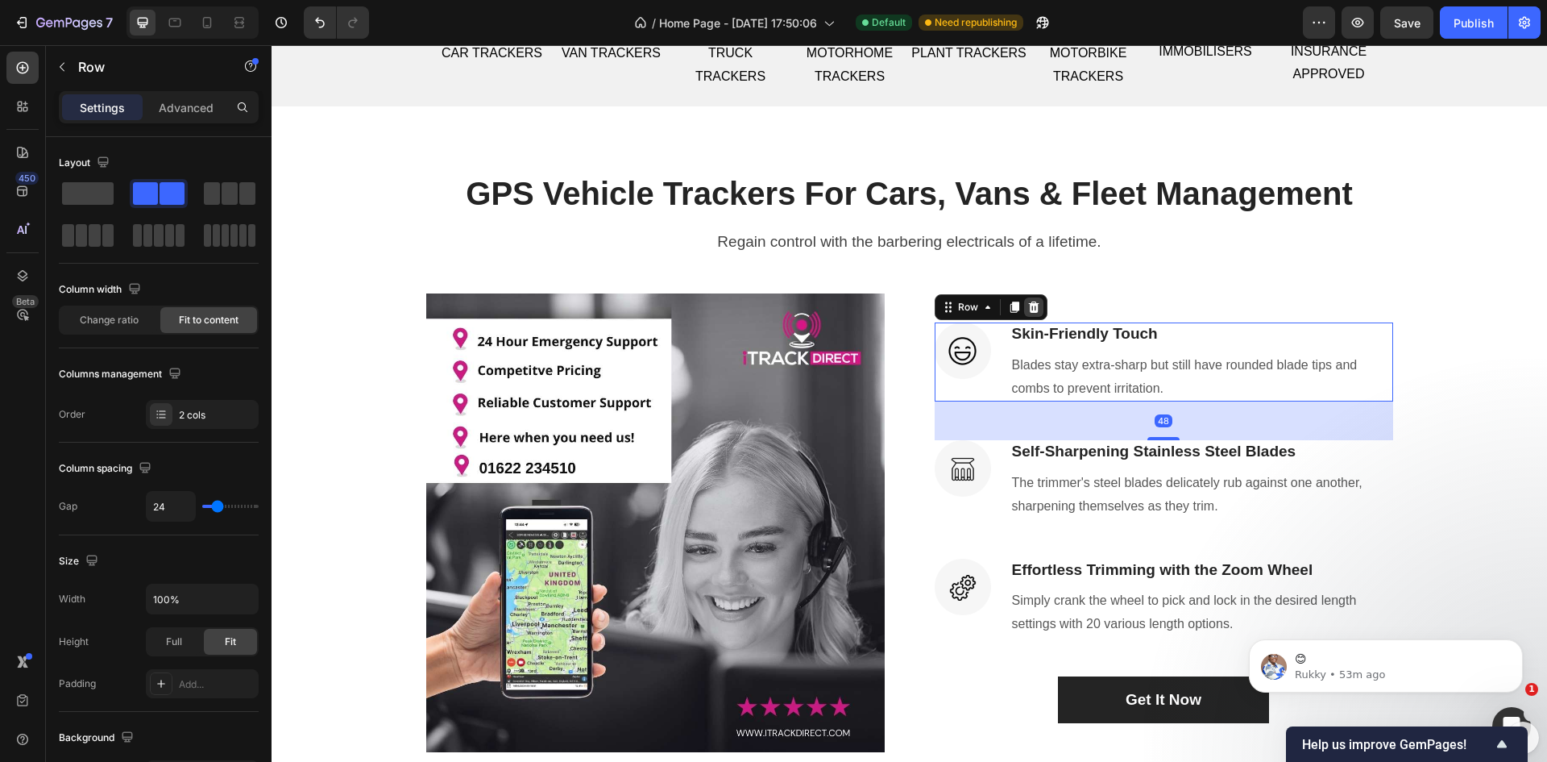
click at [1028, 309] on icon at bounding box center [1034, 307] width 13 height 13
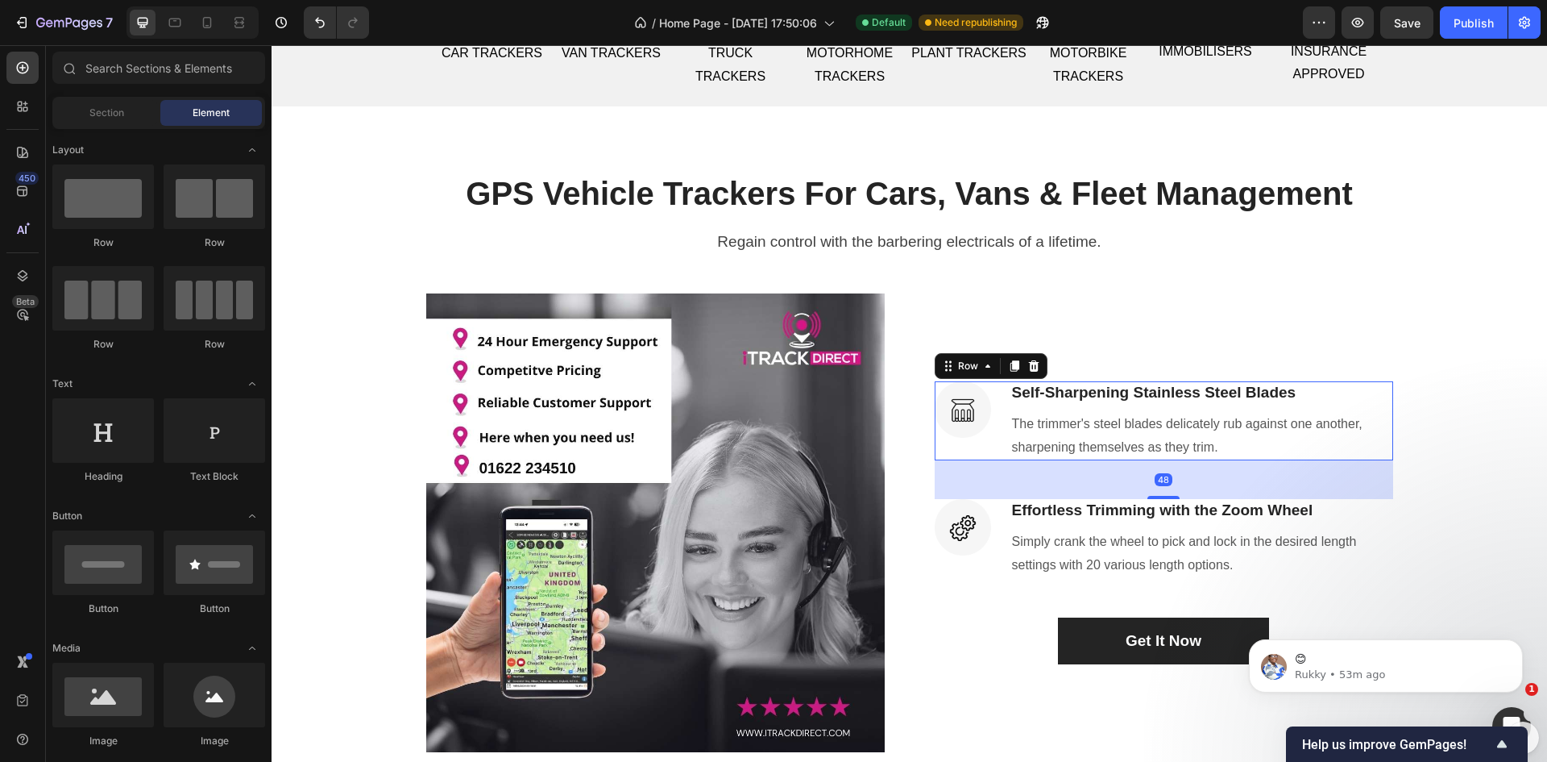
click at [978, 443] on div "Image" at bounding box center [963, 420] width 56 height 79
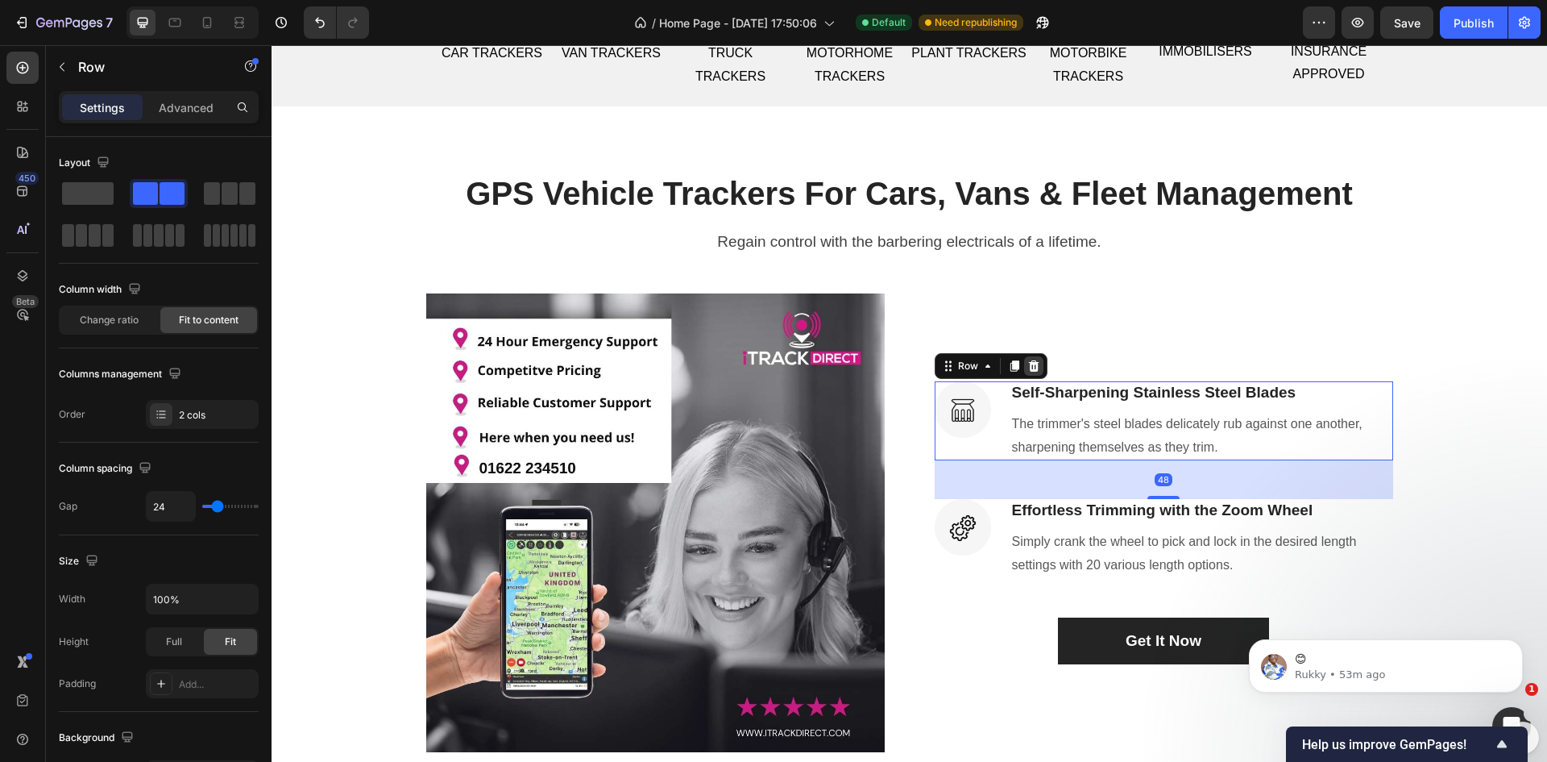
click at [1032, 369] on icon at bounding box center [1034, 365] width 13 height 13
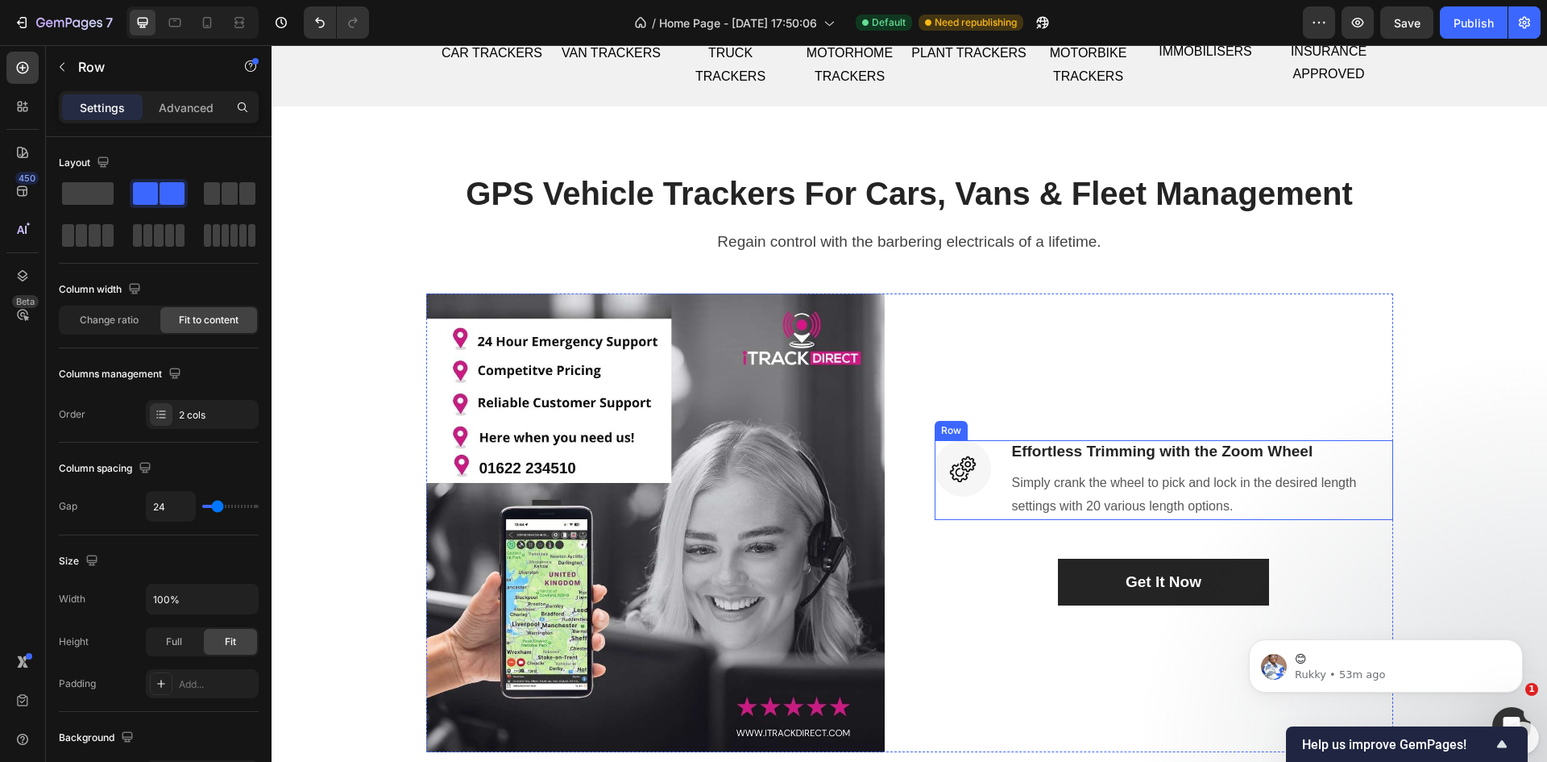
click at [977, 506] on div "Image" at bounding box center [963, 479] width 56 height 79
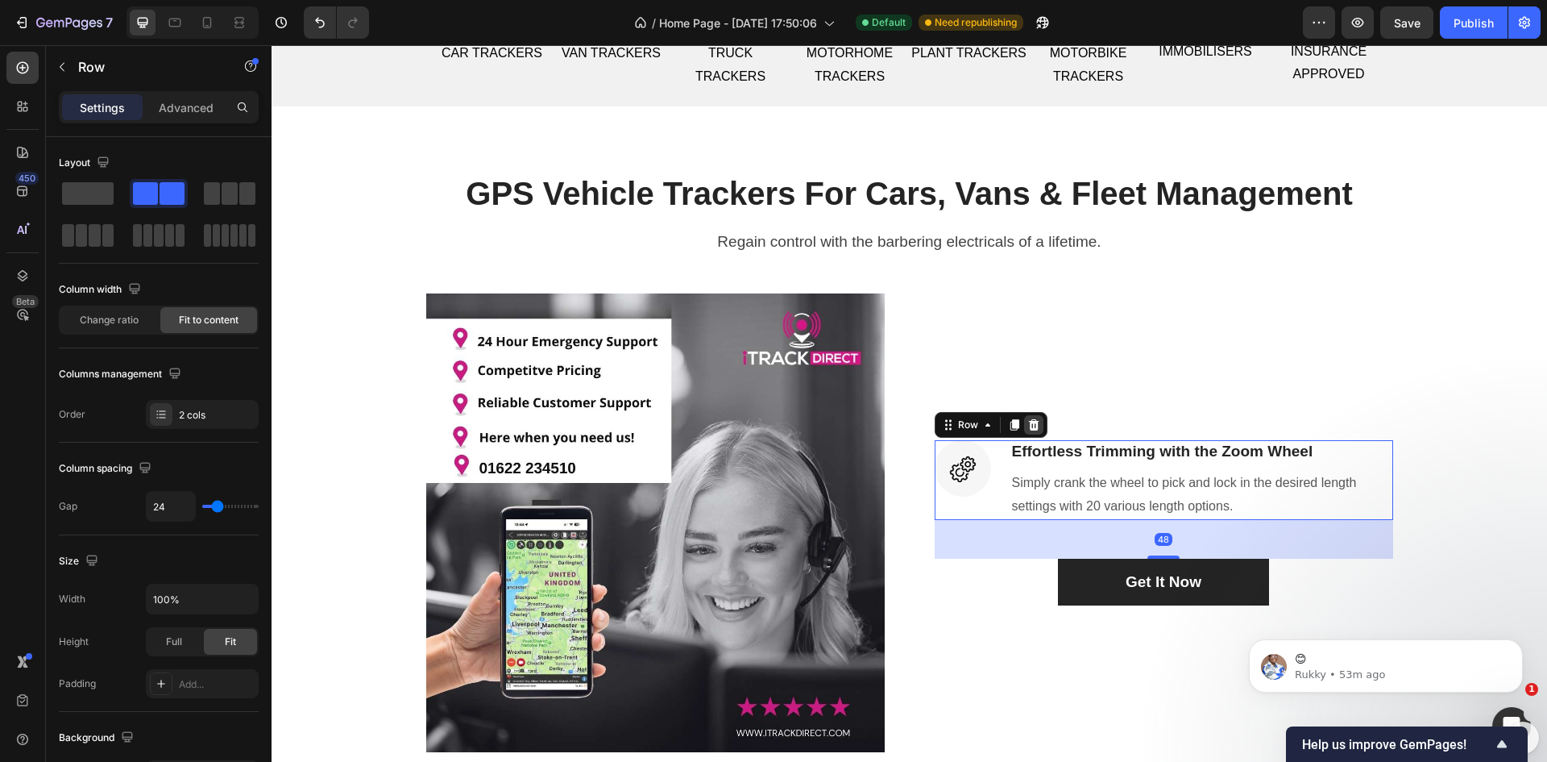
click at [1028, 426] on icon at bounding box center [1033, 424] width 10 height 11
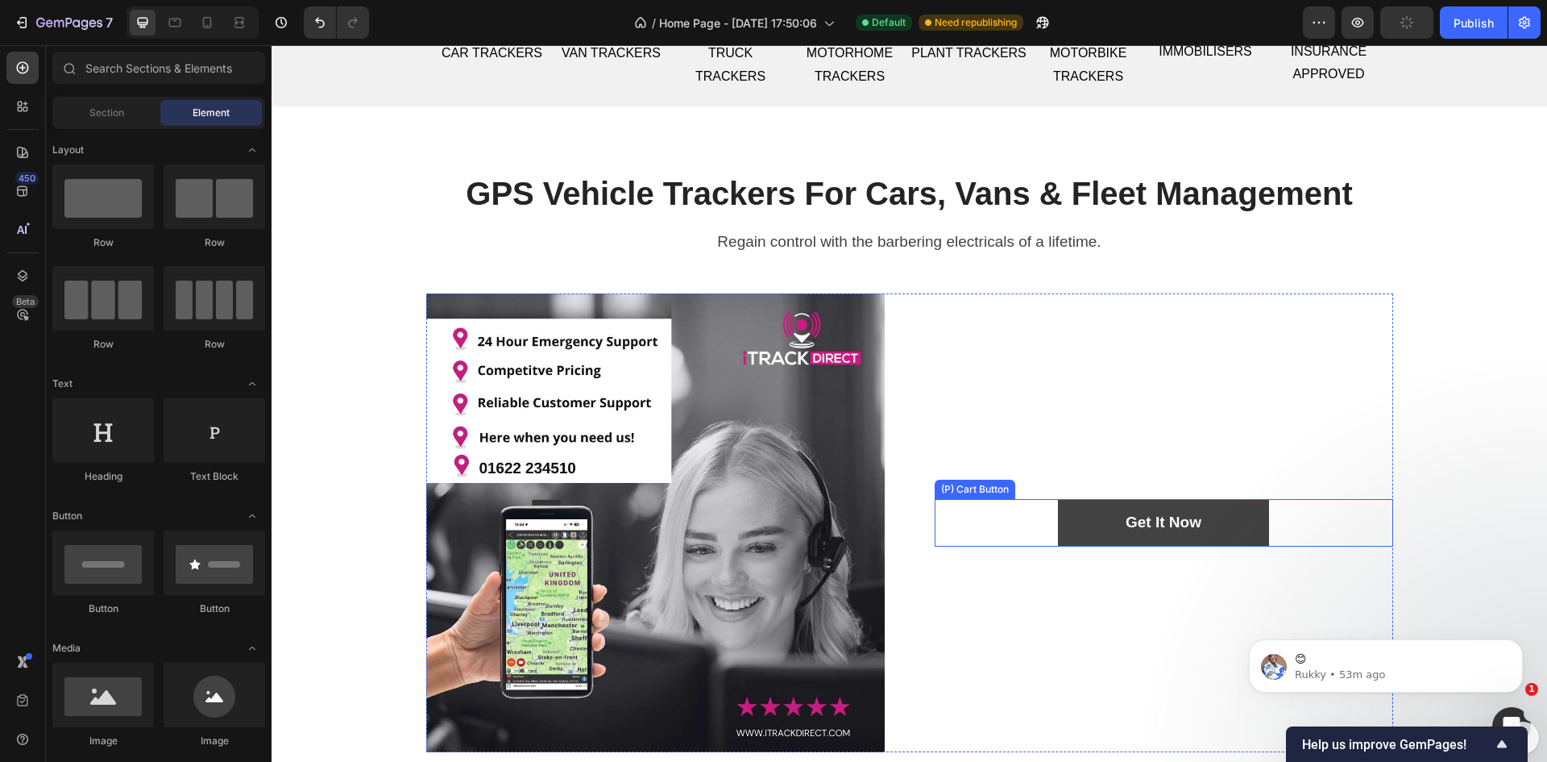
click at [1069, 522] on button "Get It Now" at bounding box center [1163, 523] width 211 height 48
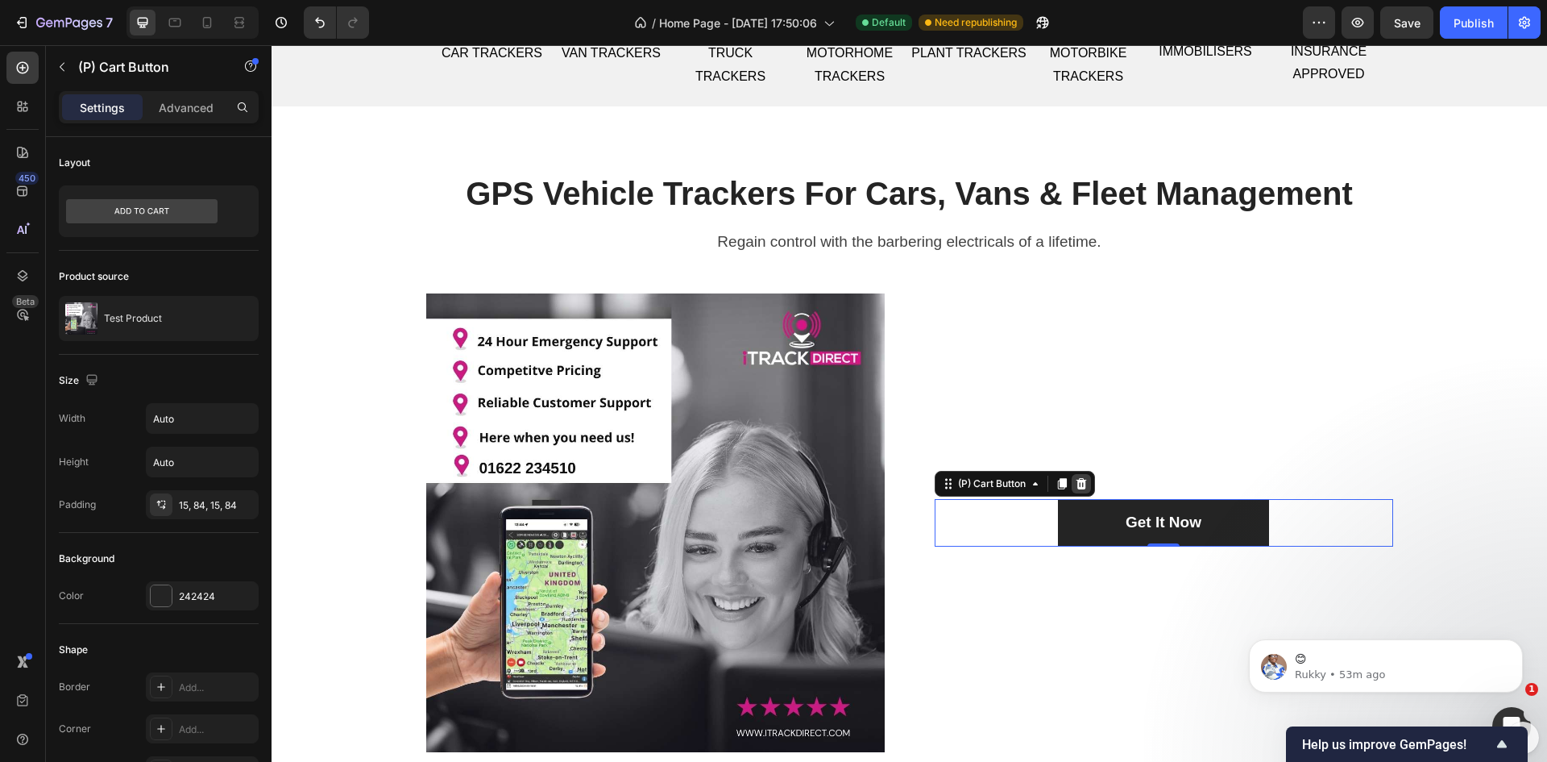
click at [1081, 481] on icon at bounding box center [1081, 483] width 10 height 11
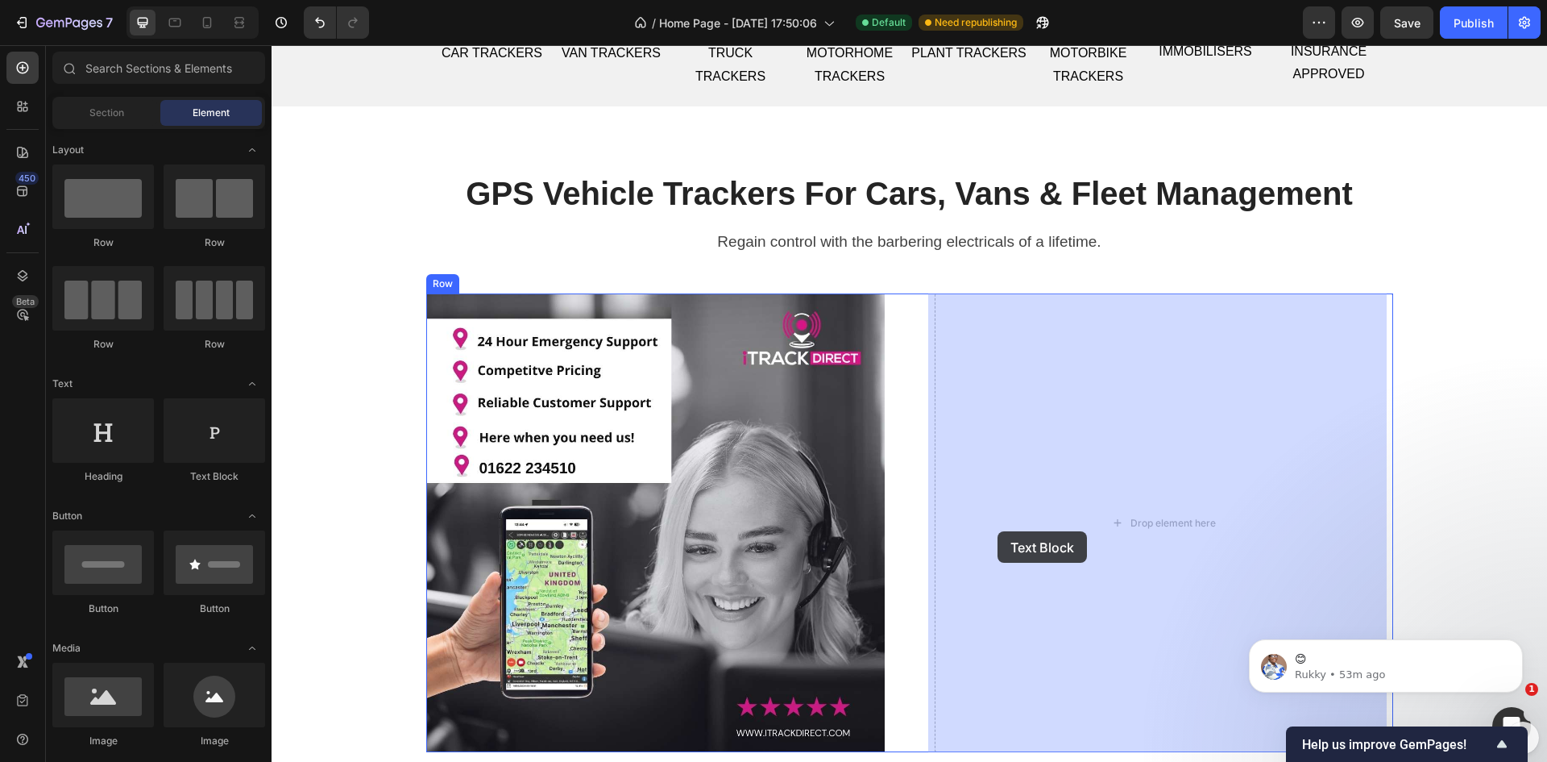
drag, startPoint x: 480, startPoint y: 473, endPoint x: 998, endPoint y: 531, distance: 520.7
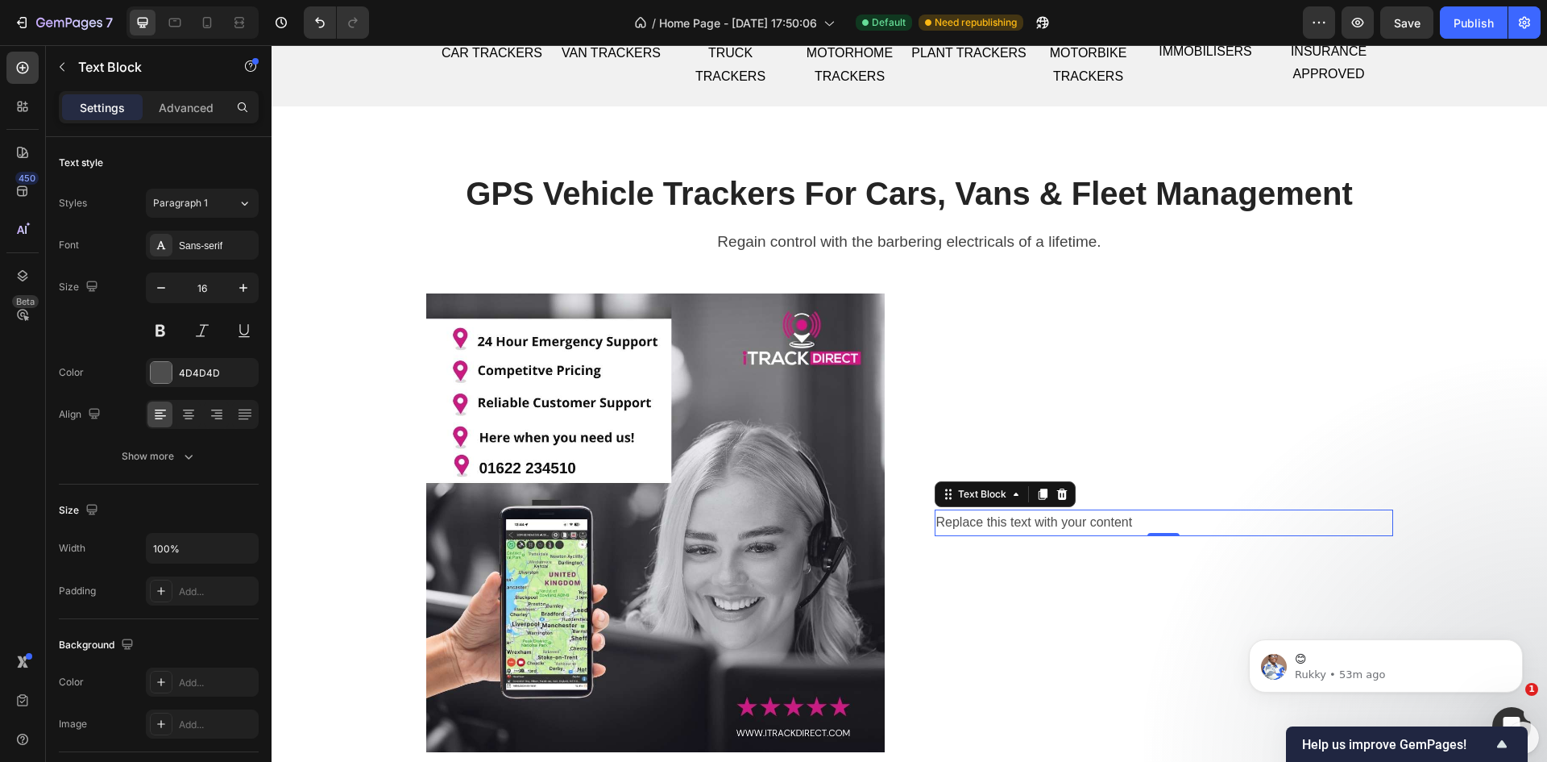
click at [1074, 521] on div "Replace this text with your content" at bounding box center [1164, 522] width 459 height 27
click at [1074, 520] on p "Replace this text with your content" at bounding box center [1163, 522] width 455 height 23
click at [1129, 524] on p "Replace this text with your content" at bounding box center [1163, 522] width 455 height 23
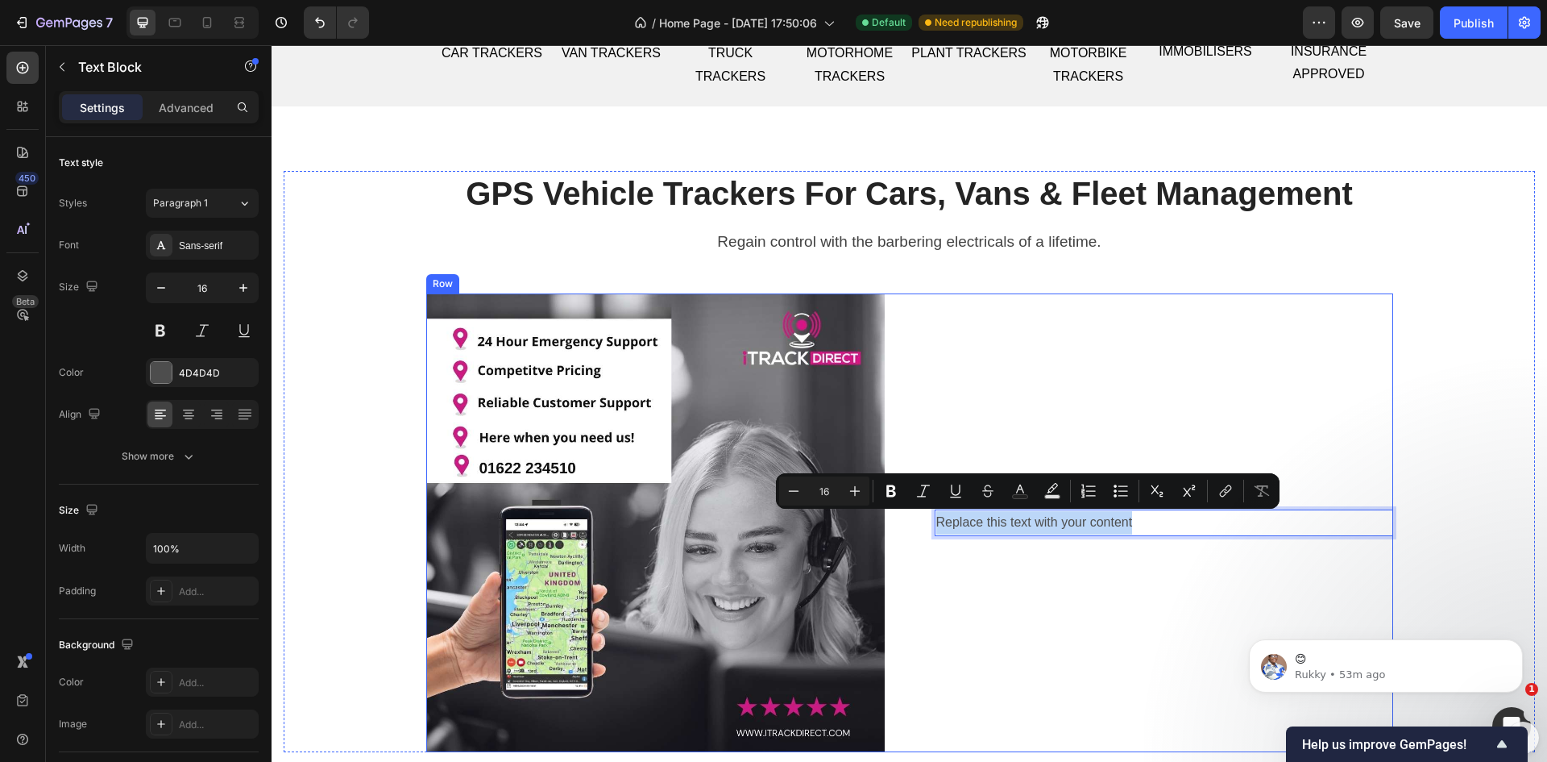
drag, startPoint x: 1139, startPoint y: 525, endPoint x: 917, endPoint y: 528, distance: 221.6
click at [917, 528] on div "(P) Images & Gallery Replace this text with your content Text Block 0 Row" at bounding box center [909, 522] width 967 height 459
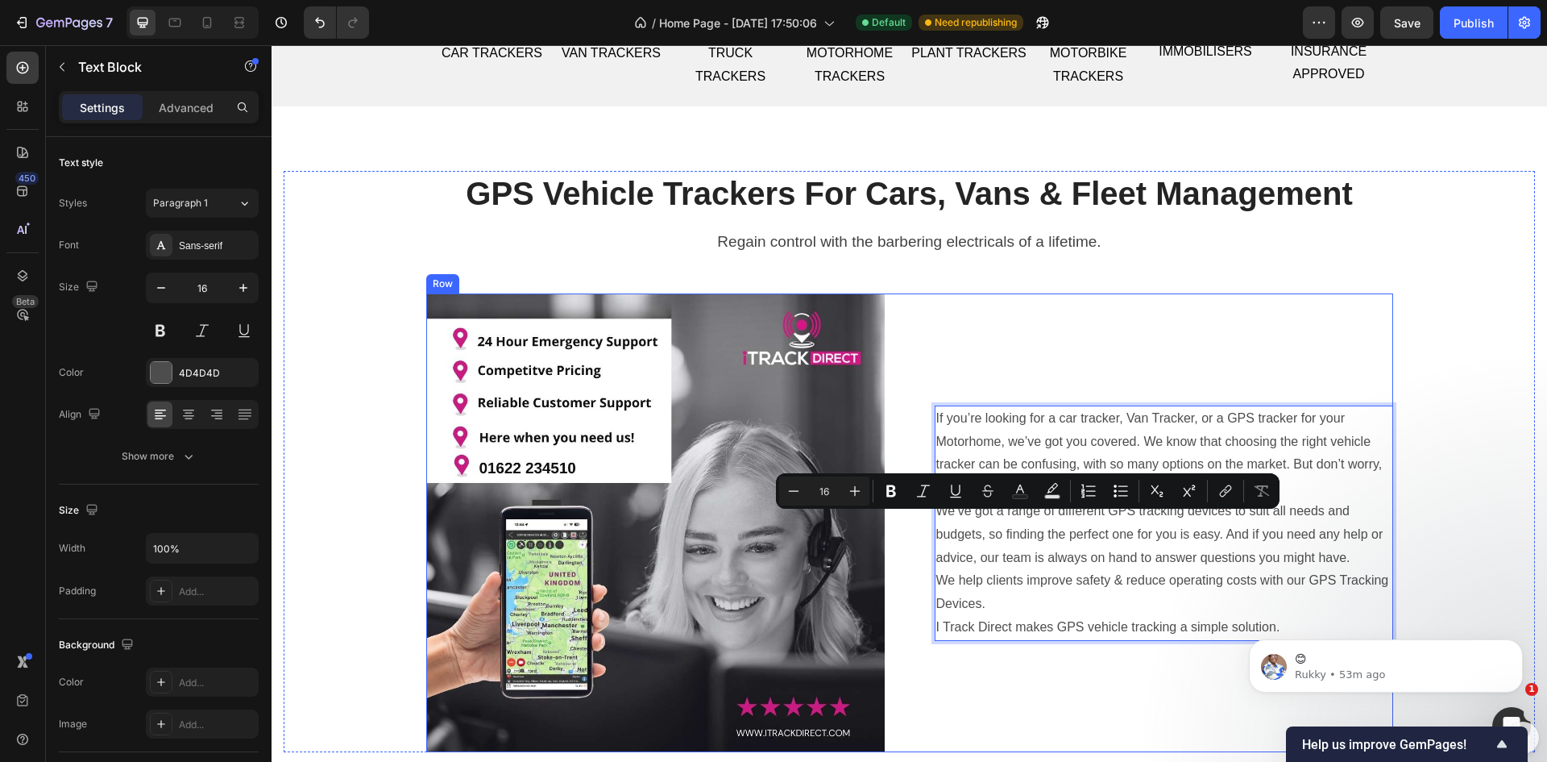
scroll to position [630, 0]
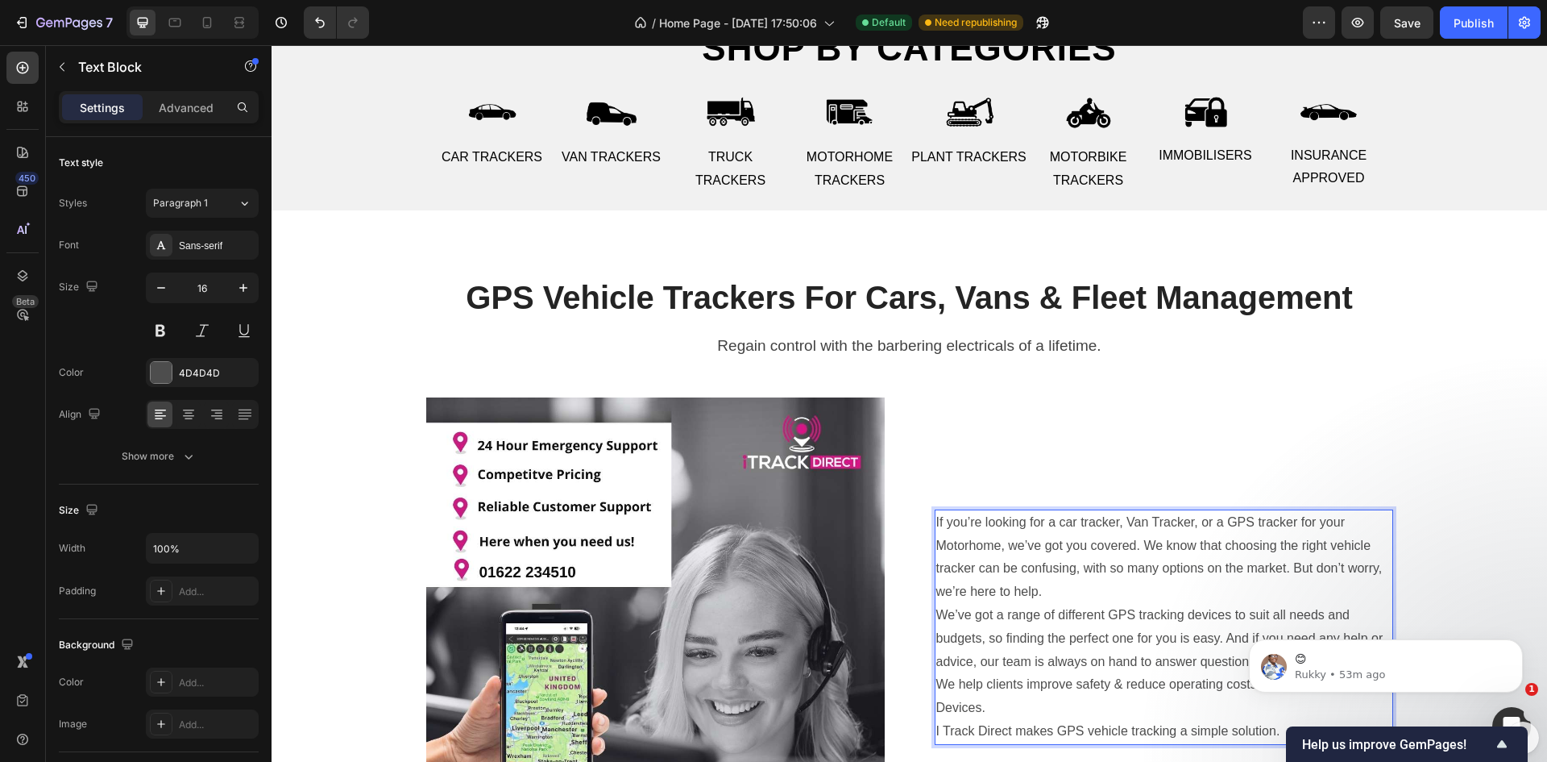
click at [1103, 566] on p "If you’re looking for a car tracker, Van Tracker, or a GPS tracker for your Mot…" at bounding box center [1163, 557] width 455 height 93
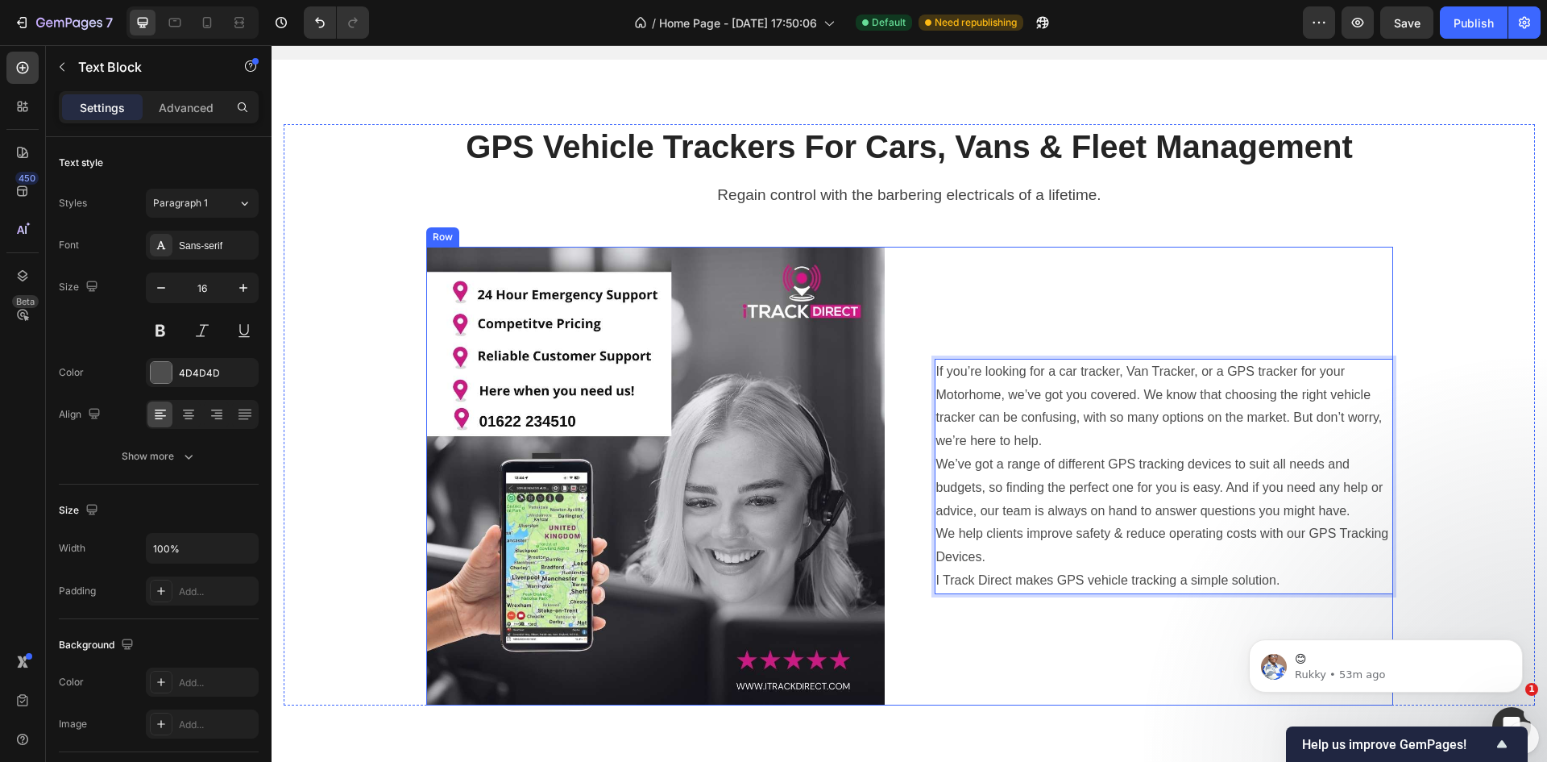
scroll to position [791, 0]
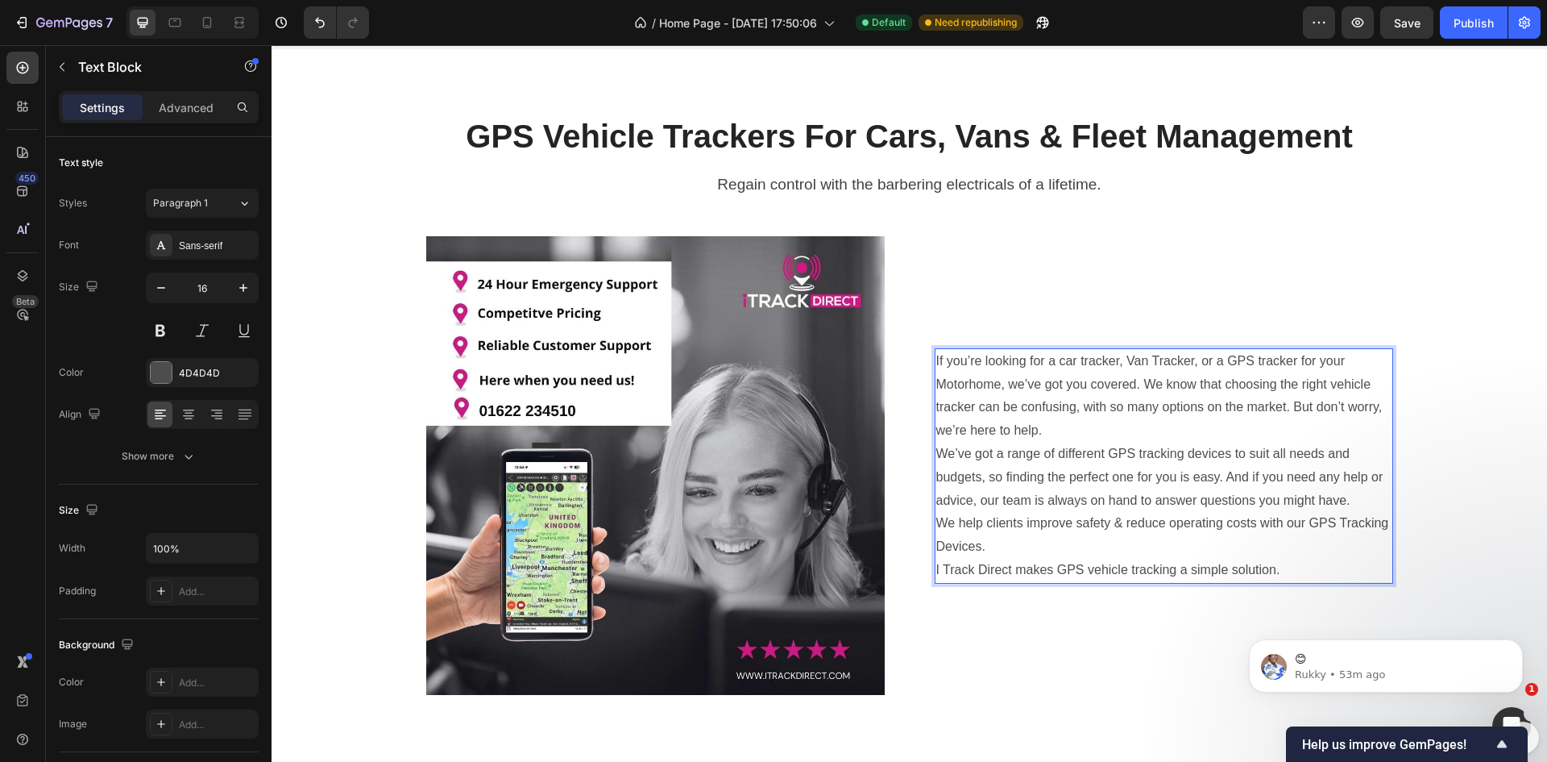
click at [941, 455] on p "We’ve got a range of different GPS tracking devices to suit all needs and budge…" at bounding box center [1163, 476] width 455 height 69
click at [936, 455] on p "We’ve got a range of different GPS tracking devices to suit all needs and budge…" at bounding box center [1163, 476] width 455 height 69
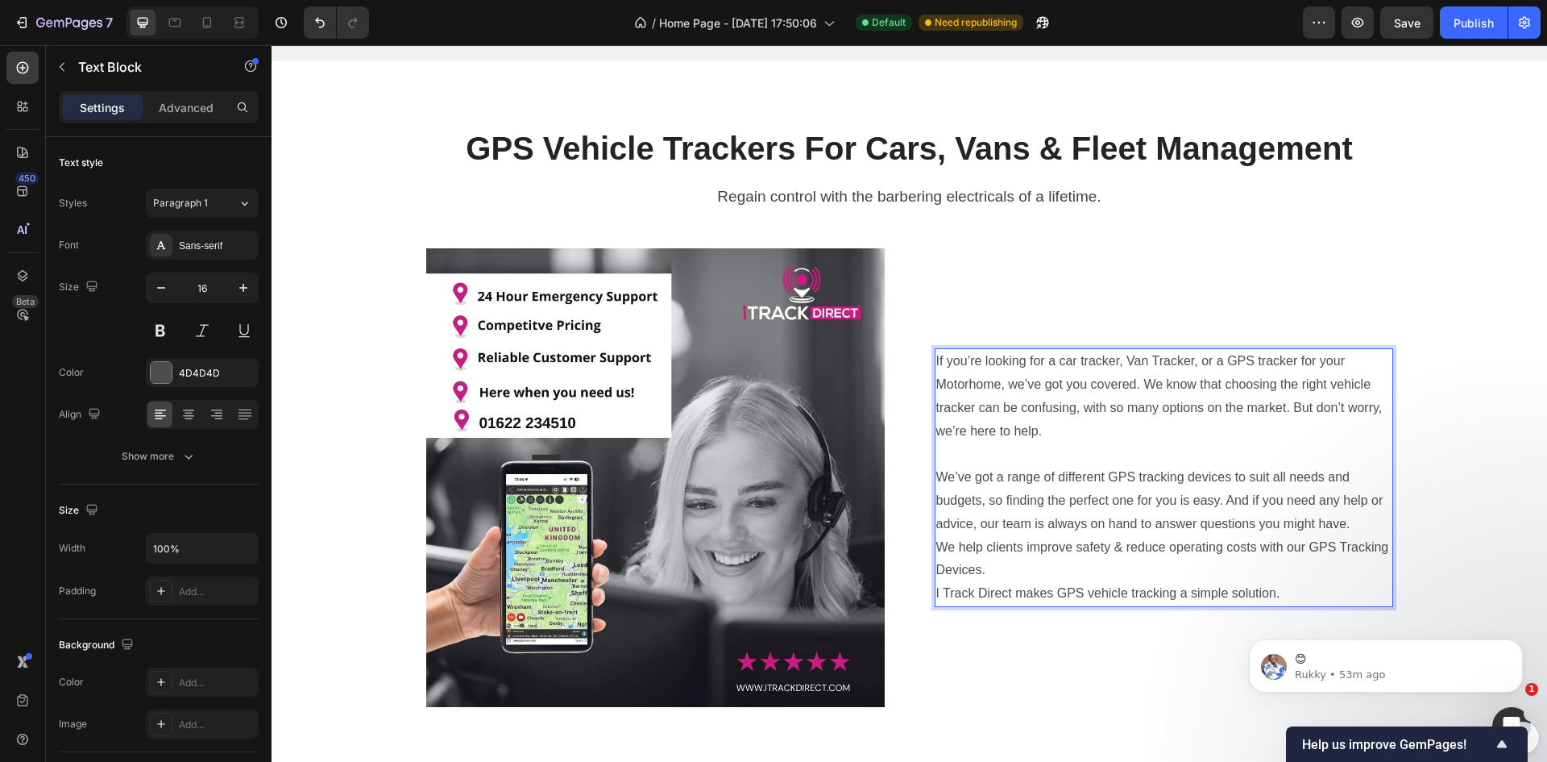
click at [936, 592] on p "I Track Direct makes GPS vehicle tracking a simple solution." at bounding box center [1163, 593] width 455 height 23
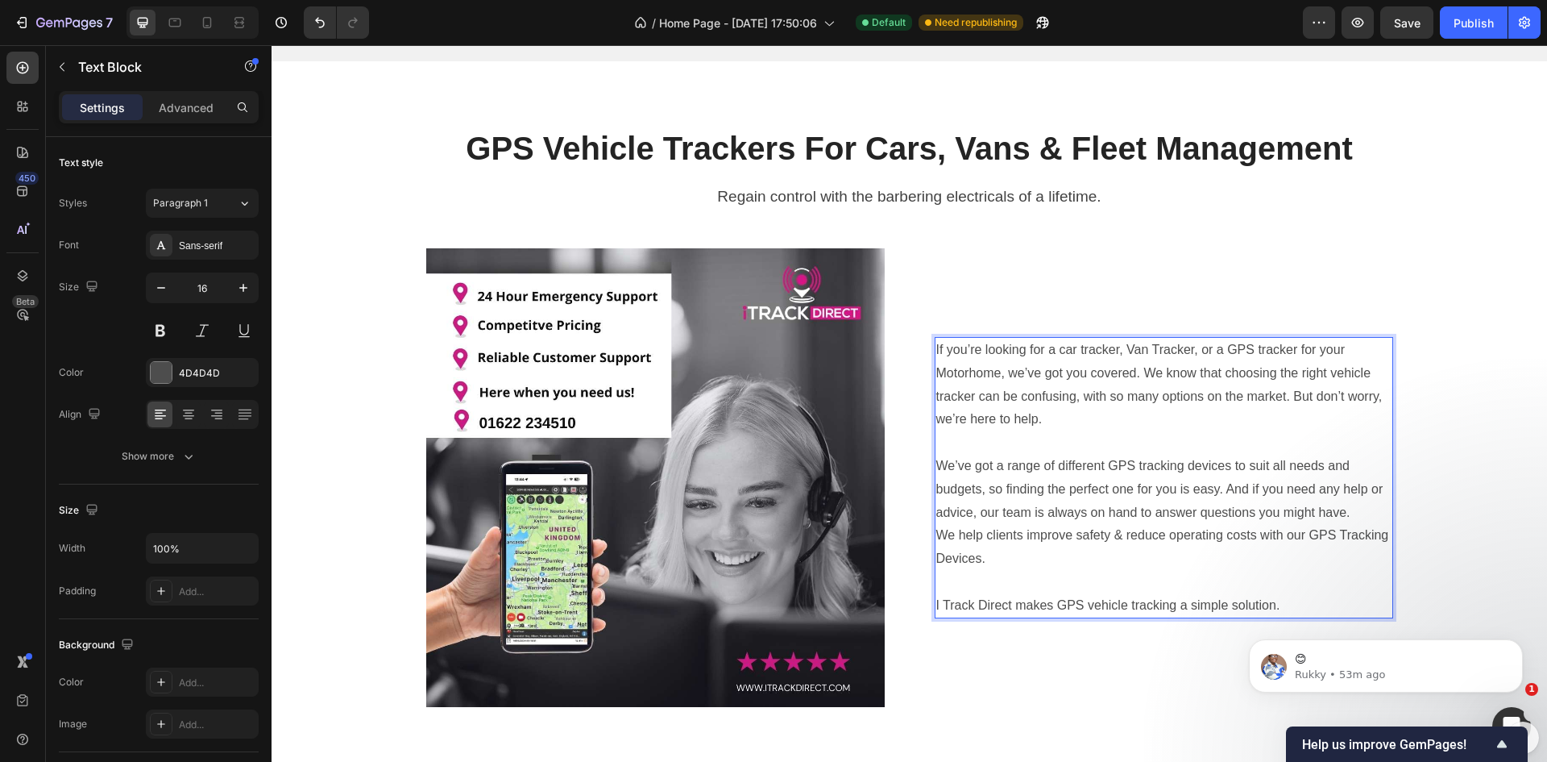
scroll to position [768, 0]
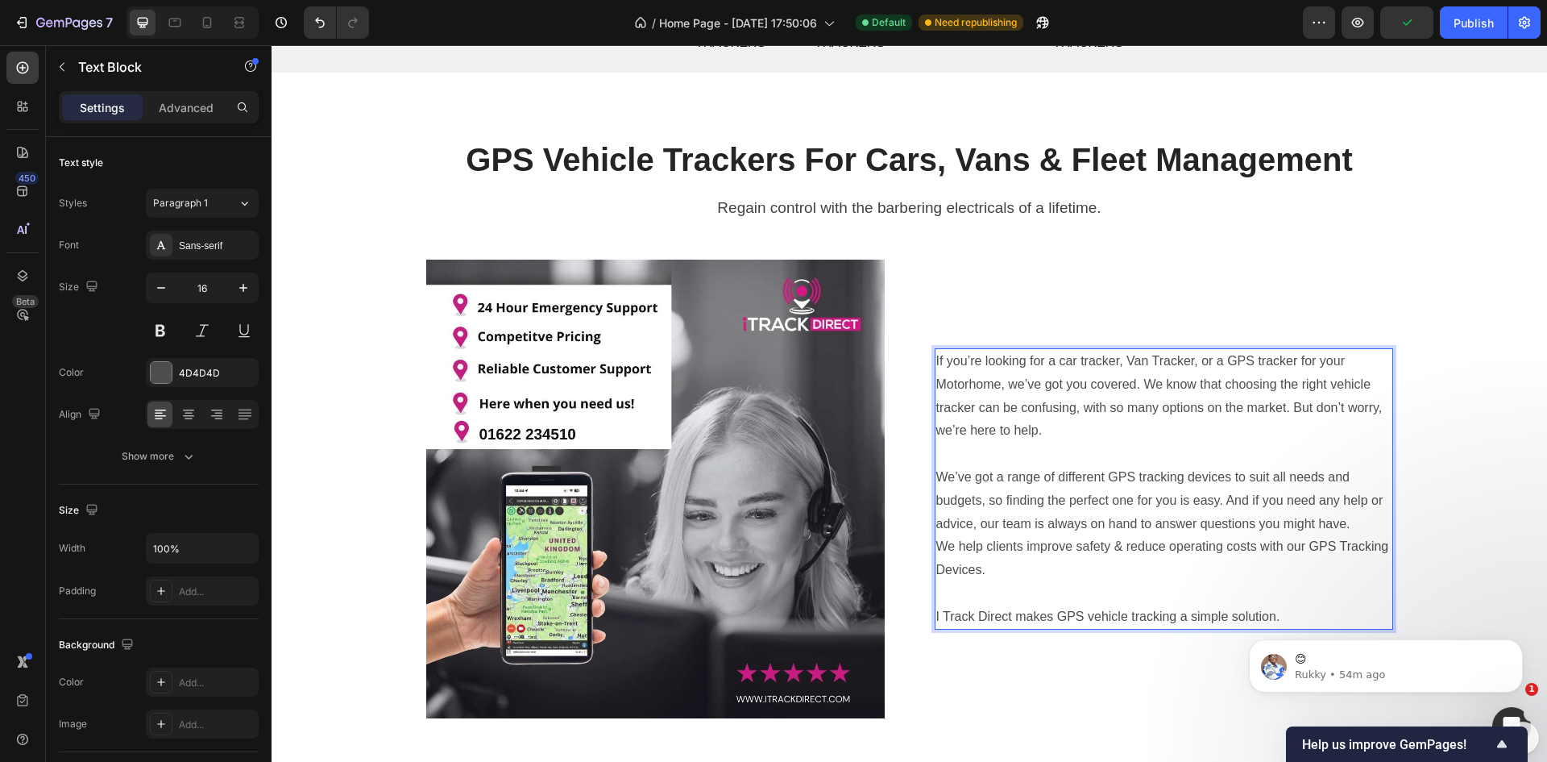
click at [1060, 412] on p "If you’re looking for a car tracker, Van Tracker, or a GPS tracker for your Mot…" at bounding box center [1163, 396] width 455 height 93
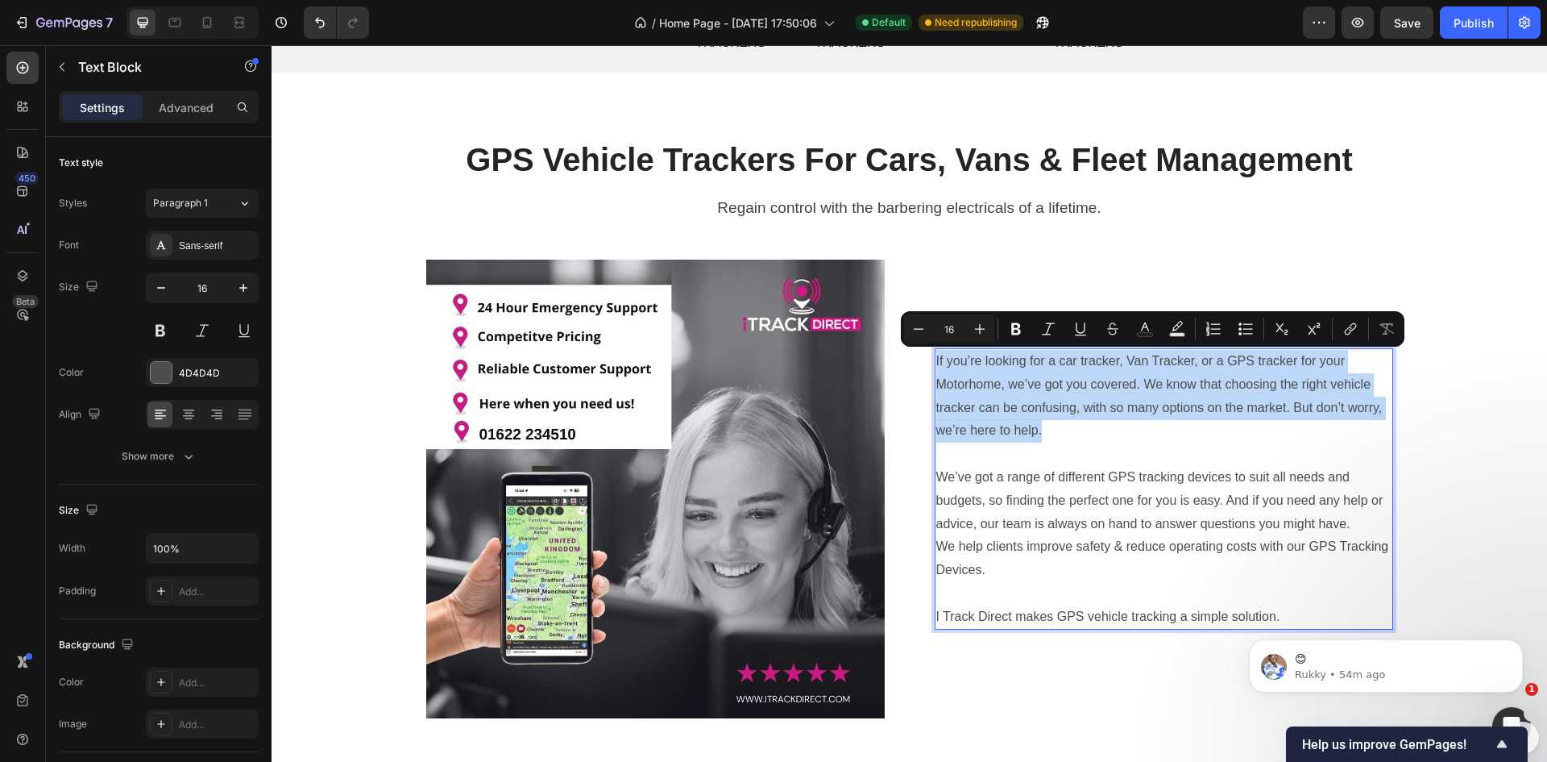
drag, startPoint x: 1044, startPoint y: 433, endPoint x: 930, endPoint y: 361, distance: 134.4
click at [936, 361] on p "If you’re looking for a car tracker, Van Tracker, or a GPS tracker for your Mot…" at bounding box center [1163, 396] width 455 height 93
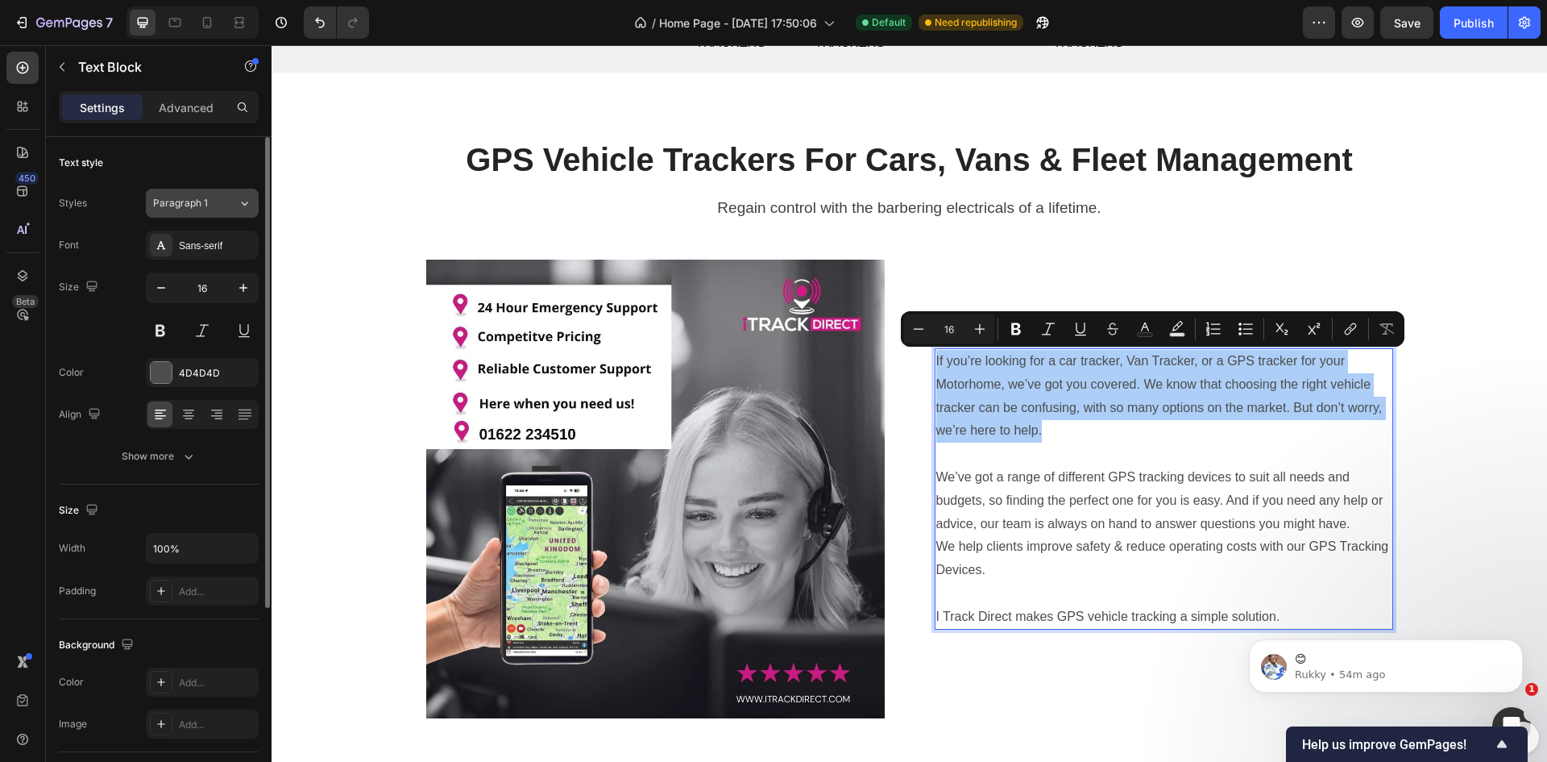
click at [239, 206] on icon at bounding box center [245, 203] width 14 height 16
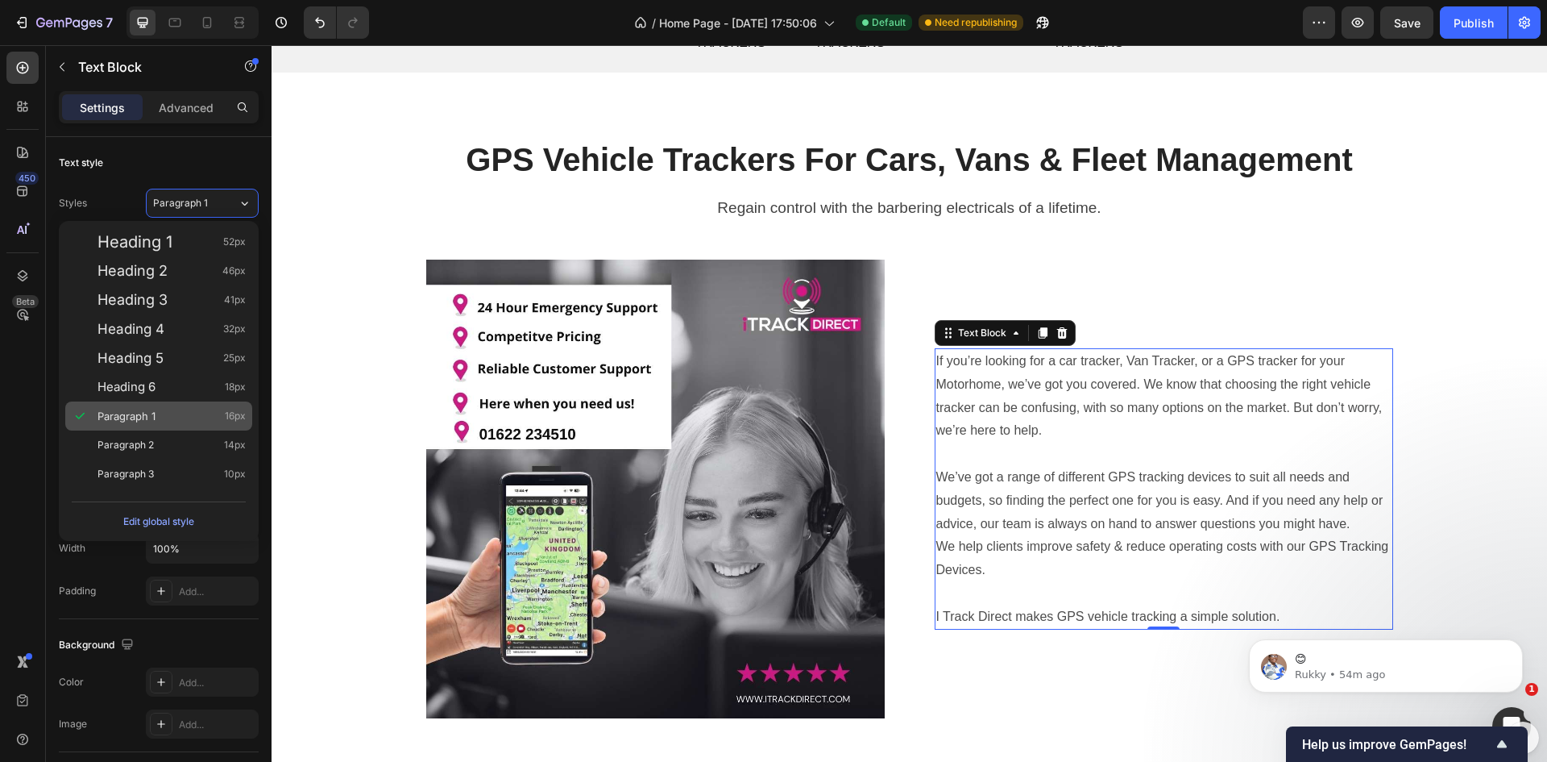
click at [174, 407] on div "Paragraph 1 16px" at bounding box center [158, 415] width 187 height 29
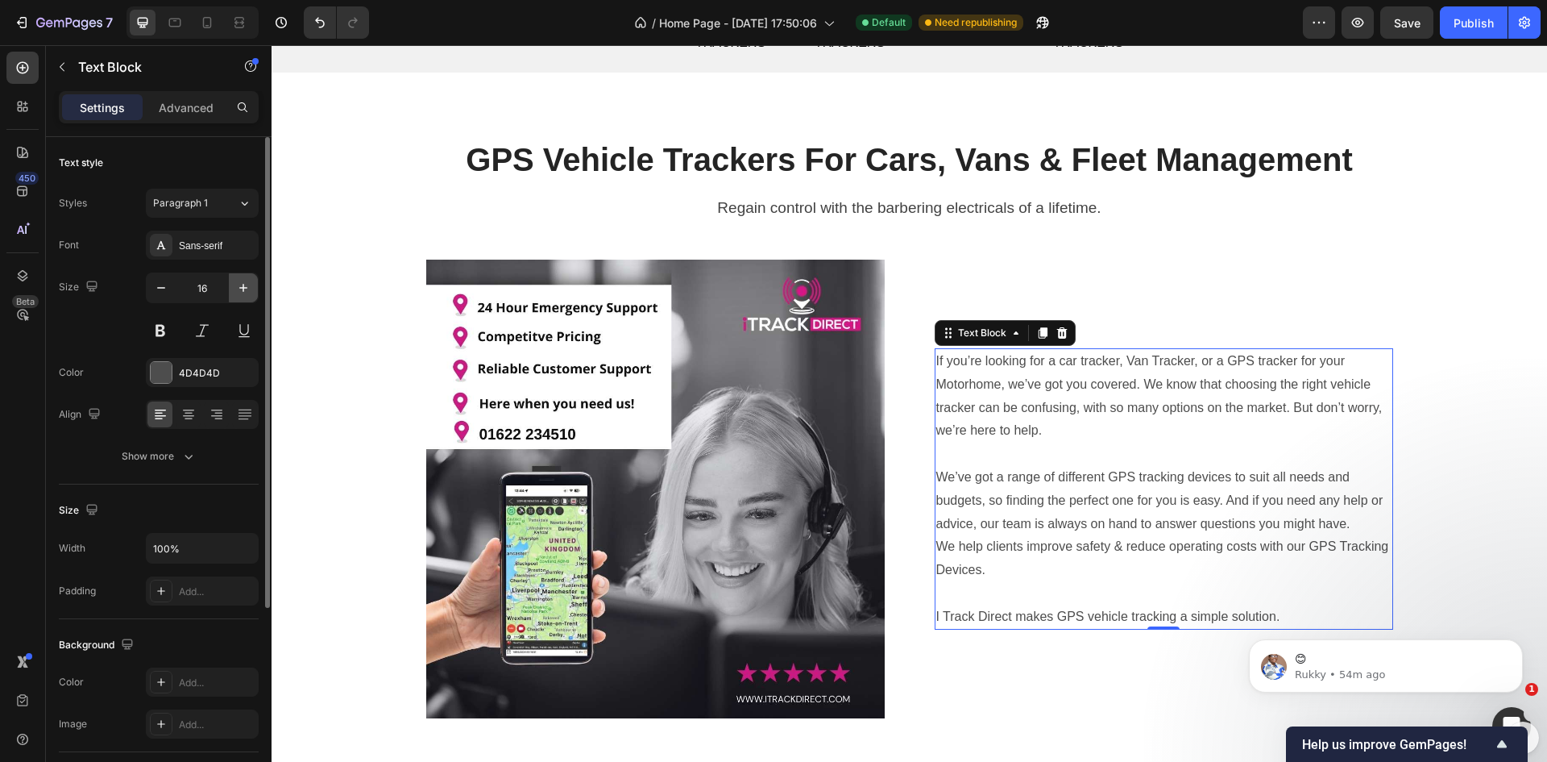
click at [240, 286] on icon "button" at bounding box center [243, 288] width 16 height 16
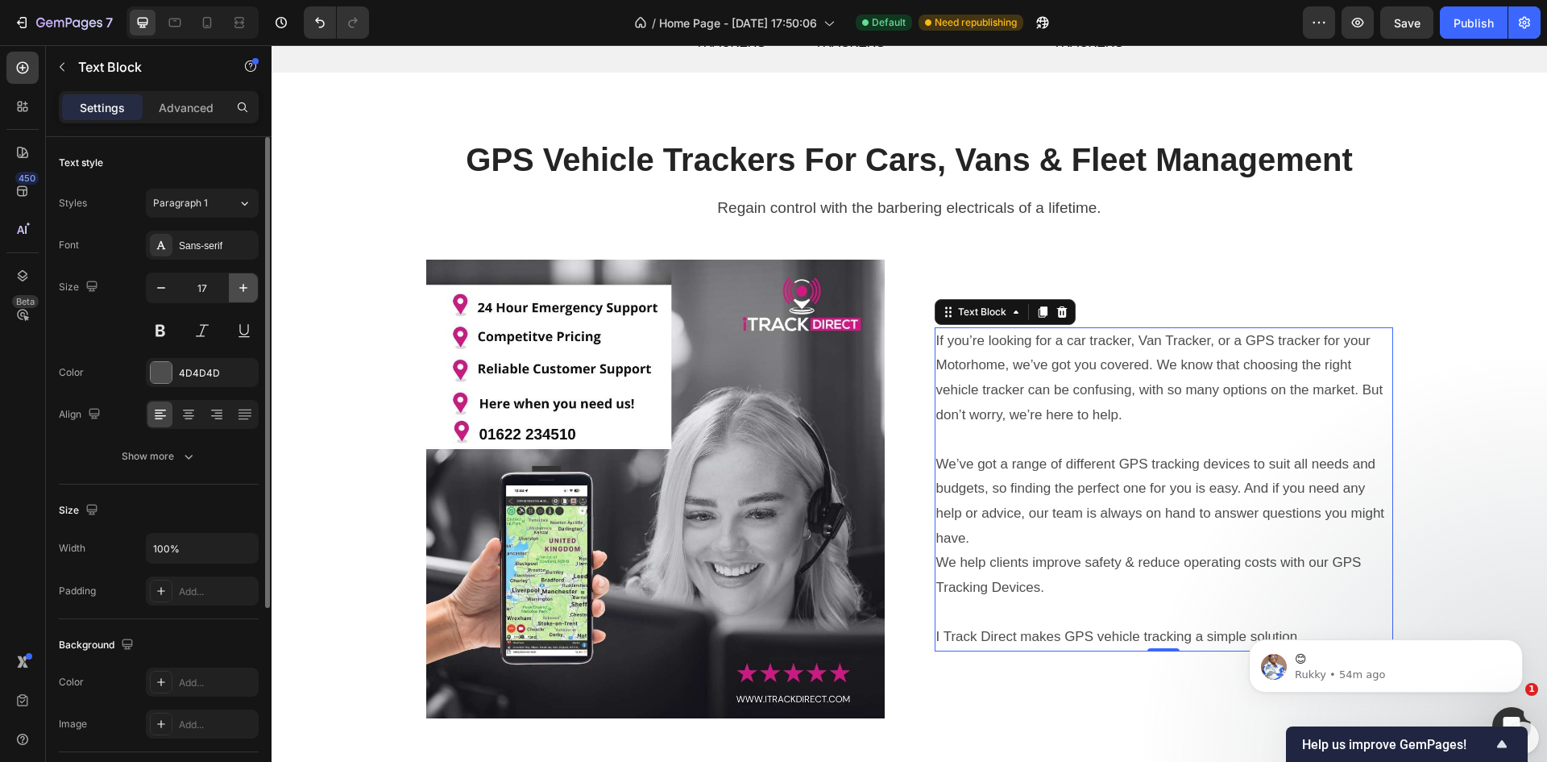
click at [240, 285] on icon "button" at bounding box center [243, 288] width 16 height 16
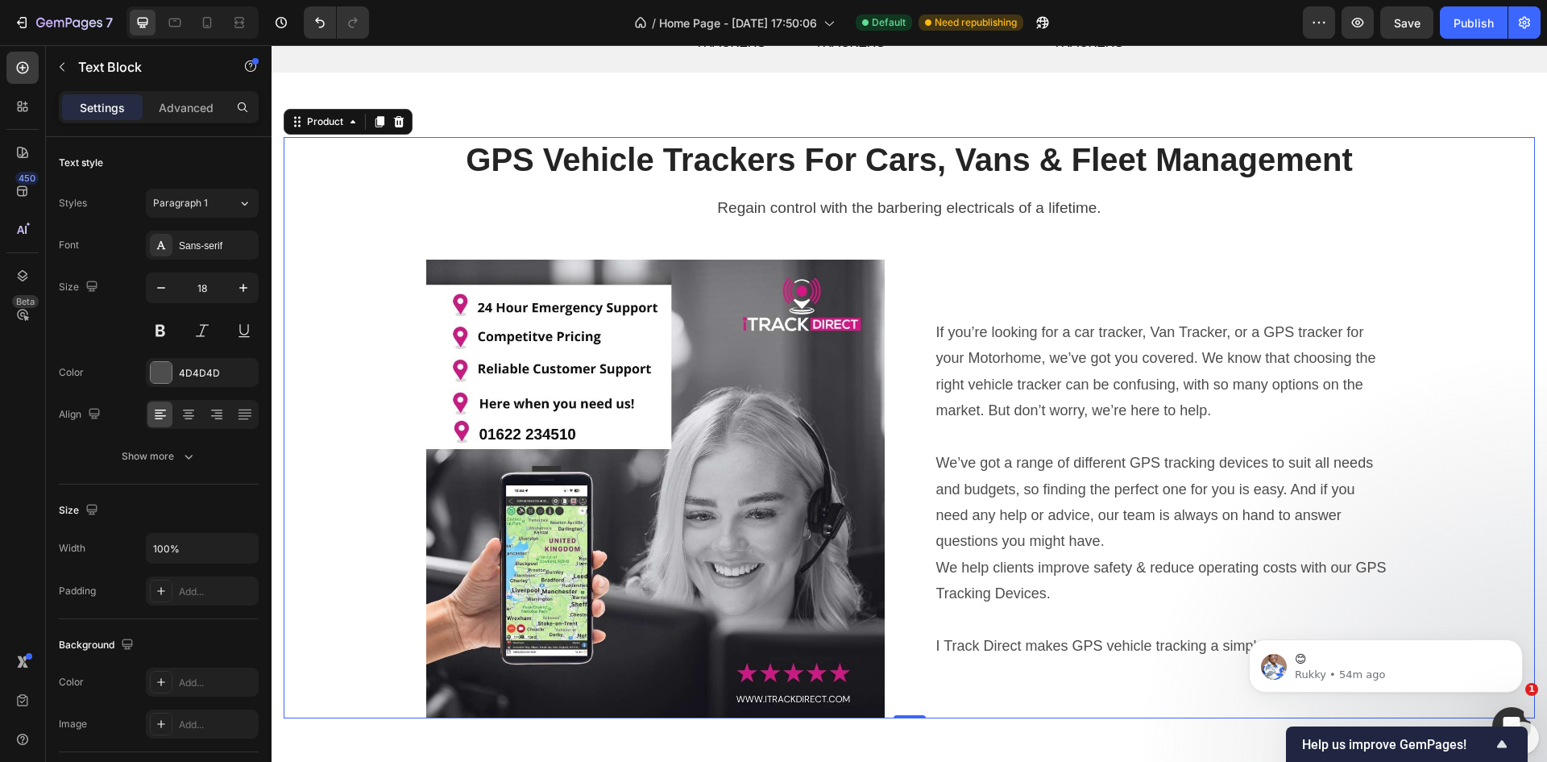
click at [1454, 401] on div "⁠⁠⁠⁠⁠⁠⁠ GPS Vehicle Trackers For Cars, Vans & Fleet Management Heading Regain c…" at bounding box center [910, 428] width 1252 height 582
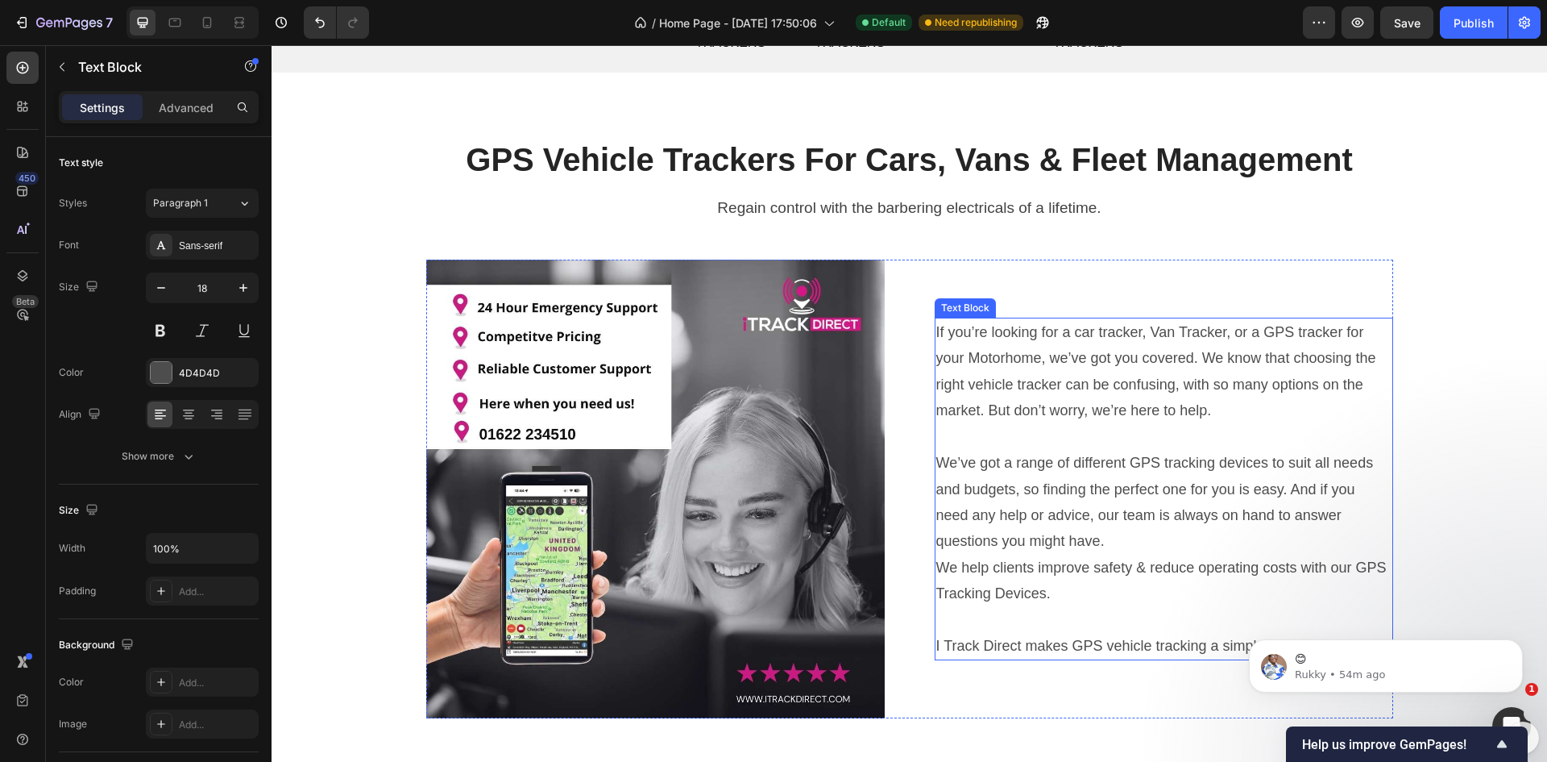
click at [1081, 429] on p at bounding box center [1163, 437] width 455 height 26
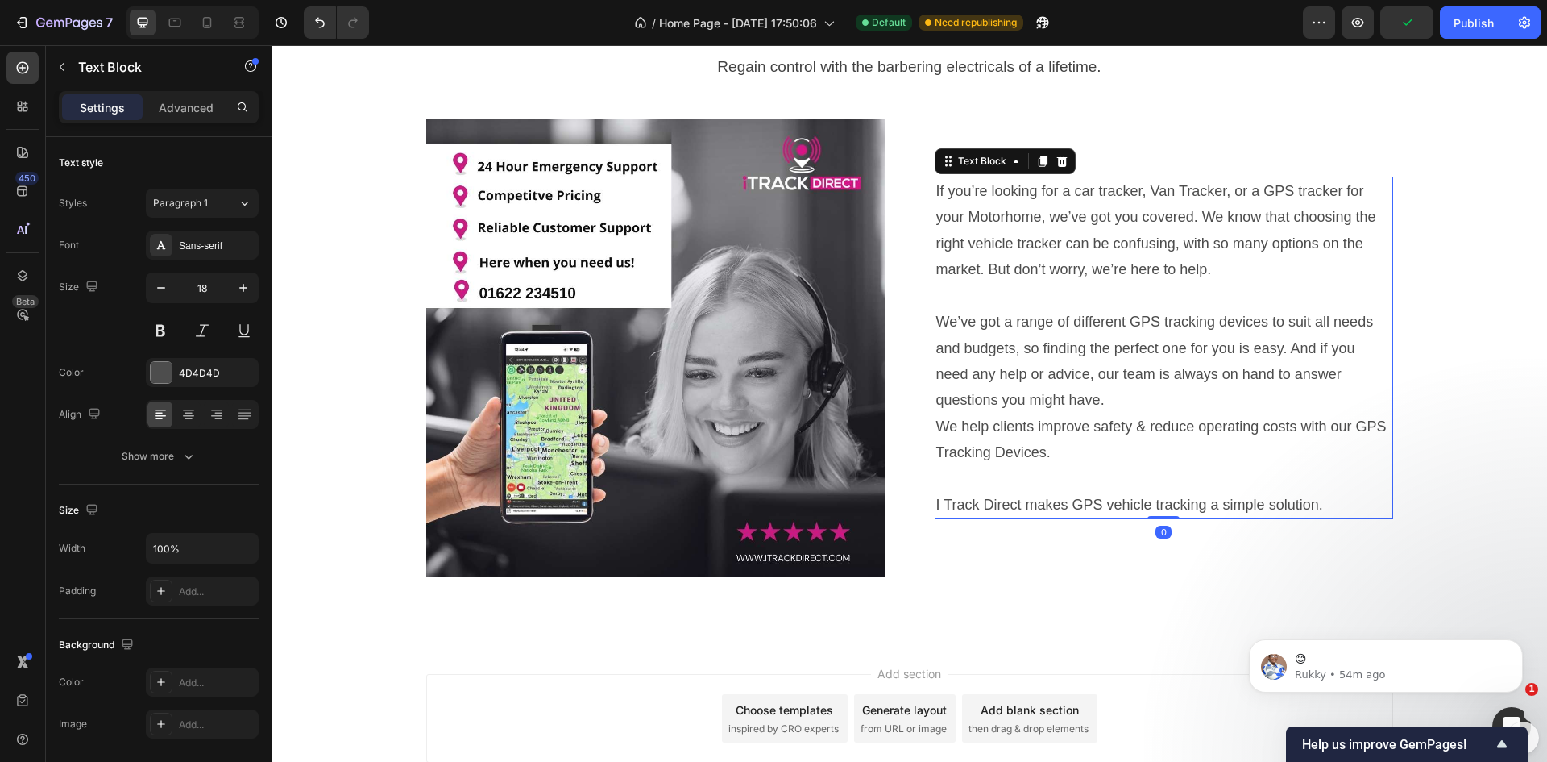
scroll to position [929, 0]
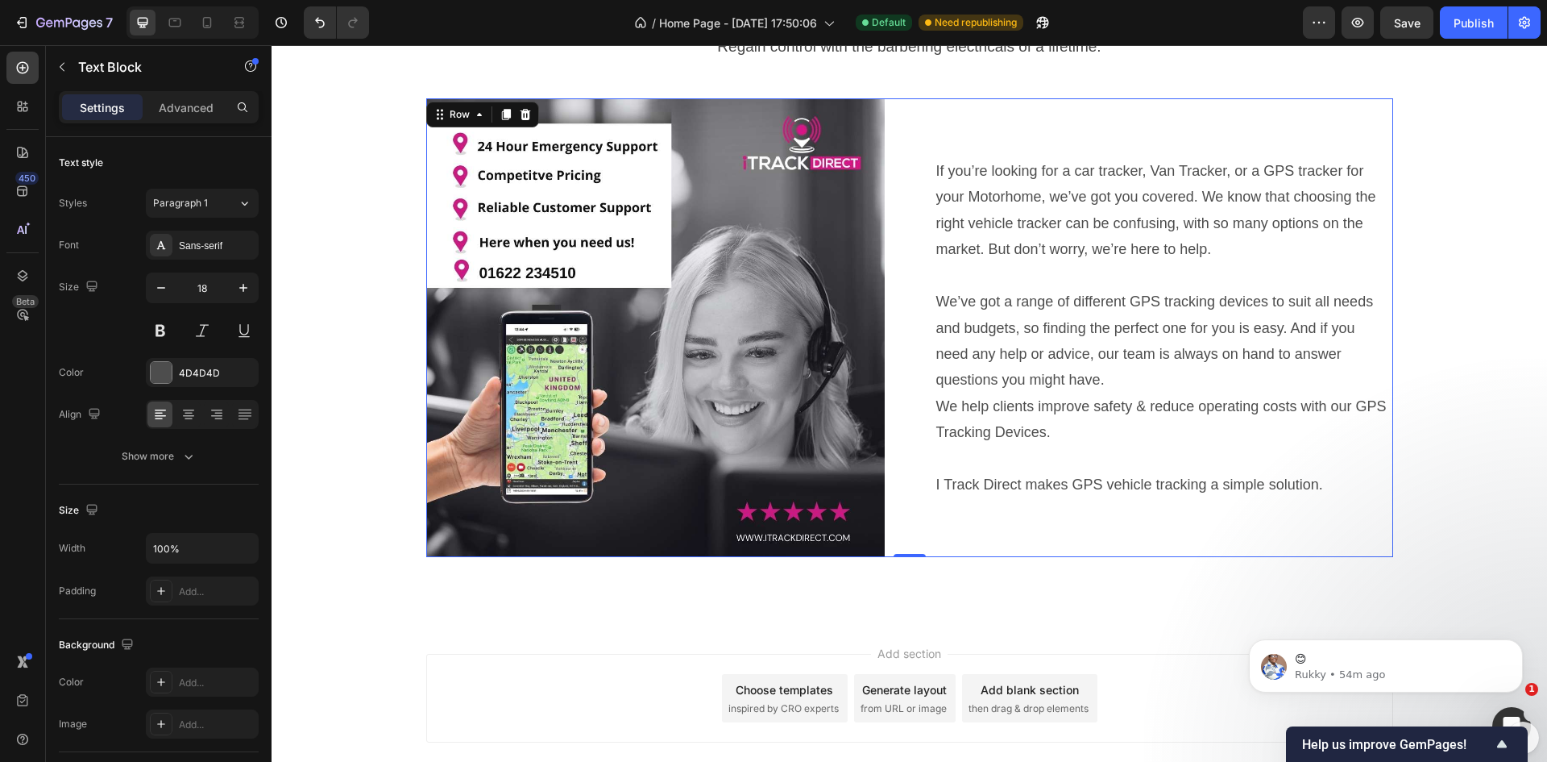
click at [1147, 512] on div "If you’re looking for a car tracker, Van Tracker, or a GPS tracker for your Mot…" at bounding box center [1164, 327] width 459 height 459
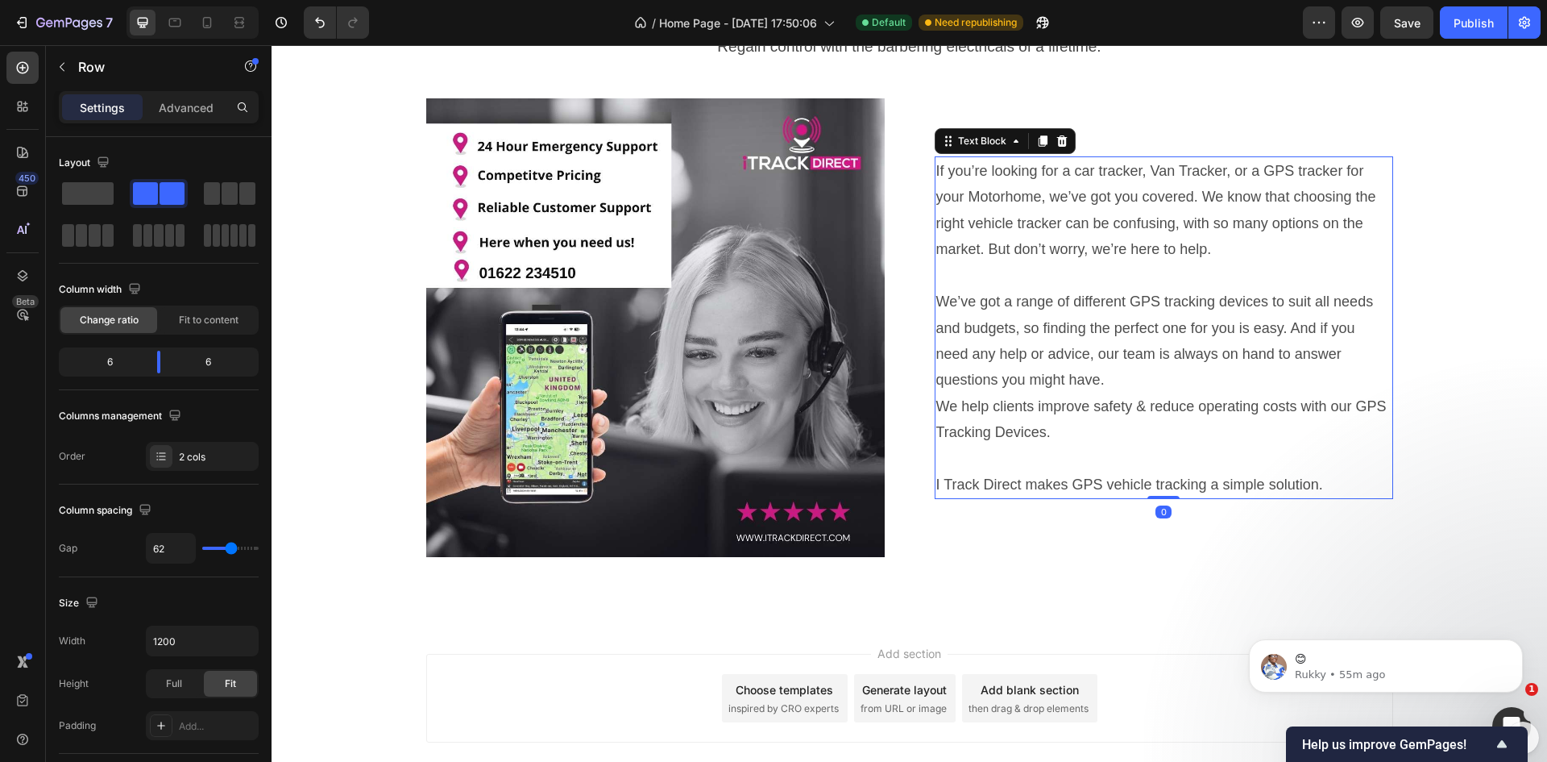
click at [1037, 436] on p "We help clients improve safety & reduce operating costs with our GPS Tracking D…" at bounding box center [1163, 419] width 455 height 52
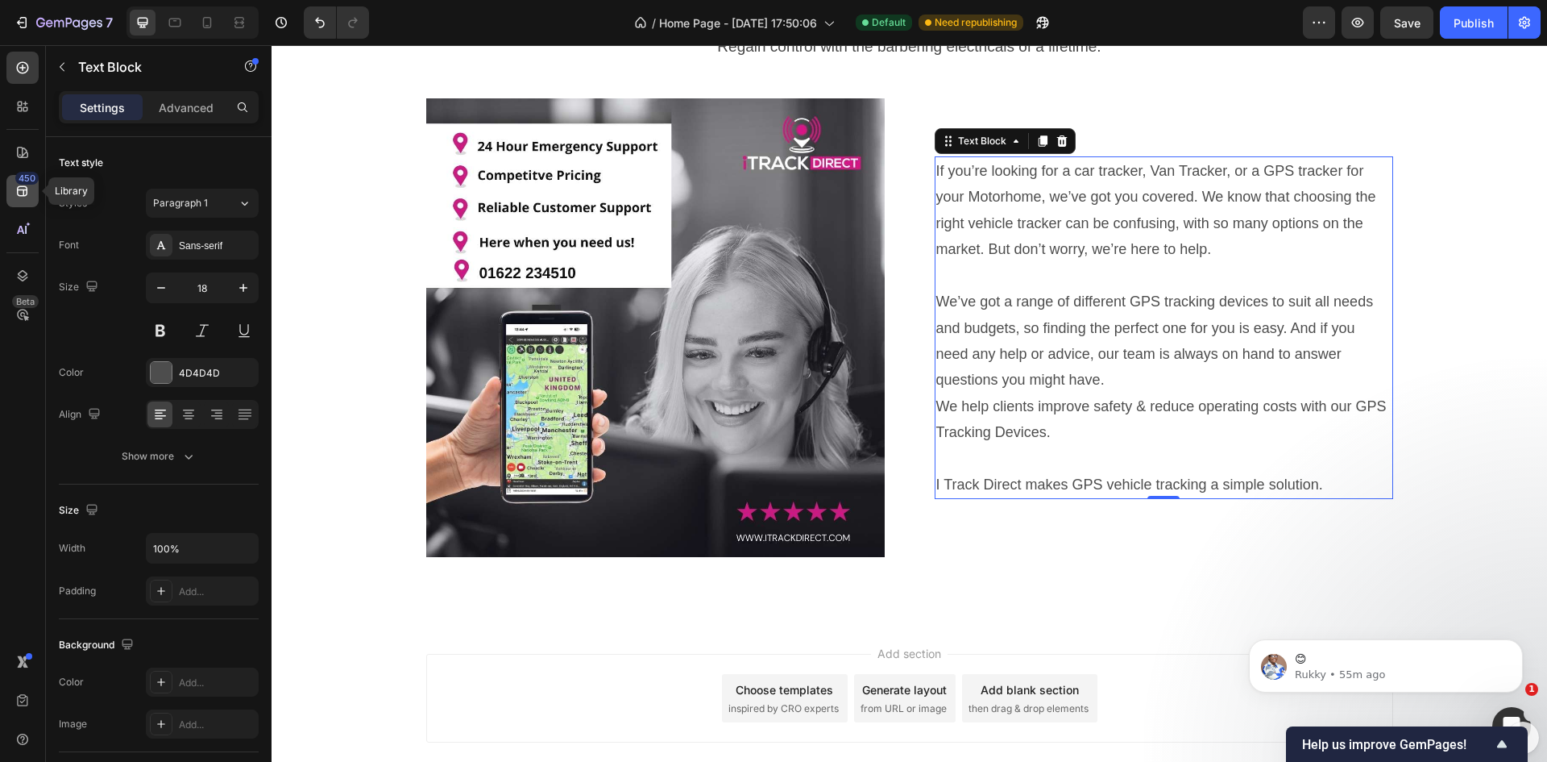
click at [19, 185] on icon at bounding box center [23, 191] width 16 height 16
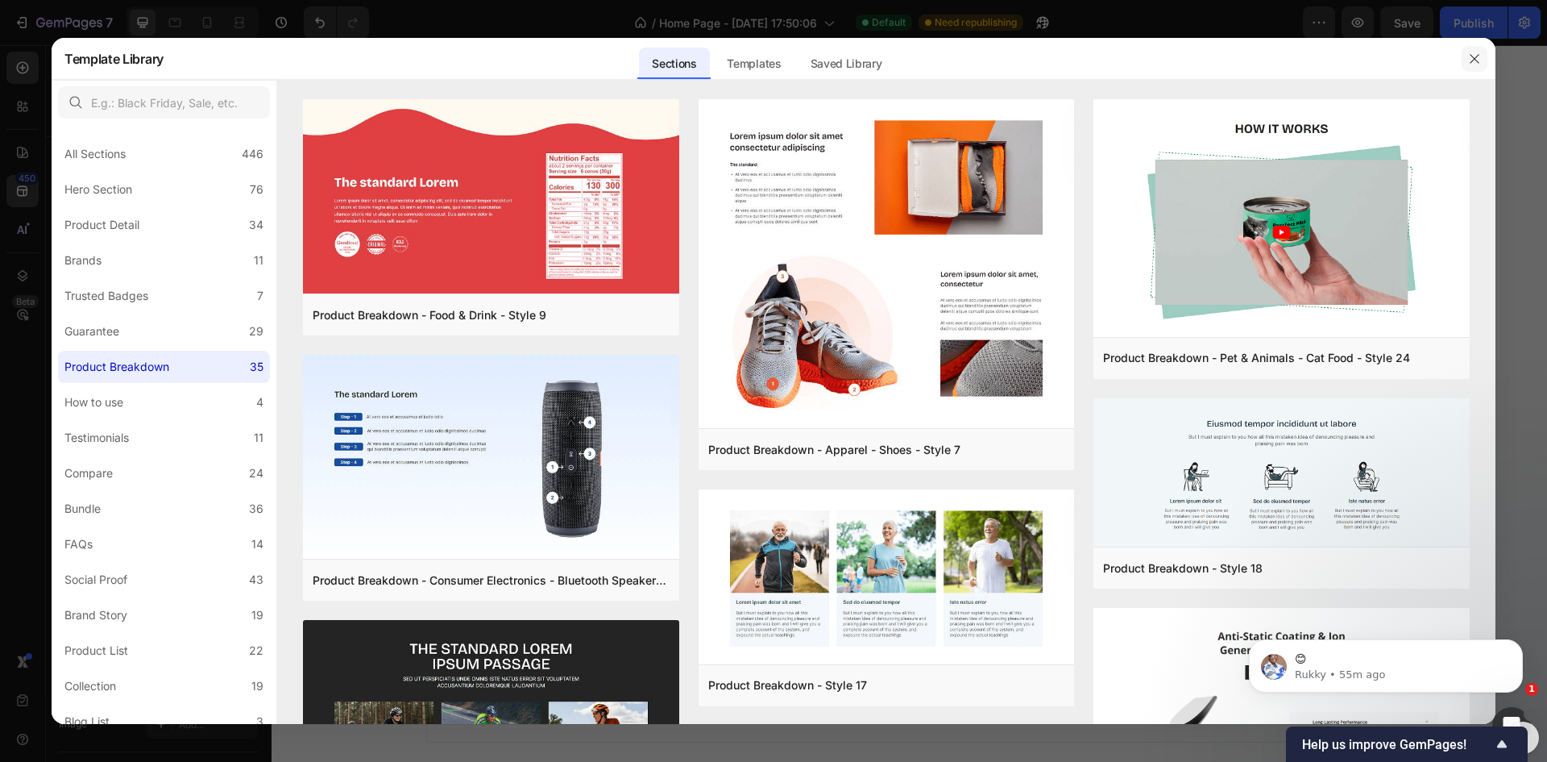
click at [1479, 60] on icon "button" at bounding box center [1474, 58] width 13 height 13
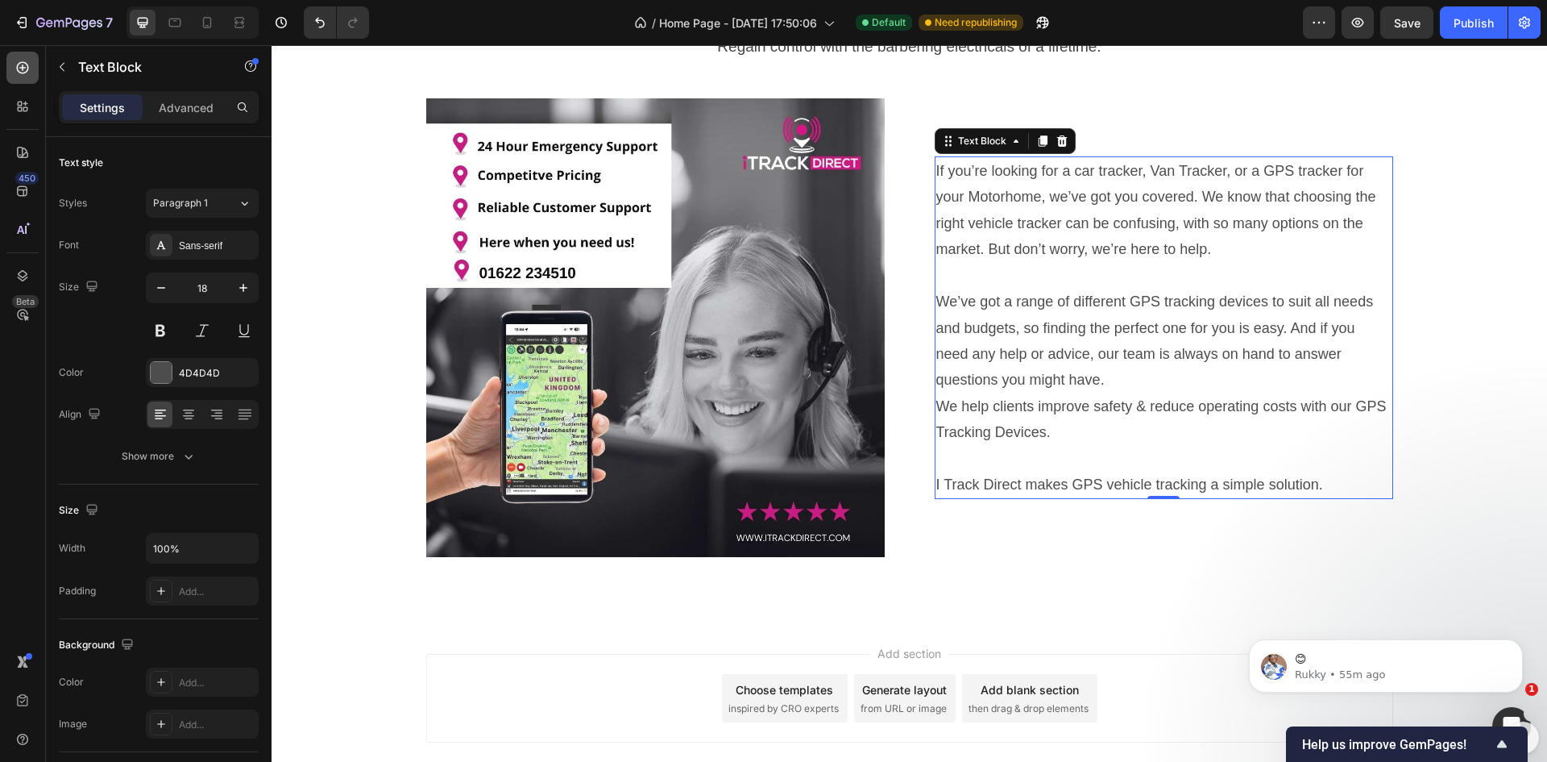
click at [22, 71] on icon at bounding box center [23, 68] width 16 height 16
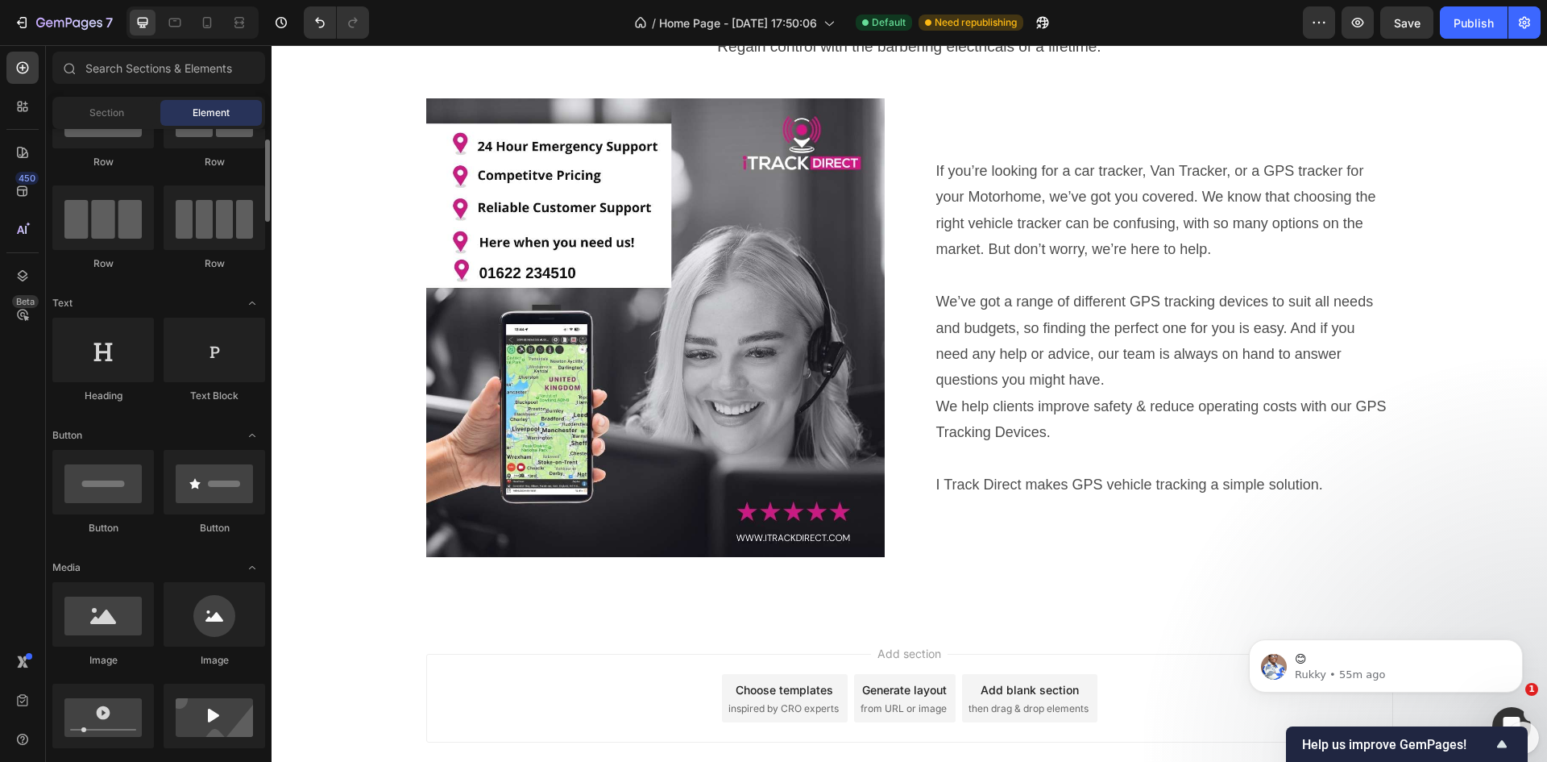
scroll to position [161, 0]
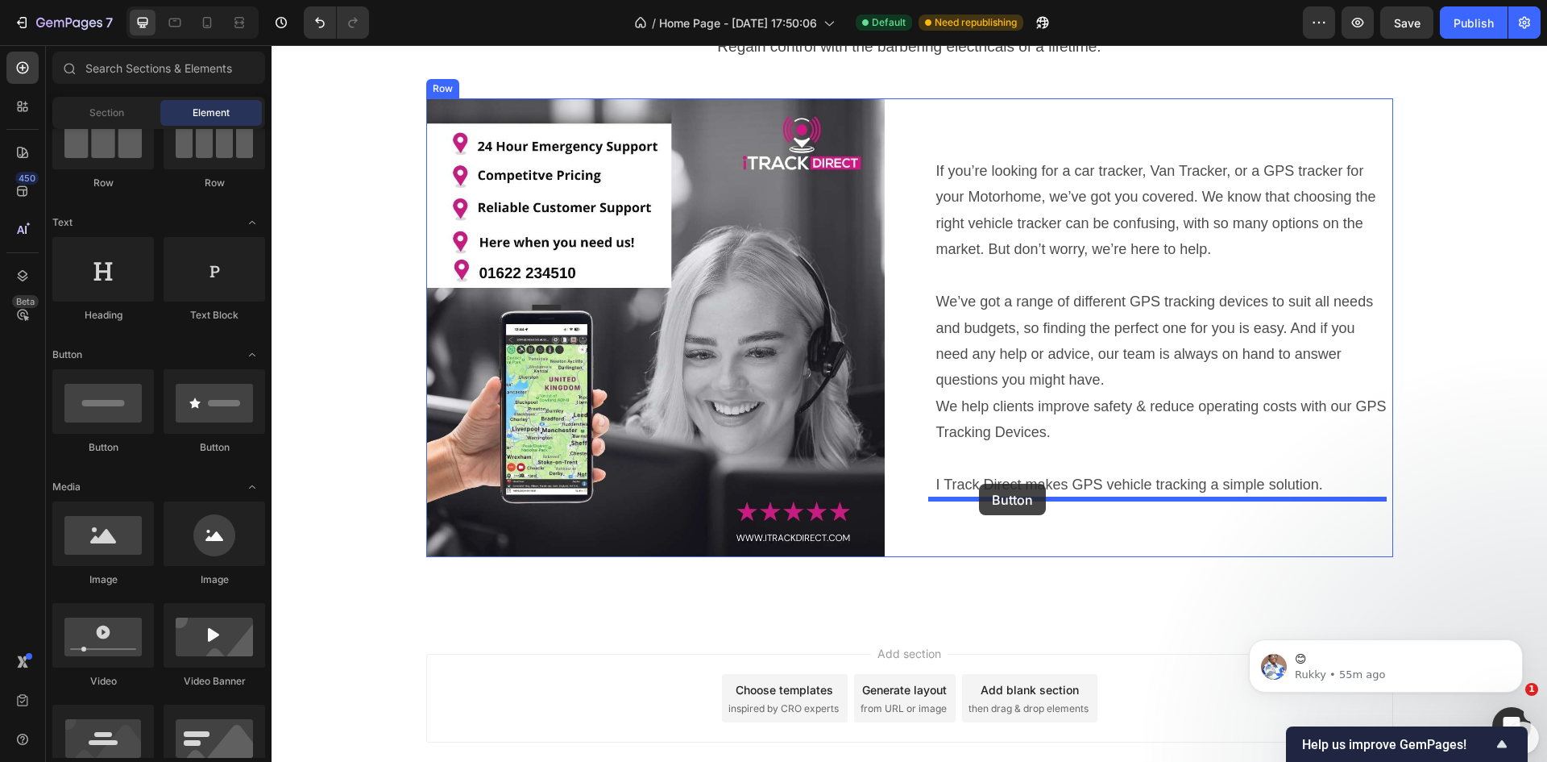
drag, startPoint x: 372, startPoint y: 455, endPoint x: 979, endPoint y: 484, distance: 608.3
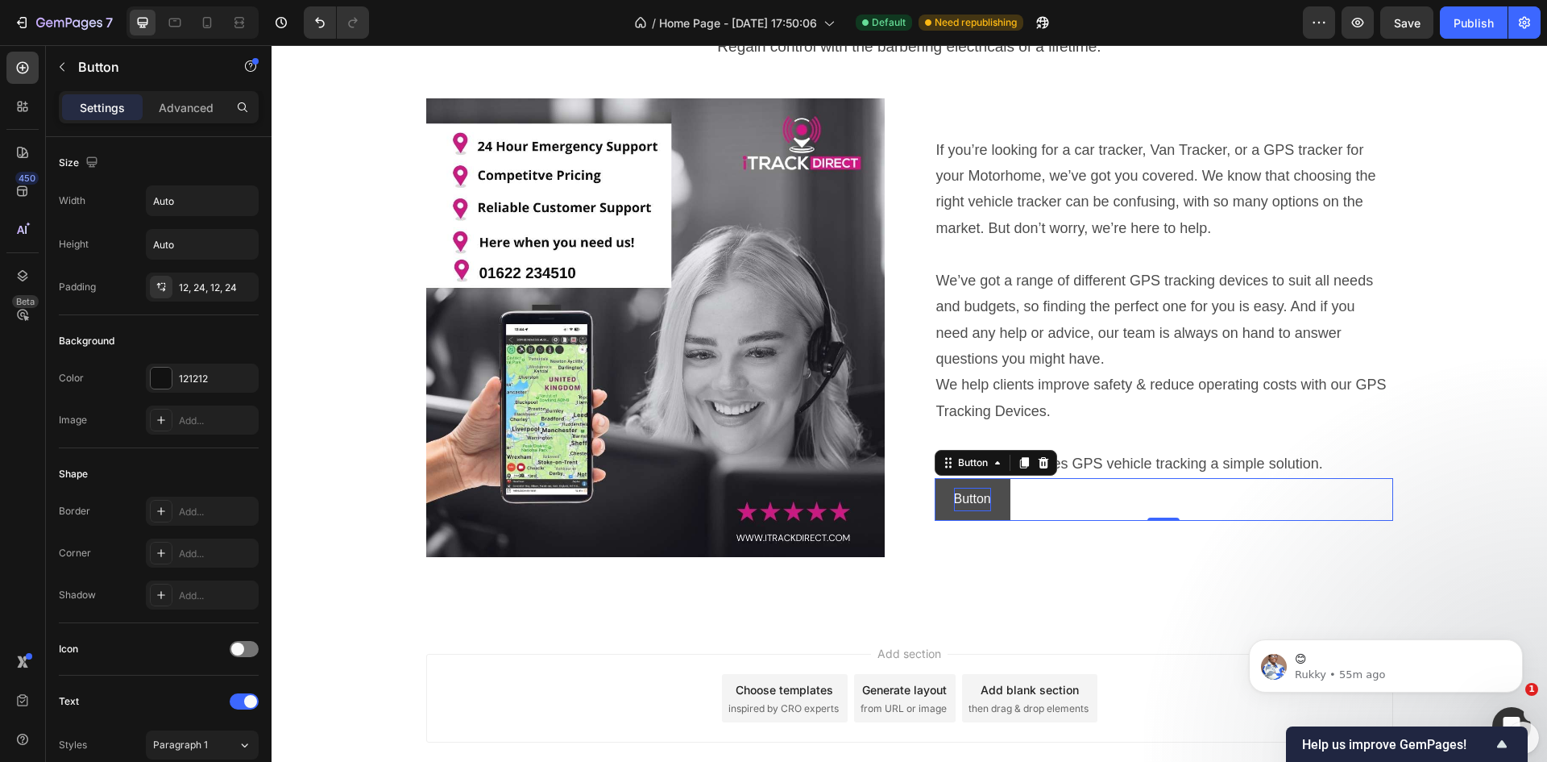
click at [971, 500] on p "Button" at bounding box center [972, 499] width 37 height 23
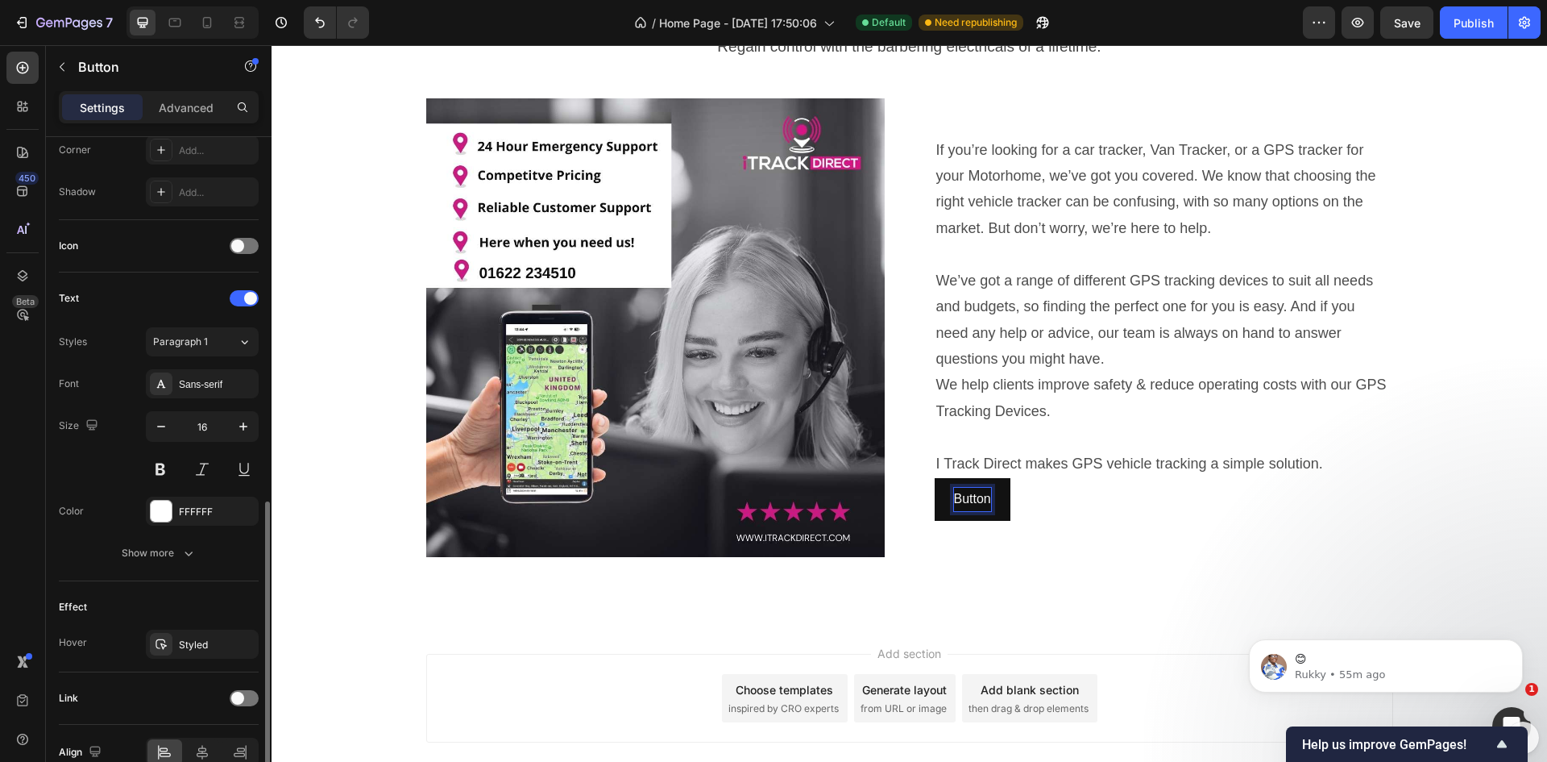
scroll to position [485, 0]
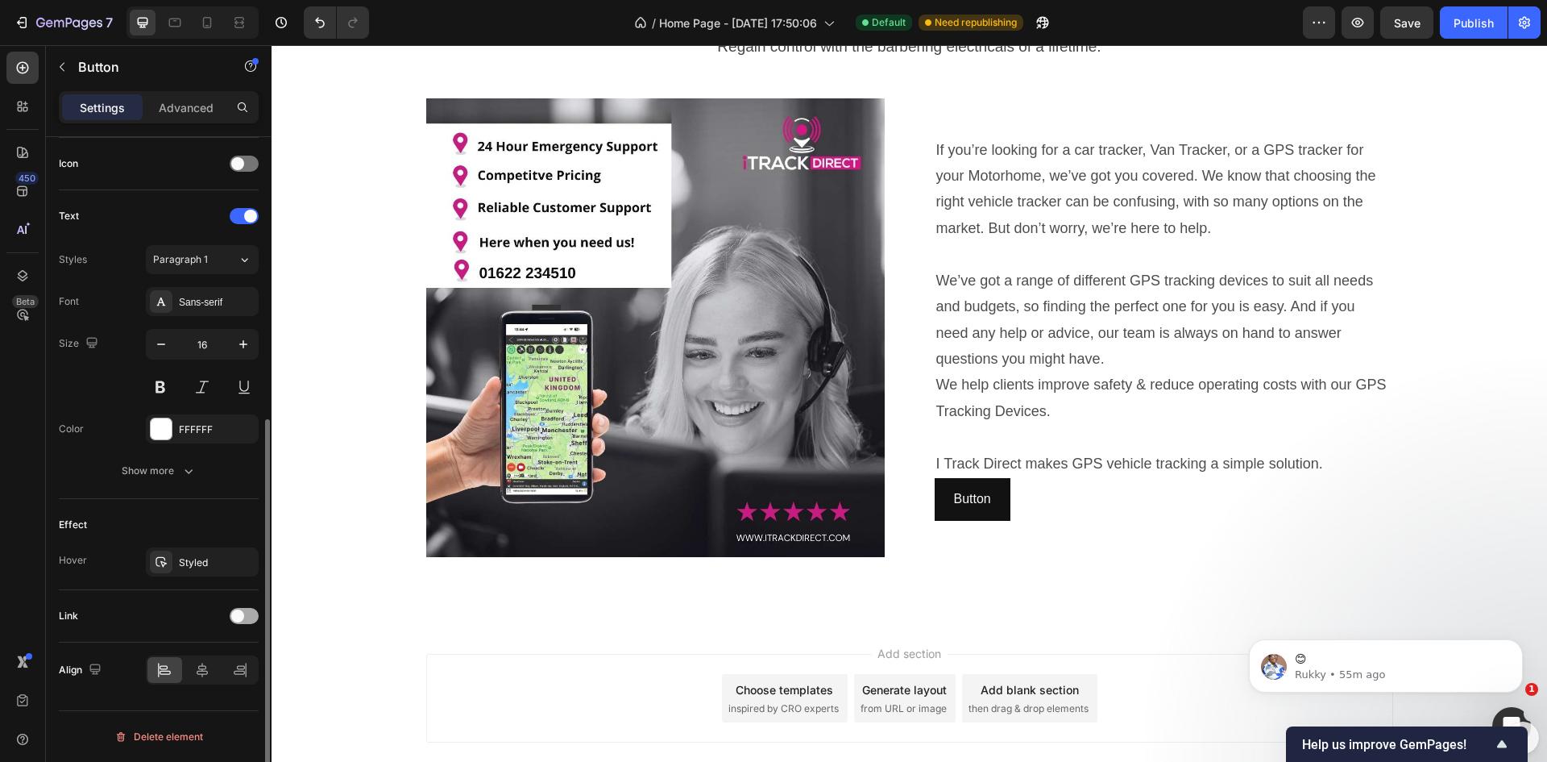
click at [239, 613] on span at bounding box center [237, 615] width 13 height 13
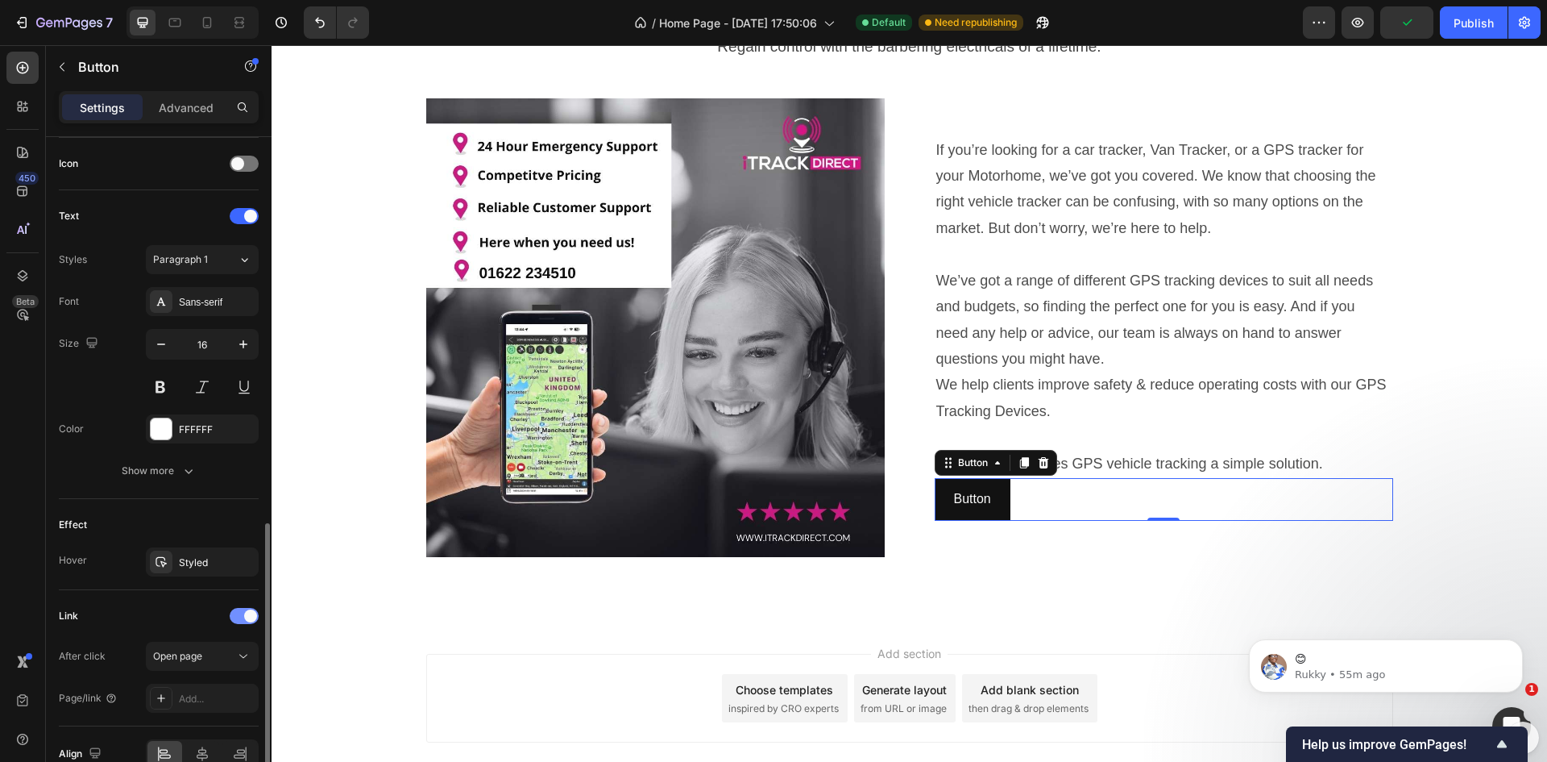
scroll to position [566, 0]
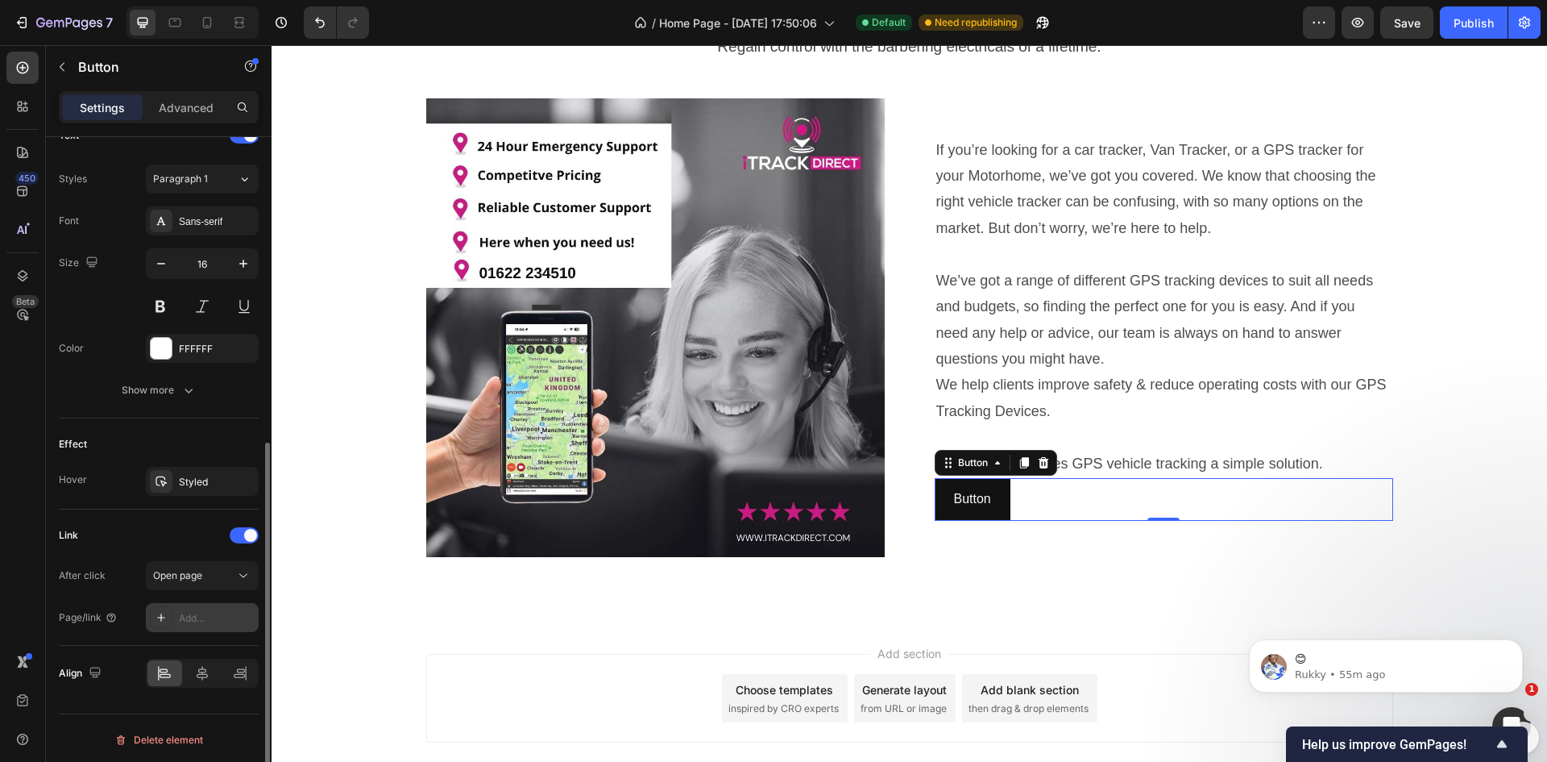
click at [185, 620] on div "Add..." at bounding box center [217, 618] width 76 height 15
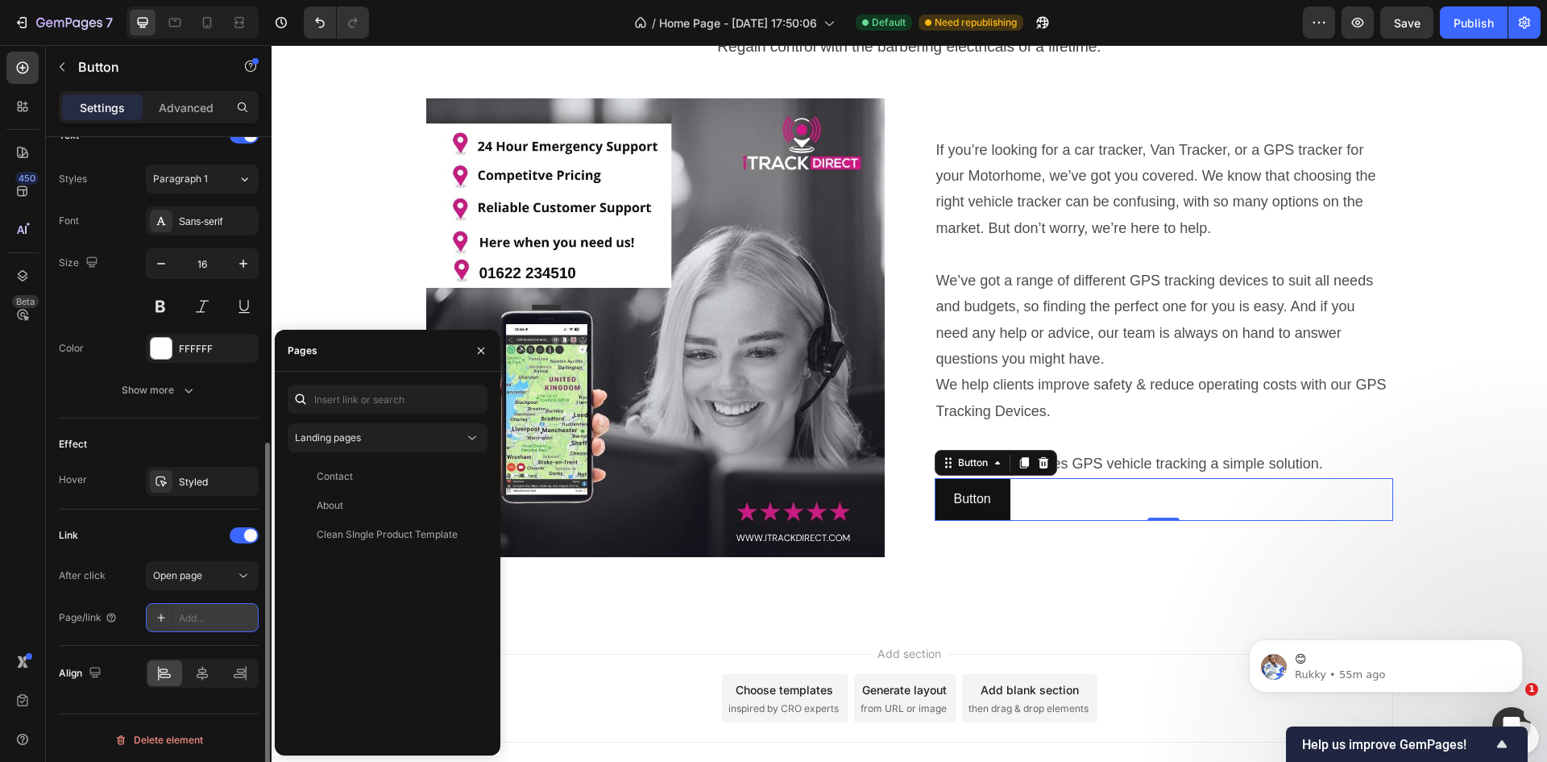
click at [159, 621] on icon at bounding box center [161, 617] width 13 height 13
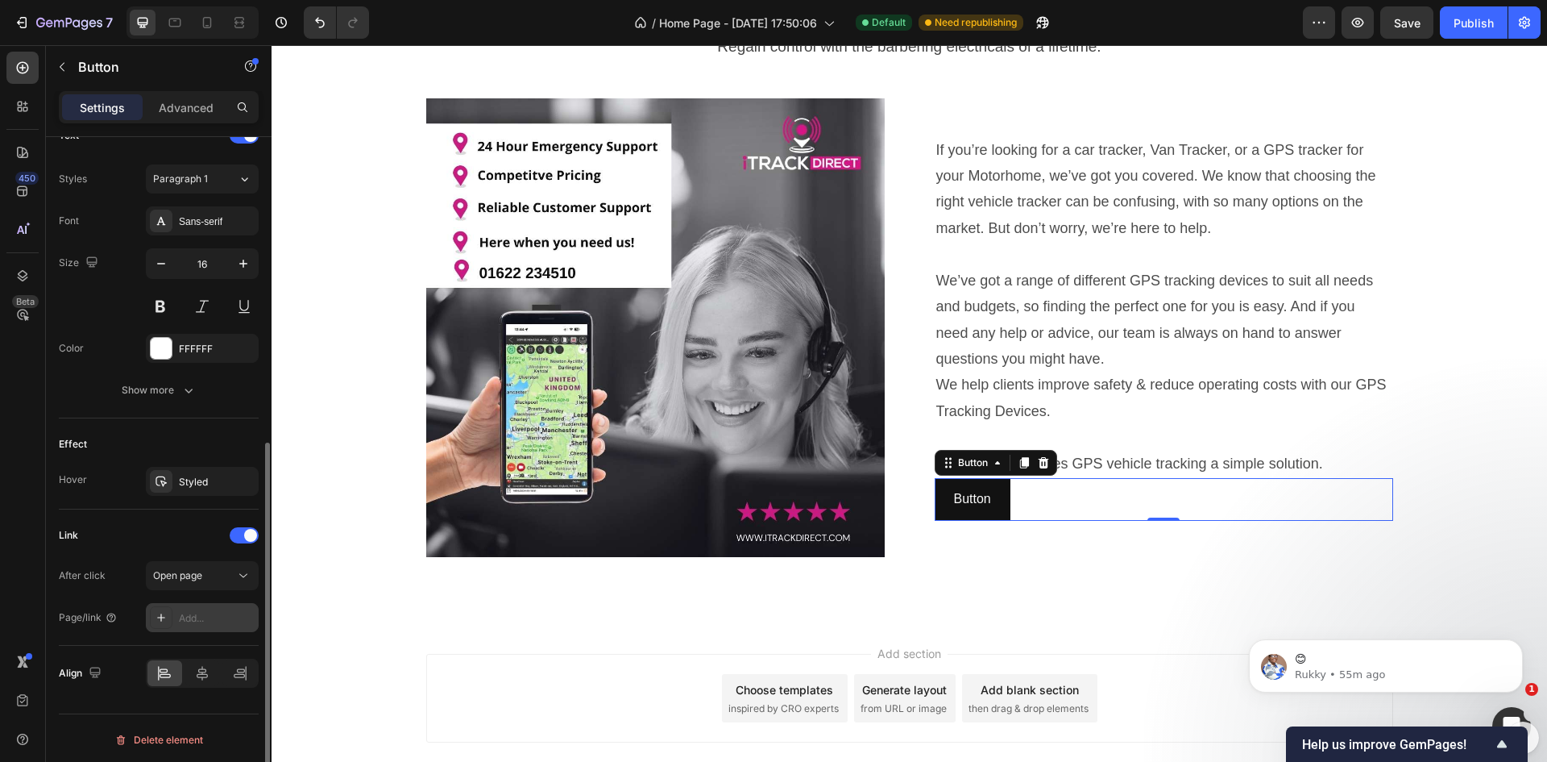
click at [208, 620] on div "Add..." at bounding box center [217, 618] width 76 height 15
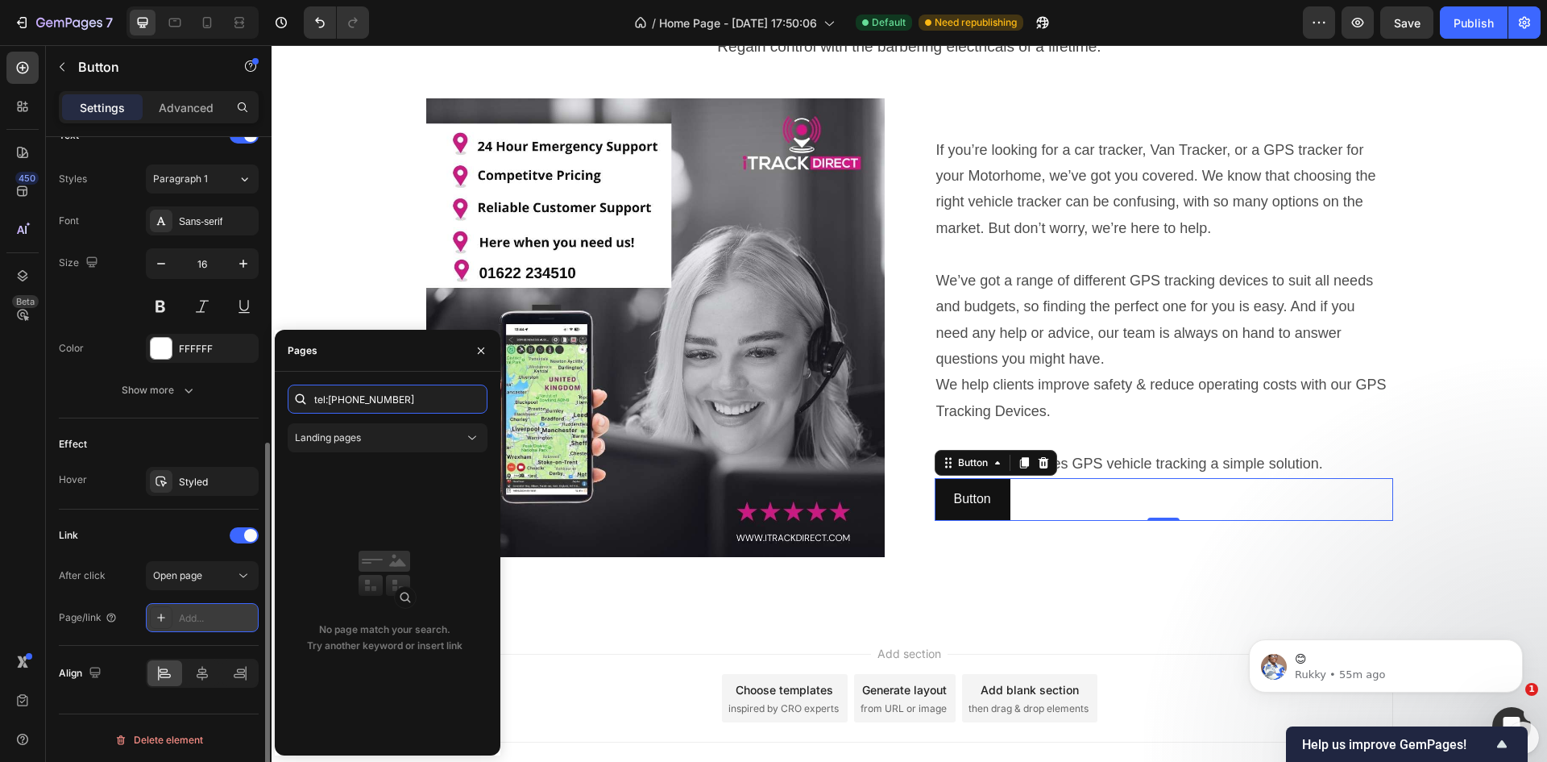
type input "tel:[PHONE_NUMBER]"
click at [242, 575] on icon at bounding box center [243, 576] width 8 height 4
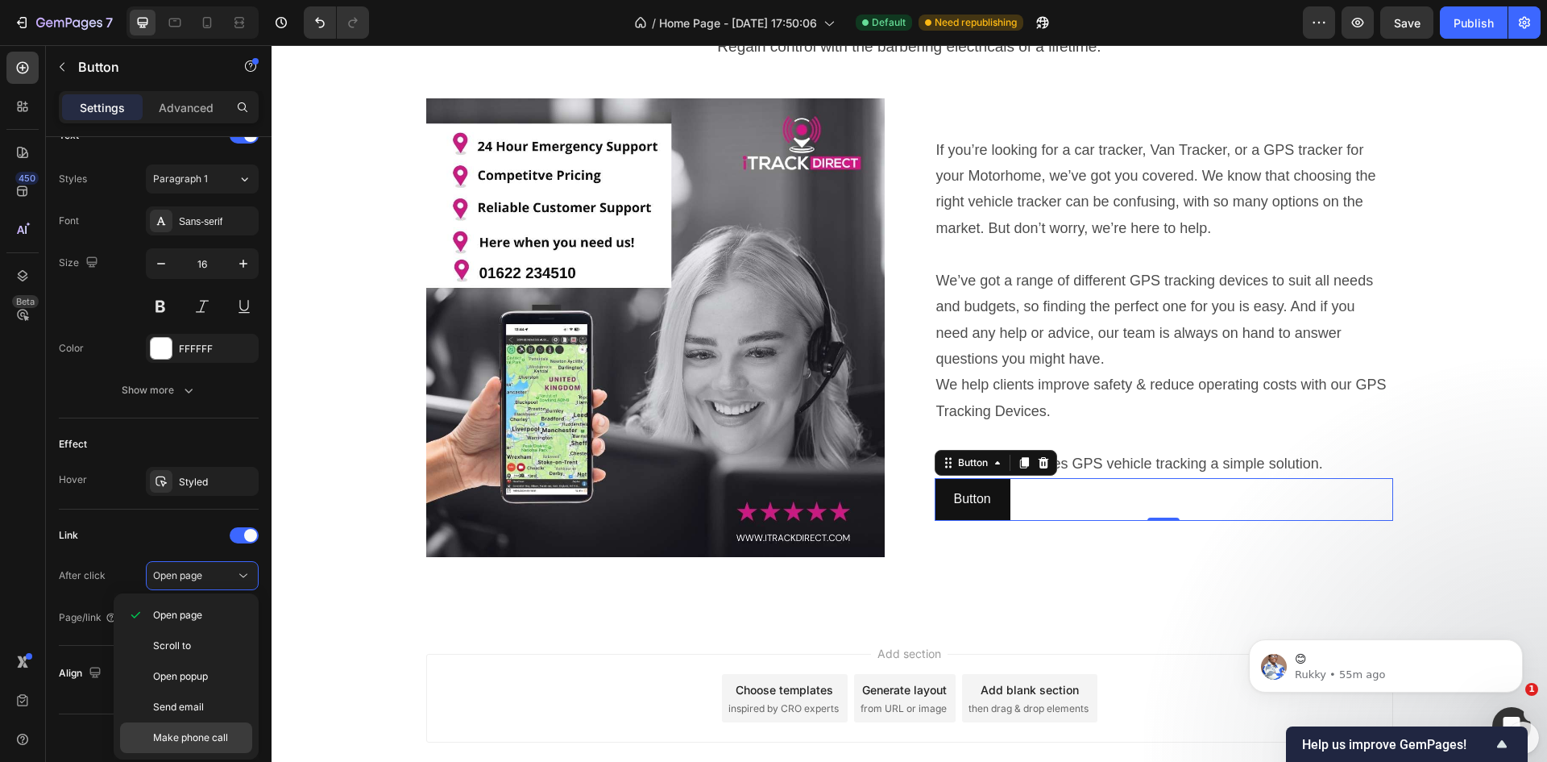
click at [199, 725] on div "Make phone call" at bounding box center [186, 737] width 132 height 31
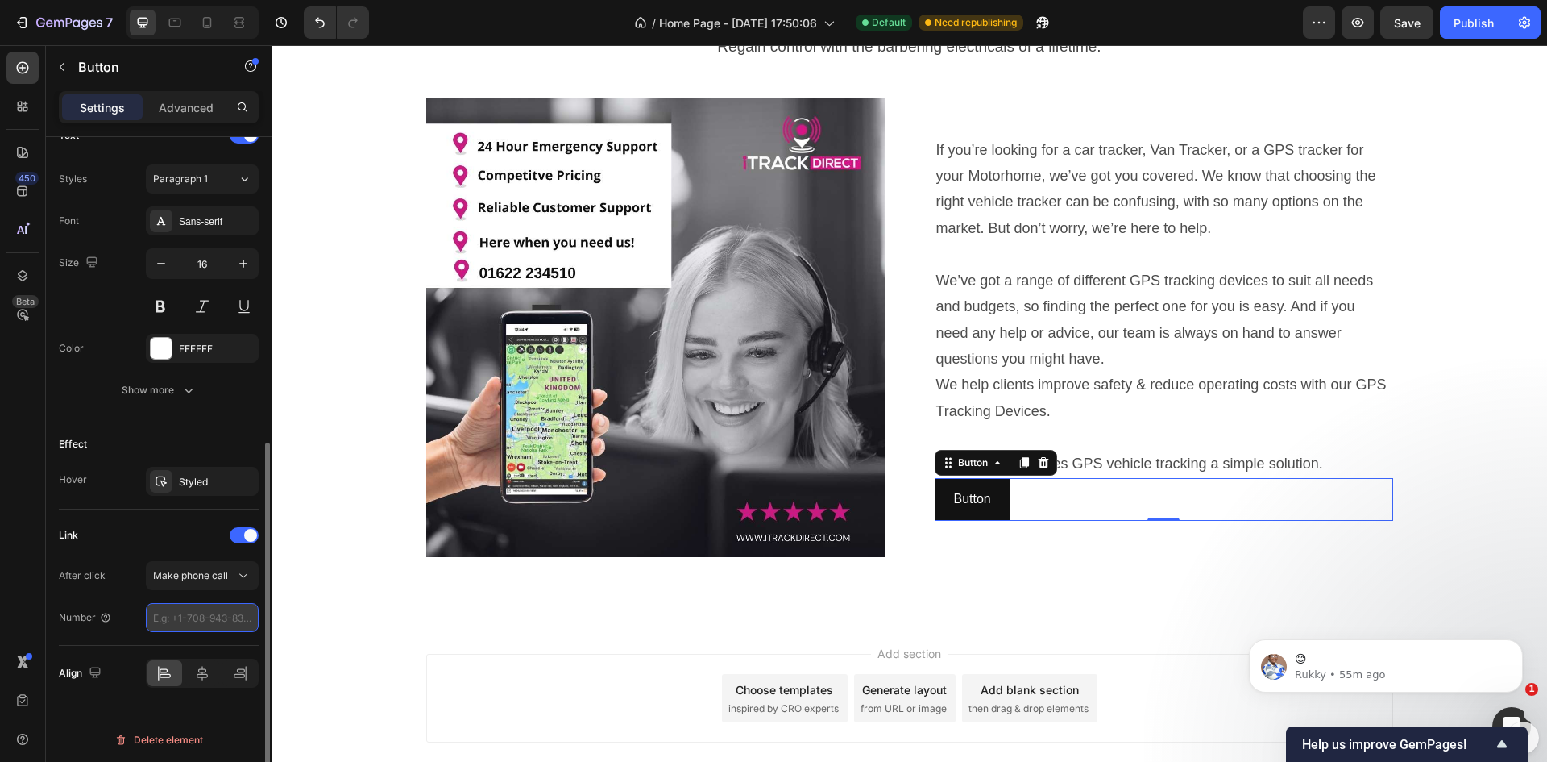
click at [154, 620] on input "tel" at bounding box center [202, 617] width 113 height 29
type input "01622234510"
click at [110, 631] on div "Number 01622234510" at bounding box center [159, 617] width 200 height 29
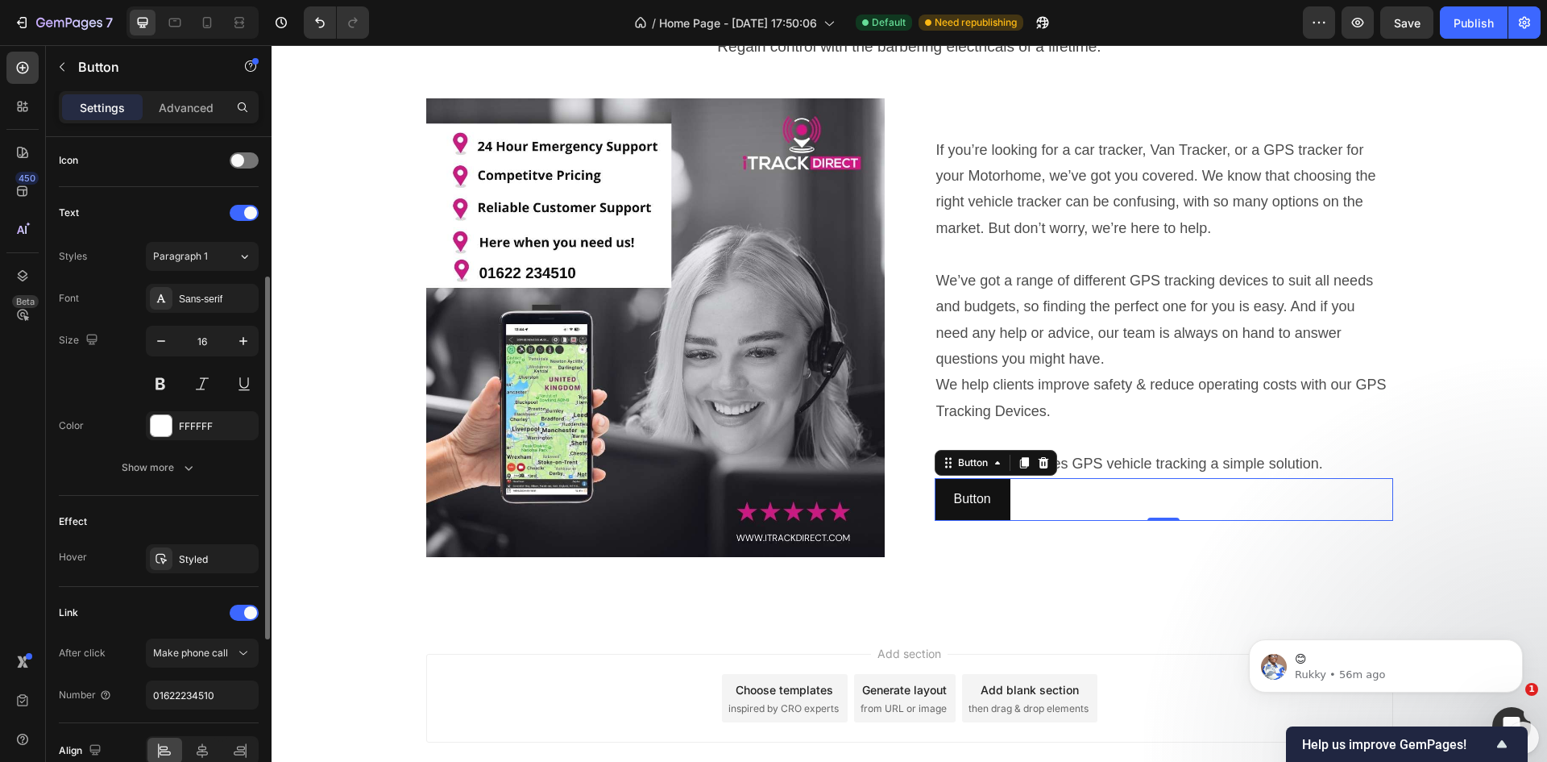
scroll to position [327, 0]
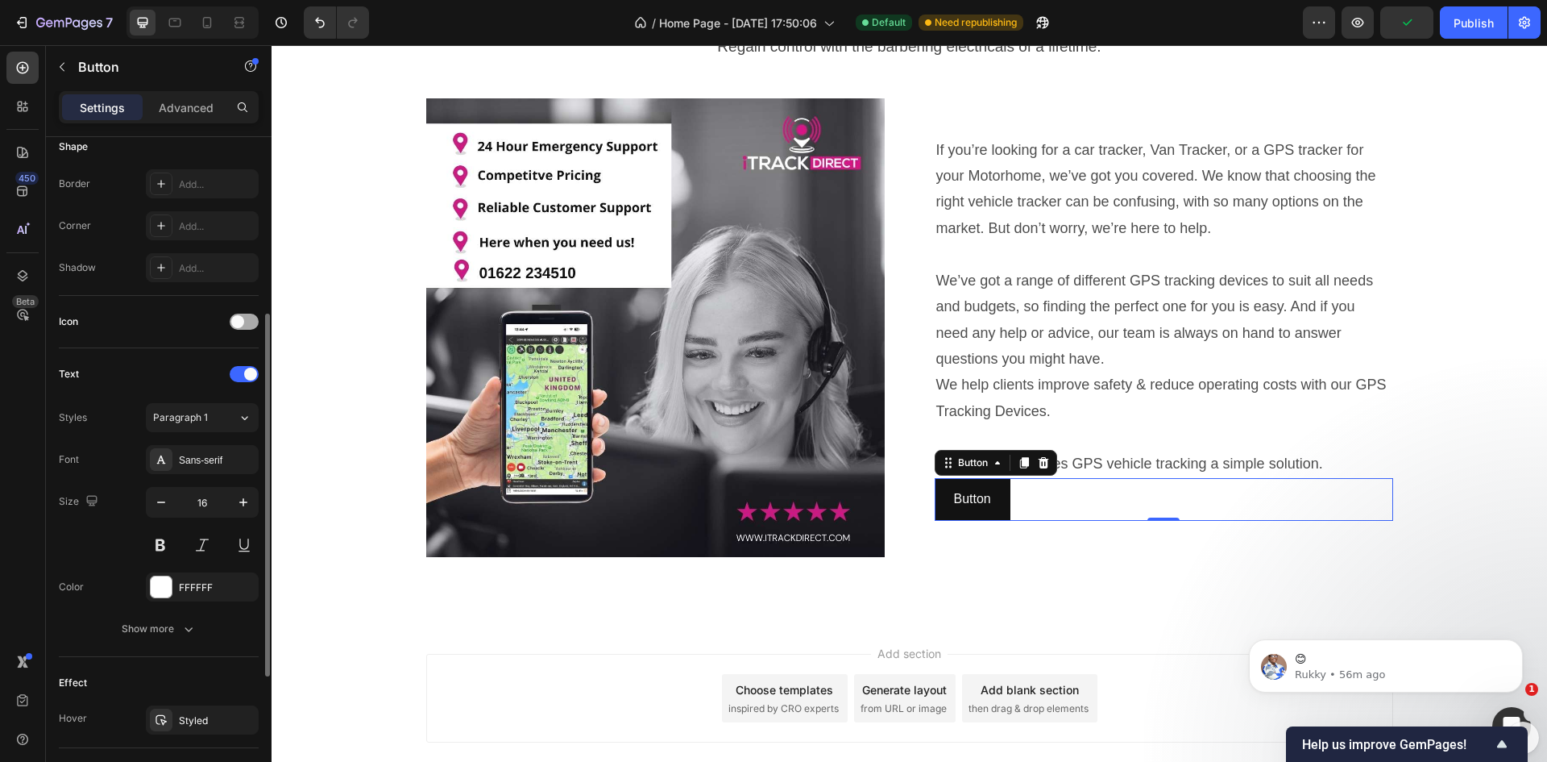
click at [242, 322] on span at bounding box center [237, 321] width 13 height 13
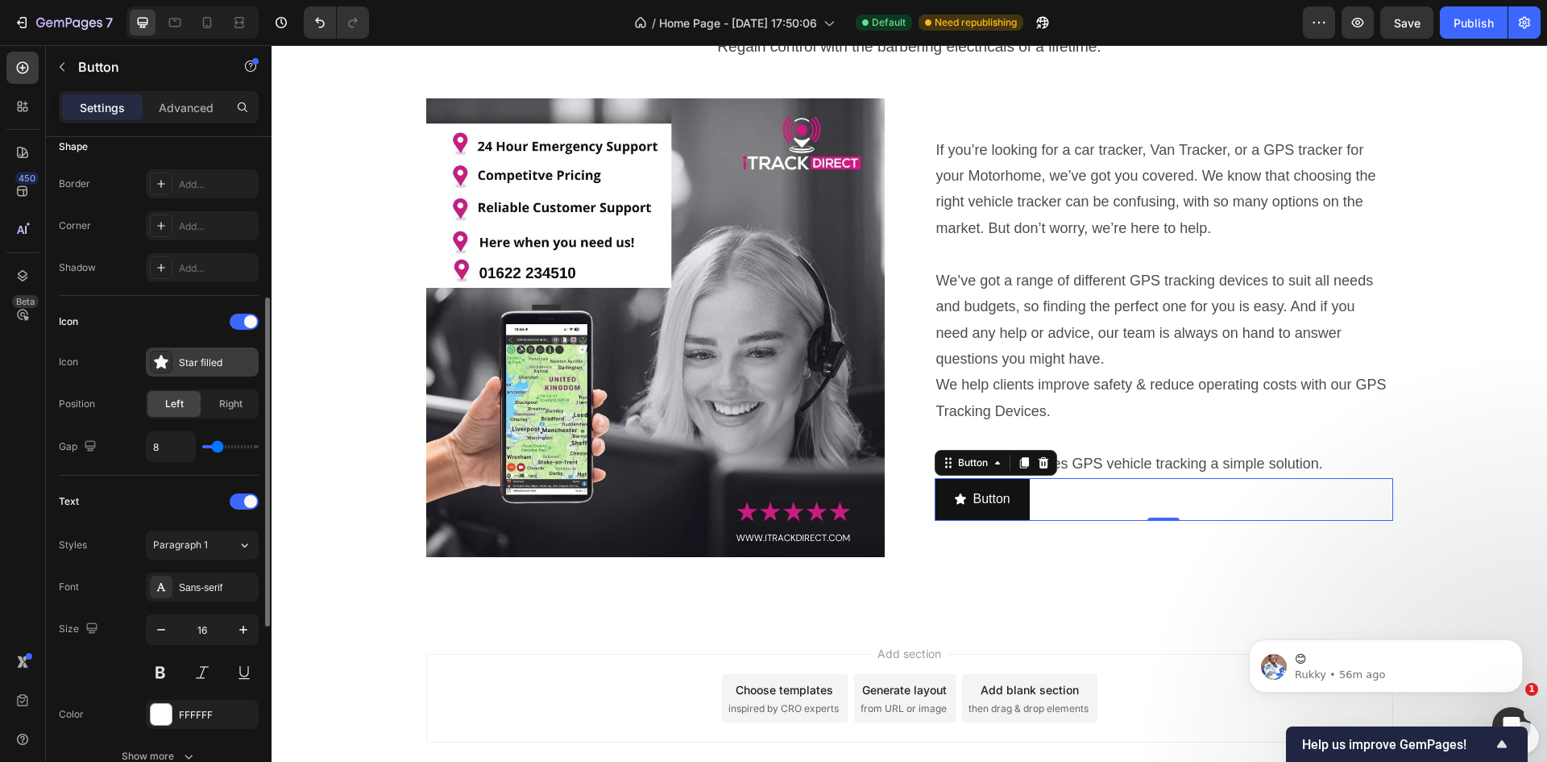
click at [161, 358] on icon at bounding box center [161, 362] width 14 height 14
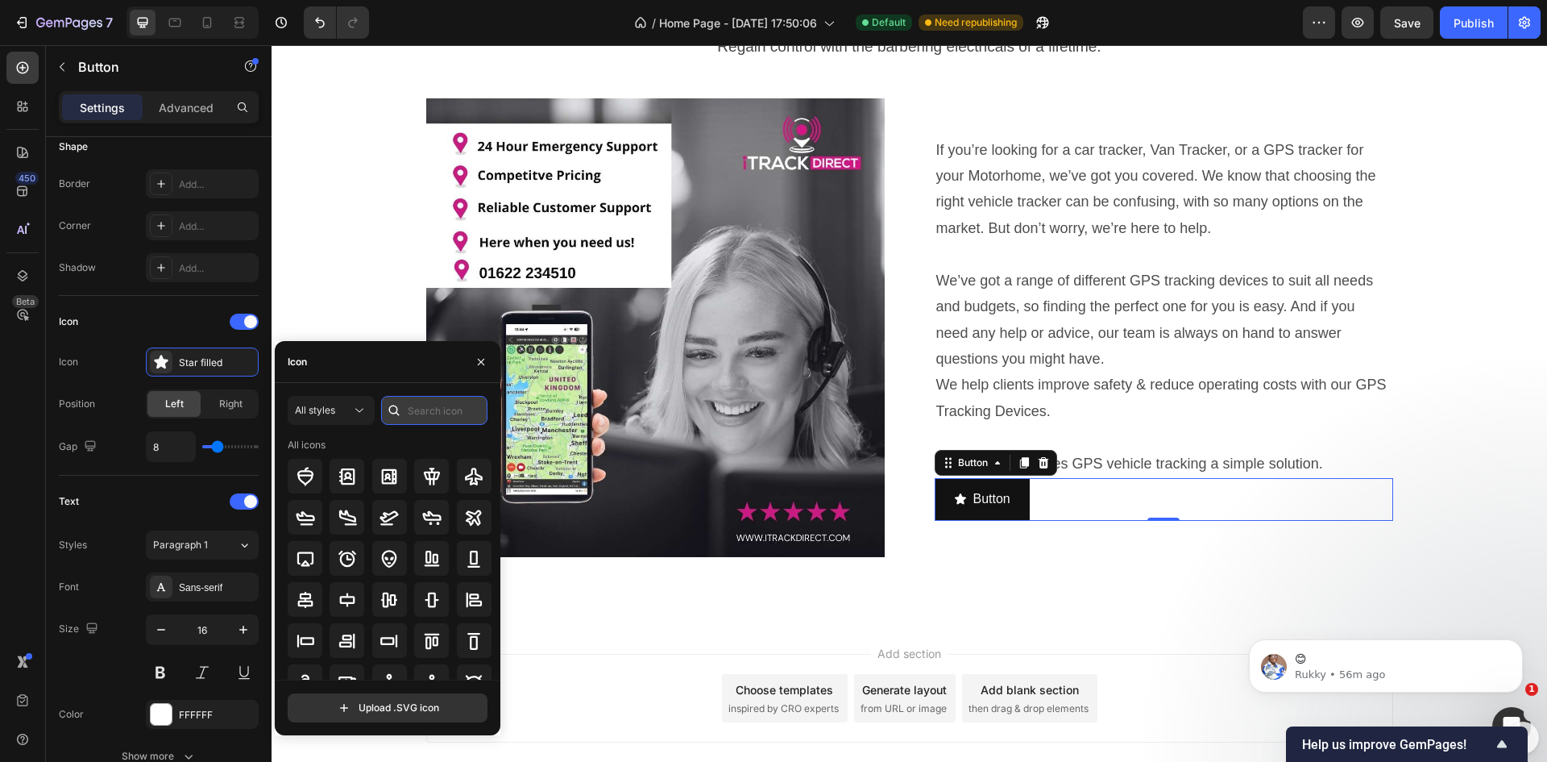
click at [412, 410] on input "text" at bounding box center [434, 410] width 106 height 29
type input "tel"
click at [469, 557] on icon at bounding box center [473, 558] width 19 height 19
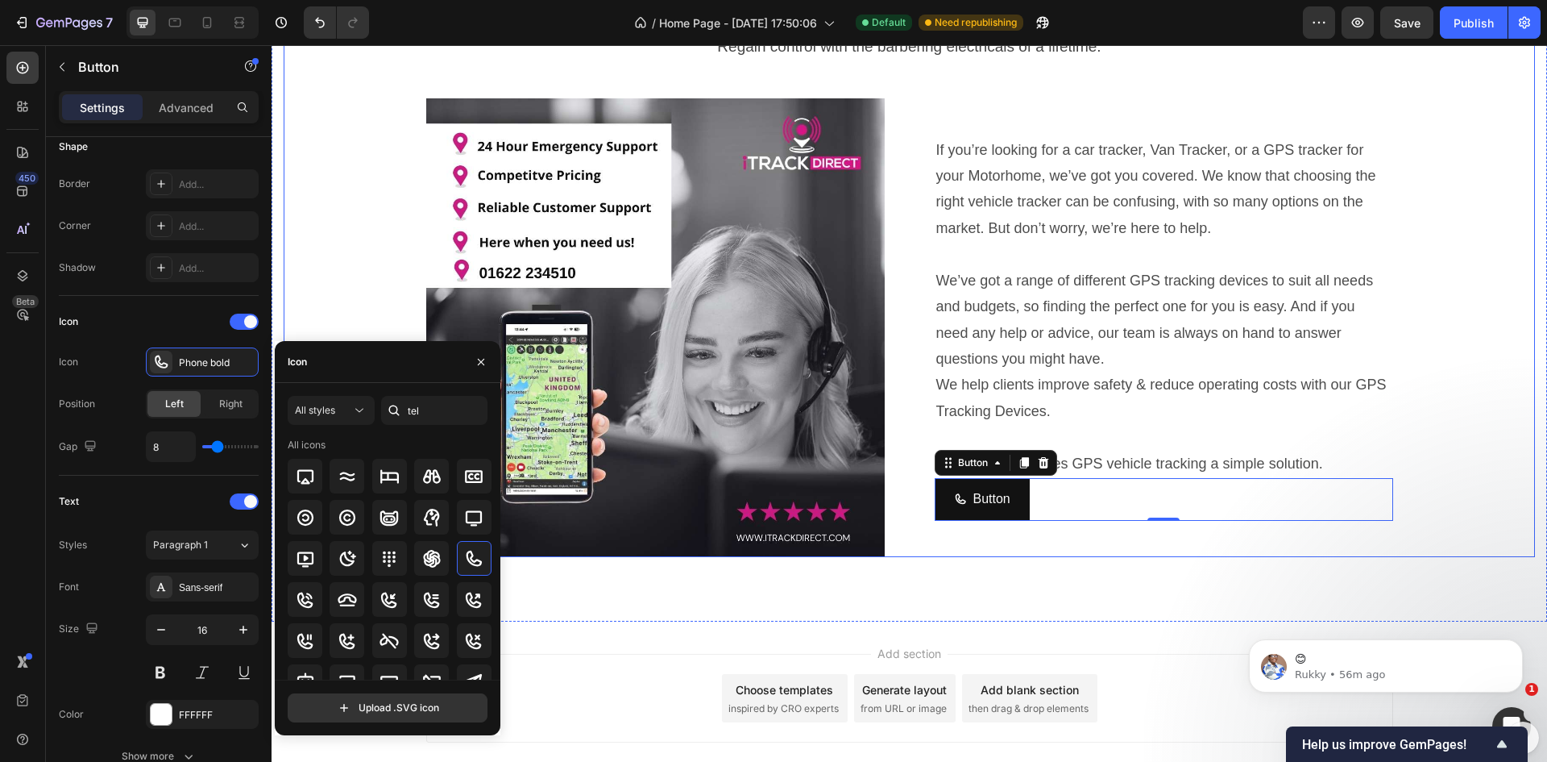
click at [337, 314] on div "GPS Vehicle Trackers For Cars, Vans & Fleet Management Heading Regain control w…" at bounding box center [910, 267] width 1252 height 582
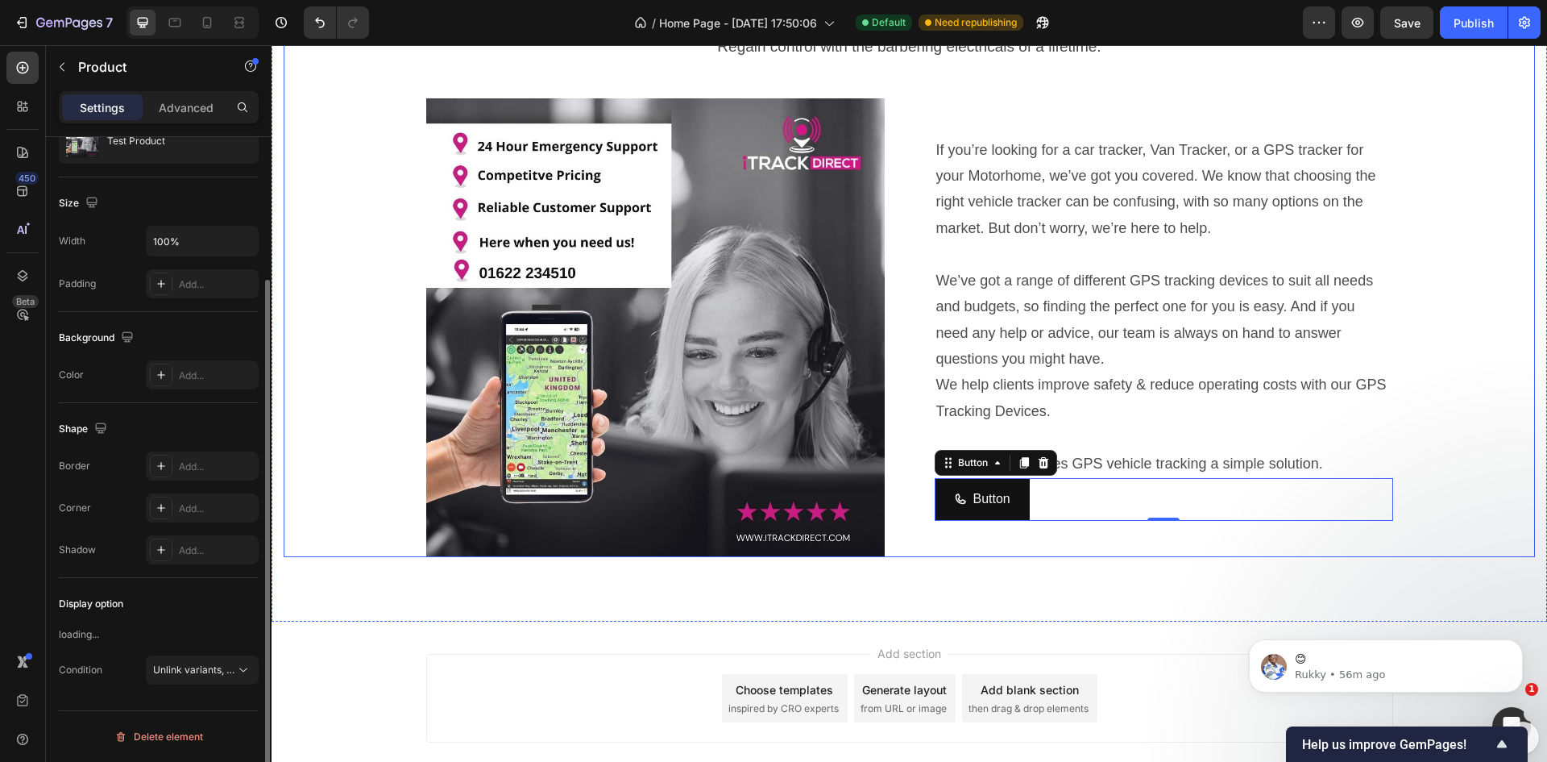
scroll to position [0, 0]
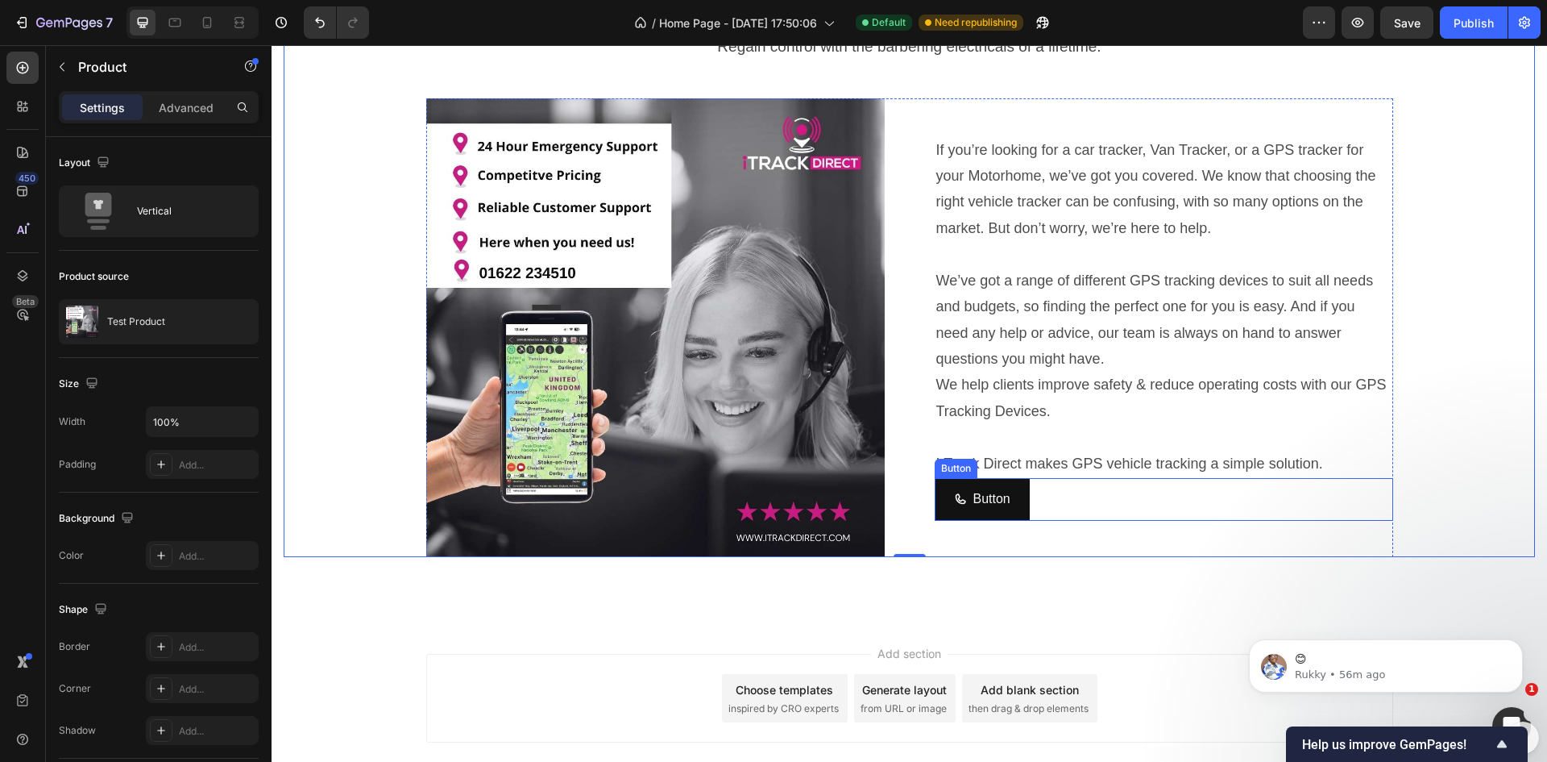
click at [1035, 502] on div "Button Button" at bounding box center [1164, 499] width 459 height 43
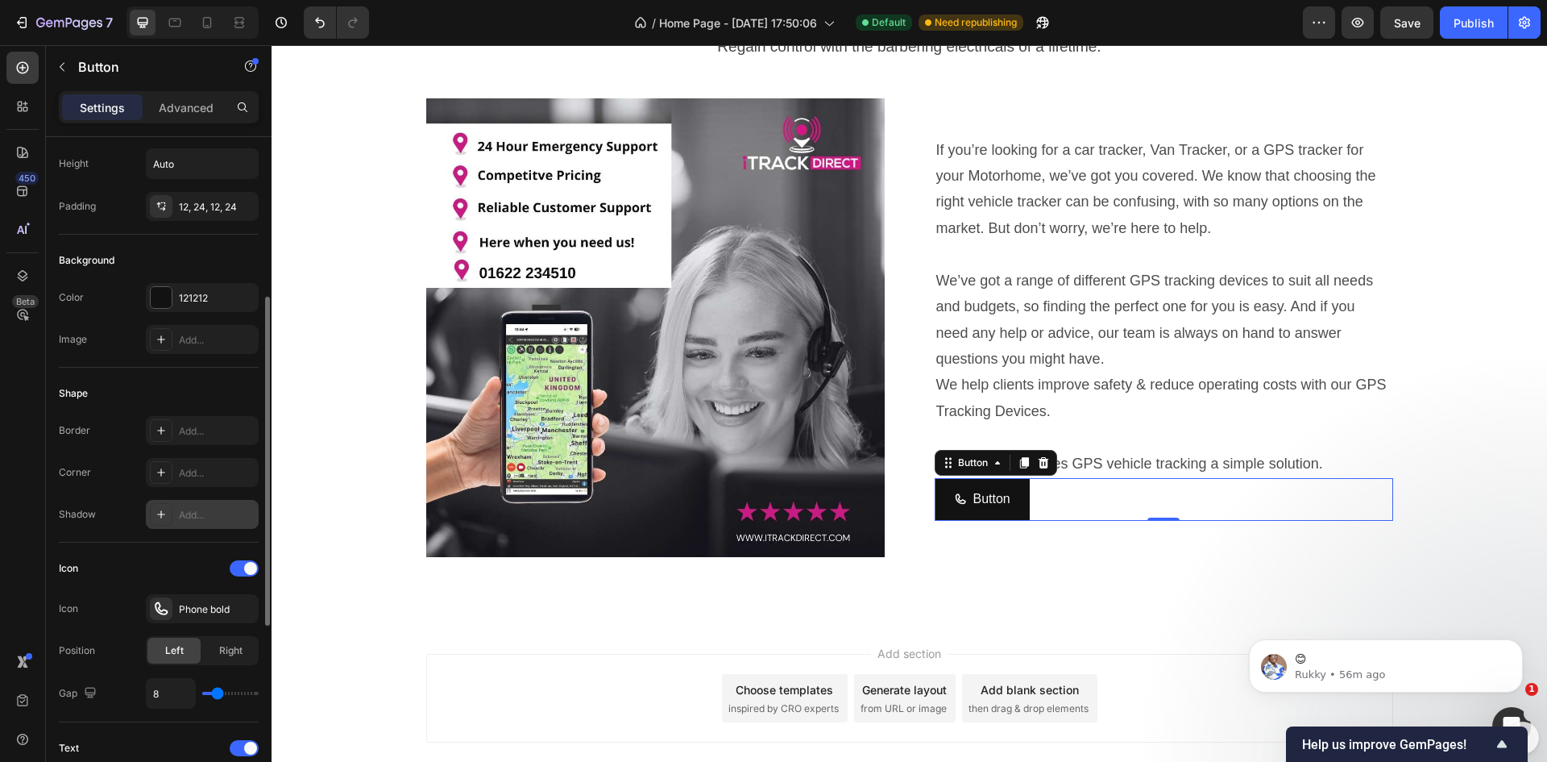
scroll to position [161, 0]
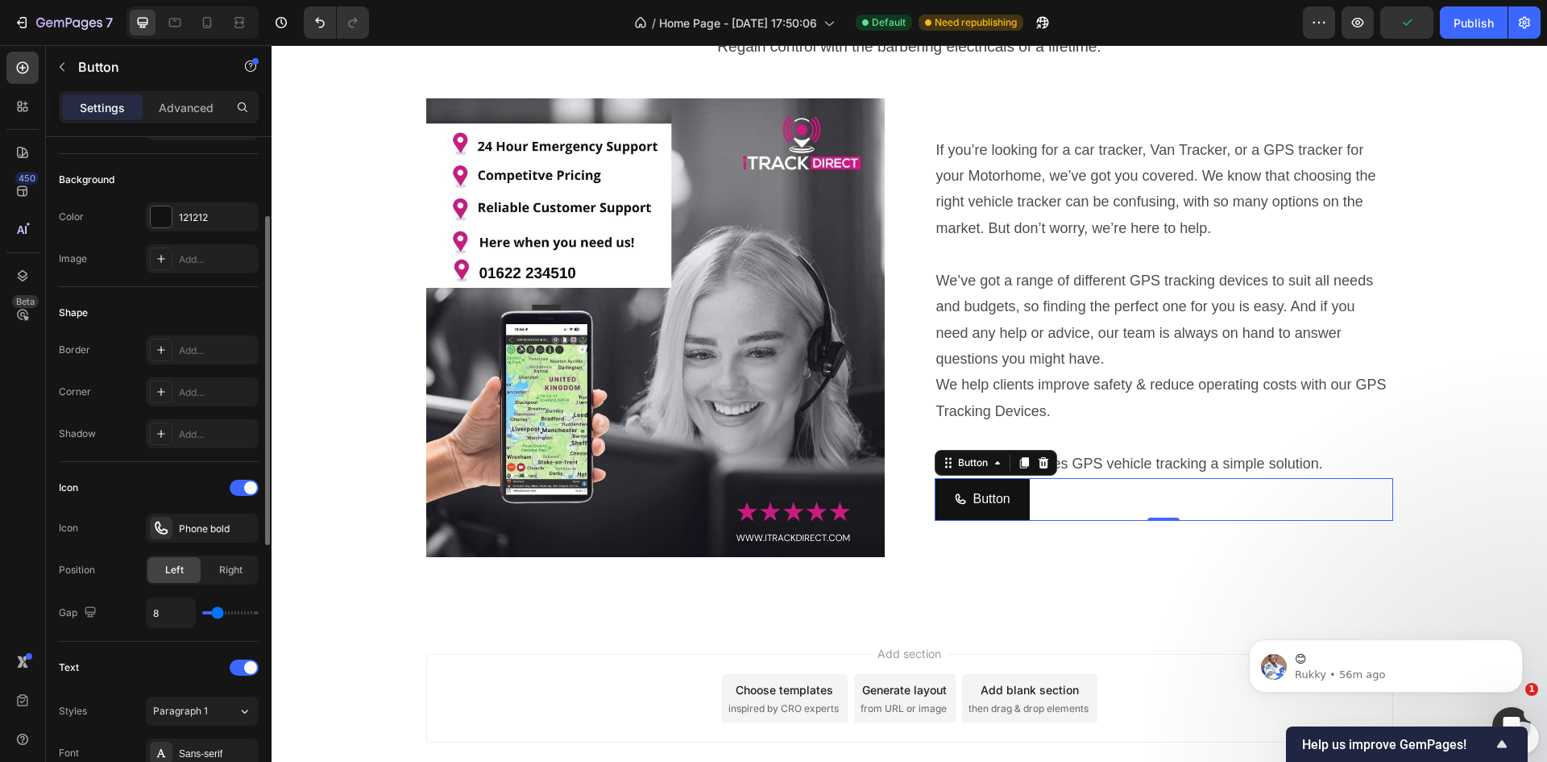
type input "9"
type input "10"
type input "11"
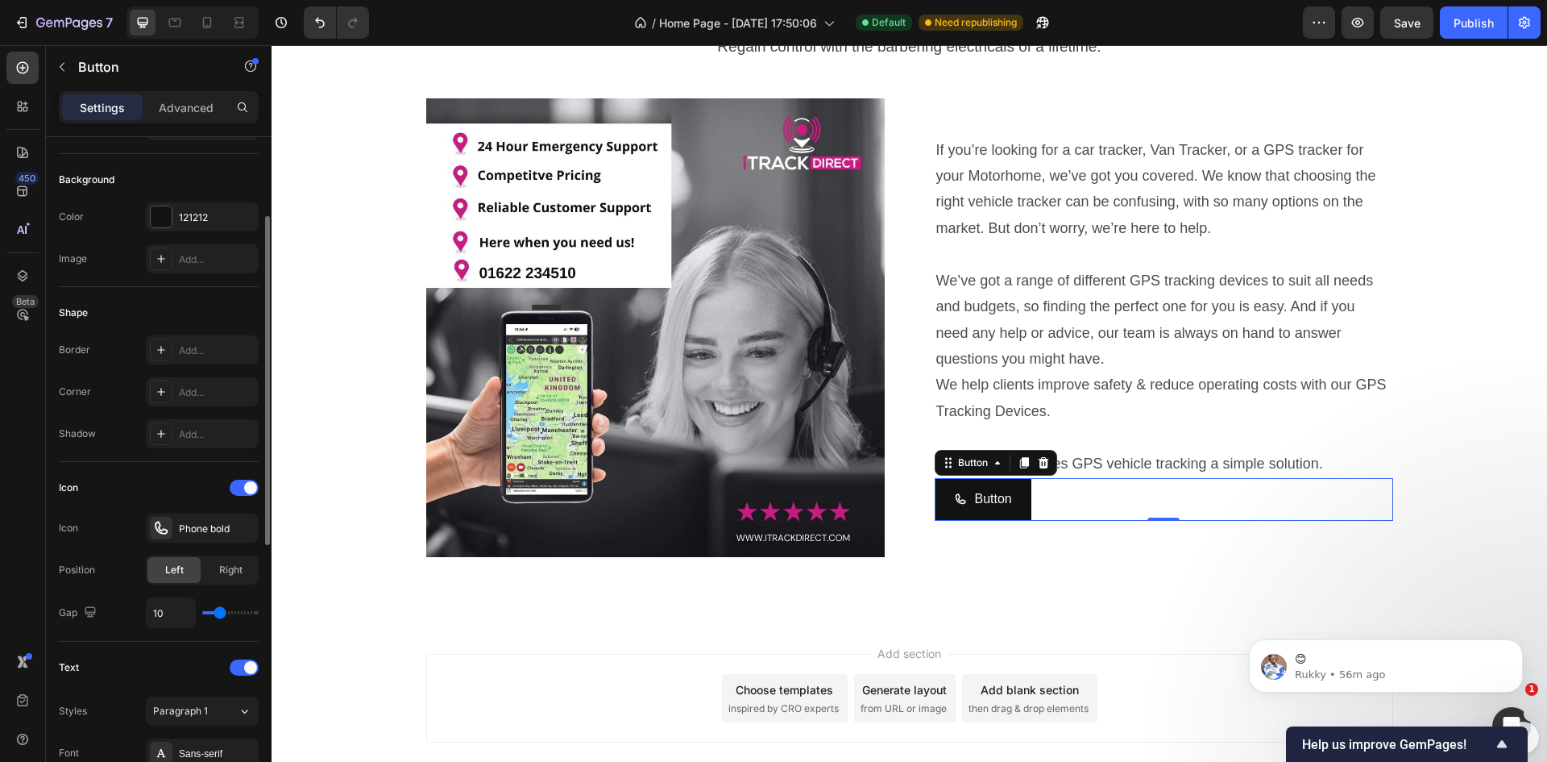
type input "11"
type input "12"
type input "13"
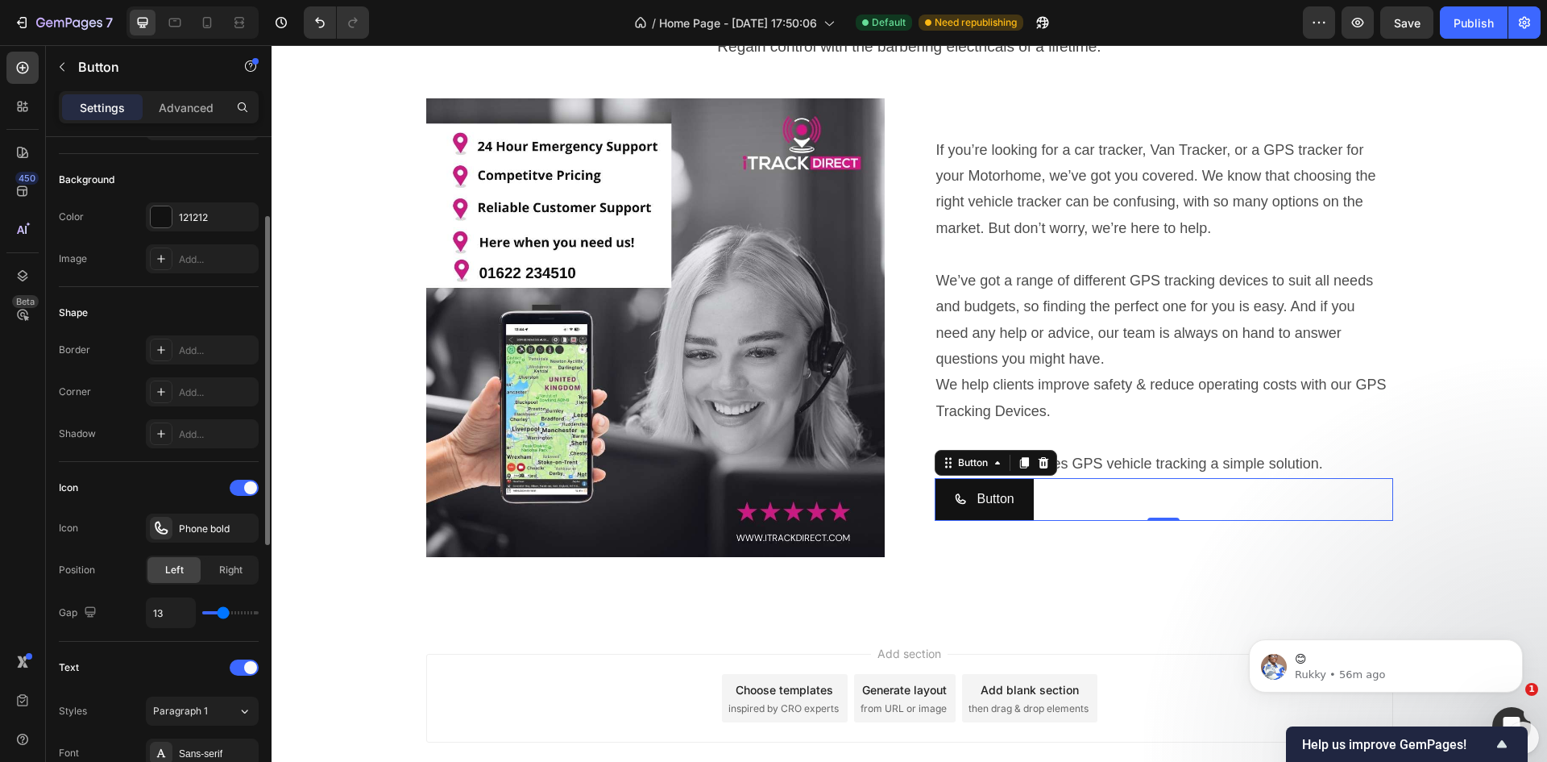
type input "12"
type input "11"
type input "10"
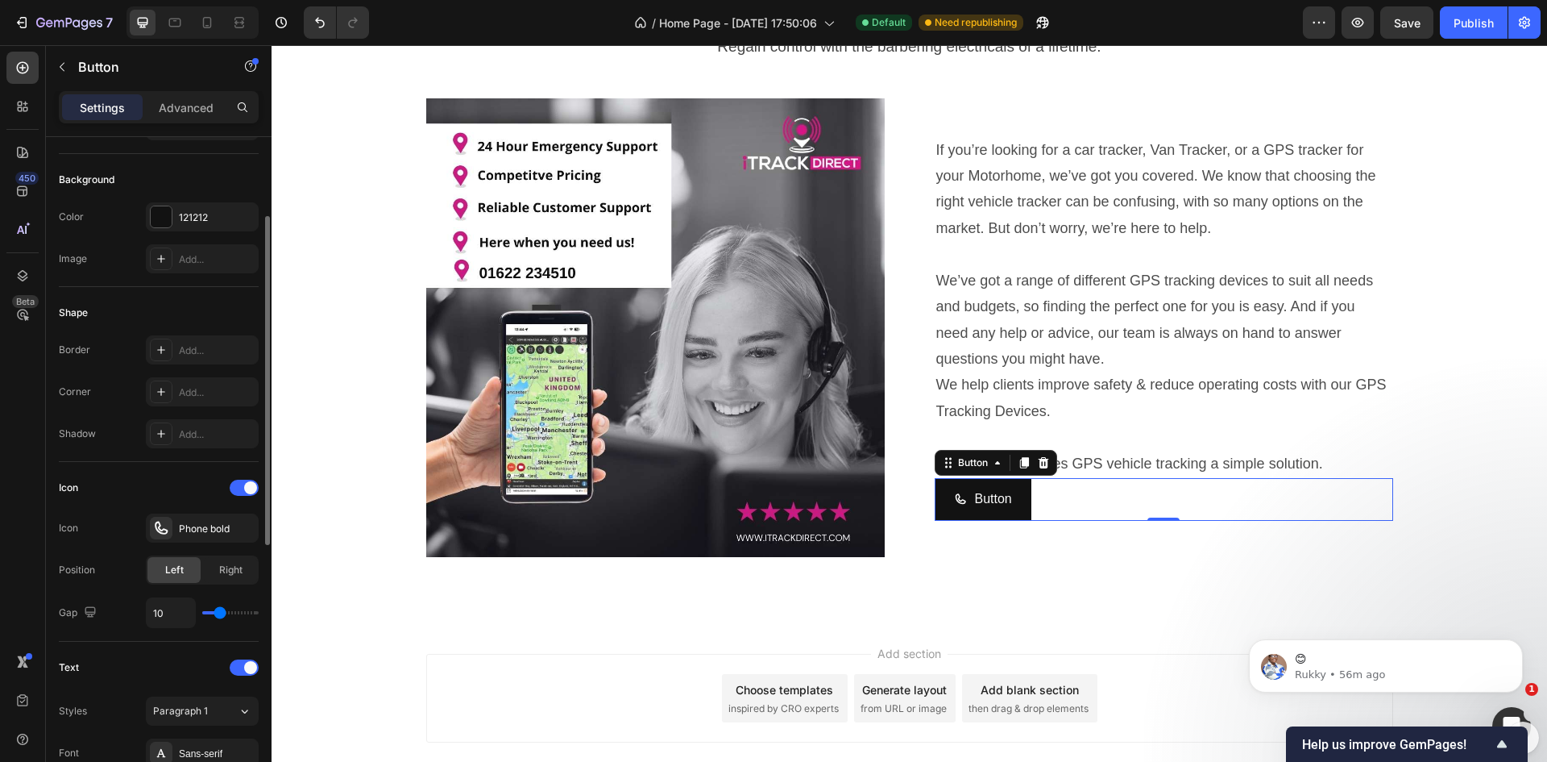
type input "10"
click at [219, 613] on input "range" at bounding box center [230, 612] width 56 height 3
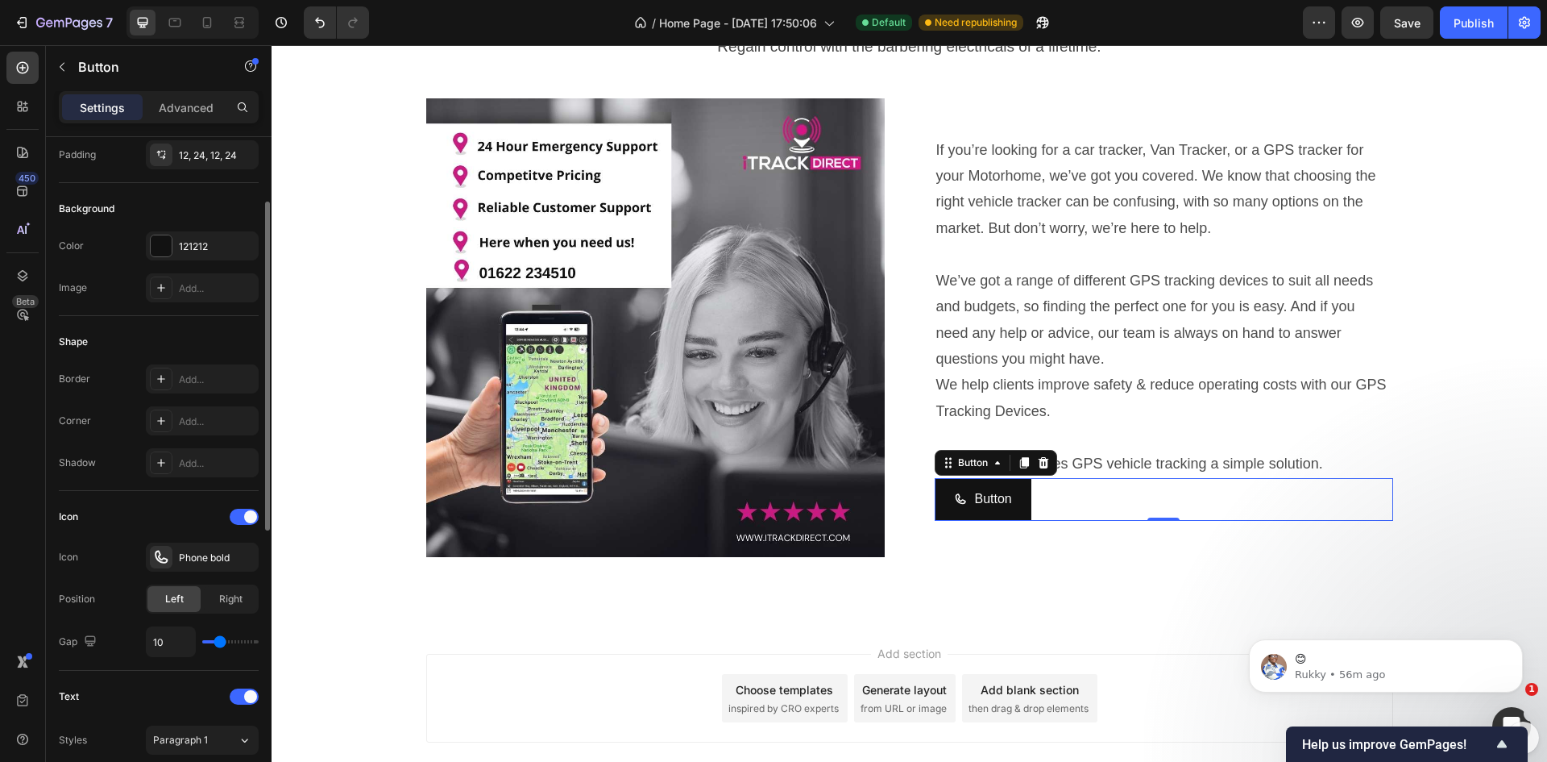
scroll to position [0, 0]
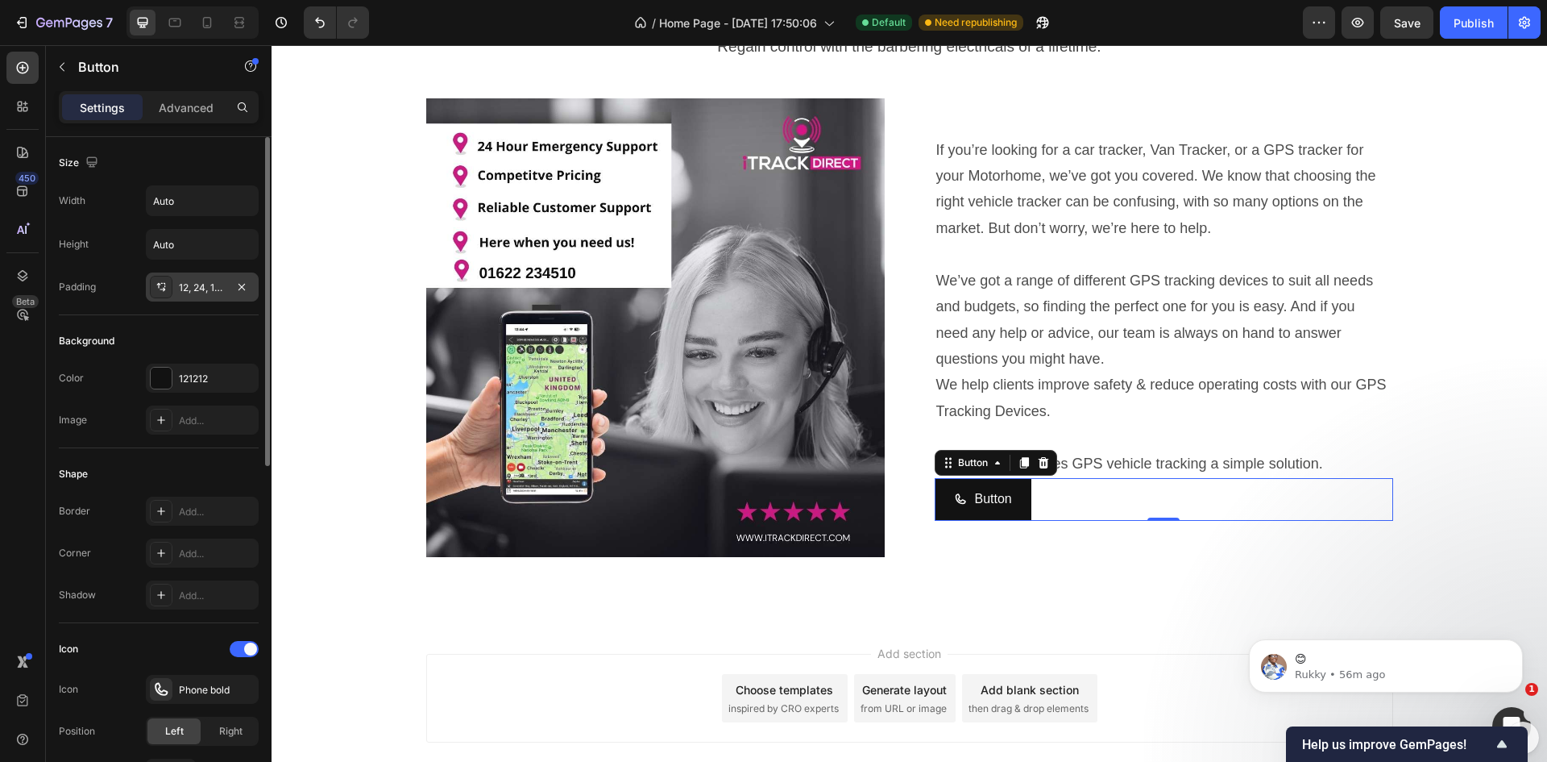
click at [188, 287] on div "12, 24, 12, 24" at bounding box center [202, 287] width 47 height 15
click at [967, 491] on div "Button" at bounding box center [983, 499] width 58 height 23
click at [982, 497] on p "Button" at bounding box center [993, 499] width 37 height 23
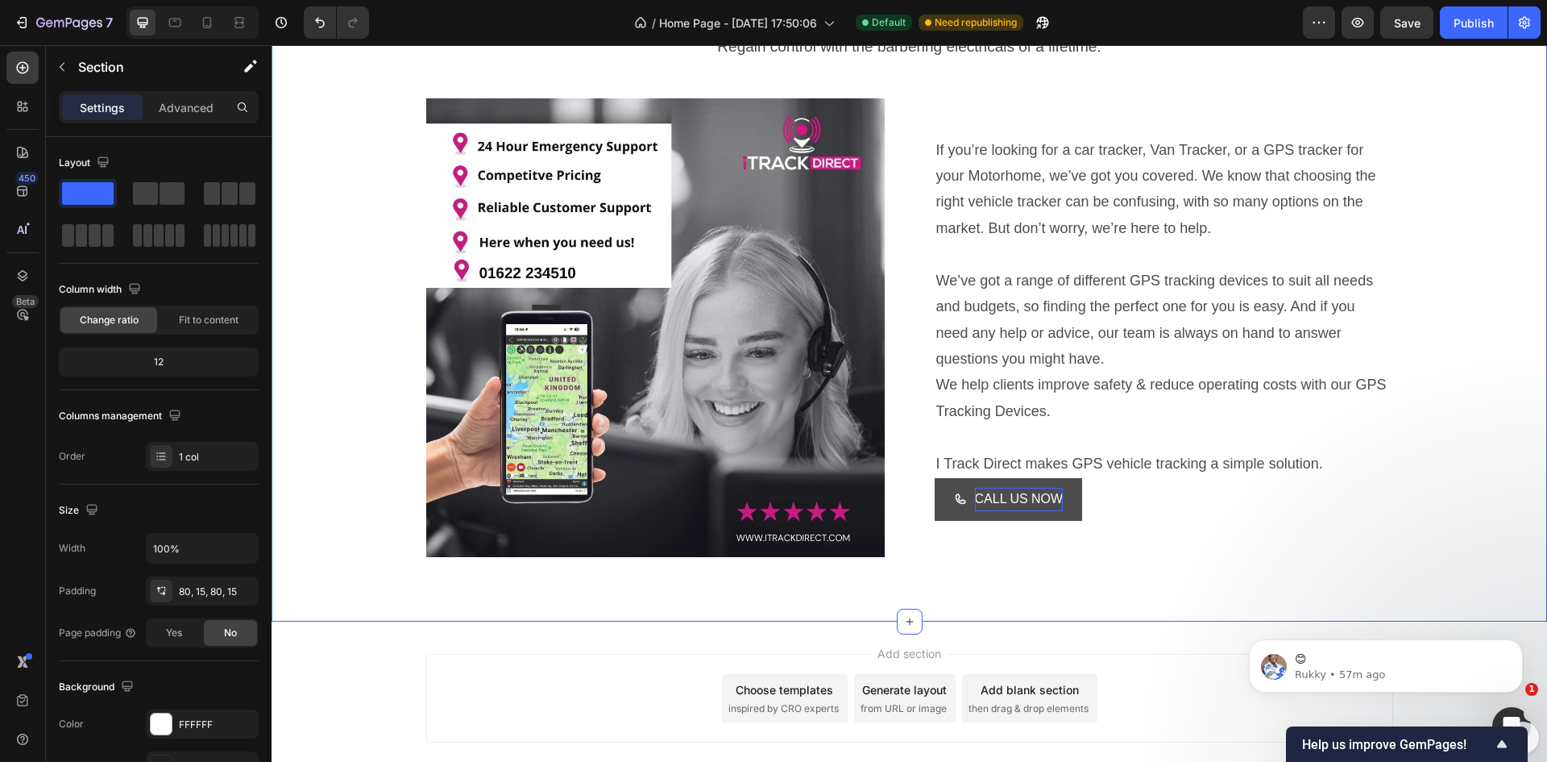
click at [1164, 570] on div "GPS Vehicle Trackers For Cars, Vans & Fleet Management Heading Regain control w…" at bounding box center [910, 266] width 1276 height 711
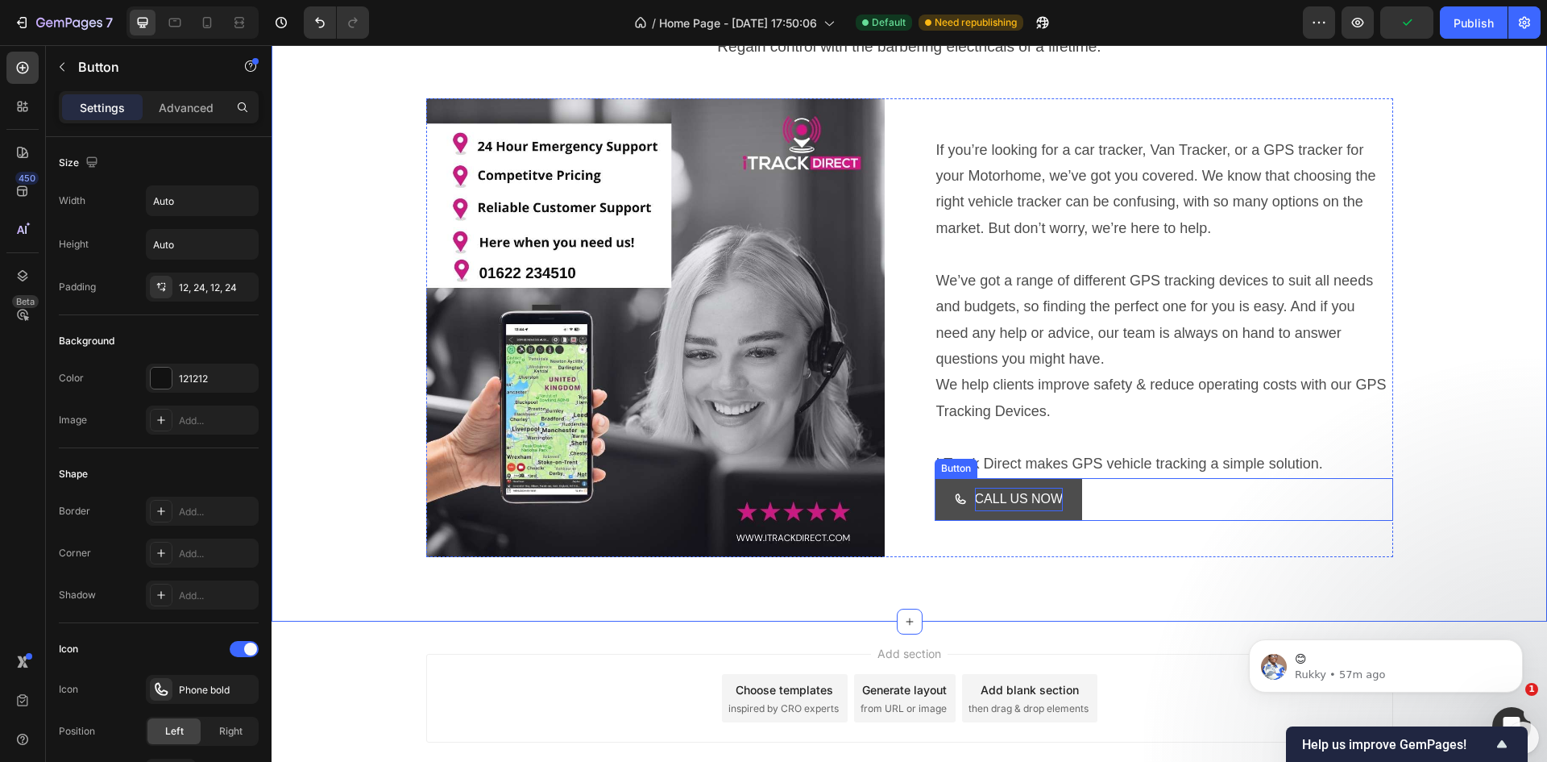
click at [954, 497] on icon at bounding box center [960, 498] width 13 height 13
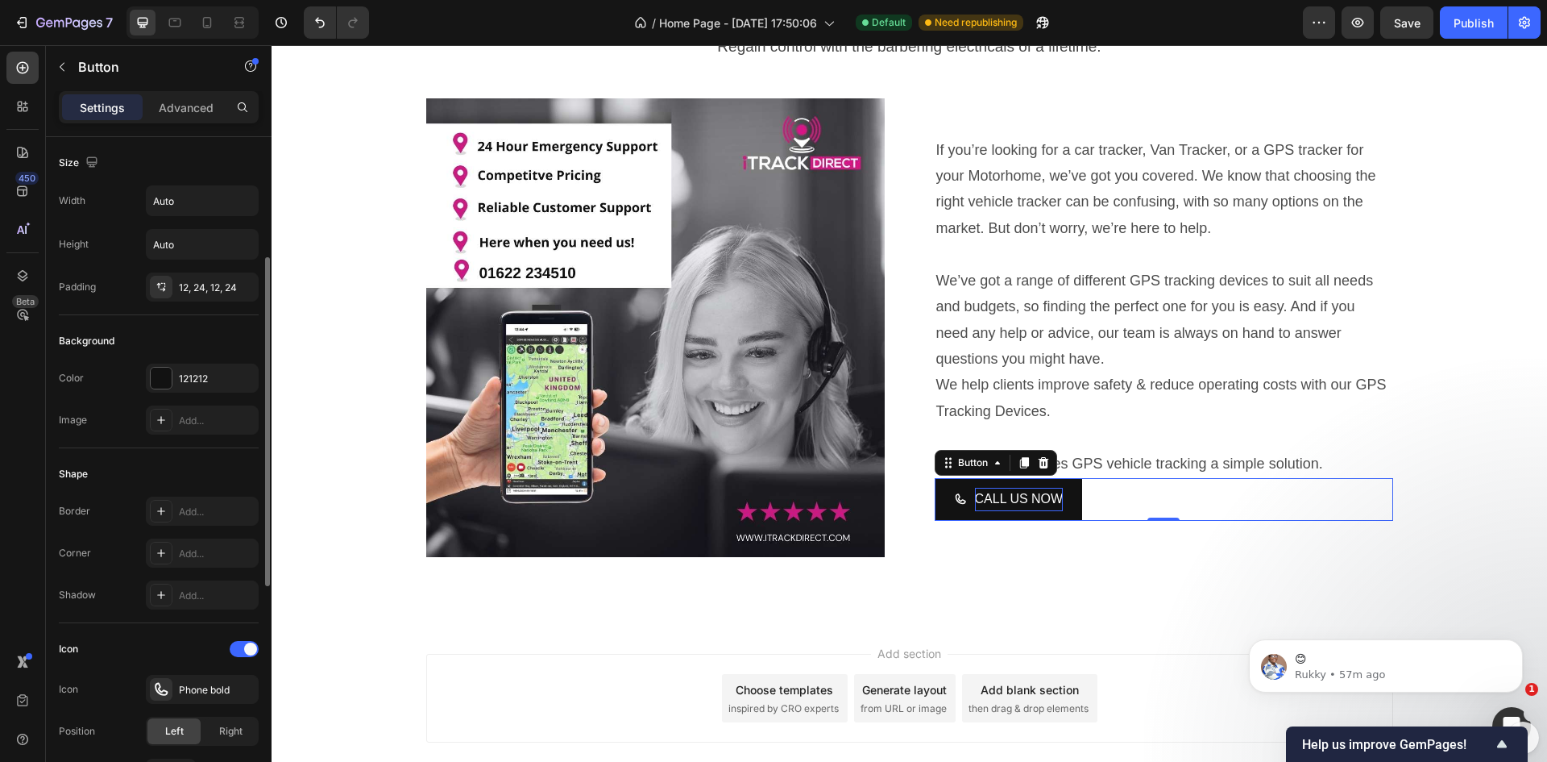
scroll to position [322, 0]
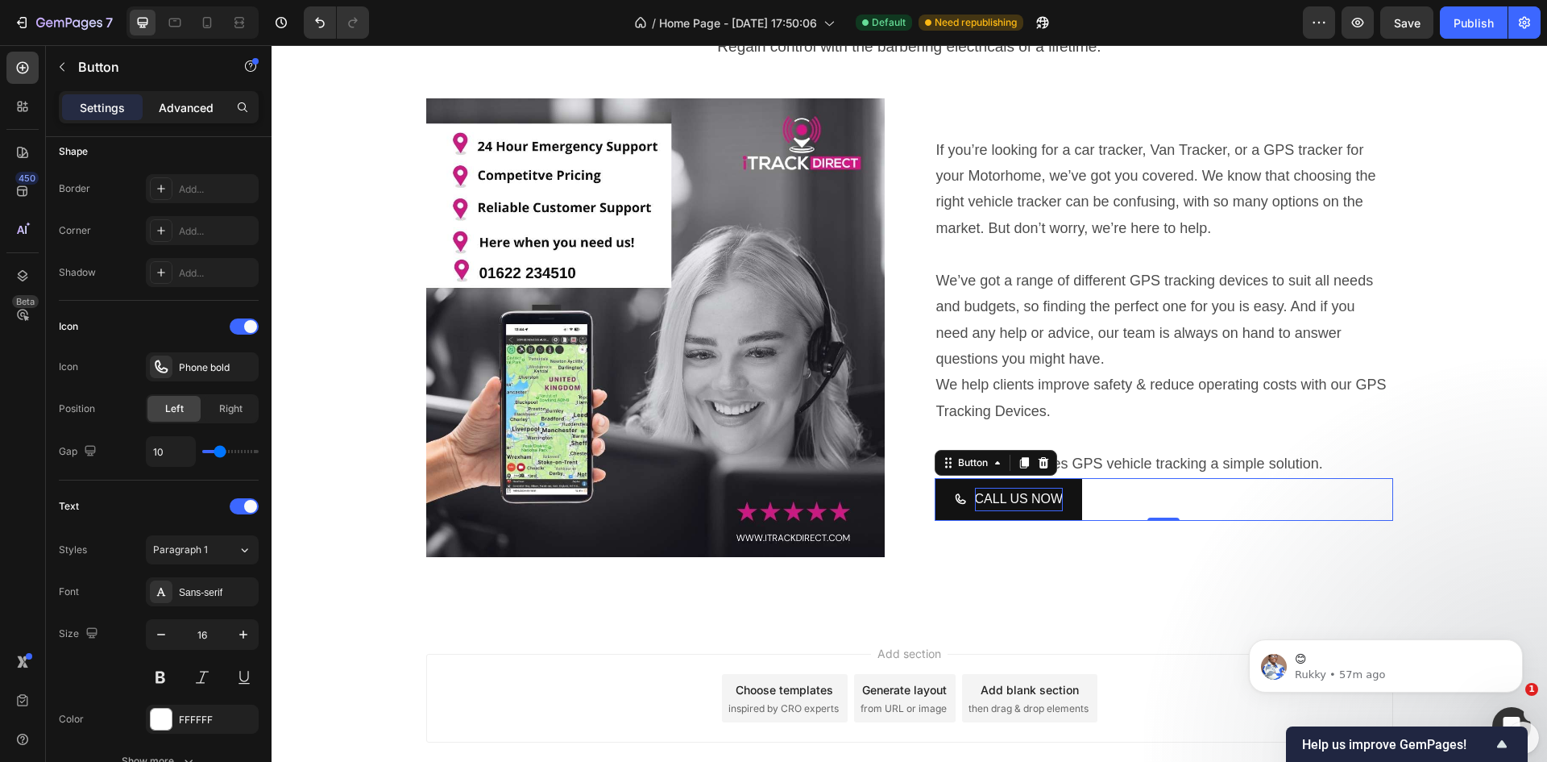
click at [179, 107] on p "Advanced" at bounding box center [186, 107] width 55 height 17
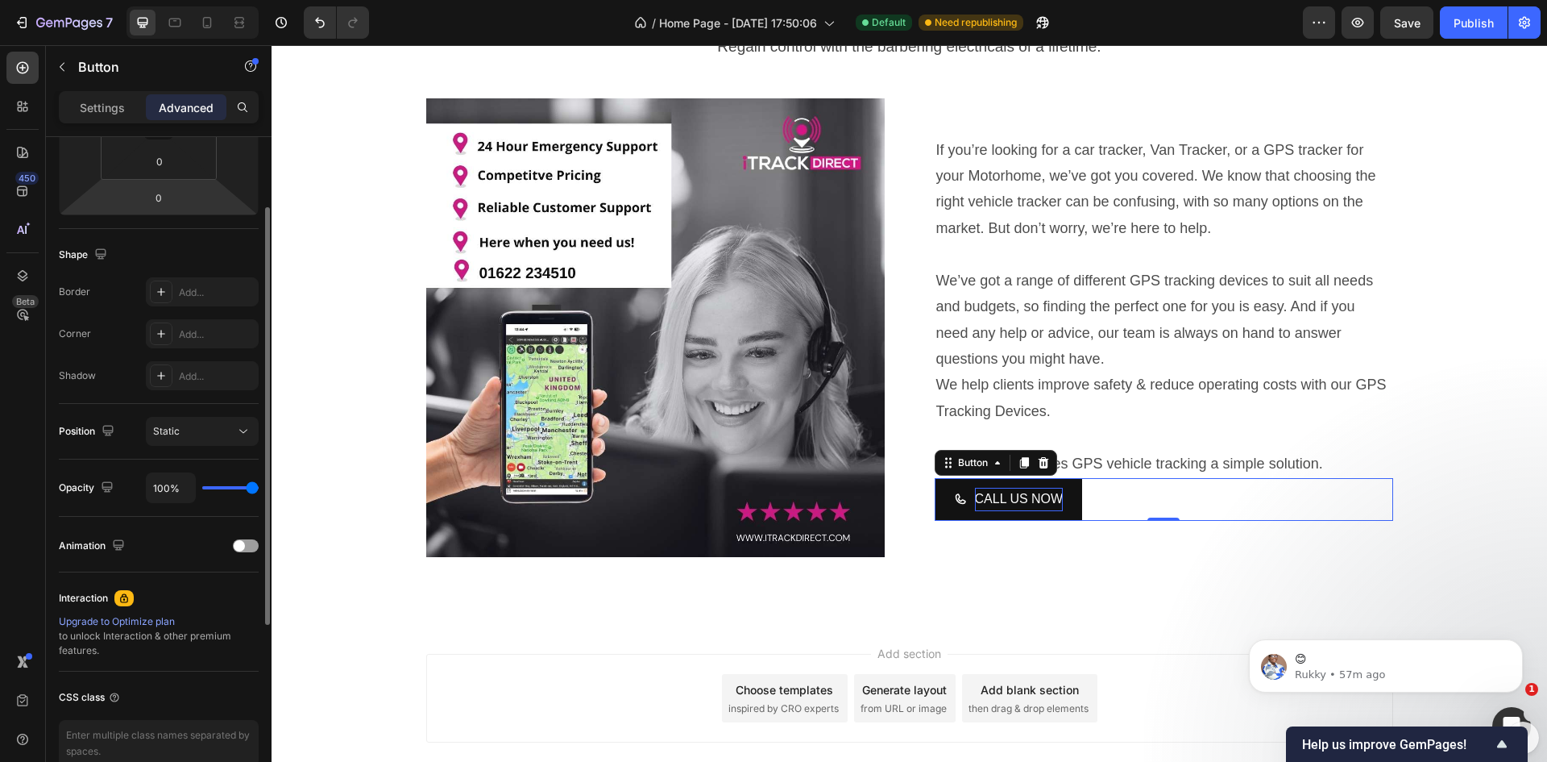
scroll to position [242, 0]
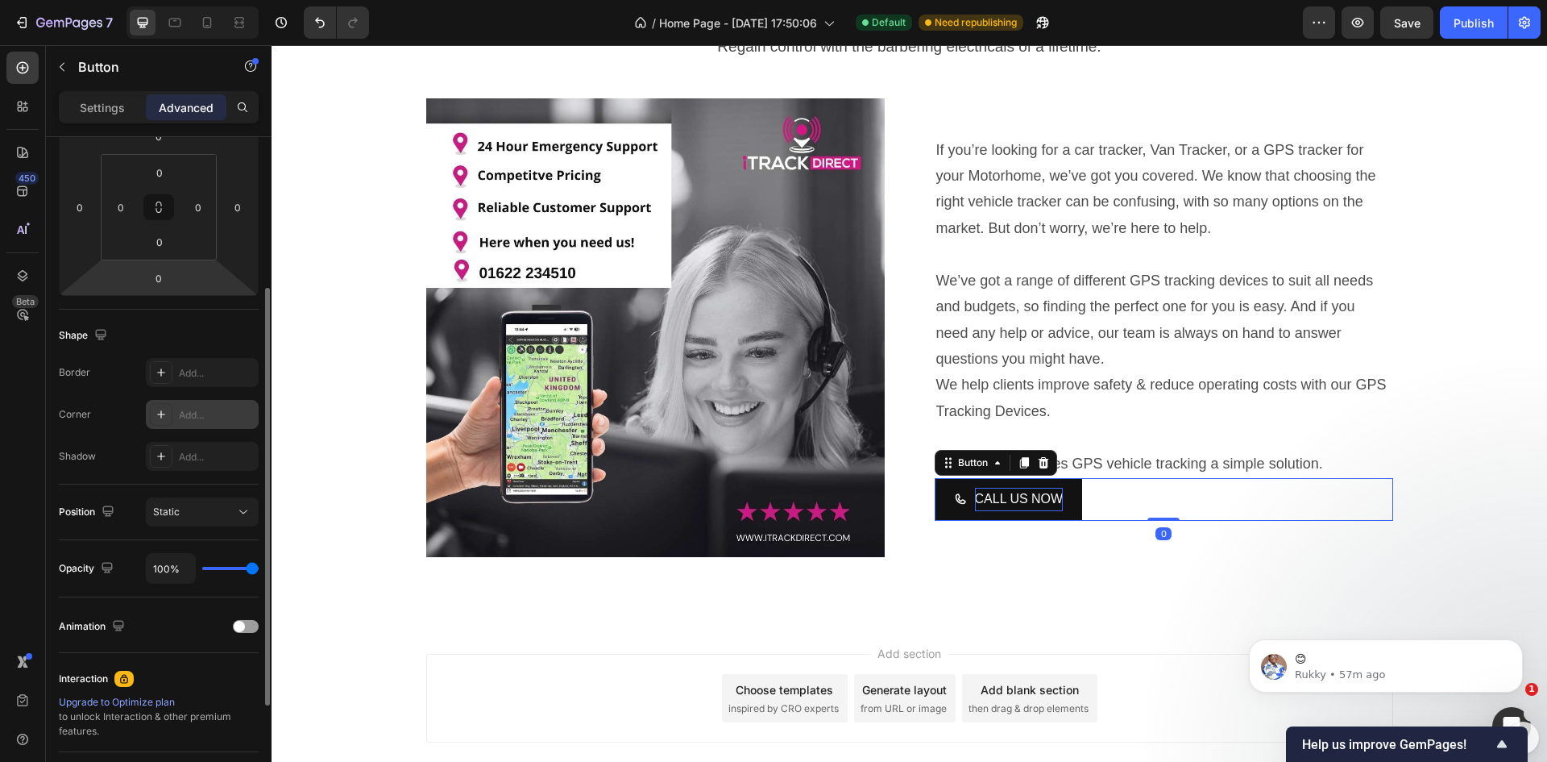
click at [164, 413] on icon at bounding box center [161, 414] width 13 height 13
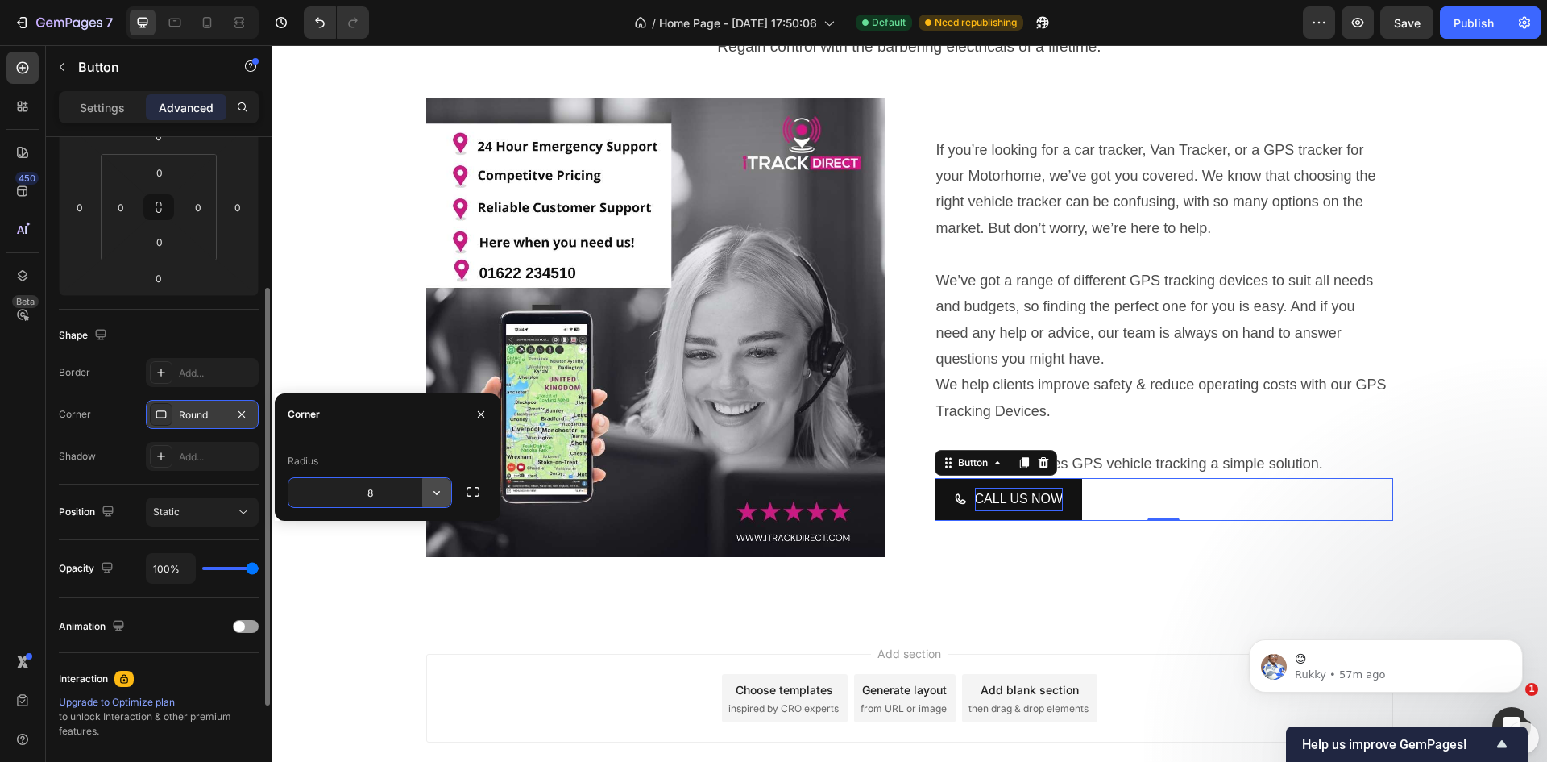
click at [435, 495] on icon "button" at bounding box center [437, 492] width 16 height 16
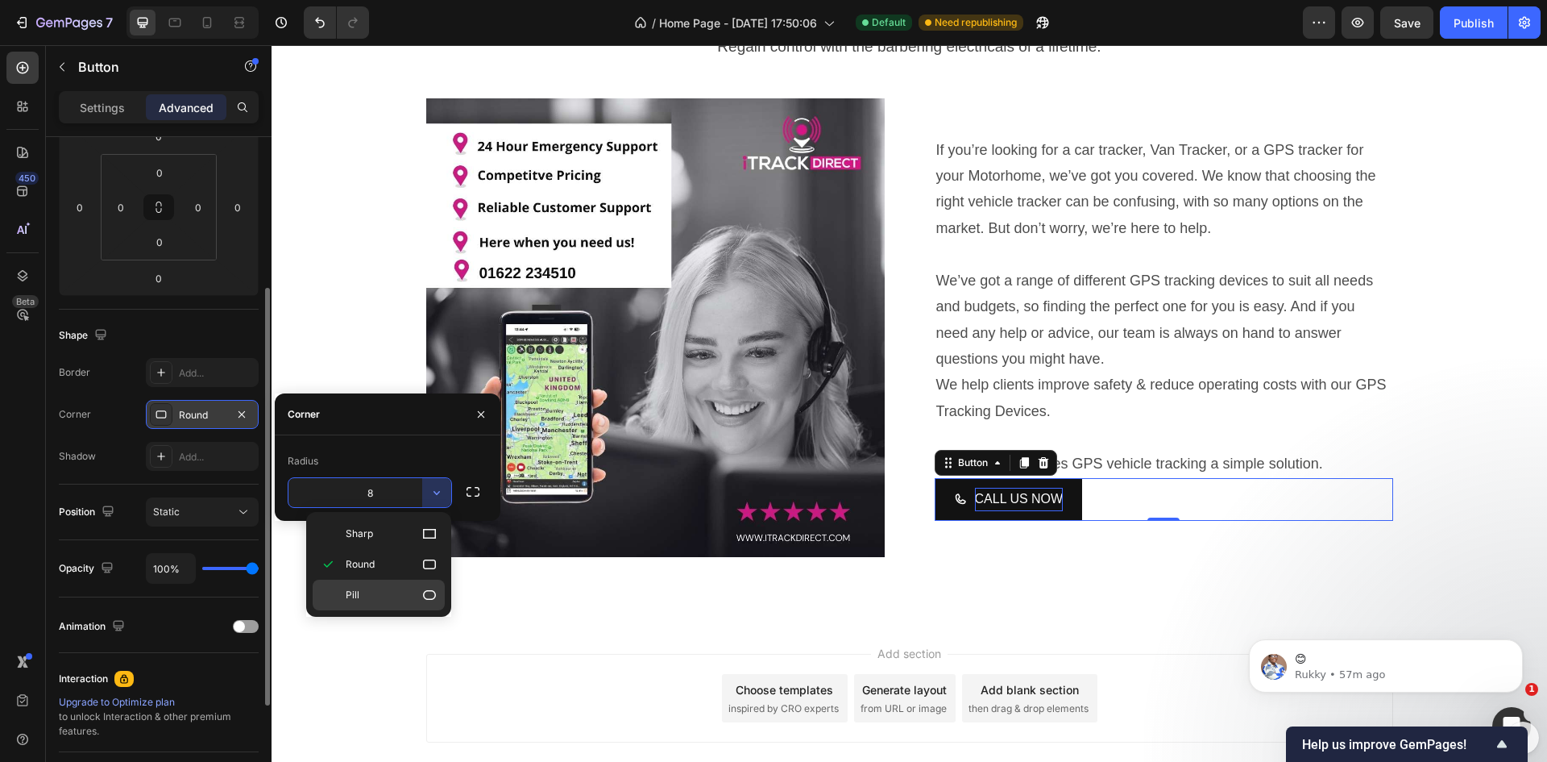
click at [354, 585] on div "Pill" at bounding box center [379, 594] width 132 height 31
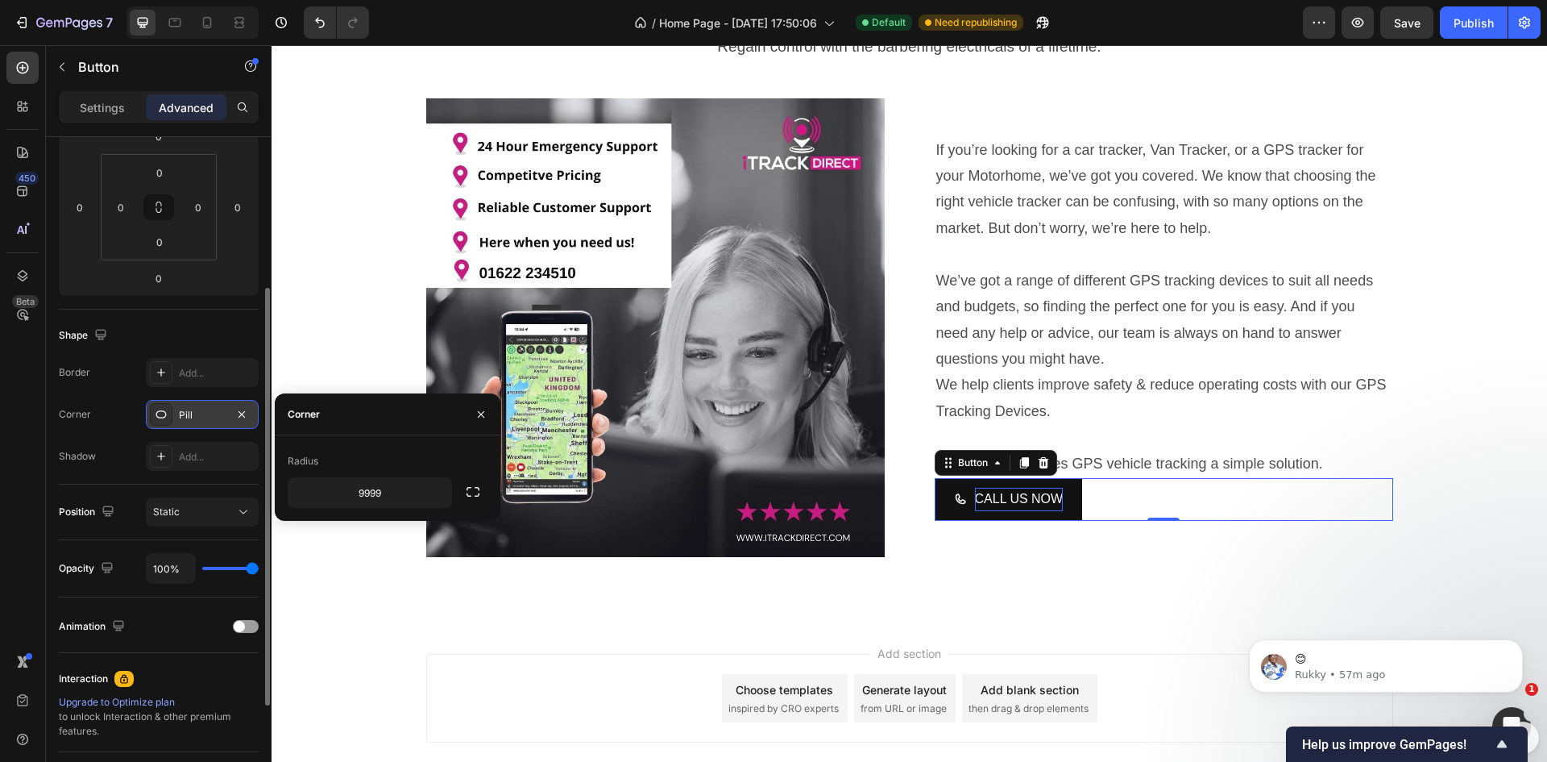
click at [397, 509] on div "Radius 9999" at bounding box center [388, 477] width 226 height 85
click at [398, 500] on input "9999" at bounding box center [370, 492] width 163 height 29
click at [400, 458] on div "Radius" at bounding box center [388, 461] width 200 height 26
click at [398, 455] on div "Radius" at bounding box center [388, 461] width 200 height 26
click at [351, 409] on div "Corner" at bounding box center [388, 414] width 226 height 42
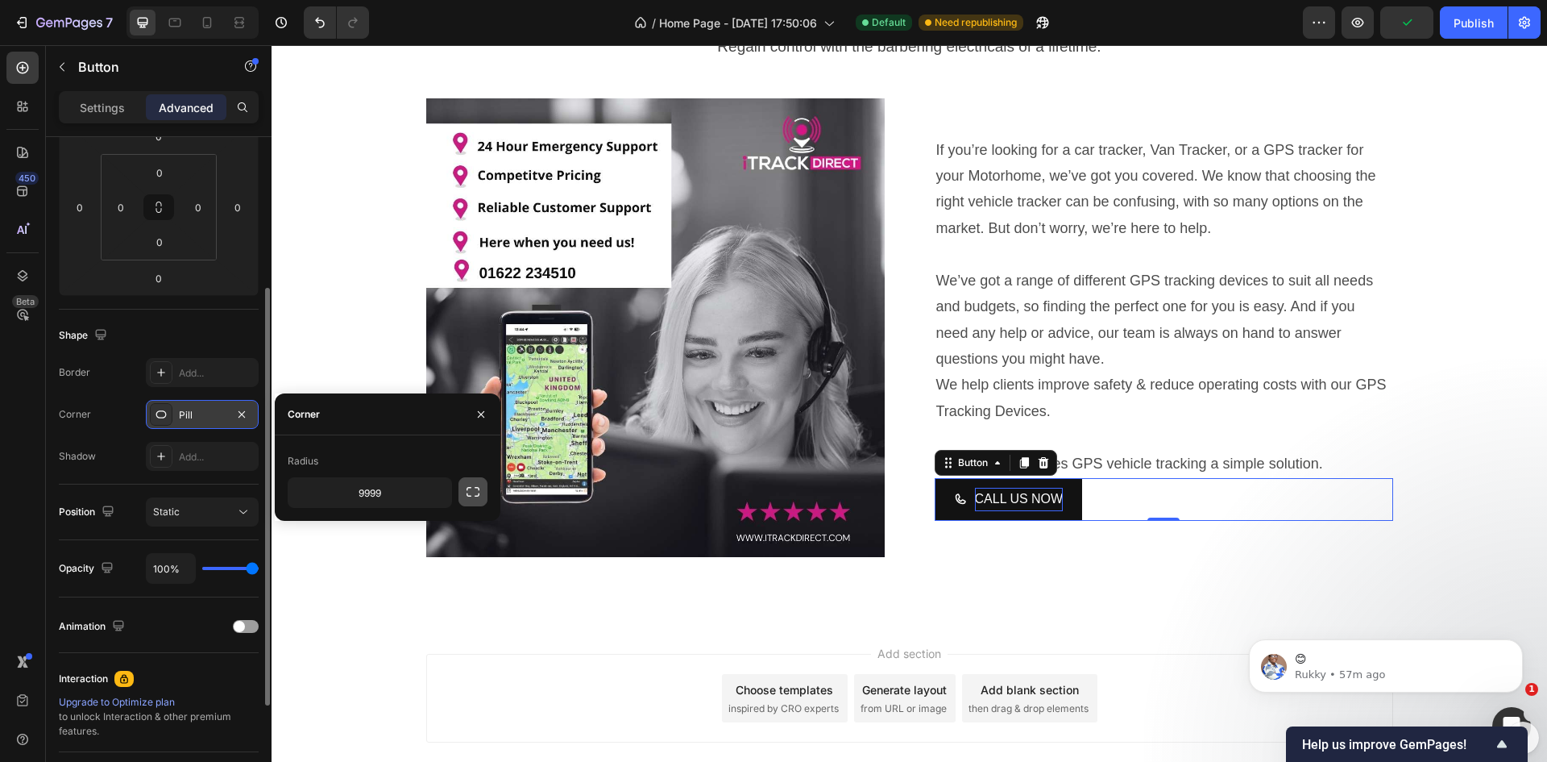
click at [466, 493] on icon "button" at bounding box center [473, 492] width 16 height 16
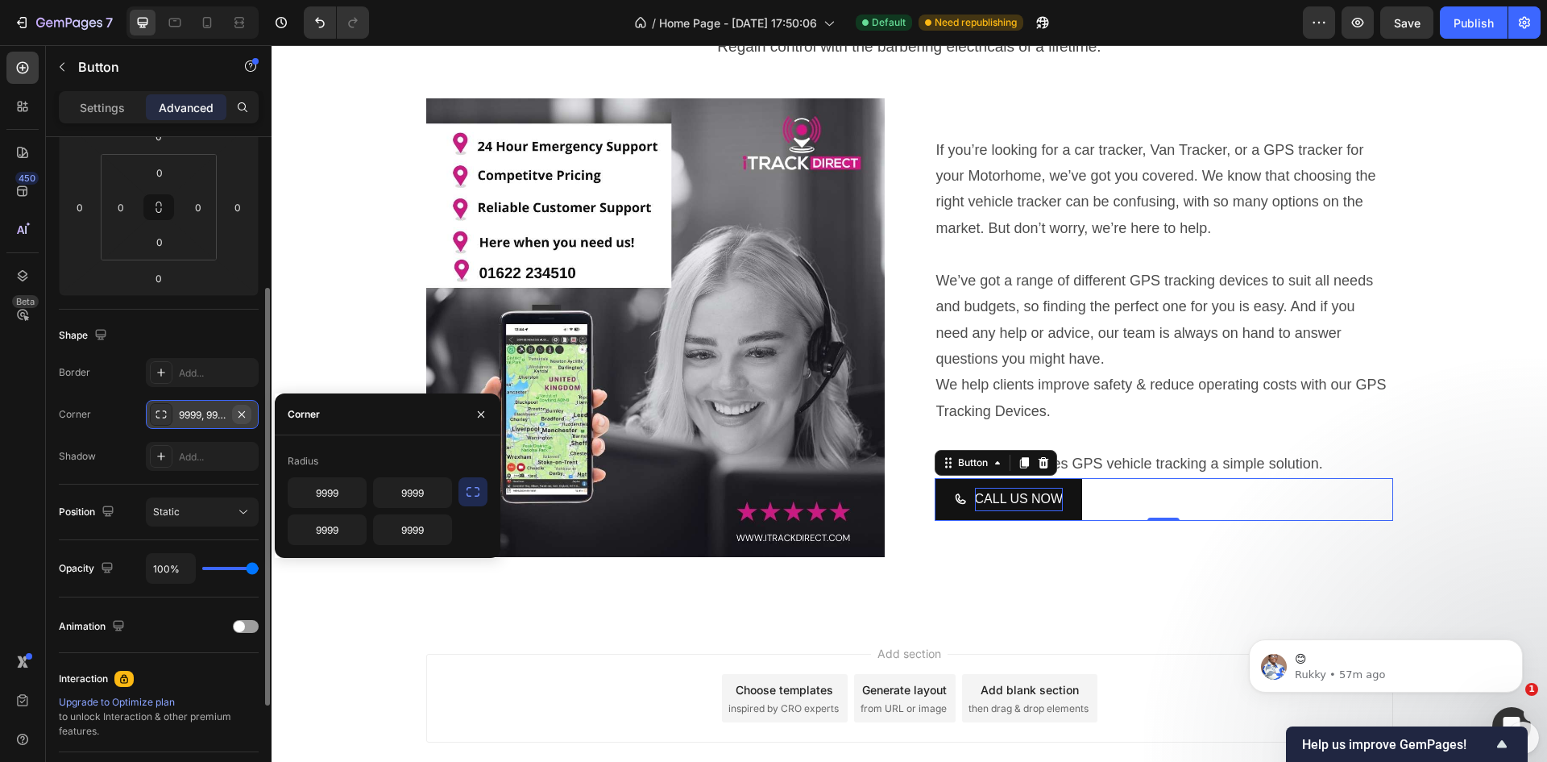
click at [244, 413] on icon "button" at bounding box center [241, 414] width 13 height 13
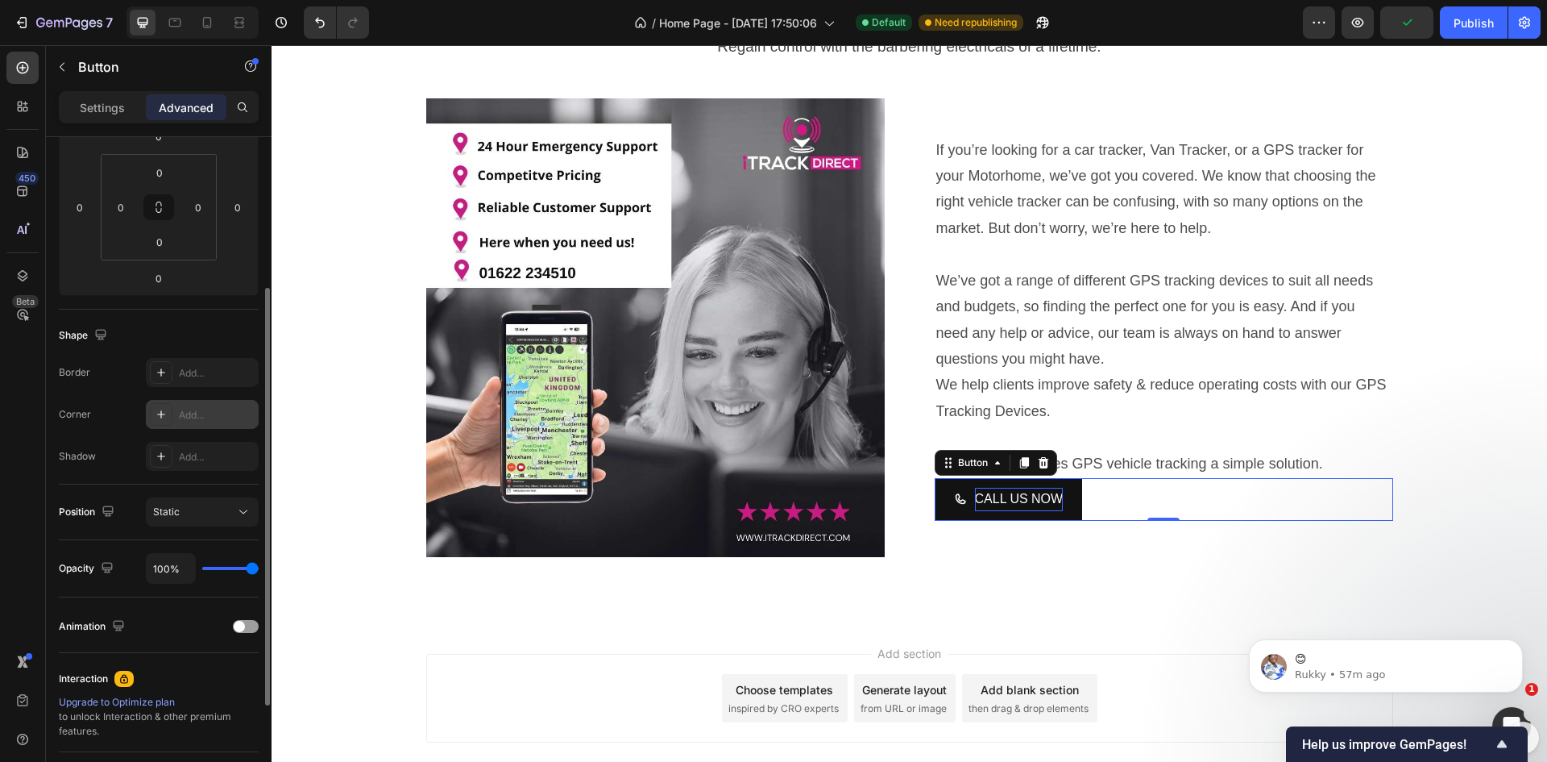
click at [193, 419] on div "Add..." at bounding box center [217, 415] width 76 height 15
type input "8"
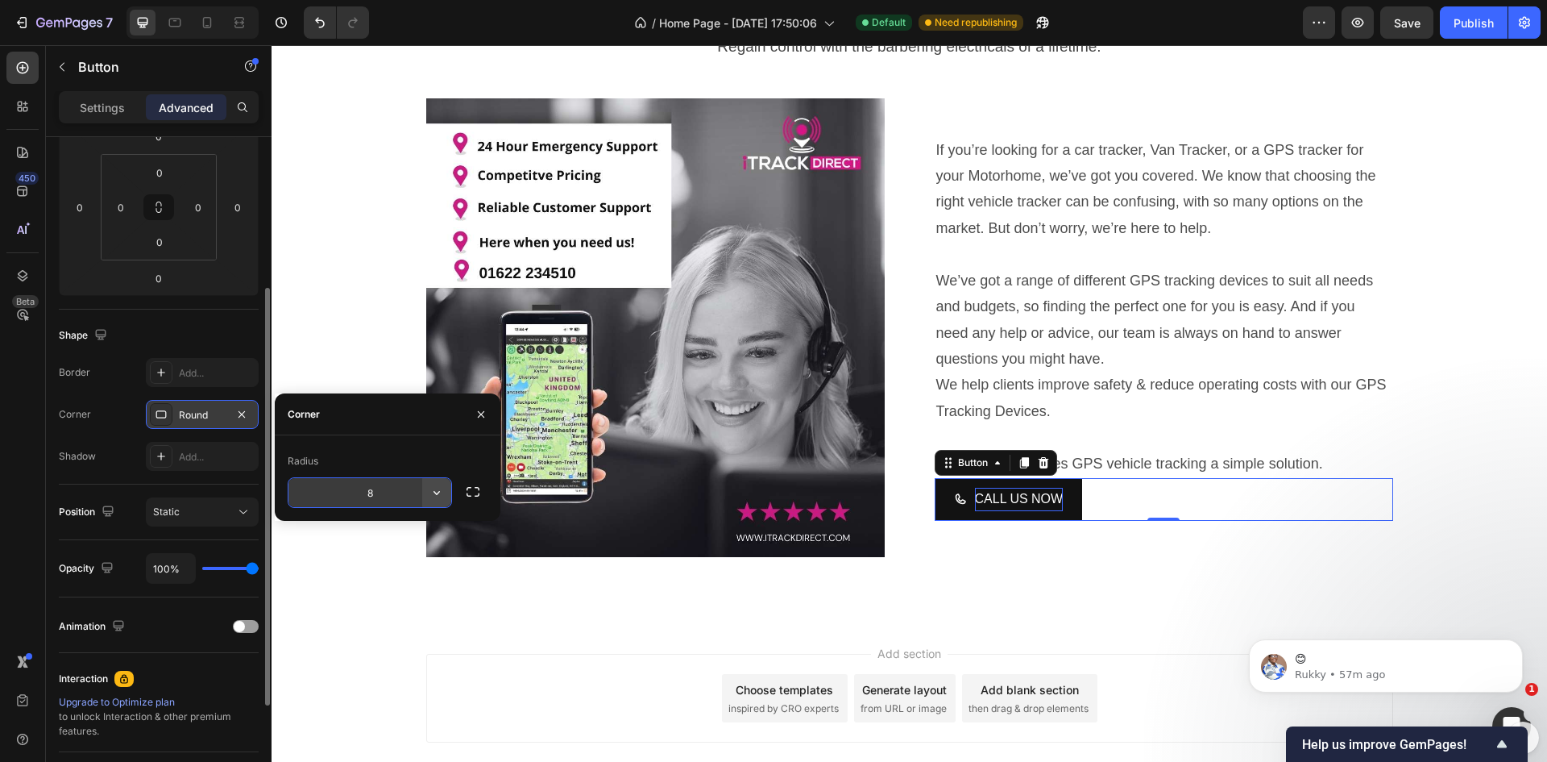
click at [437, 493] on icon "button" at bounding box center [437, 492] width 16 height 16
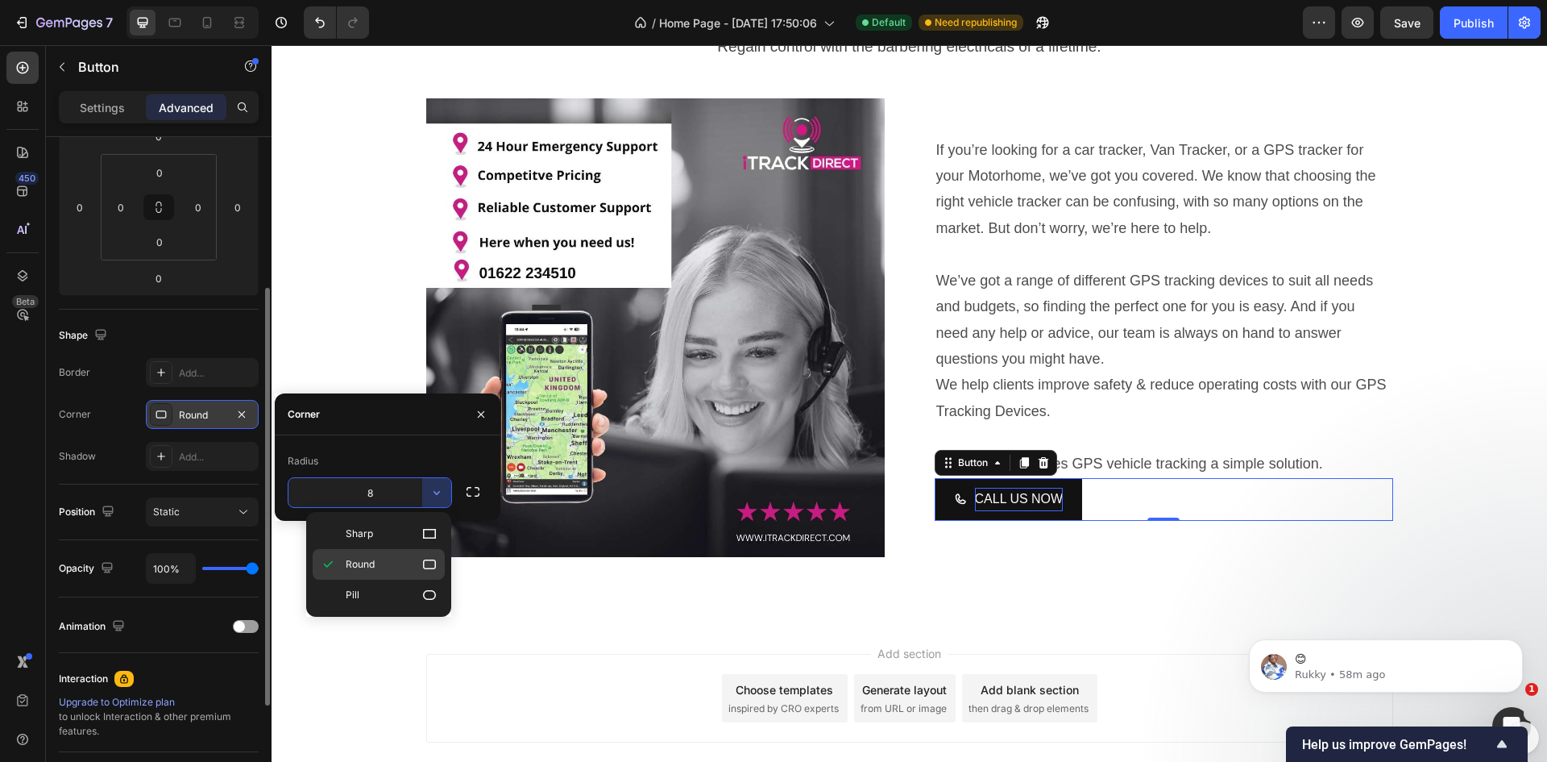
click at [359, 560] on span "Round" at bounding box center [360, 564] width 29 height 15
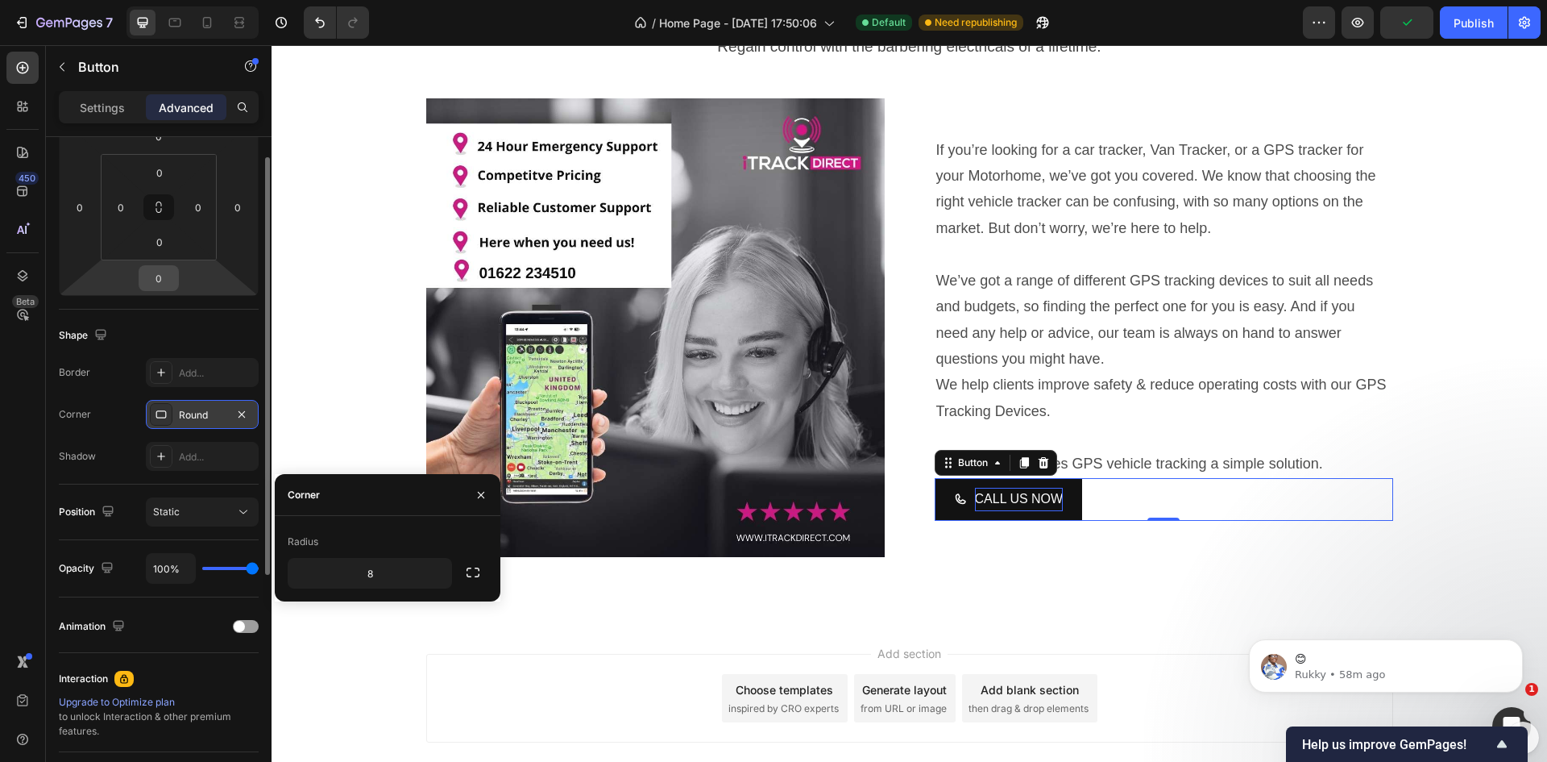
scroll to position [161, 0]
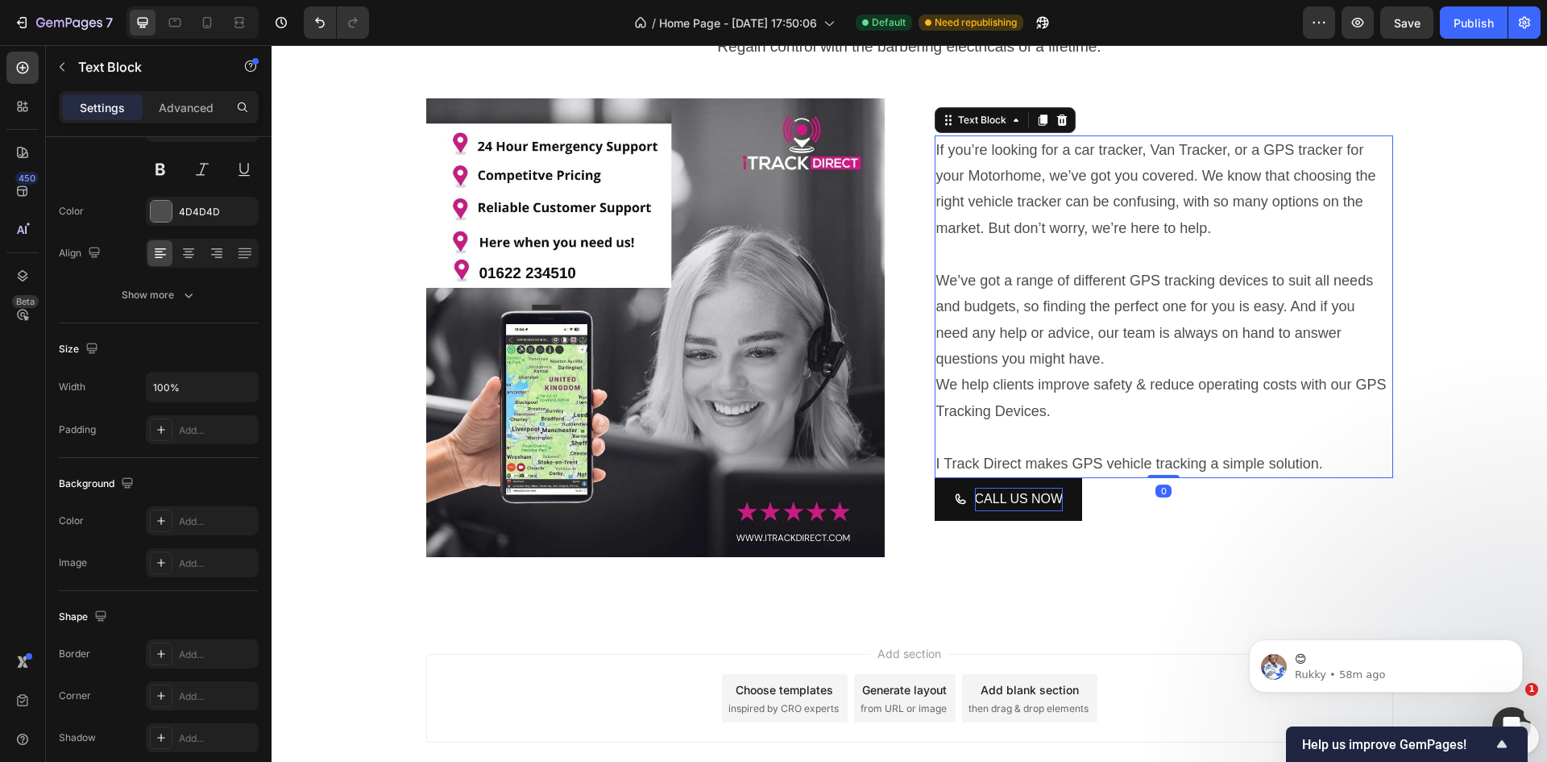
click at [1117, 467] on p "I Track Direct makes GPS vehicle tracking a simple solution." at bounding box center [1163, 464] width 455 height 26
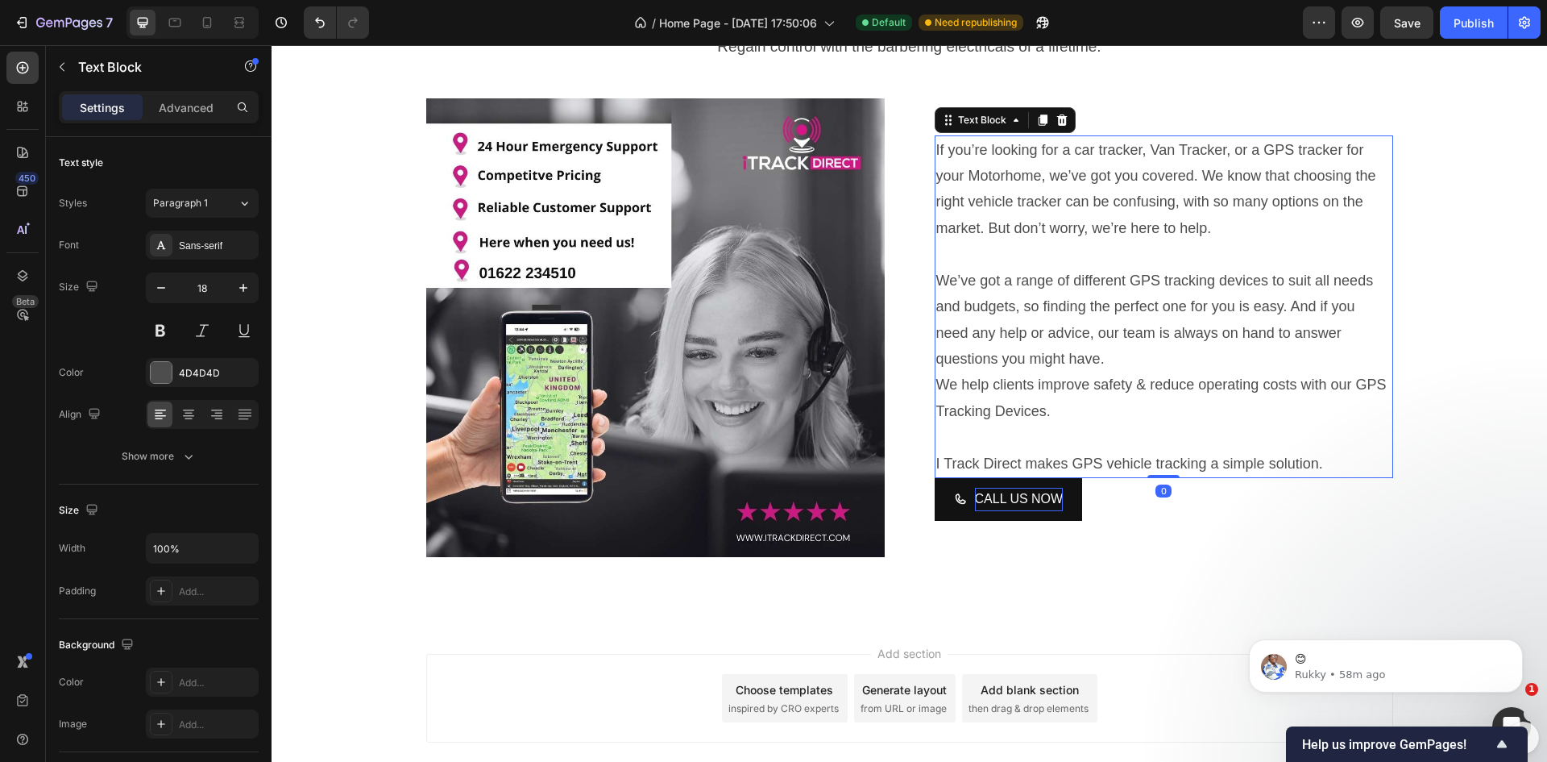
click at [1159, 465] on p "I Track Direct makes GPS vehicle tracking a simple solution." at bounding box center [1163, 464] width 455 height 26
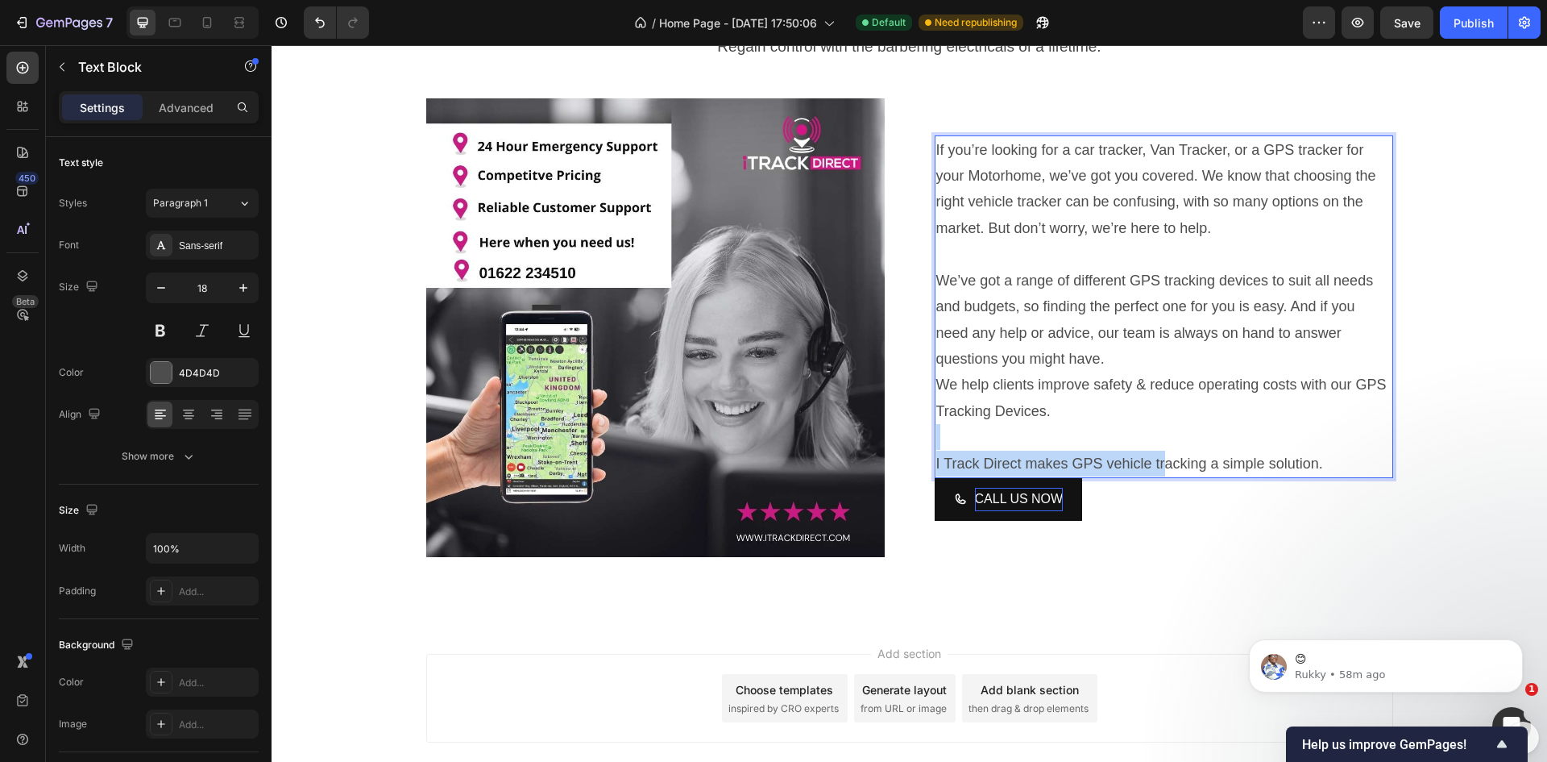
click at [1160, 449] on div "If you’re looking for a car tracker, Van Tracker, or a GPS tracker for your Mot…" at bounding box center [1164, 306] width 459 height 343
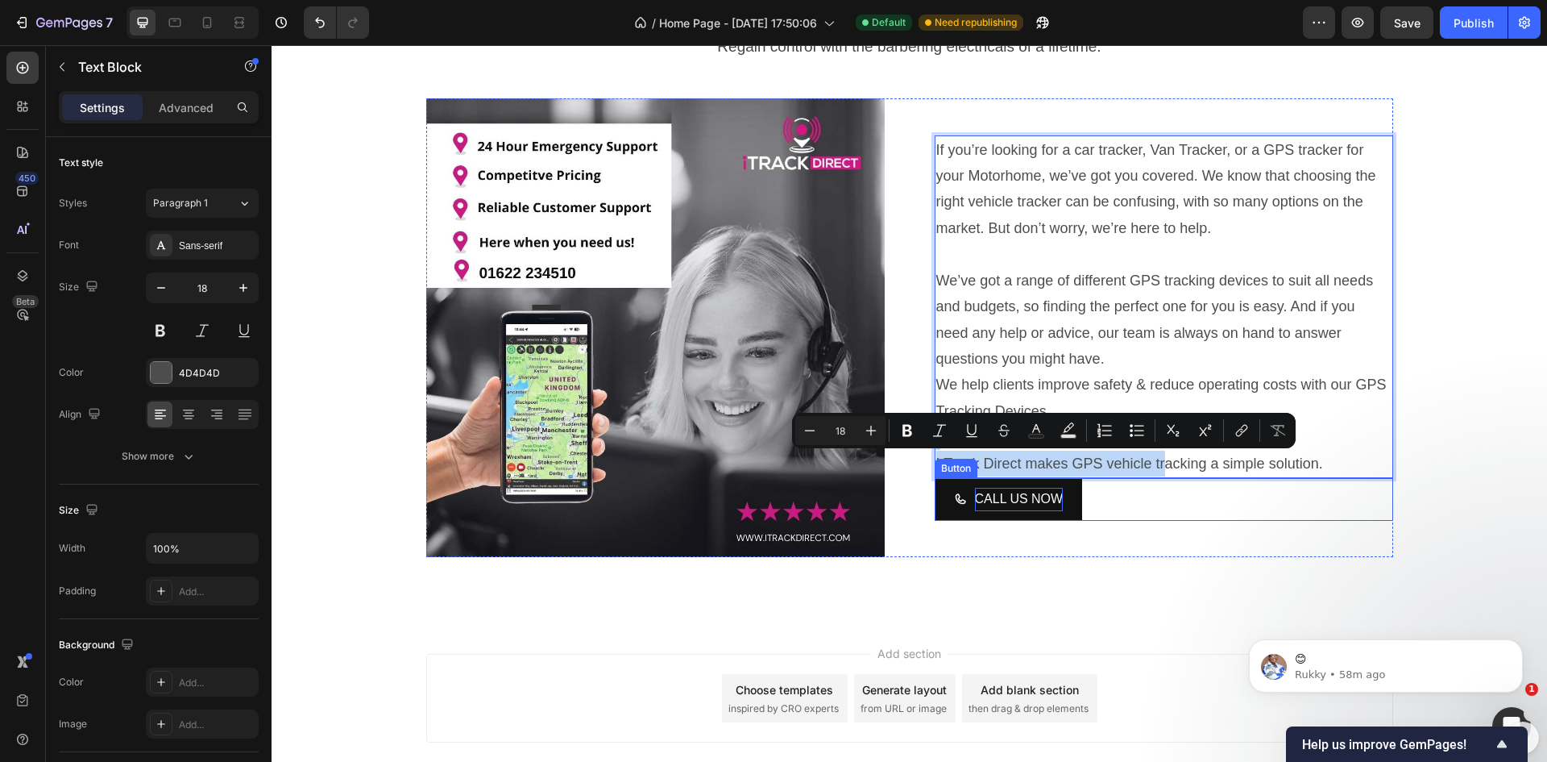
click at [1157, 487] on div "CALL US NOW Button" at bounding box center [1164, 499] width 459 height 43
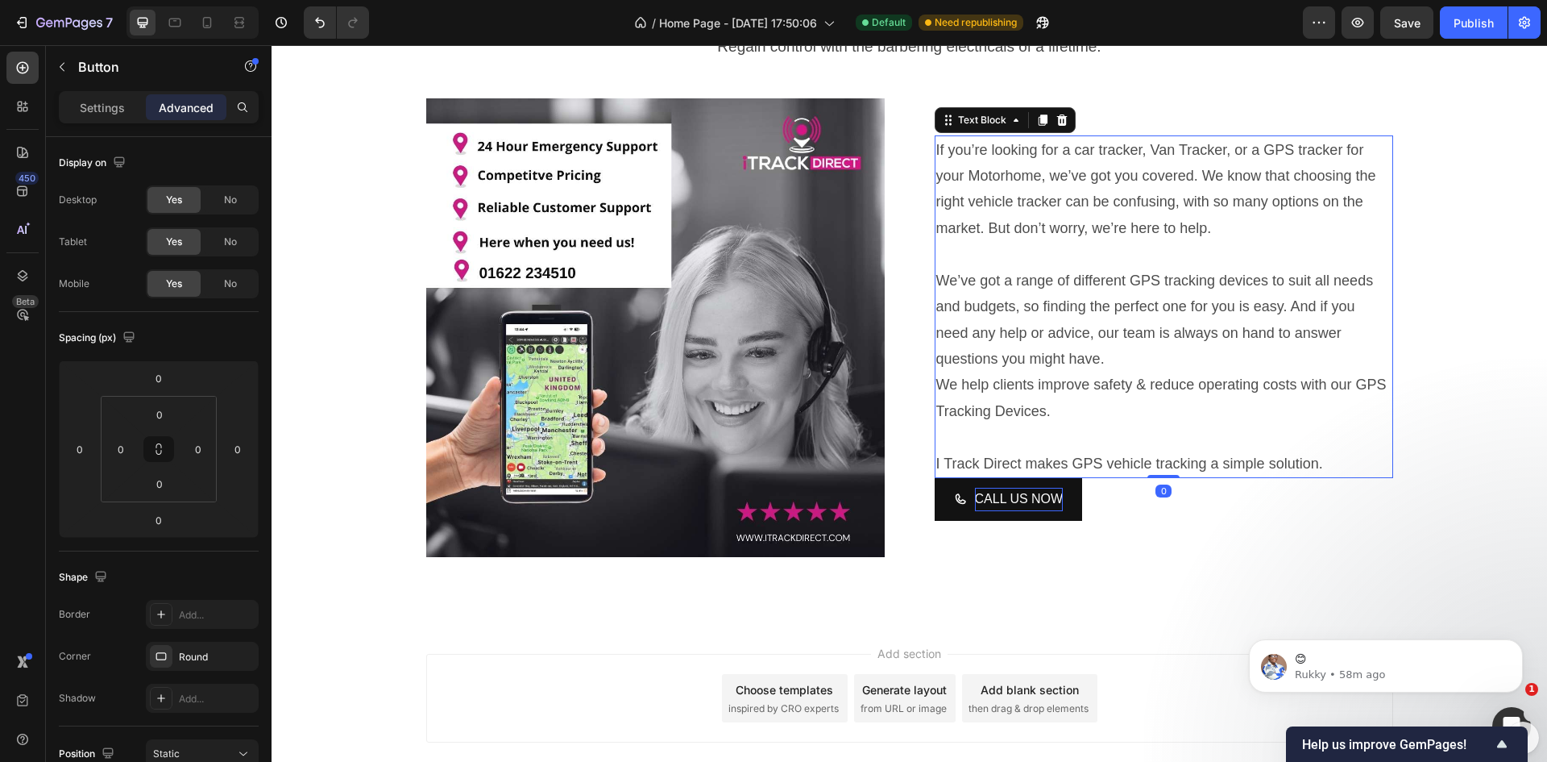
click at [1157, 471] on p "I Track Direct makes GPS vehicle tracking a simple solution." at bounding box center [1163, 464] width 455 height 26
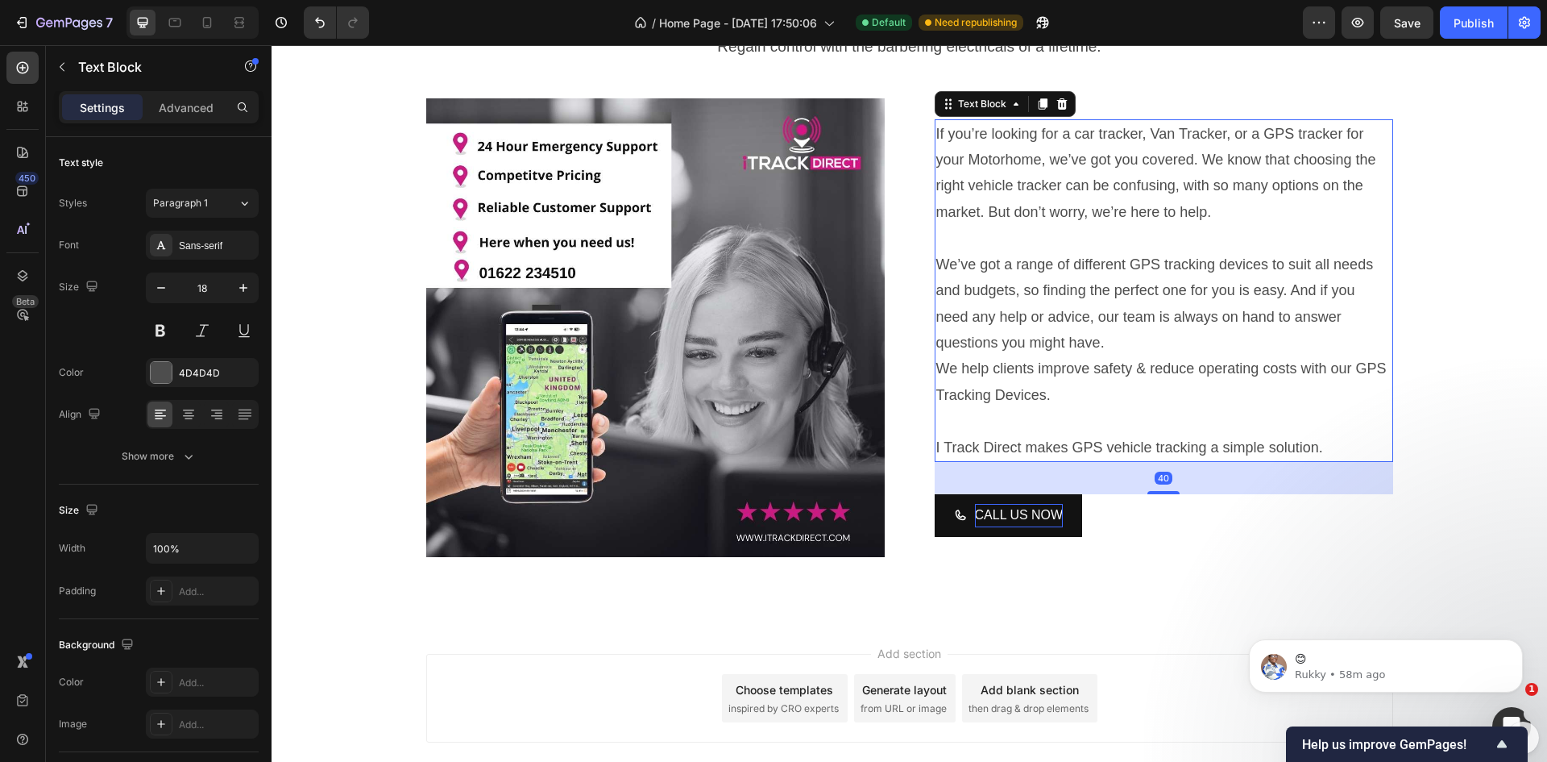
drag, startPoint x: 1157, startPoint y: 476, endPoint x: 1155, endPoint y: 508, distance: 32.3
click at [1155, 508] on div "If you’re looking for a car tracker, Van Tracker, or a GPS tracker for your Mot…" at bounding box center [1164, 327] width 459 height 459
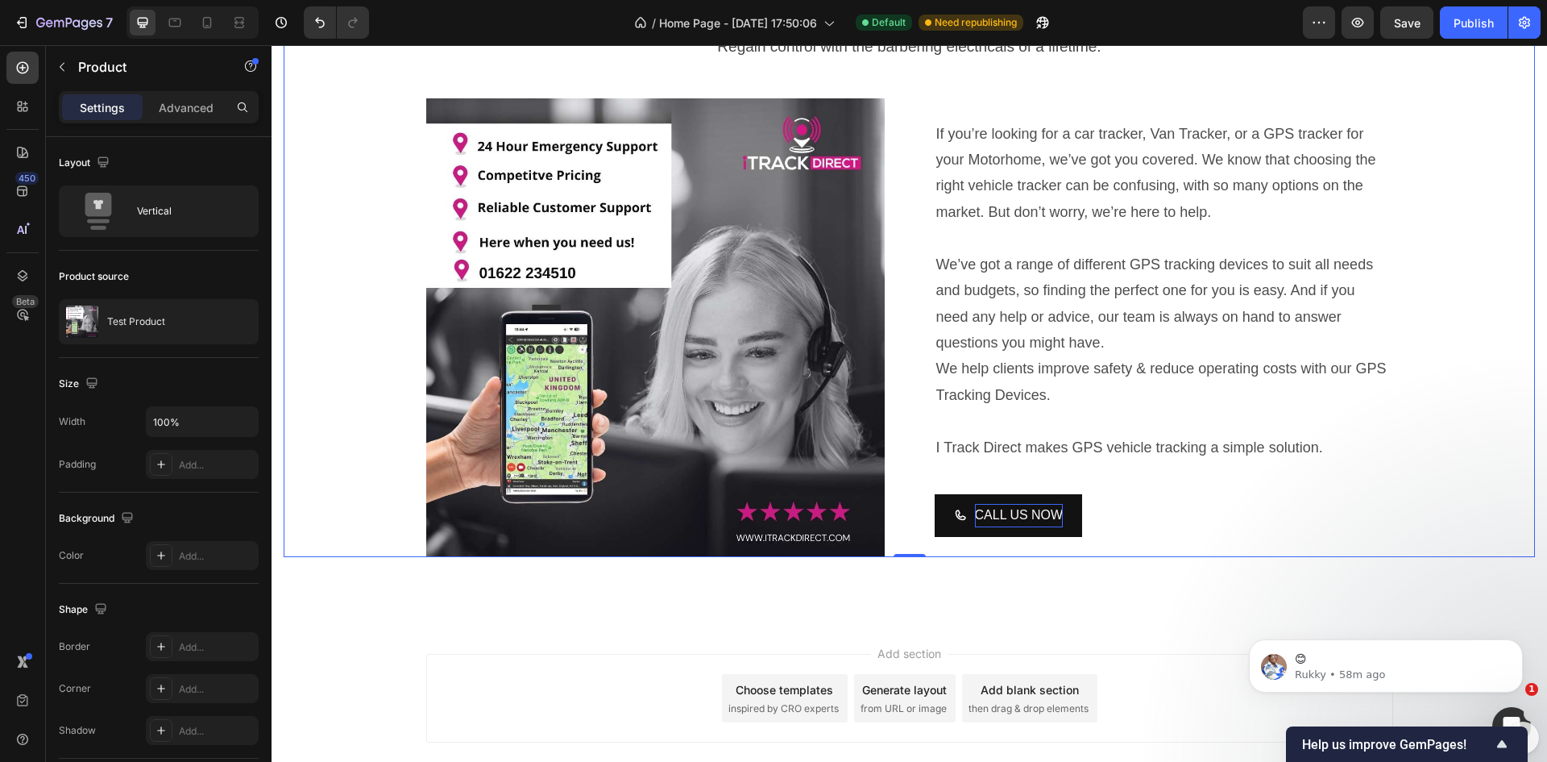
click at [1454, 481] on div "GPS Vehicle Trackers For Cars, Vans & Fleet Management Heading Regain control w…" at bounding box center [910, 267] width 1252 height 582
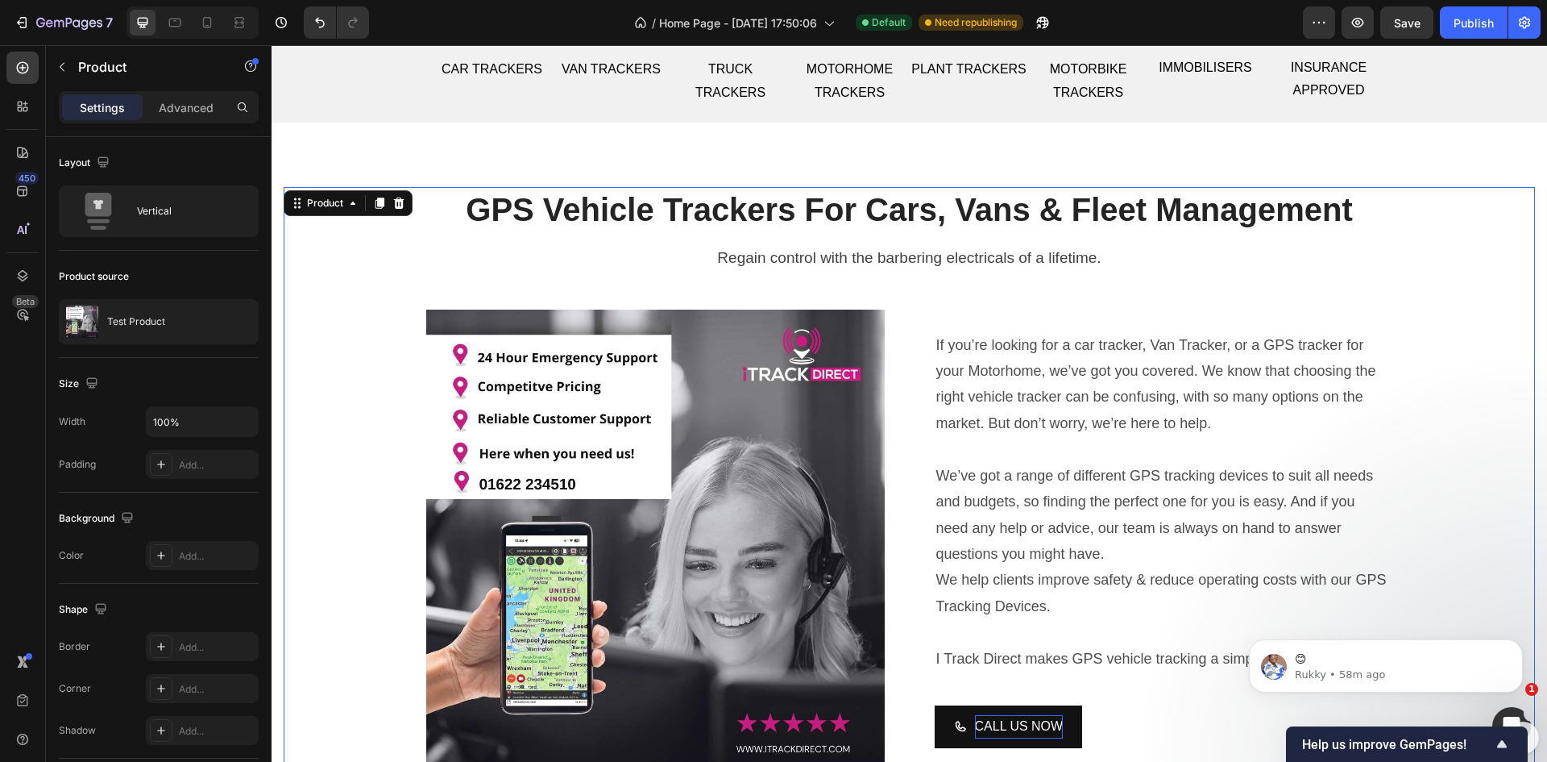
scroll to position [687, 0]
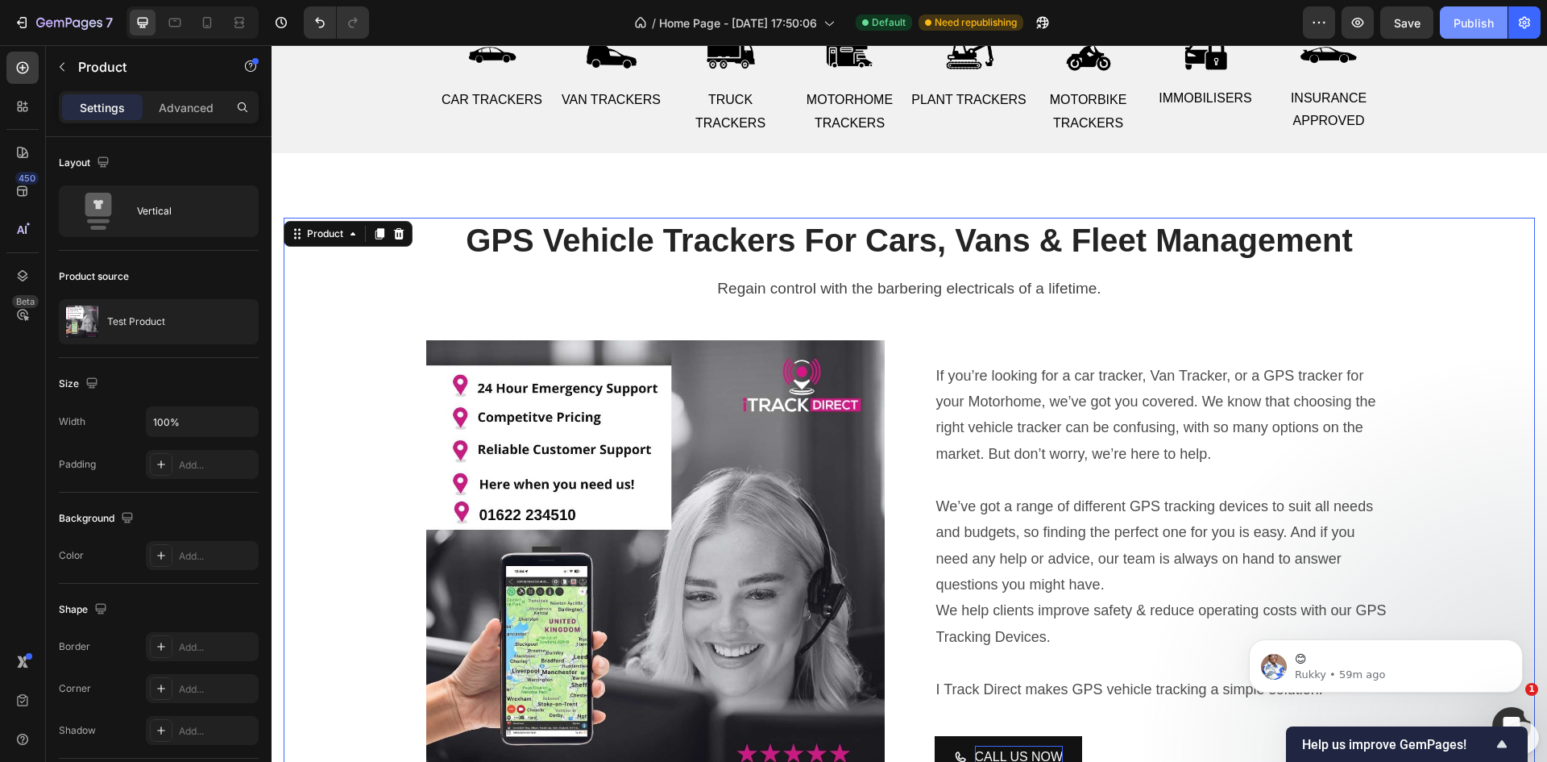
click at [1469, 22] on div "Publish" at bounding box center [1474, 23] width 40 height 17
click at [349, 241] on div "Product" at bounding box center [325, 233] width 75 height 19
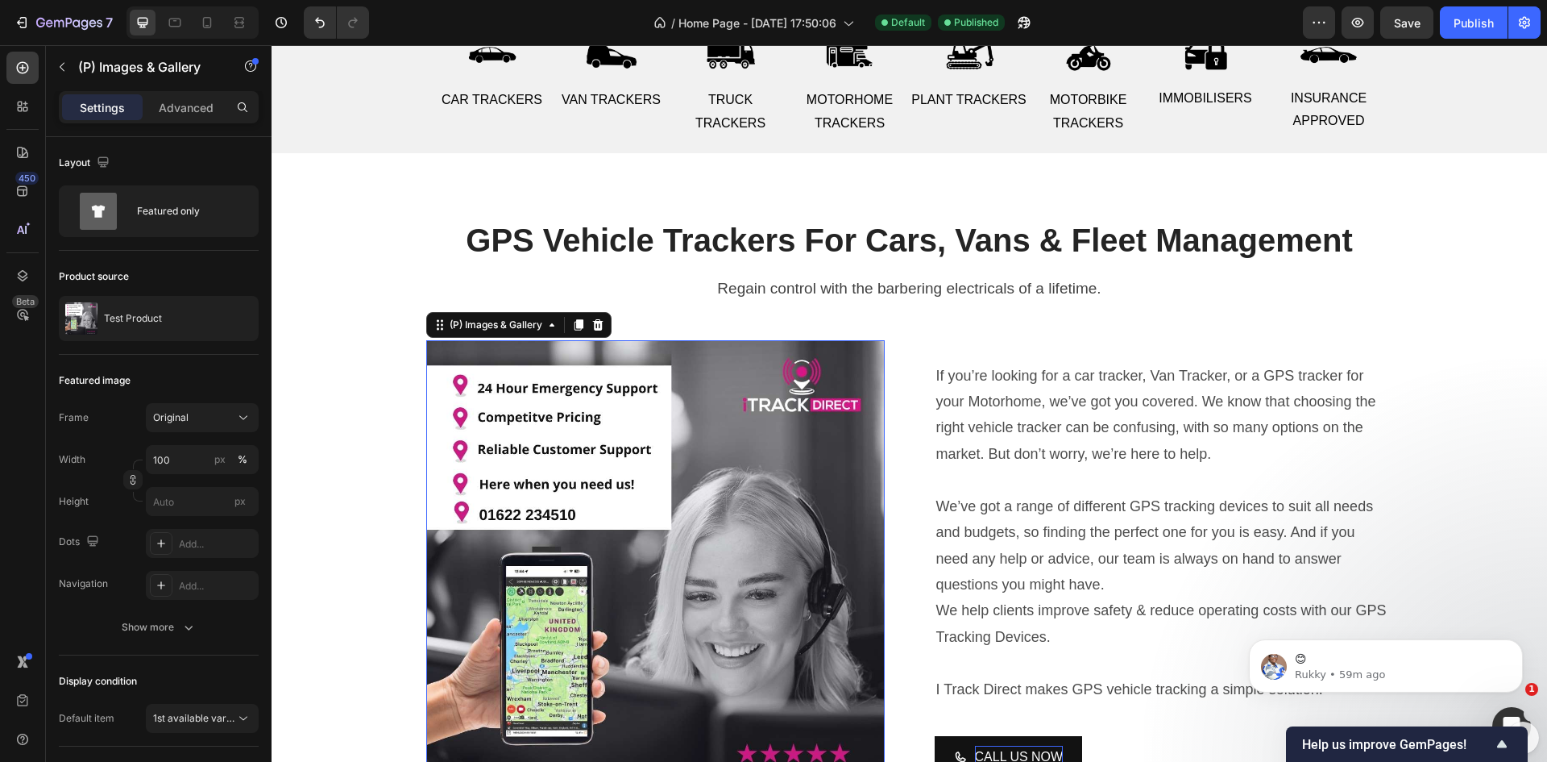
click at [592, 467] on img at bounding box center [655, 569] width 459 height 459
click at [592, 322] on icon at bounding box center [597, 324] width 10 height 11
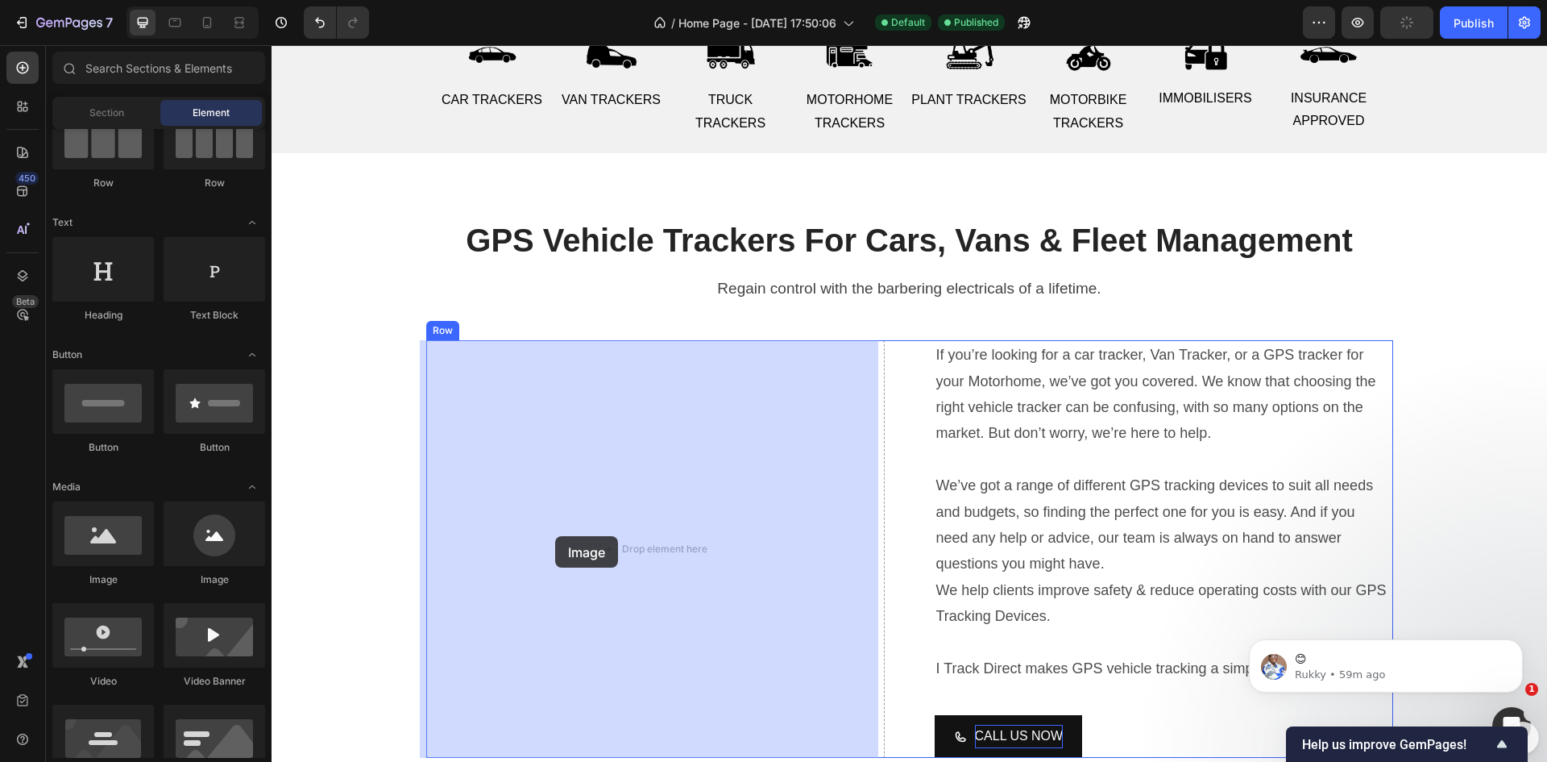
drag, startPoint x: 365, startPoint y: 580, endPoint x: 555, endPoint y: 536, distance: 195.3
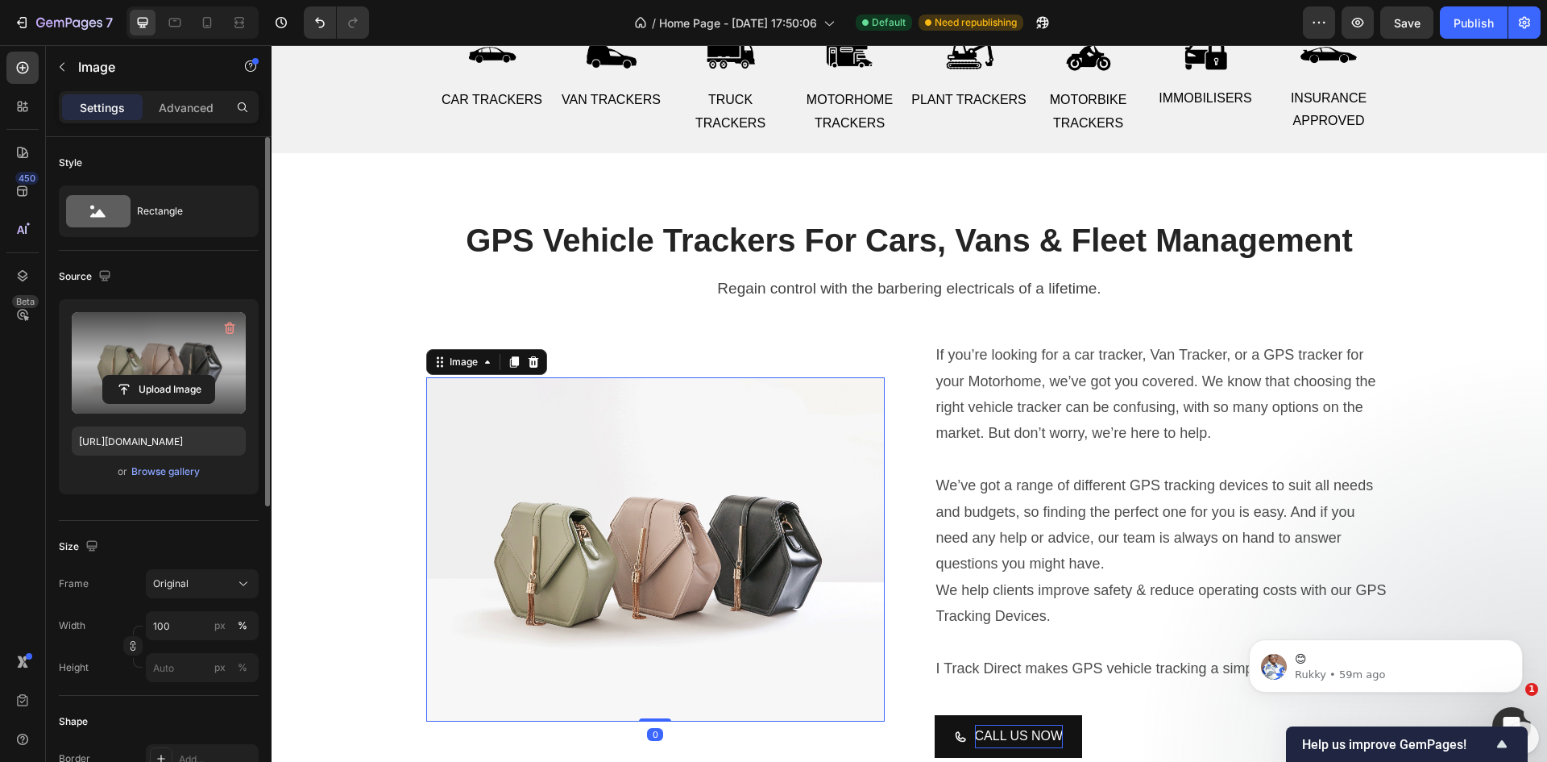
click at [168, 351] on label at bounding box center [159, 363] width 174 height 102
click at [168, 376] on input "file" at bounding box center [158, 389] width 111 height 27
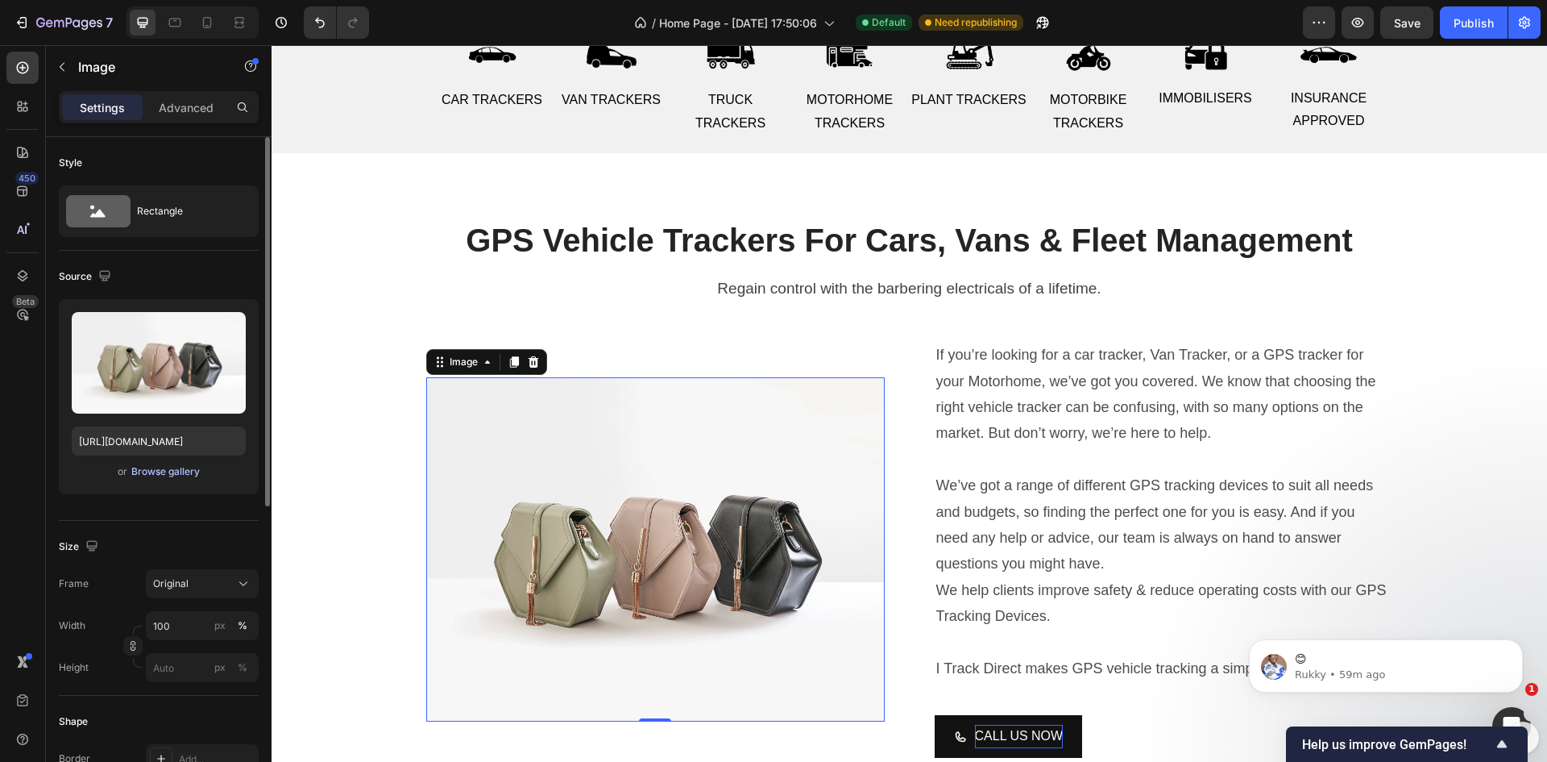
click at [161, 472] on div "Browse gallery" at bounding box center [165, 471] width 69 height 15
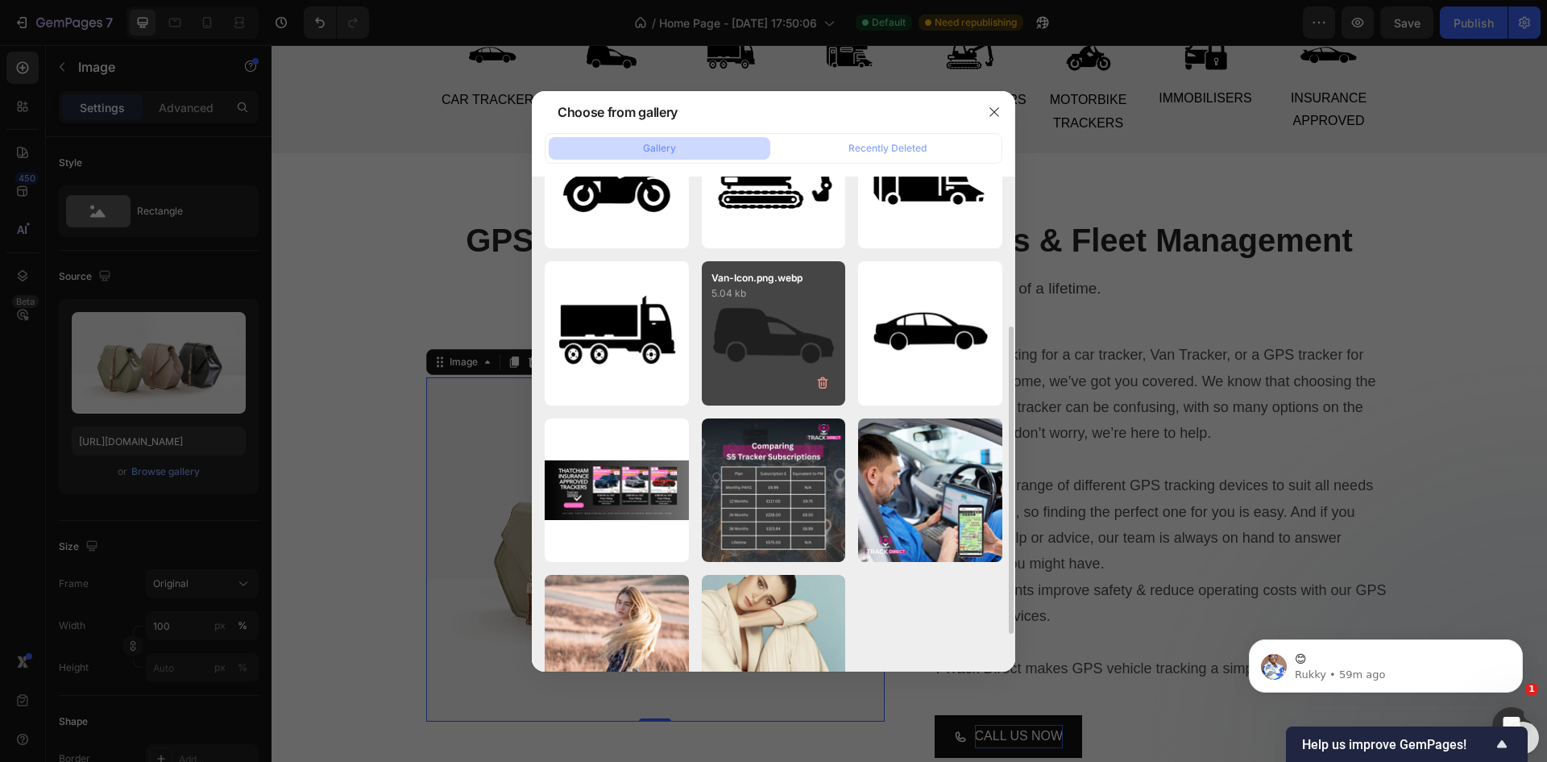
scroll to position [302, 0]
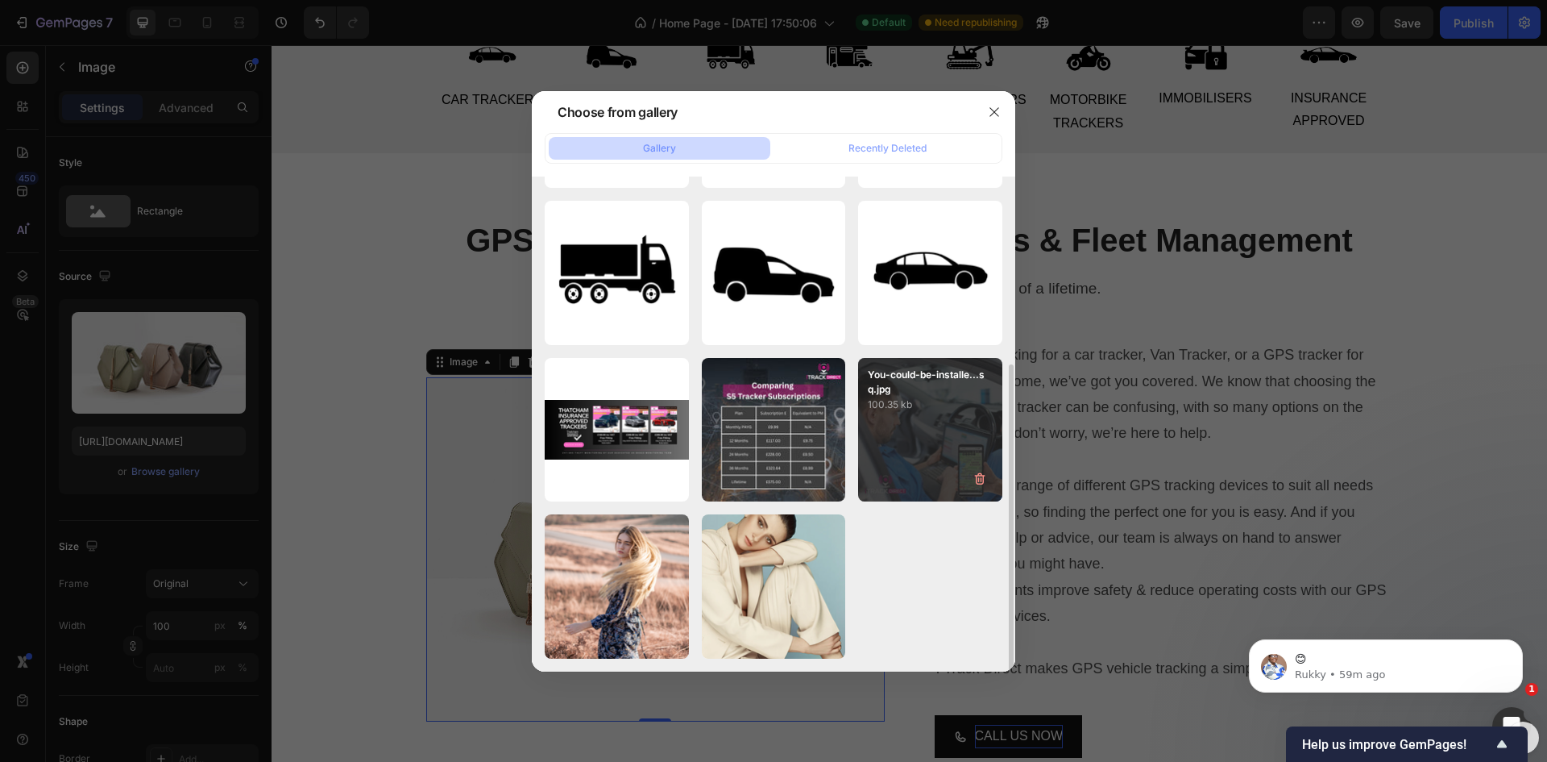
click at [939, 430] on div "You-could-be-installe...sq.jpg 100.35 kb" at bounding box center [930, 430] width 144 height 144
type input "[URL][DOMAIN_NAME]"
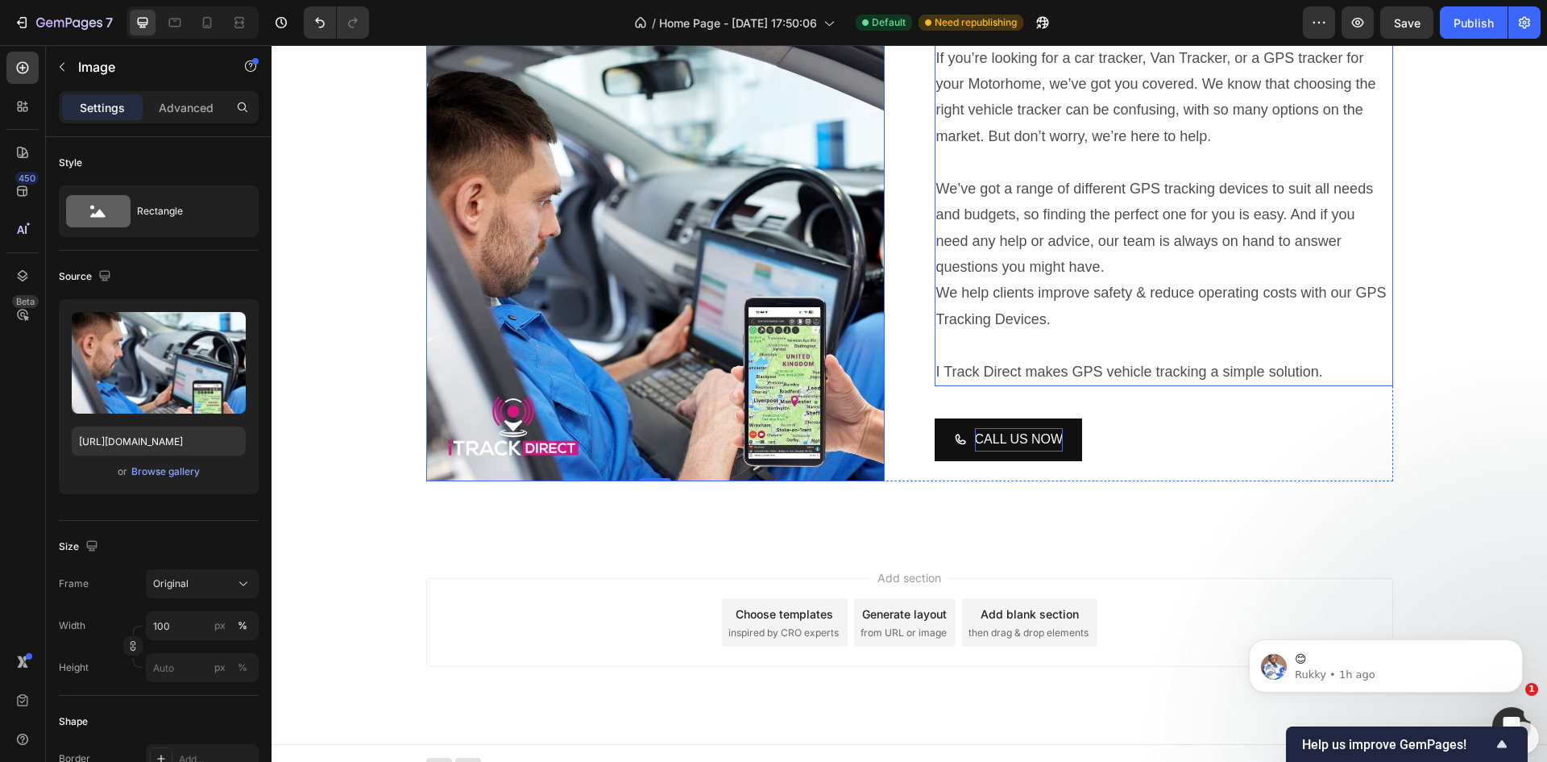
scroll to position [1010, 0]
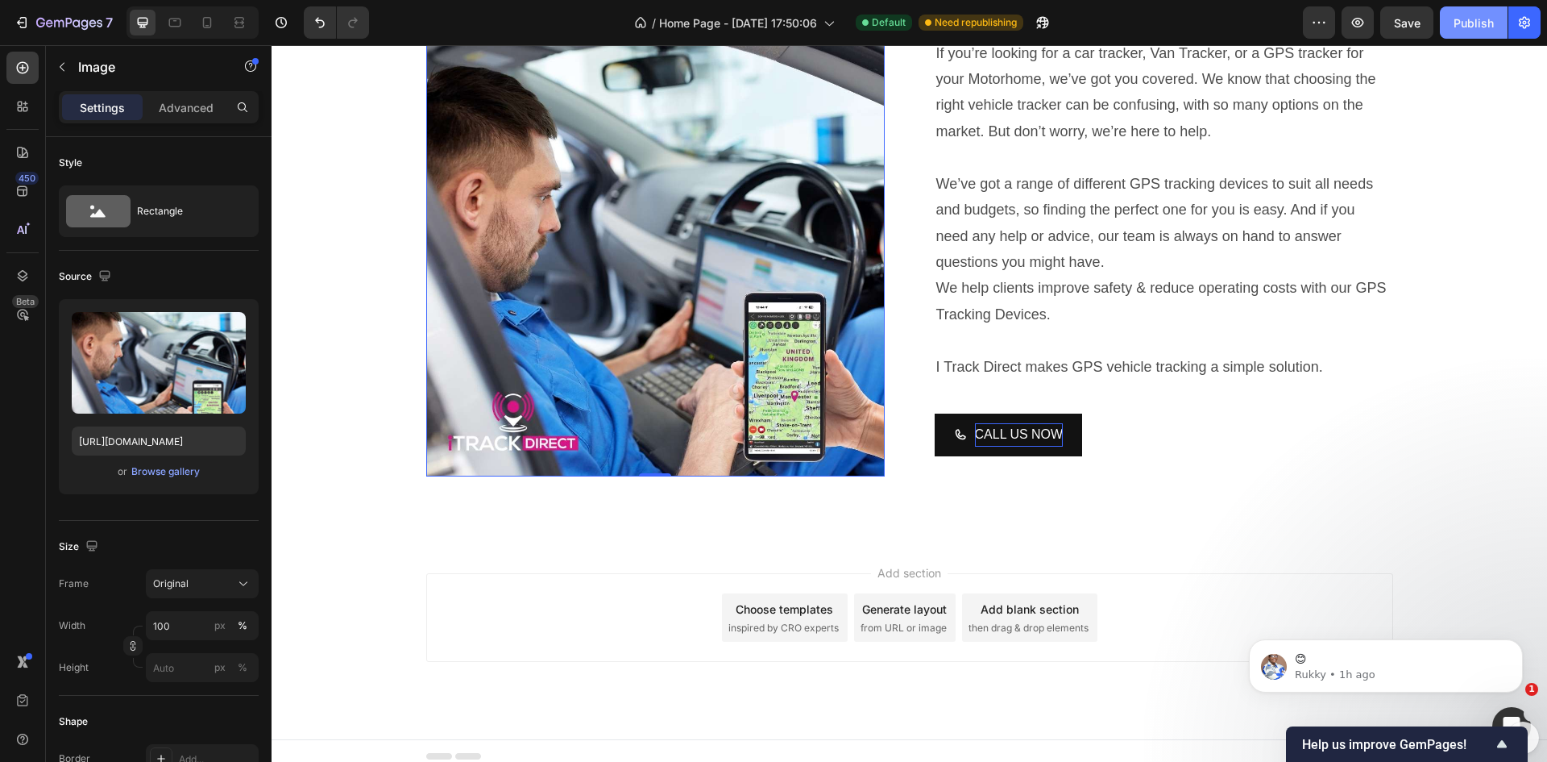
click at [1486, 26] on div "Publish" at bounding box center [1474, 23] width 40 height 17
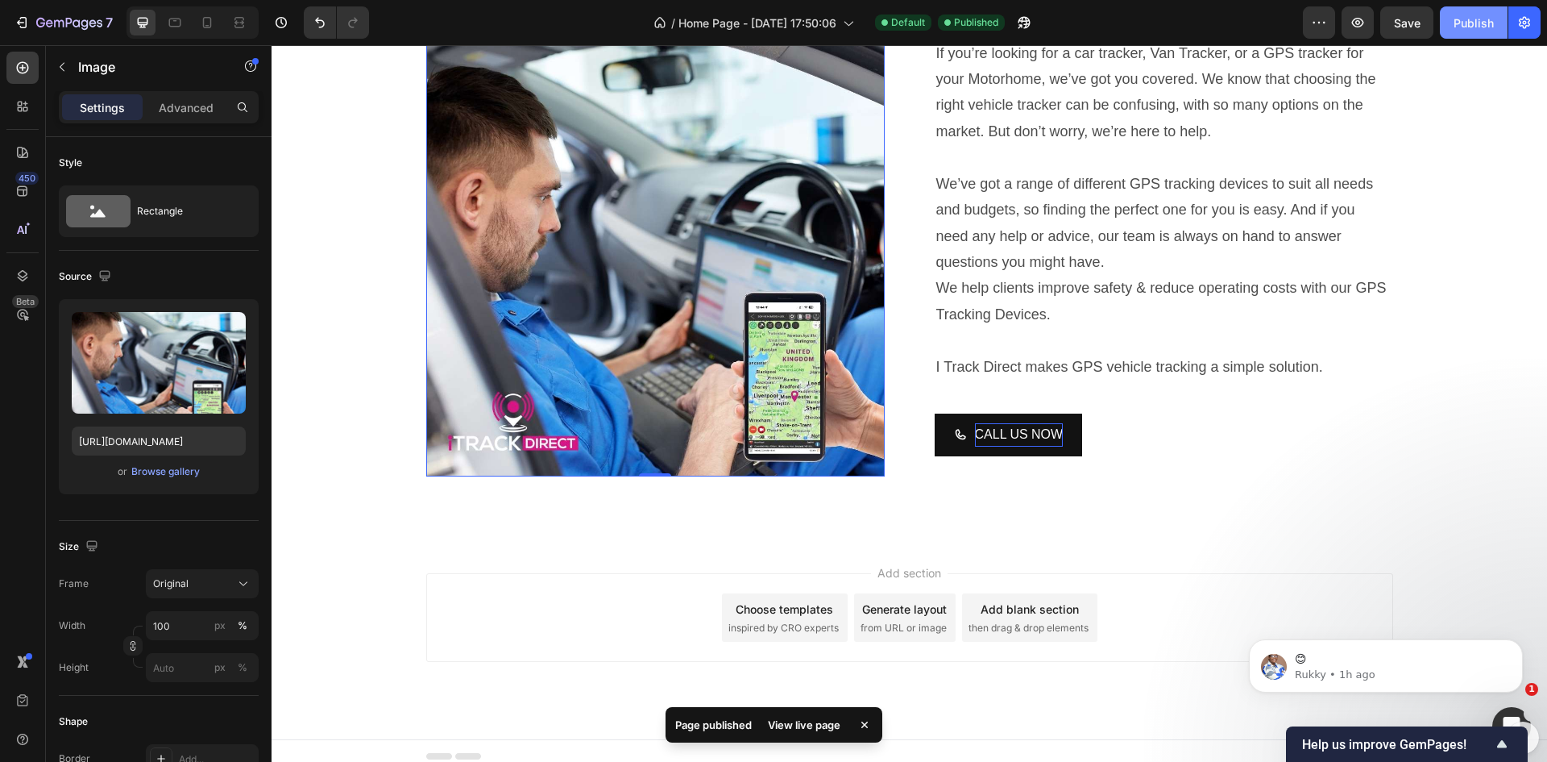
click at [1481, 22] on div "Publish" at bounding box center [1474, 23] width 40 height 17
click at [1481, 22] on icon "button" at bounding box center [1474, 22] width 15 height 15
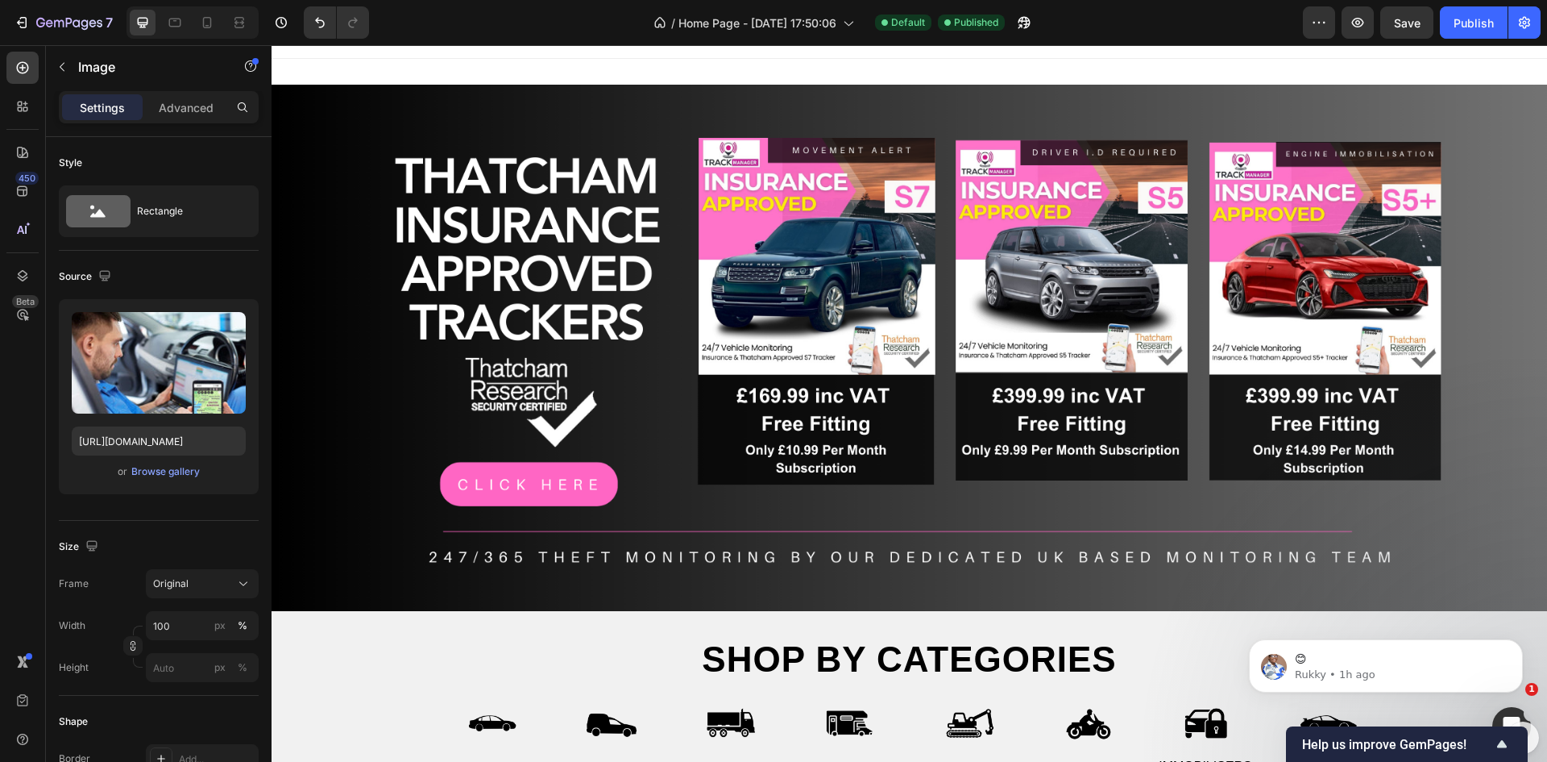
scroll to position [0, 0]
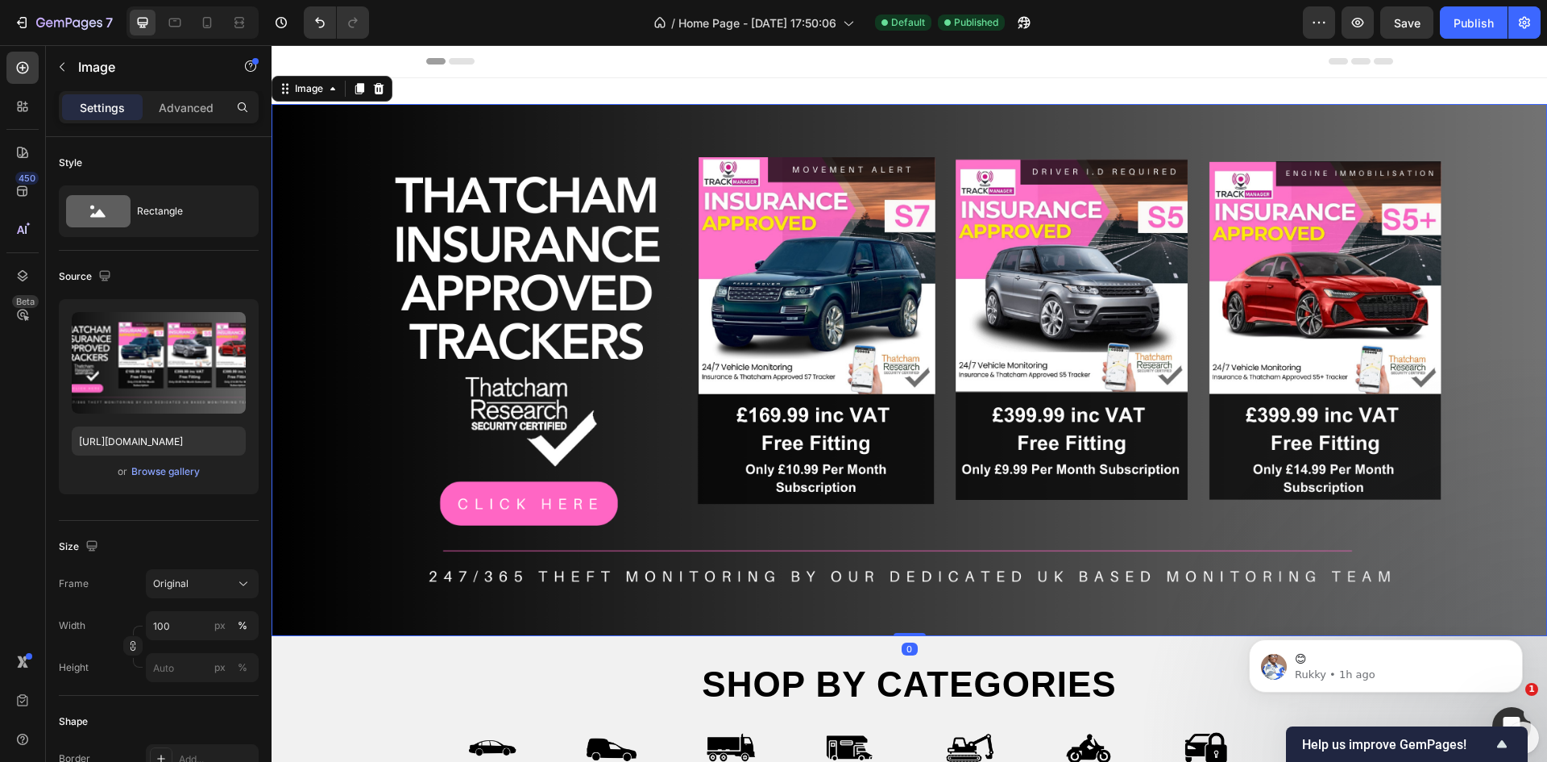
click at [888, 130] on img at bounding box center [910, 370] width 1276 height 532
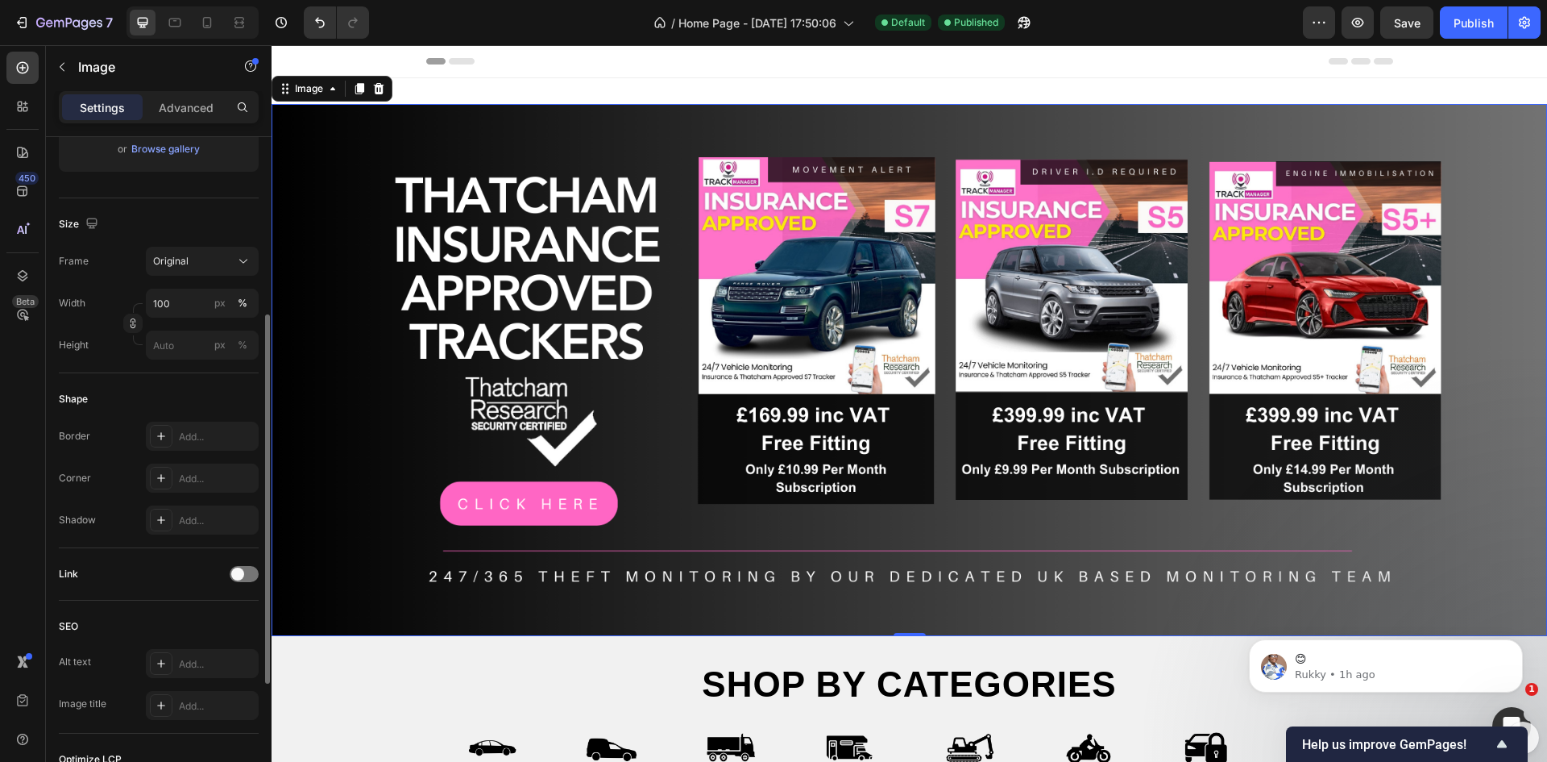
scroll to position [81, 0]
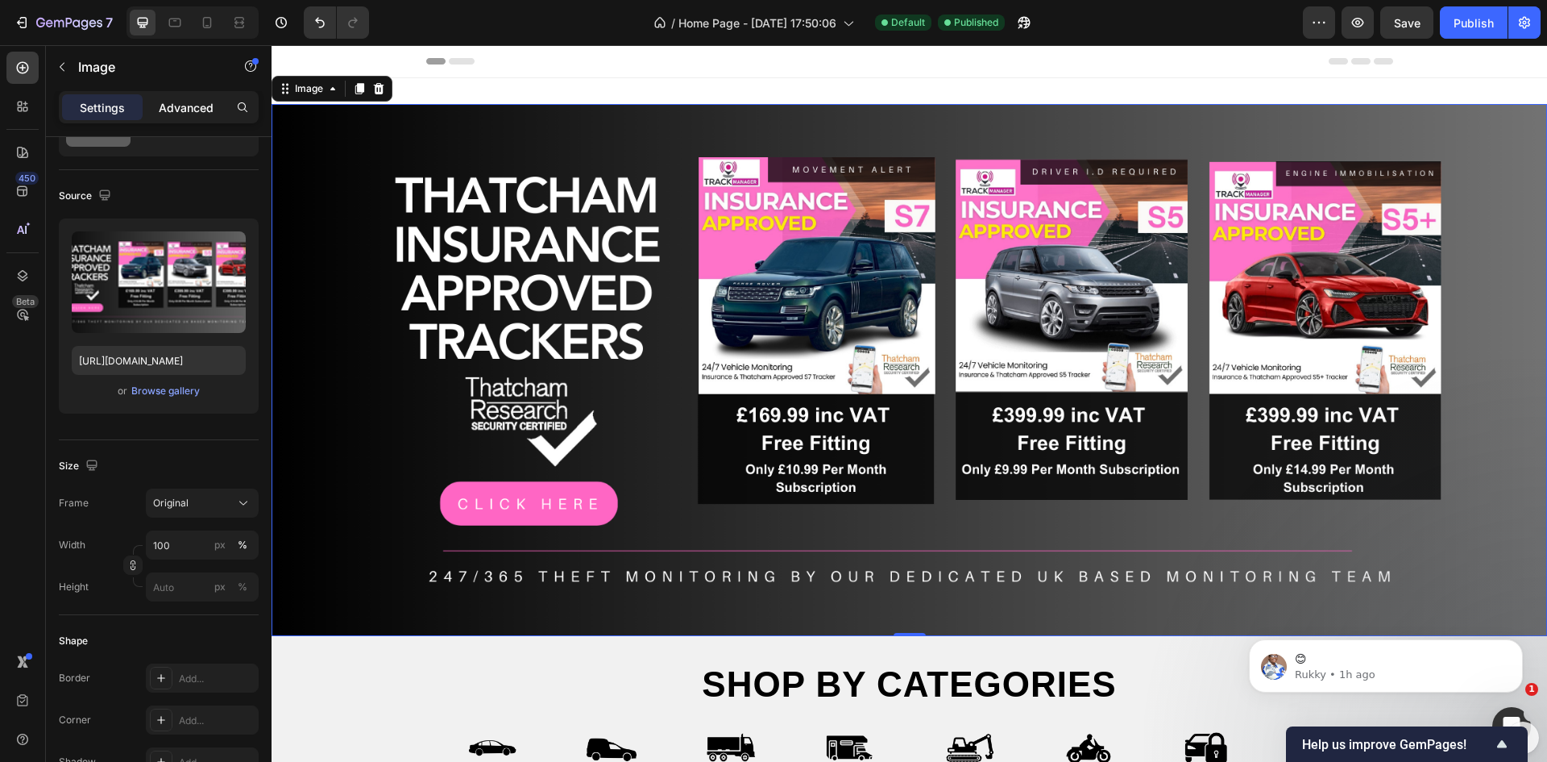
click at [171, 114] on p "Advanced" at bounding box center [186, 107] width 55 height 17
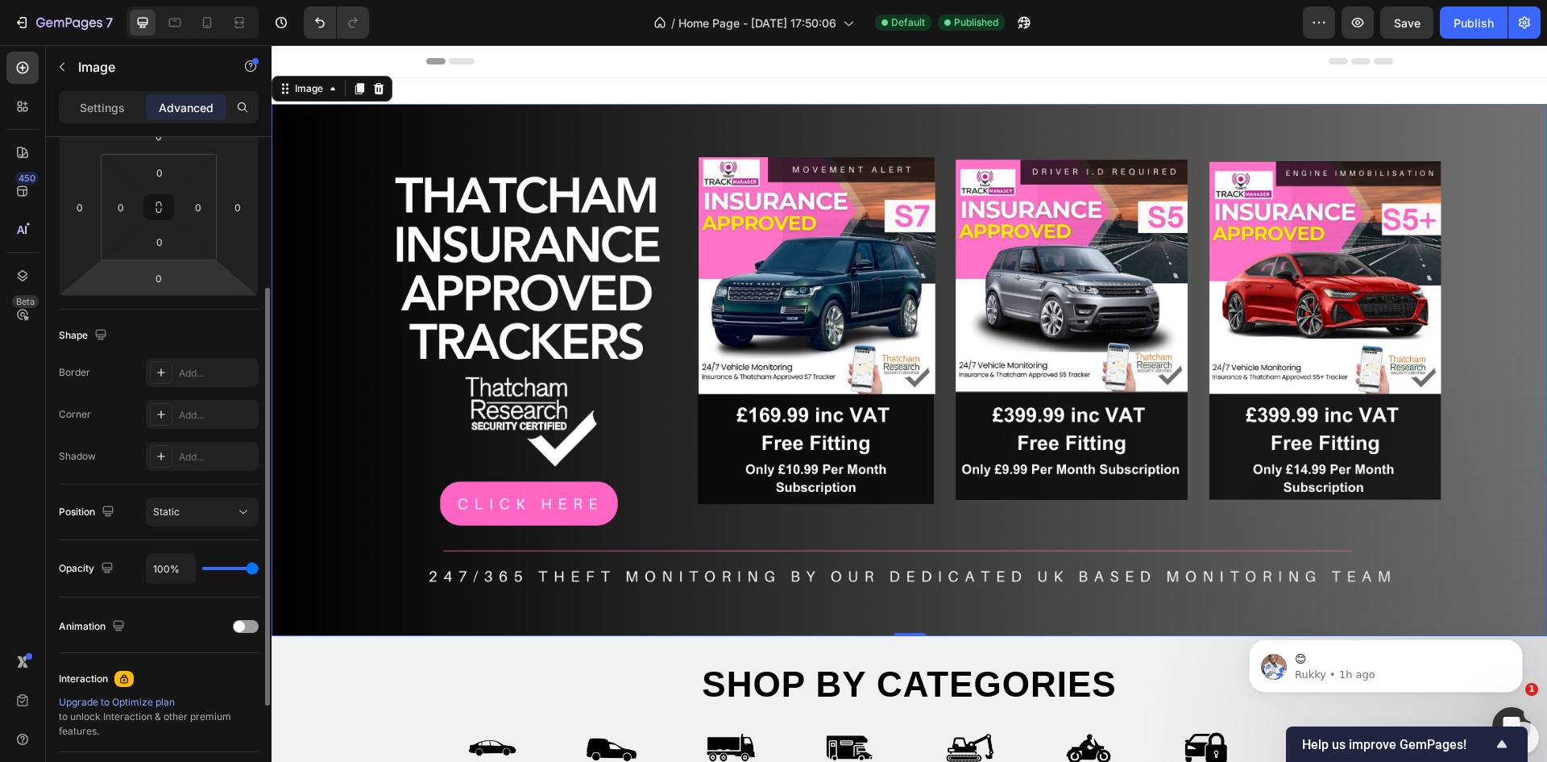
scroll to position [322, 0]
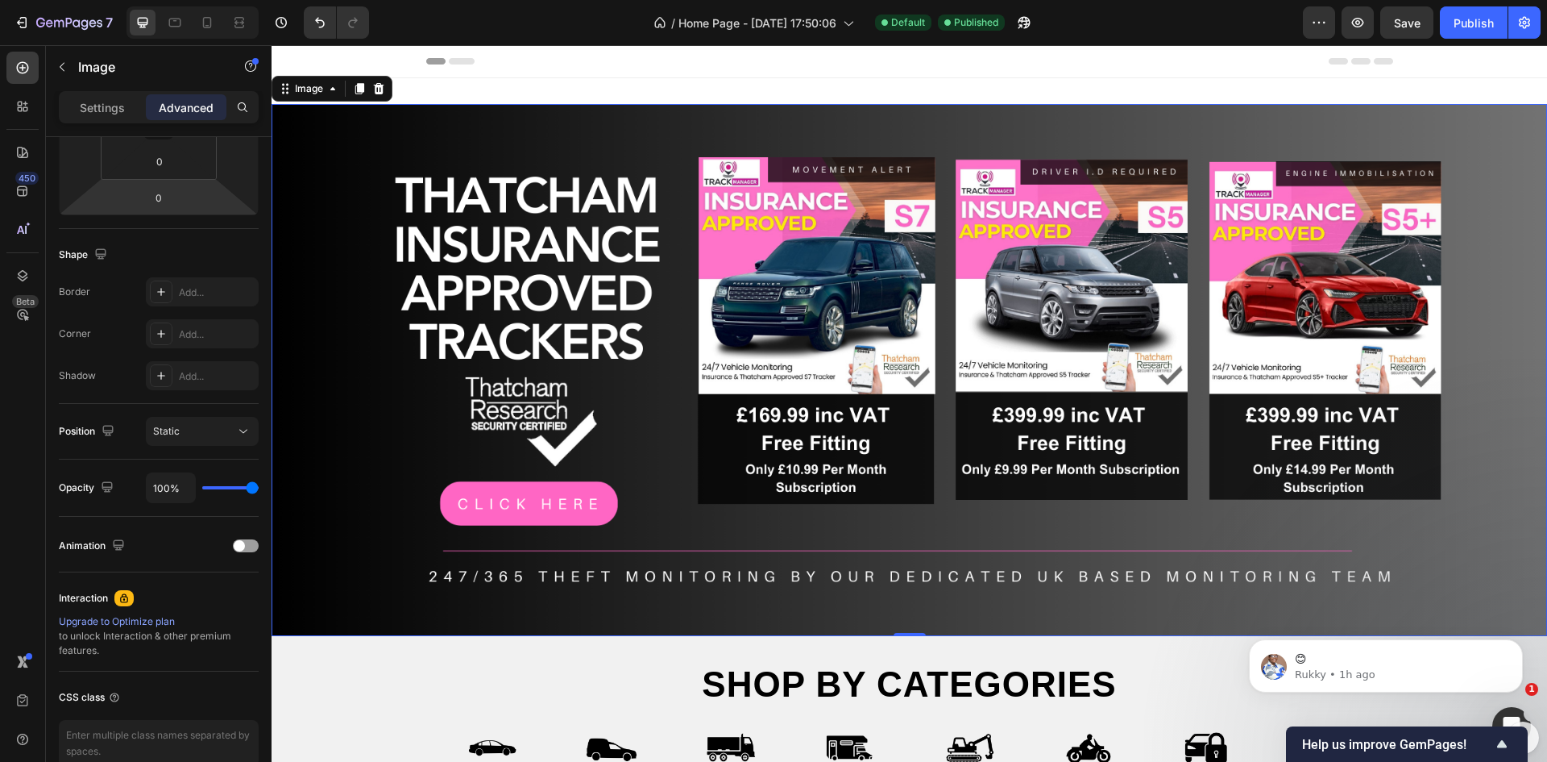
click at [679, 346] on img at bounding box center [910, 370] width 1276 height 532
click at [104, 117] on div "Settings" at bounding box center [102, 107] width 81 height 26
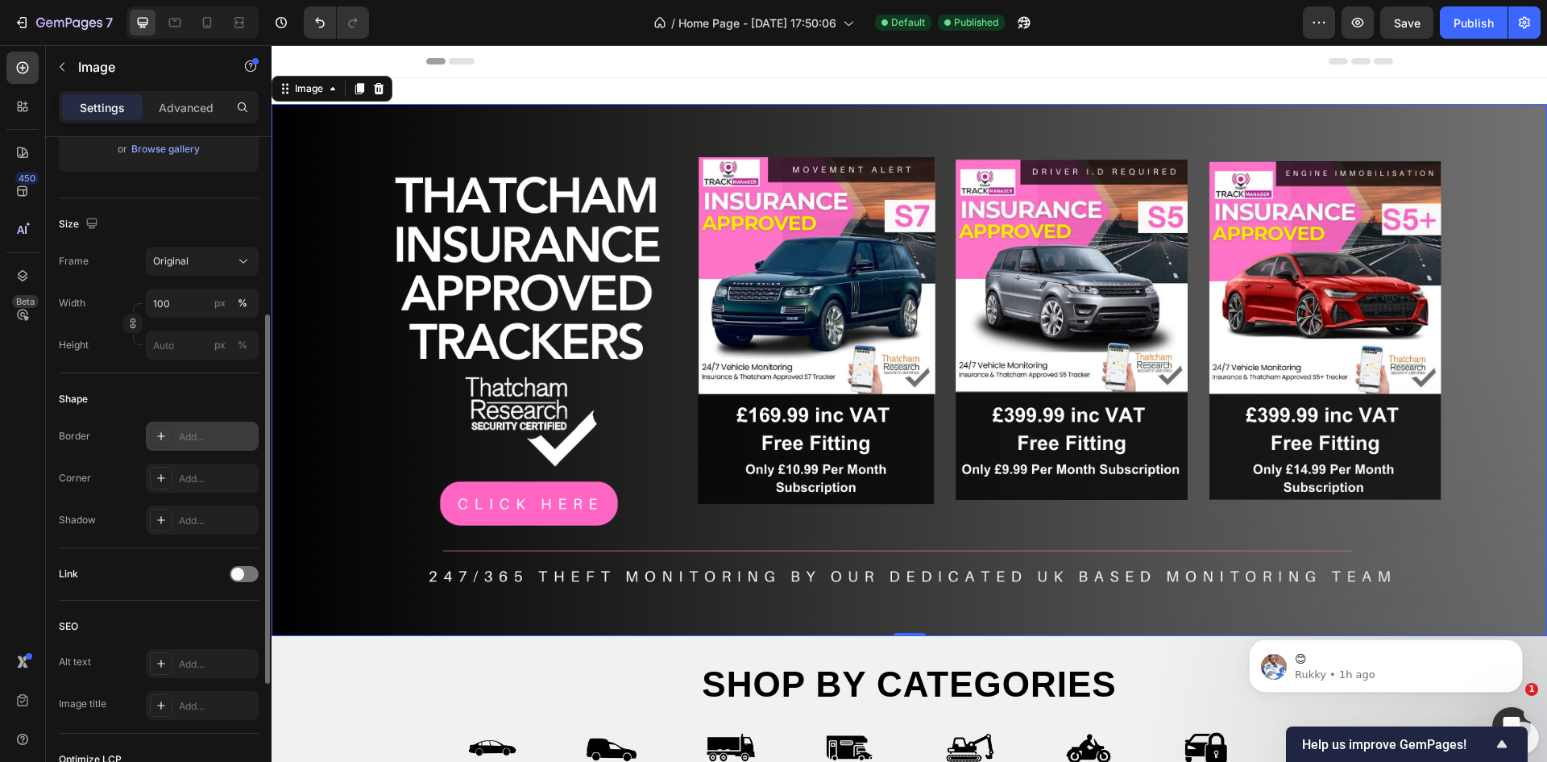
scroll to position [546, 0]
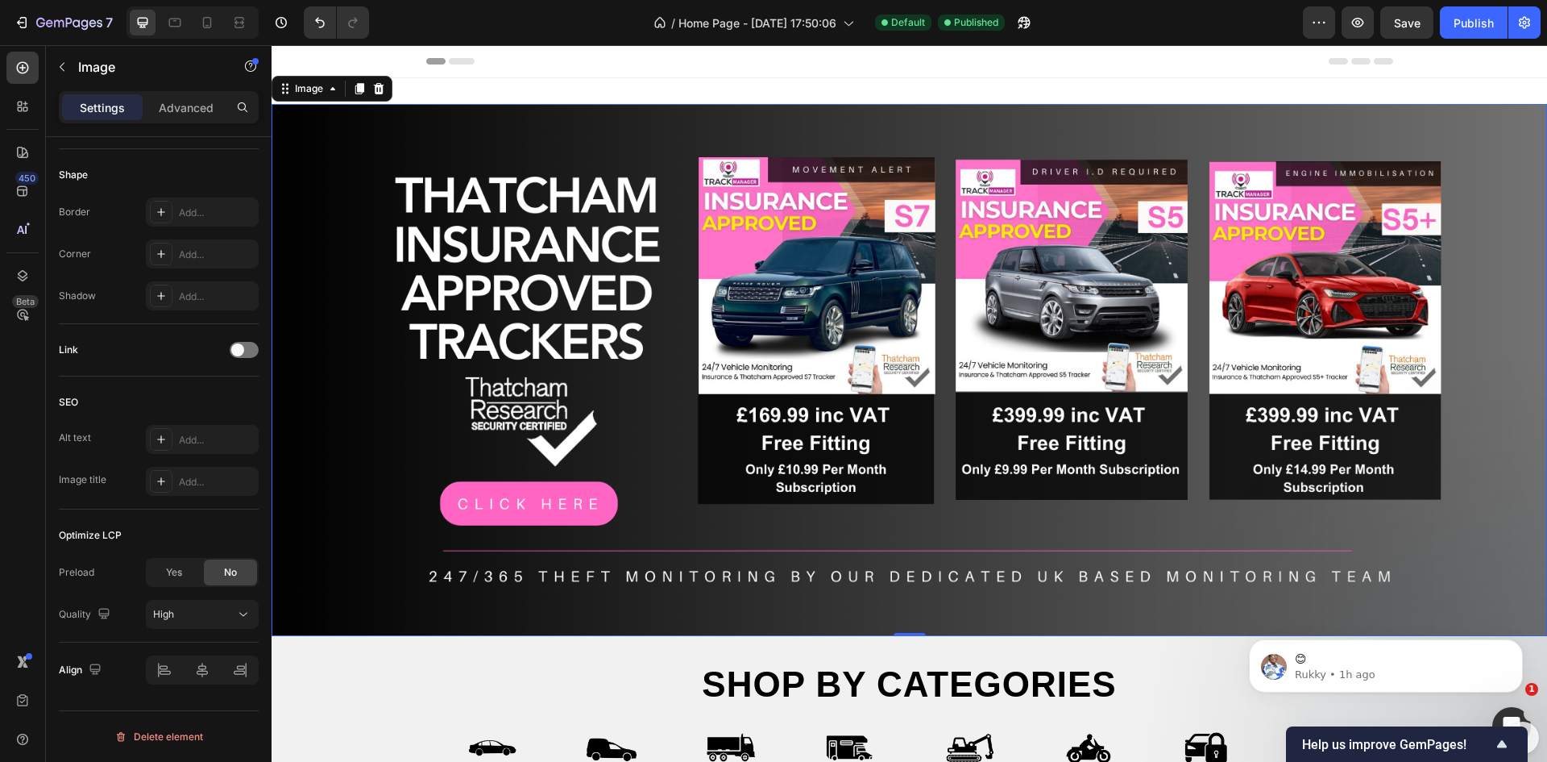
click at [1260, 197] on img at bounding box center [910, 370] width 1276 height 532
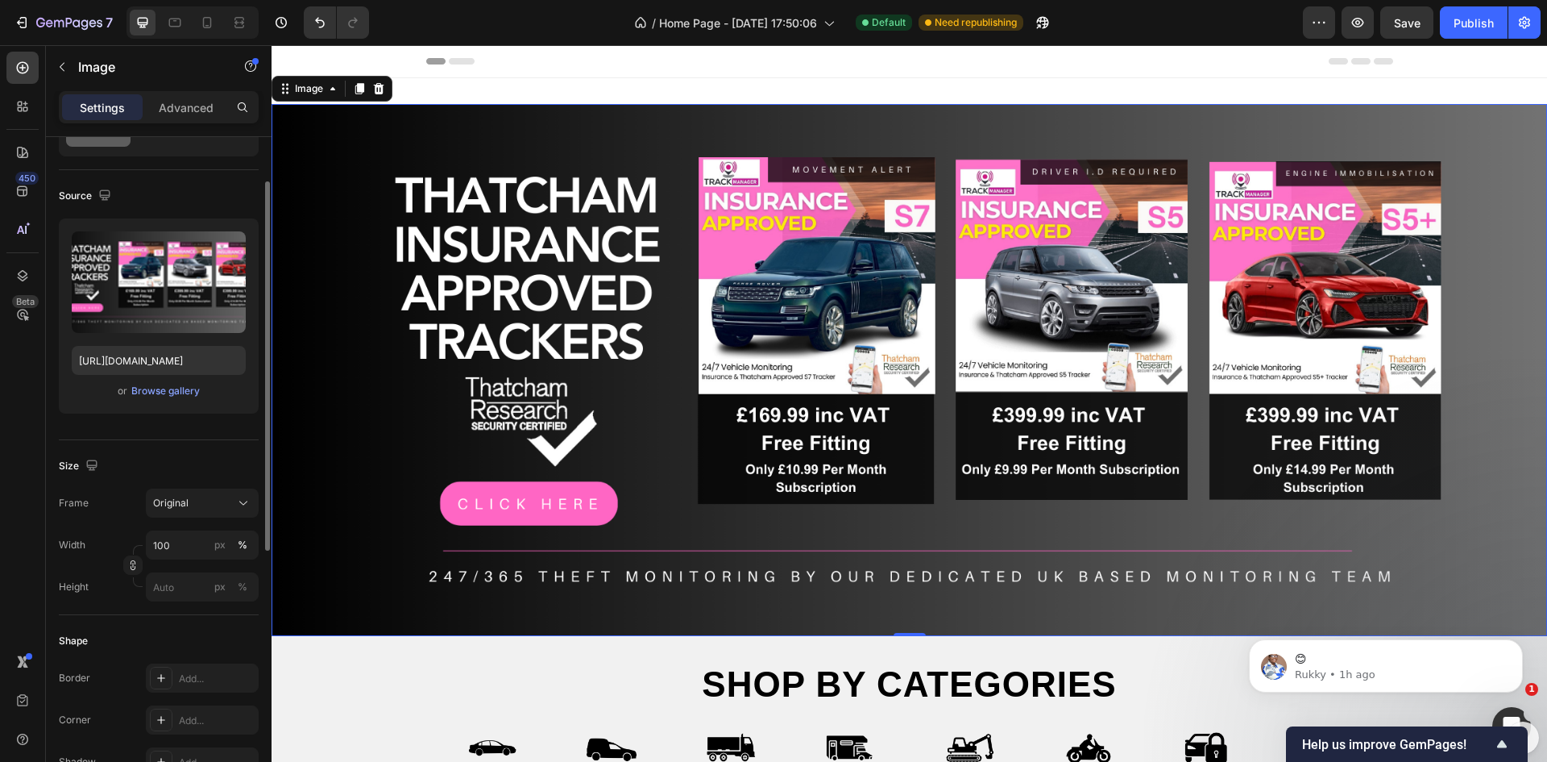
scroll to position [0, 0]
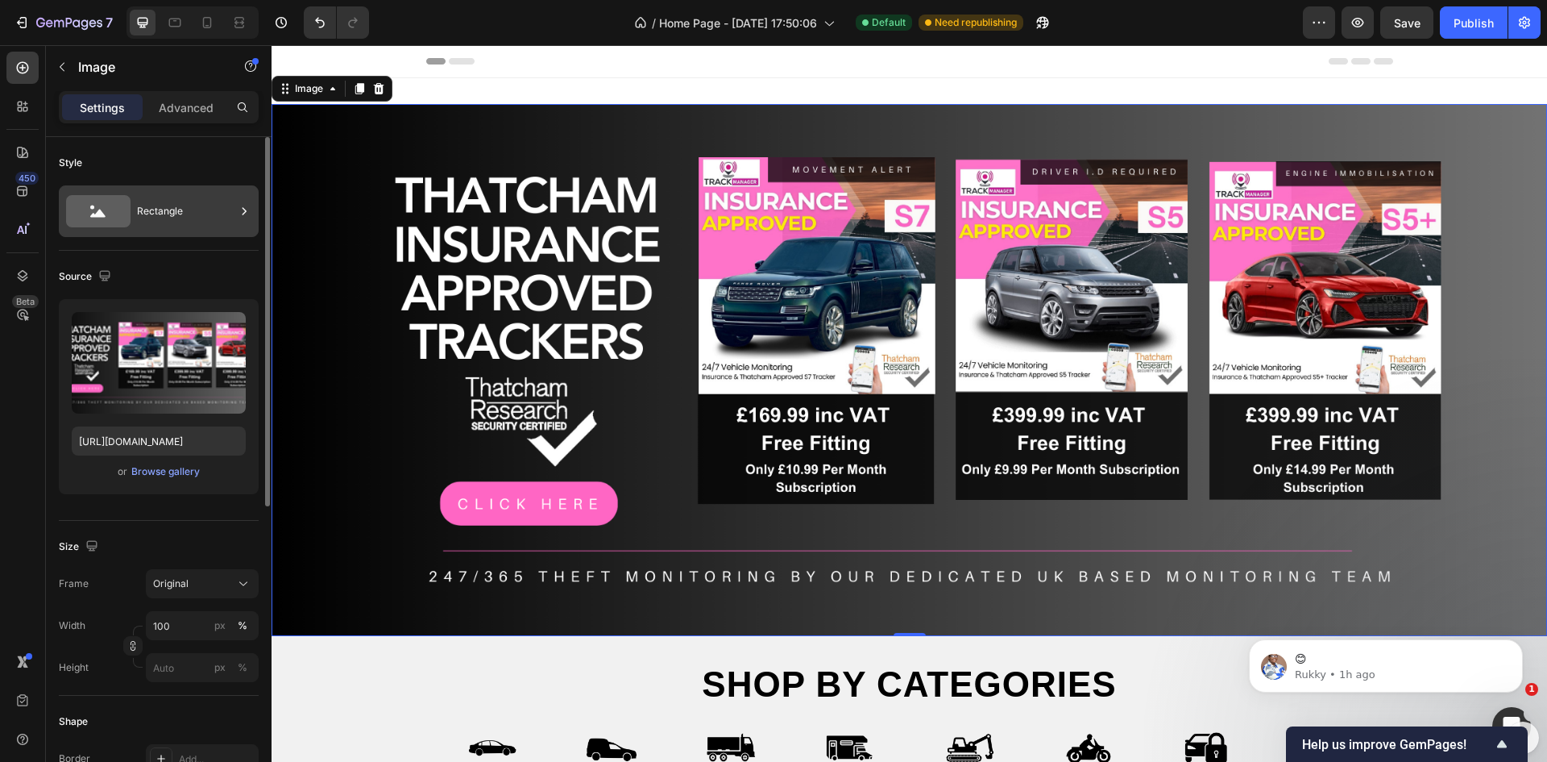
click at [164, 212] on div "Rectangle" at bounding box center [186, 211] width 98 height 37
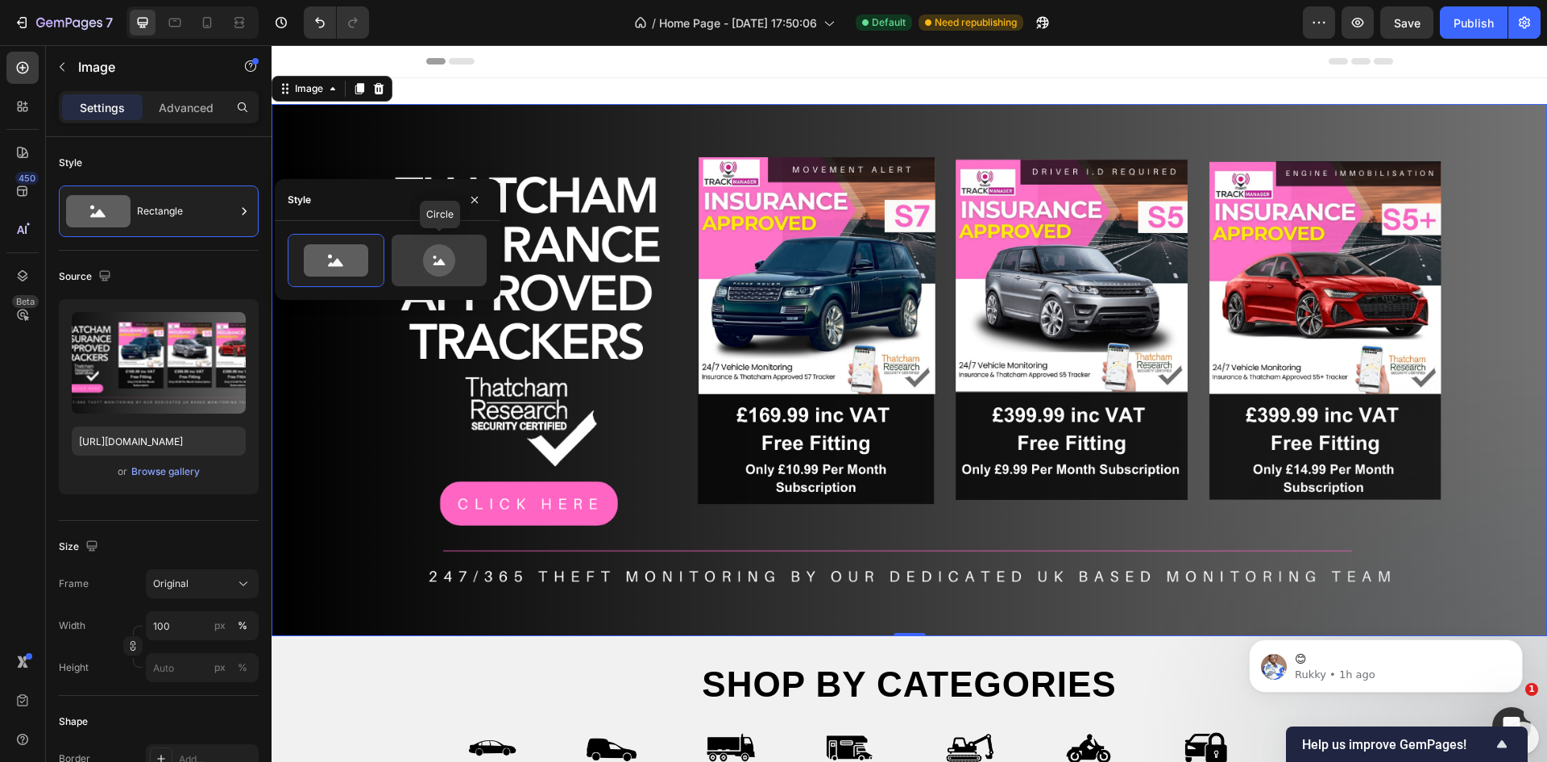
click at [454, 259] on icon at bounding box center [439, 260] width 32 height 32
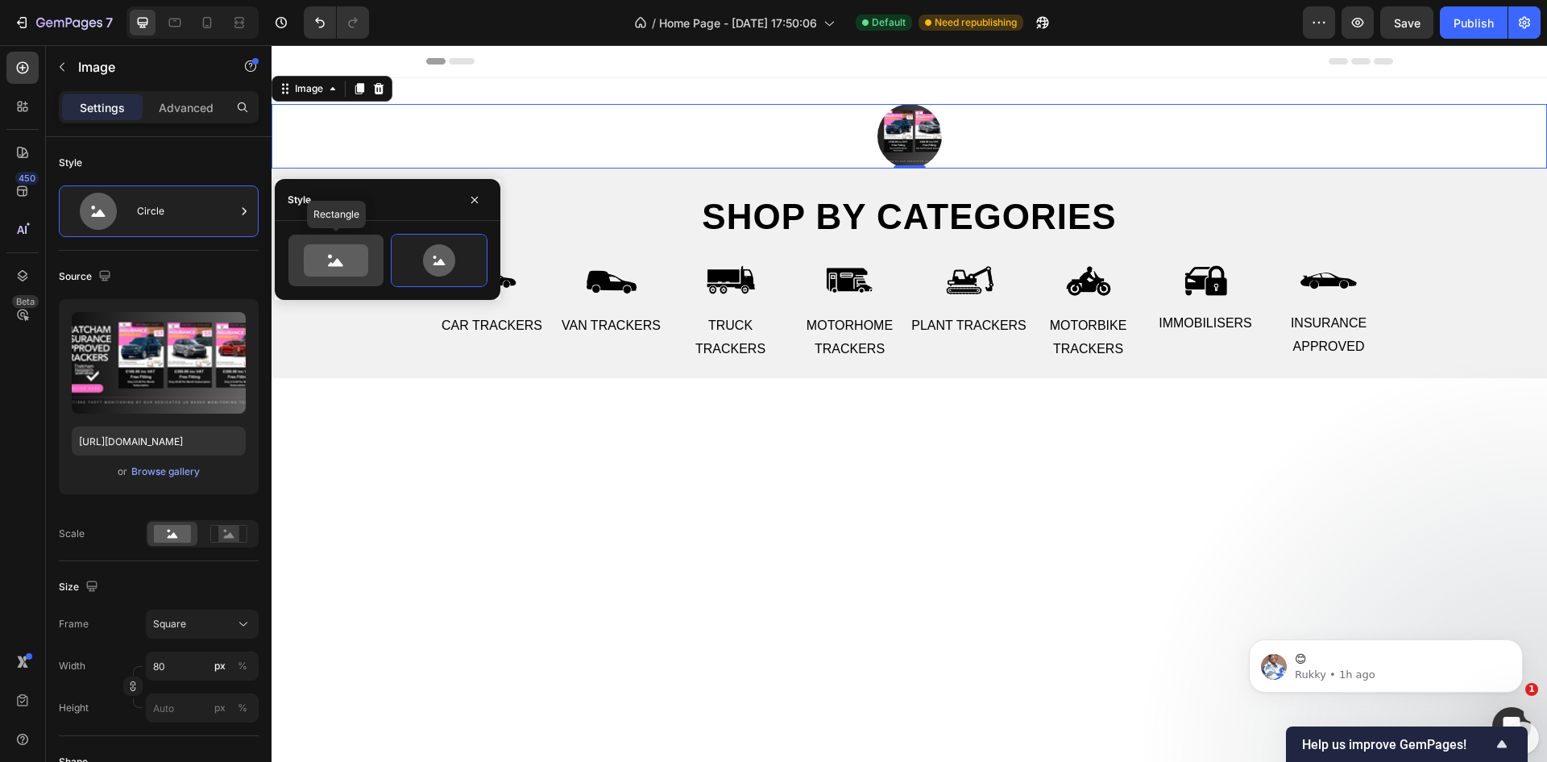
click at [348, 258] on icon at bounding box center [336, 260] width 64 height 32
type input "100"
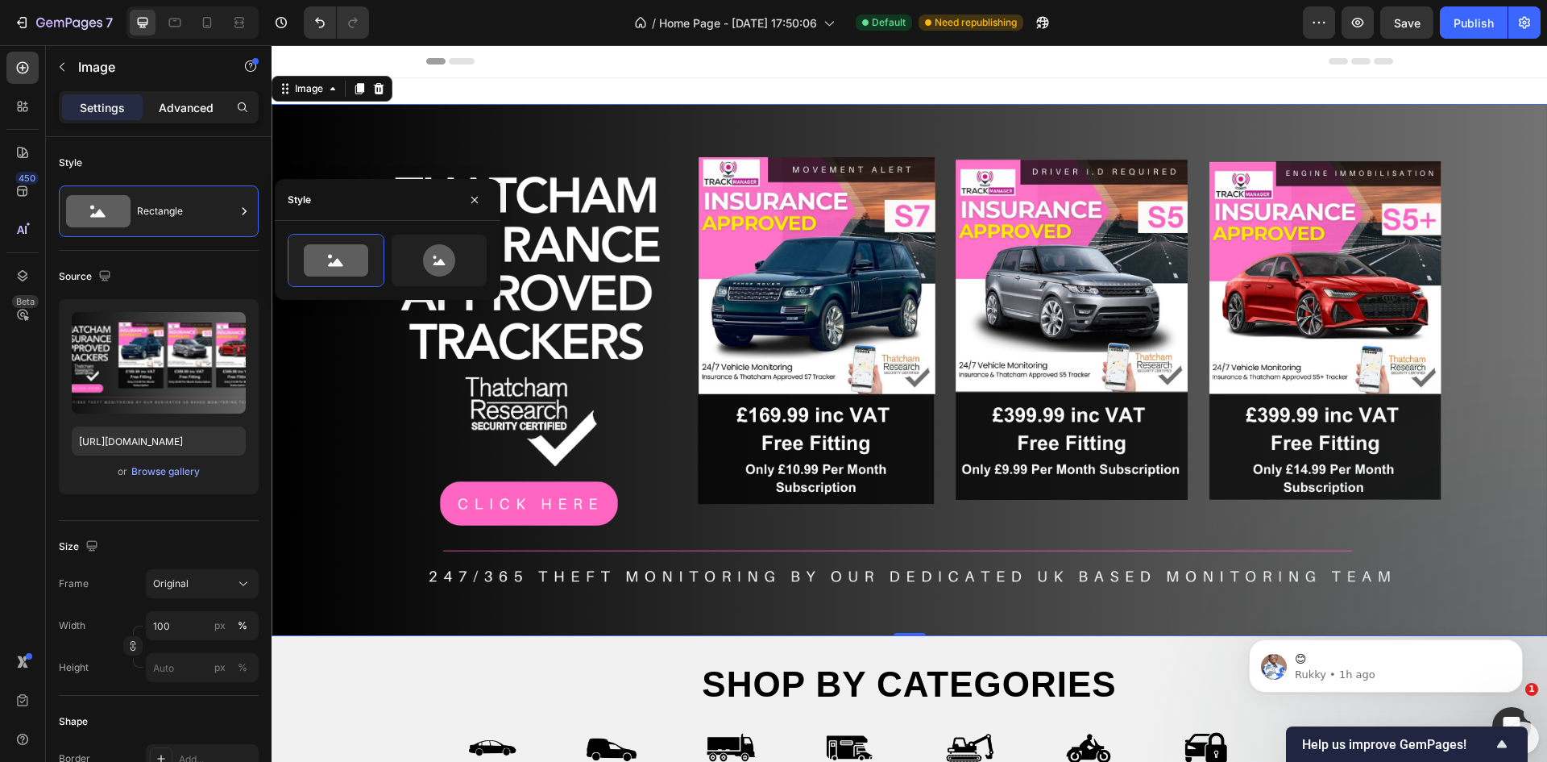
click at [188, 108] on p "Advanced" at bounding box center [186, 107] width 55 height 17
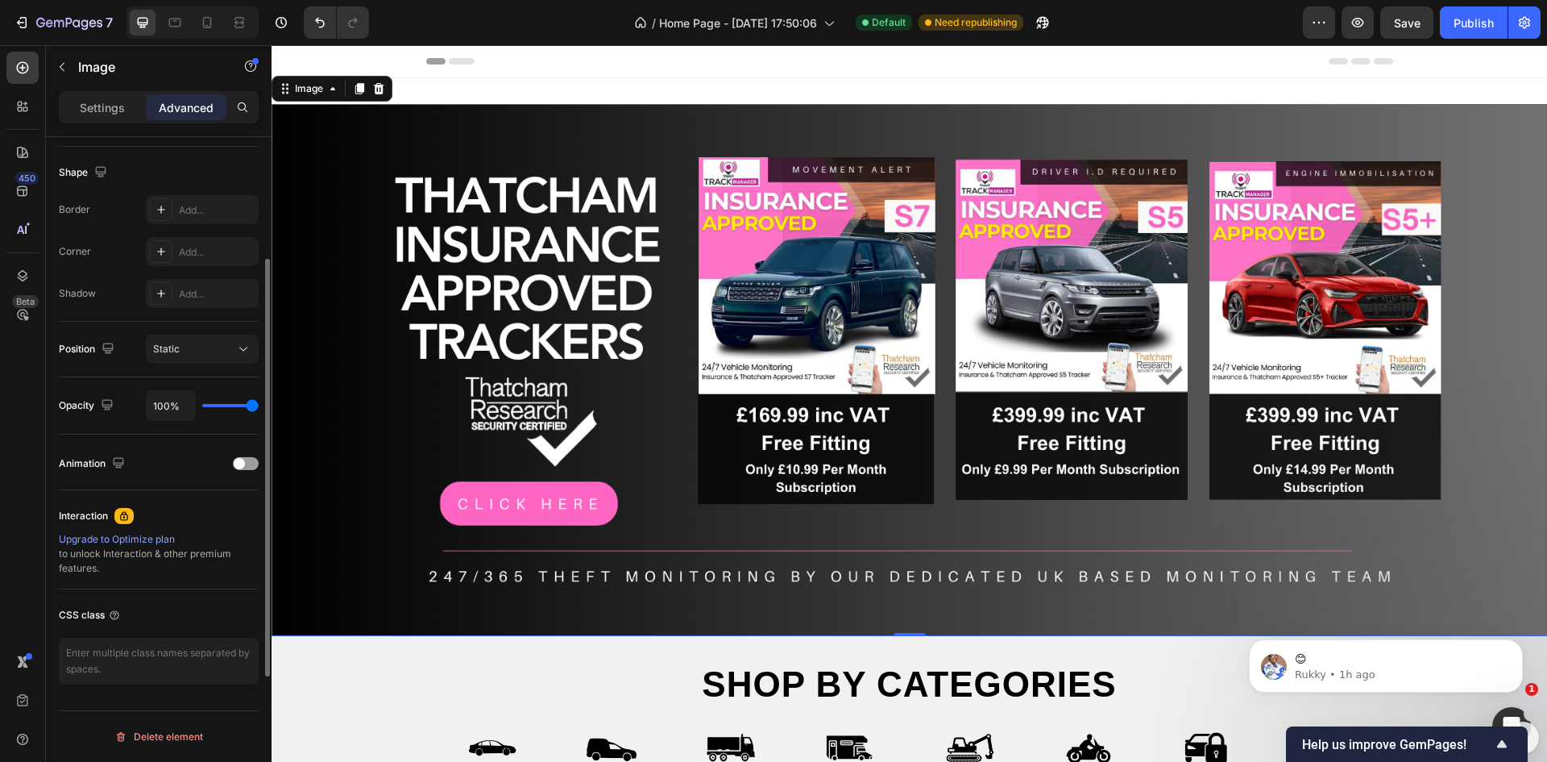
scroll to position [163, 0]
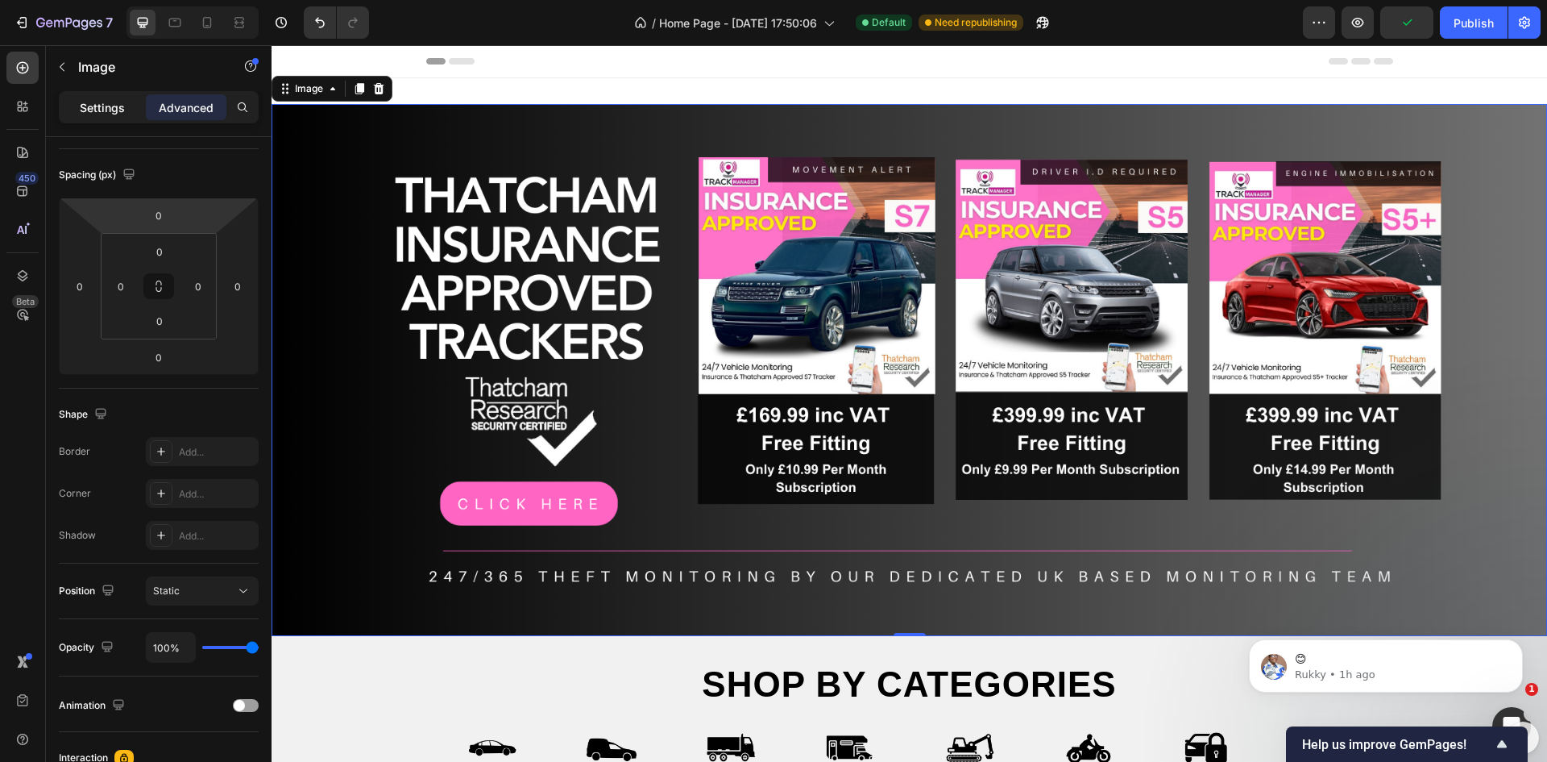
click at [96, 110] on p "Settings" at bounding box center [102, 107] width 45 height 17
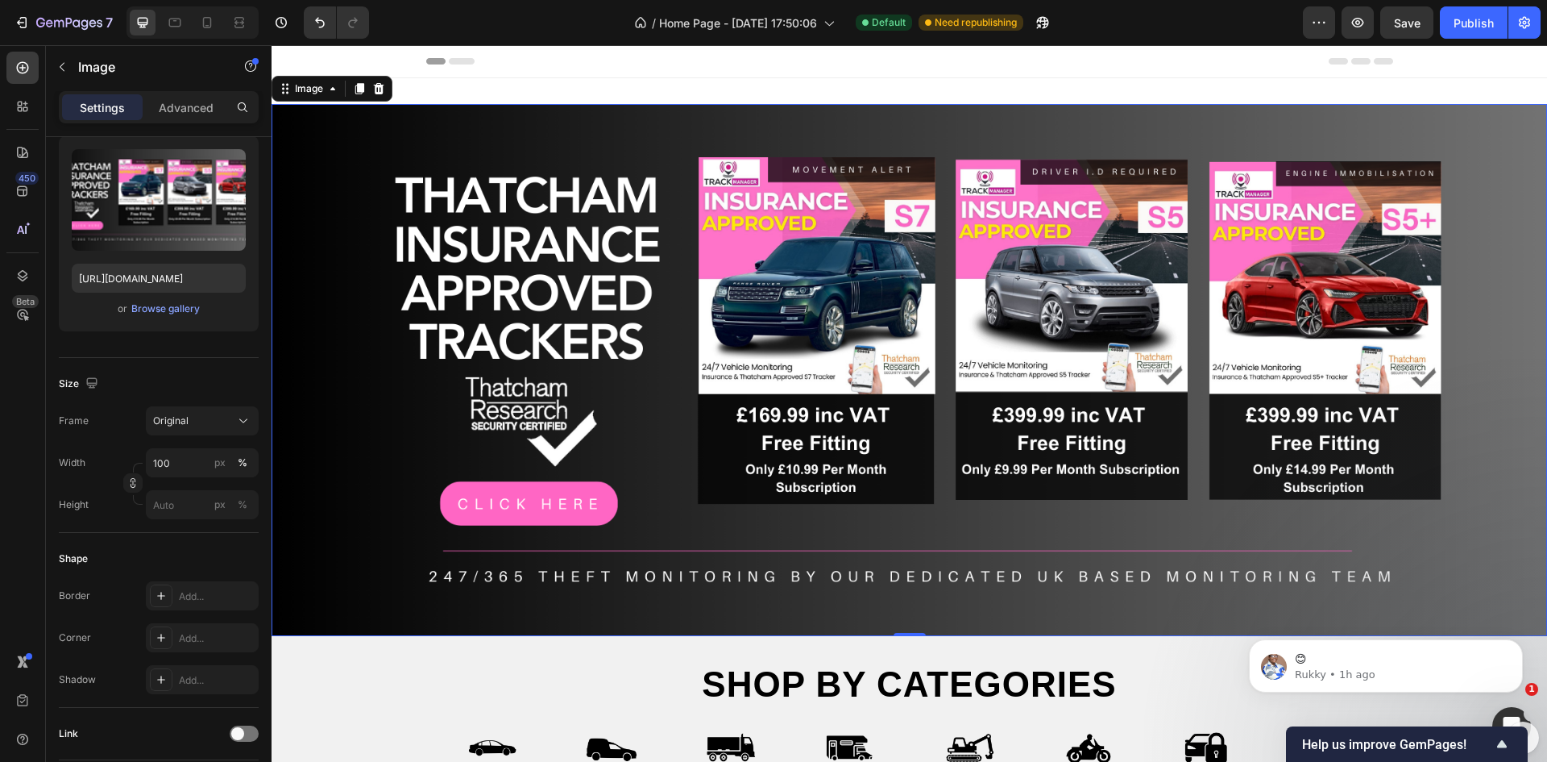
click at [562, 340] on img at bounding box center [910, 370] width 1276 height 532
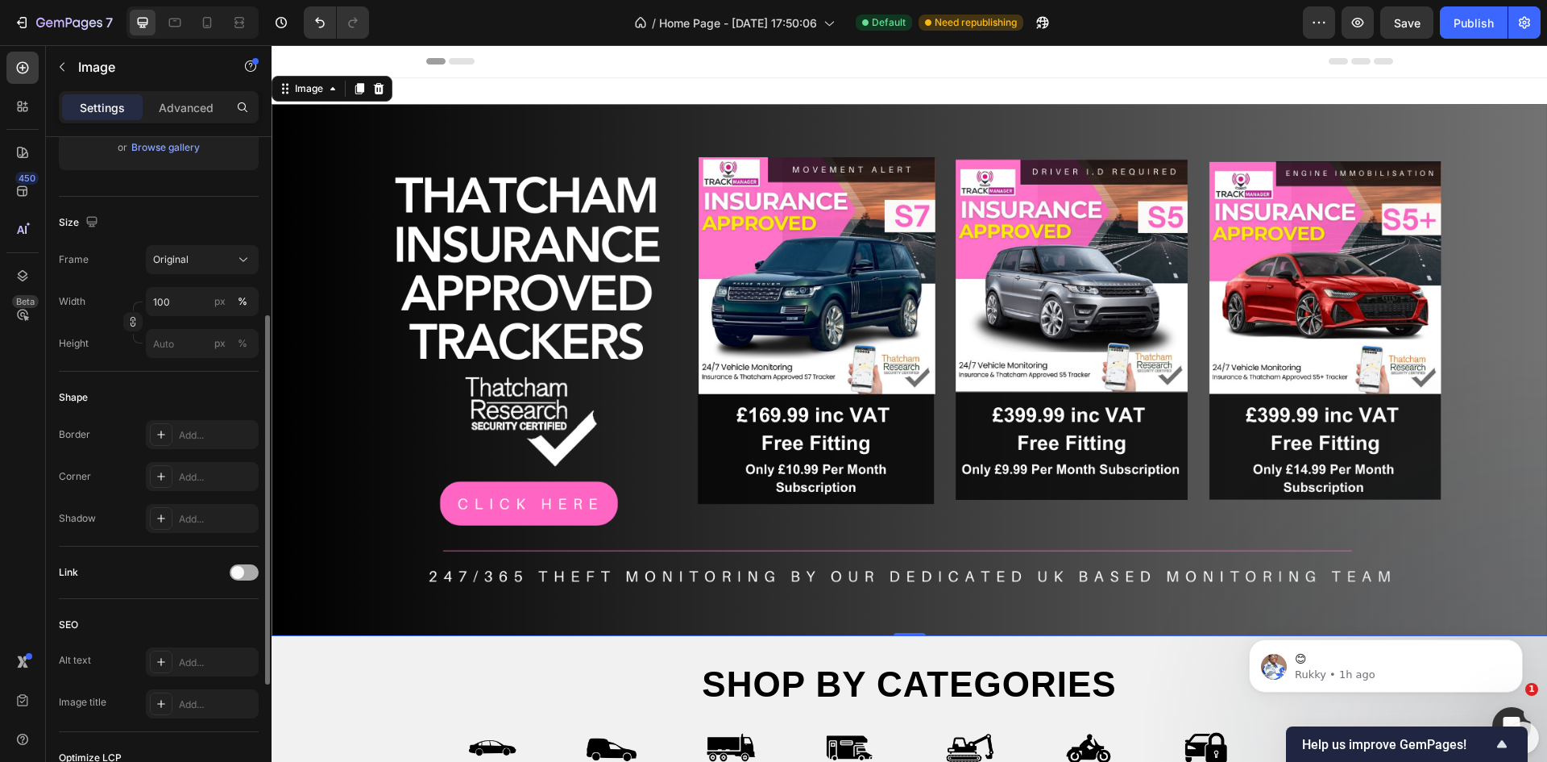
click at [236, 568] on span at bounding box center [237, 572] width 13 height 13
click at [163, 651] on icon at bounding box center [161, 654] width 13 height 13
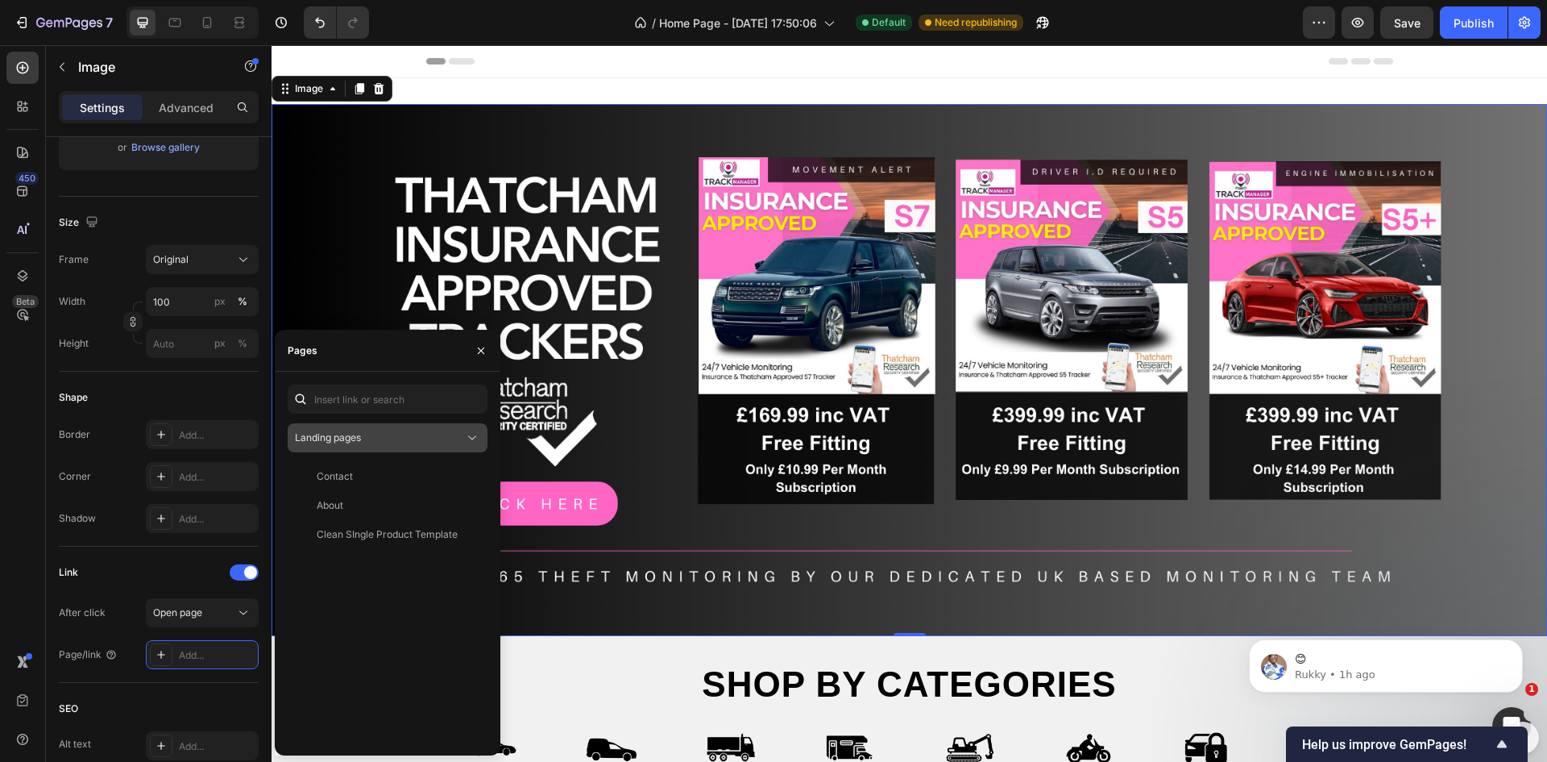
click at [388, 434] on div "Landing pages" at bounding box center [379, 437] width 169 height 15
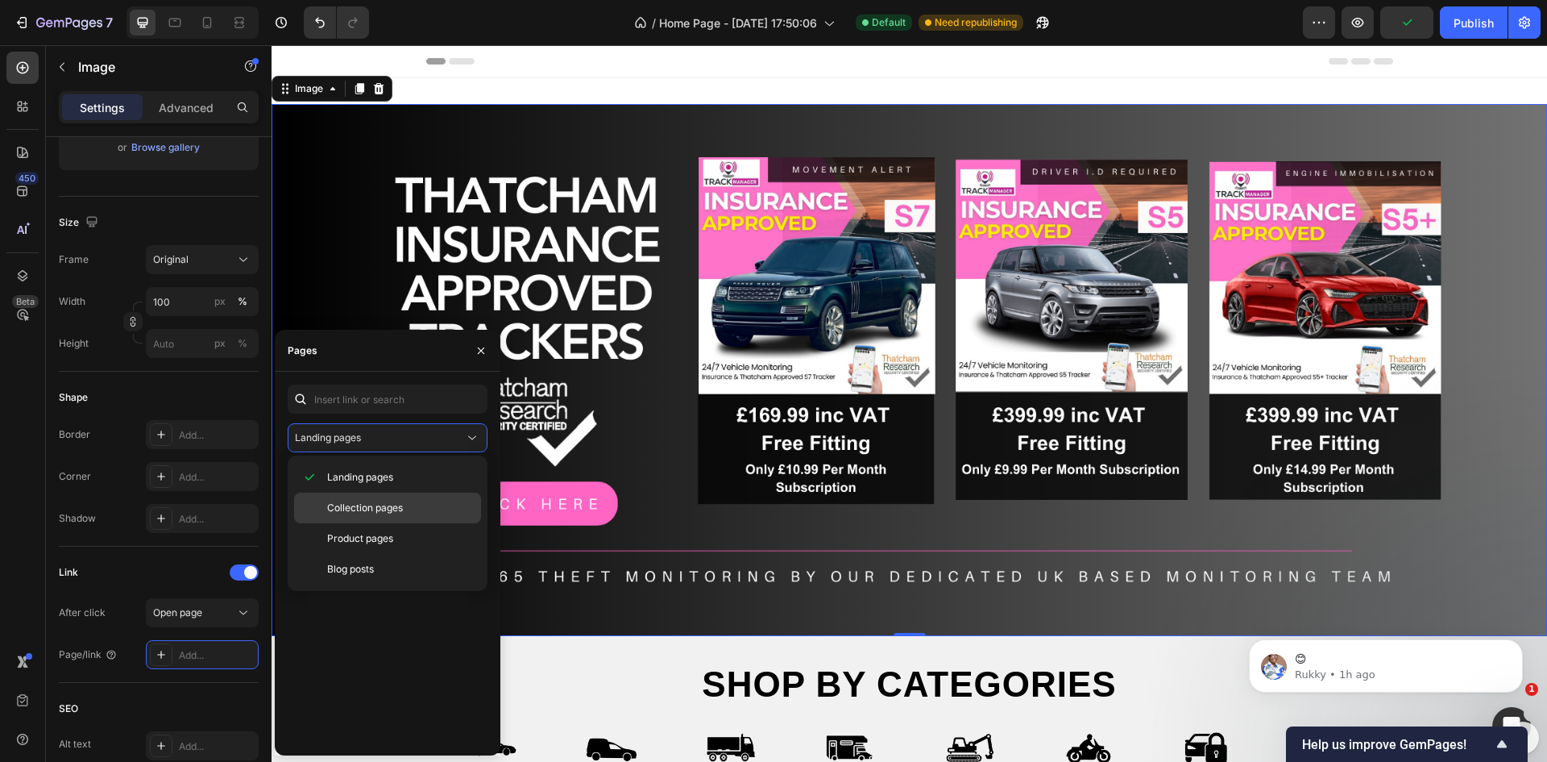
click at [375, 506] on span "Collection pages" at bounding box center [365, 507] width 76 height 15
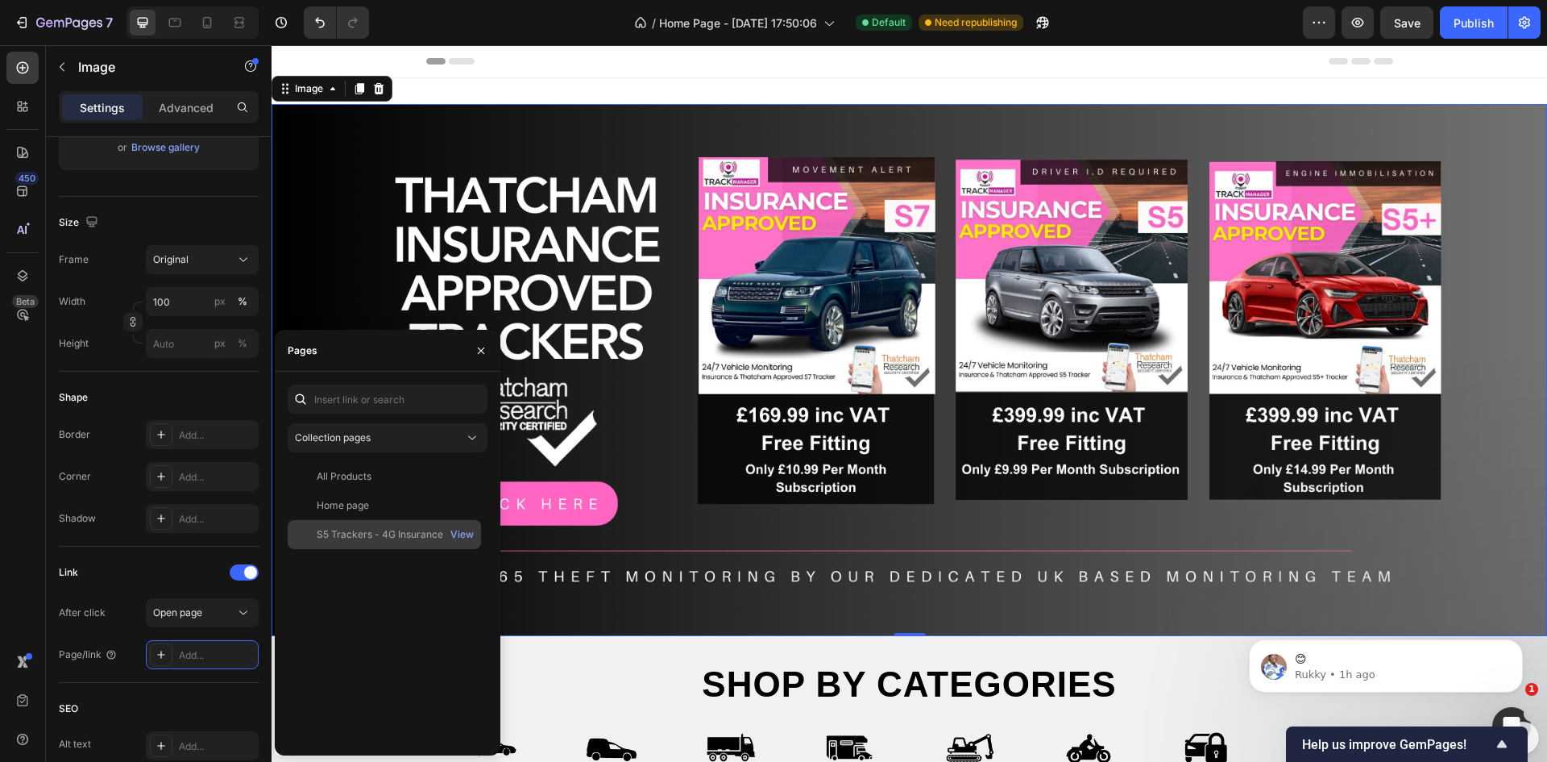
click at [412, 534] on div "S5 Trackers - 4G Insurance Approved" at bounding box center [394, 534] width 155 height 15
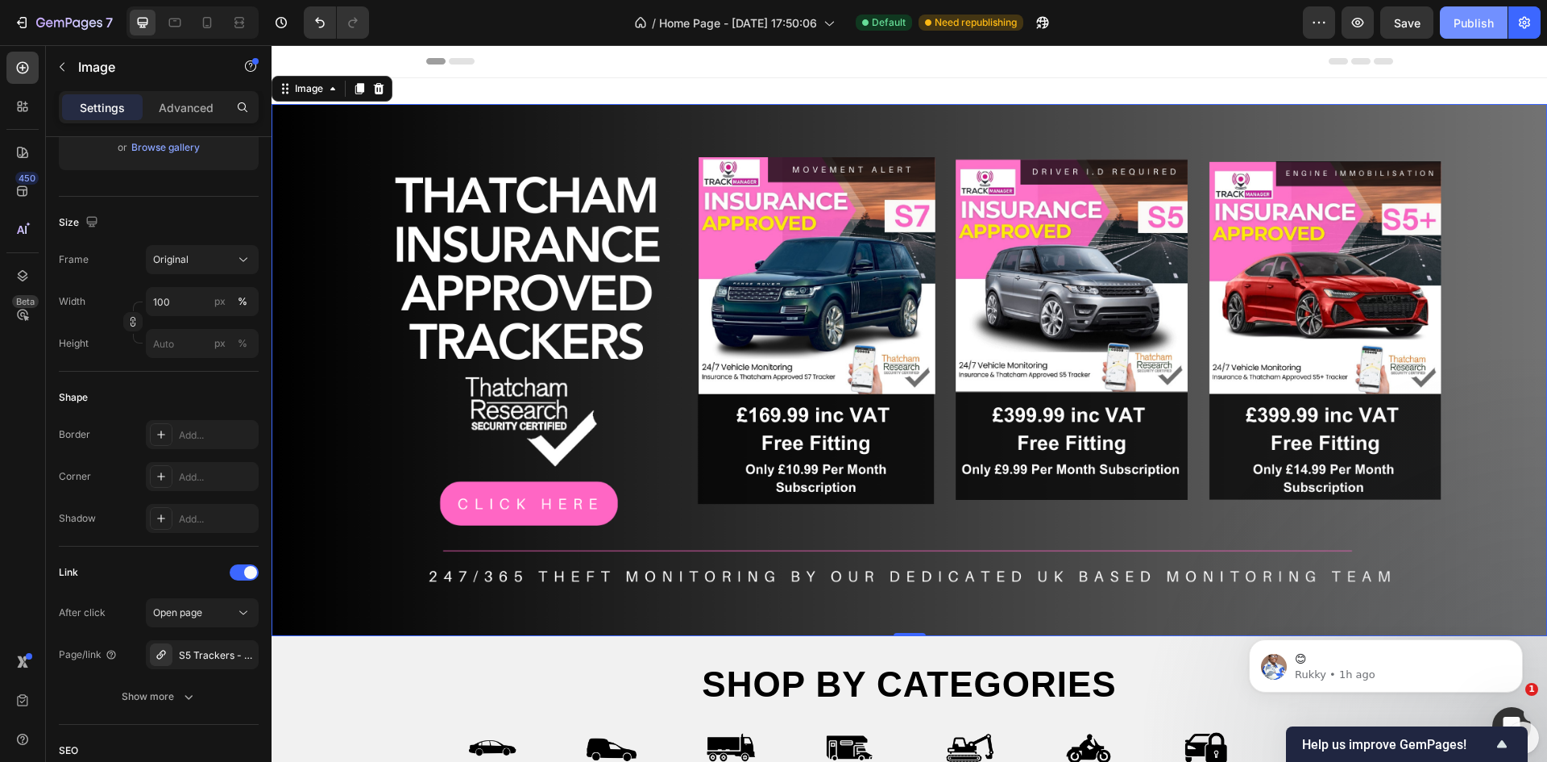
click at [1476, 30] on div "Publish" at bounding box center [1474, 23] width 40 height 17
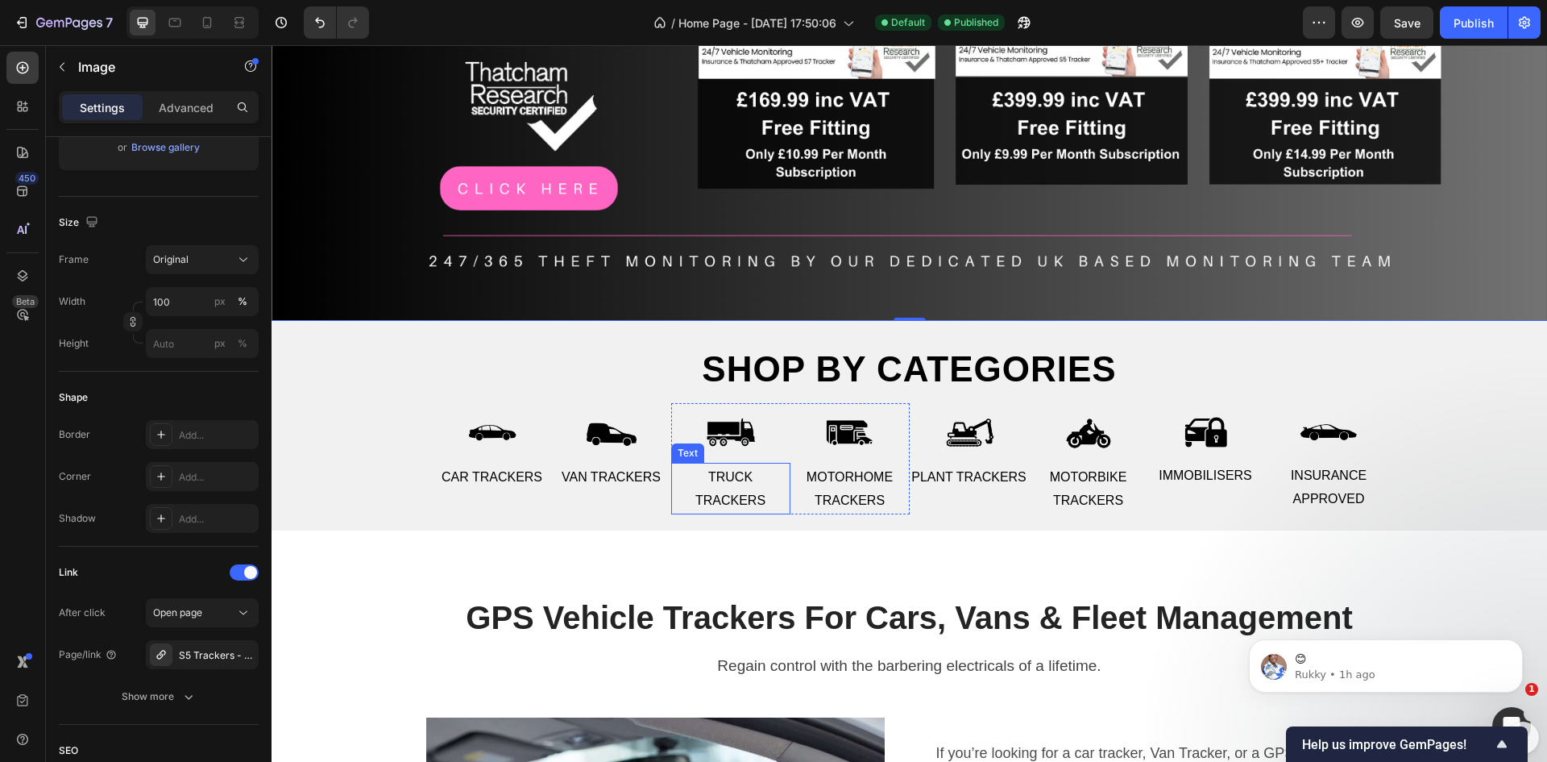
scroll to position [403, 0]
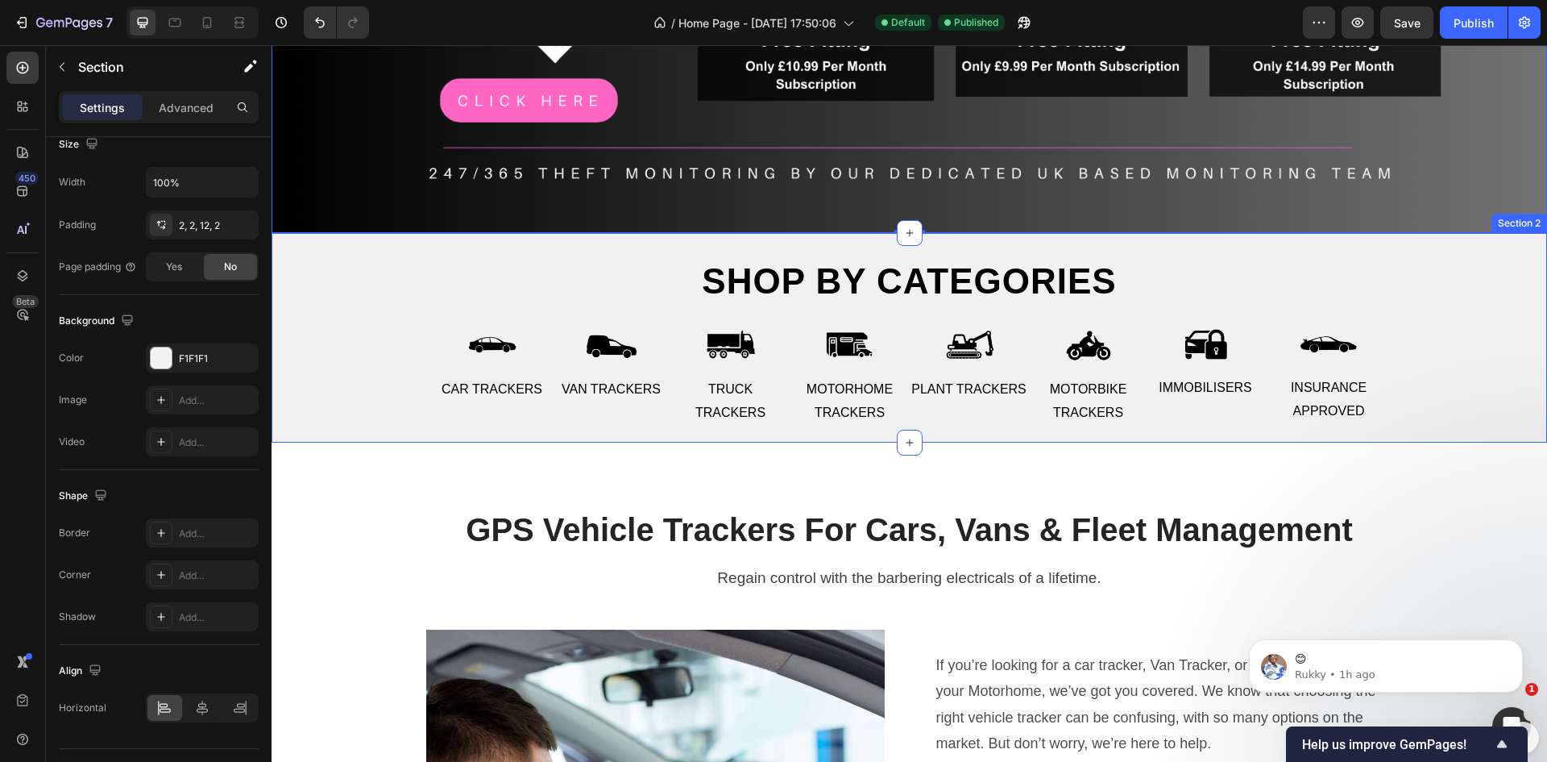
click at [392, 351] on div "Shop by categories Heading Row Image Car Trackers Text Image Van Trackers Text …" at bounding box center [909, 334] width 1273 height 198
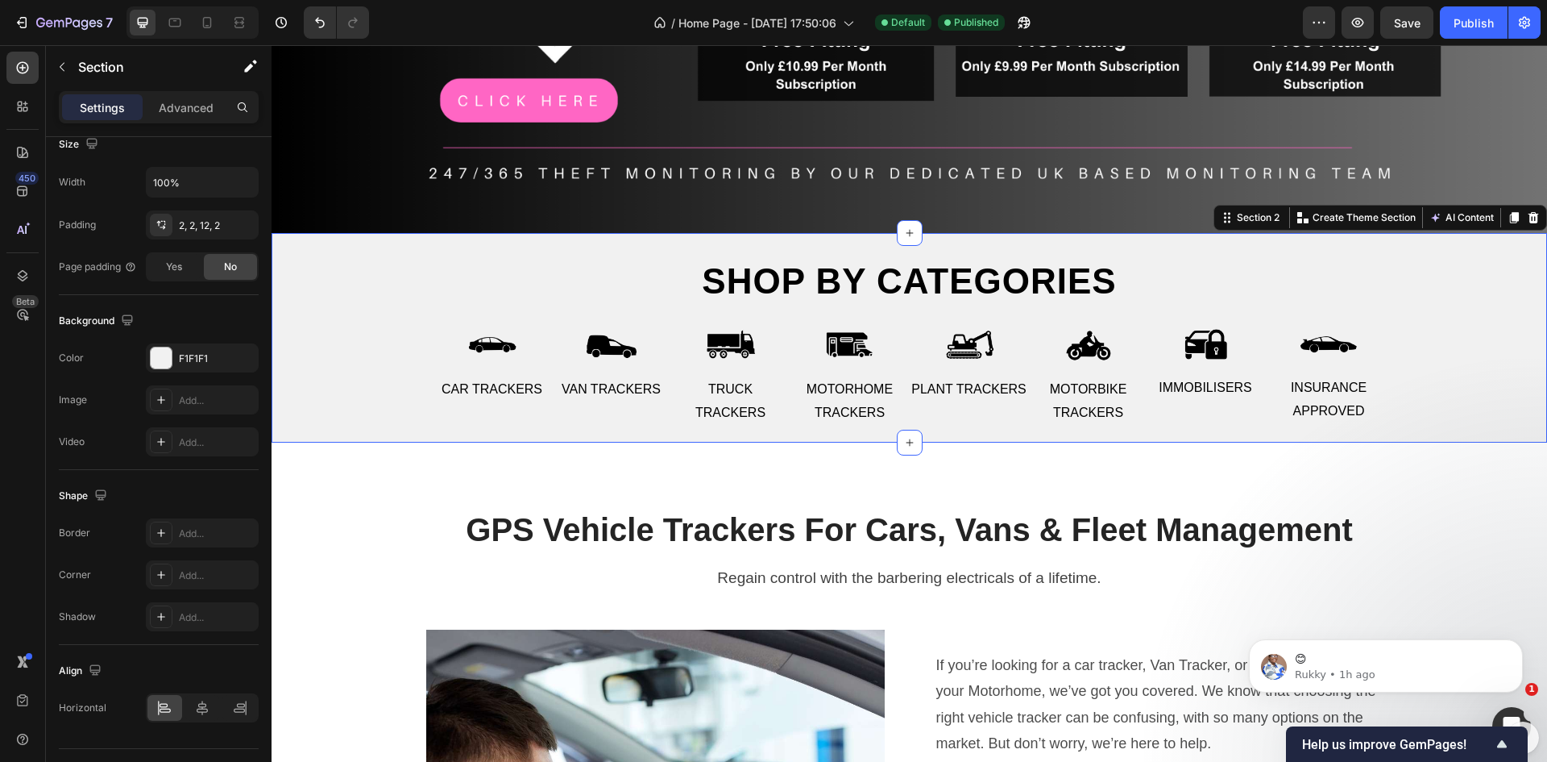
scroll to position [0, 0]
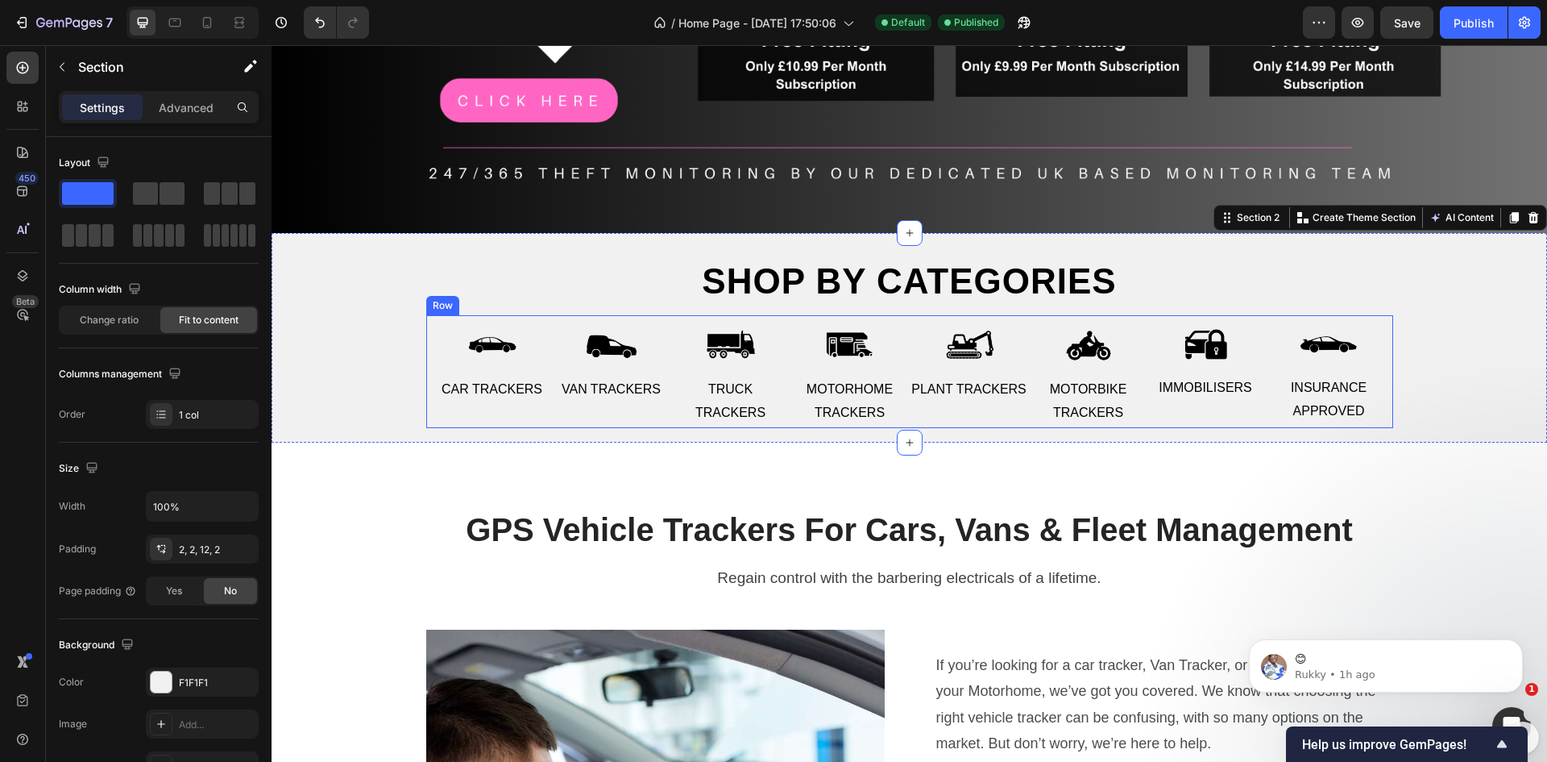
click at [433, 417] on div "Image Car Trackers Text Image Van Trackers Text Row" at bounding box center [552, 370] width 239 height 111
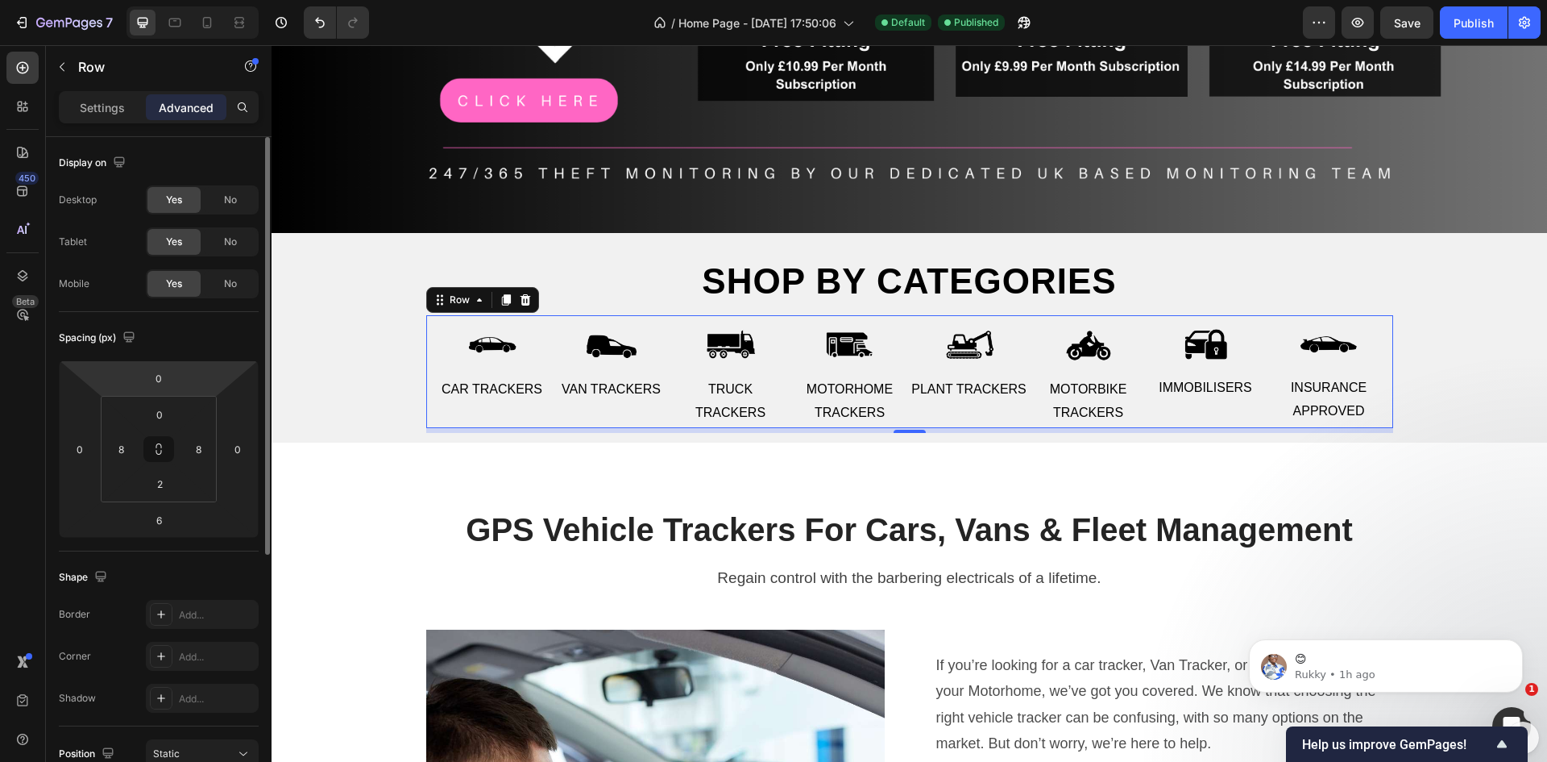
scroll to position [81, 0]
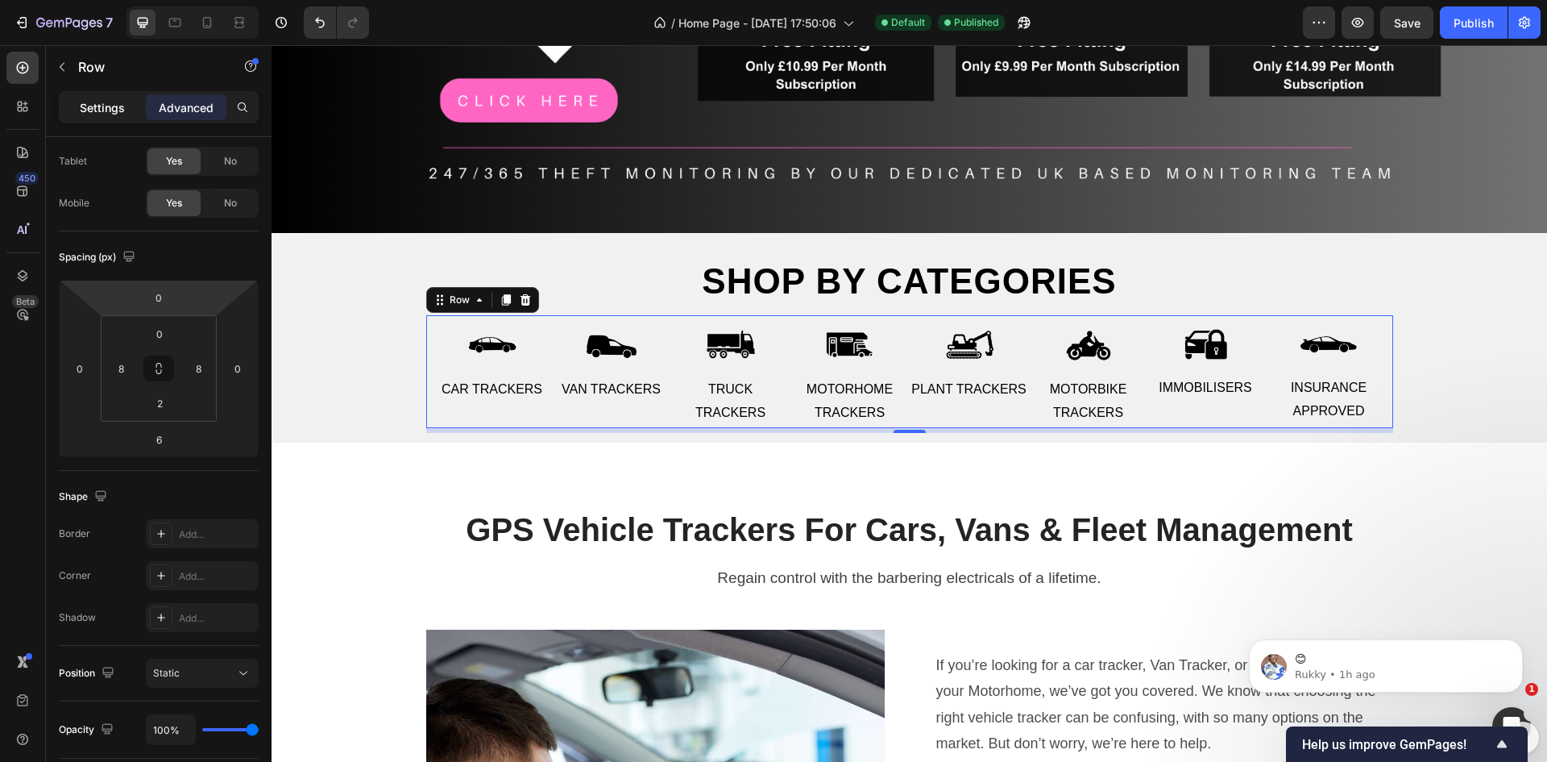
click at [88, 102] on p "Settings" at bounding box center [102, 107] width 45 height 17
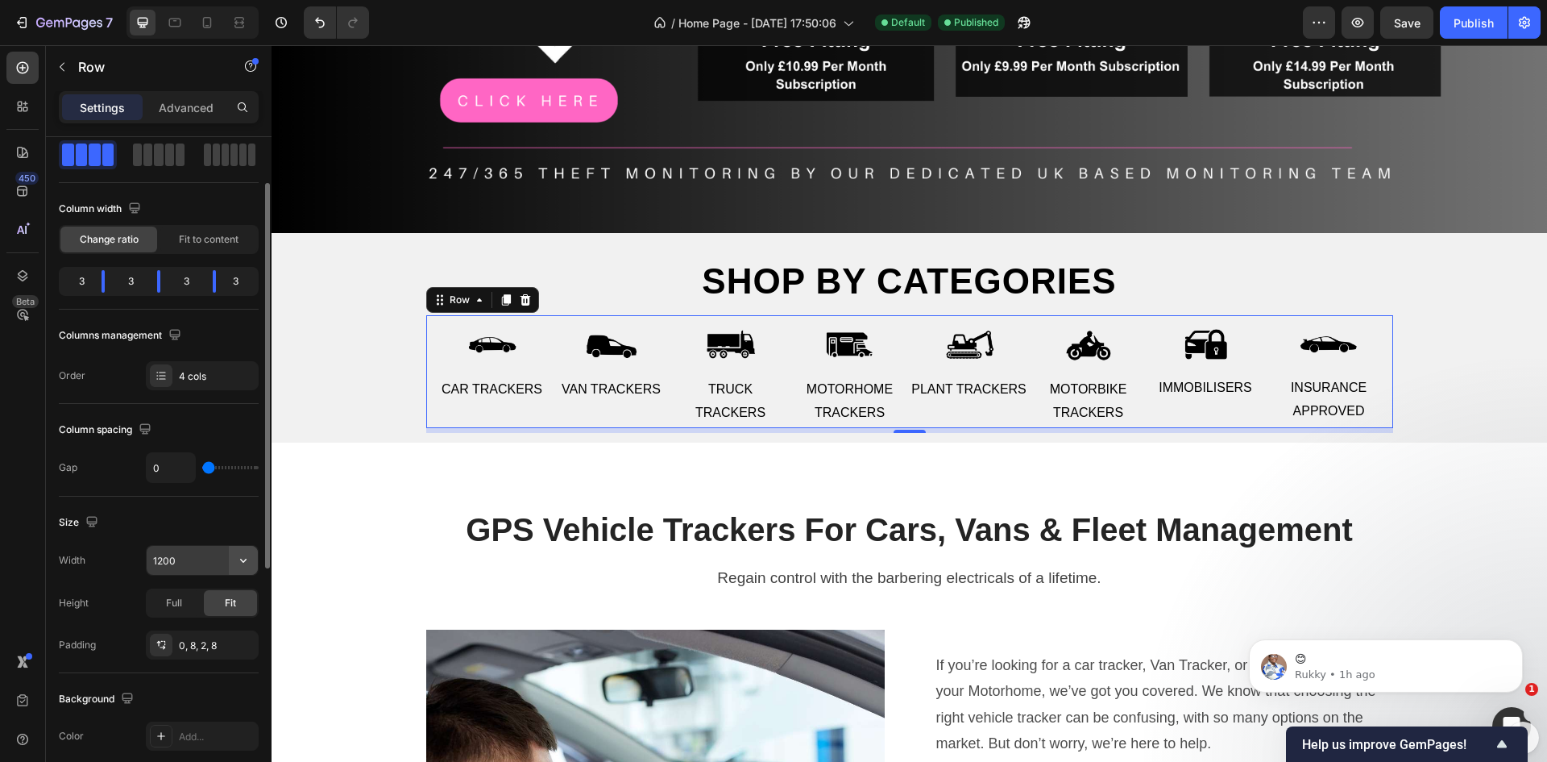
click at [241, 560] on icon "button" at bounding box center [243, 561] width 6 height 4
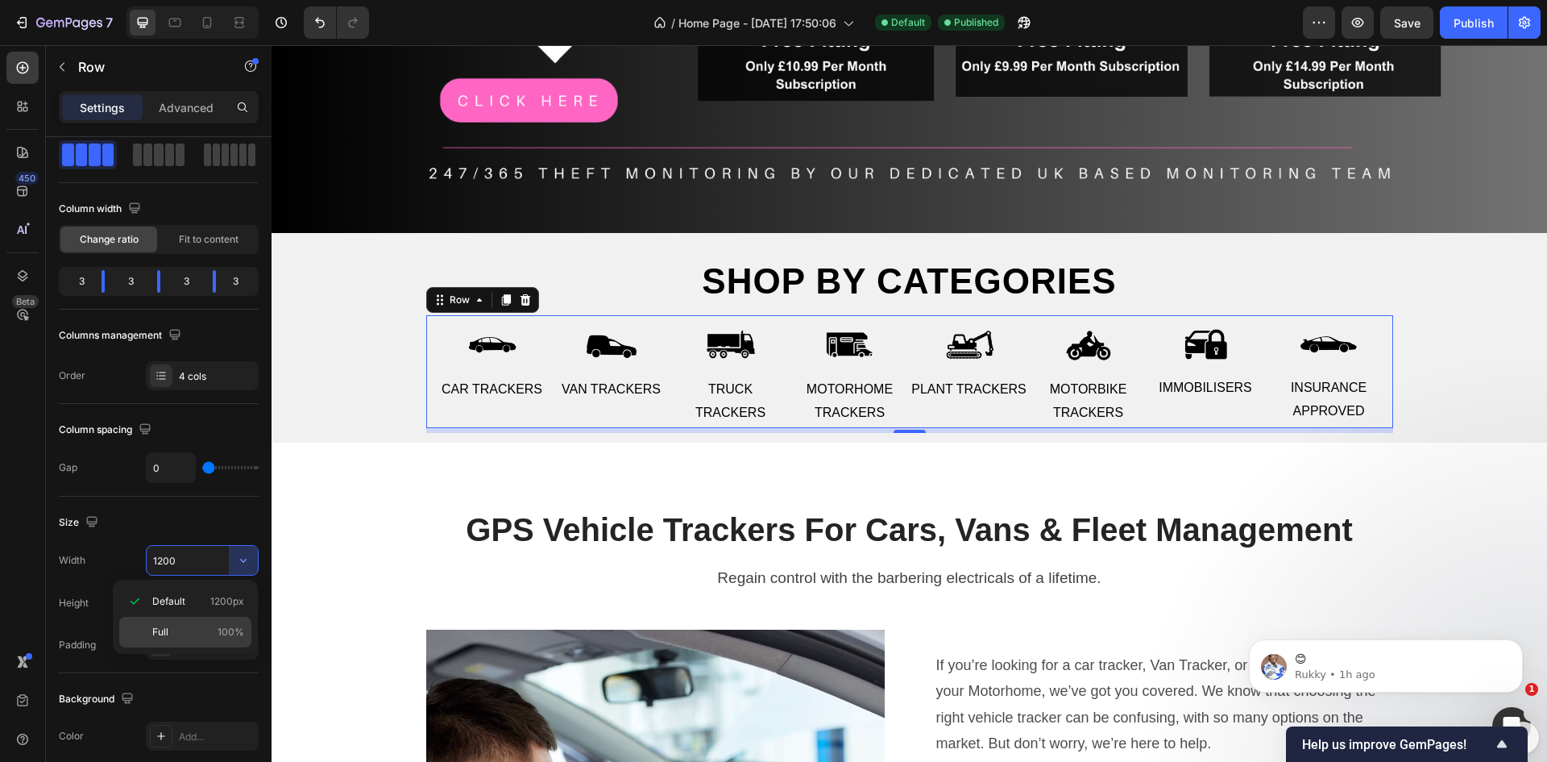
click at [181, 624] on div "Full 100%" at bounding box center [185, 632] width 132 height 31
type input "100%"
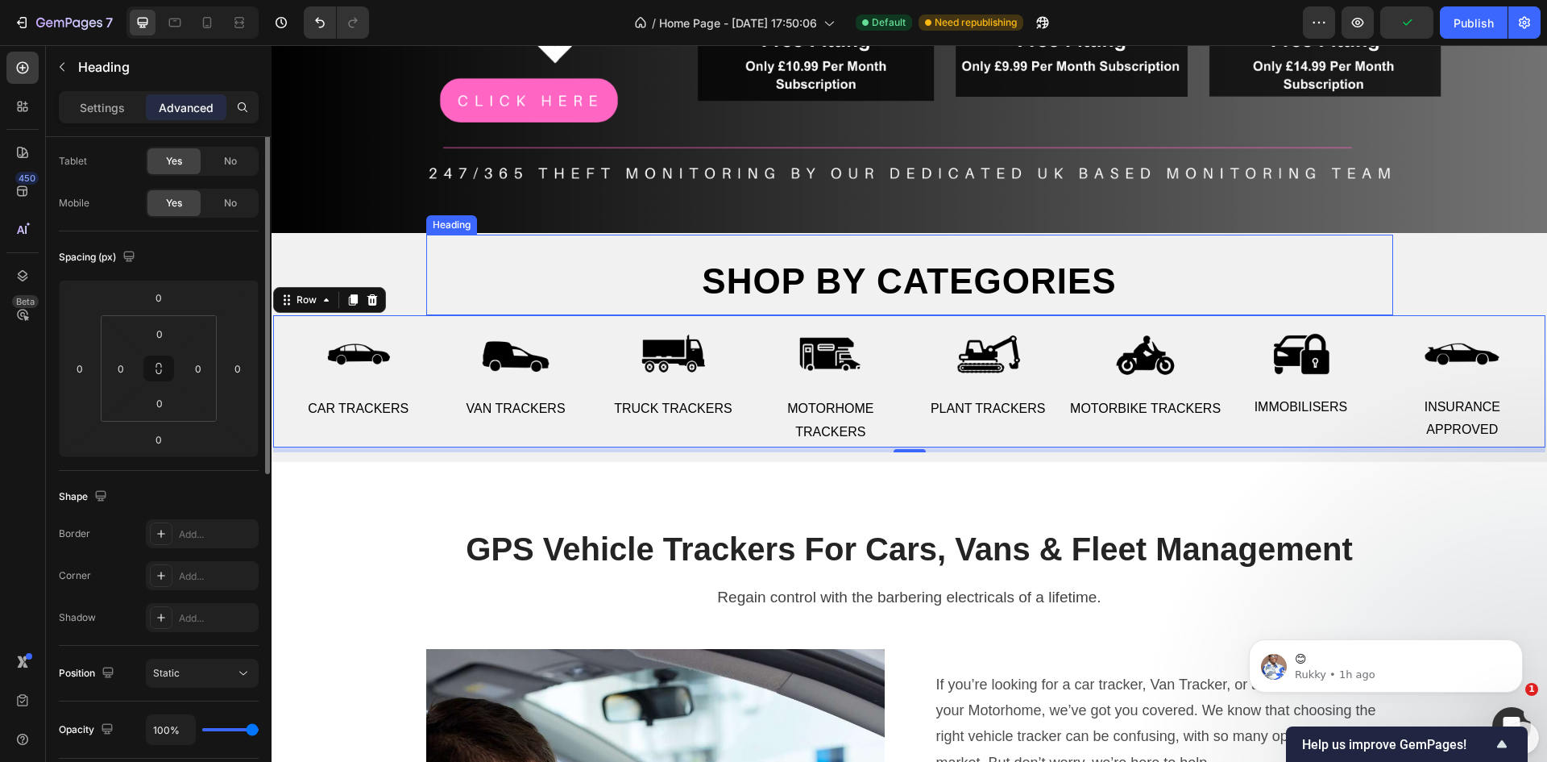
click at [957, 283] on h2 "Shop by categories" at bounding box center [909, 275] width 967 height 81
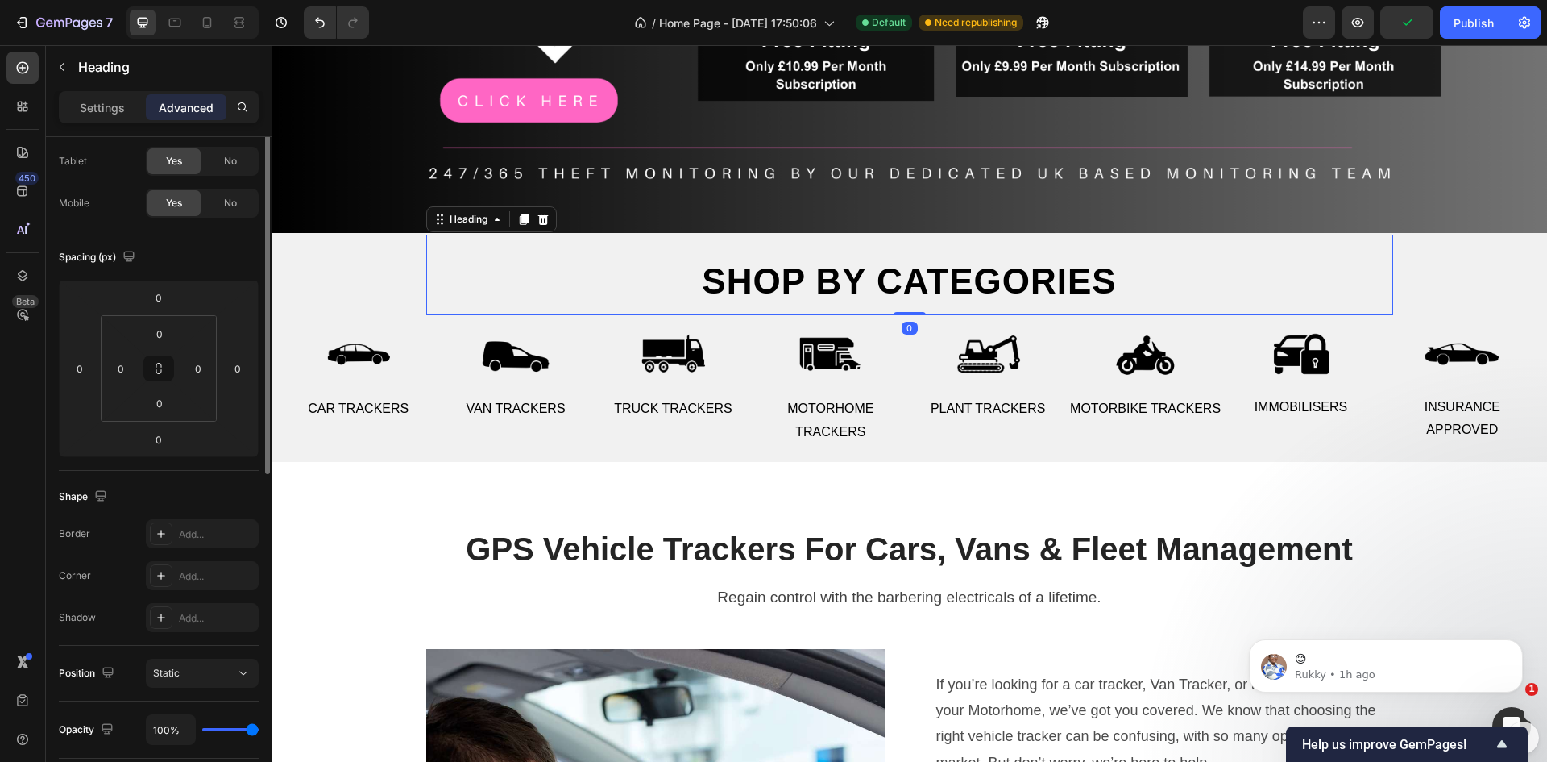
scroll to position [0, 0]
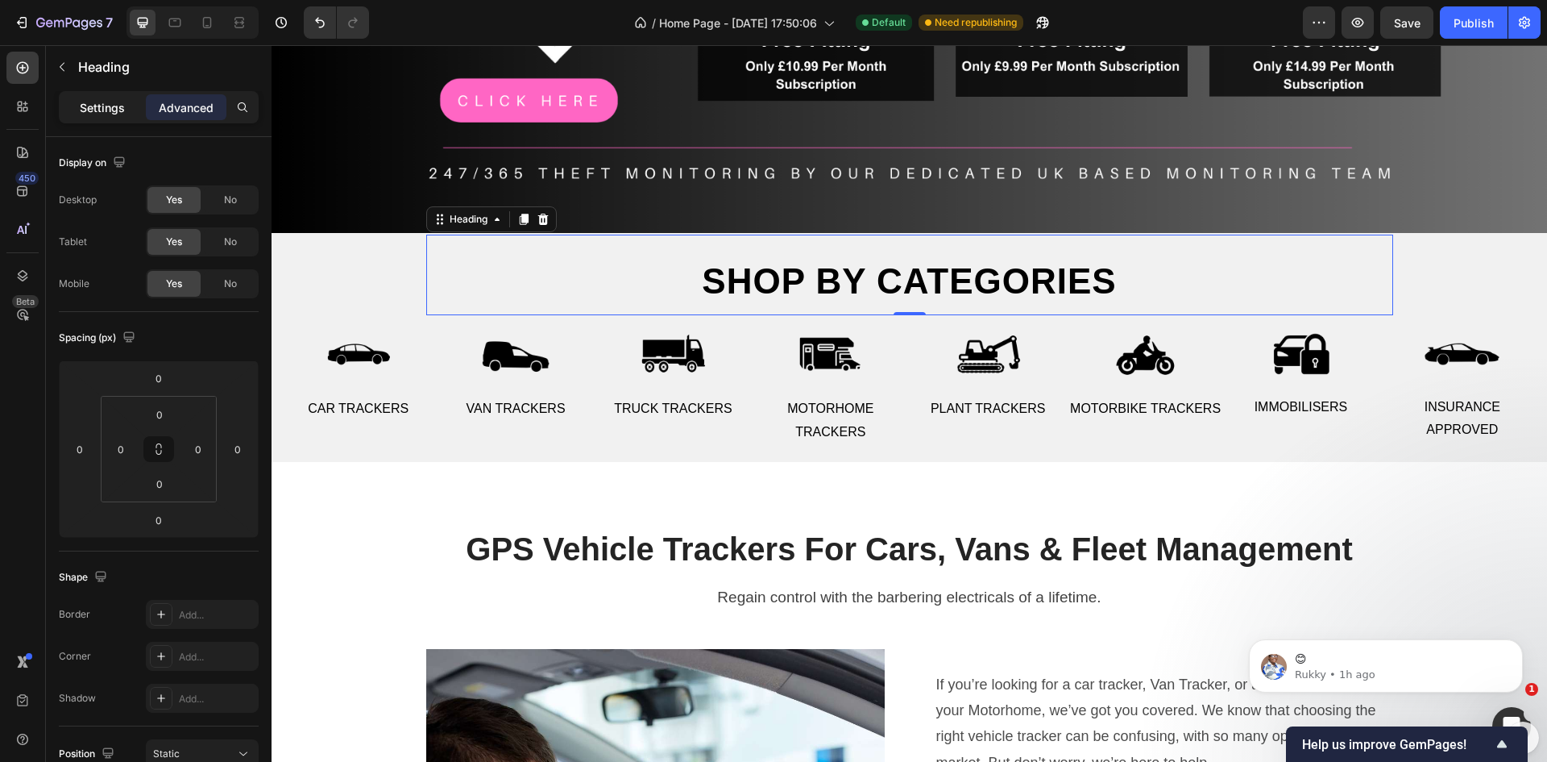
click at [125, 104] on div "Settings" at bounding box center [102, 107] width 81 height 26
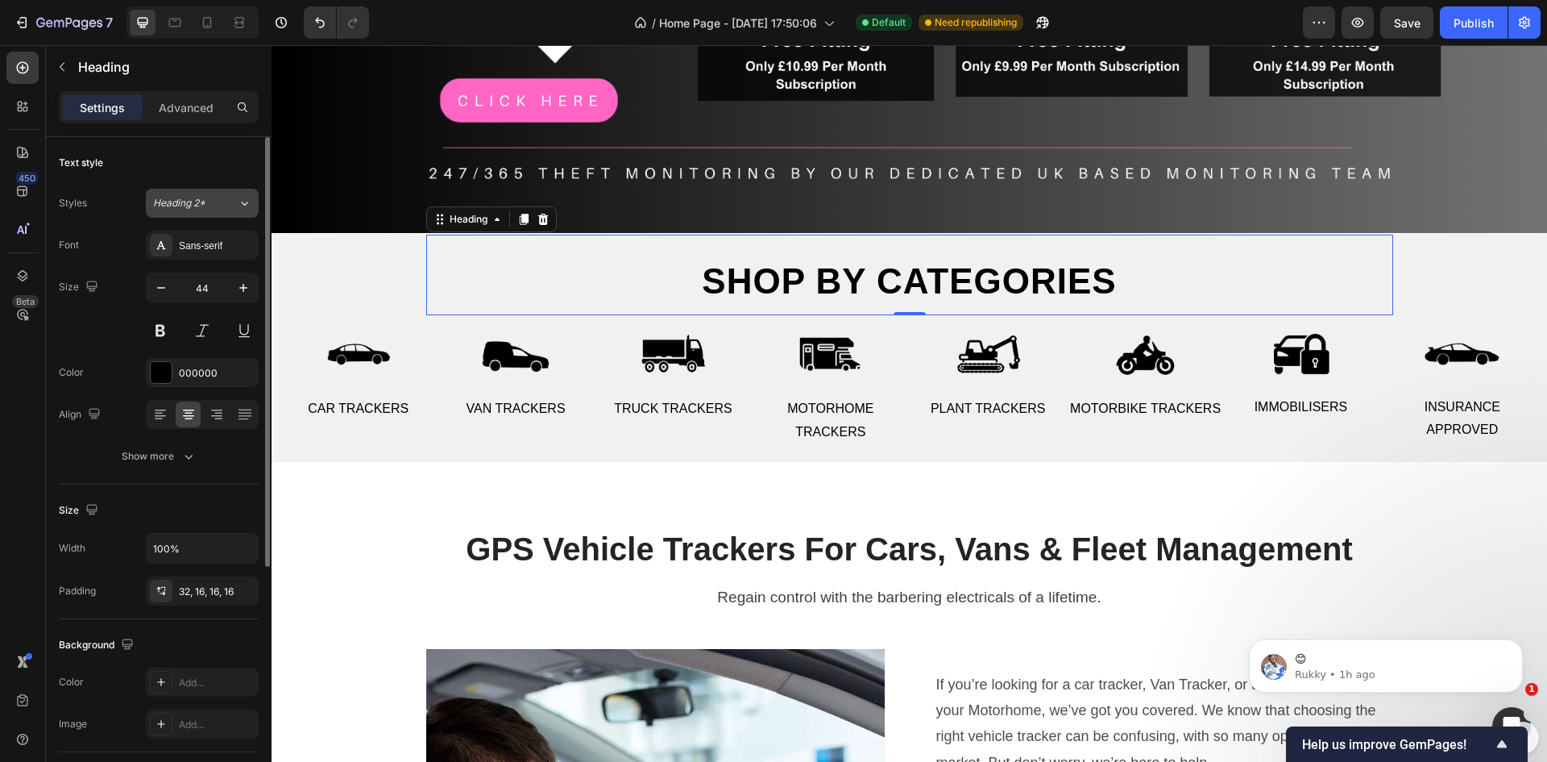
click at [234, 207] on div "Heading 2*" at bounding box center [195, 203] width 85 height 15
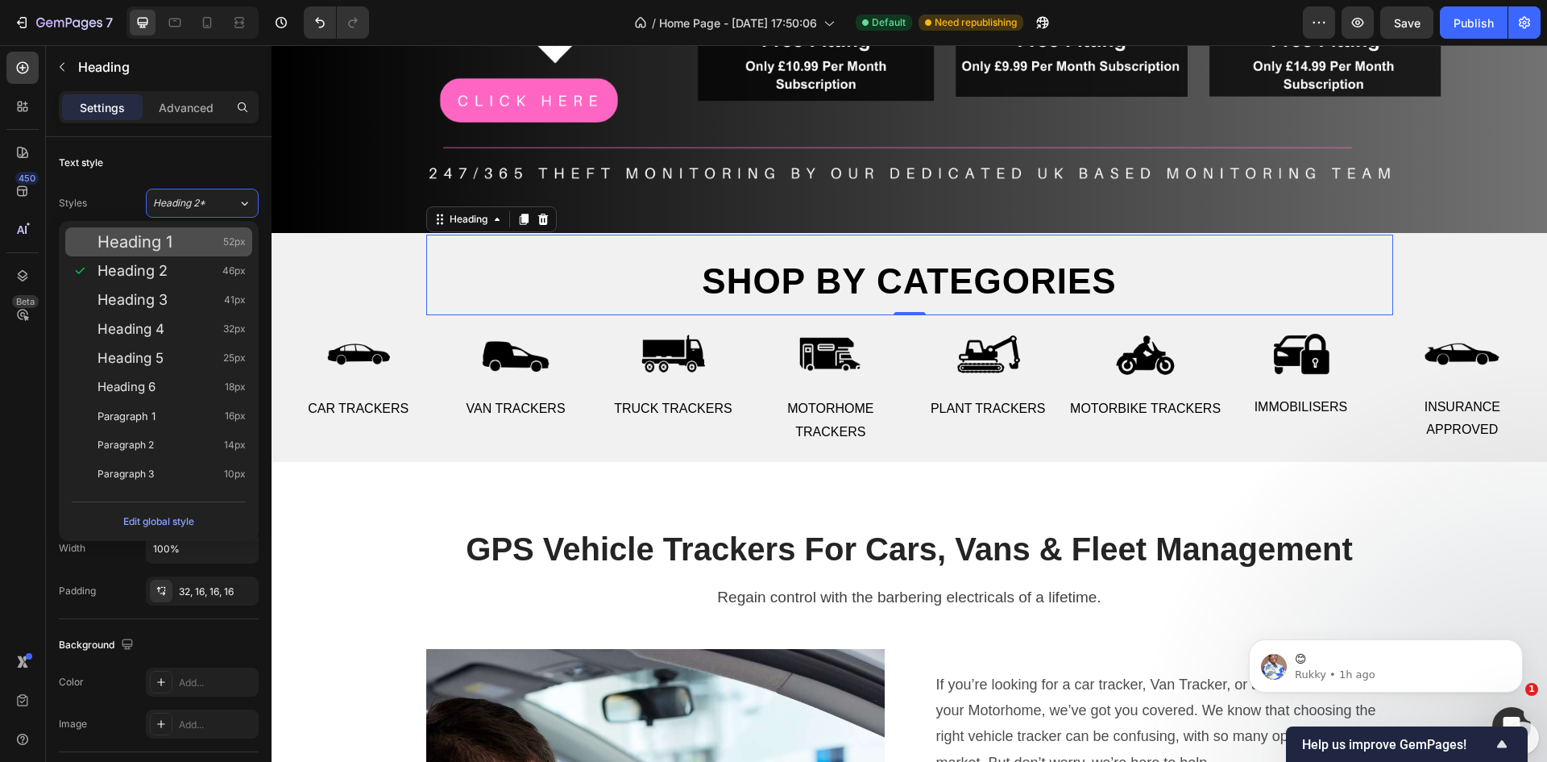
click at [164, 235] on span "Heading 1" at bounding box center [135, 242] width 75 height 16
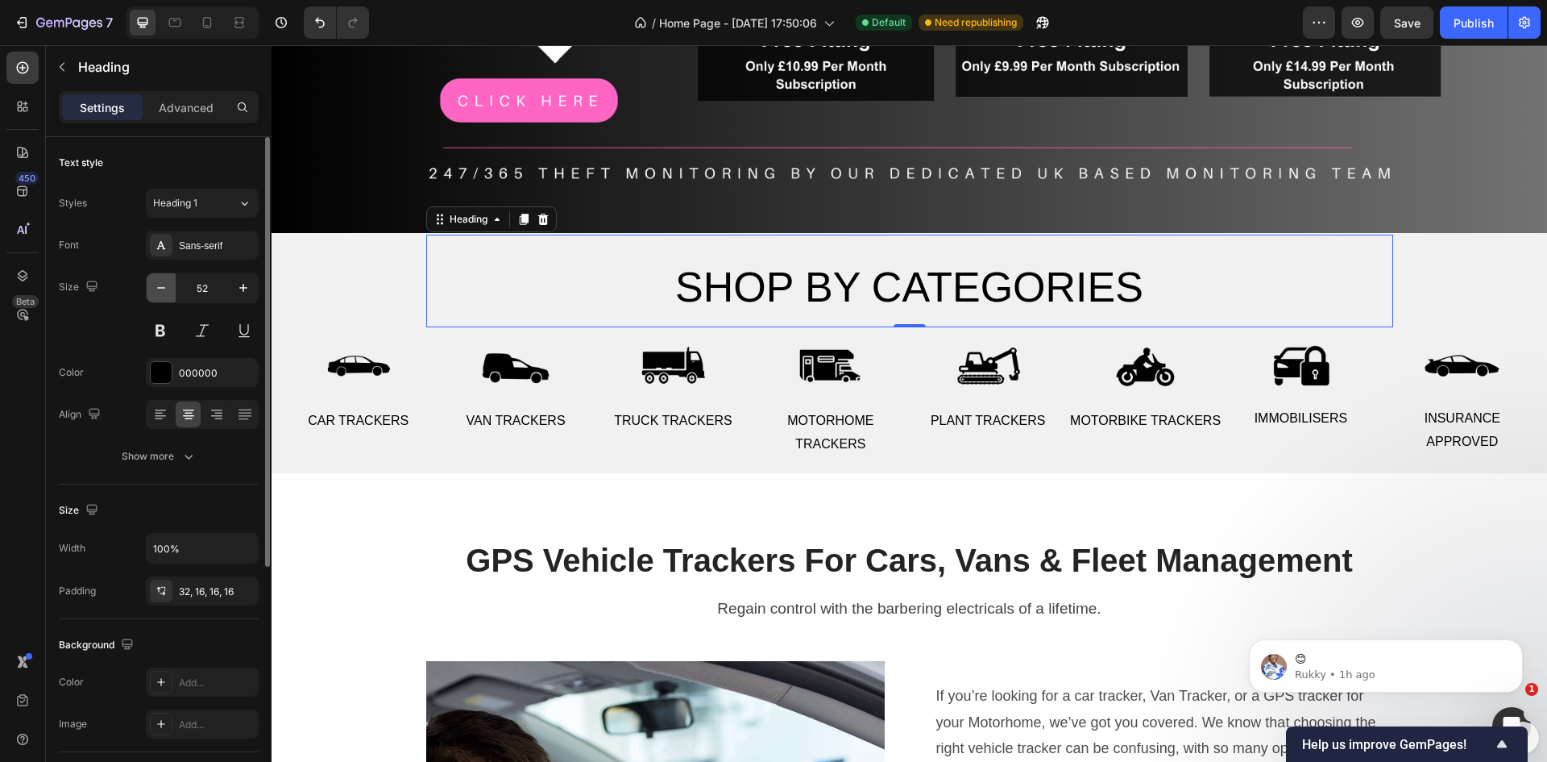
click at [160, 285] on icon "button" at bounding box center [161, 288] width 16 height 16
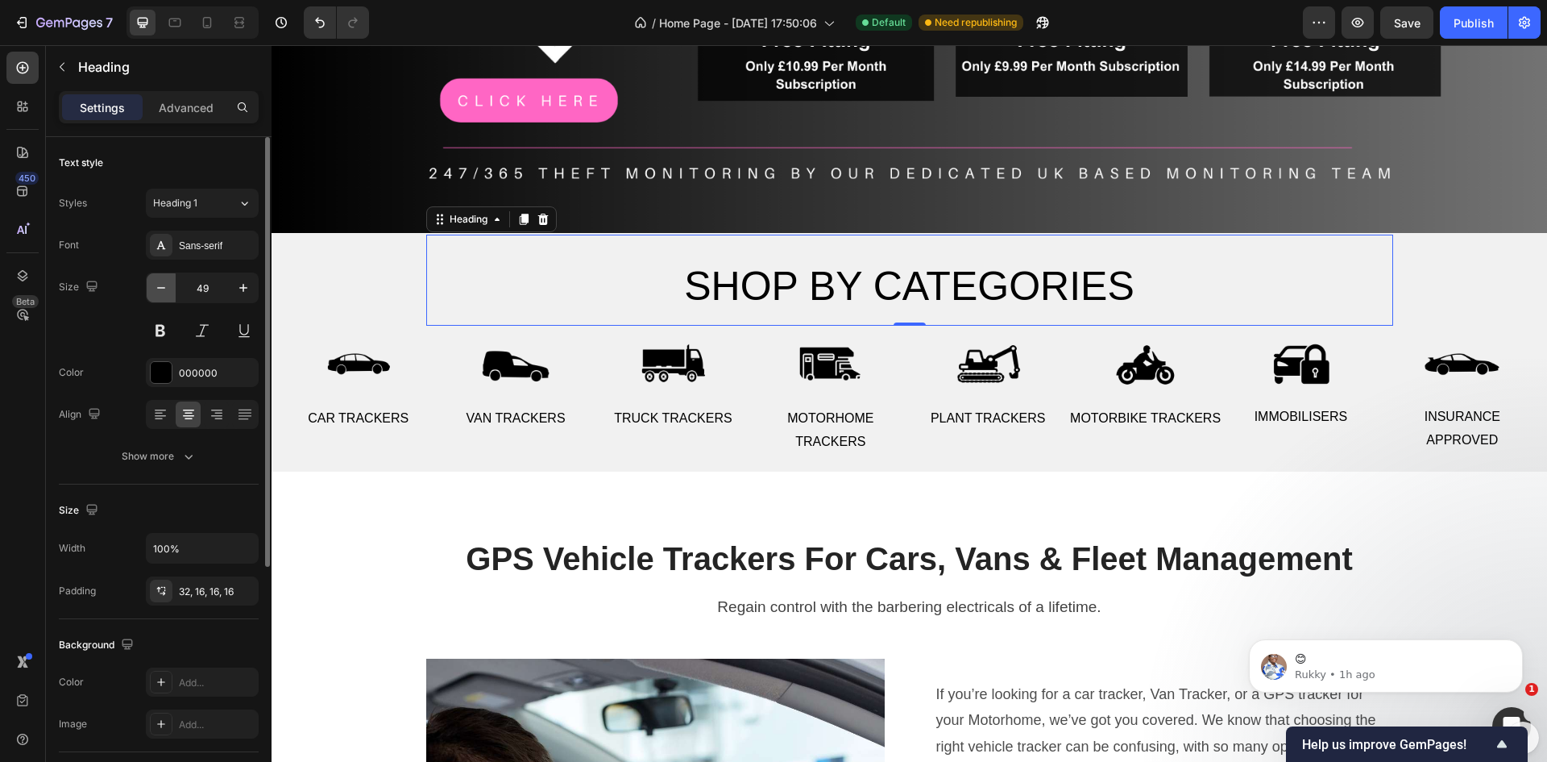
click at [160, 285] on icon "button" at bounding box center [161, 288] width 16 height 16
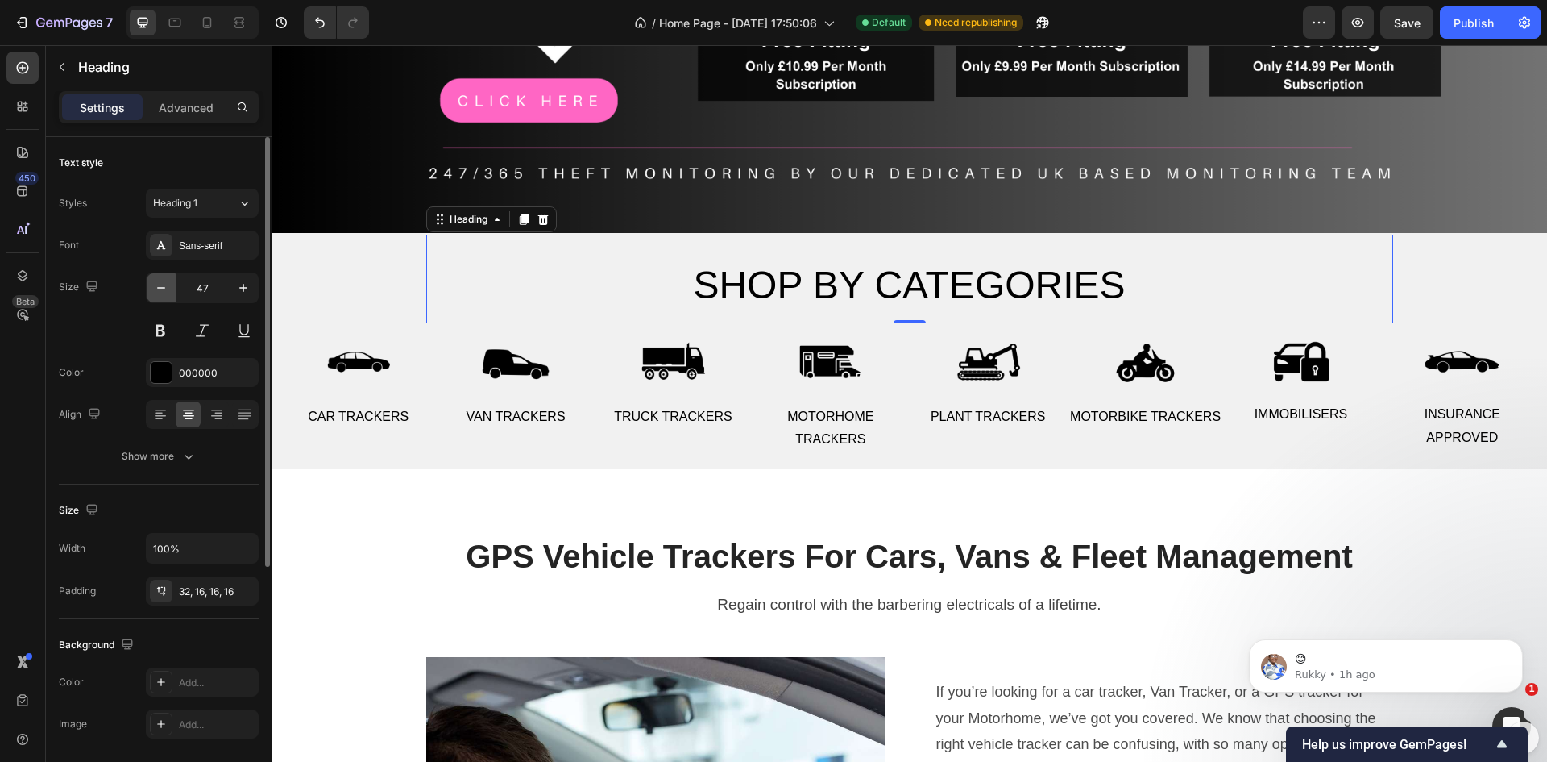
click at [160, 285] on icon "button" at bounding box center [161, 288] width 16 height 16
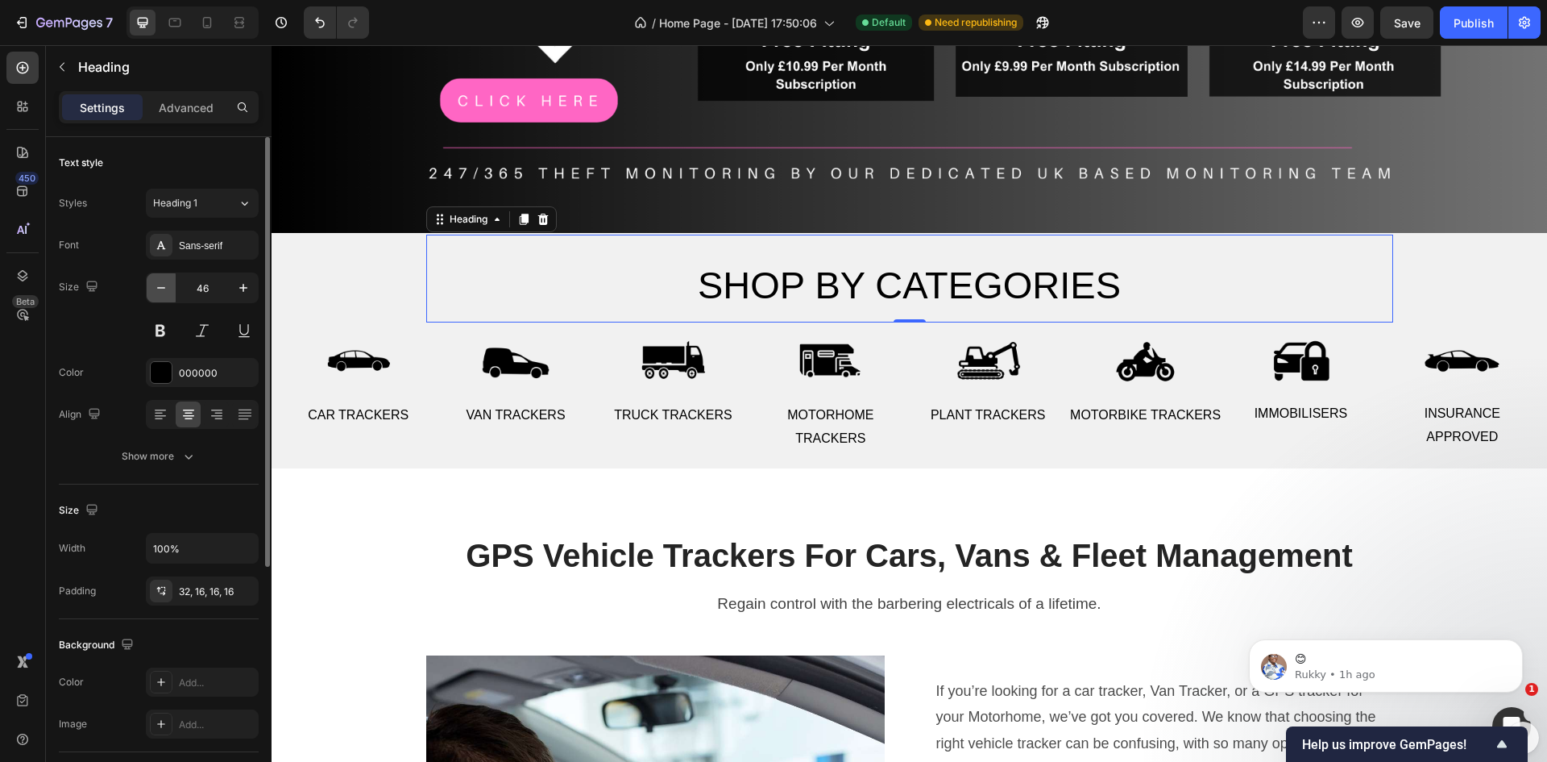
click at [160, 285] on icon "button" at bounding box center [161, 288] width 16 height 16
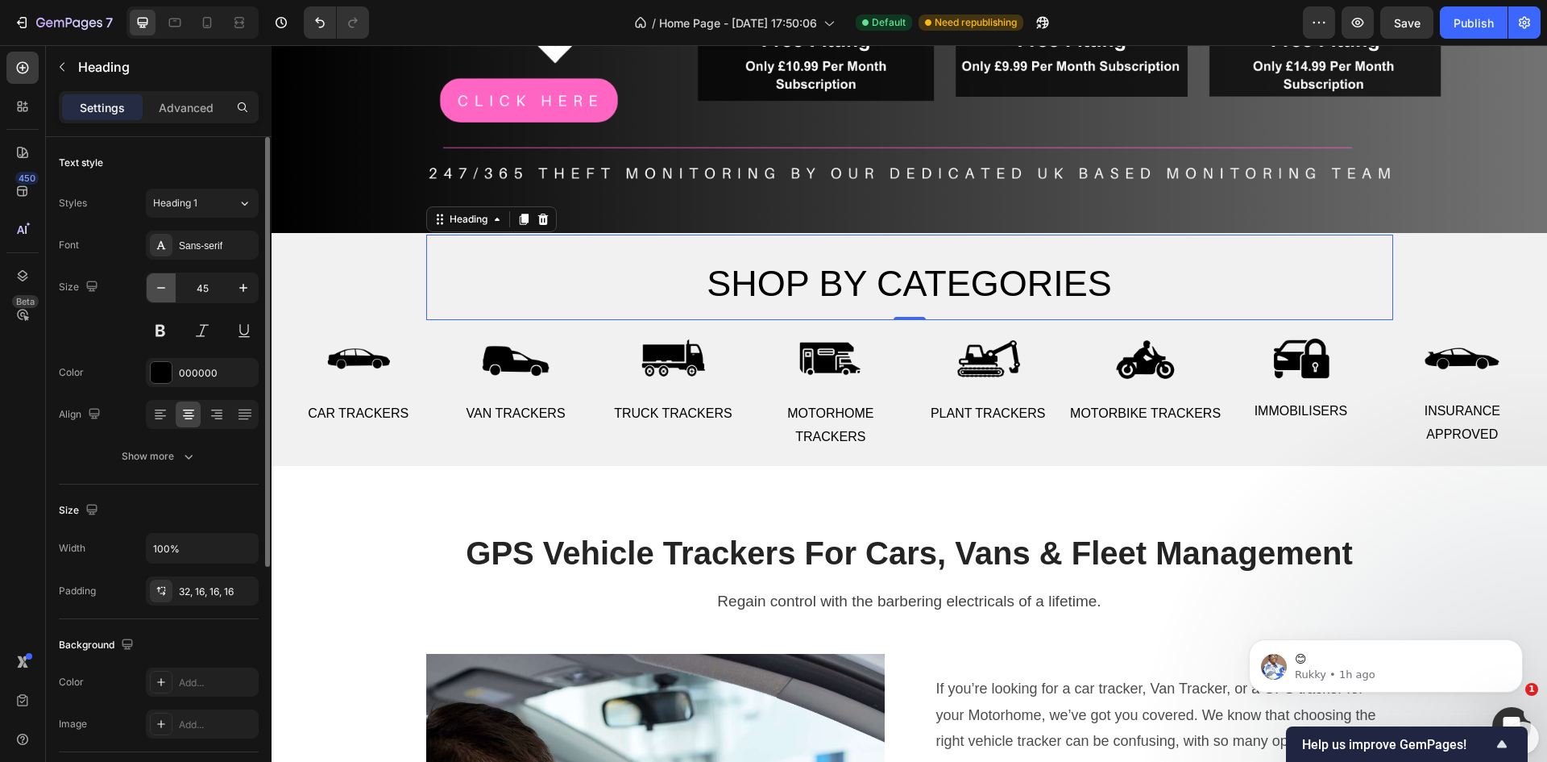
click at [160, 285] on icon "button" at bounding box center [161, 288] width 16 height 16
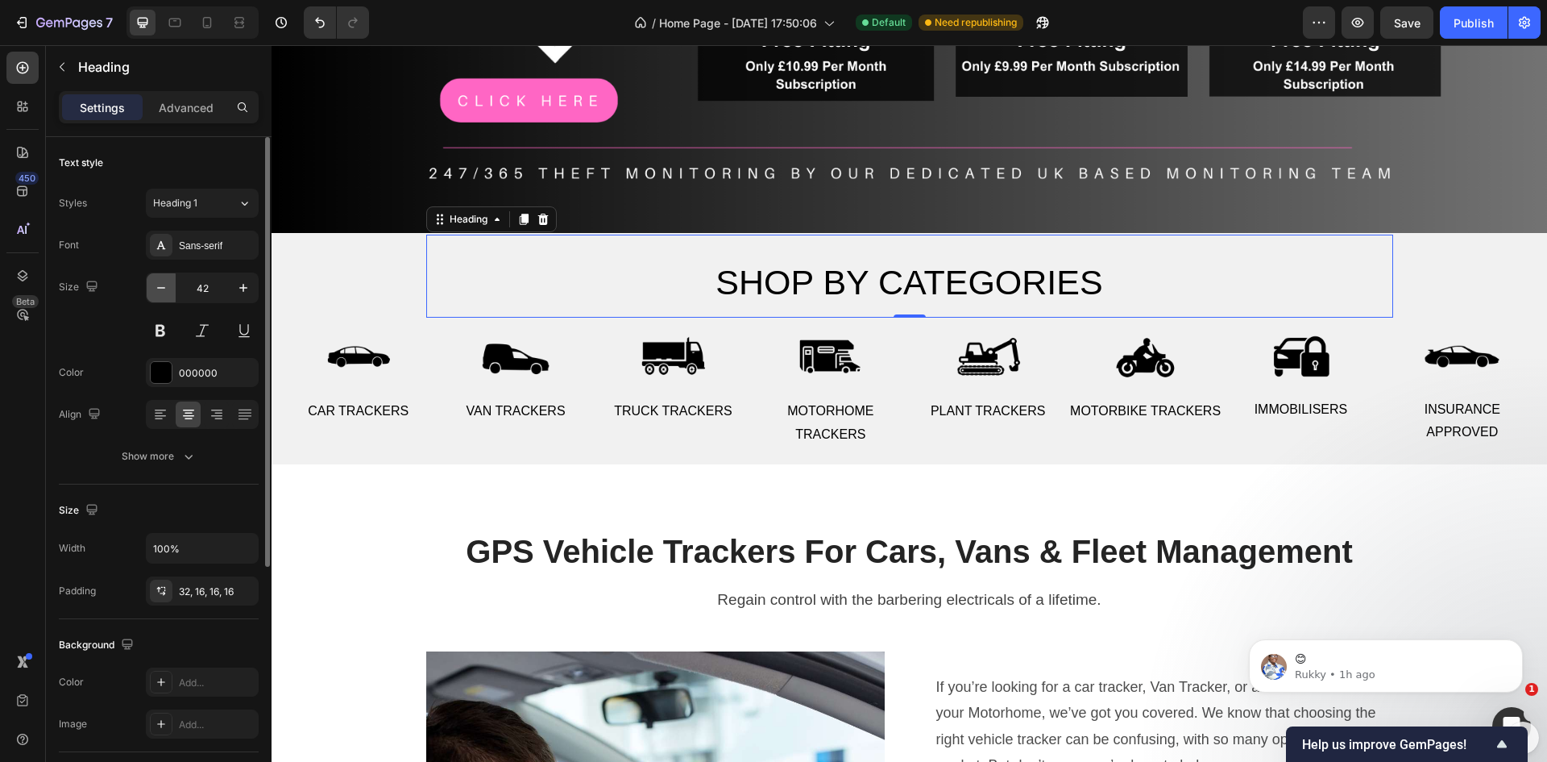
click at [160, 285] on icon "button" at bounding box center [161, 288] width 16 height 16
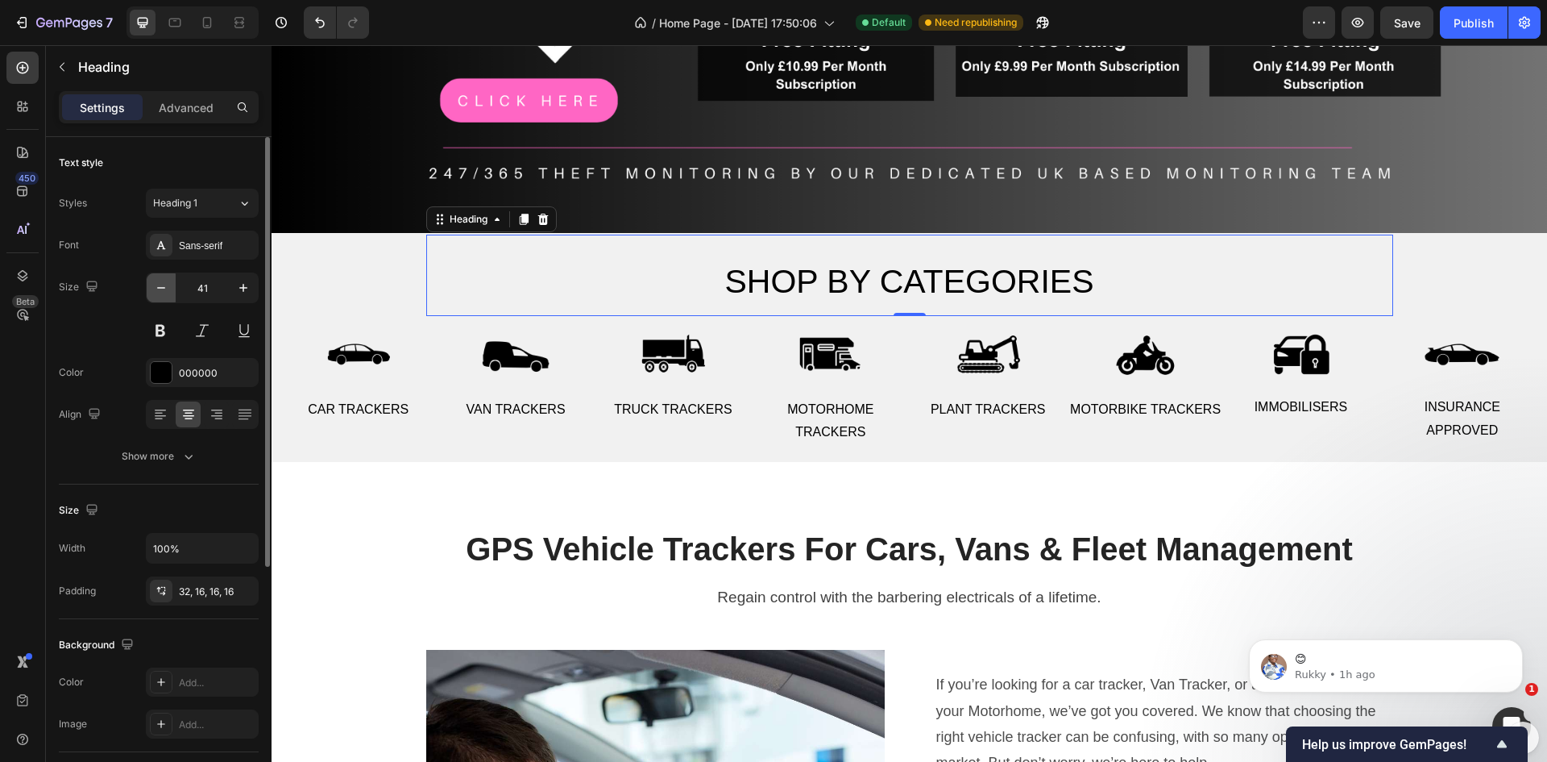
click at [160, 285] on icon "button" at bounding box center [161, 288] width 16 height 16
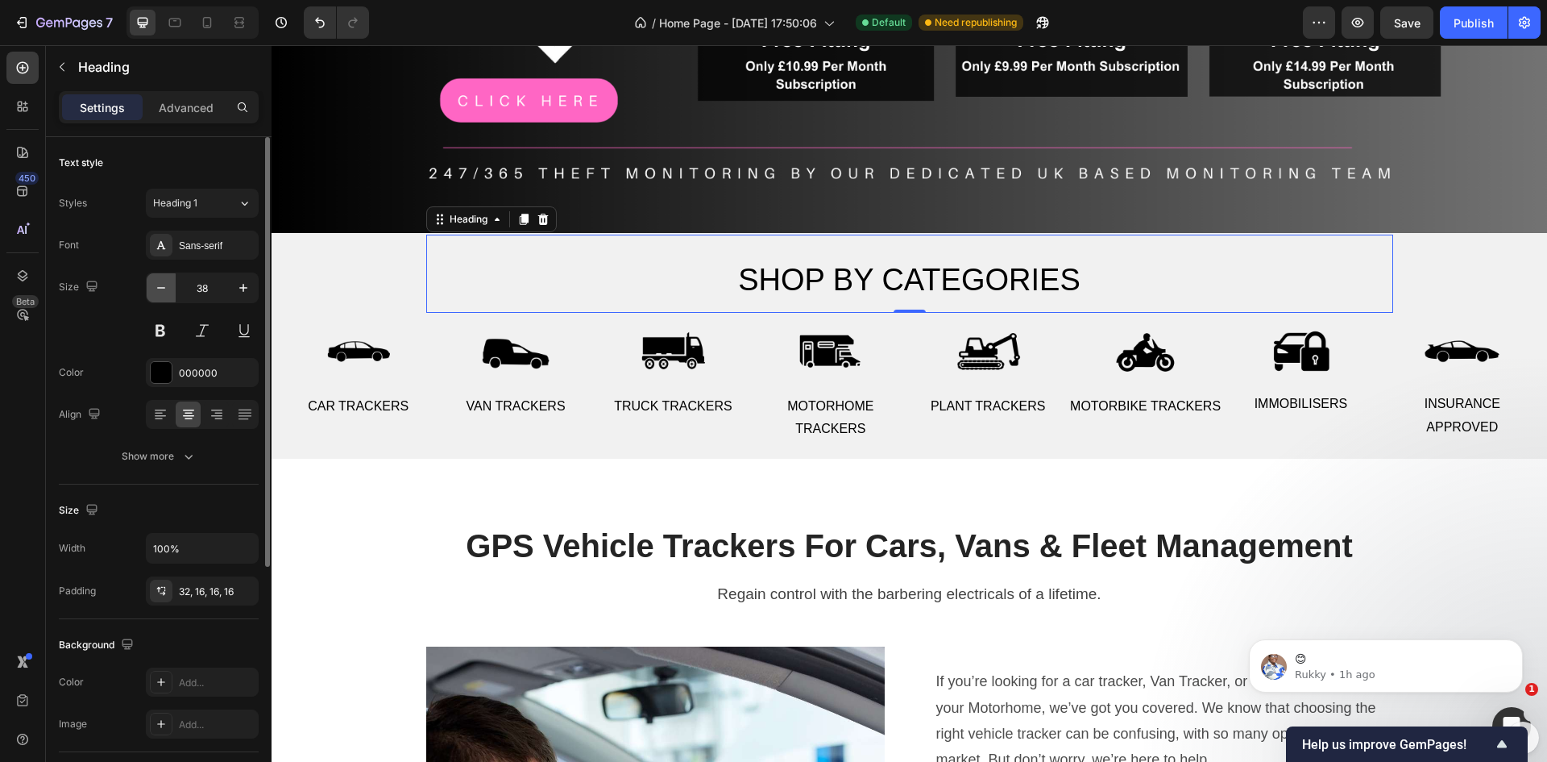
click at [160, 285] on icon "button" at bounding box center [161, 288] width 16 height 16
type input "37"
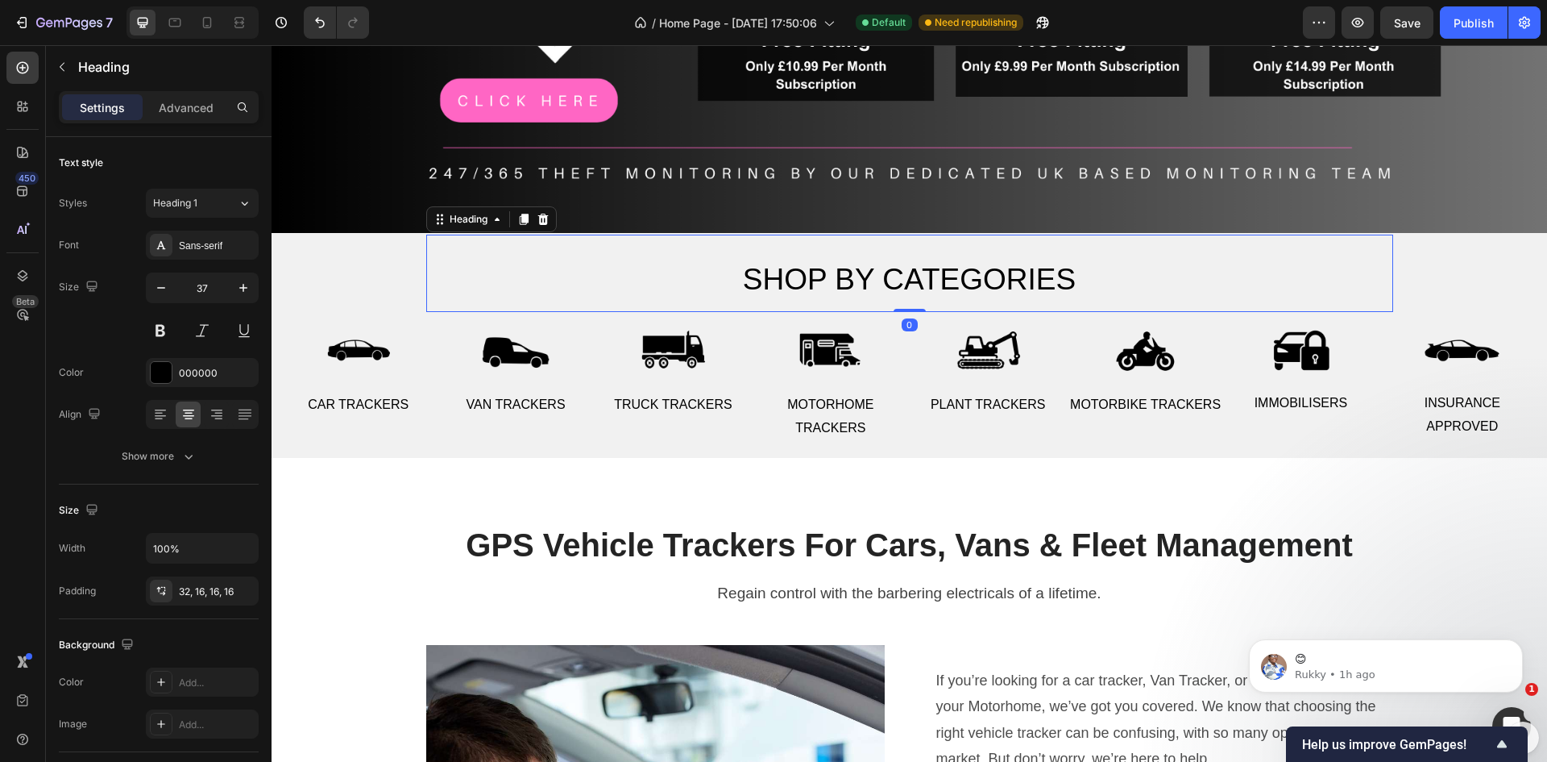
drag, startPoint x: 902, startPoint y: 305, endPoint x: 907, endPoint y: 281, distance: 23.9
click at [907, 281] on div "Shop by categories Heading 0" at bounding box center [909, 273] width 967 height 77
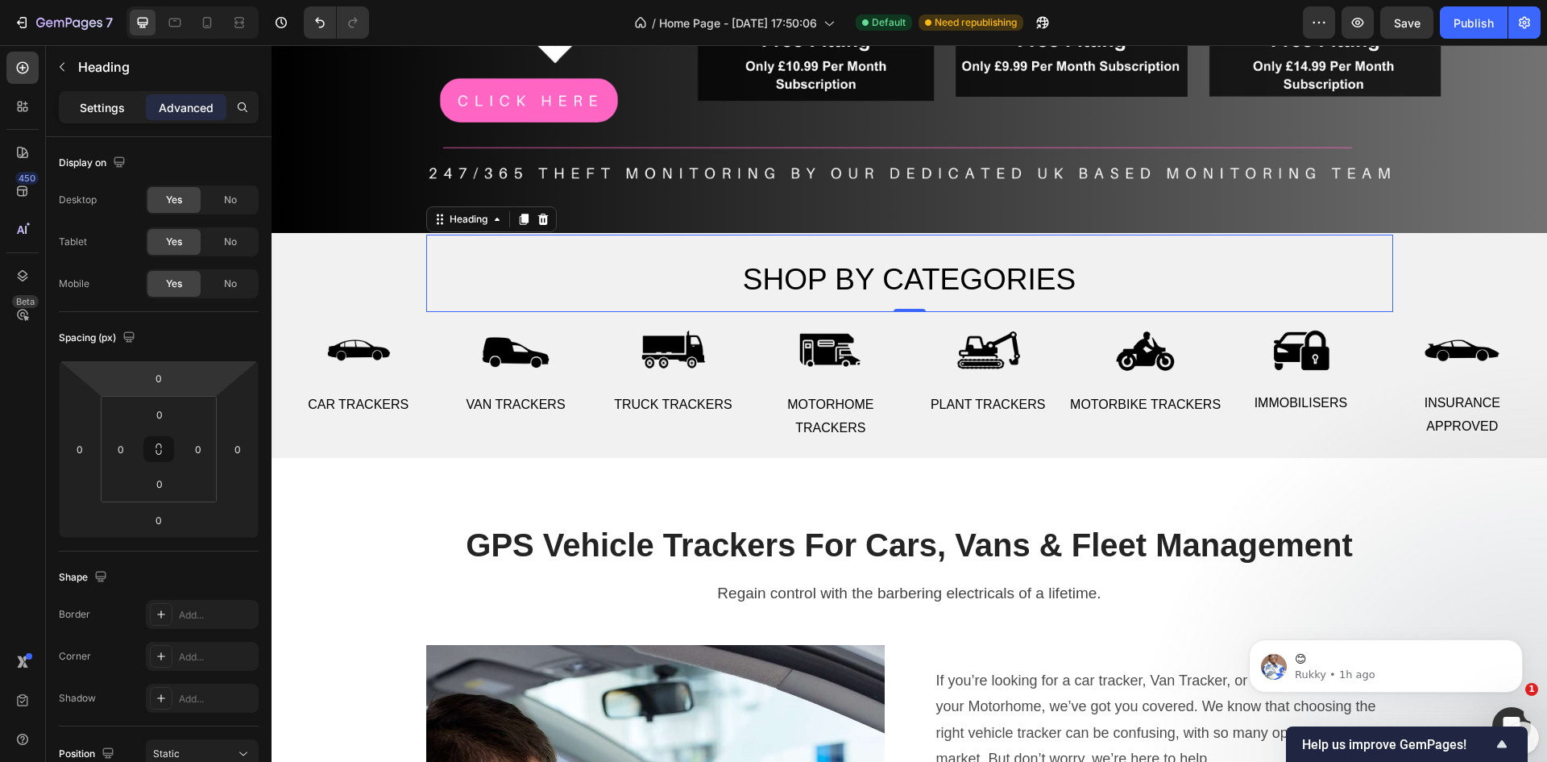
click at [105, 116] on div "Settings" at bounding box center [102, 107] width 81 height 26
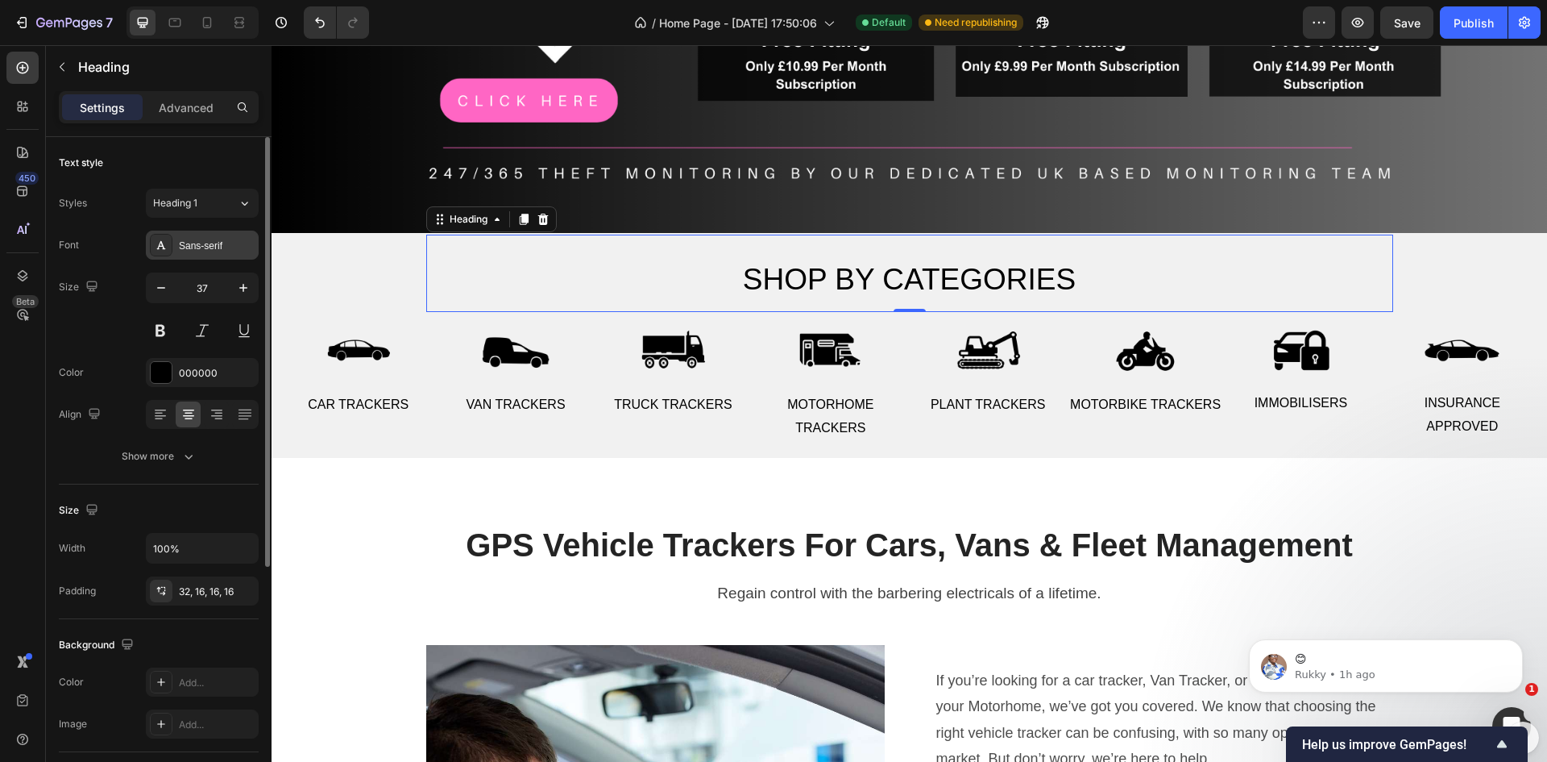
click at [194, 247] on div "Sans-serif" at bounding box center [217, 246] width 76 height 15
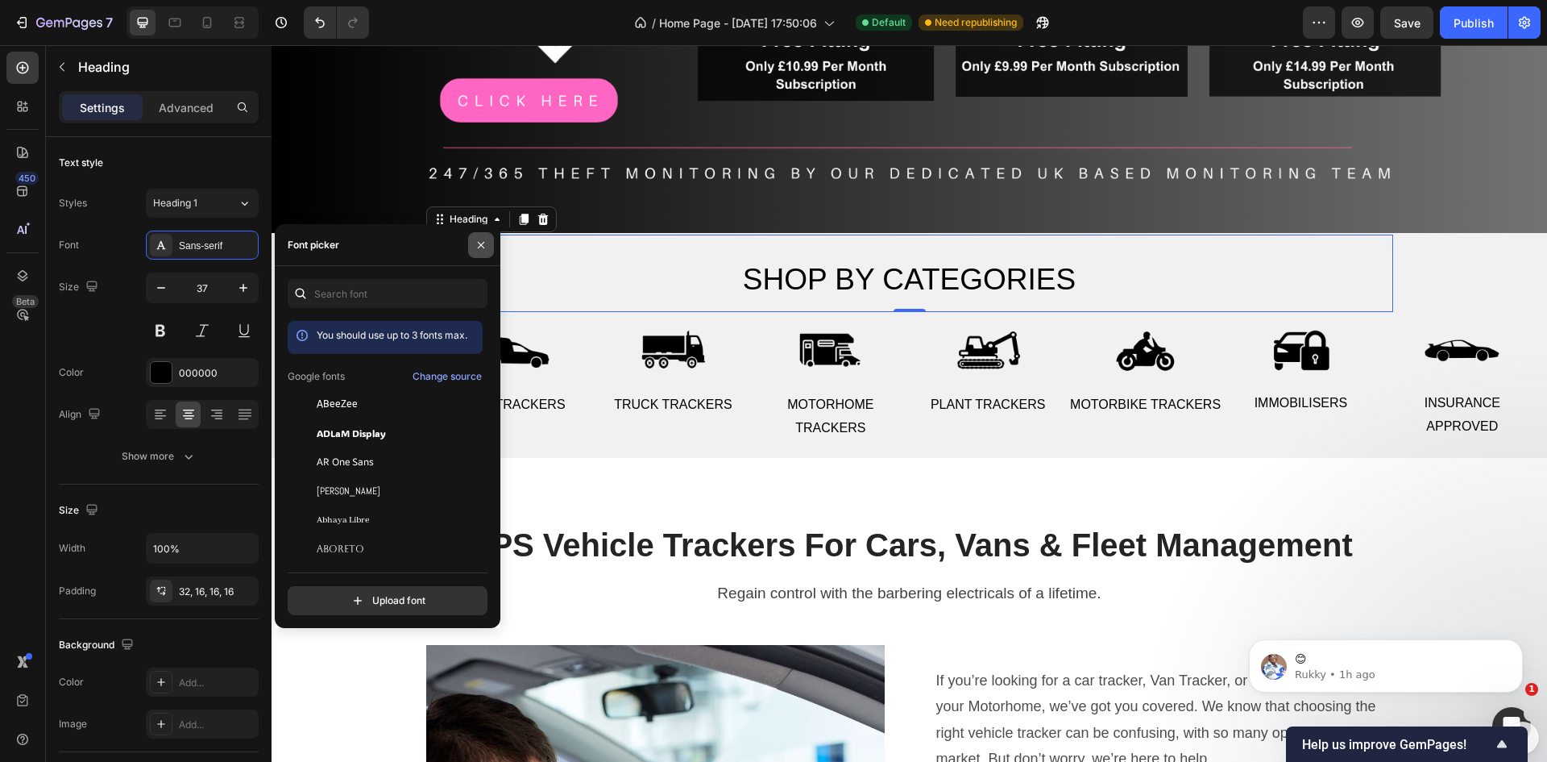
click at [481, 247] on icon "button" at bounding box center [481, 245] width 13 height 13
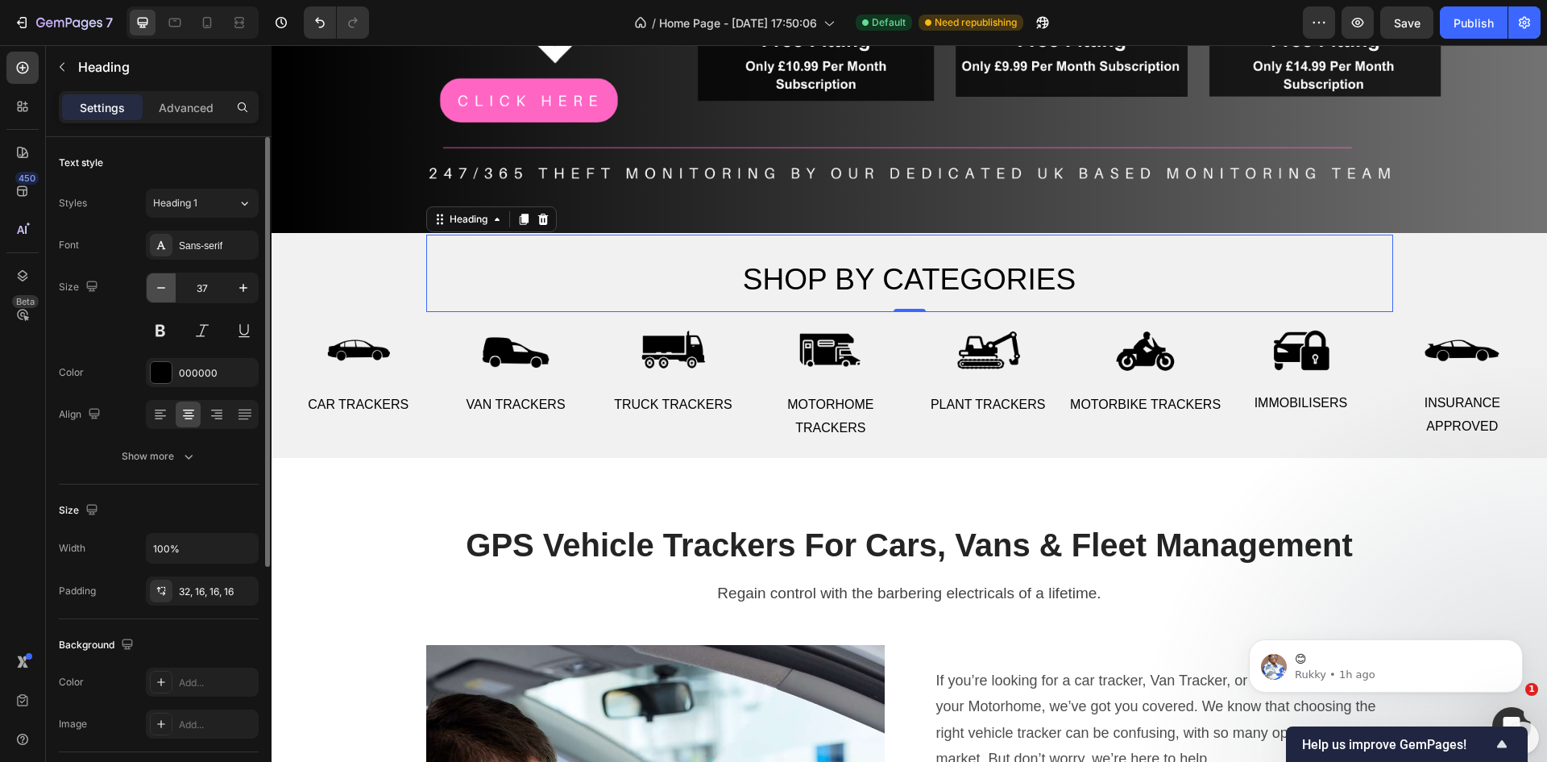
click at [164, 291] on icon "button" at bounding box center [161, 288] width 16 height 16
click at [162, 324] on button at bounding box center [160, 330] width 29 height 29
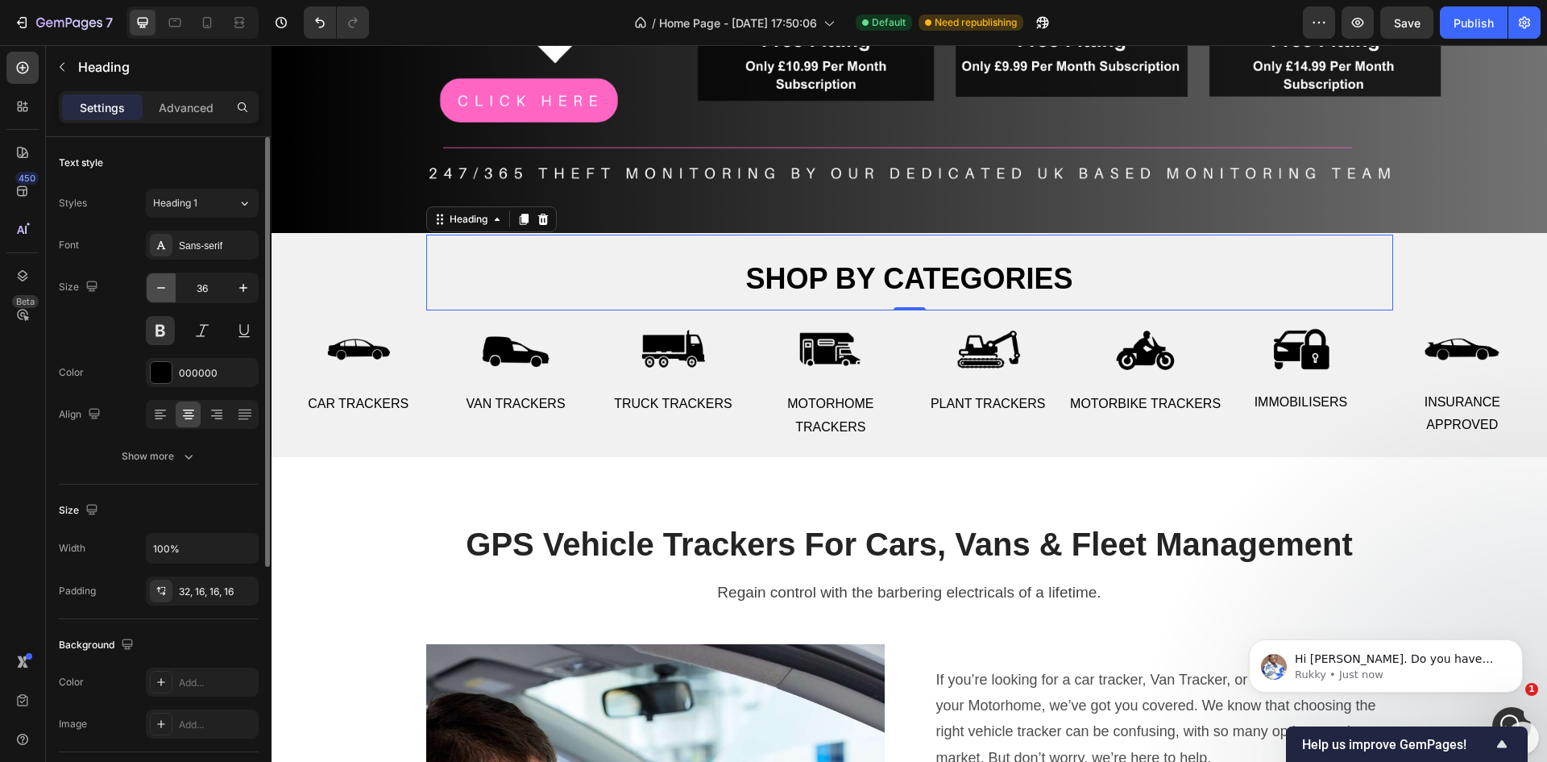
click at [161, 290] on icon "button" at bounding box center [161, 288] width 16 height 16
type input "35"
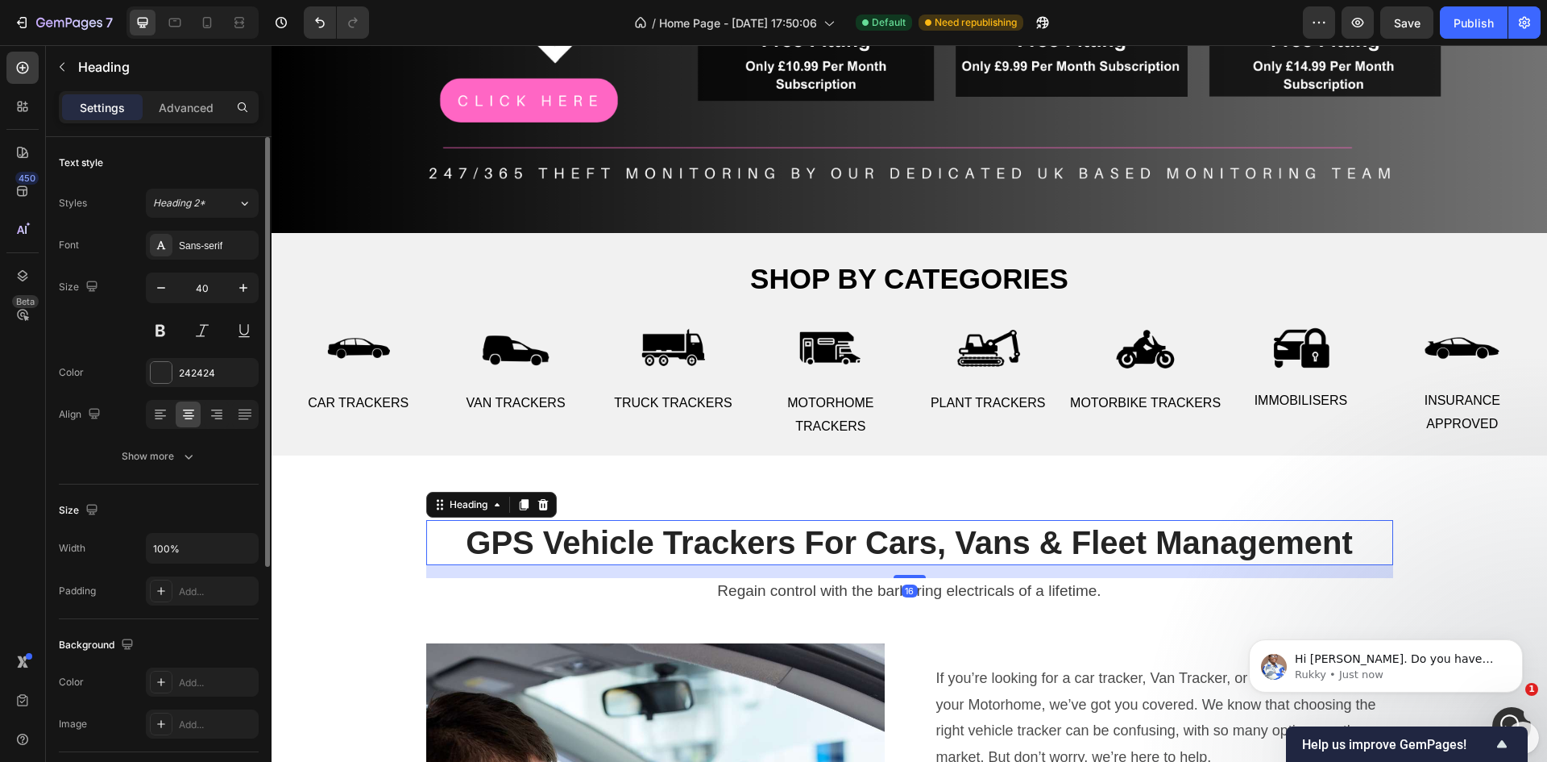
click at [932, 540] on strong "GPS Vehicle Trackers For Cars, Vans & Fleet Management" at bounding box center [909, 542] width 887 height 35
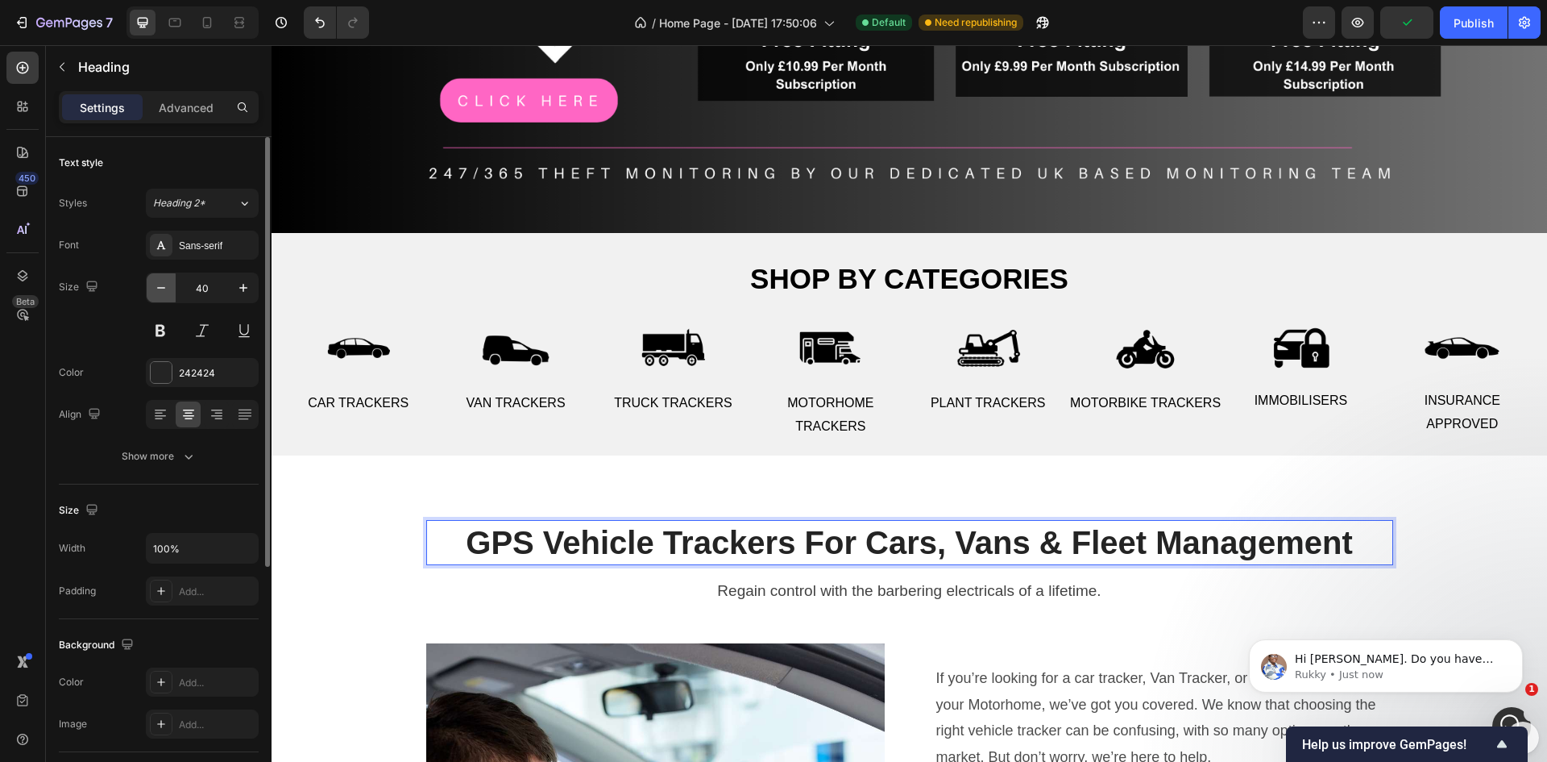
click at [159, 280] on icon "button" at bounding box center [161, 288] width 16 height 16
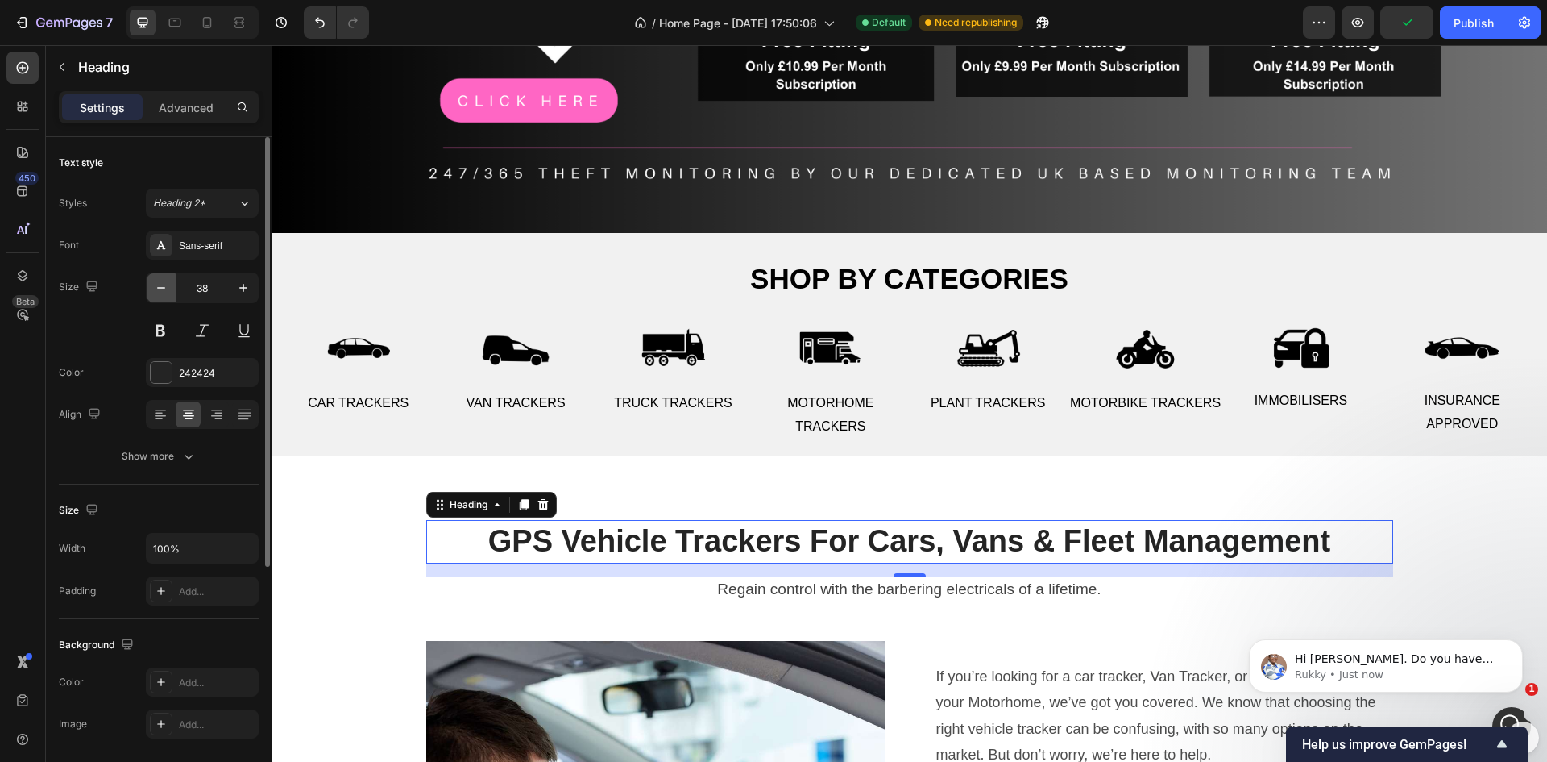
click at [159, 280] on icon "button" at bounding box center [161, 288] width 16 height 16
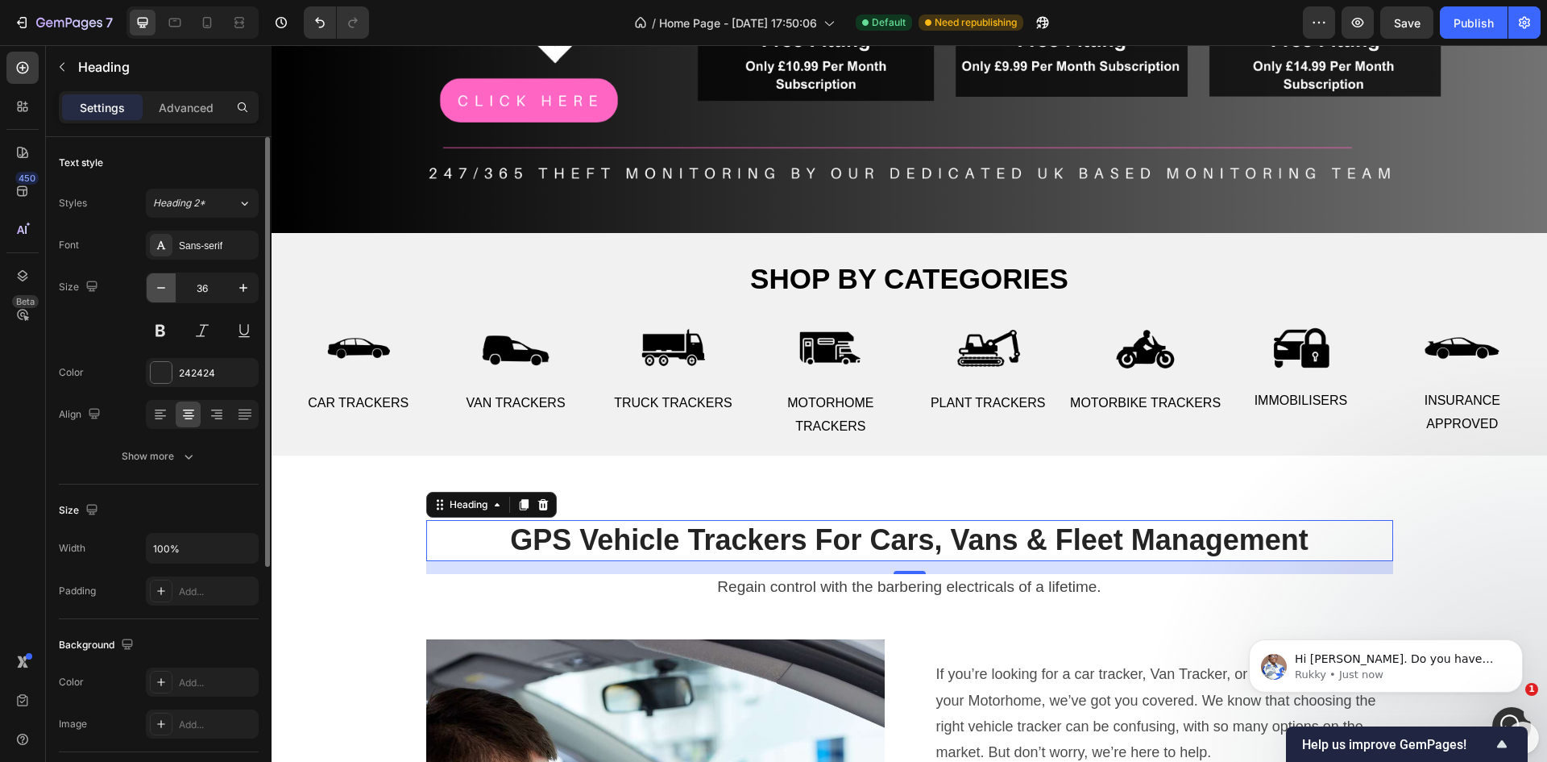
click at [159, 280] on icon "button" at bounding box center [161, 288] width 16 height 16
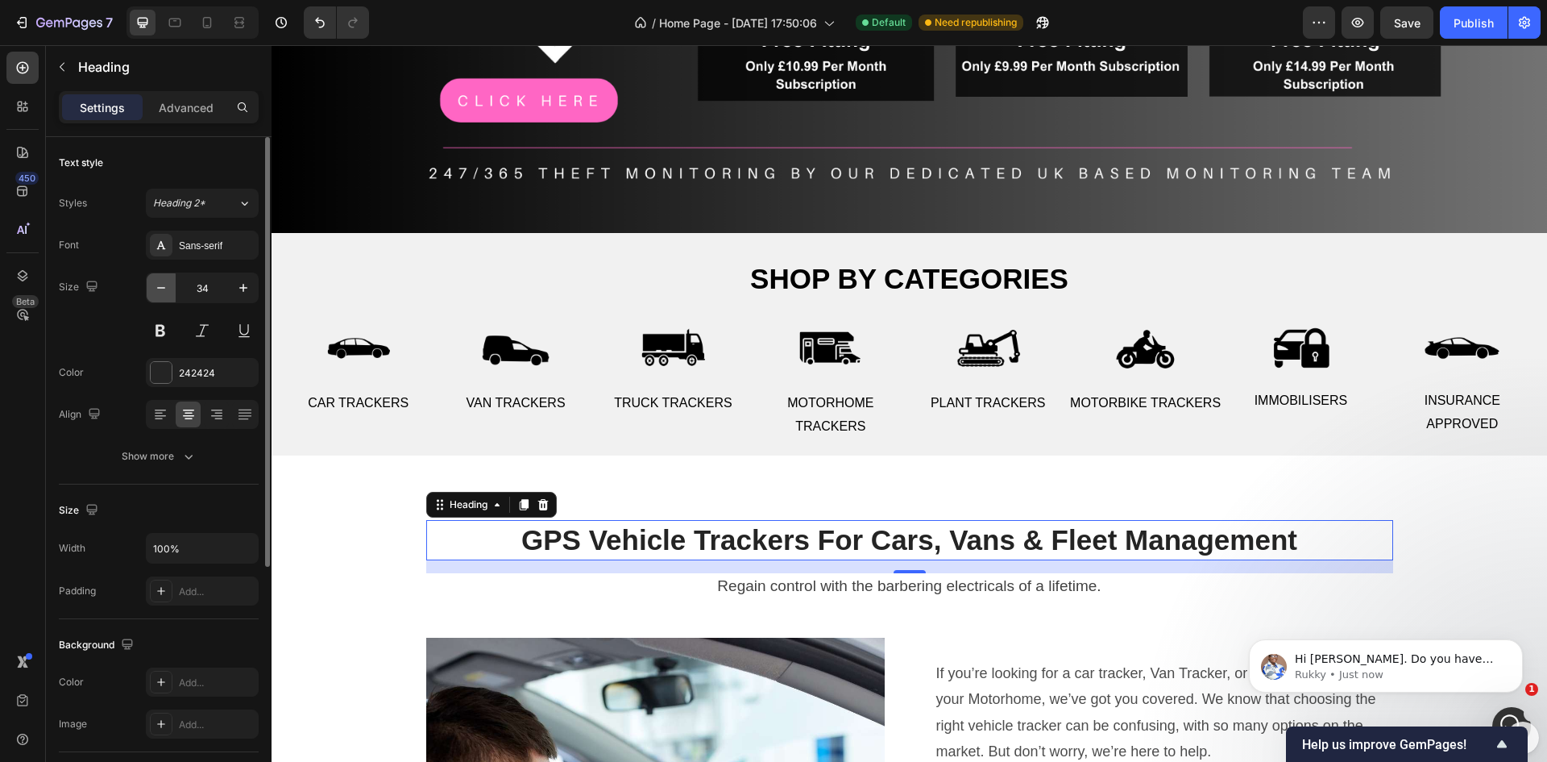
click at [159, 280] on icon "button" at bounding box center [161, 288] width 16 height 16
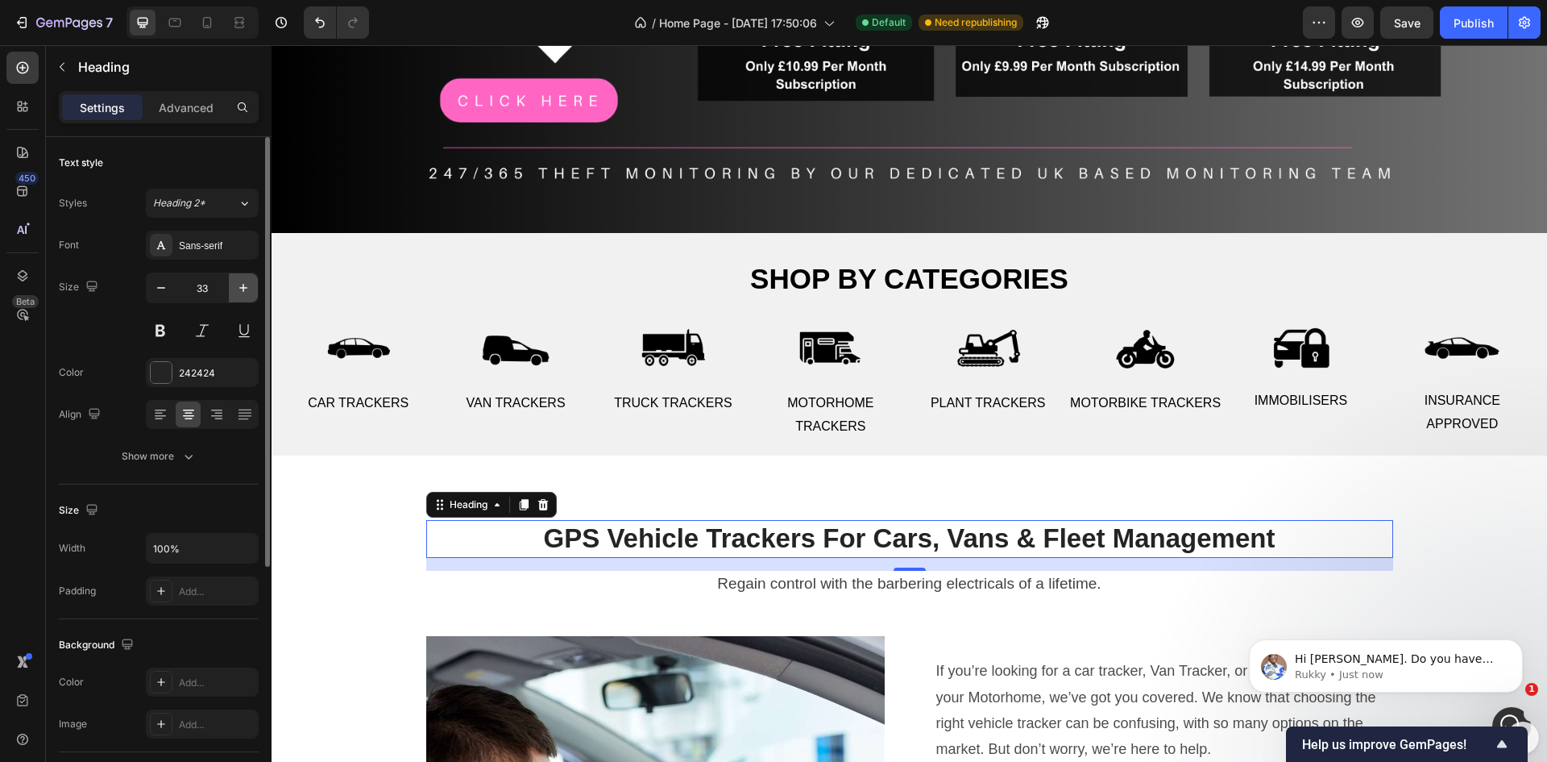
click at [239, 289] on icon "button" at bounding box center [243, 288] width 16 height 16
type input "35"
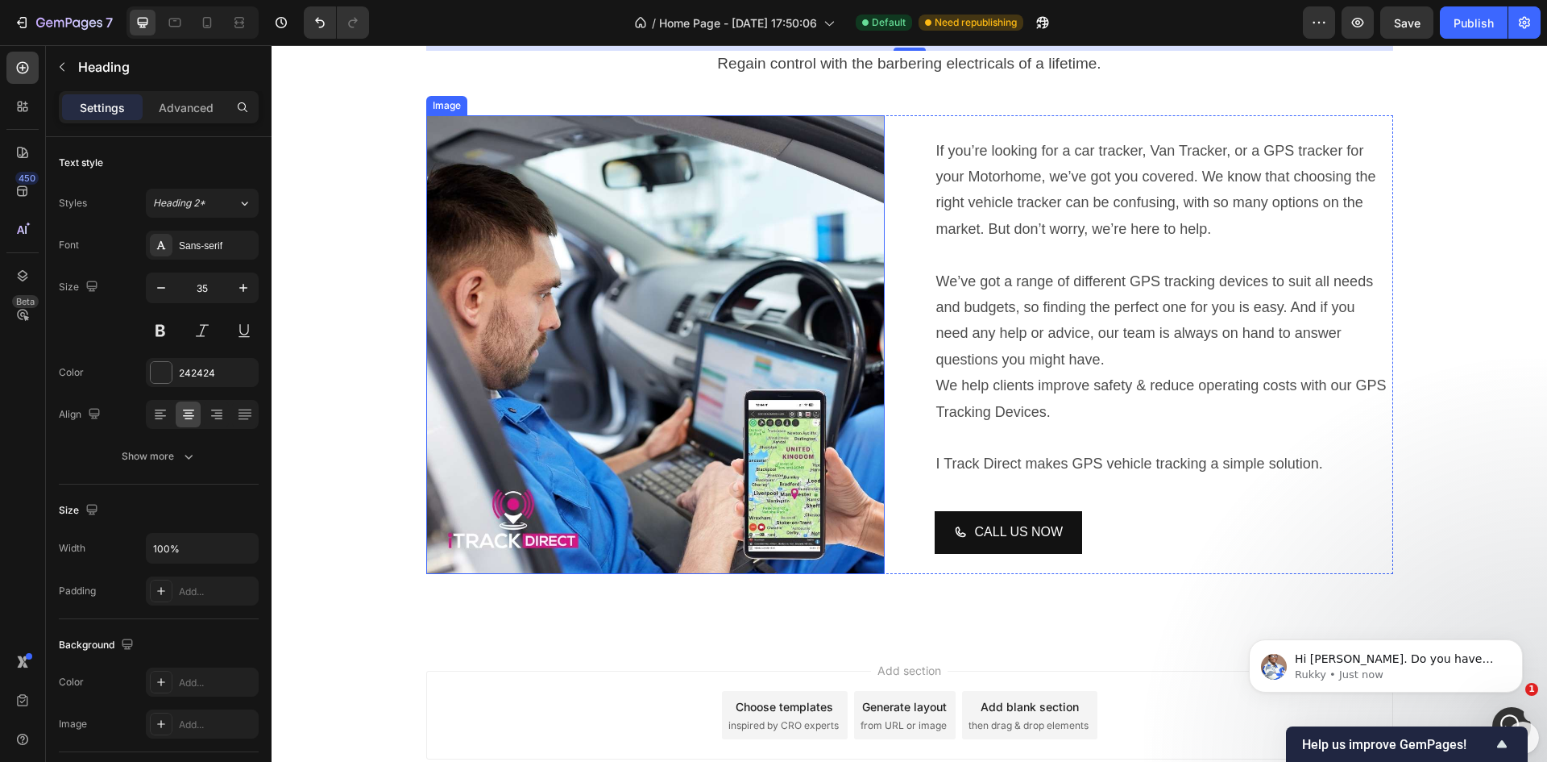
scroll to position [1028, 0]
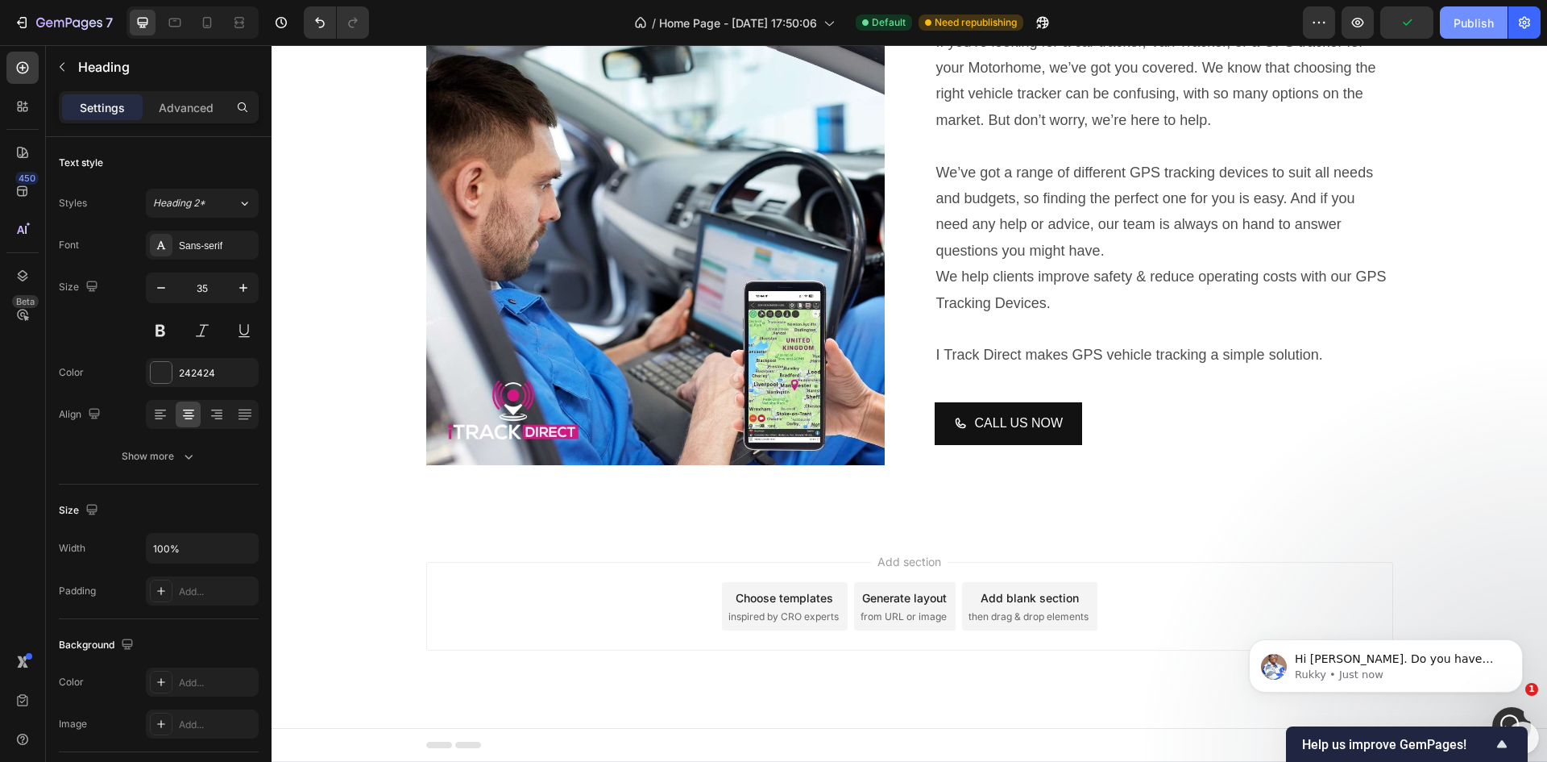
click at [1471, 27] on div "Publish" at bounding box center [1474, 23] width 40 height 17
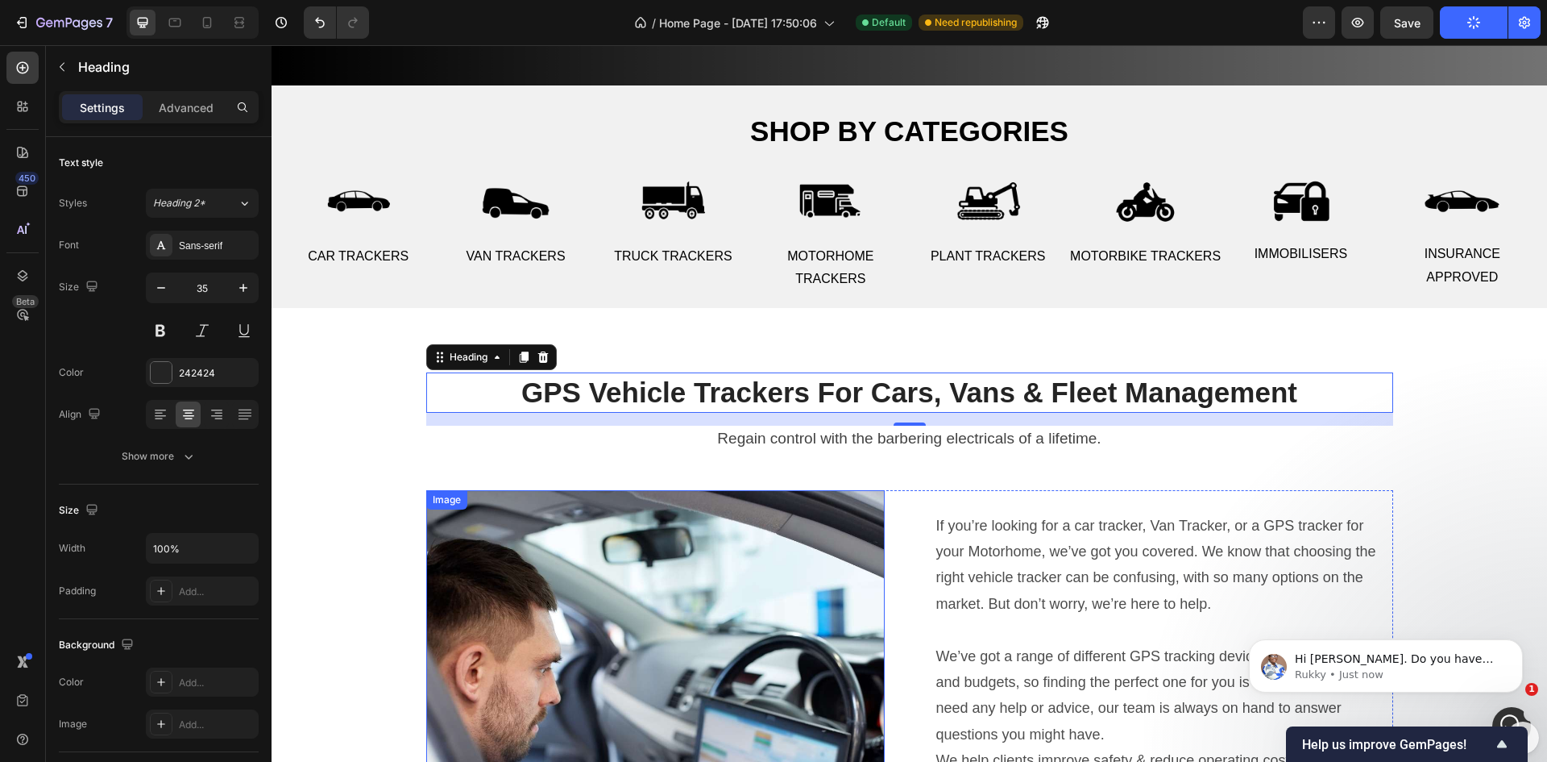
scroll to position [464, 0]
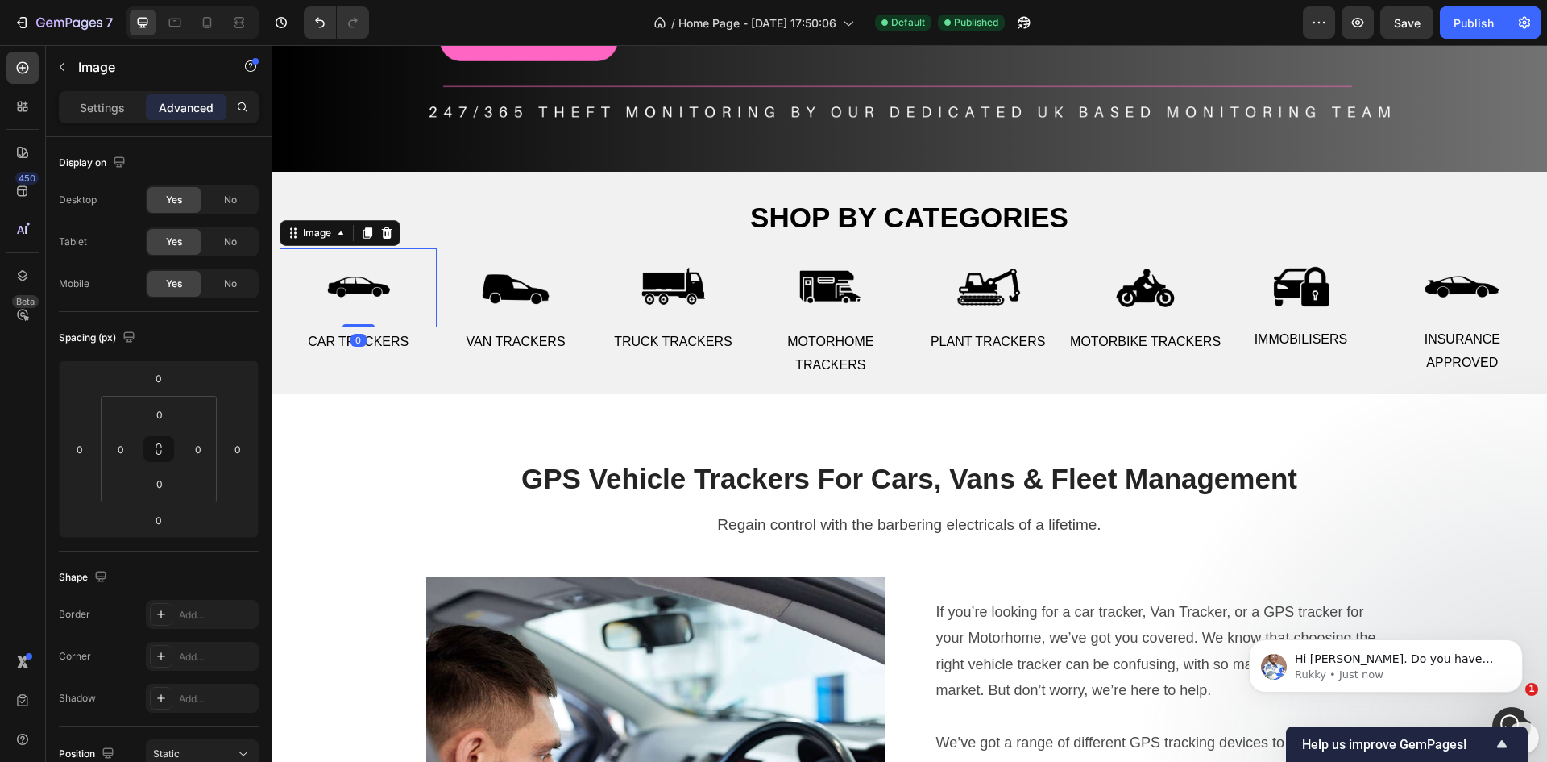
click at [357, 286] on img at bounding box center [358, 287] width 79 height 79
click at [168, 521] on input "0" at bounding box center [159, 520] width 32 height 24
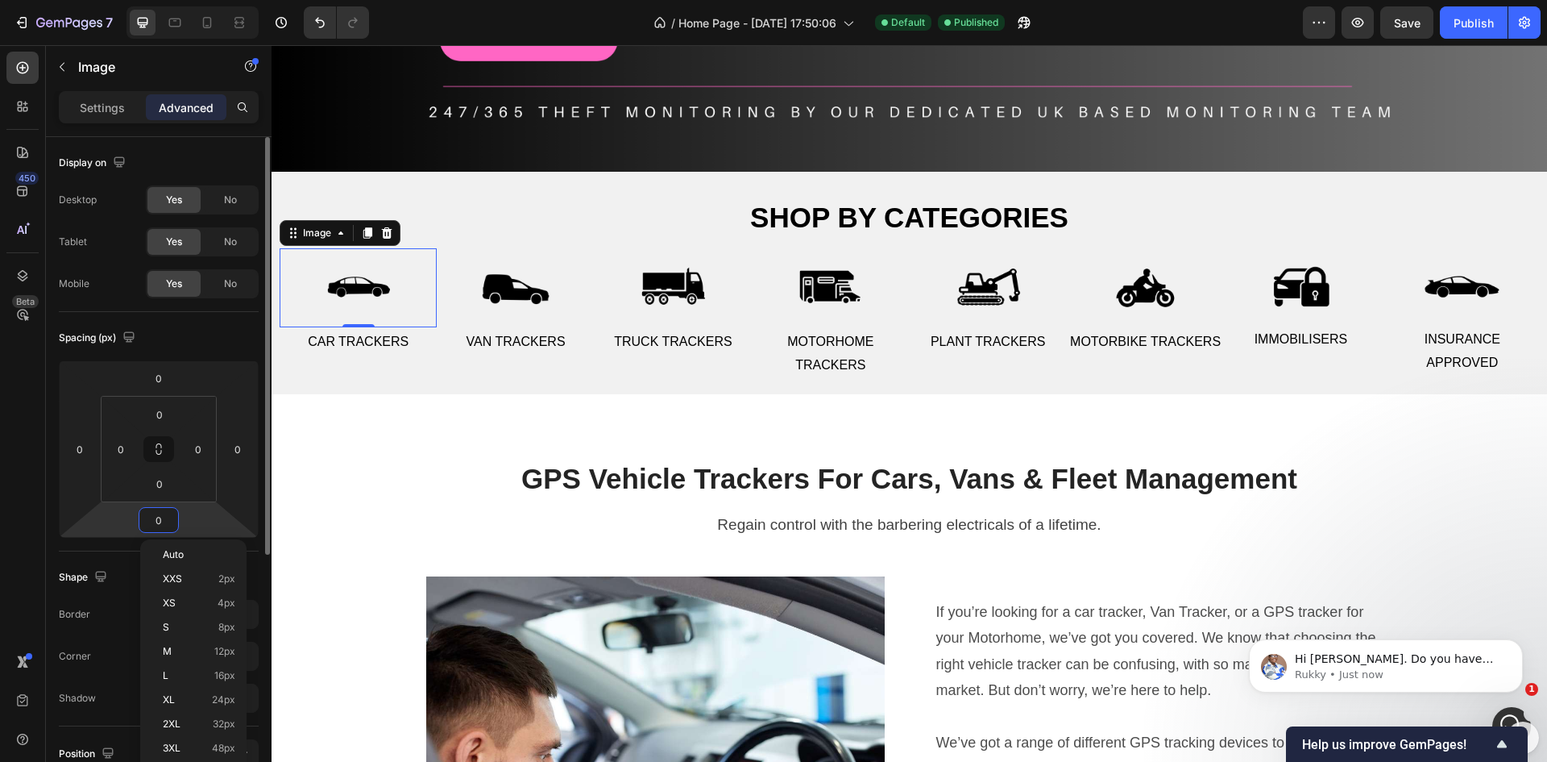
click at [168, 521] on input "0" at bounding box center [159, 520] width 32 height 24
drag, startPoint x: 168, startPoint y: 521, endPoint x: 155, endPoint y: 521, distance: 12.9
click at [155, 521] on input "0" at bounding box center [159, 520] width 32 height 24
click at [160, 525] on input "-5" at bounding box center [159, 520] width 32 height 24
type input "-20"
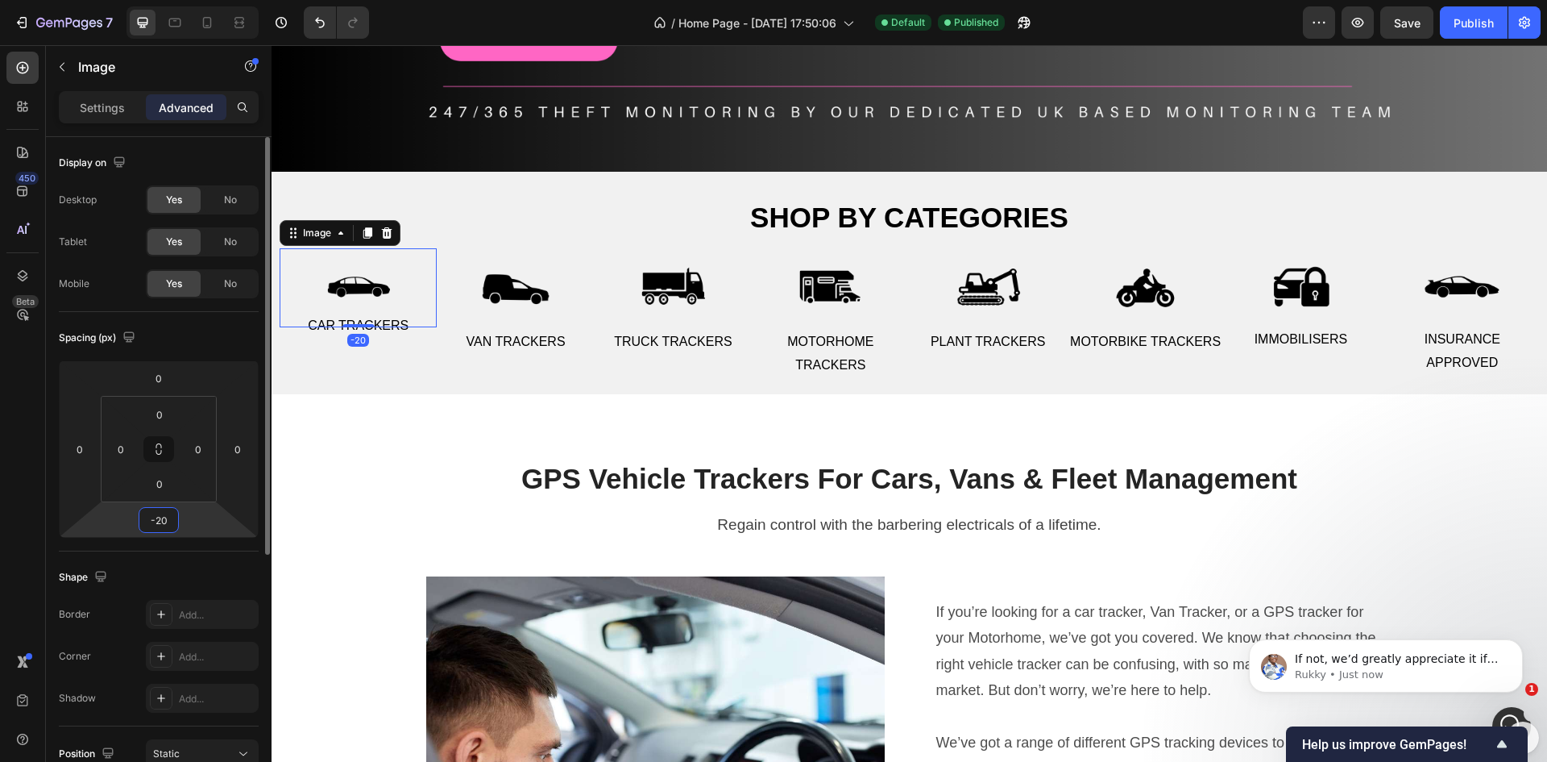
type input "-2"
type input "-30"
click at [213, 559] on div "Shape Border Add... Corner Add... Shadow Add..." at bounding box center [159, 638] width 200 height 175
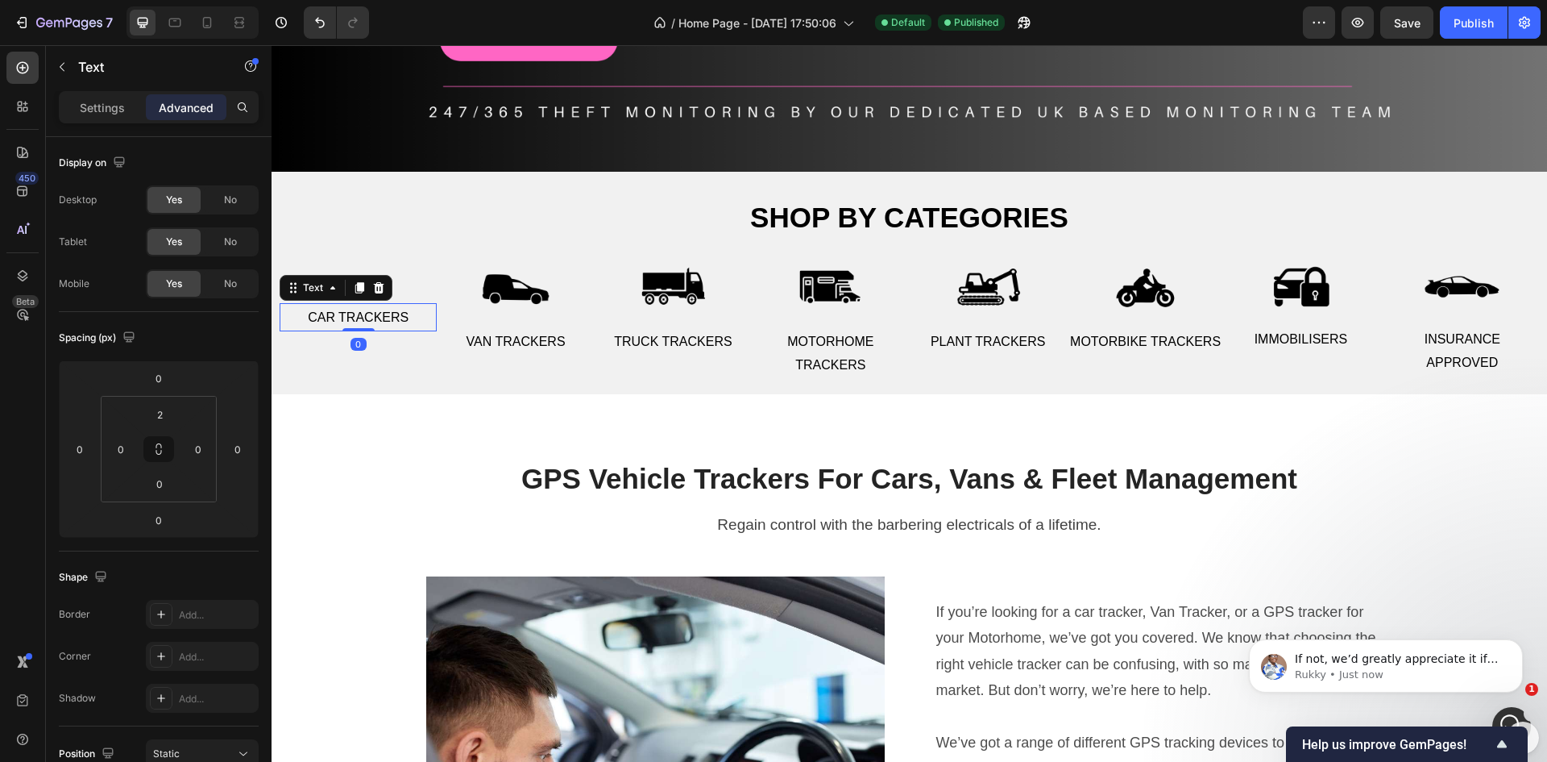
click at [359, 310] on p "Car Trackers" at bounding box center [358, 317] width 154 height 23
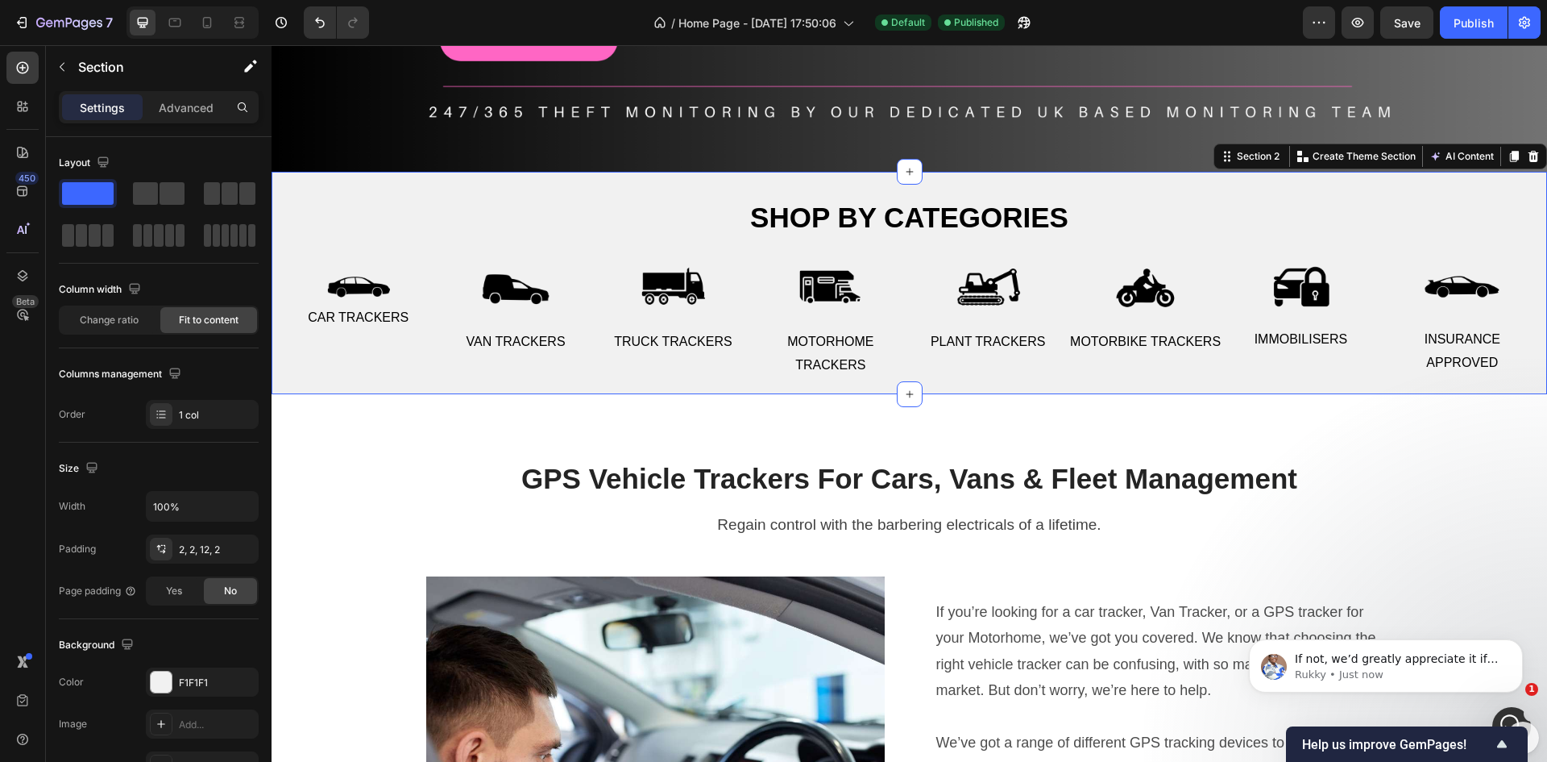
click at [412, 239] on div "Shop by categories Heading Row Image Car Trackers Text Image Van Trackers Text …" at bounding box center [909, 279] width 1273 height 212
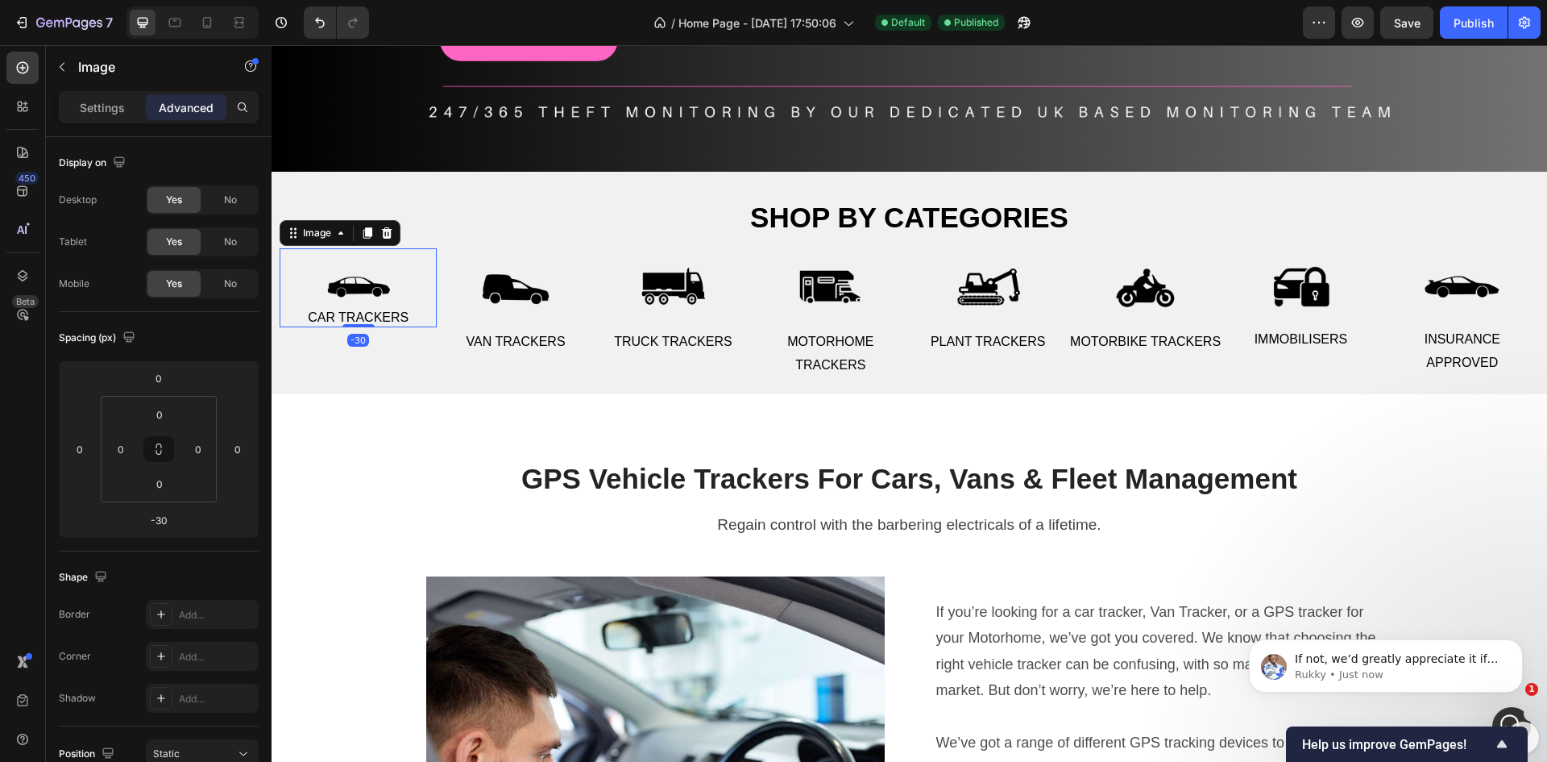
click at [361, 278] on img at bounding box center [358, 287] width 79 height 79
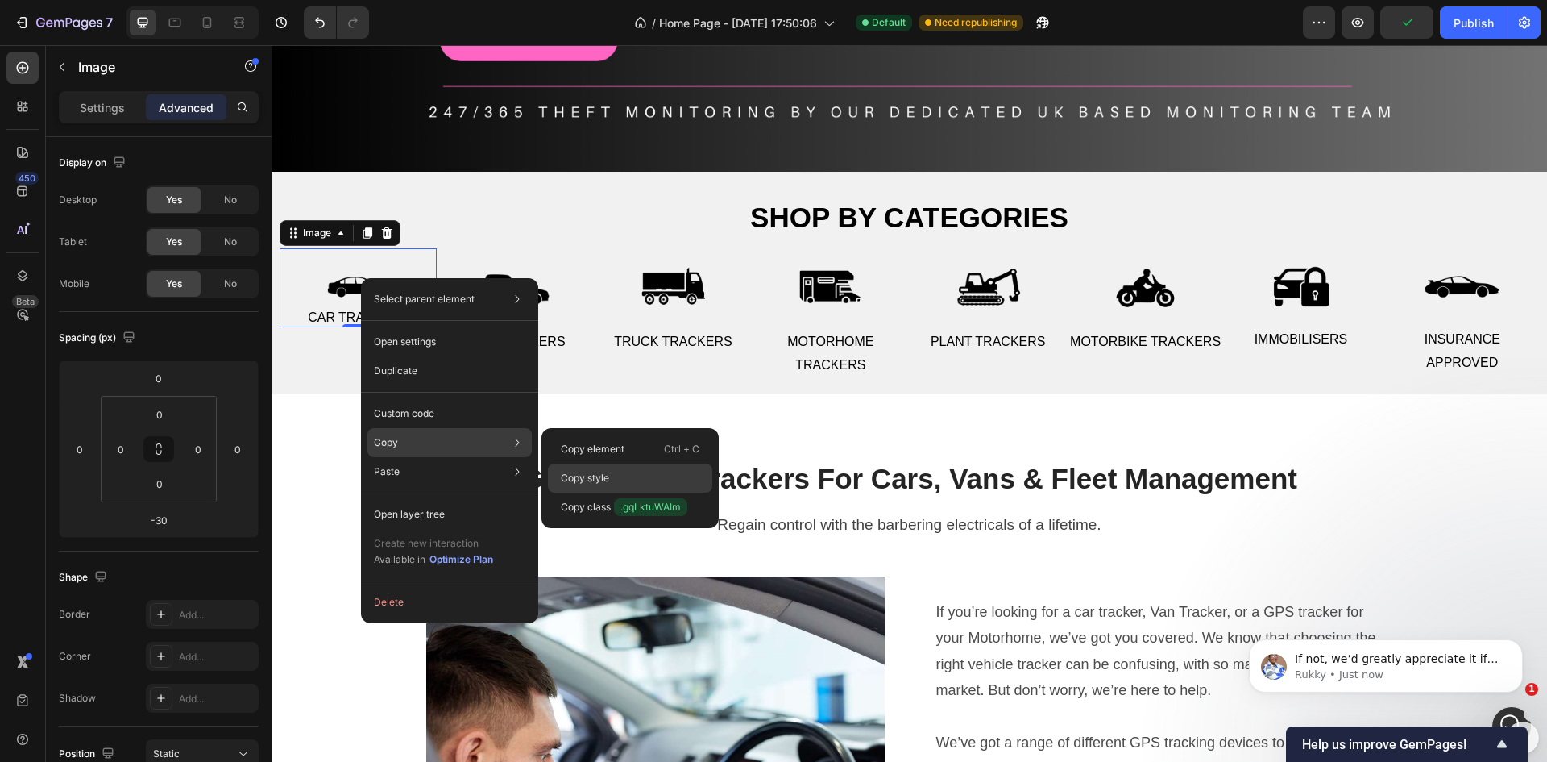
click at [566, 474] on p "Copy style" at bounding box center [585, 478] width 48 height 15
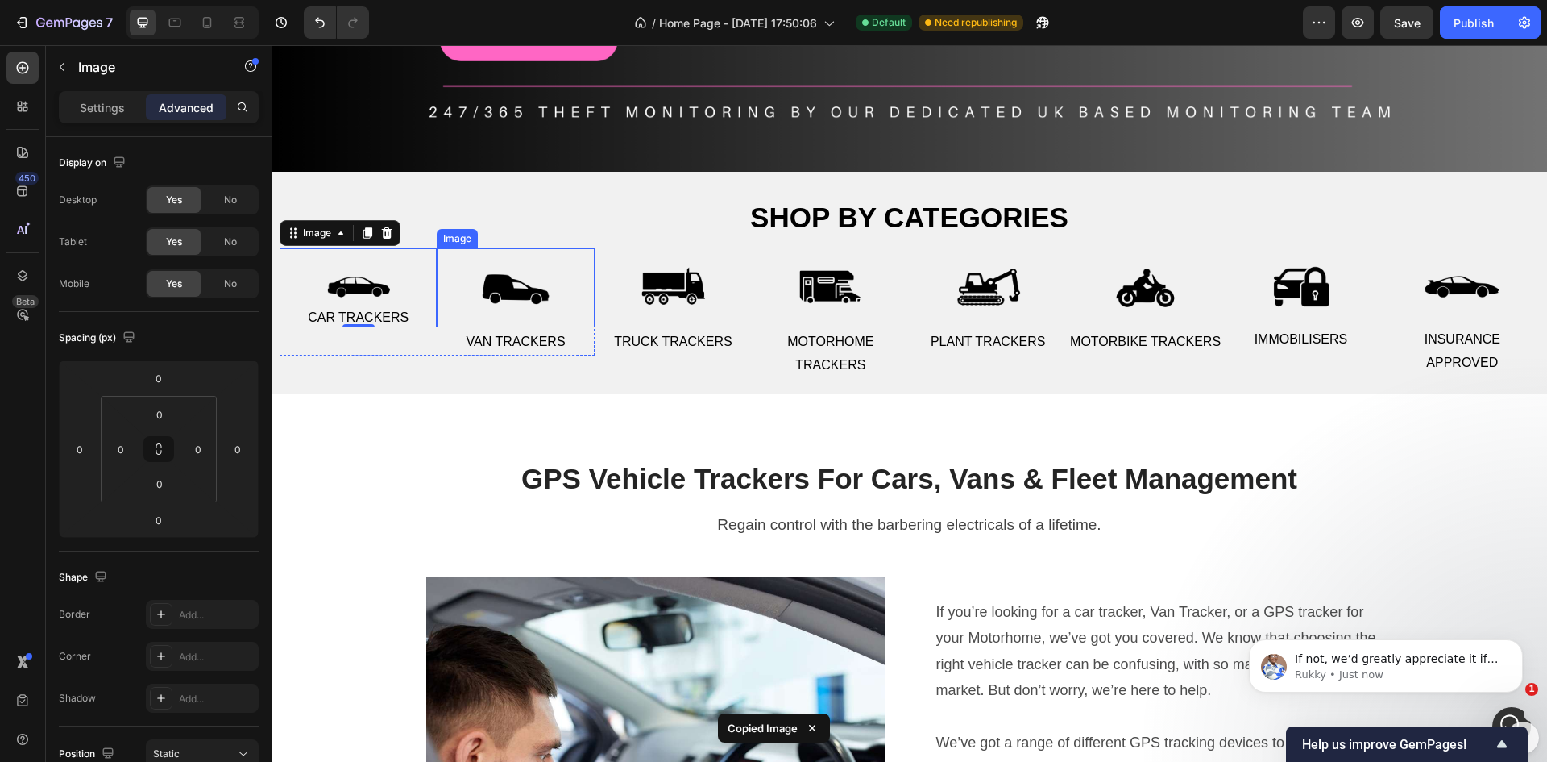
click at [513, 281] on img at bounding box center [515, 287] width 79 height 79
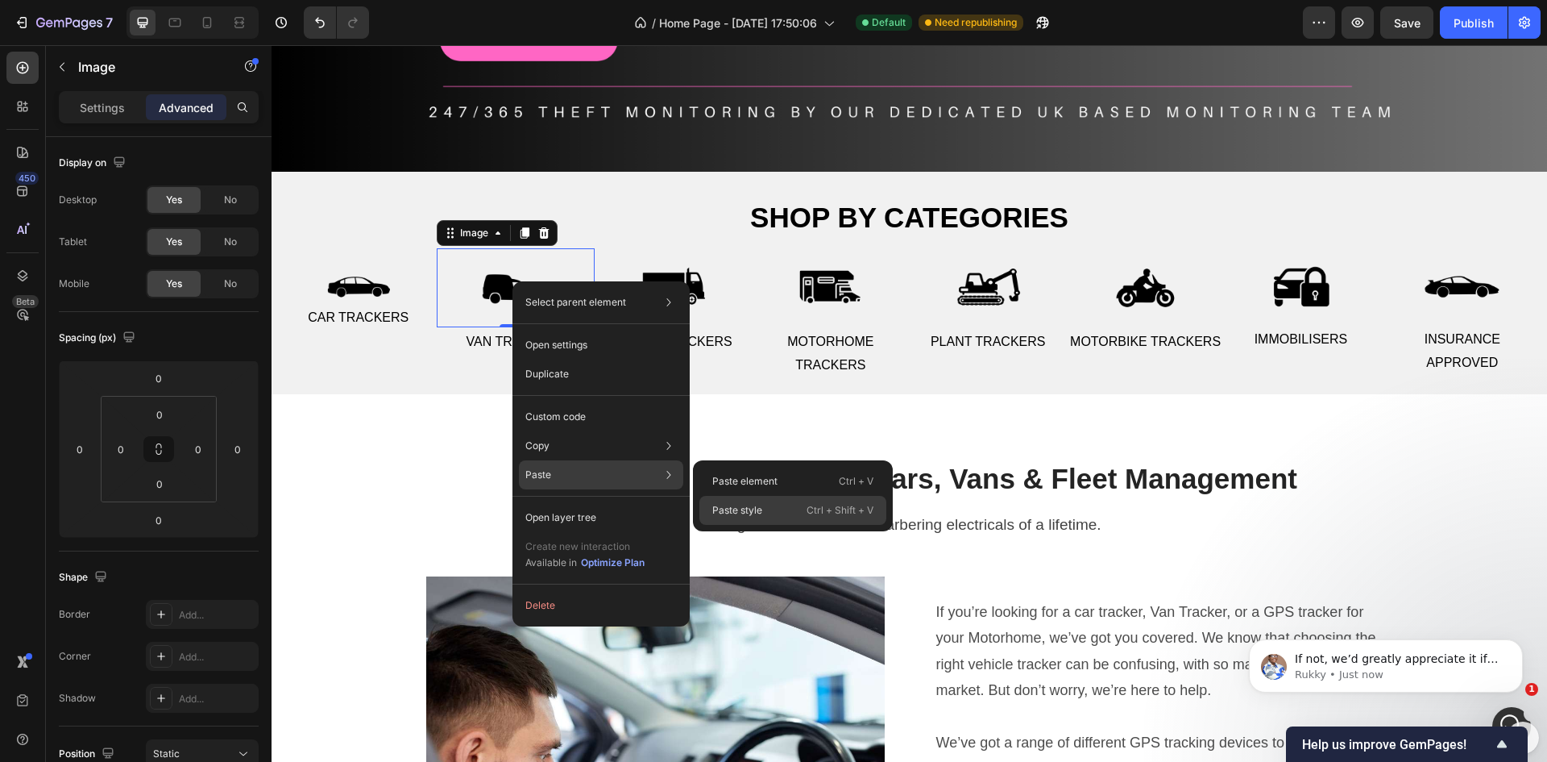
click at [730, 505] on p "Paste style" at bounding box center [737, 510] width 50 height 15
type input "-30"
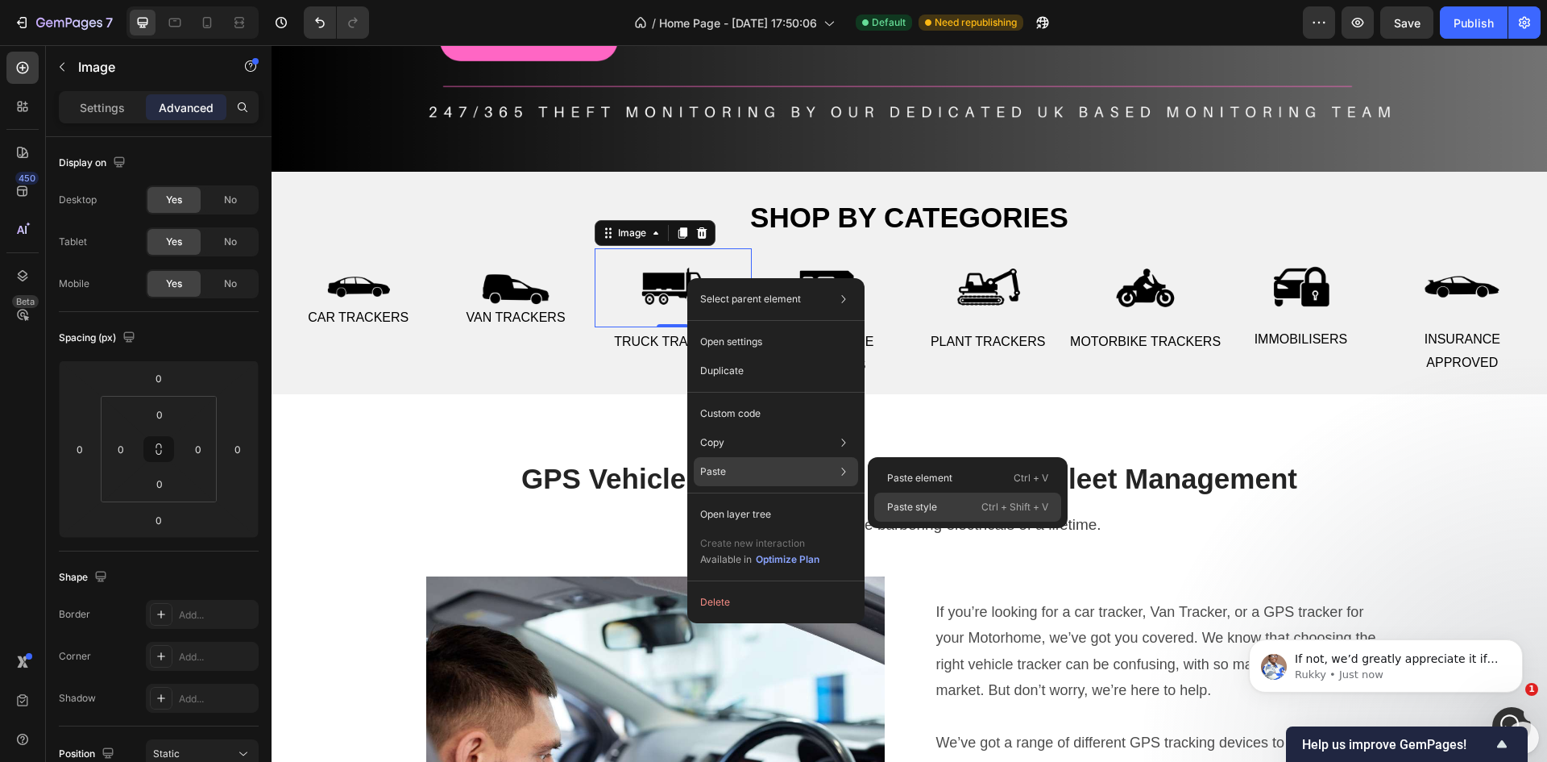
click at [903, 504] on p "Paste style" at bounding box center [912, 507] width 50 height 15
type input "-30"
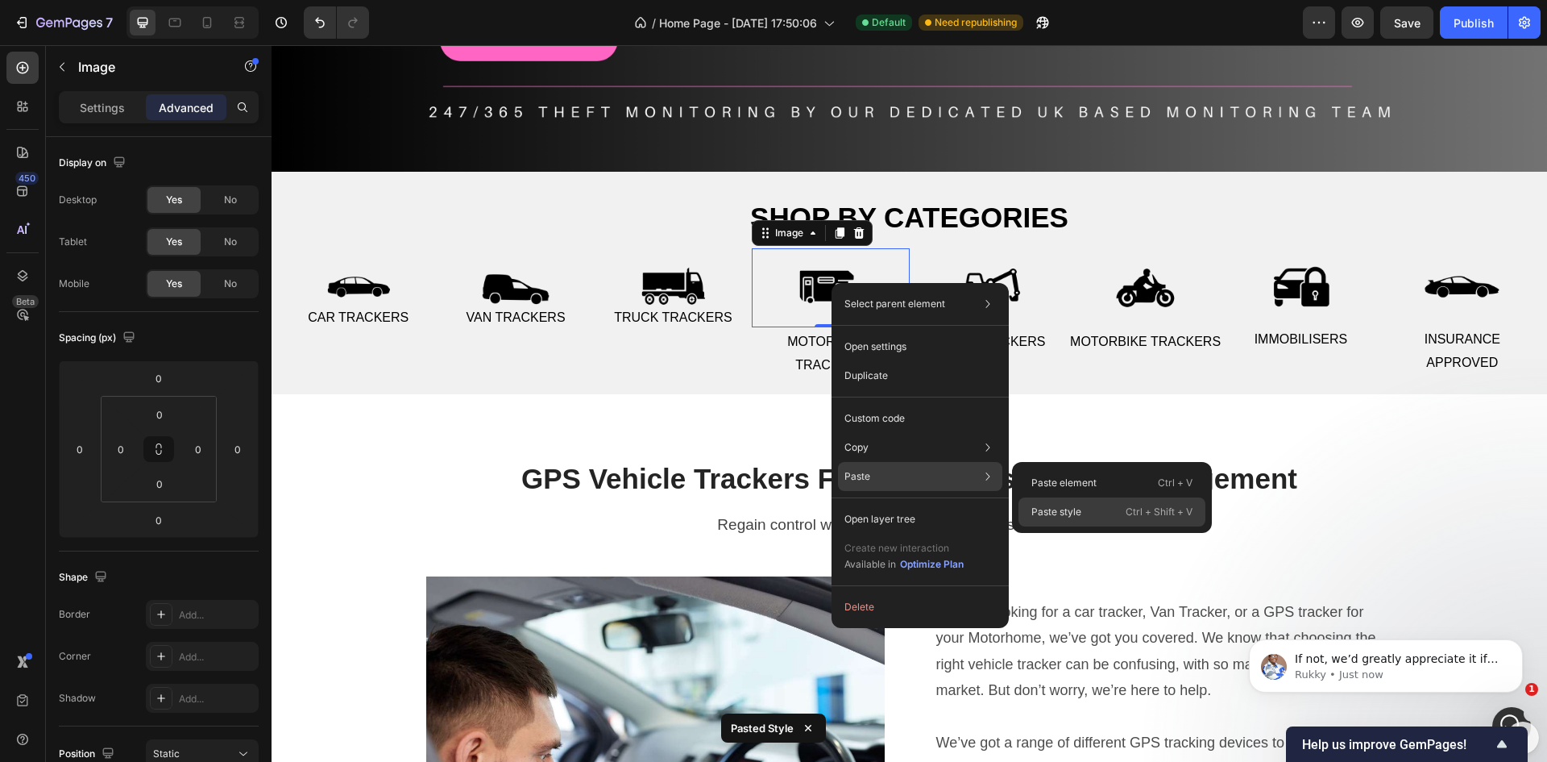
click at [1037, 513] on p "Paste style" at bounding box center [1057, 512] width 50 height 15
type input "-30"
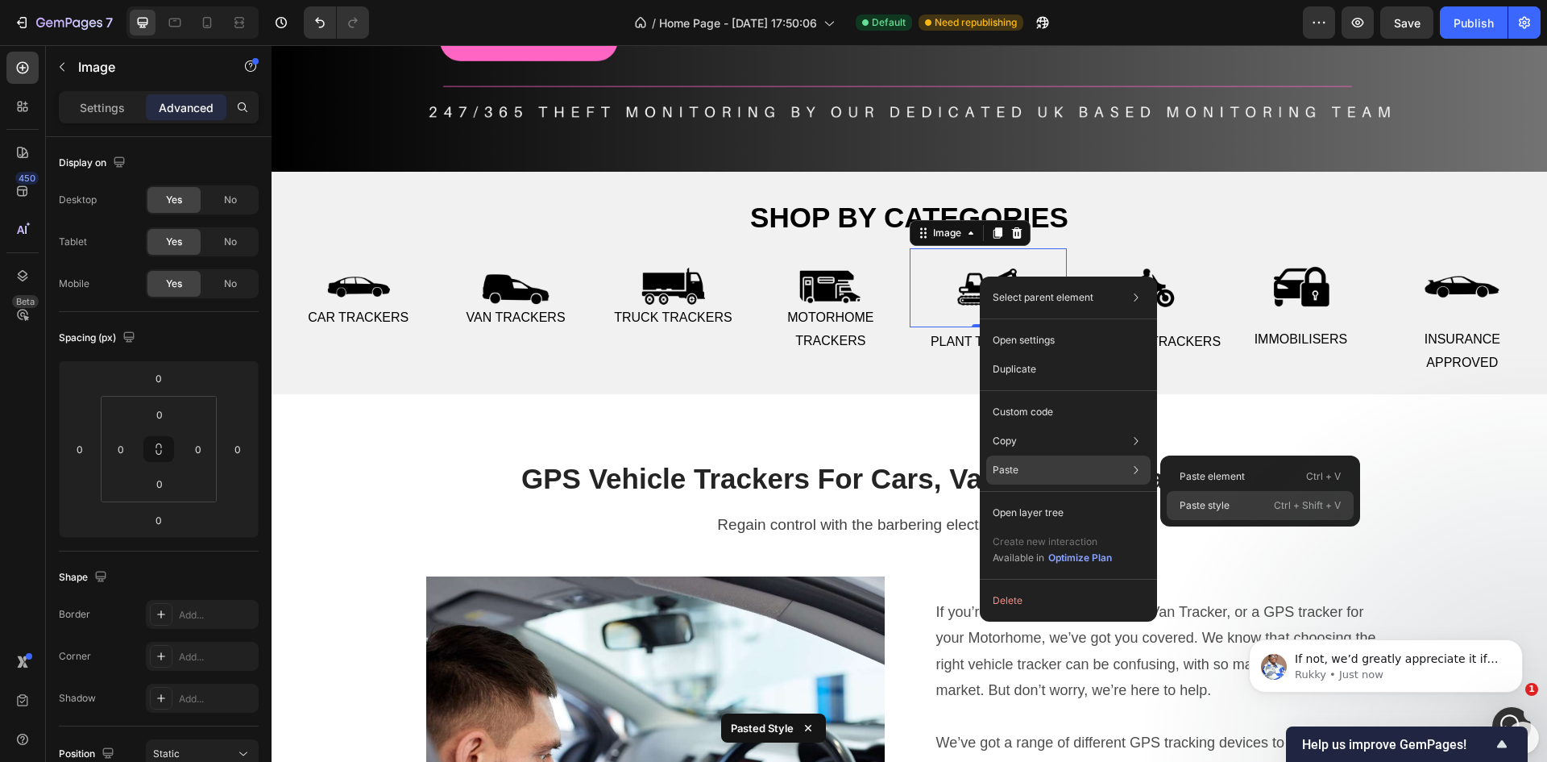
click at [1211, 506] on p "Paste style" at bounding box center [1205, 505] width 50 height 15
type input "-30"
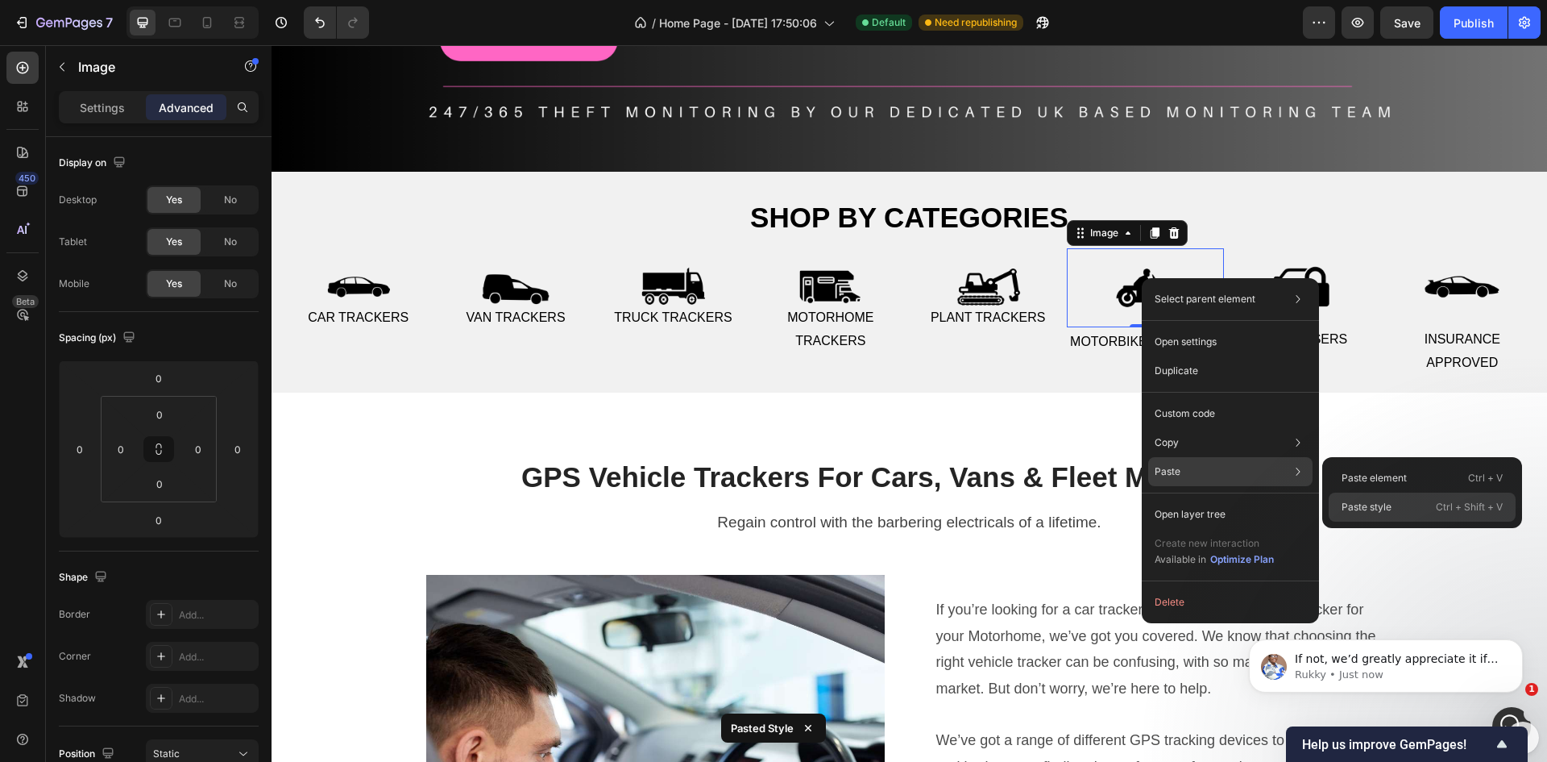
click at [1360, 505] on p "Paste style" at bounding box center [1367, 507] width 50 height 15
type input "-30"
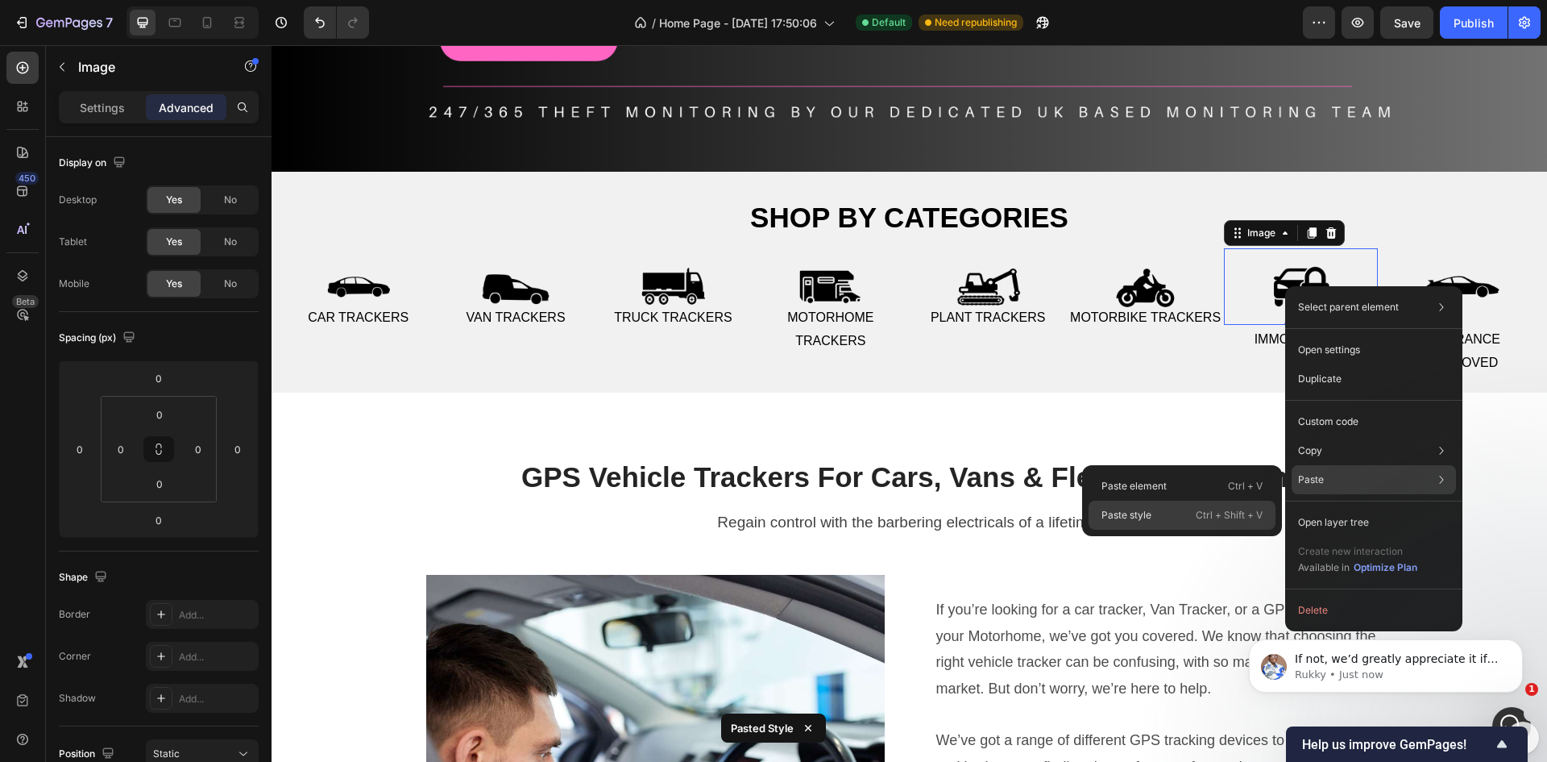
click at [1163, 514] on div "Paste style Ctrl + Shift + V" at bounding box center [1182, 514] width 187 height 29
type input "-30"
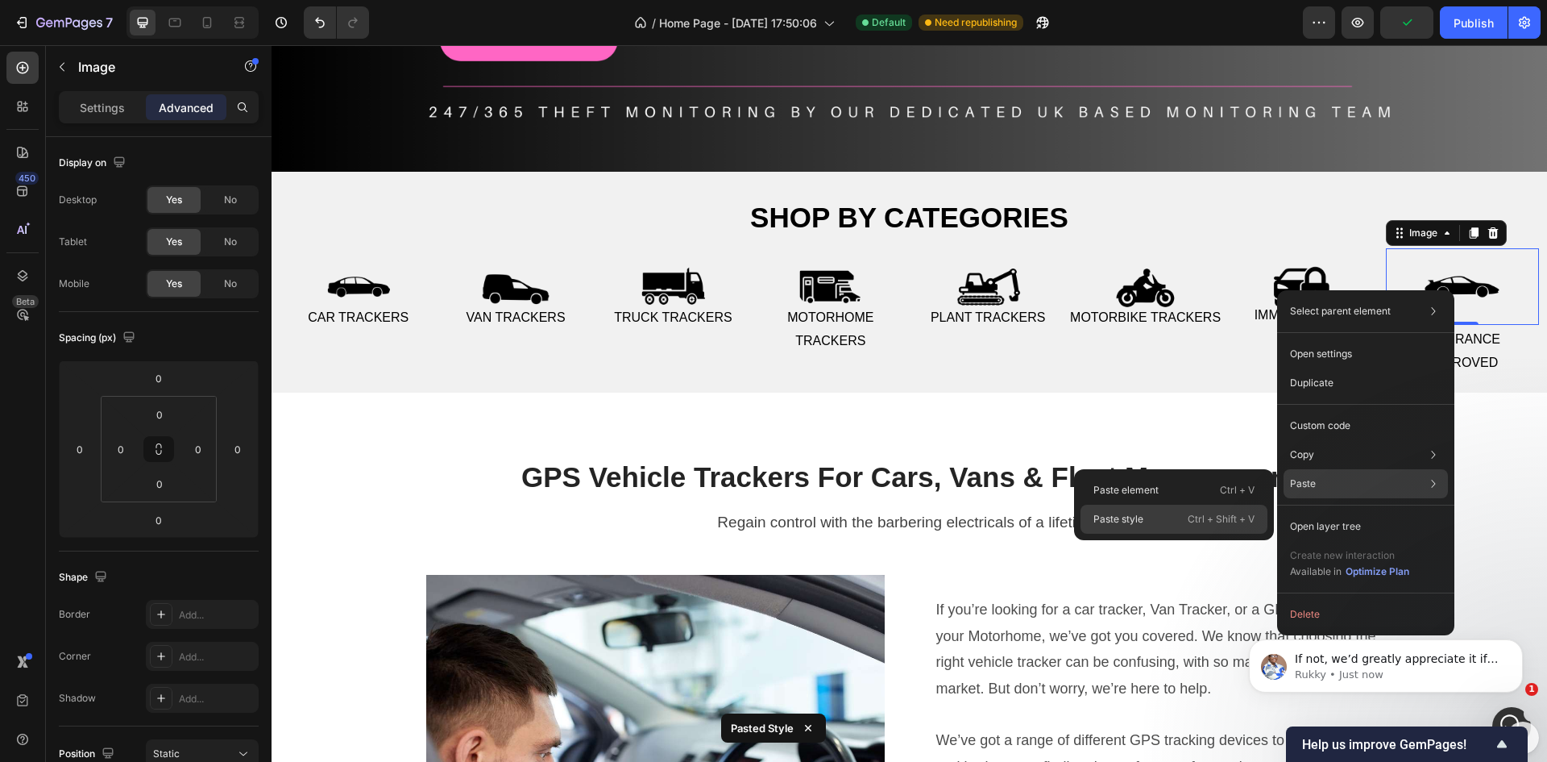
click at [1157, 509] on div "Paste style Ctrl + Shift + V" at bounding box center [1174, 519] width 187 height 29
type input "-30"
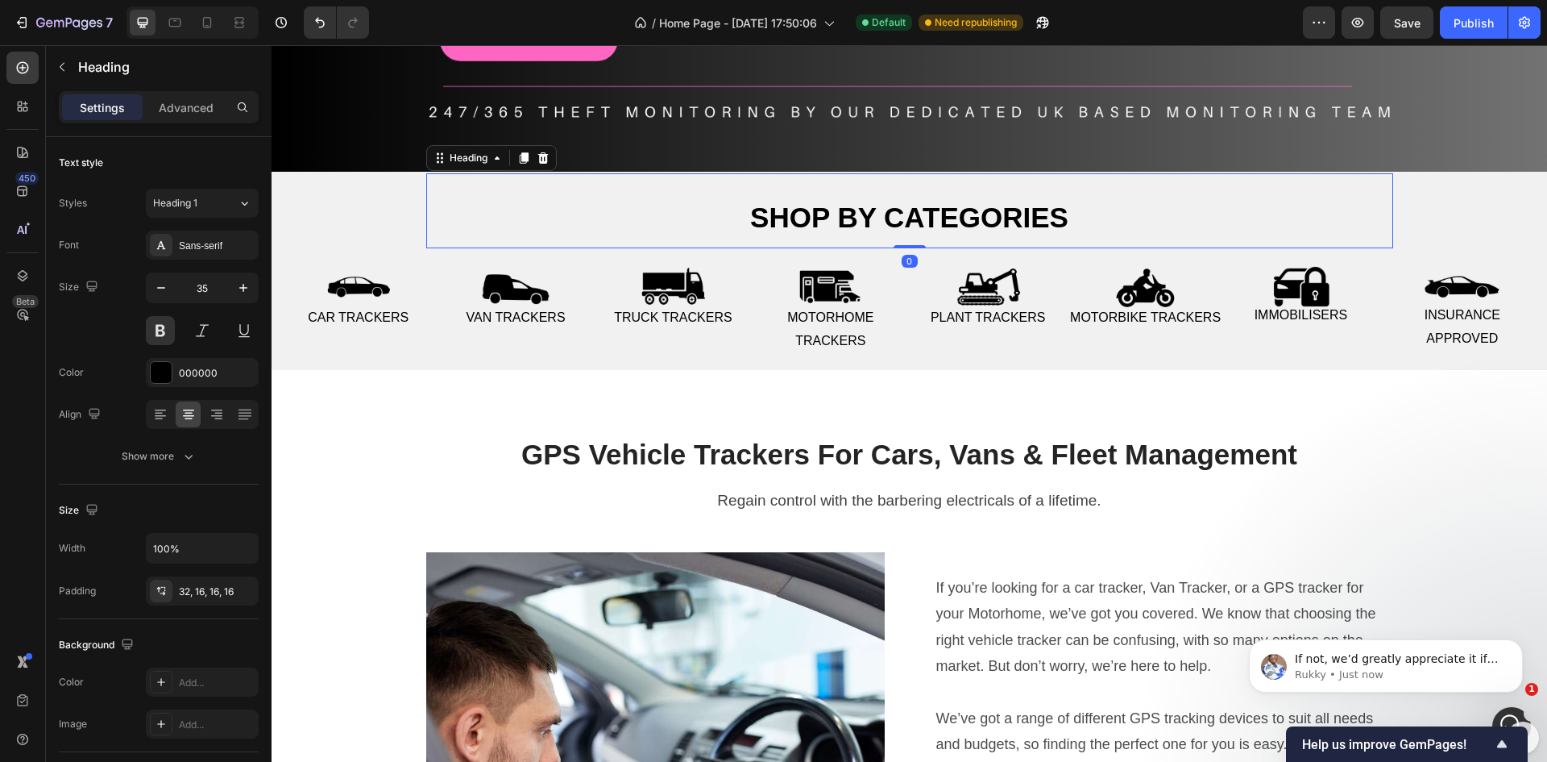
click at [873, 238] on h2 "Shop by categories" at bounding box center [909, 211] width 967 height 76
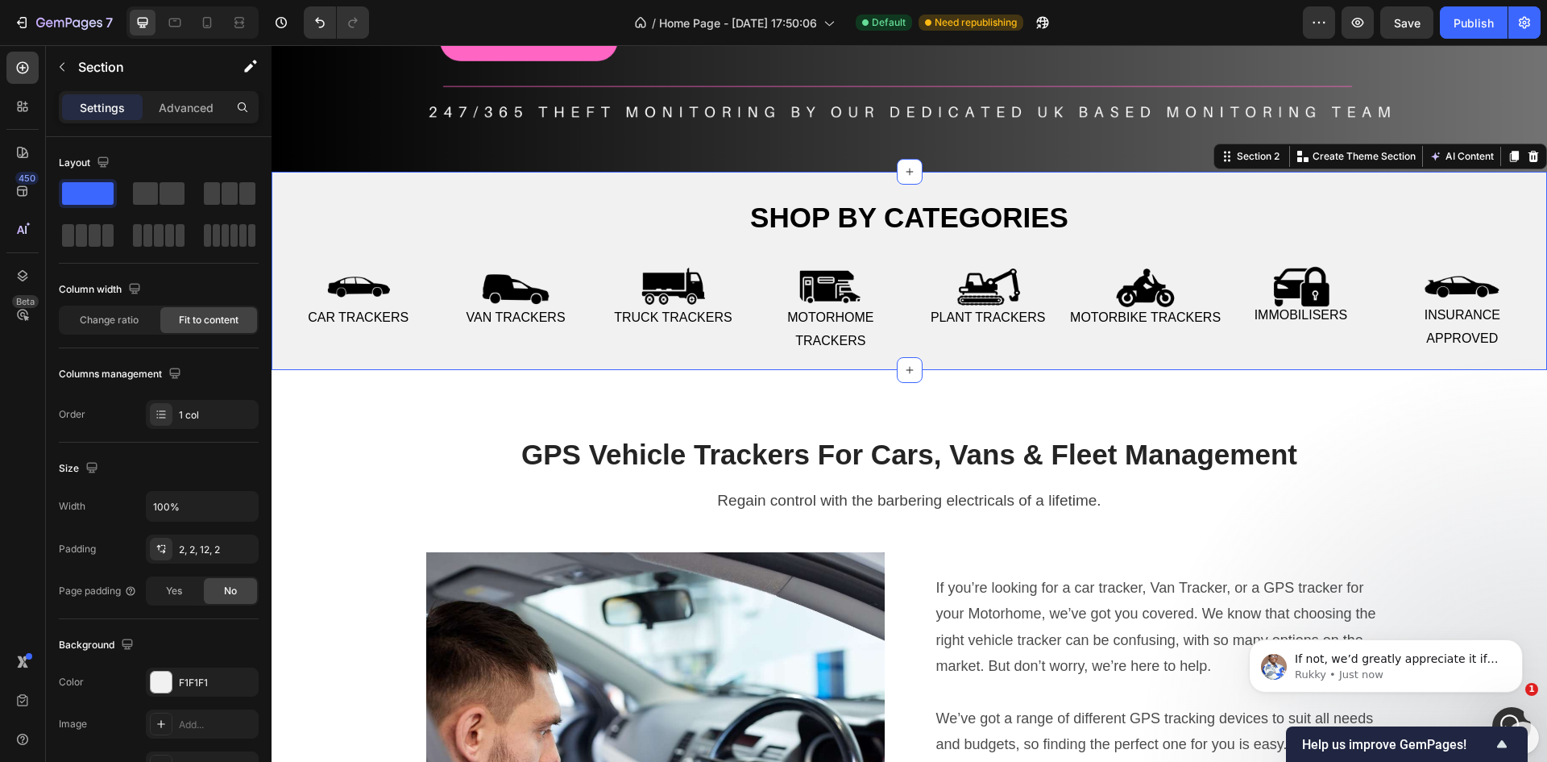
click at [322, 185] on div "Shop by categories Heading Row Image Car Trackers Text Image Van Trackers Text …" at bounding box center [909, 267] width 1273 height 188
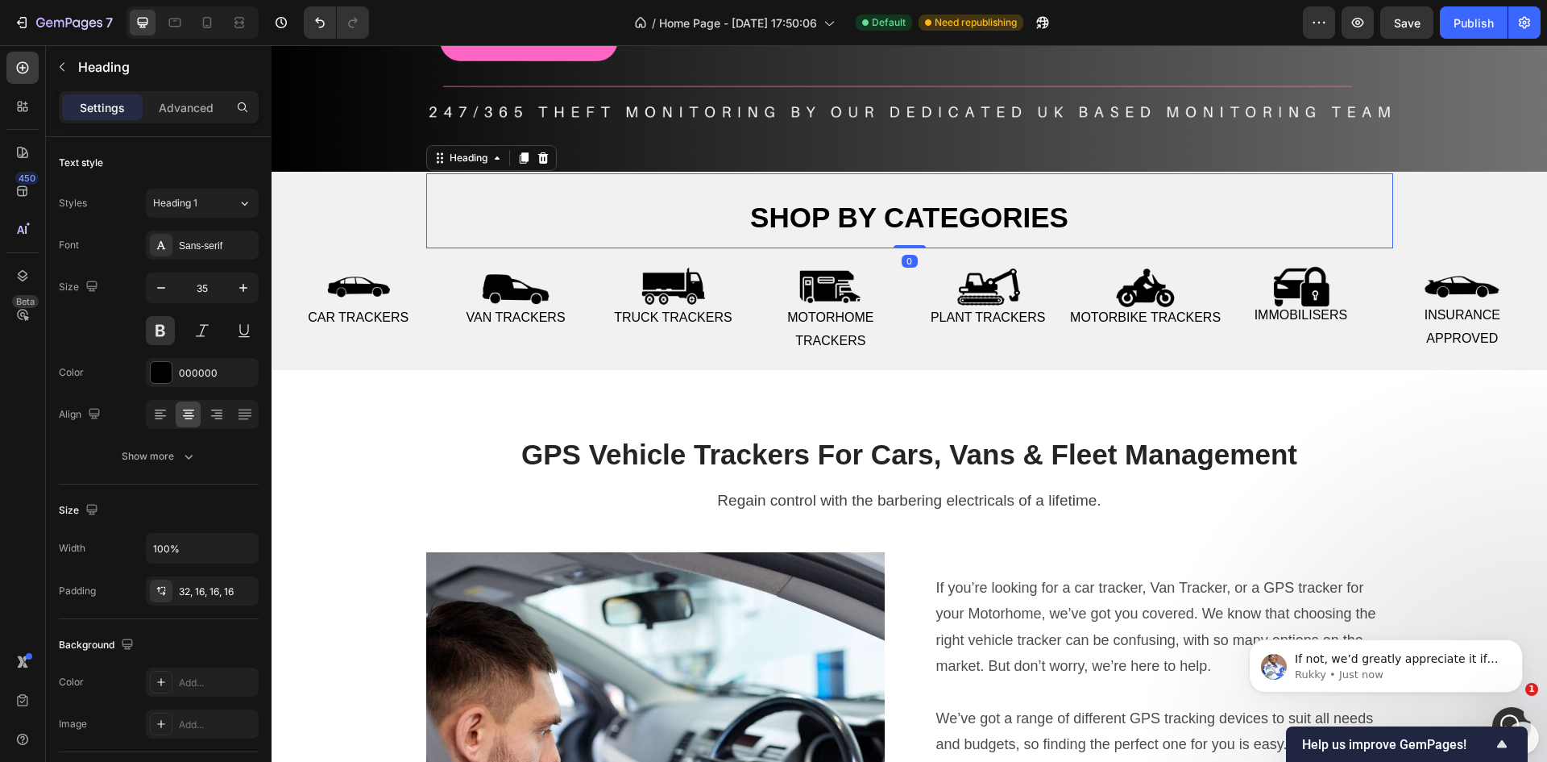
click at [700, 227] on h2 "Shop by categories" at bounding box center [909, 211] width 967 height 76
click at [213, 593] on div "32, 16, 16, 16" at bounding box center [202, 591] width 47 height 15
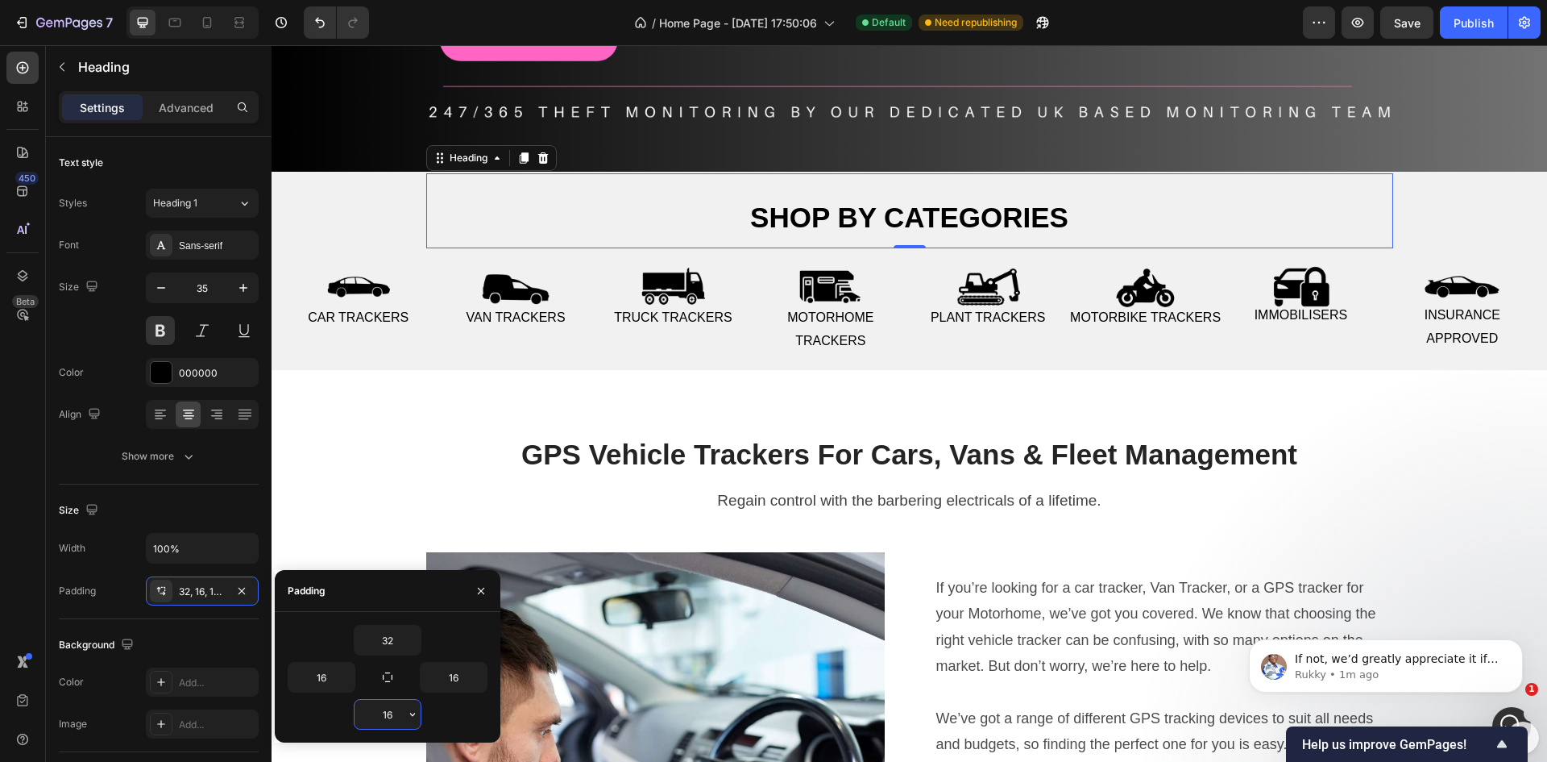
click at [396, 716] on input "16" at bounding box center [388, 714] width 66 height 29
type input "0"
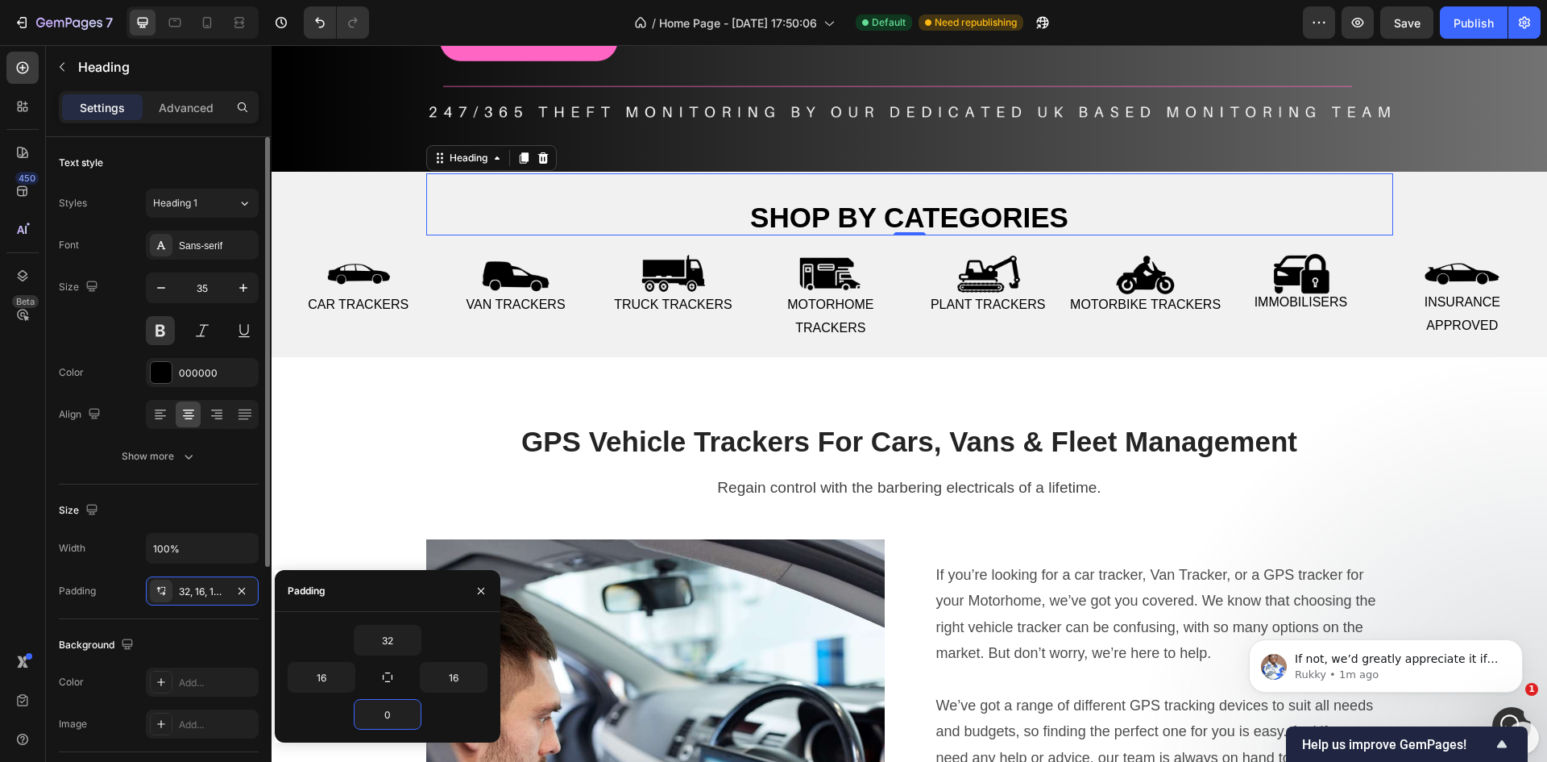
click at [213, 487] on div "Size Width 100% Padding 32, 16, 16, 16" at bounding box center [159, 551] width 200 height 135
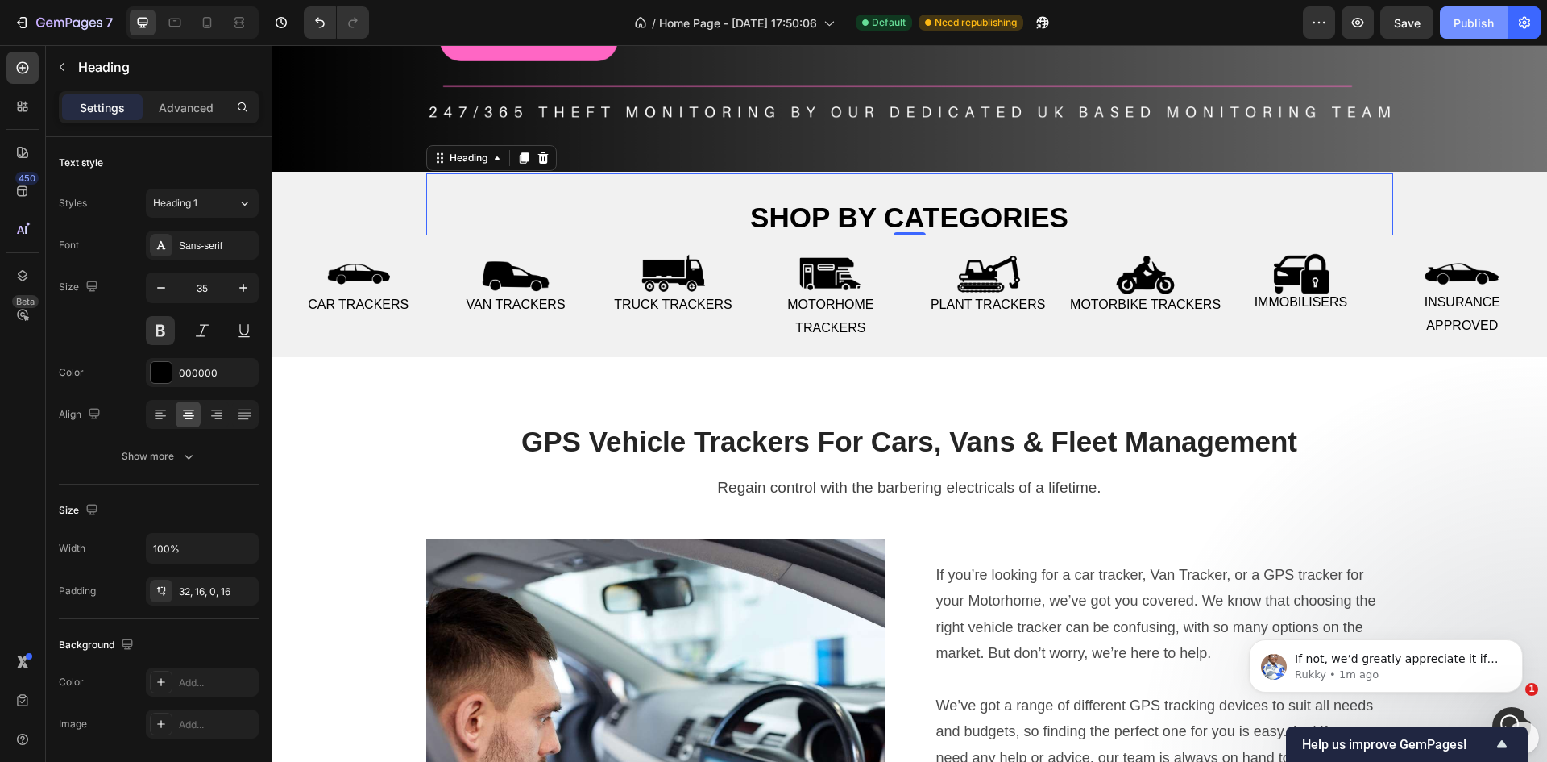
click at [1464, 27] on div "Publish" at bounding box center [1474, 23] width 40 height 17
click at [1476, 30] on div "Publish" at bounding box center [1474, 23] width 40 height 17
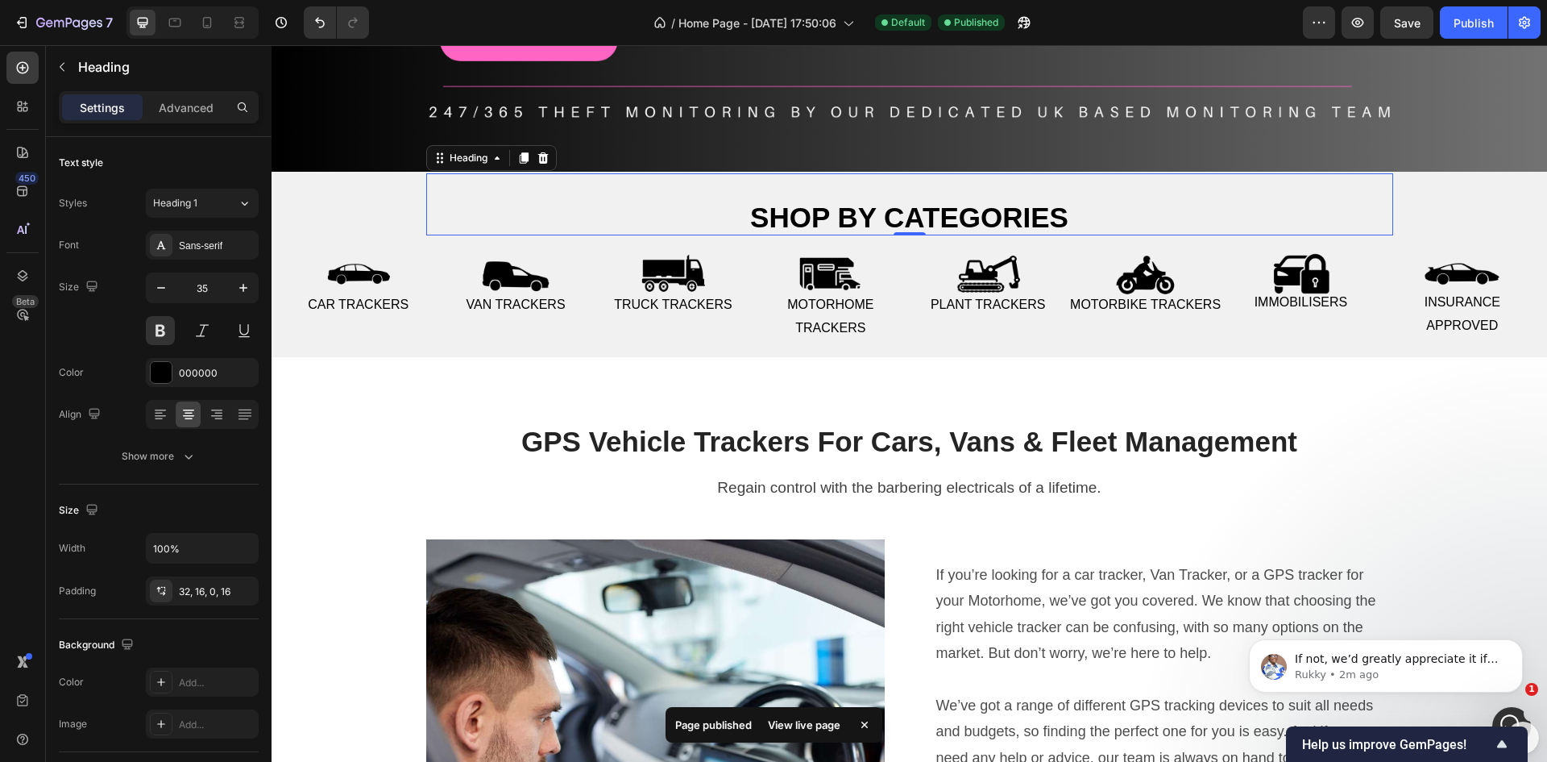
click at [924, 194] on h2 "Shop by categories" at bounding box center [909, 204] width 967 height 63
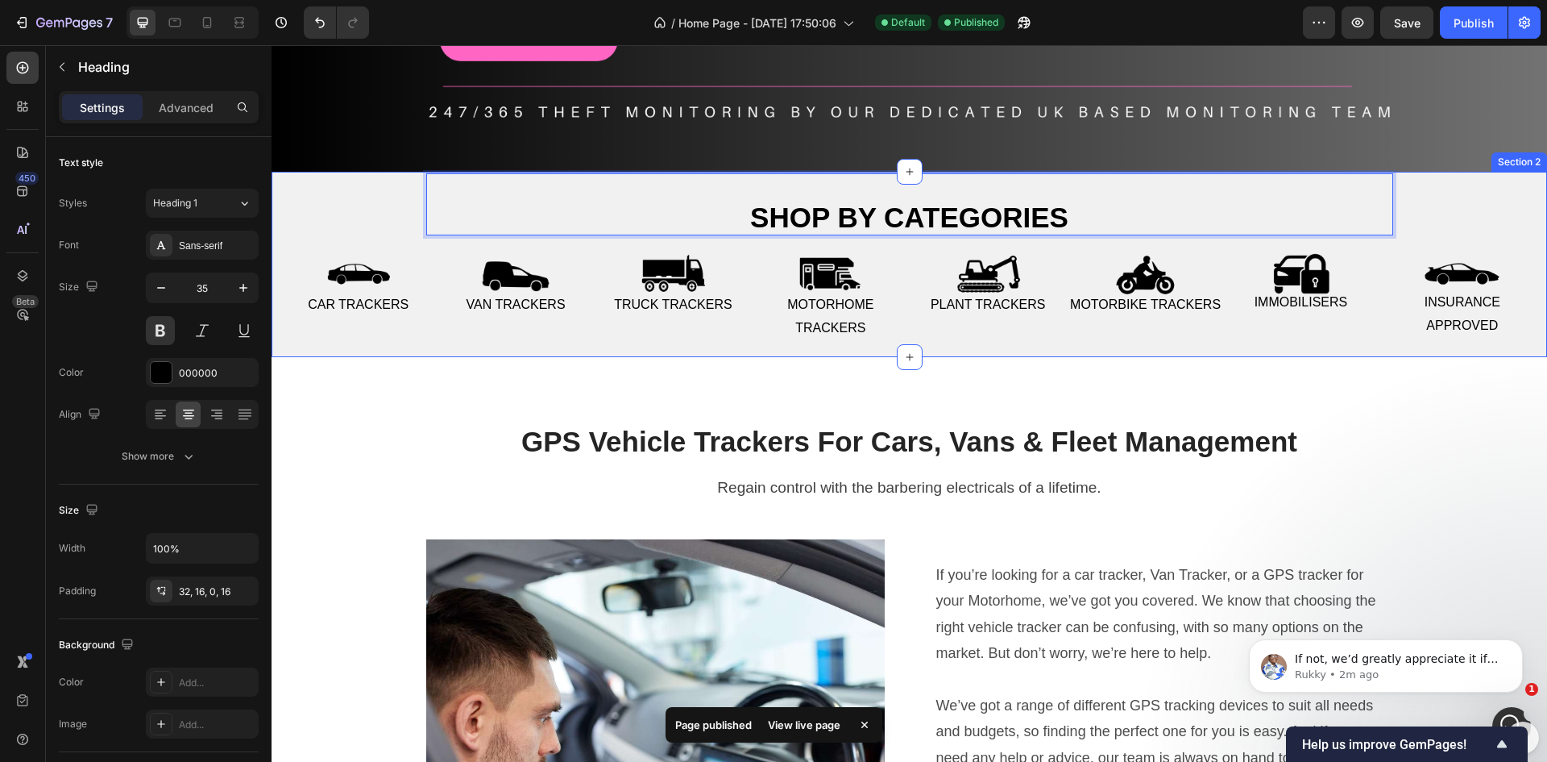
click at [391, 198] on div "Shop by categories Heading 0 Row Image Car Trackers Text Image Van Trackers Tex…" at bounding box center [909, 260] width 1273 height 175
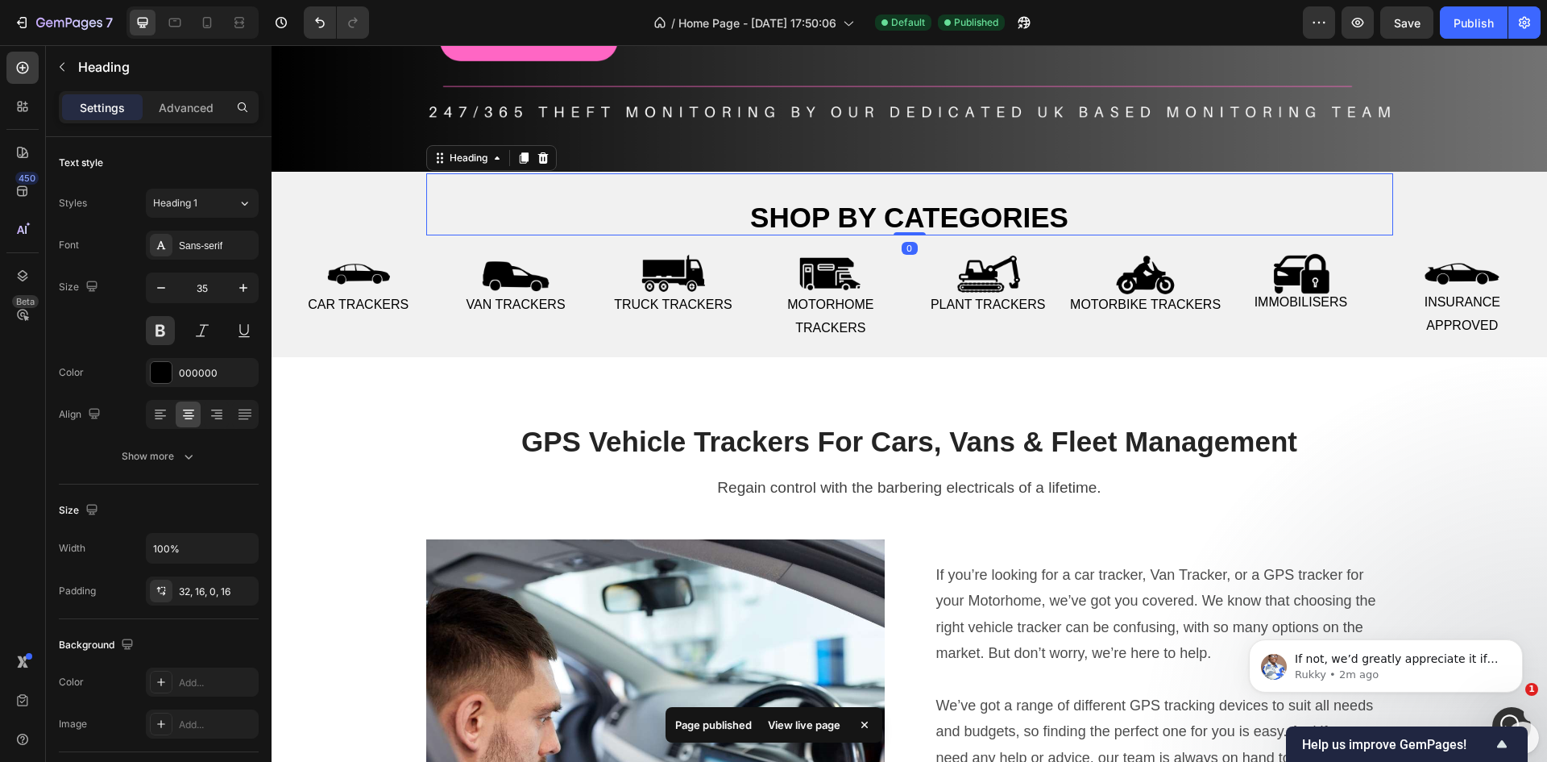
click at [478, 202] on p "Shop by categories" at bounding box center [909, 217] width 941 height 37
click at [538, 152] on icon at bounding box center [543, 157] width 10 height 11
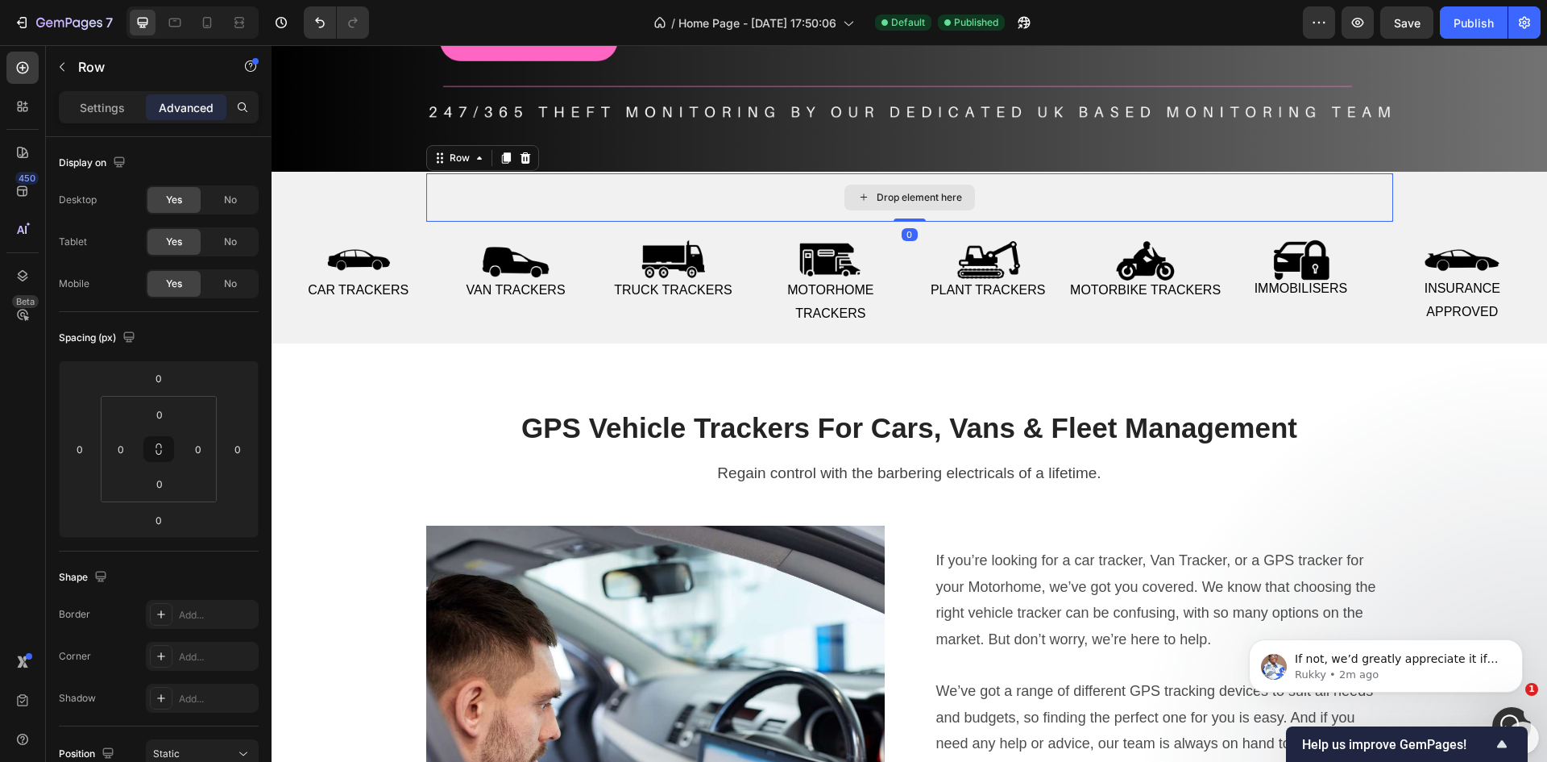
click at [550, 186] on div "Drop element here" at bounding box center [909, 197] width 967 height 48
click at [516, 148] on div at bounding box center [525, 157] width 19 height 19
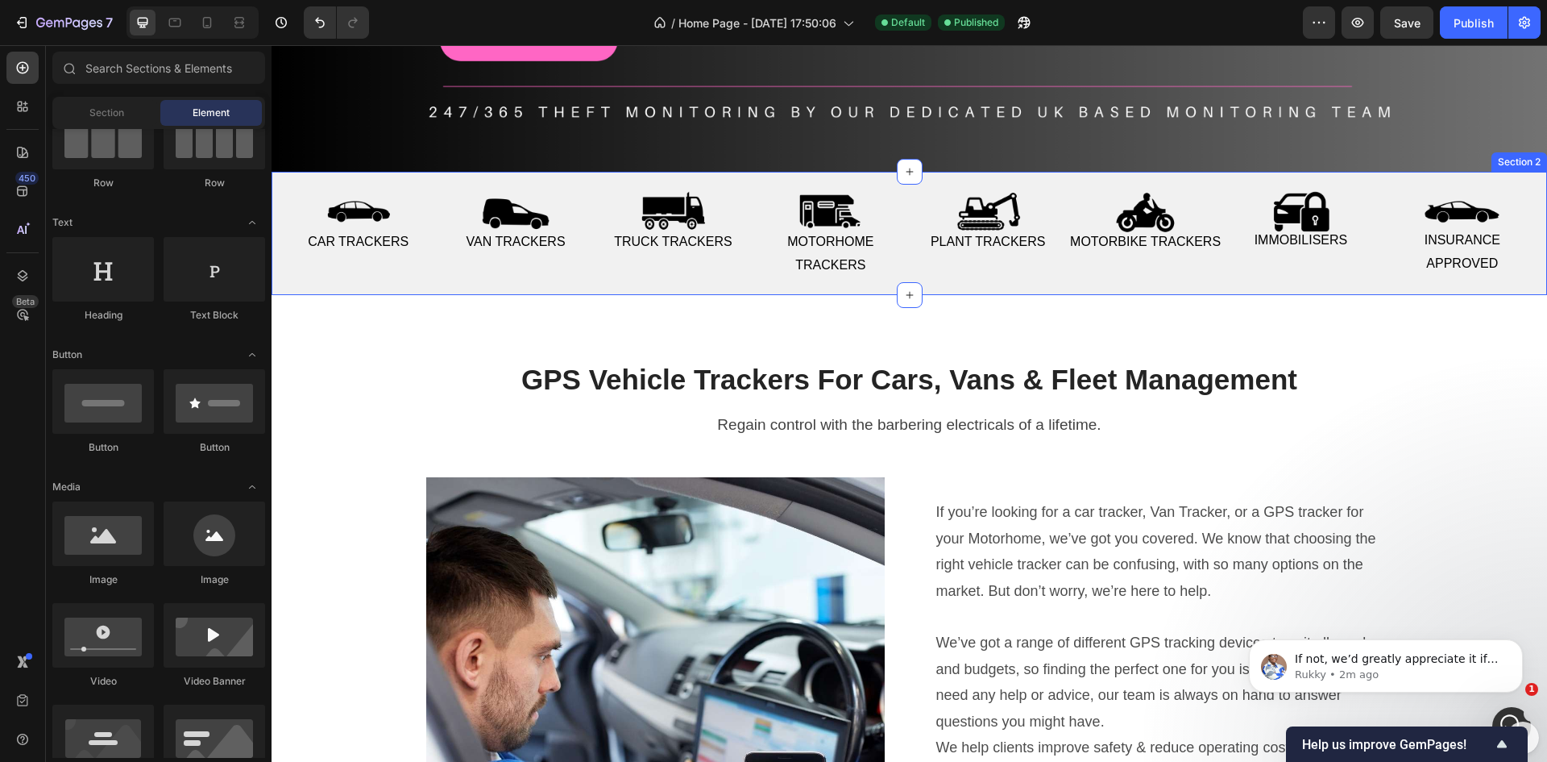
click at [1100, 280] on div "Image Car Trackers Text Image Van Trackers Text Row Image Truck trackers Text I…" at bounding box center [910, 233] width 1276 height 123
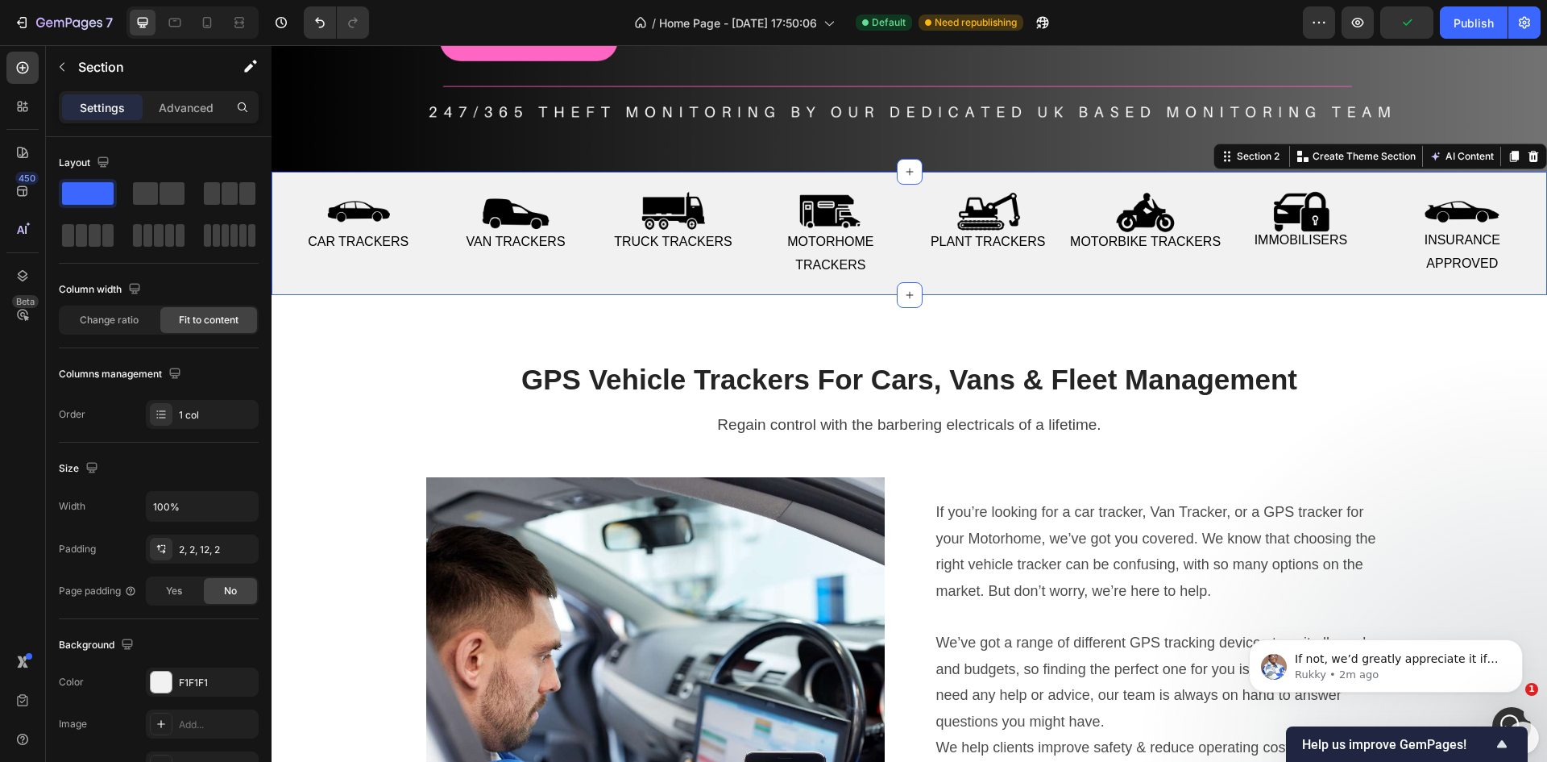
click at [291, 280] on div "Image Car Trackers Text Image Van Trackers Text Row Image Truck trackers Text I…" at bounding box center [910, 233] width 1276 height 123
click at [198, 553] on div "2, 2, 12, 2" at bounding box center [202, 549] width 47 height 15
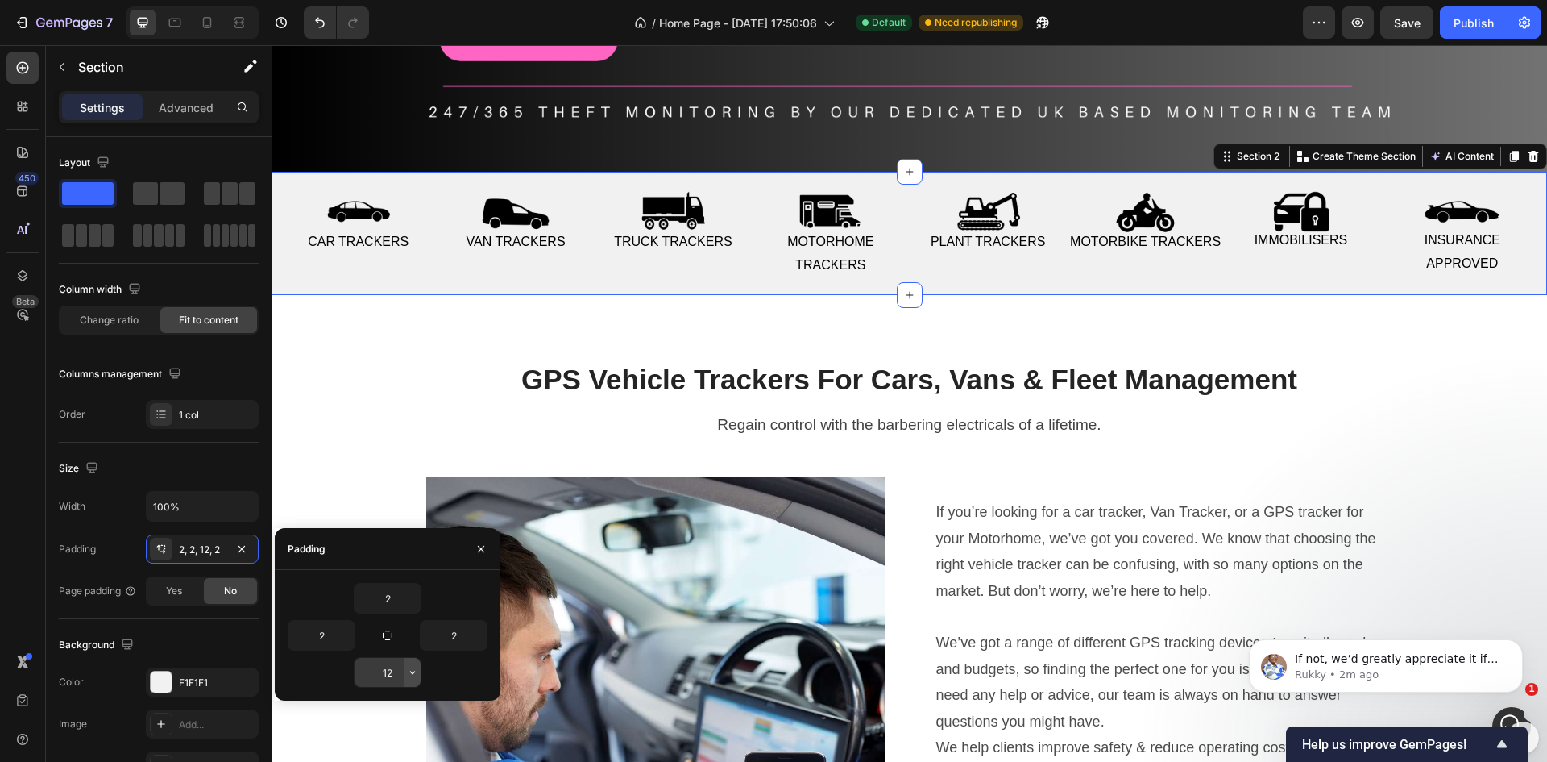
click at [409, 674] on icon "button" at bounding box center [412, 672] width 13 height 13
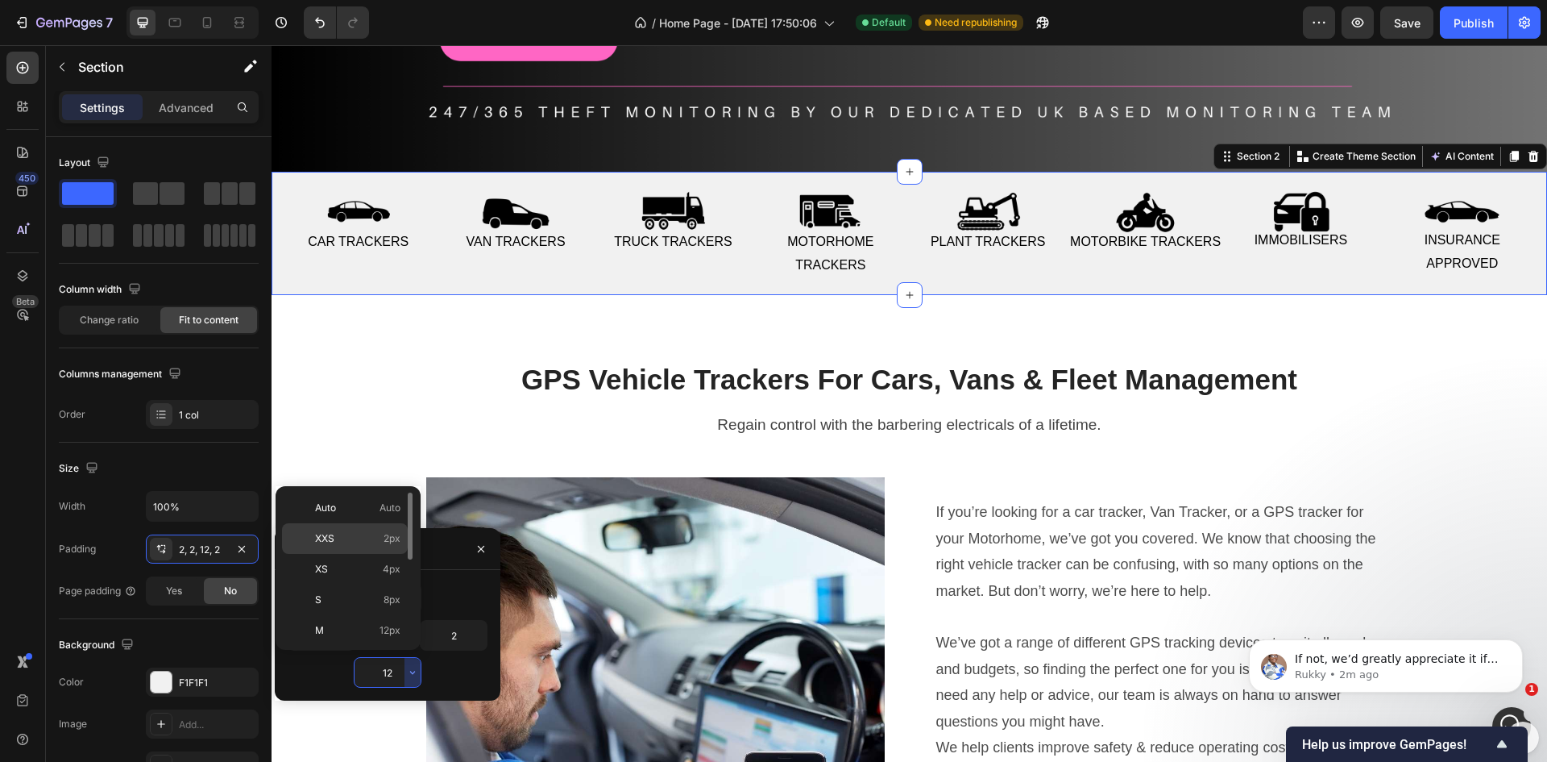
click at [328, 545] on span "XXS" at bounding box center [324, 538] width 19 height 15
type input "2"
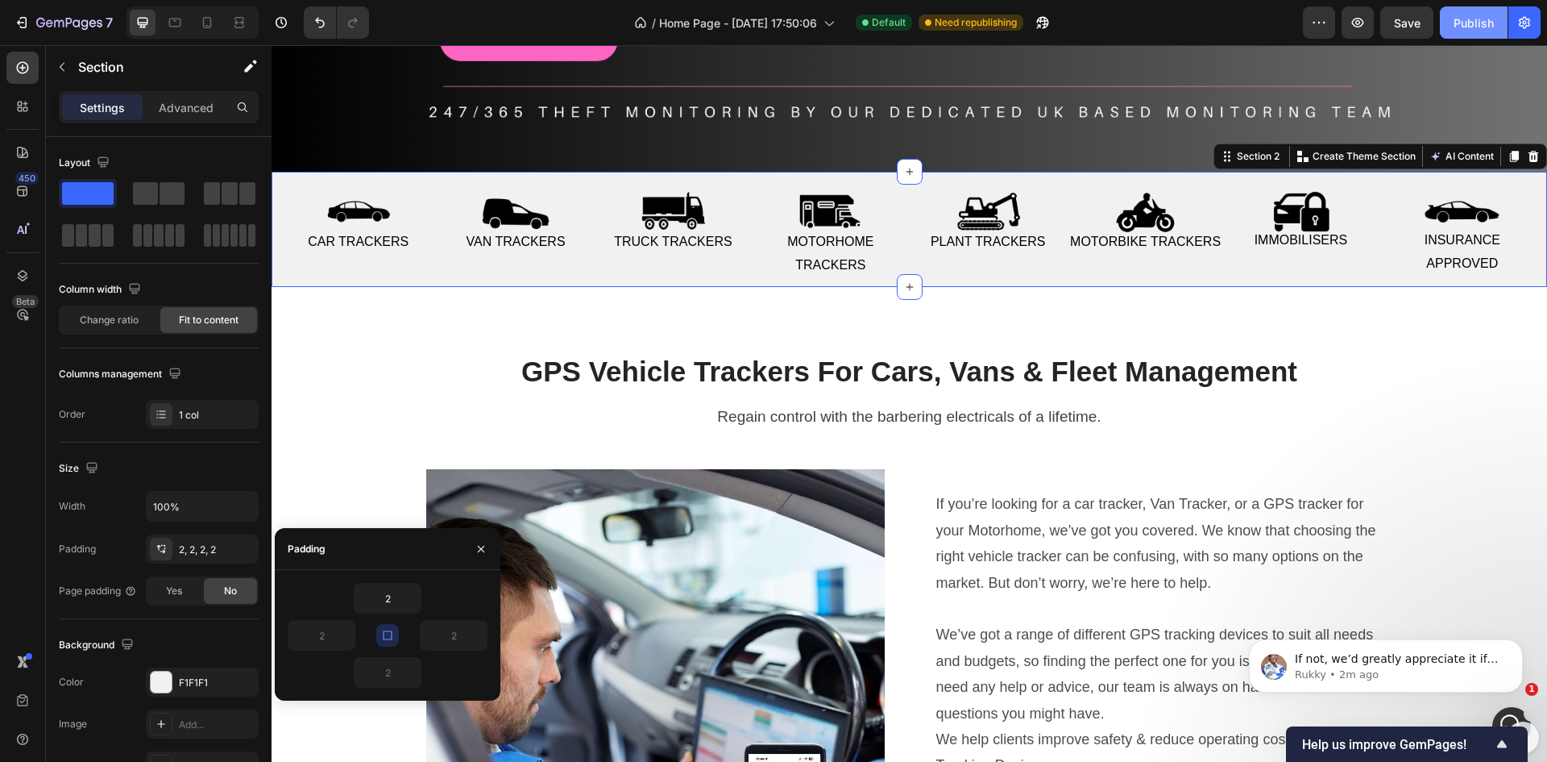
click at [1478, 23] on div "Publish" at bounding box center [1474, 23] width 40 height 17
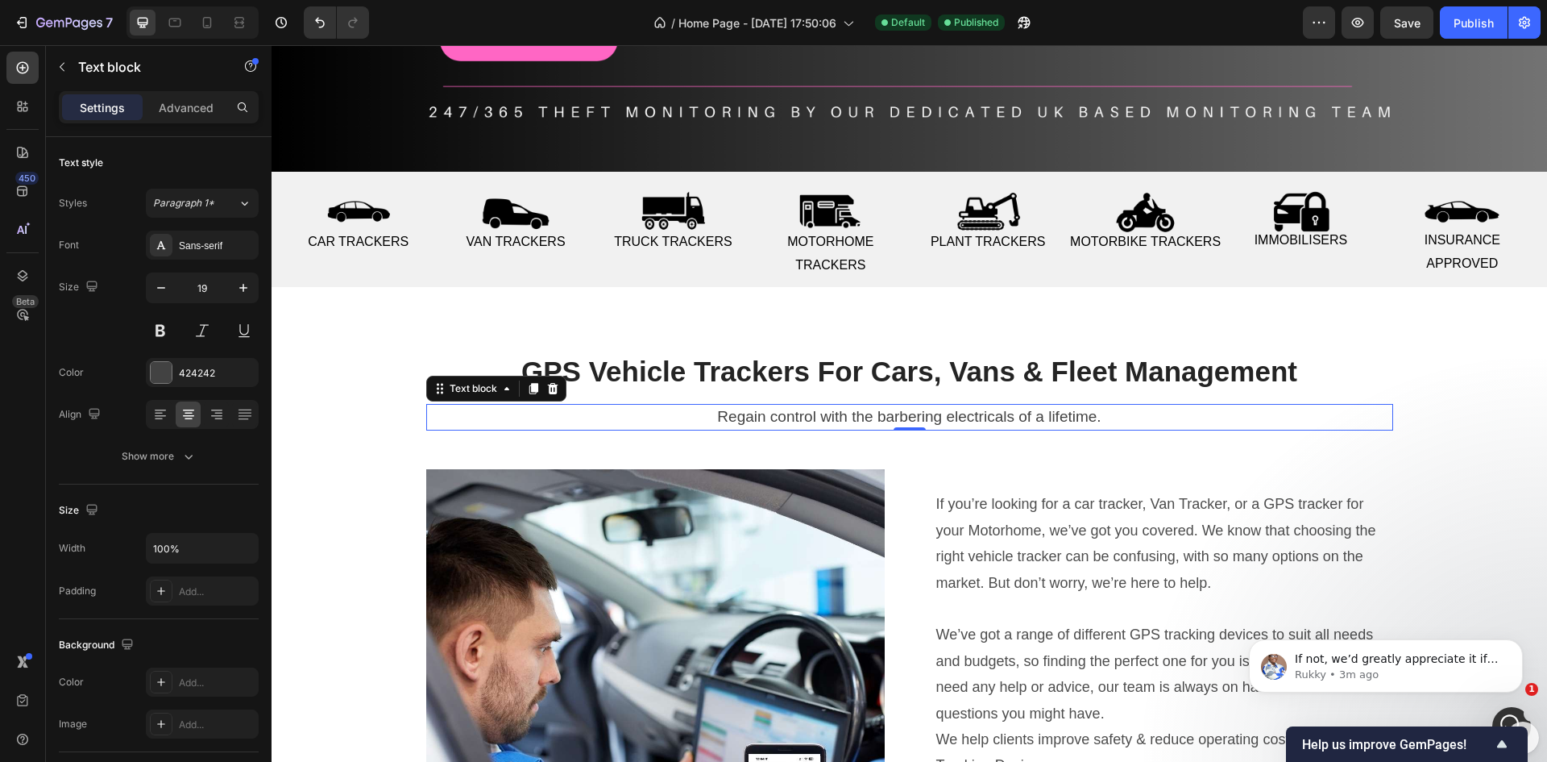
click at [1059, 407] on p "Regain control with the barbering electricals of a lifetime." at bounding box center [910, 416] width 964 height 23
click at [1098, 416] on p "Regain control with the barbering electricals of a lifetime." at bounding box center [910, 416] width 964 height 23
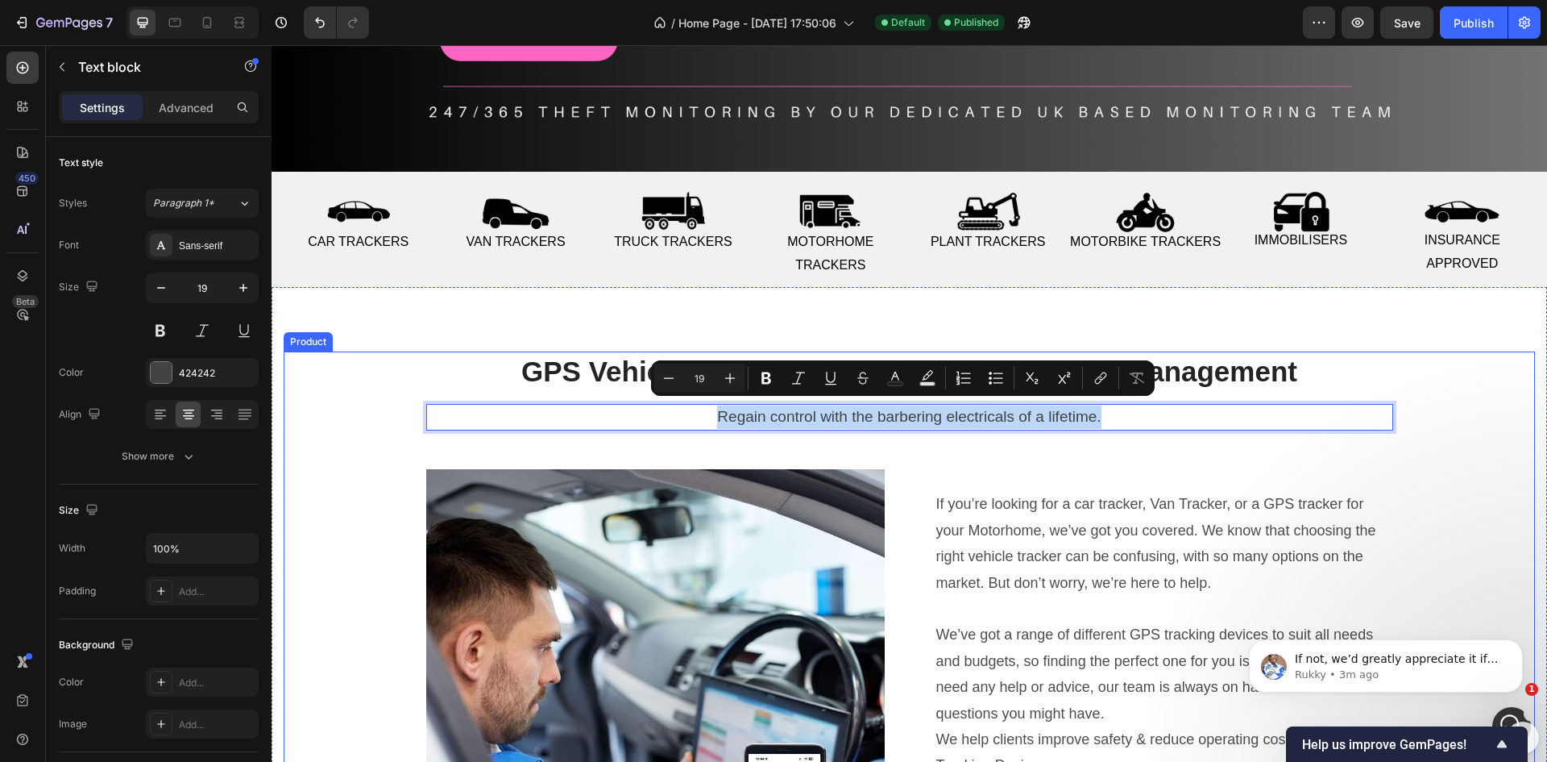
drag, startPoint x: 1102, startPoint y: 415, endPoint x: 705, endPoint y: 426, distance: 396.7
click at [705, 426] on div "⁠⁠⁠⁠⁠⁠⁠ GPS Vehicle Trackers For Cars, Vans & Fleet Management Heading Regain c…" at bounding box center [910, 639] width 1252 height 576
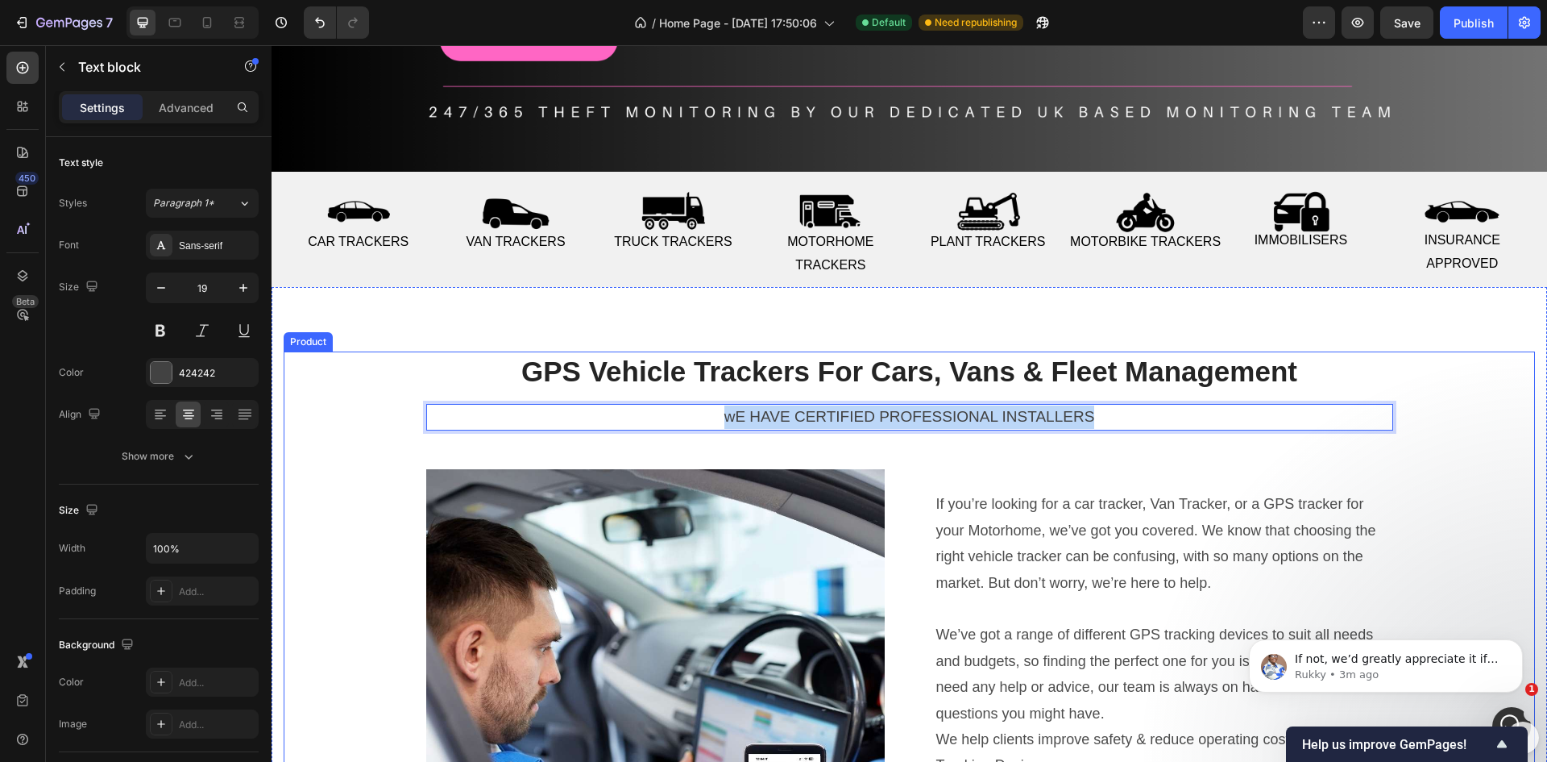
drag, startPoint x: 1095, startPoint y: 410, endPoint x: 720, endPoint y: 428, distance: 376.0
click at [720, 428] on div "⁠⁠⁠⁠⁠⁠⁠ GPS Vehicle Trackers For Cars, Vans & Fleet Management Heading wE HAVE …" at bounding box center [910, 639] width 1252 height 576
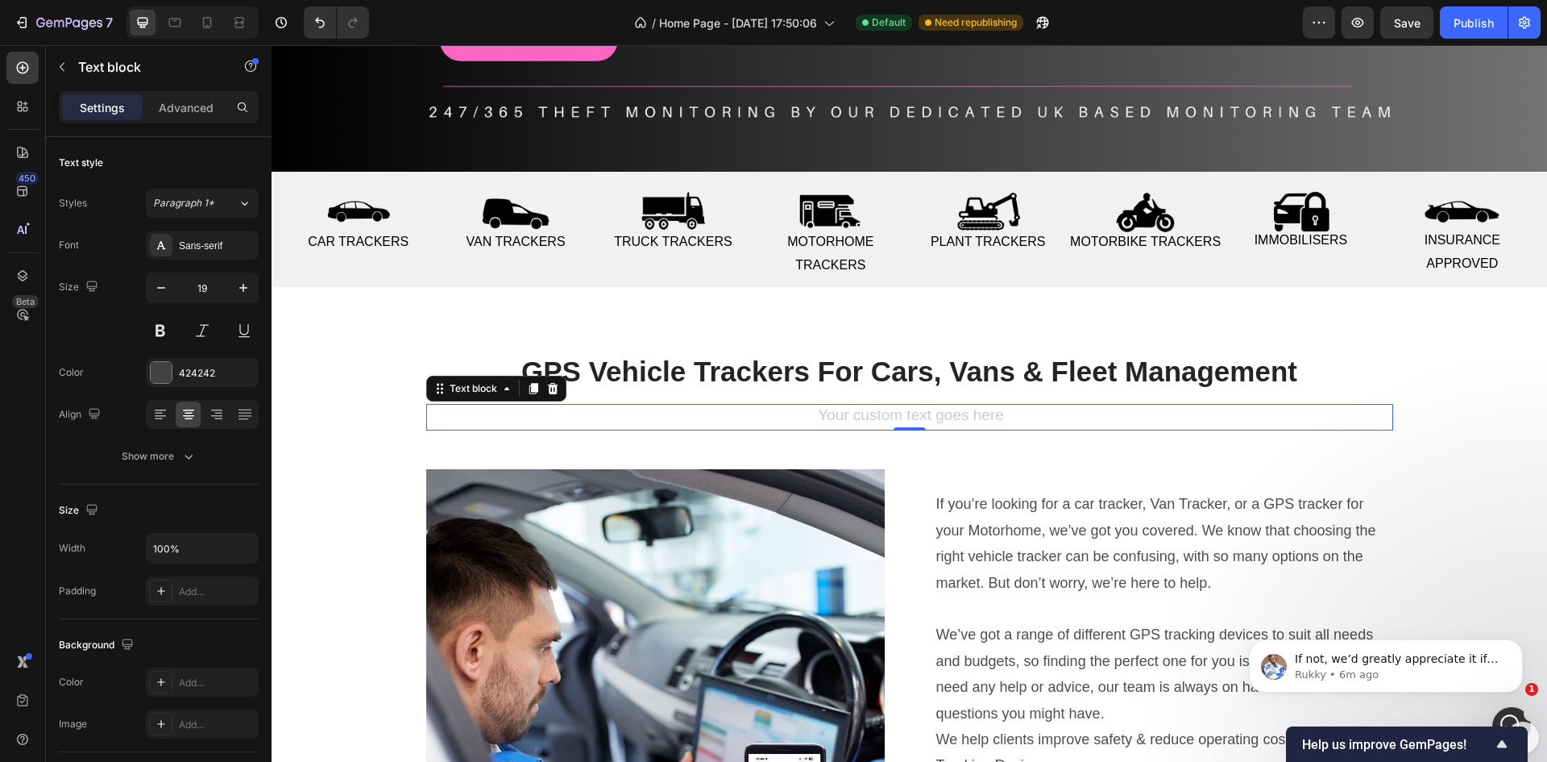
click at [990, 413] on div "Rich Text Editor. Editing area: main" at bounding box center [909, 417] width 967 height 27
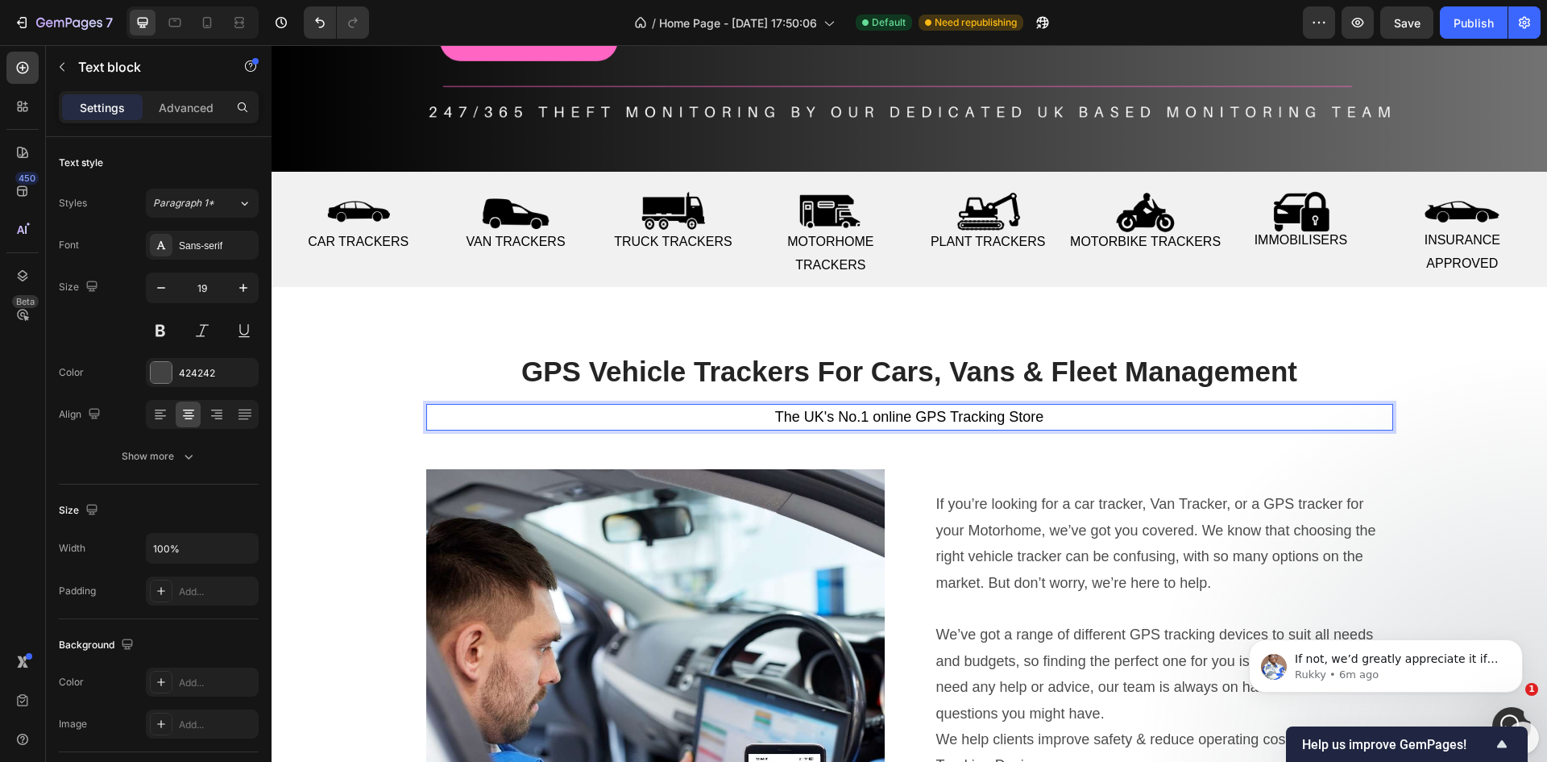
click at [951, 409] on span "The UK's No.1 online GPS Tracking Store" at bounding box center [909, 417] width 269 height 16
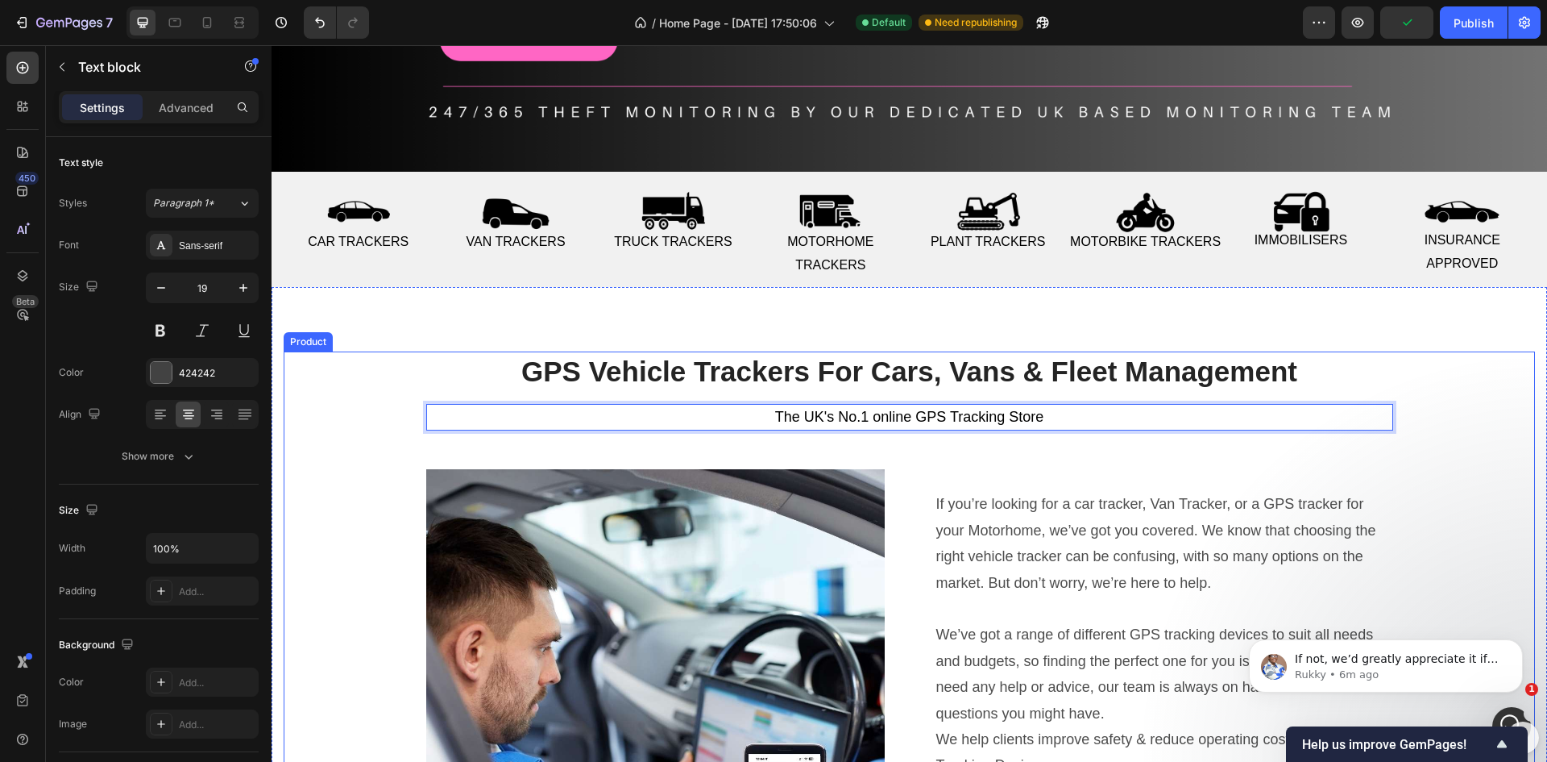
click at [1119, 436] on div "⁠⁠⁠⁠⁠⁠⁠ GPS Vehicle Trackers For Cars, Vans & Fleet Management Heading The UK's…" at bounding box center [910, 639] width 1252 height 576
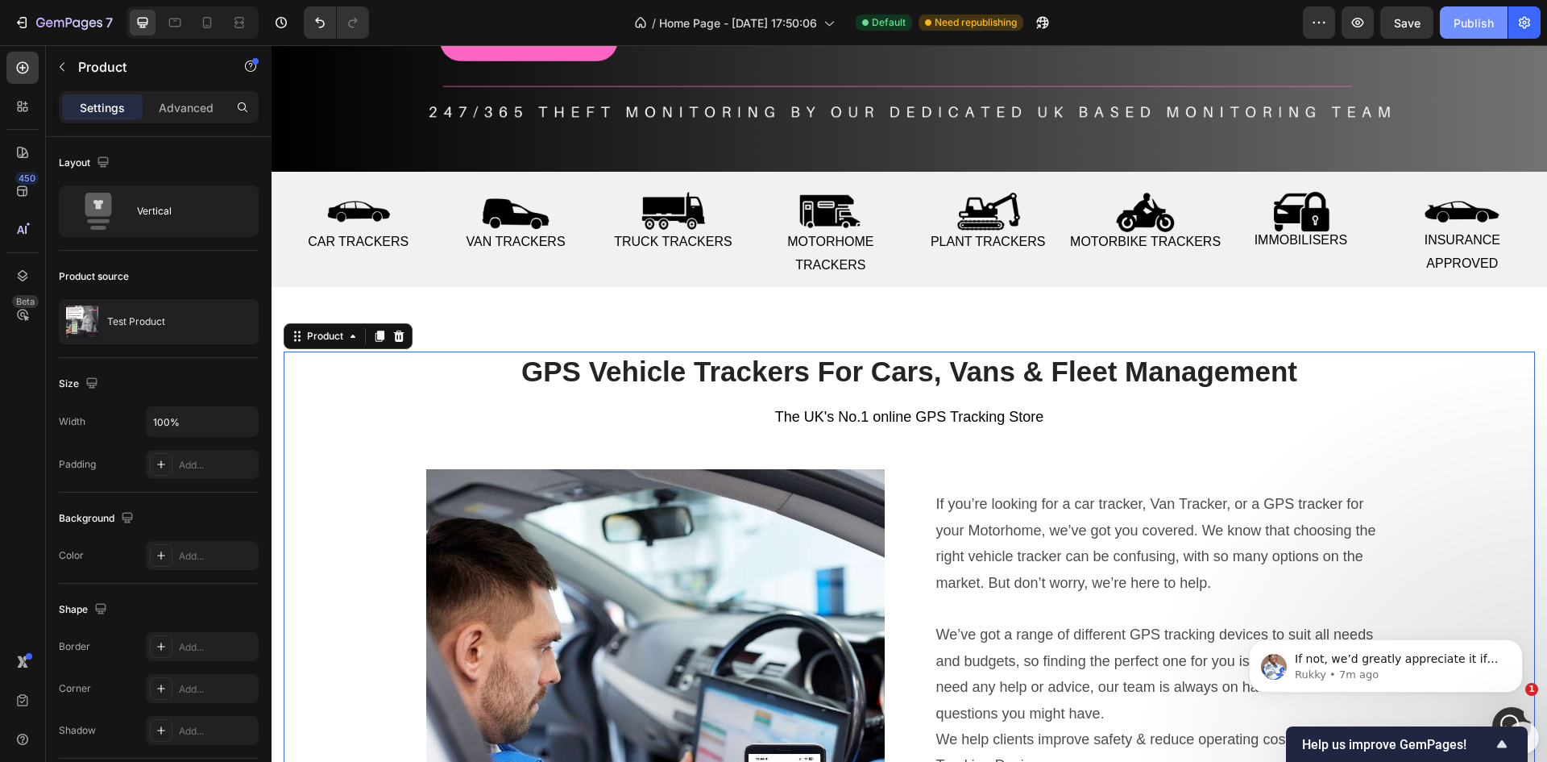
click at [1470, 27] on div "Publish" at bounding box center [1474, 23] width 40 height 17
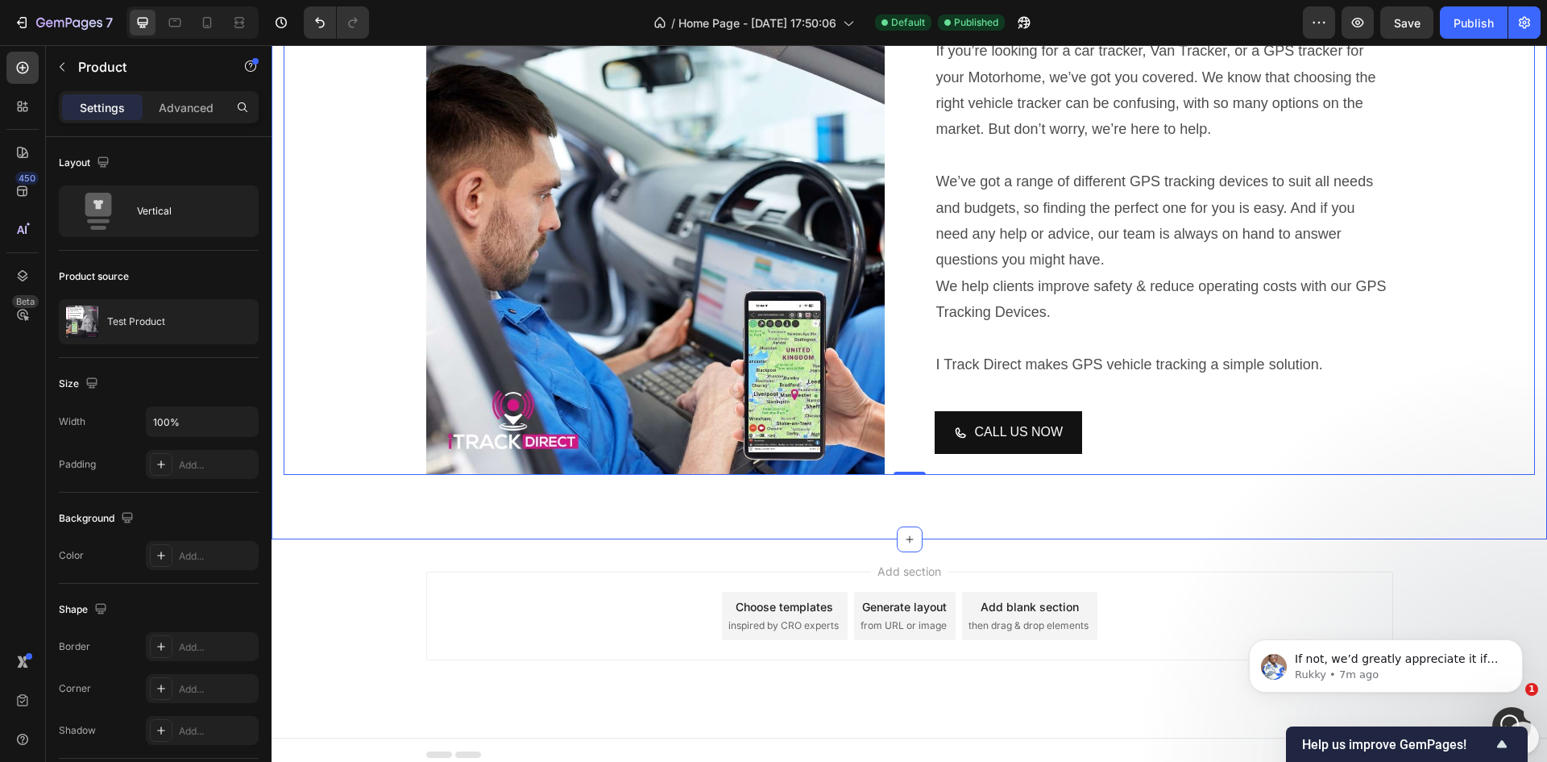
scroll to position [921, 0]
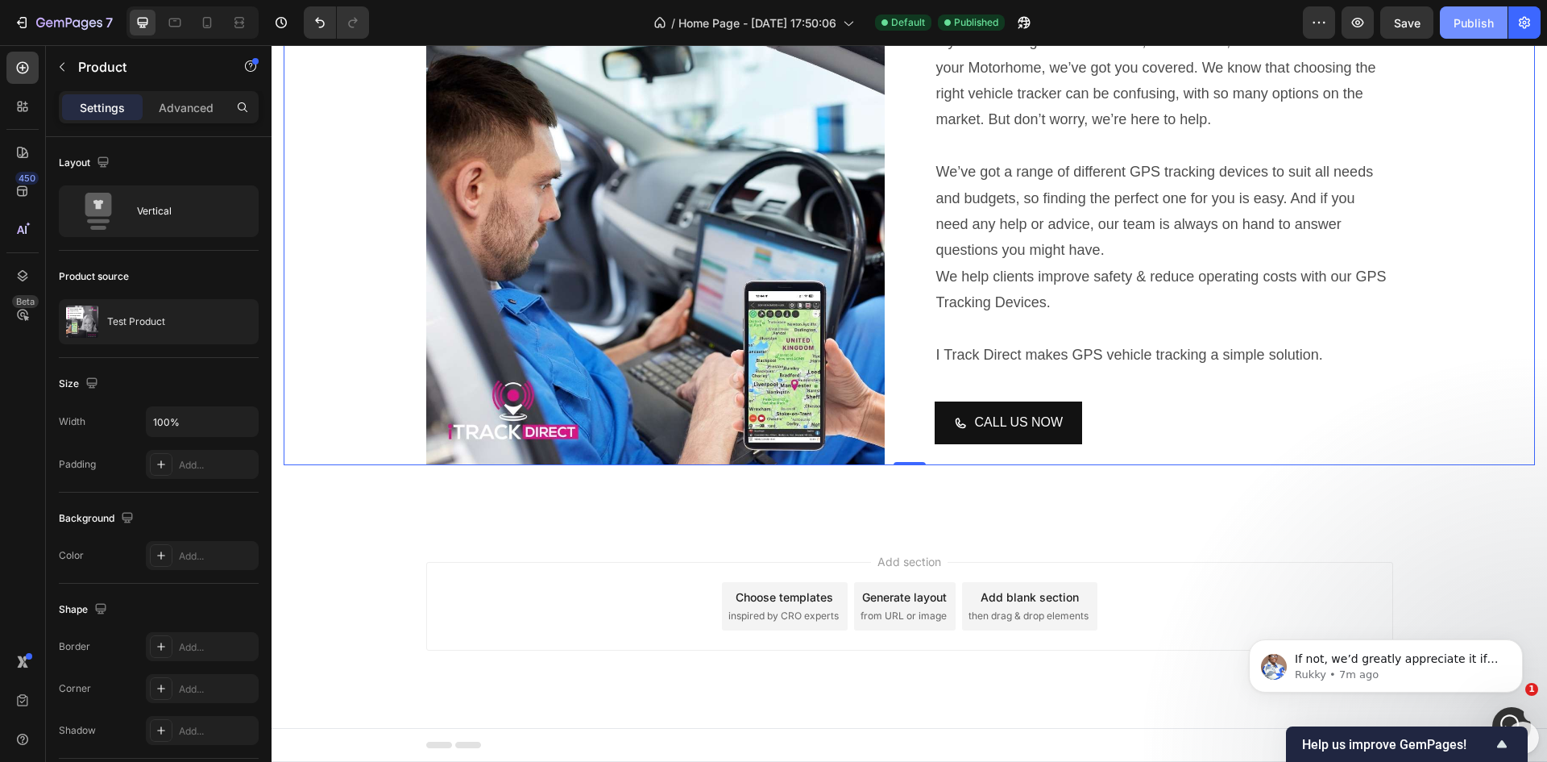
click at [1476, 29] on div "Publish" at bounding box center [1474, 23] width 40 height 17
